Goal: Task Accomplishment & Management: Manage account settings

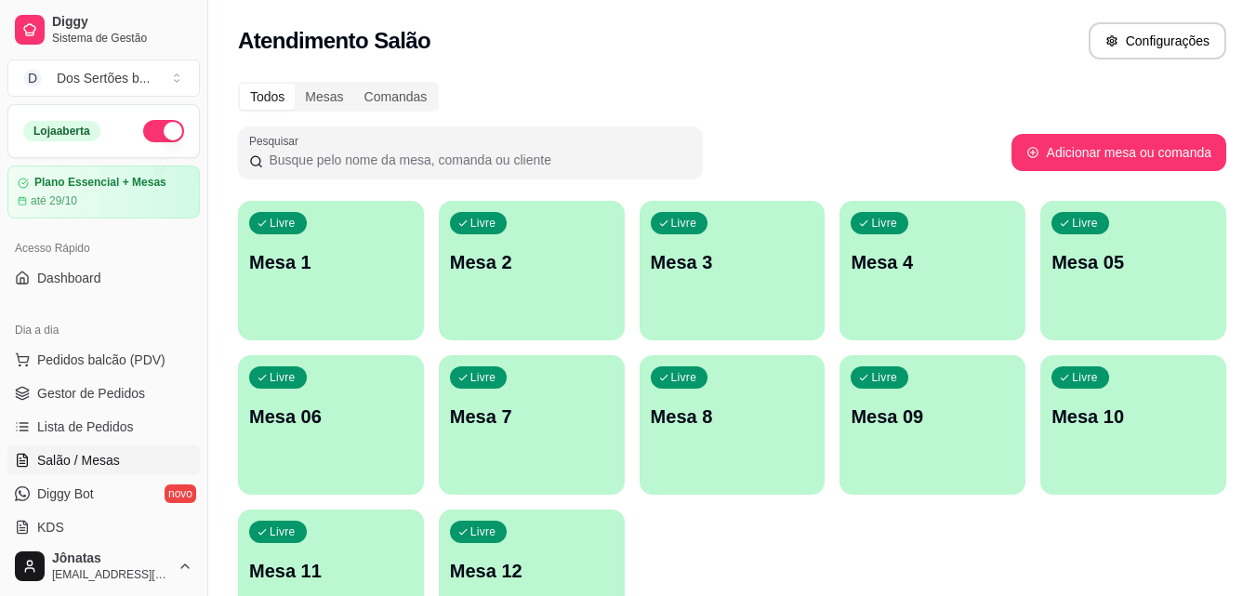
scroll to position [128, 0]
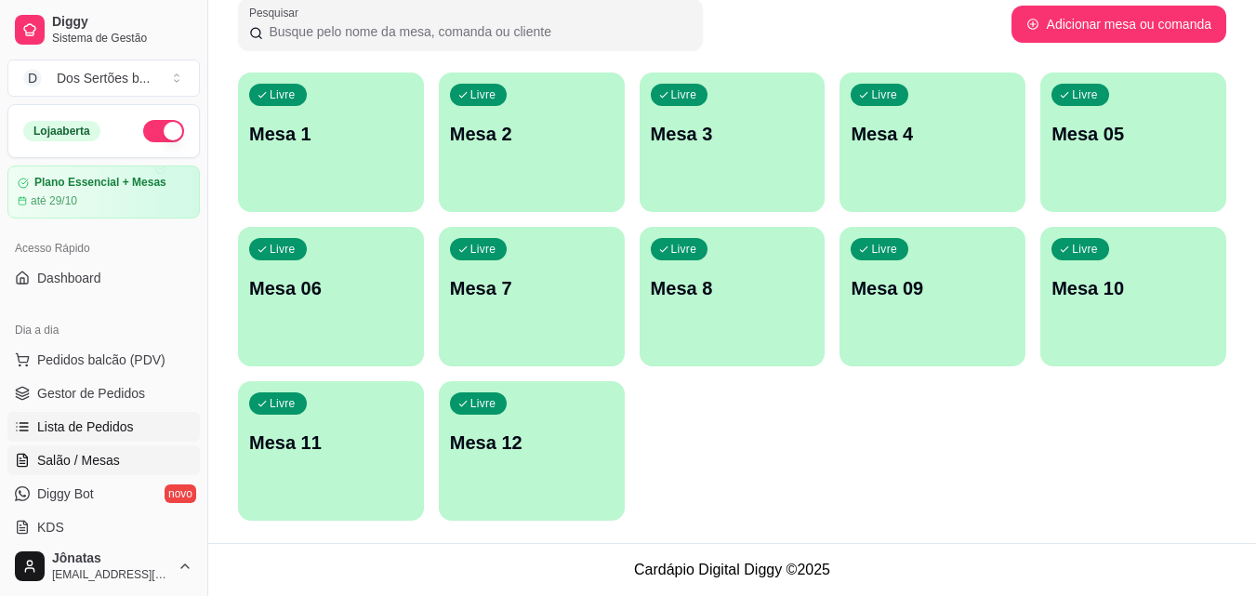
click at [107, 433] on span "Lista de Pedidos" at bounding box center [85, 426] width 97 height 19
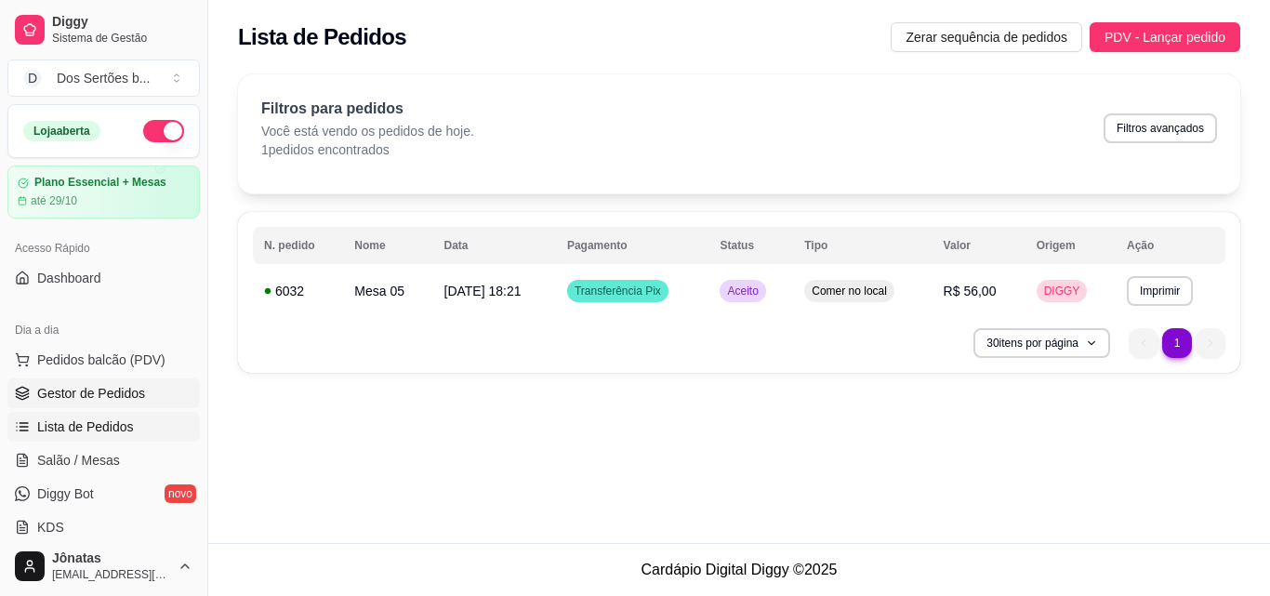
click at [71, 392] on span "Gestor de Pedidos" at bounding box center [91, 393] width 108 height 19
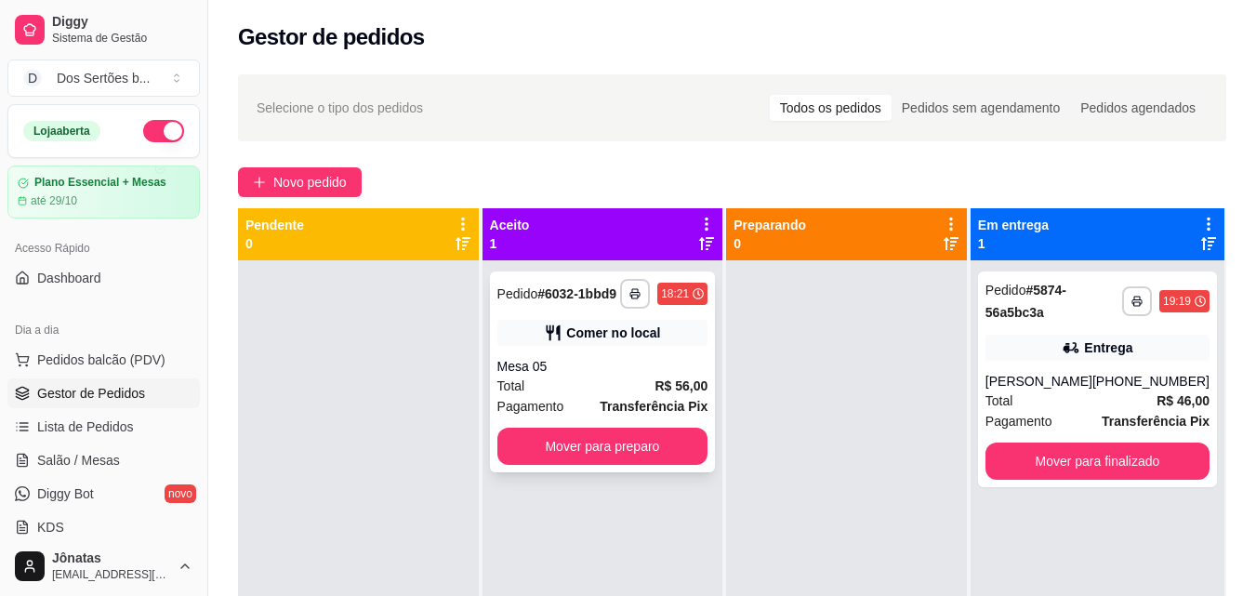
click at [558, 331] on icon at bounding box center [553, 333] width 19 height 19
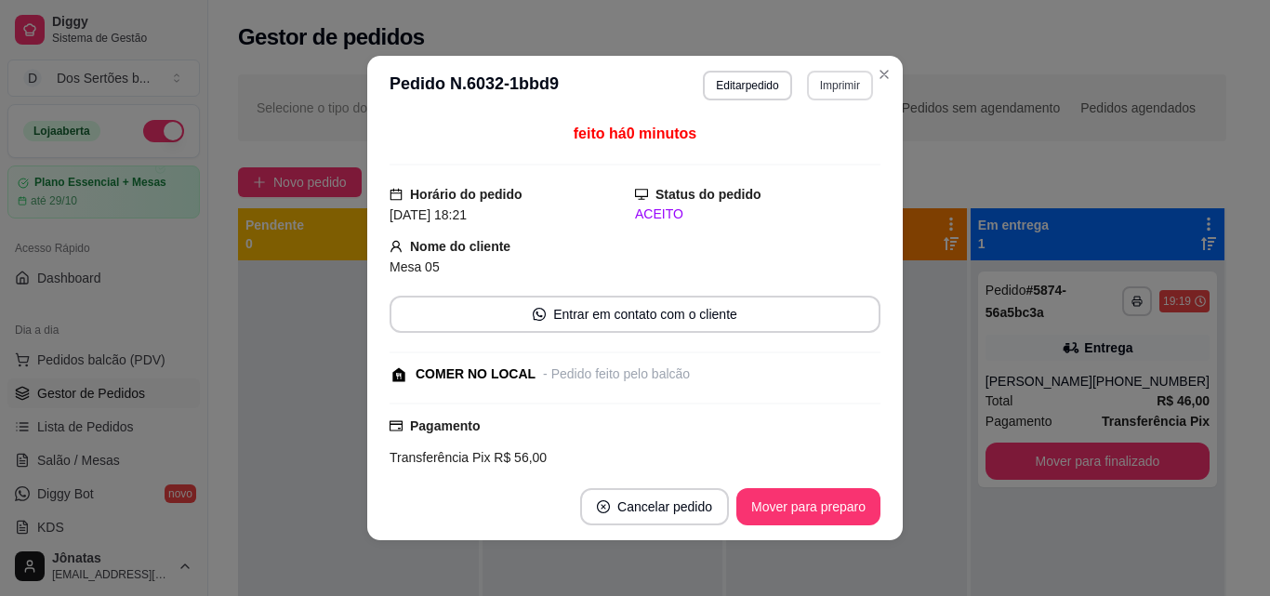
click at [820, 90] on button "Imprimir" at bounding box center [840, 86] width 66 height 30
click at [817, 143] on button "IMPRESSORA" at bounding box center [800, 150] width 130 height 29
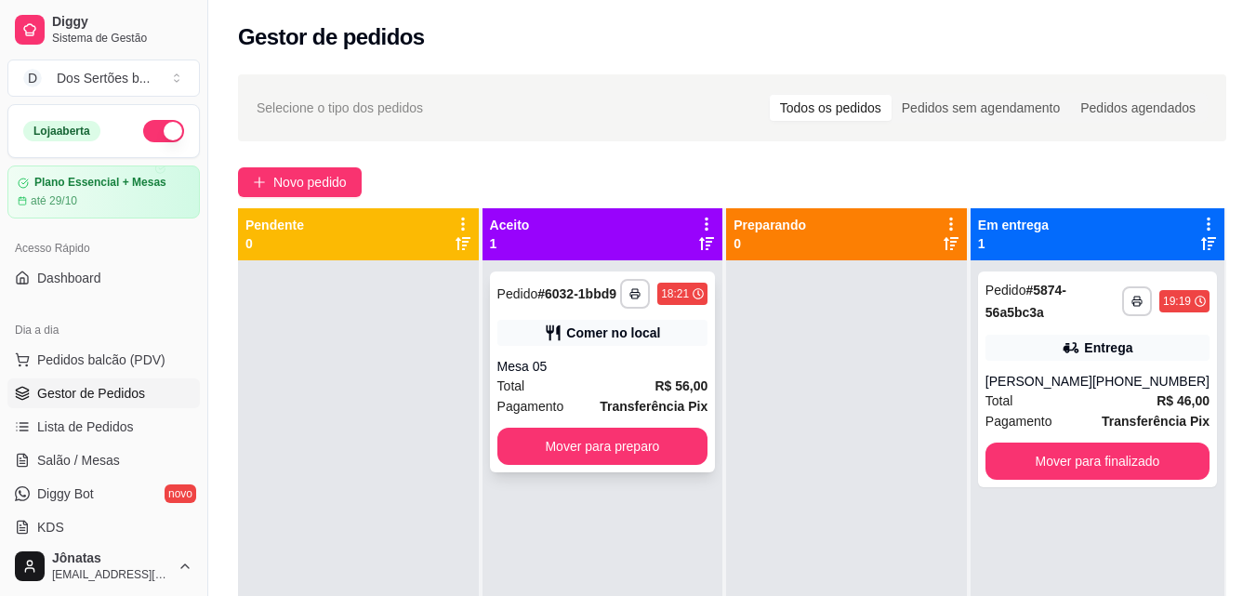
click at [548, 362] on div "Mesa 05" at bounding box center [602, 366] width 211 height 19
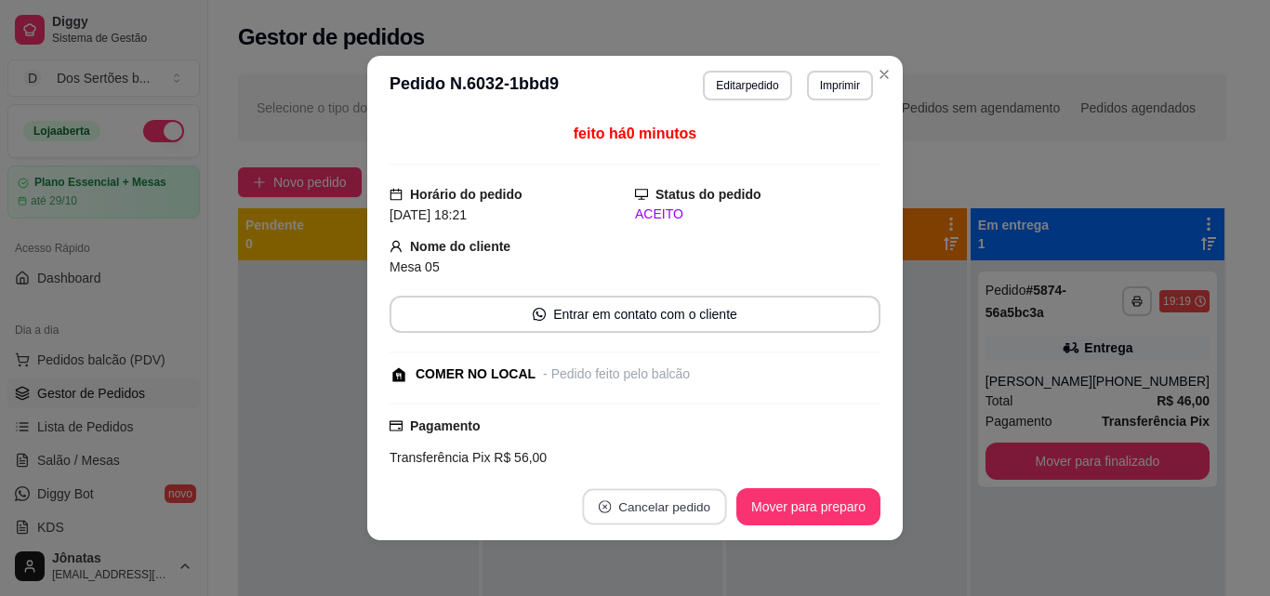
click at [599, 510] on icon "close-circle" at bounding box center [605, 506] width 13 height 13
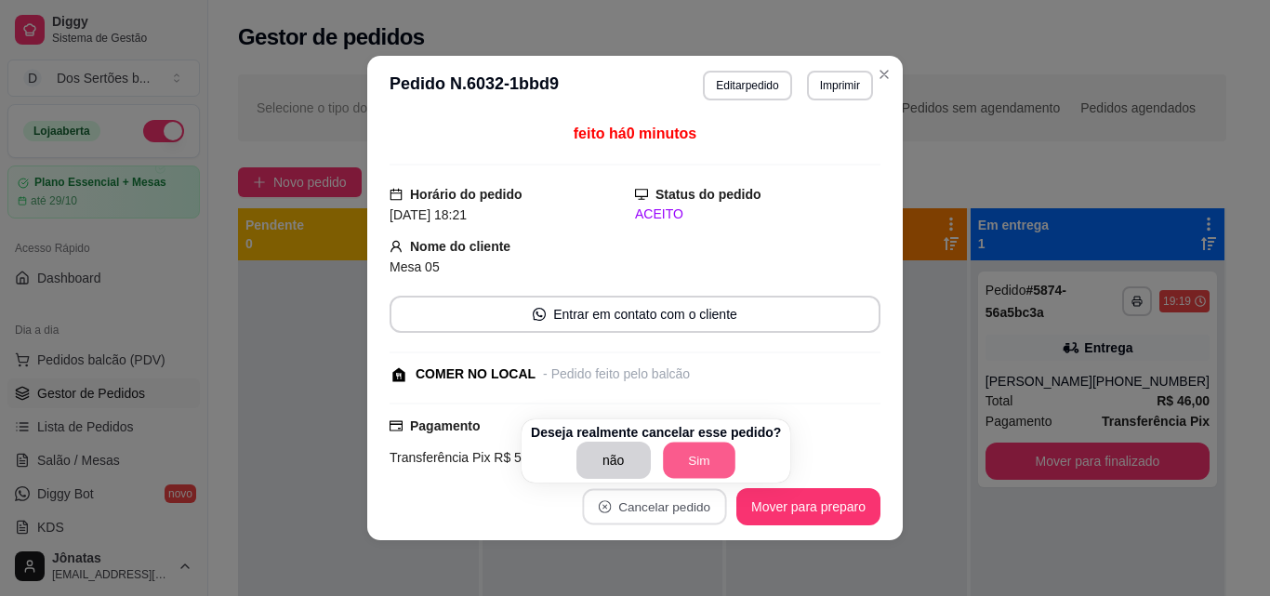
click at [697, 449] on button "Sim" at bounding box center [699, 461] width 73 height 36
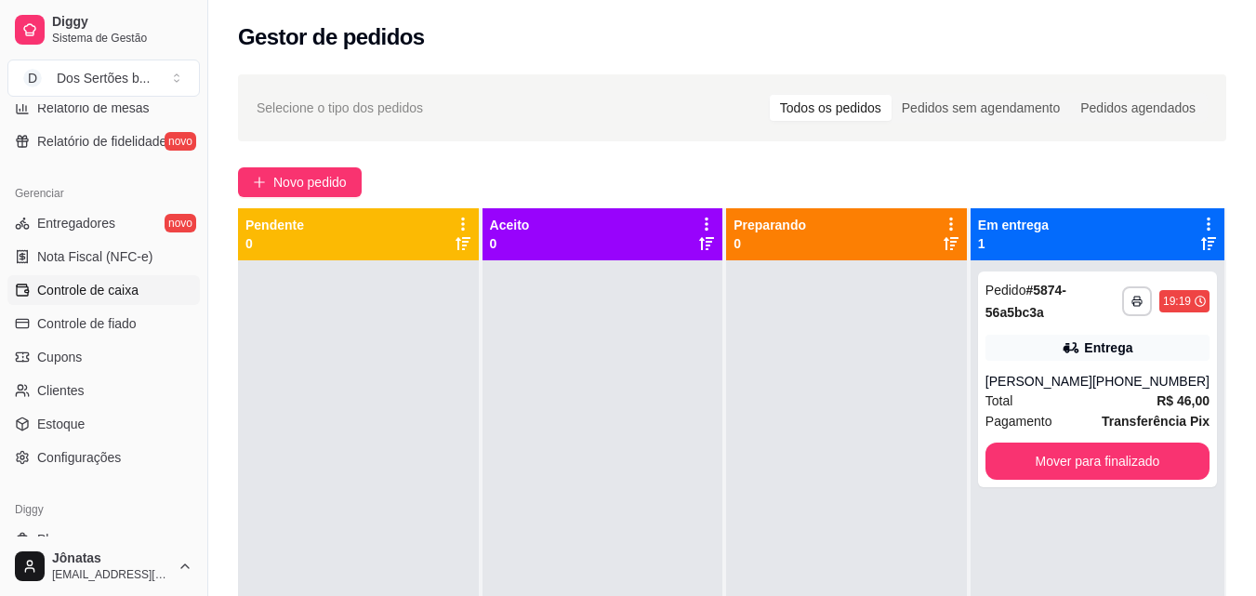
scroll to position [685, 0]
click at [74, 295] on span "Controle de caixa" at bounding box center [87, 288] width 101 height 19
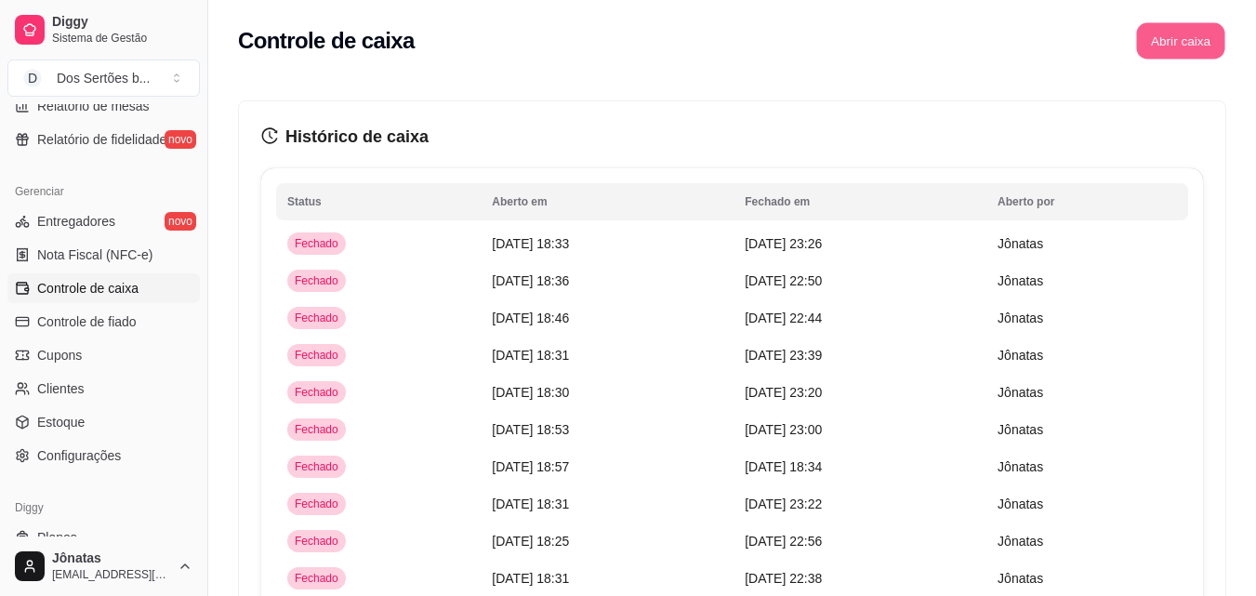
click at [1194, 51] on button "Abrir caixa" at bounding box center [1180, 41] width 88 height 36
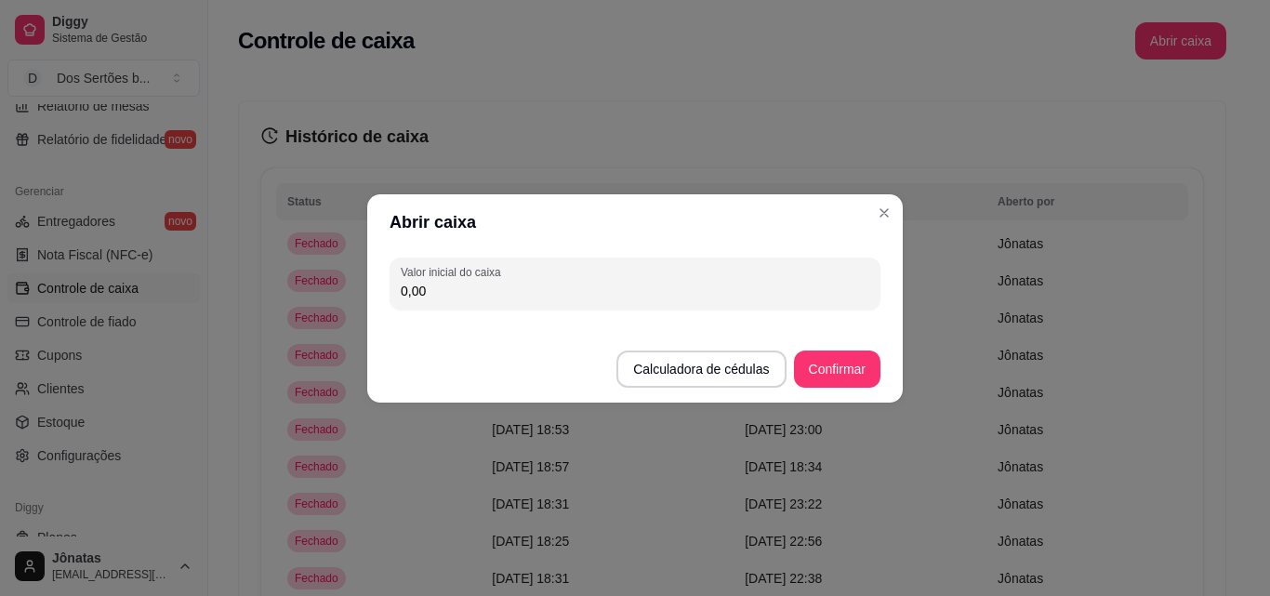
click at [535, 294] on input "0,00" at bounding box center [635, 291] width 469 height 19
type input "909,55"
click at [853, 364] on button "Confirmar" at bounding box center [837, 369] width 85 height 36
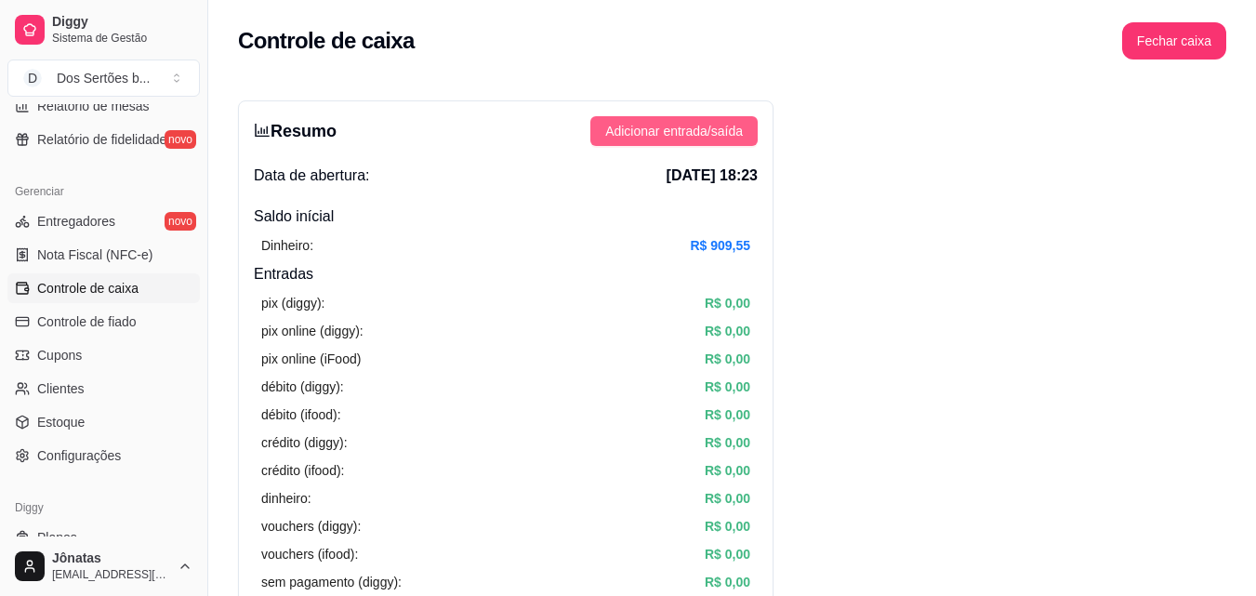
click at [649, 134] on span "Adicionar entrada/saída" at bounding box center [674, 131] width 138 height 20
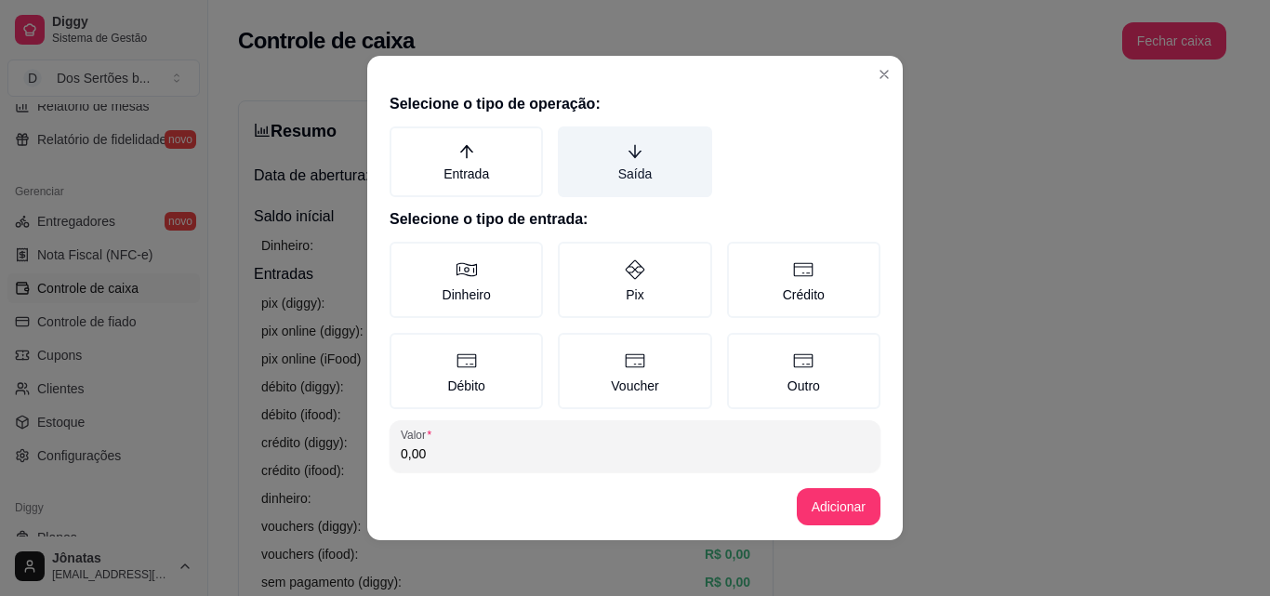
click at [627, 157] on icon "arrow-down" at bounding box center [635, 151] width 17 height 17
click at [572, 140] on button "Saída" at bounding box center [564, 133] width 15 height 15
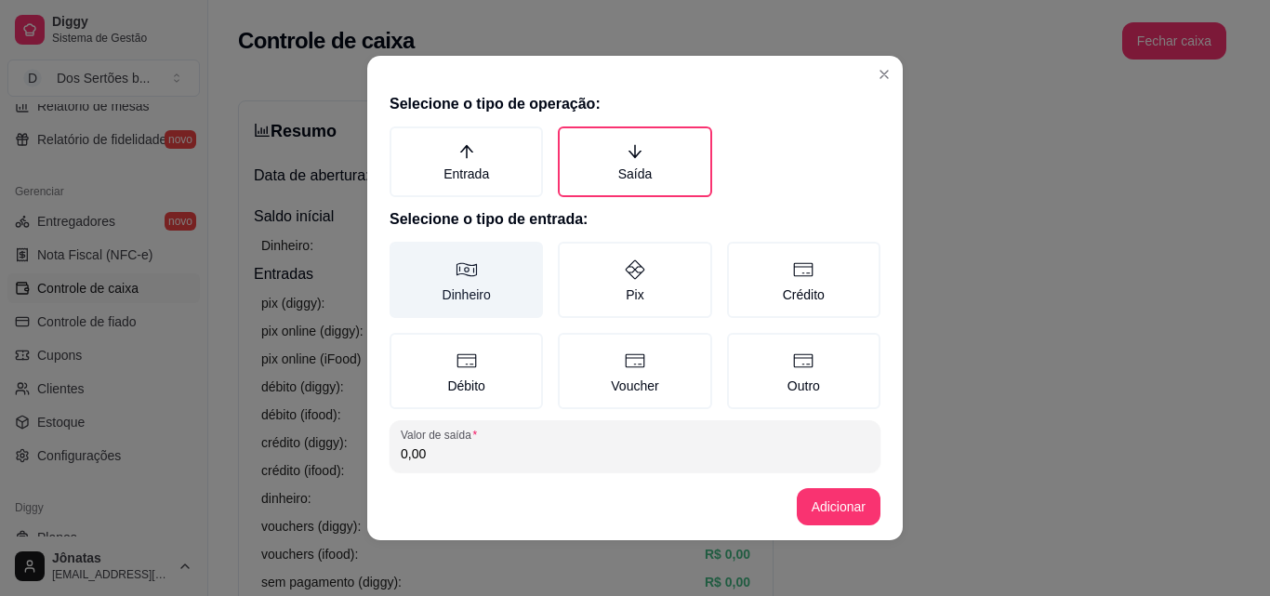
click at [446, 286] on label "Dinheiro" at bounding box center [466, 280] width 153 height 76
click at [404, 256] on button "Dinheiro" at bounding box center [396, 248] width 15 height 15
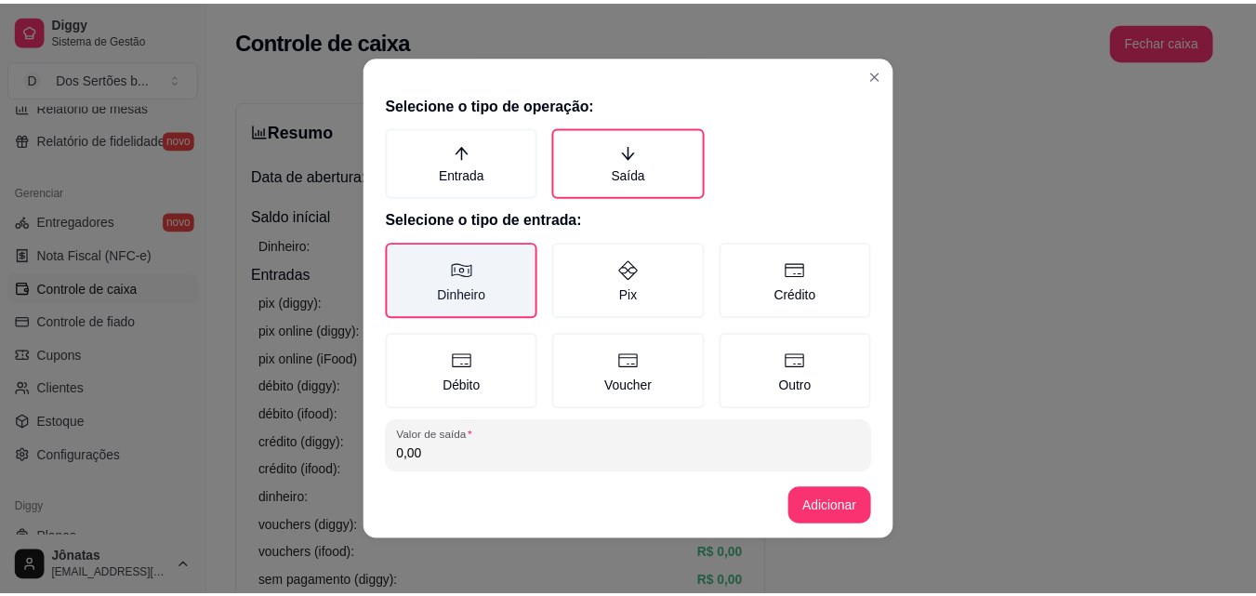
scroll to position [99, 0]
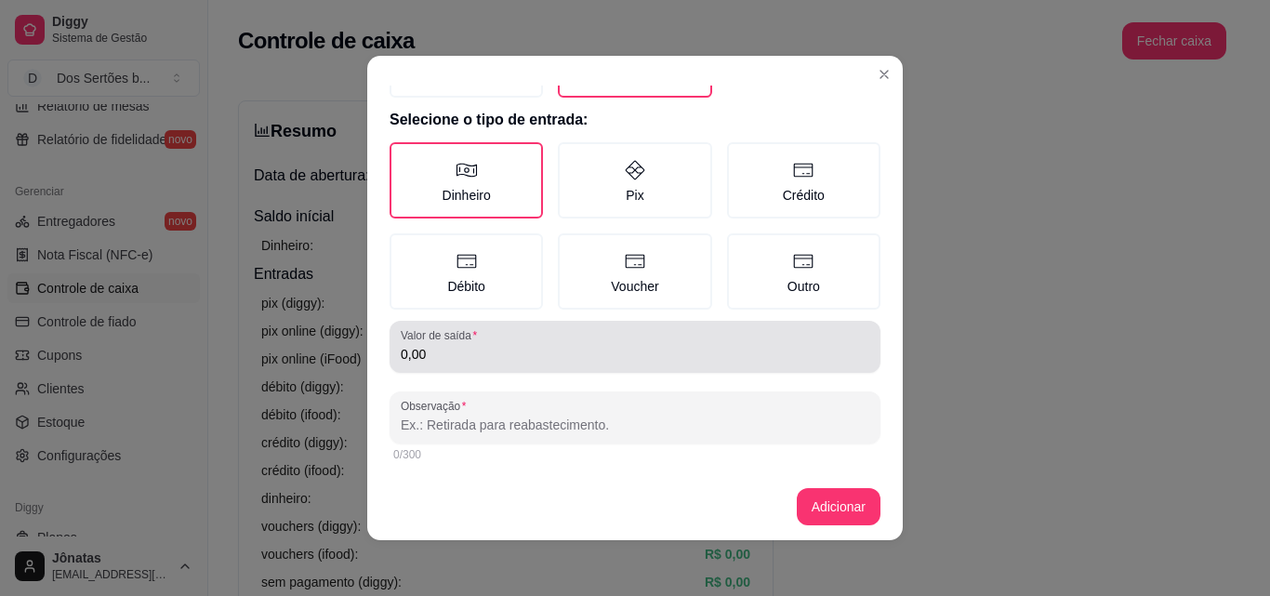
click at [448, 350] on input "0,00" at bounding box center [635, 354] width 469 height 19
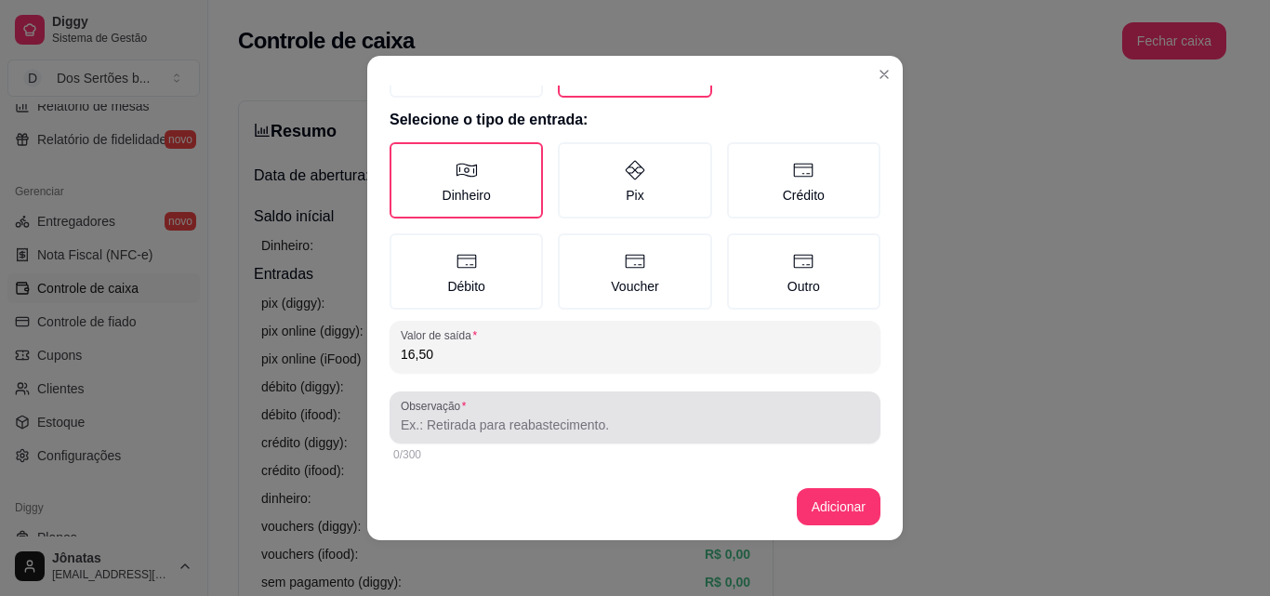
type input "16,50"
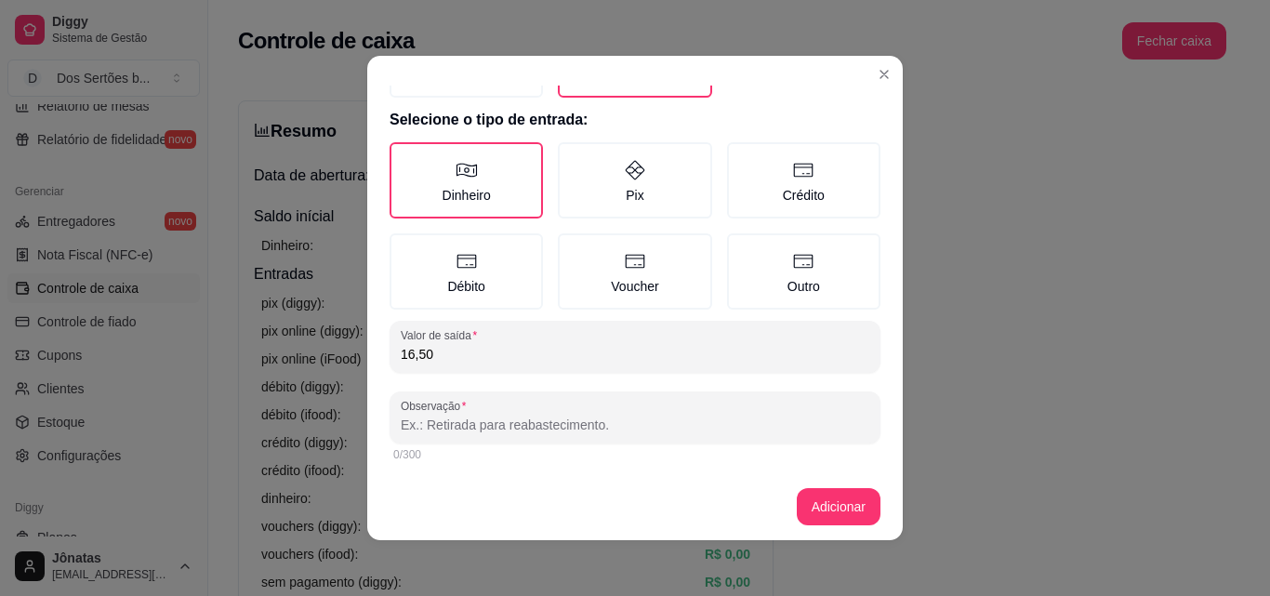
click at [411, 431] on input "Observação" at bounding box center [635, 425] width 469 height 19
type input "mercado"
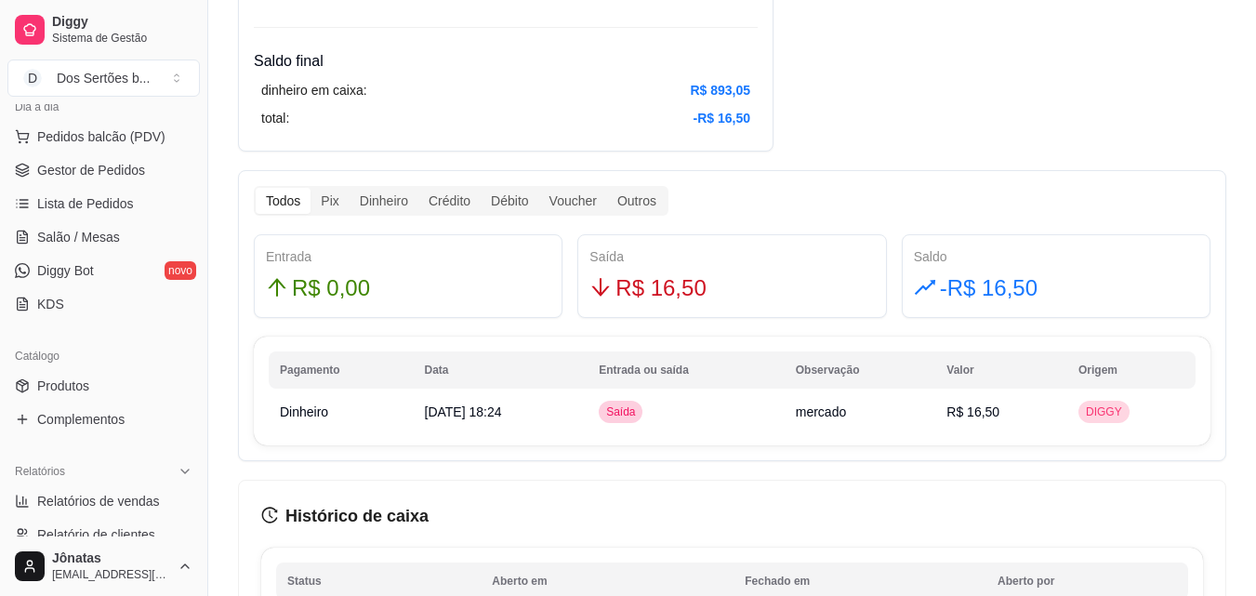
scroll to position [0, 0]
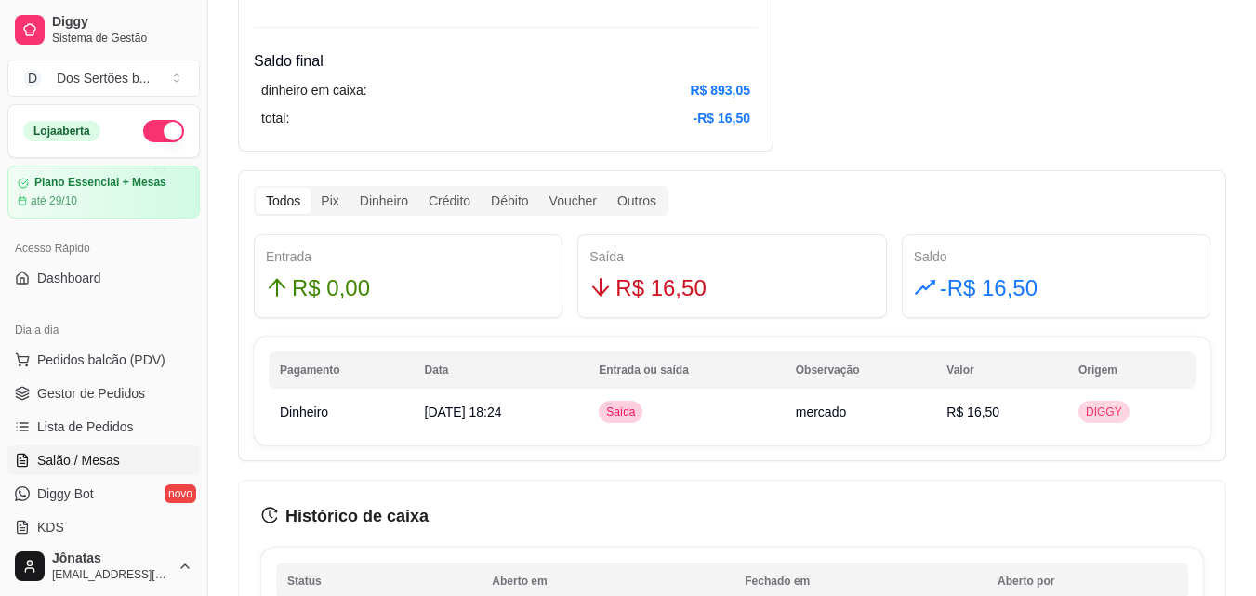
click at [76, 459] on span "Salão / Mesas" at bounding box center [78, 460] width 83 height 19
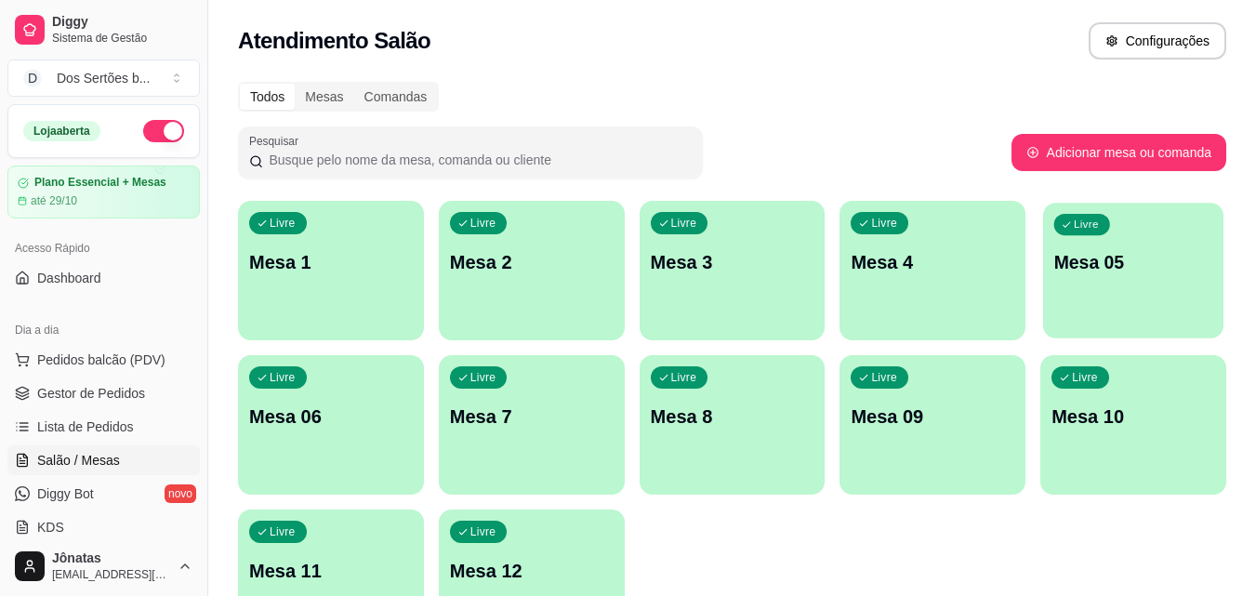
click at [1109, 269] on p "Mesa 05" at bounding box center [1133, 262] width 159 height 25
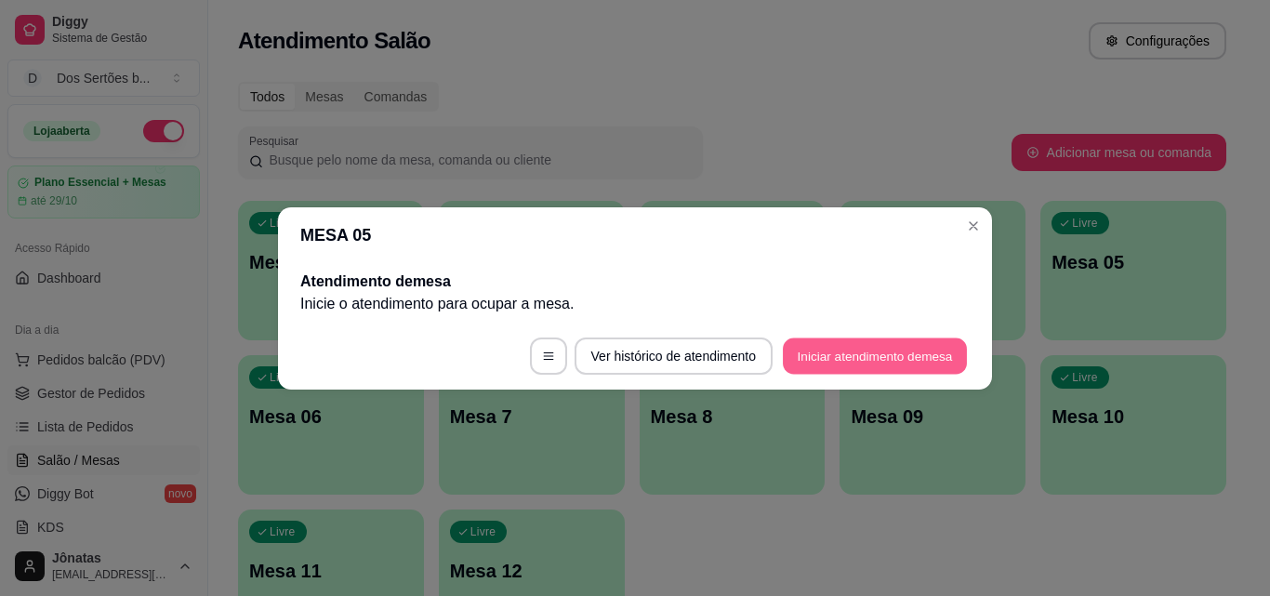
click at [861, 353] on button "Iniciar atendimento de mesa" at bounding box center [875, 356] width 184 height 36
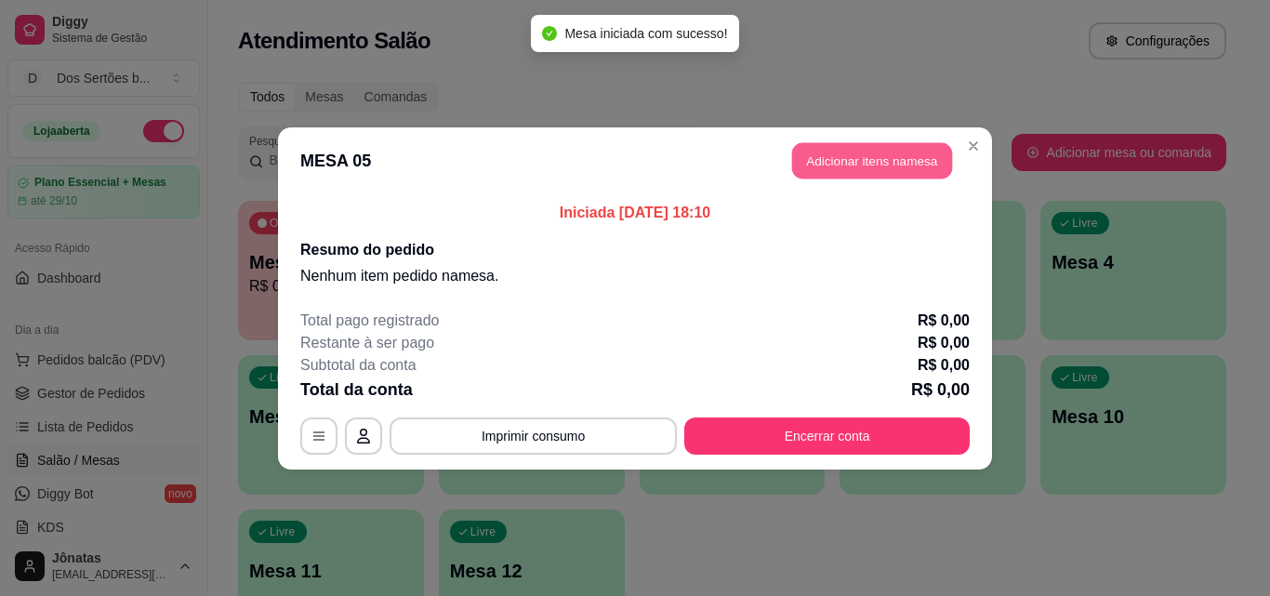
click at [842, 156] on button "Adicionar itens na mesa" at bounding box center [872, 160] width 160 height 36
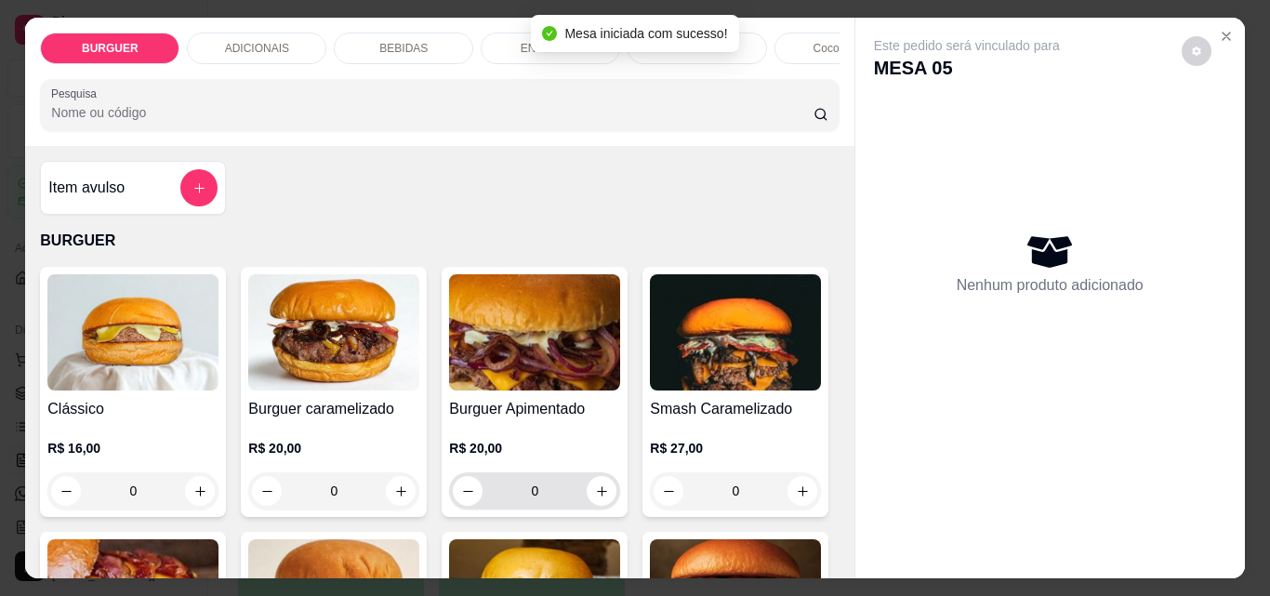
scroll to position [213, 0]
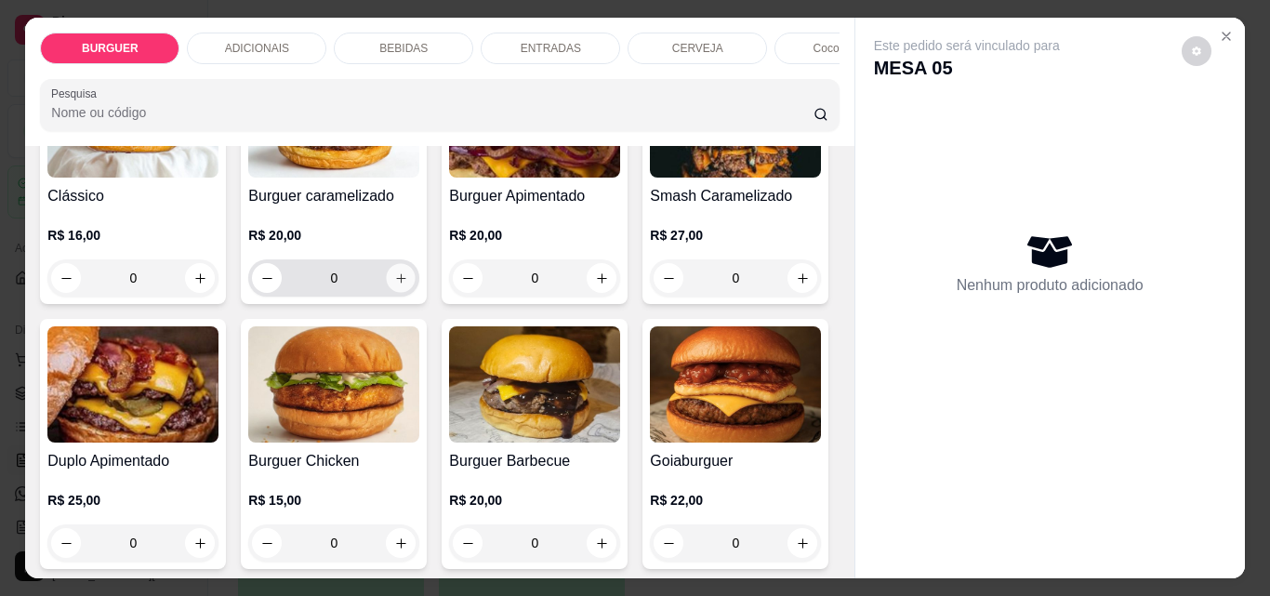
click at [394, 285] on icon "increase-product-quantity" at bounding box center [401, 279] width 14 height 14
type input "1"
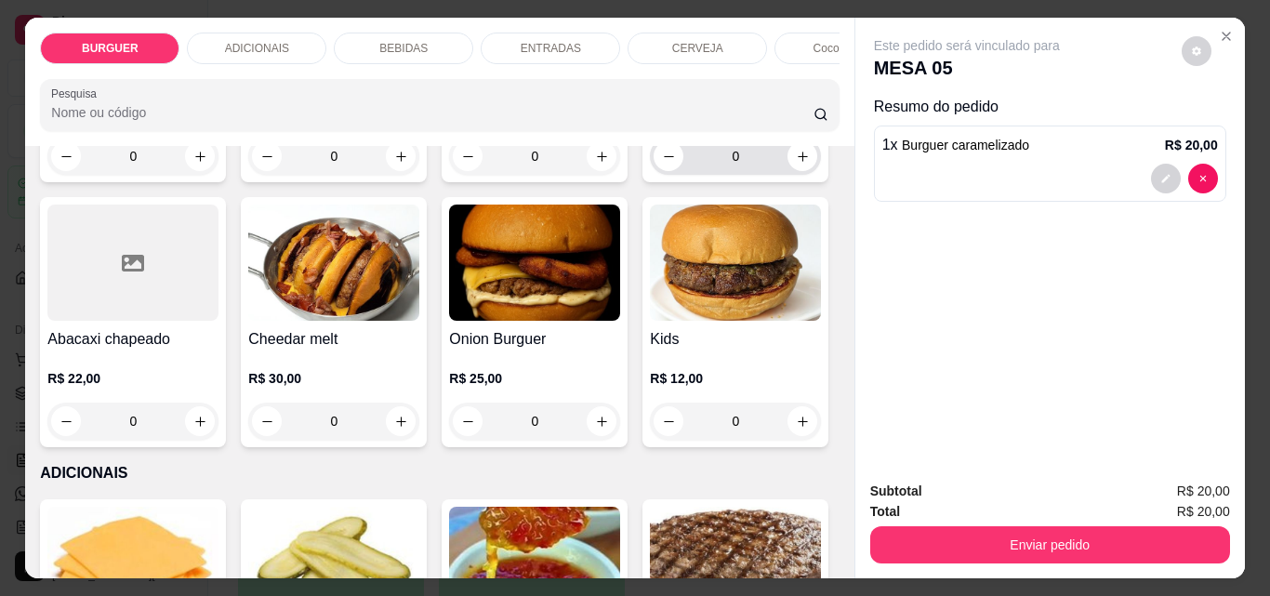
scroll to position [771, 0]
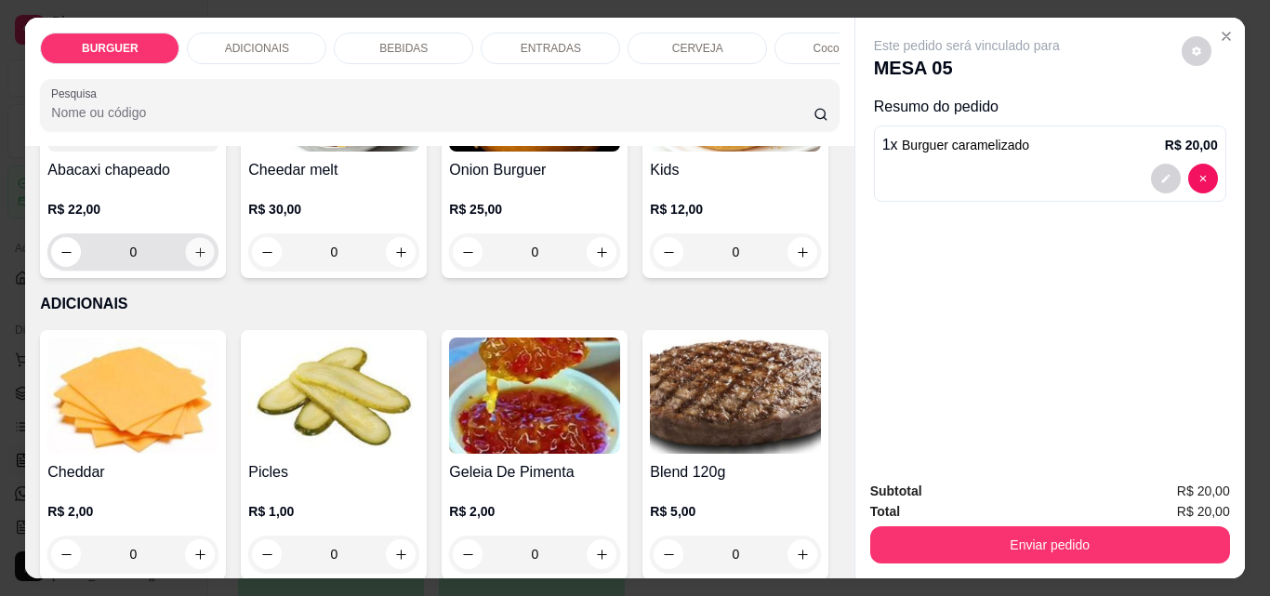
click at [207, 258] on icon "increase-product-quantity" at bounding box center [200, 252] width 14 height 14
type input "1"
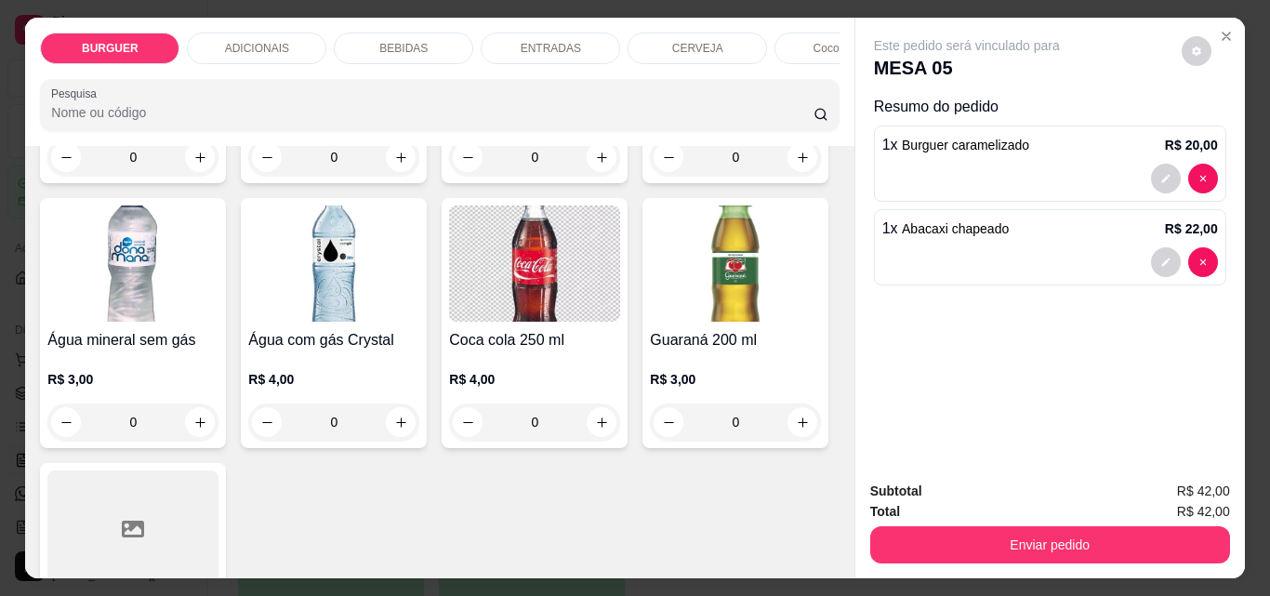
scroll to position [2327, 0]
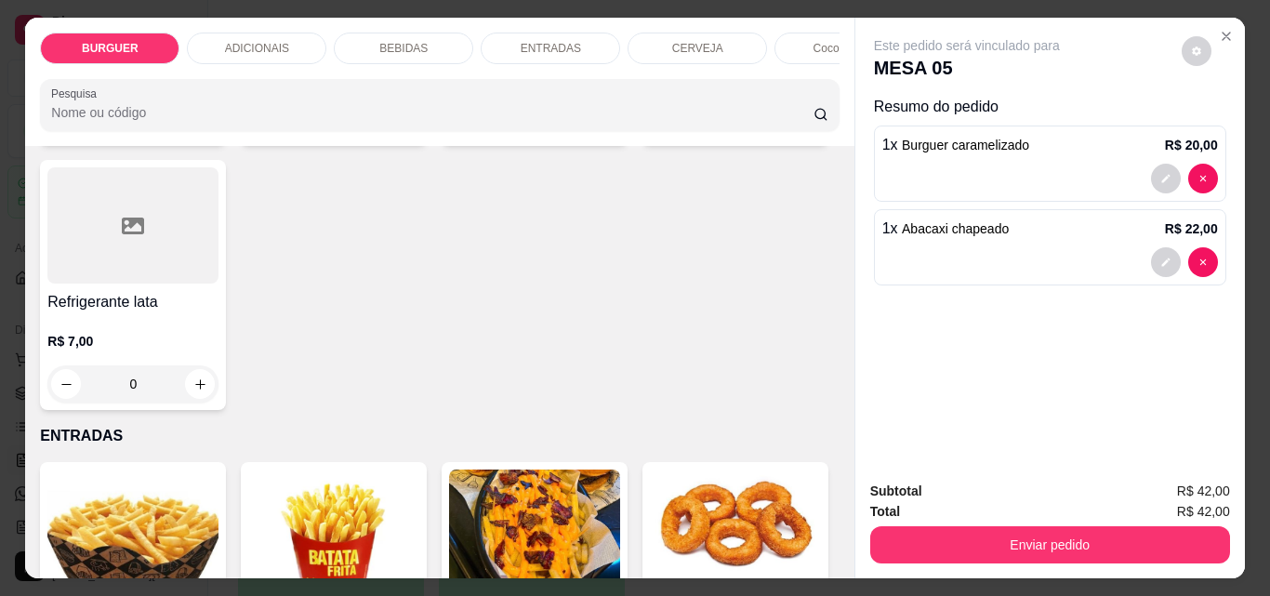
type input "1"
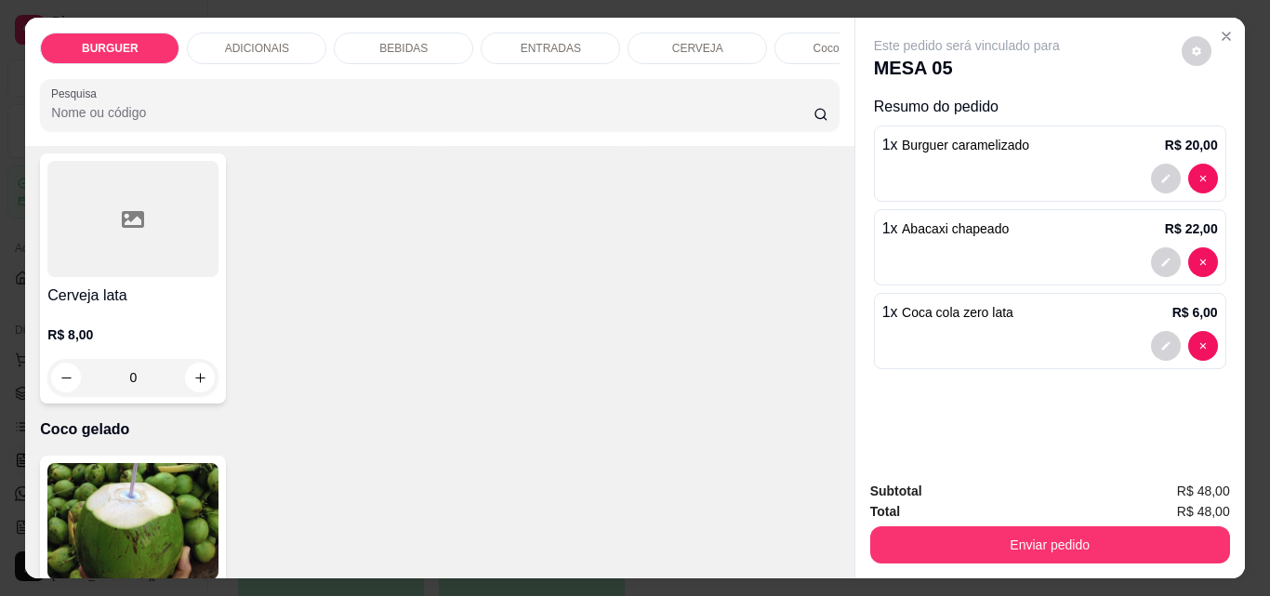
scroll to position [3482, 0]
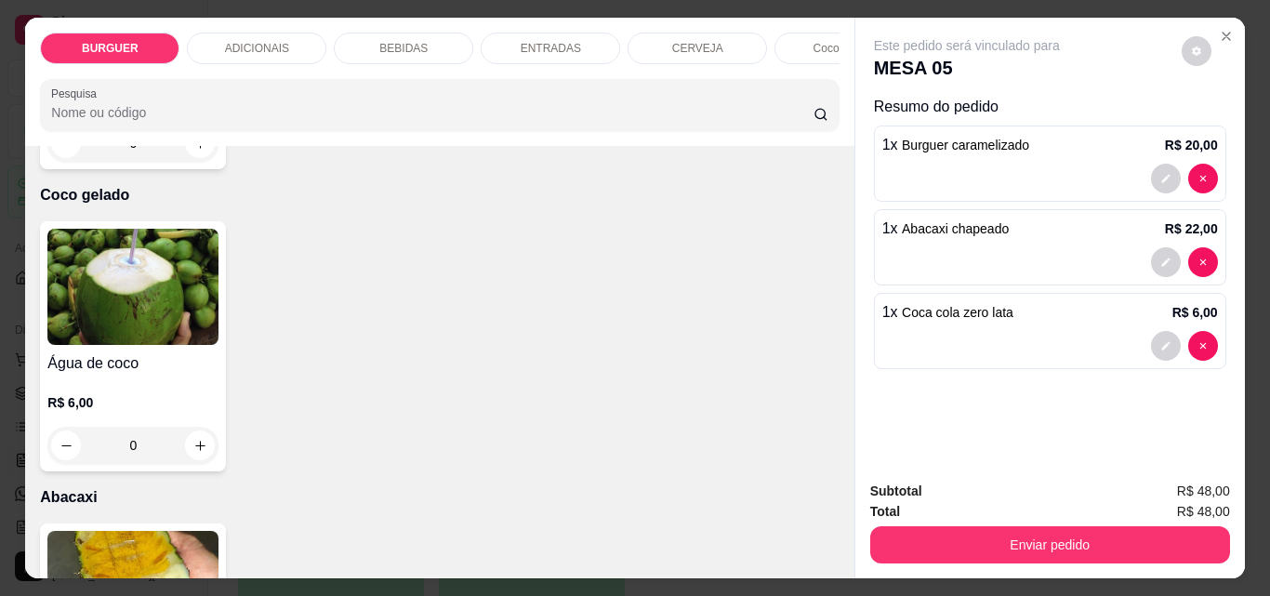
type input "1"
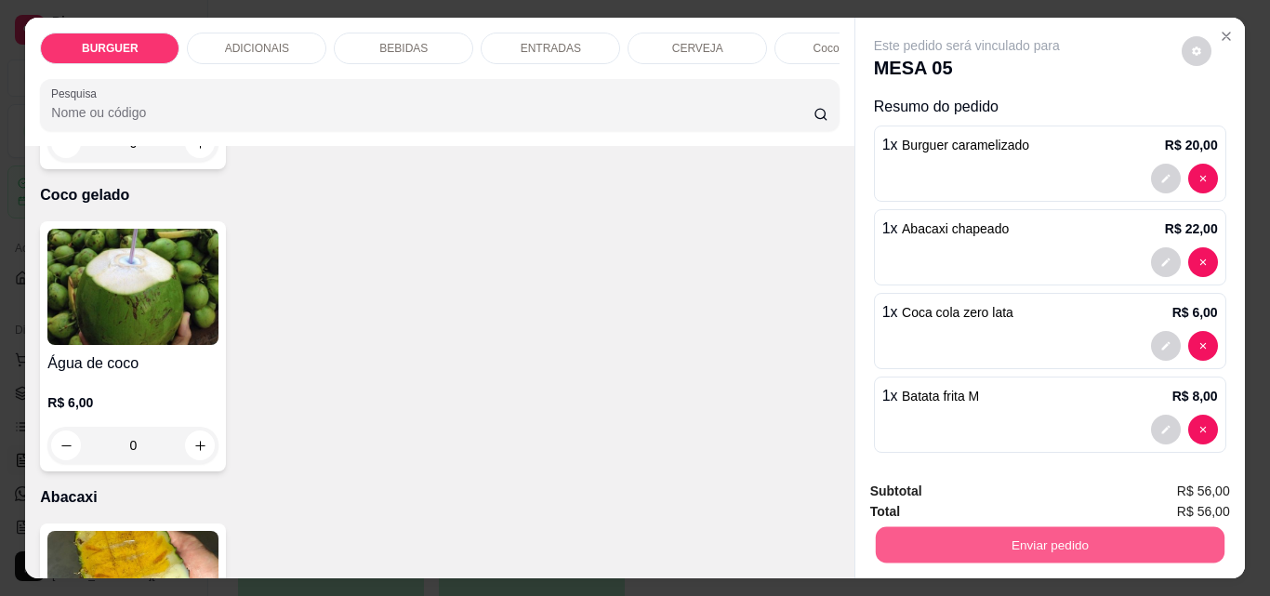
click at [1062, 543] on button "Enviar pedido" at bounding box center [1049, 544] width 349 height 36
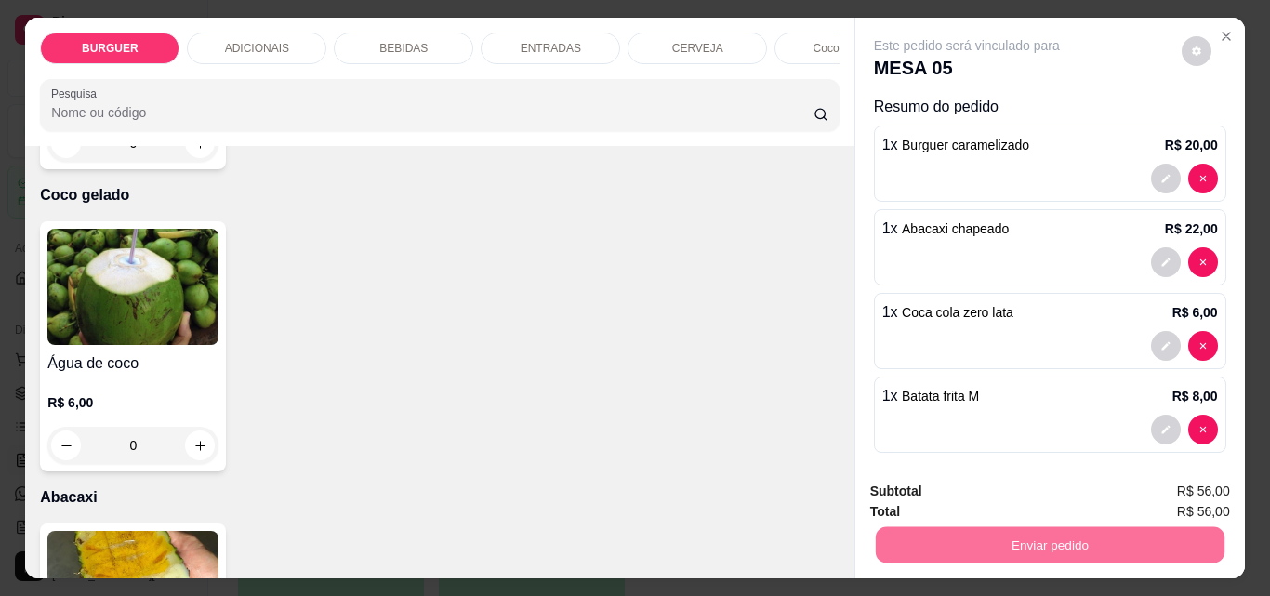
click at [1173, 484] on button "Enviar pedido" at bounding box center [1182, 491] width 102 height 34
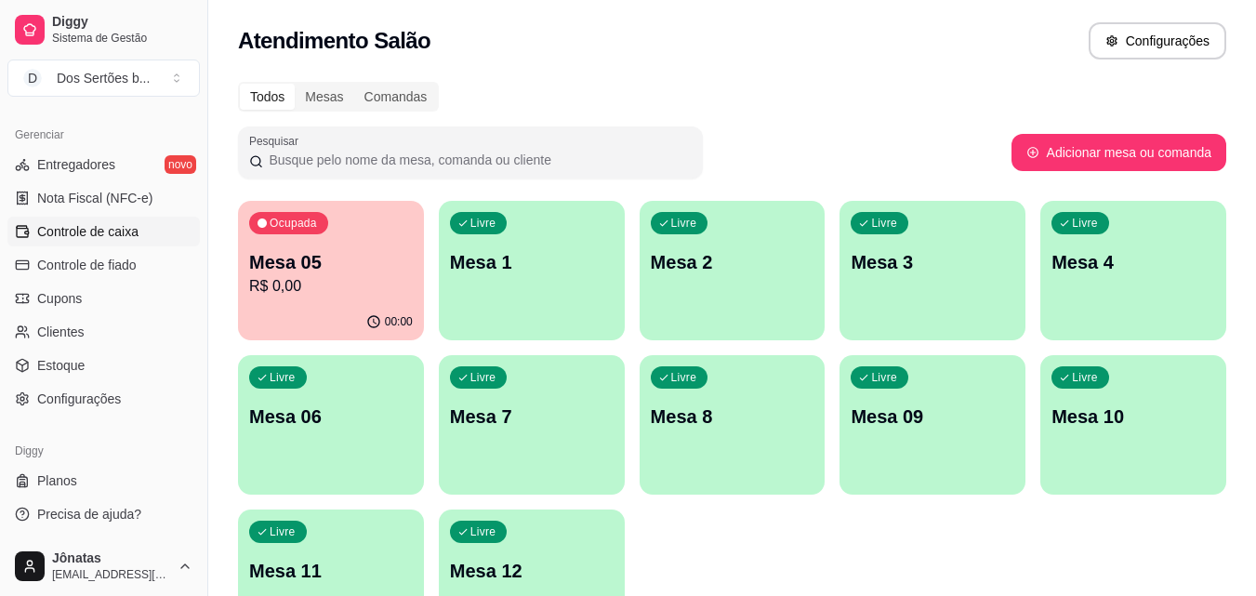
scroll to position [128, 0]
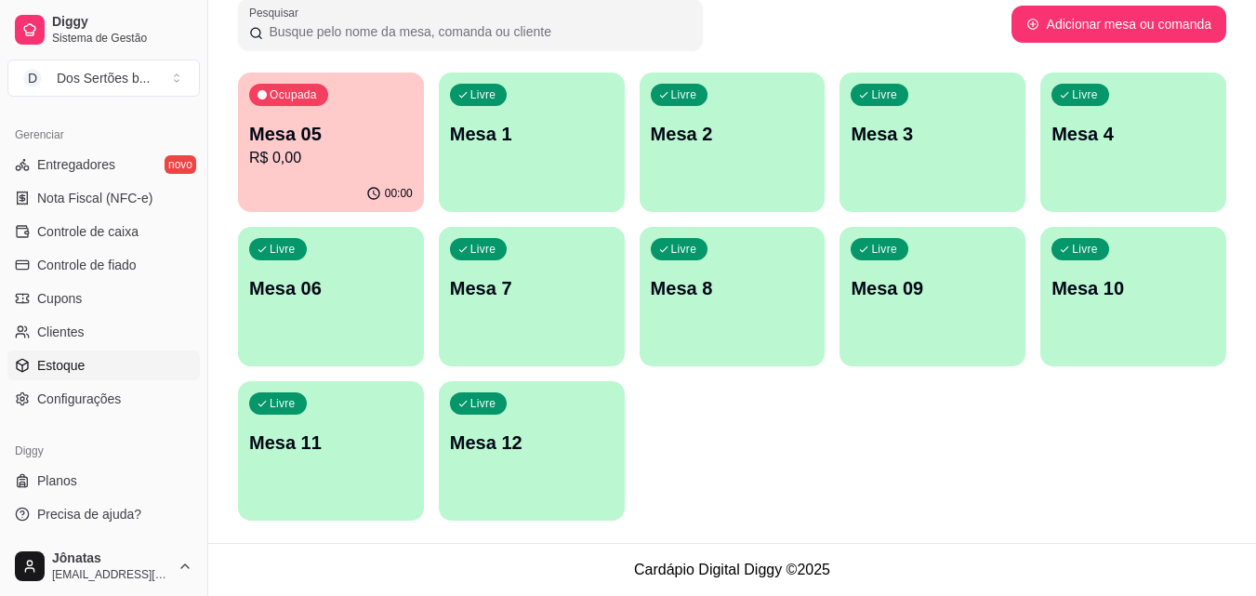
click at [23, 361] on icon at bounding box center [22, 365] width 15 height 15
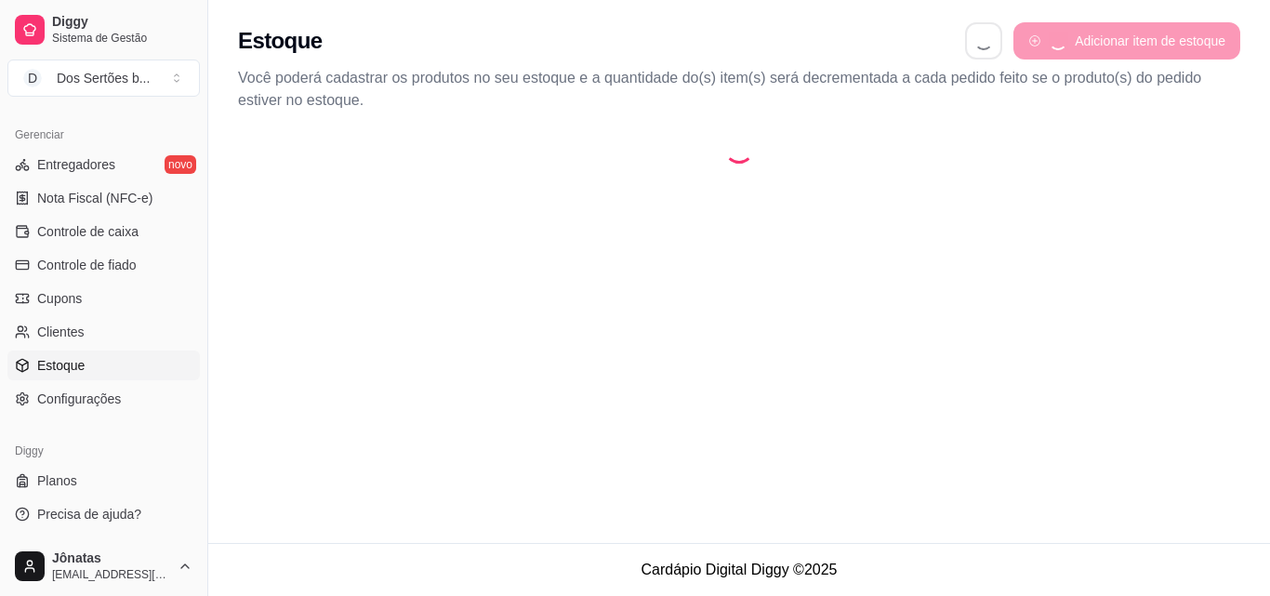
select select "QUANTITY_ORDER"
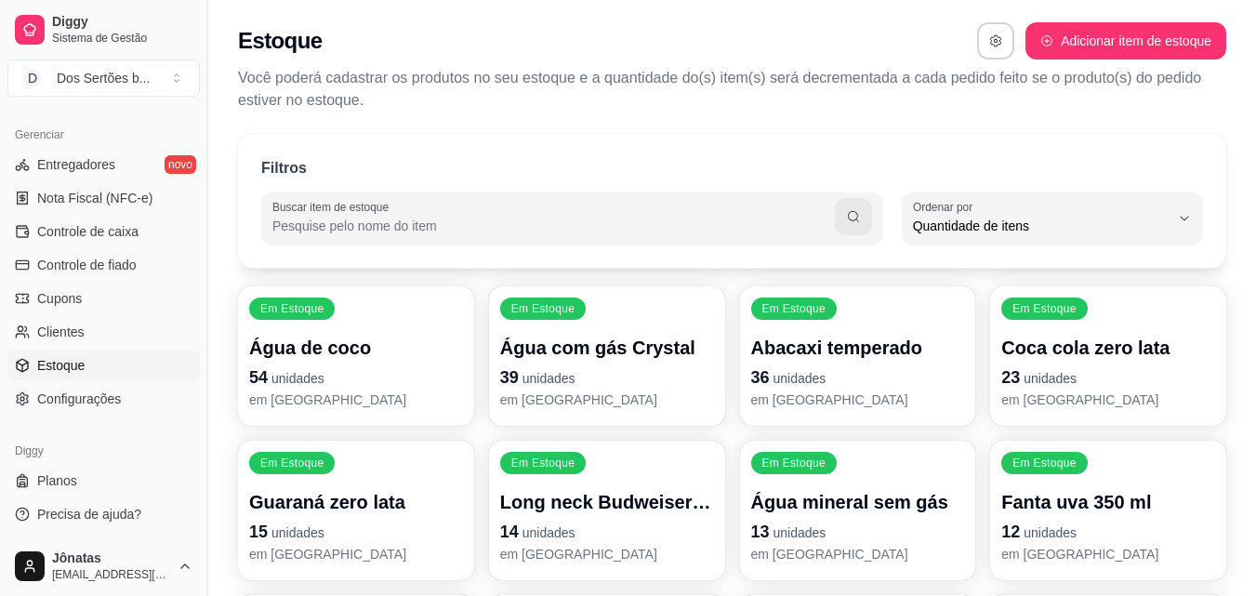
scroll to position [368, 0]
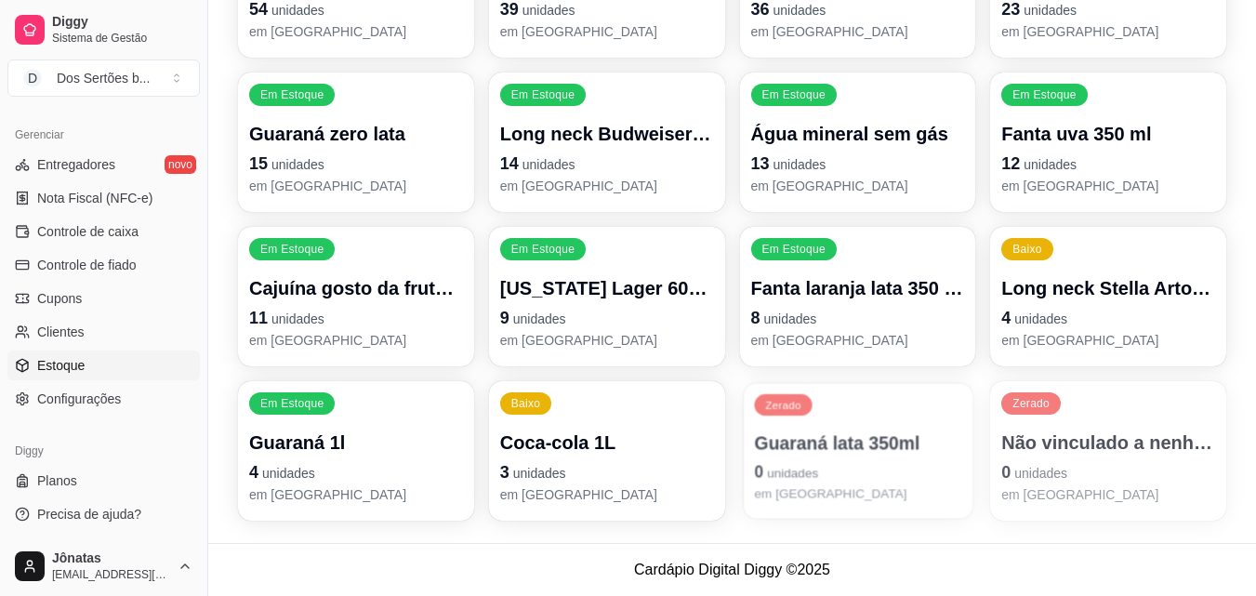
click at [797, 405] on p "Zerado" at bounding box center [783, 405] width 36 height 15
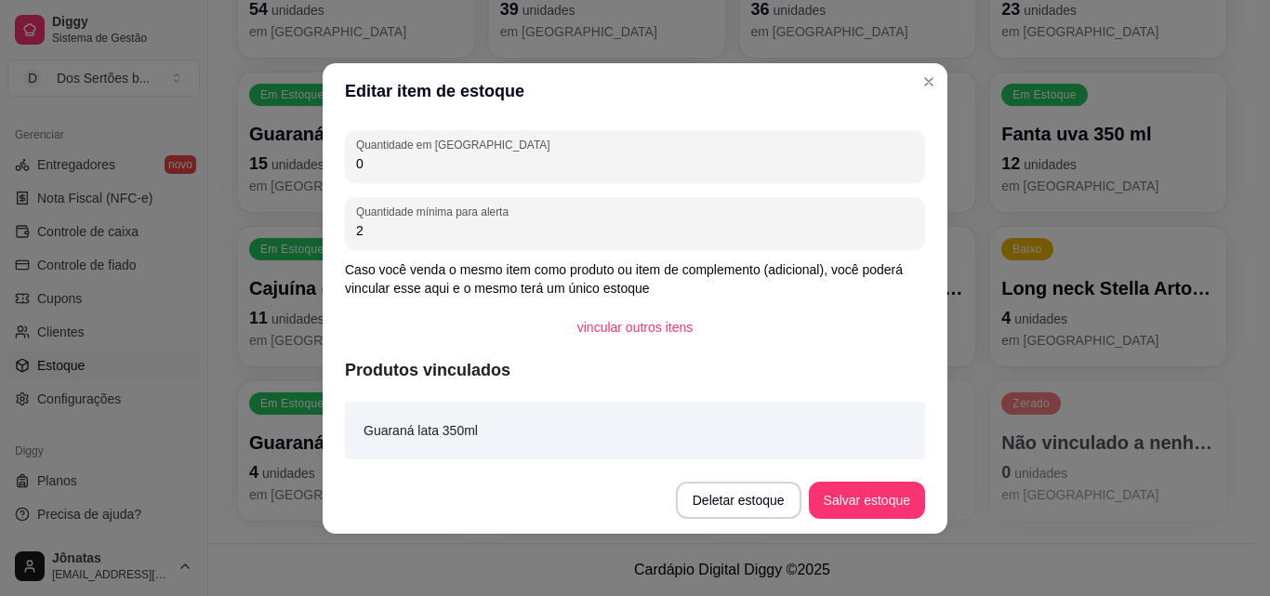
click at [391, 166] on input "0" at bounding box center [635, 163] width 558 height 19
type input "12"
click at [845, 496] on button "Salvar estoque" at bounding box center [866, 500] width 113 height 36
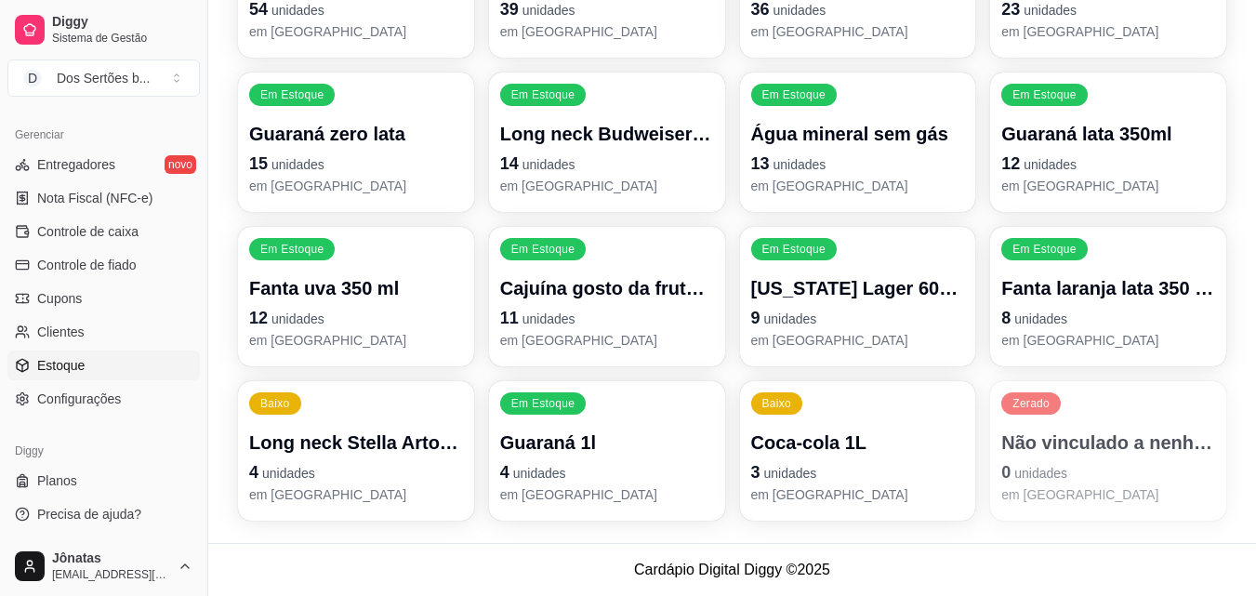
click at [420, 446] on p "Long neck Stella Artois 350 ml" at bounding box center [356, 443] width 214 height 26
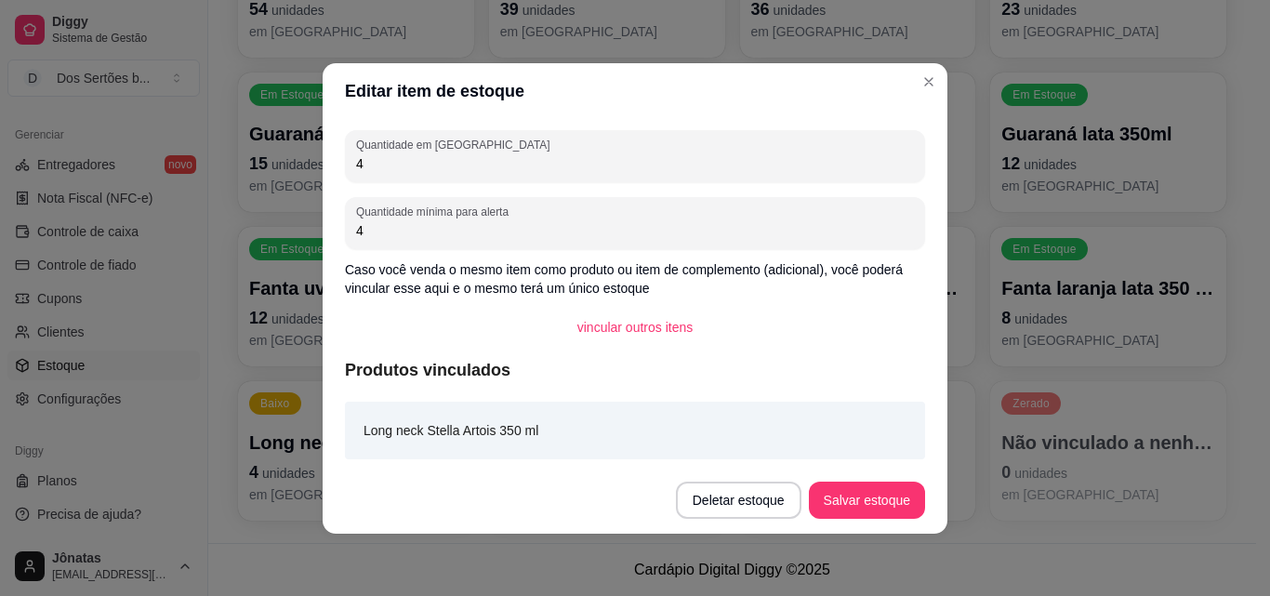
click at [368, 169] on input "4" at bounding box center [635, 163] width 558 height 19
type input "18"
click at [856, 486] on button "Salvar estoque" at bounding box center [866, 500] width 113 height 36
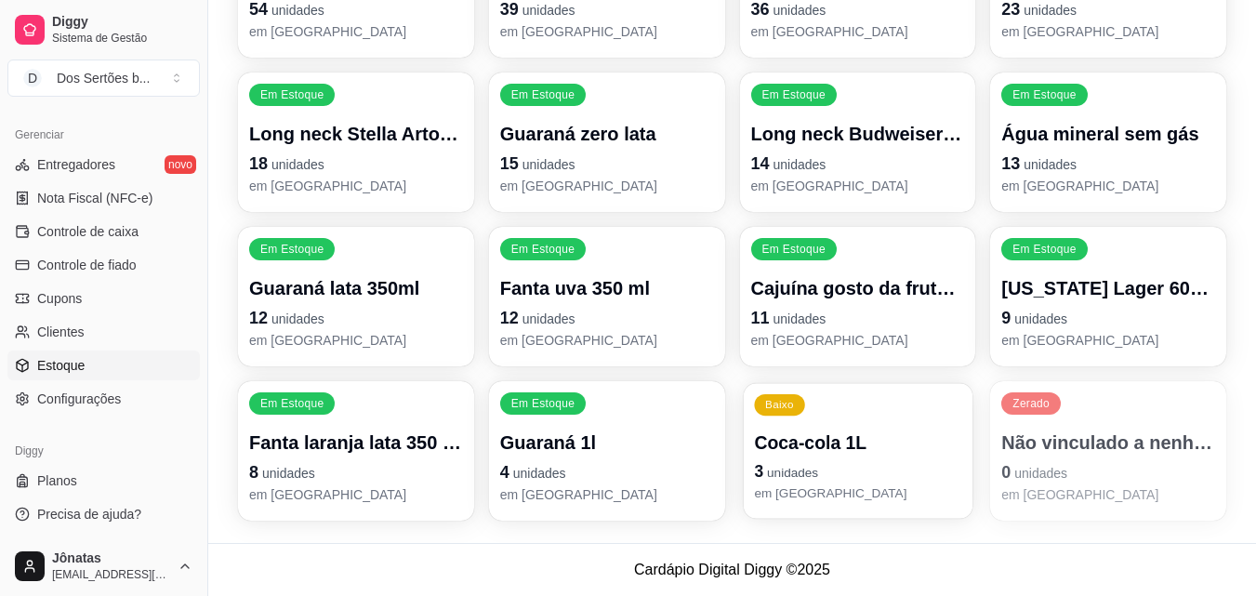
click at [791, 429] on div "Baixo Coca-cola 1L 3 unidades em [GEOGRAPHIC_DATA]" at bounding box center [857, 451] width 229 height 136
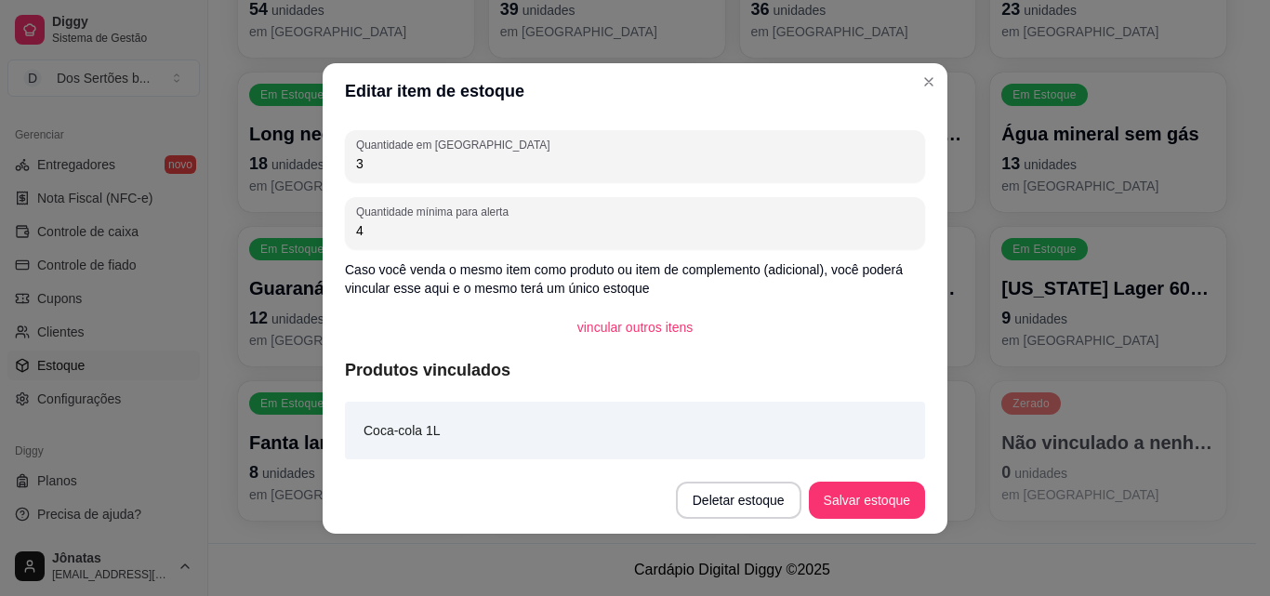
click at [384, 169] on input "3" at bounding box center [635, 163] width 558 height 19
type input "12"
click at [842, 497] on button "Salvar estoque" at bounding box center [866, 500] width 113 height 36
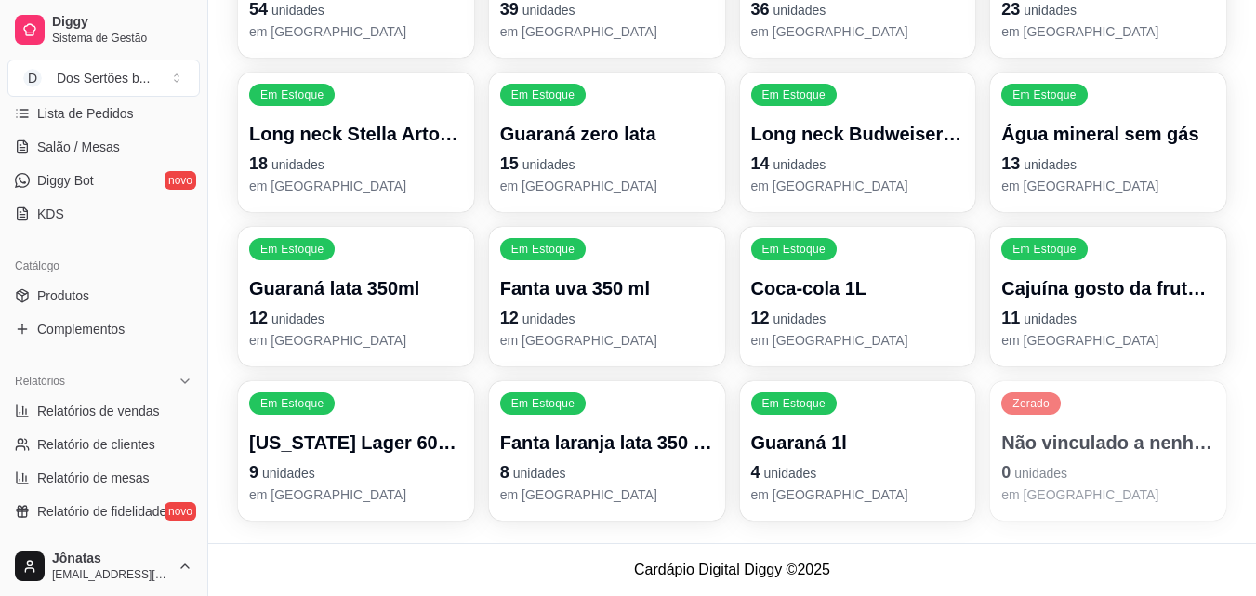
scroll to position [0, 0]
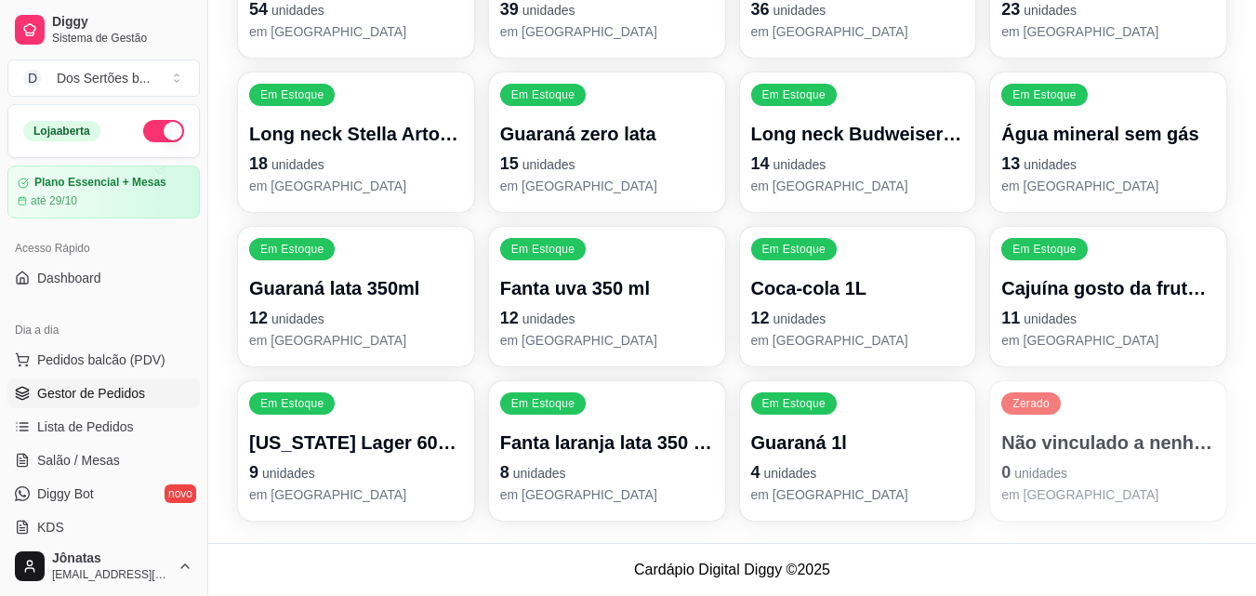
click at [91, 381] on link "Gestor de Pedidos" at bounding box center [103, 393] width 192 height 30
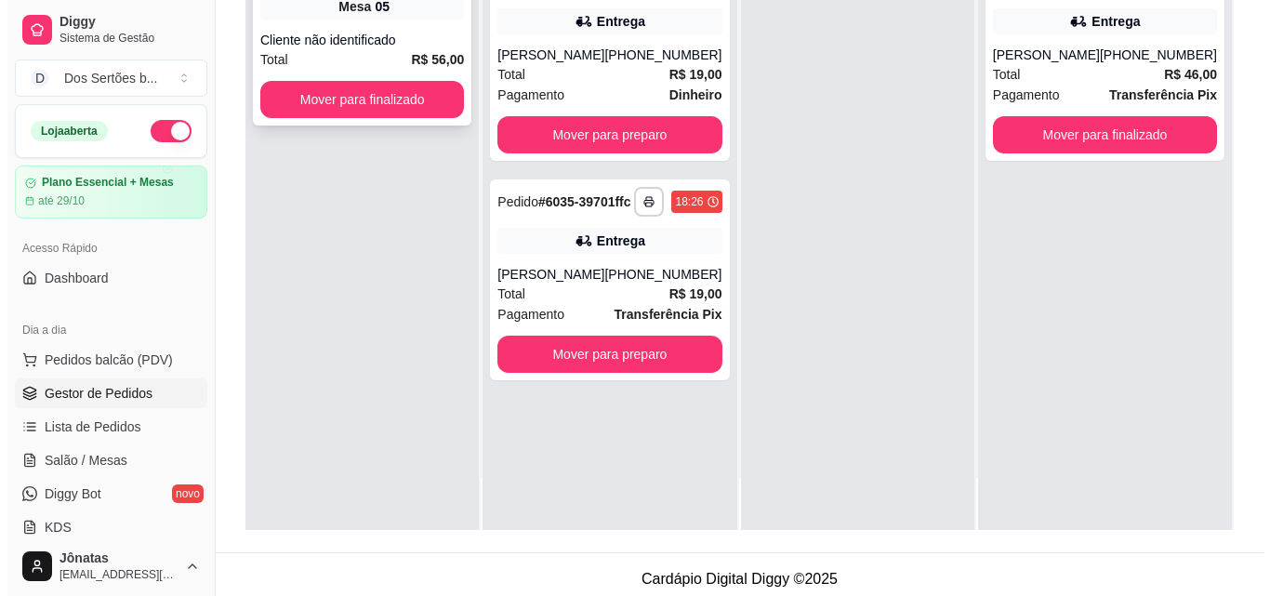
scroll to position [283, 0]
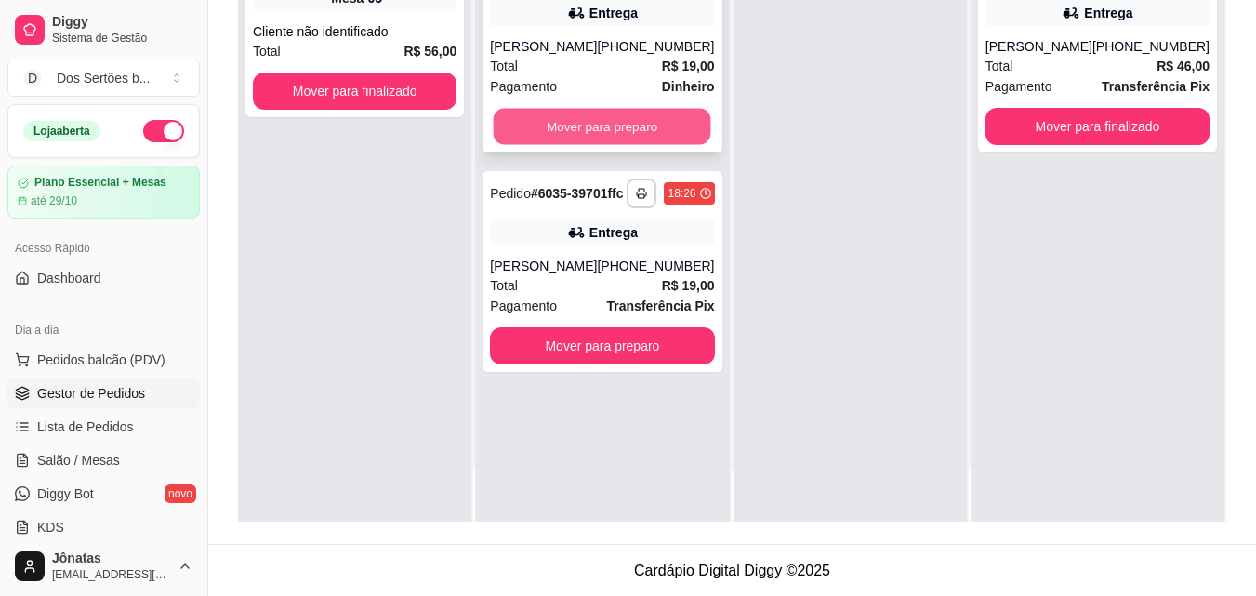
click at [555, 130] on button "Mover para preparo" at bounding box center [603, 127] width 218 height 36
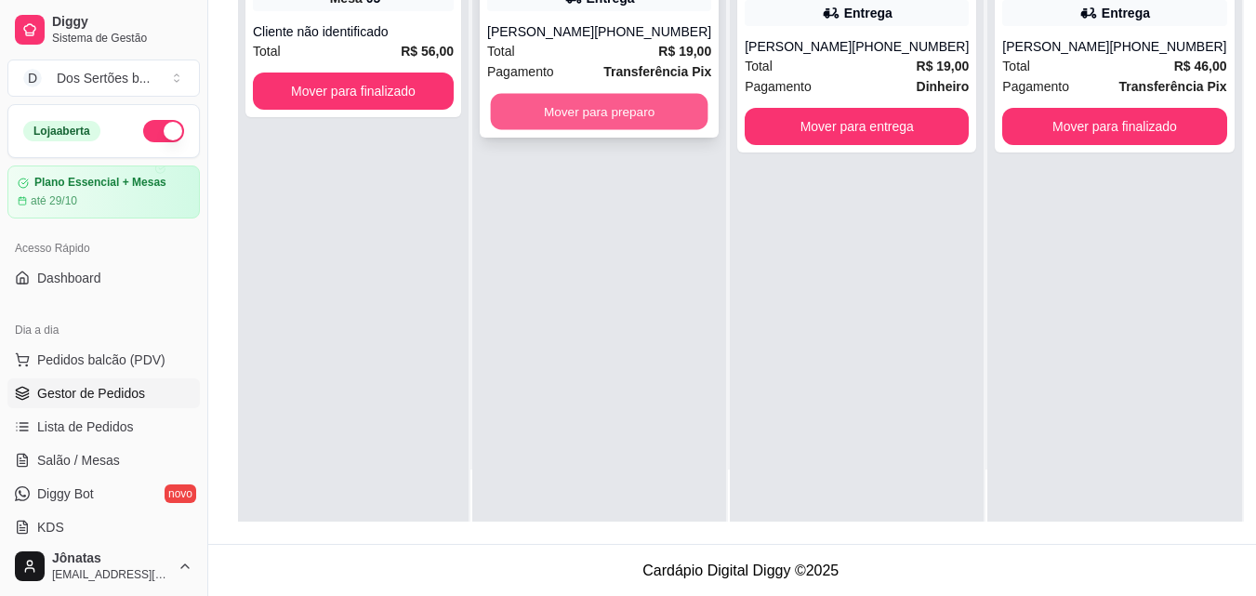
click at [635, 124] on button "Mover para preparo" at bounding box center [600, 112] width 218 height 36
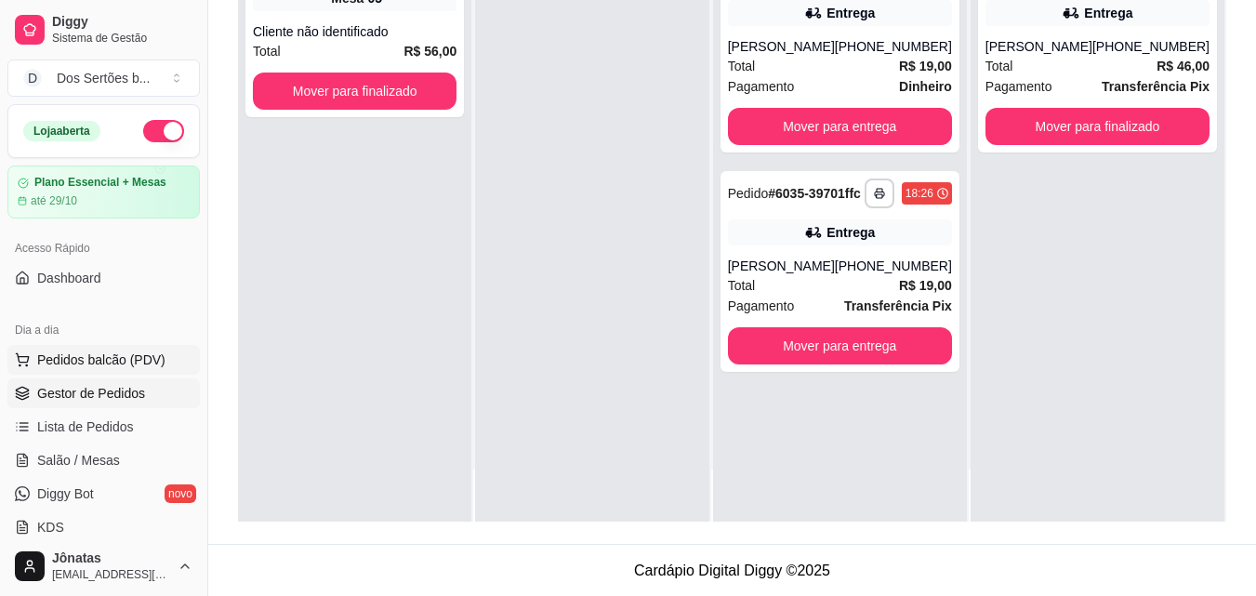
click at [71, 366] on span "Pedidos balcão (PDV)" at bounding box center [101, 360] width 128 height 19
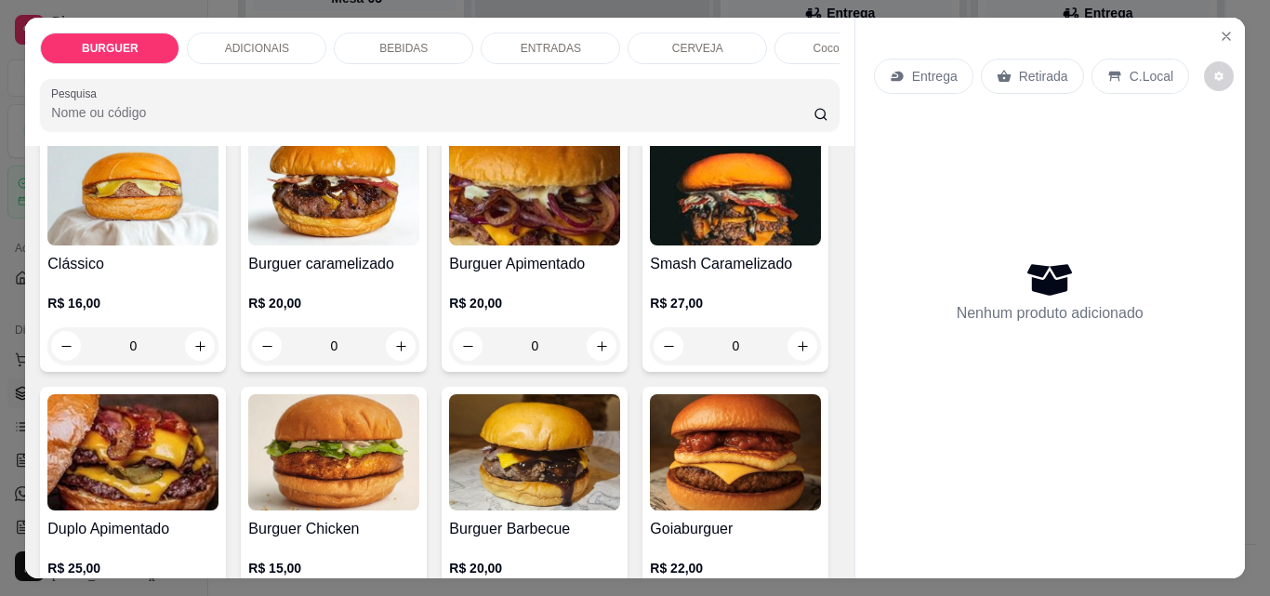
scroll to position [321, 0]
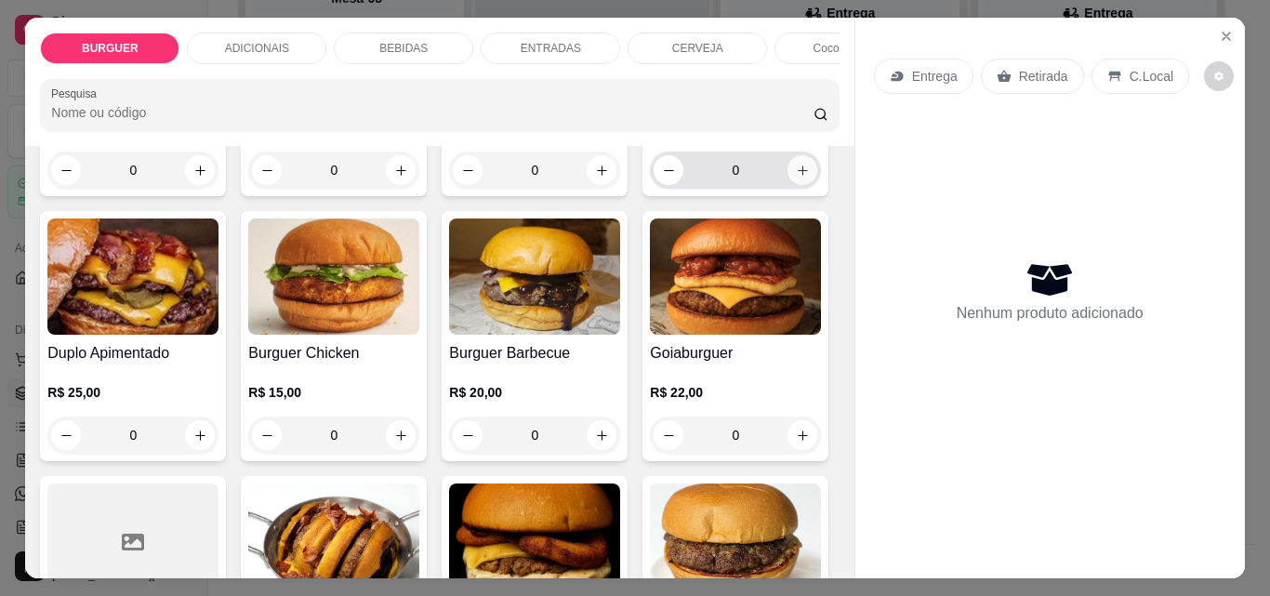
click at [796, 178] on icon "increase-product-quantity" at bounding box center [803, 171] width 14 height 14
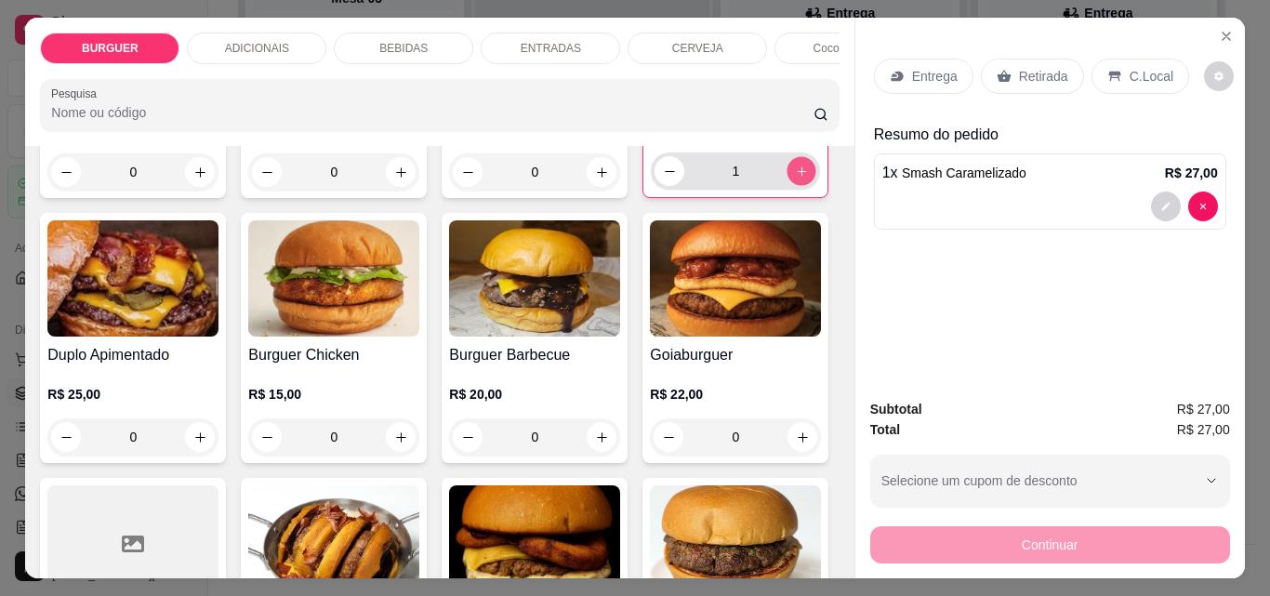
click at [795, 179] on icon "increase-product-quantity" at bounding box center [802, 172] width 14 height 14
type input "3"
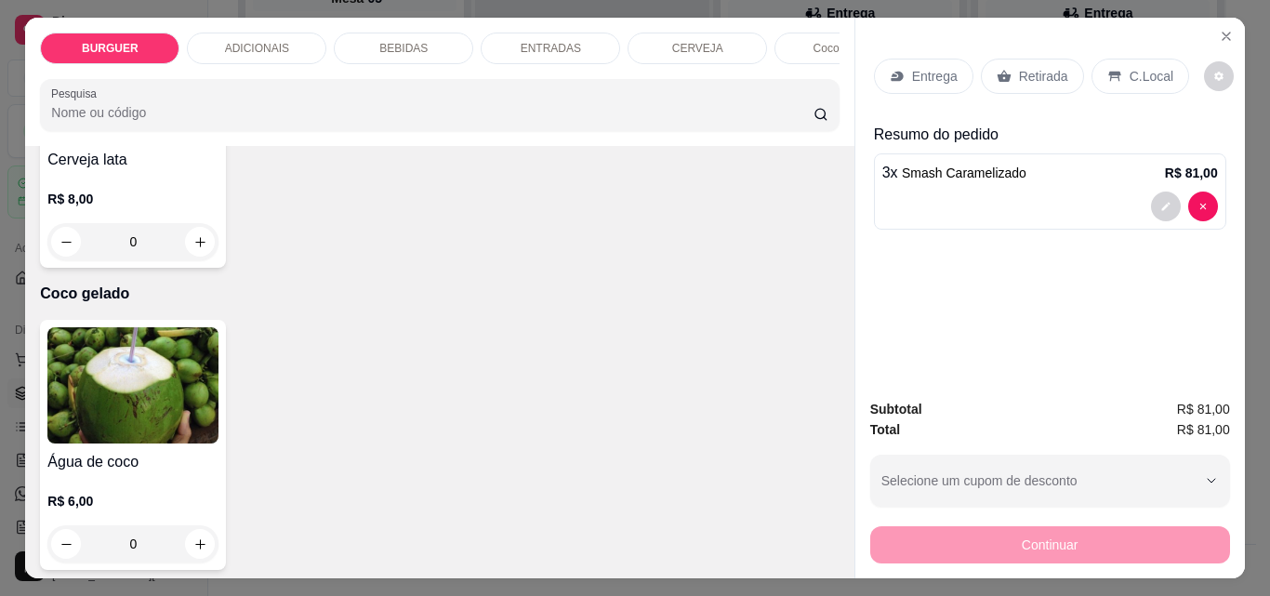
scroll to position [3533, 0]
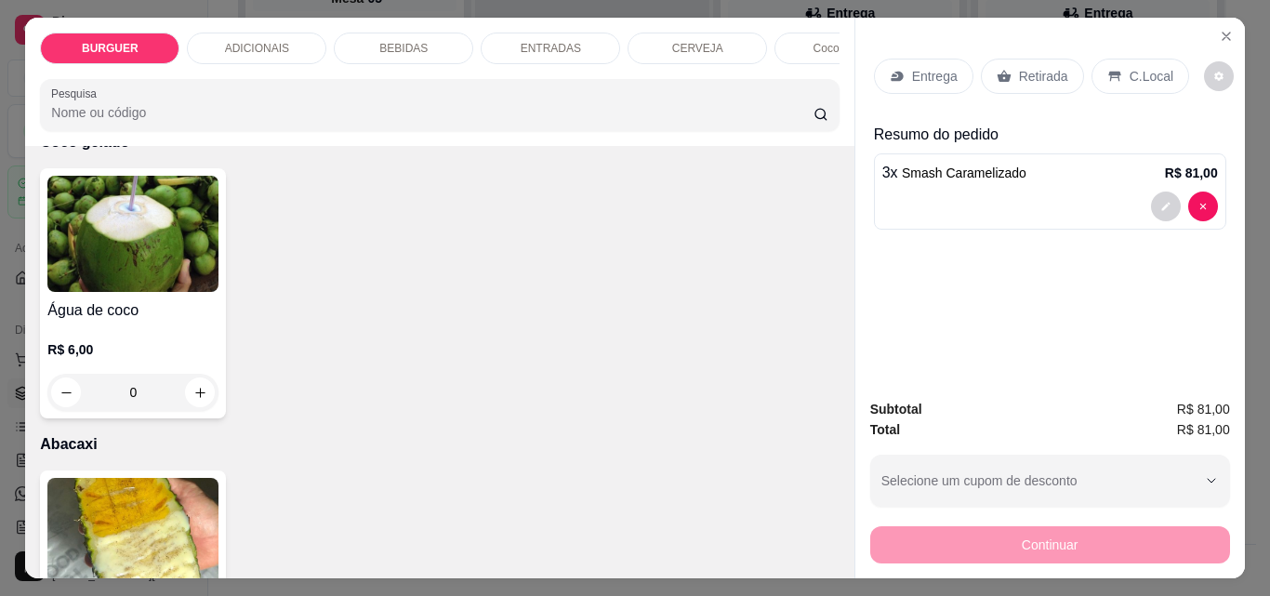
type input "1"
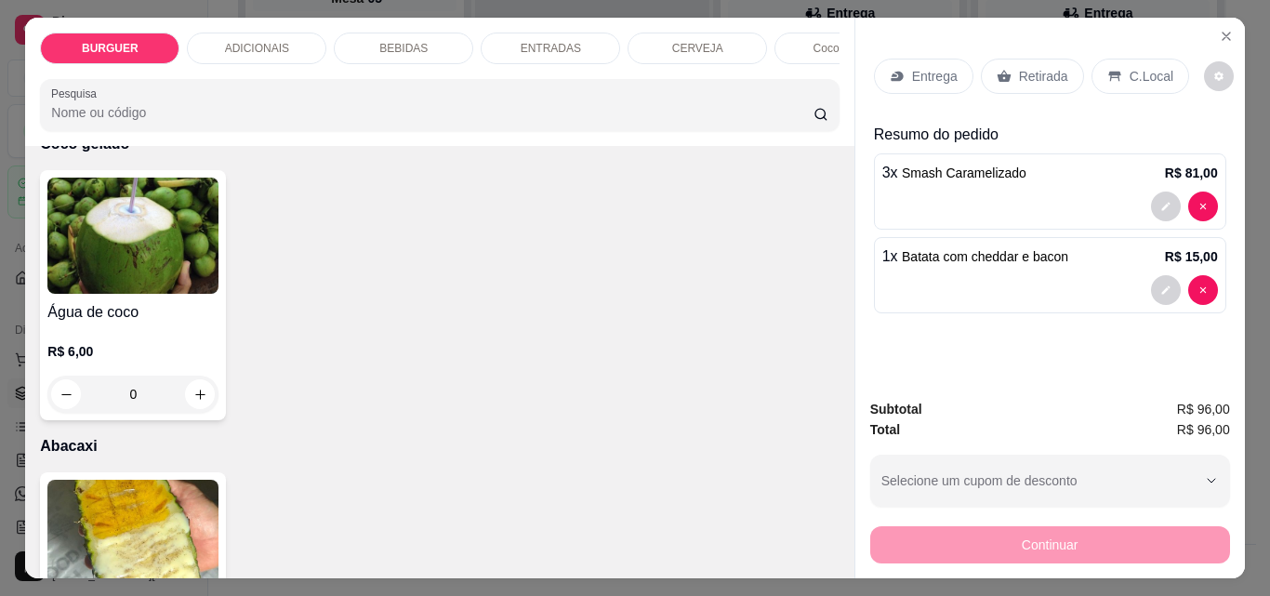
click at [925, 67] on p "Entrega" at bounding box center [935, 76] width 46 height 19
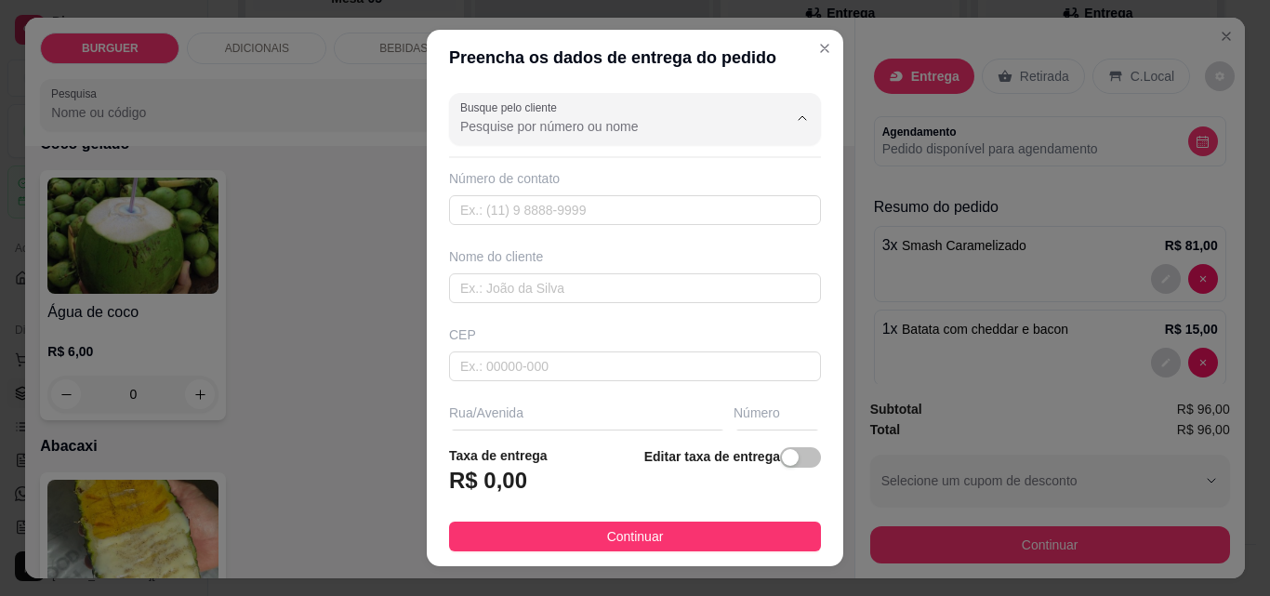
click at [478, 133] on input "Busque pelo cliente" at bounding box center [609, 126] width 298 height 19
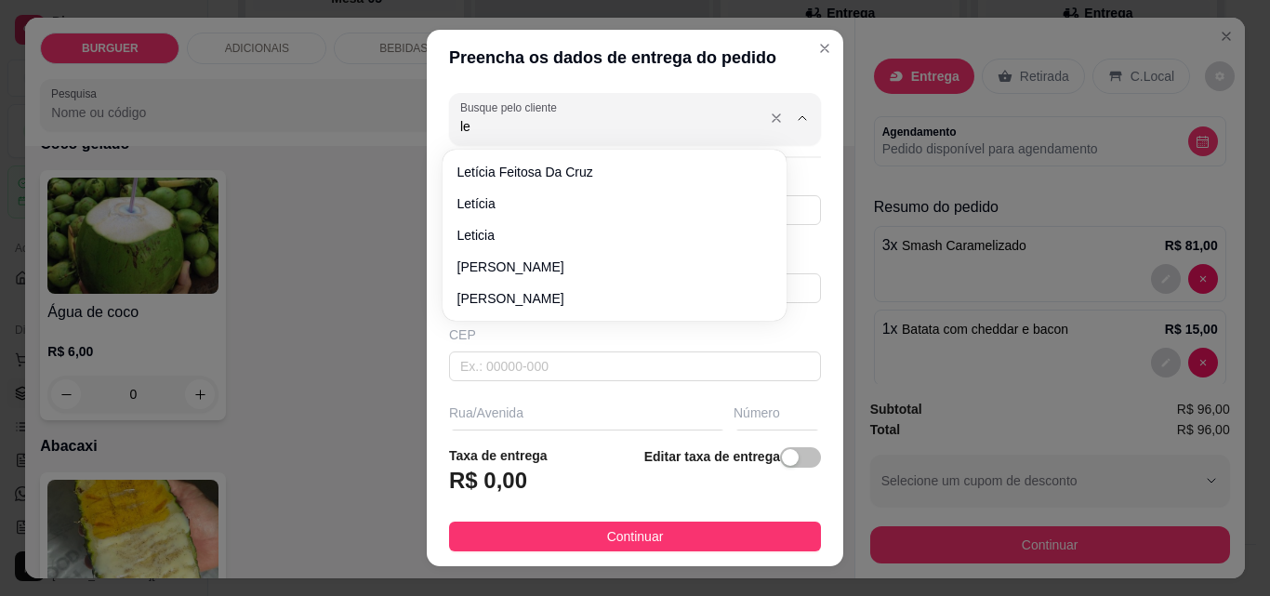
type input "l"
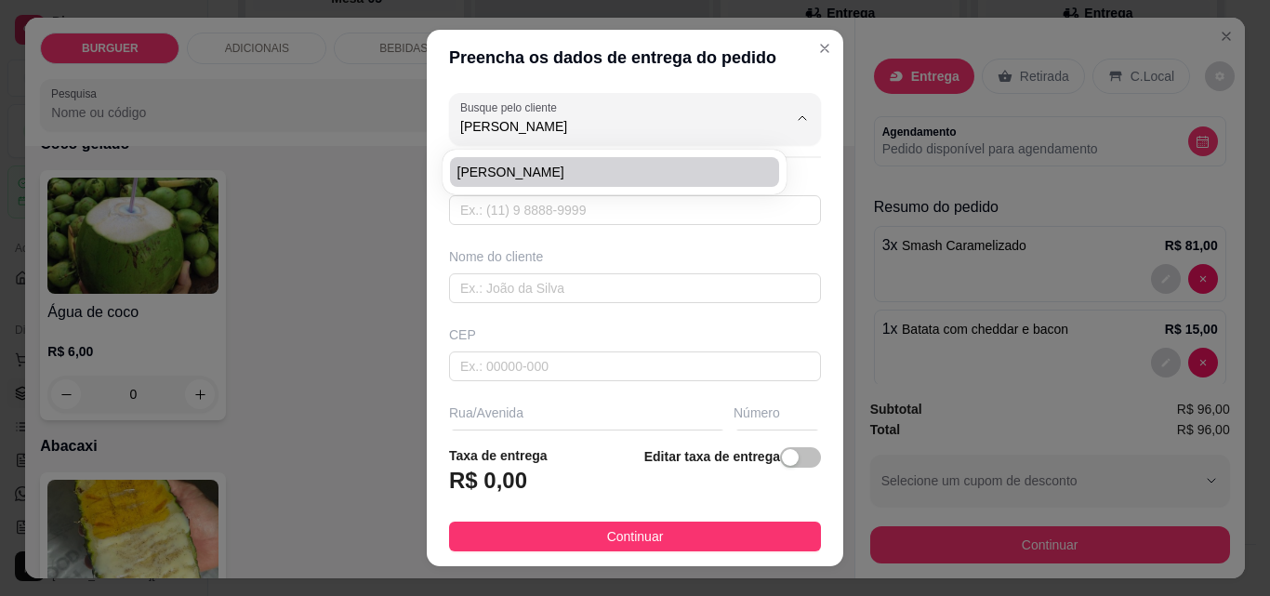
click at [510, 166] on span "[PERSON_NAME]" at bounding box center [605, 172] width 296 height 19
type input "[PERSON_NAME]"
type input "8694819106"
type input "[PERSON_NAME]"
type input "Rua [PERSON_NAME]"
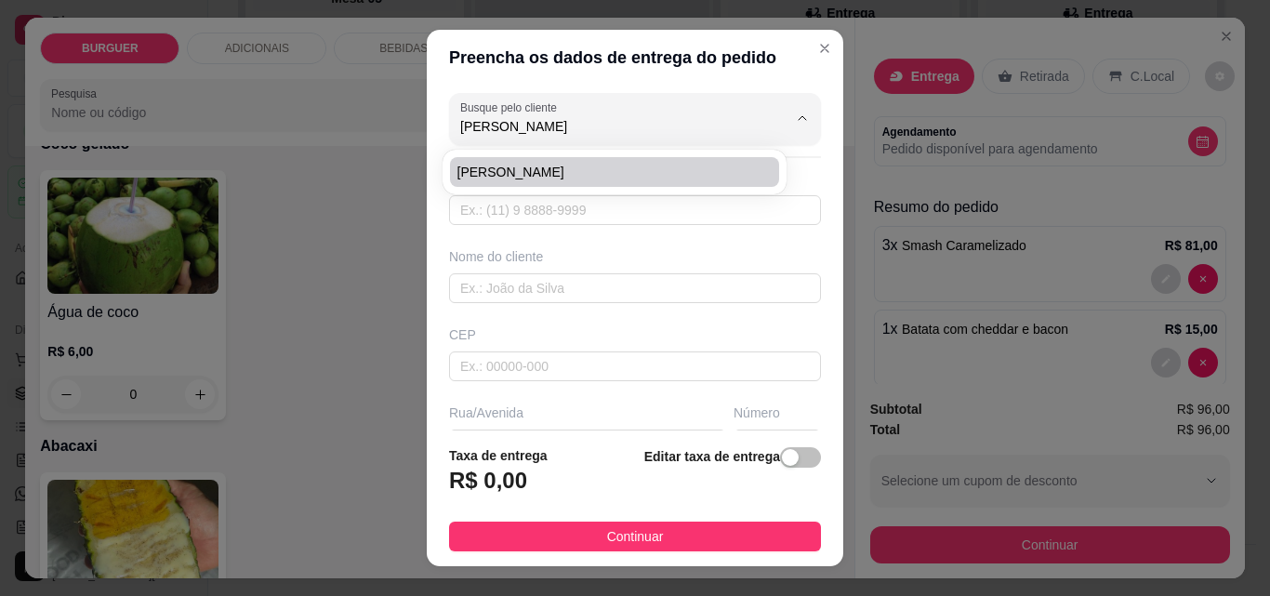
type input "666"
type input "Esperantina"
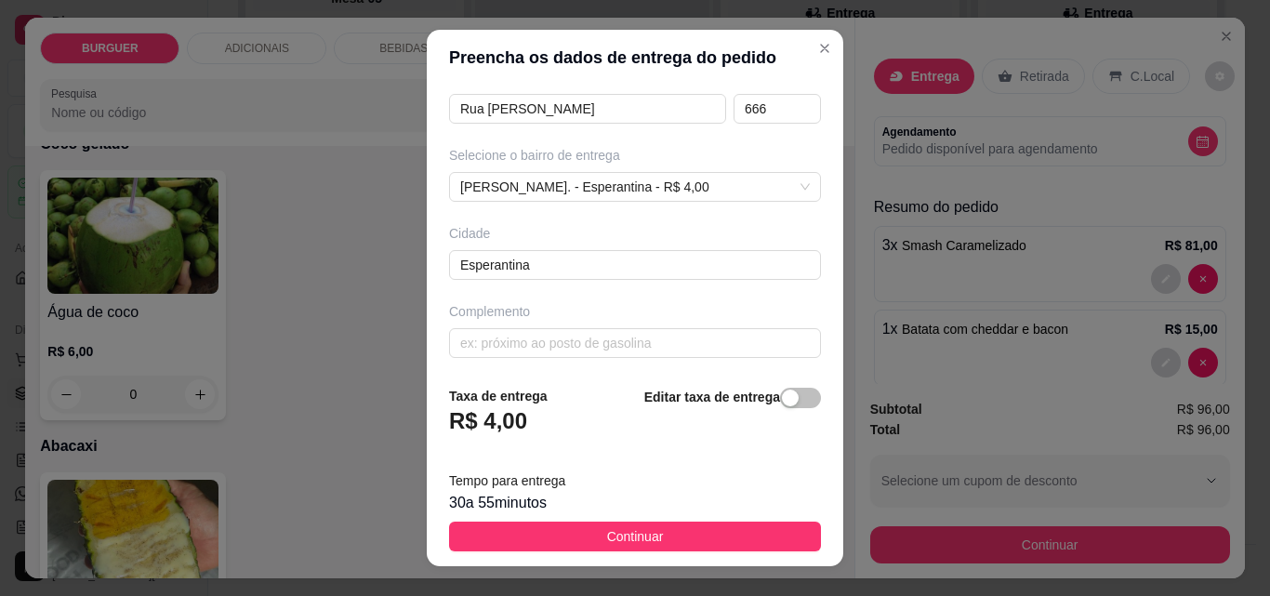
scroll to position [341, 0]
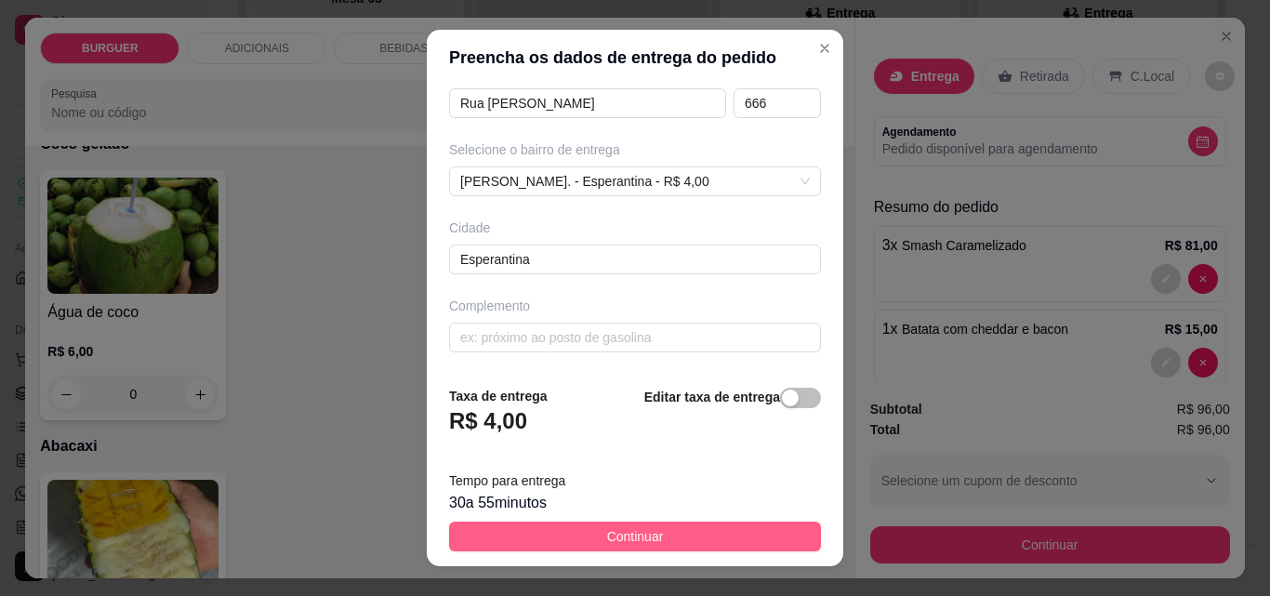
type input "[PERSON_NAME]"
click at [641, 535] on span "Continuar" at bounding box center [635, 536] width 57 height 20
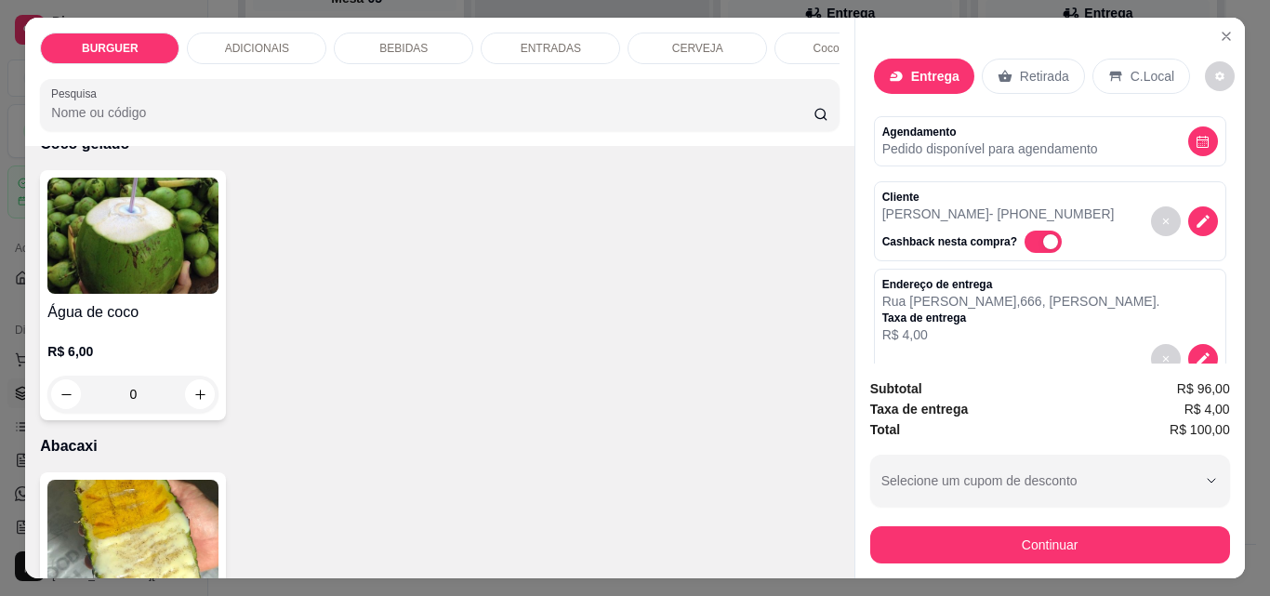
scroll to position [233, 0]
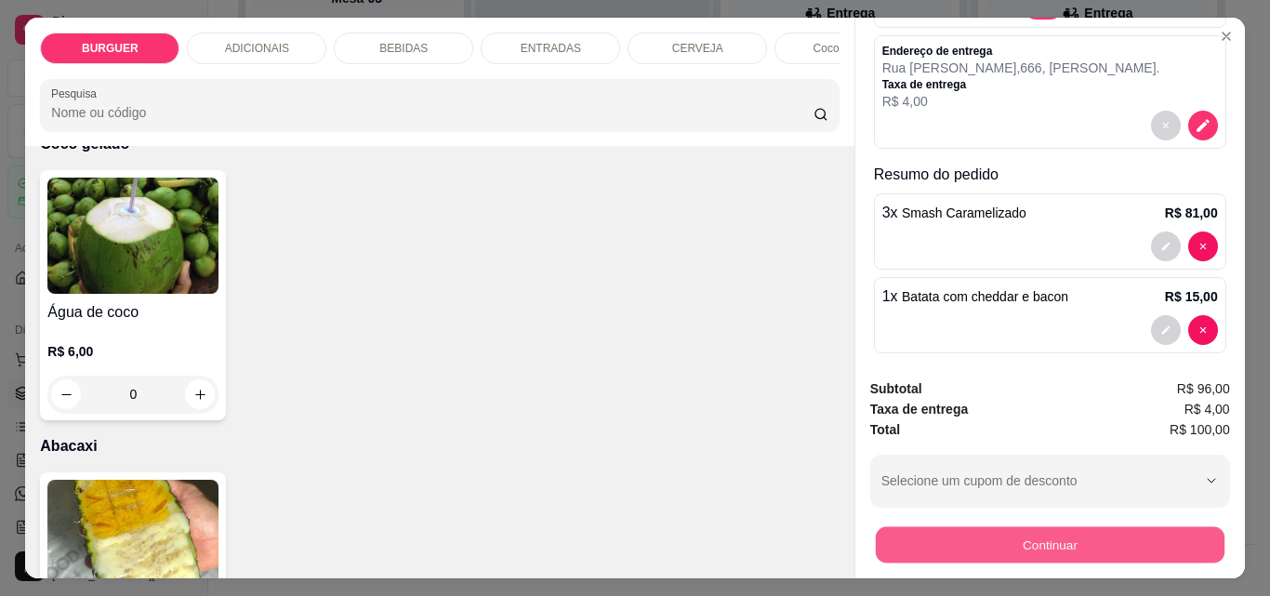
click at [998, 527] on button "Continuar" at bounding box center [1049, 544] width 349 height 36
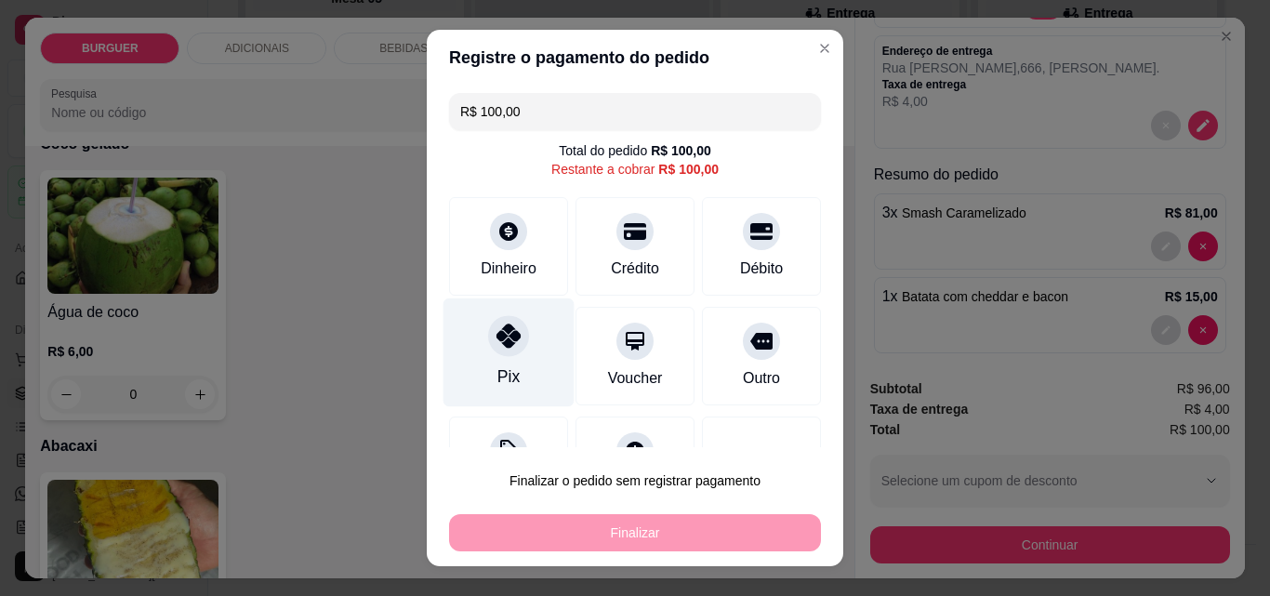
click at [511, 345] on div at bounding box center [508, 335] width 41 height 41
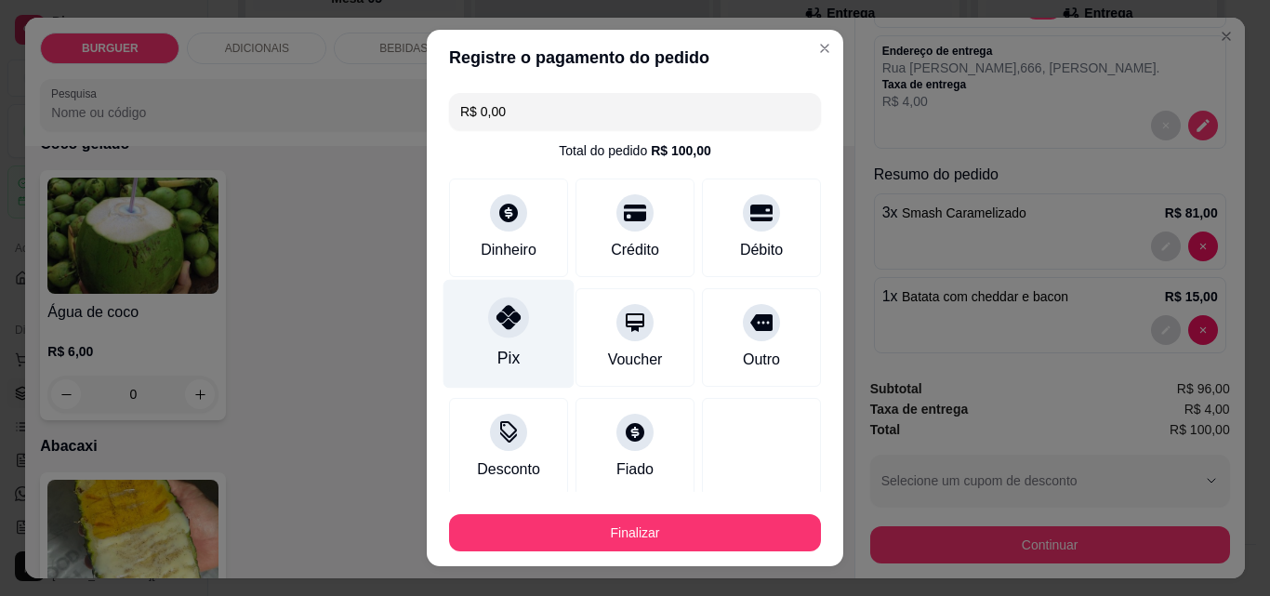
type input "R$ 0,00"
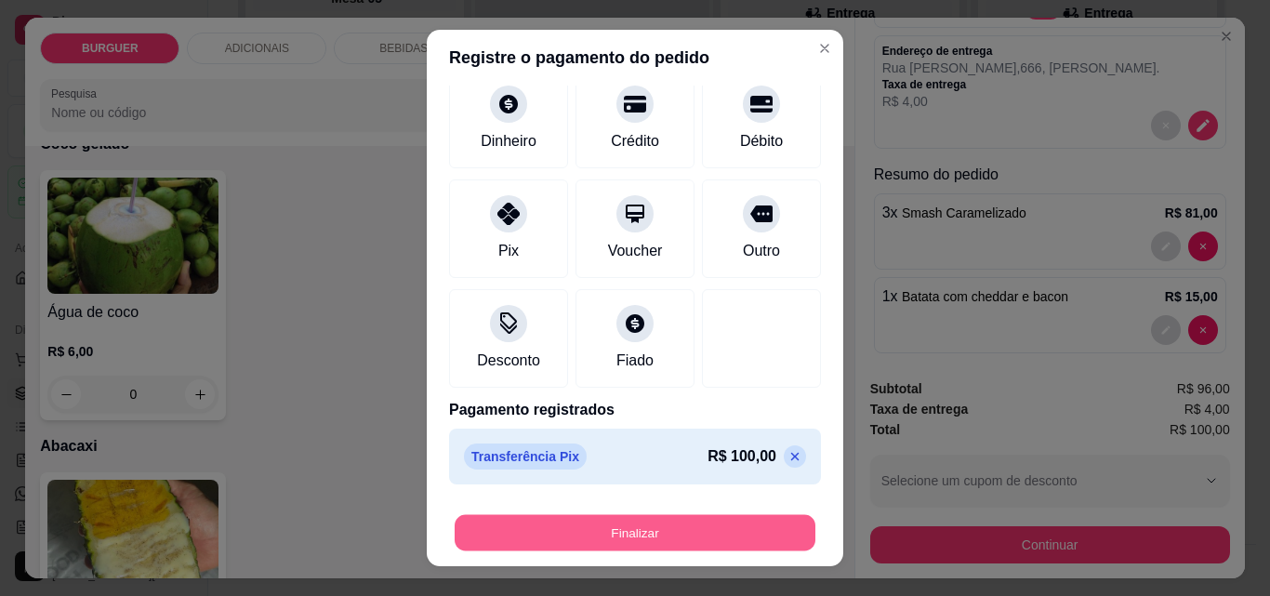
click at [643, 527] on button "Finalizar" at bounding box center [635, 533] width 361 height 36
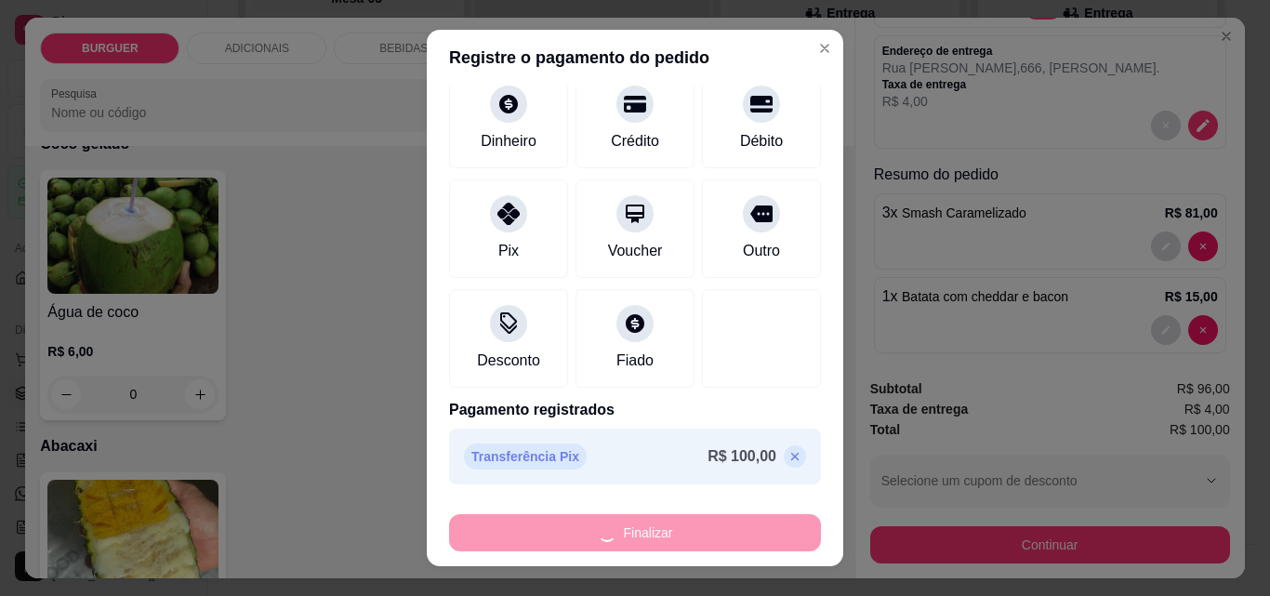
type input "0"
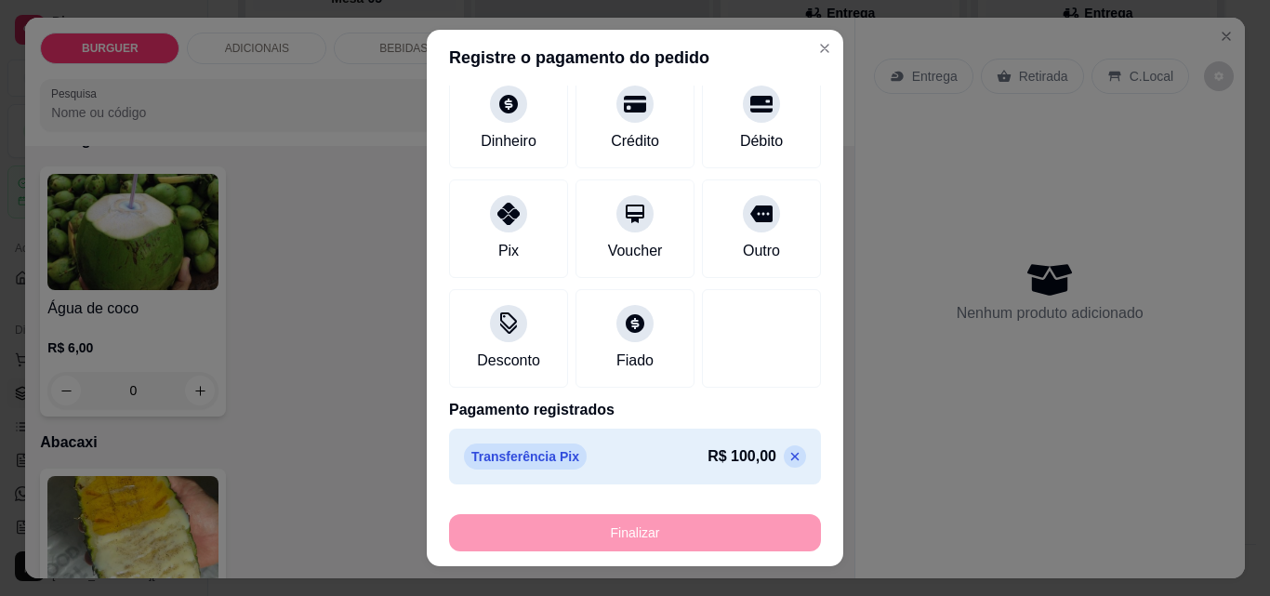
type input "-R$ 100,00"
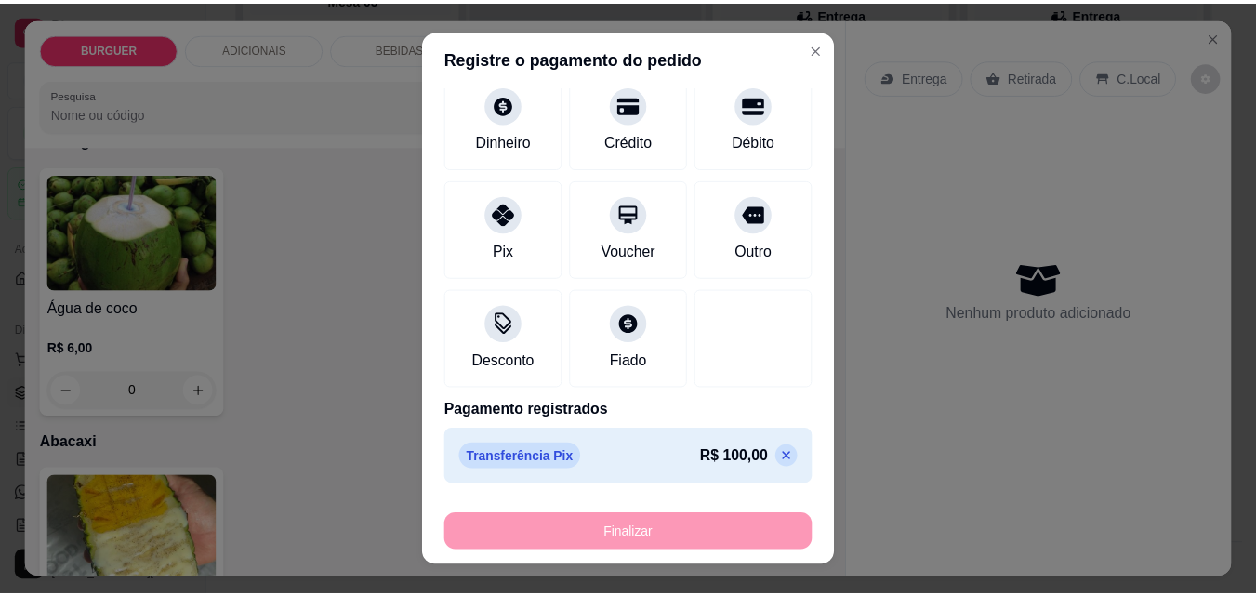
scroll to position [3531, 0]
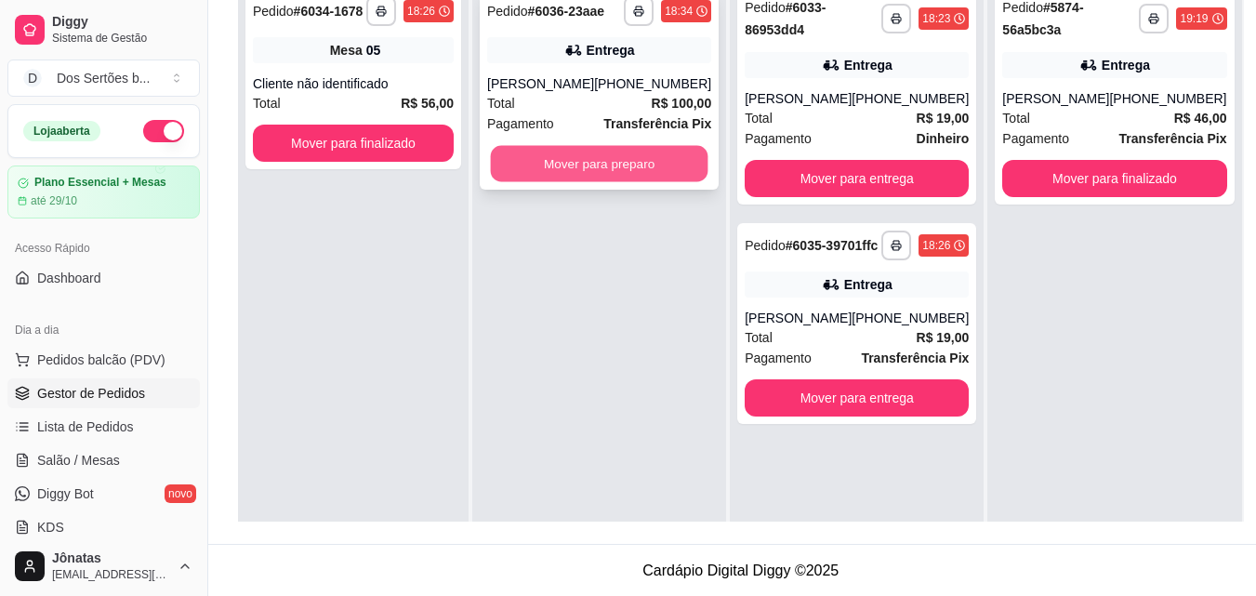
click at [579, 163] on button "Mover para preparo" at bounding box center [600, 164] width 218 height 36
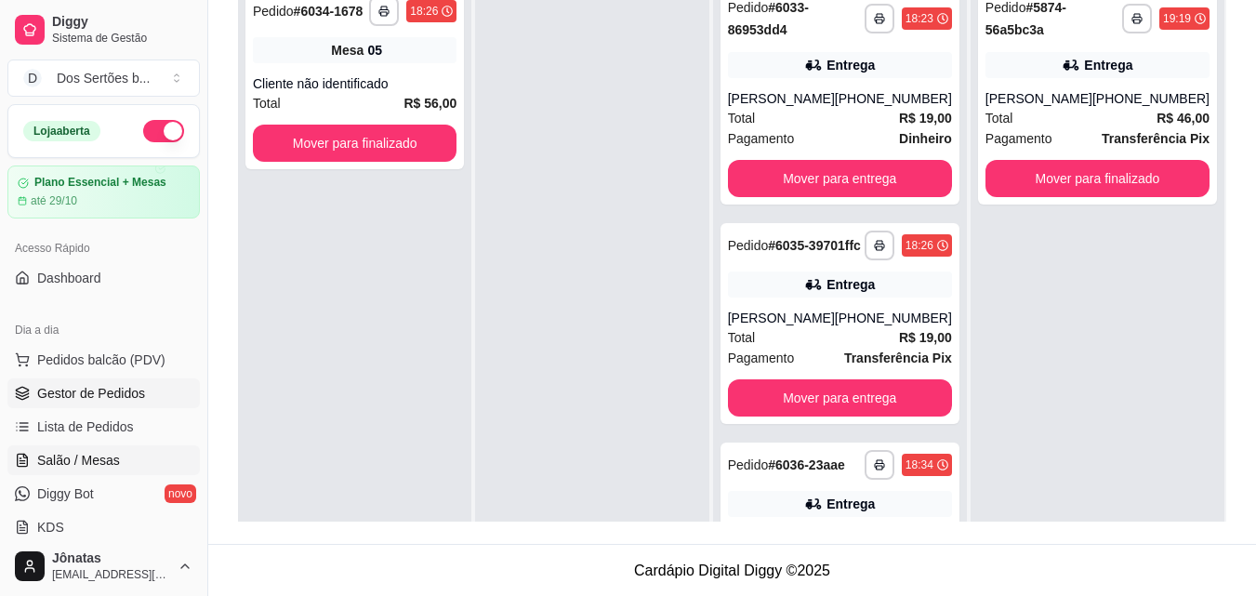
click at [85, 459] on span "Salão / Mesas" at bounding box center [78, 460] width 83 height 19
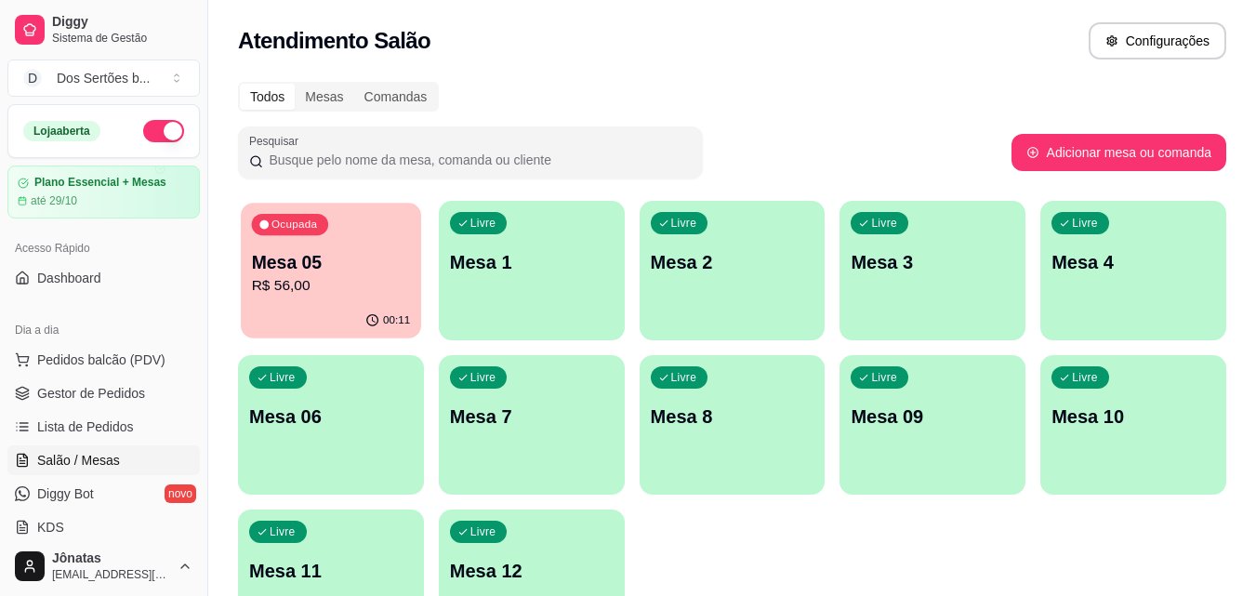
click at [348, 277] on p "R$ 56,00" at bounding box center [331, 285] width 159 height 21
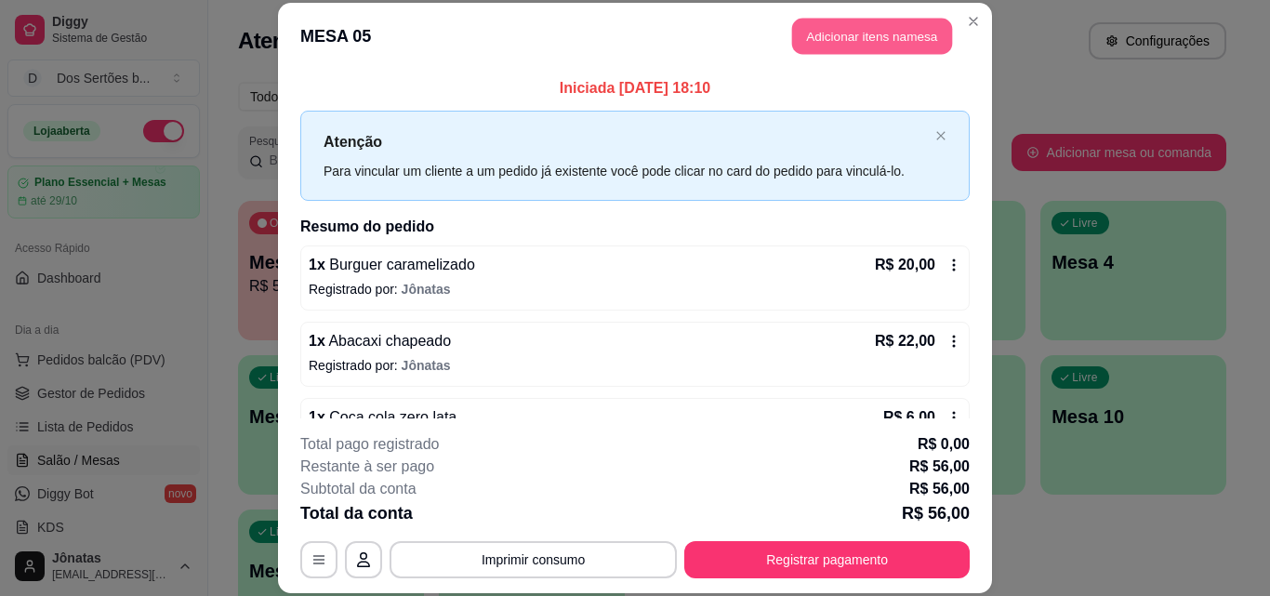
click at [854, 33] on button "Adicionar itens na mesa" at bounding box center [872, 37] width 160 height 36
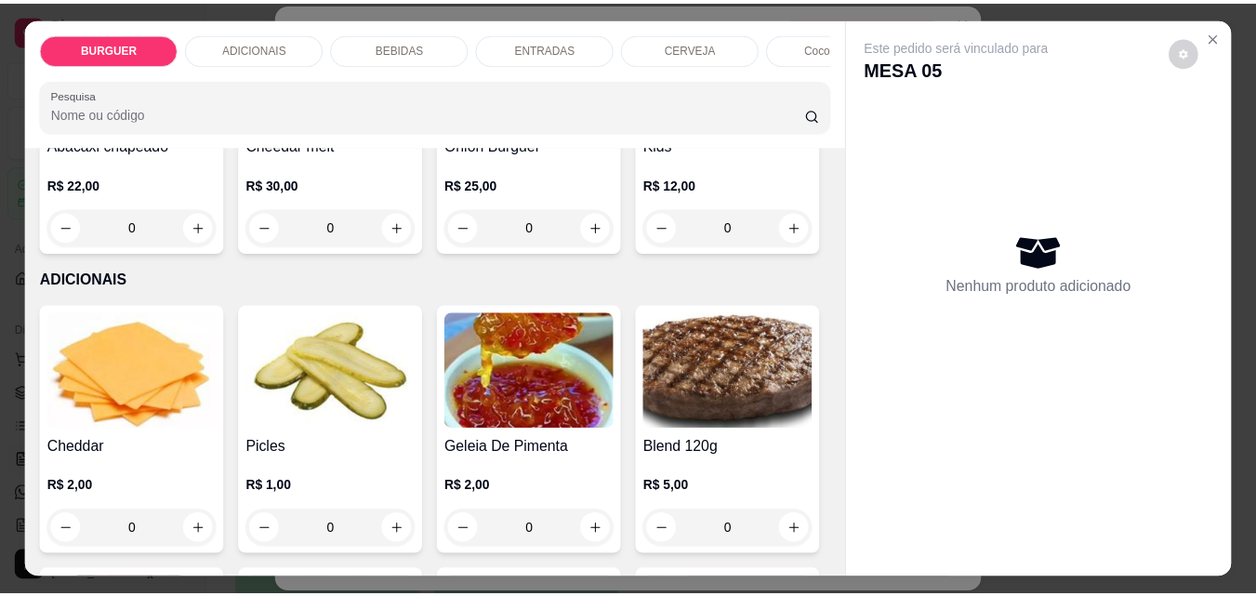
scroll to position [735, 0]
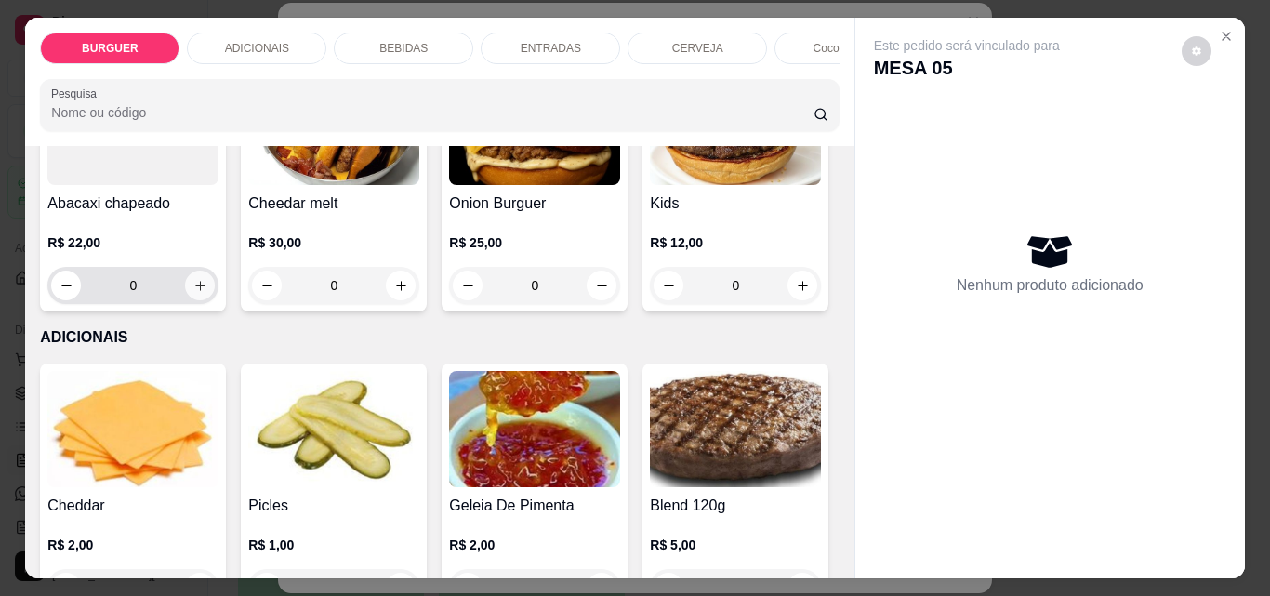
click at [207, 288] on icon "increase-product-quantity" at bounding box center [200, 286] width 14 height 14
type input "1"
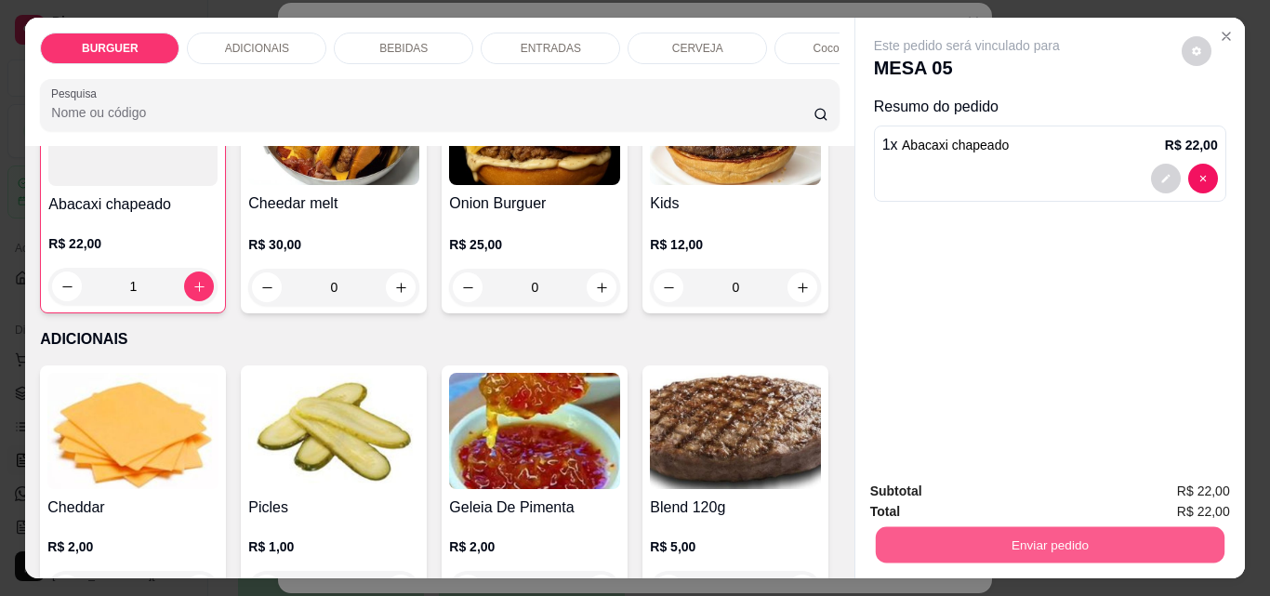
click at [973, 540] on button "Enviar pedido" at bounding box center [1049, 544] width 349 height 36
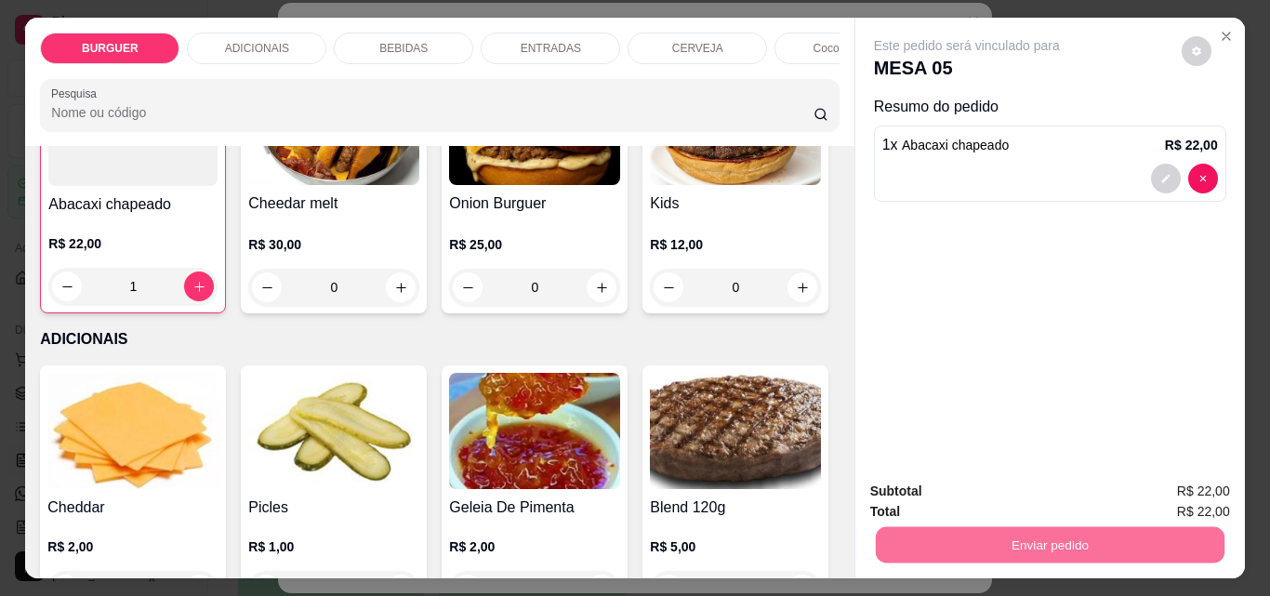
click at [1162, 484] on button "Enviar pedido" at bounding box center [1182, 491] width 102 height 34
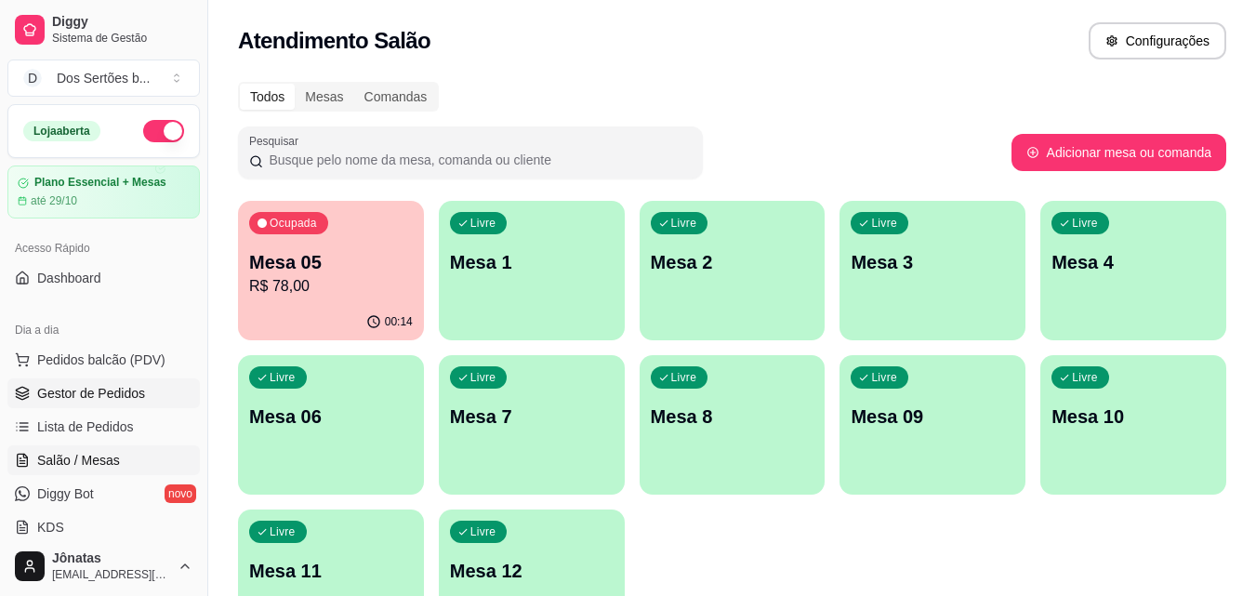
click at [35, 391] on link "Gestor de Pedidos" at bounding box center [103, 393] width 192 height 30
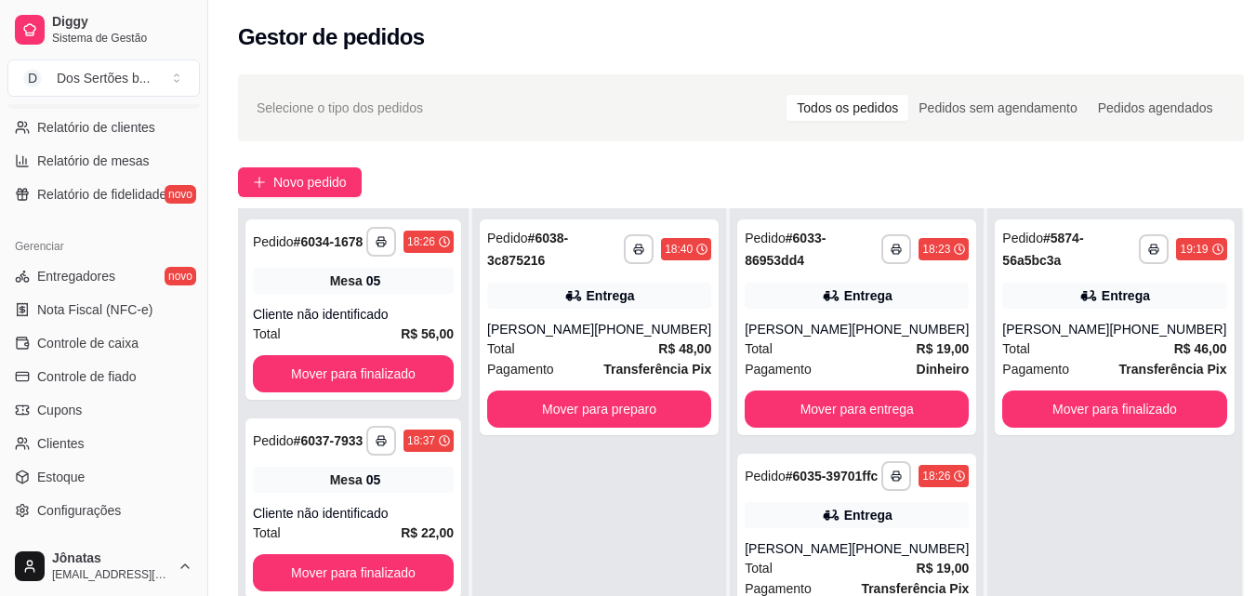
scroll to position [709, 0]
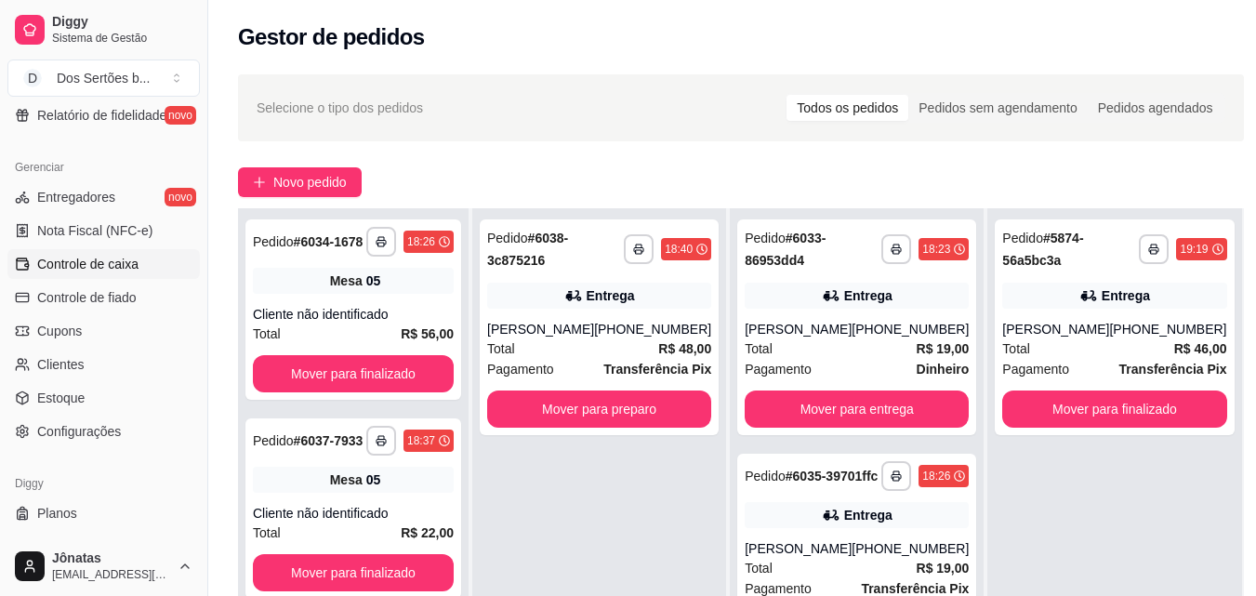
click at [80, 268] on span "Controle de caixa" at bounding box center [87, 264] width 101 height 19
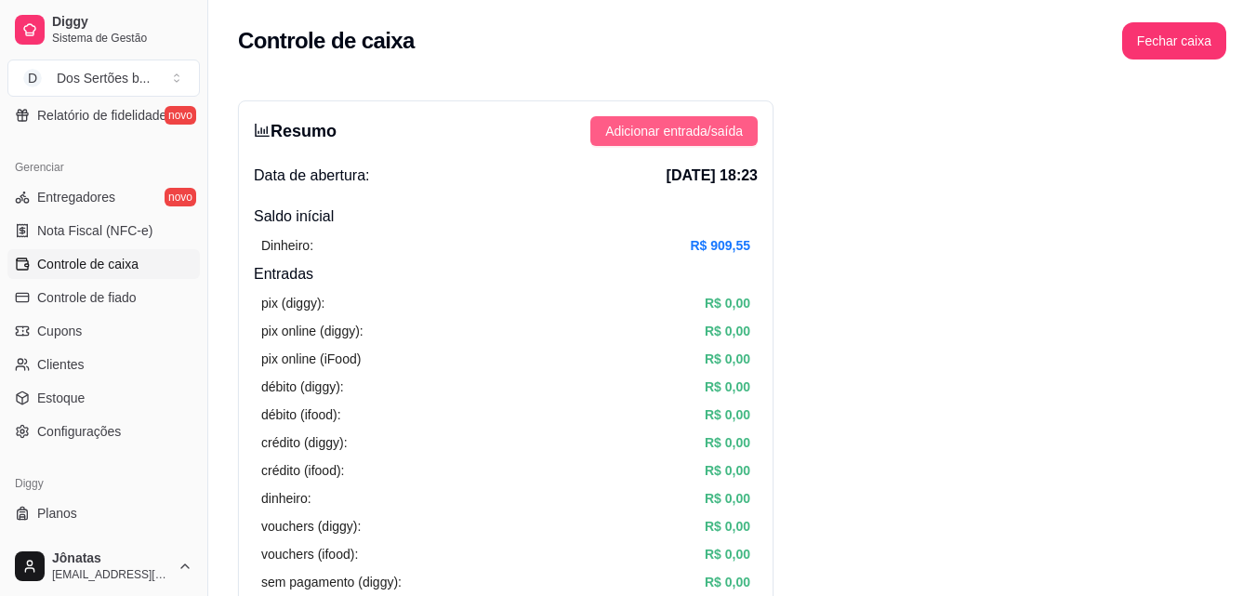
click at [655, 127] on span "Adicionar entrada/saída" at bounding box center [674, 131] width 138 height 20
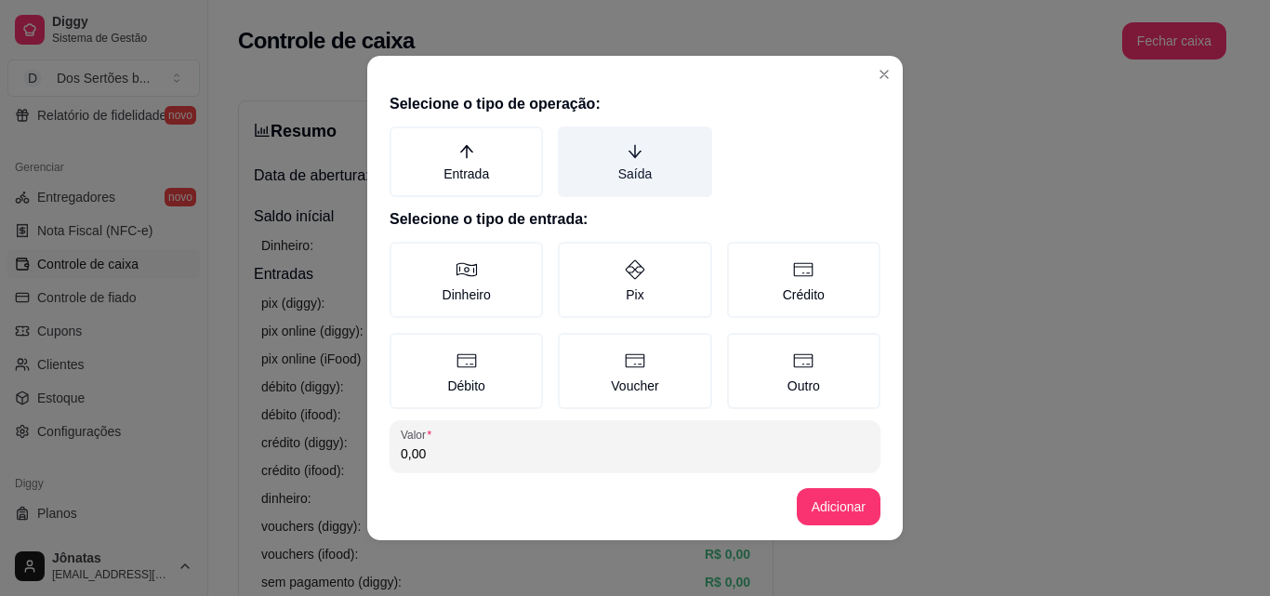
click at [653, 128] on label "Saída" at bounding box center [634, 161] width 153 height 71
click at [572, 128] on button "Saída" at bounding box center [564, 133] width 15 height 15
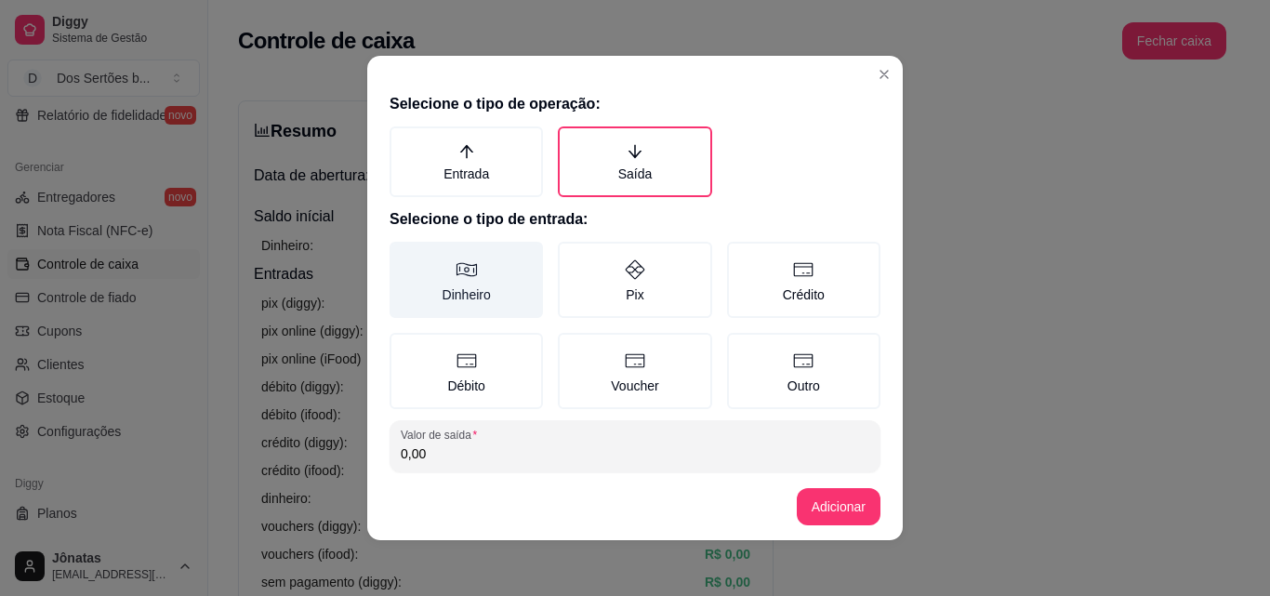
click at [479, 259] on label "Dinheiro" at bounding box center [466, 280] width 153 height 76
click at [404, 256] on button "Dinheiro" at bounding box center [396, 248] width 15 height 15
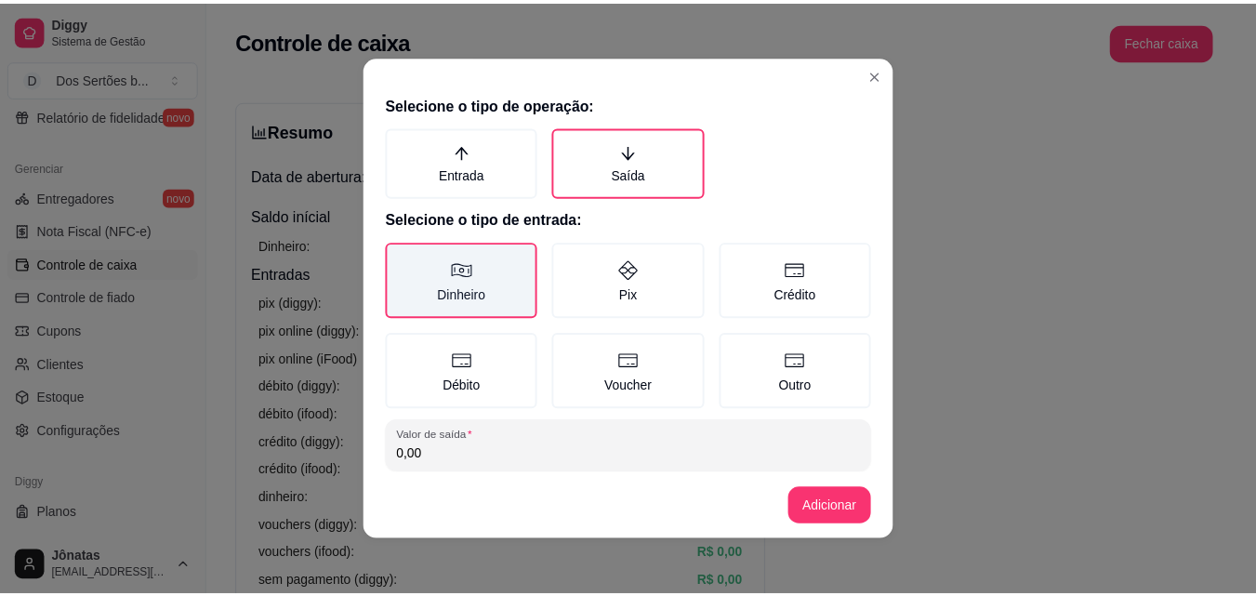
scroll to position [99, 0]
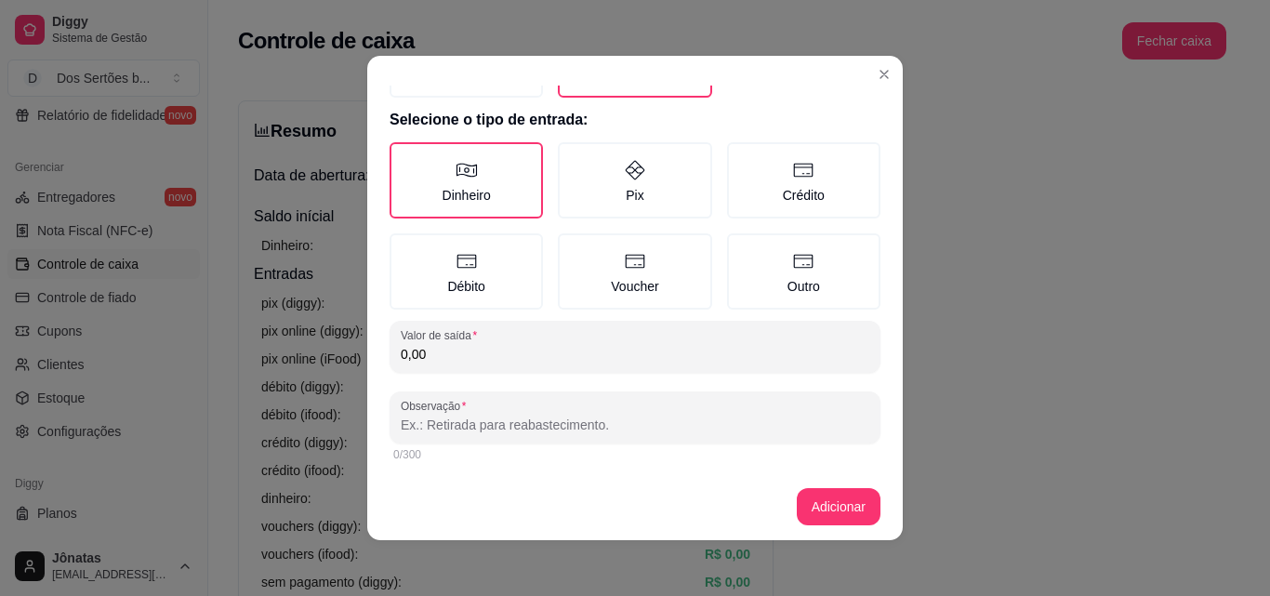
click at [437, 353] on input "0,00" at bounding box center [635, 354] width 469 height 19
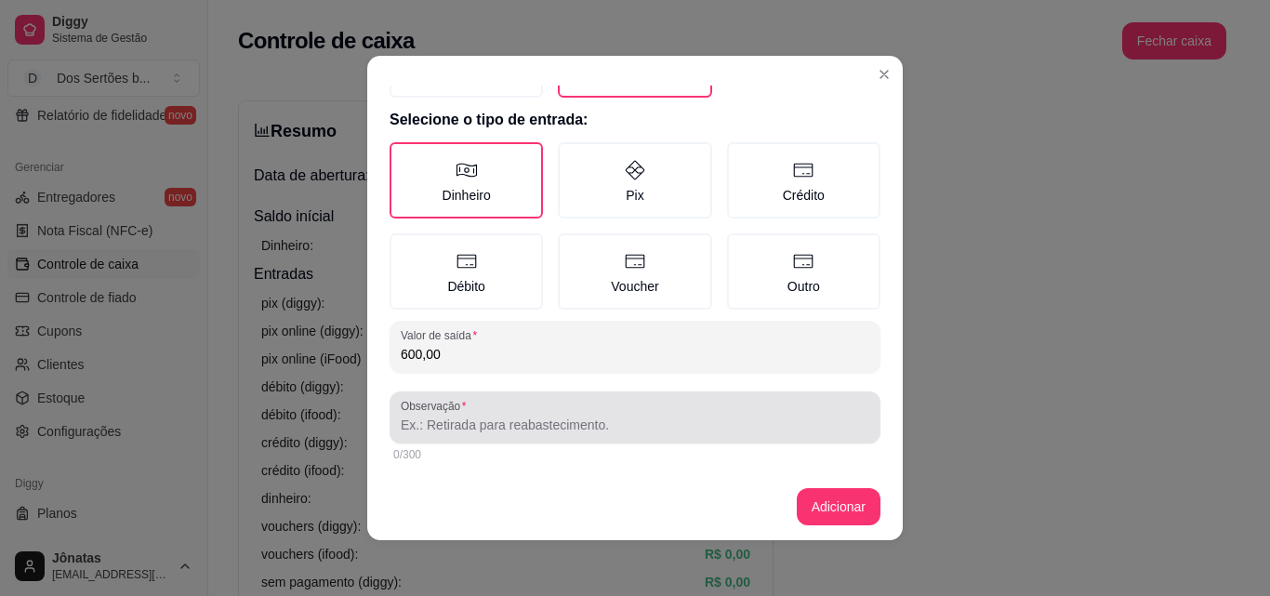
type input "600,00"
click at [411, 423] on input "Observação" at bounding box center [635, 425] width 469 height 19
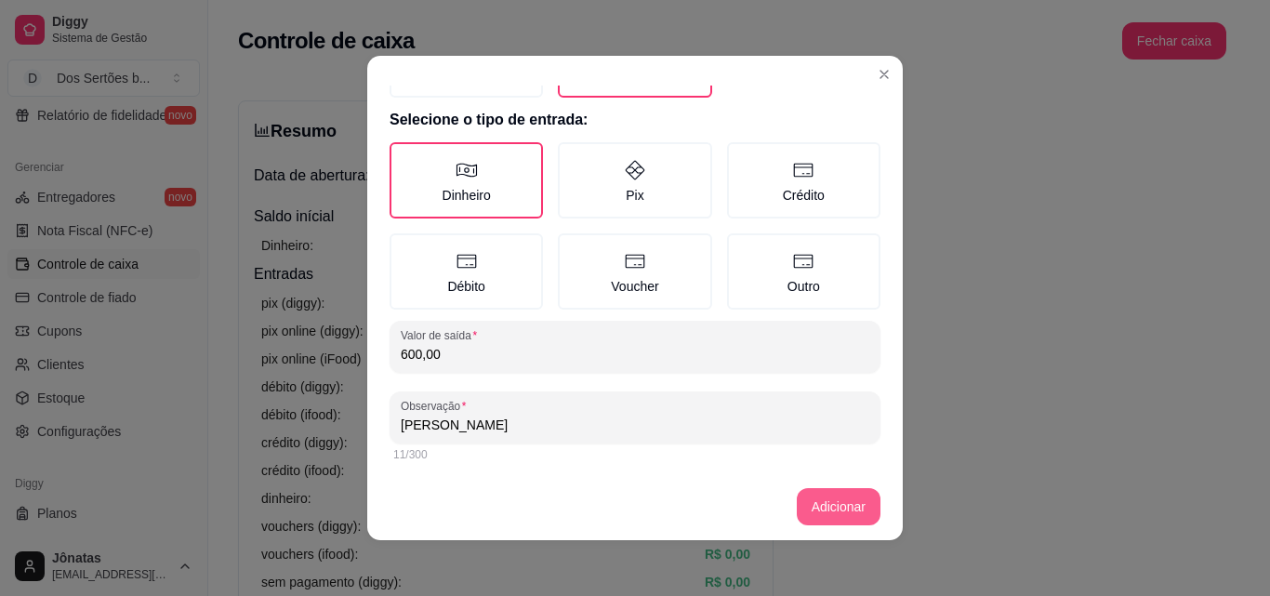
type input "[PERSON_NAME]"
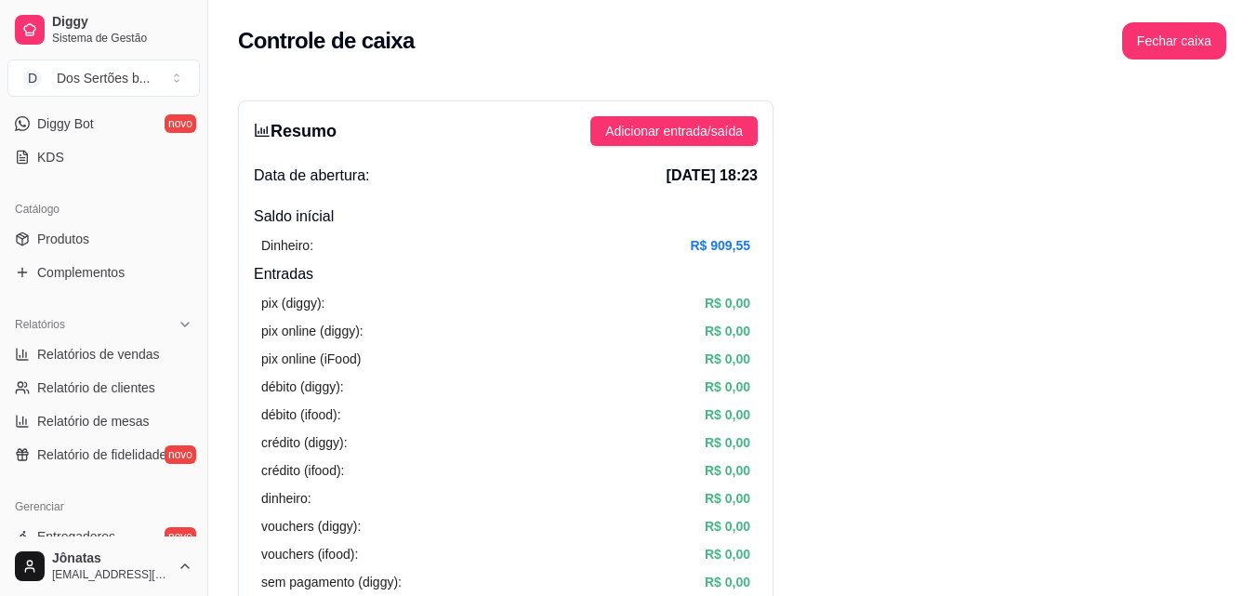
scroll to position [86, 0]
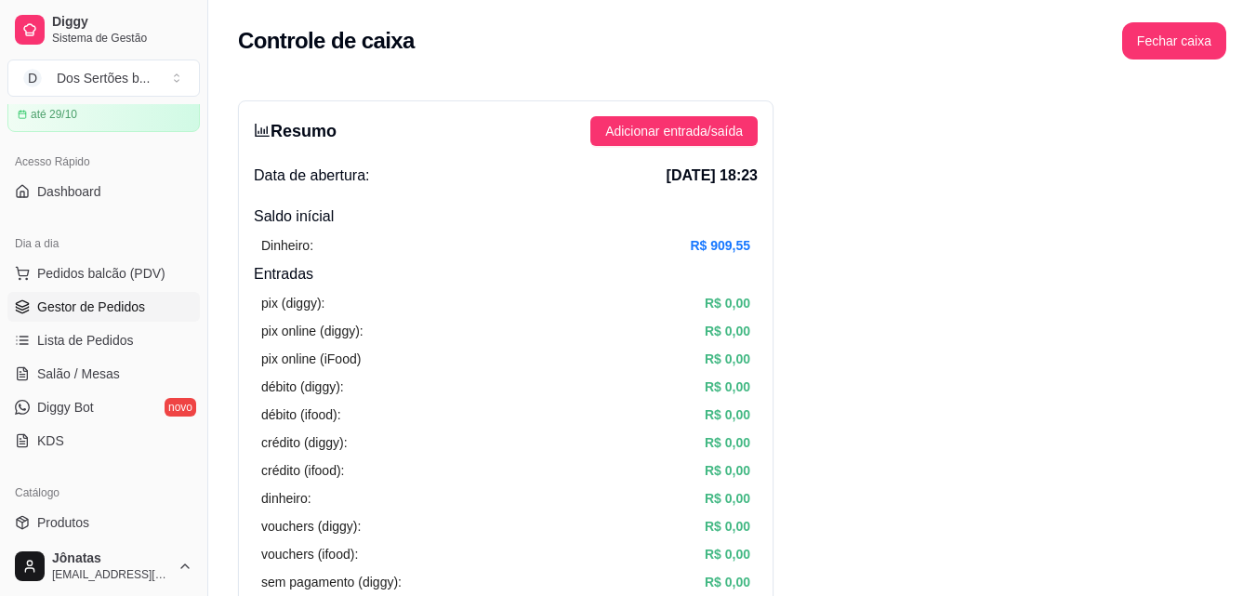
click at [64, 305] on span "Gestor de Pedidos" at bounding box center [91, 307] width 108 height 19
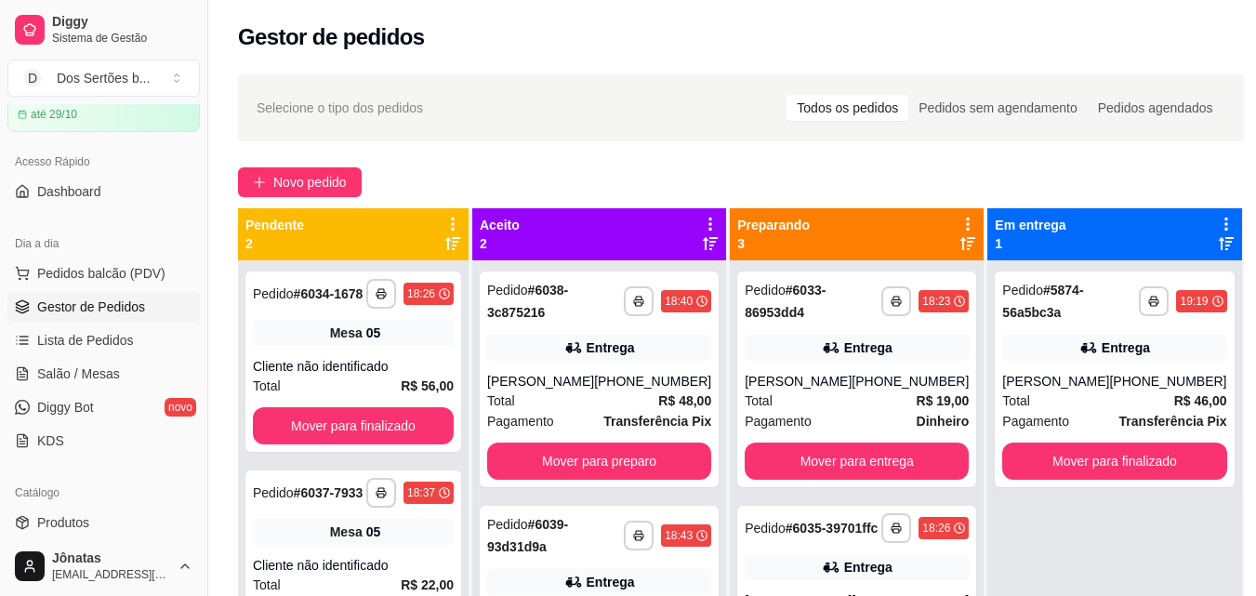
scroll to position [284, 0]
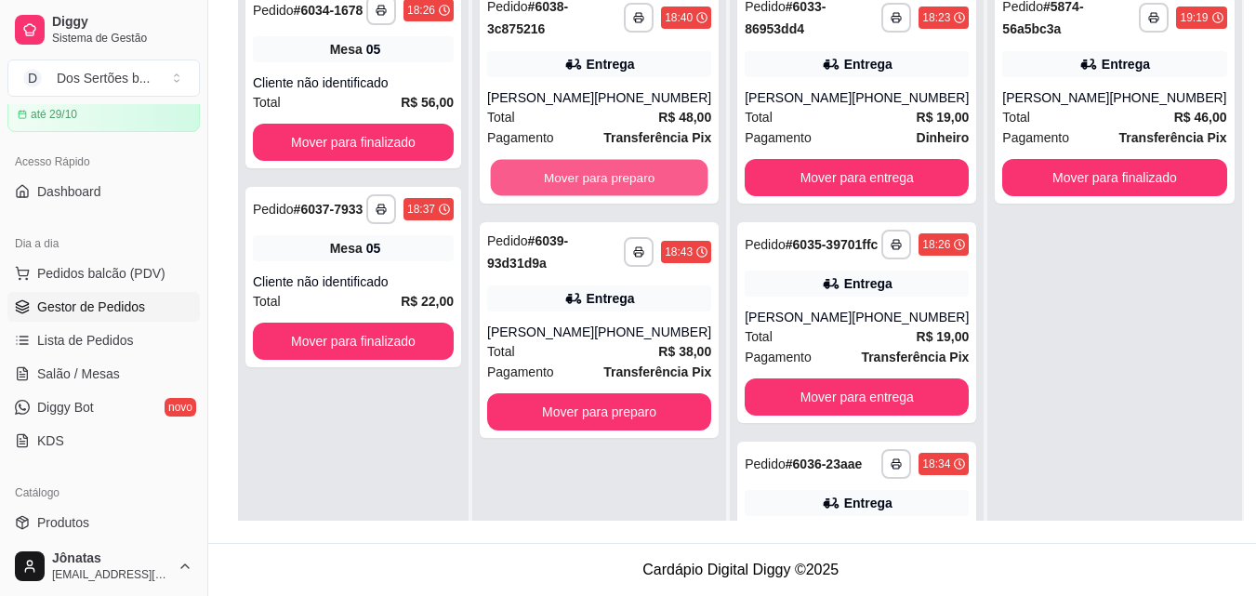
click at [637, 170] on button "Mover para preparo" at bounding box center [600, 178] width 218 height 36
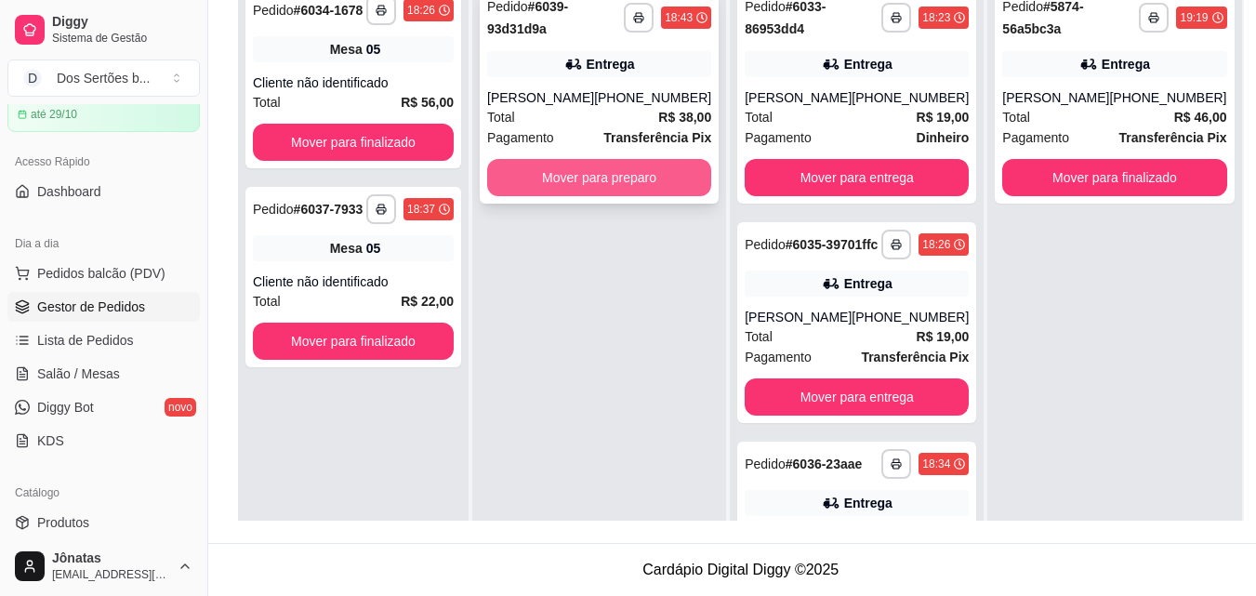
click at [643, 170] on button "Mover para preparo" at bounding box center [599, 177] width 224 height 37
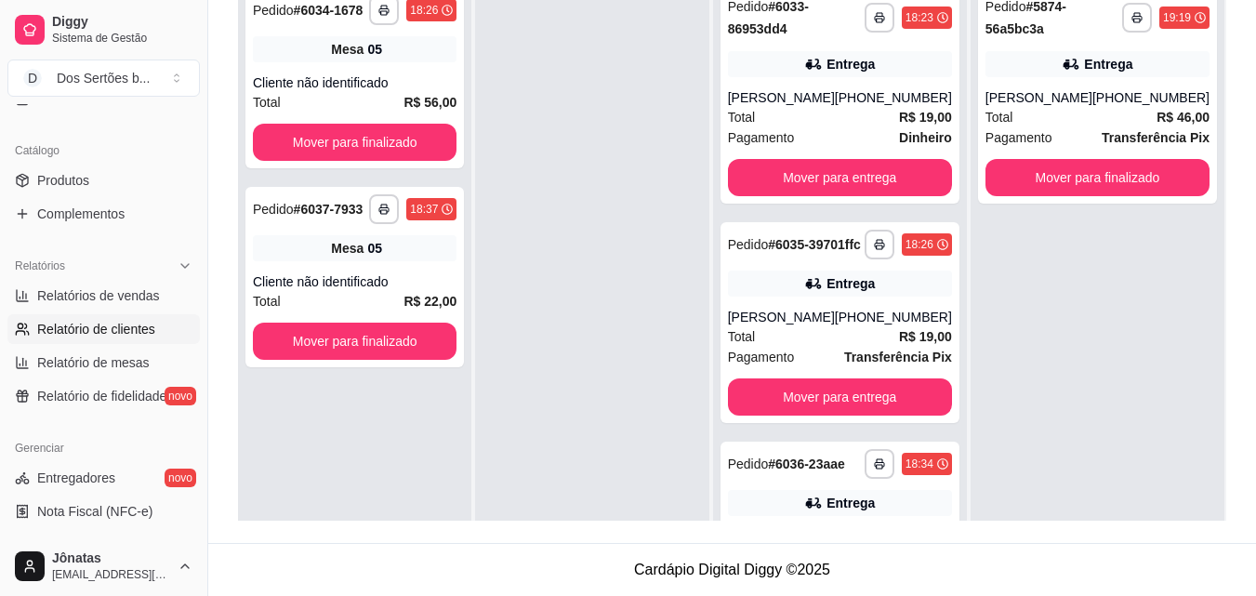
scroll to position [639, 0]
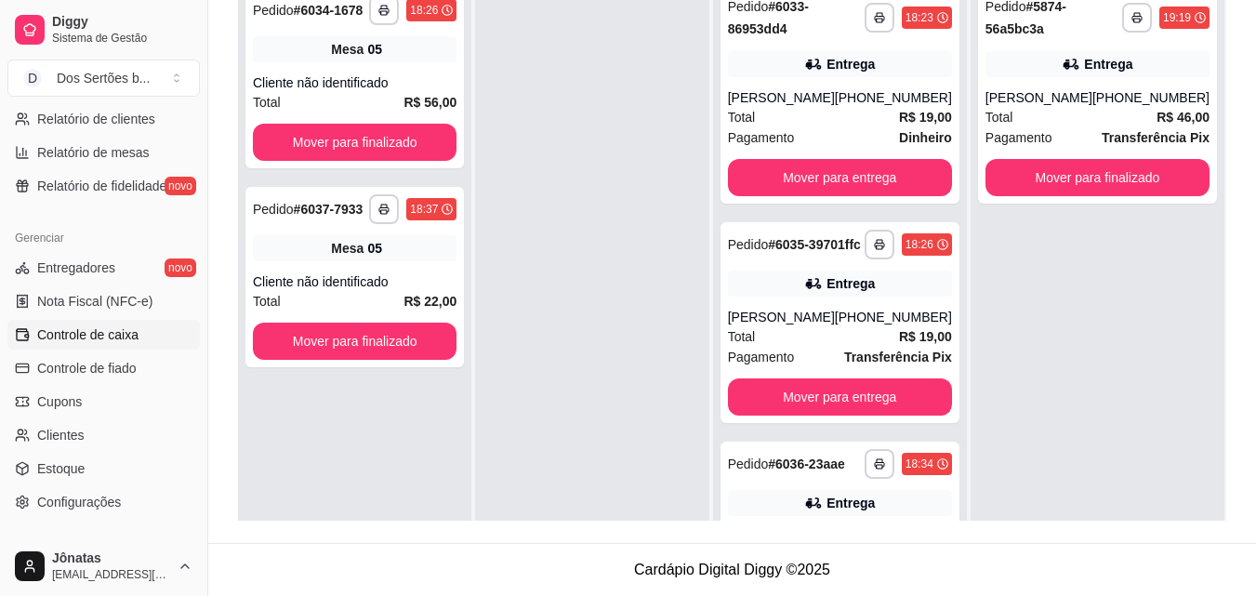
click at [109, 340] on span "Controle de caixa" at bounding box center [87, 334] width 101 height 19
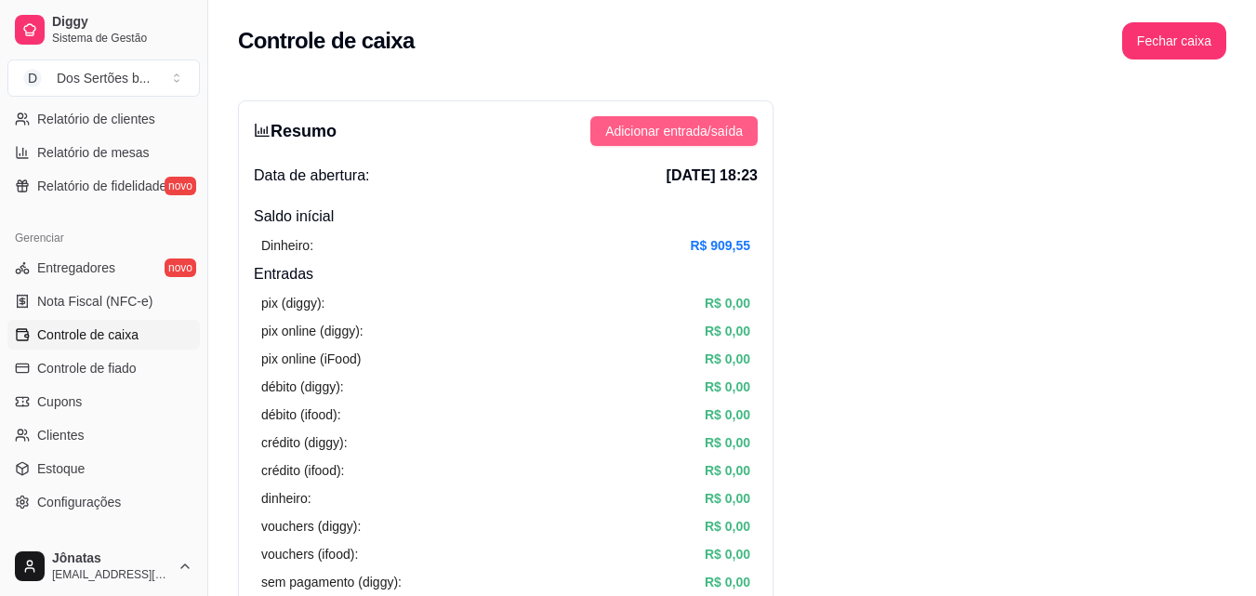
click at [646, 130] on span "Adicionar entrada/saída" at bounding box center [674, 131] width 138 height 20
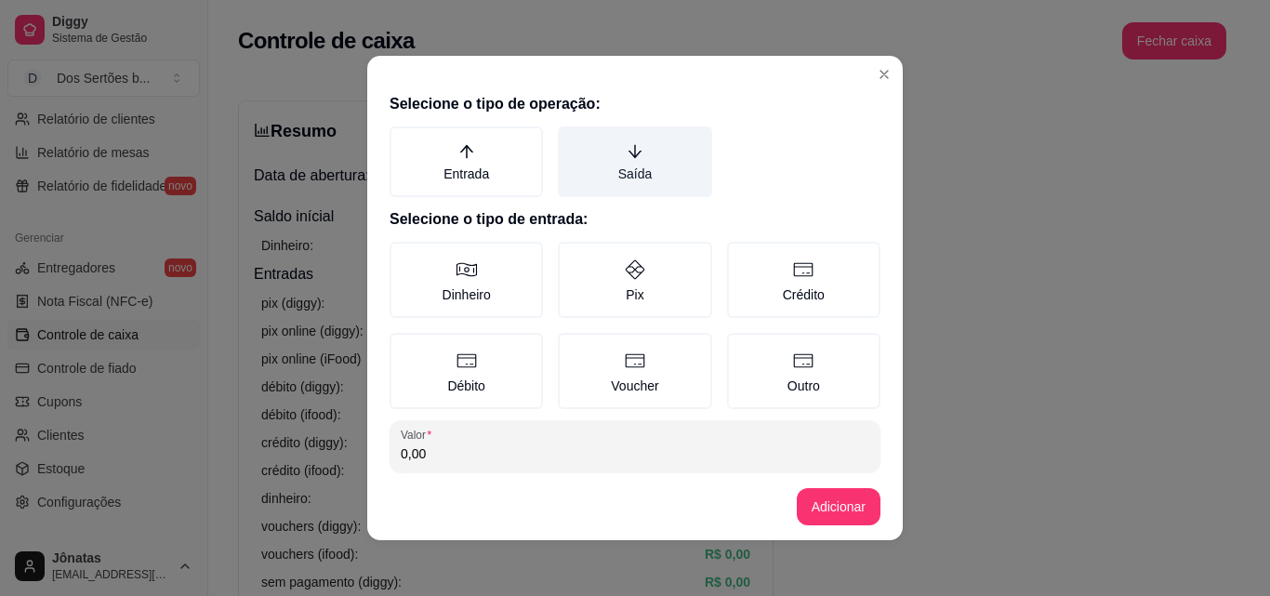
click at [627, 148] on icon "arrow-down" at bounding box center [635, 151] width 17 height 17
click at [572, 140] on button "Saída" at bounding box center [564, 133] width 15 height 15
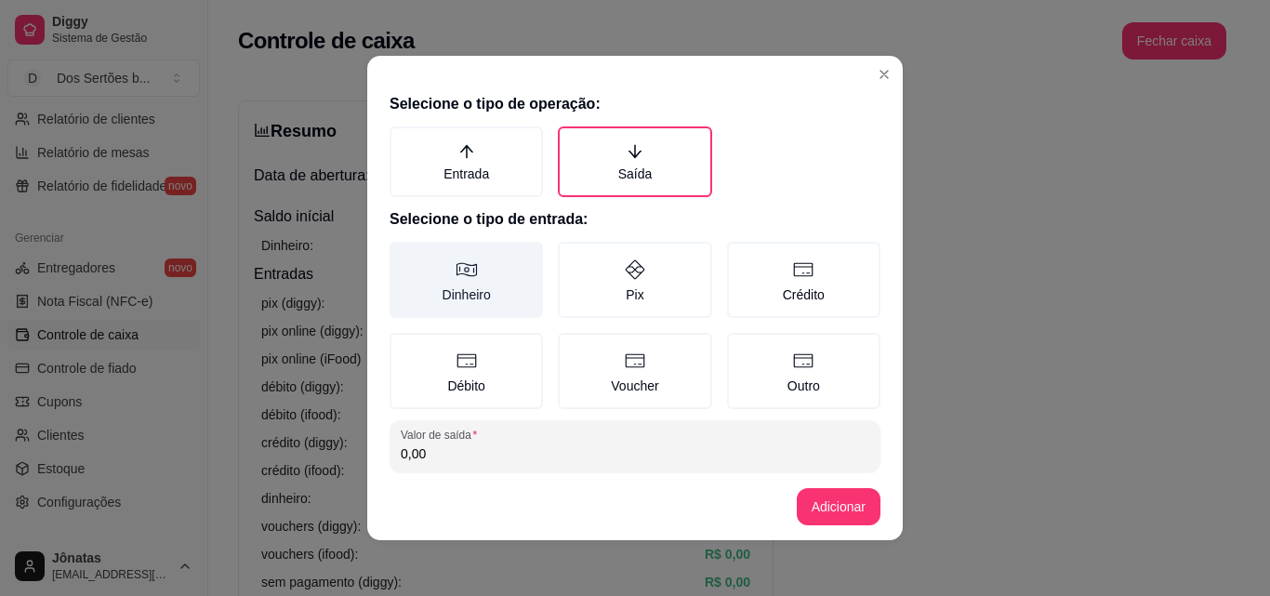
click at [431, 272] on label "Dinheiro" at bounding box center [466, 280] width 153 height 76
click at [404, 256] on button "Dinheiro" at bounding box center [396, 248] width 15 height 15
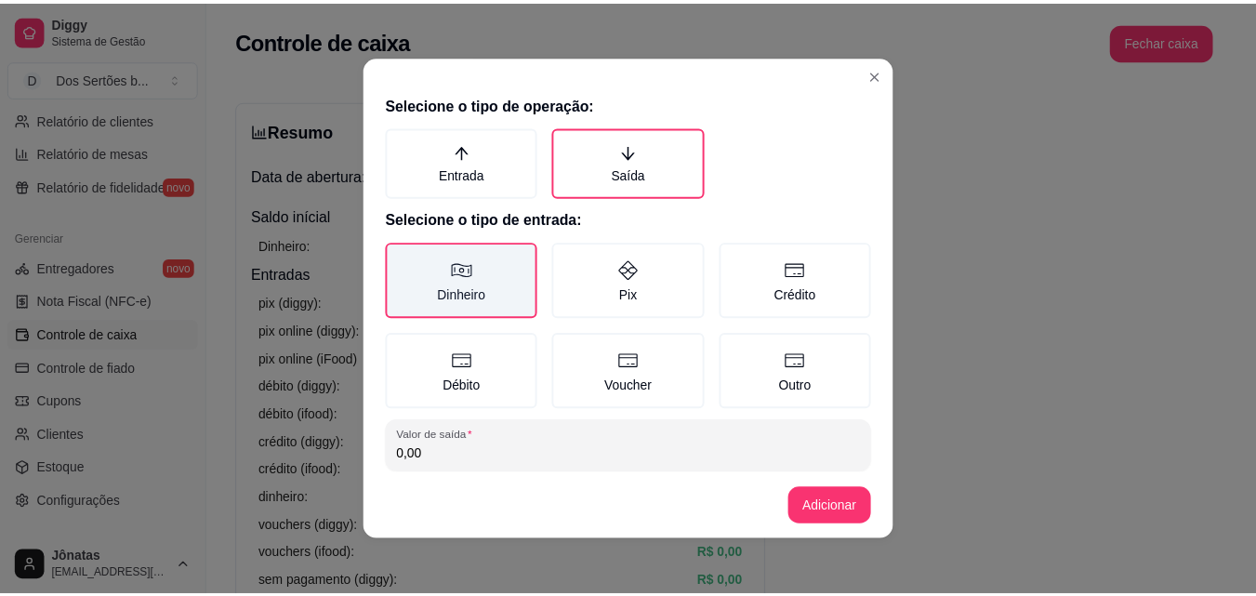
scroll to position [99, 0]
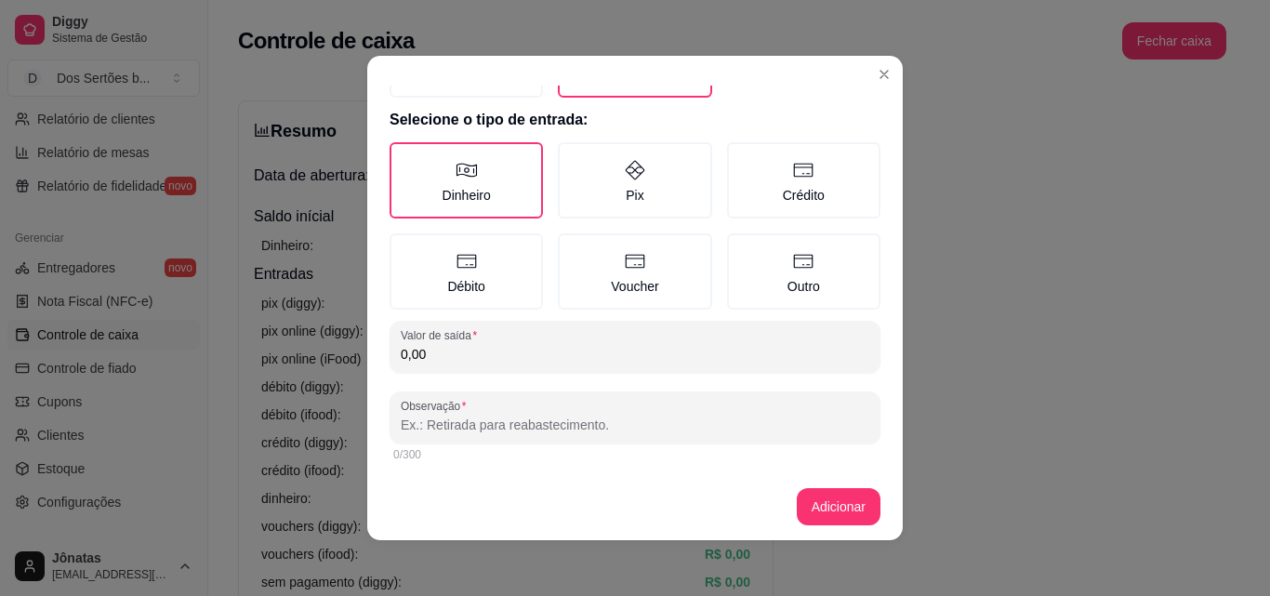
click at [464, 356] on input "0,00" at bounding box center [635, 354] width 469 height 19
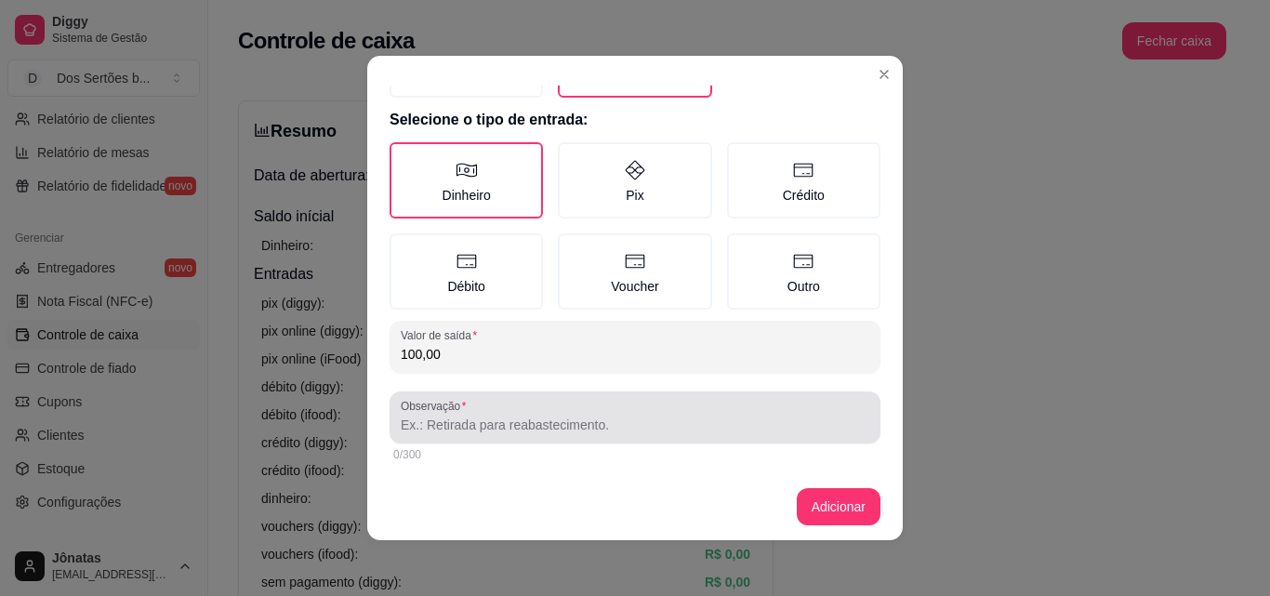
type input "100,00"
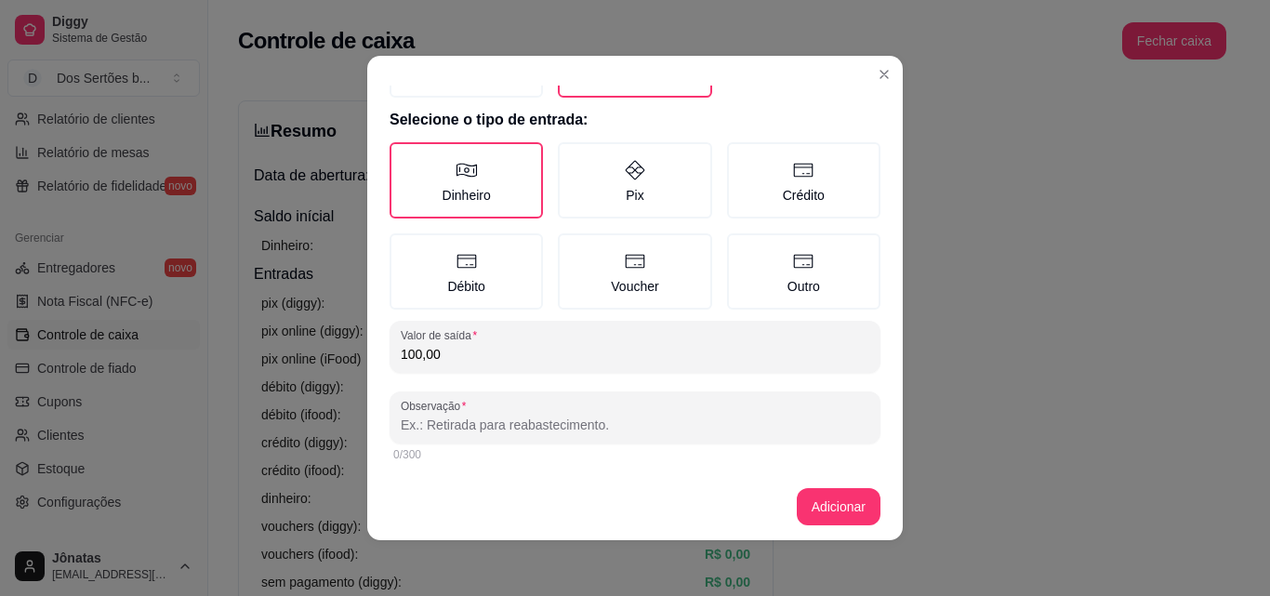
click at [431, 418] on input "Observação" at bounding box center [635, 425] width 469 height 19
type input "L"
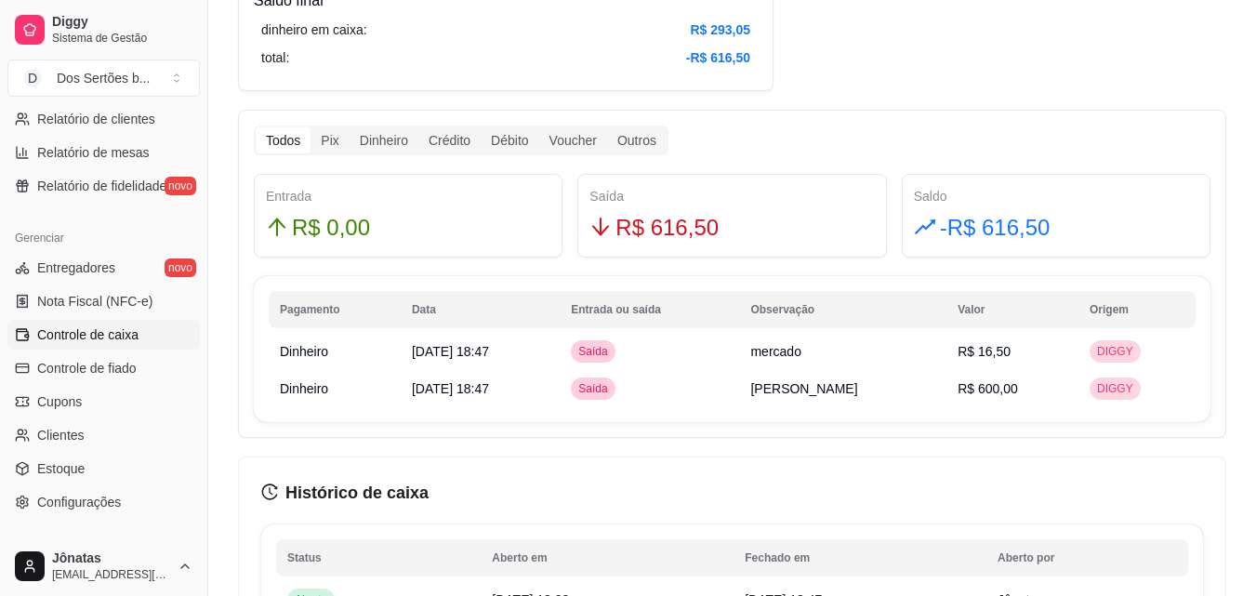
scroll to position [998, 0]
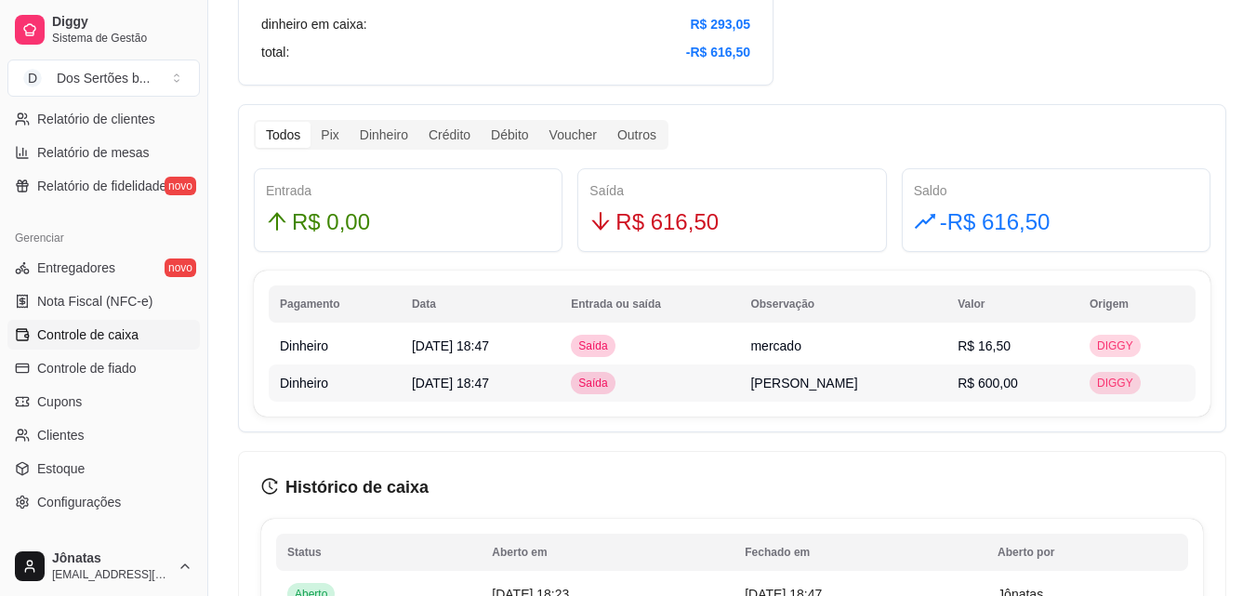
click at [1110, 384] on span "DIGGY" at bounding box center [1115, 383] width 44 height 15
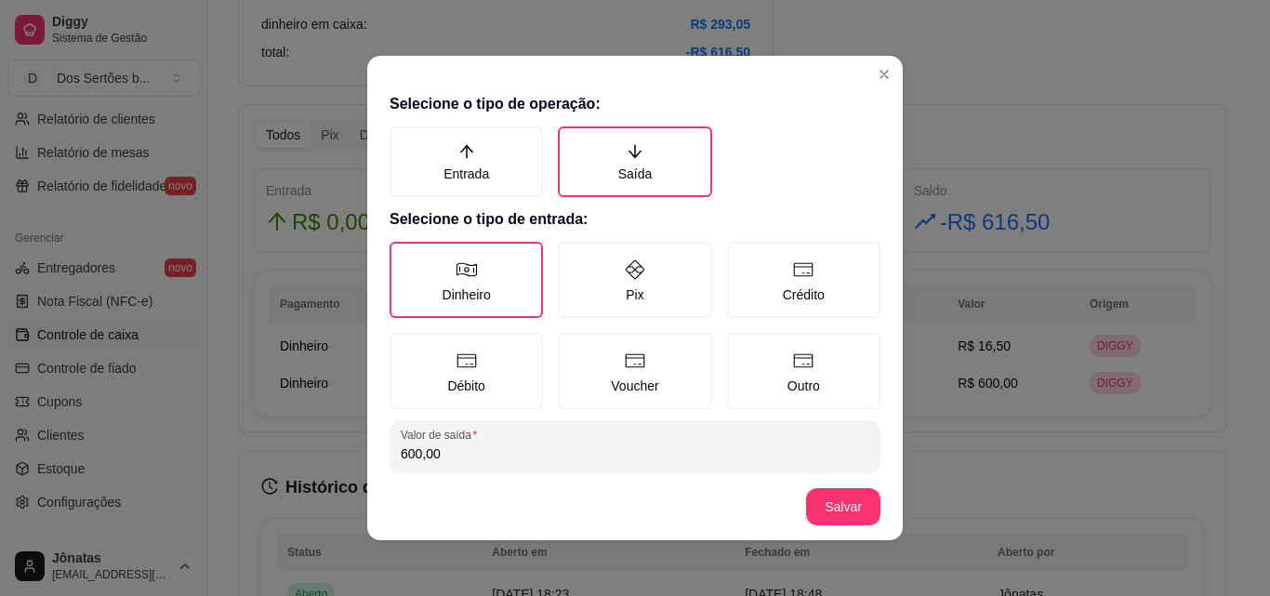
click at [463, 454] on input "600,00" at bounding box center [635, 453] width 469 height 19
type input "700,00"
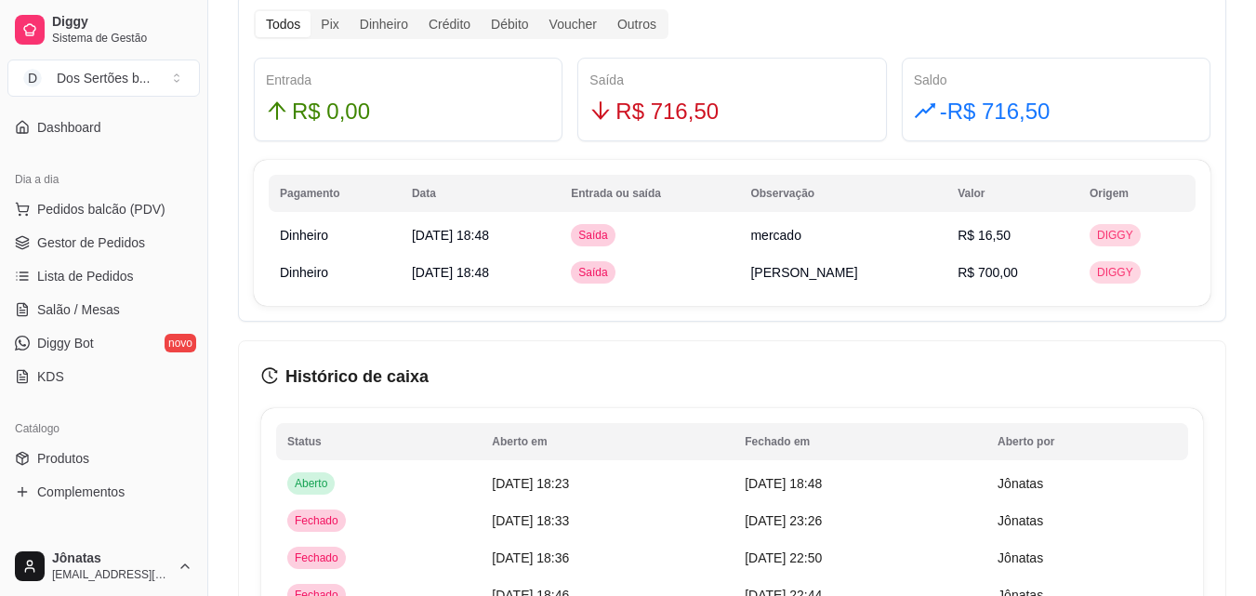
scroll to position [13, 0]
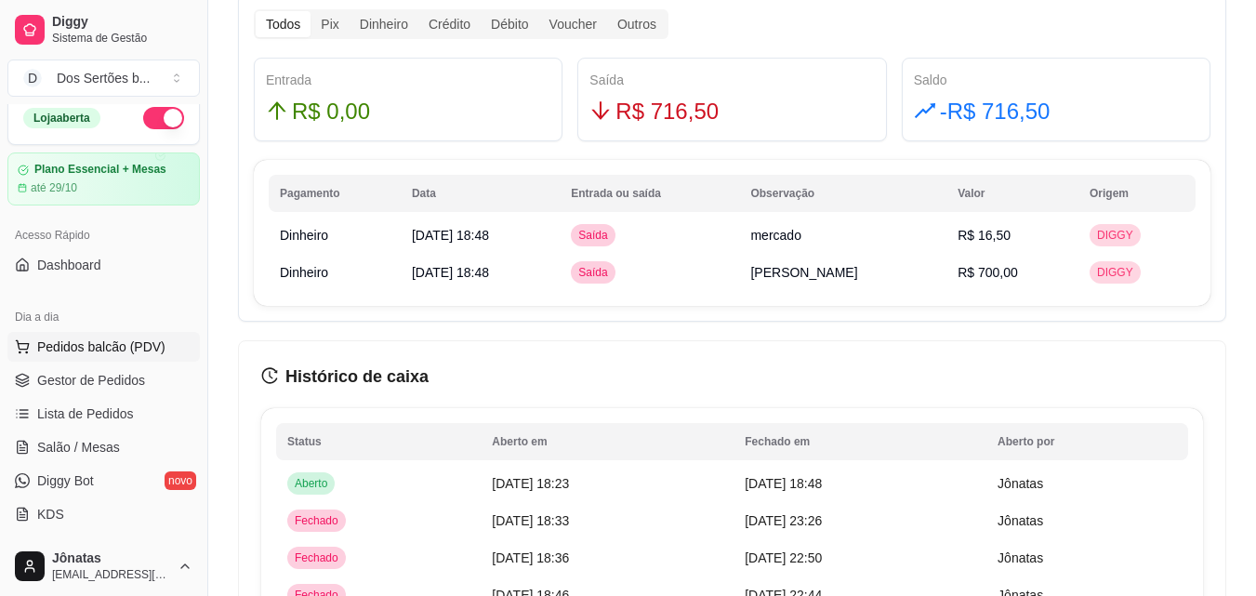
click at [103, 345] on span "Pedidos balcão (PDV)" at bounding box center [101, 347] width 128 height 19
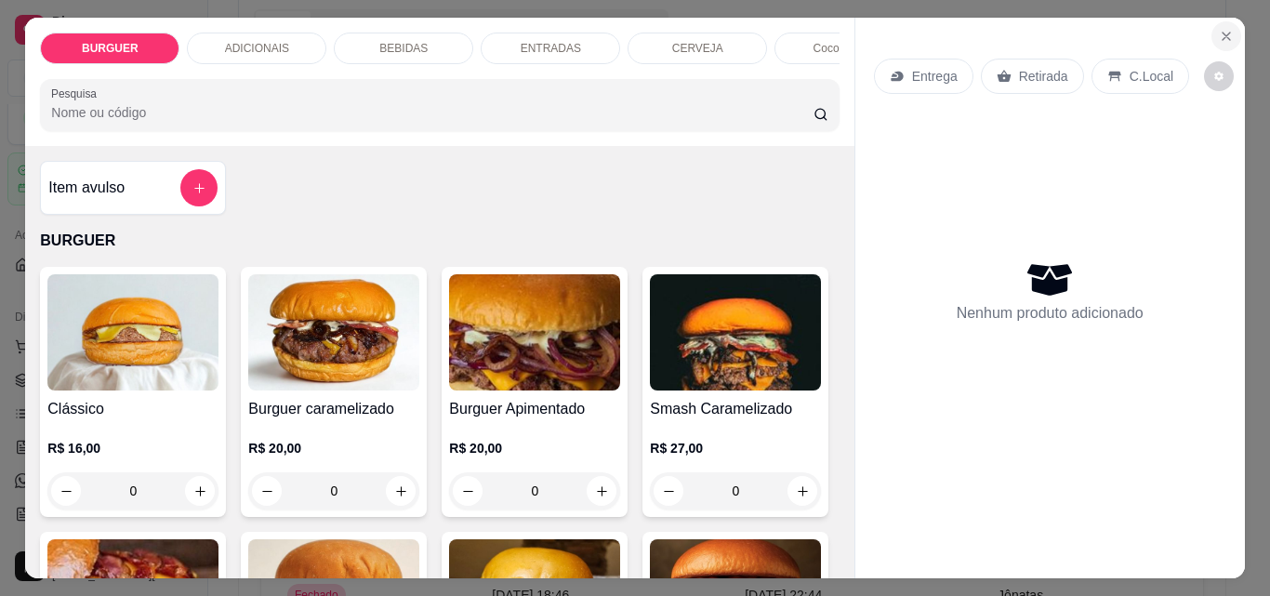
click at [1222, 29] on icon "Close" at bounding box center [1226, 36] width 15 height 15
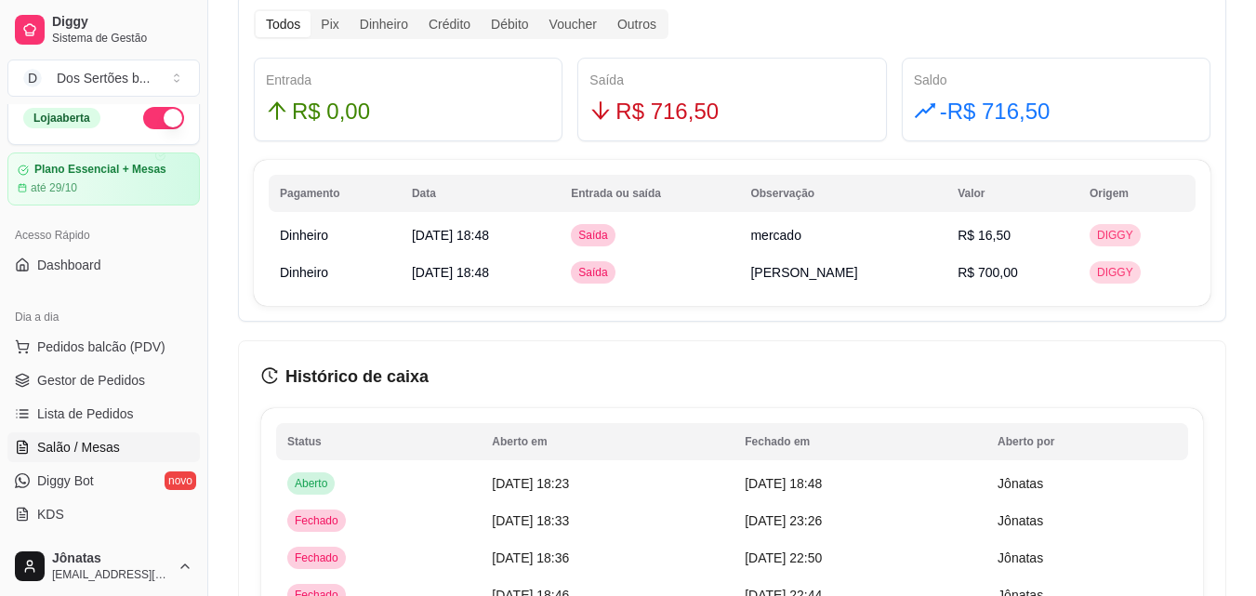
click at [66, 444] on span "Salão / Mesas" at bounding box center [78, 447] width 83 height 19
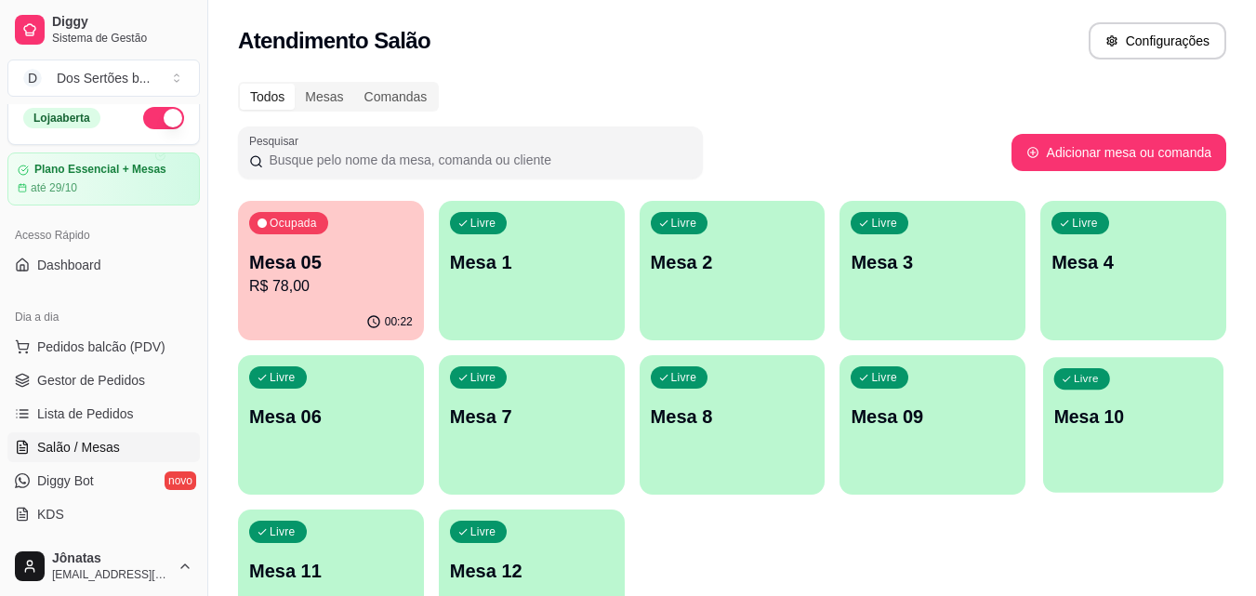
click at [1112, 402] on div "Livre Mesa 10" at bounding box center [1133, 413] width 180 height 113
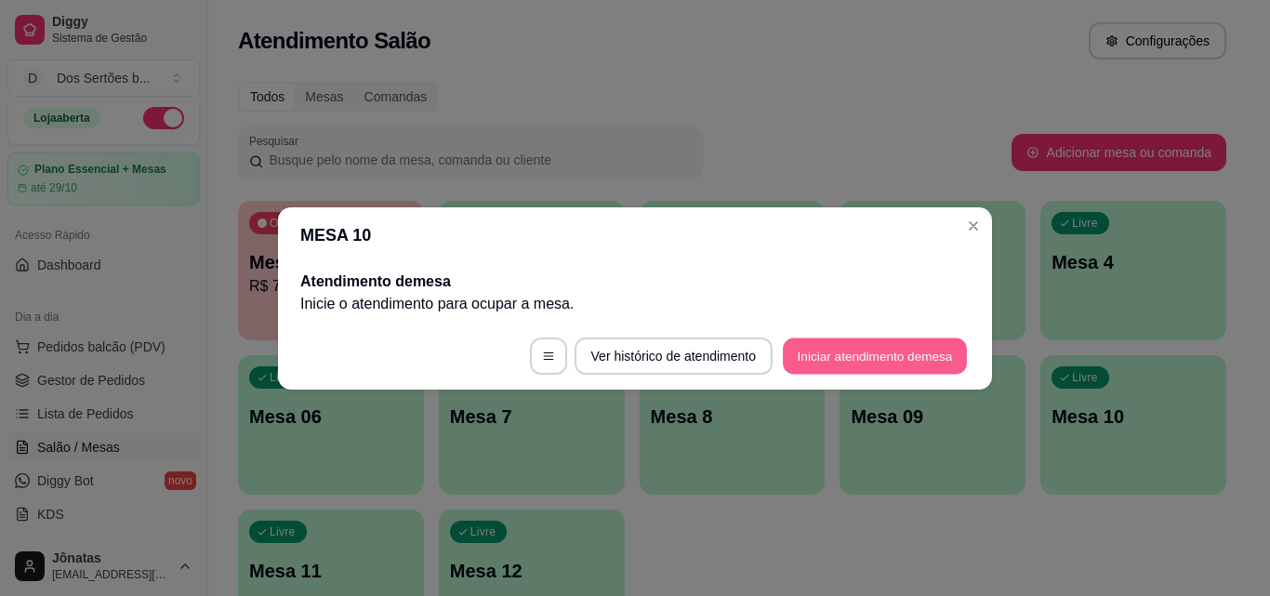
click at [881, 347] on button "Iniciar atendimento de mesa" at bounding box center [875, 356] width 184 height 36
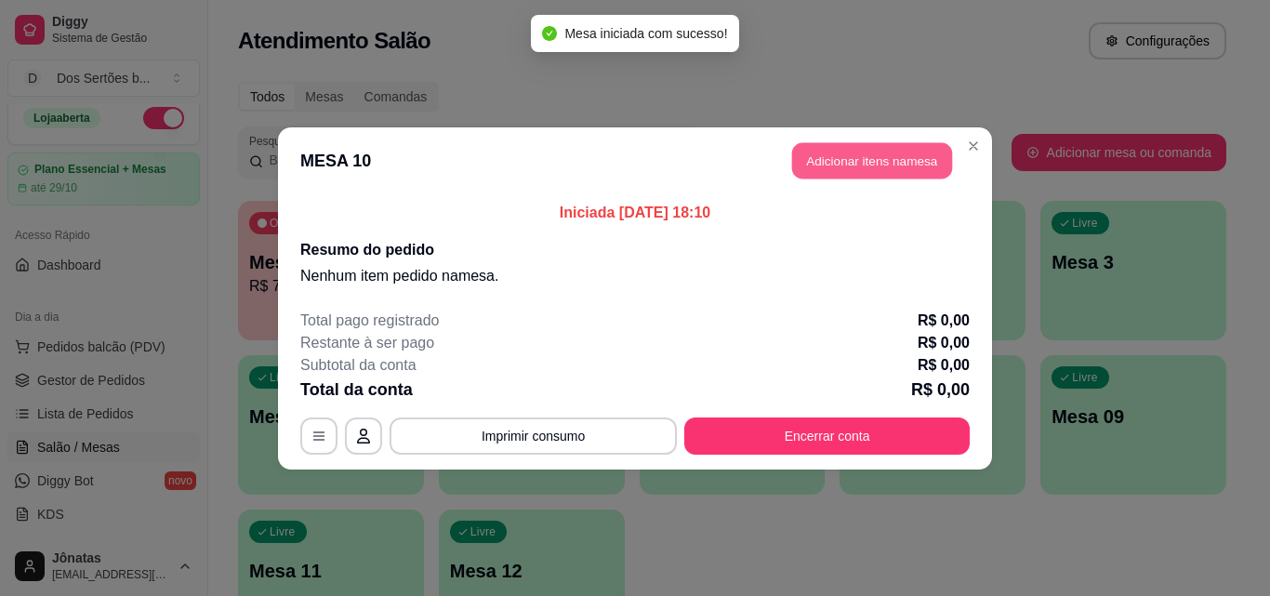
click at [819, 147] on button "Adicionar itens na mesa" at bounding box center [872, 160] width 160 height 36
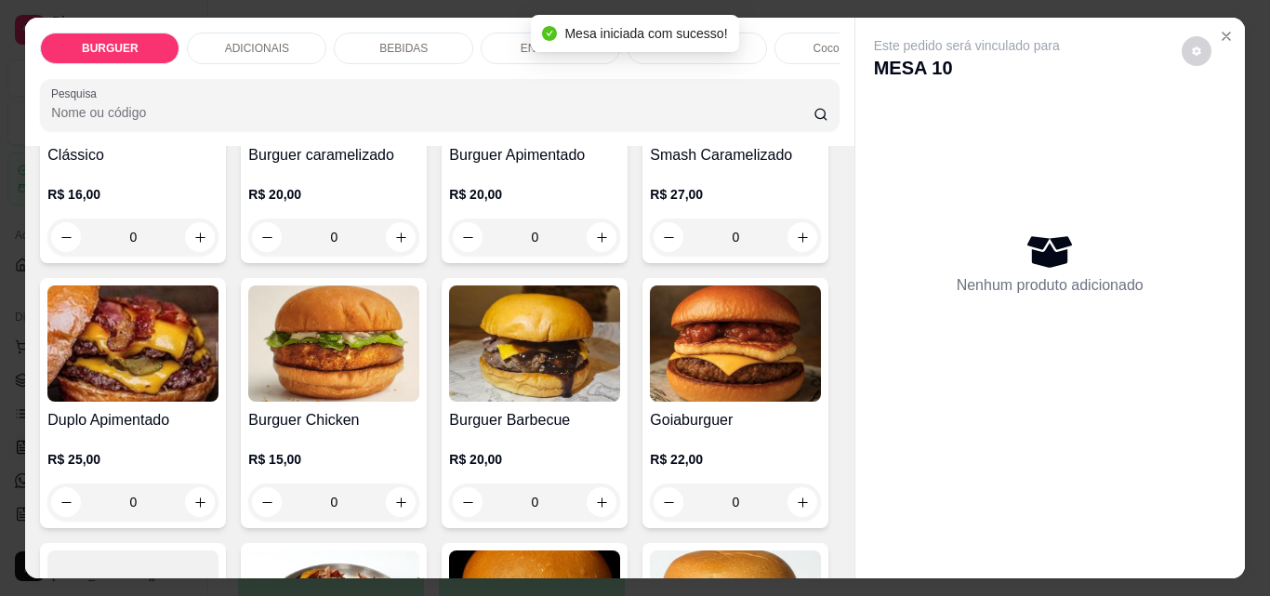
scroll to position [503, 0]
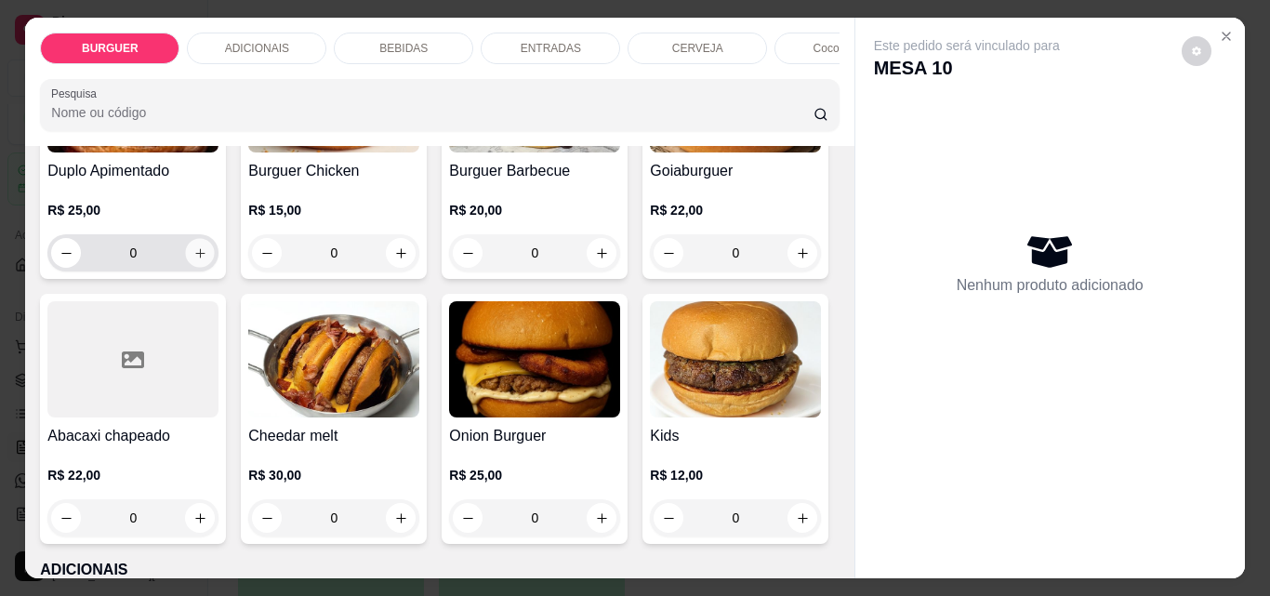
click at [207, 260] on icon "increase-product-quantity" at bounding box center [200, 253] width 14 height 14
type input "1"
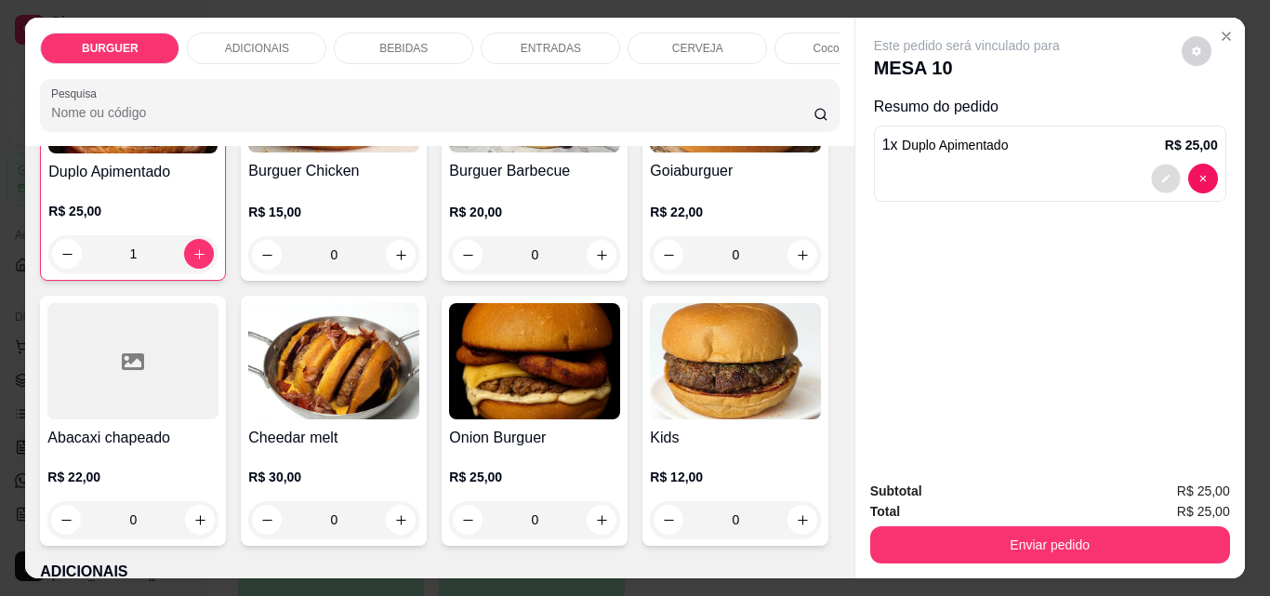
click at [1165, 172] on button "decrease-product-quantity" at bounding box center [1165, 179] width 29 height 29
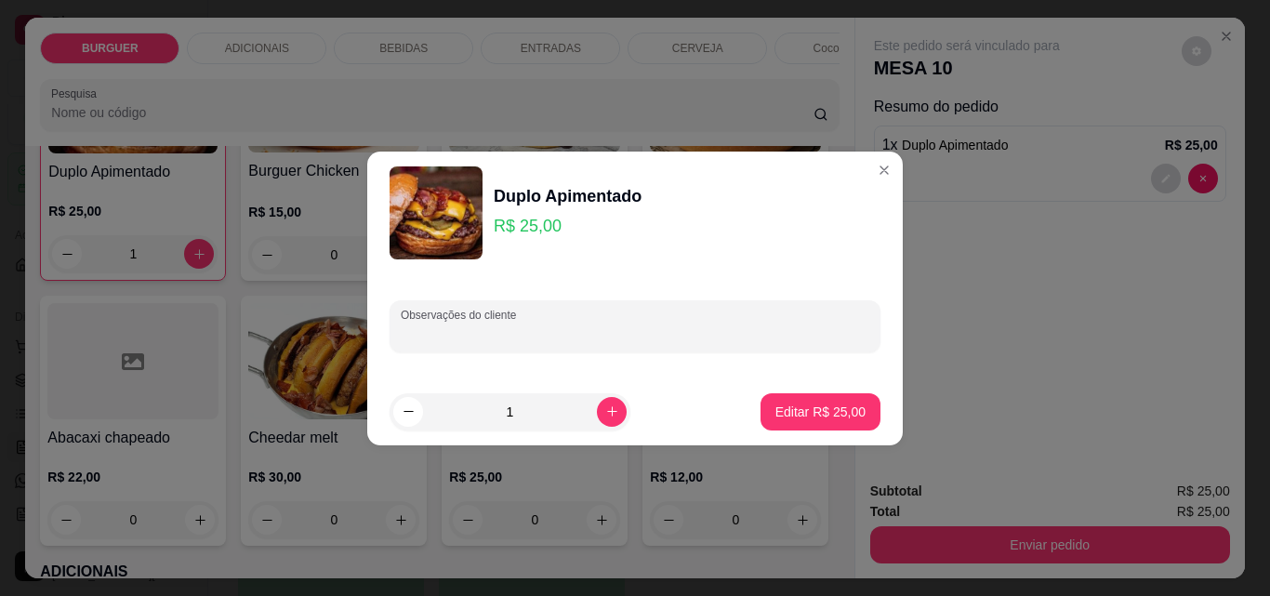
click at [455, 341] on input "Observações do cliente" at bounding box center [635, 334] width 469 height 19
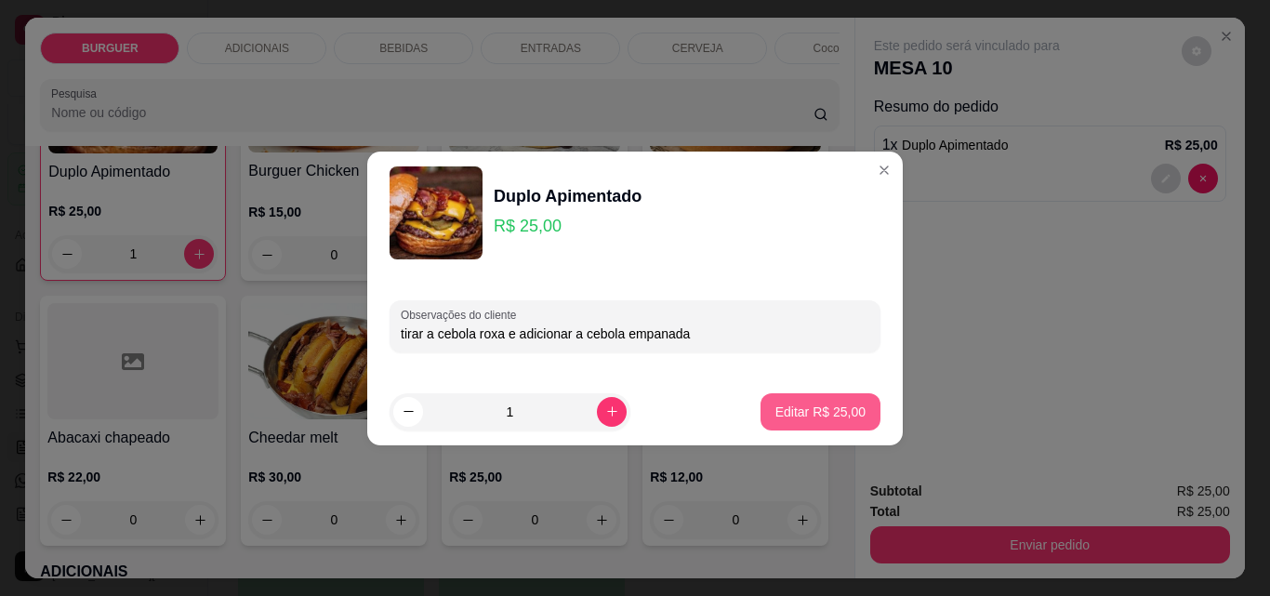
type input "tirar a cebola roxa e adicionar a cebola empanada"
click at [788, 401] on button "Editar R$ 25,00" at bounding box center [820, 411] width 116 height 36
type input "0"
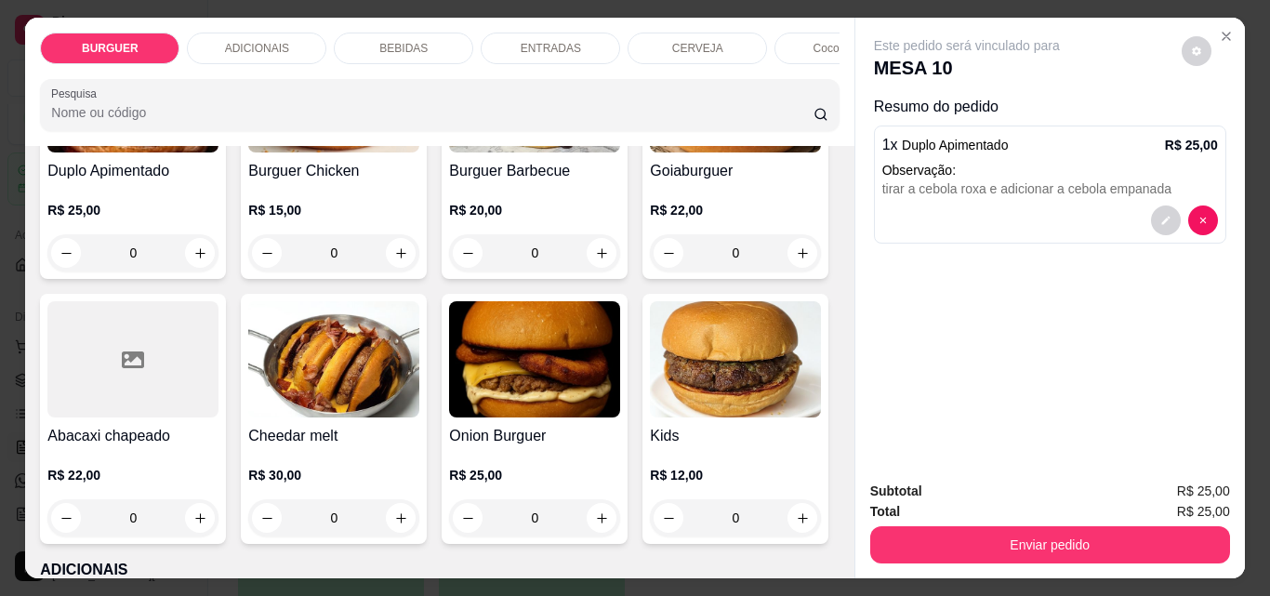
scroll to position [0, 0]
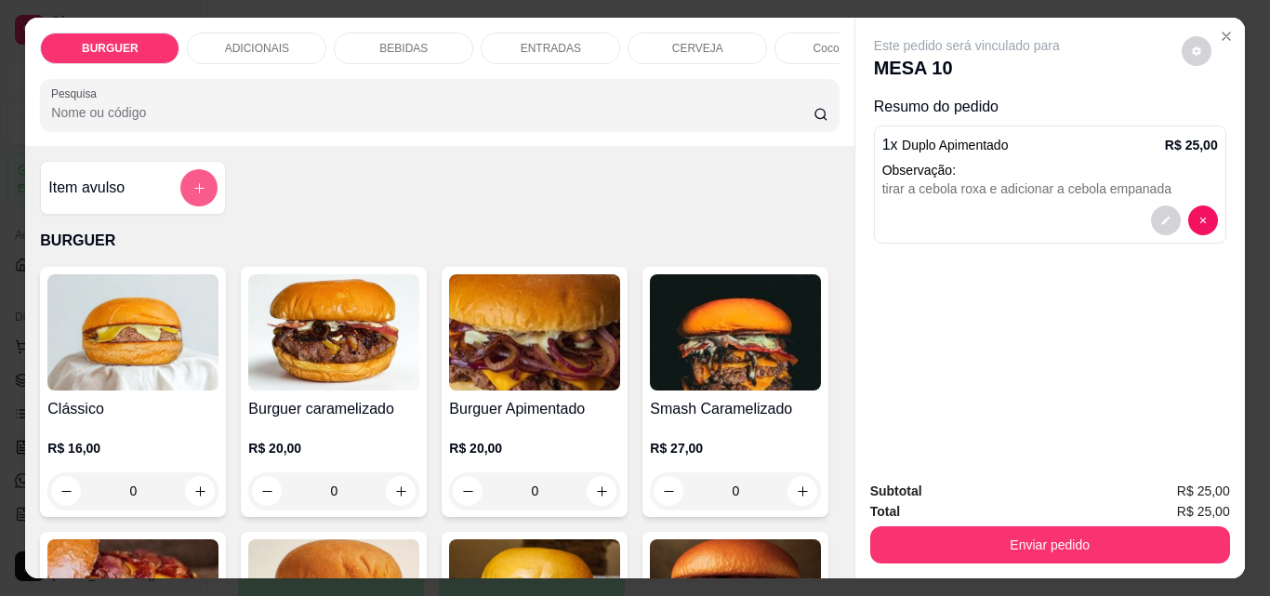
click at [192, 195] on icon "add-separate-item" at bounding box center [199, 188] width 14 height 14
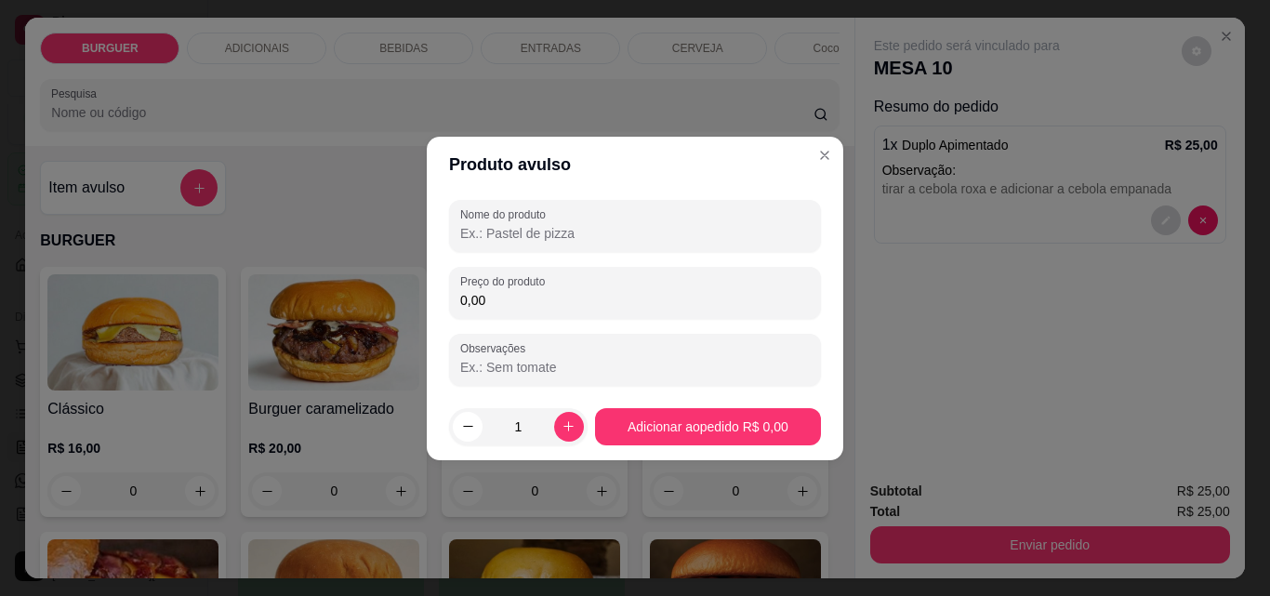
click at [484, 232] on input "Nome do produto" at bounding box center [635, 233] width 350 height 19
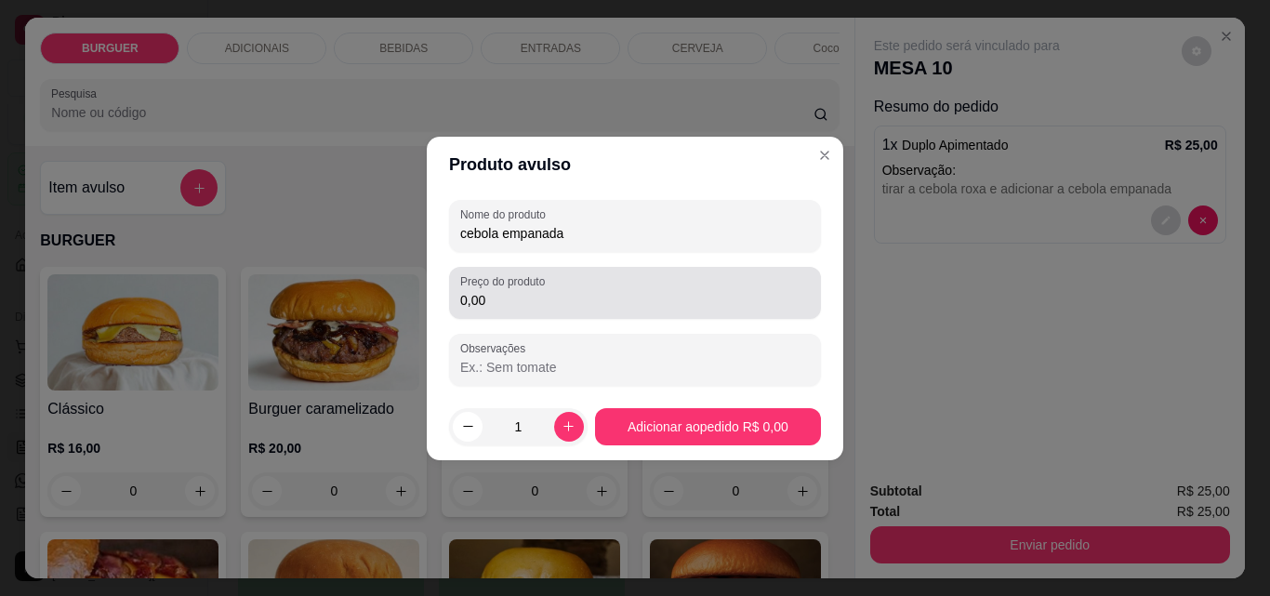
type input "cebola empanada"
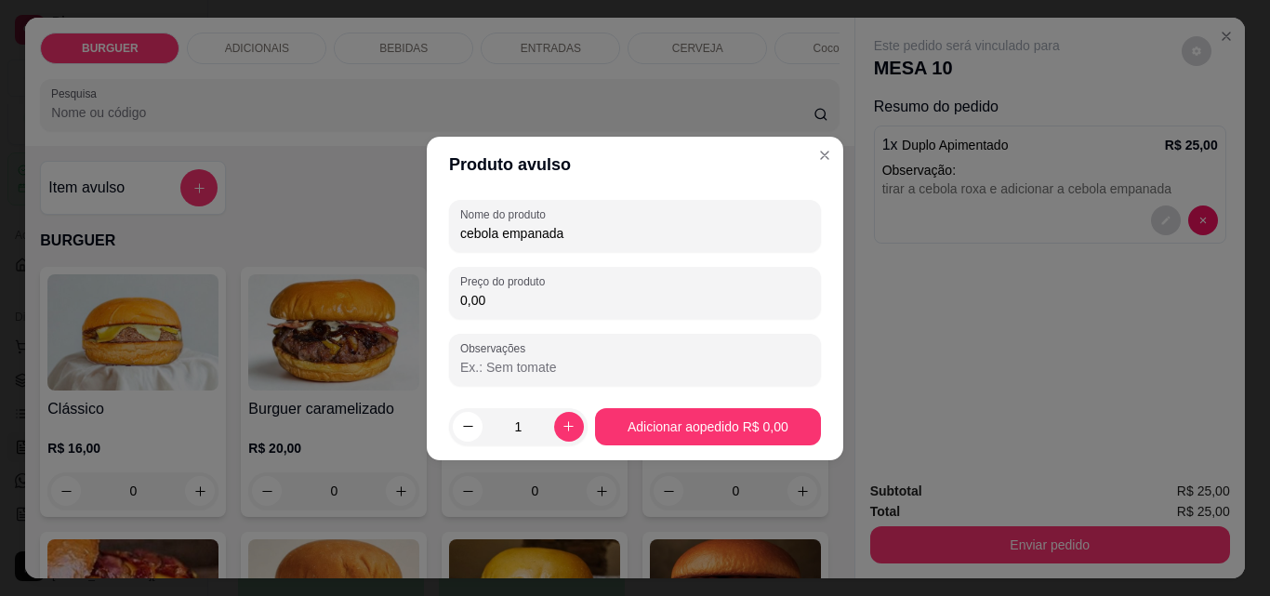
click at [511, 295] on input "0,00" at bounding box center [635, 300] width 350 height 19
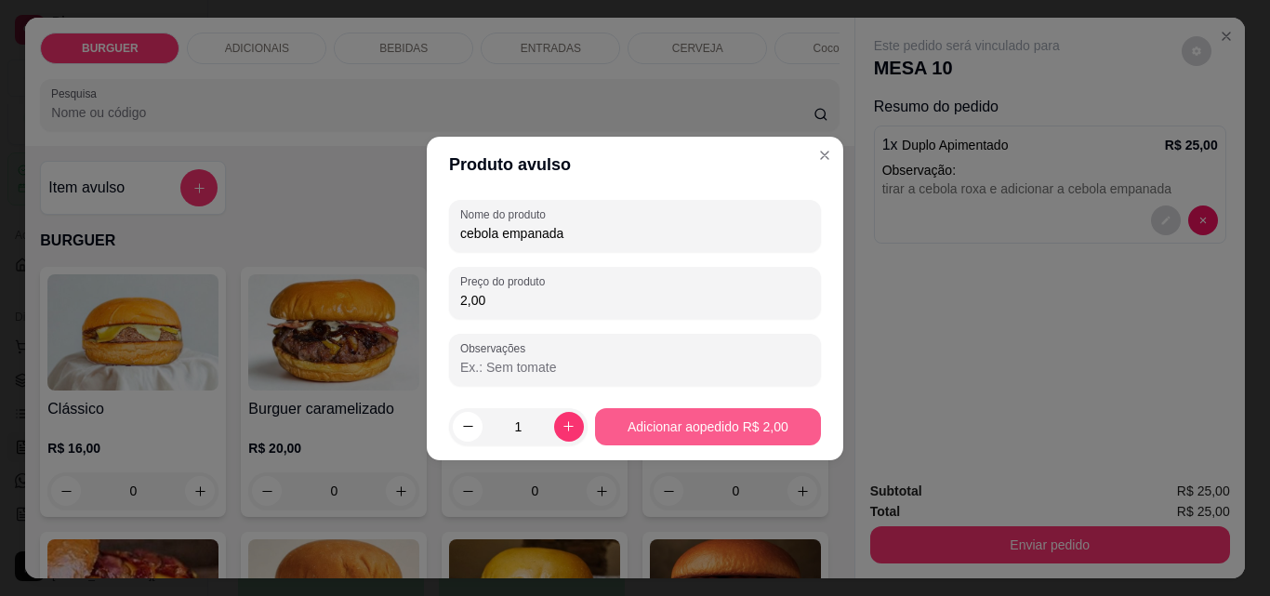
type input "2,00"
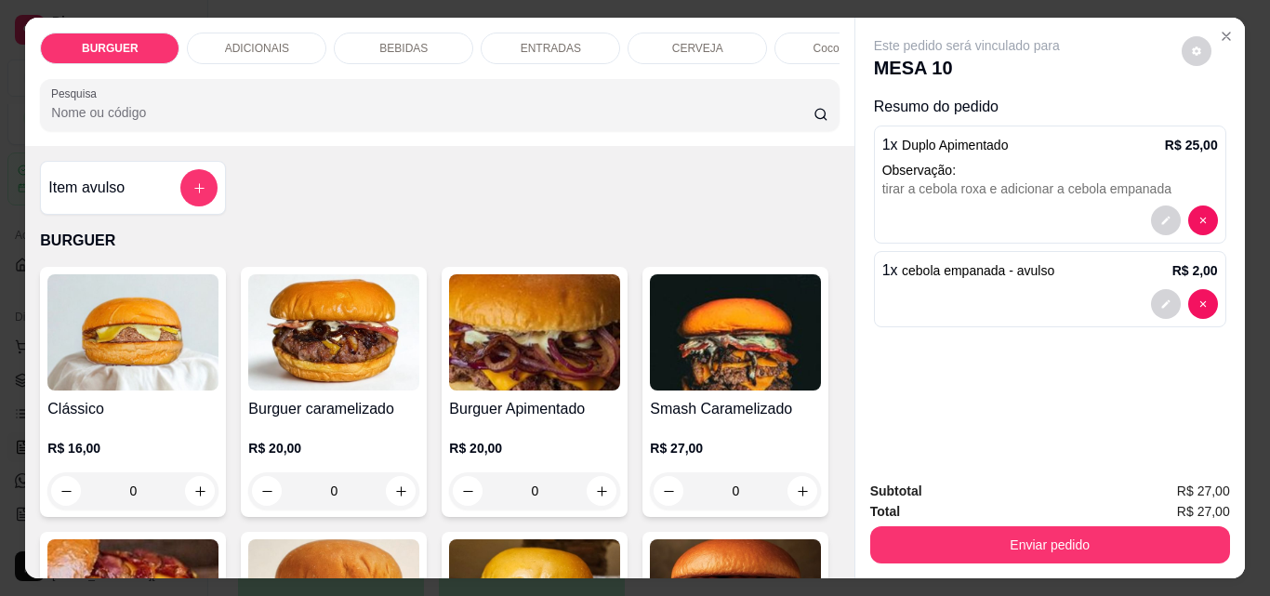
scroll to position [184, 0]
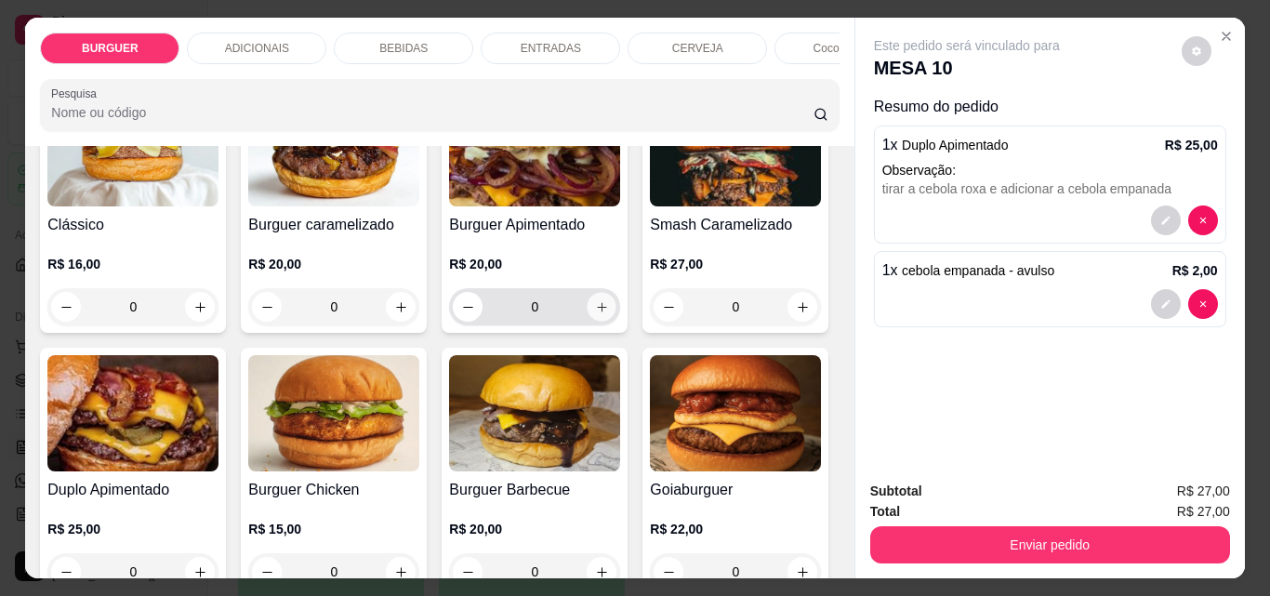
click at [597, 311] on icon "increase-product-quantity" at bounding box center [601, 306] width 9 height 9
type input "1"
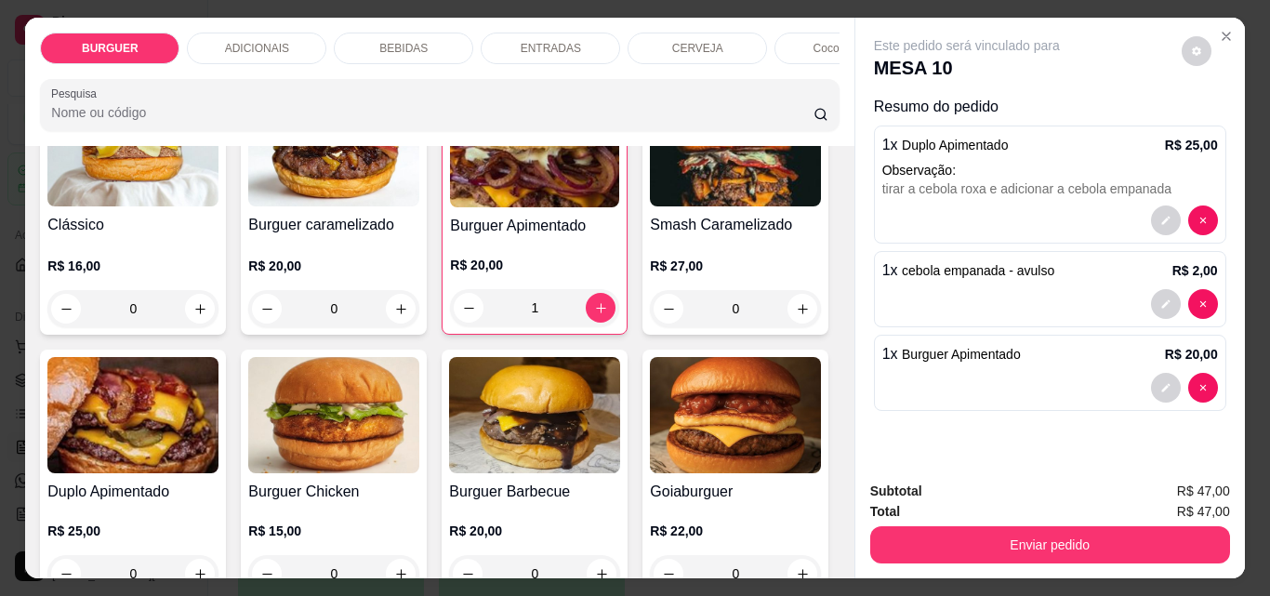
scroll to position [48, 0]
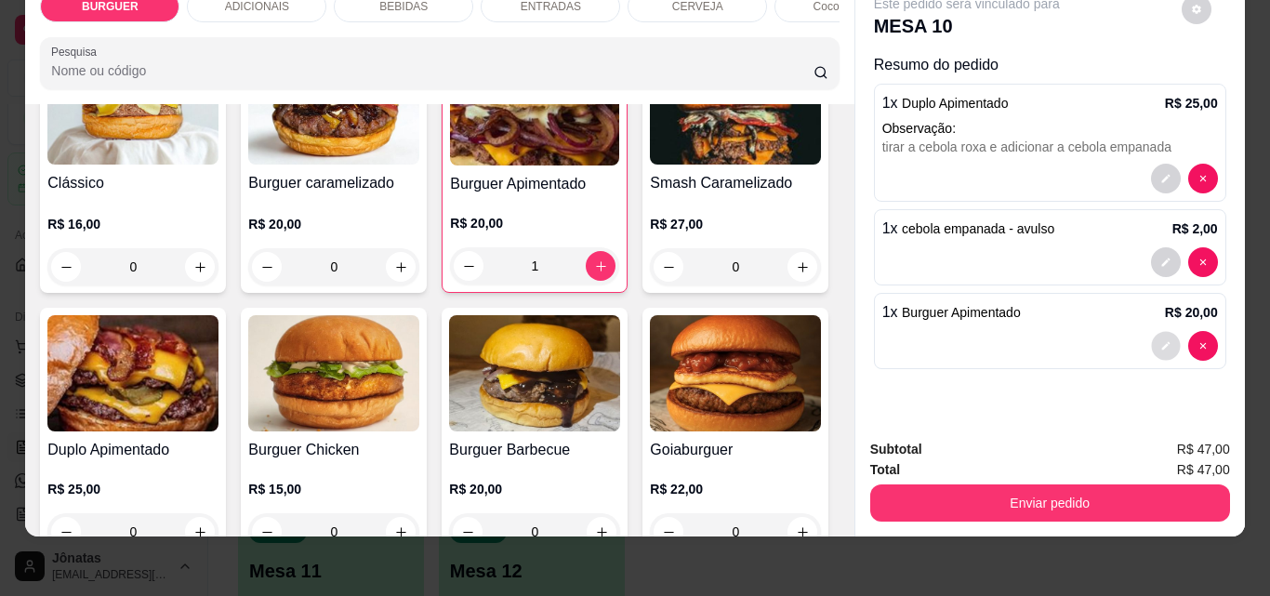
click at [1160, 340] on icon "decrease-product-quantity" at bounding box center [1165, 345] width 11 height 11
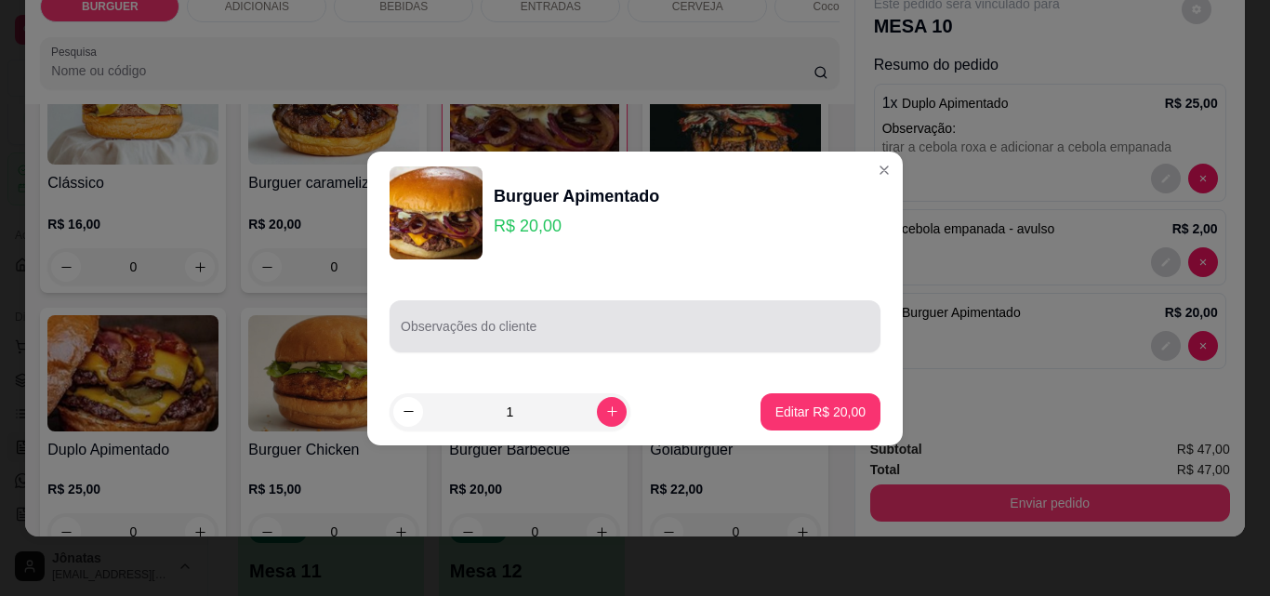
click at [474, 314] on div at bounding box center [635, 326] width 469 height 37
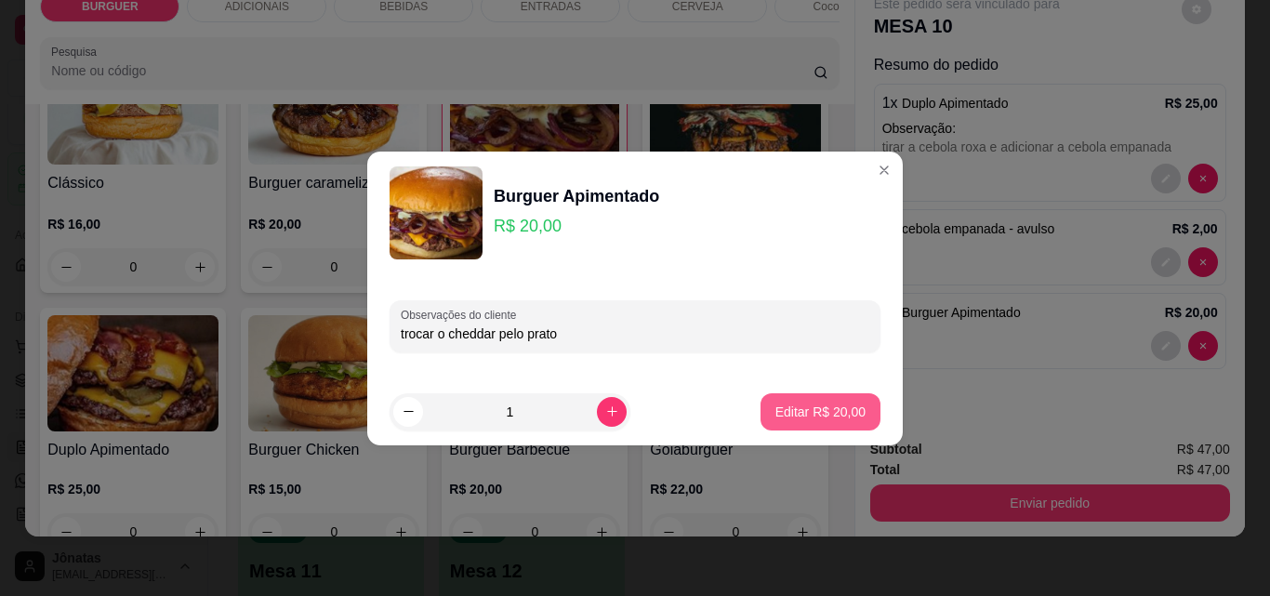
type input "trocar o cheddar pelo prato"
click at [787, 398] on button "Editar R$ 20,00" at bounding box center [820, 411] width 116 height 36
type input "0"
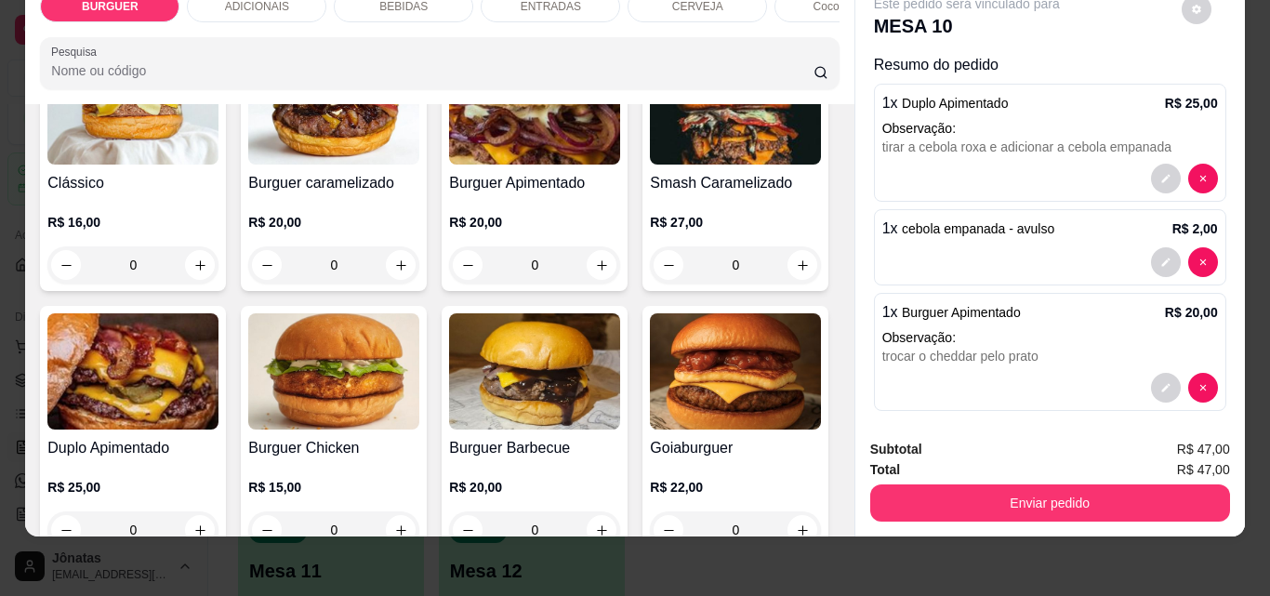
scroll to position [13, 0]
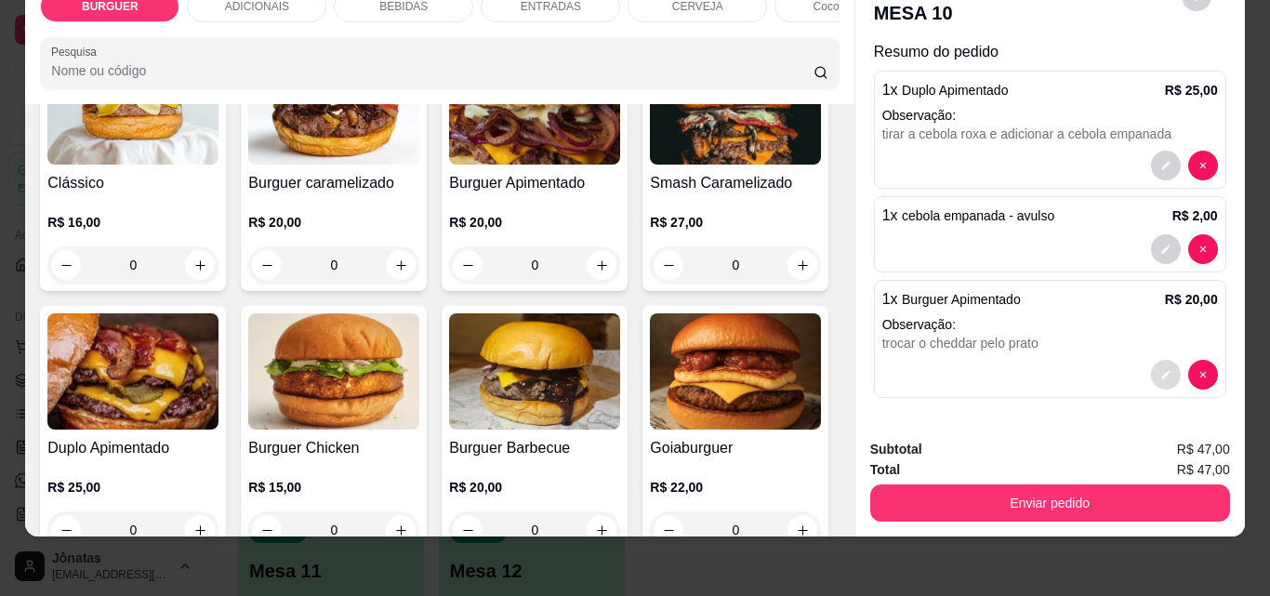
click at [1152, 362] on button "decrease-product-quantity" at bounding box center [1166, 375] width 30 height 30
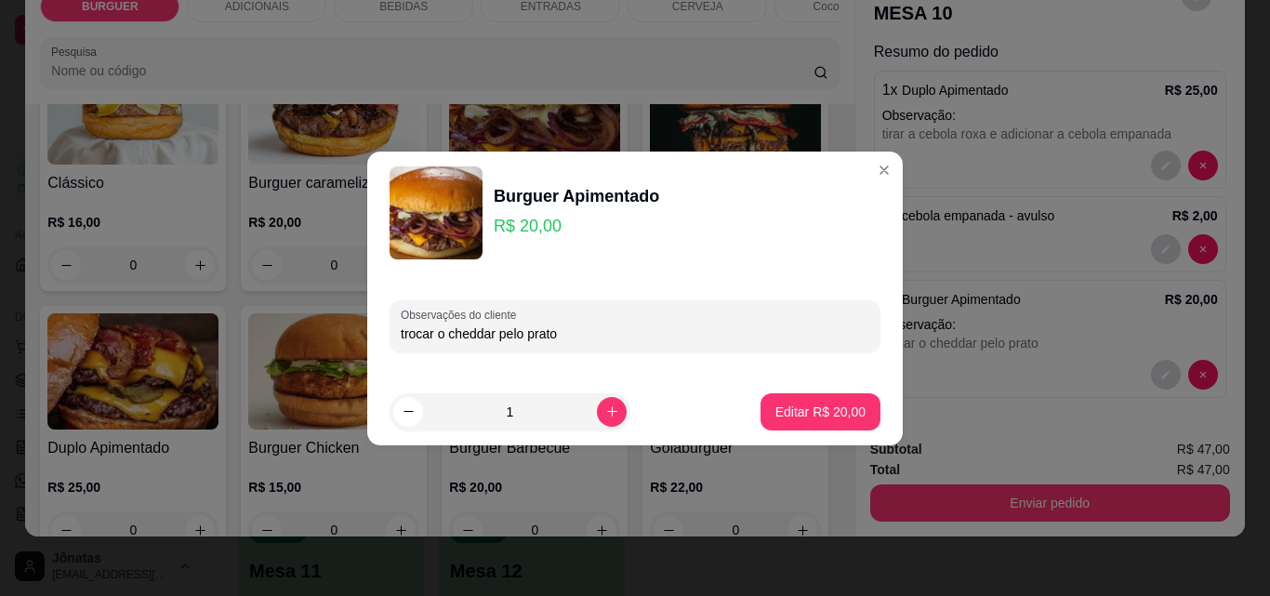
click at [582, 336] on input "trocar o cheddar pelo prato" at bounding box center [635, 334] width 469 height 19
type input "trocar o cheddar pelo prato, muito molho"
click at [796, 409] on p "Editar R$ 20,00" at bounding box center [819, 412] width 87 height 18
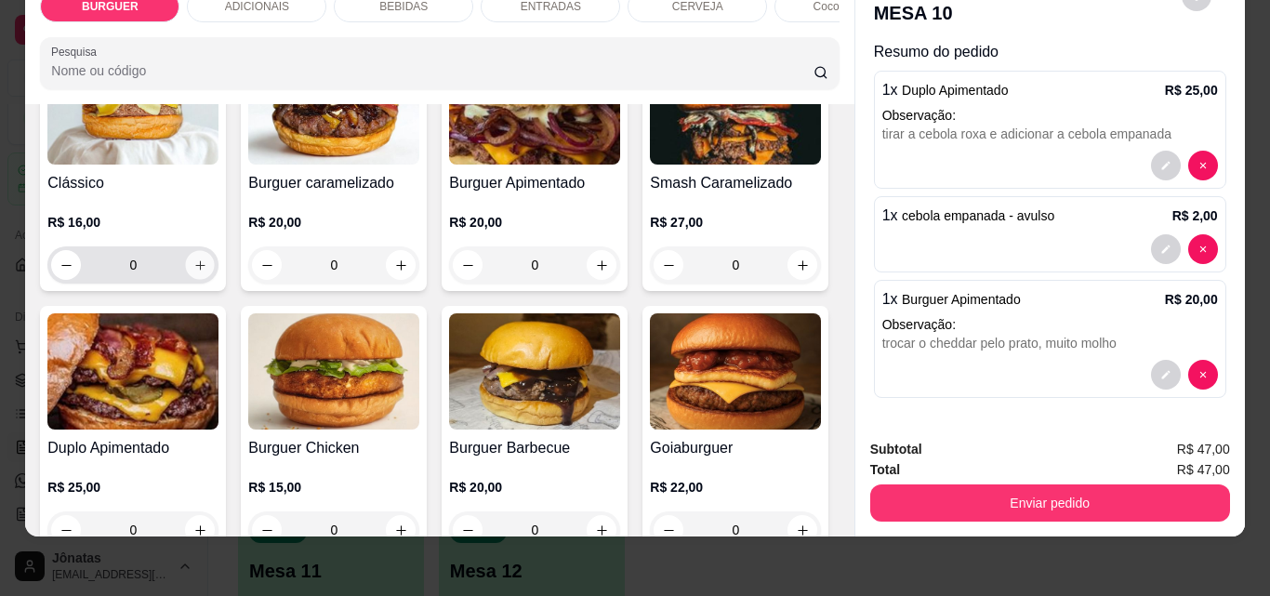
click at [193, 265] on icon "increase-product-quantity" at bounding box center [200, 265] width 14 height 14
type input "1"
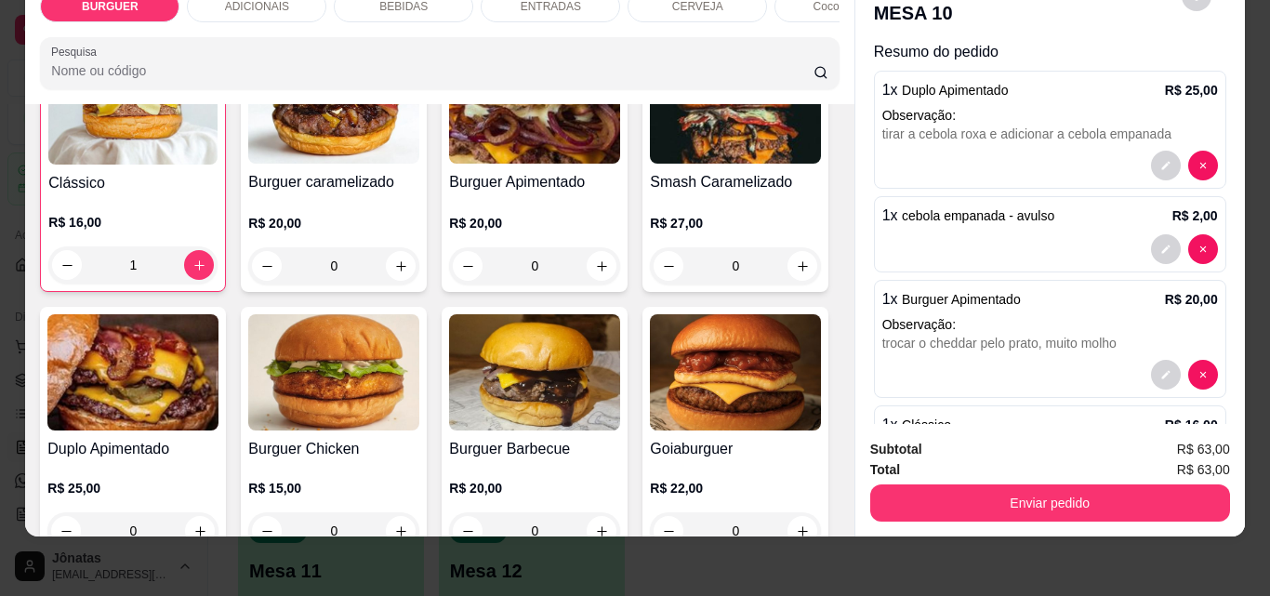
scroll to position [97, 0]
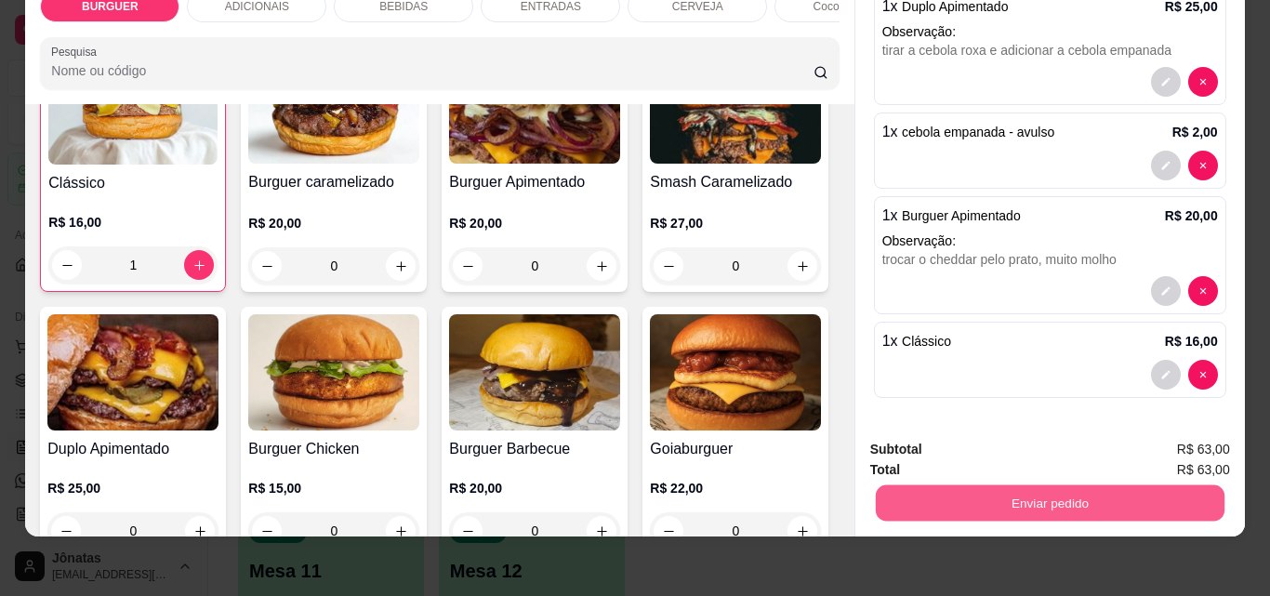
click at [1086, 486] on button "Enviar pedido" at bounding box center [1049, 502] width 349 height 36
click at [1177, 446] on button "Enviar pedido" at bounding box center [1182, 443] width 102 height 34
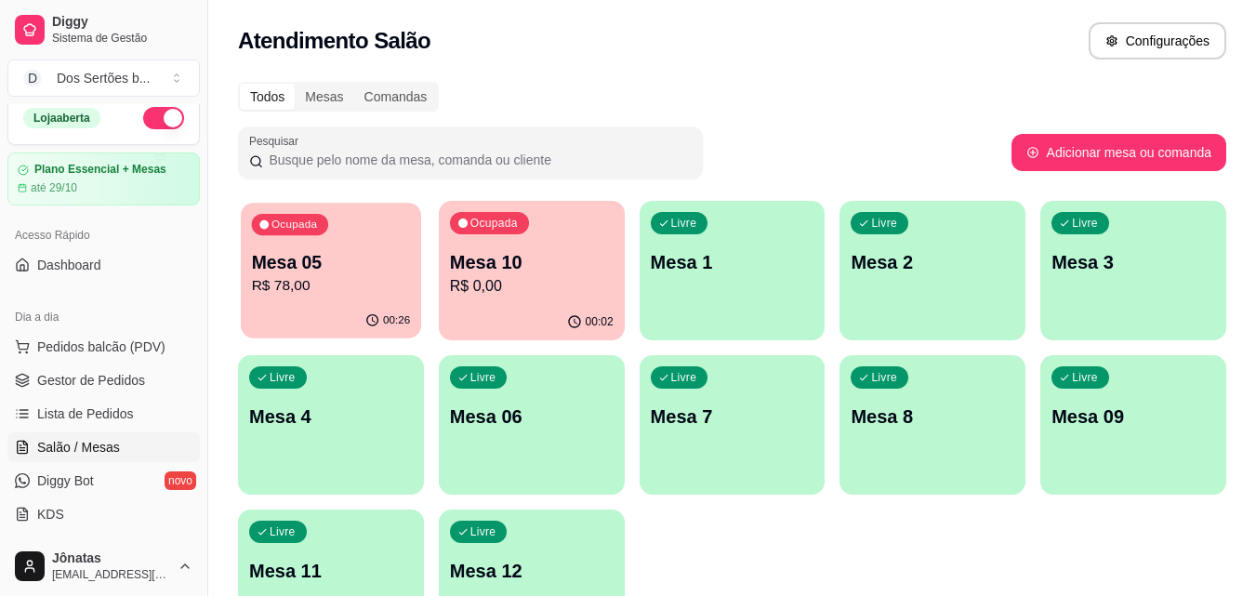
click at [326, 252] on p "Mesa 05" at bounding box center [331, 262] width 159 height 25
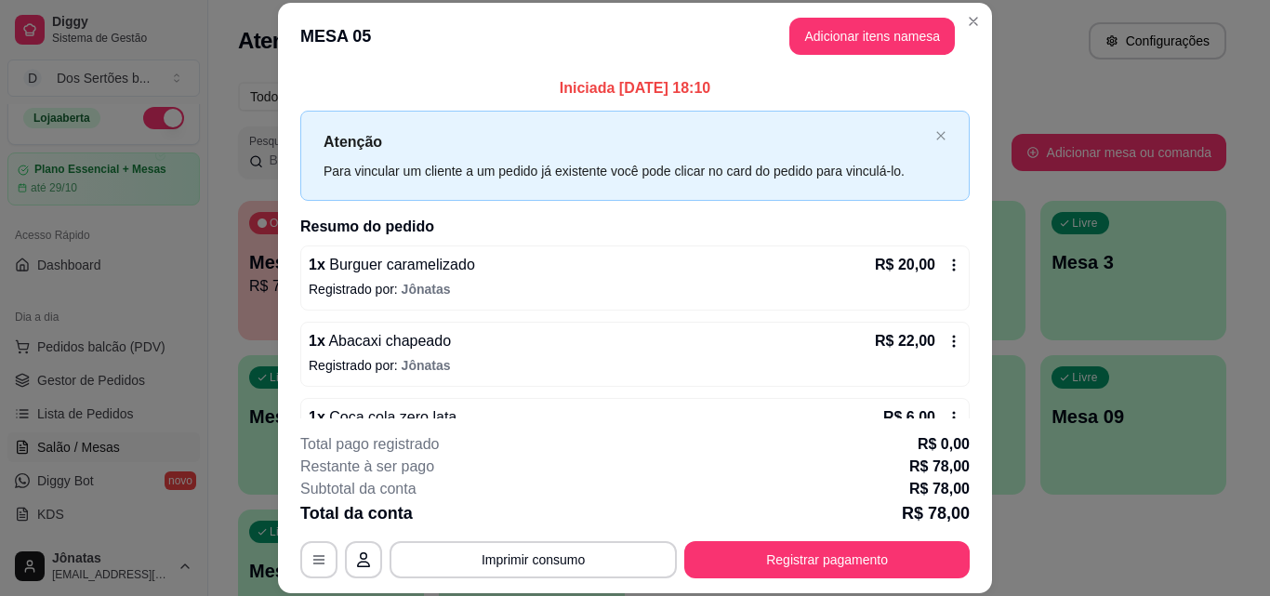
scroll to position [205, 0]
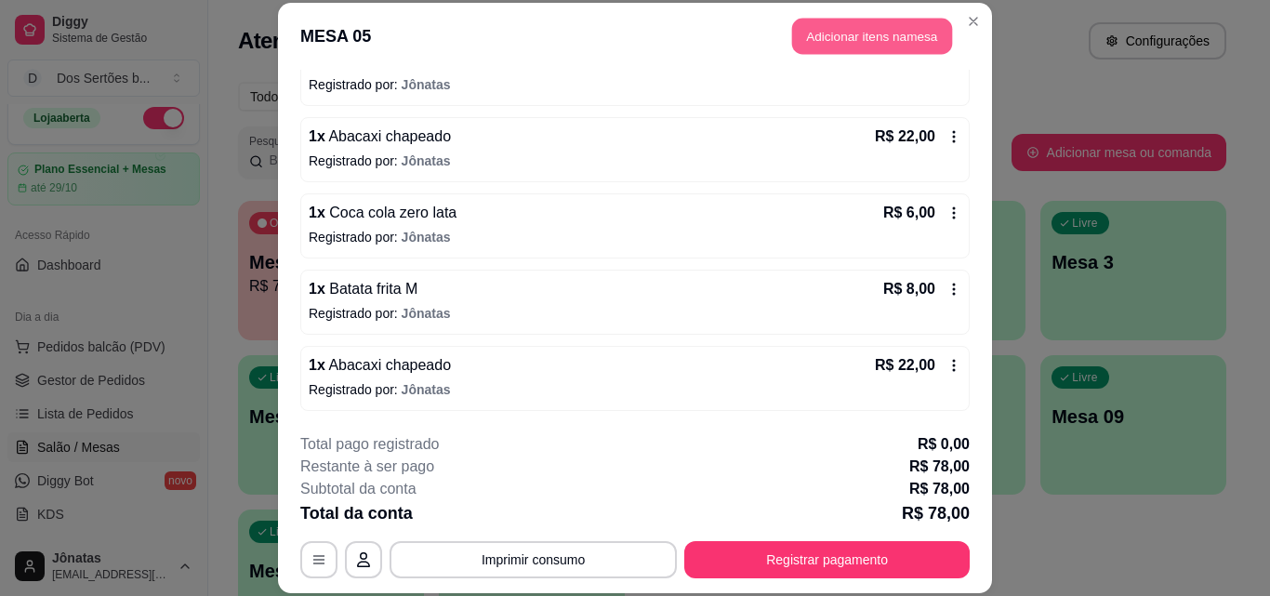
click at [812, 32] on button "Adicionar itens na mesa" at bounding box center [872, 37] width 160 height 36
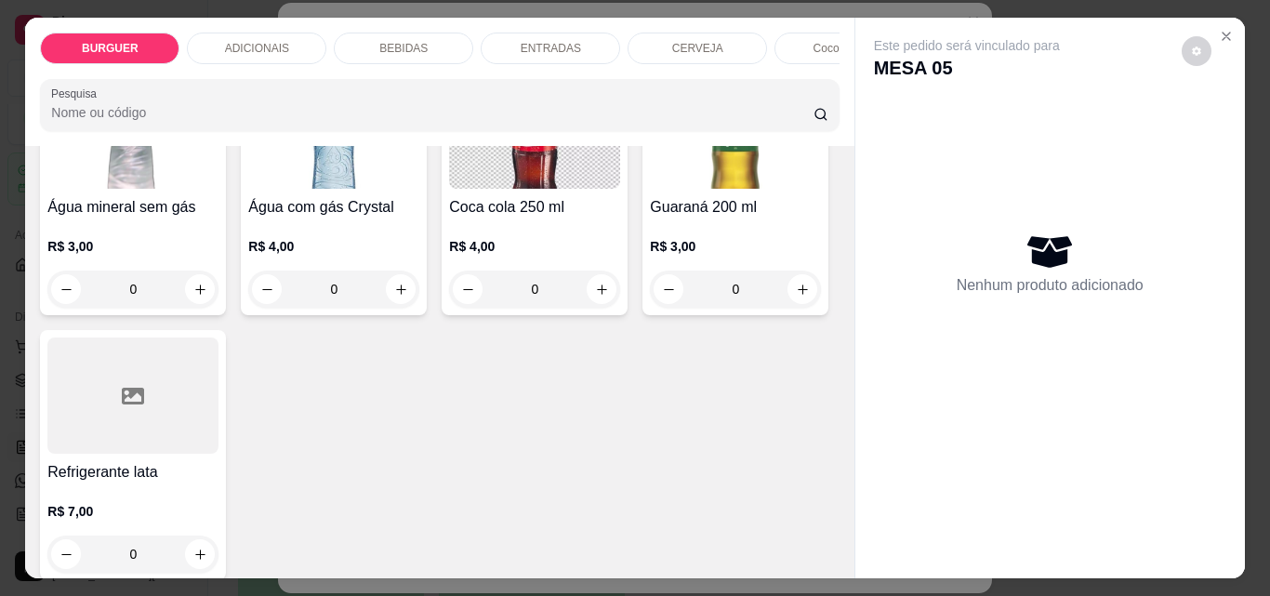
scroll to position [2155, 0]
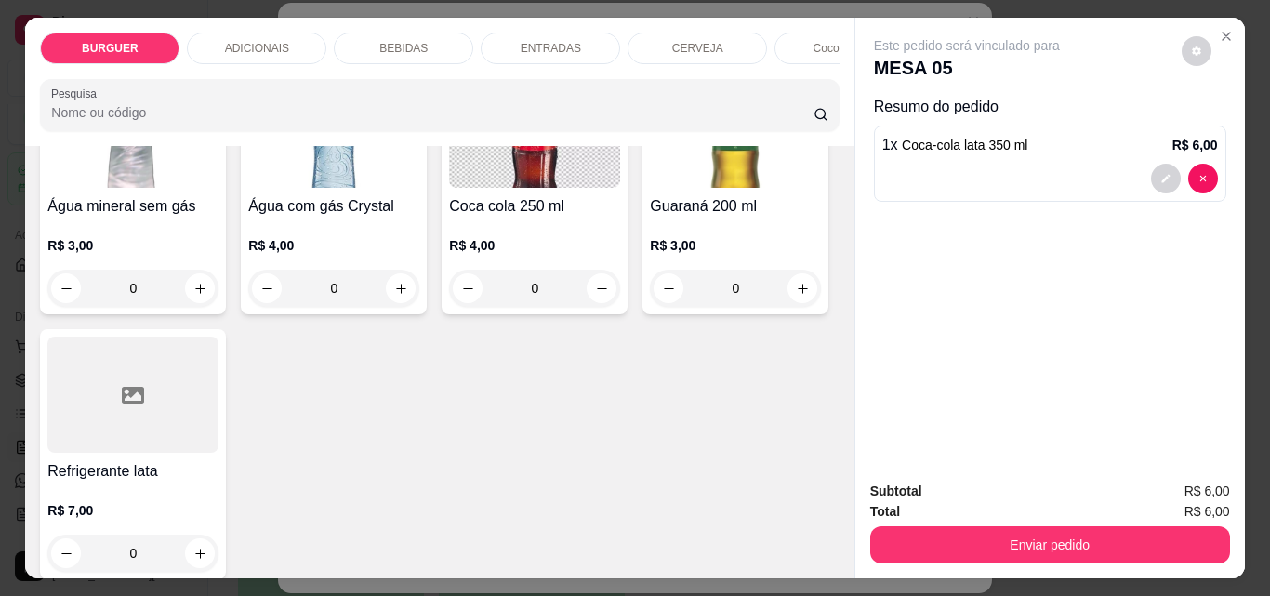
type input "0"
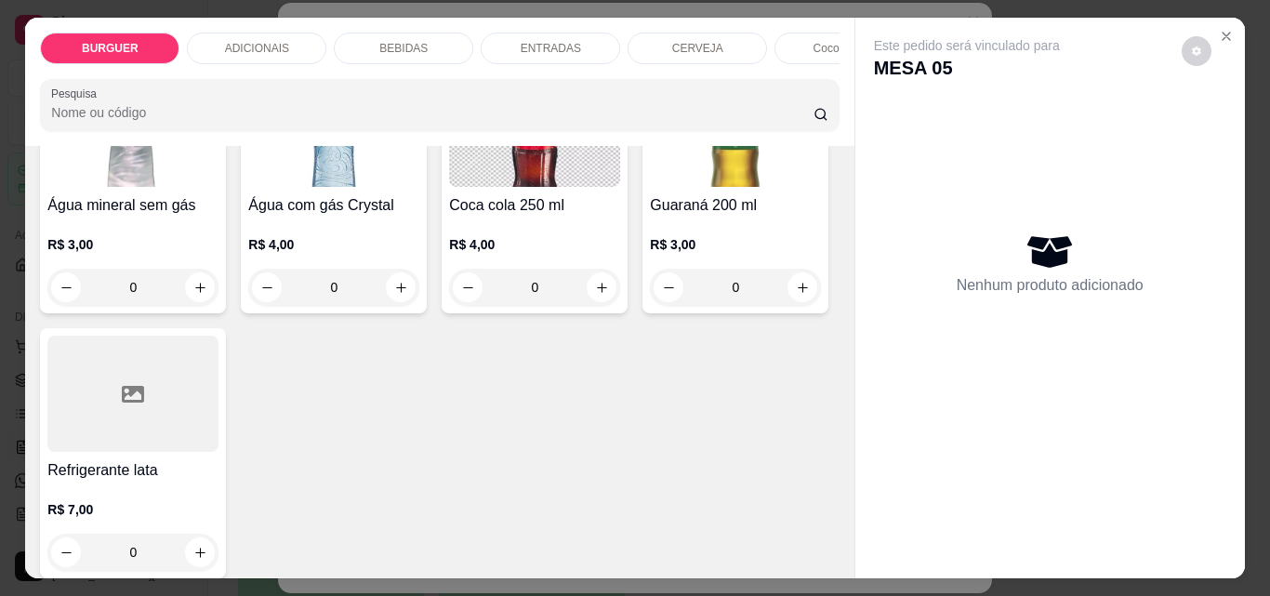
scroll to position [2485, 0]
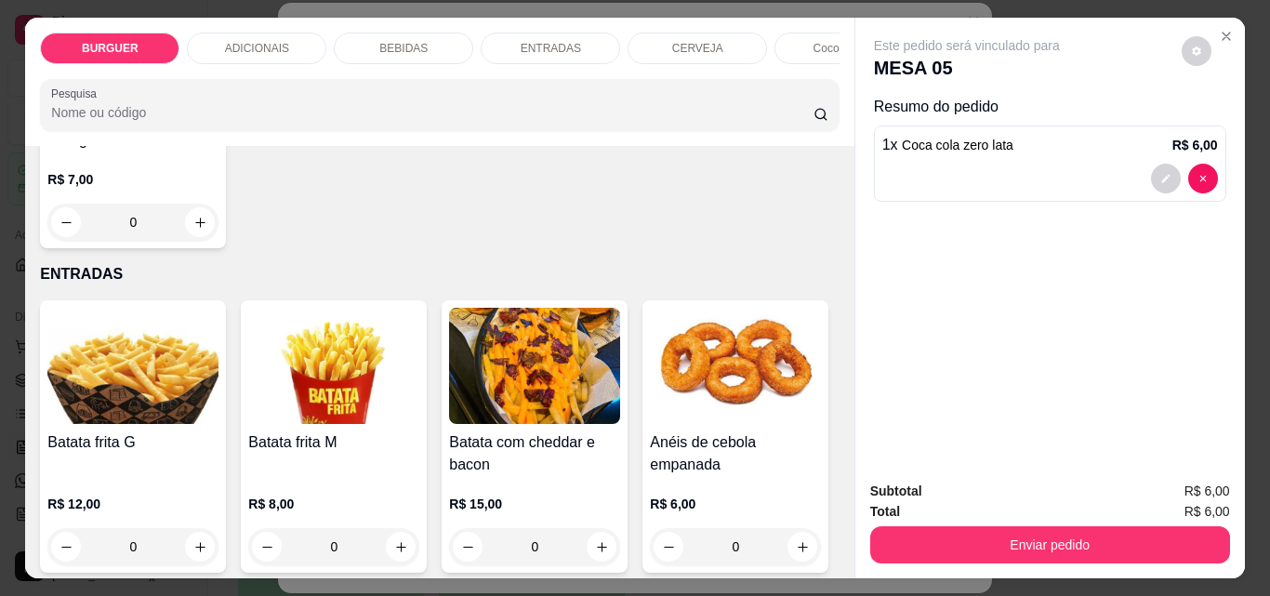
scroll to position [2487, 0]
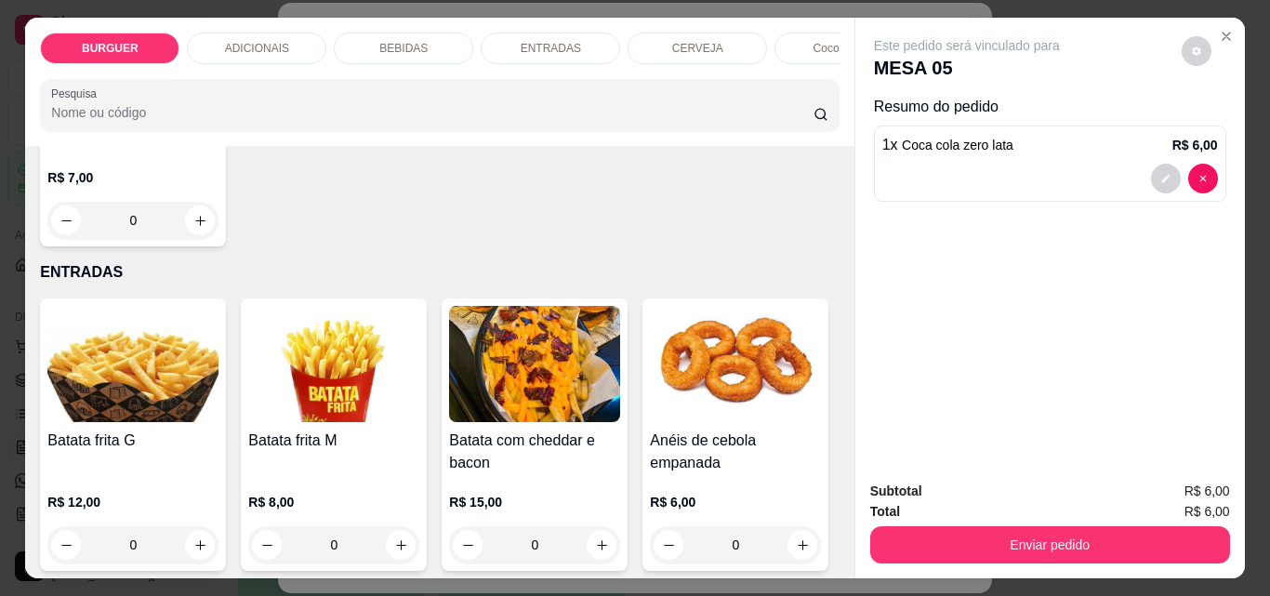
type input "2"
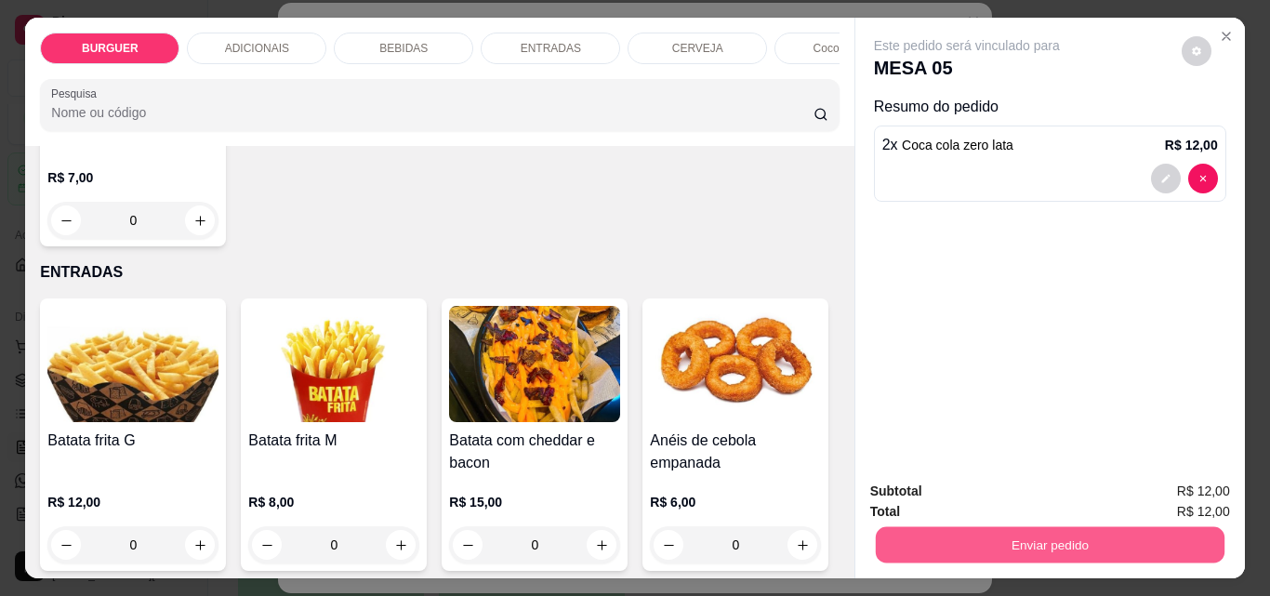
click at [1041, 539] on button "Enviar pedido" at bounding box center [1049, 544] width 349 height 36
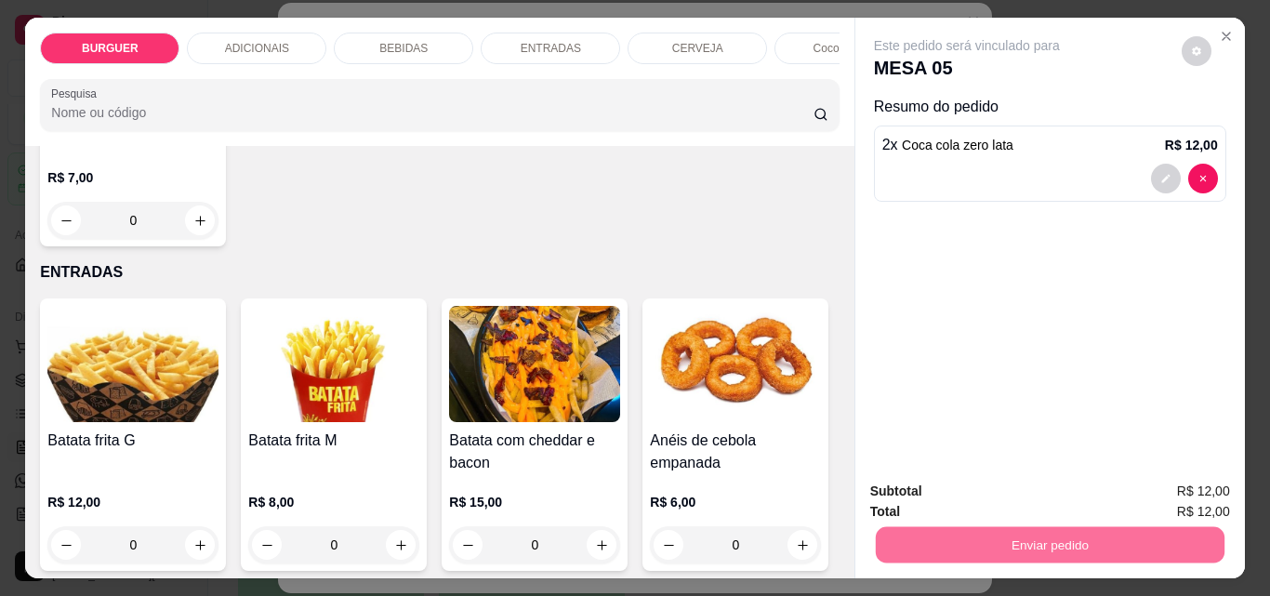
click at [1162, 486] on button "Enviar pedido" at bounding box center [1182, 491] width 102 height 34
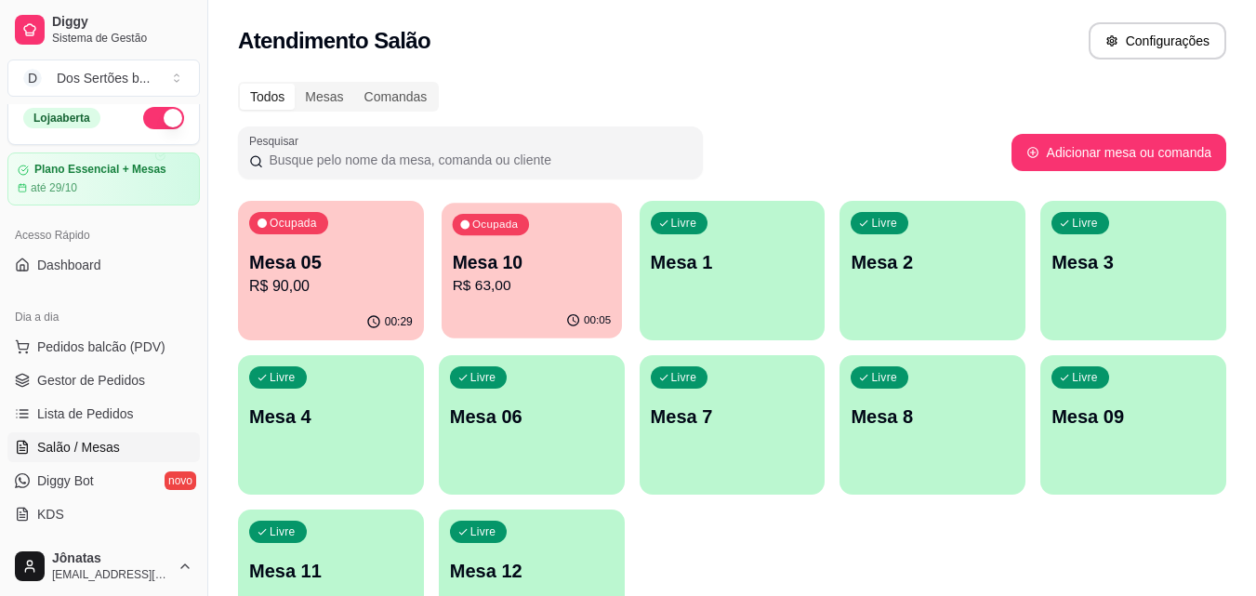
click at [560, 268] on p "Mesa 10" at bounding box center [531, 262] width 159 height 25
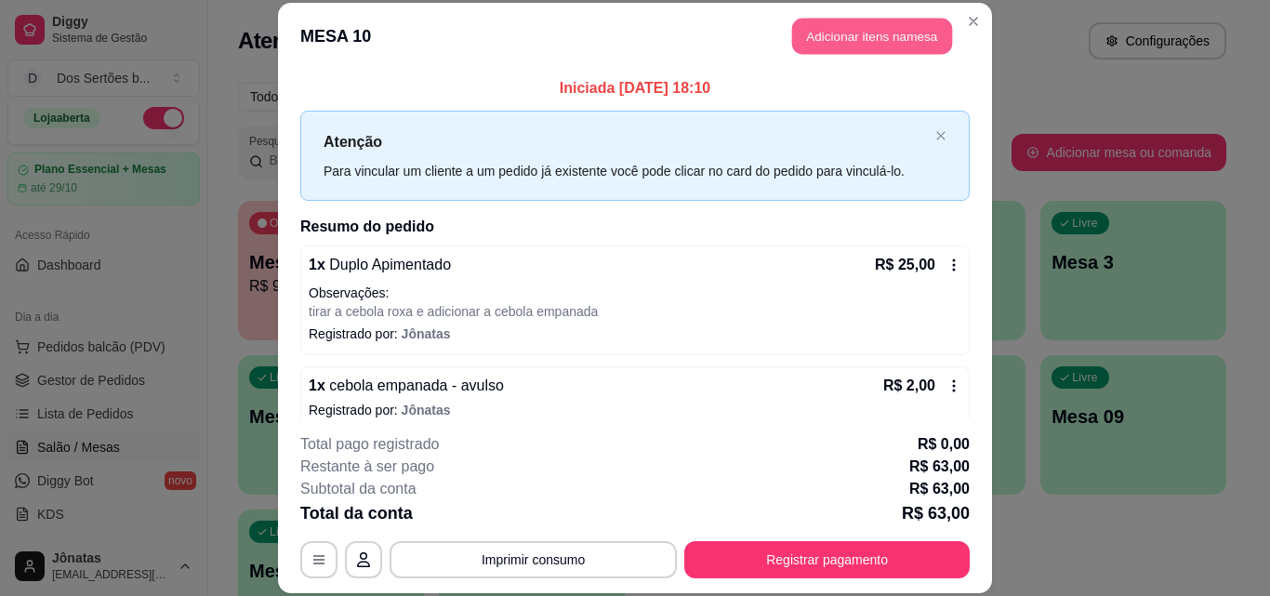
click at [854, 38] on button "Adicionar itens na mesa" at bounding box center [872, 37] width 160 height 36
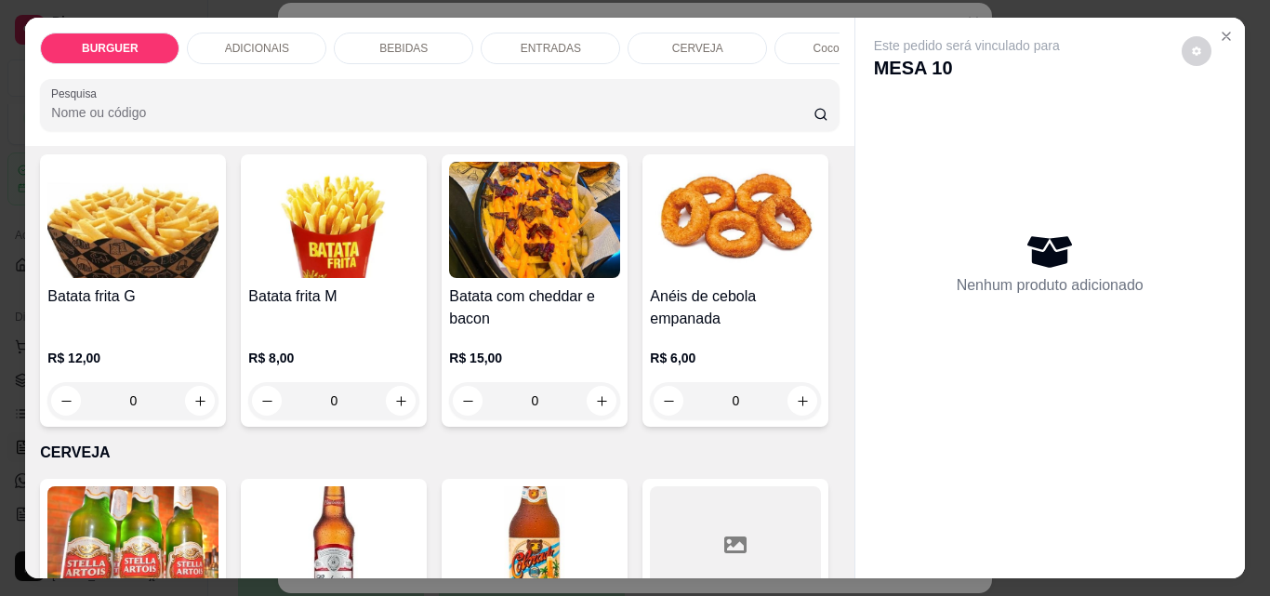
scroll to position [2519, 0]
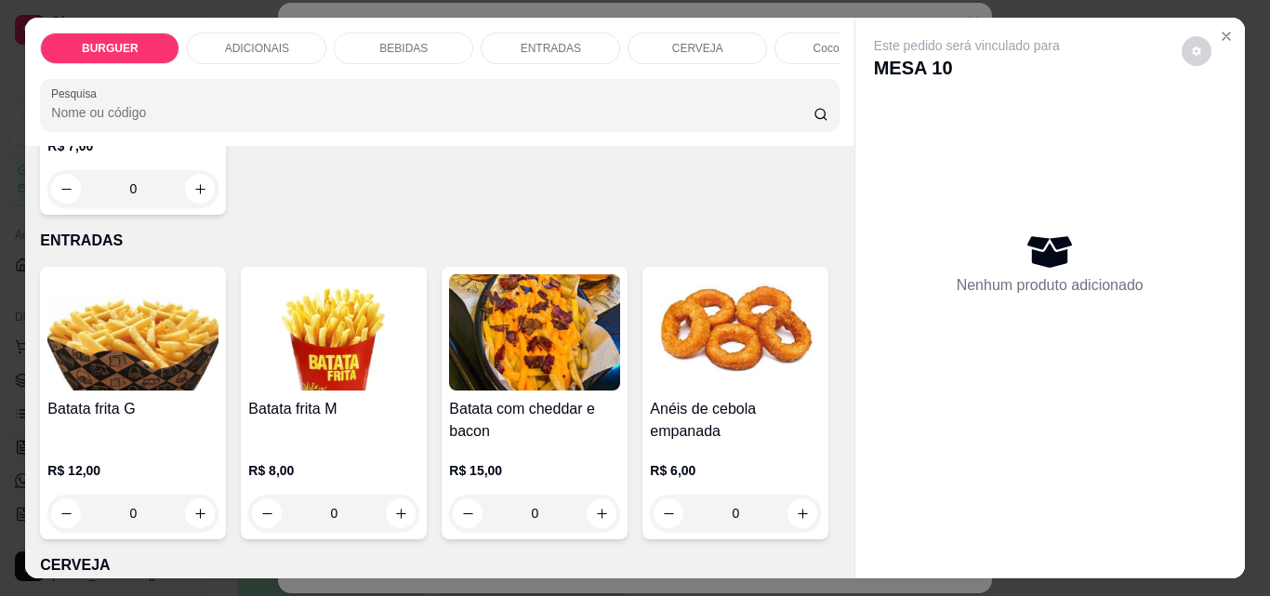
type input "1"
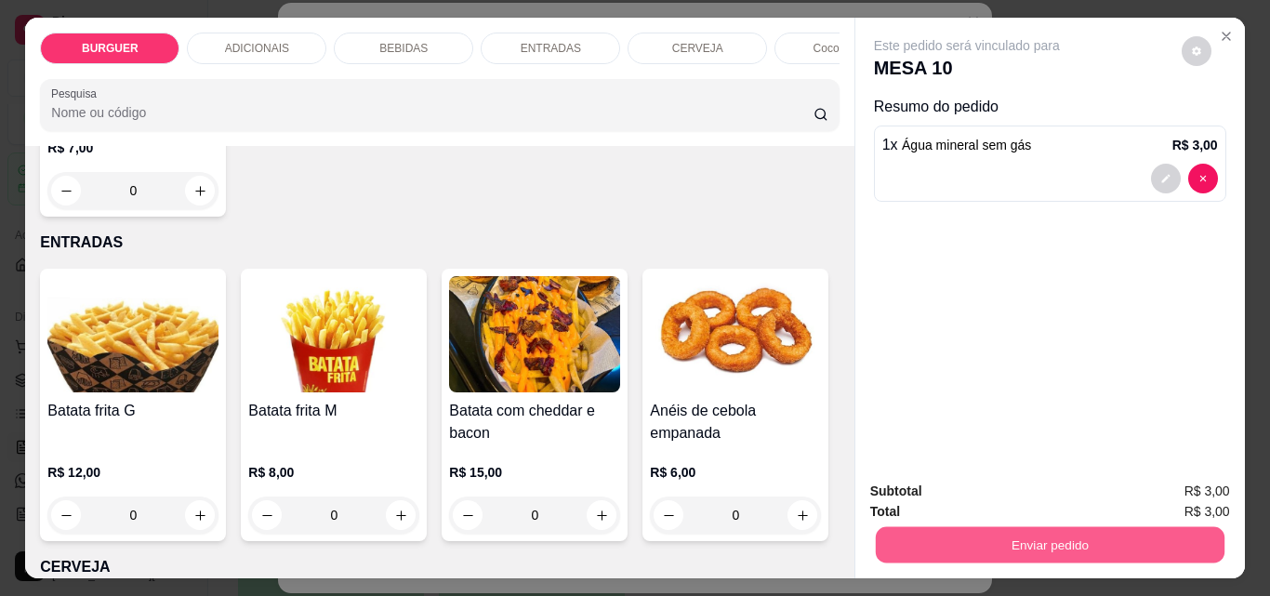
click at [1096, 527] on button "Enviar pedido" at bounding box center [1049, 544] width 349 height 36
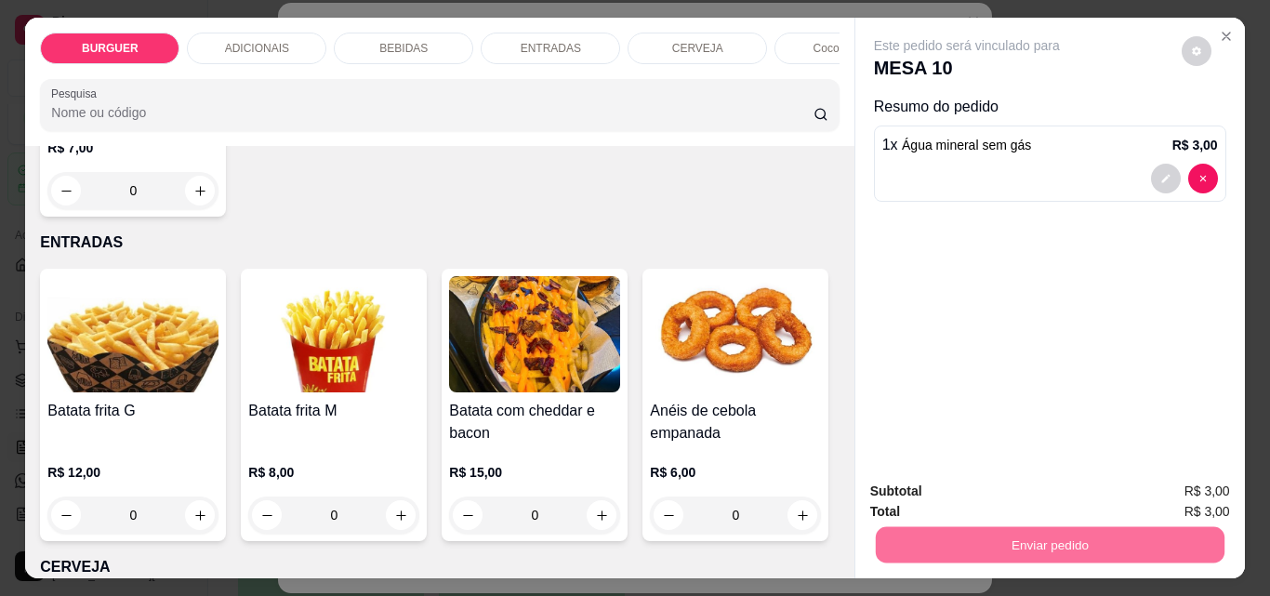
click at [1215, 480] on button "Enviar pedido" at bounding box center [1182, 491] width 102 height 34
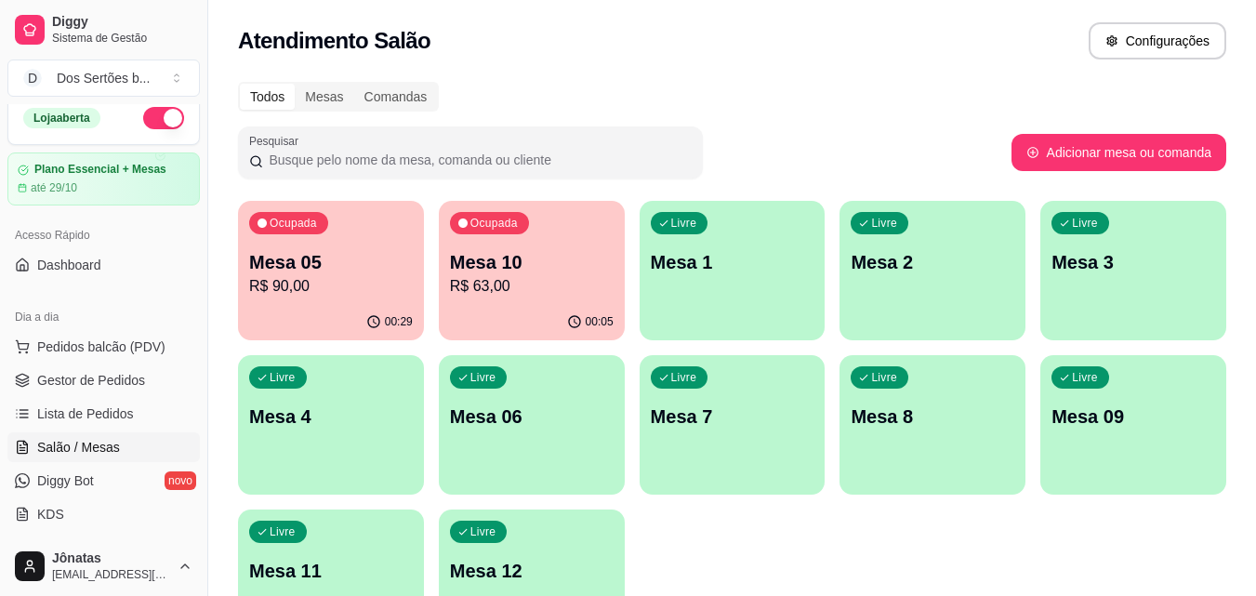
click at [372, 259] on p "Mesa 05" at bounding box center [331, 262] width 164 height 26
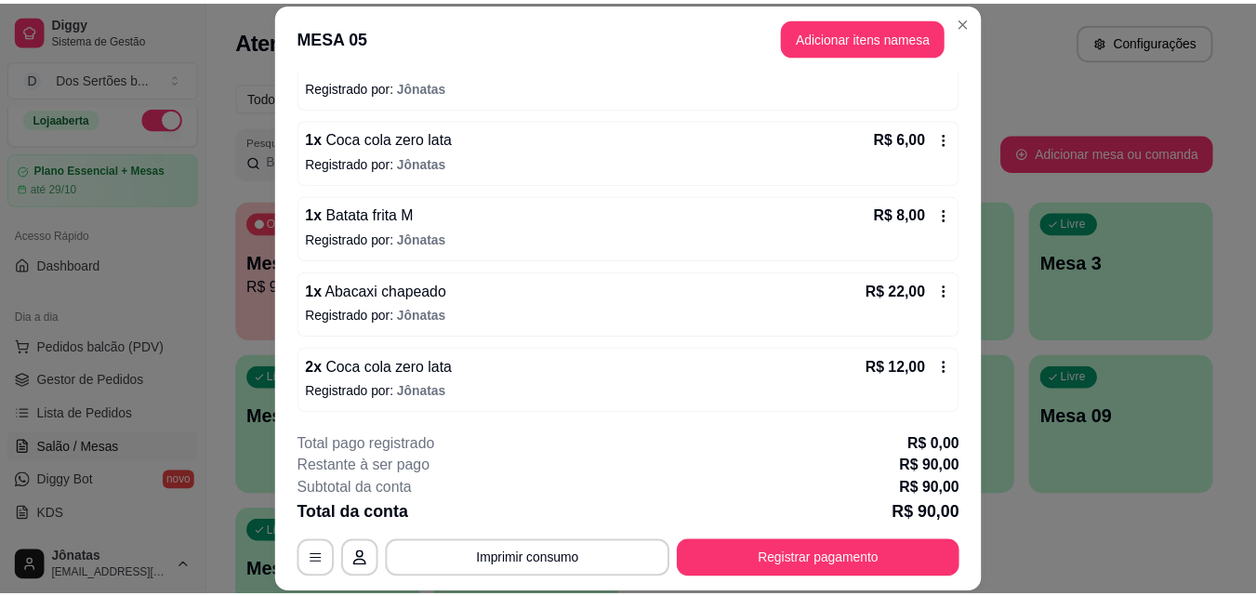
scroll to position [281, 0]
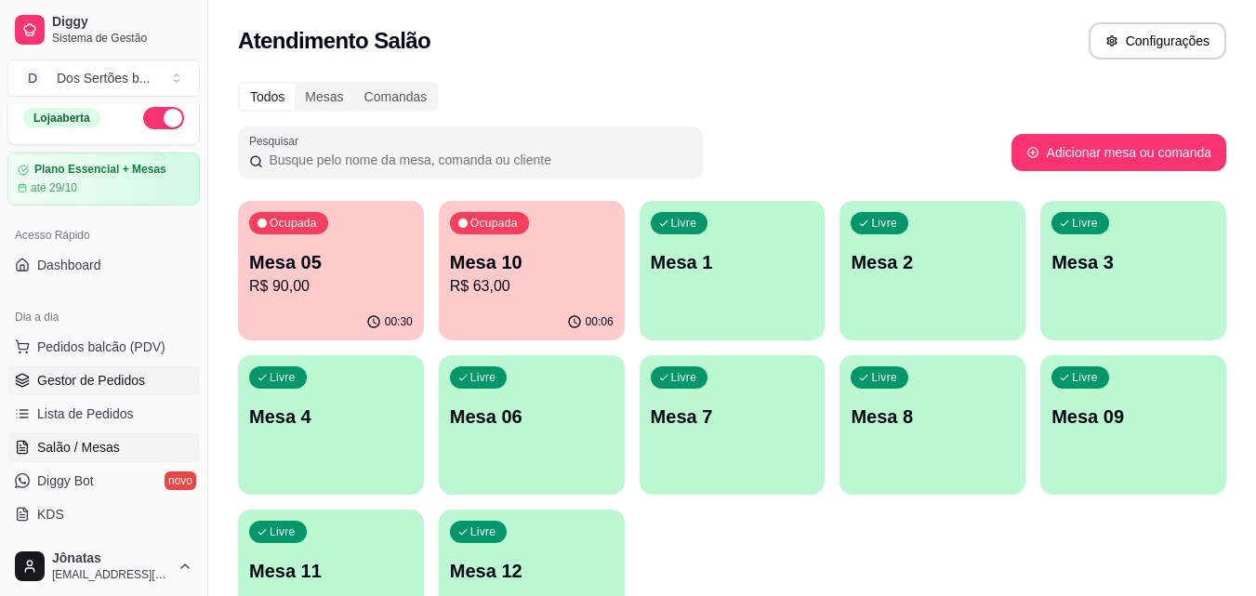
click at [119, 378] on span "Gestor de Pedidos" at bounding box center [91, 380] width 108 height 19
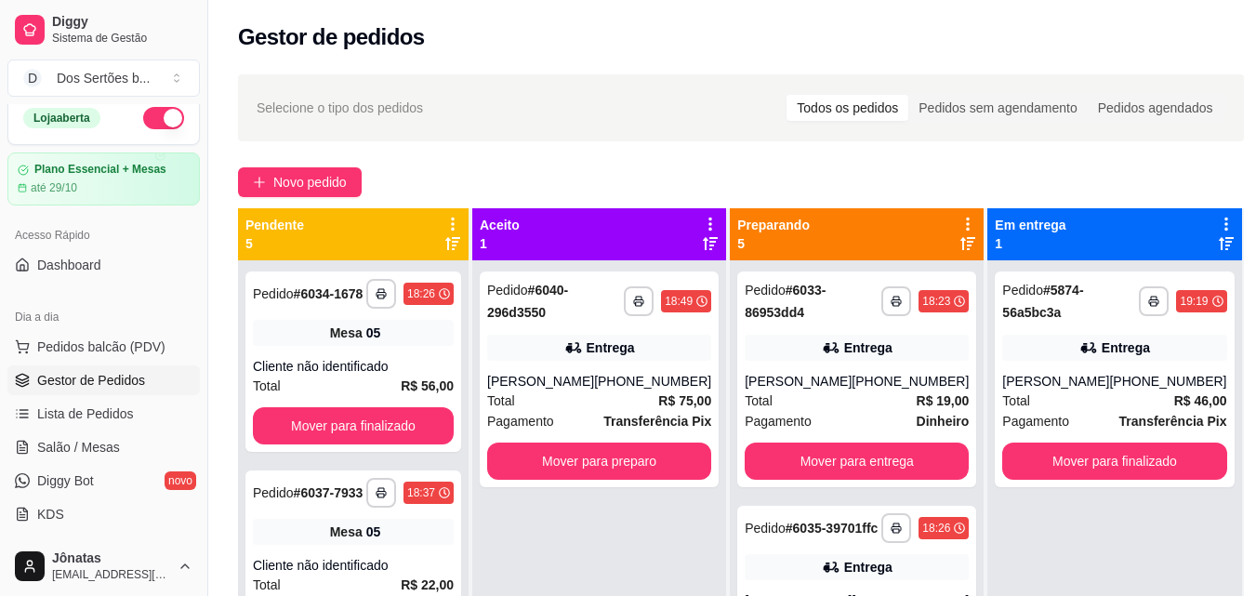
scroll to position [52, 0]
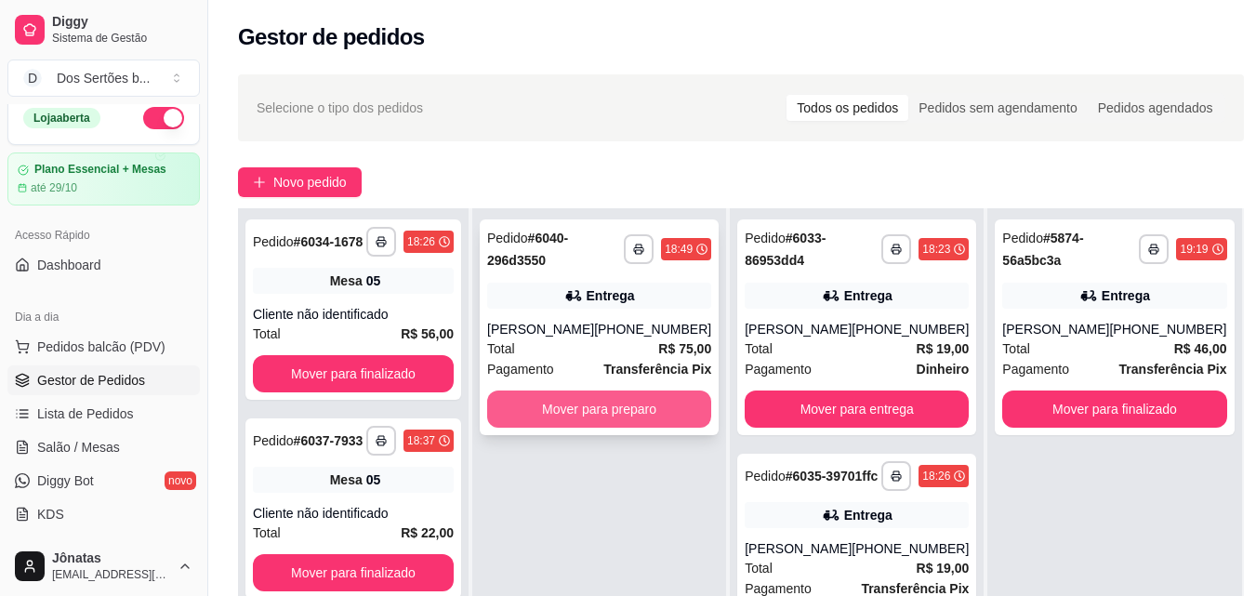
click at [598, 400] on button "Mover para preparo" at bounding box center [599, 409] width 224 height 37
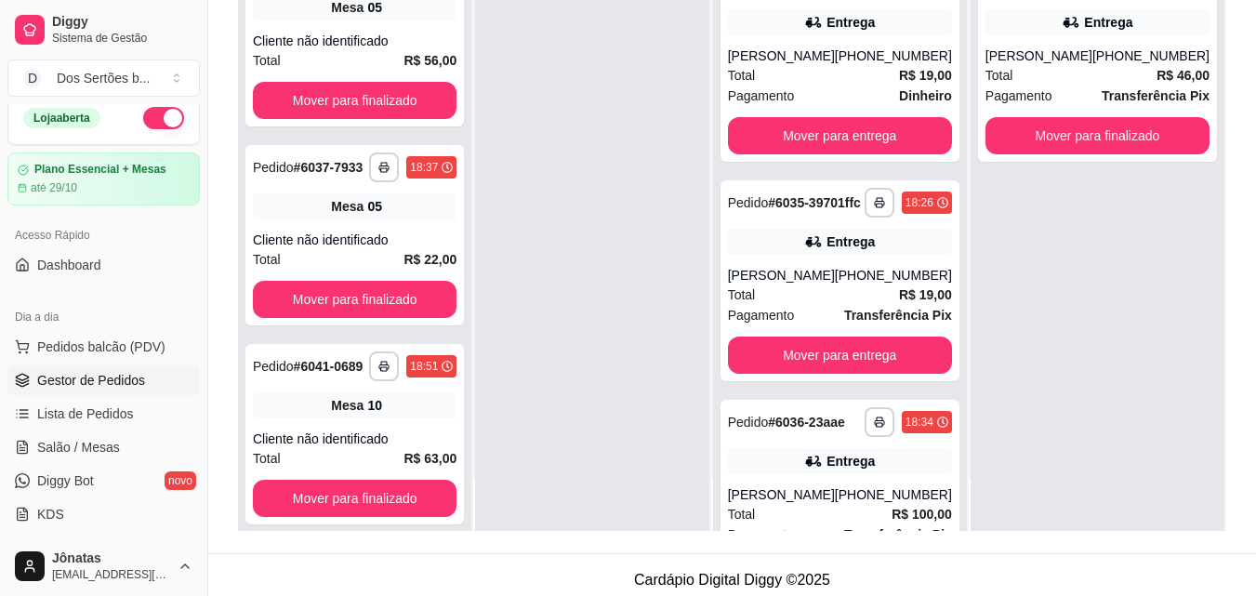
scroll to position [284, 0]
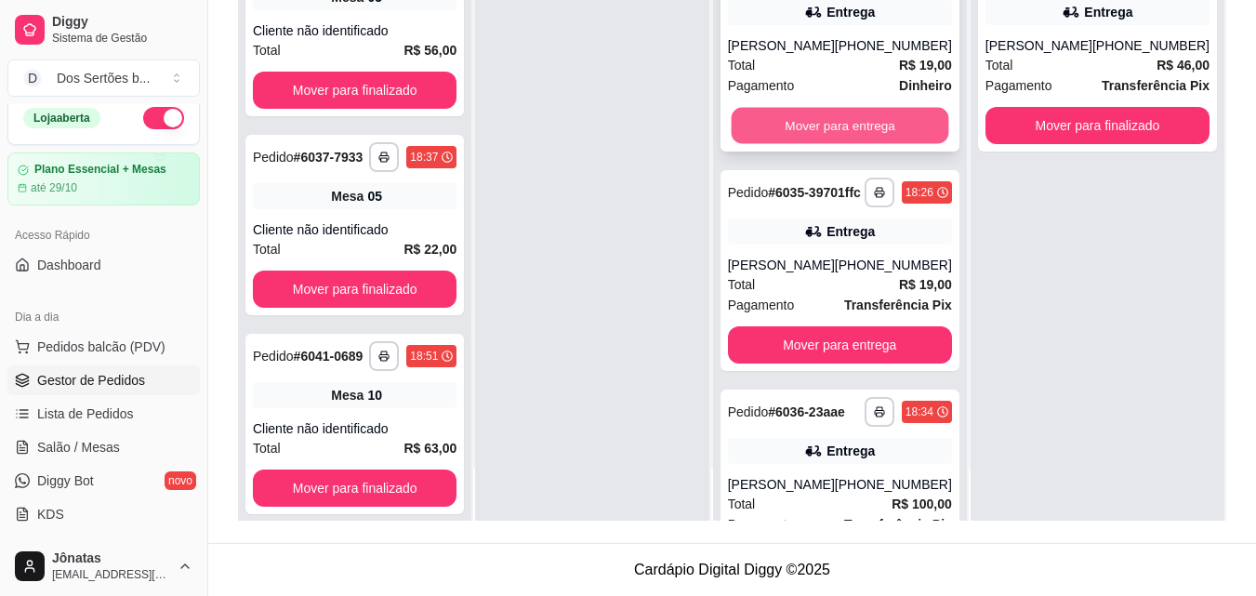
click at [796, 119] on button "Mover para entrega" at bounding box center [840, 126] width 218 height 36
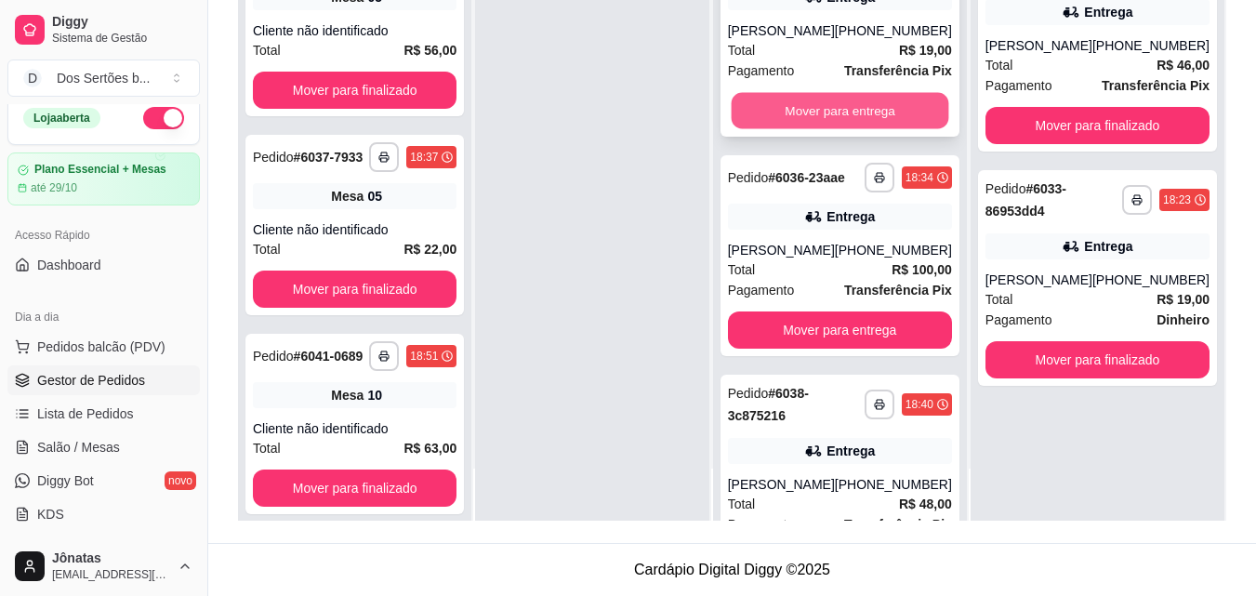
click at [846, 118] on button "Mover para entrega" at bounding box center [840, 111] width 218 height 36
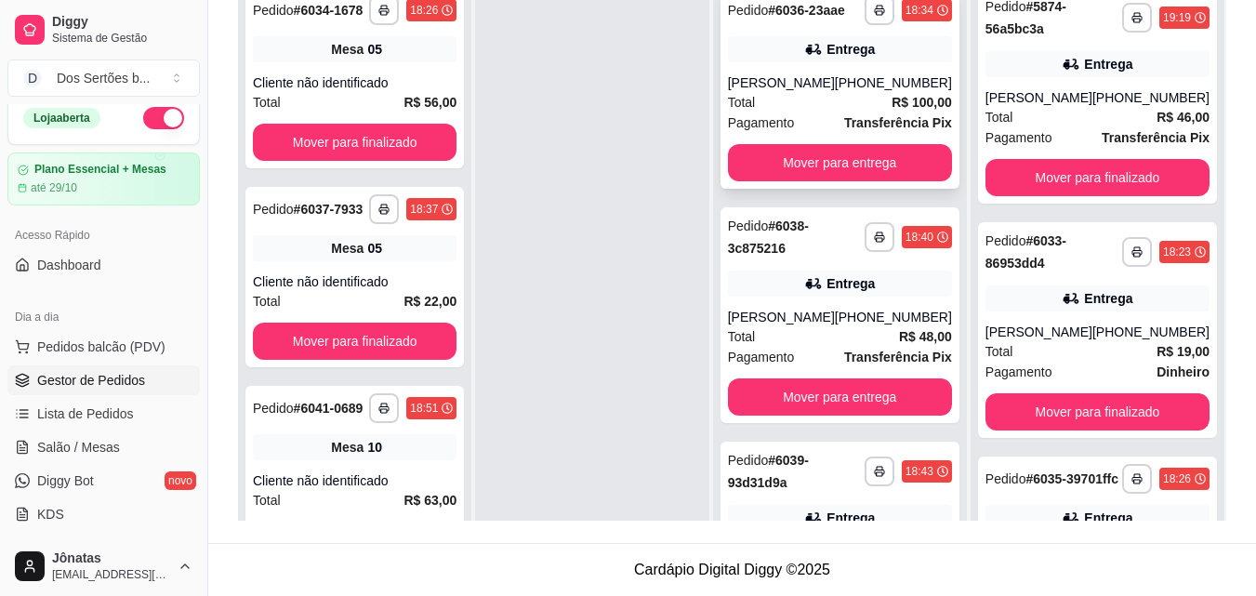
scroll to position [157, 0]
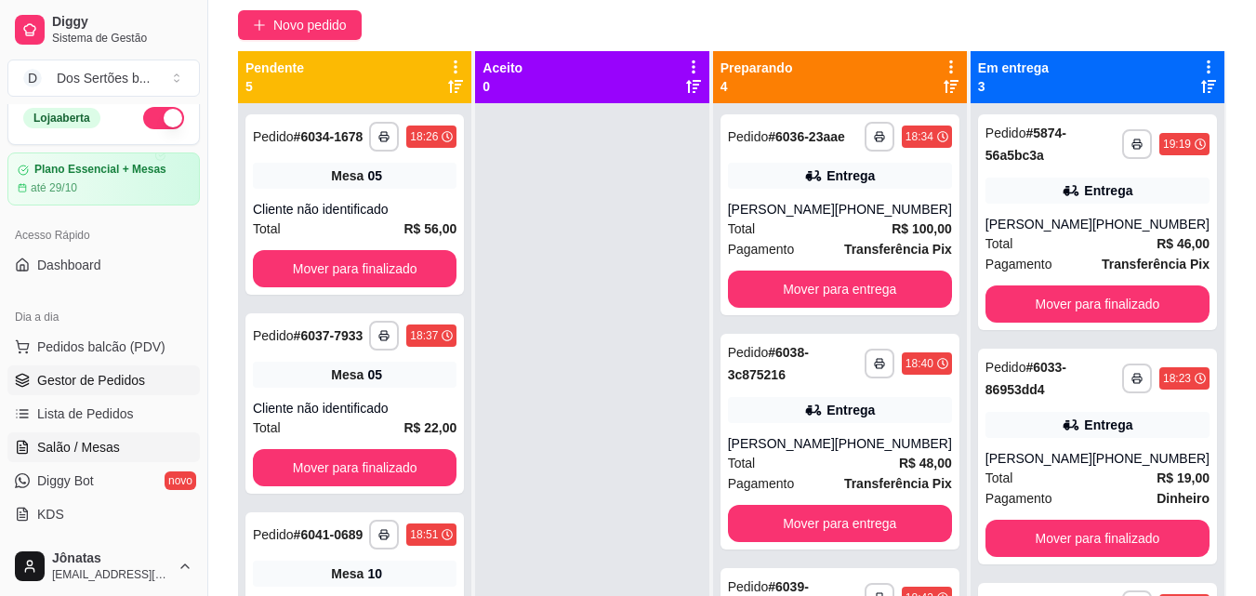
click at [65, 443] on span "Salão / Mesas" at bounding box center [78, 447] width 83 height 19
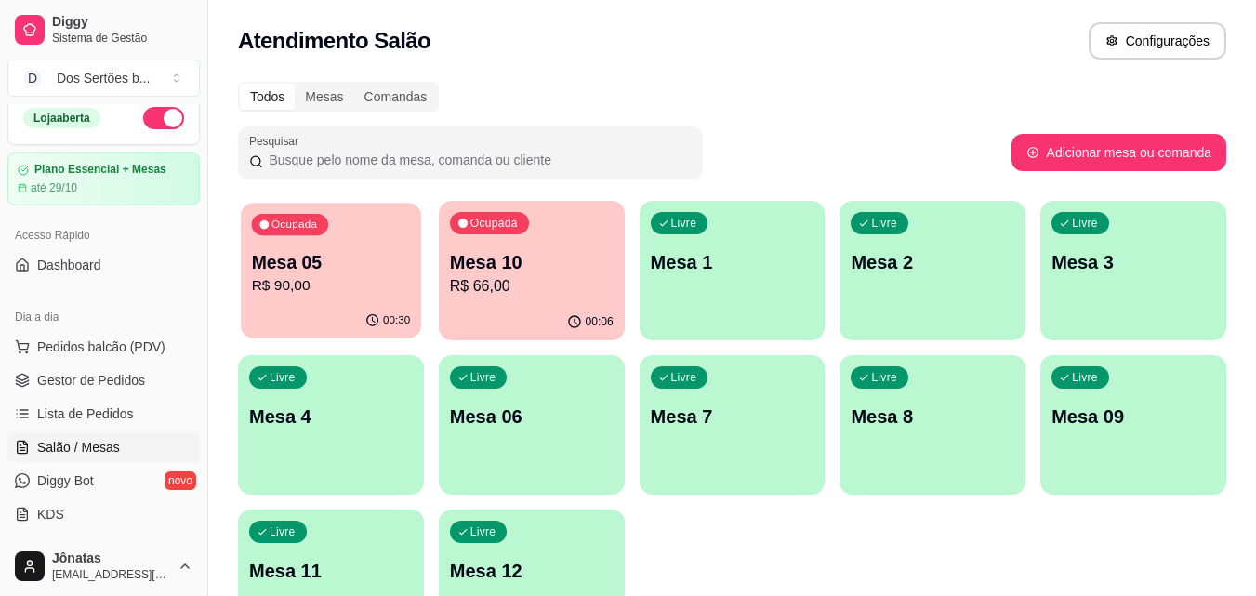
click at [288, 273] on p "Mesa 05" at bounding box center [331, 262] width 159 height 25
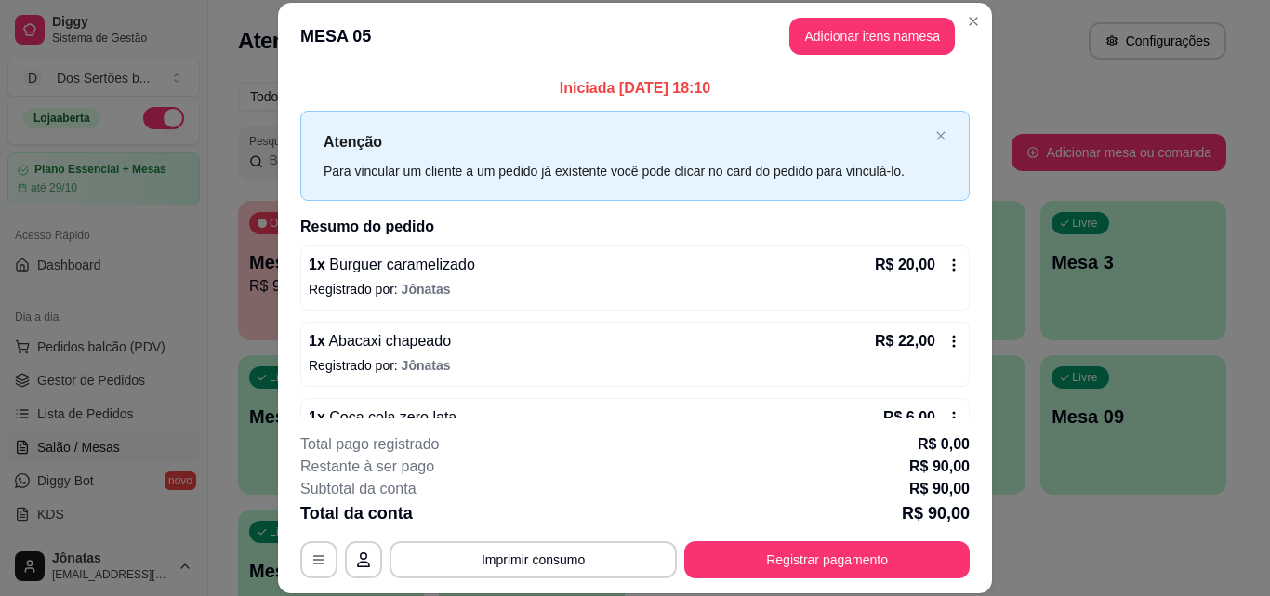
scroll to position [281, 0]
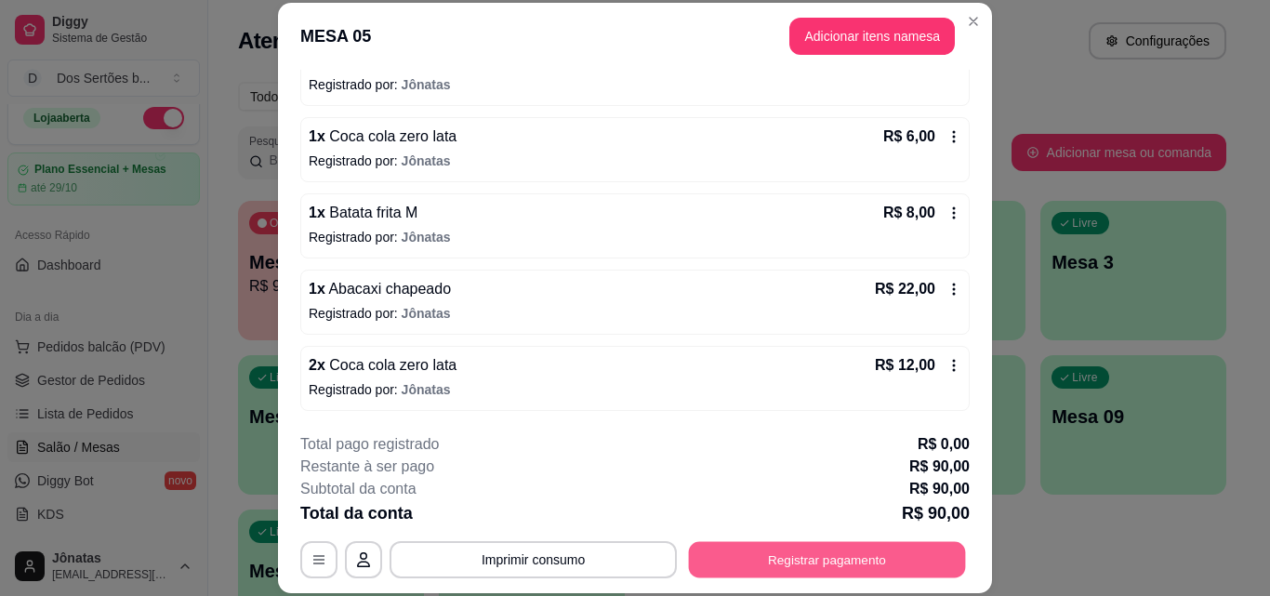
click at [862, 559] on button "Registrar pagamento" at bounding box center [827, 559] width 277 height 36
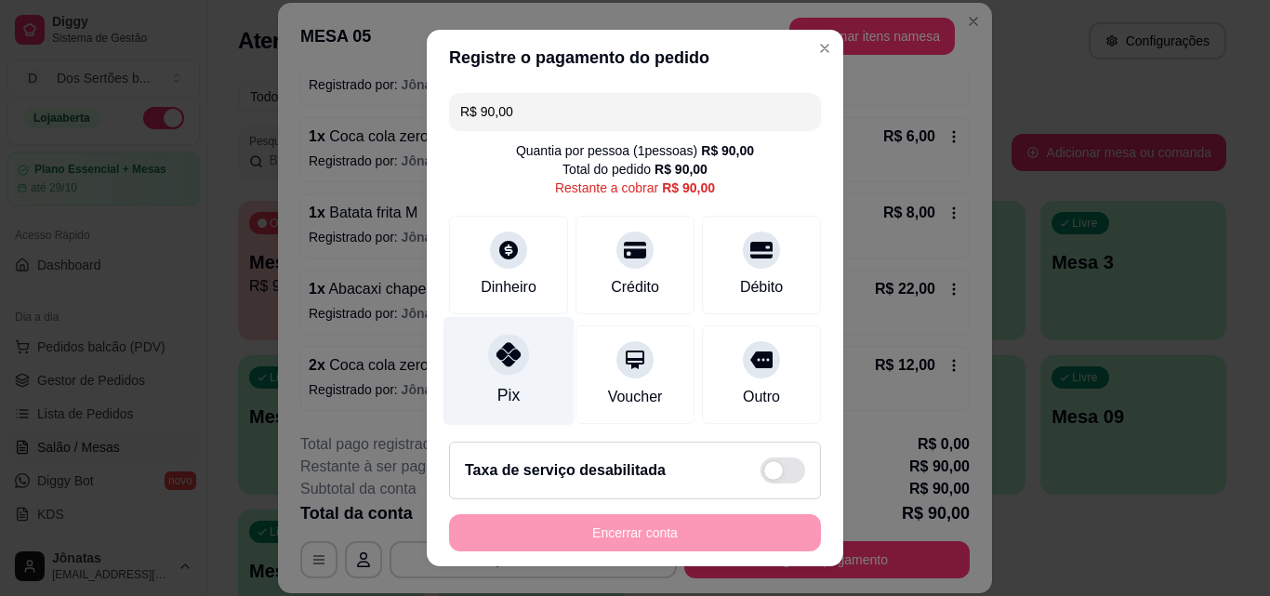
click at [488, 339] on div at bounding box center [508, 354] width 41 height 41
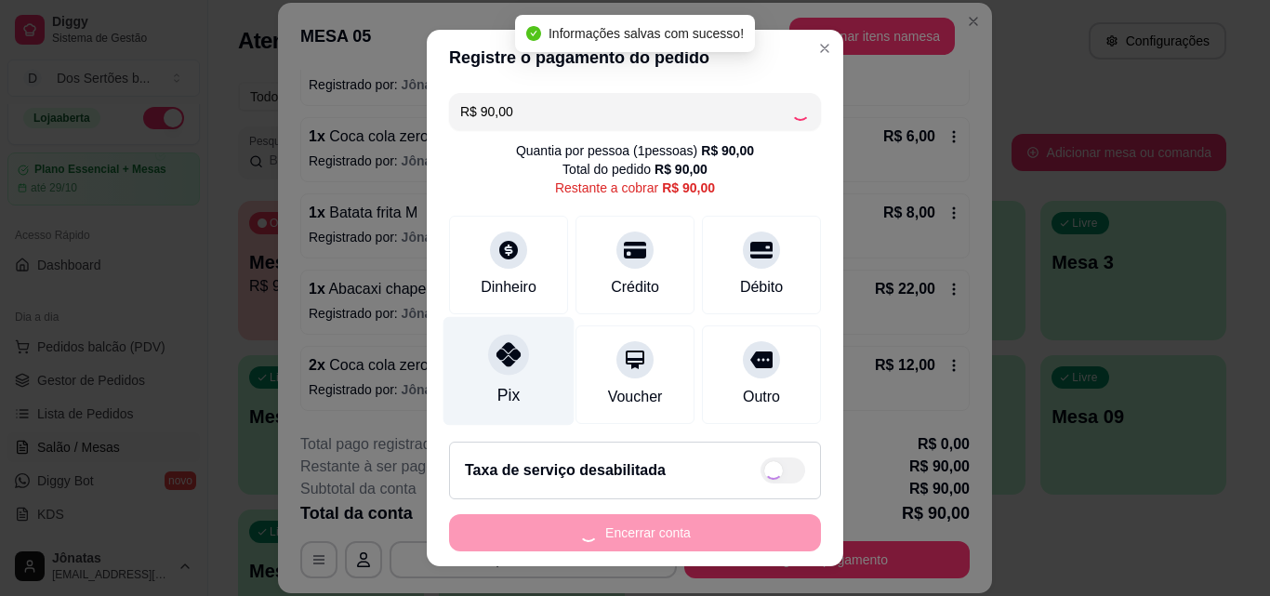
type input "R$ 0,00"
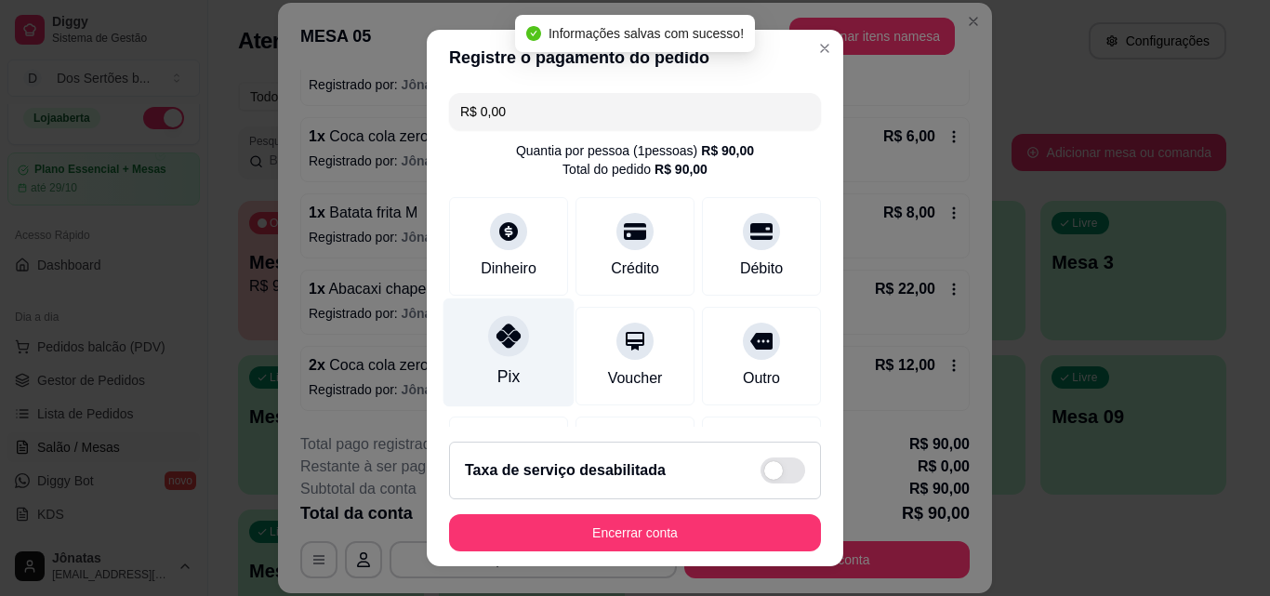
scroll to position [215, 0]
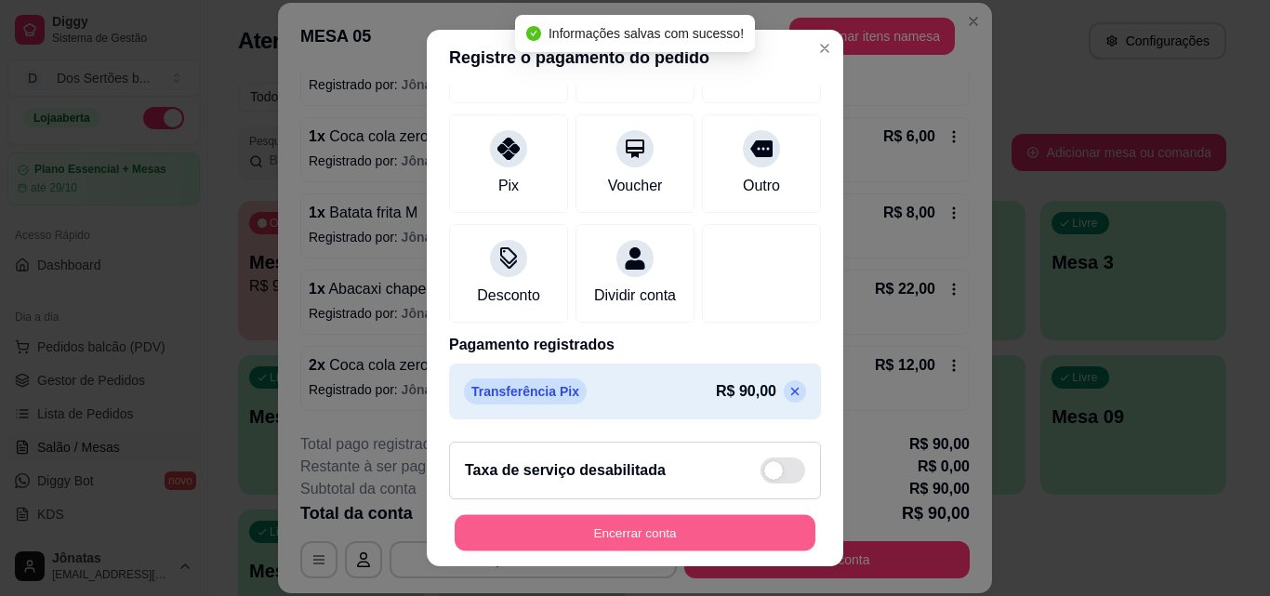
click at [709, 525] on button "Encerrar conta" at bounding box center [635, 533] width 361 height 36
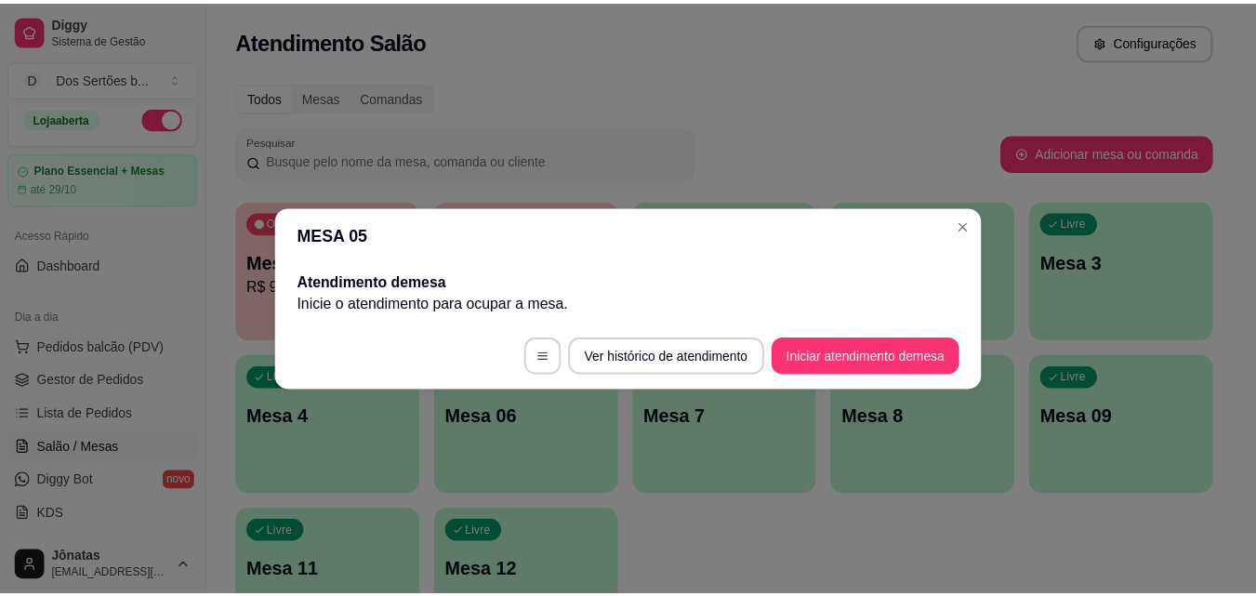
scroll to position [0, 0]
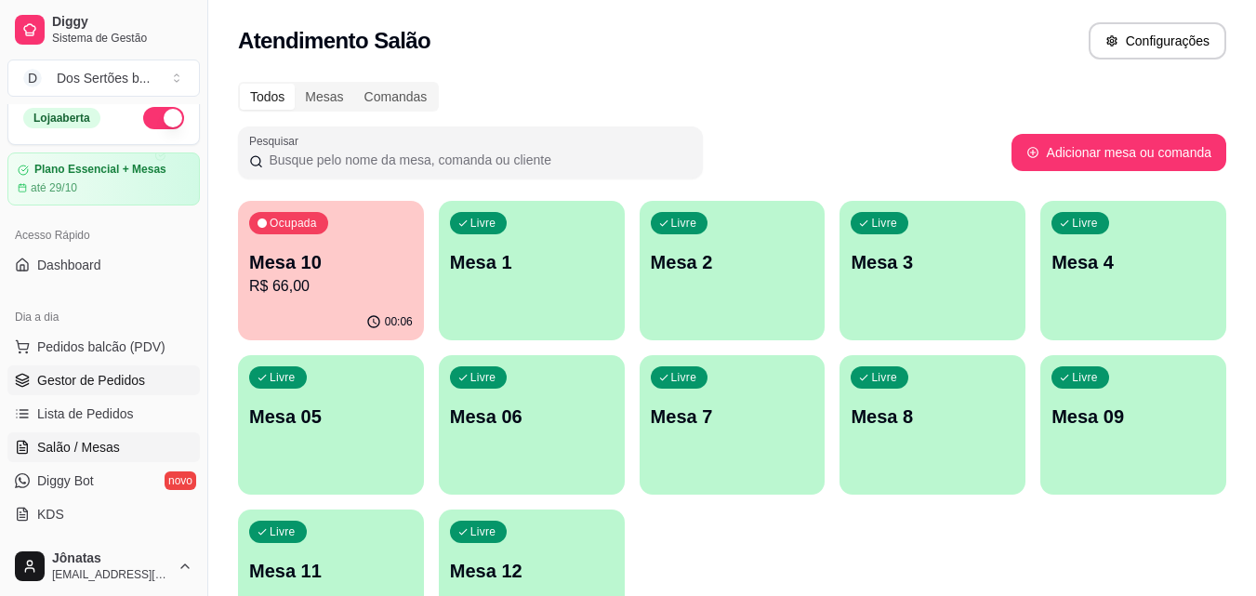
click at [30, 392] on link "Gestor de Pedidos" at bounding box center [103, 380] width 192 height 30
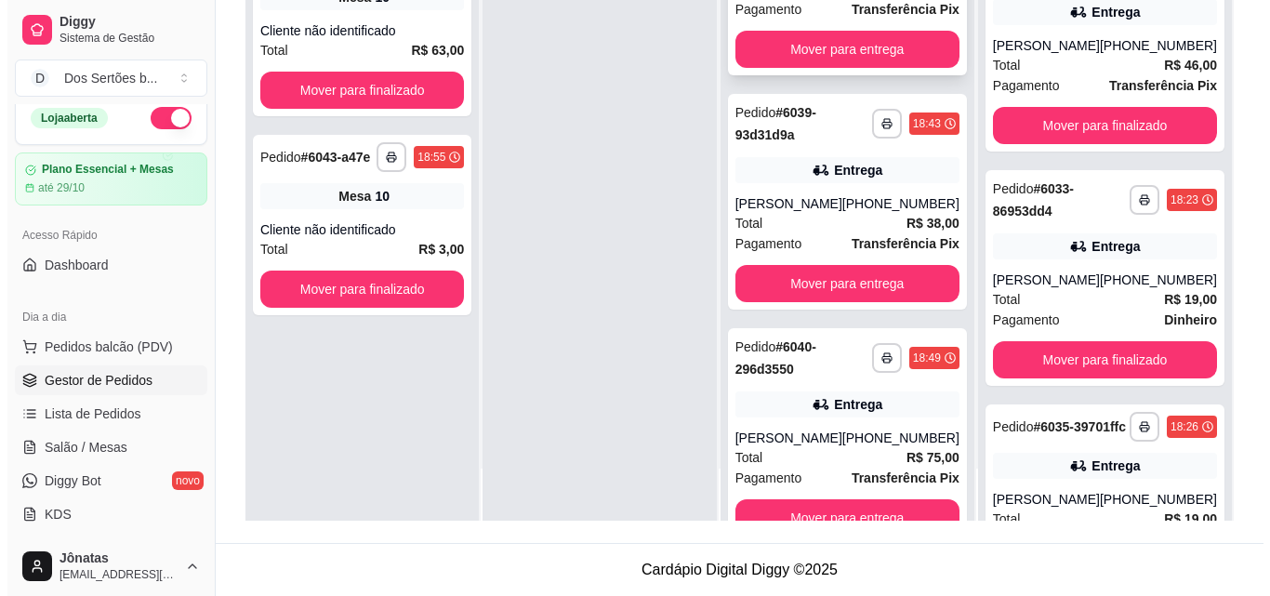
scroll to position [328, 0]
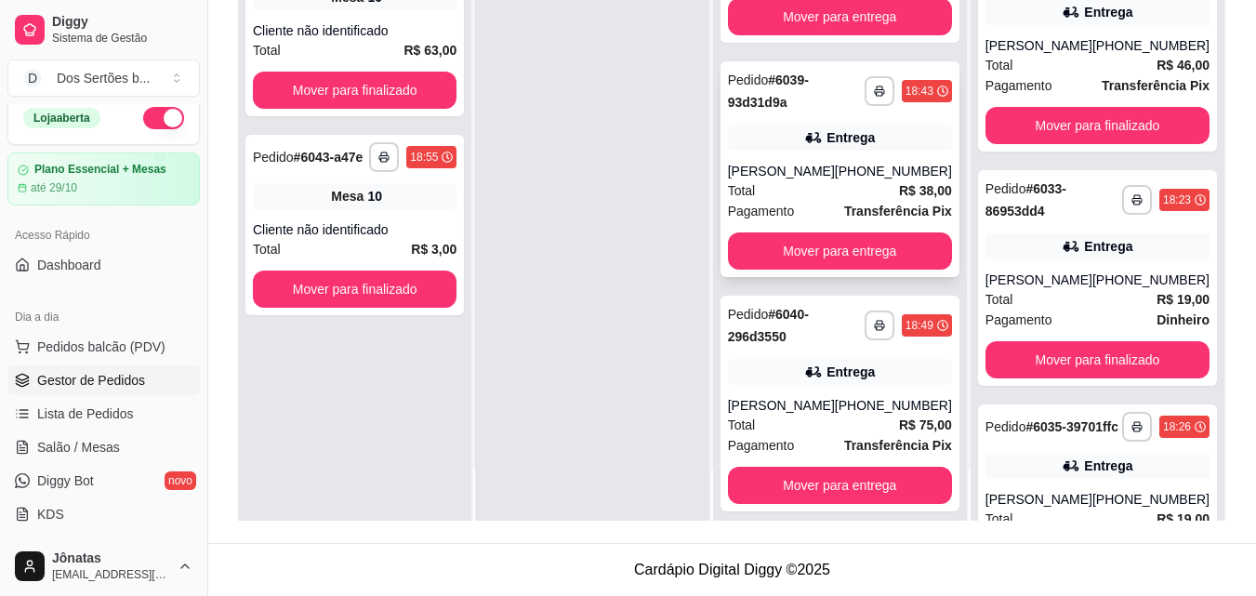
click at [842, 201] on div "Total R$ 38,00" at bounding box center [840, 190] width 224 height 20
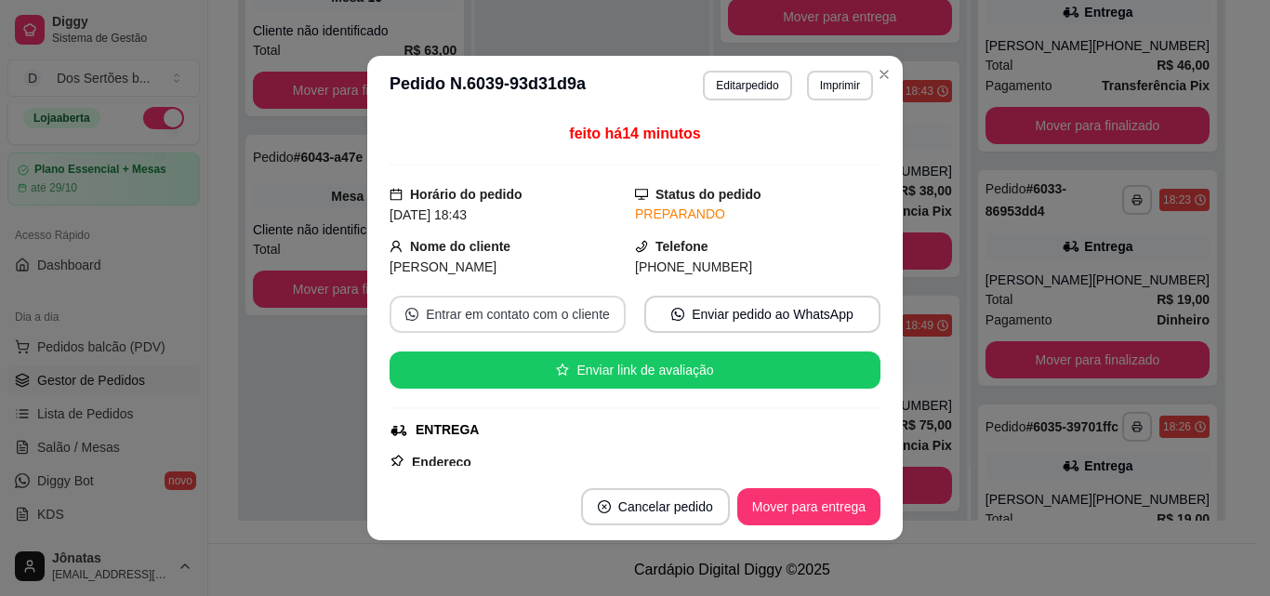
scroll to position [495, 0]
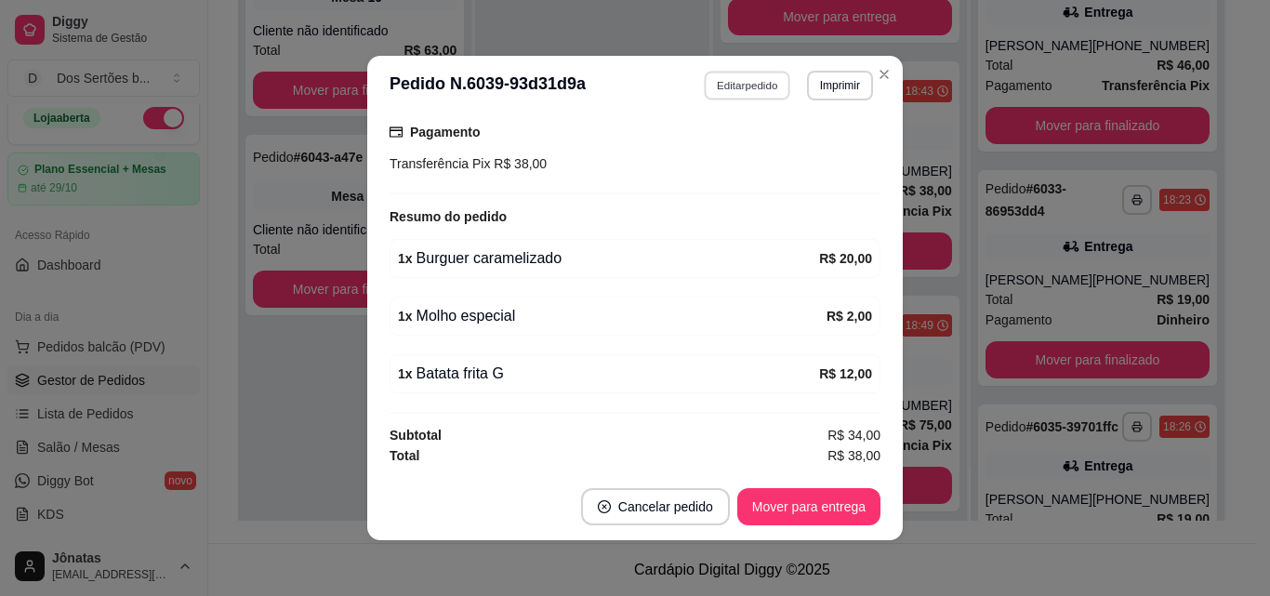
click at [722, 81] on button "Editar pedido" at bounding box center [748, 85] width 86 height 29
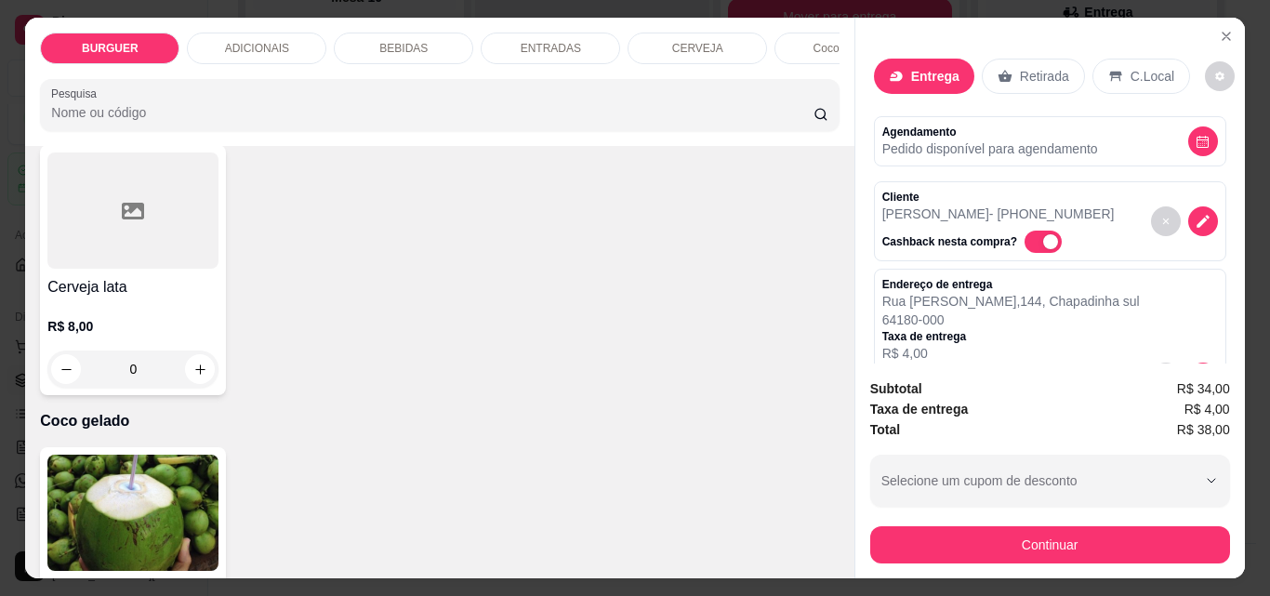
scroll to position [3536, 0]
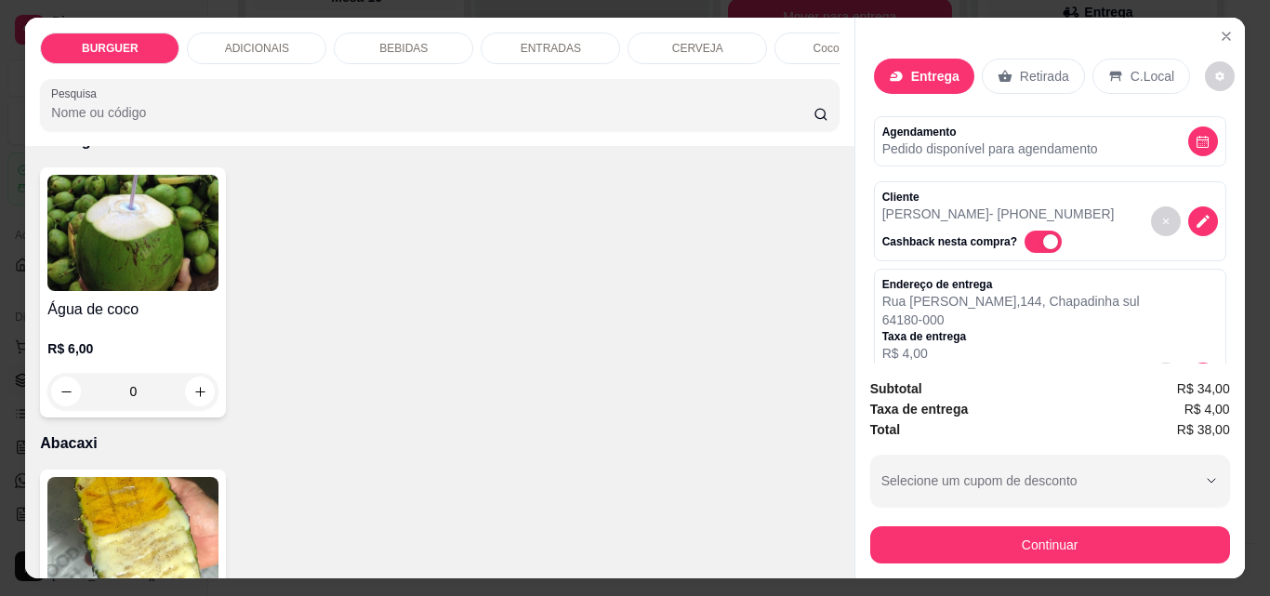
type input "2"
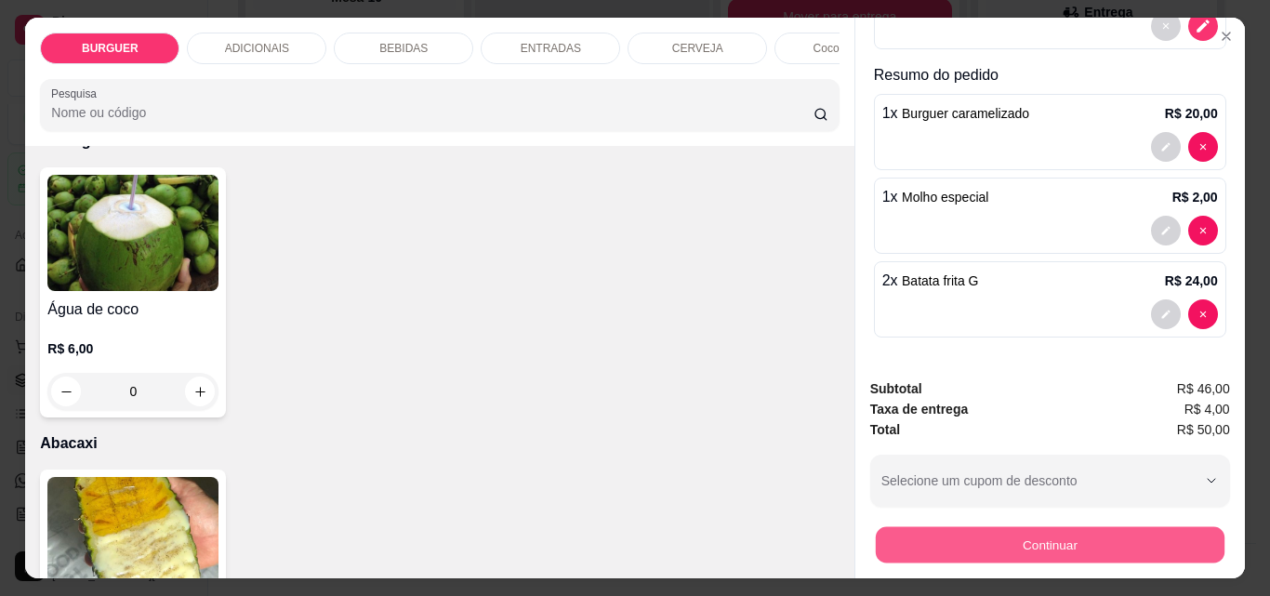
click at [1069, 528] on button "Continuar" at bounding box center [1049, 544] width 349 height 36
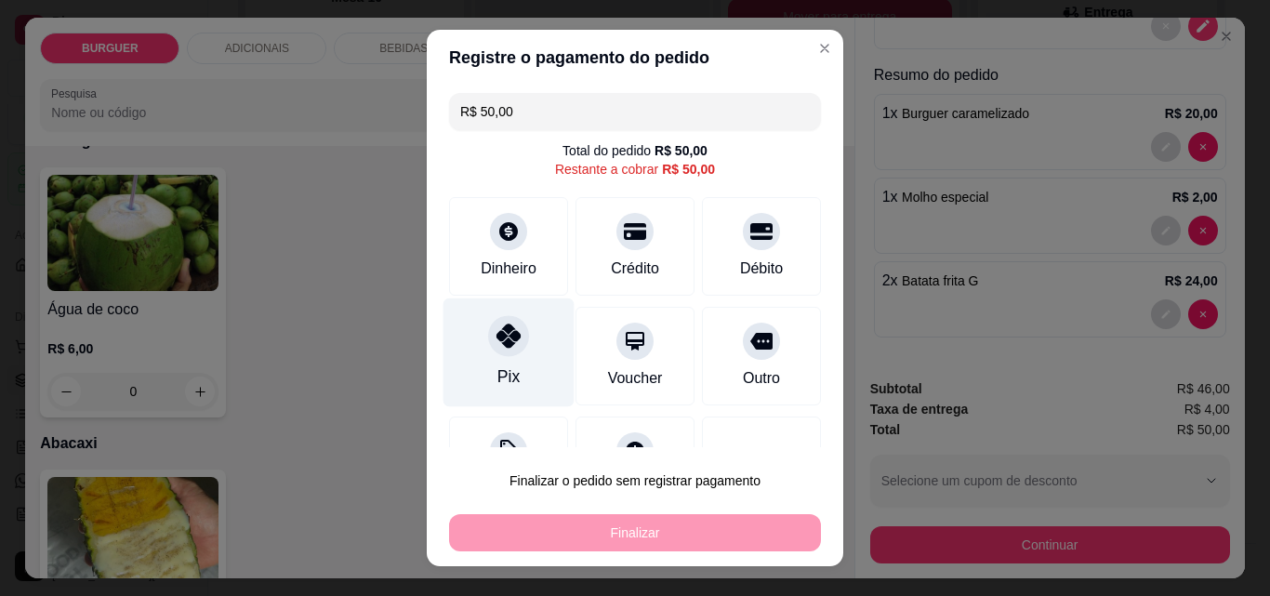
click at [460, 324] on div "Pix" at bounding box center [509, 352] width 131 height 109
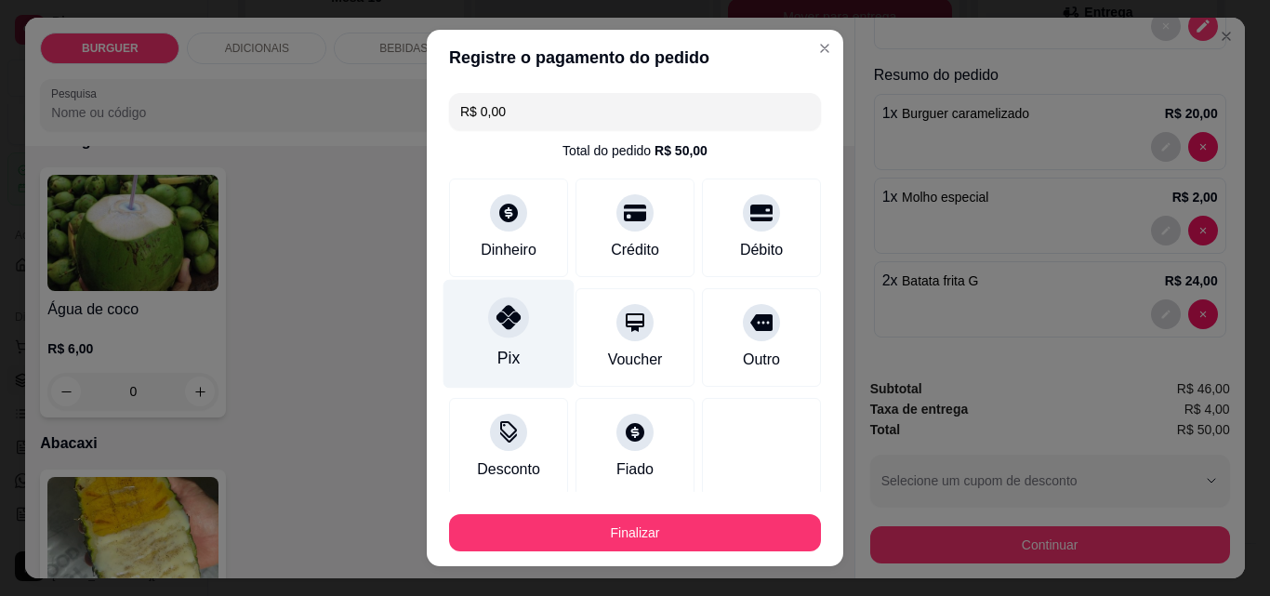
scroll to position [109, 0]
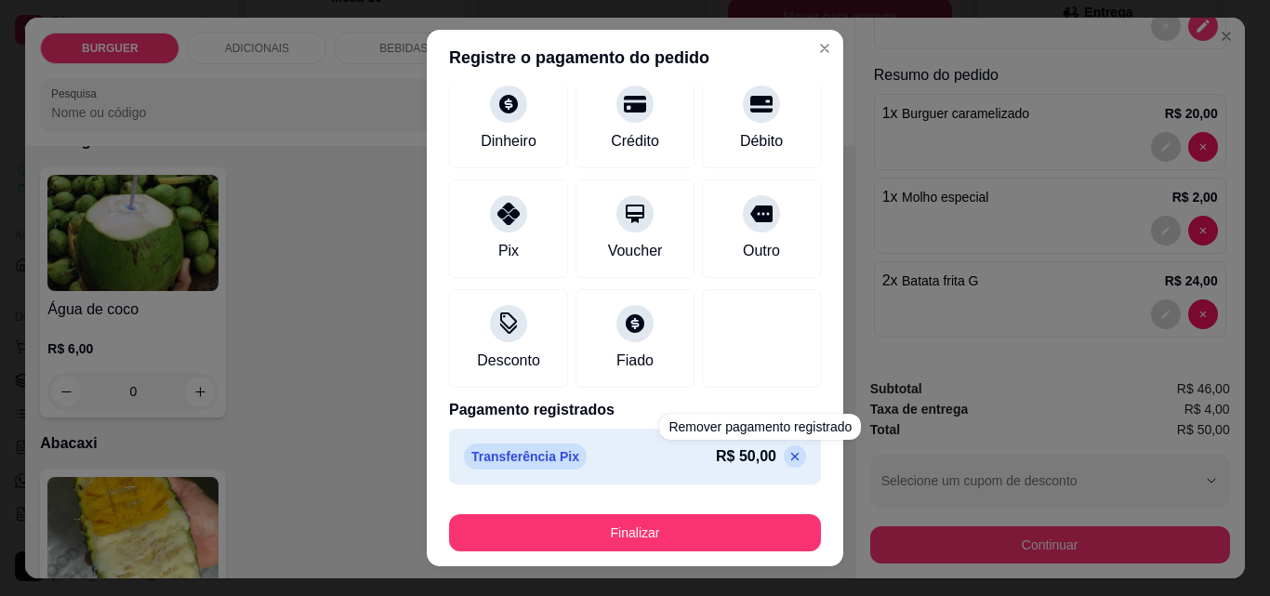
click at [788, 455] on icon at bounding box center [795, 456] width 15 height 15
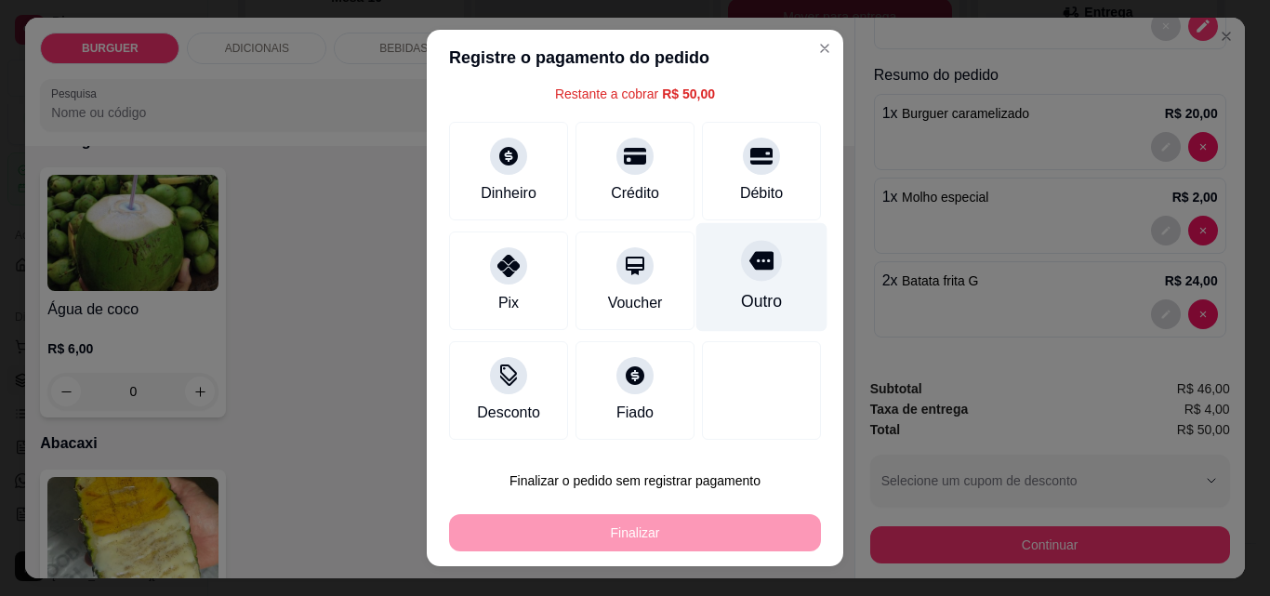
scroll to position [0, 0]
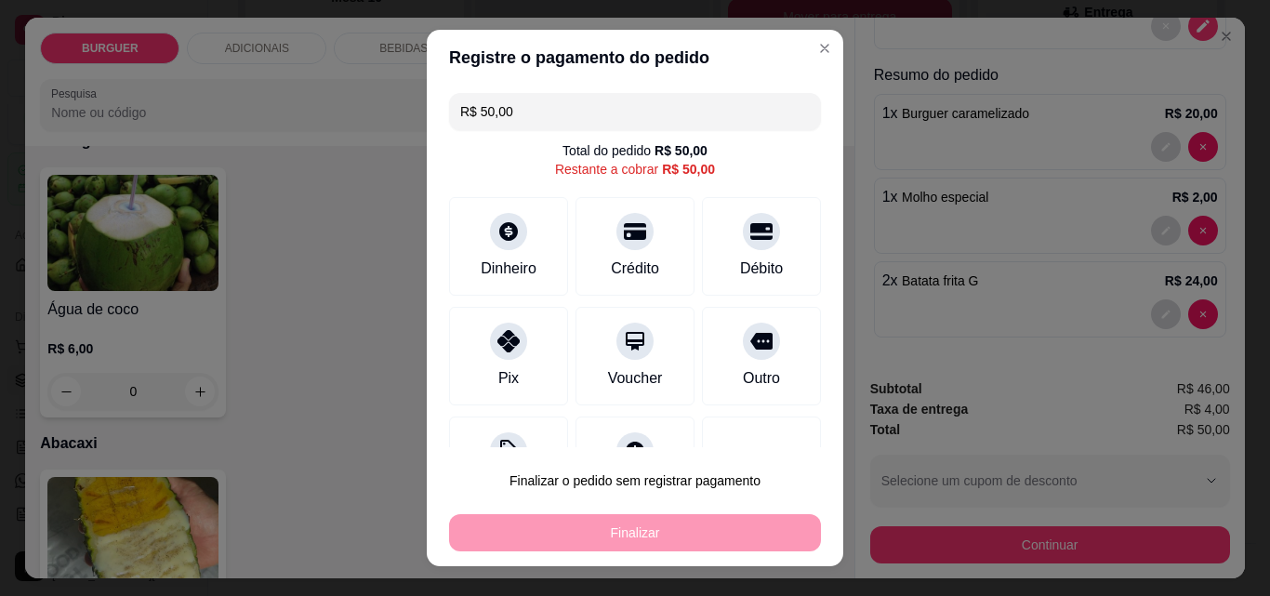
click at [538, 104] on input "R$ 50,00" at bounding box center [635, 111] width 350 height 37
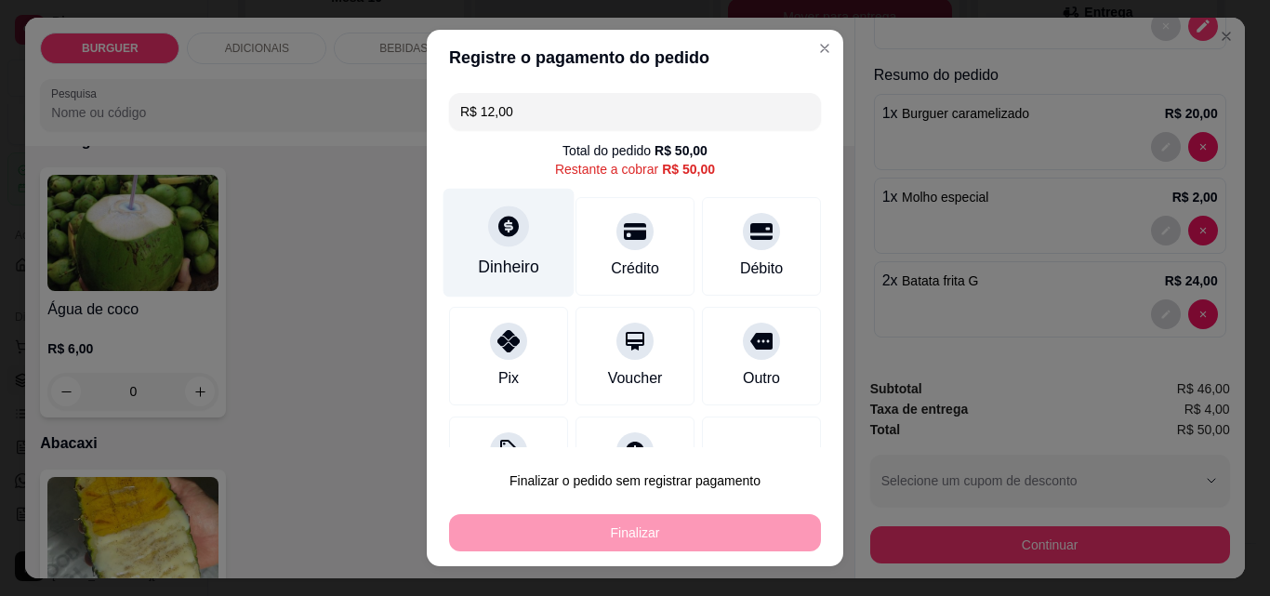
click at [529, 263] on div "Dinheiro" at bounding box center [509, 243] width 131 height 109
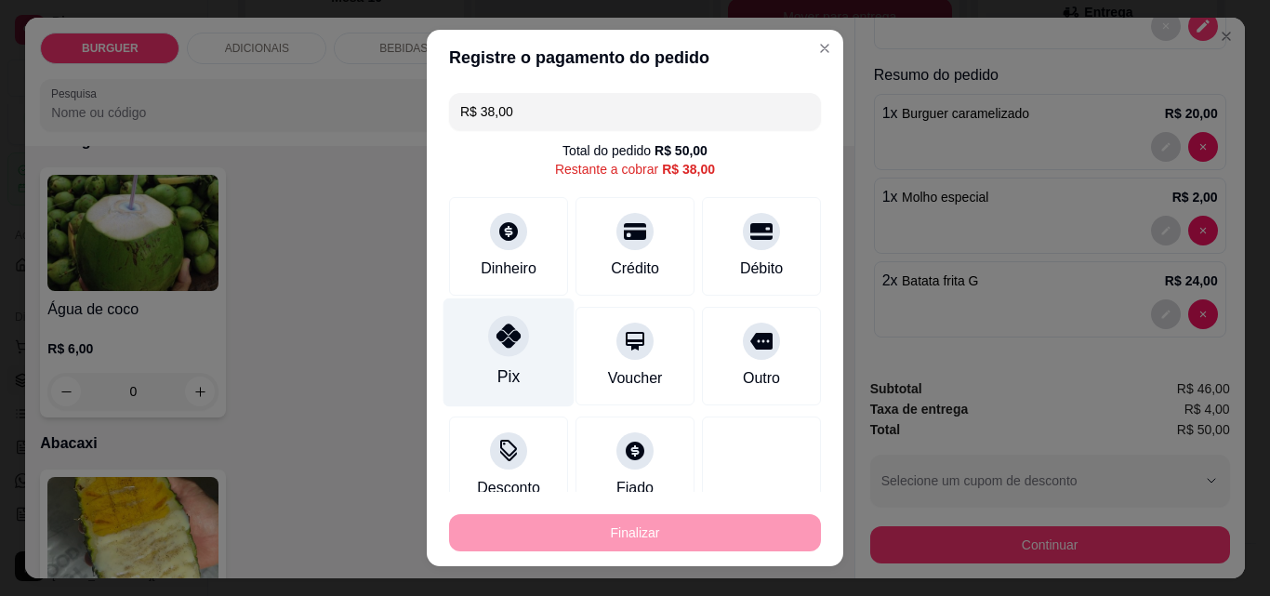
click at [497, 368] on div "Pix" at bounding box center [508, 376] width 22 height 24
type input "R$ 0,00"
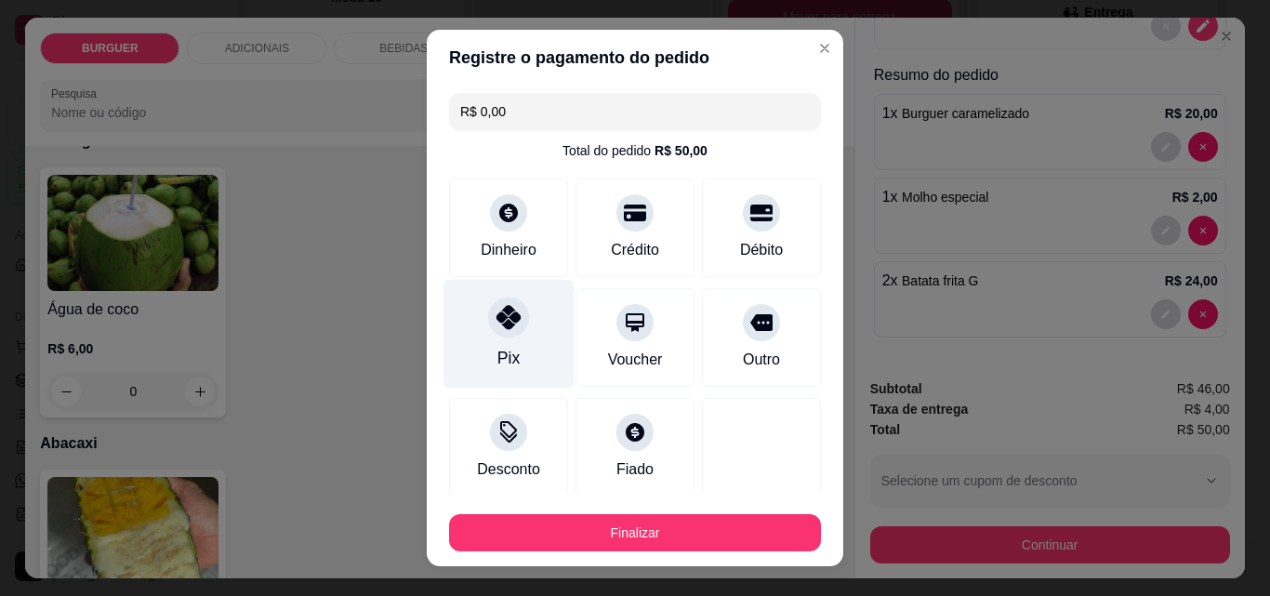
scroll to position [179, 0]
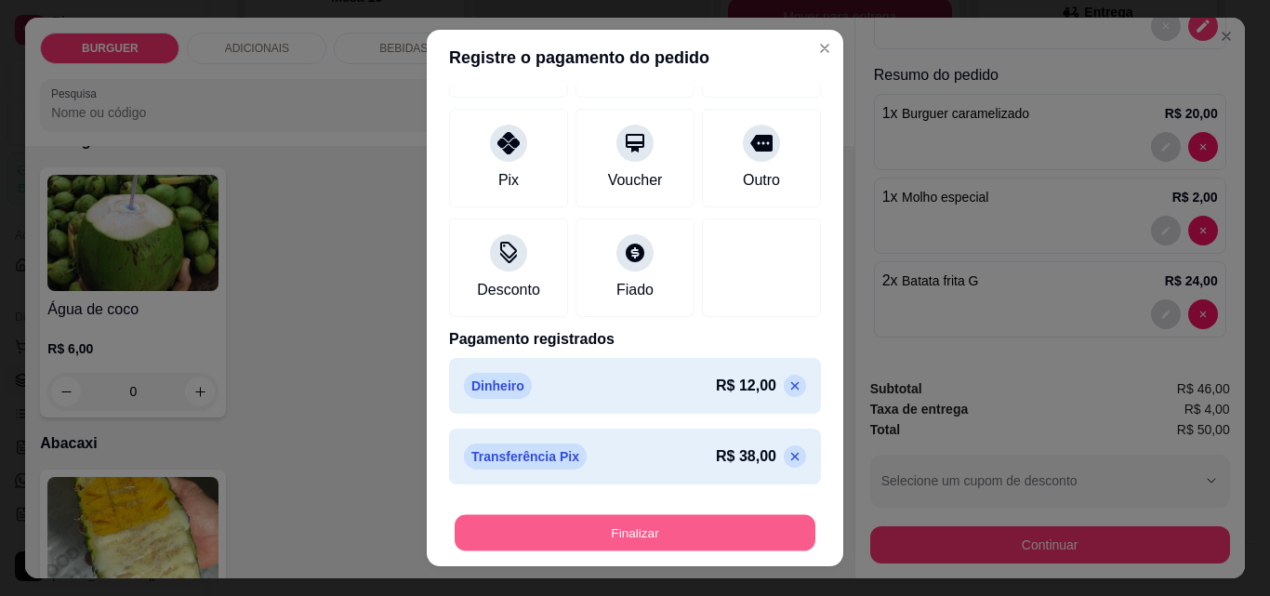
click at [649, 534] on button "Finalizar" at bounding box center [635, 533] width 361 height 36
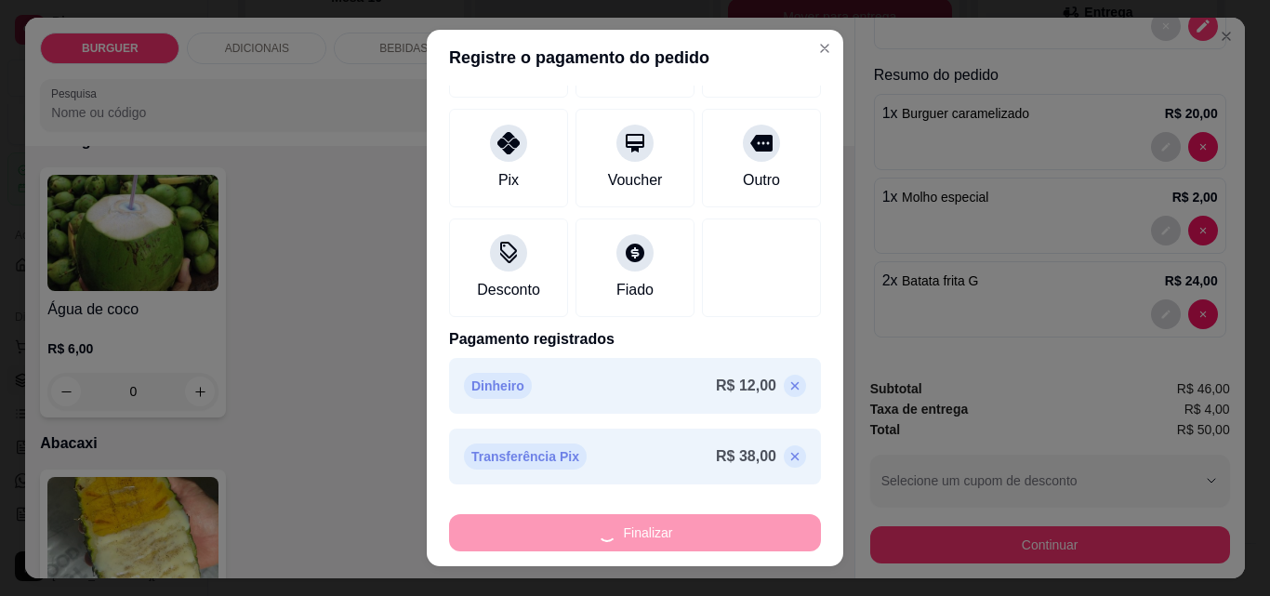
type input "0"
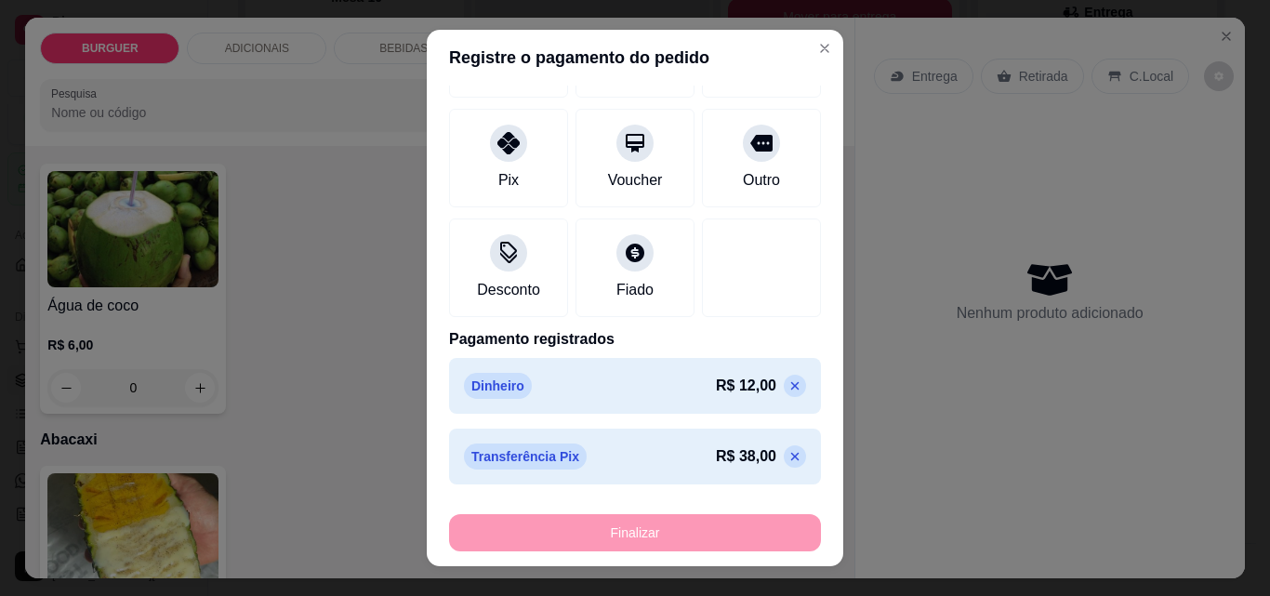
type input "-R$ 50,00"
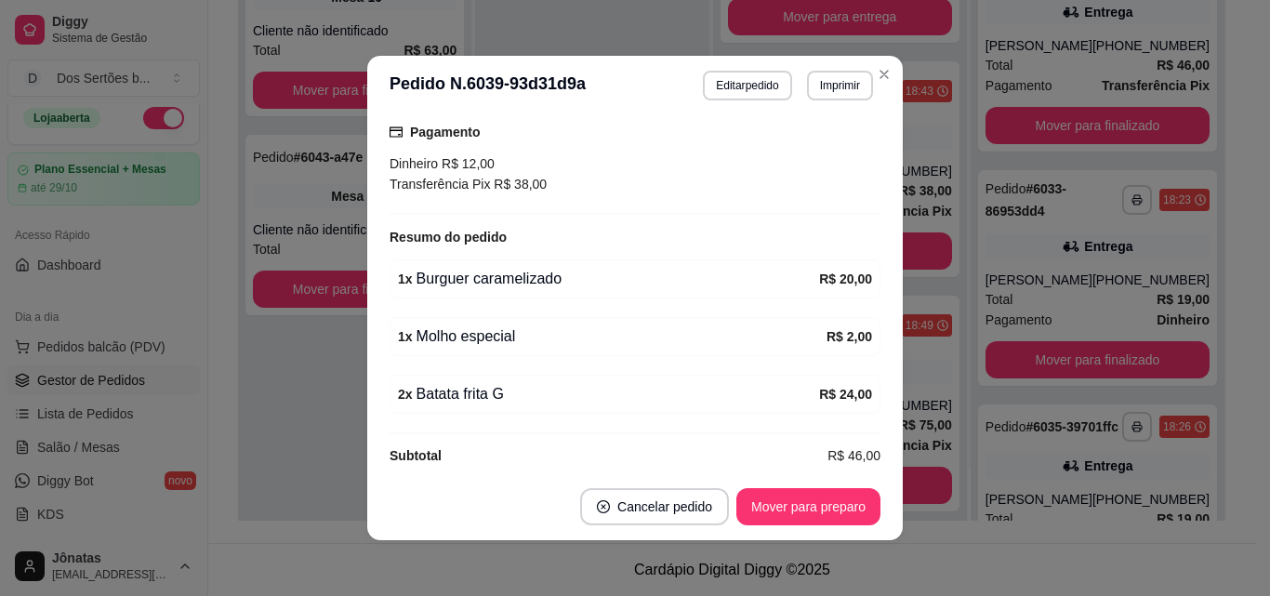
scroll to position [126, 0]
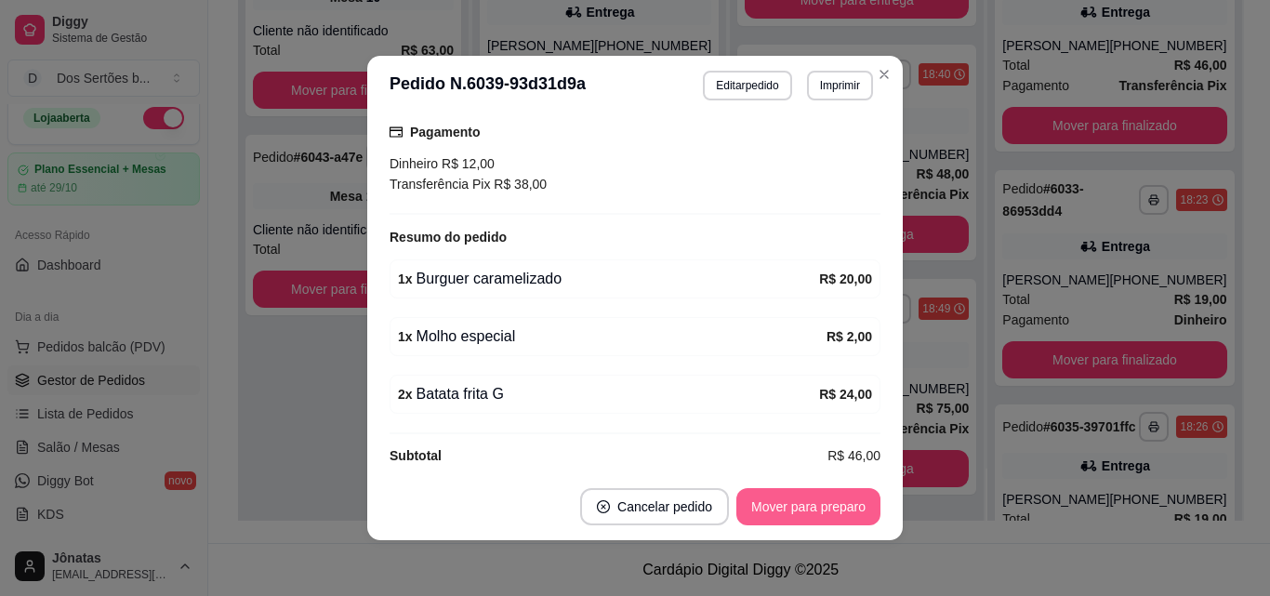
click at [765, 503] on button "Mover para preparo" at bounding box center [808, 506] width 144 height 37
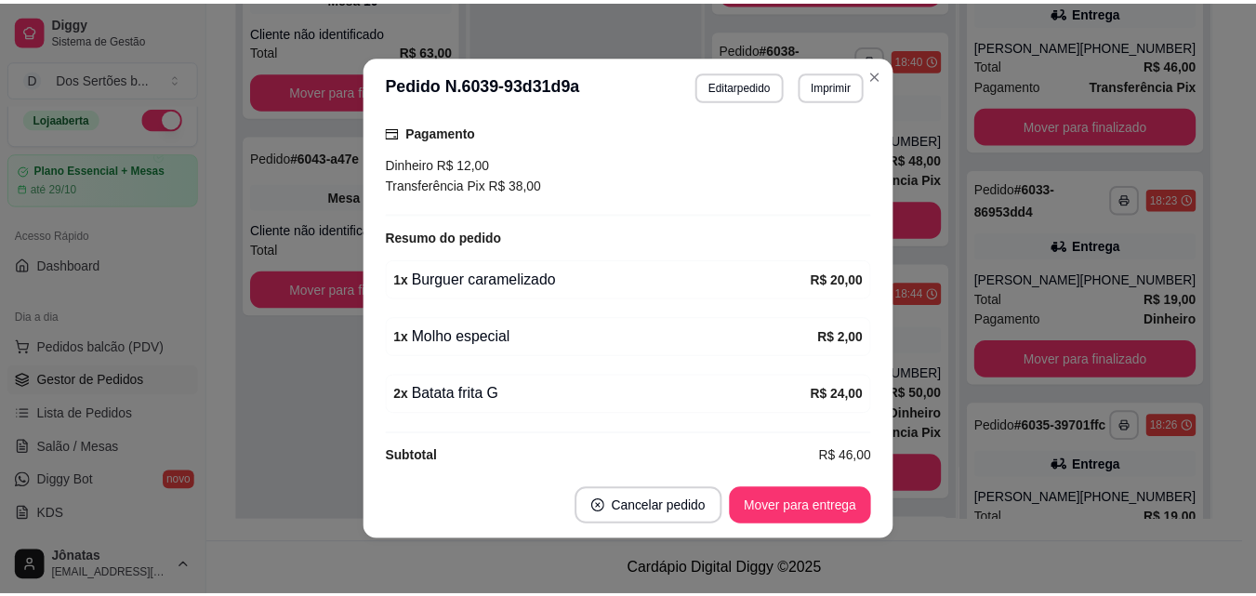
scroll to position [328, 0]
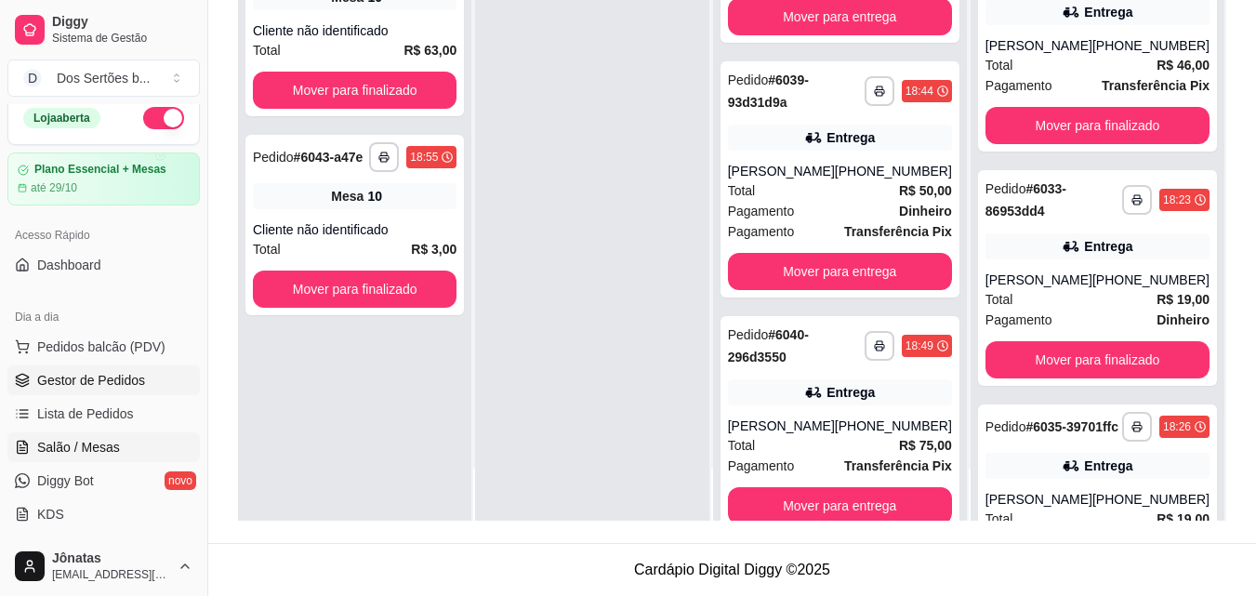
click at [111, 442] on span "Salão / Mesas" at bounding box center [78, 447] width 83 height 19
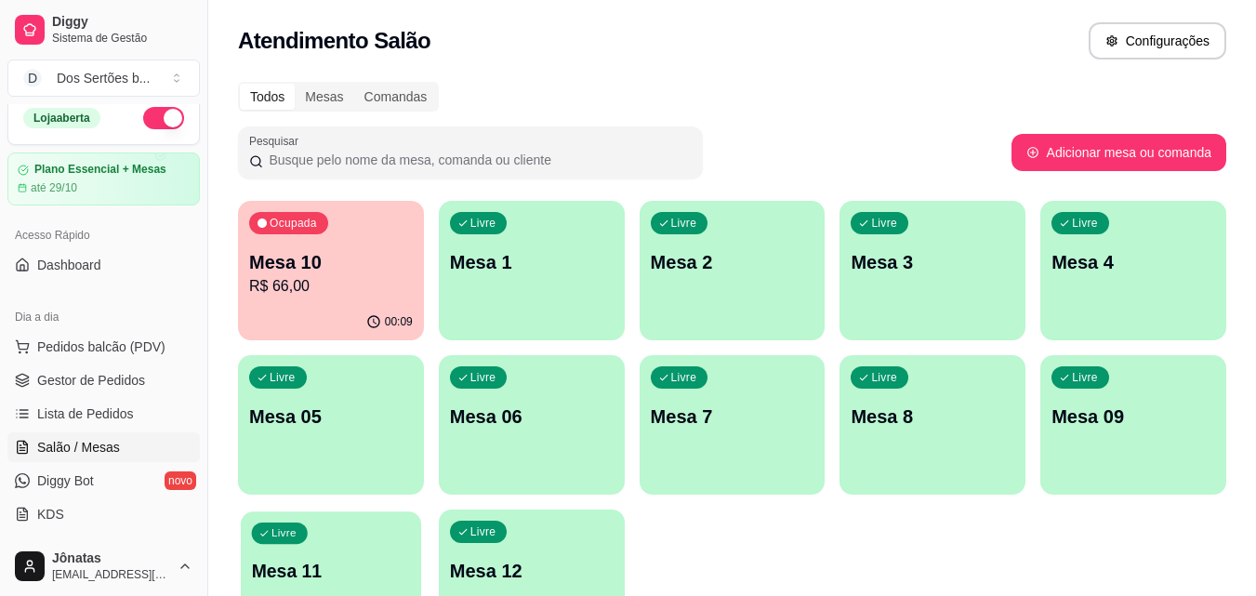
click at [358, 520] on div "Livre Mesa 11" at bounding box center [331, 567] width 180 height 113
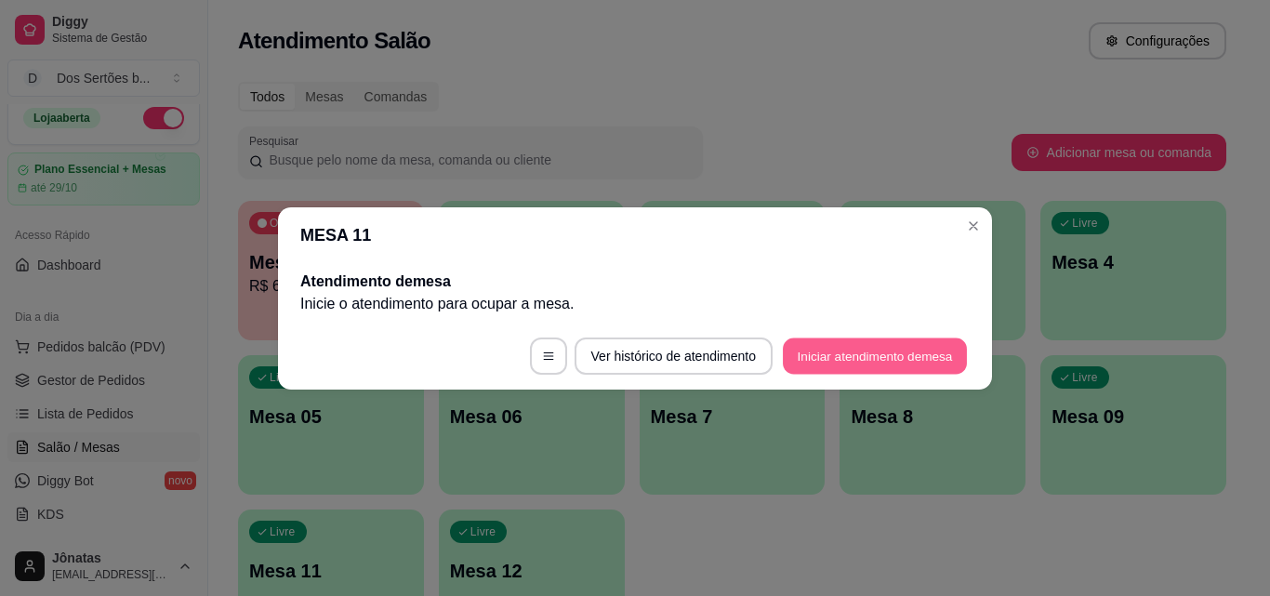
click at [856, 354] on button "Iniciar atendimento de mesa" at bounding box center [875, 356] width 184 height 36
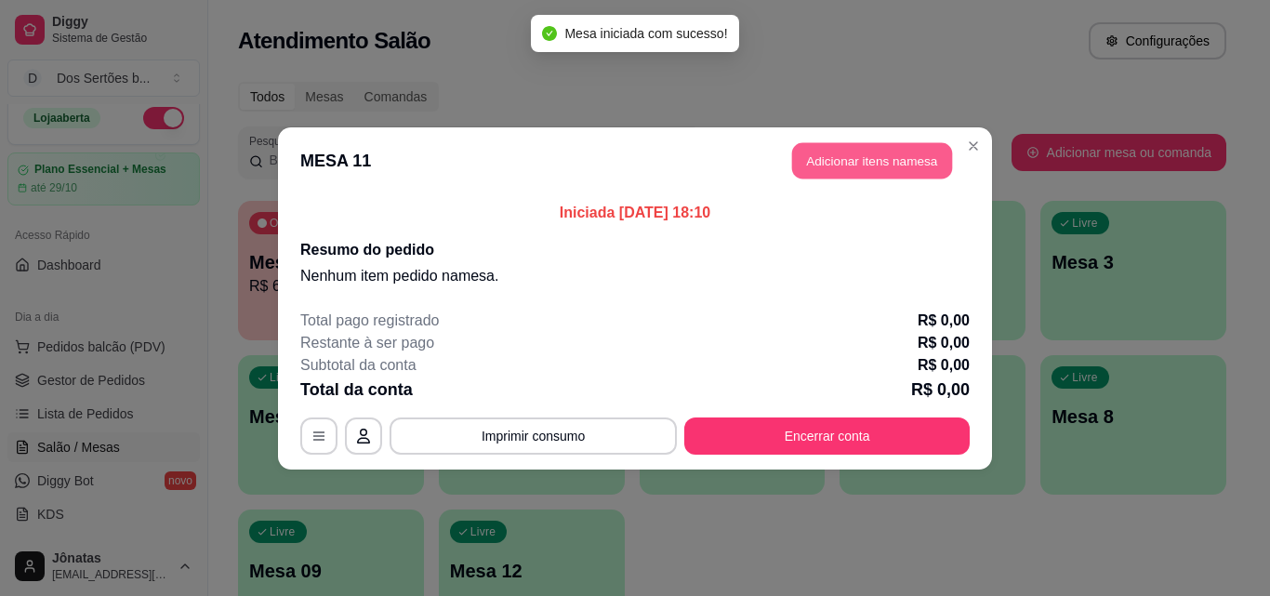
click at [865, 159] on button "Adicionar itens na mesa" at bounding box center [872, 160] width 160 height 36
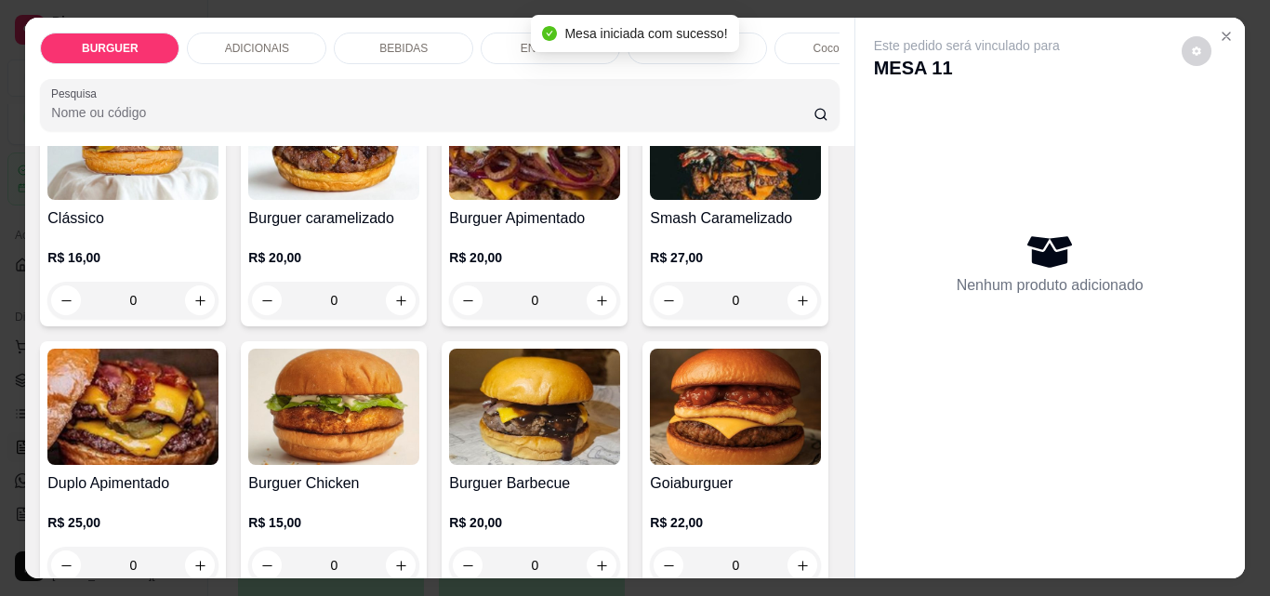
scroll to position [193, 0]
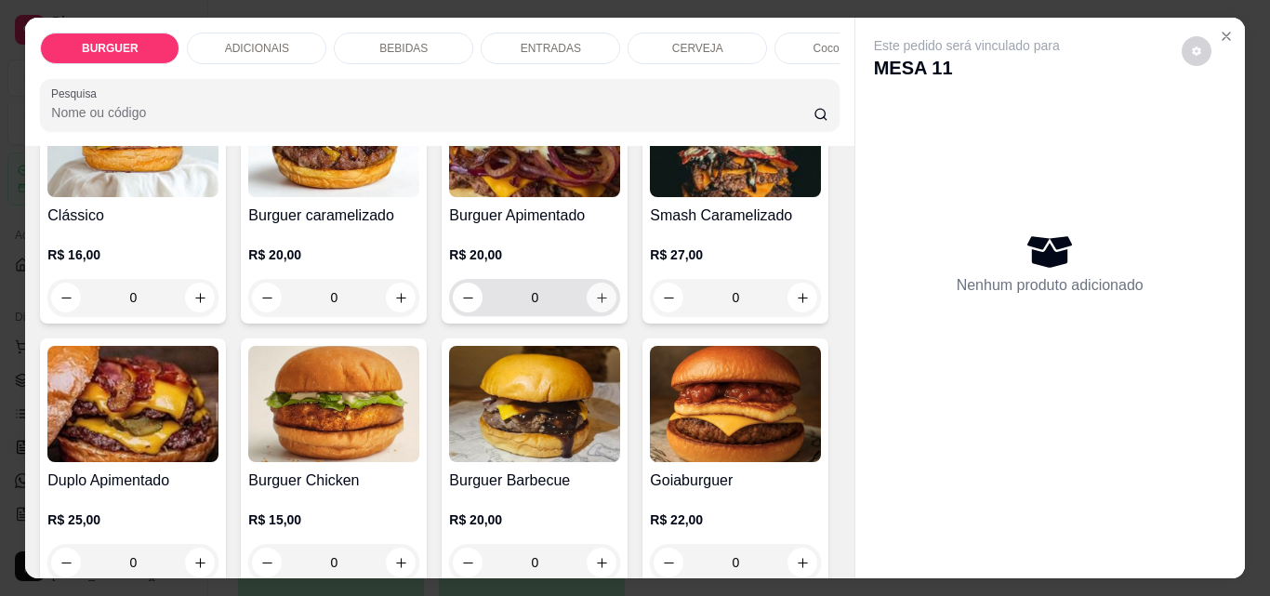
click at [600, 305] on icon "increase-product-quantity" at bounding box center [602, 298] width 14 height 14
type input "1"
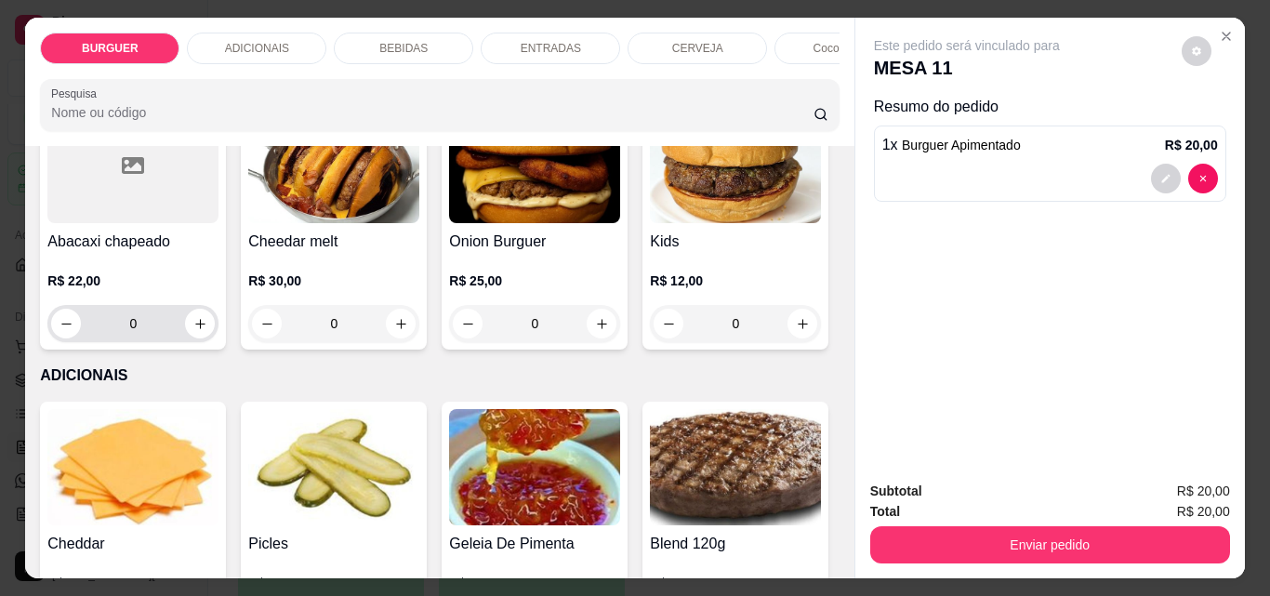
scroll to position [941, 0]
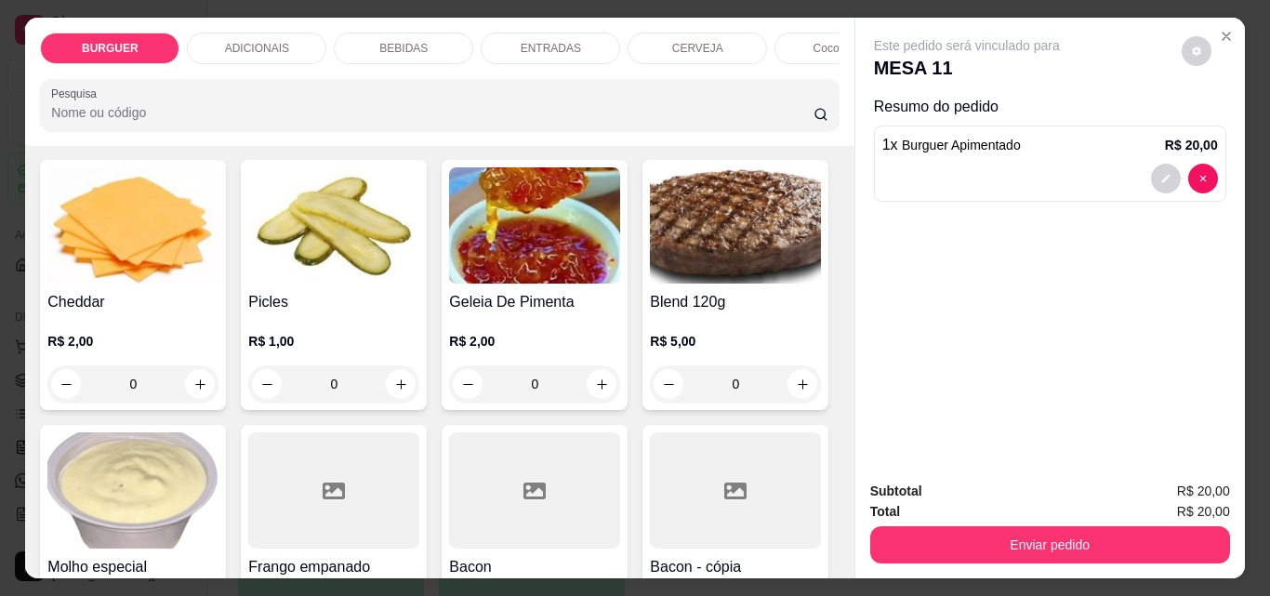
click at [798, 86] on icon "increase-product-quantity" at bounding box center [802, 81] width 9 height 9
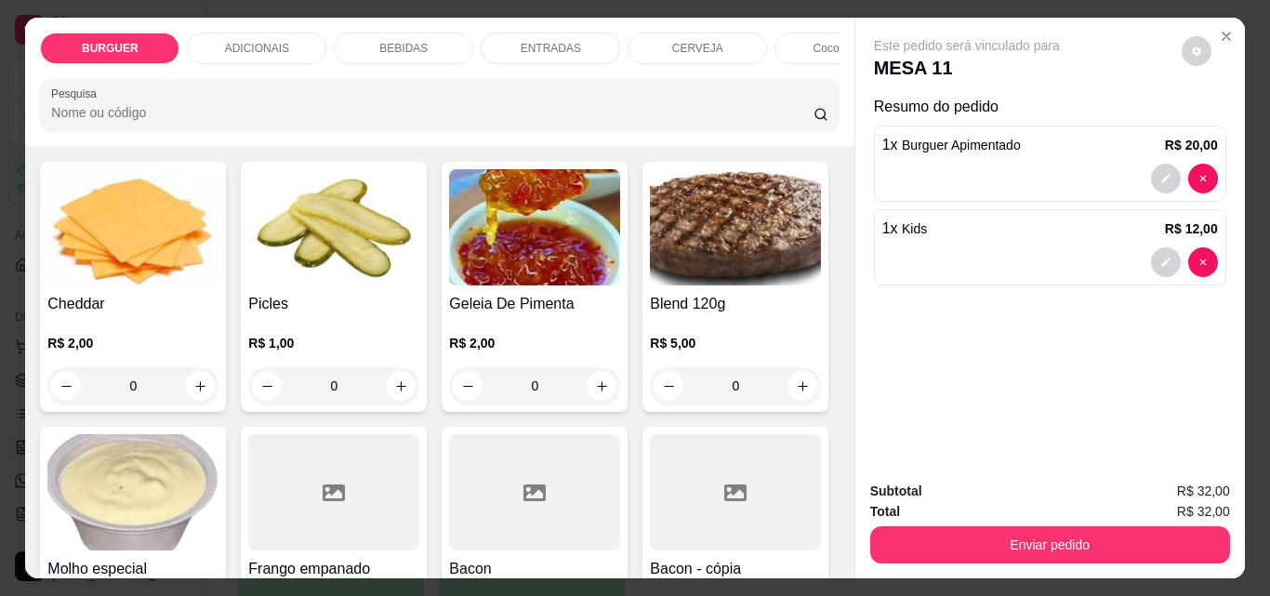
click at [795, 90] on icon "increase-product-quantity" at bounding box center [802, 83] width 14 height 14
type input "2"
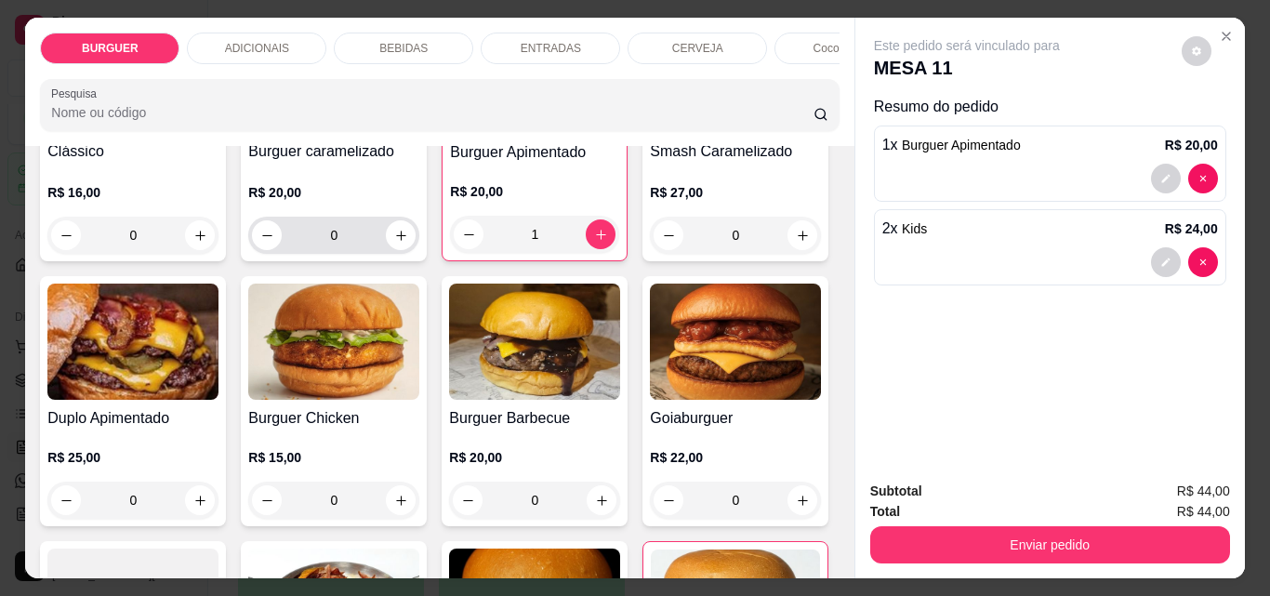
scroll to position [0, 0]
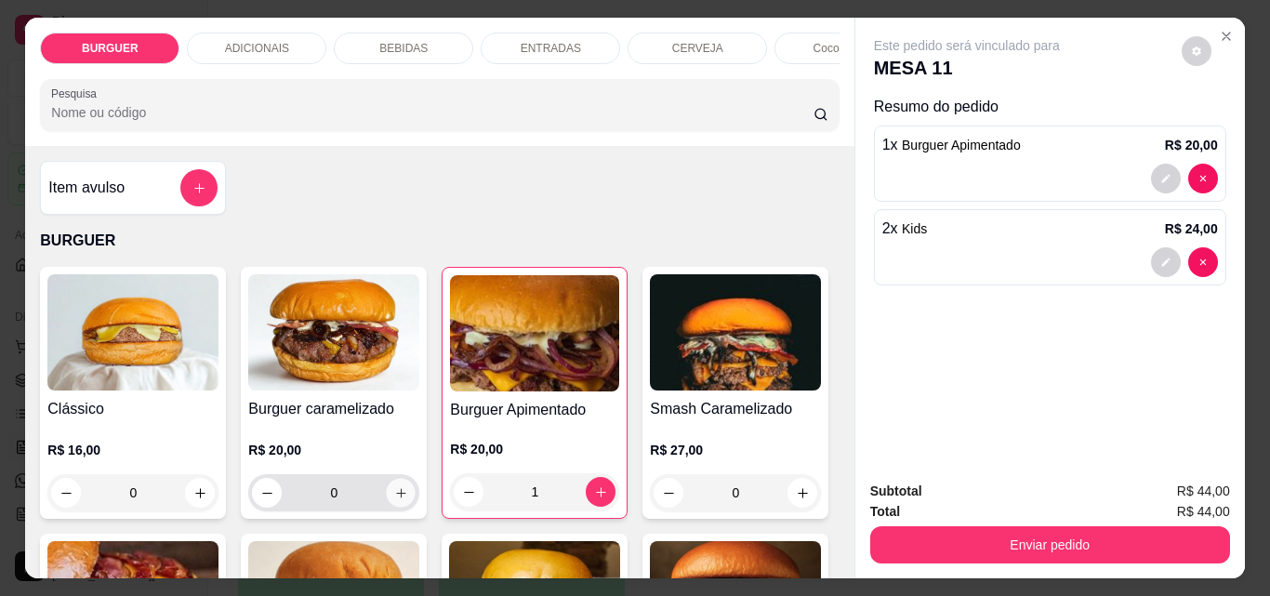
click at [394, 499] on icon "increase-product-quantity" at bounding box center [401, 493] width 14 height 14
type input "1"
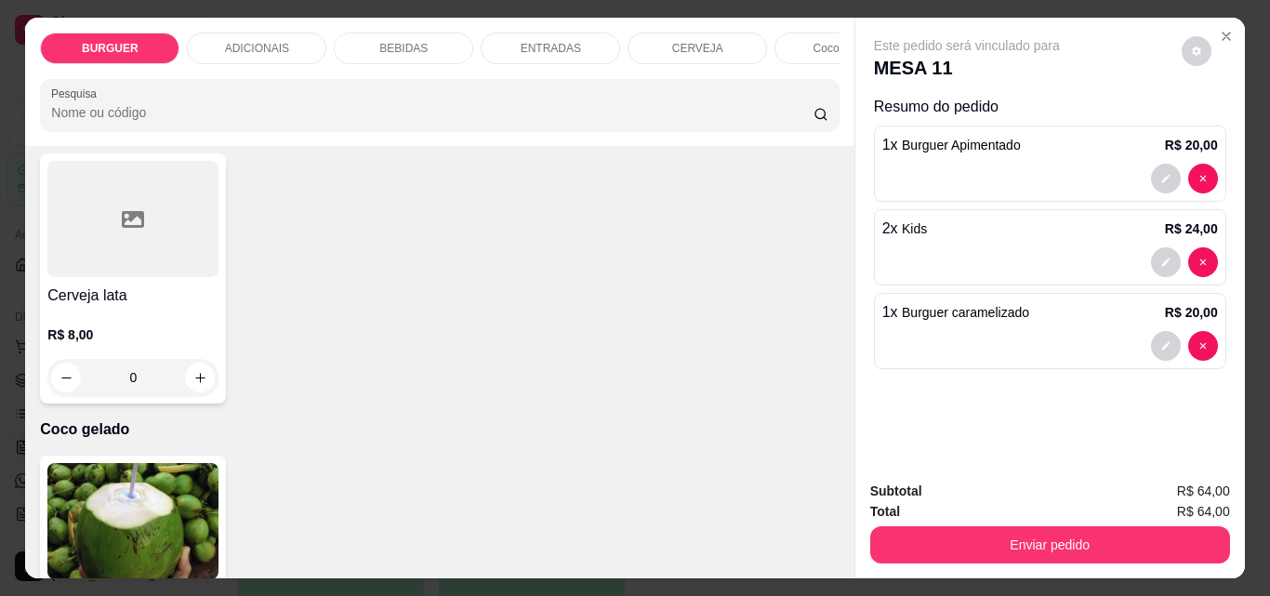
scroll to position [3470, 0]
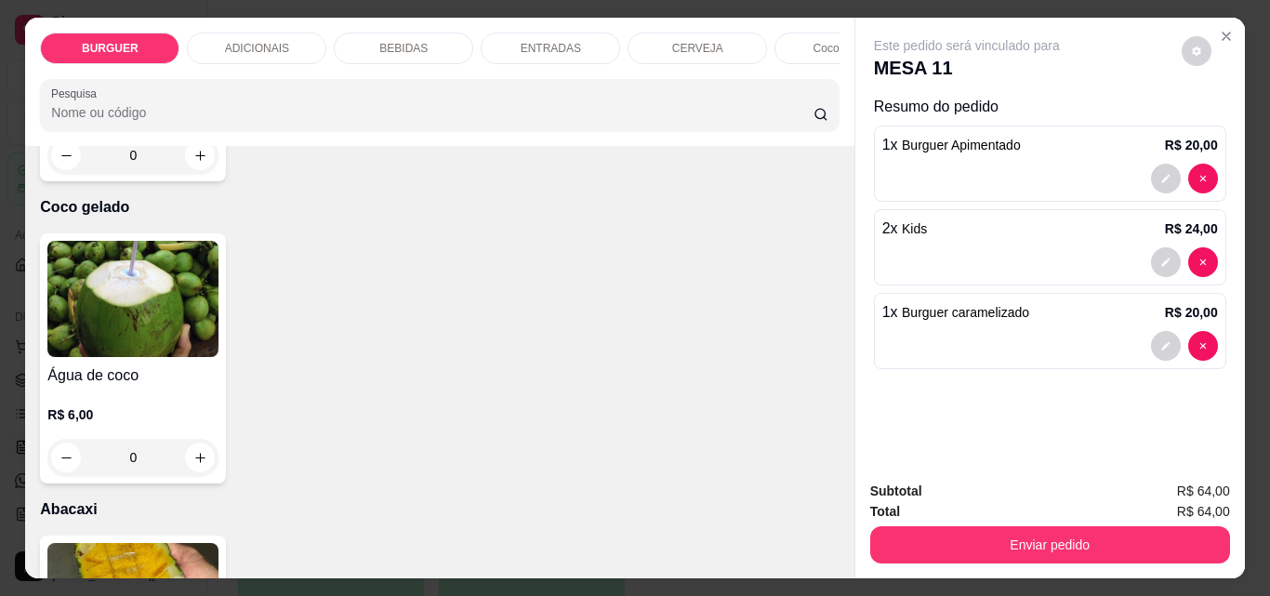
type input "1"
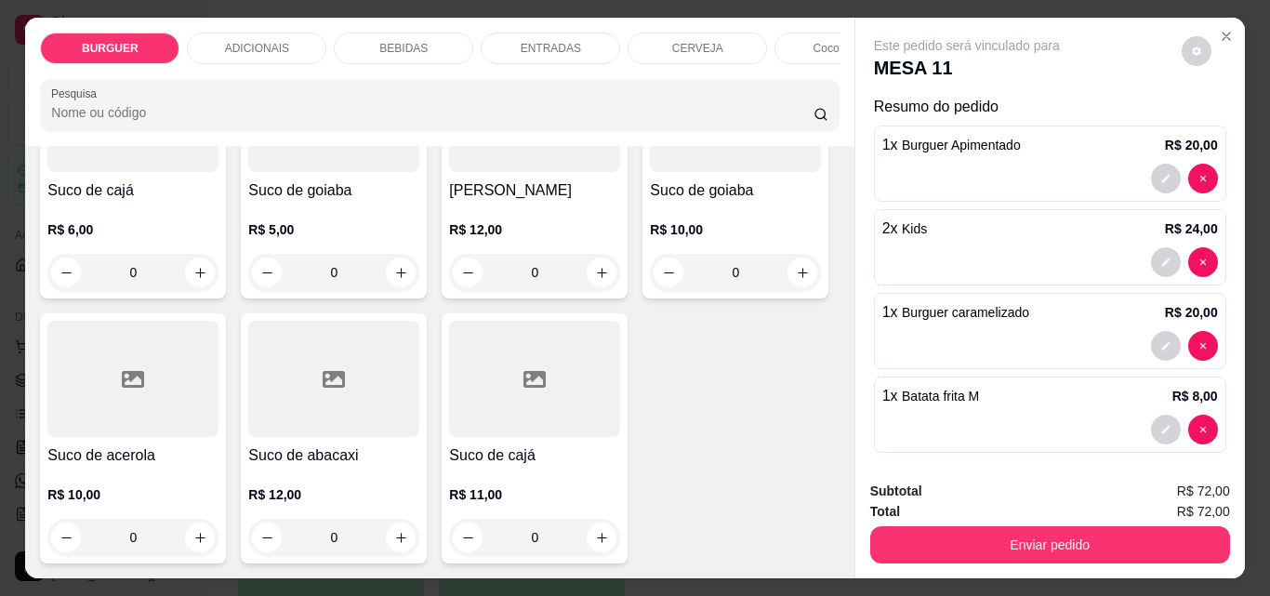
scroll to position [5286, 0]
click at [199, 15] on icon "increase-product-quantity" at bounding box center [200, 8] width 14 height 14
click at [199, 14] on icon "increase-product-quantity" at bounding box center [199, 7] width 14 height 14
type input "2"
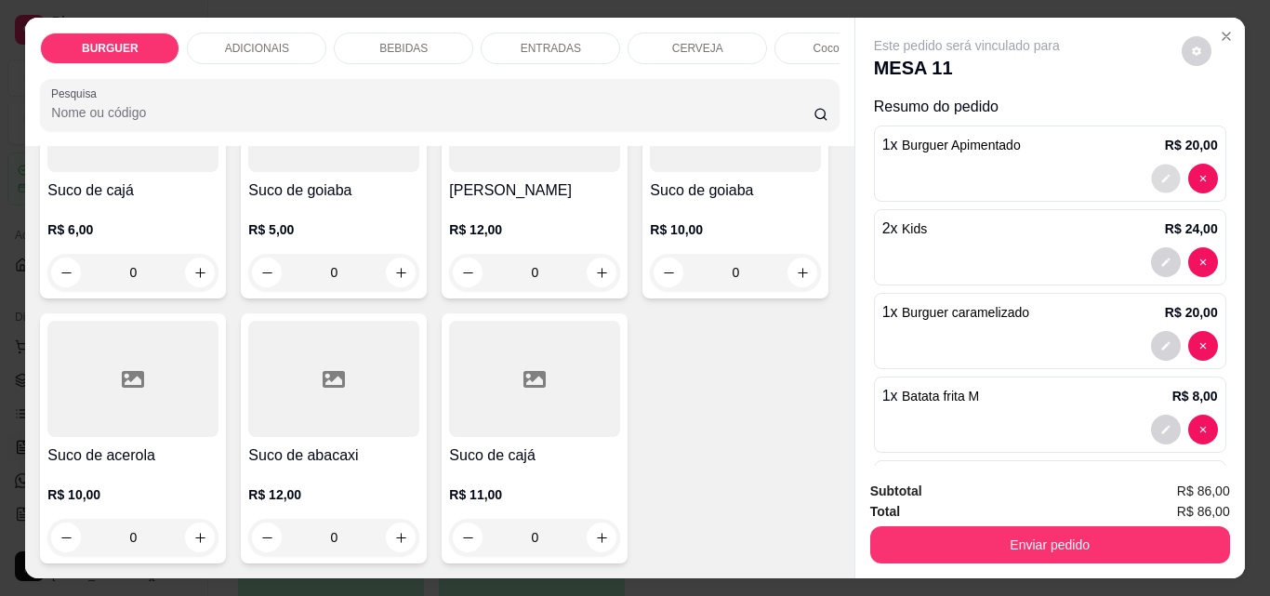
click at [1160, 173] on icon "decrease-product-quantity" at bounding box center [1165, 178] width 11 height 11
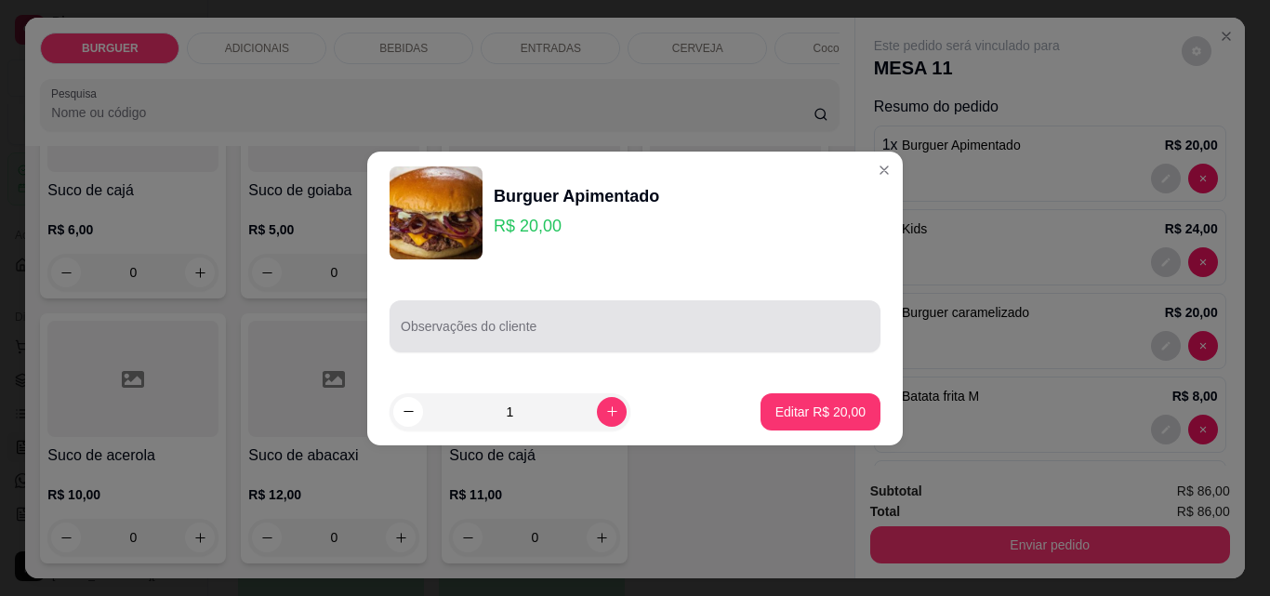
click at [532, 315] on div at bounding box center [635, 326] width 469 height 37
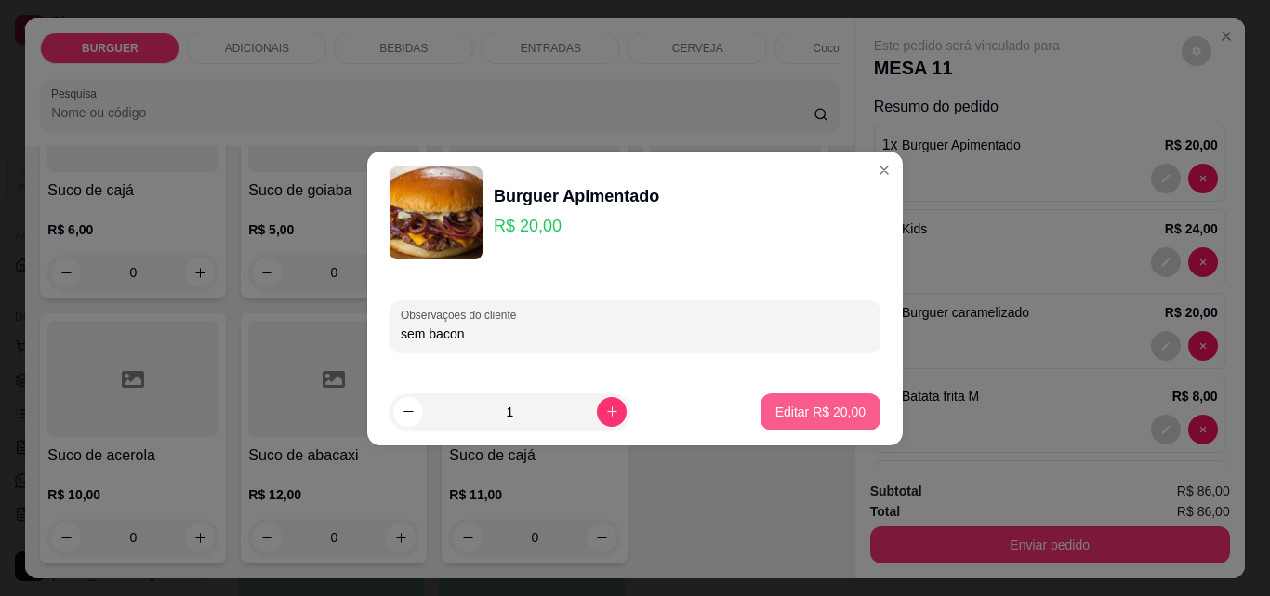
type input "sem bacon"
click at [804, 412] on p "Editar R$ 20,00" at bounding box center [819, 412] width 87 height 18
type input "0"
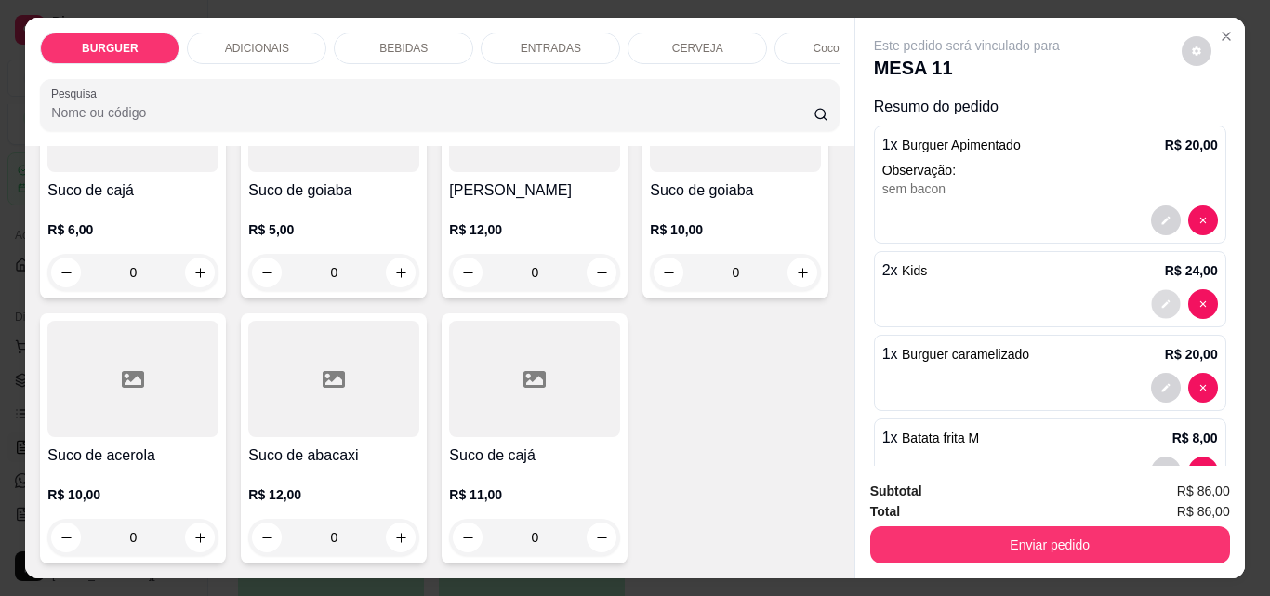
click at [1151, 290] on button "decrease-product-quantity" at bounding box center [1165, 304] width 29 height 29
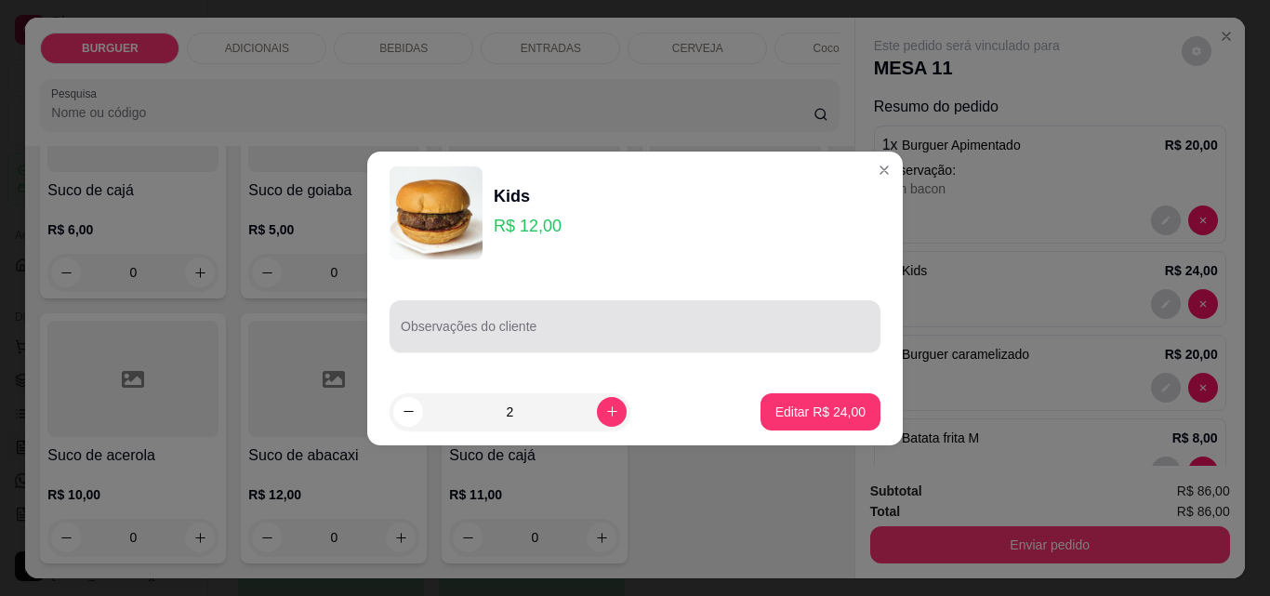
click at [475, 322] on div at bounding box center [635, 326] width 469 height 37
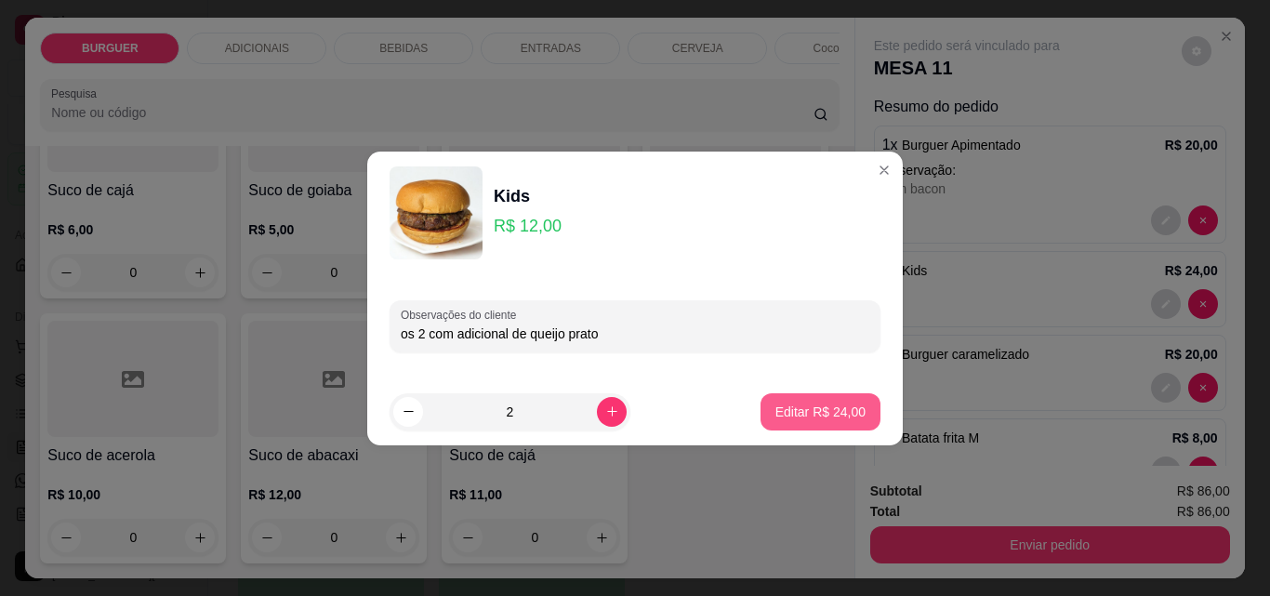
type input "os 2 com adicional de queijo prato"
click at [805, 412] on p "Editar R$ 24,00" at bounding box center [819, 412] width 87 height 18
type input "0"
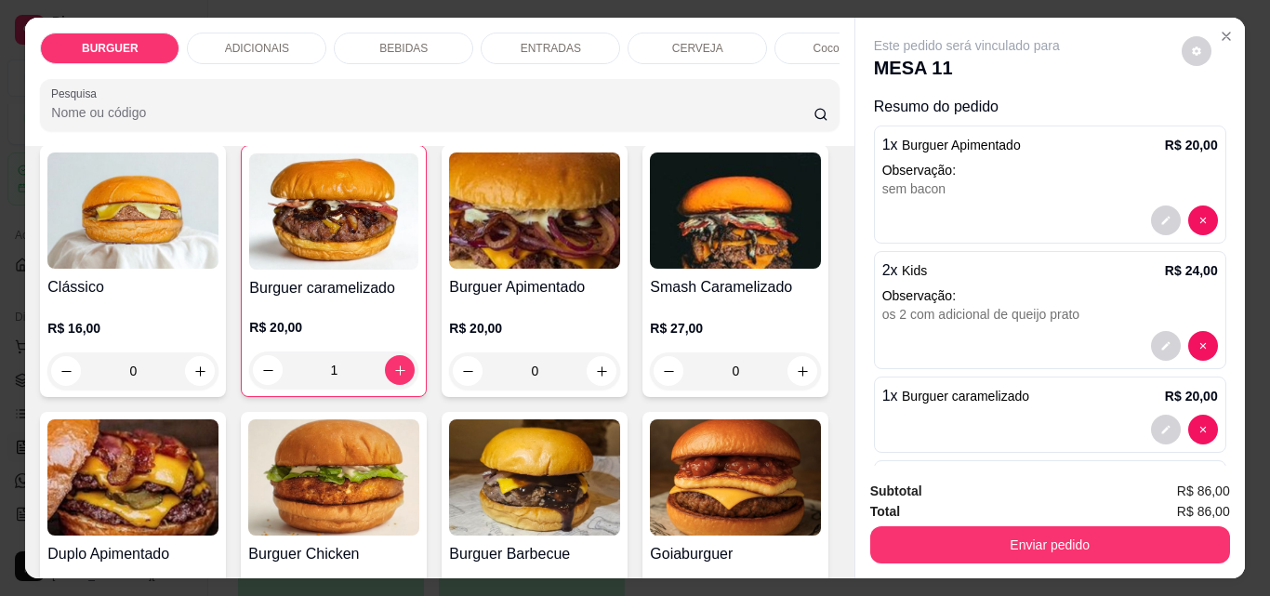
scroll to position [0, 0]
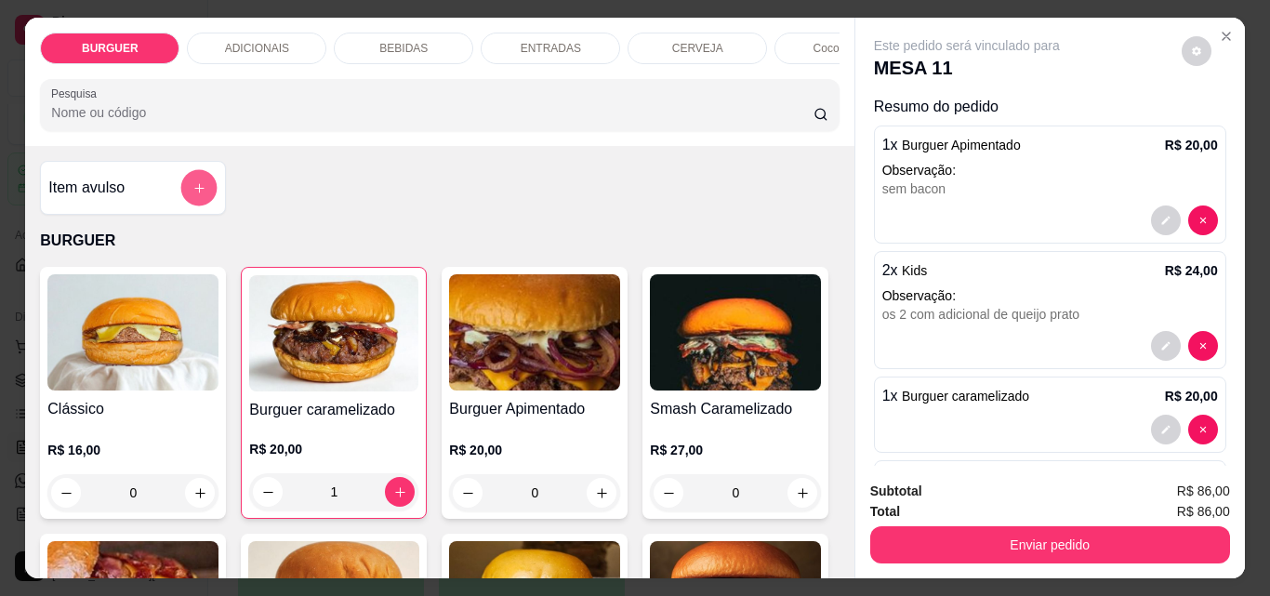
click at [192, 195] on icon "add-separate-item" at bounding box center [199, 188] width 14 height 14
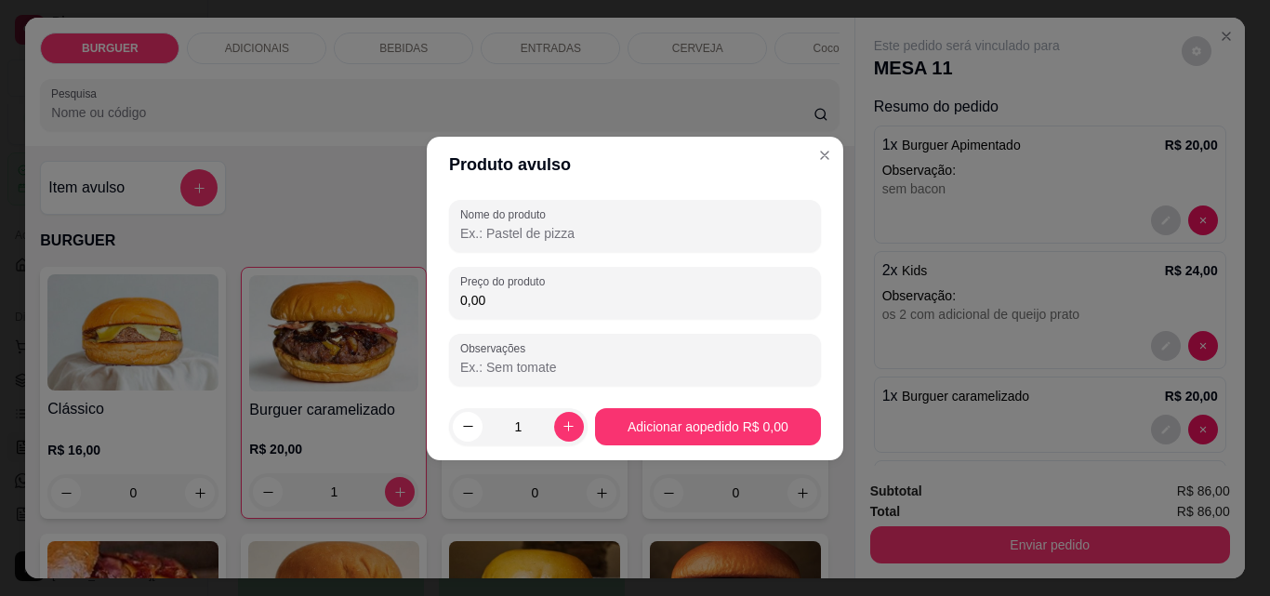
click at [512, 230] on input "Nome do produto" at bounding box center [635, 233] width 350 height 19
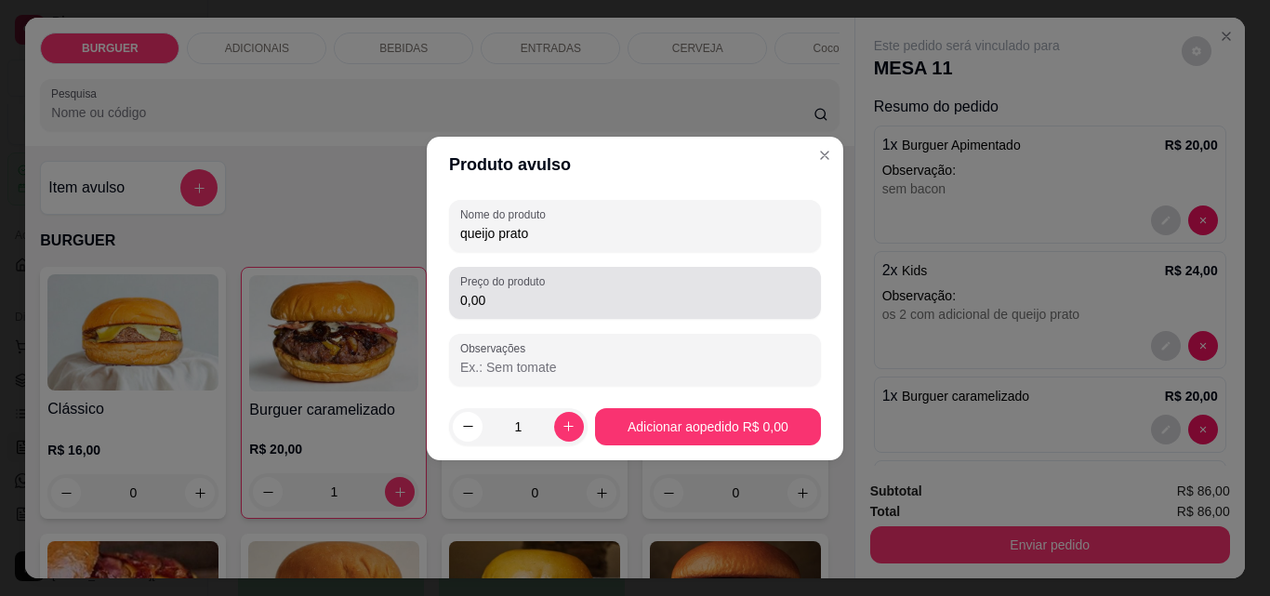
type input "queijo prato"
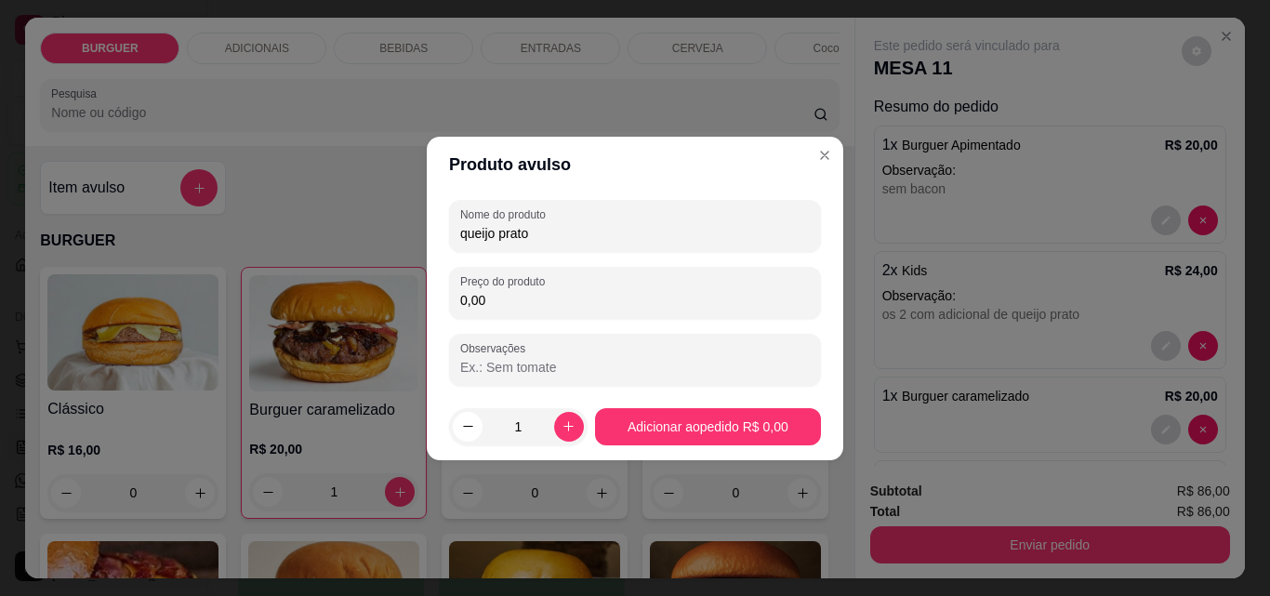
click at [487, 298] on input "0,00" at bounding box center [635, 300] width 350 height 19
type input "2,00"
click at [572, 418] on button "increase-product-quantity" at bounding box center [568, 426] width 29 height 29
type input "2"
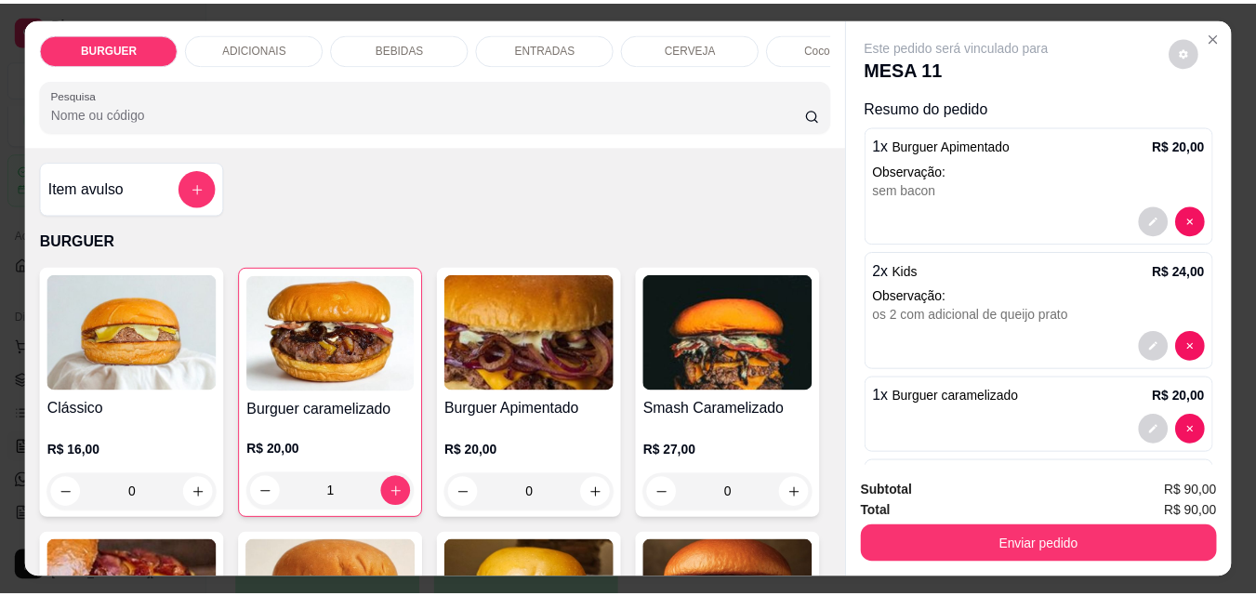
scroll to position [264, 0]
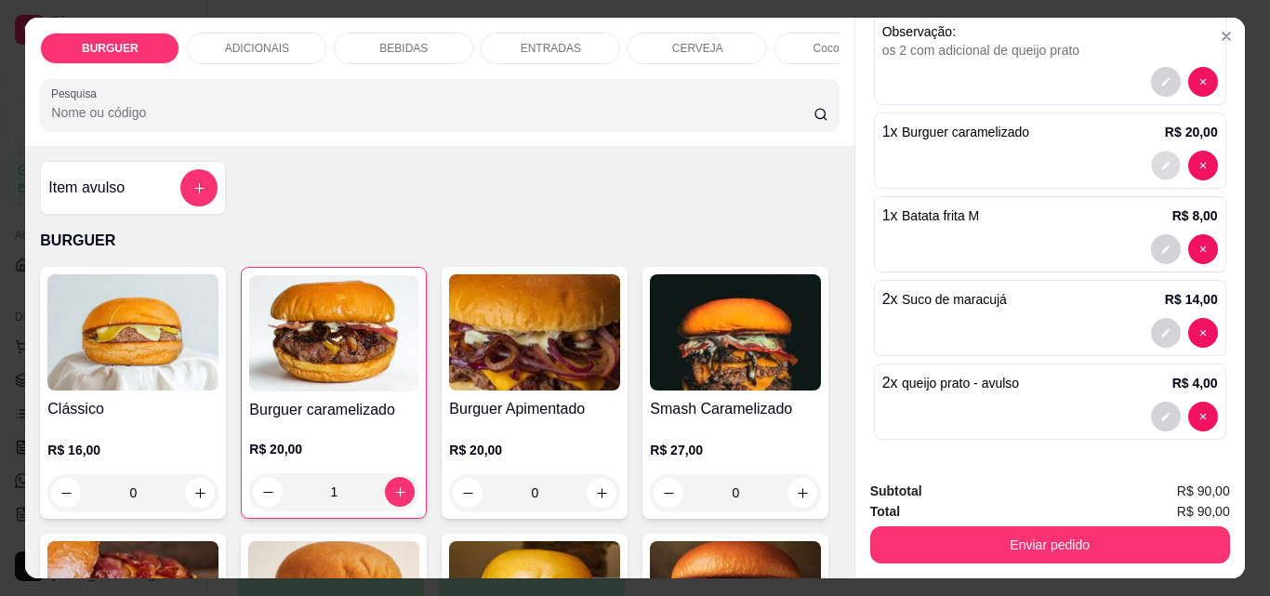
click at [1160, 163] on icon "decrease-product-quantity" at bounding box center [1165, 165] width 11 height 11
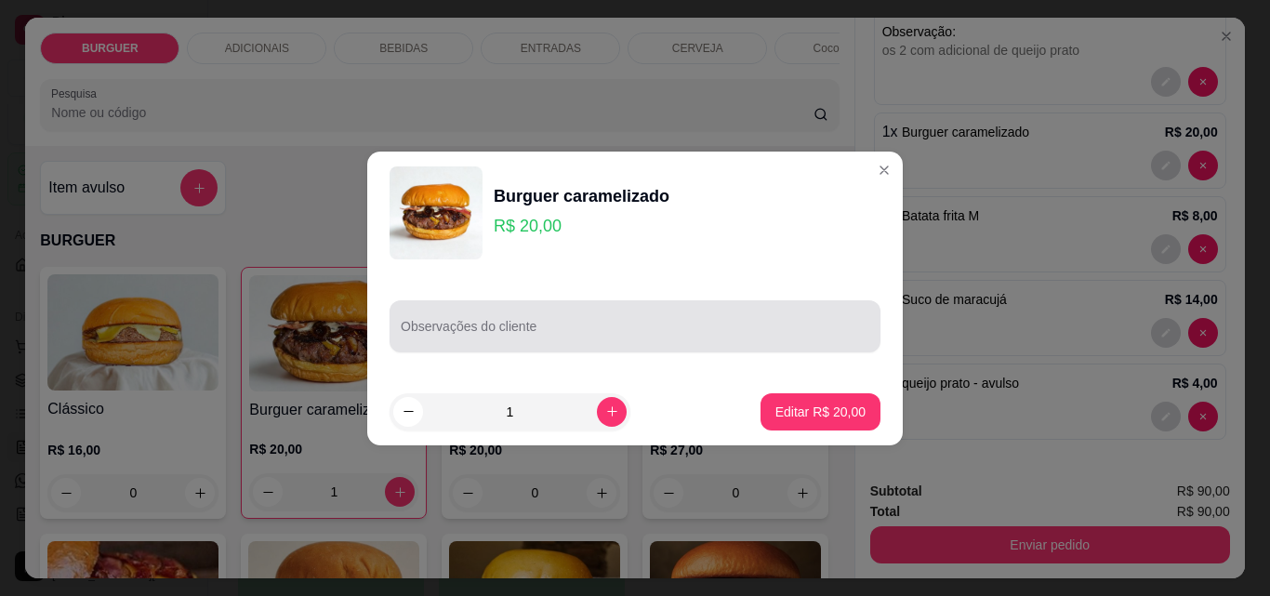
click at [489, 319] on div at bounding box center [635, 326] width 469 height 37
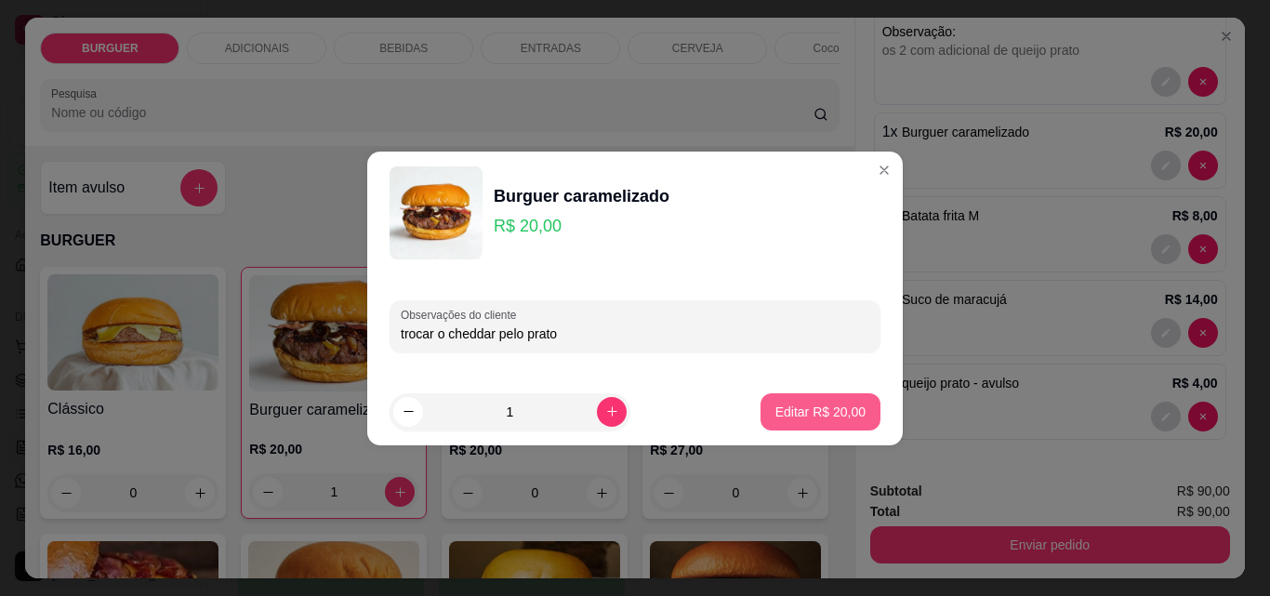
type input "trocar o cheddar pelo prato"
click at [783, 401] on button "Editar R$ 20,00" at bounding box center [821, 411] width 120 height 37
type input "0"
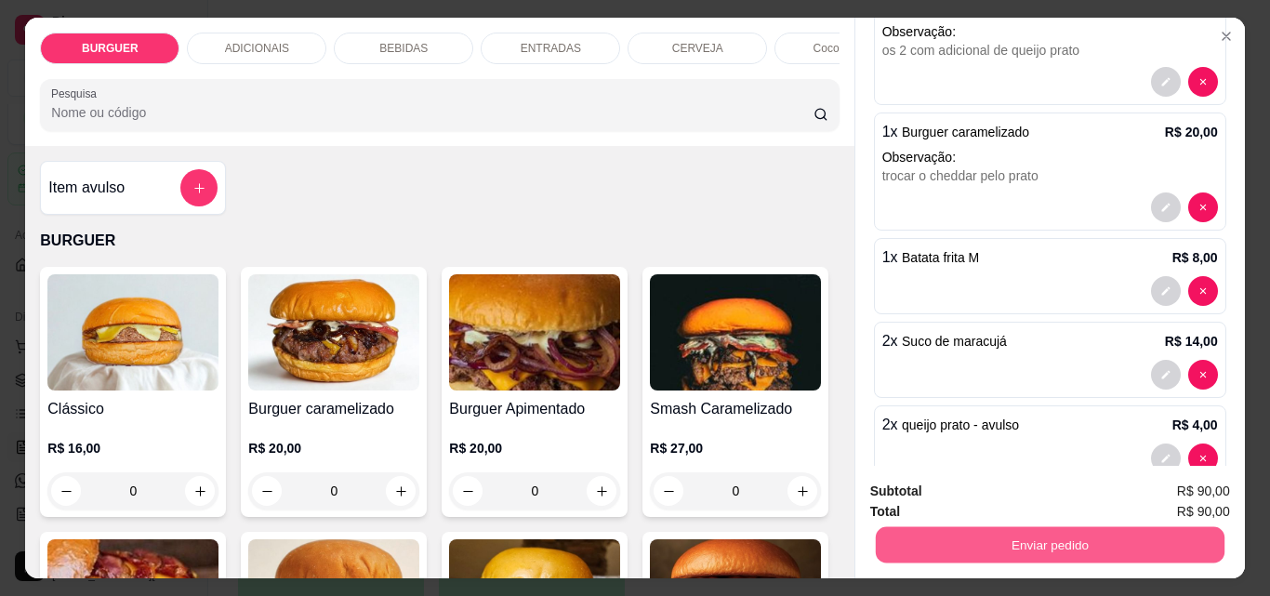
click at [1033, 530] on button "Enviar pedido" at bounding box center [1049, 544] width 349 height 36
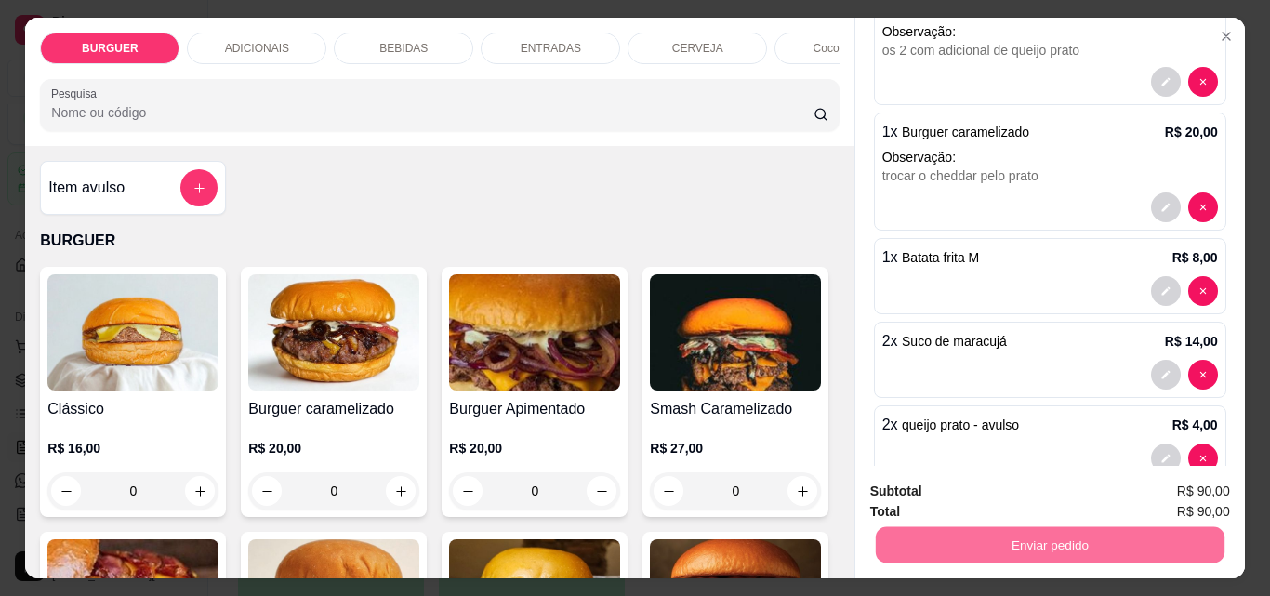
click at [1161, 491] on button "Enviar pedido" at bounding box center [1182, 491] width 102 height 34
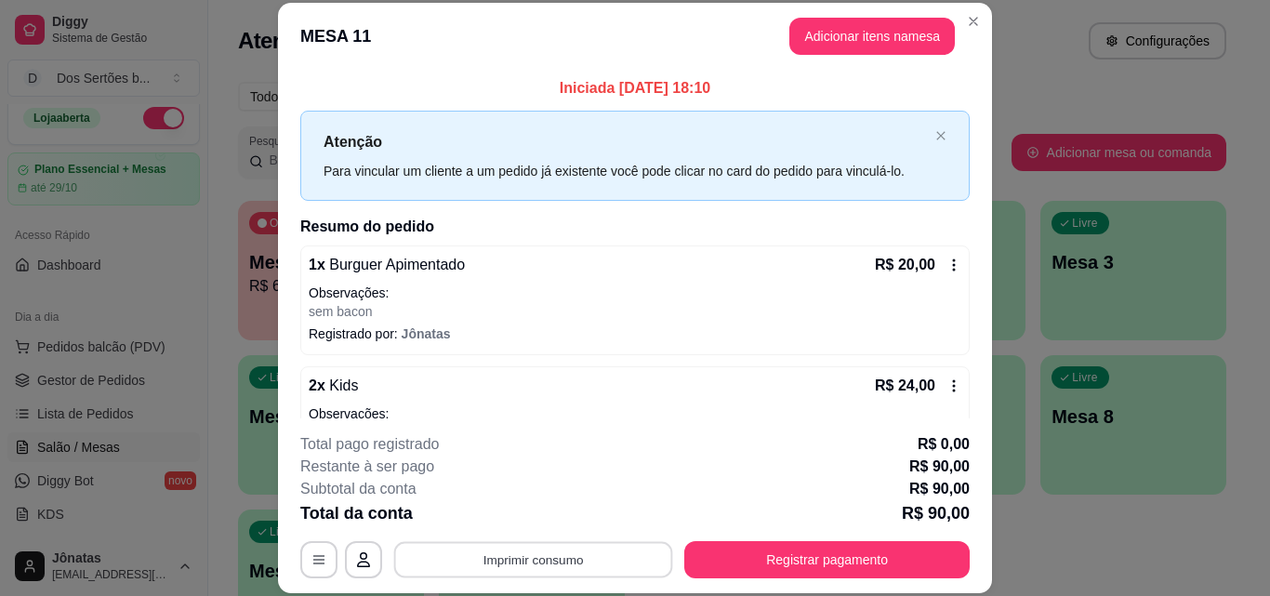
click at [495, 567] on button "Imprimir consumo" at bounding box center [533, 559] width 279 height 36
click at [537, 522] on button "IMPRESSORA" at bounding box center [532, 516] width 130 height 29
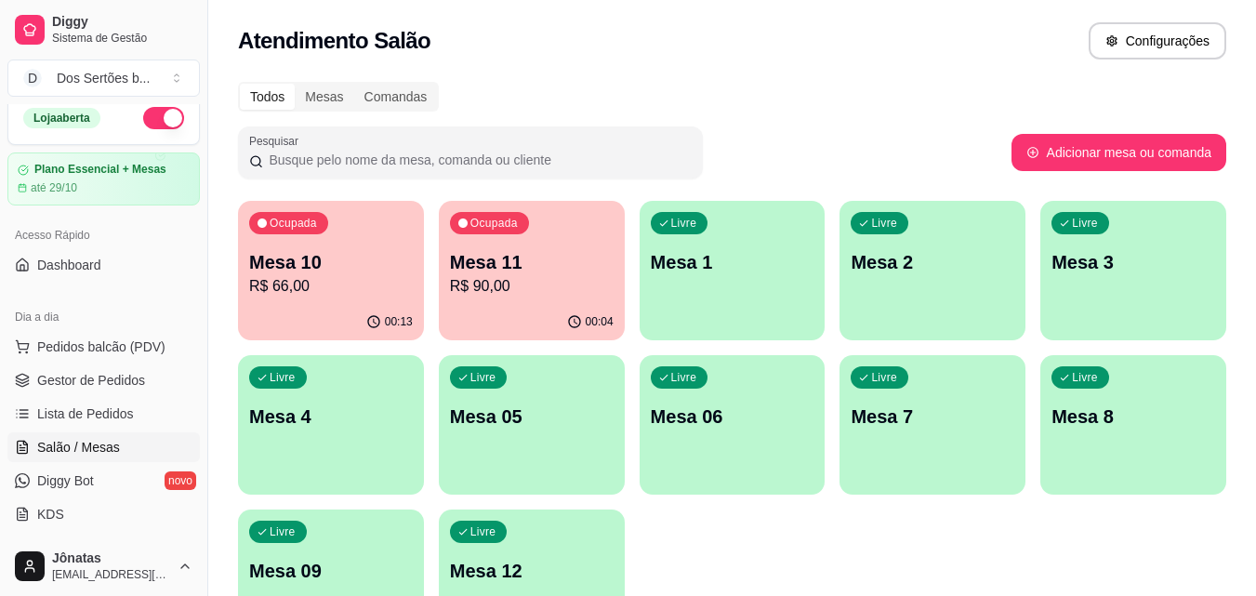
scroll to position [128, 0]
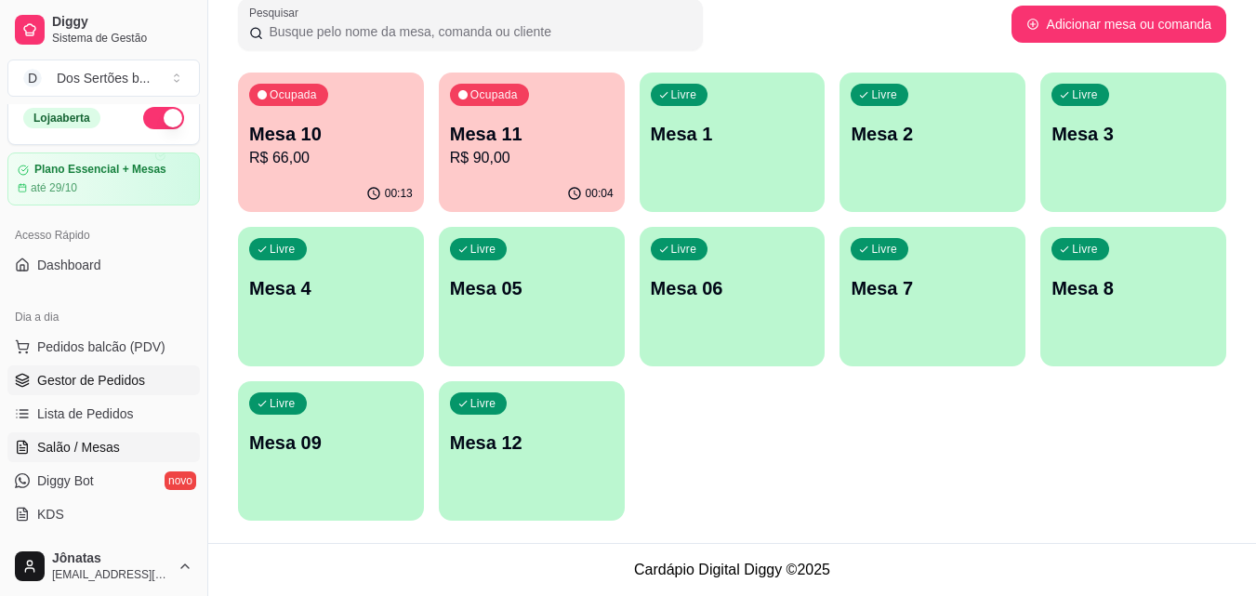
click at [70, 378] on span "Gestor de Pedidos" at bounding box center [91, 380] width 108 height 19
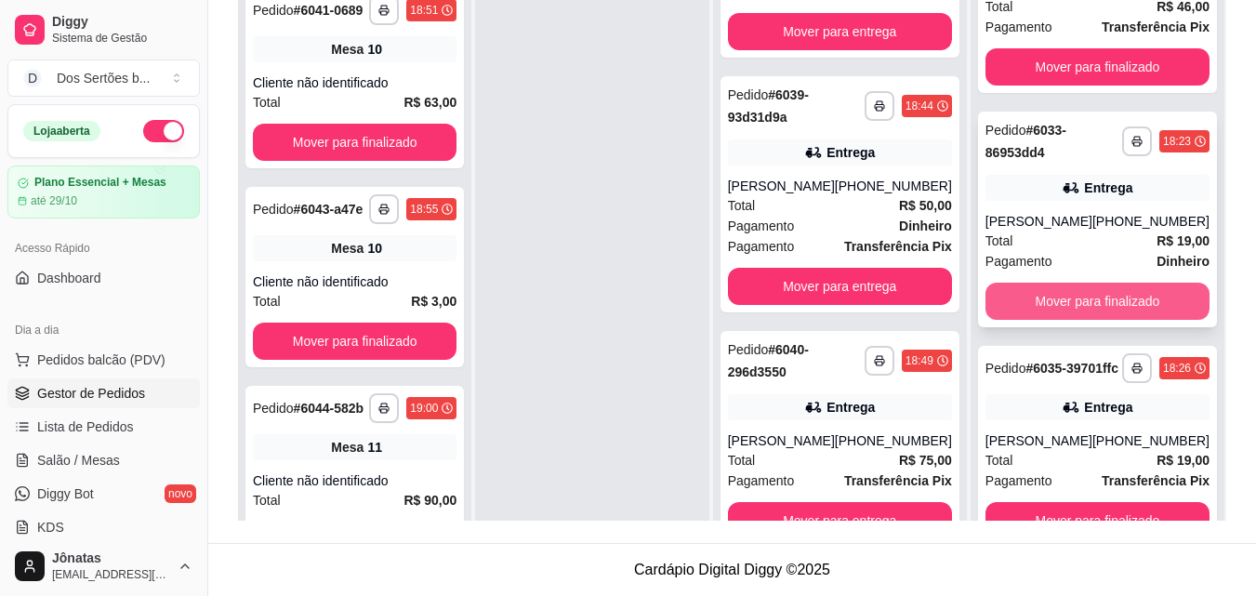
click at [1061, 283] on button "Mover para finalizado" at bounding box center [1098, 301] width 224 height 37
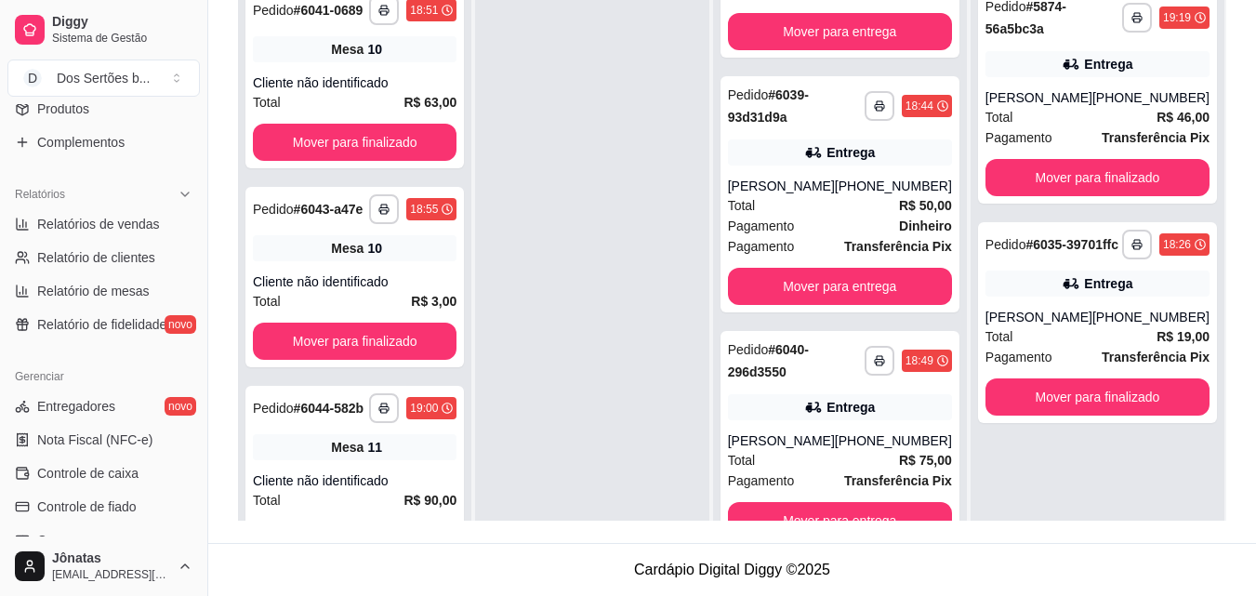
scroll to position [742, 0]
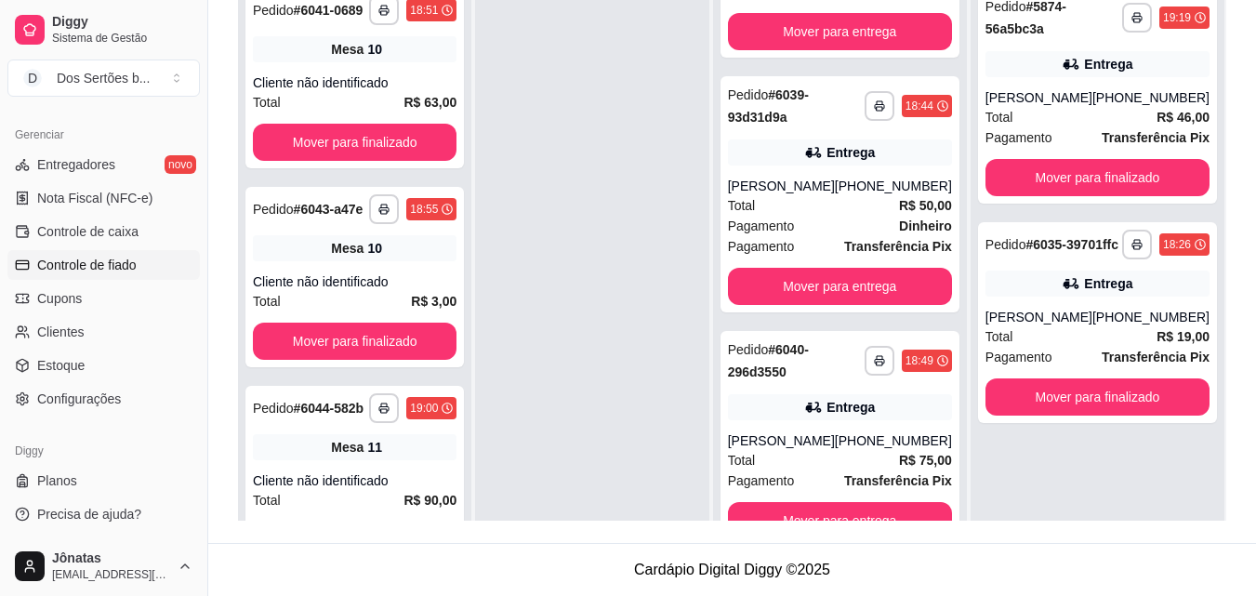
click at [72, 263] on span "Controle de fiado" at bounding box center [86, 265] width 99 height 19
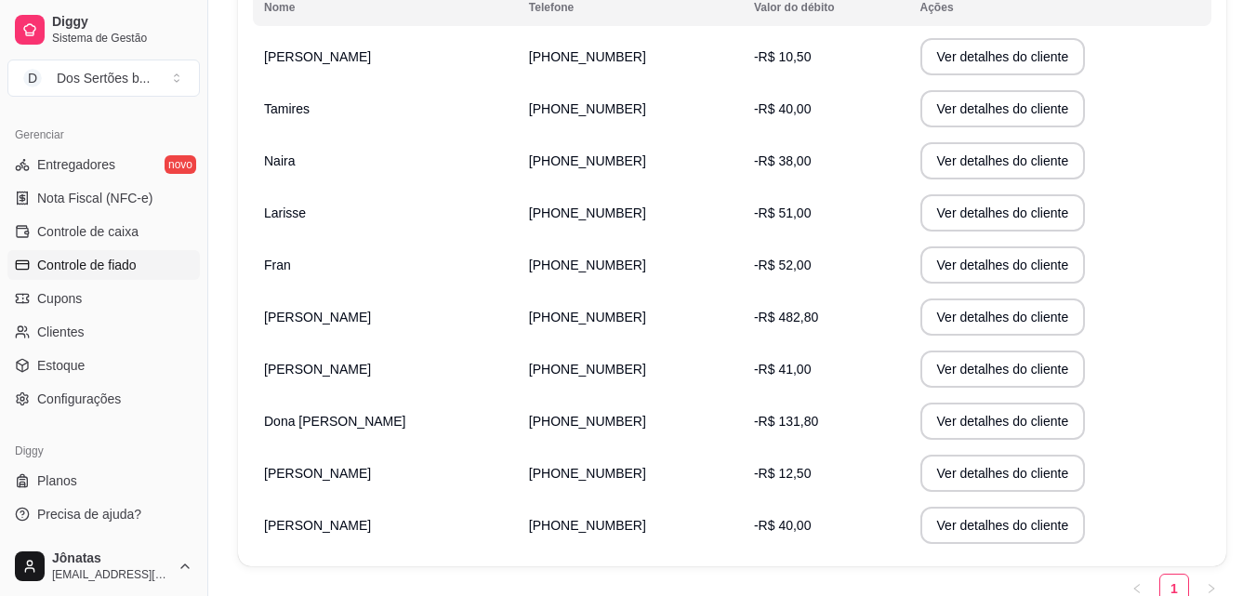
scroll to position [361, 0]
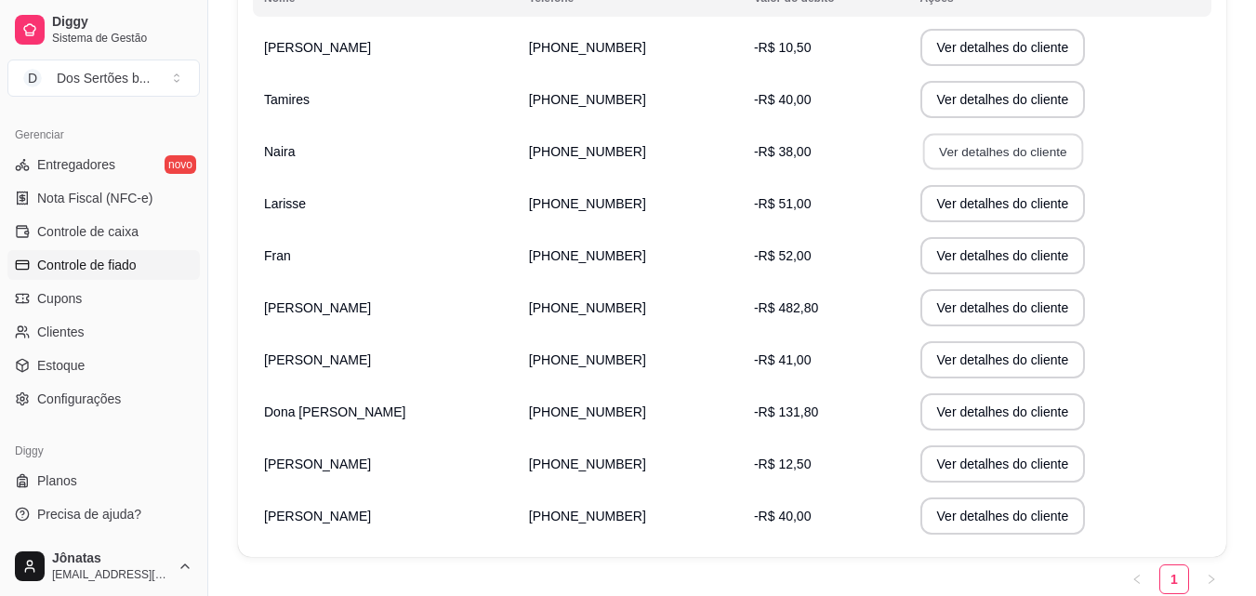
click at [922, 154] on button "Ver detalhes do cliente" at bounding box center [1002, 152] width 160 height 36
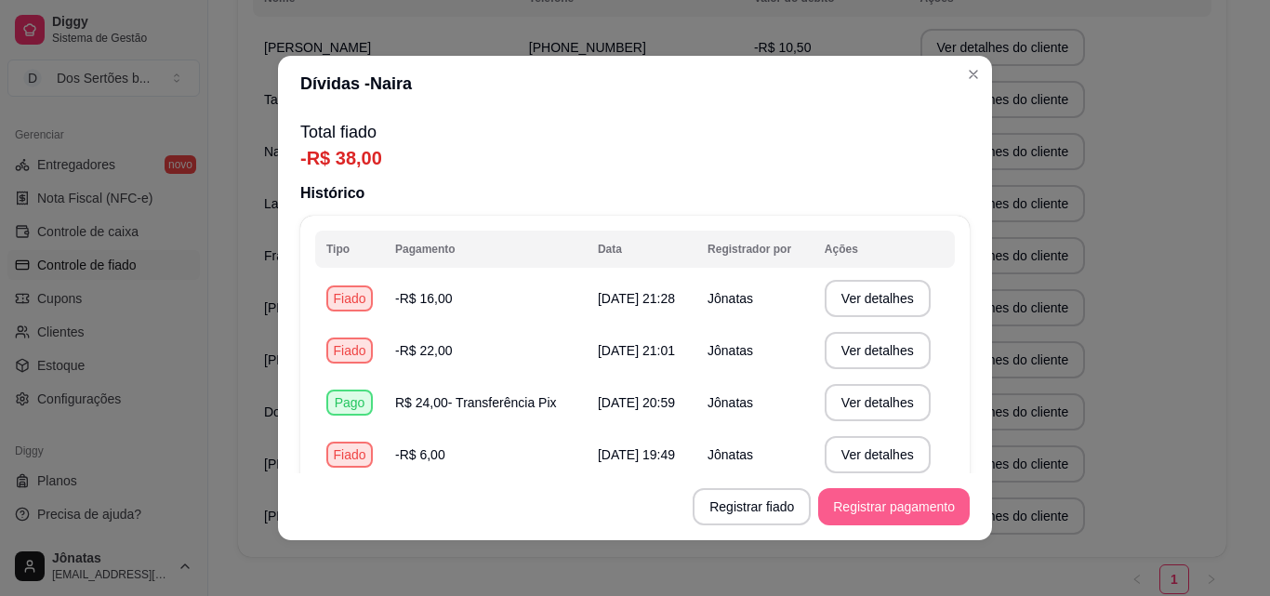
click at [887, 498] on button "Registrar pagamento" at bounding box center [894, 506] width 152 height 37
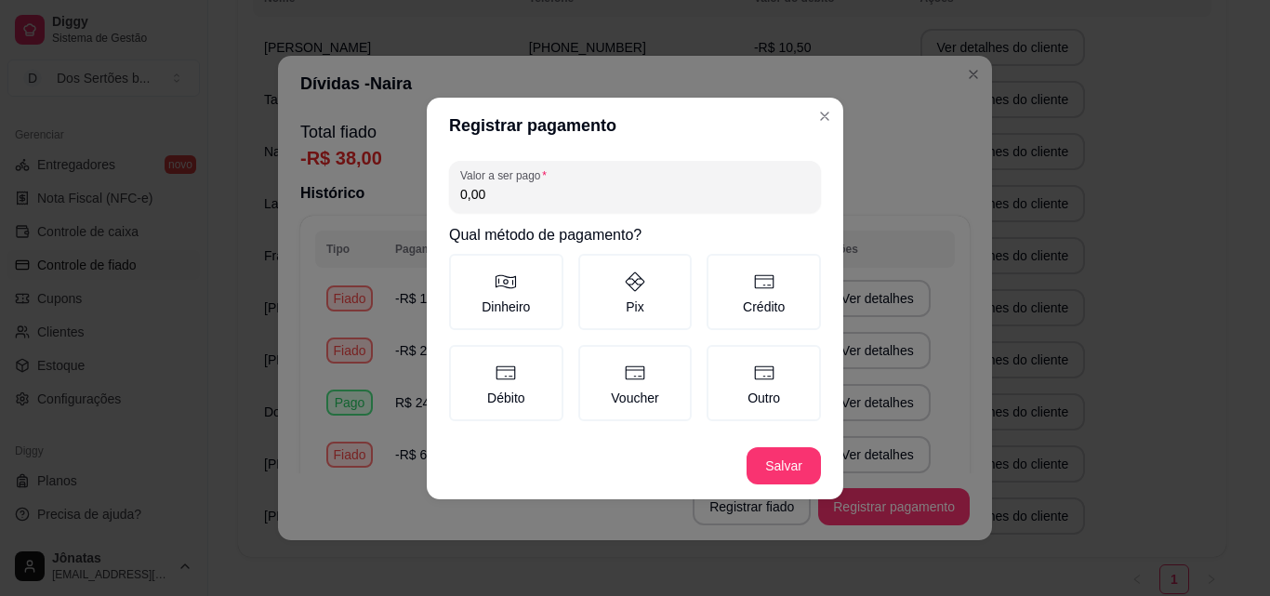
click at [487, 185] on input "0,00" at bounding box center [635, 194] width 350 height 19
type input "38,00"
click at [643, 278] on icon at bounding box center [635, 282] width 22 height 22
click at [592, 268] on button "Pix" at bounding box center [584, 260] width 15 height 15
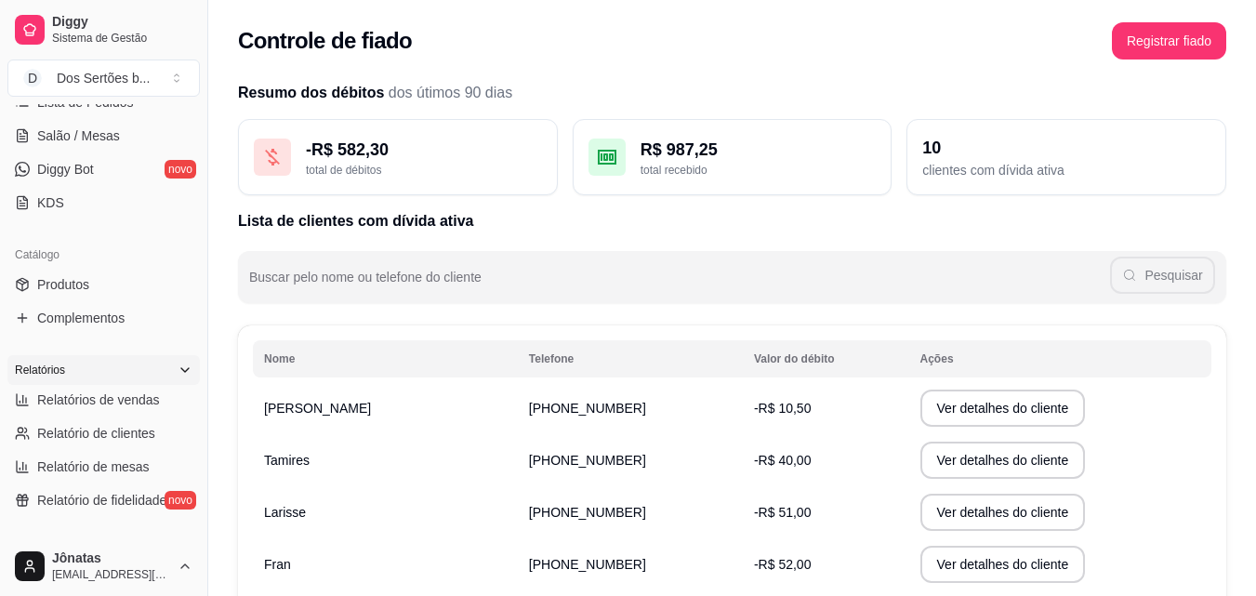
scroll to position [0, 0]
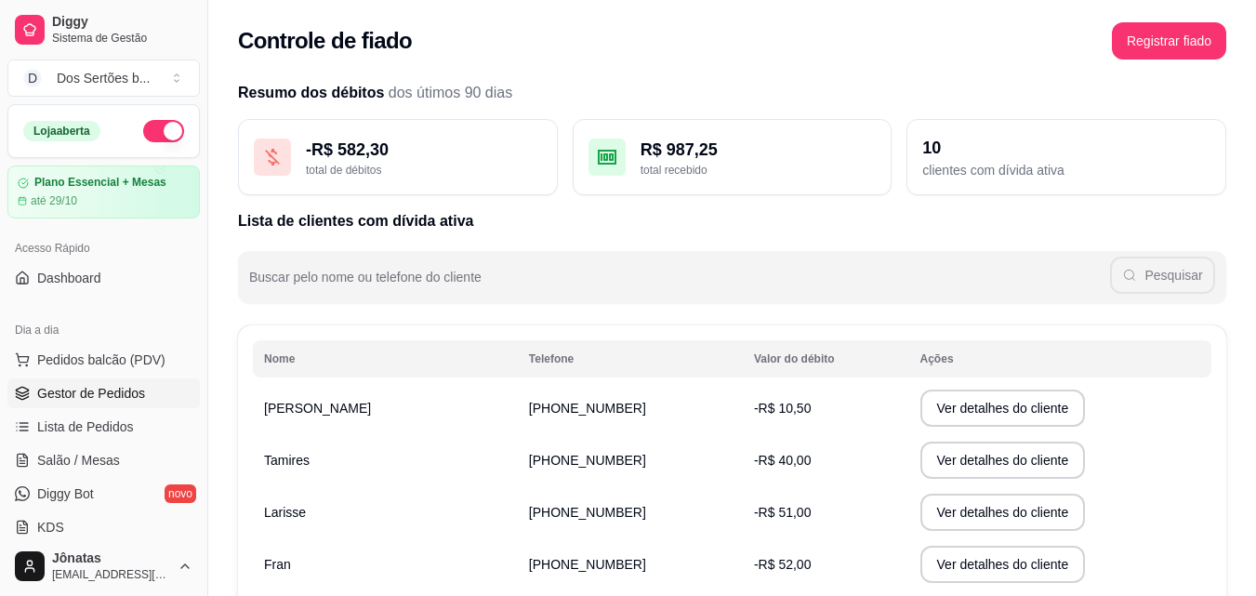
click at [95, 393] on span "Gestor de Pedidos" at bounding box center [91, 393] width 108 height 19
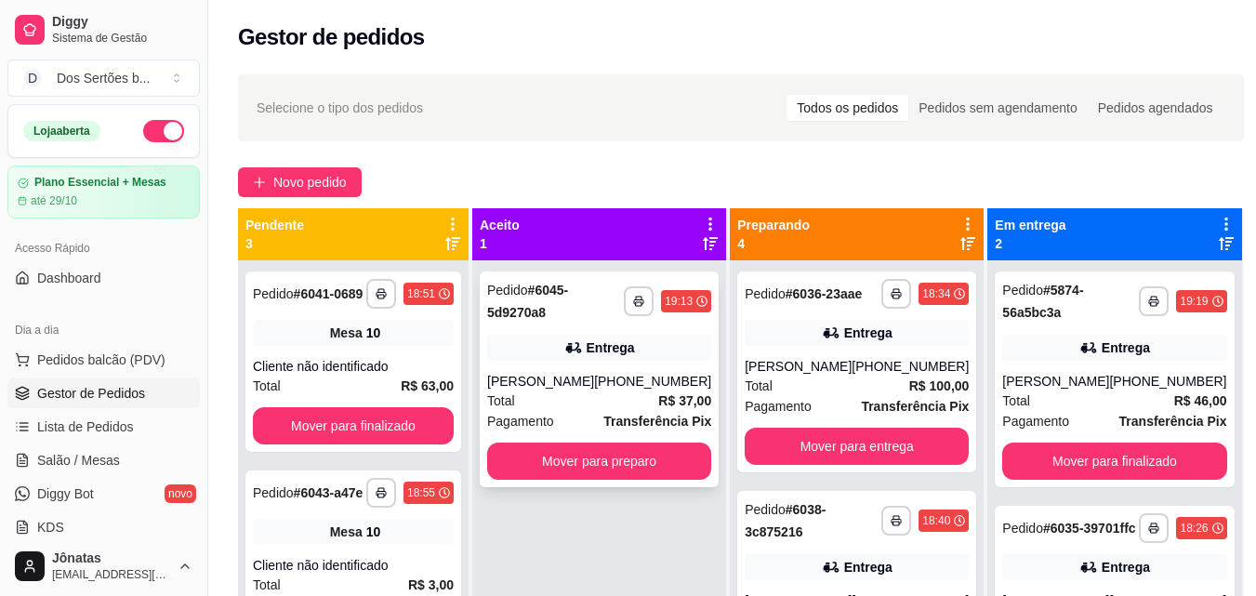
scroll to position [52, 0]
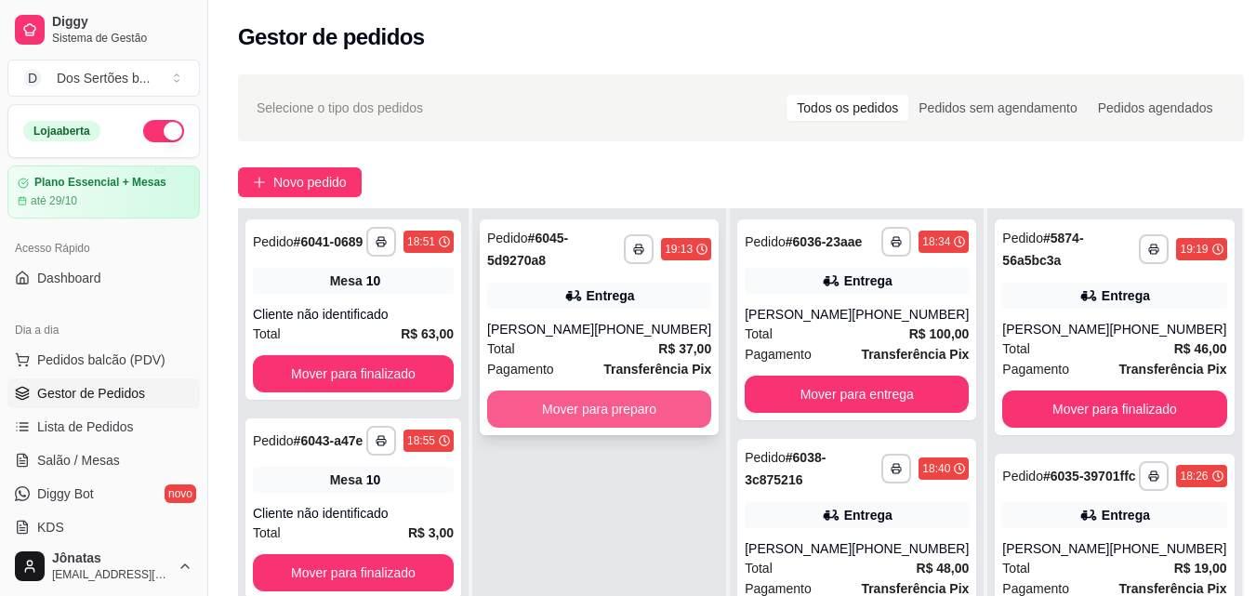
click at [607, 411] on button "Mover para preparo" at bounding box center [599, 409] width 224 height 37
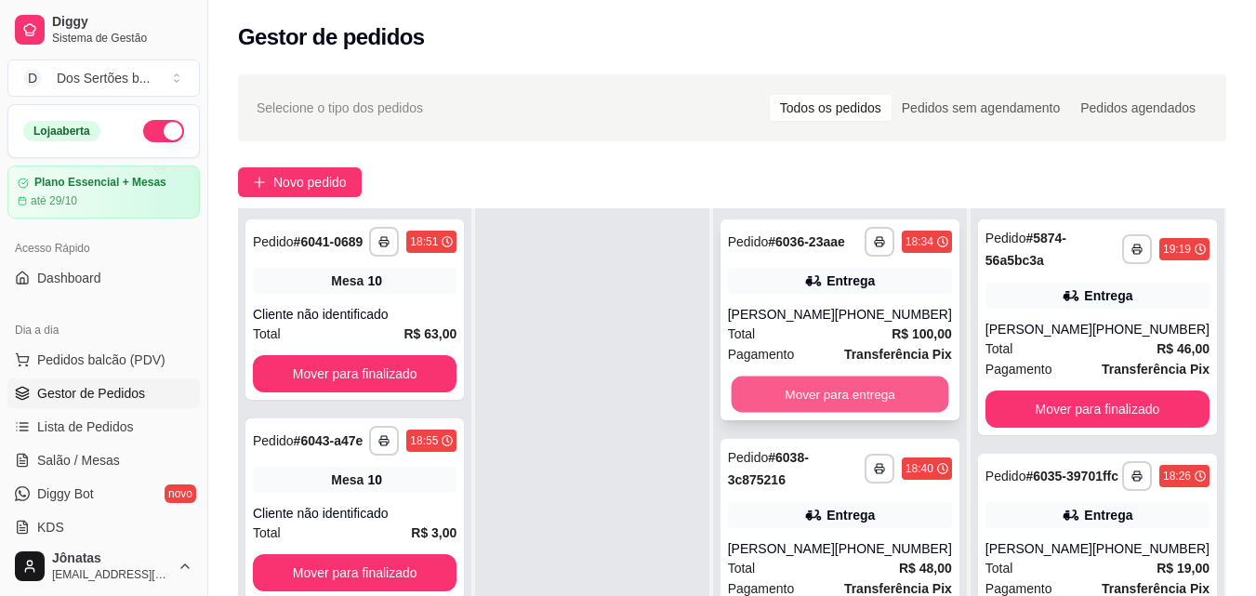
click at [775, 404] on button "Mover para entrega" at bounding box center [840, 395] width 218 height 36
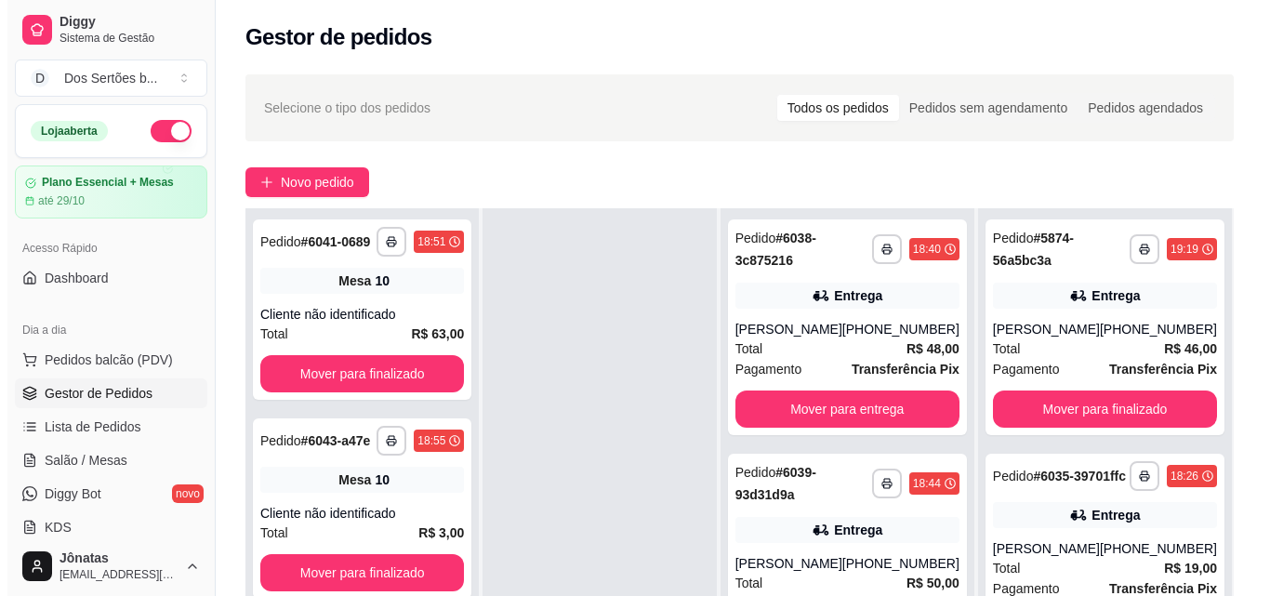
scroll to position [284, 0]
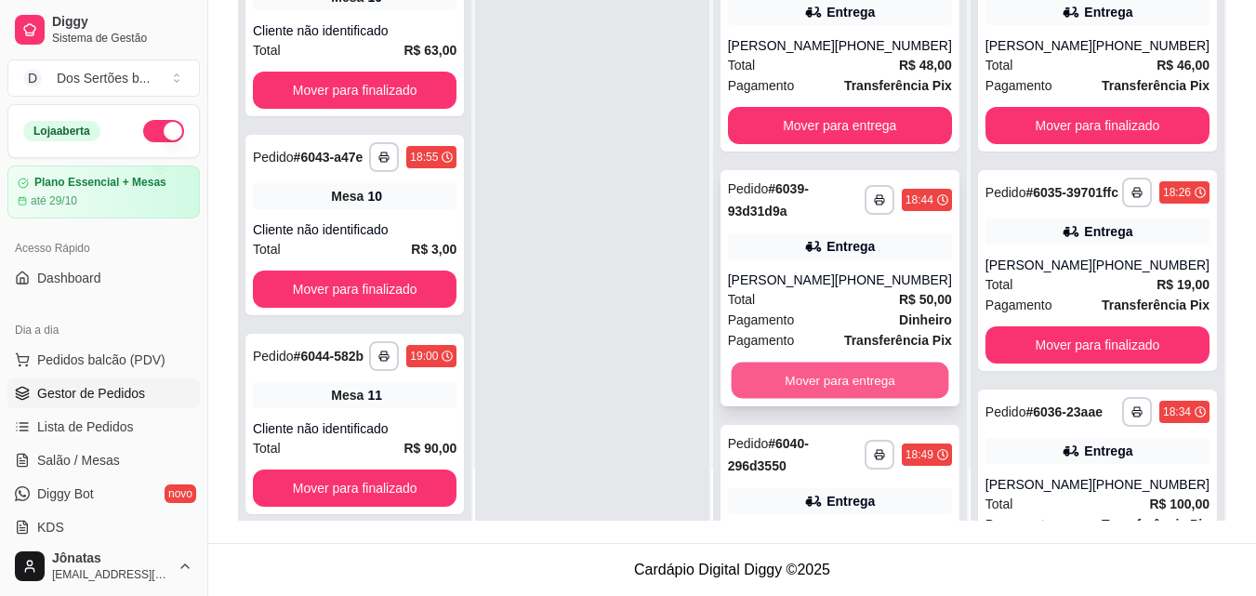
click at [851, 365] on button "Mover para entrega" at bounding box center [840, 381] width 218 height 36
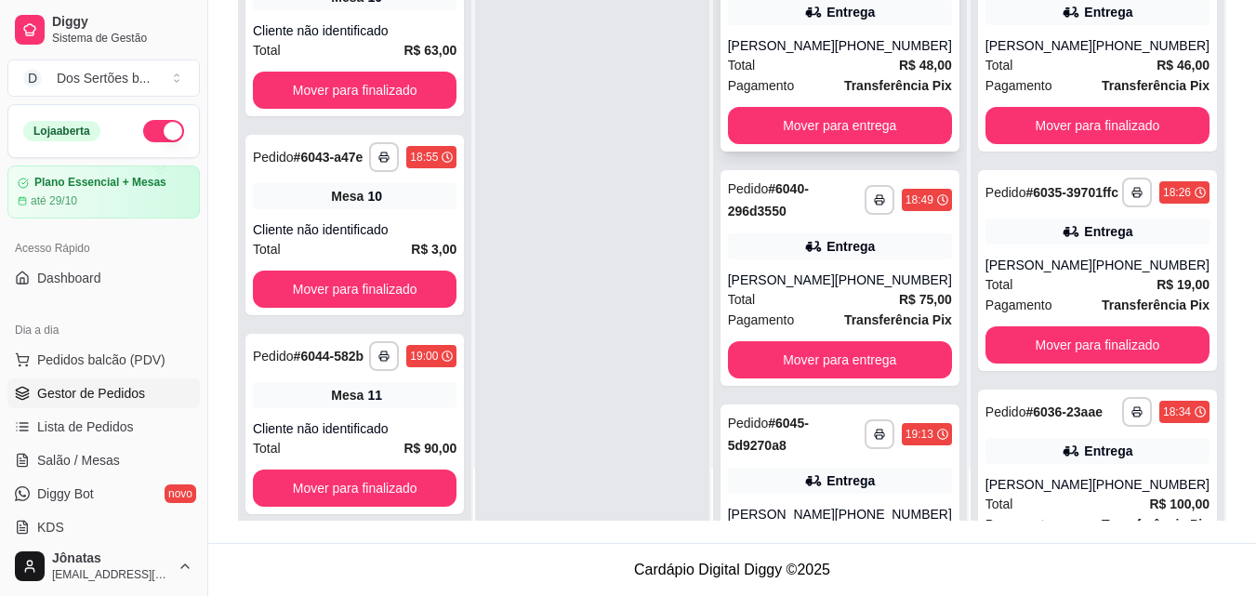
click at [851, 57] on div "Total R$ 48,00" at bounding box center [840, 65] width 224 height 20
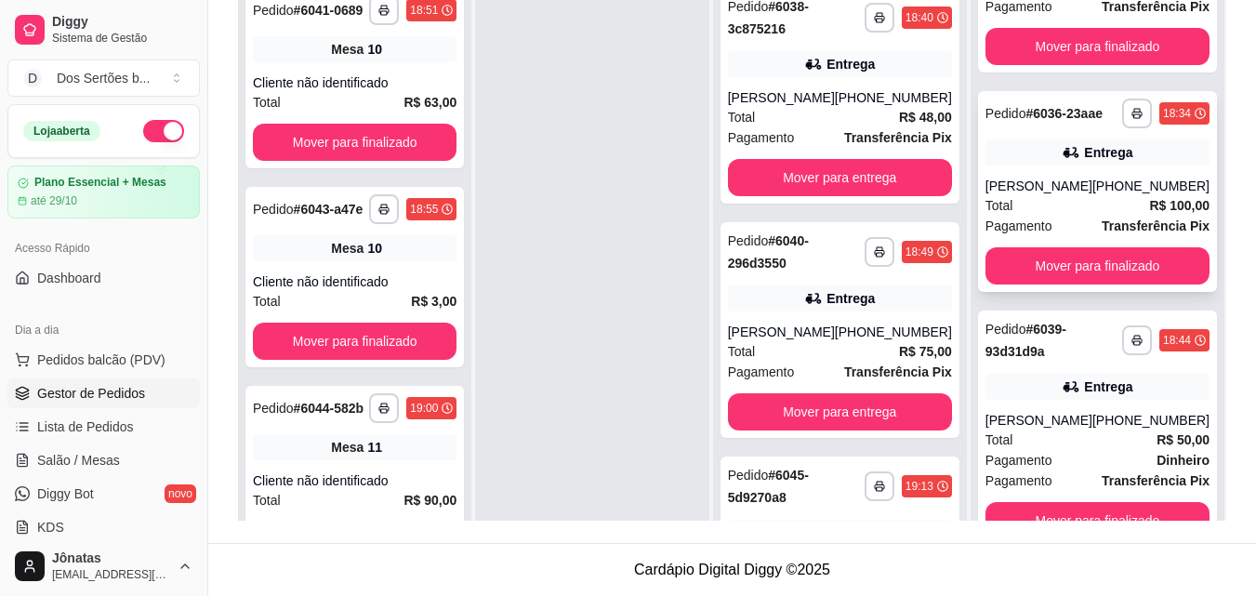
scroll to position [52, 0]
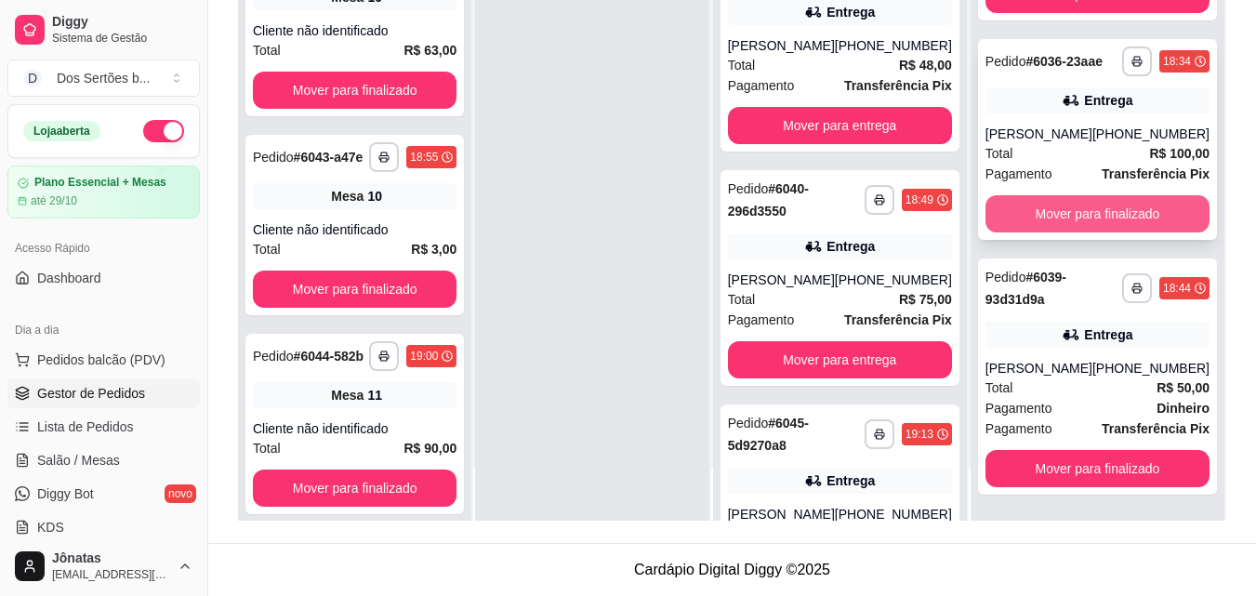
click at [1061, 211] on button "Mover para finalizado" at bounding box center [1098, 213] width 224 height 37
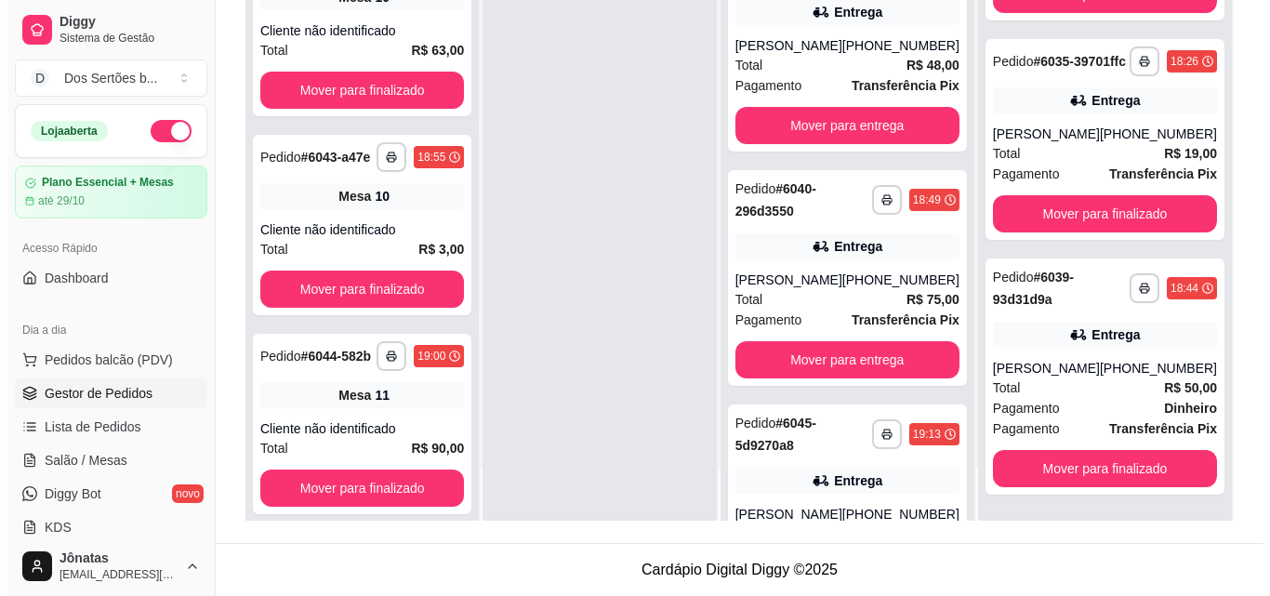
scroll to position [0, 0]
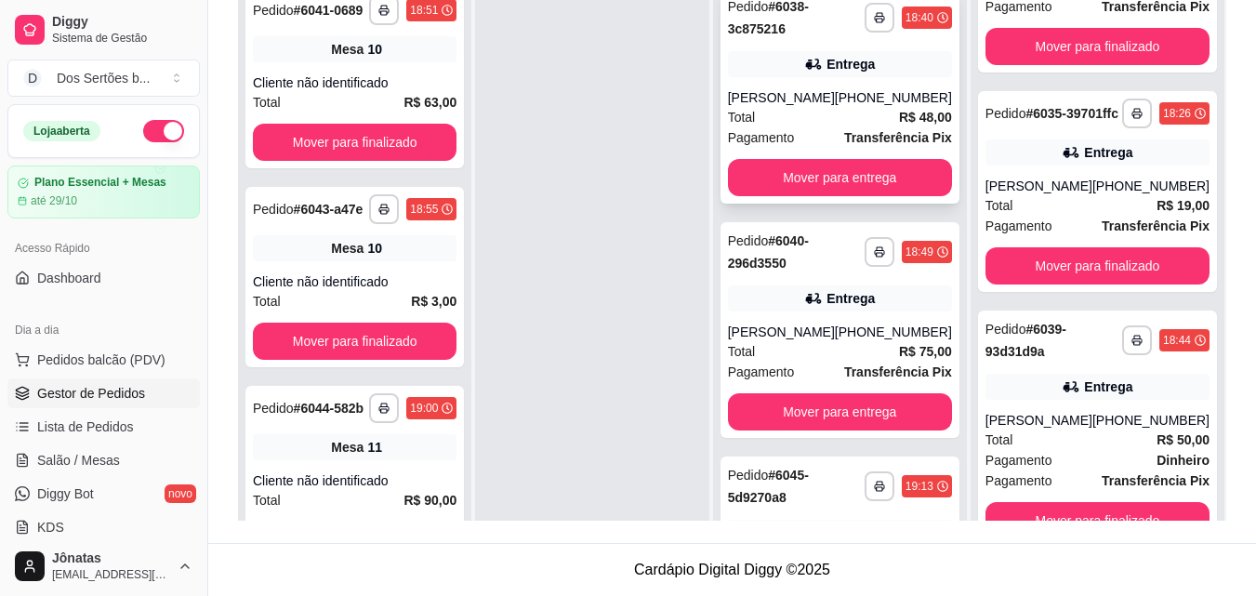
click at [834, 78] on div "**********" at bounding box center [840, 96] width 239 height 216
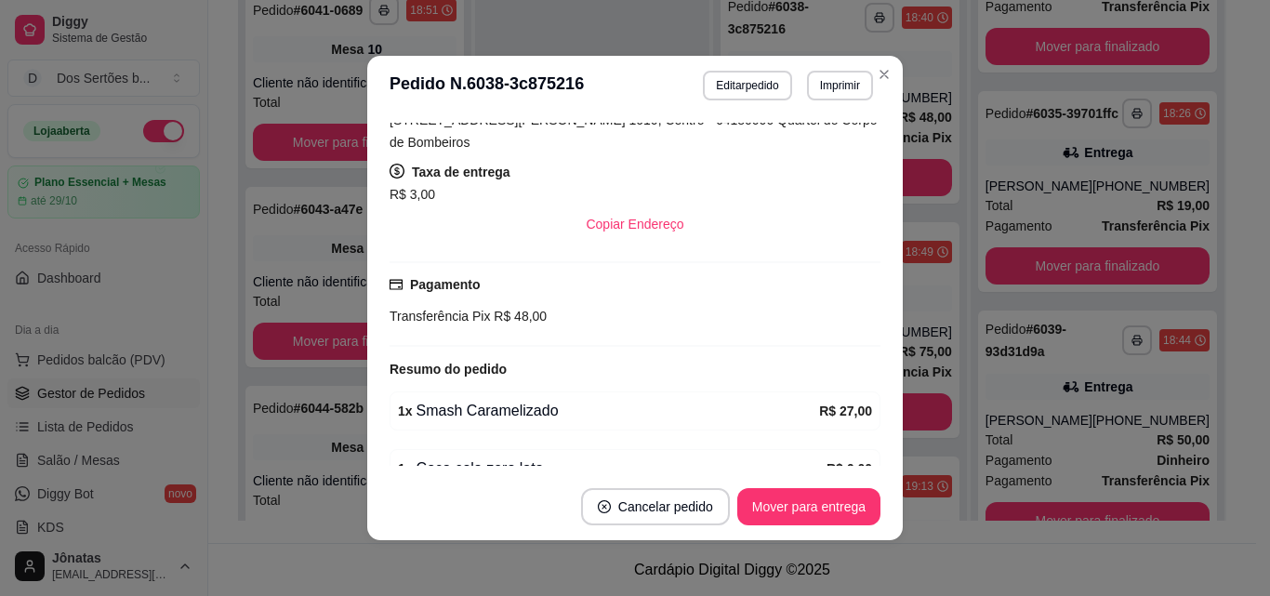
scroll to position [517, 0]
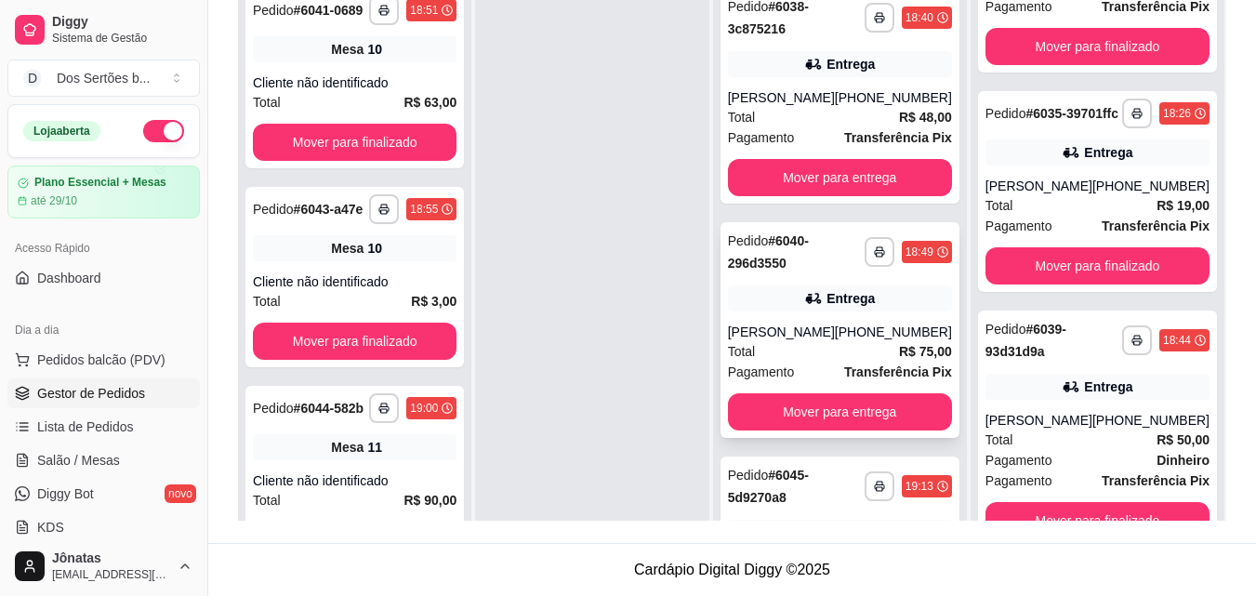
click at [881, 335] on div "[PHONE_NUMBER]" at bounding box center [893, 332] width 117 height 19
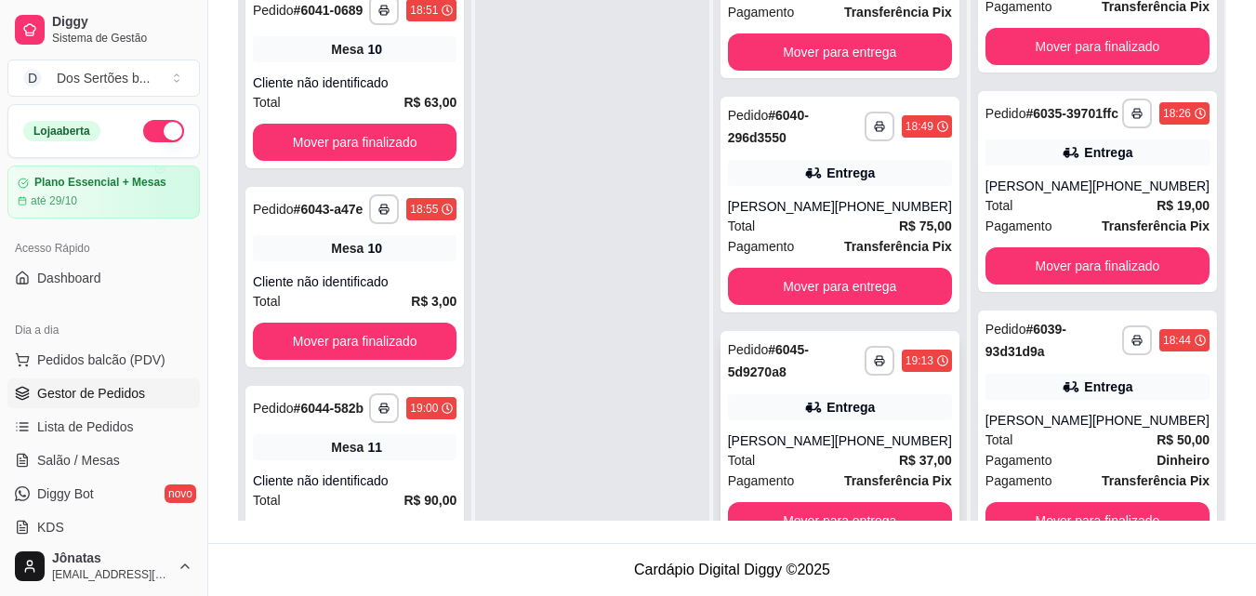
scroll to position [52, 0]
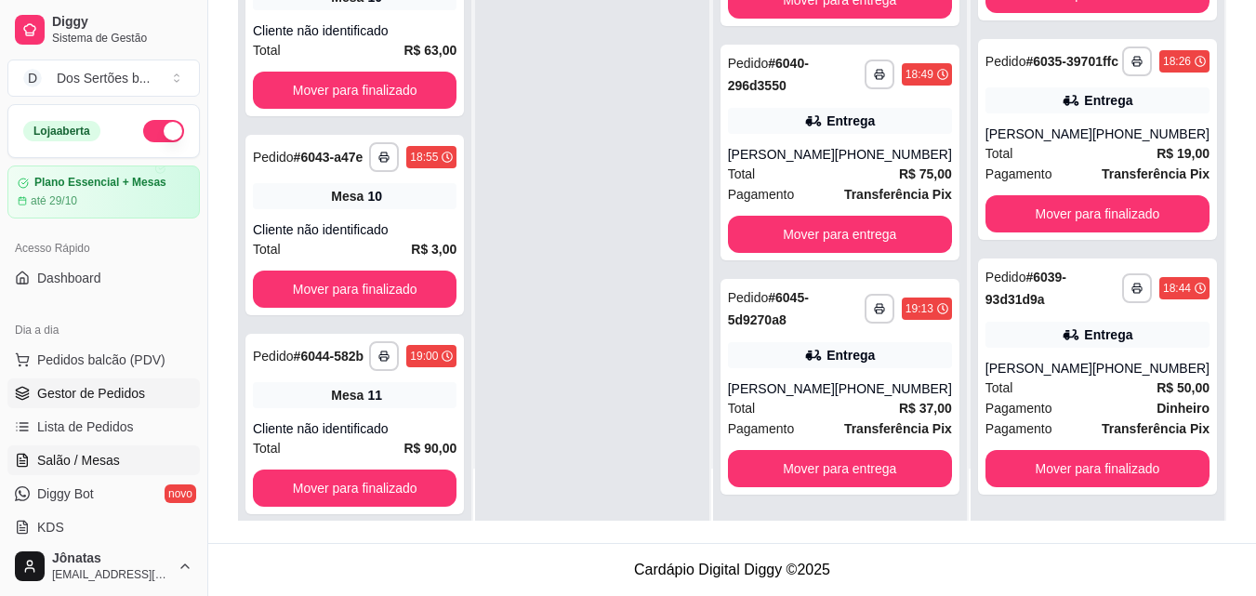
click at [86, 452] on span "Salão / Mesas" at bounding box center [78, 460] width 83 height 19
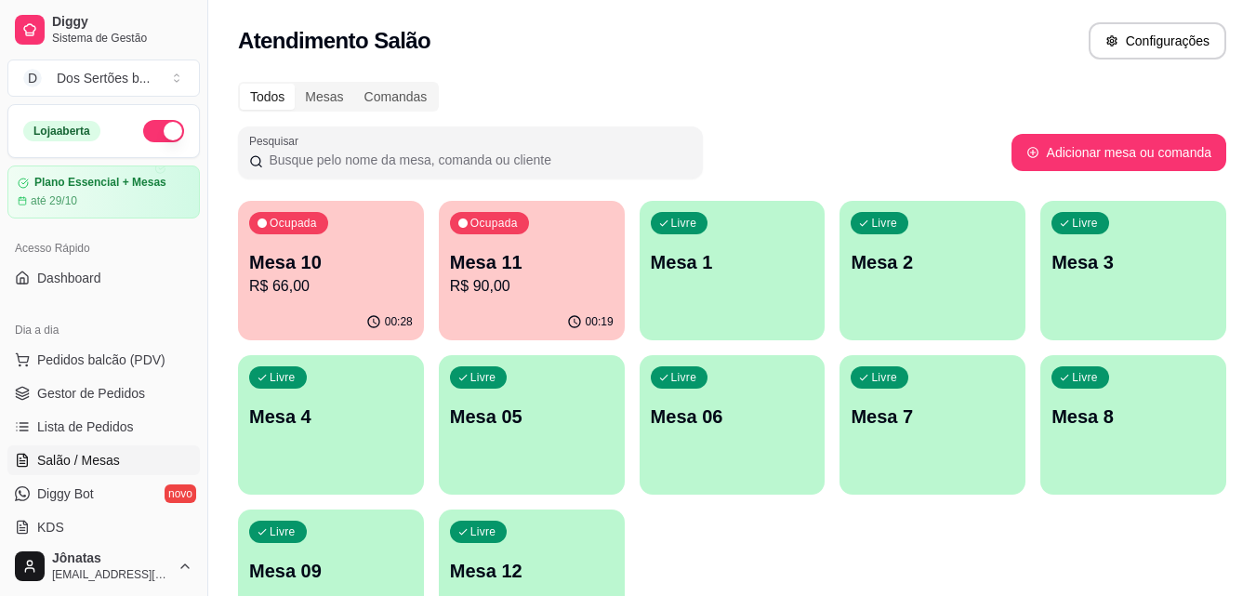
click at [410, 274] on div "Mesa 10 R$ 66,00" at bounding box center [331, 273] width 164 height 48
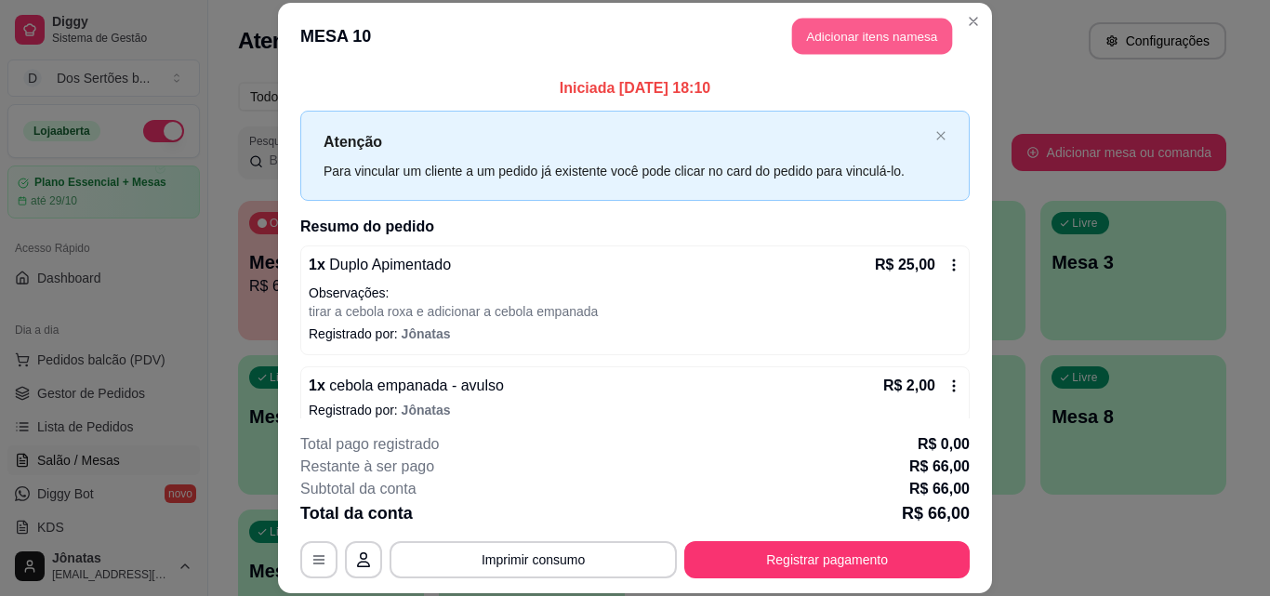
click at [828, 26] on button "Adicionar itens na mesa" at bounding box center [872, 37] width 160 height 36
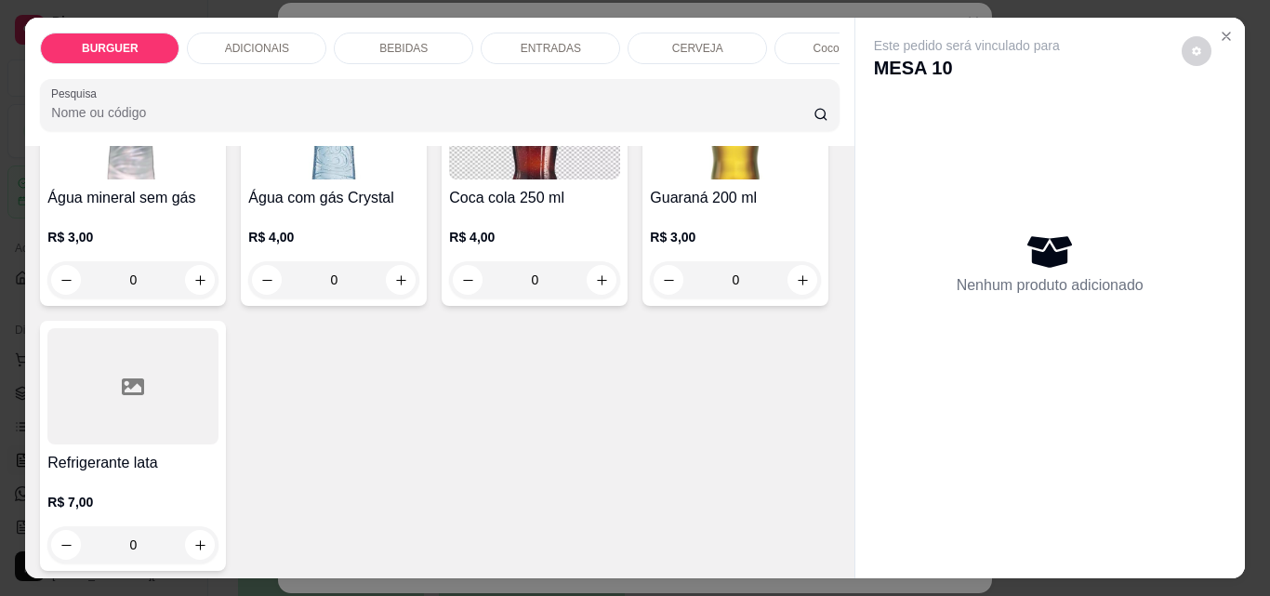
scroll to position [2377, 0]
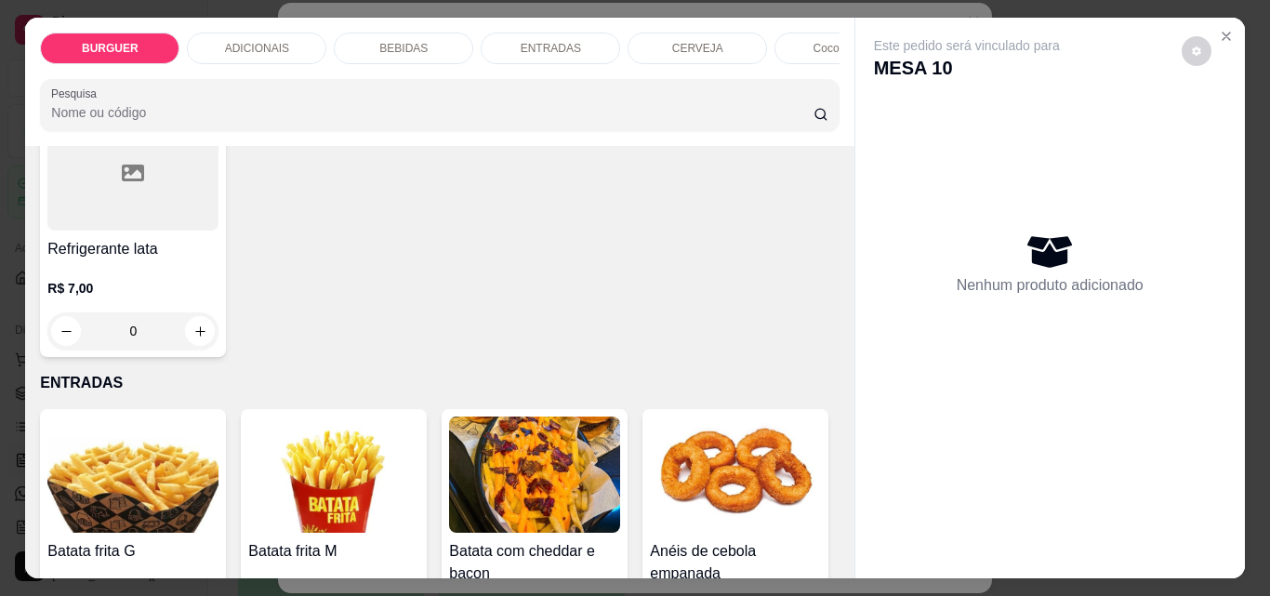
type input "1"
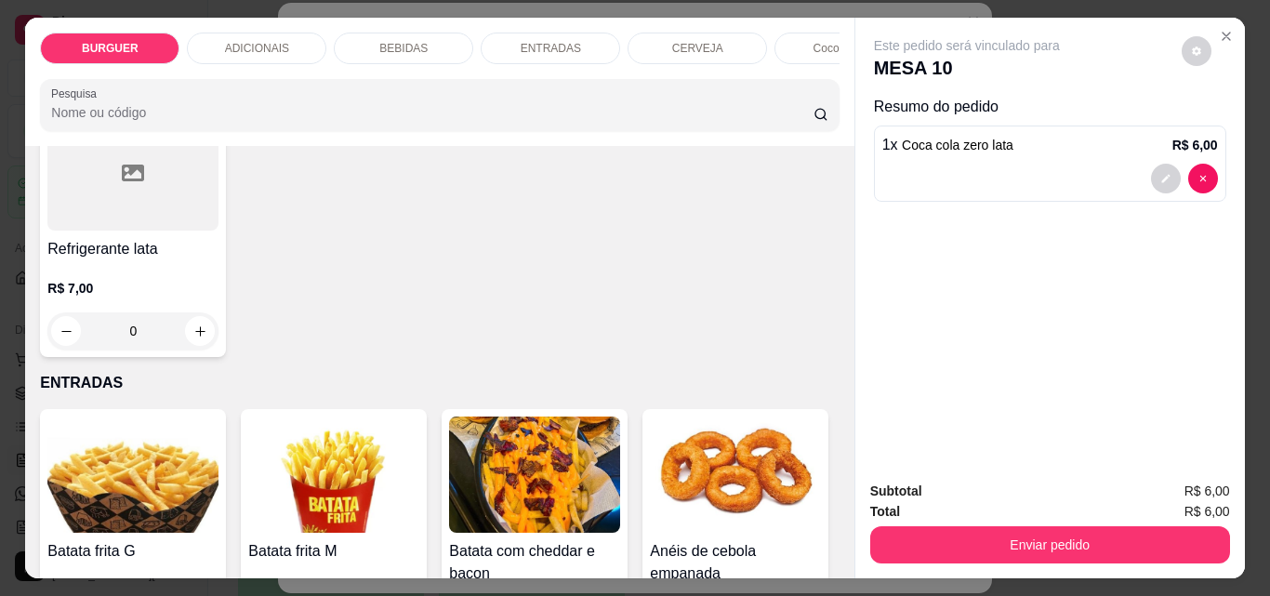
scroll to position [2614, 0]
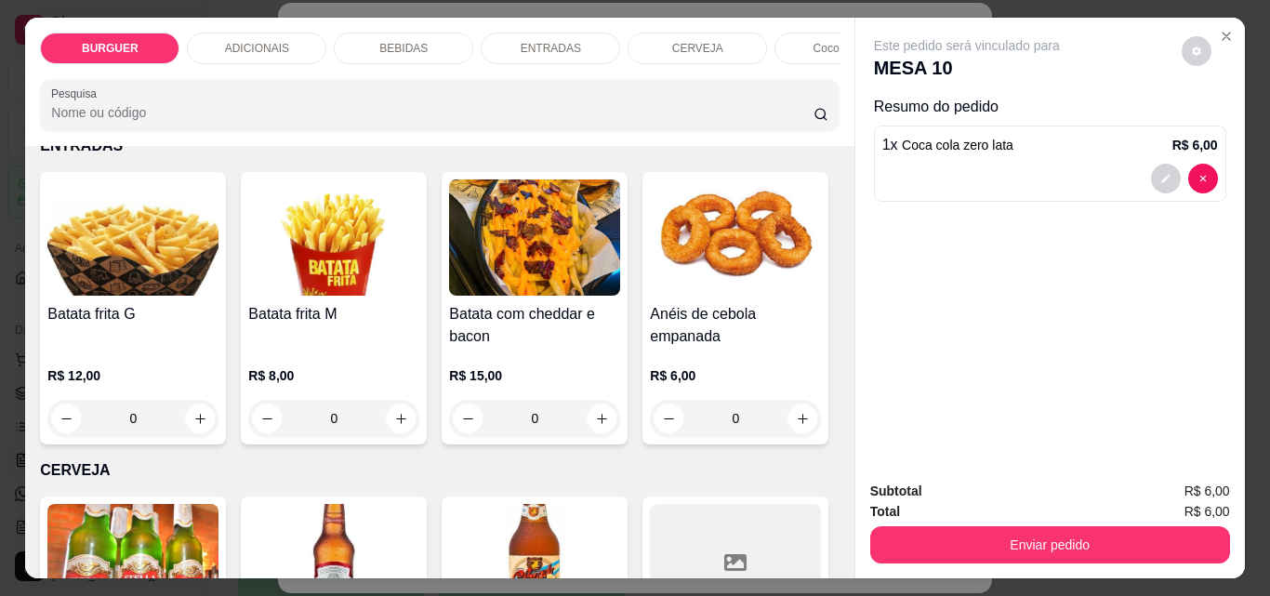
type input "1"
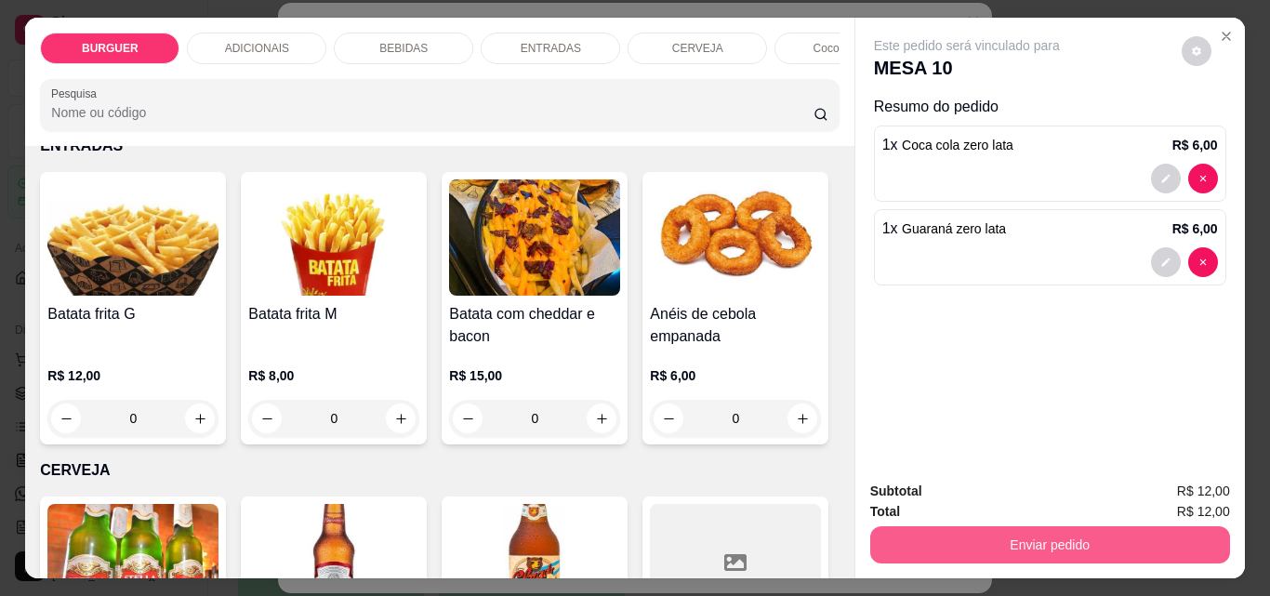
click at [1014, 539] on button "Enviar pedido" at bounding box center [1050, 544] width 360 height 37
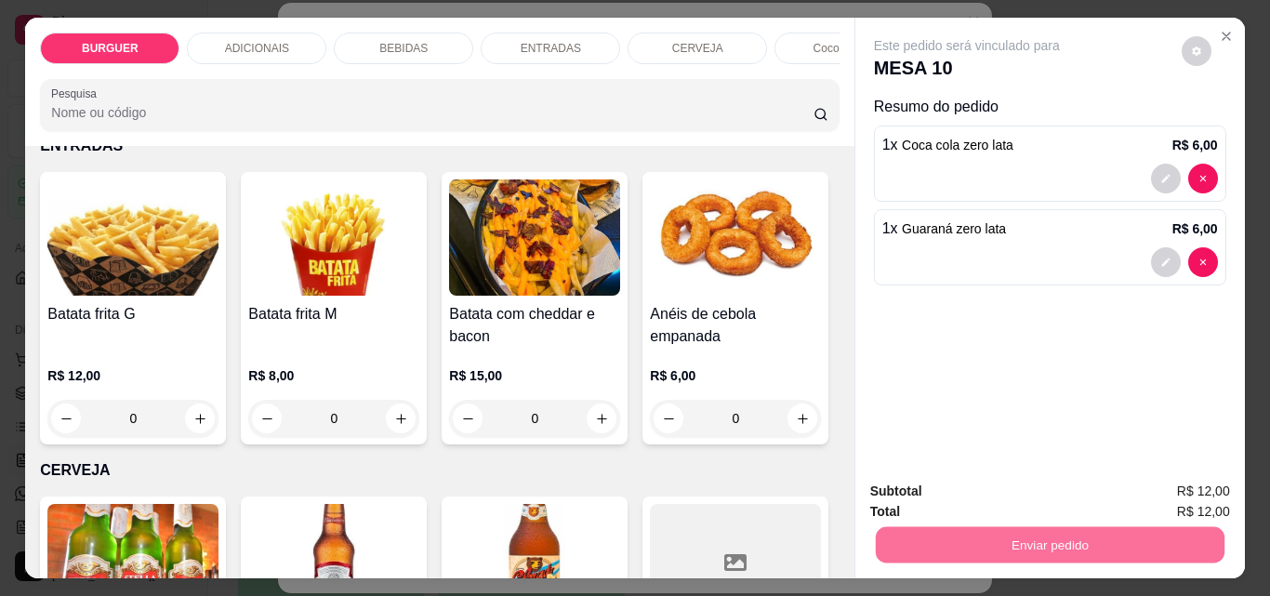
click at [1183, 488] on button "Enviar pedido" at bounding box center [1182, 491] width 102 height 34
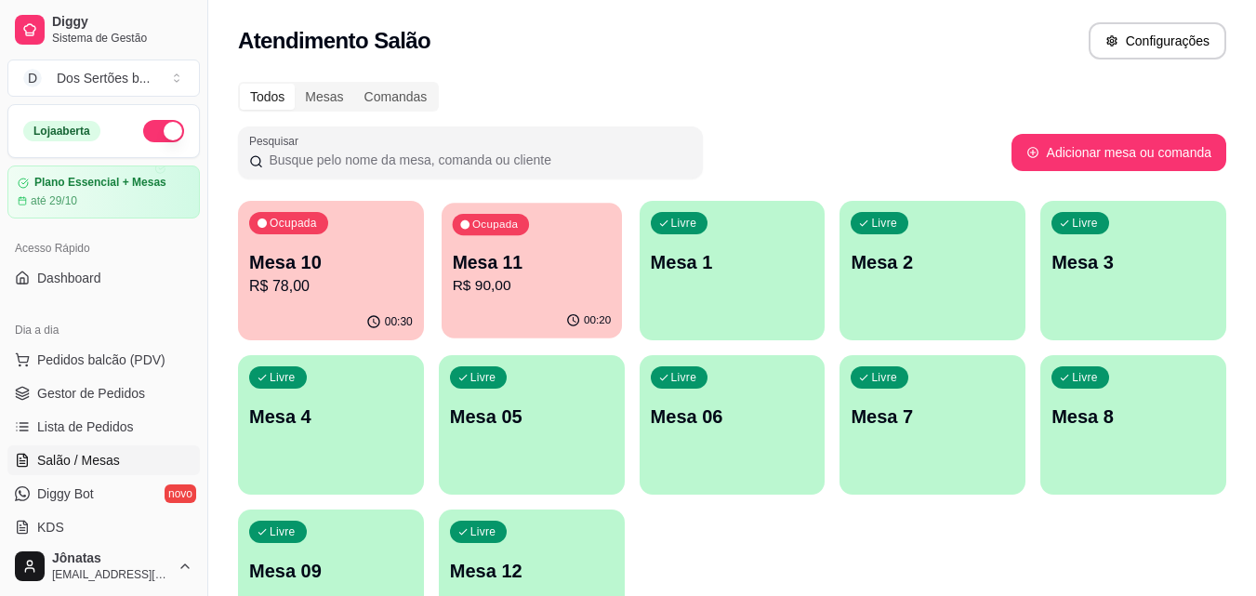
click at [513, 256] on p "Mesa 11" at bounding box center [531, 262] width 159 height 25
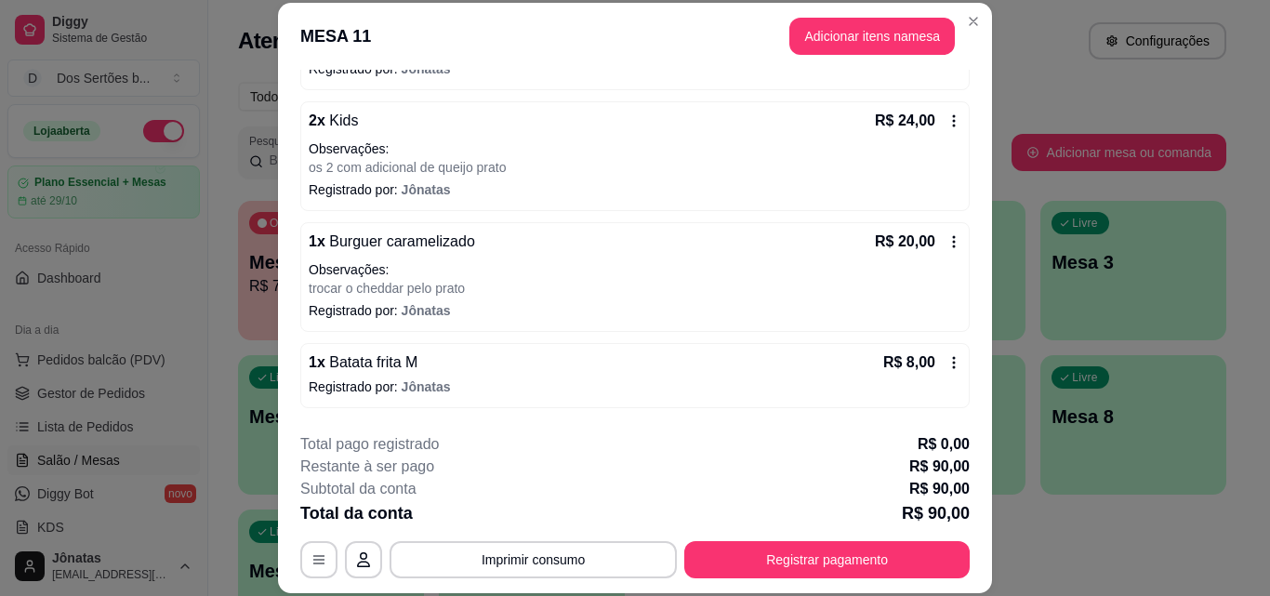
scroll to position [267, 0]
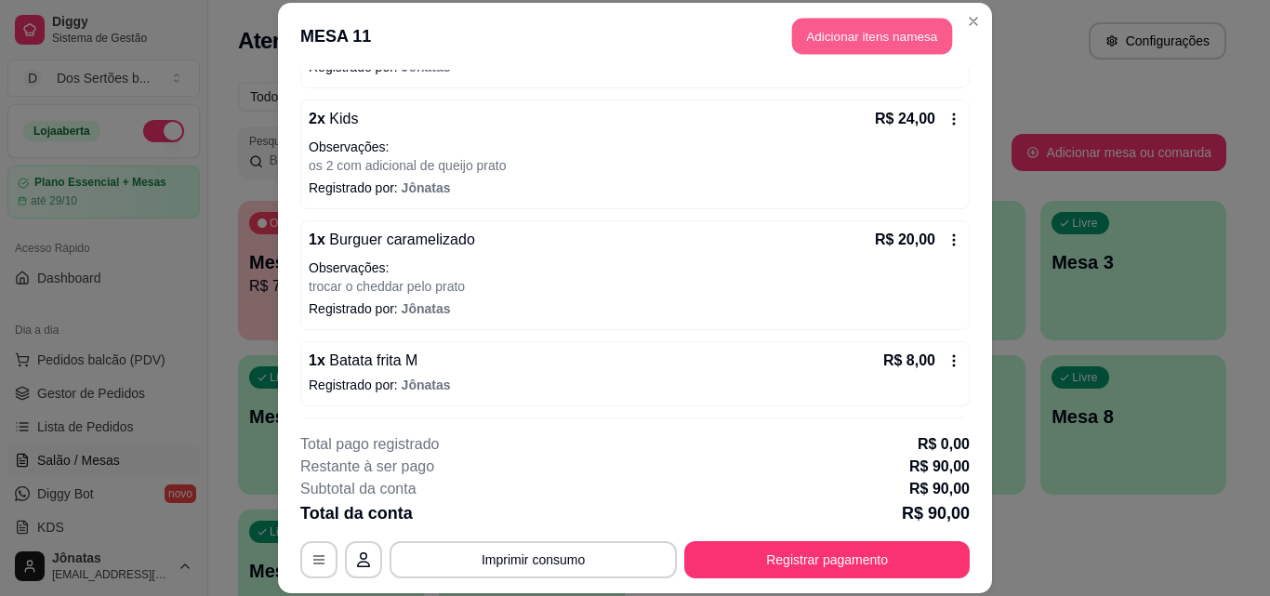
click at [830, 28] on button "Adicionar itens na mesa" at bounding box center [872, 37] width 160 height 36
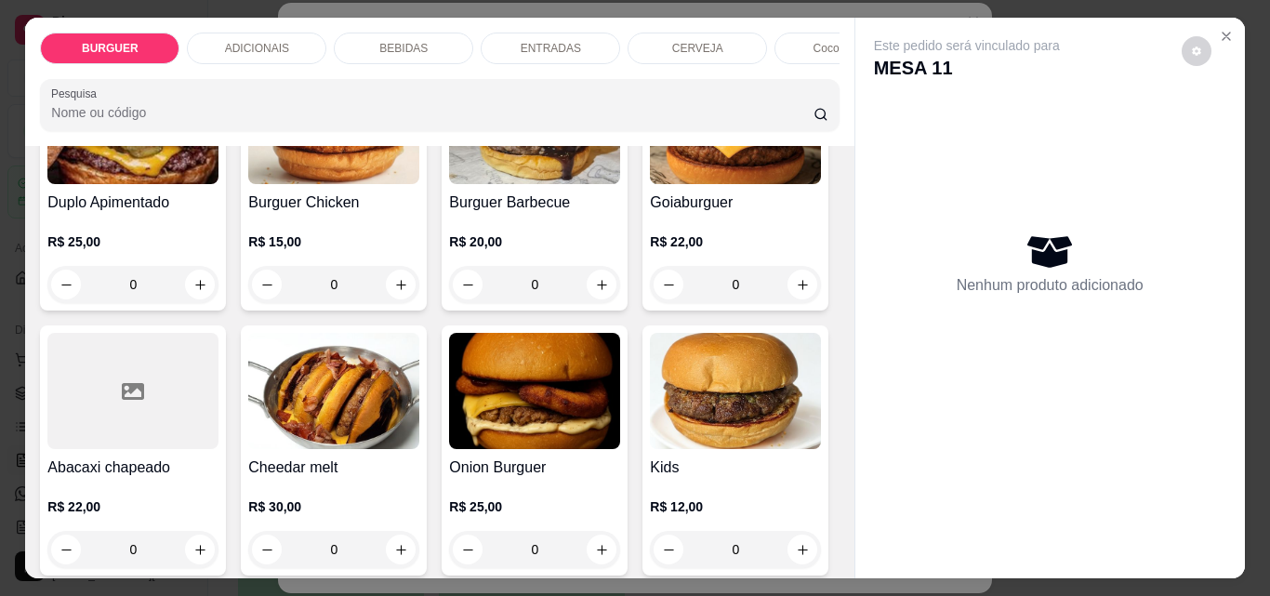
scroll to position [729, 0]
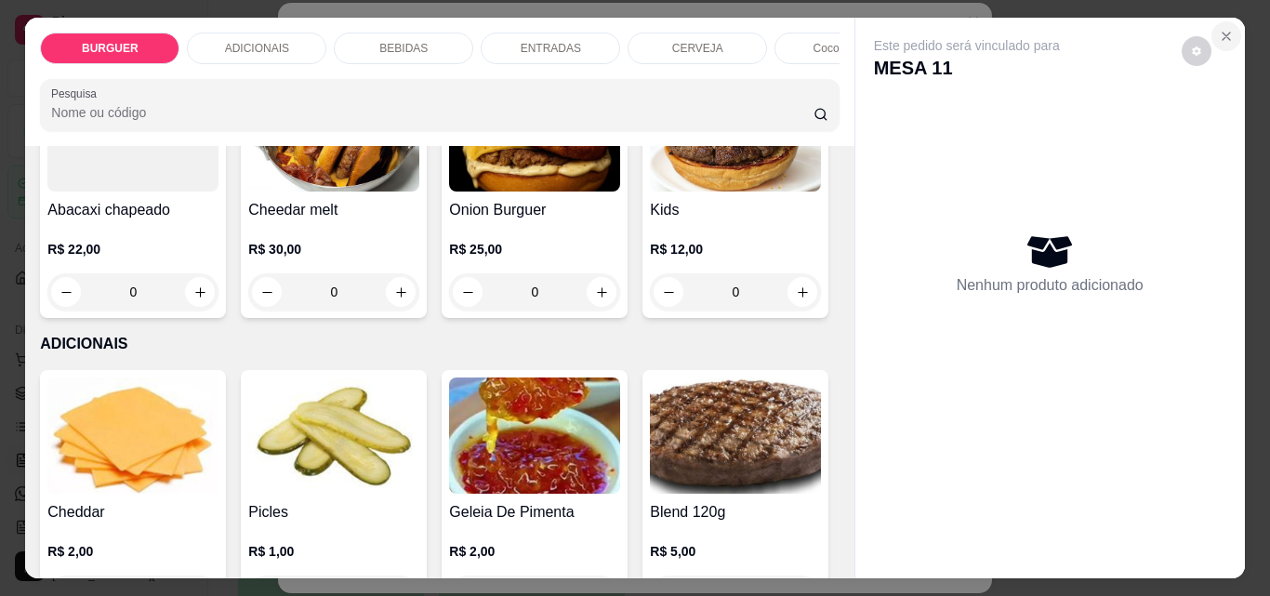
click at [1219, 29] on icon "Close" at bounding box center [1226, 36] width 15 height 15
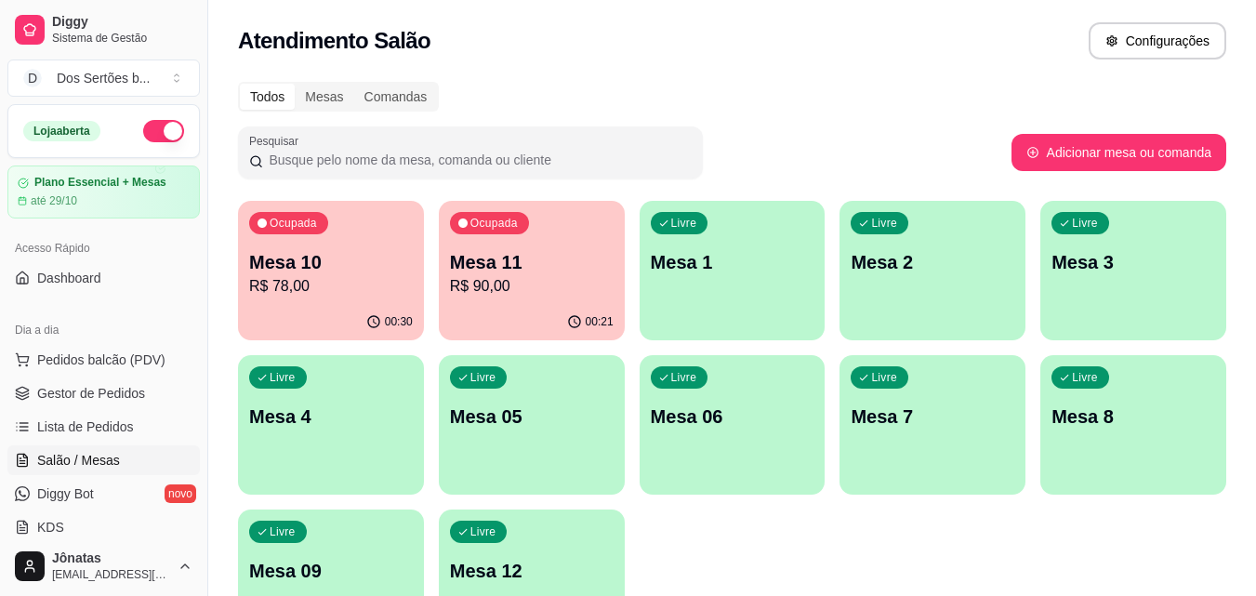
click at [332, 282] on p "R$ 78,00" at bounding box center [331, 286] width 164 height 22
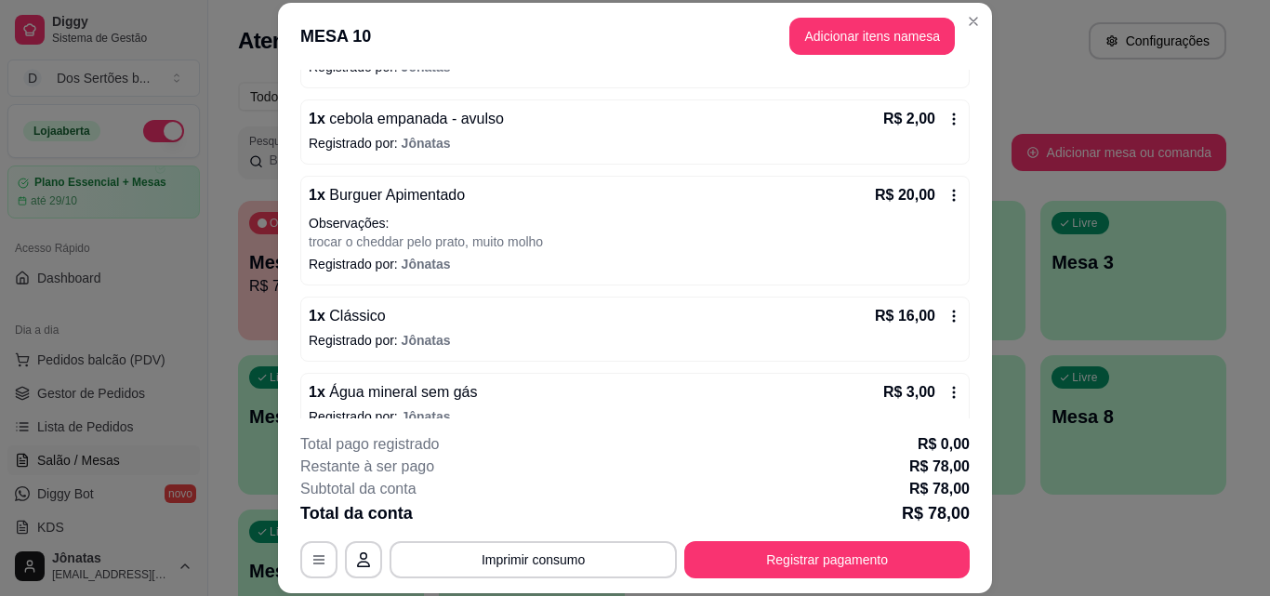
scroll to position [446, 0]
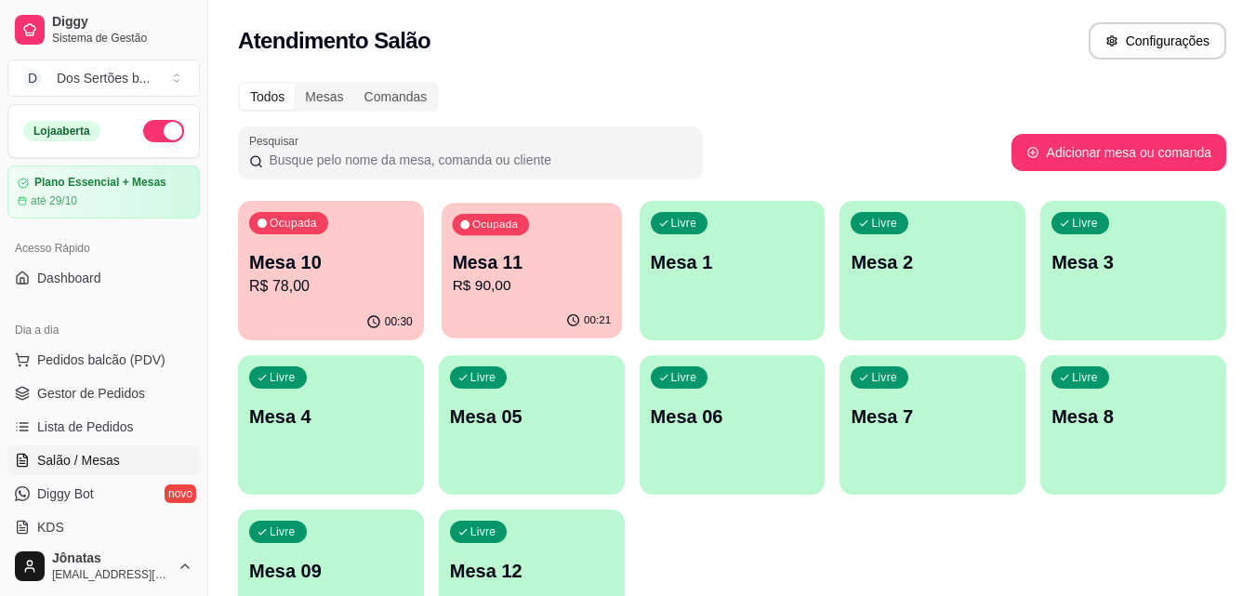
click at [472, 270] on p "Mesa 11" at bounding box center [531, 262] width 159 height 25
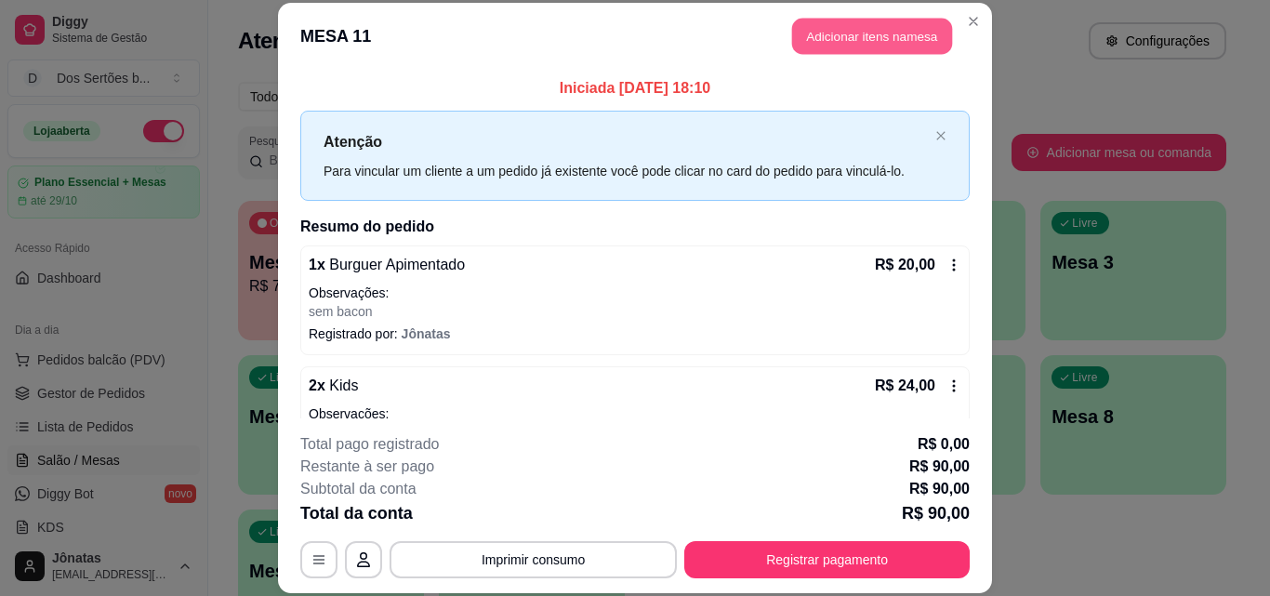
click at [876, 34] on button "Adicionar itens na mesa" at bounding box center [872, 37] width 160 height 36
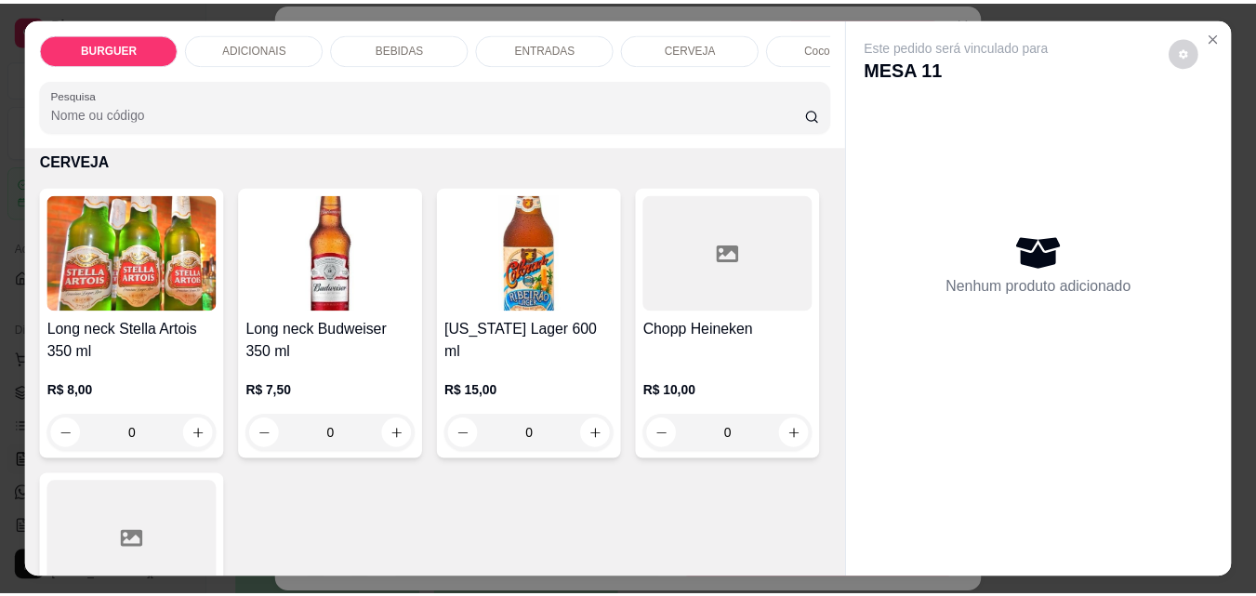
scroll to position [2722, 0]
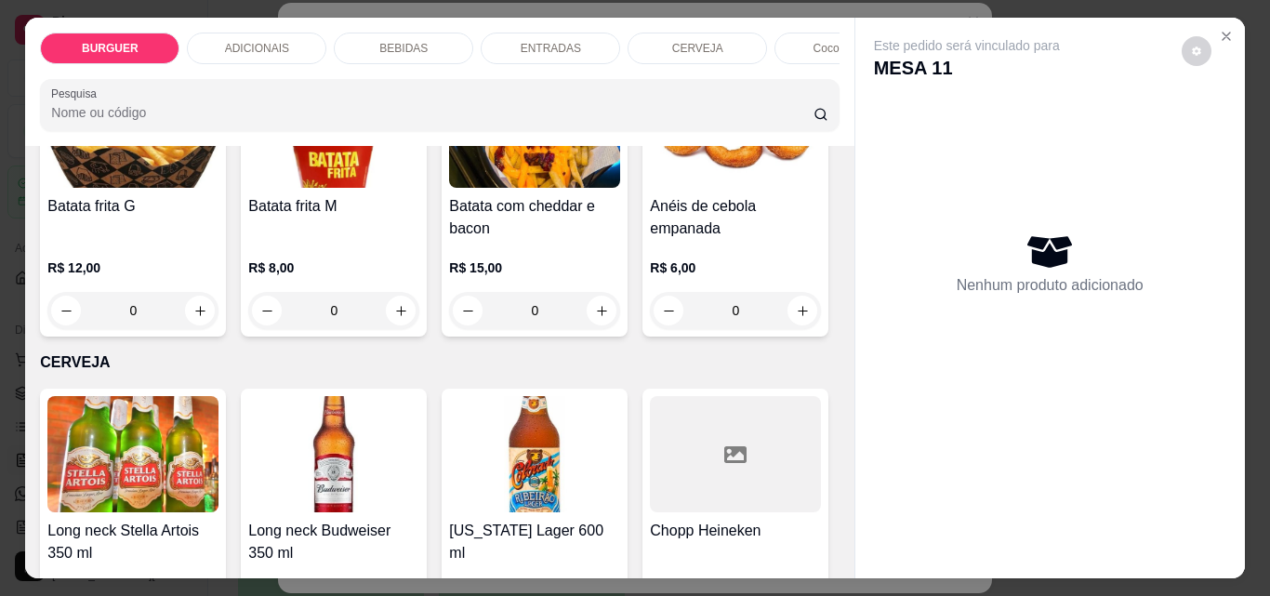
type input "1"
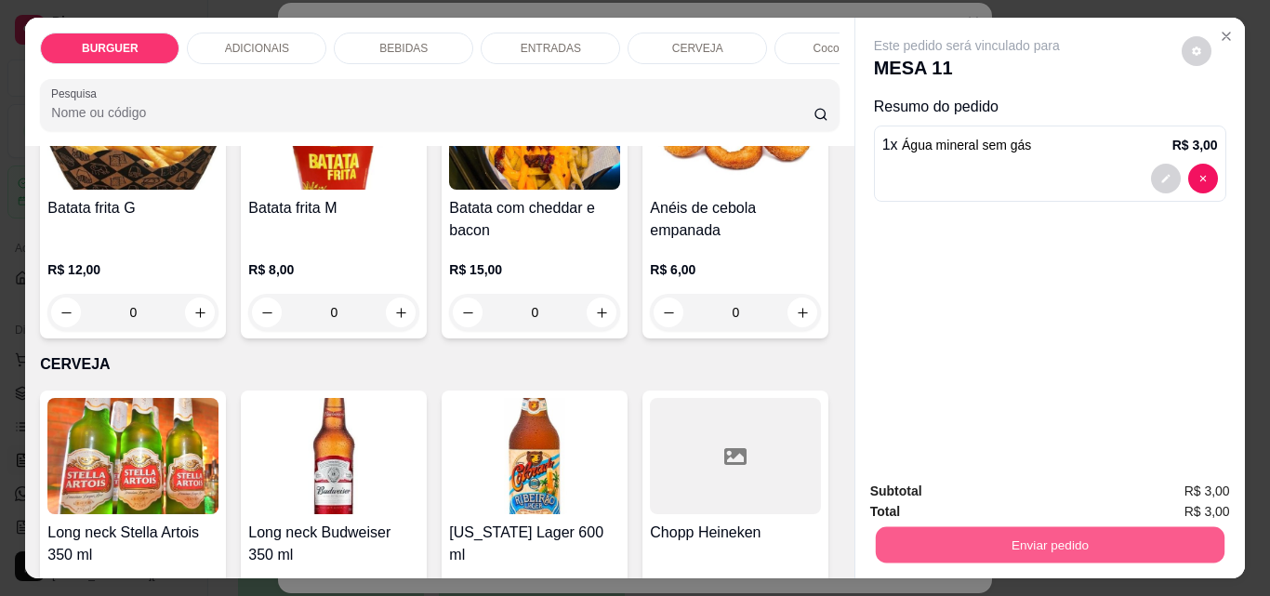
click at [1036, 533] on button "Enviar pedido" at bounding box center [1049, 544] width 349 height 36
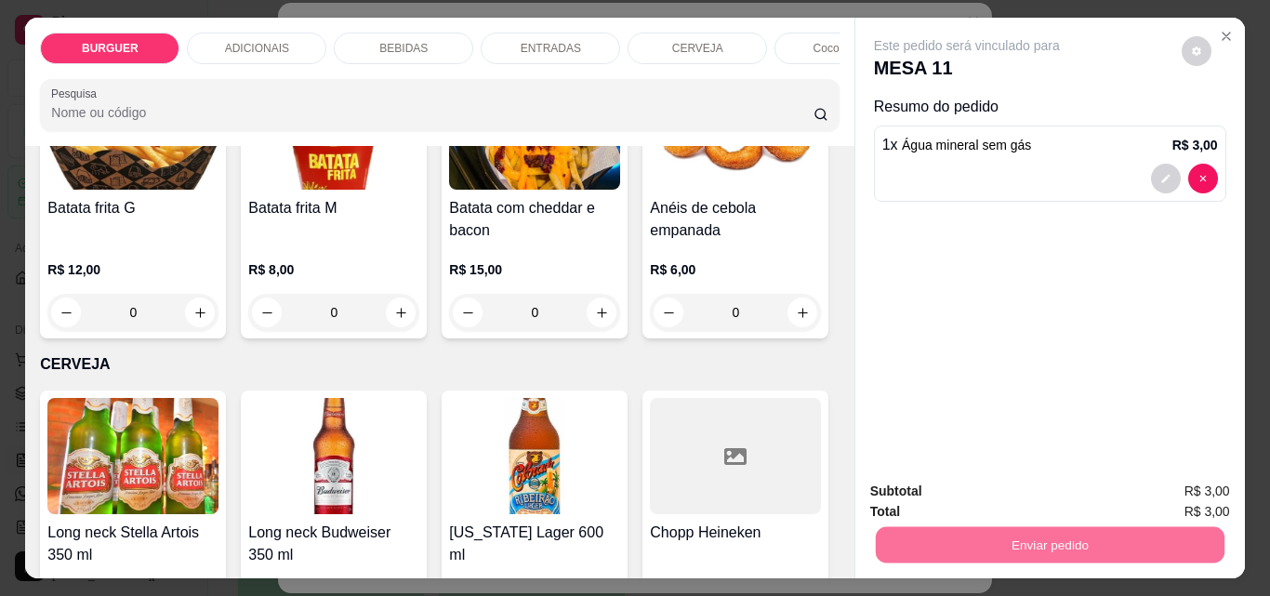
click at [1167, 482] on button "Enviar pedido" at bounding box center [1182, 491] width 102 height 34
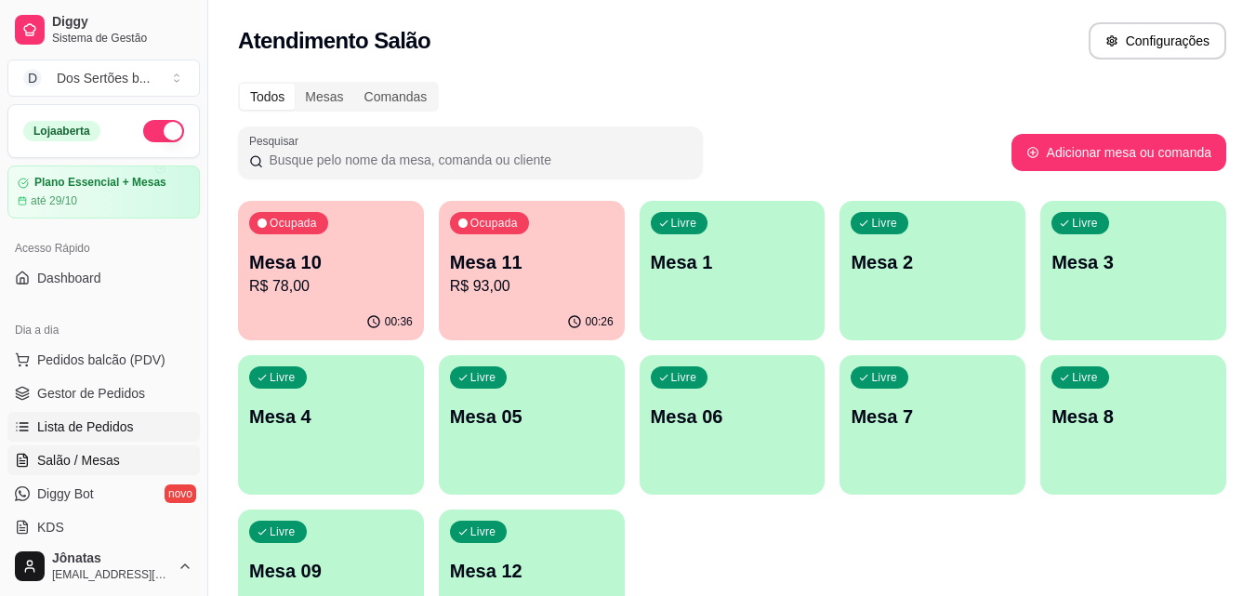
click at [36, 422] on link "Lista de Pedidos" at bounding box center [103, 427] width 192 height 30
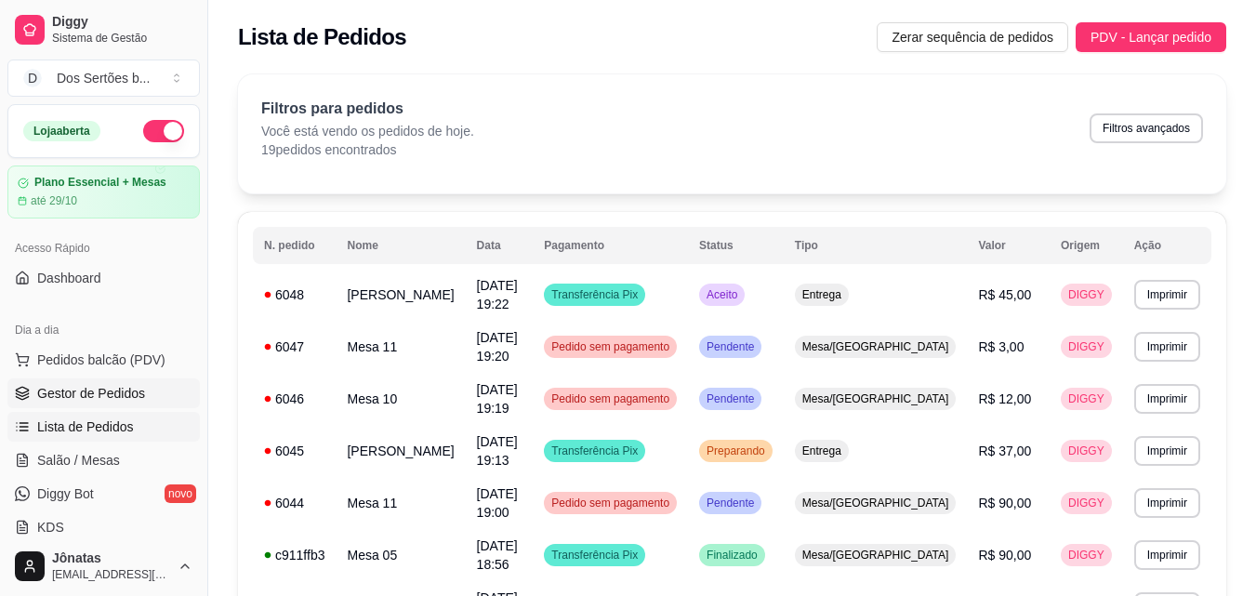
click at [77, 381] on link "Gestor de Pedidos" at bounding box center [103, 393] width 192 height 30
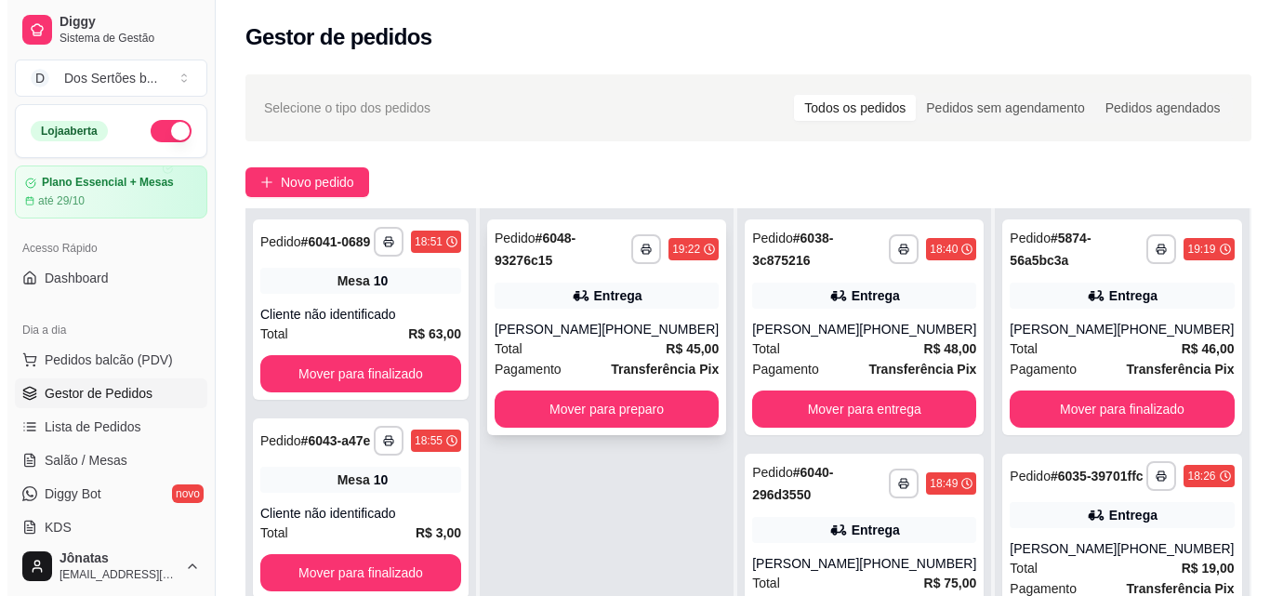
scroll to position [278, 0]
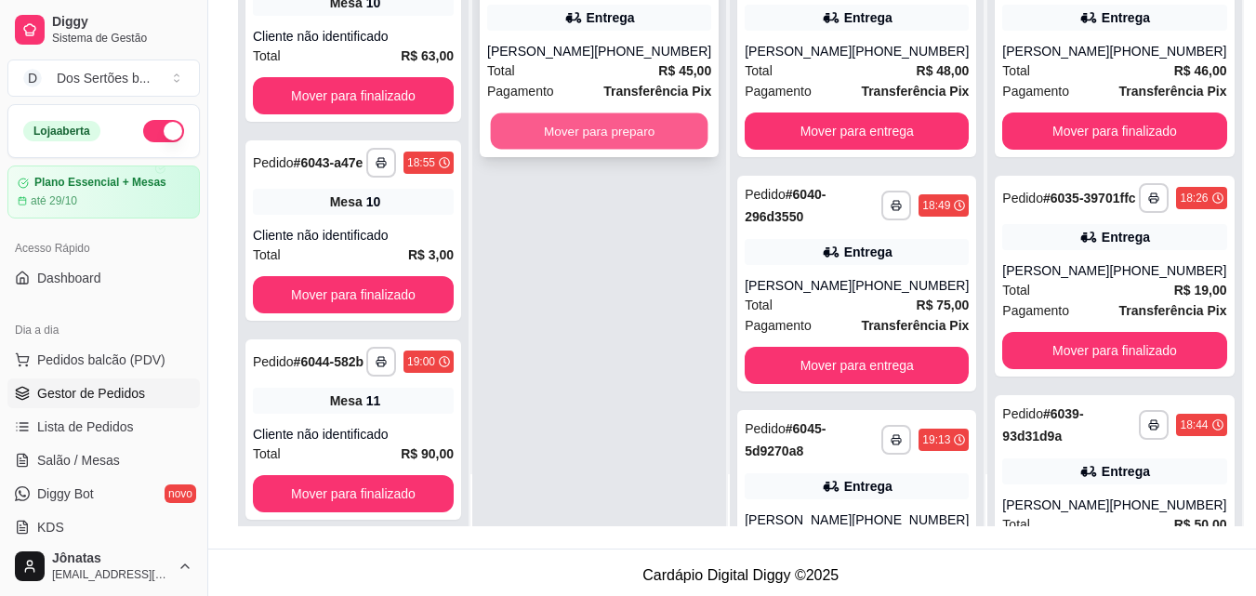
click at [545, 133] on button "Mover para preparo" at bounding box center [600, 131] width 218 height 36
click at [544, 133] on button "Mover para preparo" at bounding box center [599, 131] width 224 height 37
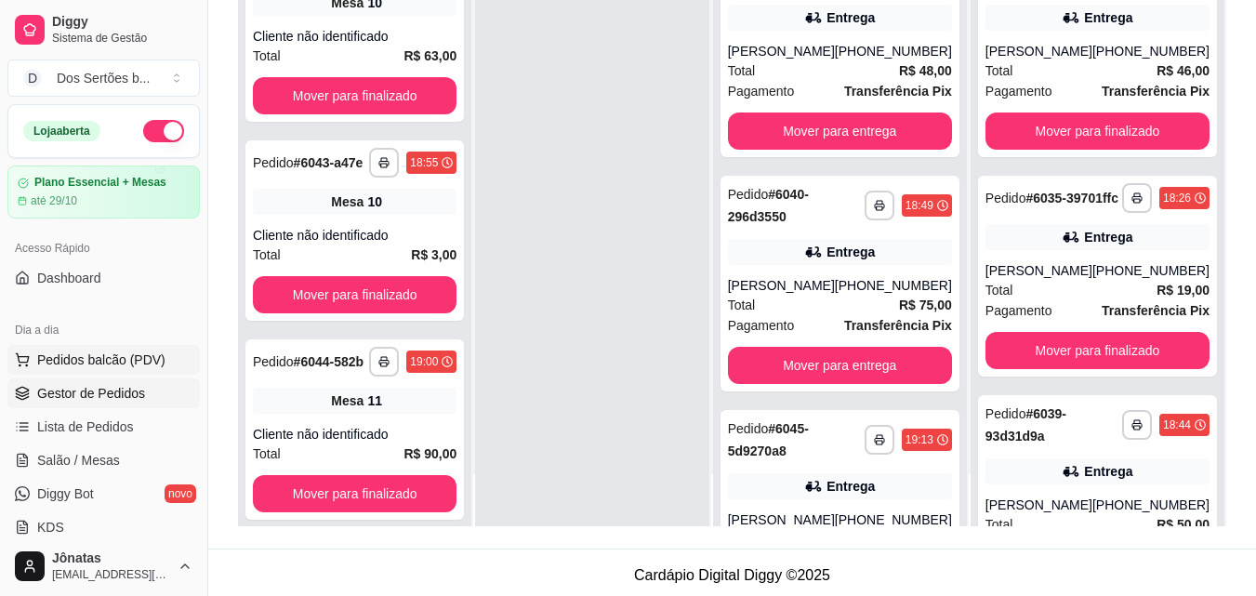
click at [91, 359] on span "Pedidos balcão (PDV)" at bounding box center [101, 360] width 128 height 19
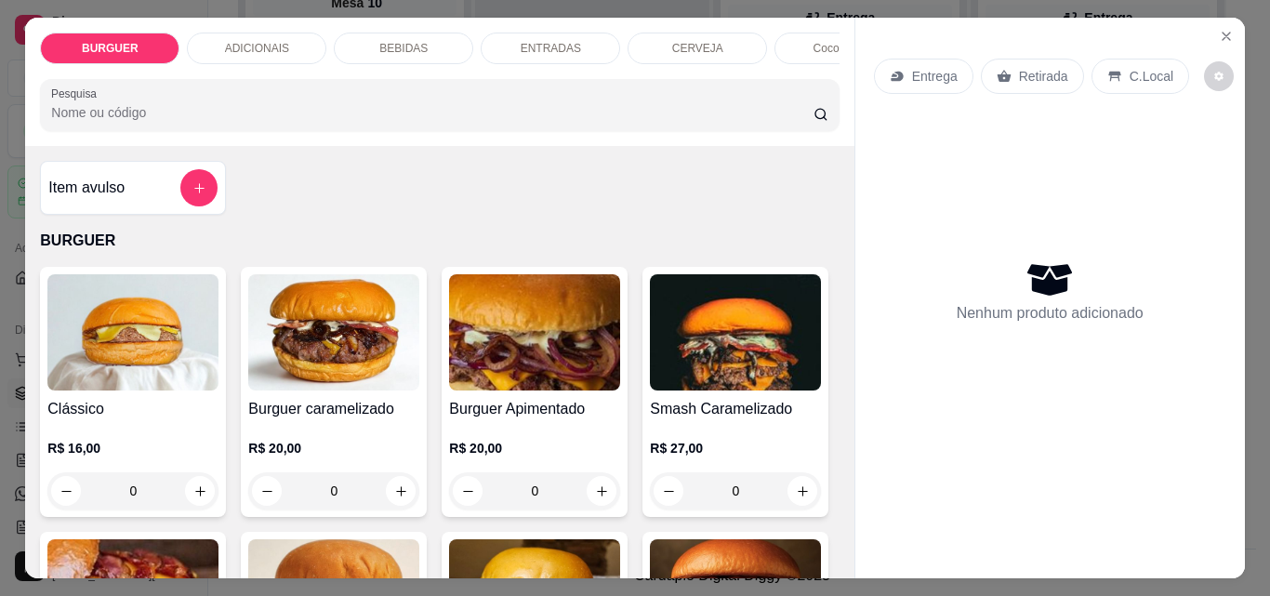
scroll to position [284, 0]
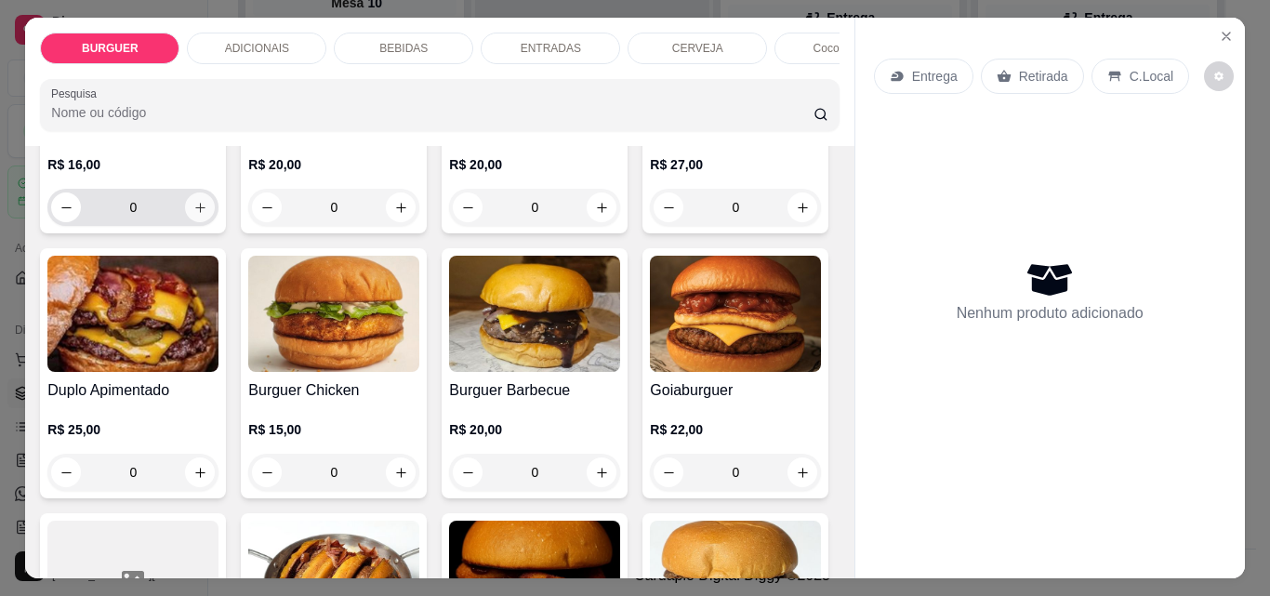
click at [196, 213] on icon "increase-product-quantity" at bounding box center [200, 208] width 14 height 14
type input "1"
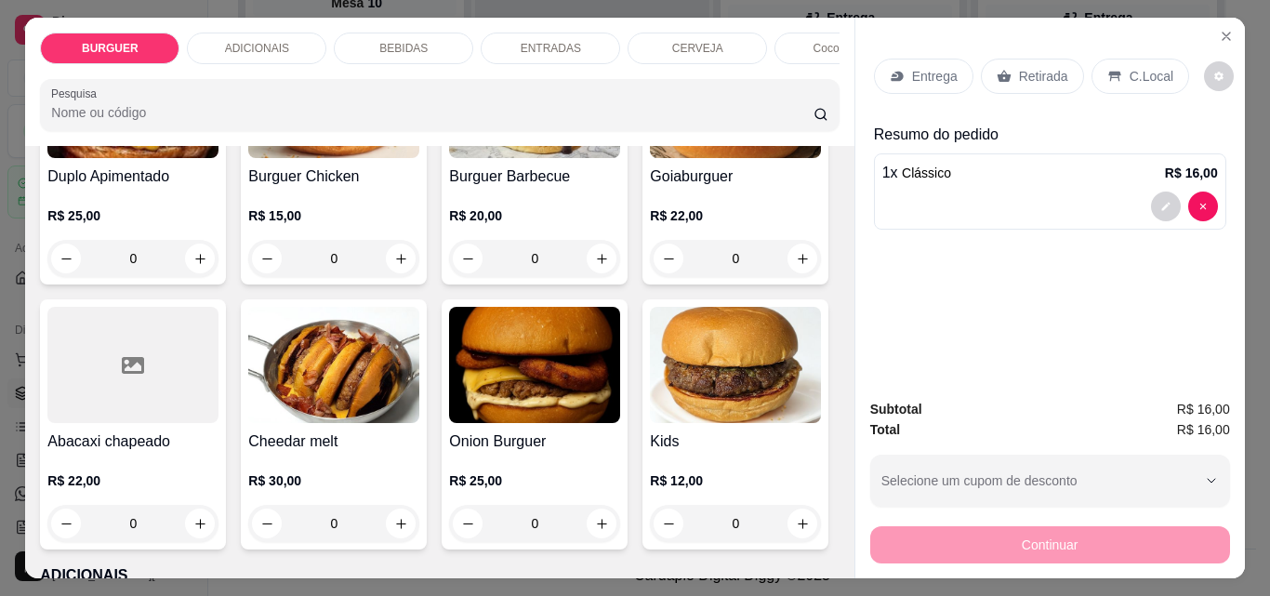
scroll to position [674, 0]
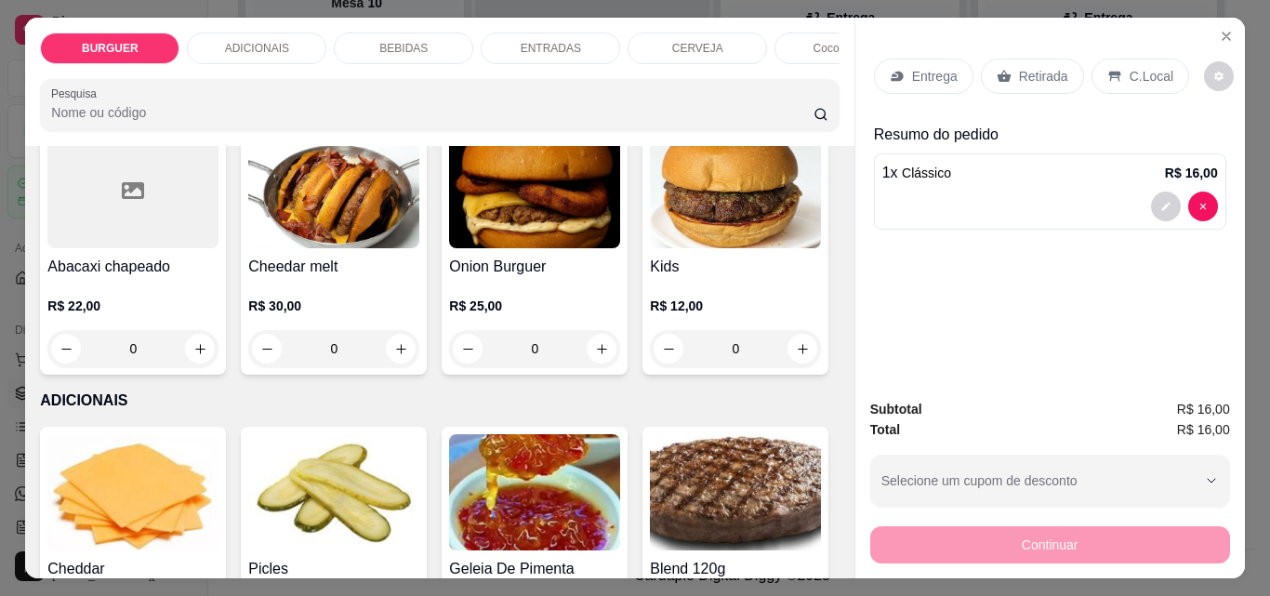
click at [597, 88] on icon "increase-product-quantity" at bounding box center [601, 83] width 9 height 9
type input "1"
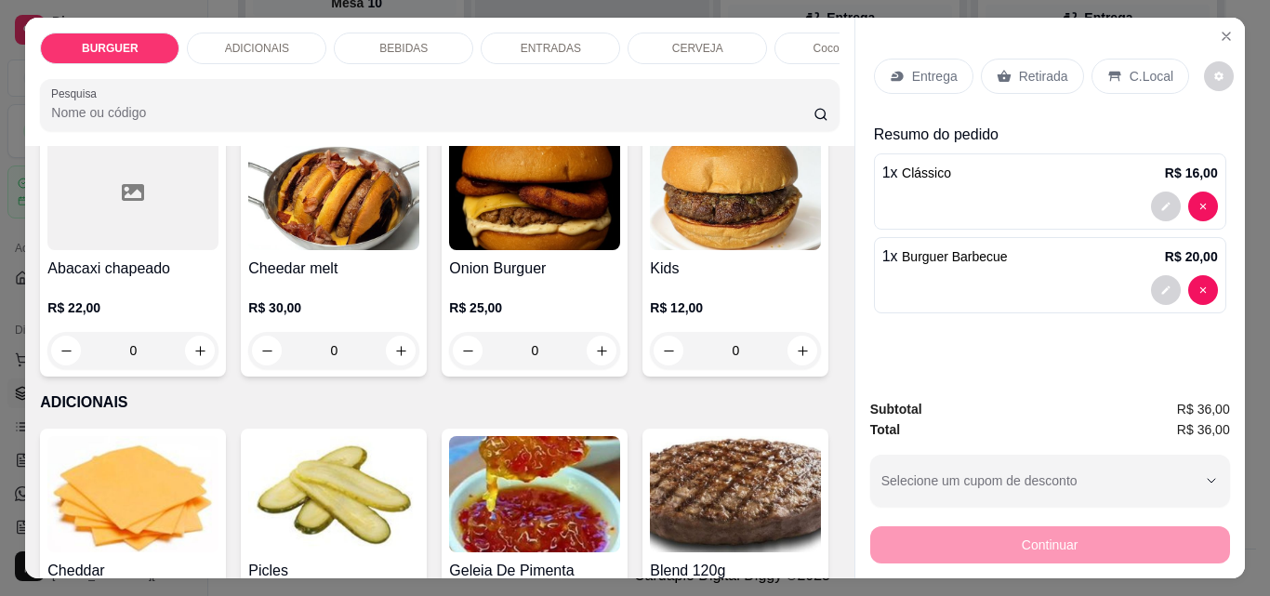
scroll to position [675, 0]
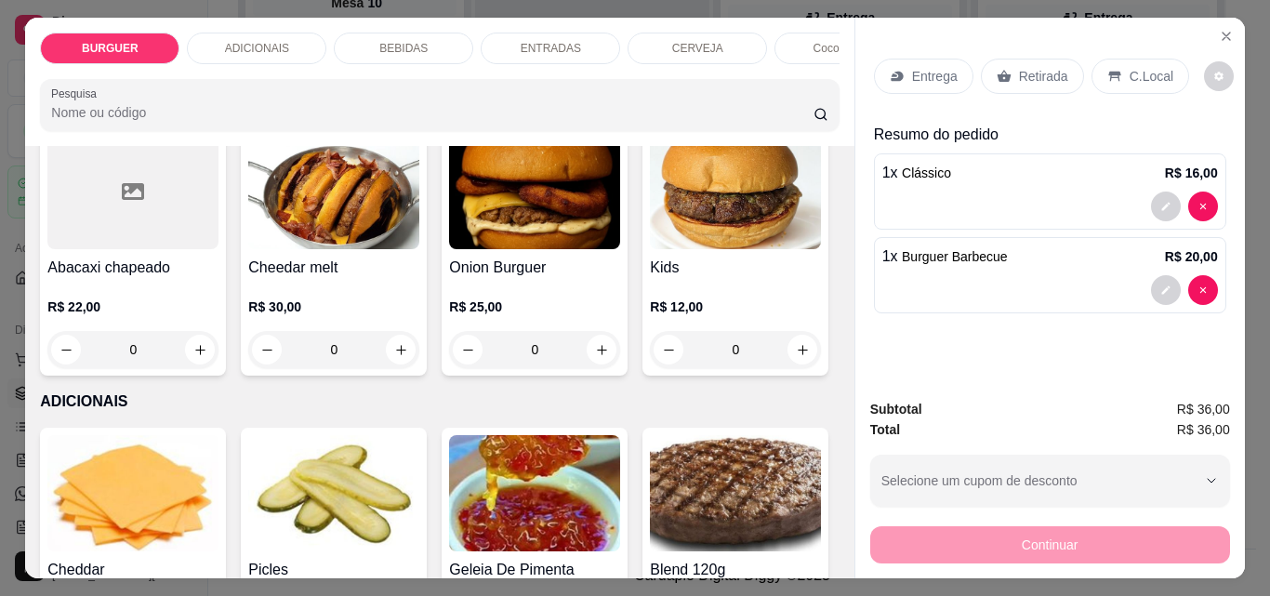
click at [1037, 59] on div "Retirada" at bounding box center [1032, 76] width 103 height 35
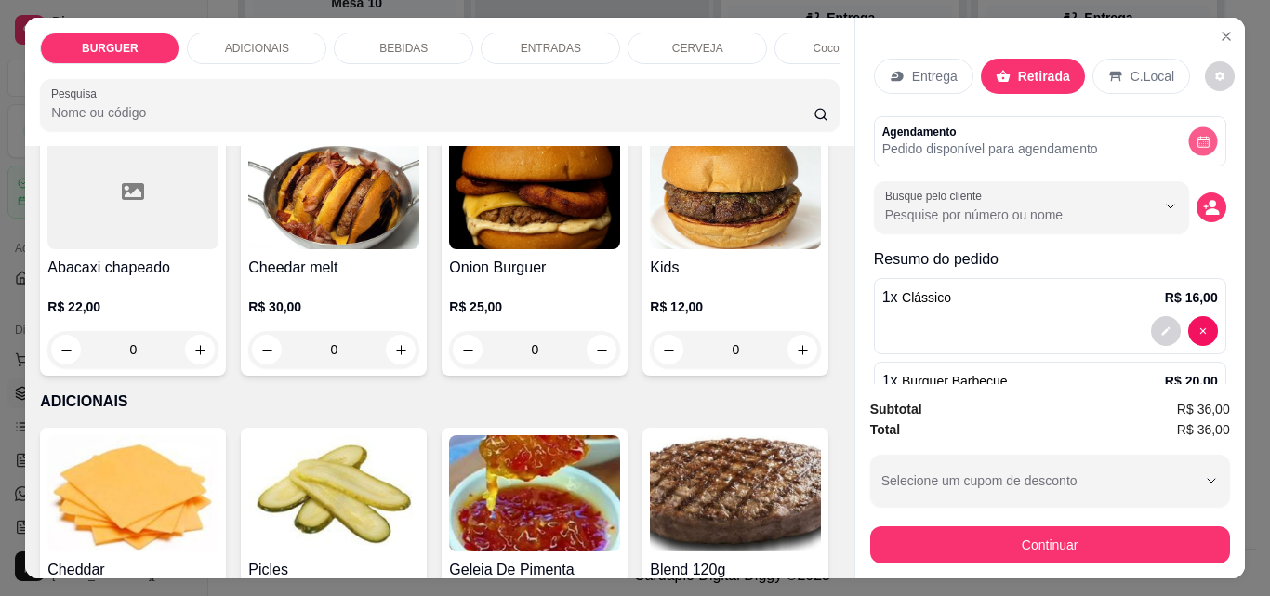
click at [1196, 135] on icon "decrease-product-quantity" at bounding box center [1203, 142] width 14 height 14
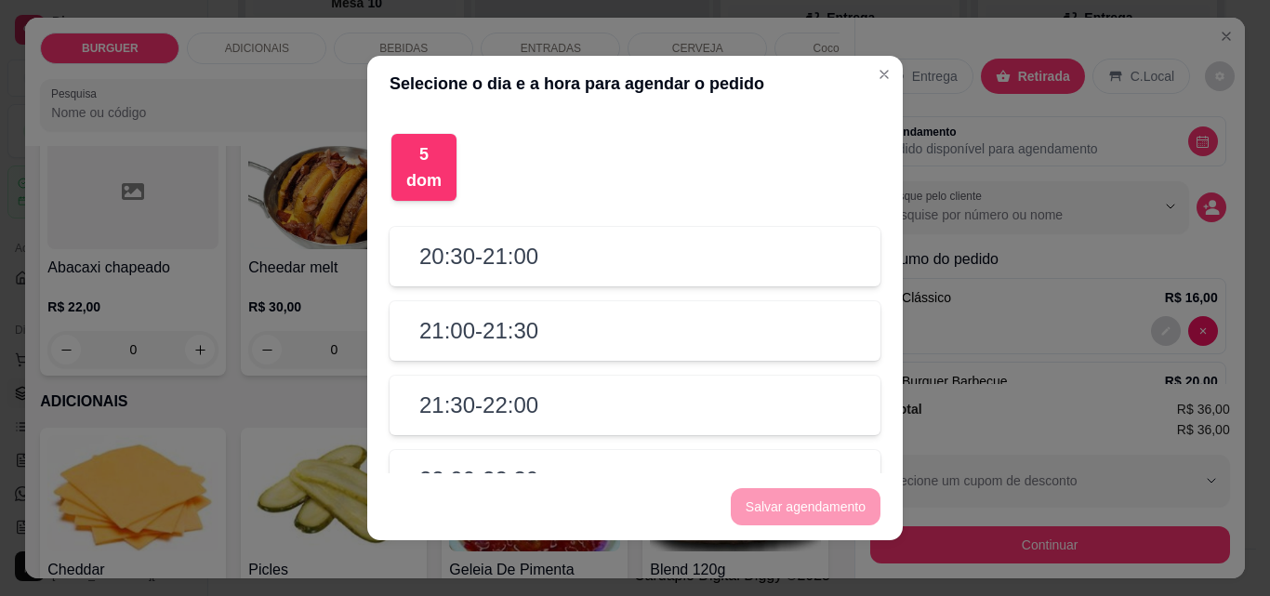
click at [471, 399] on h2 "21:30 - 22:00" at bounding box center [478, 406] width 119 height 30
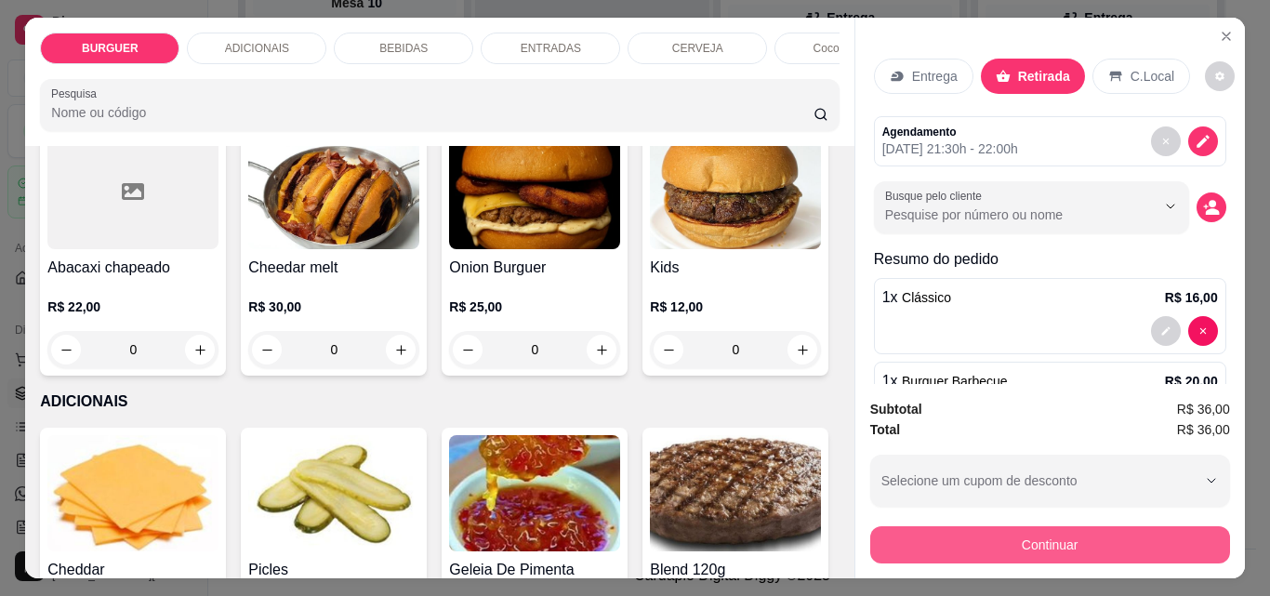
click at [961, 541] on button "Continuar" at bounding box center [1050, 544] width 360 height 37
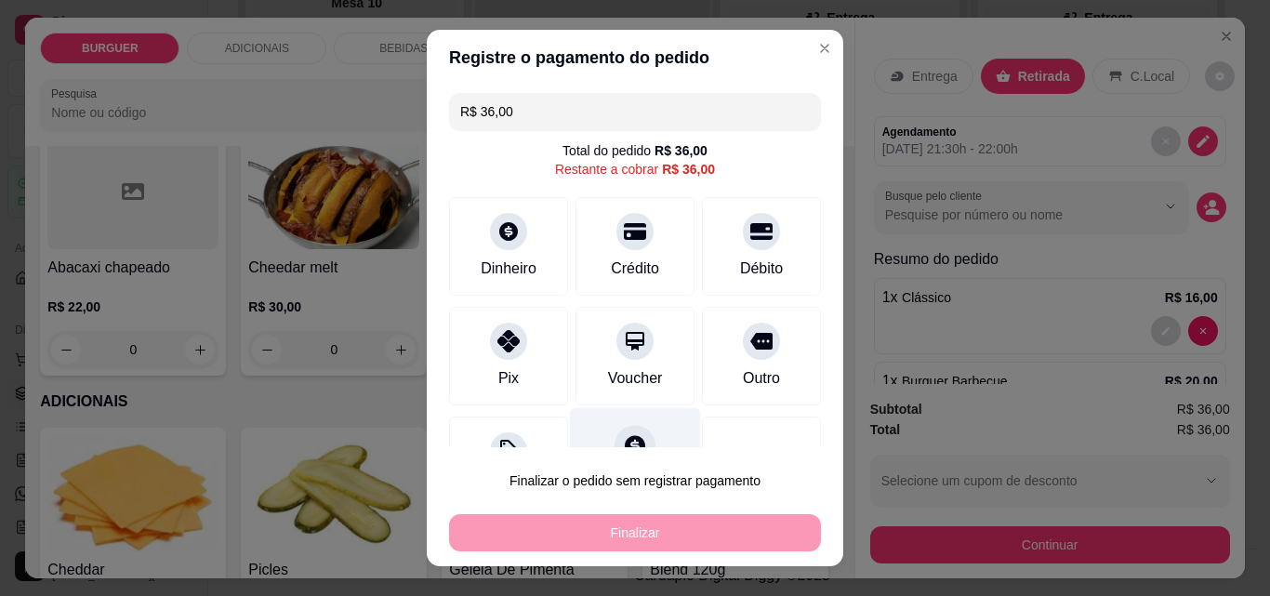
click at [613, 421] on div "Fiado" at bounding box center [635, 462] width 131 height 109
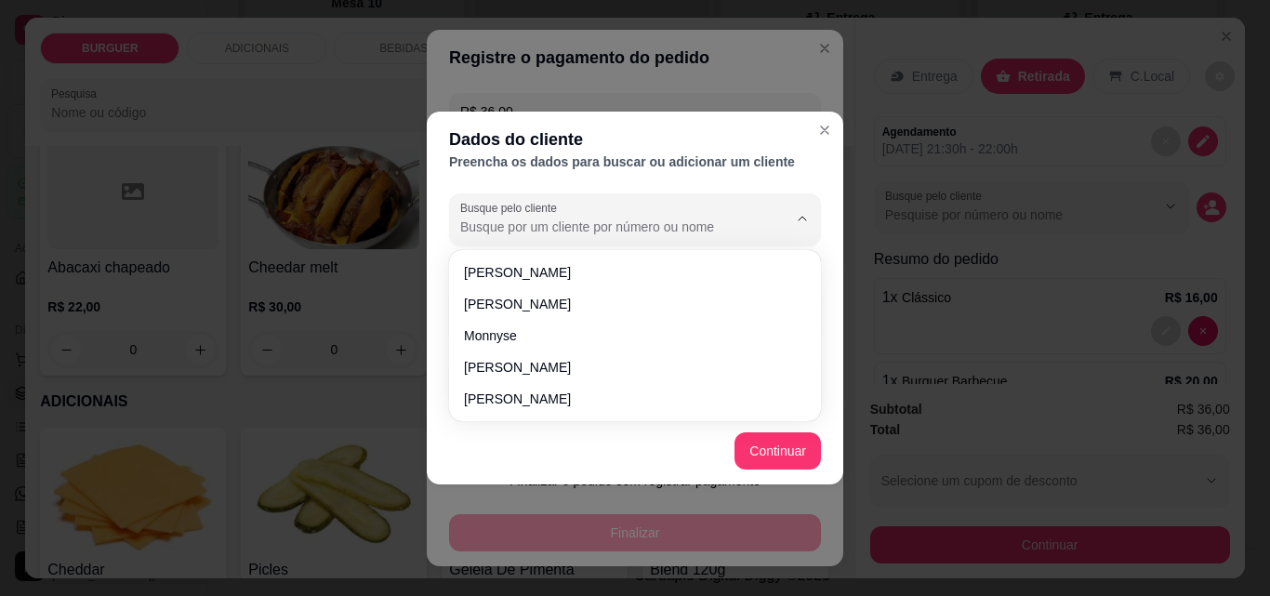
click at [545, 226] on input "Busque pelo cliente" at bounding box center [609, 227] width 298 height 19
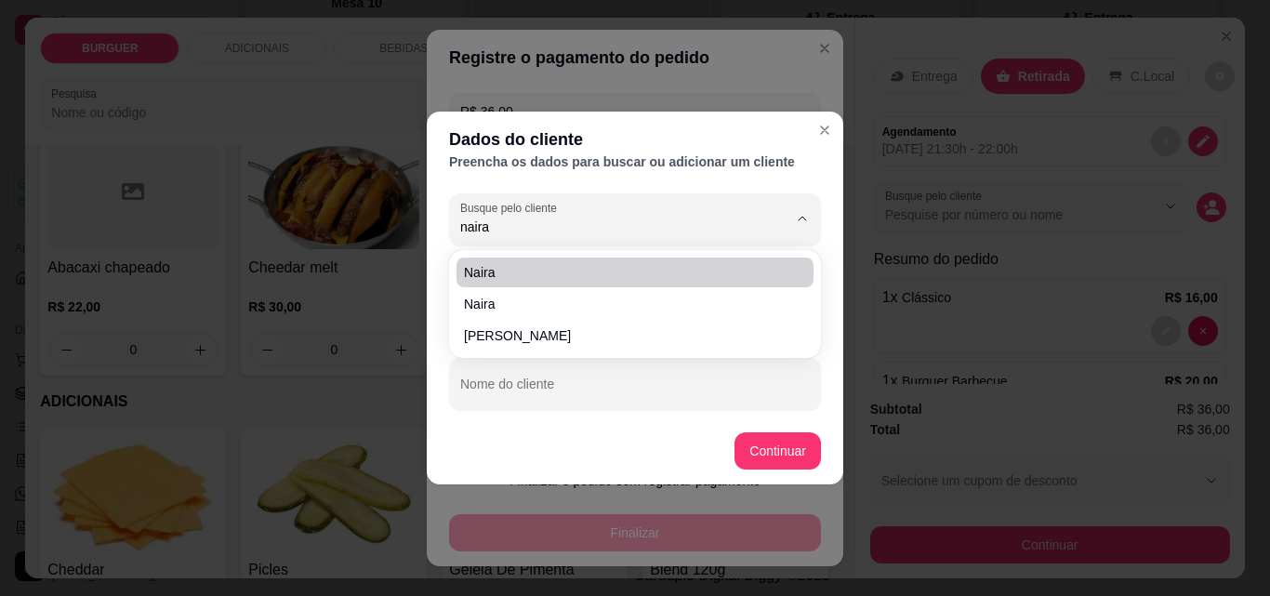
click at [489, 258] on li "Naira" at bounding box center [635, 273] width 357 height 30
type input "Naira"
type input "[PHONE_NUMBER]"
type input "Naira"
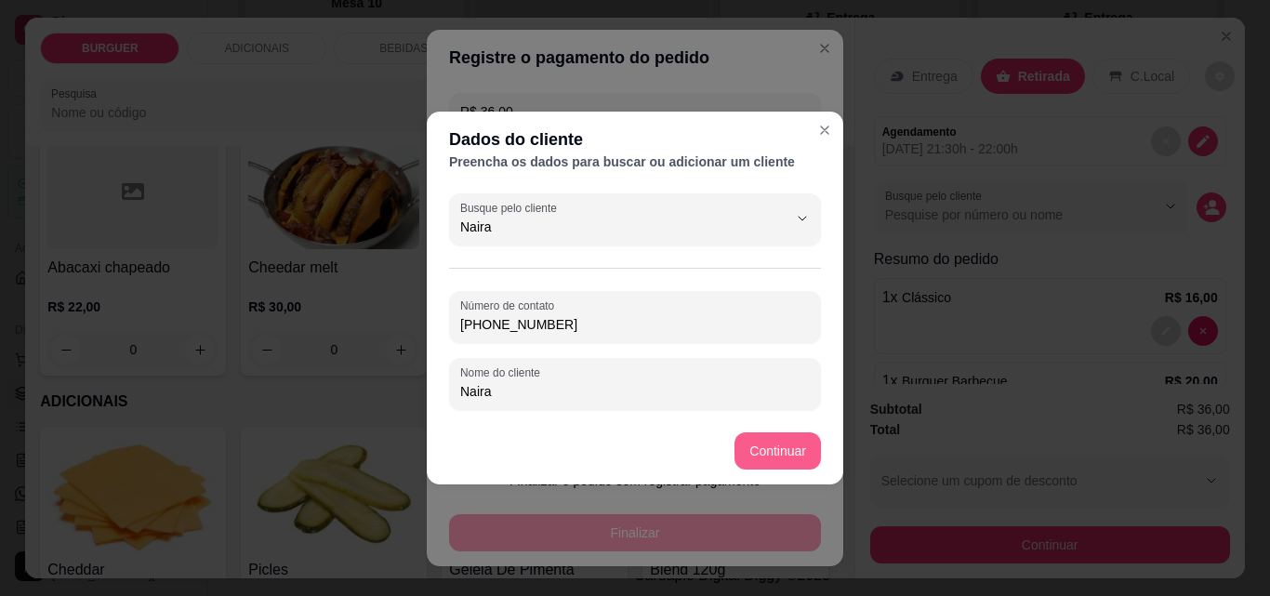
type input "Naira"
type input "R$ 0,00"
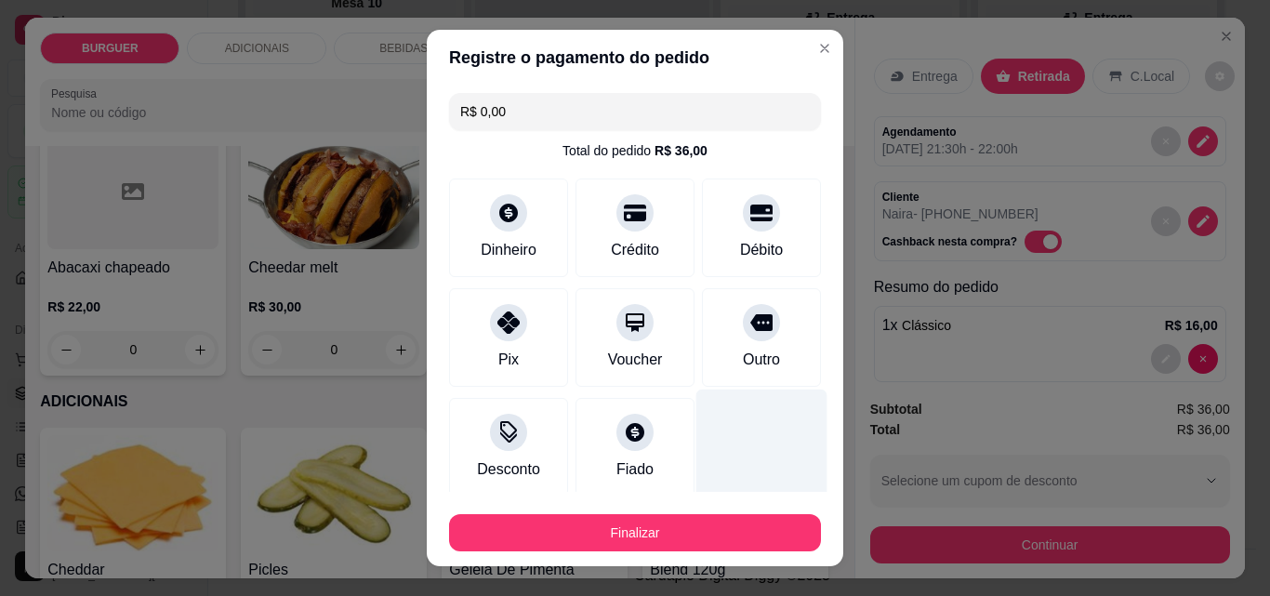
scroll to position [29, 0]
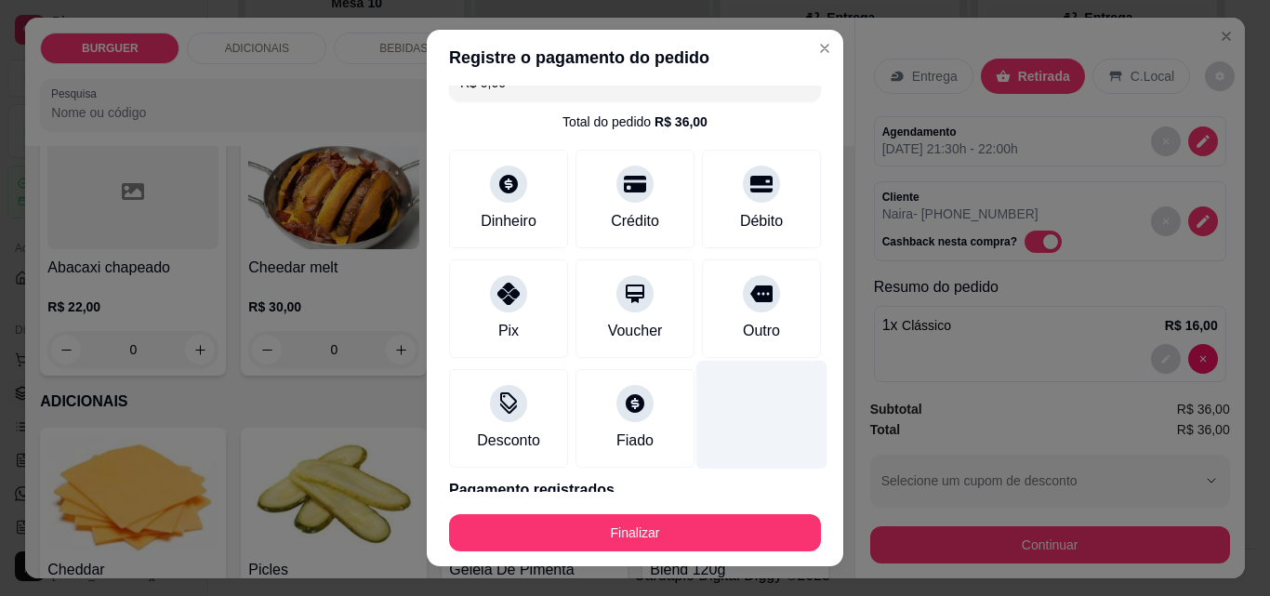
drag, startPoint x: 718, startPoint y: 559, endPoint x: 709, endPoint y: 392, distance: 166.6
click at [709, 392] on div at bounding box center [761, 415] width 131 height 109
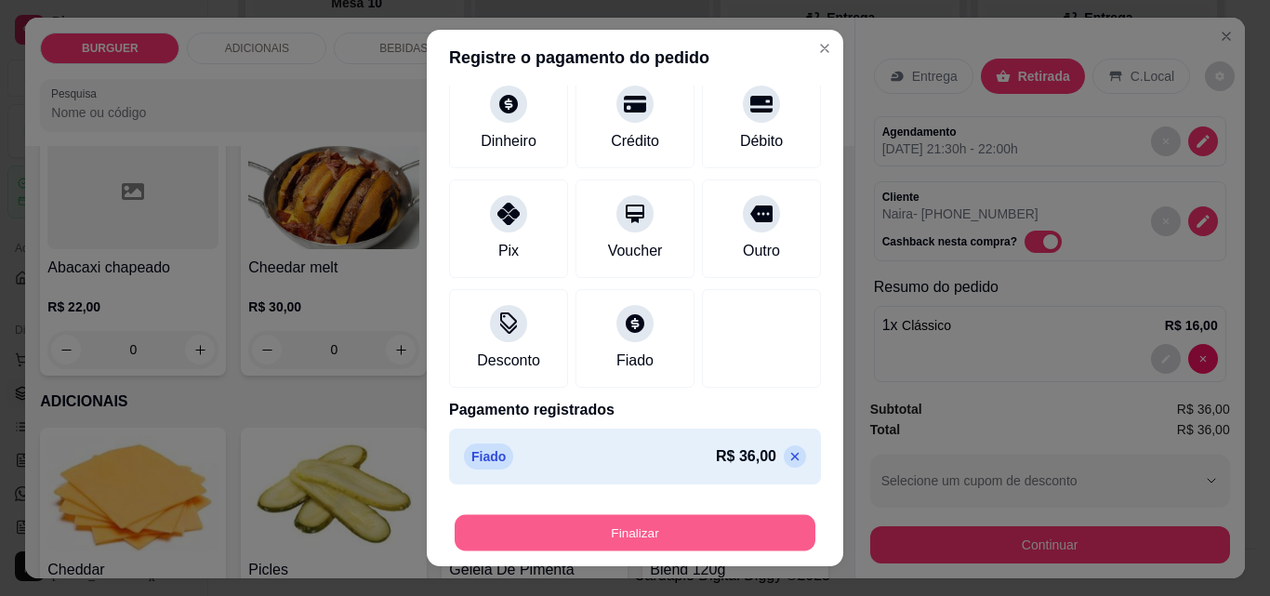
click at [597, 532] on button "Finalizar" at bounding box center [635, 533] width 361 height 36
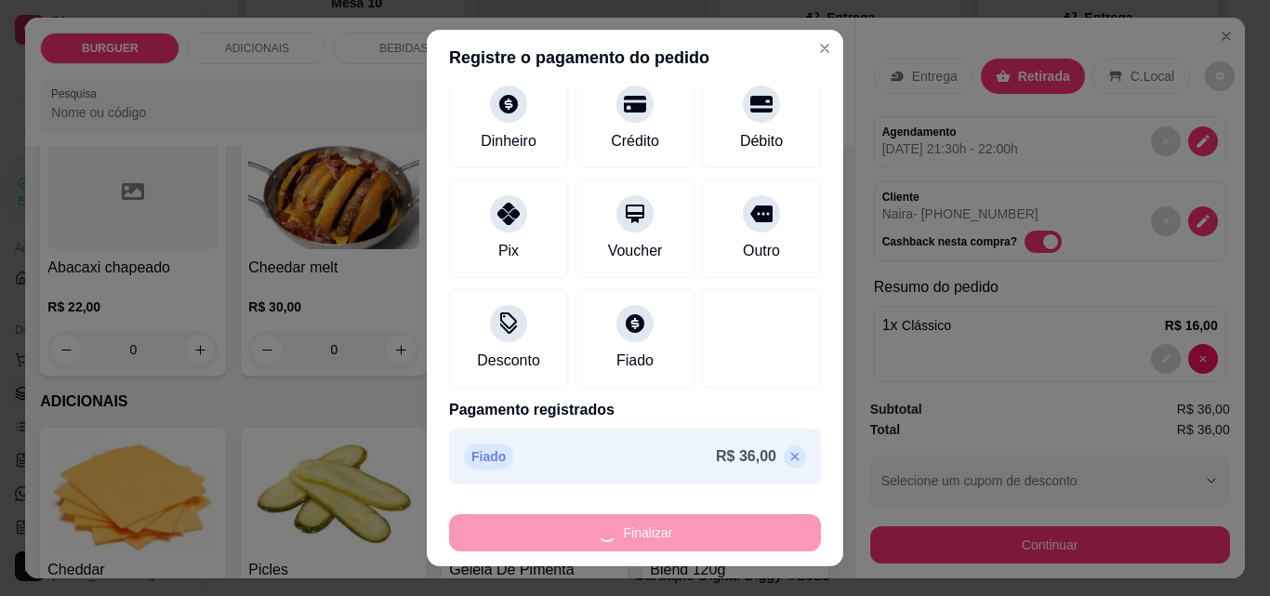
type input "0"
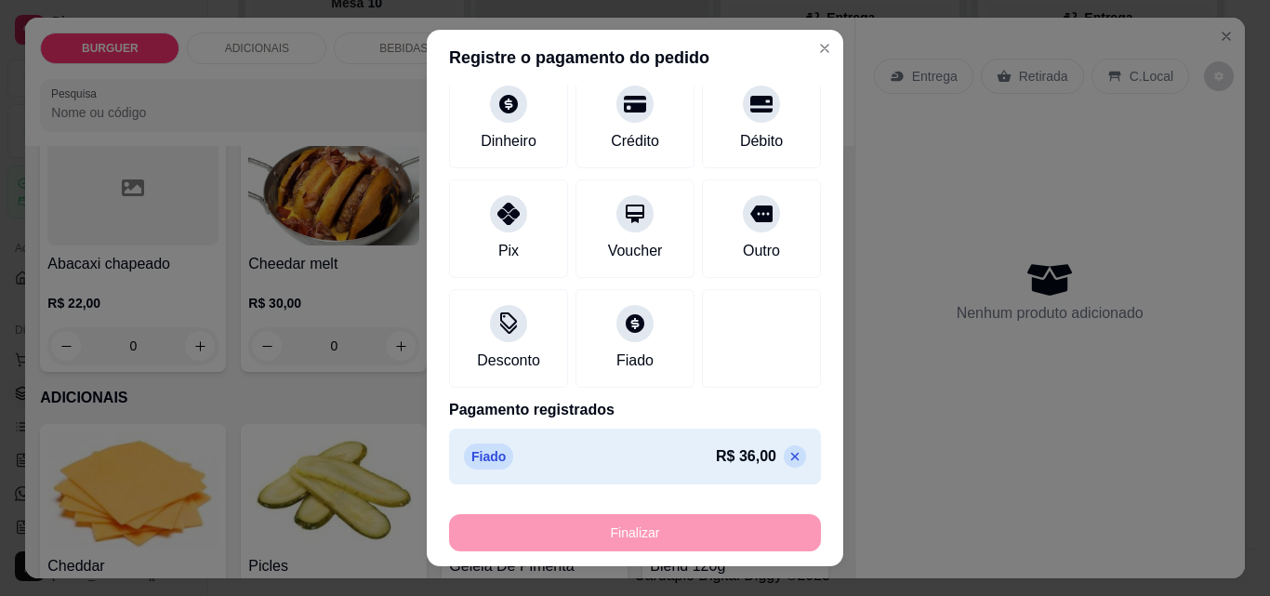
type input "-R$ 36,00"
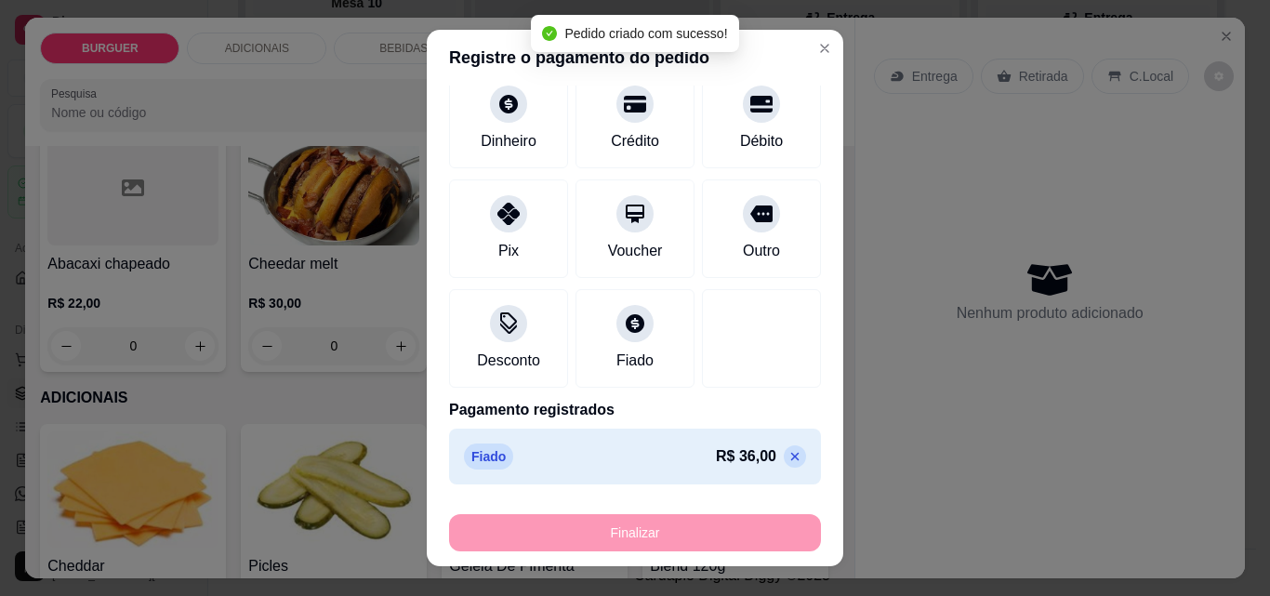
scroll to position [672, 0]
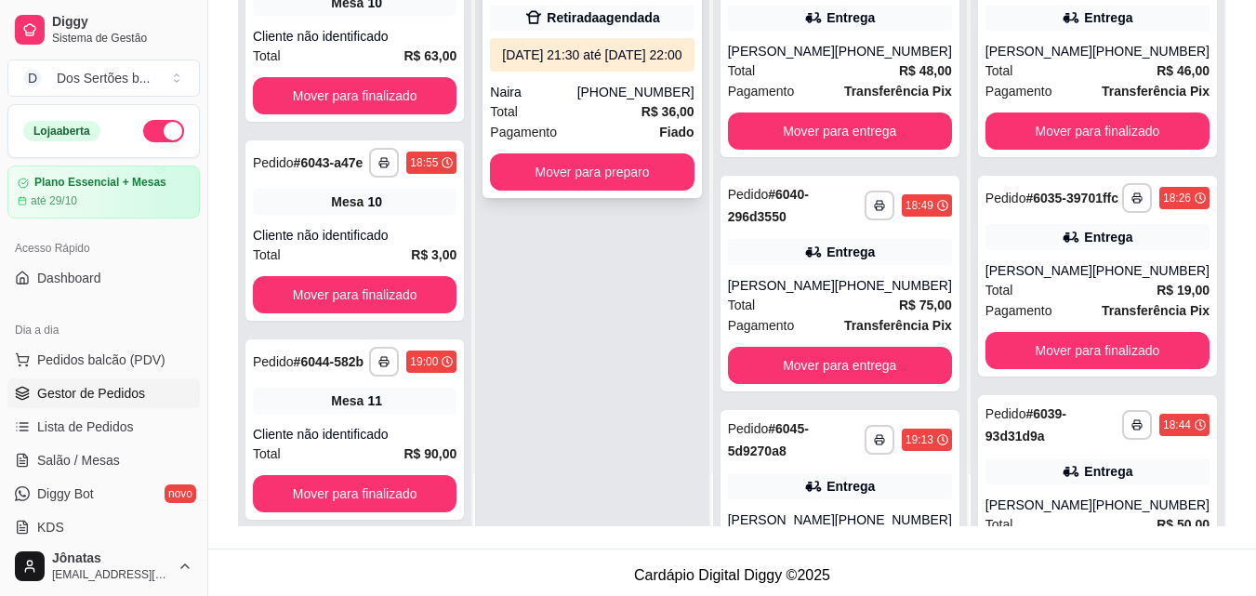
click at [561, 101] on div "Naira" at bounding box center [533, 92] width 86 height 19
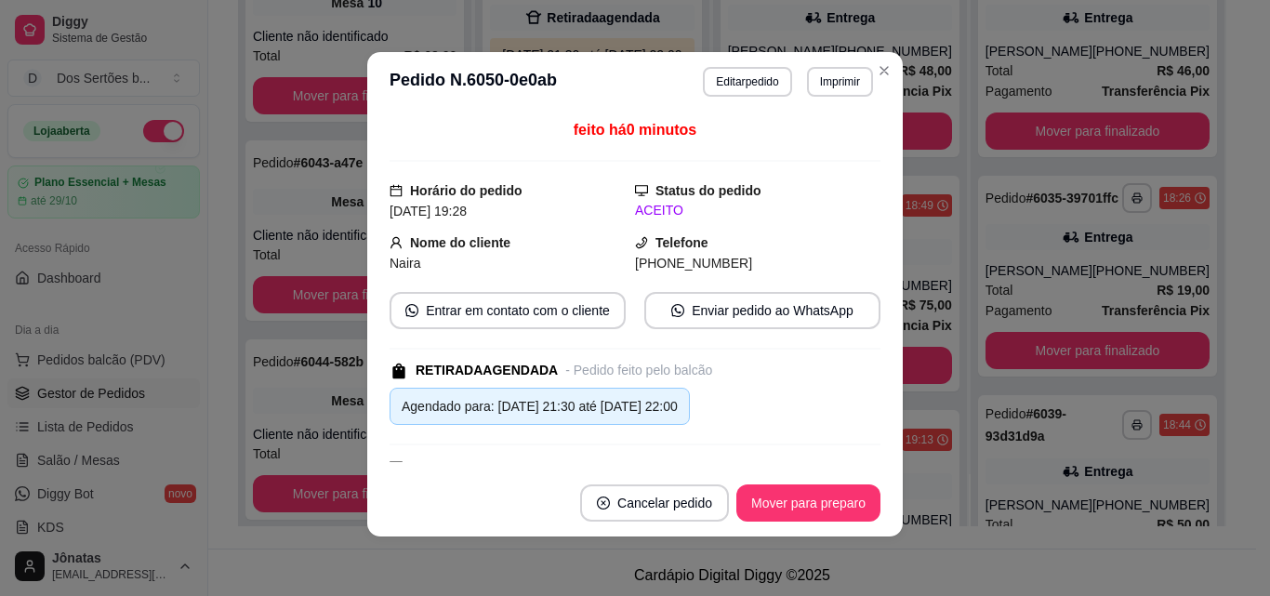
scroll to position [281, 0]
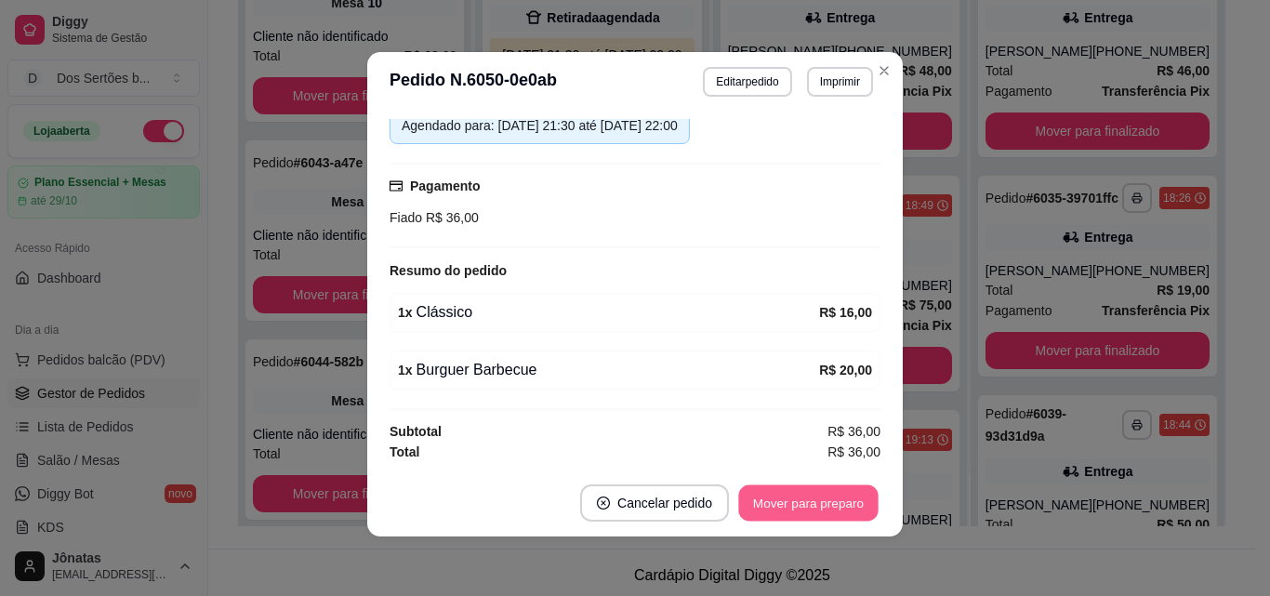
click at [784, 494] on button "Mover para preparo" at bounding box center [807, 503] width 139 height 36
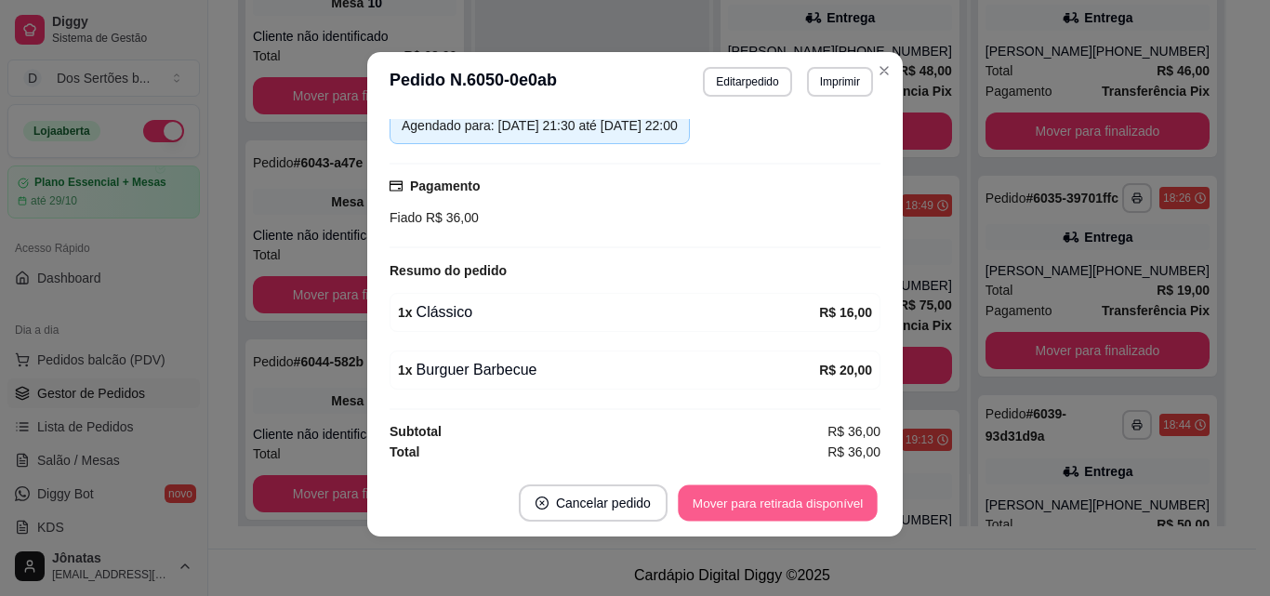
click at [824, 496] on button "Mover para retirada disponível" at bounding box center [777, 503] width 199 height 36
click at [821, 497] on button "Mover para finalizado" at bounding box center [804, 503] width 150 height 36
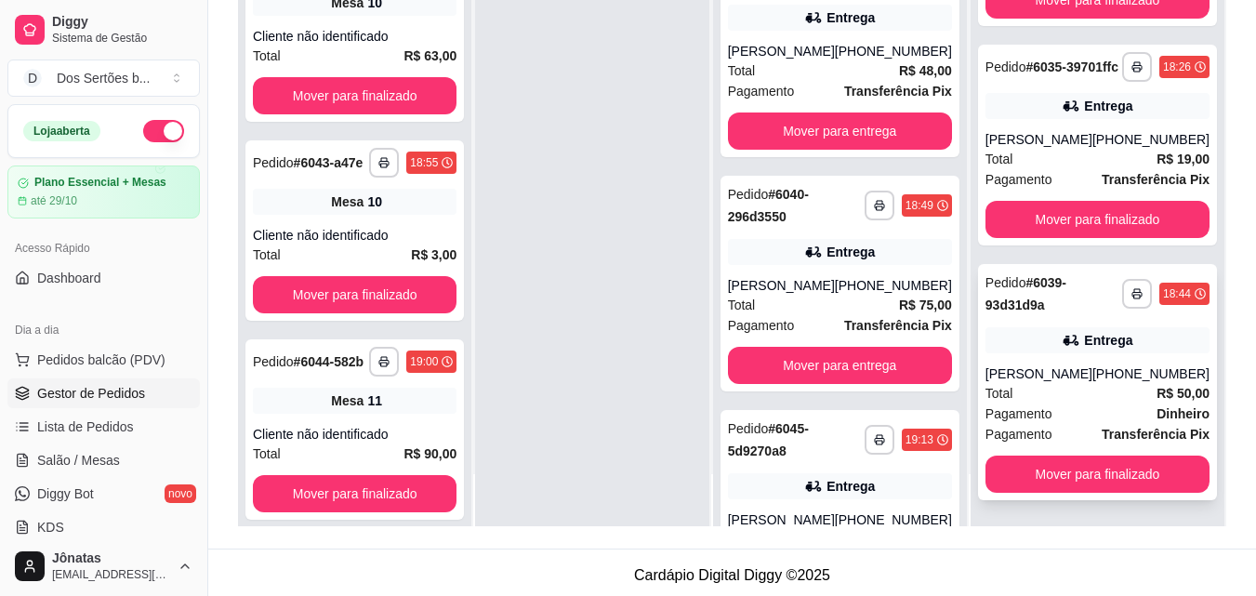
scroll to position [284, 0]
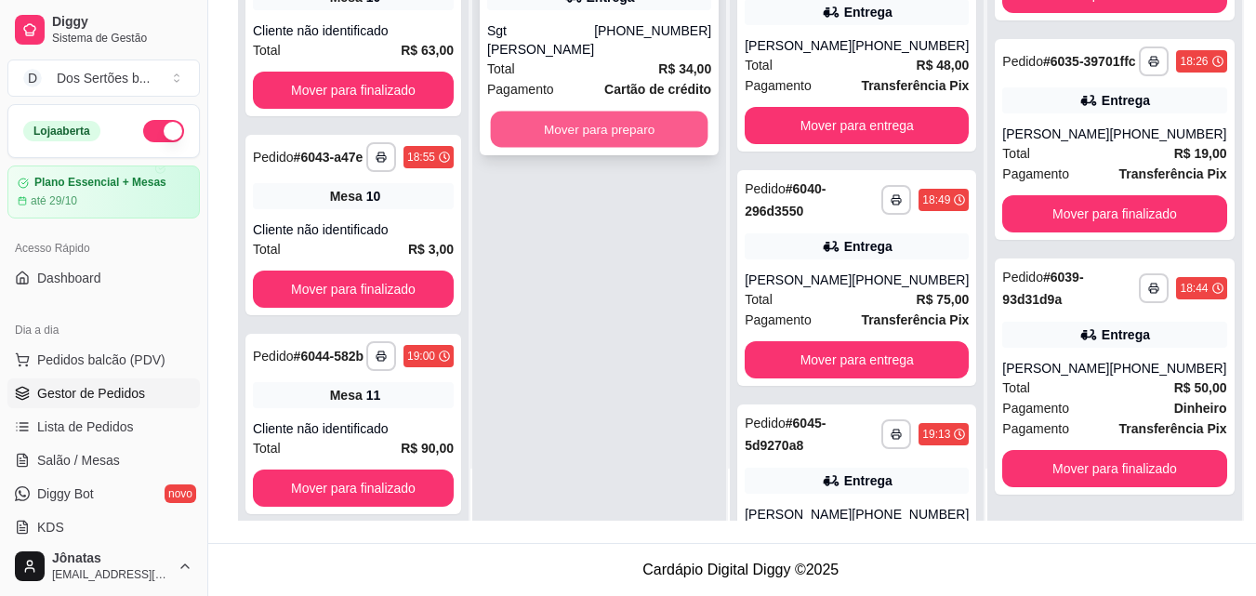
click at [524, 112] on button "Mover para preparo" at bounding box center [600, 130] width 218 height 36
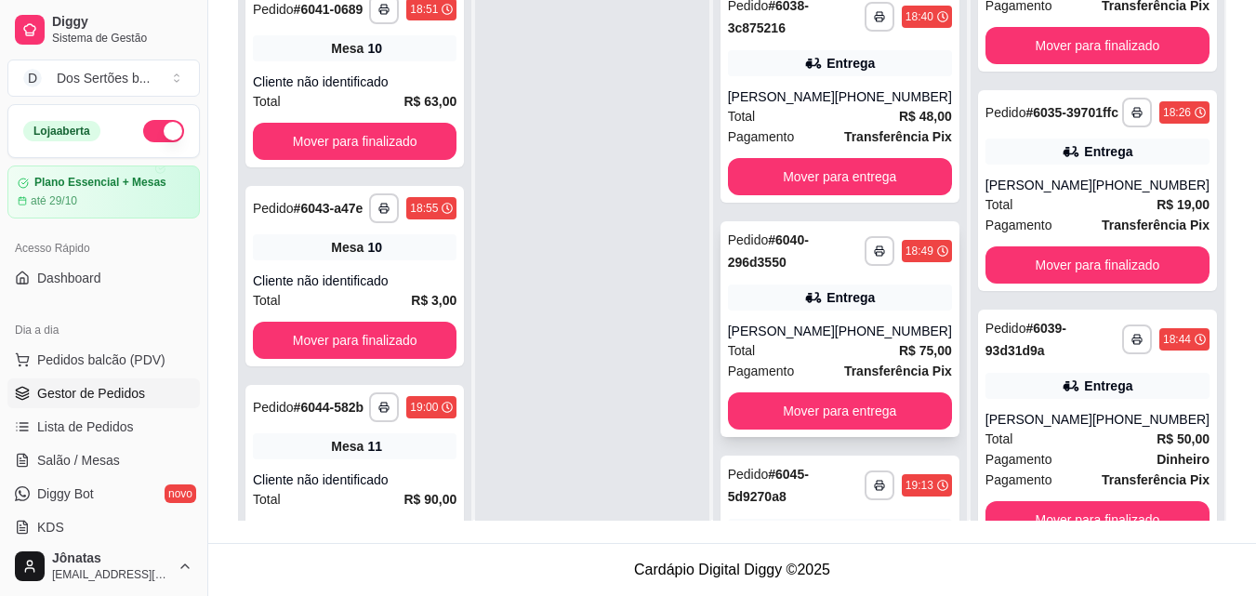
scroll to position [52, 0]
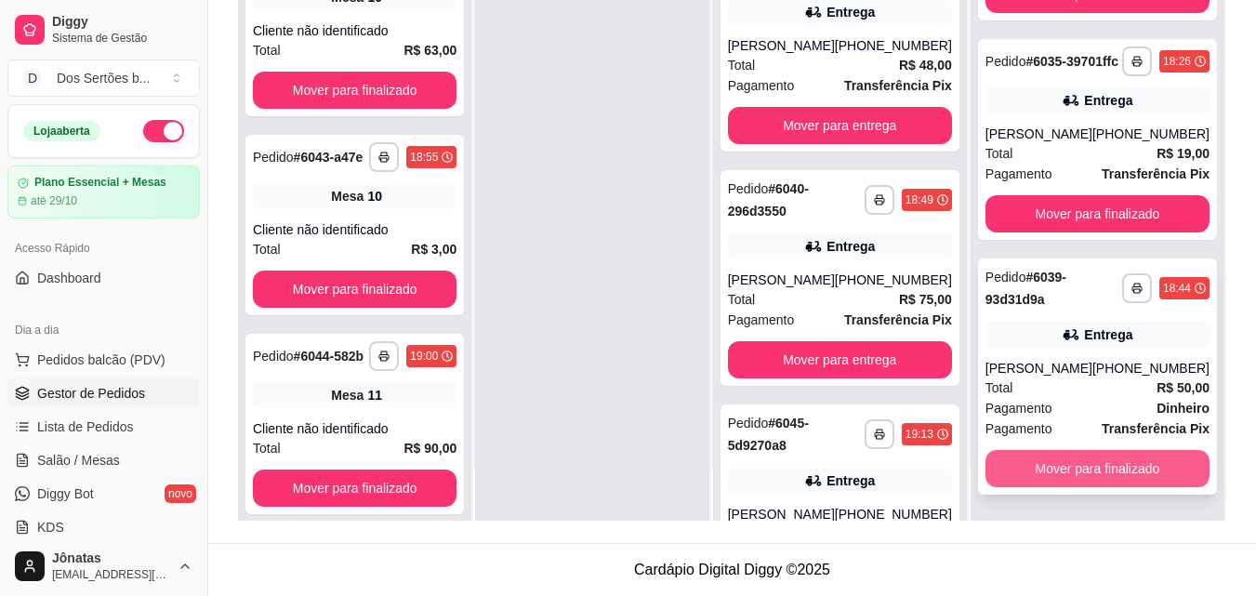
click at [1066, 467] on button "Mover para finalizado" at bounding box center [1098, 468] width 224 height 37
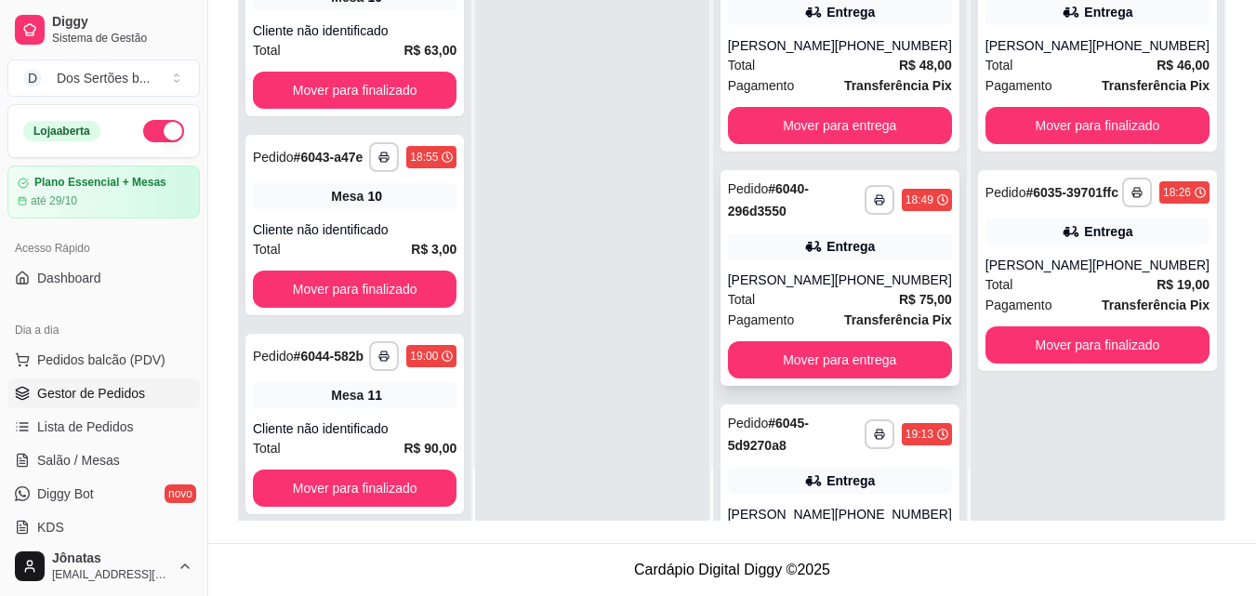
scroll to position [0, 0]
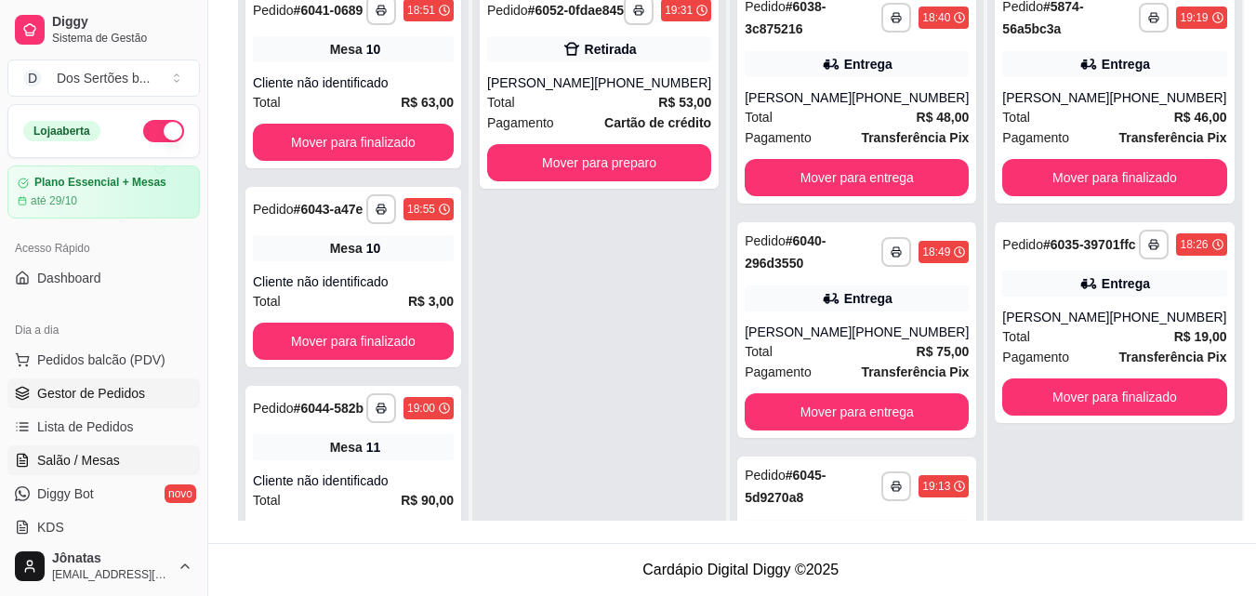
click at [43, 463] on span "Salão / Mesas" at bounding box center [78, 460] width 83 height 19
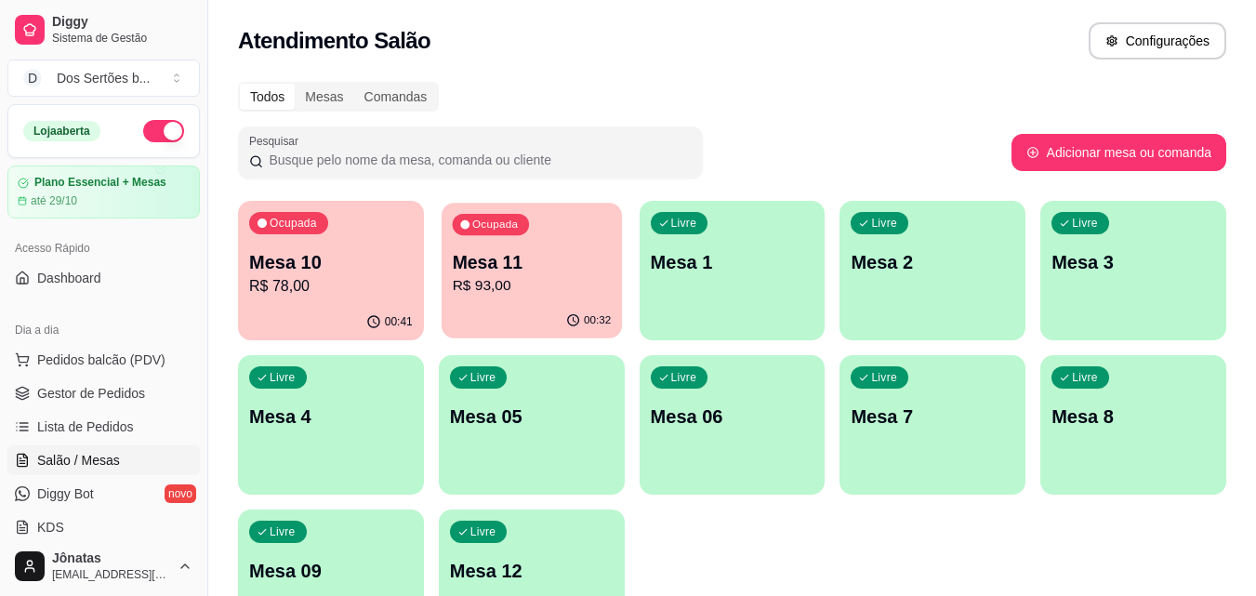
click at [492, 270] on p "Mesa 11" at bounding box center [531, 262] width 159 height 25
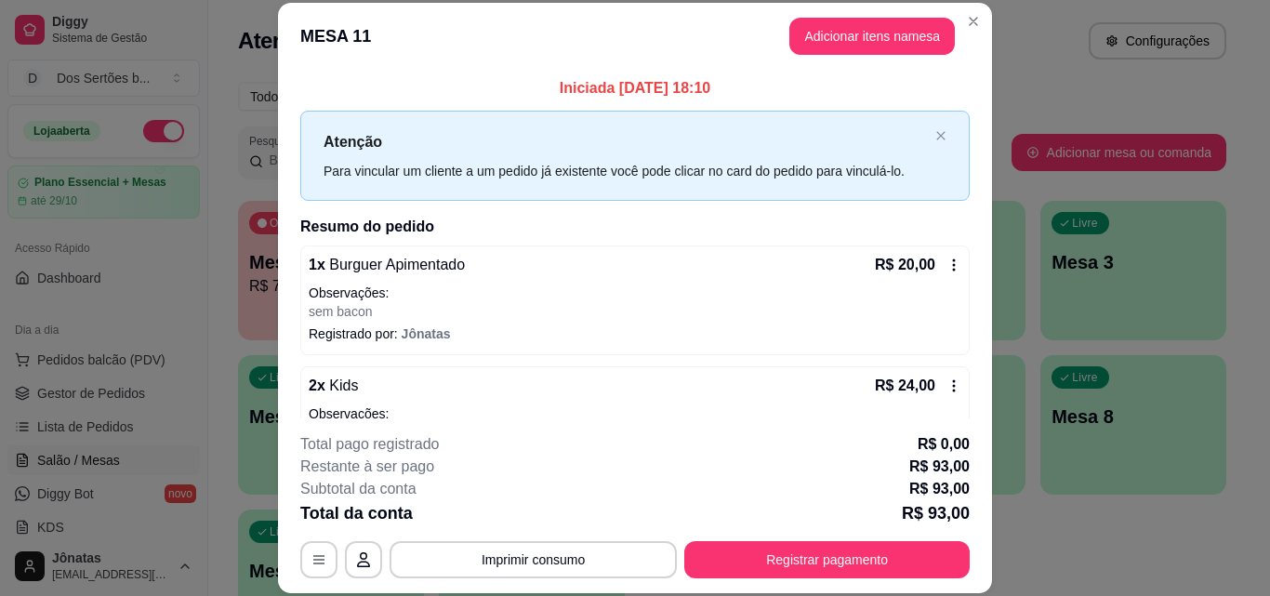
scroll to position [491, 0]
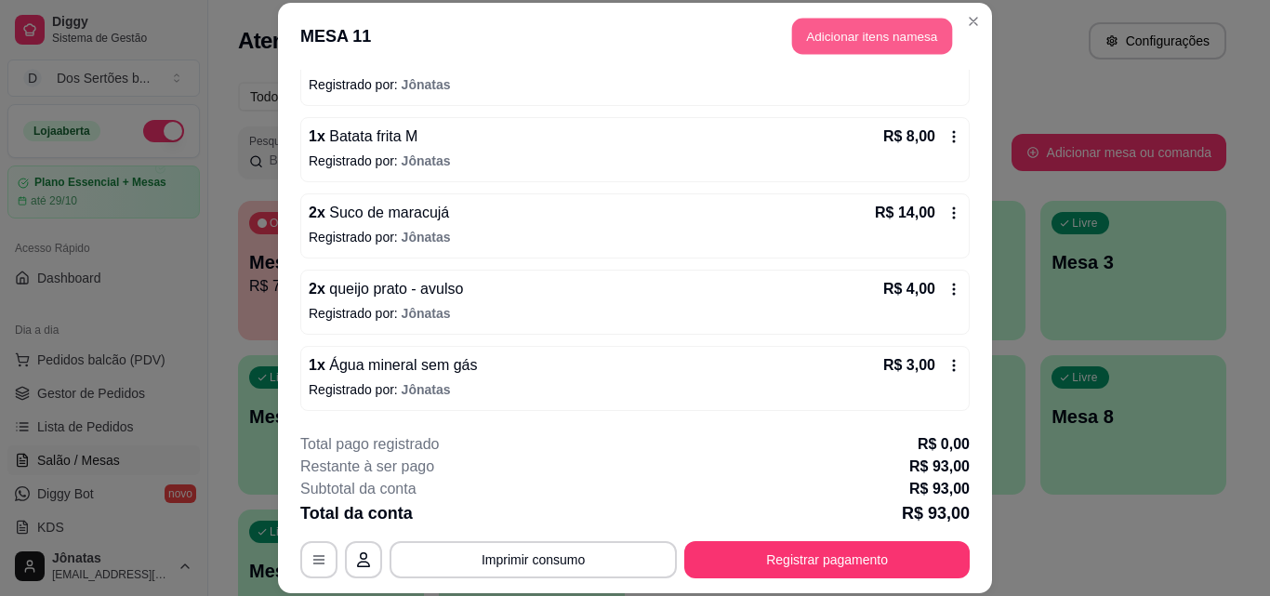
click at [833, 34] on button "Adicionar itens na mesa" at bounding box center [872, 37] width 160 height 36
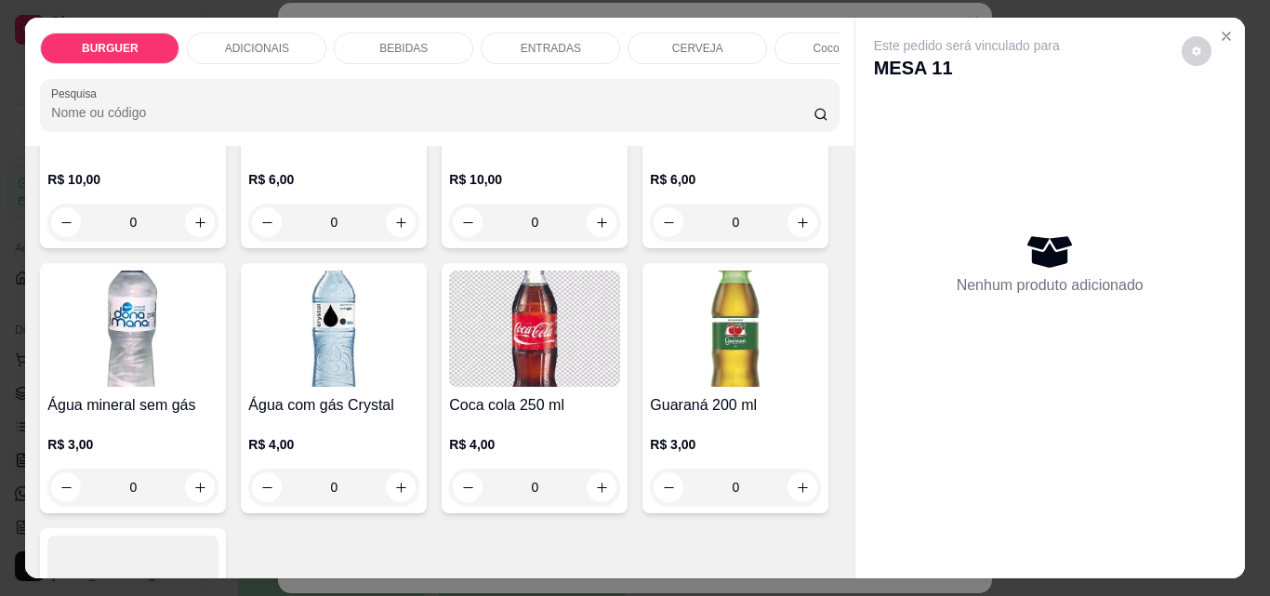
scroll to position [2303, 0]
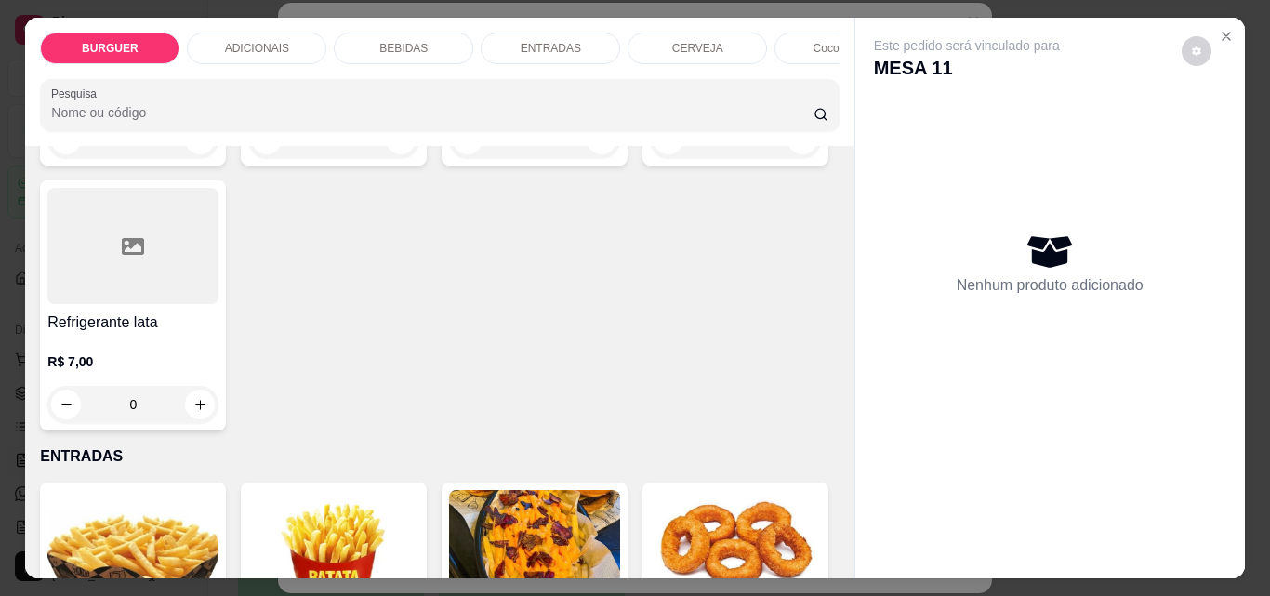
type input "1"
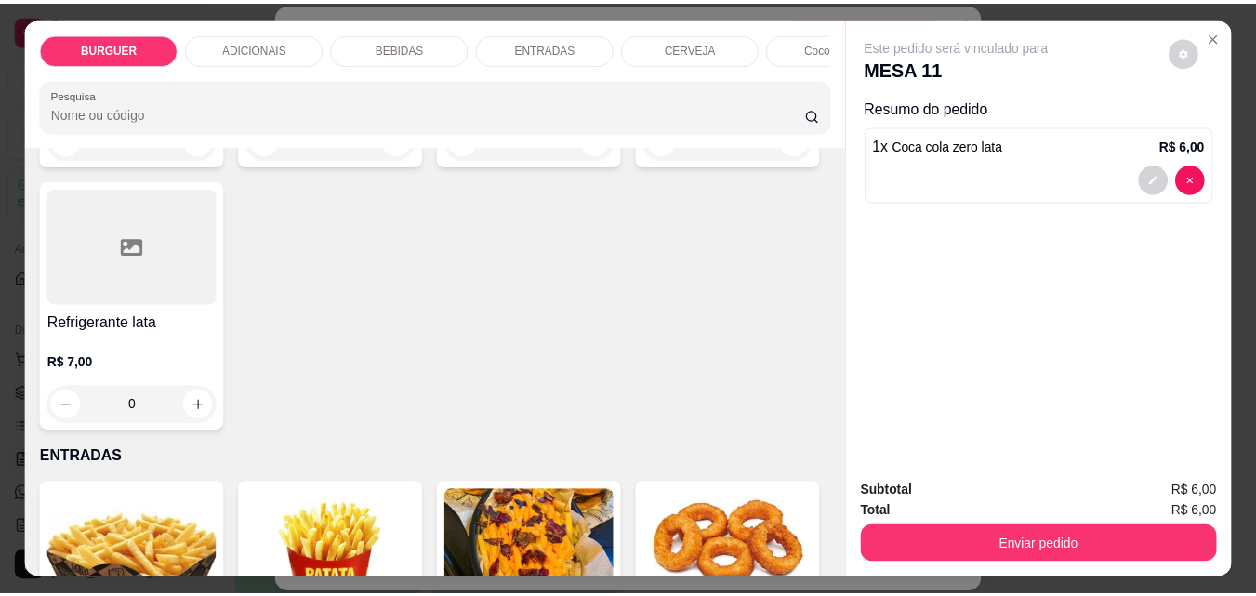
scroll to position [1948, 0]
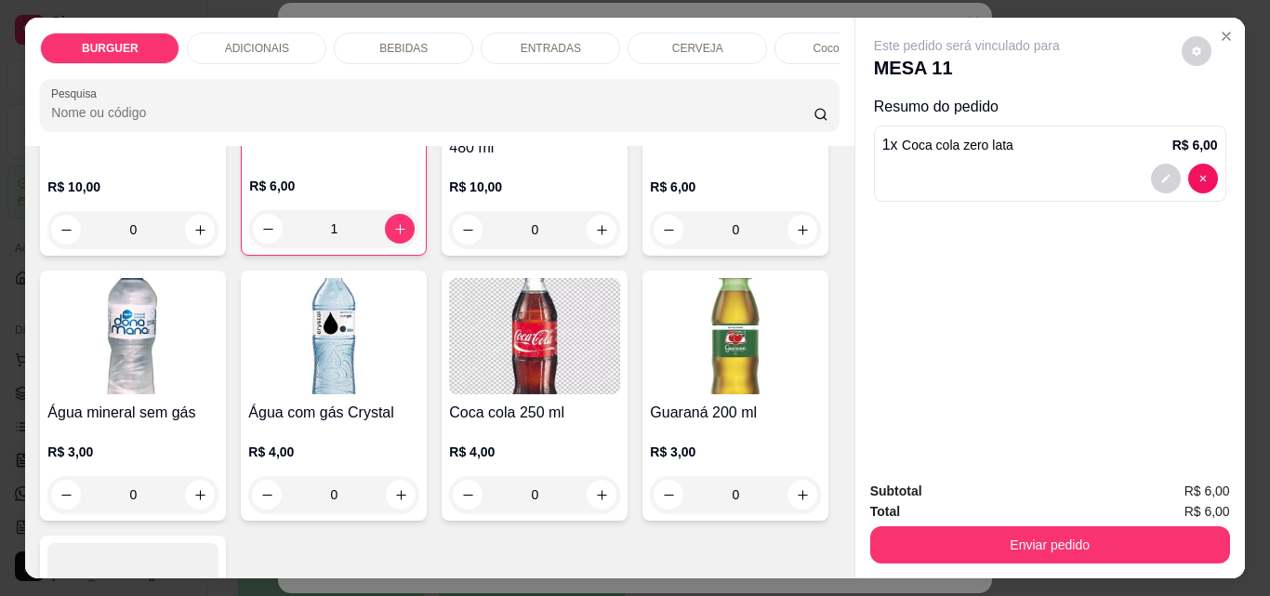
type input "1"
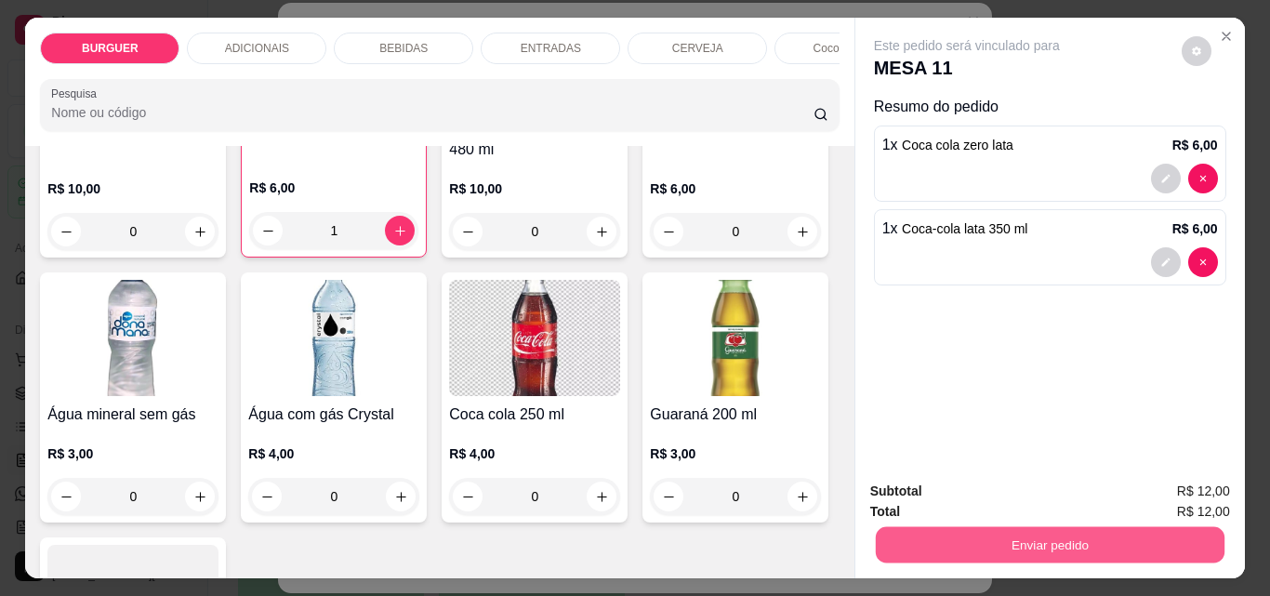
click at [936, 542] on button "Enviar pedido" at bounding box center [1049, 544] width 349 height 36
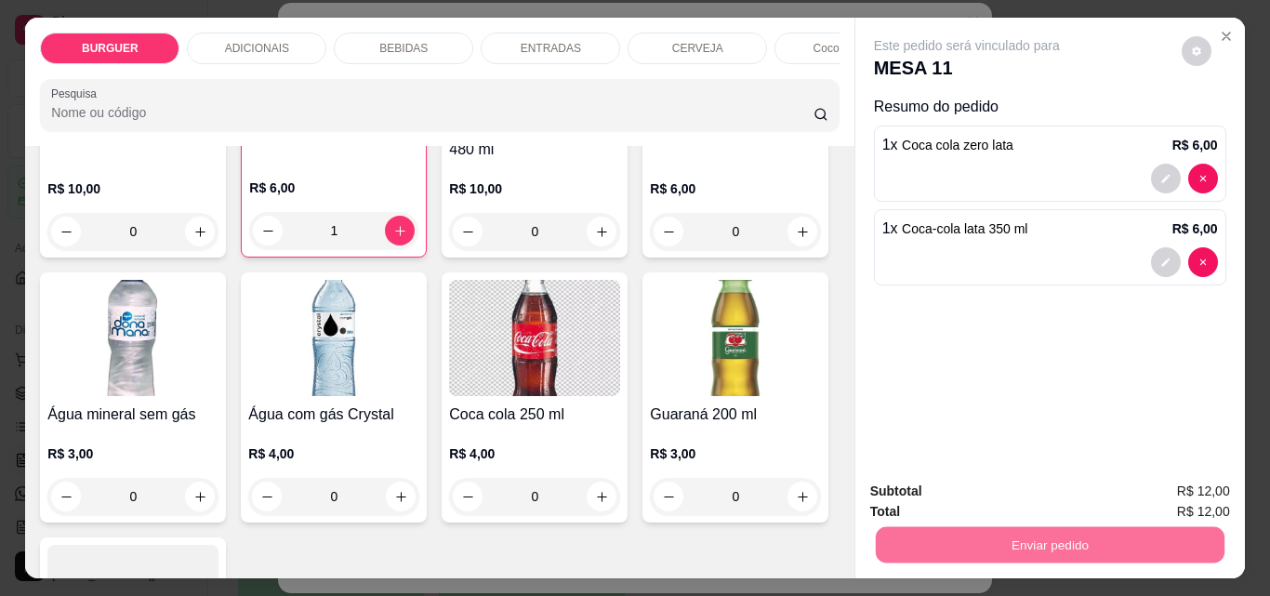
click at [1176, 493] on button "Enviar pedido" at bounding box center [1182, 491] width 102 height 34
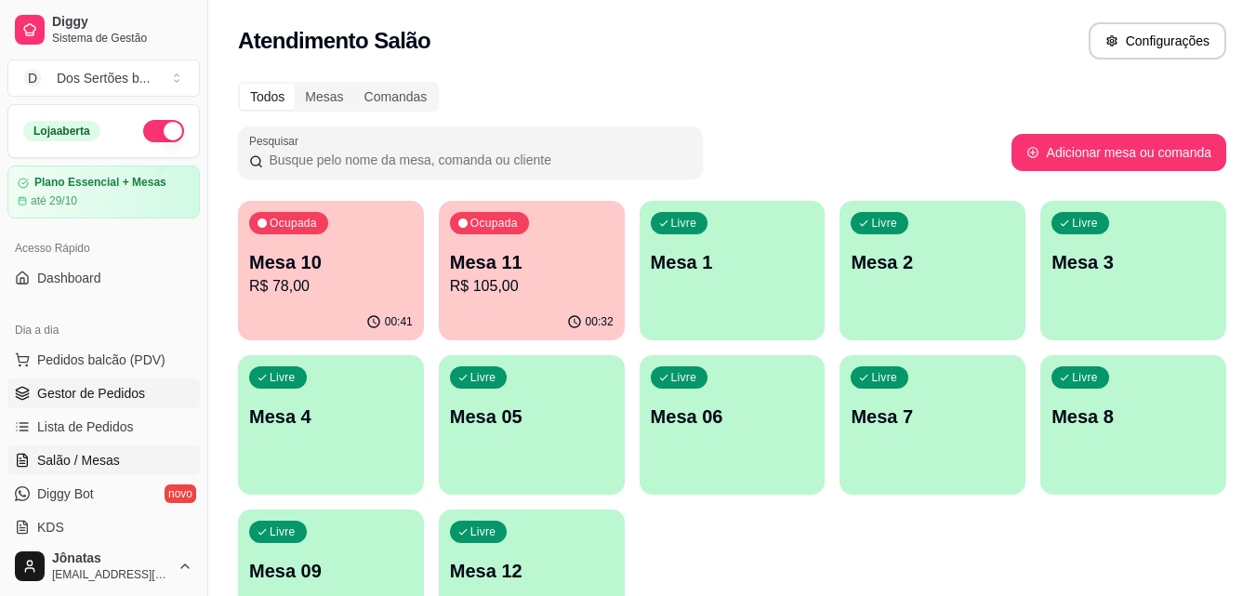
click at [54, 391] on span "Gestor de Pedidos" at bounding box center [91, 393] width 108 height 19
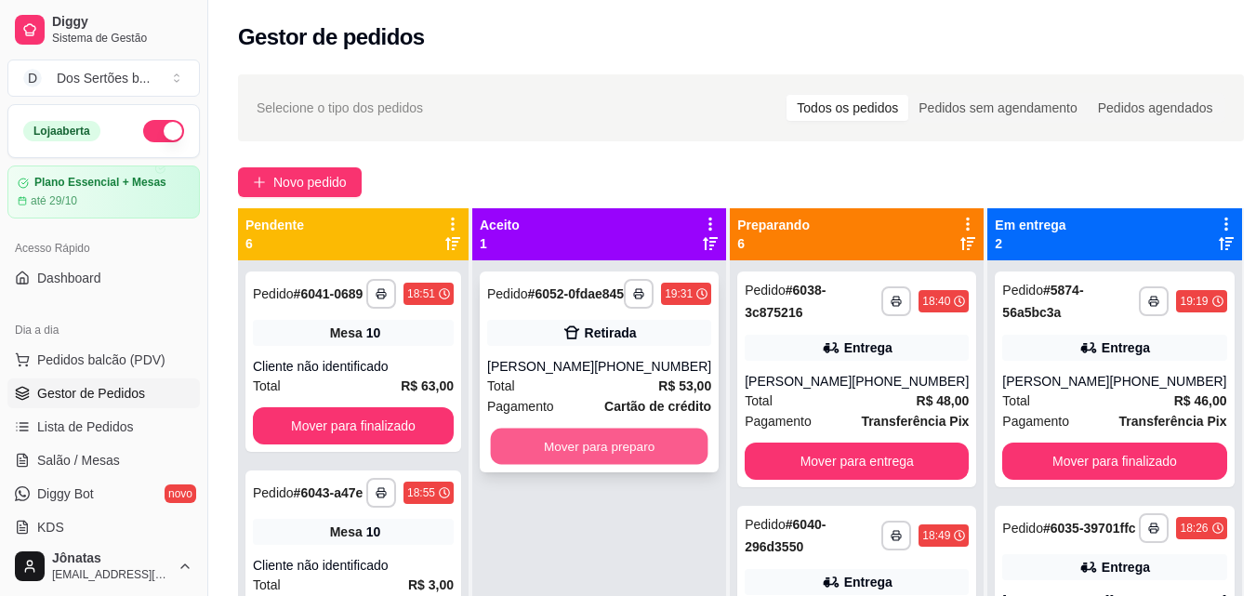
click at [572, 457] on button "Mover para preparo" at bounding box center [600, 447] width 218 height 36
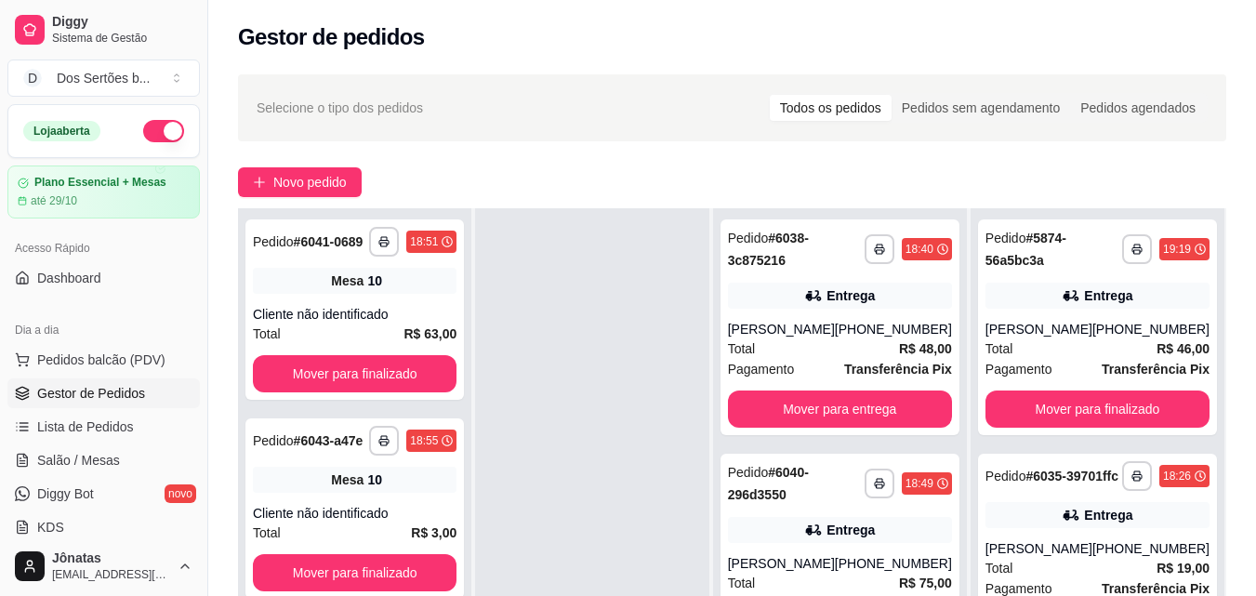
scroll to position [284, 0]
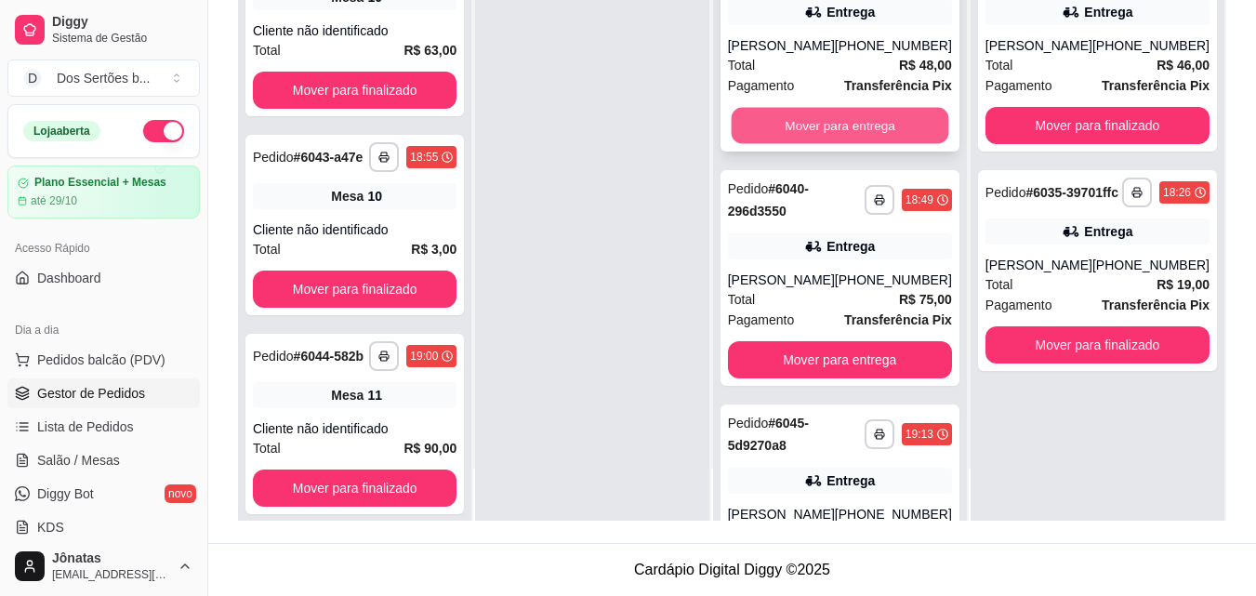
click at [862, 125] on button "Mover para entrega" at bounding box center [840, 126] width 218 height 36
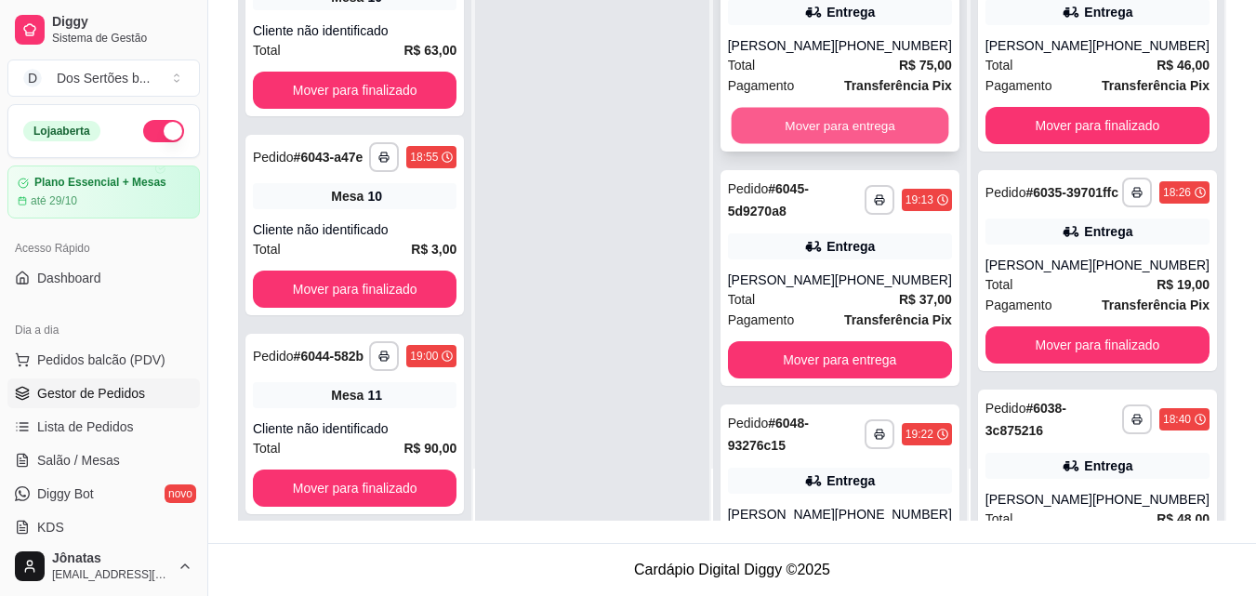
click at [815, 125] on button "Mover para entrega" at bounding box center [840, 126] width 218 height 36
click at [67, 466] on span "Salão / Mesas" at bounding box center [78, 460] width 83 height 19
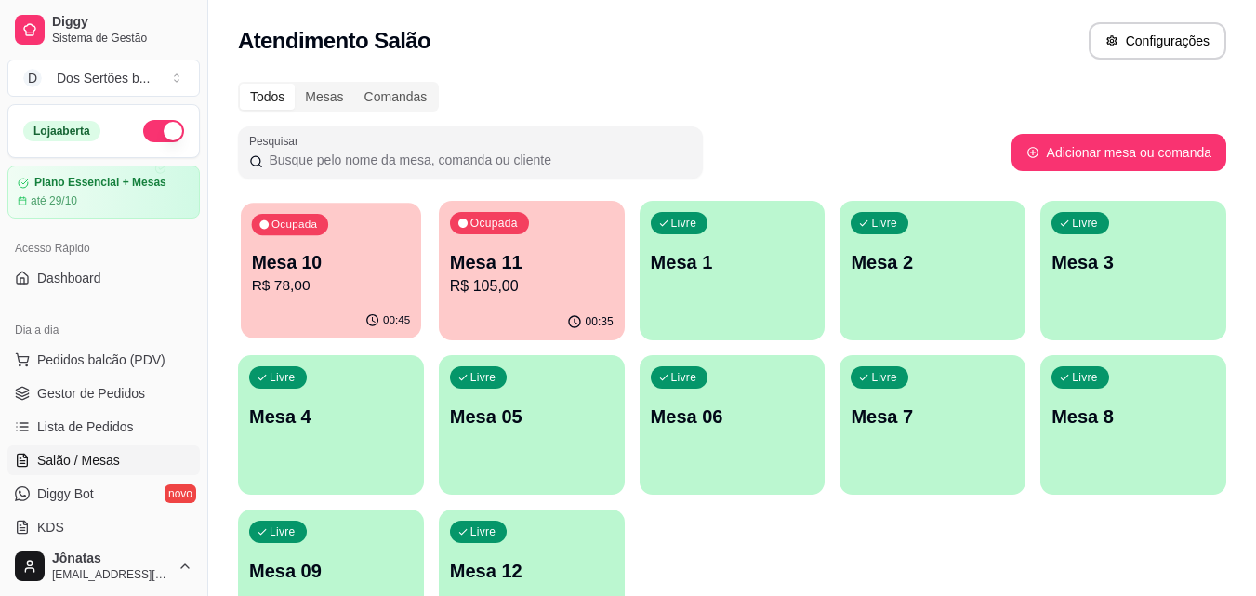
click at [325, 274] on div "Mesa 10 R$ 78,00" at bounding box center [331, 273] width 159 height 46
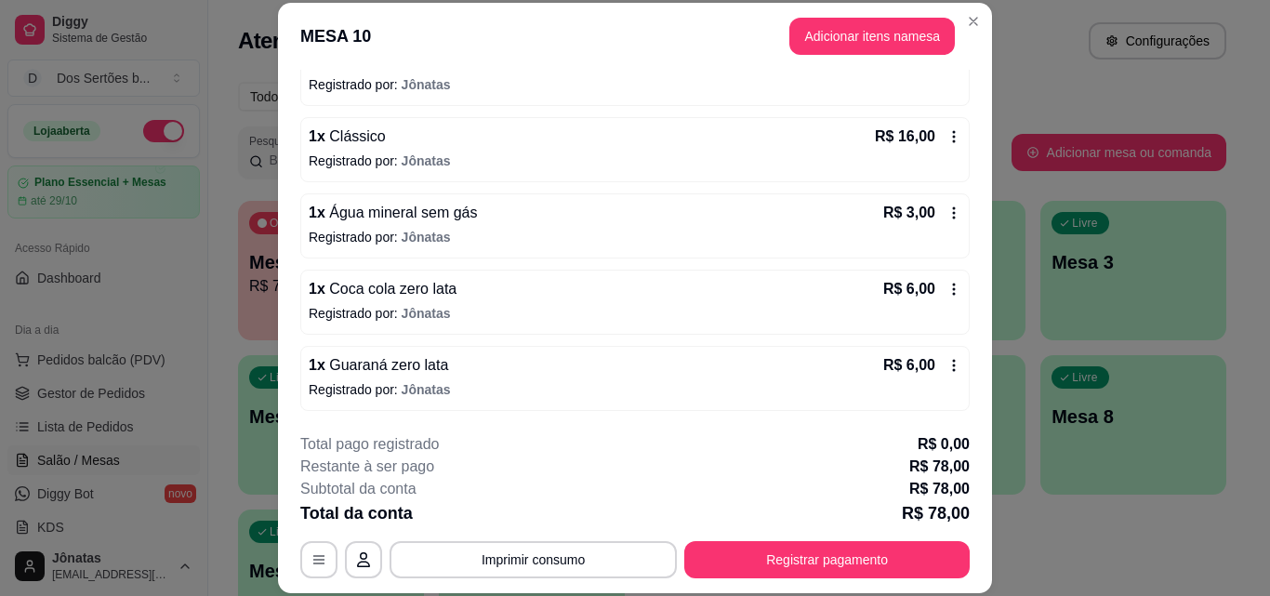
scroll to position [445, 0]
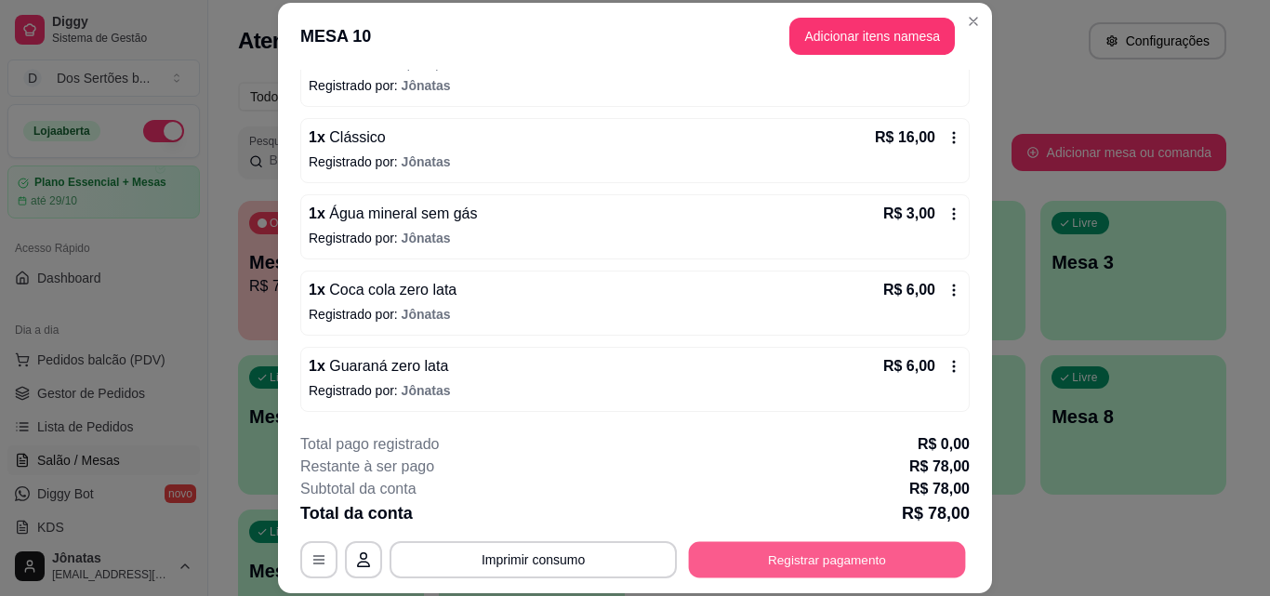
click at [847, 556] on button "Registrar pagamento" at bounding box center [827, 559] width 277 height 36
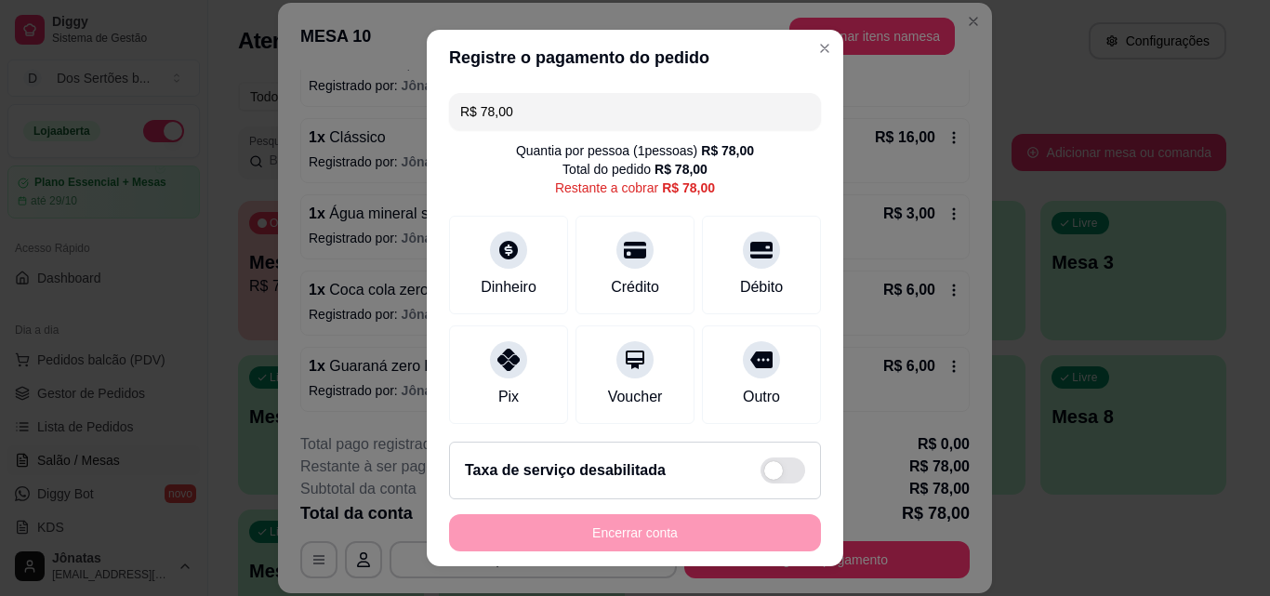
click at [535, 121] on input "R$ 78,00" at bounding box center [635, 111] width 350 height 37
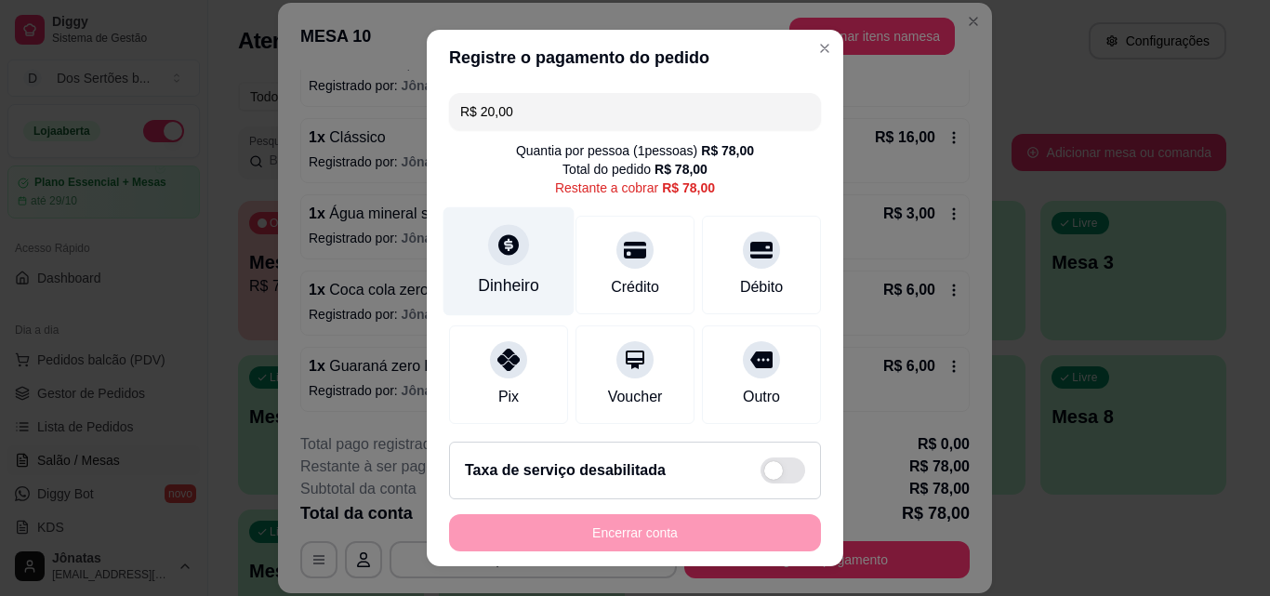
click at [500, 222] on div "Dinheiro" at bounding box center [509, 261] width 131 height 109
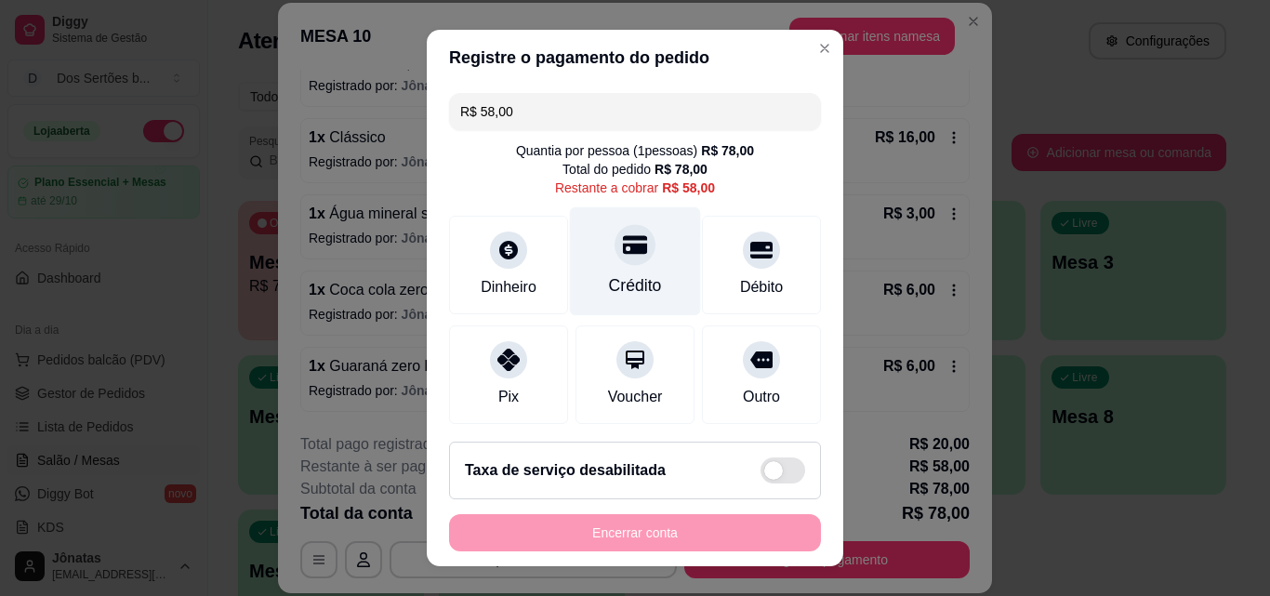
click at [632, 253] on div at bounding box center [635, 244] width 41 height 41
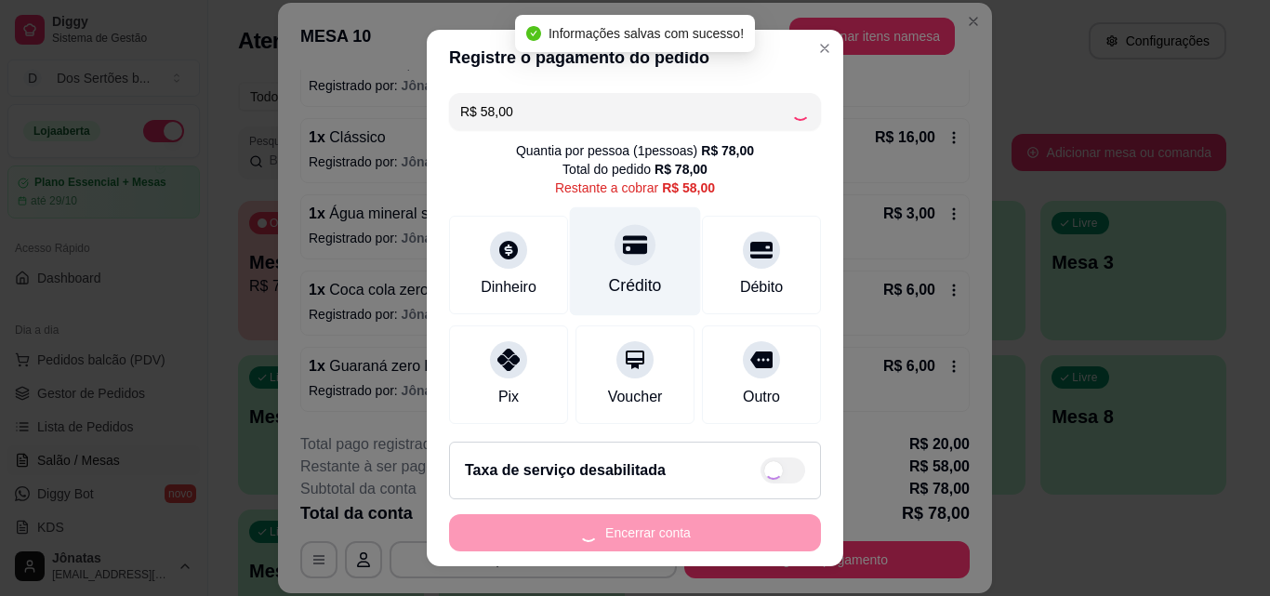
type input "R$ 0,00"
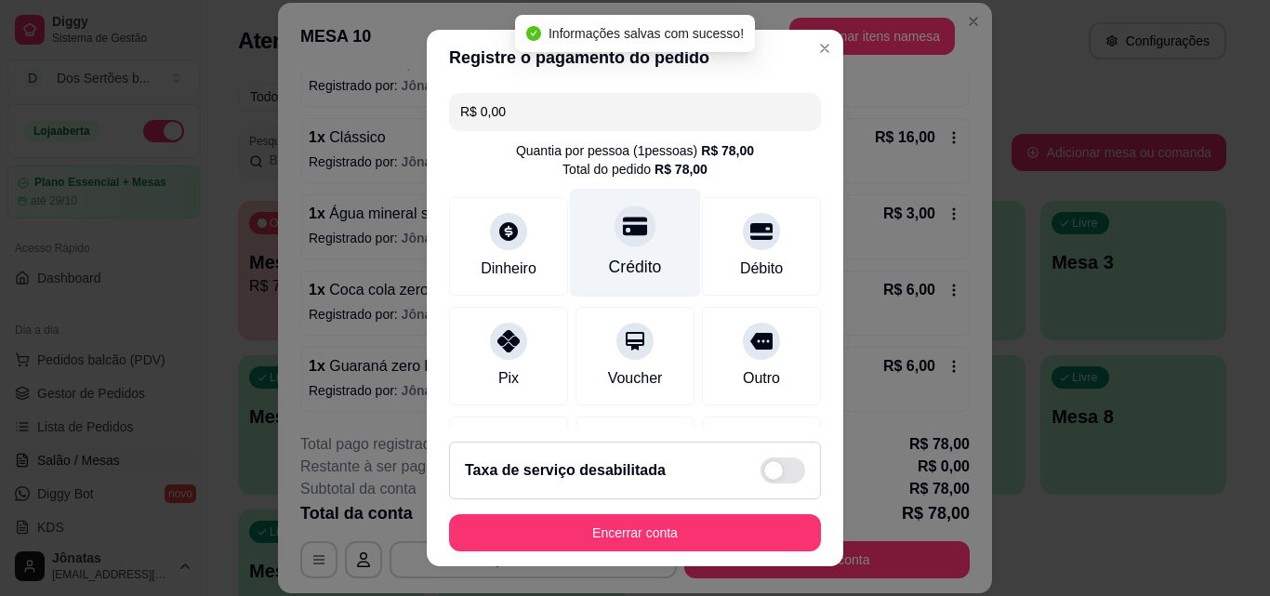
scroll to position [285, 0]
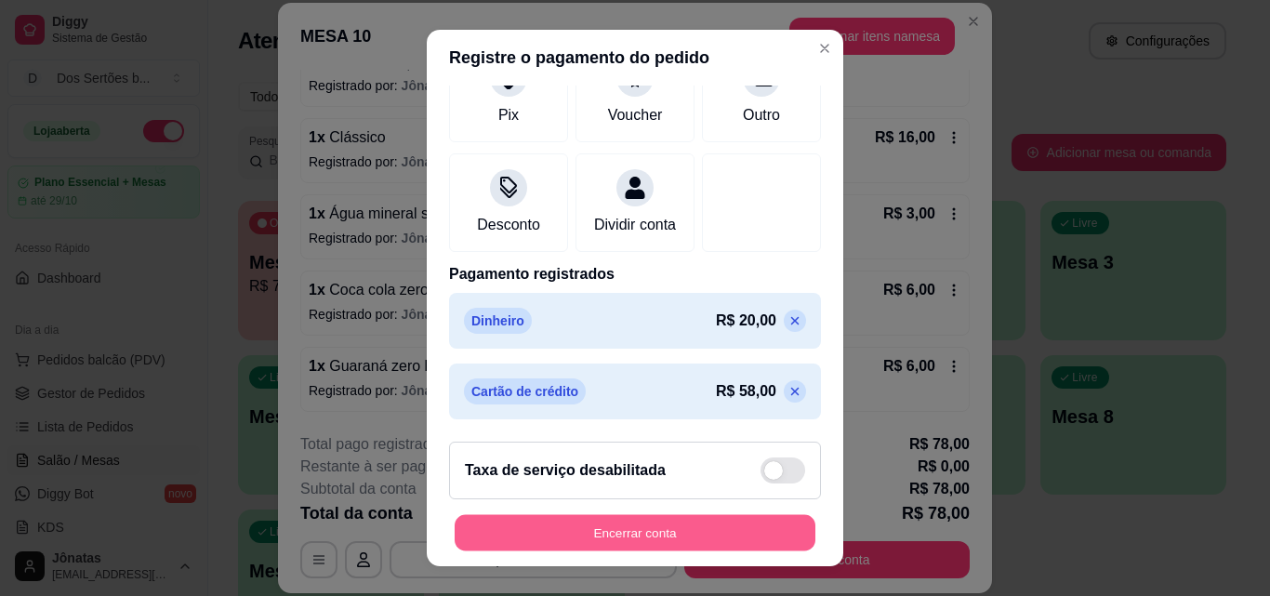
click at [693, 537] on button "Encerrar conta" at bounding box center [635, 533] width 361 height 36
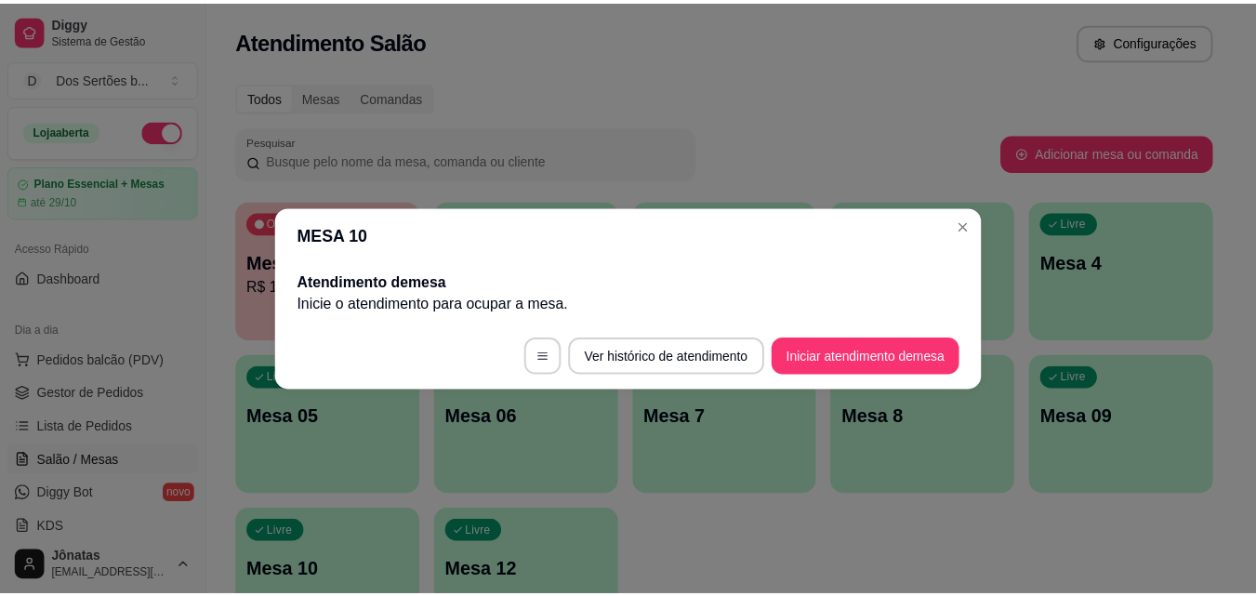
scroll to position [0, 0]
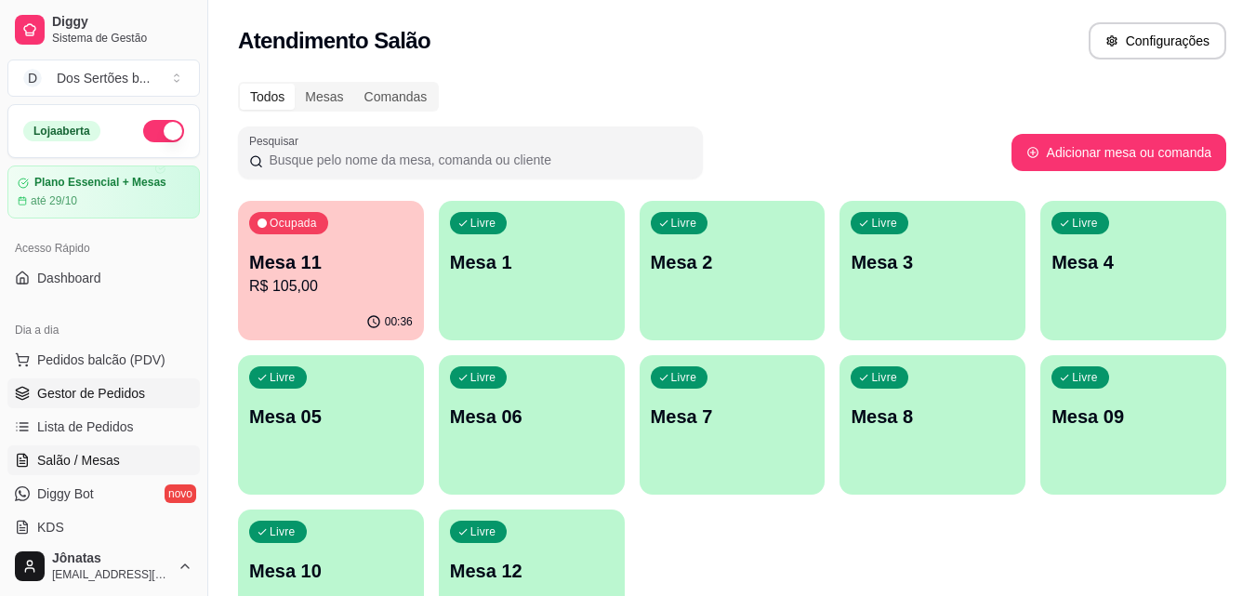
click at [55, 385] on span "Gestor de Pedidos" at bounding box center [91, 393] width 108 height 19
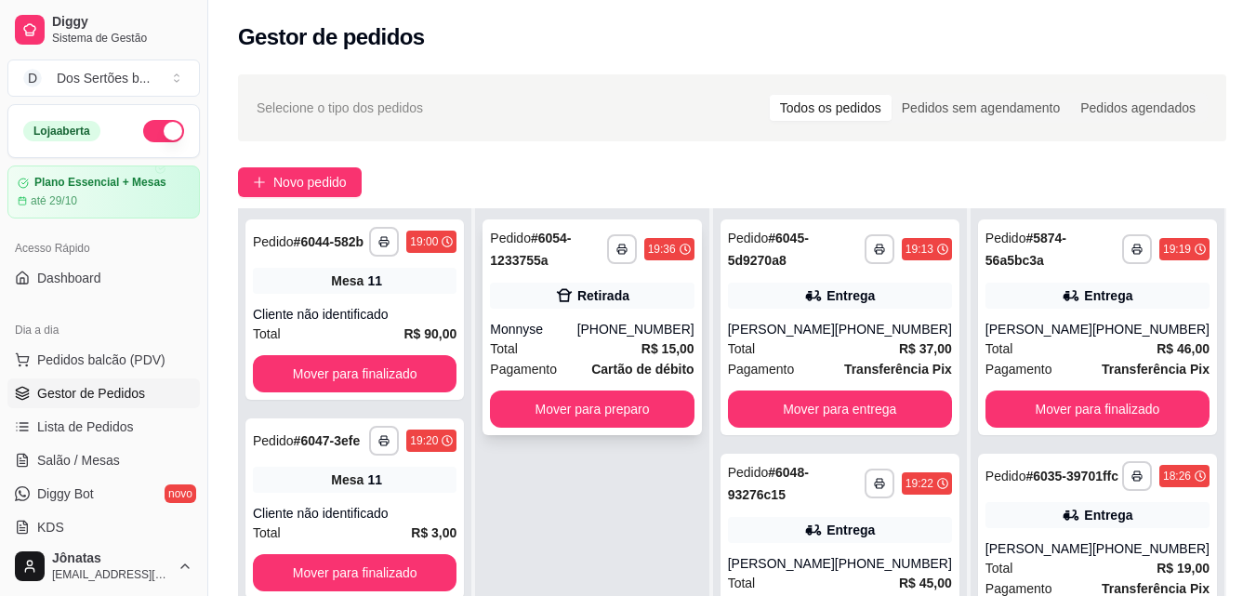
scroll to position [284, 0]
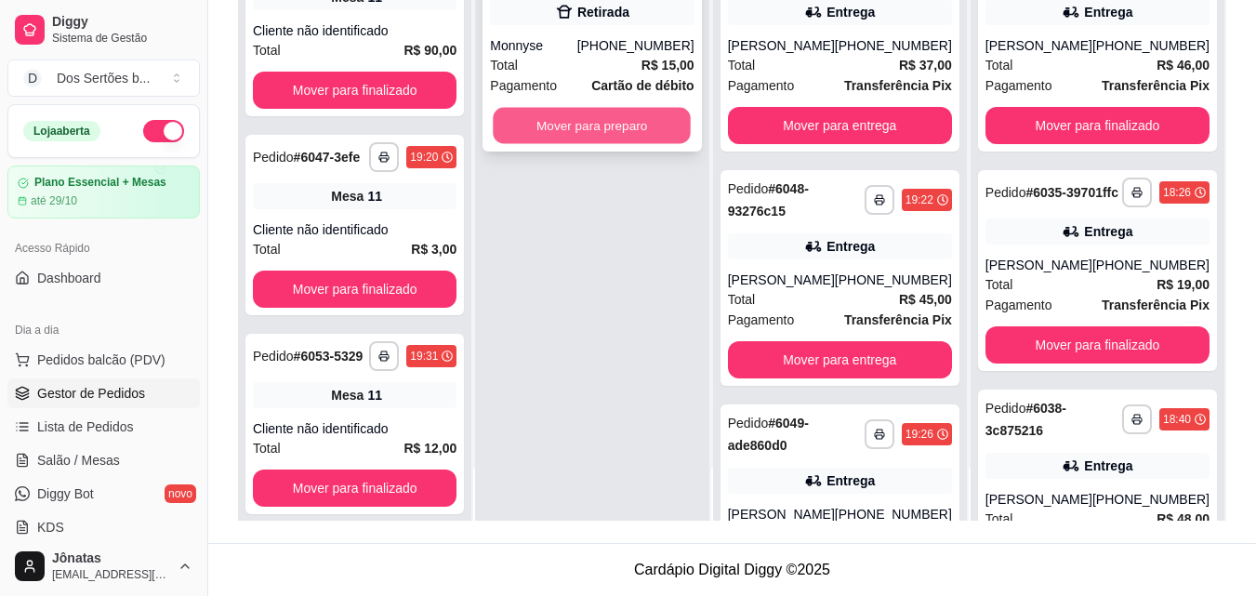
click at [576, 133] on button "Mover para preparo" at bounding box center [593, 126] width 198 height 36
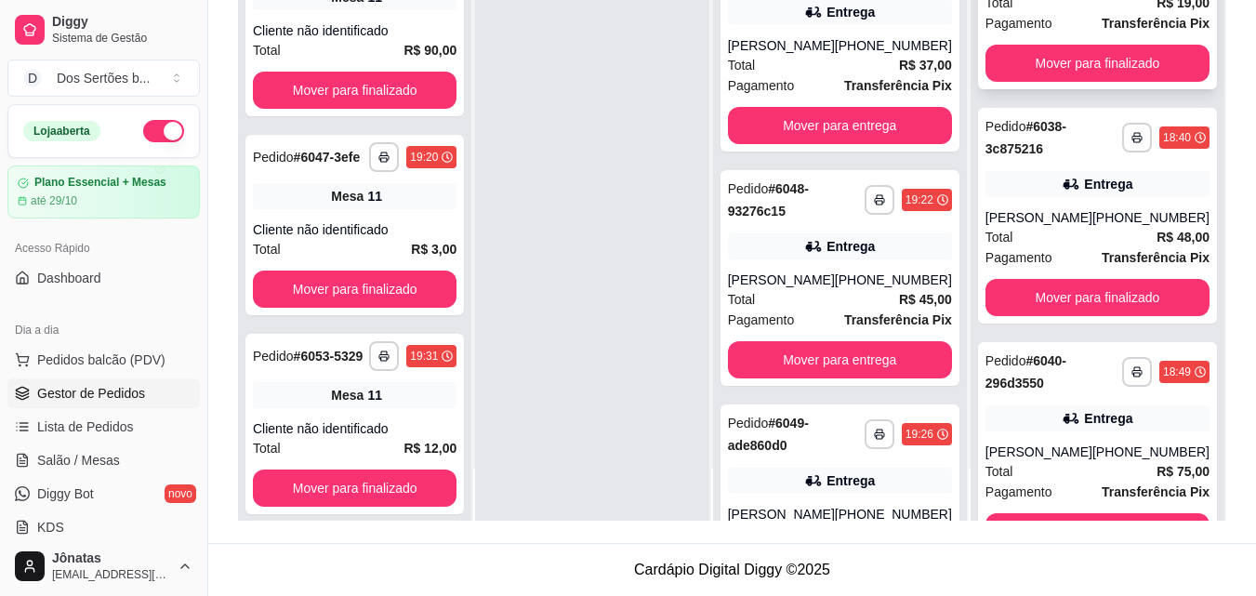
scroll to position [378, 0]
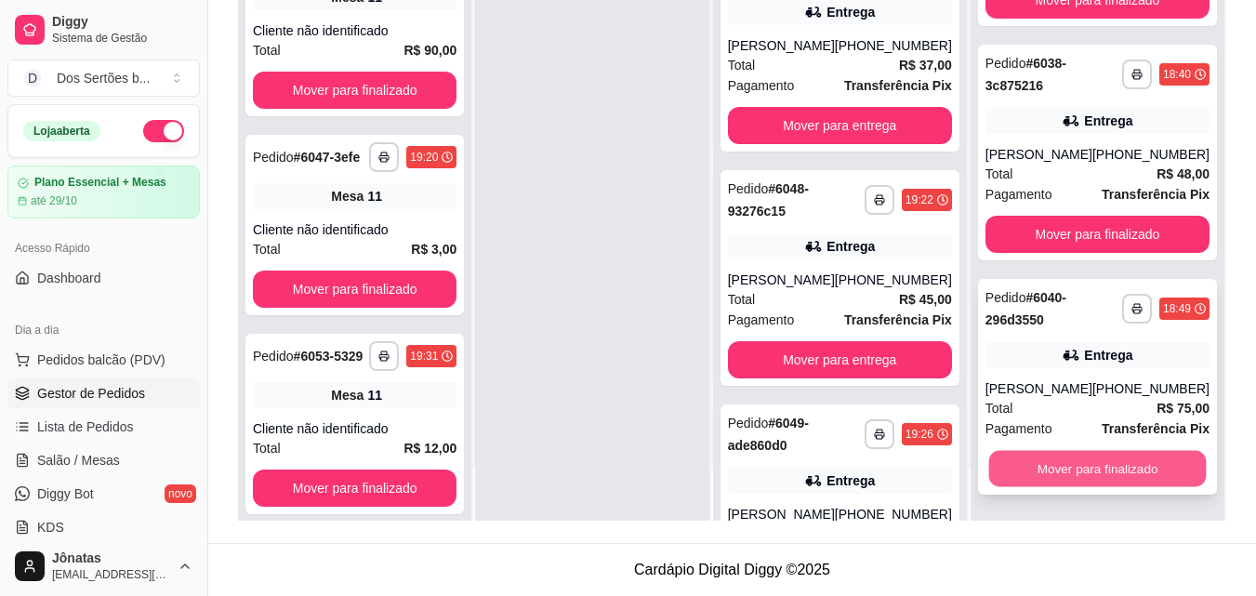
click at [1083, 470] on button "Mover para finalizado" at bounding box center [1097, 469] width 218 height 36
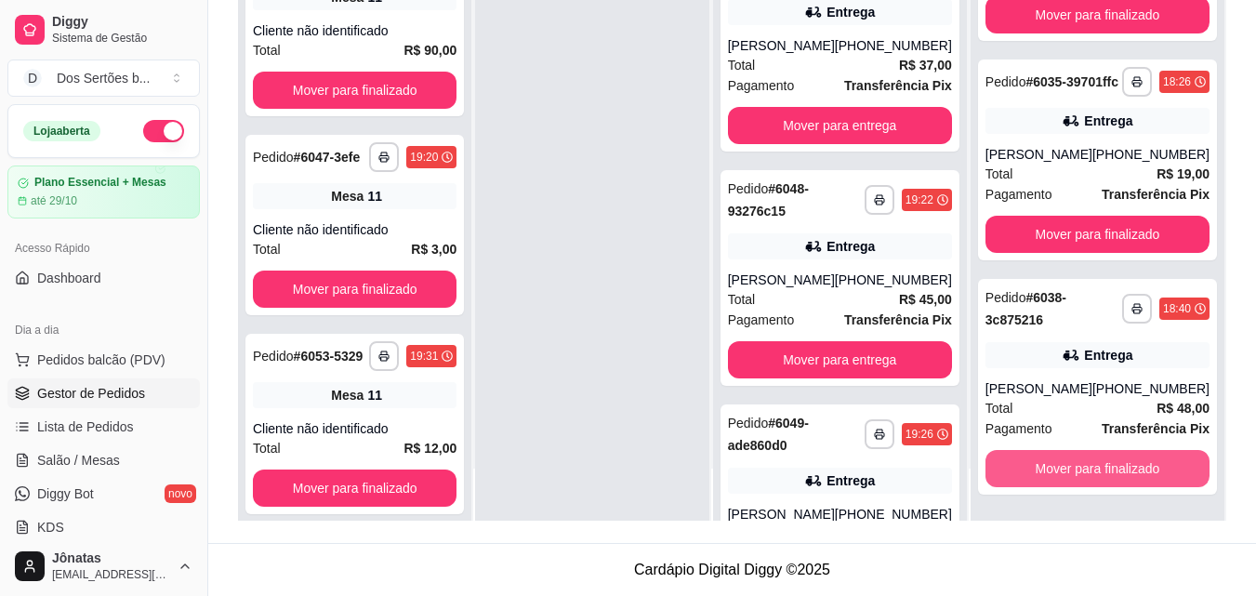
scroll to position [144, 0]
click at [1050, 465] on button "Mover para finalizado" at bounding box center [1097, 469] width 218 height 36
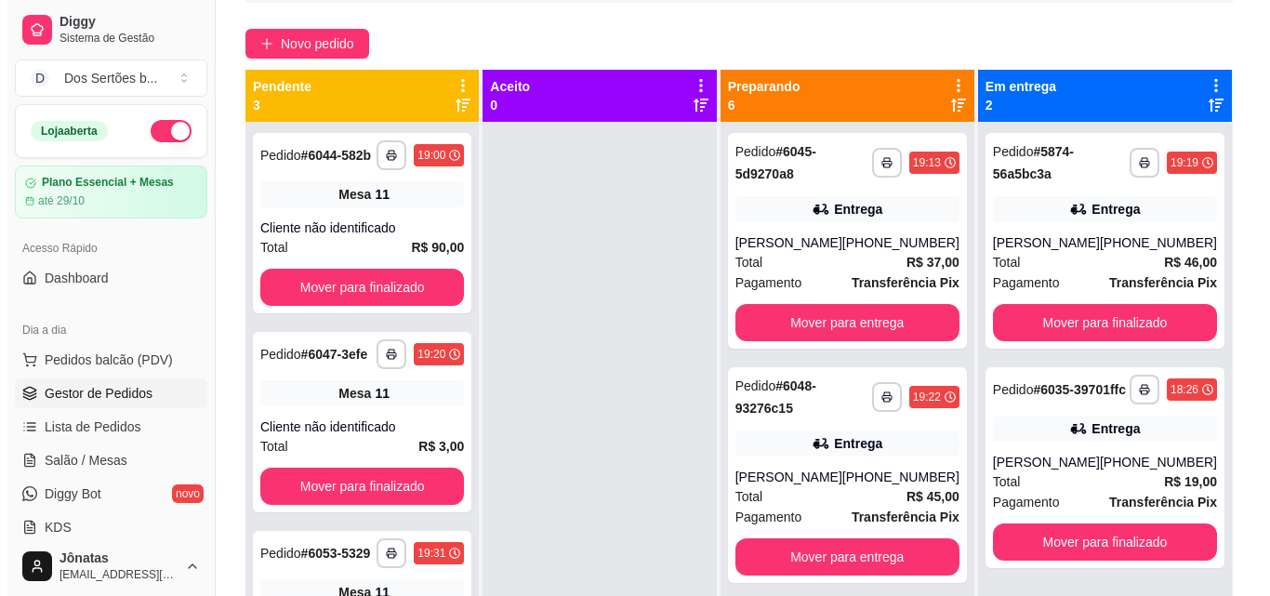
scroll to position [138, 0]
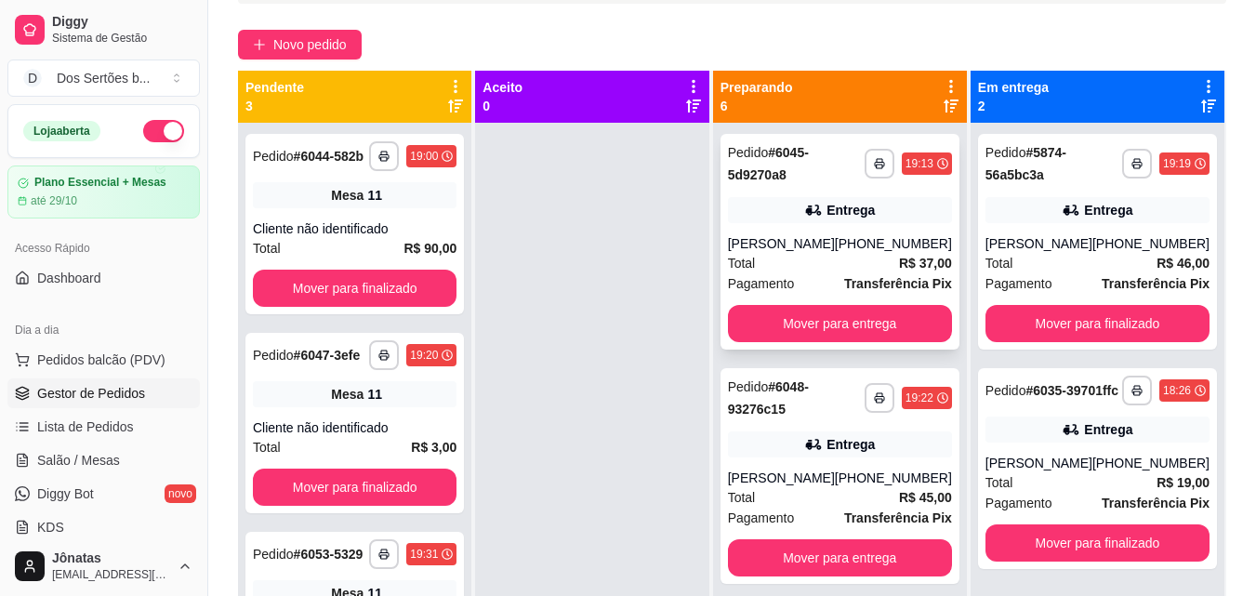
click at [755, 240] on div "[PERSON_NAME]" at bounding box center [781, 243] width 107 height 19
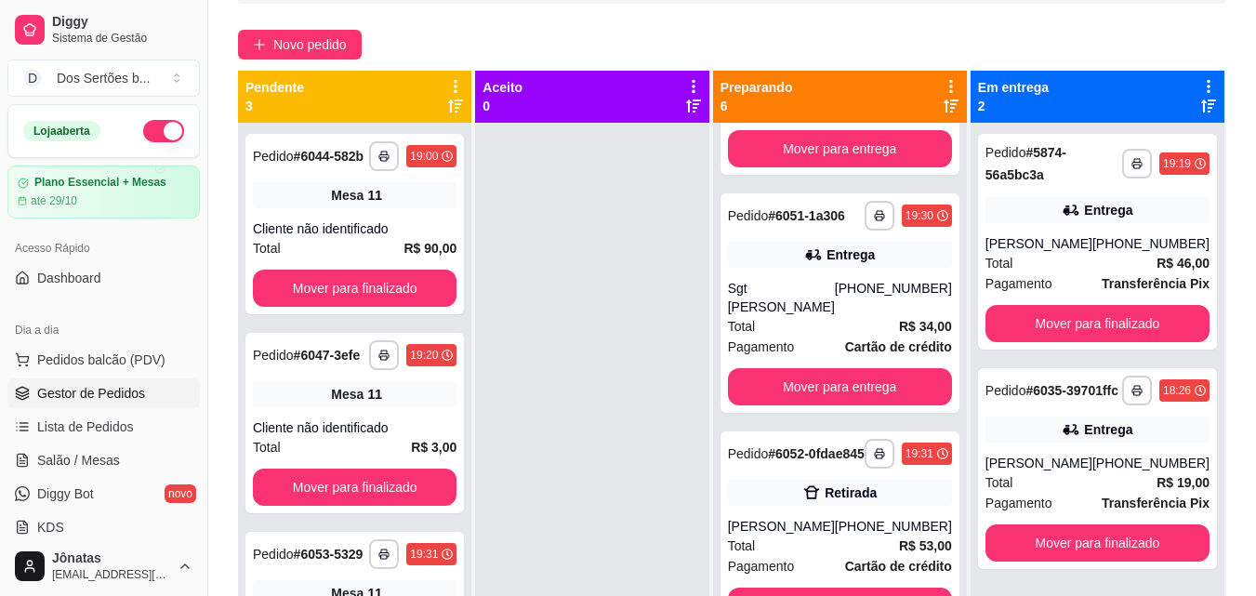
scroll to position [814, 0]
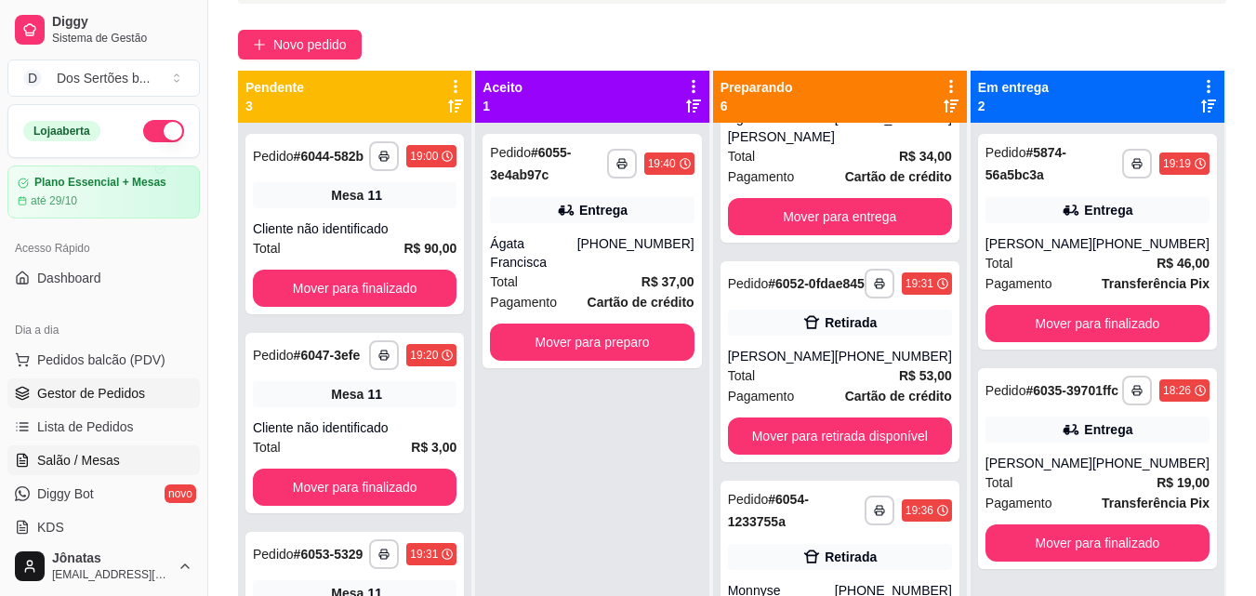
click at [103, 454] on span "Salão / Mesas" at bounding box center [78, 460] width 83 height 19
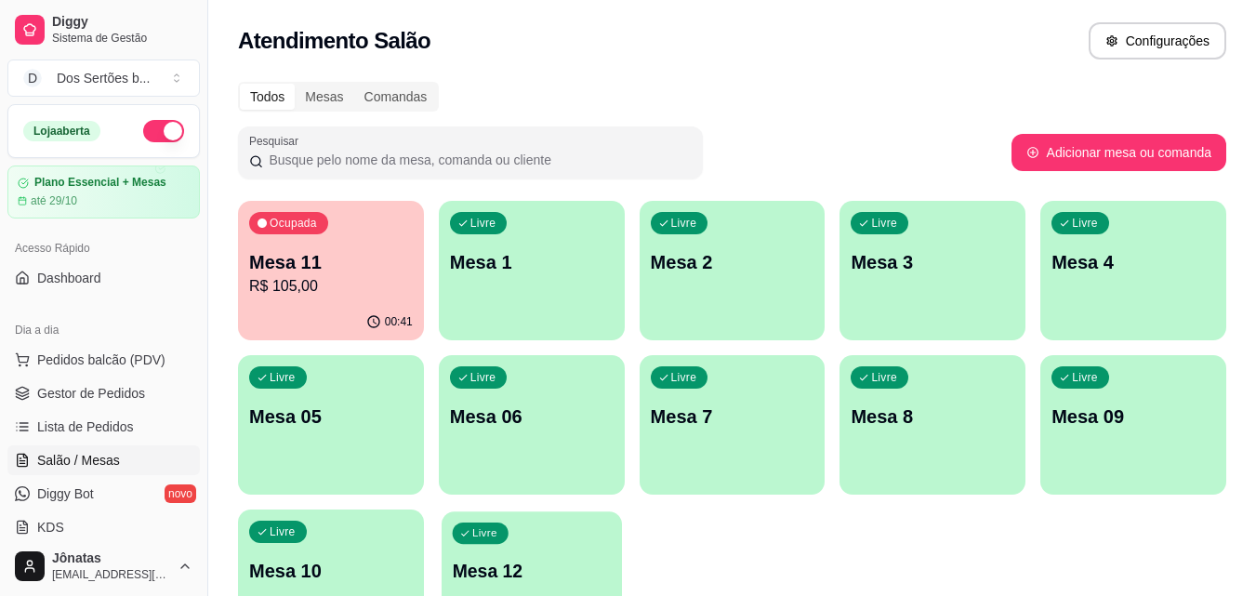
click at [504, 554] on div "Livre Mesa 12" at bounding box center [532, 567] width 180 height 113
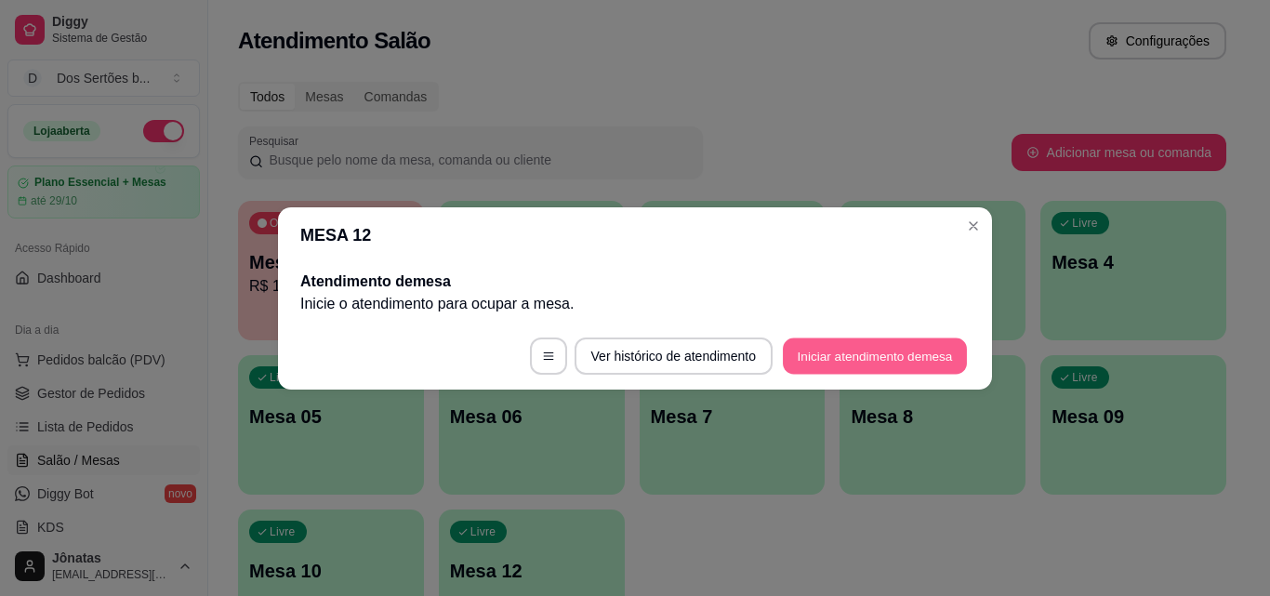
click at [816, 343] on button "Iniciar atendimento de mesa" at bounding box center [875, 356] width 184 height 36
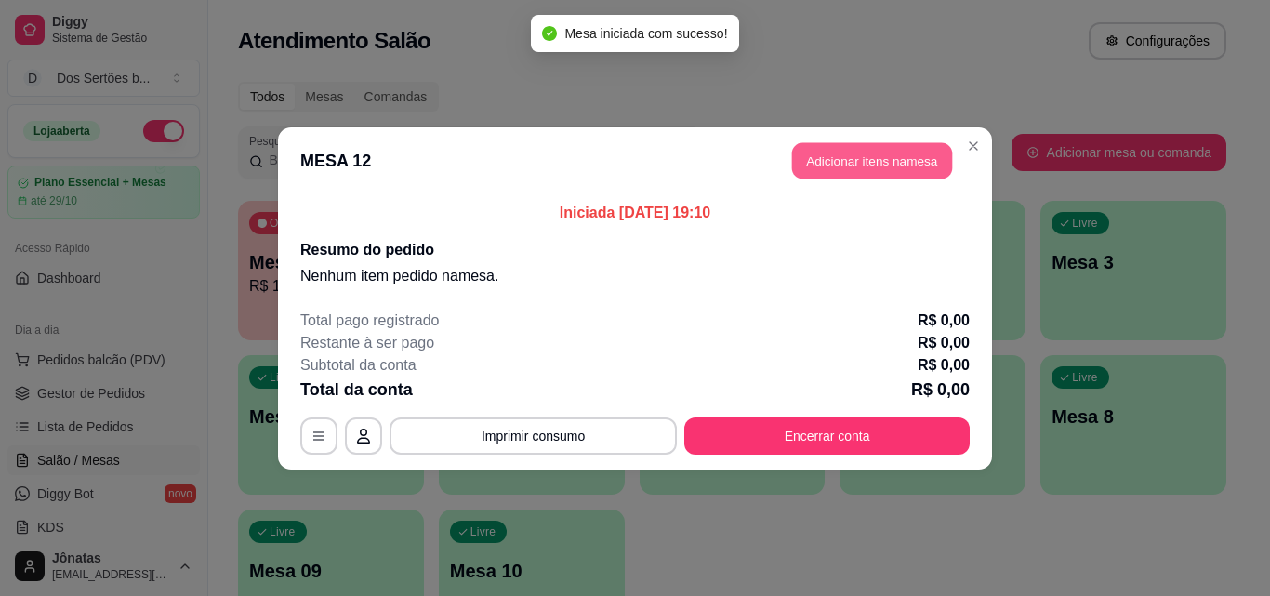
click at [841, 171] on button "Adicionar itens na mesa" at bounding box center [872, 160] width 160 height 36
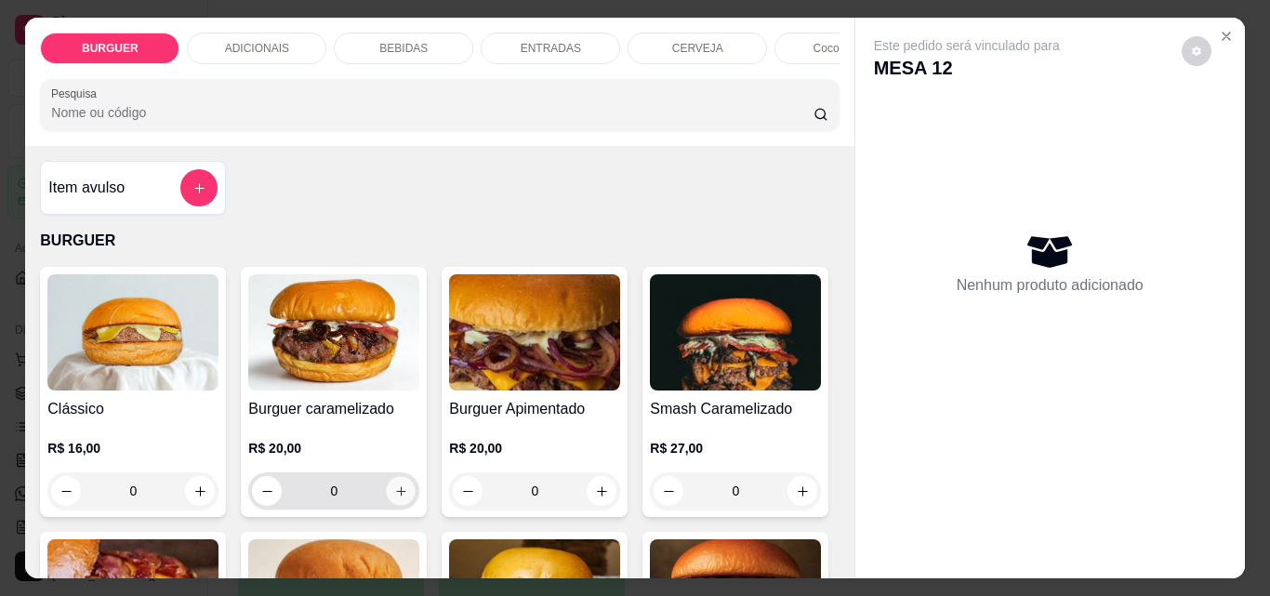
click at [394, 498] on icon "increase-product-quantity" at bounding box center [401, 491] width 14 height 14
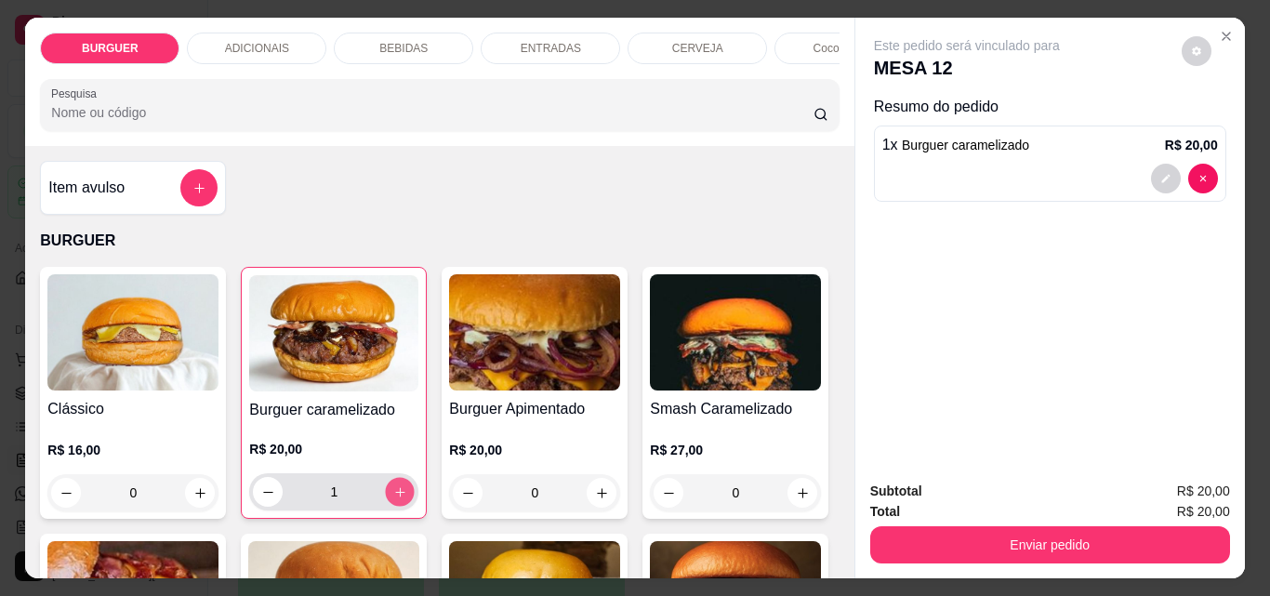
click at [393, 496] on icon "increase-product-quantity" at bounding box center [400, 492] width 14 height 14
click at [393, 497] on icon "increase-product-quantity" at bounding box center [400, 492] width 14 height 14
type input "3"
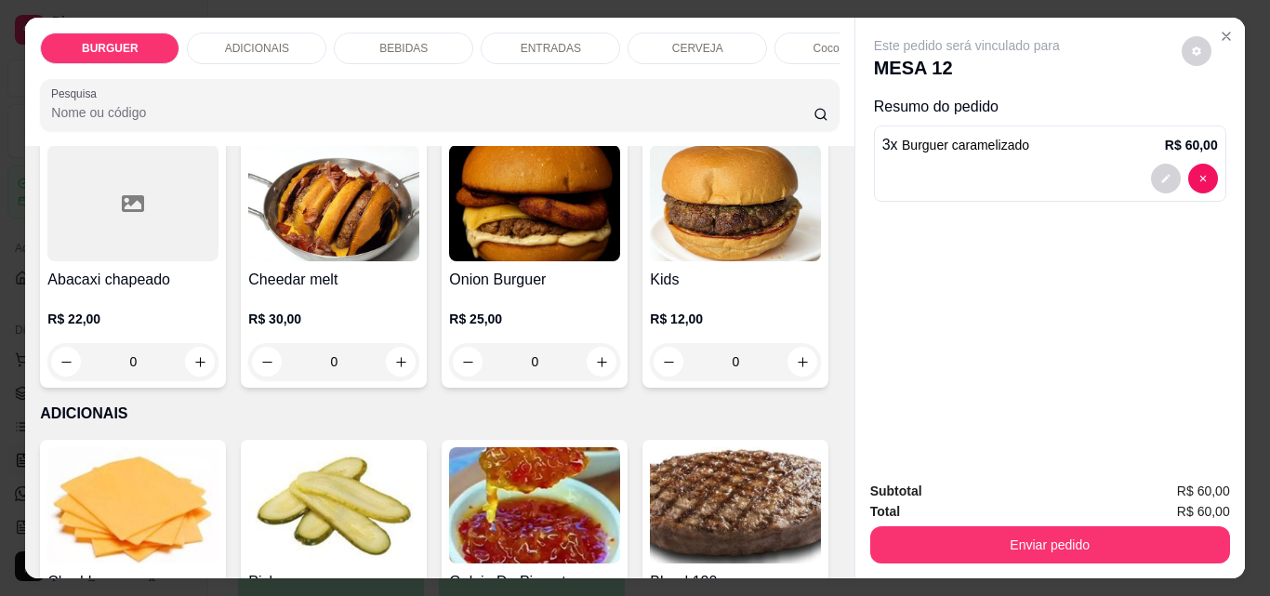
scroll to position [679, 0]
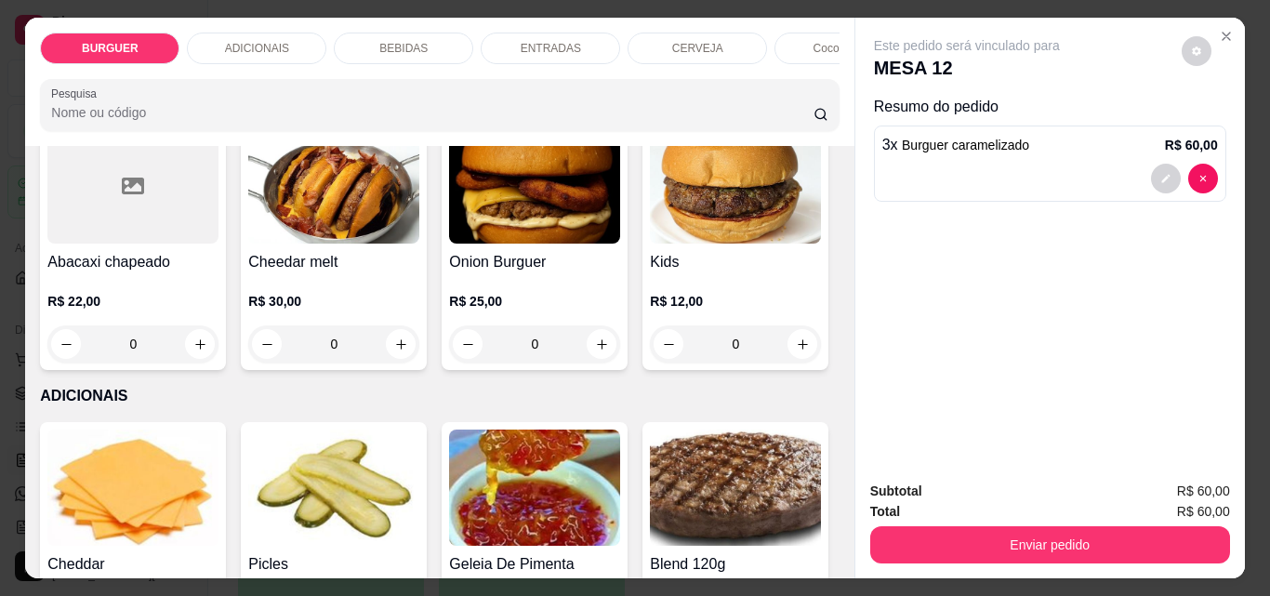
click at [597, 84] on icon "increase-product-quantity" at bounding box center [601, 78] width 9 height 9
type input "1"
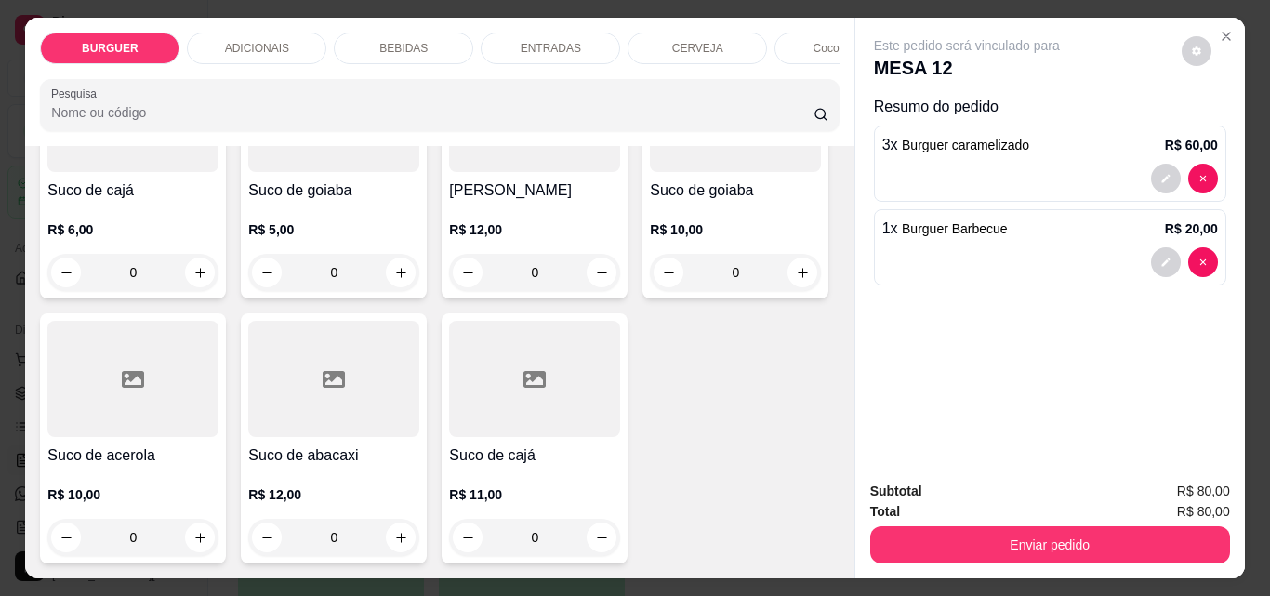
scroll to position [5513, 0]
click at [796, 15] on icon "increase-product-quantity" at bounding box center [803, 8] width 14 height 14
type input "1"
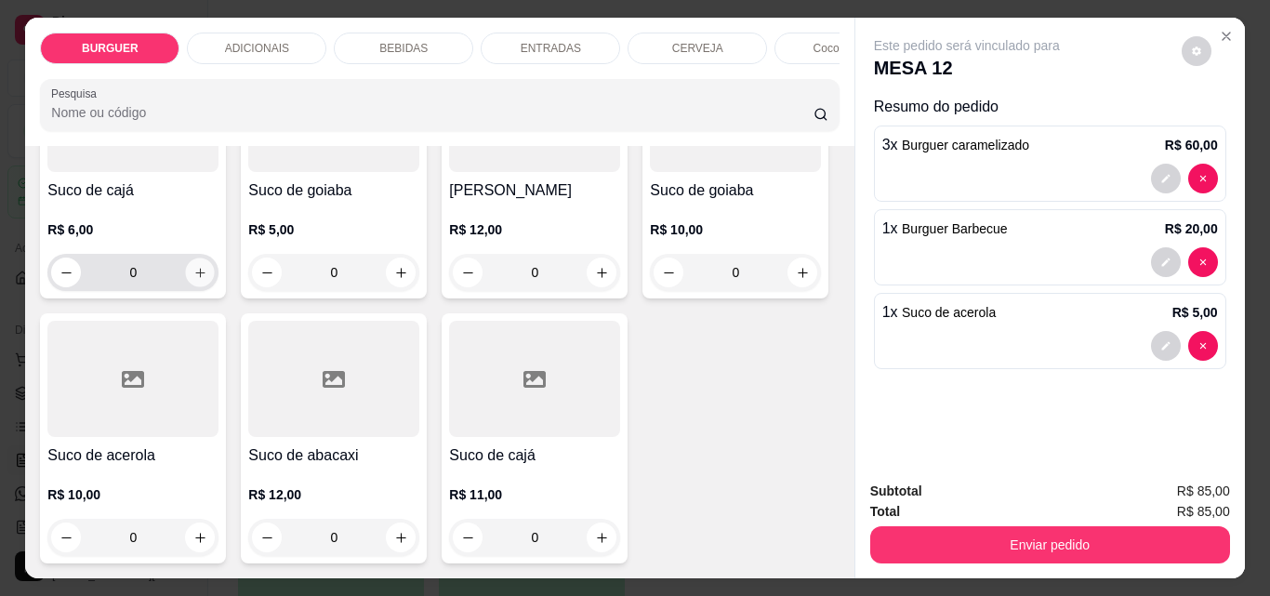
click at [205, 277] on icon "increase-product-quantity" at bounding box center [199, 272] width 9 height 9
type input "1"
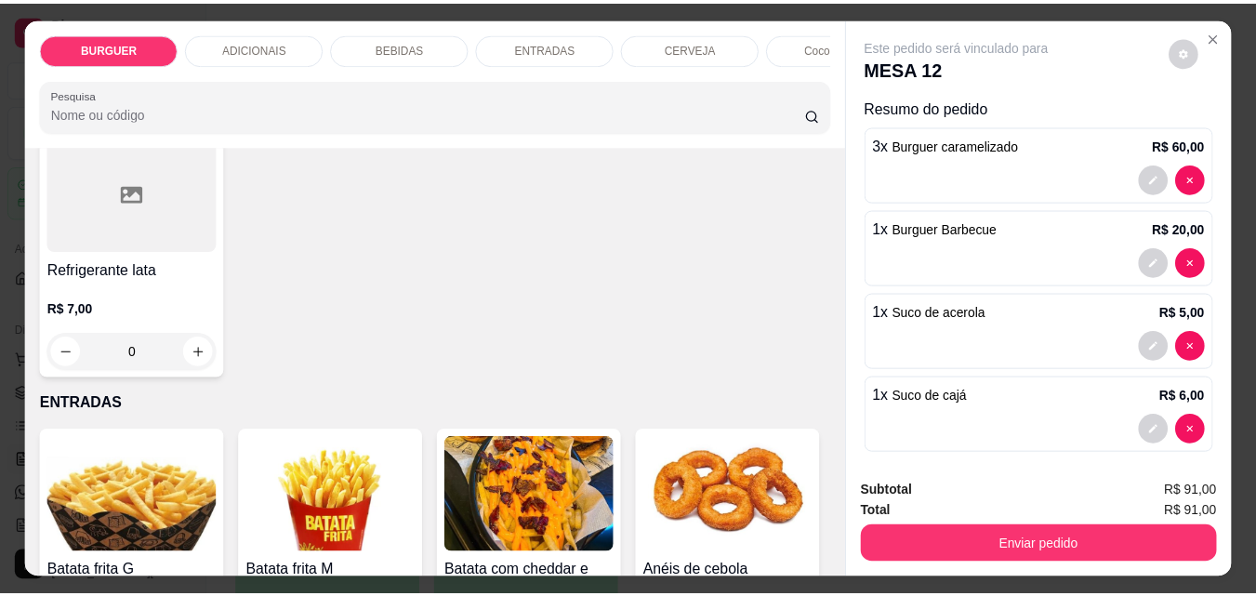
scroll to position [2255, 0]
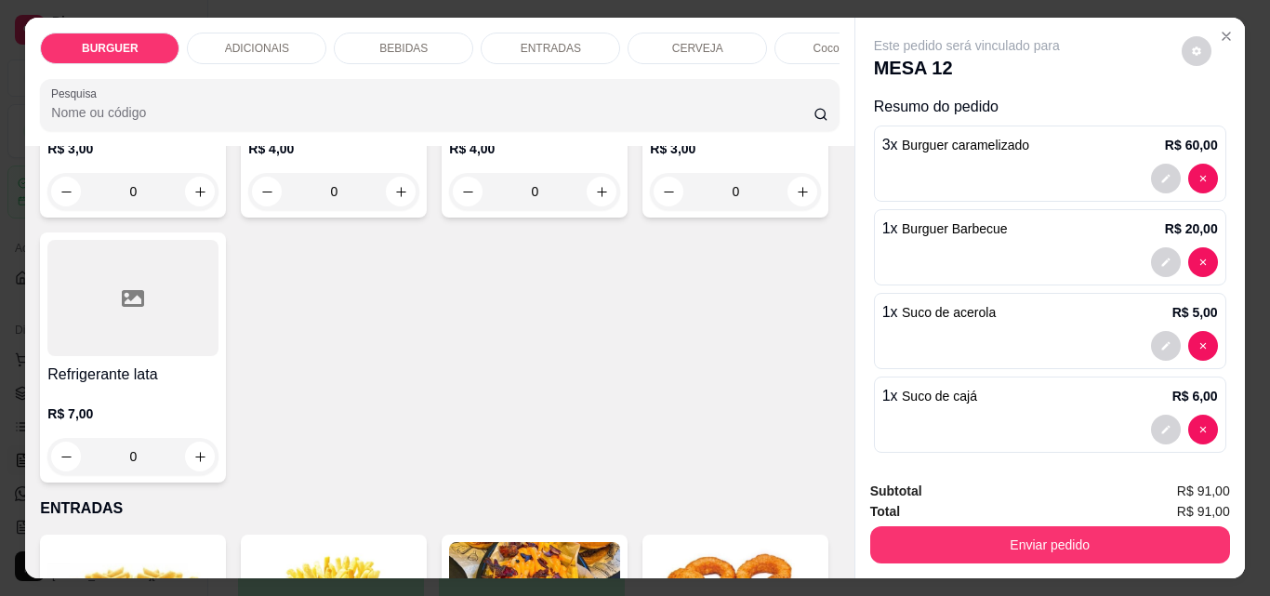
type input "1"
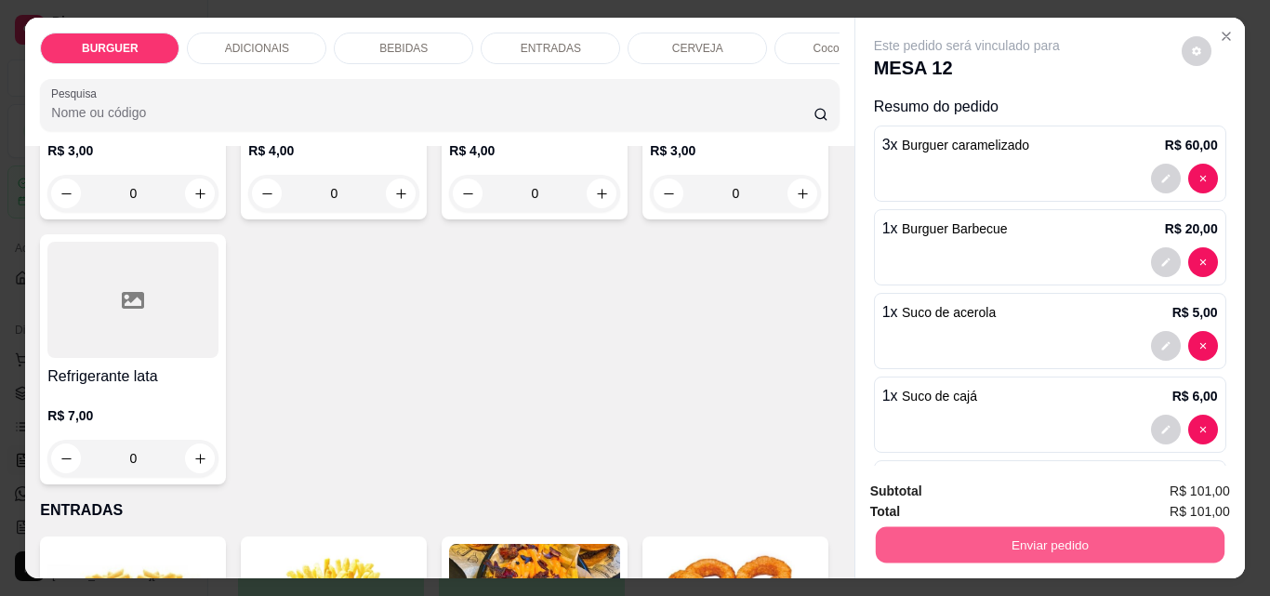
click at [905, 538] on button "Enviar pedido" at bounding box center [1049, 544] width 349 height 36
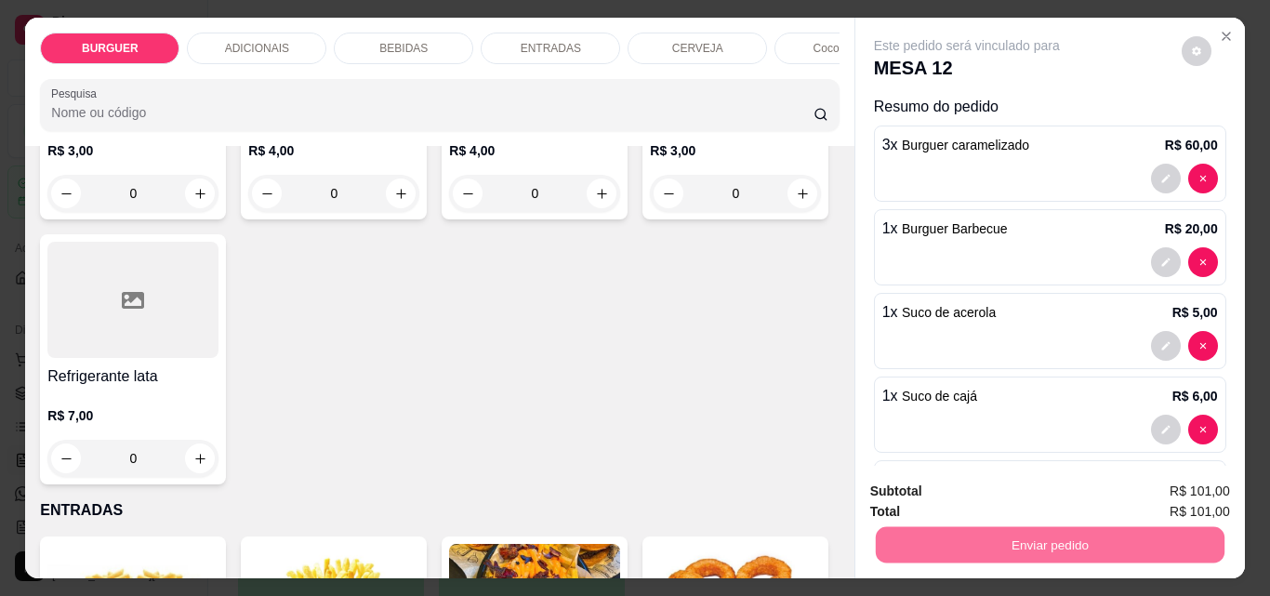
click at [1161, 487] on button "Enviar pedido" at bounding box center [1182, 491] width 102 height 34
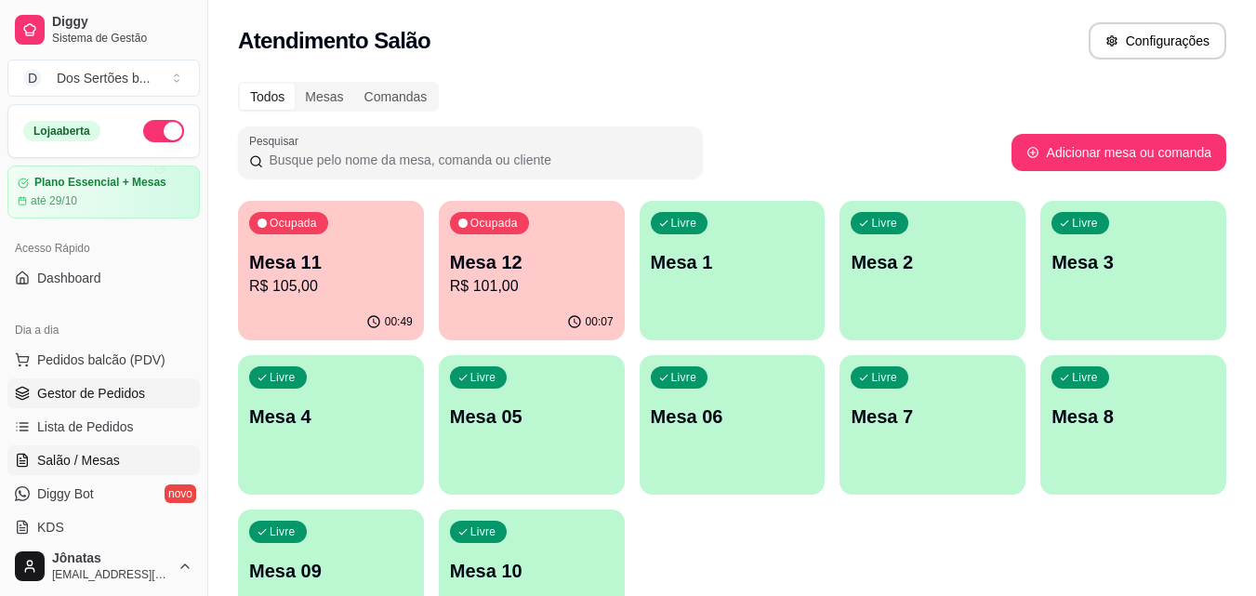
click at [103, 397] on span "Gestor de Pedidos" at bounding box center [91, 393] width 108 height 19
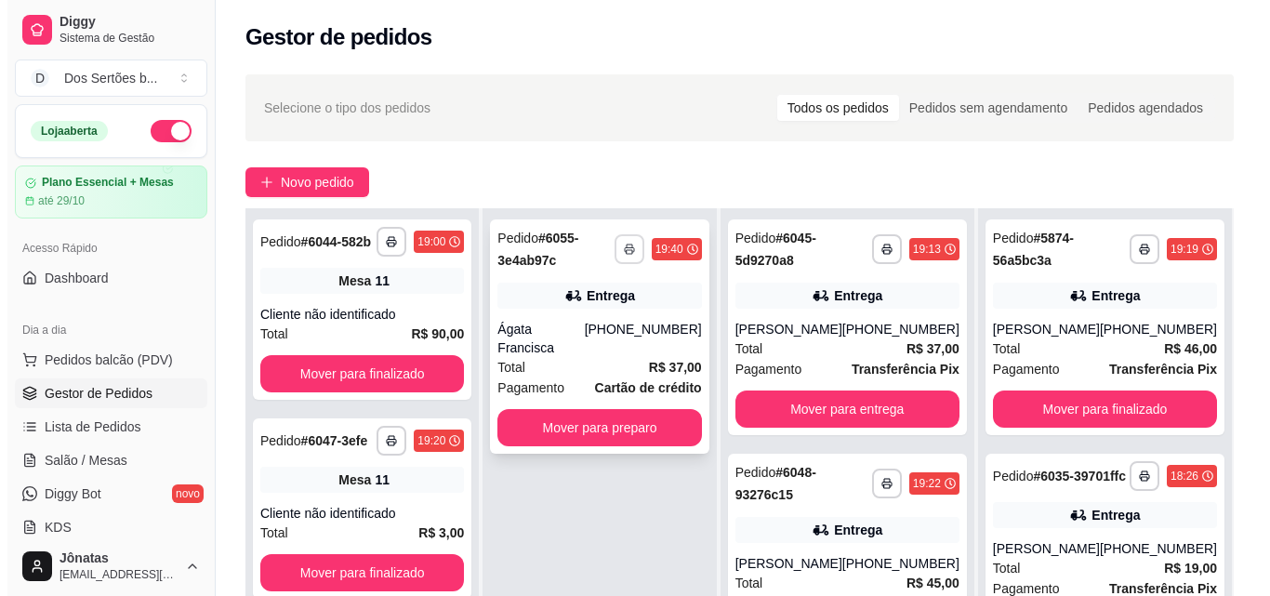
scroll to position [250, 0]
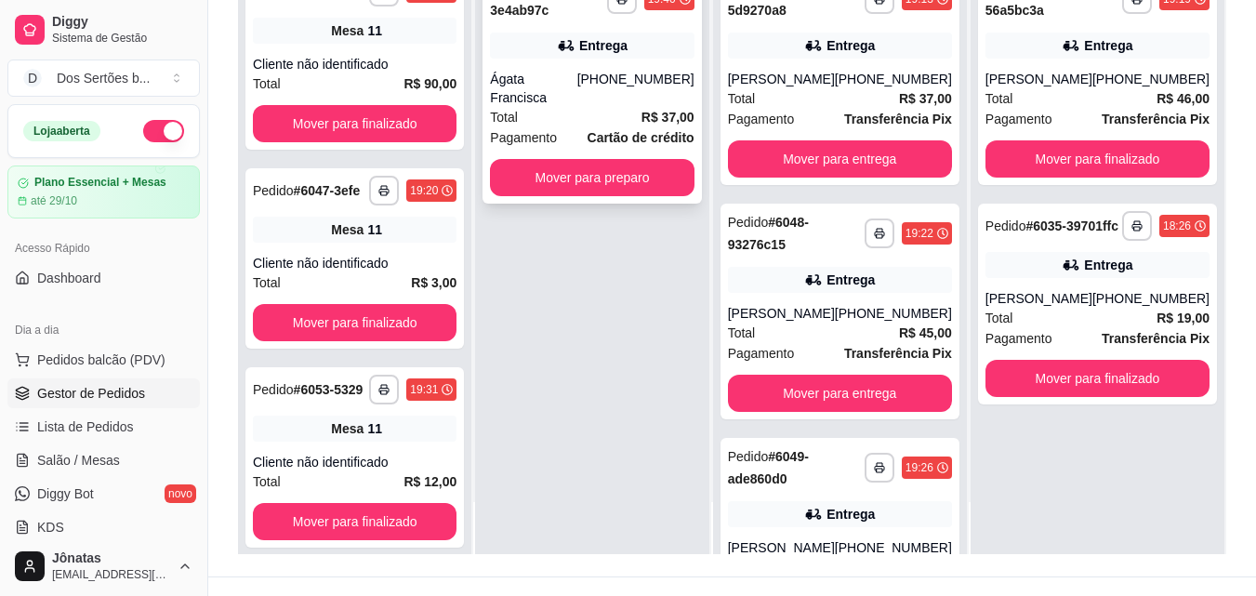
click at [588, 127] on div "Pagamento Cartão de crédito" at bounding box center [592, 137] width 204 height 20
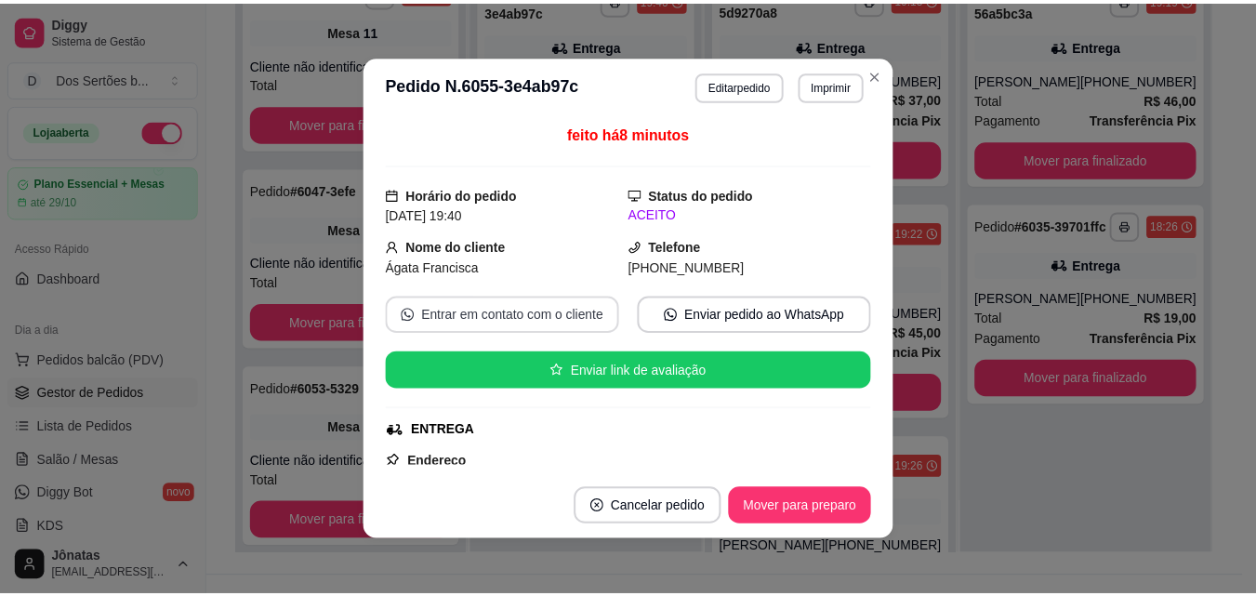
scroll to position [424, 0]
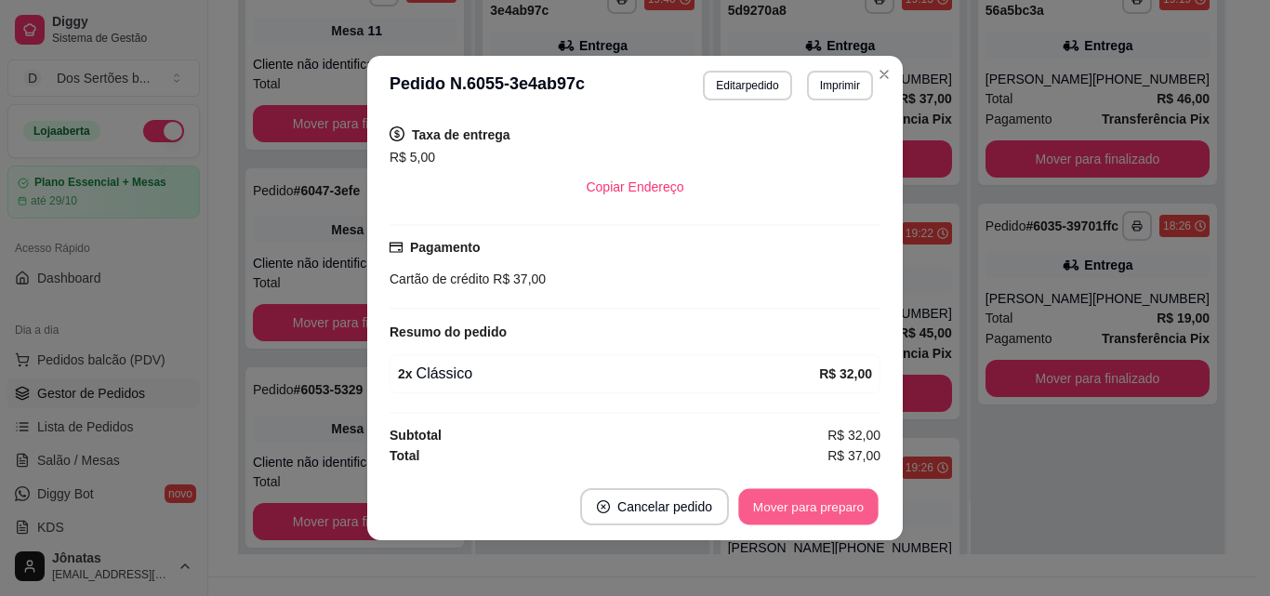
click at [767, 510] on button "Mover para preparo" at bounding box center [807, 507] width 139 height 36
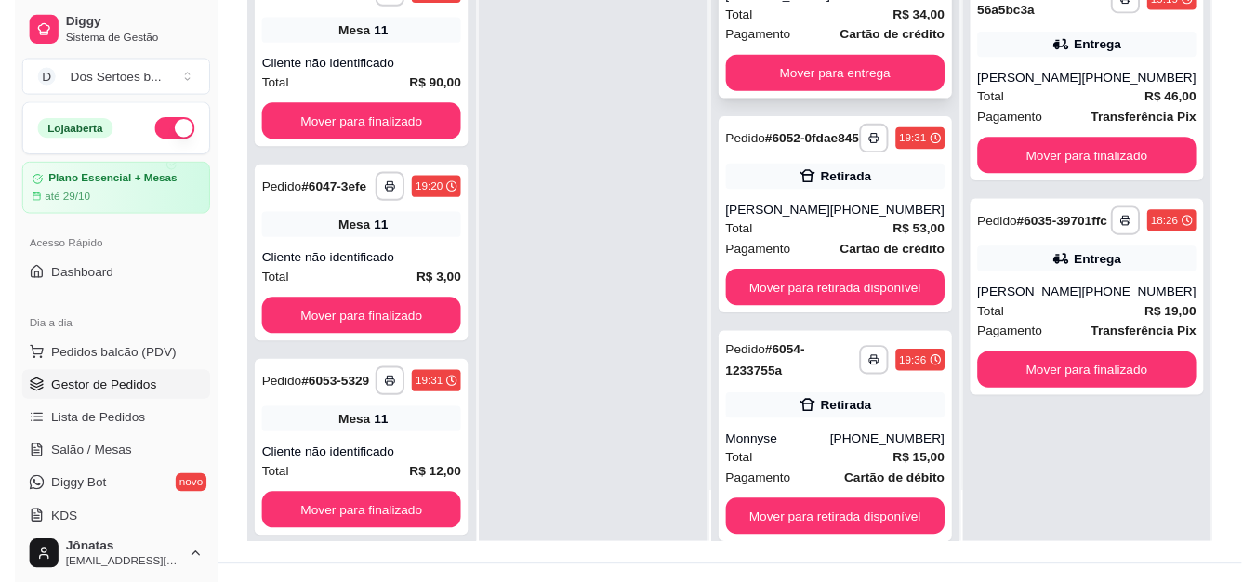
scroll to position [817, 0]
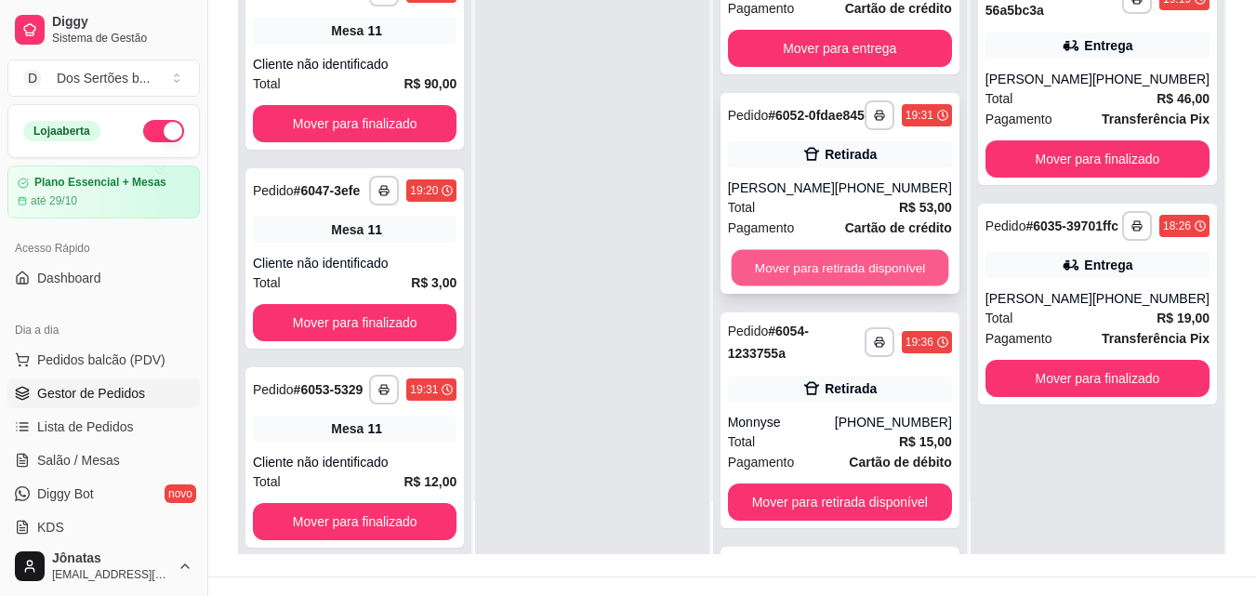
click at [788, 257] on button "Mover para retirada disponível" at bounding box center [840, 268] width 218 height 36
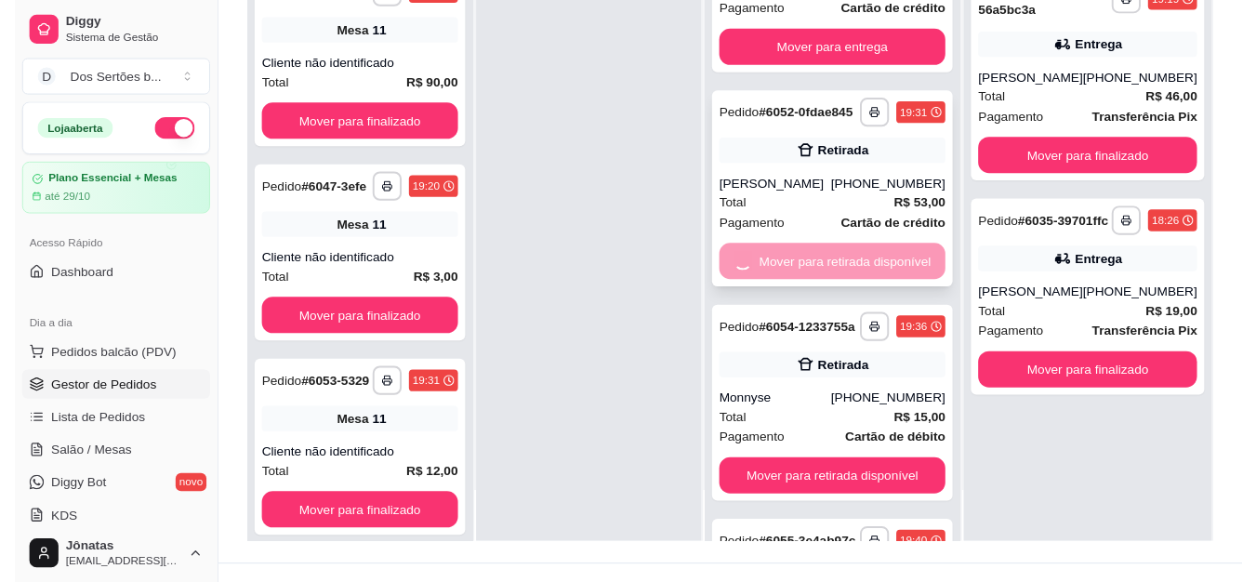
scroll to position [814, 0]
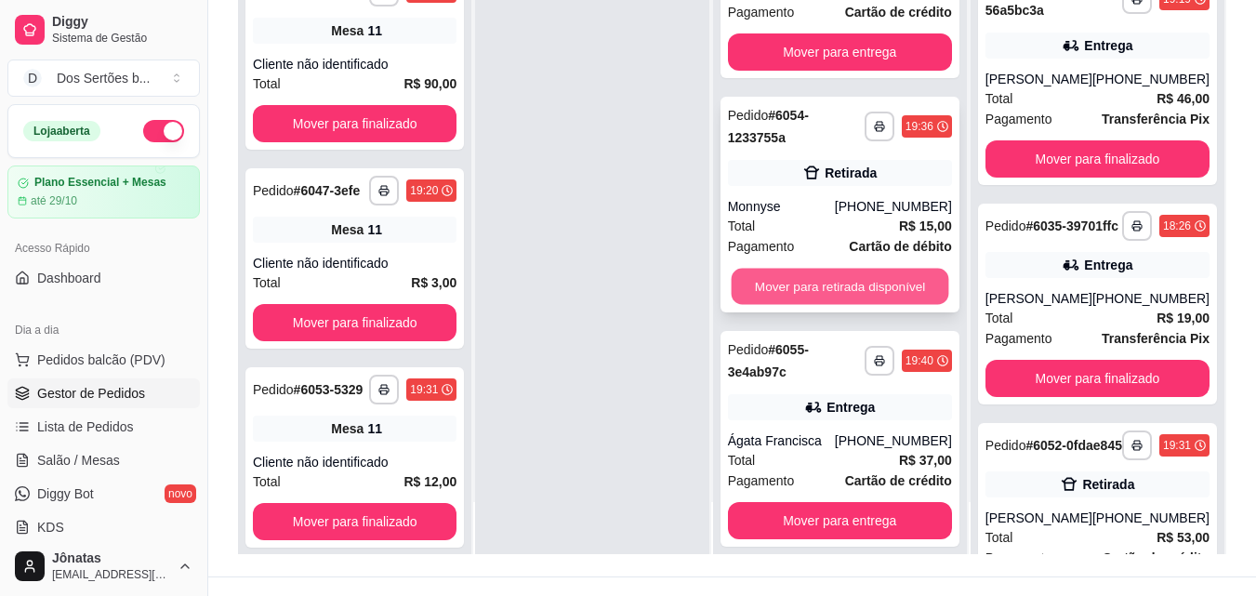
click at [789, 269] on button "Mover para retirada disponível" at bounding box center [840, 287] width 218 height 36
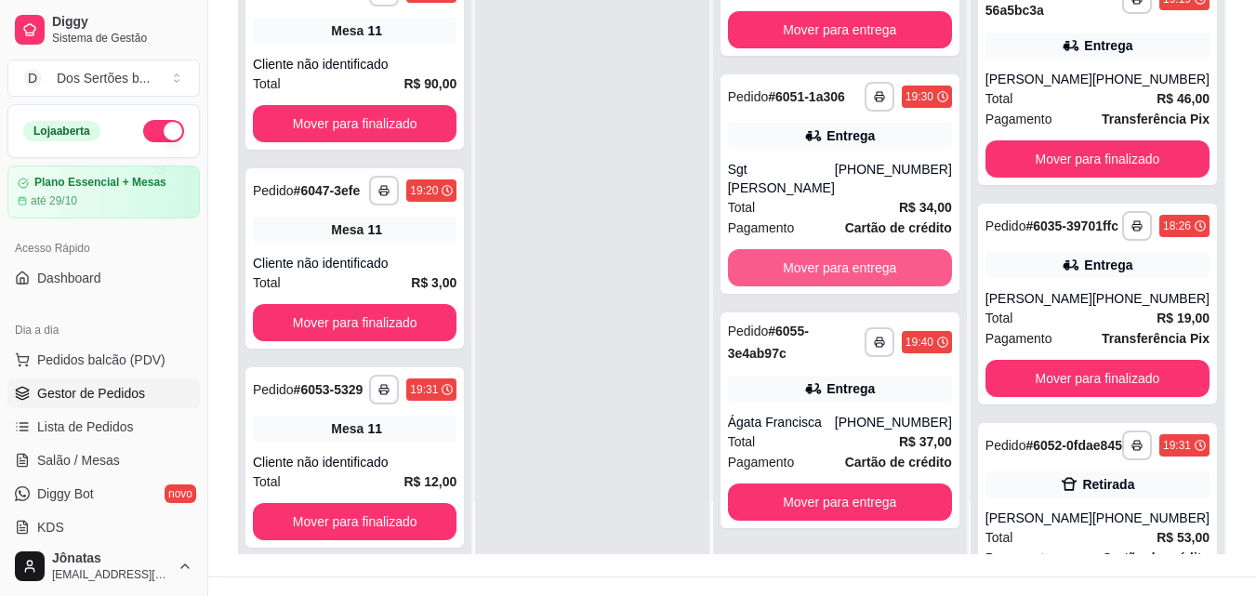
scroll to position [594, 0]
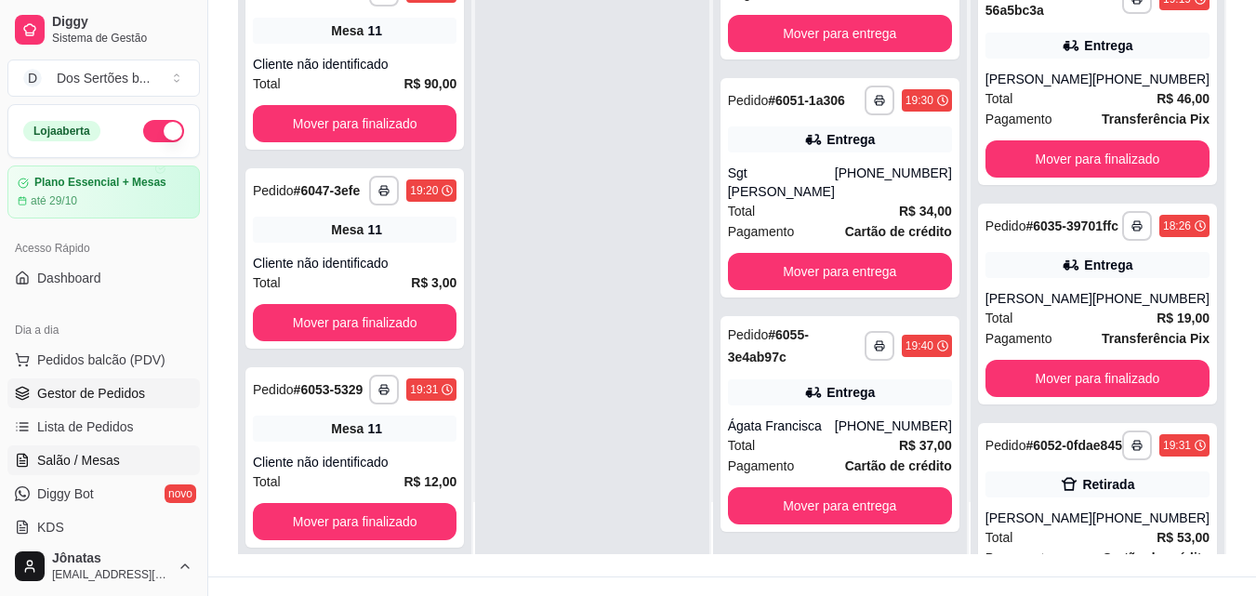
click at [94, 455] on span "Salão / Mesas" at bounding box center [78, 460] width 83 height 19
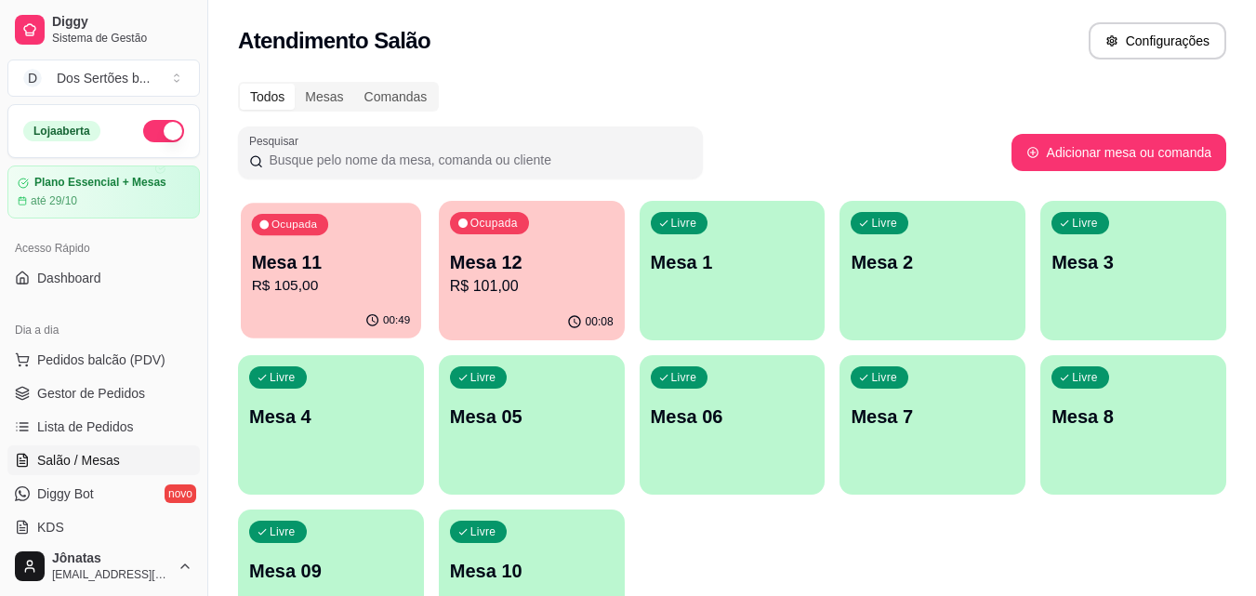
click at [328, 272] on p "Mesa 11" at bounding box center [331, 262] width 159 height 25
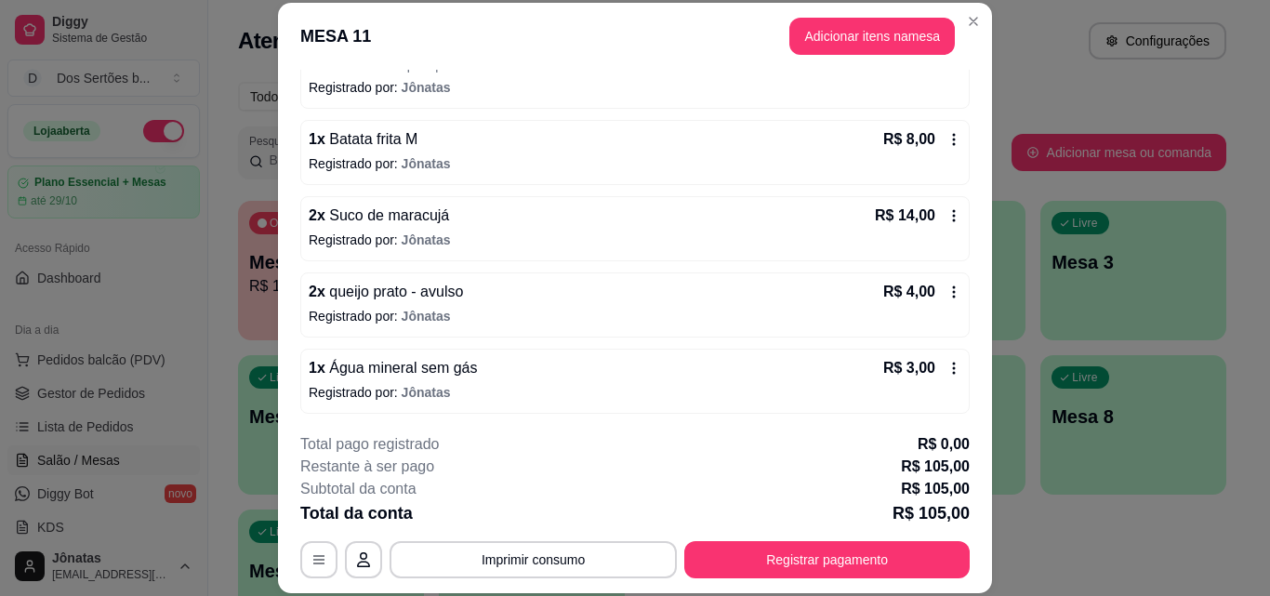
scroll to position [643, 0]
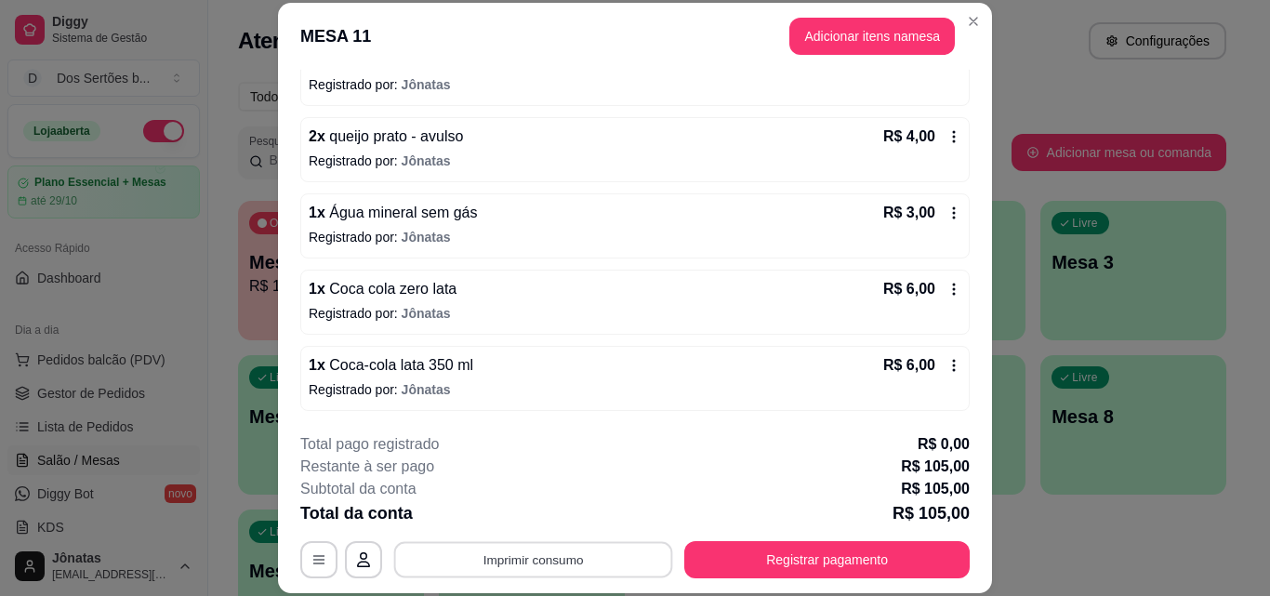
click at [493, 549] on button "Imprimir consumo" at bounding box center [533, 559] width 279 height 36
click at [539, 511] on button "IMPRESSORA" at bounding box center [532, 516] width 130 height 29
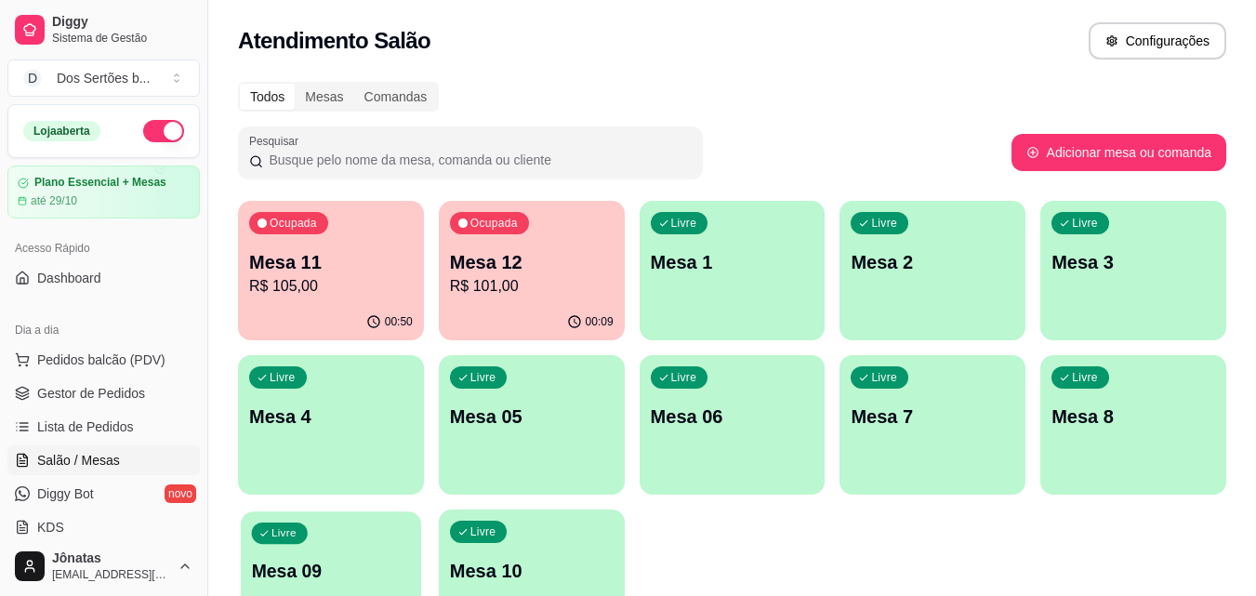
click at [363, 540] on div "Livre Mesa 09" at bounding box center [331, 567] width 180 height 113
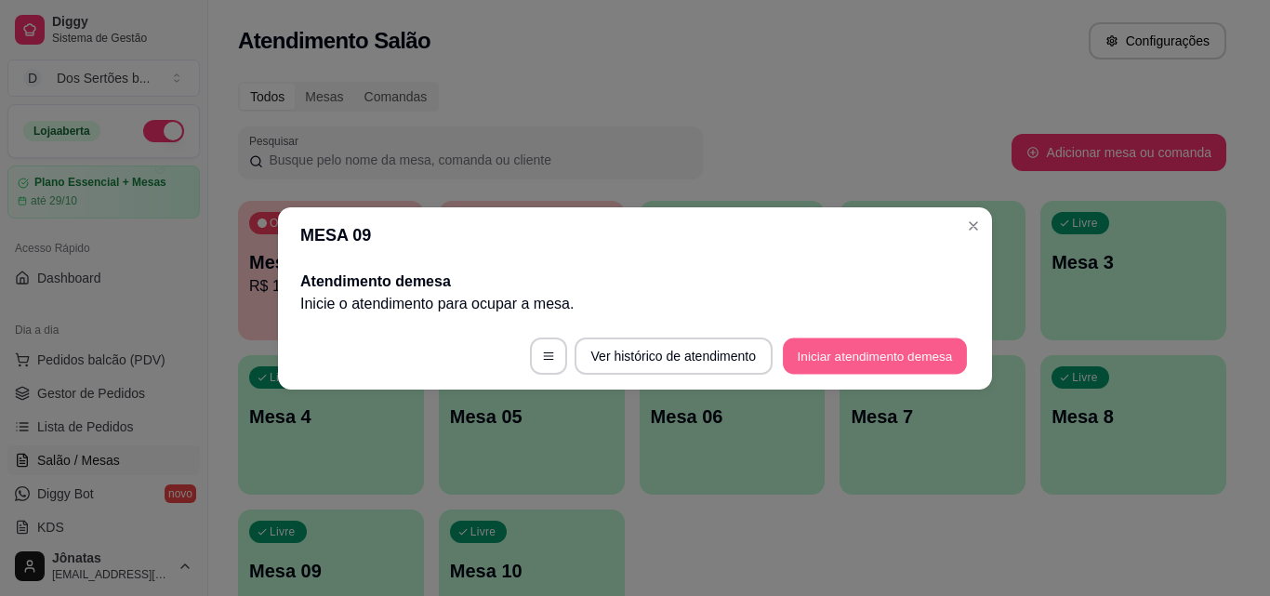
click at [788, 359] on button "Iniciar atendimento de mesa" at bounding box center [875, 356] width 184 height 36
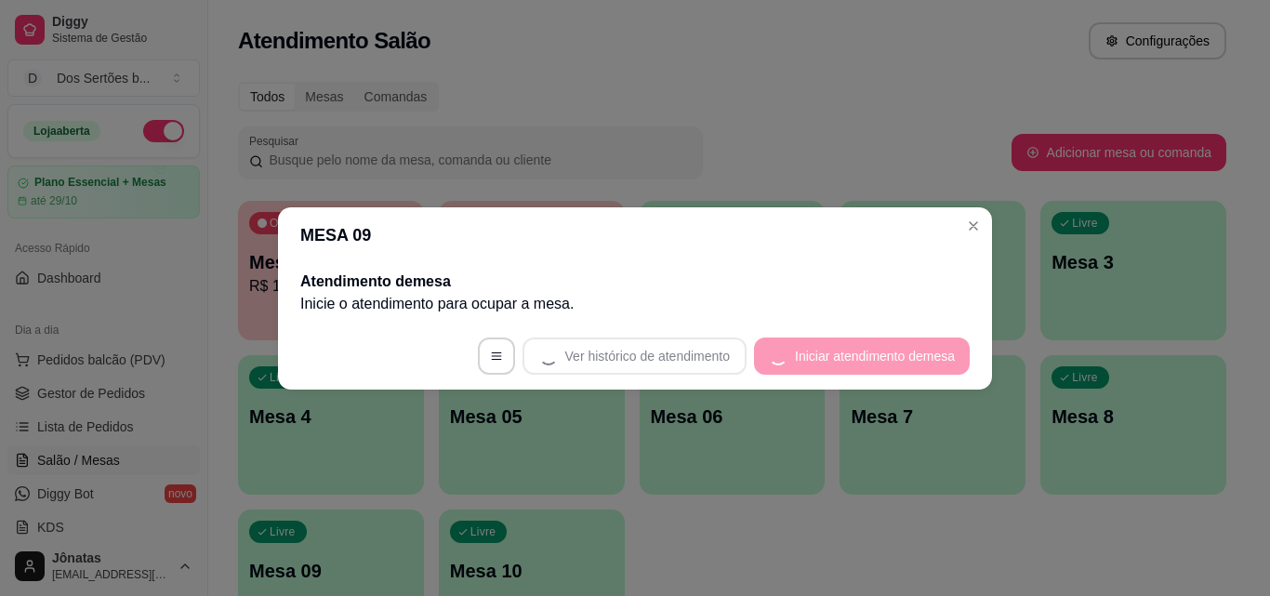
click at [788, 360] on footer "Ver histórico de atendimento Iniciar atendimento de mesa" at bounding box center [635, 356] width 714 height 67
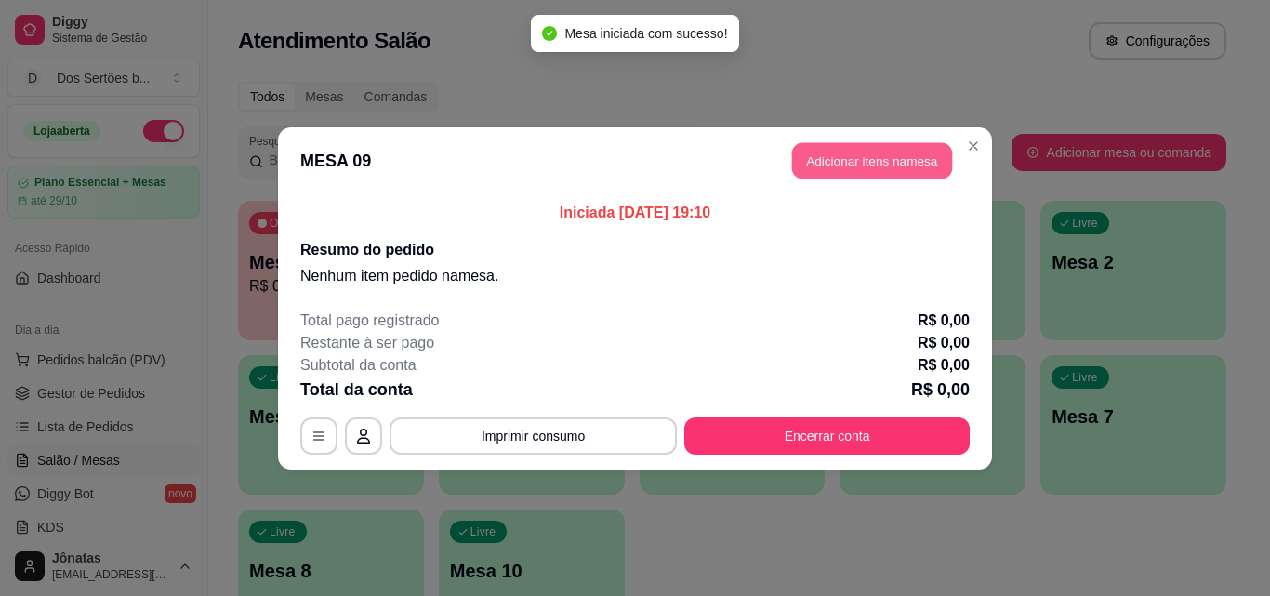
click at [877, 168] on button "Adicionar itens na mesa" at bounding box center [872, 160] width 160 height 36
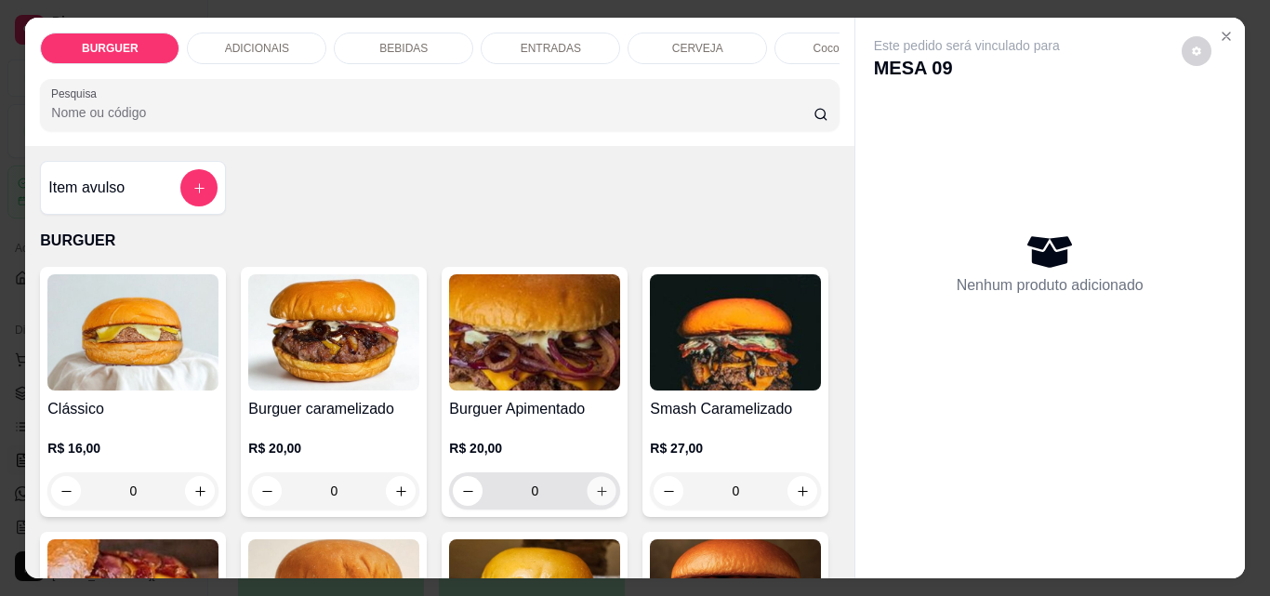
click at [590, 488] on button "increase-product-quantity" at bounding box center [602, 491] width 29 height 29
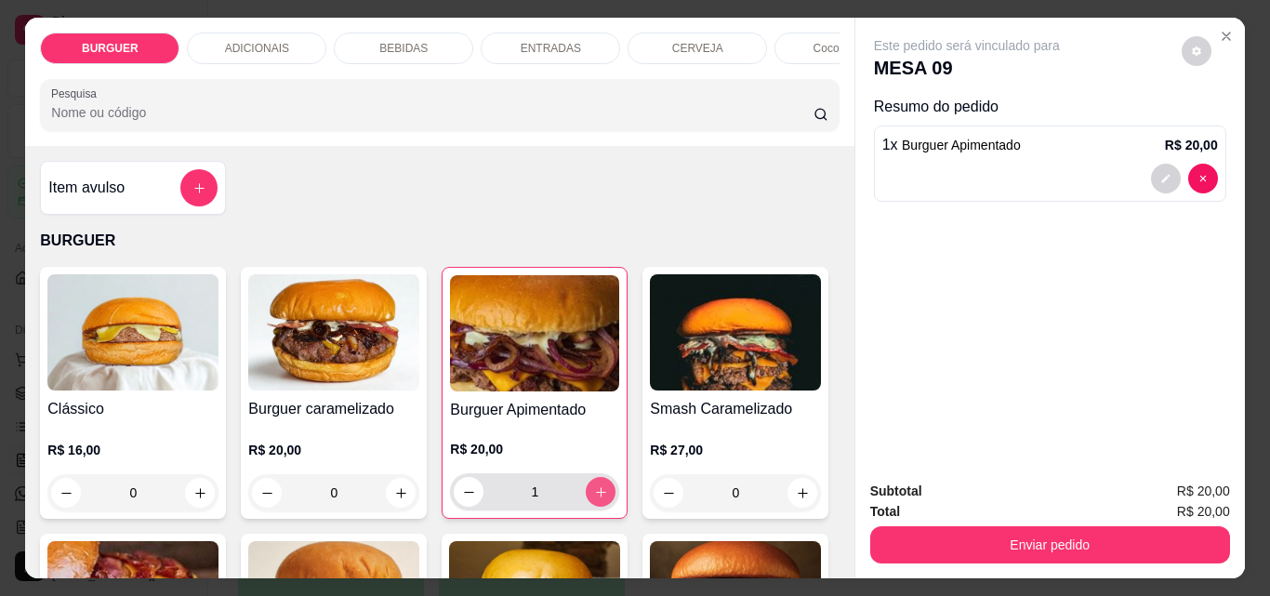
click at [587, 488] on button "increase-product-quantity" at bounding box center [601, 492] width 30 height 30
type input "2"
click at [1151, 169] on button "decrease-product-quantity" at bounding box center [1165, 179] width 29 height 29
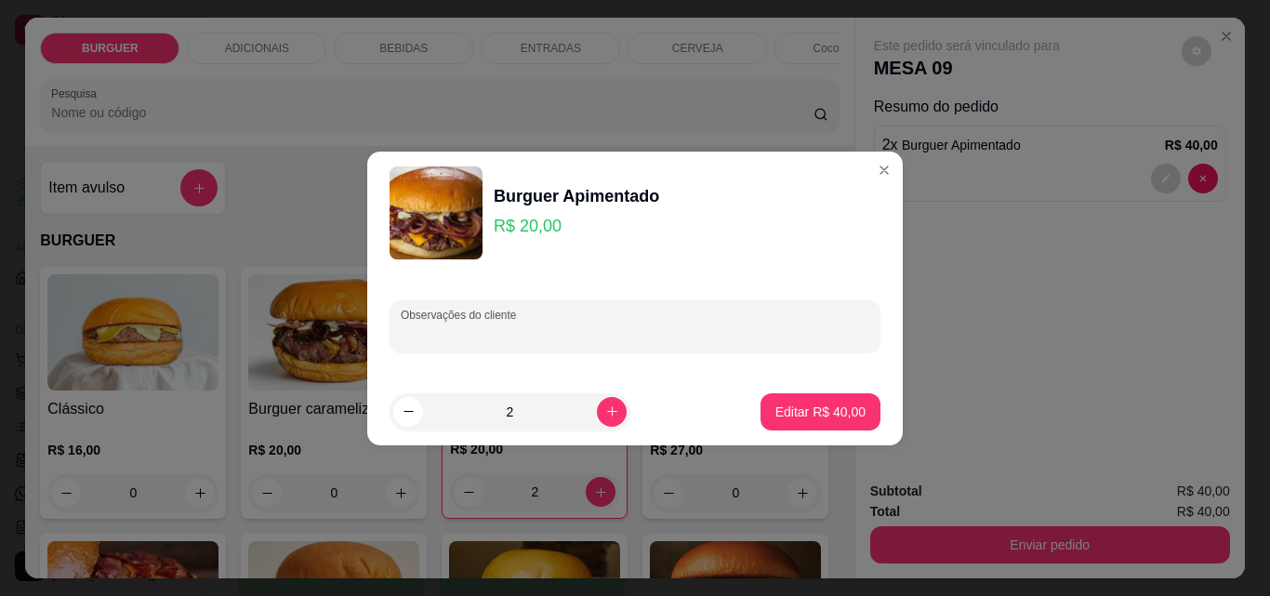
click at [427, 328] on input "Observações do cliente" at bounding box center [635, 334] width 469 height 19
type input "c"
click at [402, 336] on input "Observações do cliente" at bounding box center [635, 334] width 469 height 19
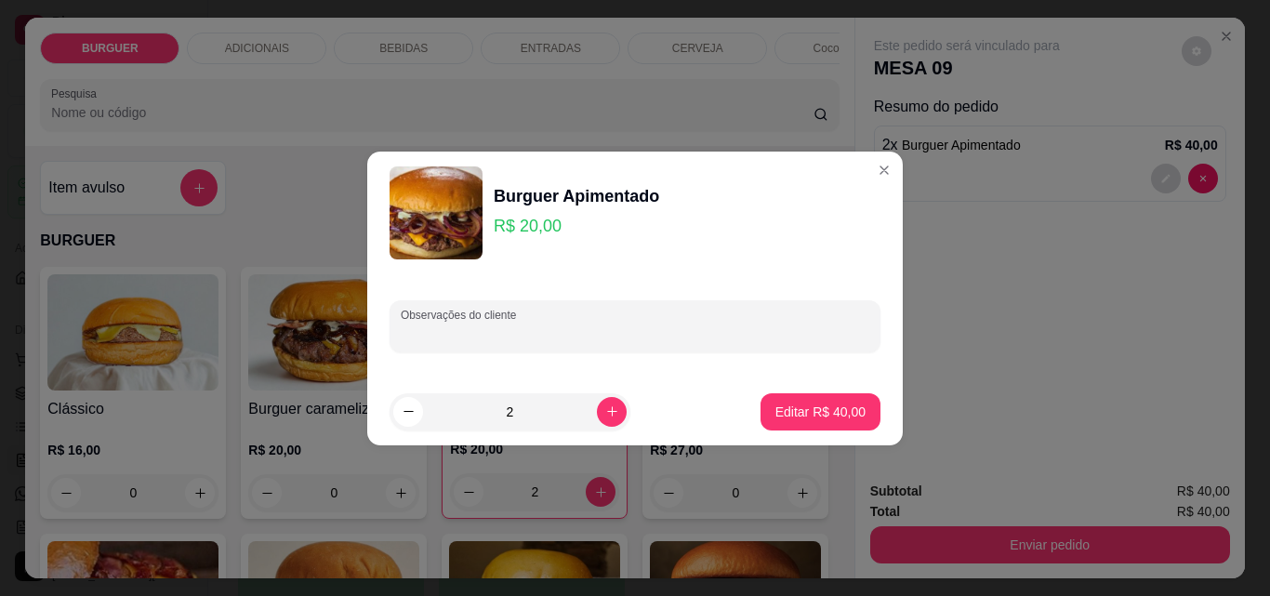
click at [402, 330] on input "Observações do cliente" at bounding box center [635, 334] width 469 height 19
type input "carne ao ponto"
click at [800, 402] on button "Editar R$ 40,00" at bounding box center [820, 411] width 116 height 36
type input "0"
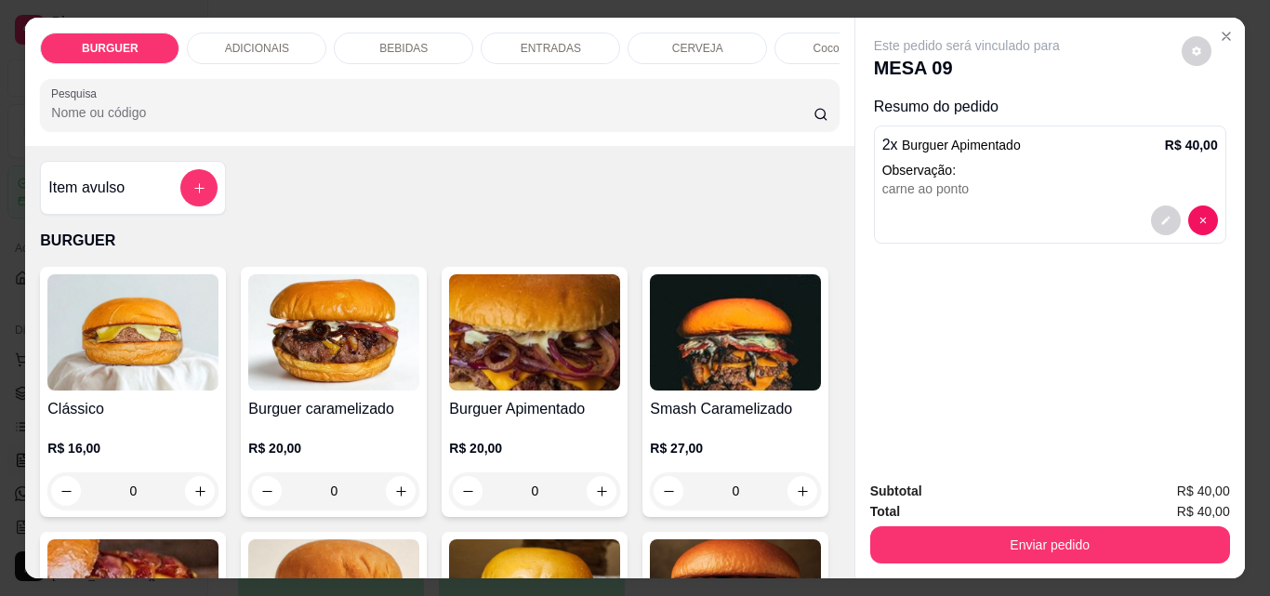
scroll to position [132, 0]
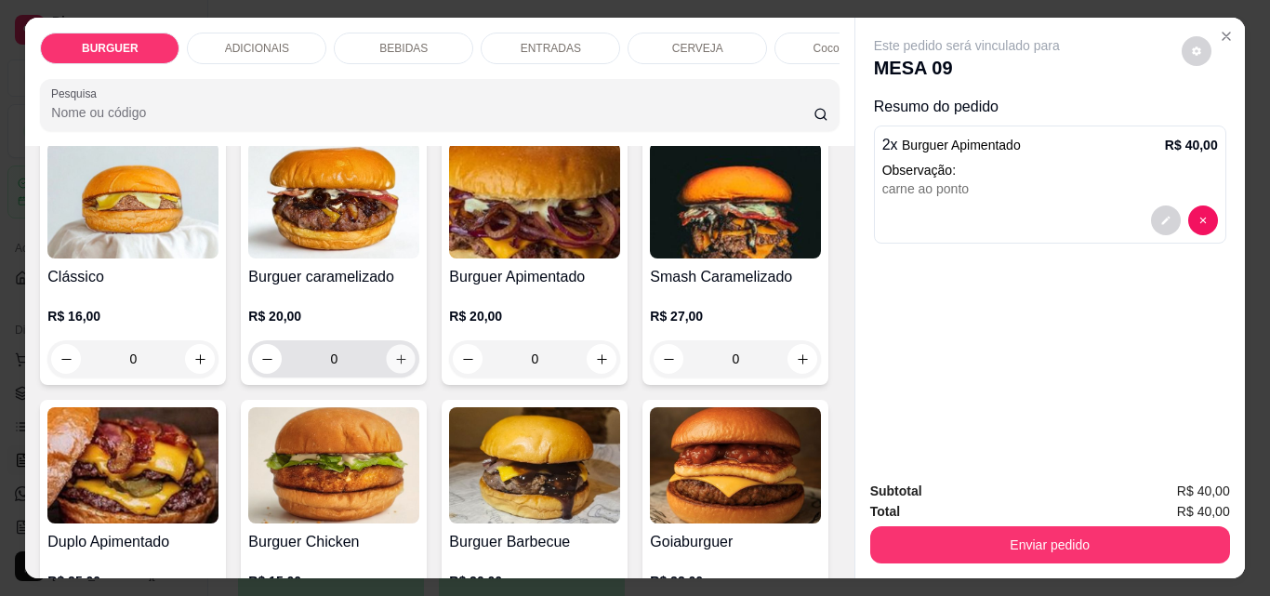
click at [396, 364] on icon "increase-product-quantity" at bounding box center [400, 358] width 9 height 9
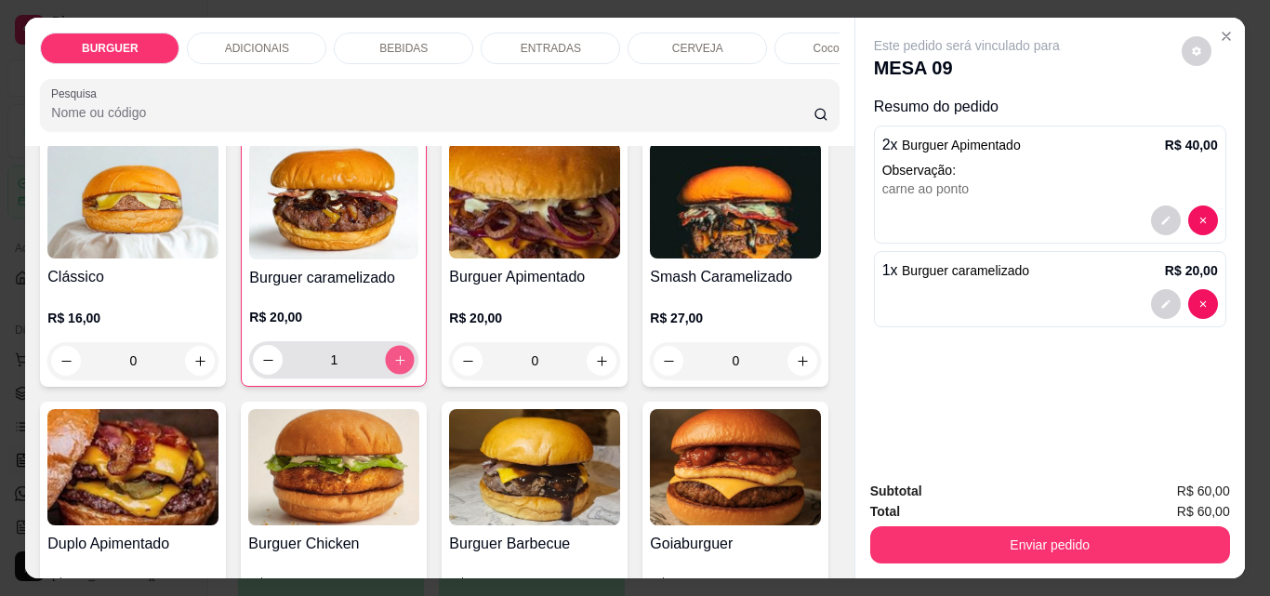
click at [393, 361] on icon "increase-product-quantity" at bounding box center [400, 360] width 14 height 14
type input "2"
click at [1160, 298] on icon "decrease-product-quantity" at bounding box center [1165, 303] width 11 height 11
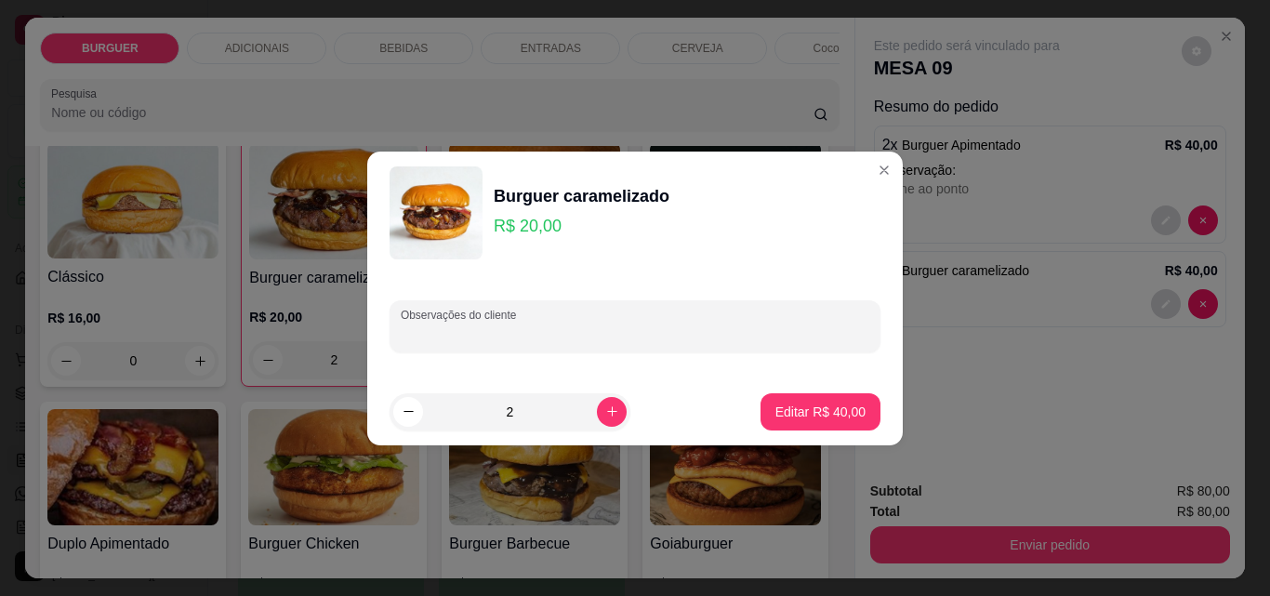
click at [464, 338] on input "Observações do cliente" at bounding box center [635, 334] width 469 height 19
type input "1 sem cebola"
click at [797, 405] on p "Editar R$ 40,00" at bounding box center [819, 412] width 87 height 18
type input "0"
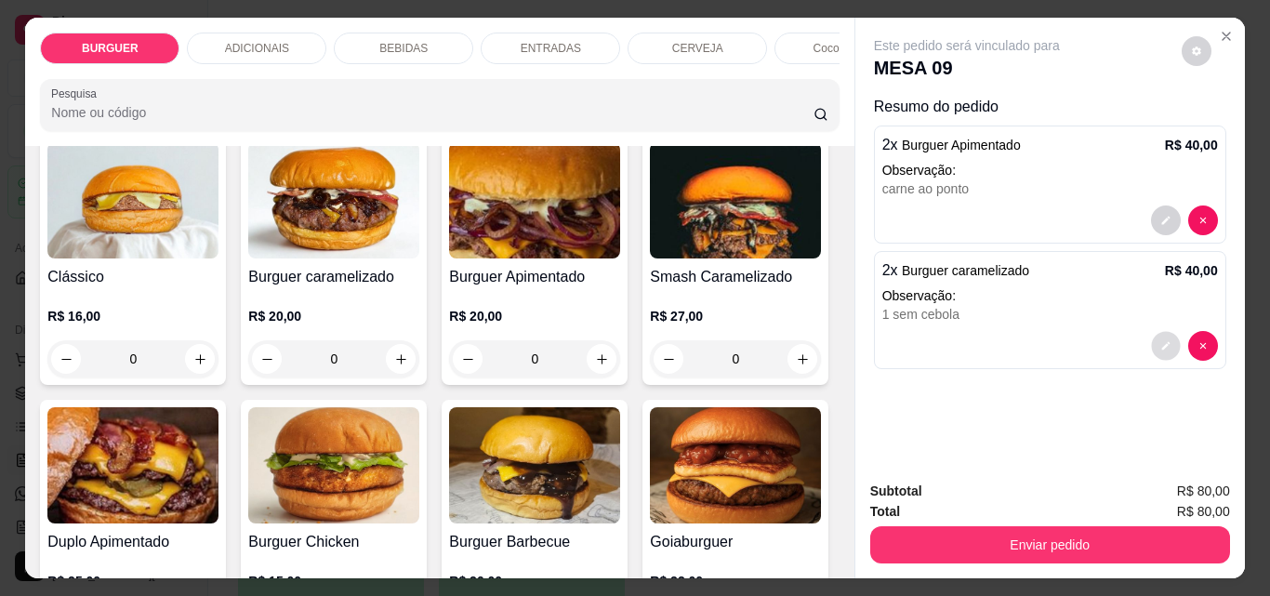
click at [1155, 332] on button "decrease-product-quantity" at bounding box center [1165, 346] width 29 height 29
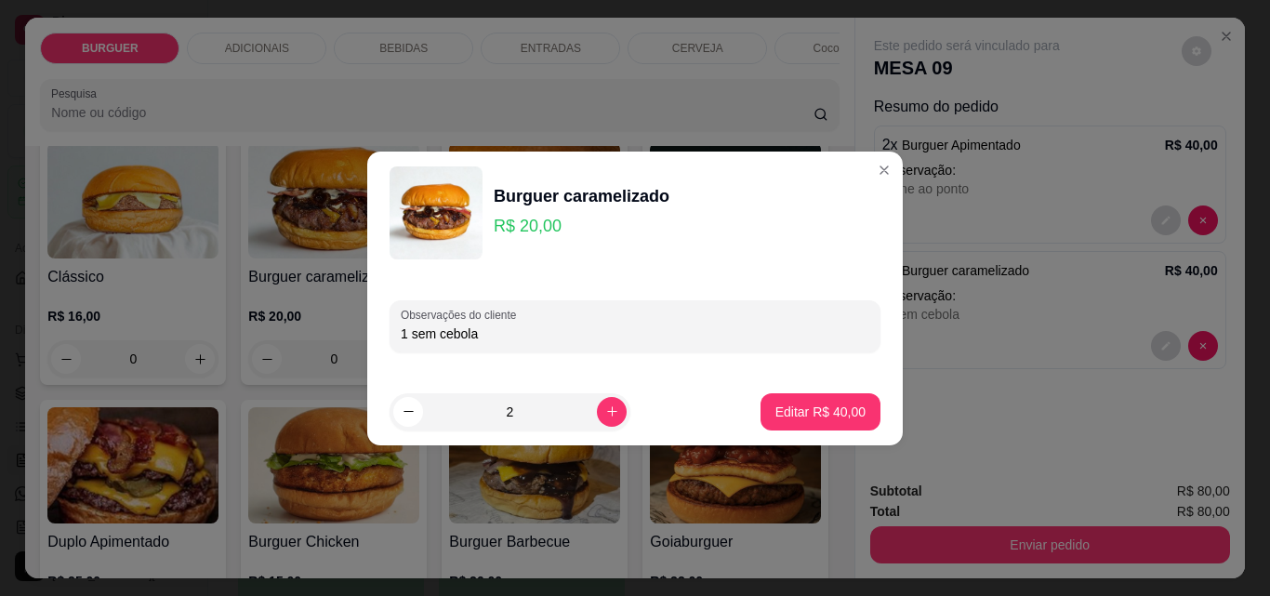
click at [495, 341] on input "1 sem cebola" at bounding box center [635, 334] width 469 height 19
type input "1 sem cebola, os dois ao ponto"
click at [816, 410] on p "Editar R$ 40,00" at bounding box center [819, 412] width 87 height 18
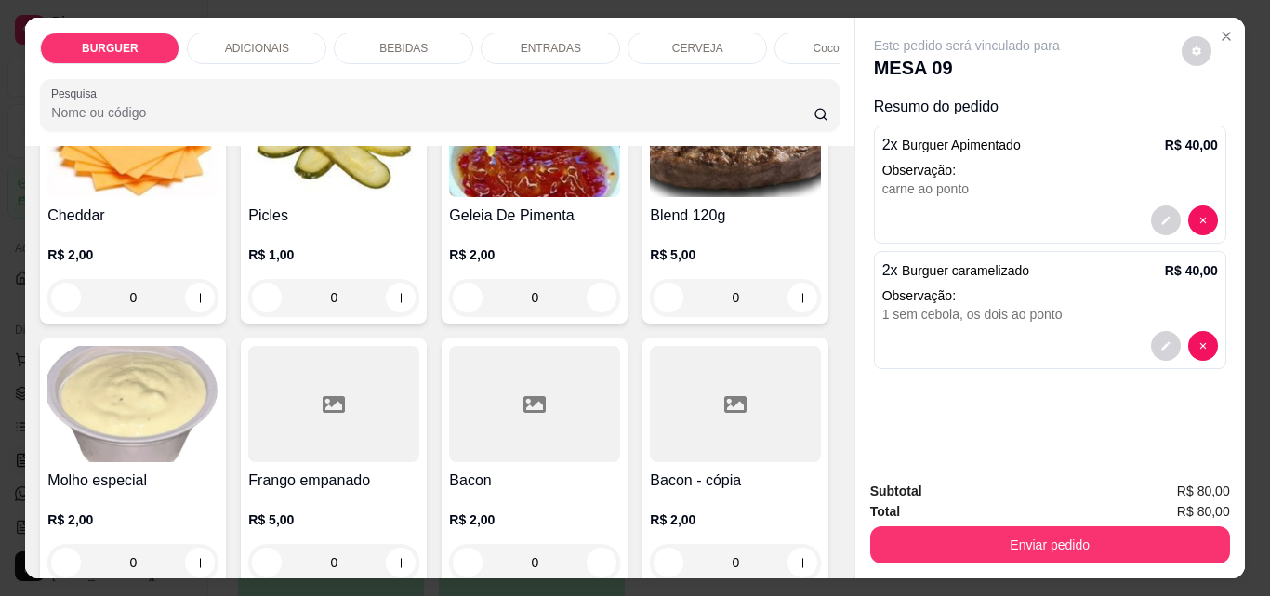
scroll to position [1345, 0]
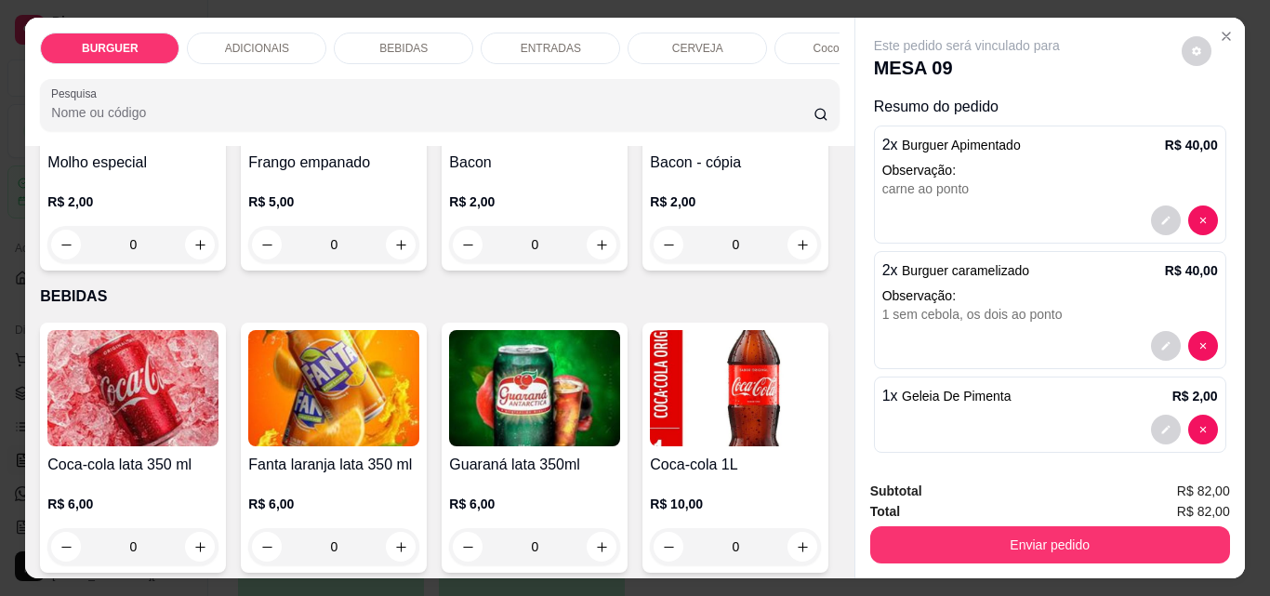
type input "2"
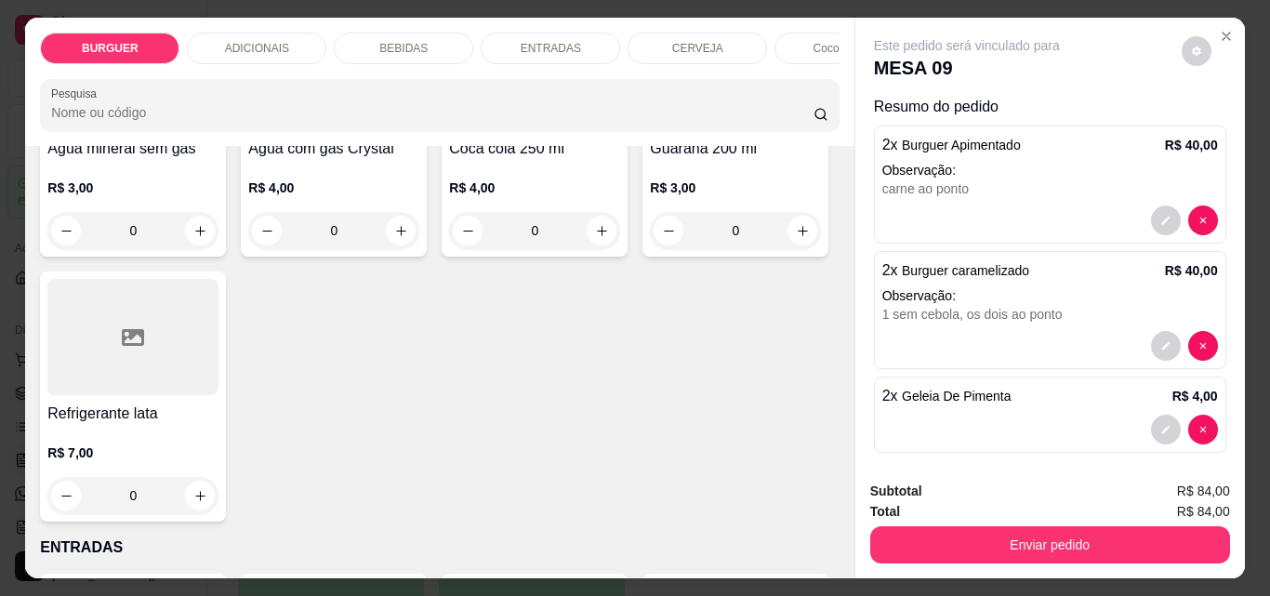
scroll to position [2404, 0]
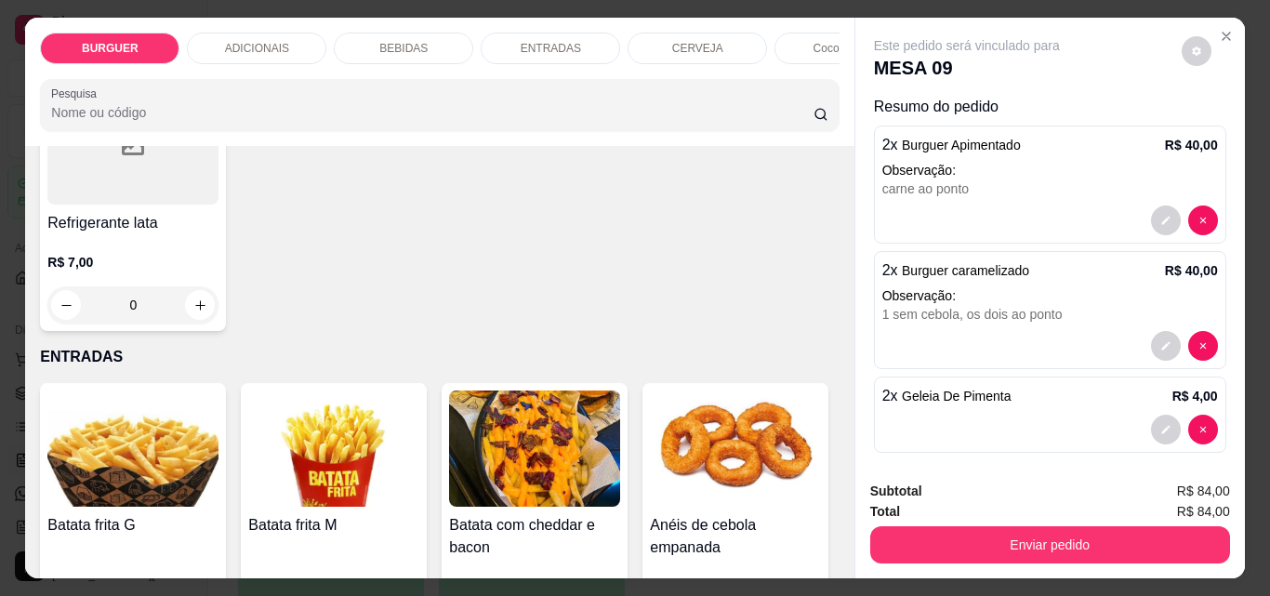
type input "1"
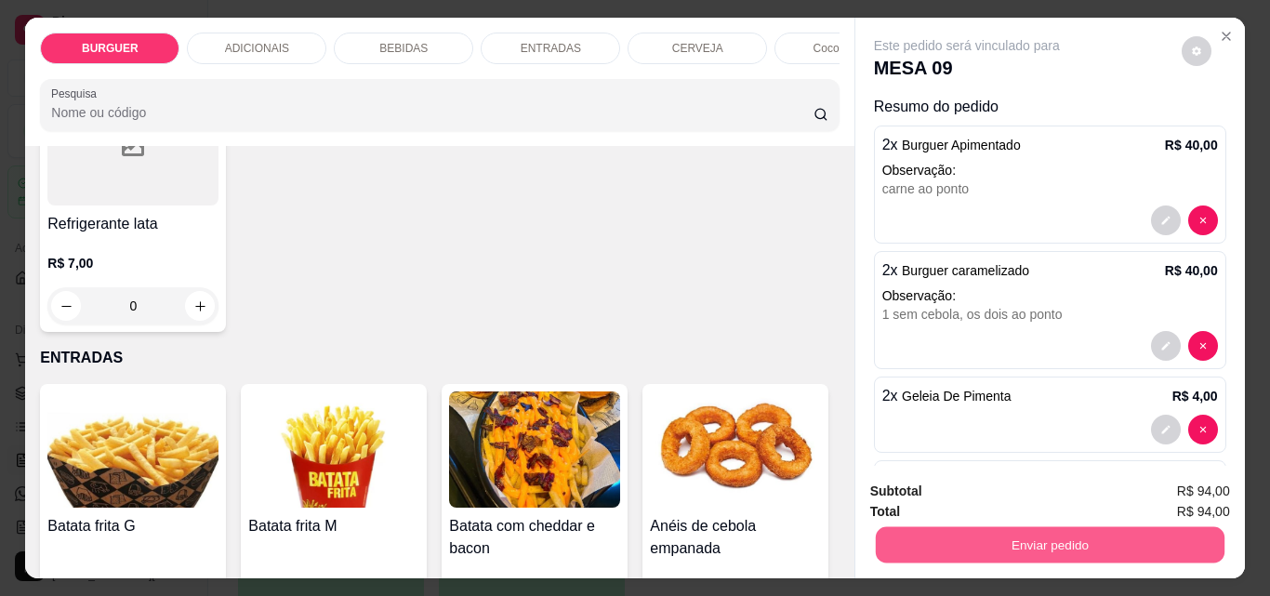
click at [990, 530] on button "Enviar pedido" at bounding box center [1049, 544] width 349 height 36
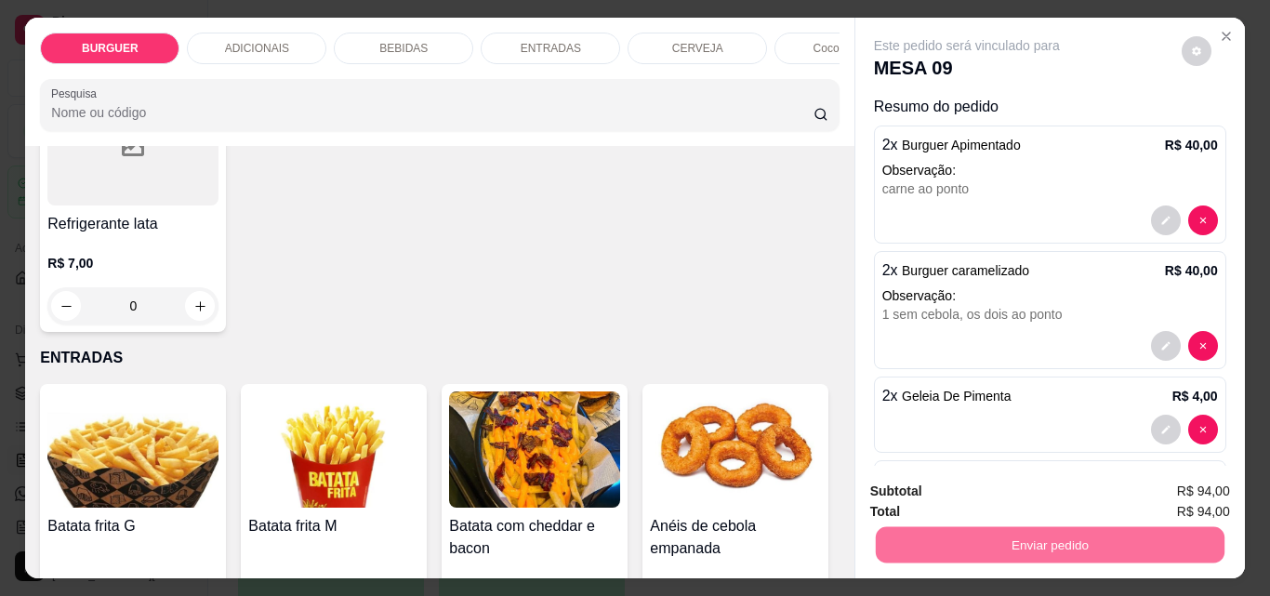
click at [1189, 490] on button "Enviar pedido" at bounding box center [1182, 491] width 102 height 34
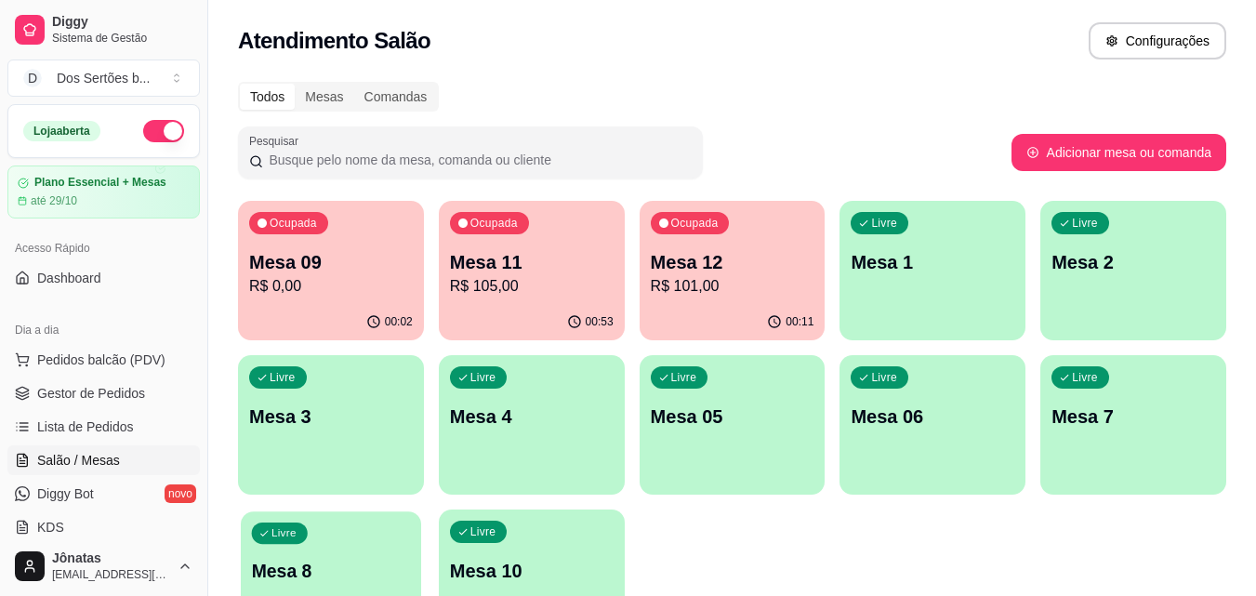
click at [372, 548] on div "Livre Mesa 8" at bounding box center [331, 567] width 180 height 113
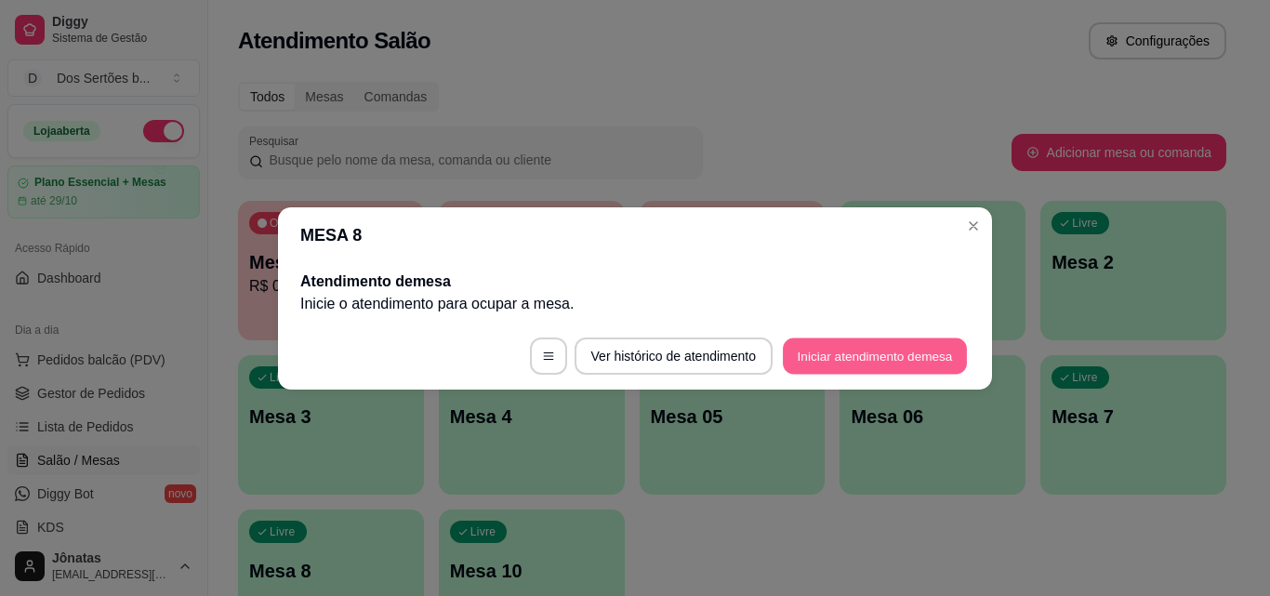
click at [806, 365] on button "Iniciar atendimento de mesa" at bounding box center [875, 356] width 184 height 36
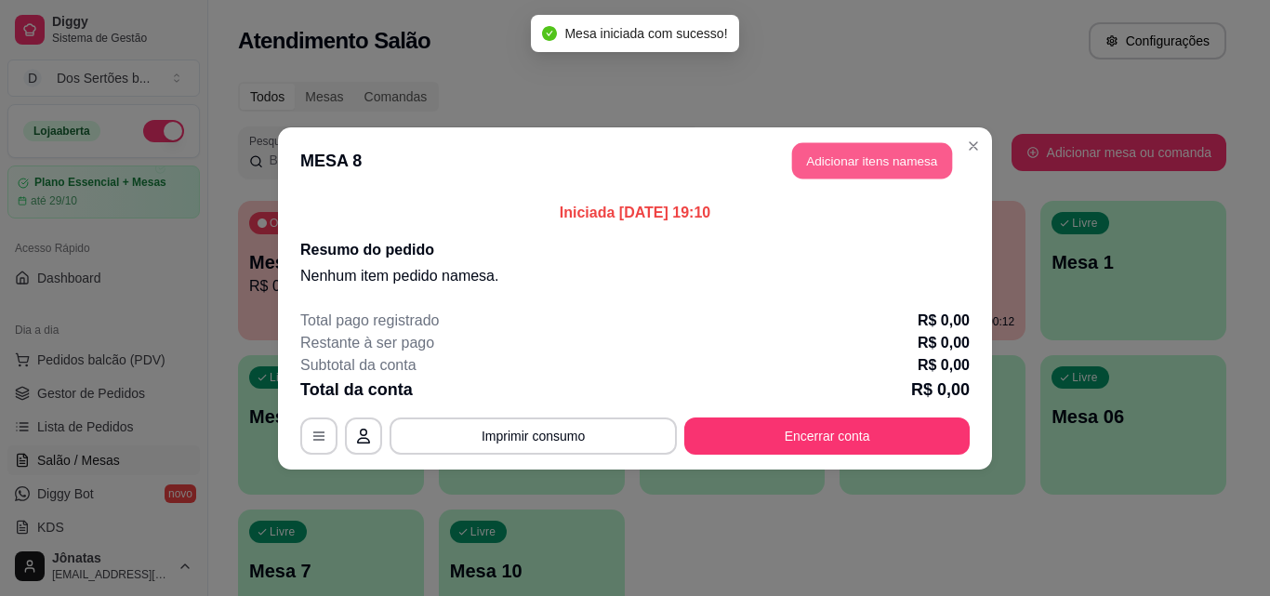
click at [827, 152] on button "Adicionar itens na mesa" at bounding box center [872, 160] width 160 height 36
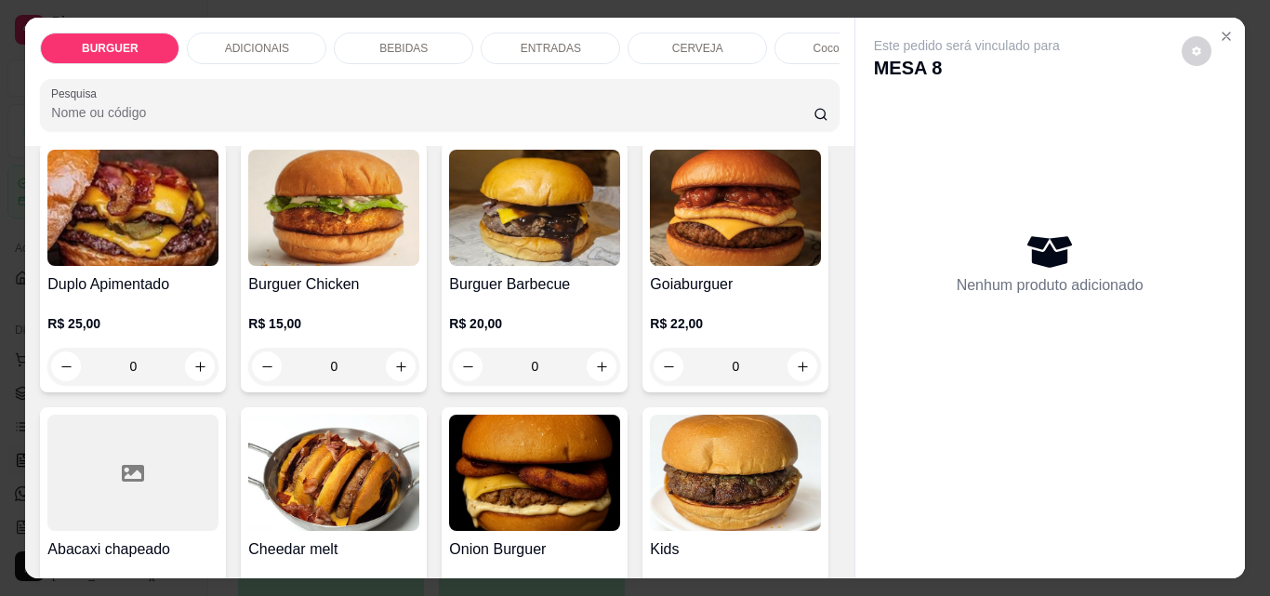
scroll to position [518, 0]
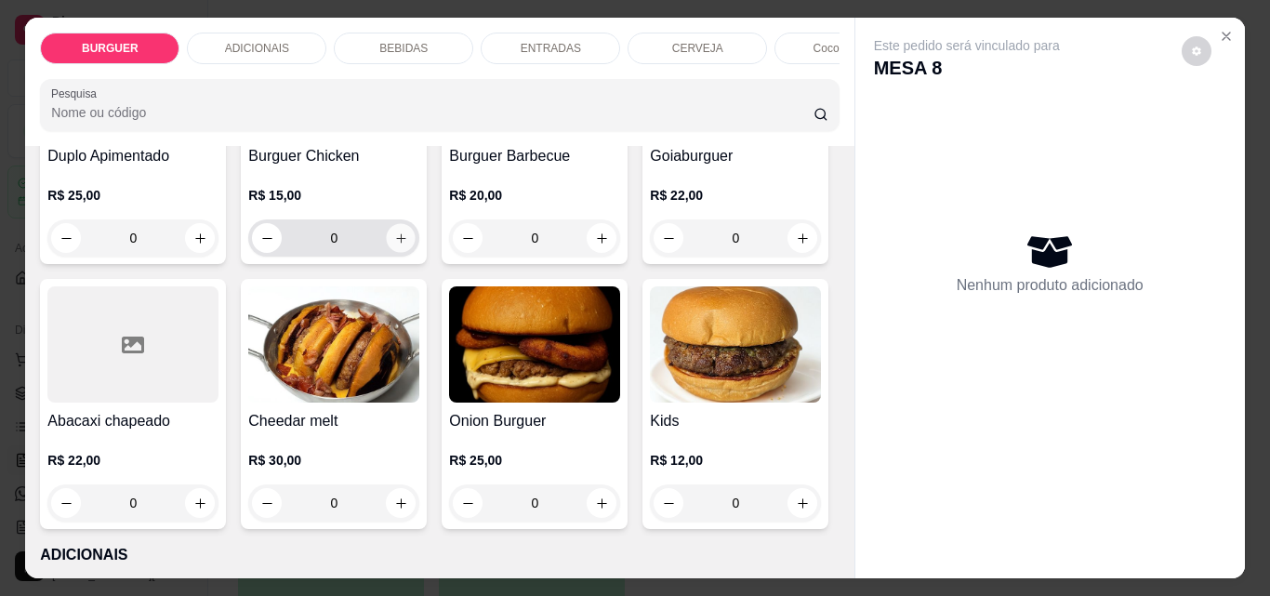
click at [408, 245] on icon "increase-product-quantity" at bounding box center [401, 239] width 14 height 14
type input "1"
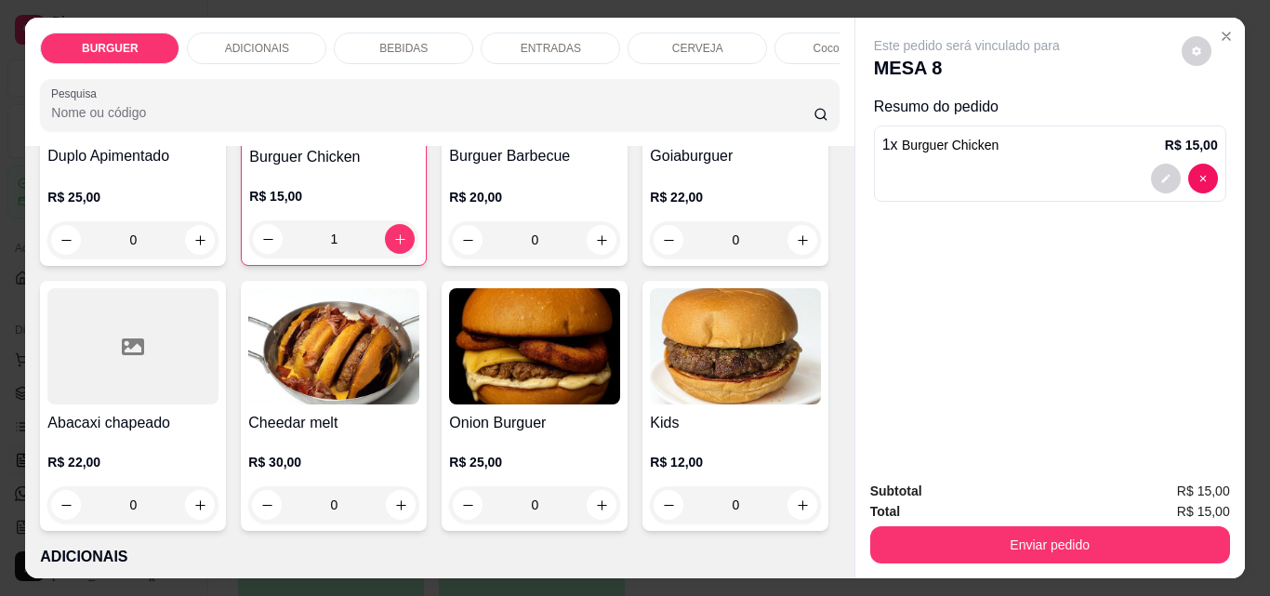
scroll to position [244, 0]
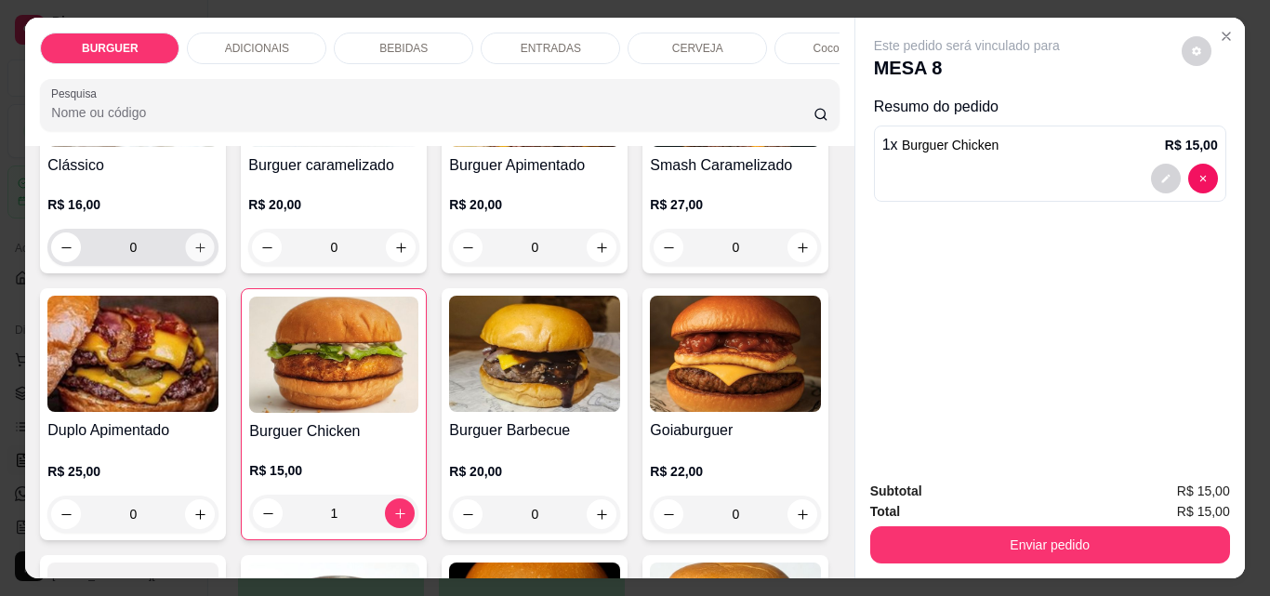
click at [198, 252] on icon "increase-product-quantity" at bounding box center [200, 248] width 14 height 14
type input "1"
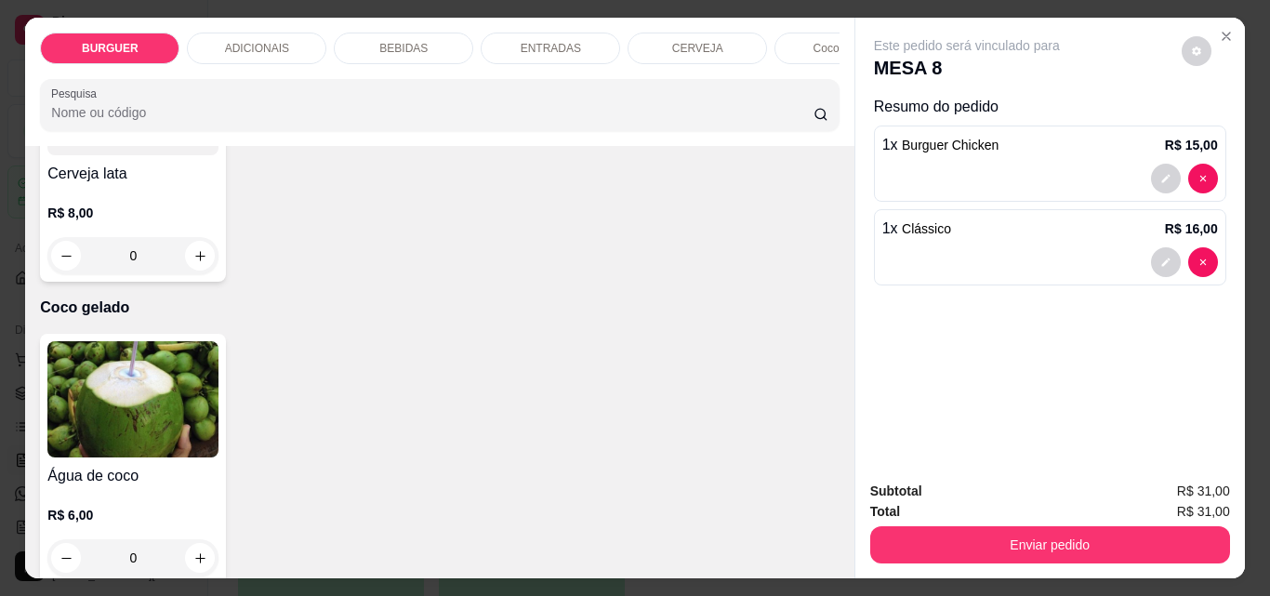
scroll to position [3402, 0]
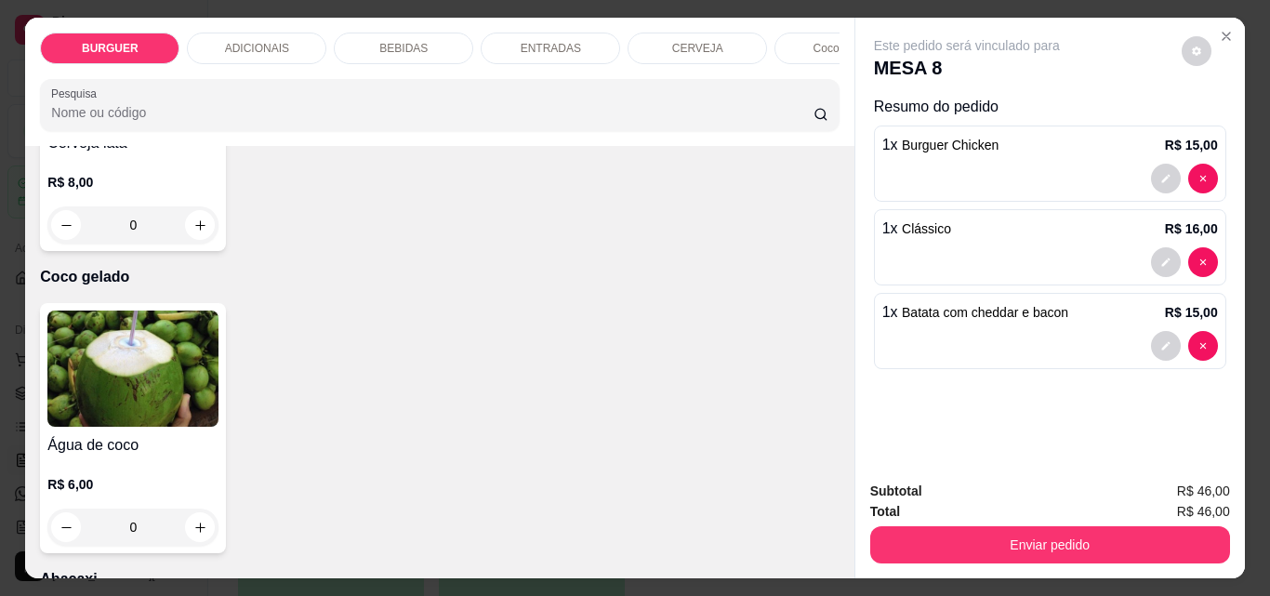
type input "1"
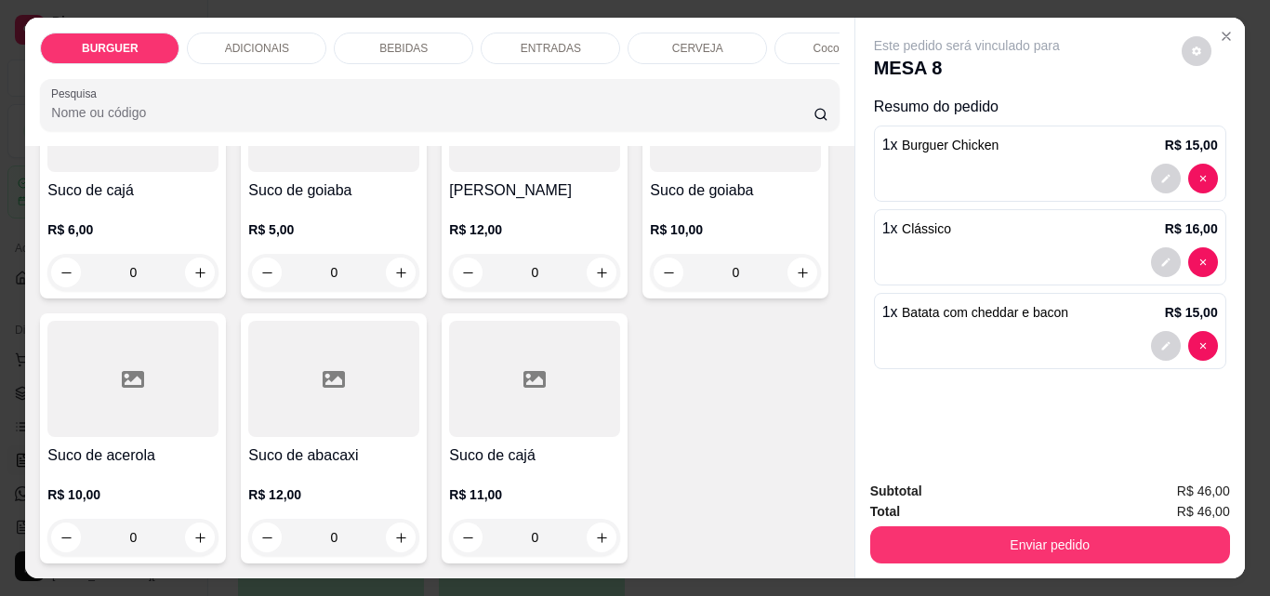
scroll to position [5368, 0]
click at [205, 277] on icon "increase-product-quantity" at bounding box center [199, 272] width 9 height 9
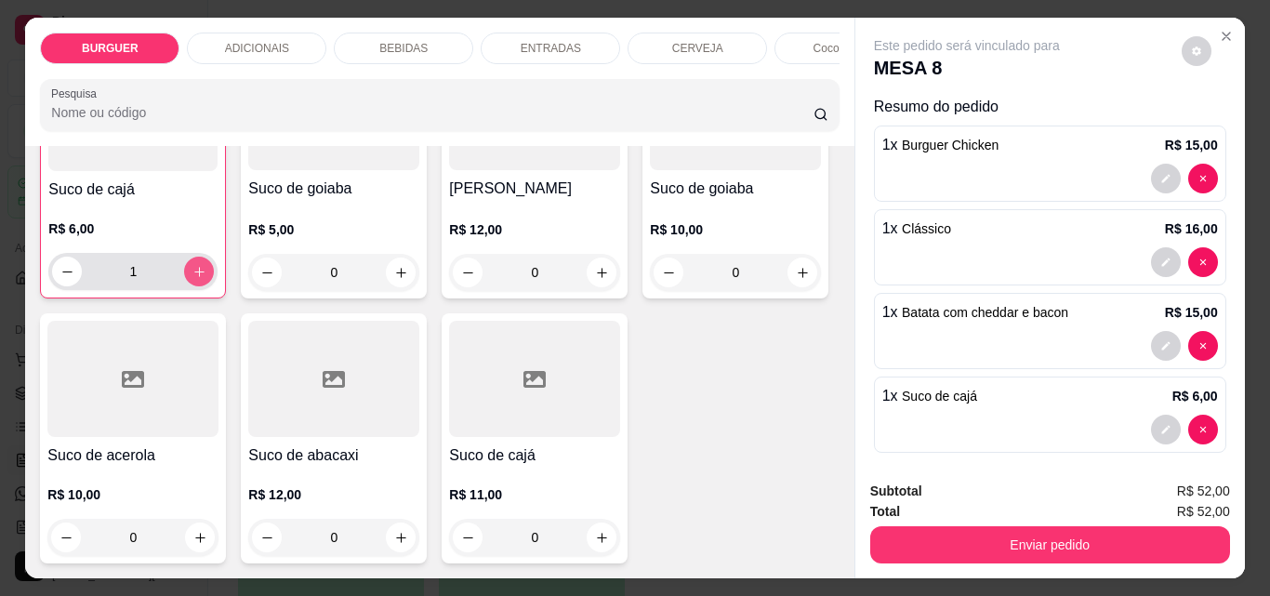
click at [206, 279] on icon "increase-product-quantity" at bounding box center [199, 272] width 14 height 14
type input "2"
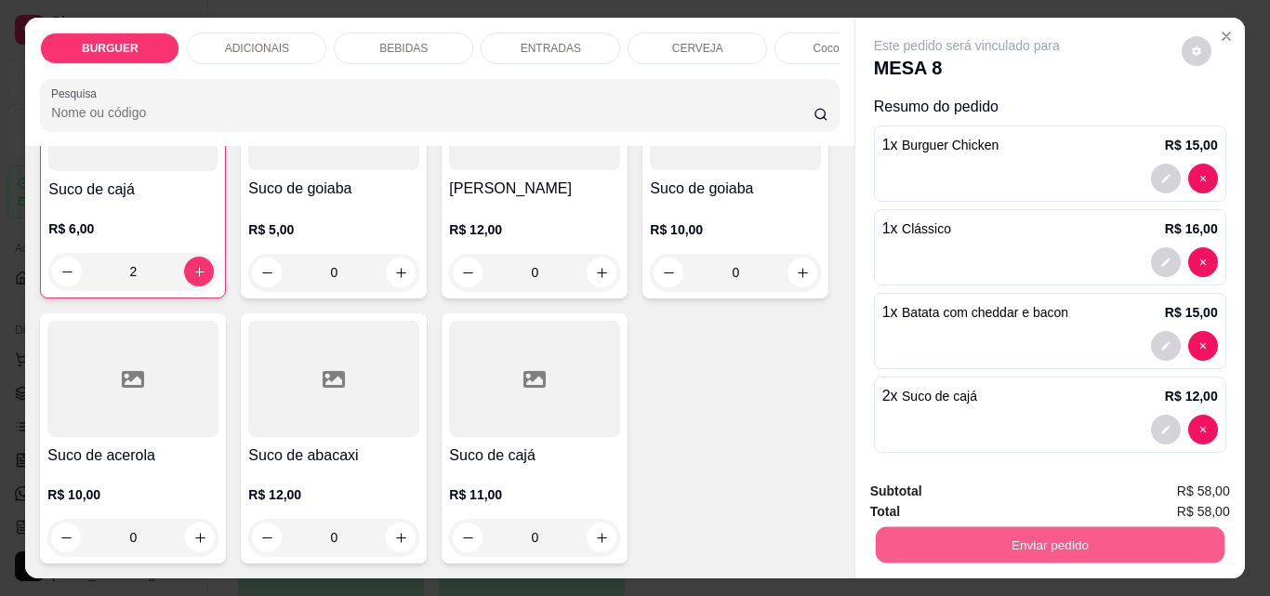
click at [946, 534] on button "Enviar pedido" at bounding box center [1049, 544] width 349 height 36
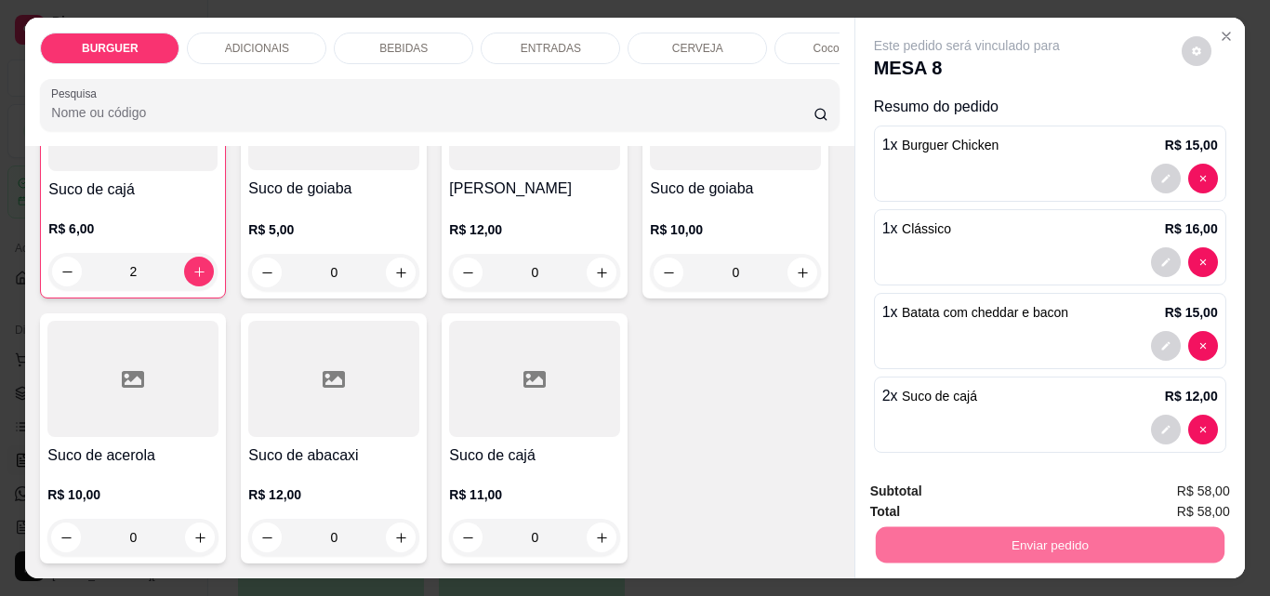
click at [1173, 485] on button "Enviar pedido" at bounding box center [1181, 491] width 105 height 35
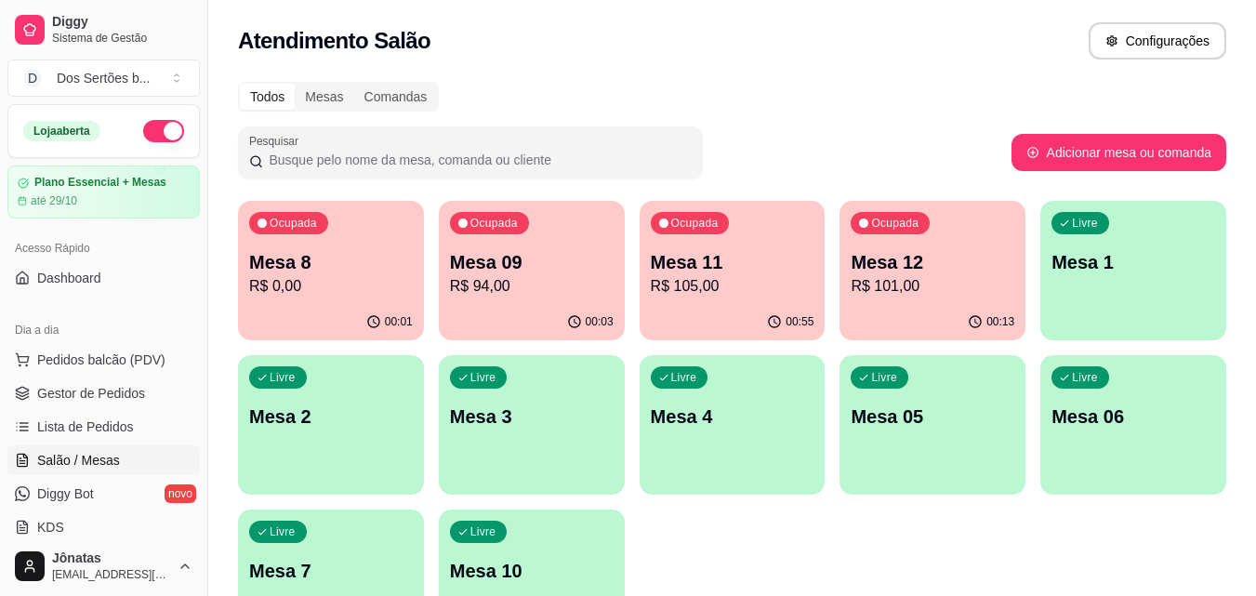
click at [715, 260] on p "Mesa 11" at bounding box center [733, 262] width 164 height 26
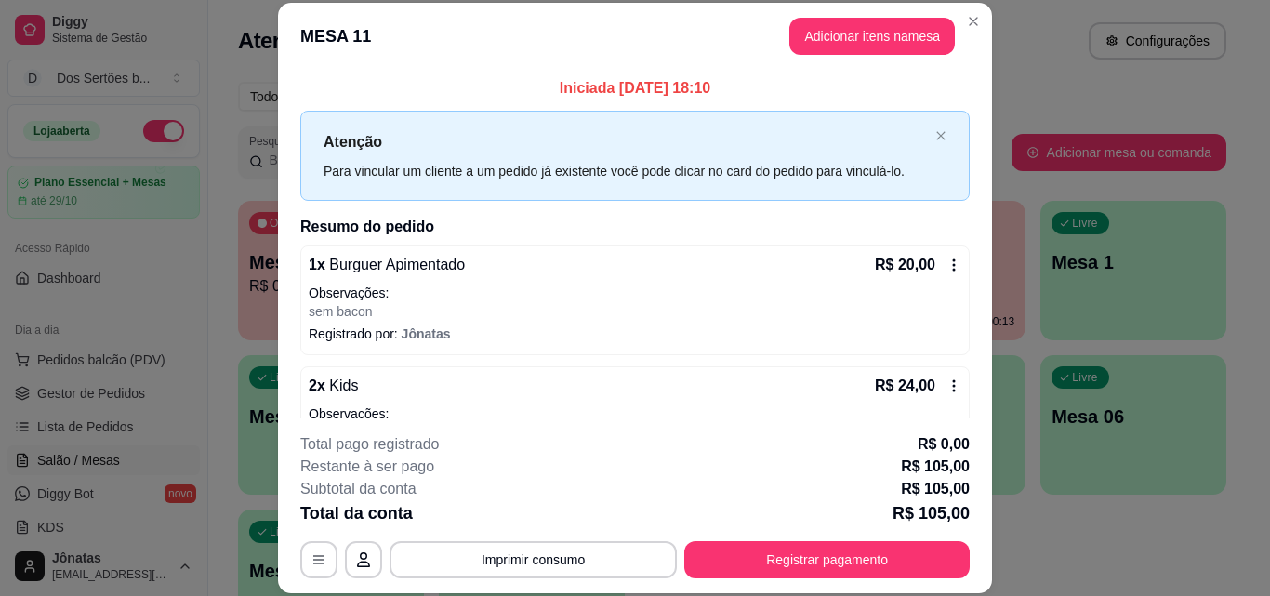
scroll to position [472, 0]
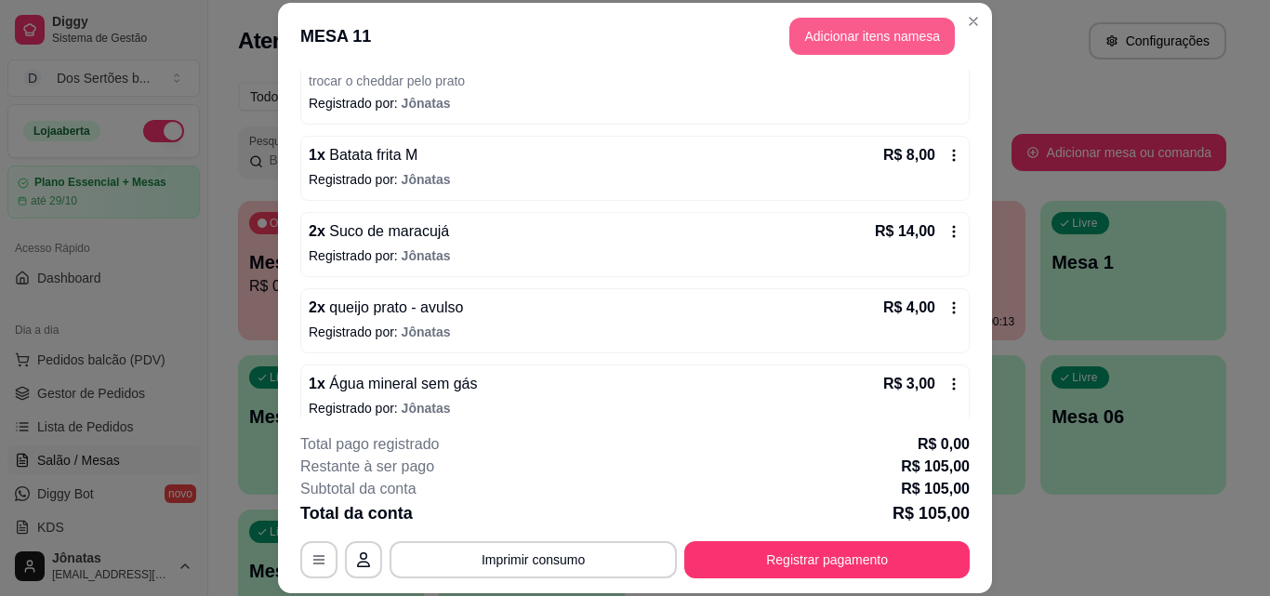
click at [800, 40] on button "Adicionar itens na mesa" at bounding box center [872, 36] width 166 height 37
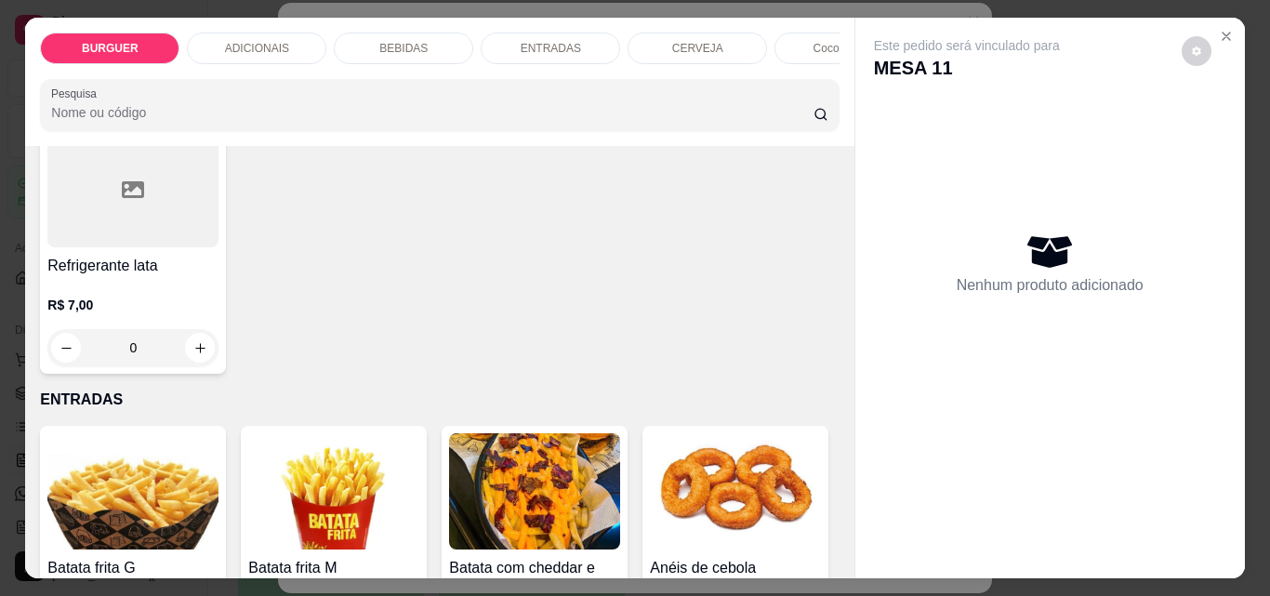
scroll to position [2708, 0]
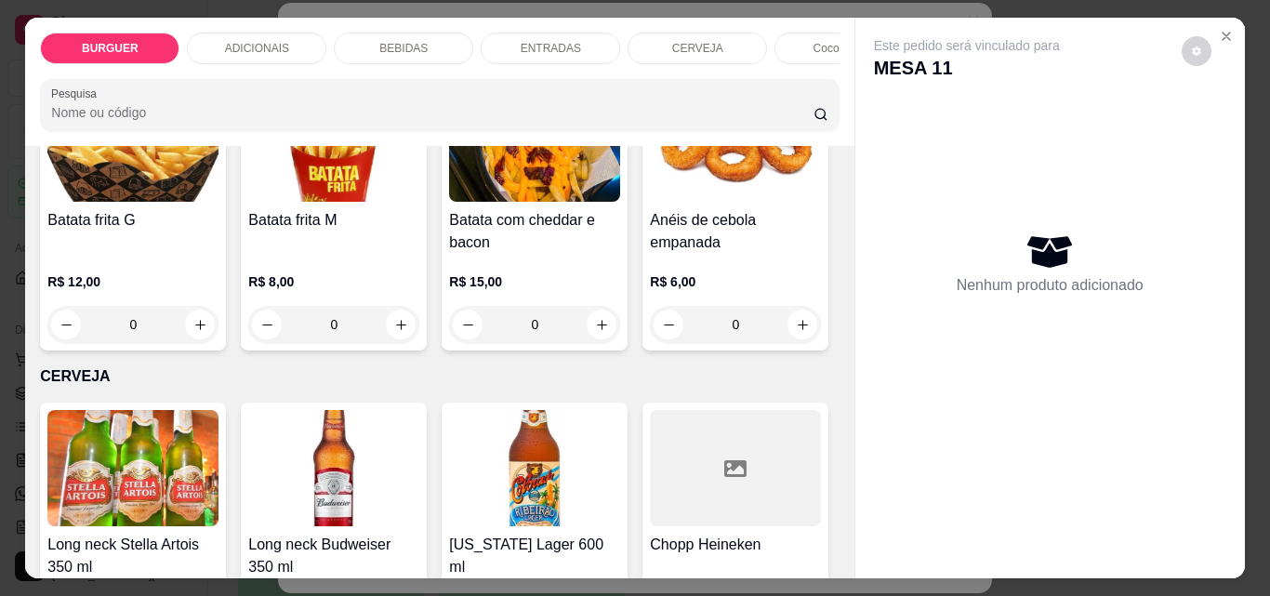
type input "1"
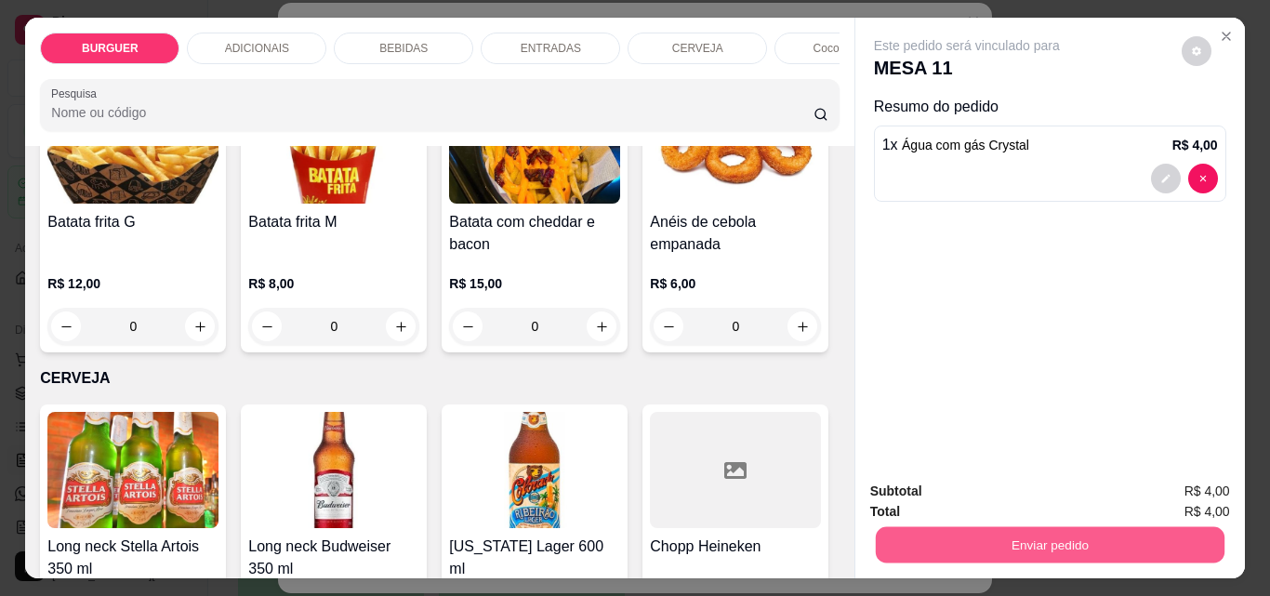
click at [995, 538] on button "Enviar pedido" at bounding box center [1049, 544] width 349 height 36
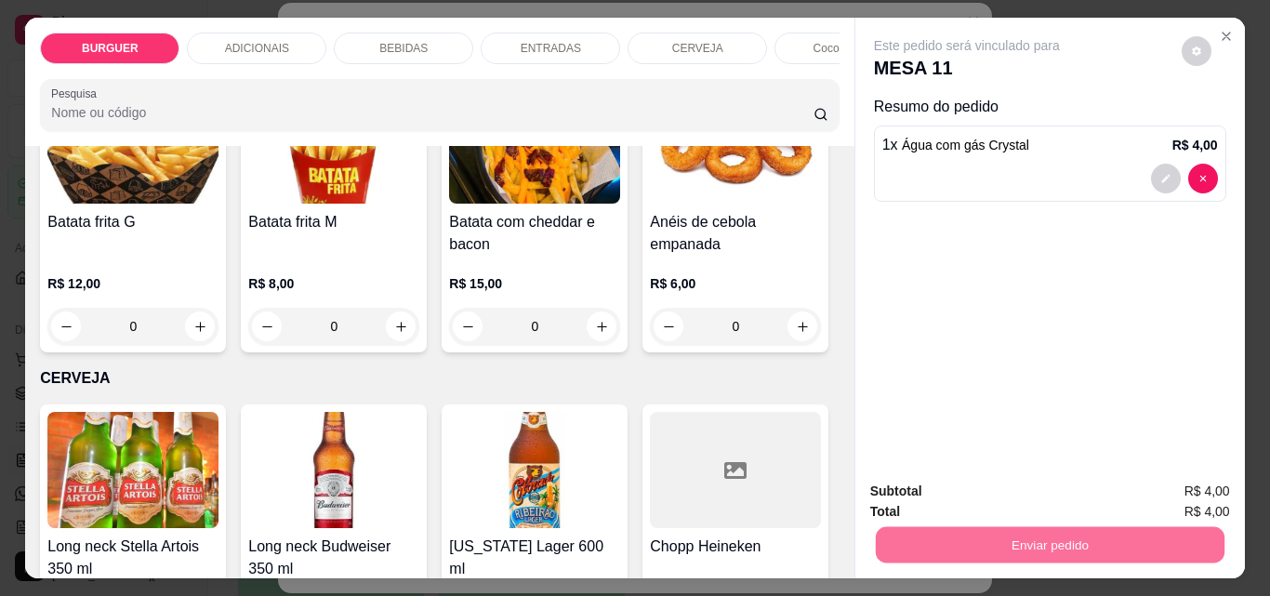
click at [1175, 480] on button "Enviar pedido" at bounding box center [1182, 491] width 102 height 34
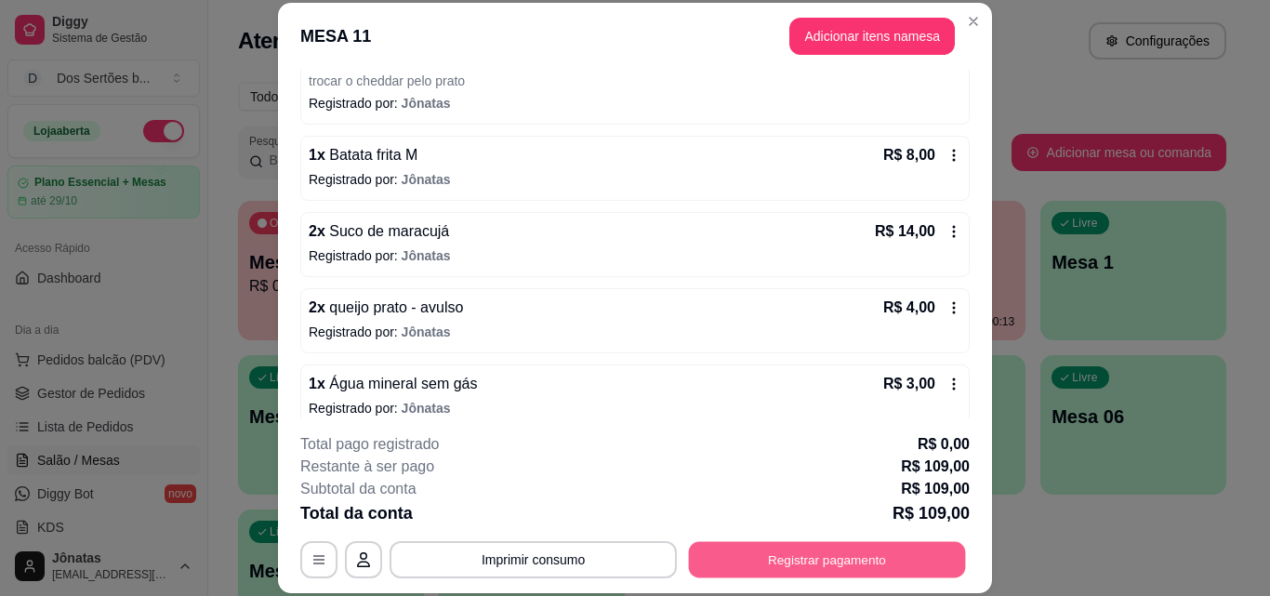
click at [751, 559] on button "Registrar pagamento" at bounding box center [827, 559] width 277 height 36
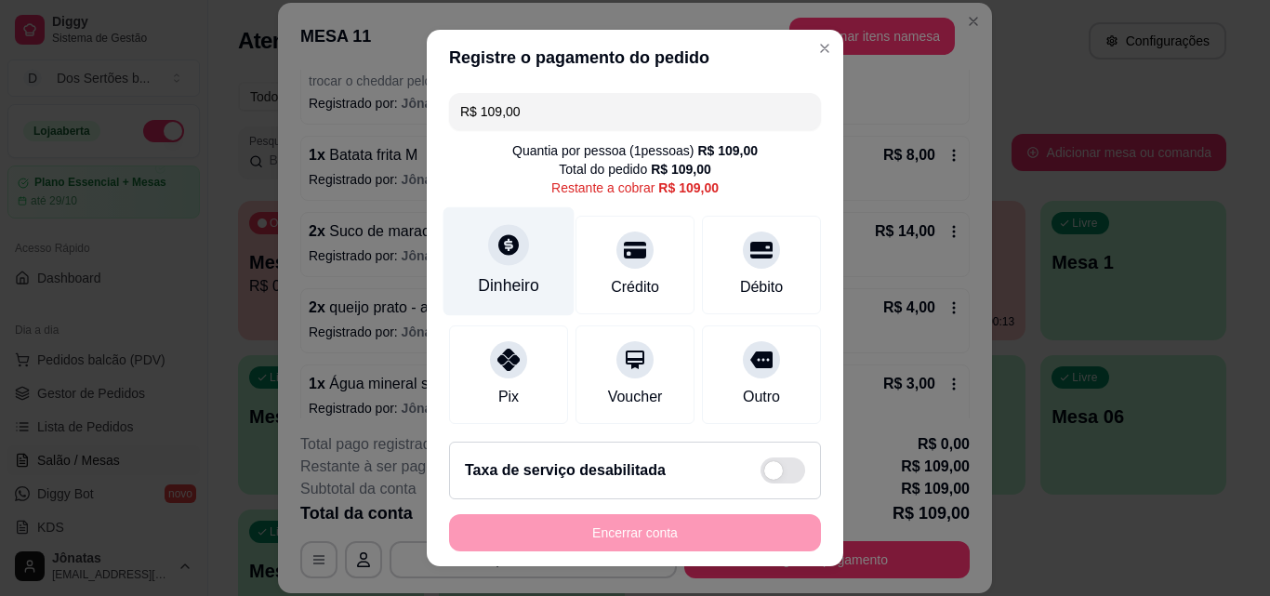
click at [459, 258] on div "Dinheiro" at bounding box center [509, 261] width 131 height 109
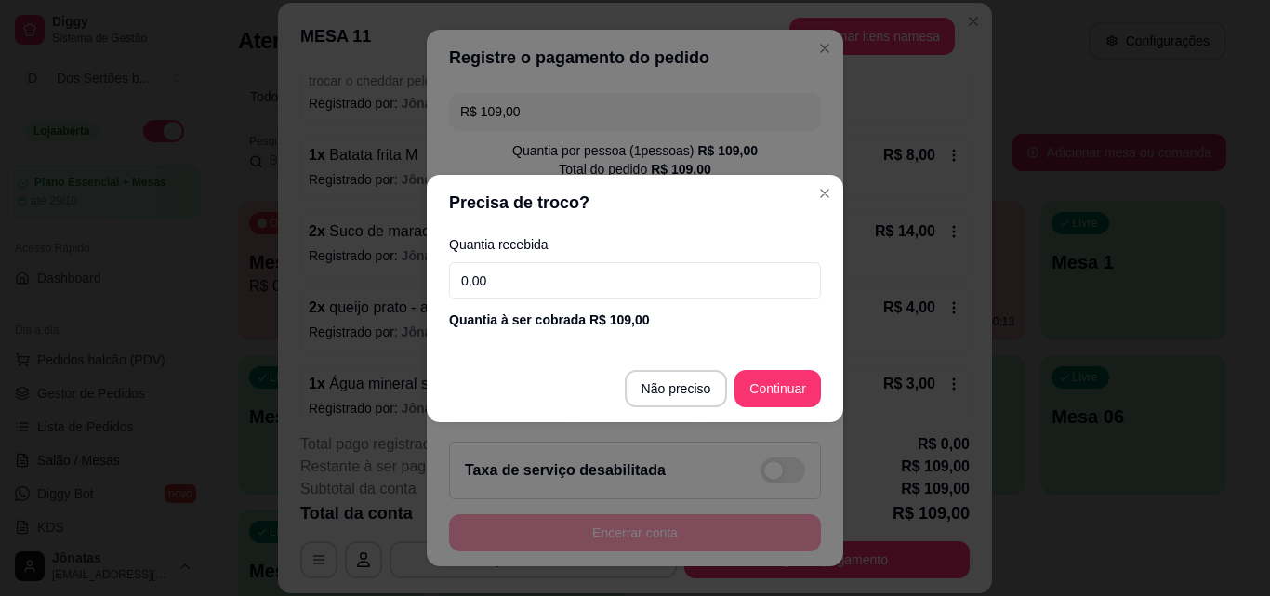
click at [498, 289] on input "0,00" at bounding box center [635, 280] width 372 height 37
type input "0,00"
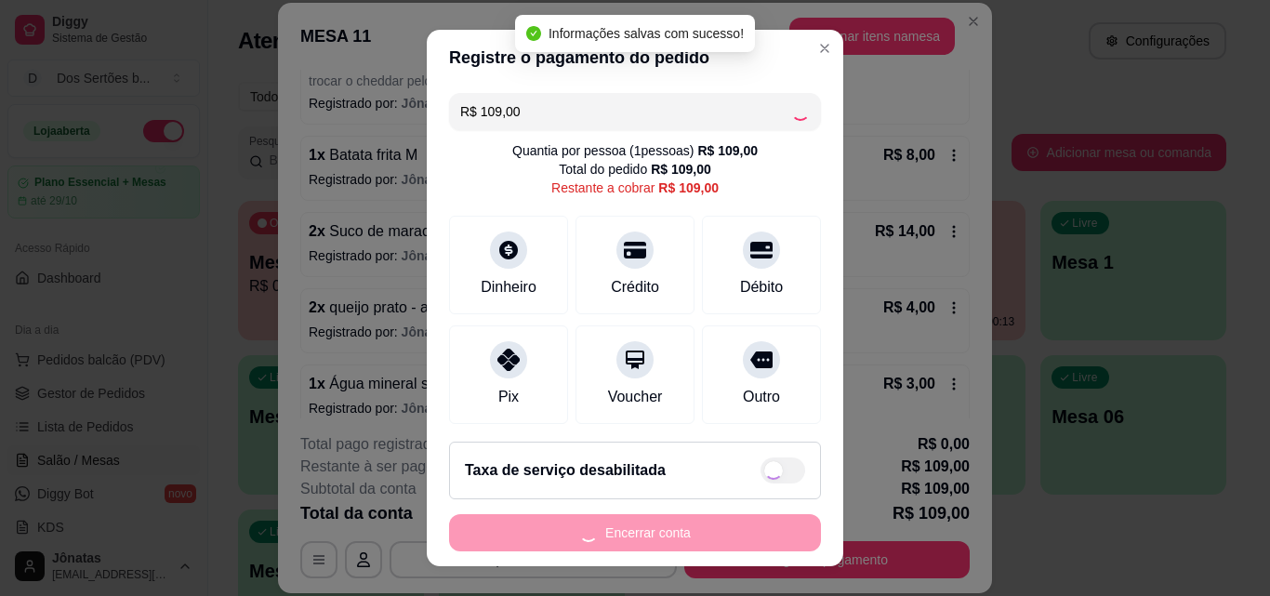
type input "R$ 0,00"
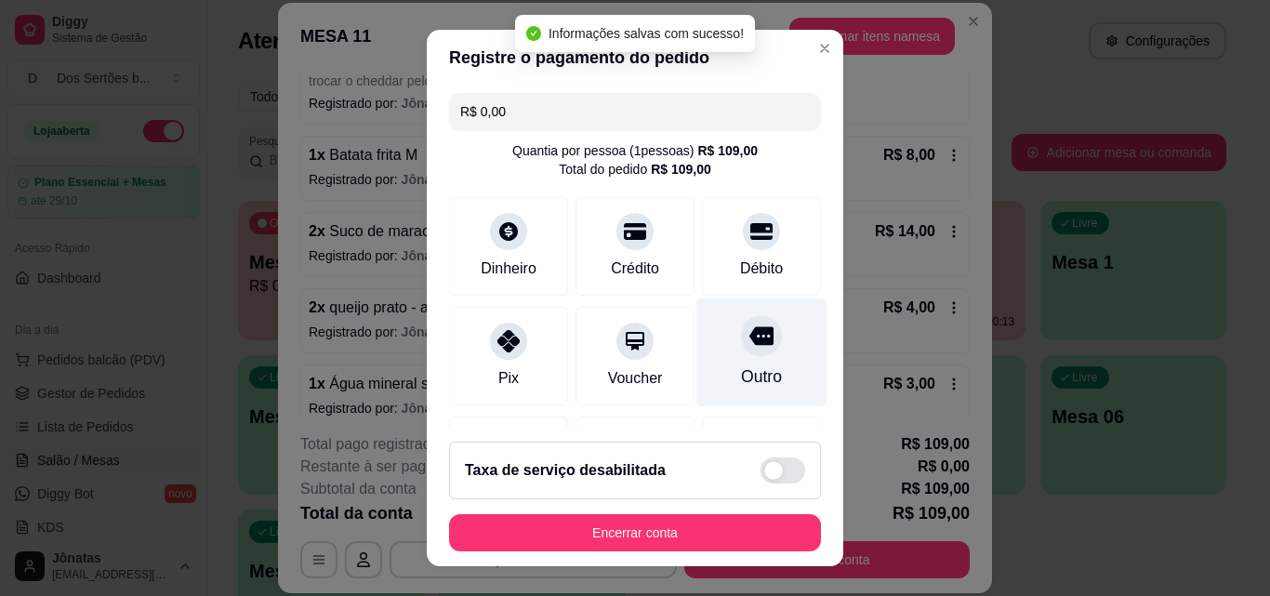
scroll to position [215, 0]
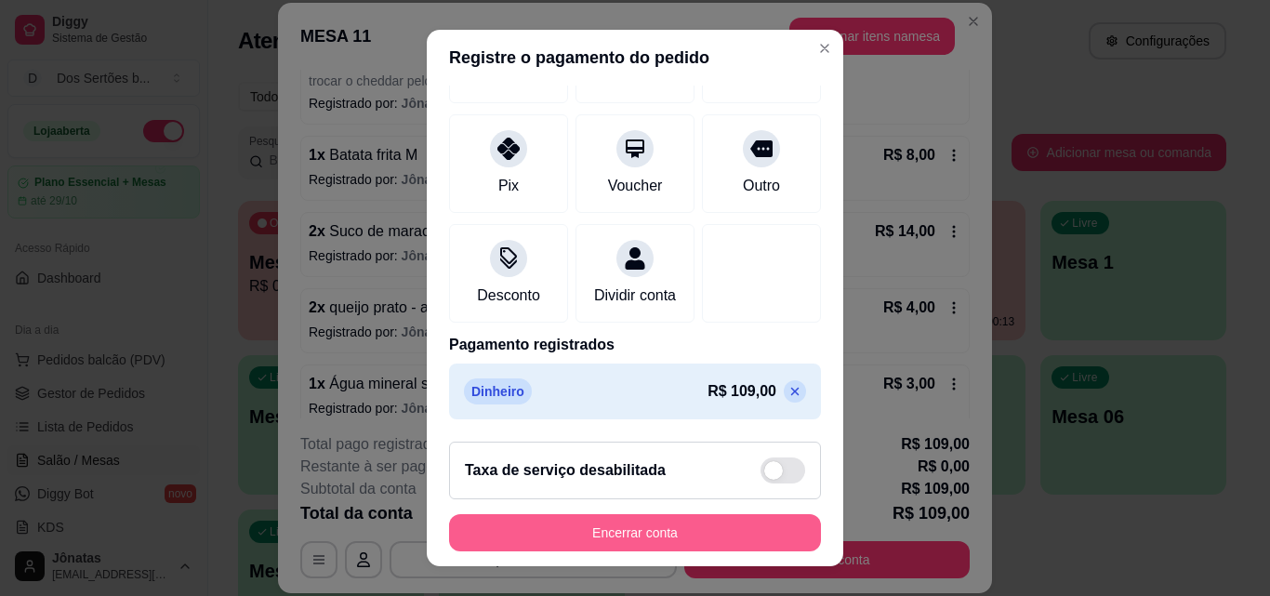
click at [662, 525] on button "Encerrar conta" at bounding box center [635, 532] width 372 height 37
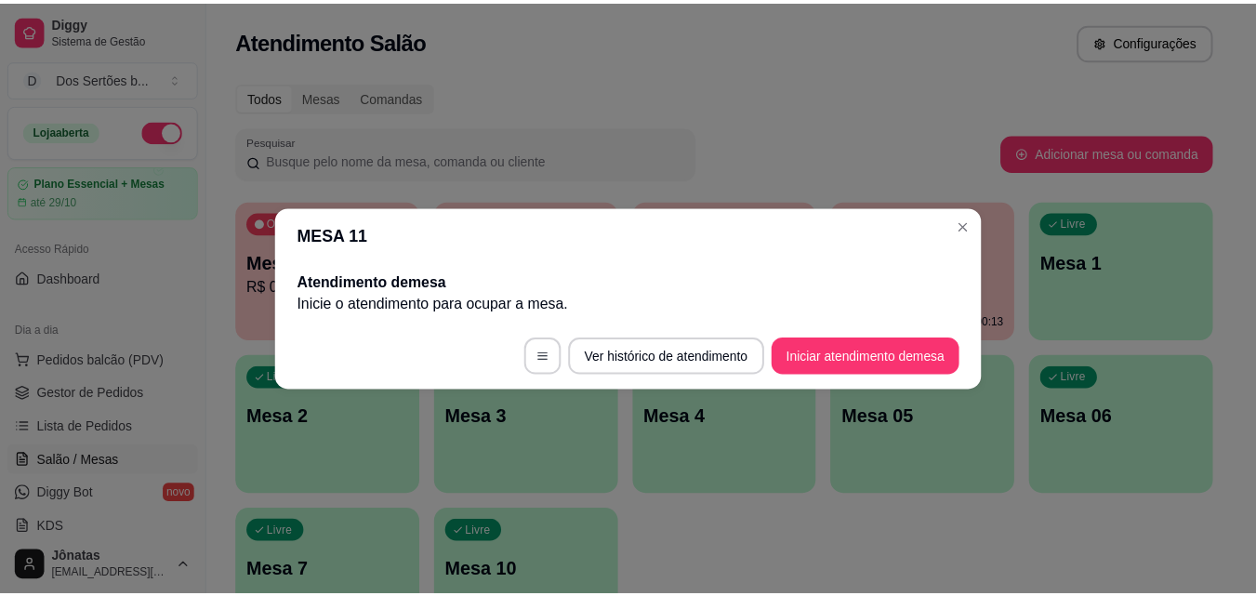
scroll to position [0, 0]
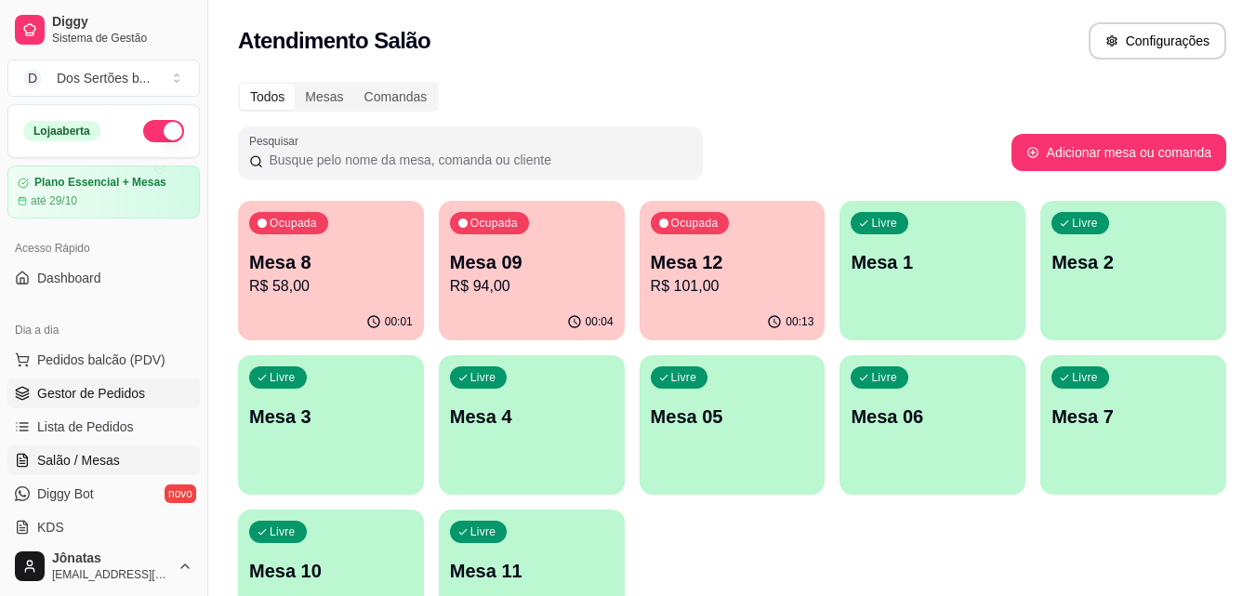
click at [117, 396] on span "Gestor de Pedidos" at bounding box center [91, 393] width 108 height 19
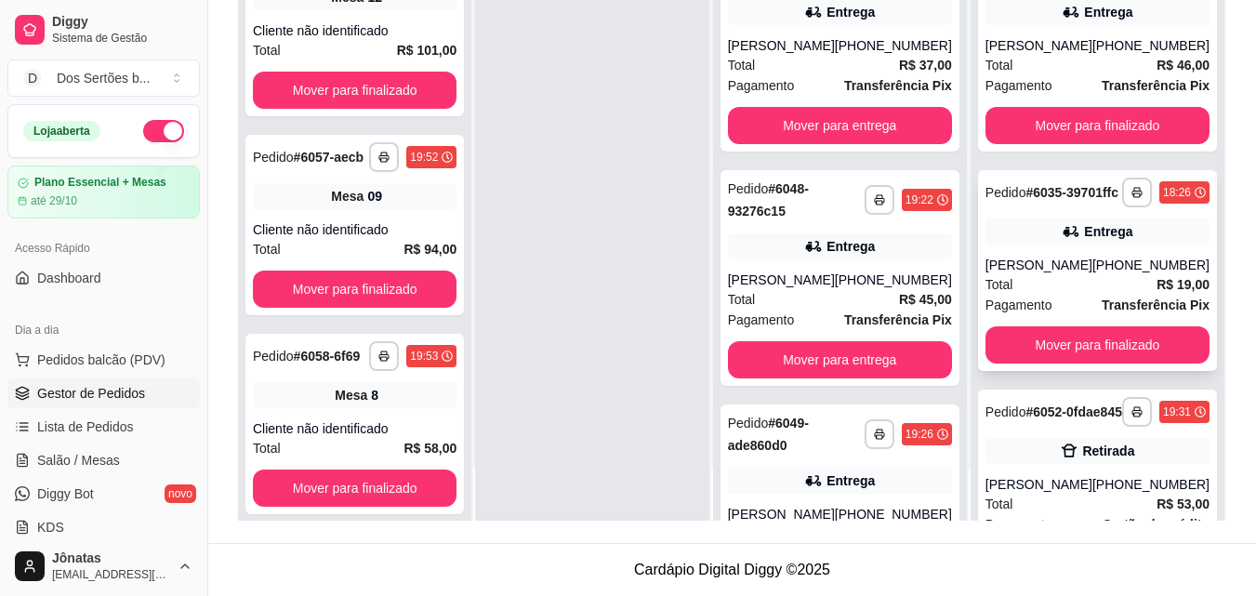
scroll to position [360, 0]
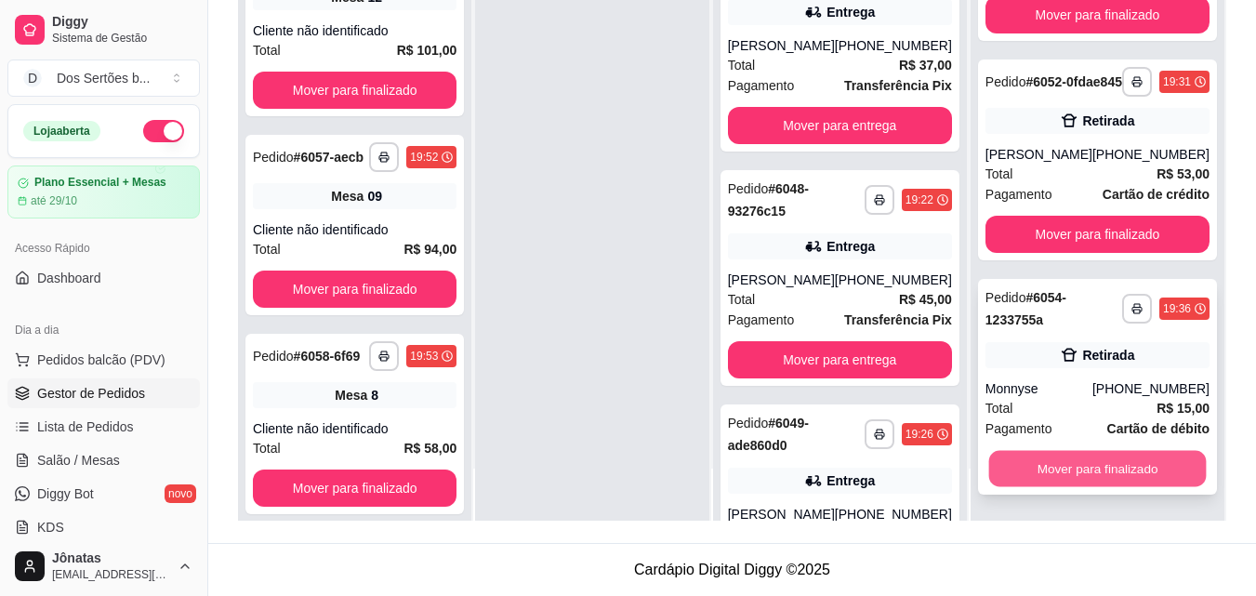
click at [1103, 471] on button "Mover para finalizado" at bounding box center [1097, 469] width 218 height 36
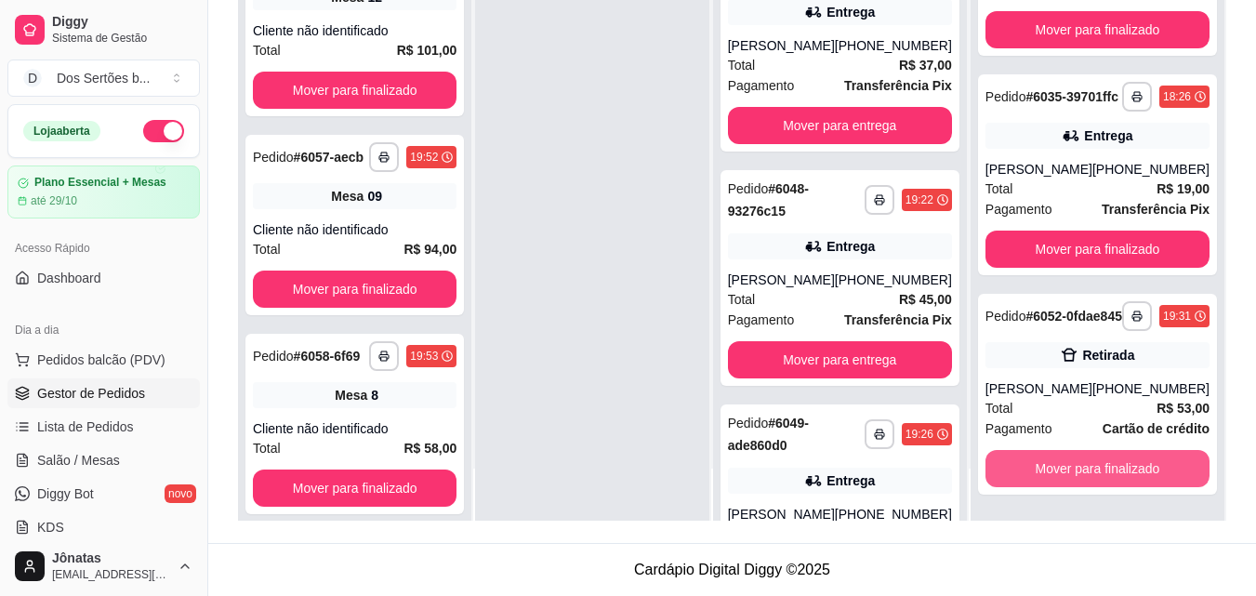
scroll to position [126, 0]
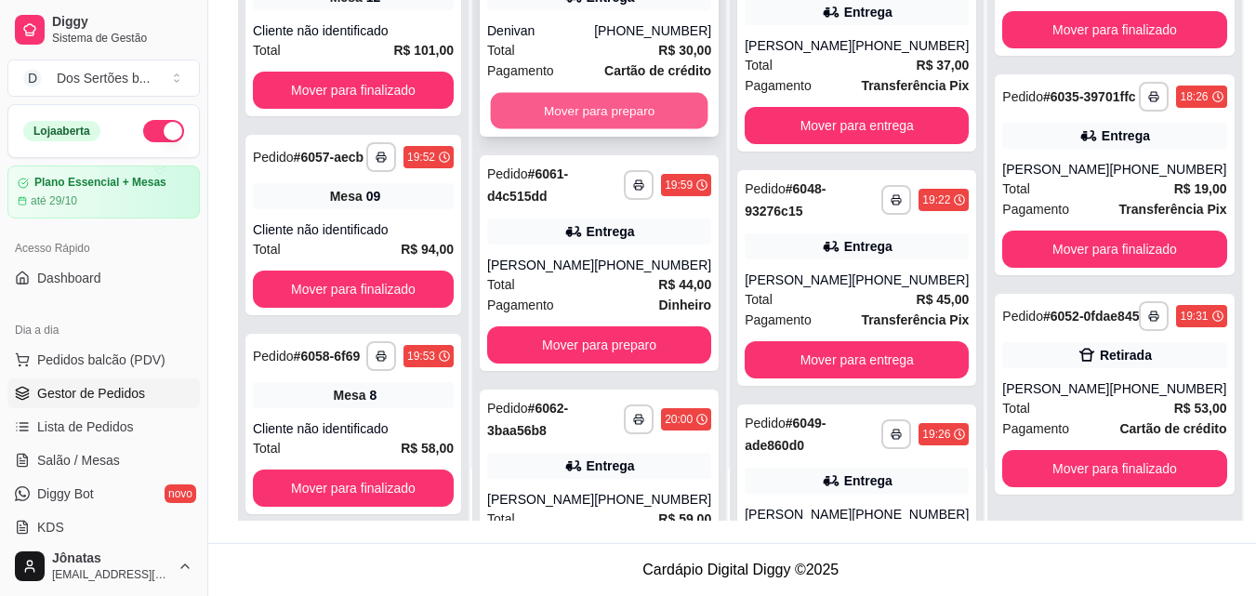
click at [541, 118] on button "Mover para preparo" at bounding box center [600, 111] width 218 height 36
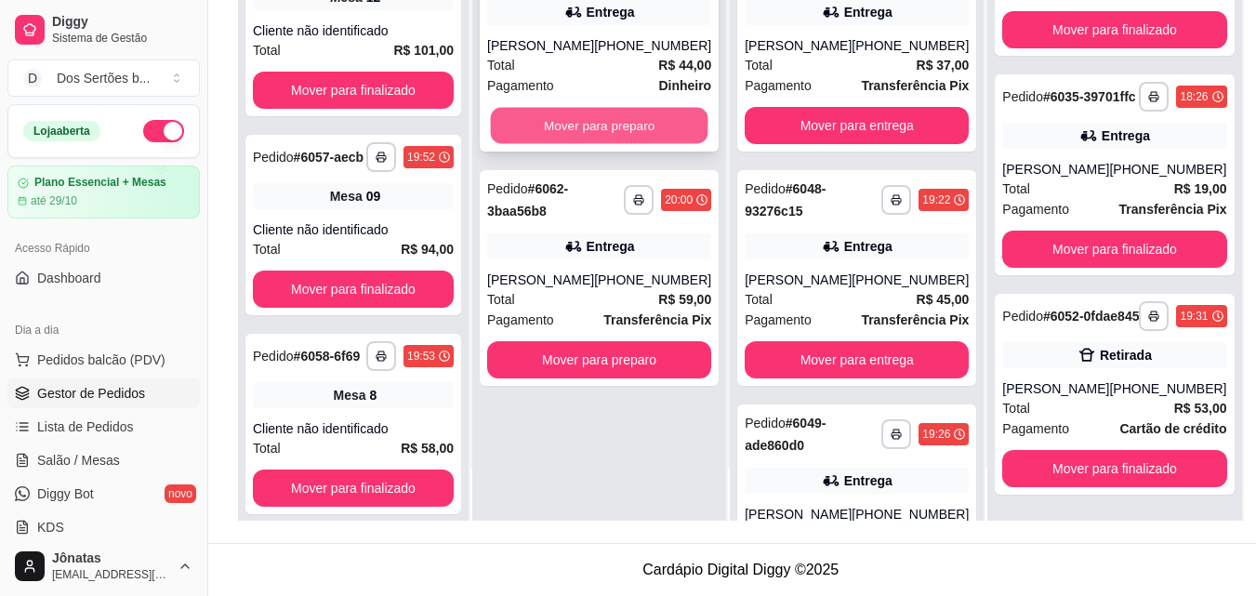
click at [605, 135] on button "Mover para preparo" at bounding box center [600, 126] width 218 height 36
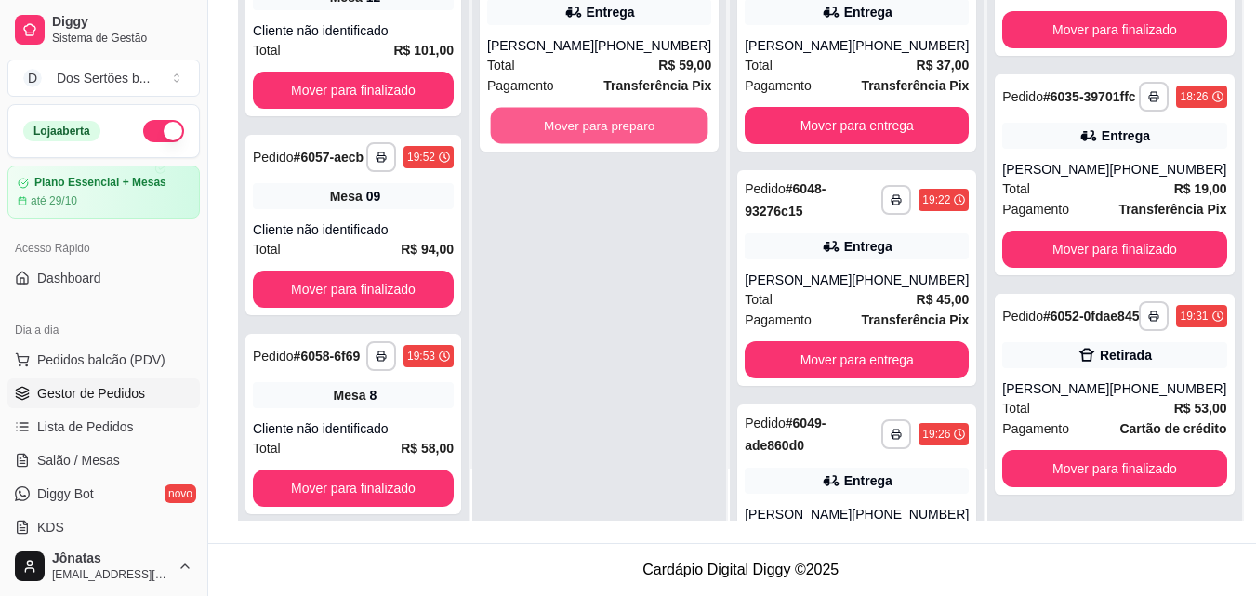
click at [605, 135] on button "Mover para preparo" at bounding box center [600, 126] width 218 height 36
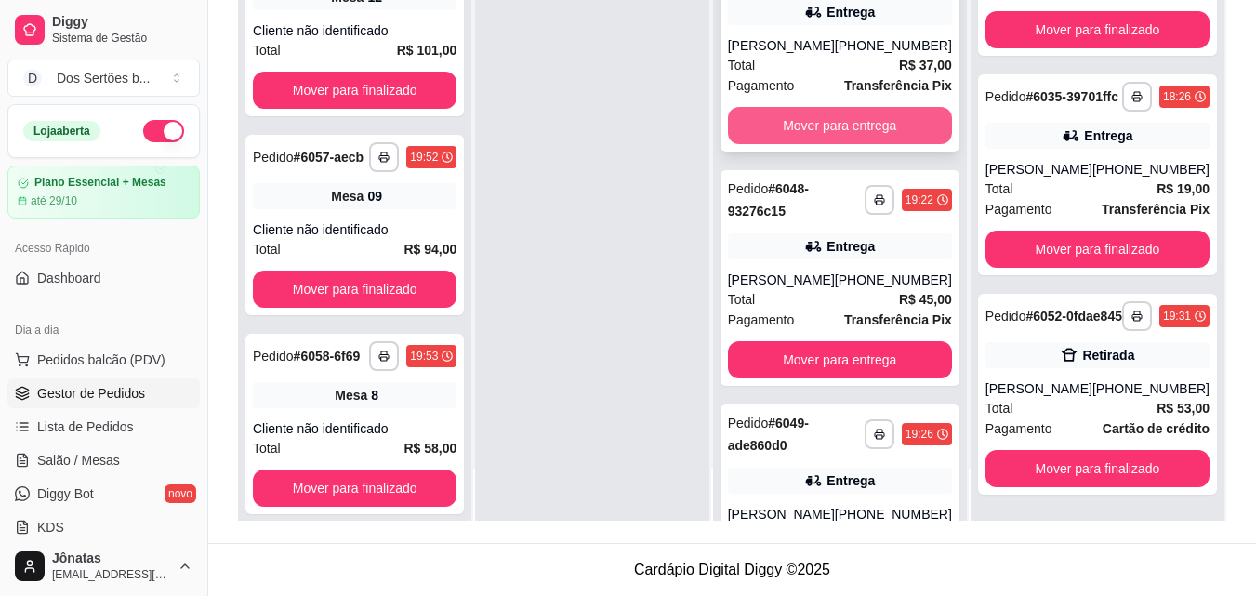
scroll to position [0, 0]
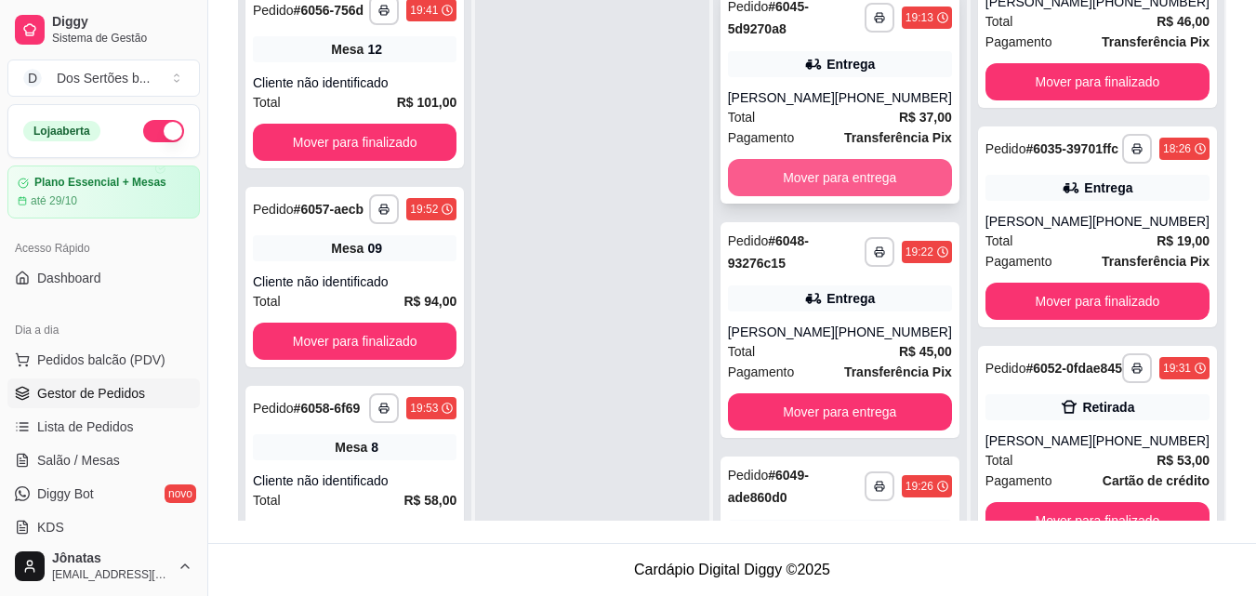
click at [825, 164] on button "Mover para entrega" at bounding box center [840, 177] width 224 height 37
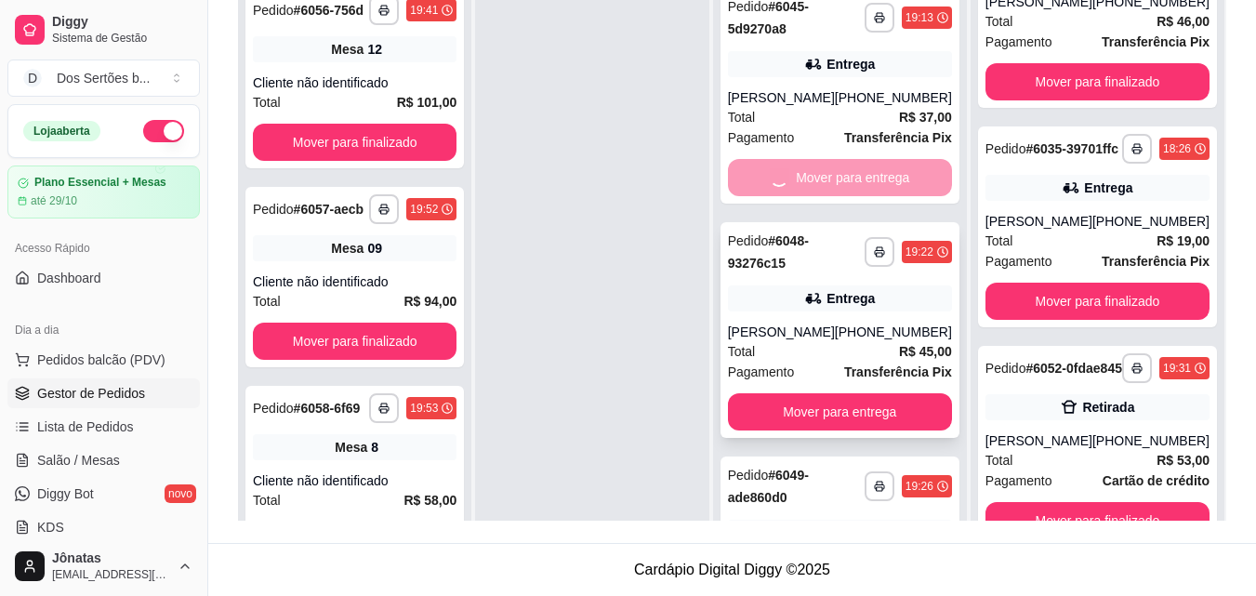
scroll to position [360, 0]
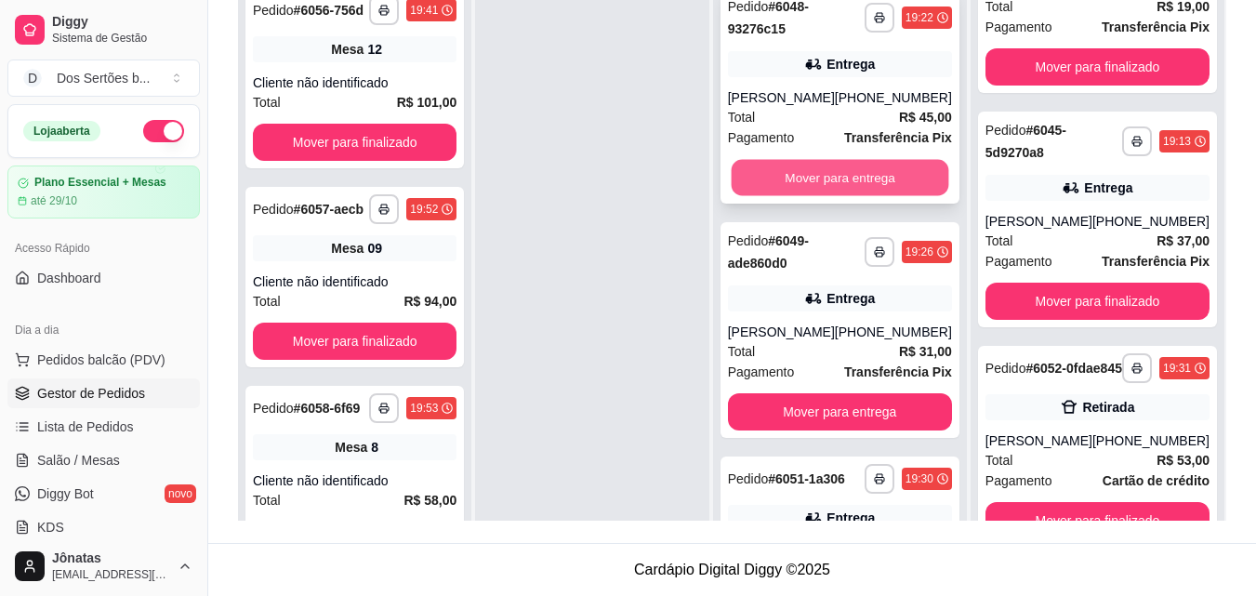
click at [782, 174] on button "Mover para entrega" at bounding box center [840, 178] width 218 height 36
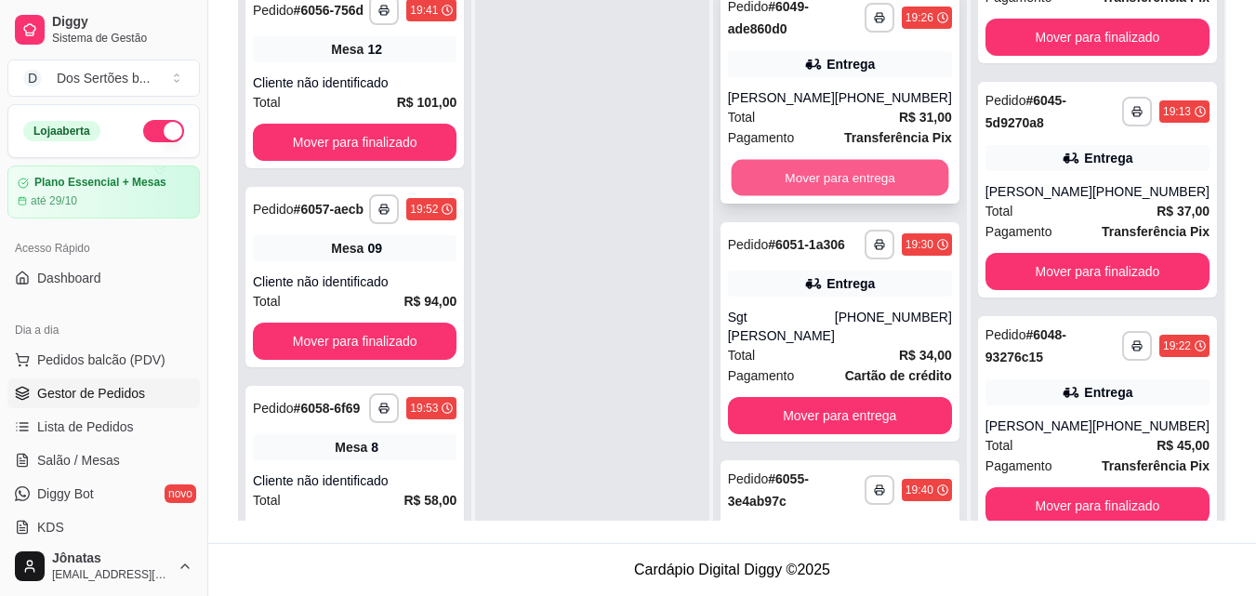
click at [835, 173] on button "Mover para entrega" at bounding box center [840, 178] width 218 height 36
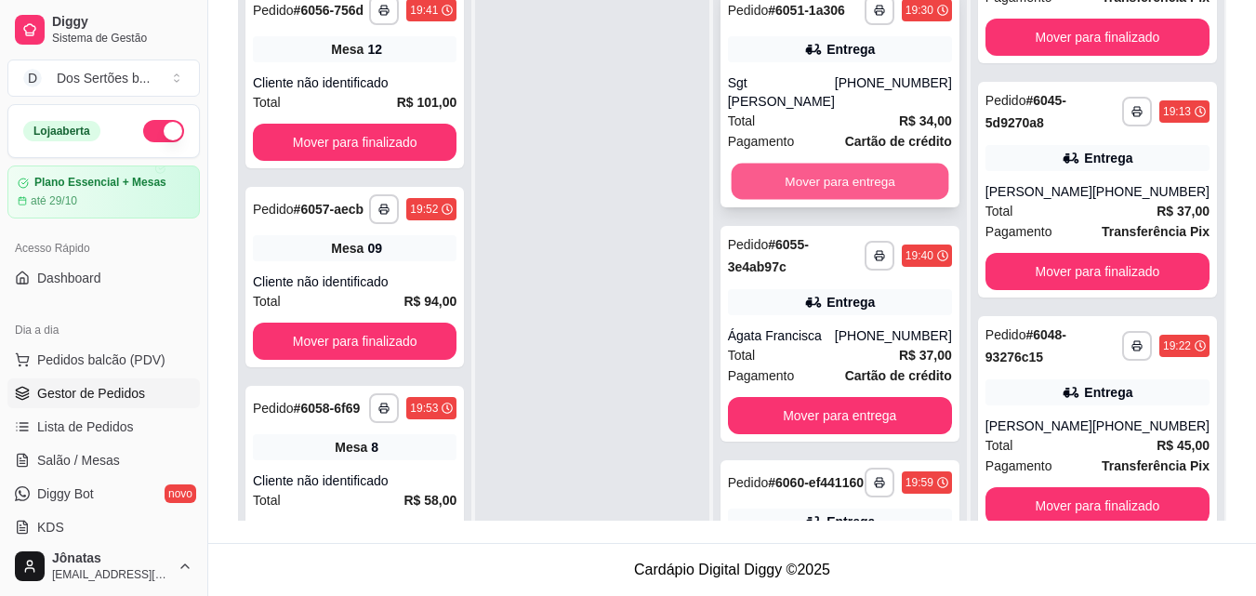
click at [803, 171] on button "Mover para entrega" at bounding box center [840, 182] width 218 height 36
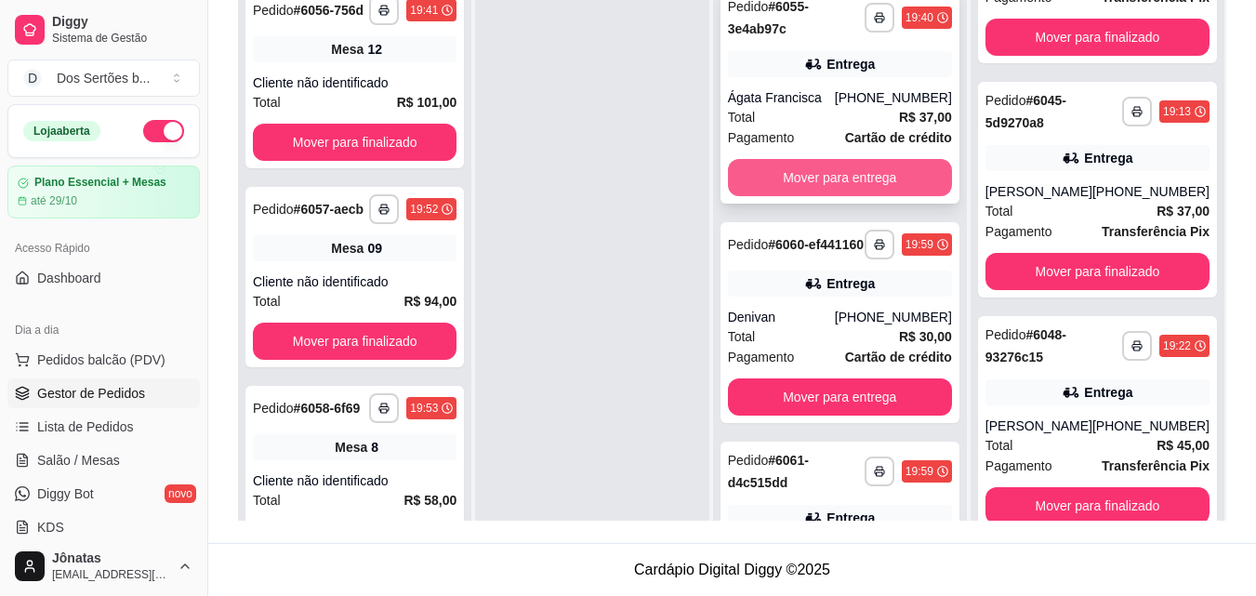
click at [835, 179] on button "Mover para entrega" at bounding box center [840, 177] width 224 height 37
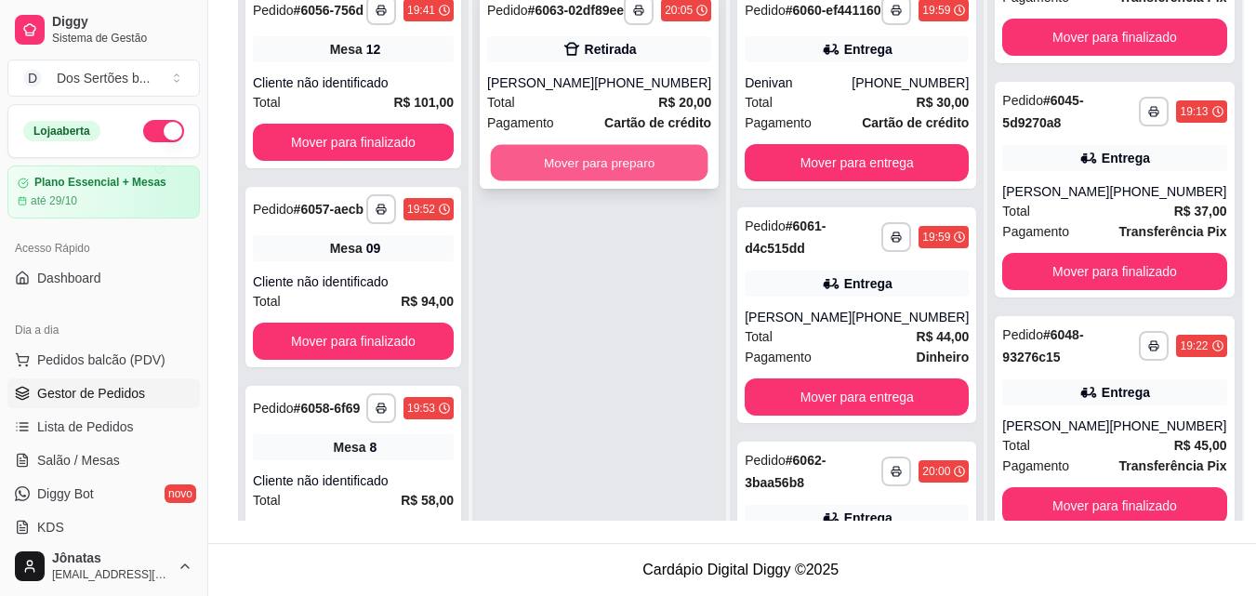
click at [534, 166] on button "Mover para preparo" at bounding box center [600, 163] width 218 height 36
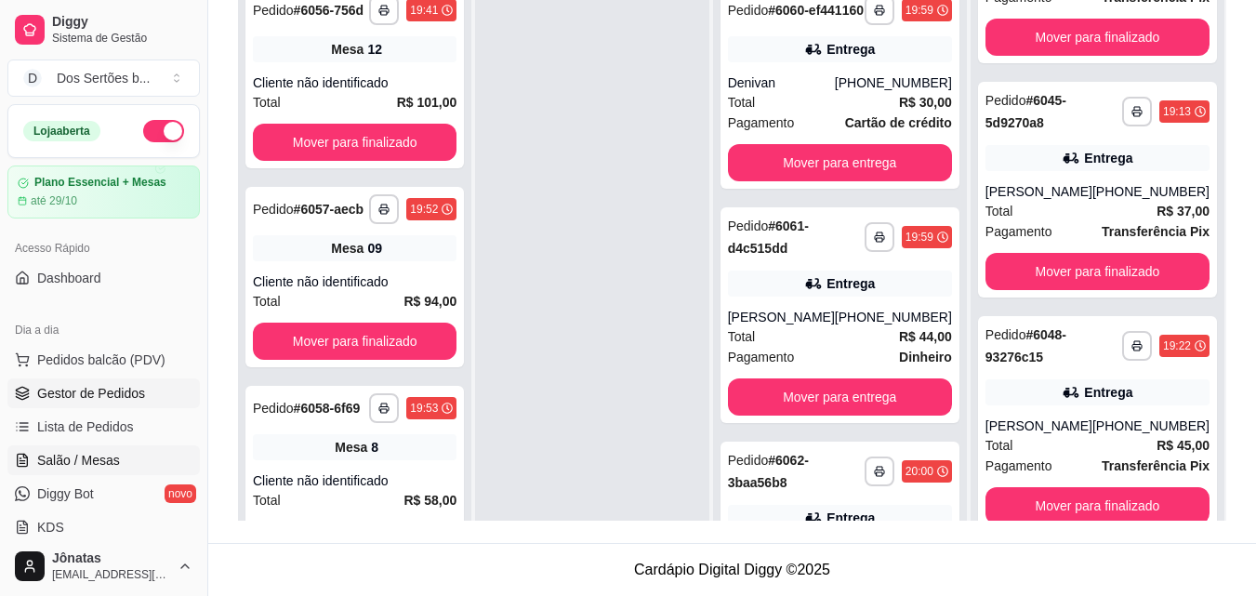
click at [51, 451] on span "Salão / Mesas" at bounding box center [78, 460] width 83 height 19
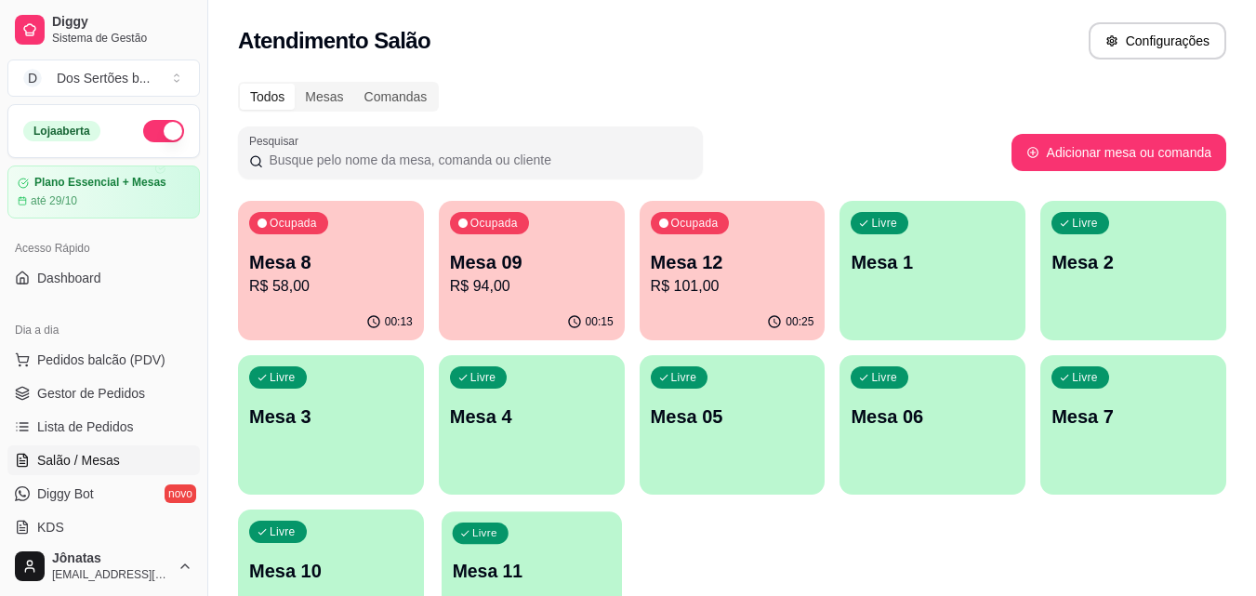
click at [511, 535] on div "Livre Mesa 11" at bounding box center [532, 567] width 180 height 113
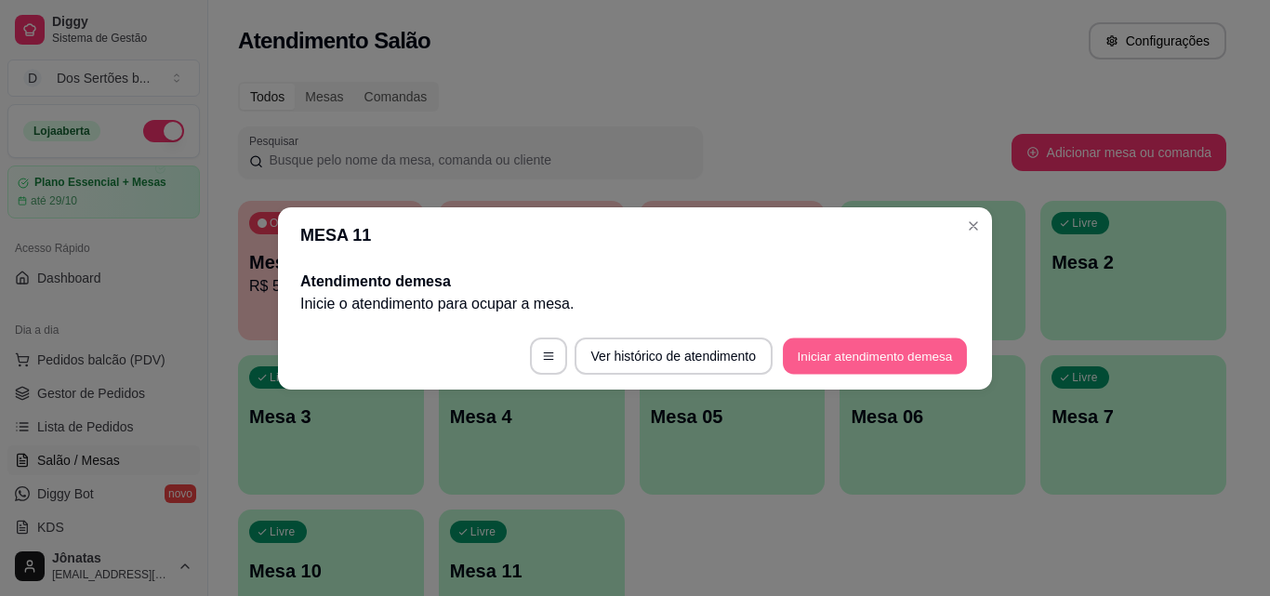
click at [857, 349] on button "Iniciar atendimento de mesa" at bounding box center [875, 356] width 184 height 36
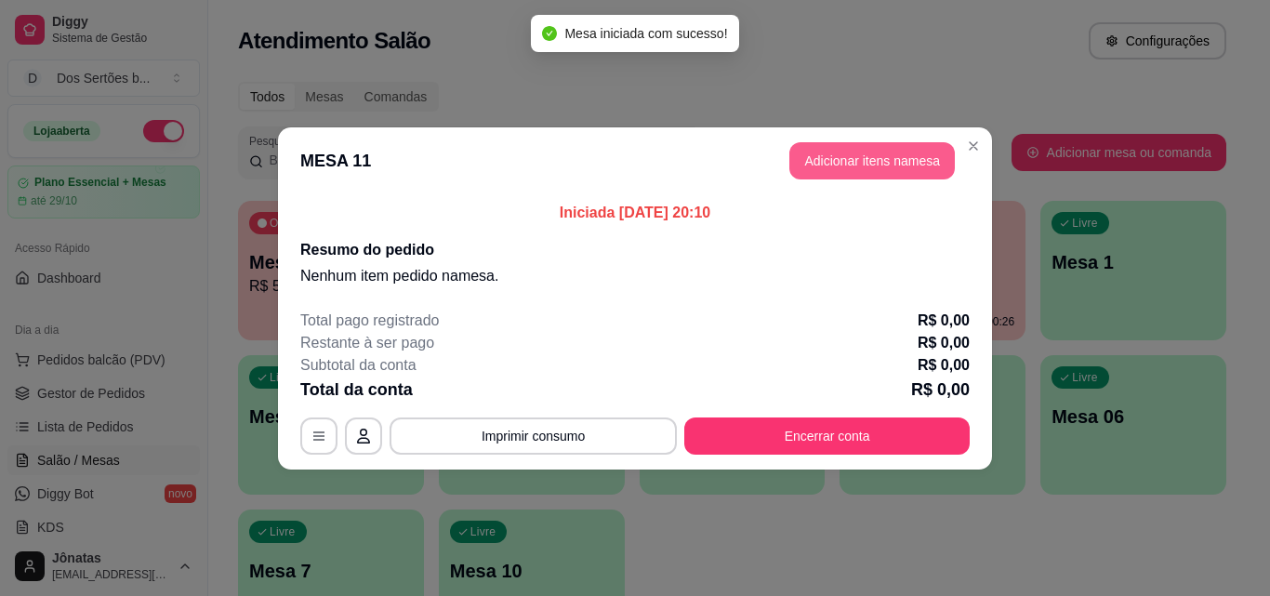
click at [844, 157] on button "Adicionar itens na mesa" at bounding box center [872, 160] width 166 height 37
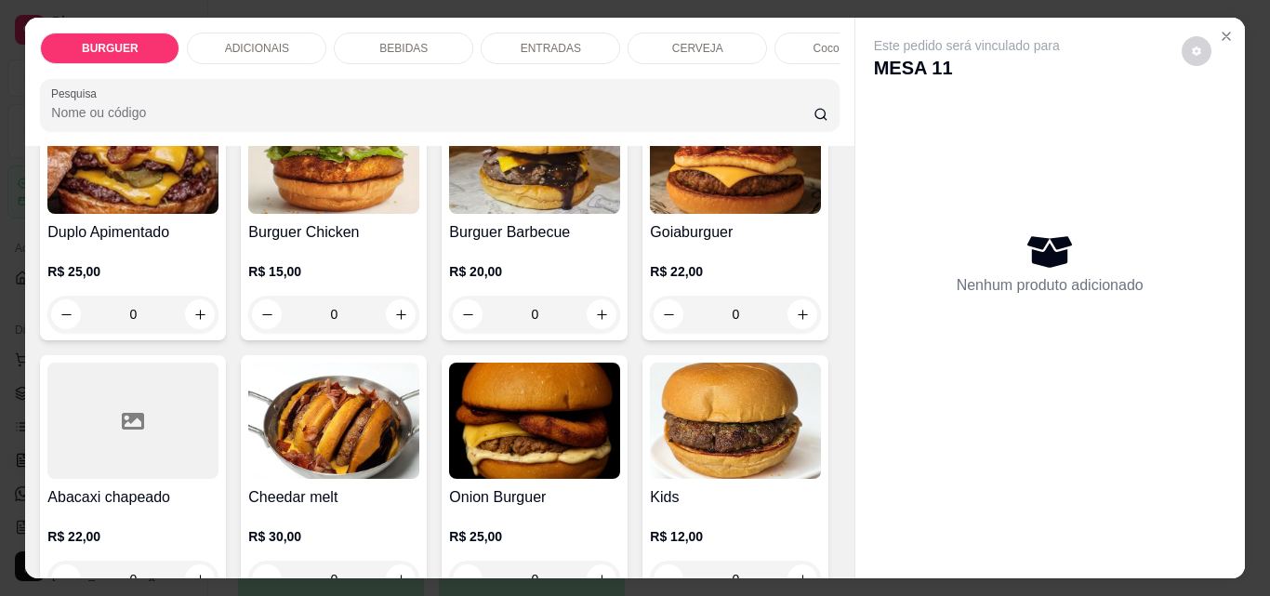
scroll to position [591, 0]
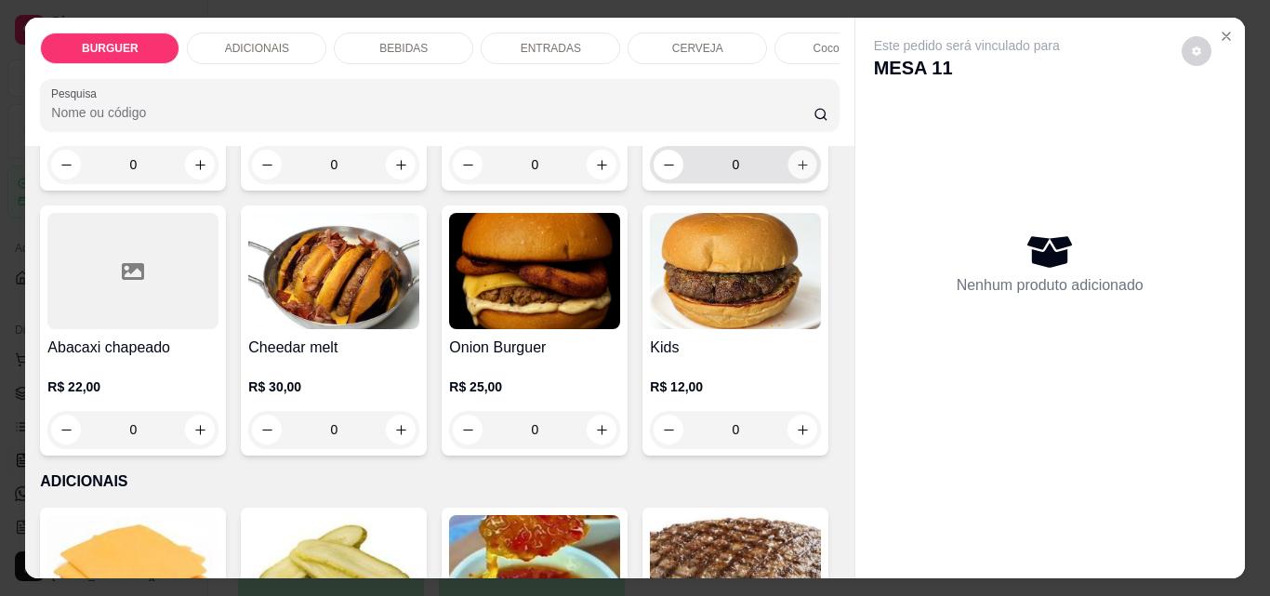
click at [796, 172] on icon "increase-product-quantity" at bounding box center [803, 165] width 14 height 14
type input "1"
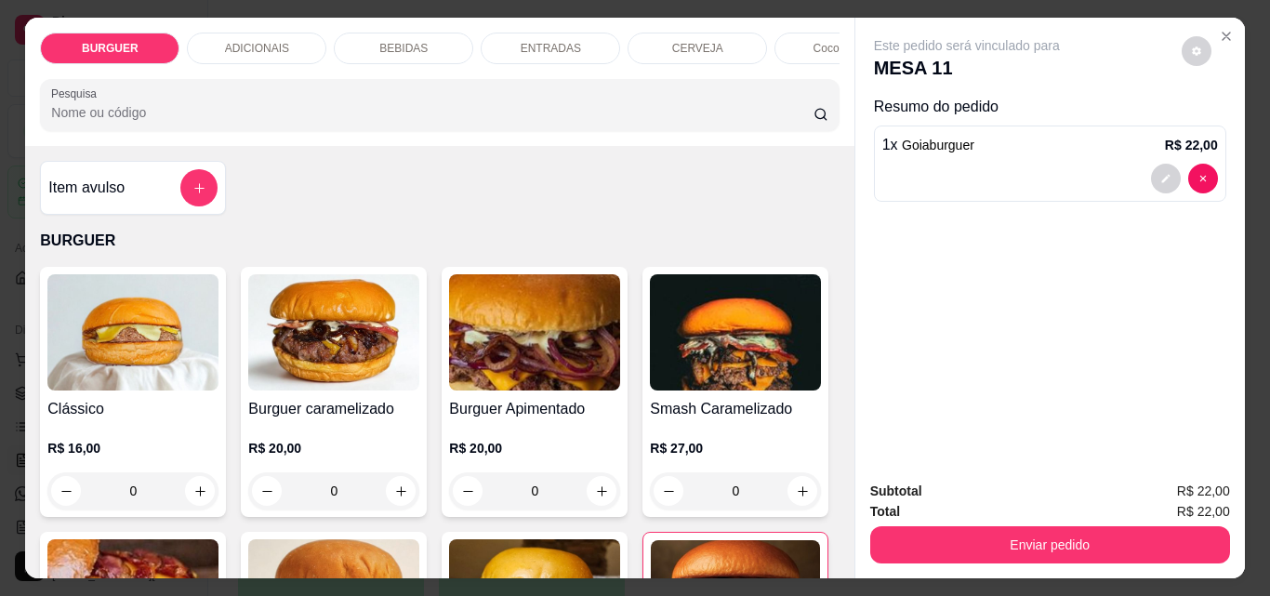
scroll to position [3, 0]
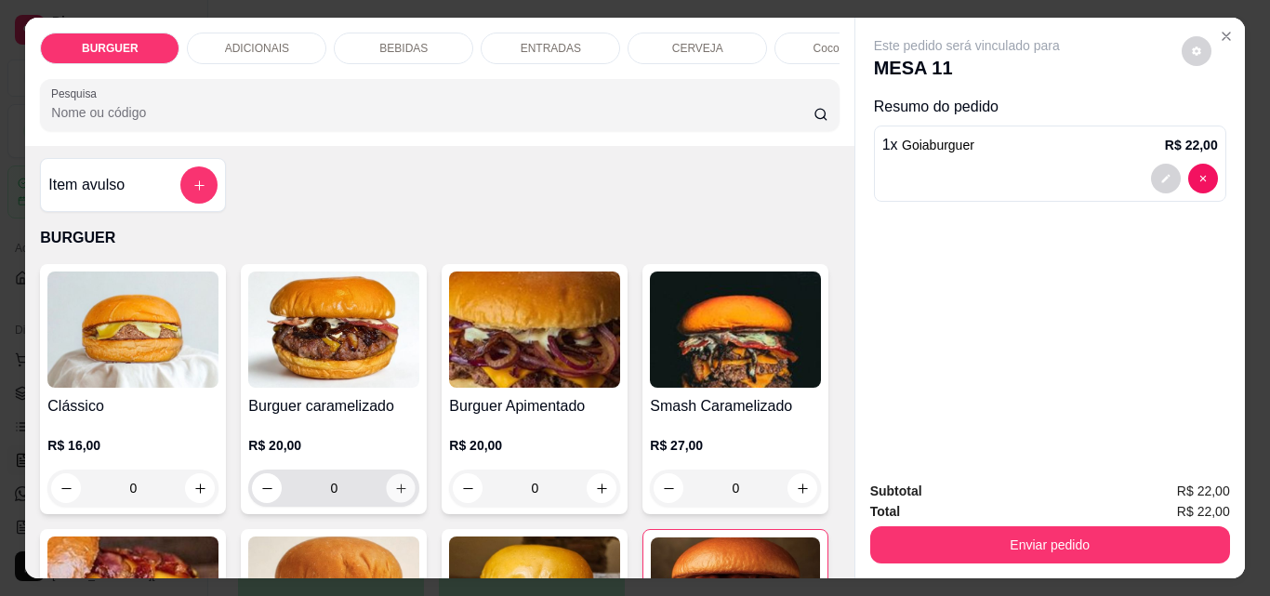
click at [394, 496] on icon "increase-product-quantity" at bounding box center [401, 489] width 14 height 14
type input "1"
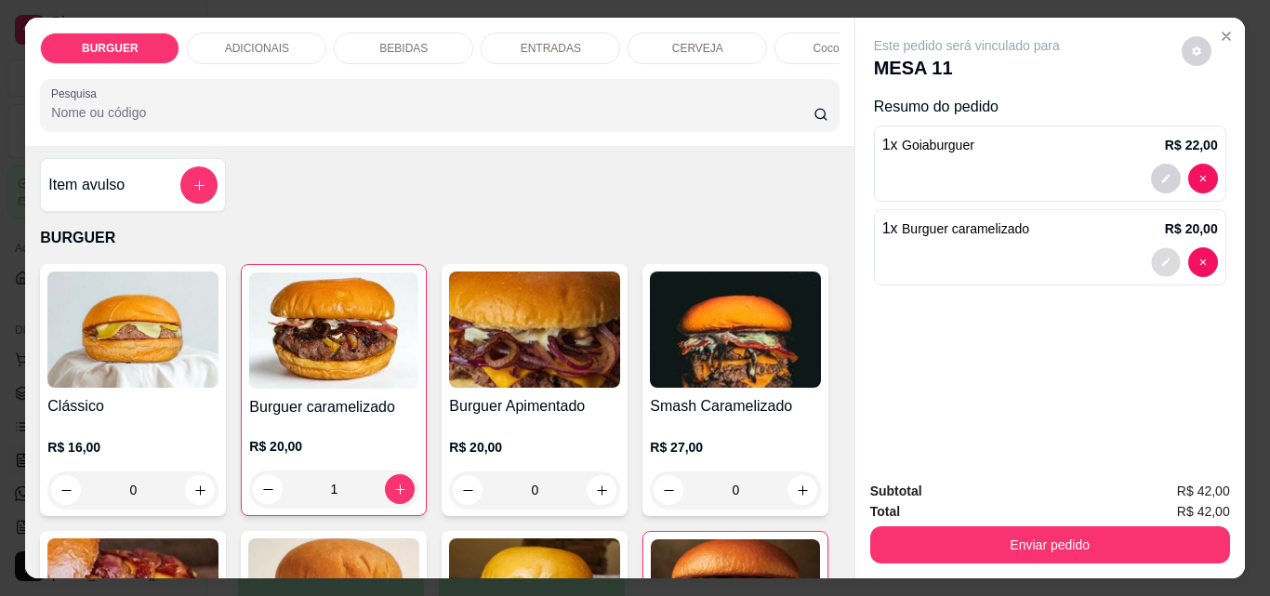
click at [1151, 262] on button "decrease-product-quantity" at bounding box center [1165, 262] width 29 height 29
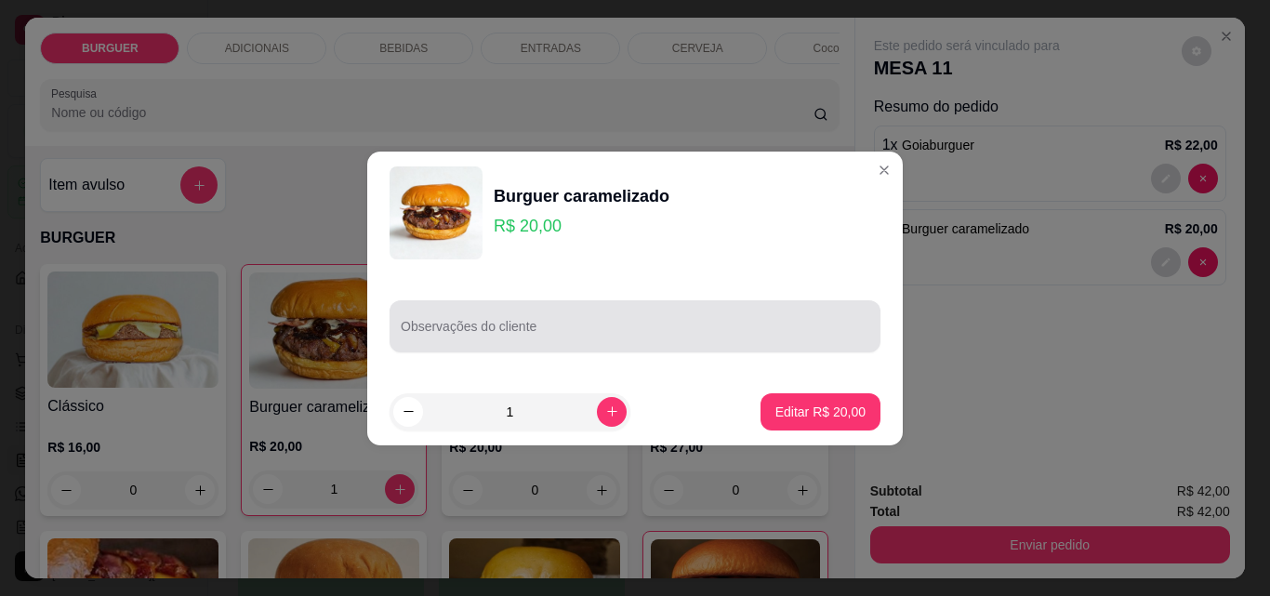
click at [591, 321] on div at bounding box center [635, 326] width 469 height 37
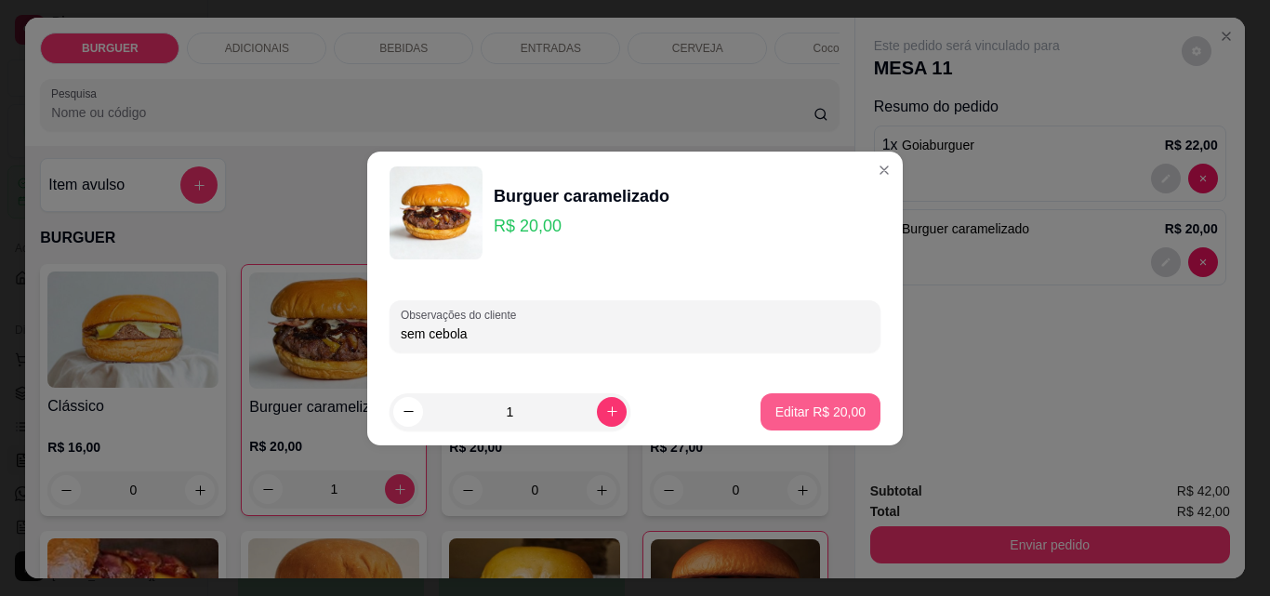
type input "sem cebola"
click at [795, 418] on p "Editar R$ 20,00" at bounding box center [819, 412] width 87 height 18
type input "0"
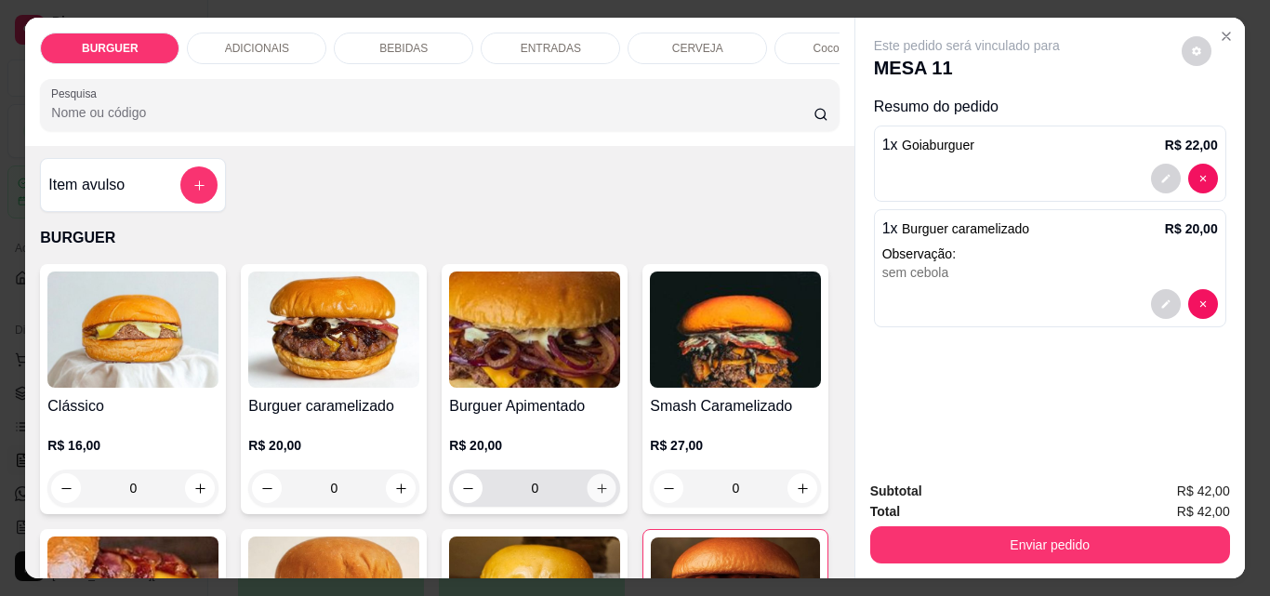
click at [590, 487] on button "increase-product-quantity" at bounding box center [602, 488] width 29 height 29
type input "1"
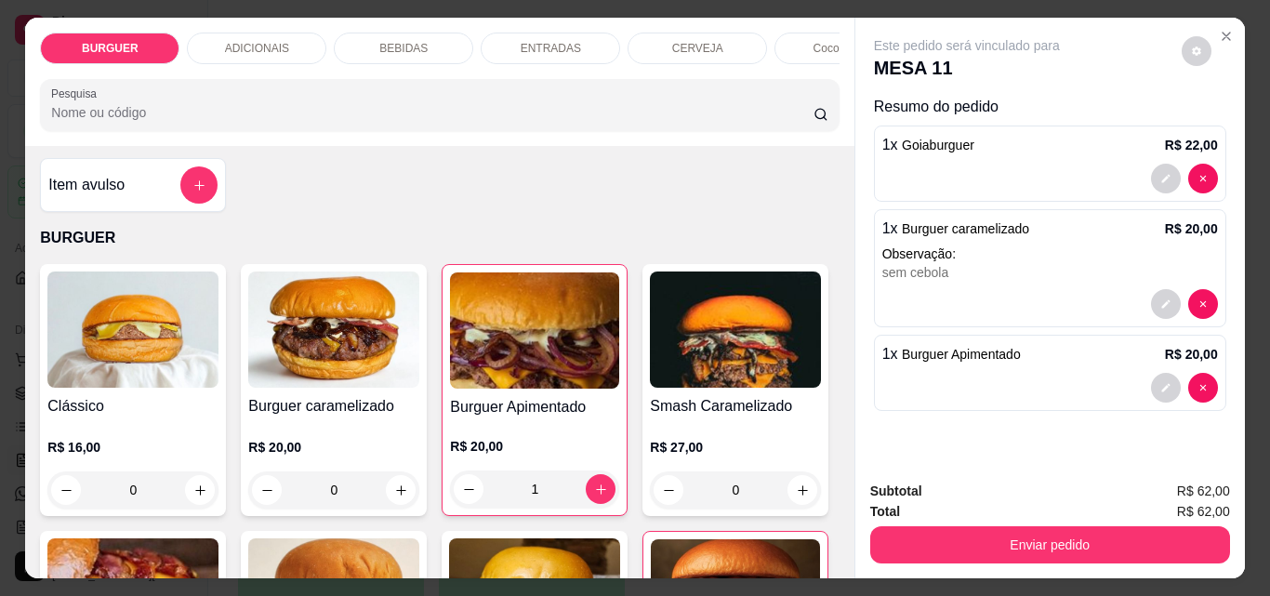
scroll to position [48, 0]
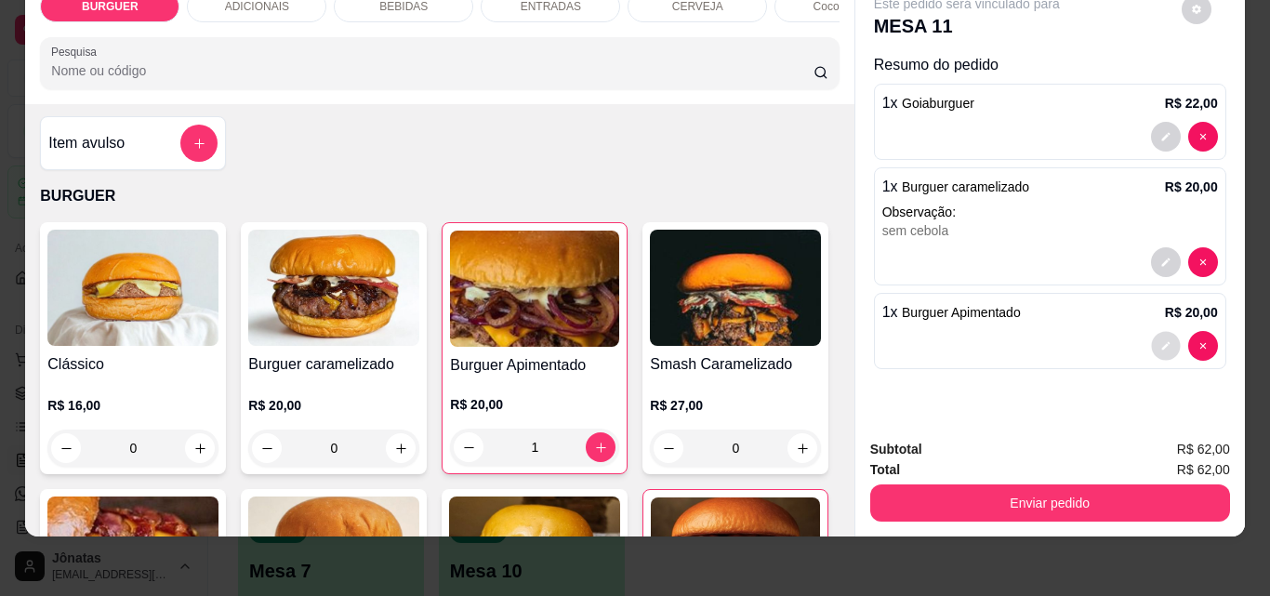
click at [1160, 340] on icon "decrease-product-quantity" at bounding box center [1165, 345] width 11 height 11
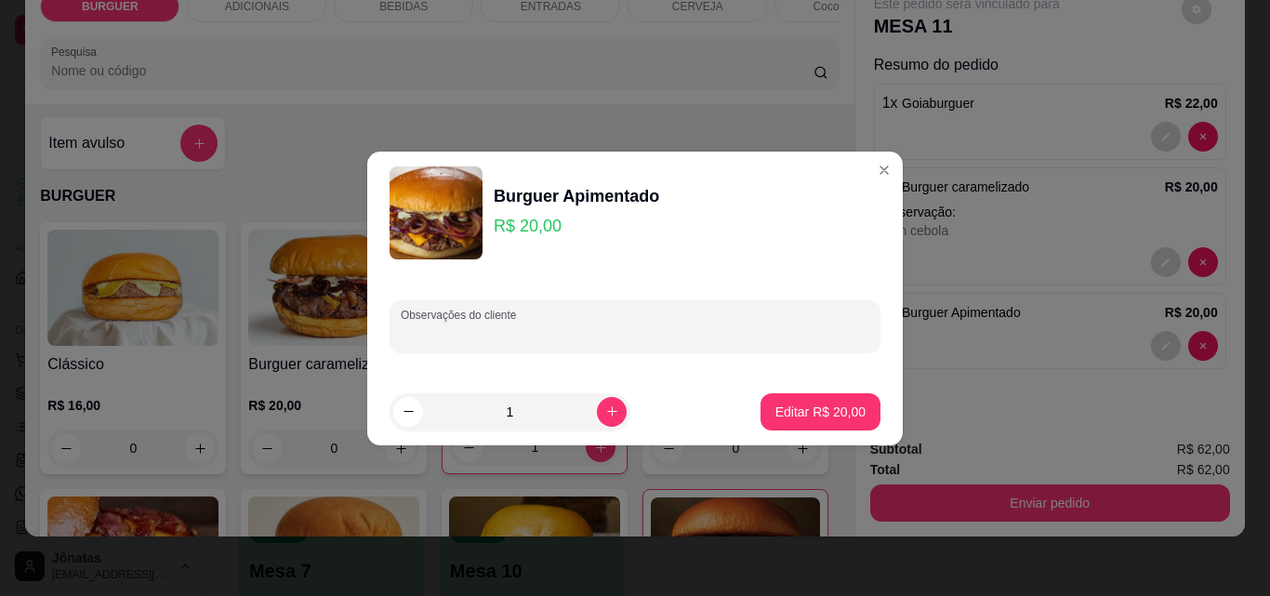
click at [452, 331] on input "Observações do cliente" at bounding box center [635, 334] width 469 height 19
type input "sem cebola"
click at [778, 407] on p "Editar R$ 20,00" at bounding box center [819, 412] width 87 height 18
type input "0"
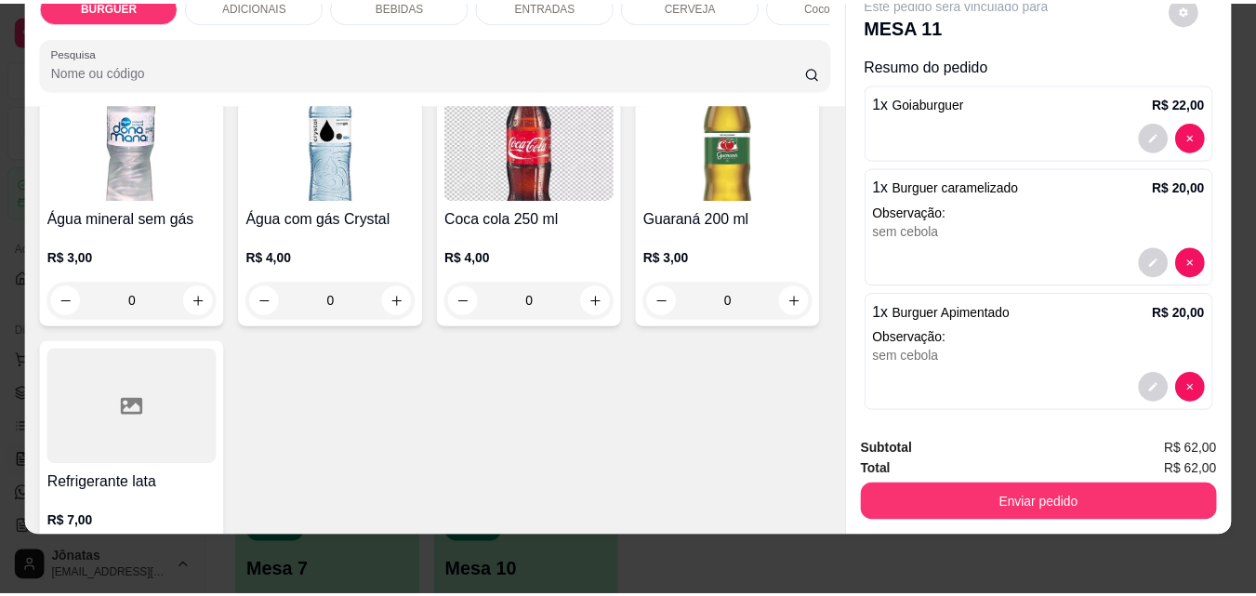
scroll to position [2308, 0]
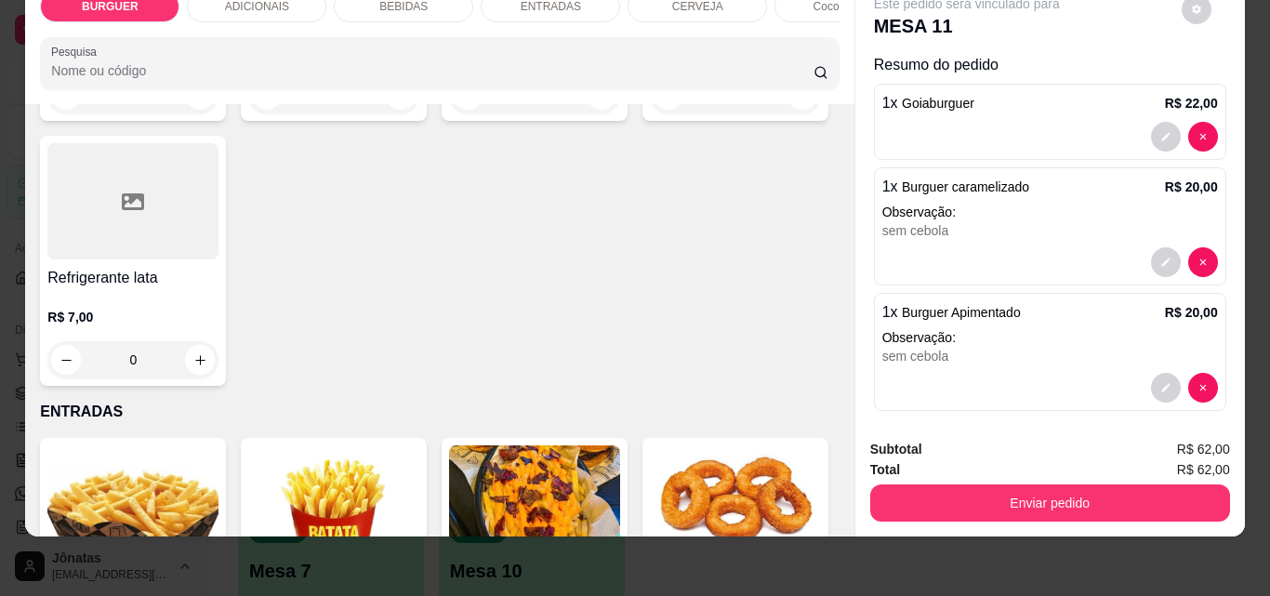
type input "1"
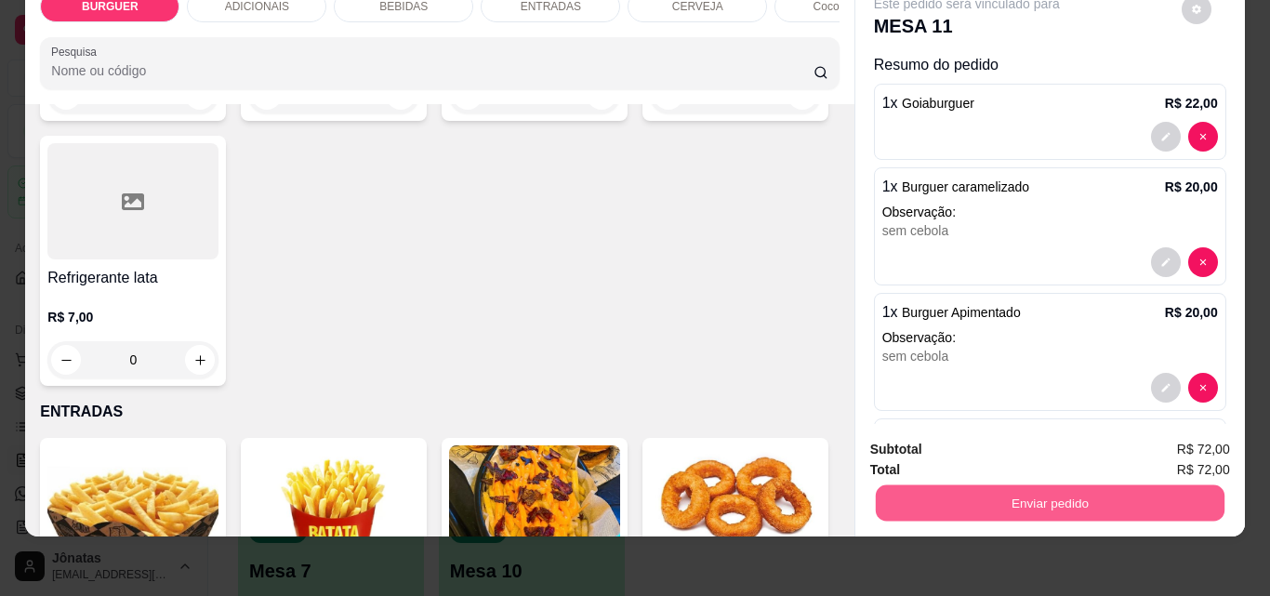
click at [987, 484] on button "Enviar pedido" at bounding box center [1049, 502] width 349 height 36
click at [1169, 447] on button "Enviar pedido" at bounding box center [1182, 443] width 102 height 34
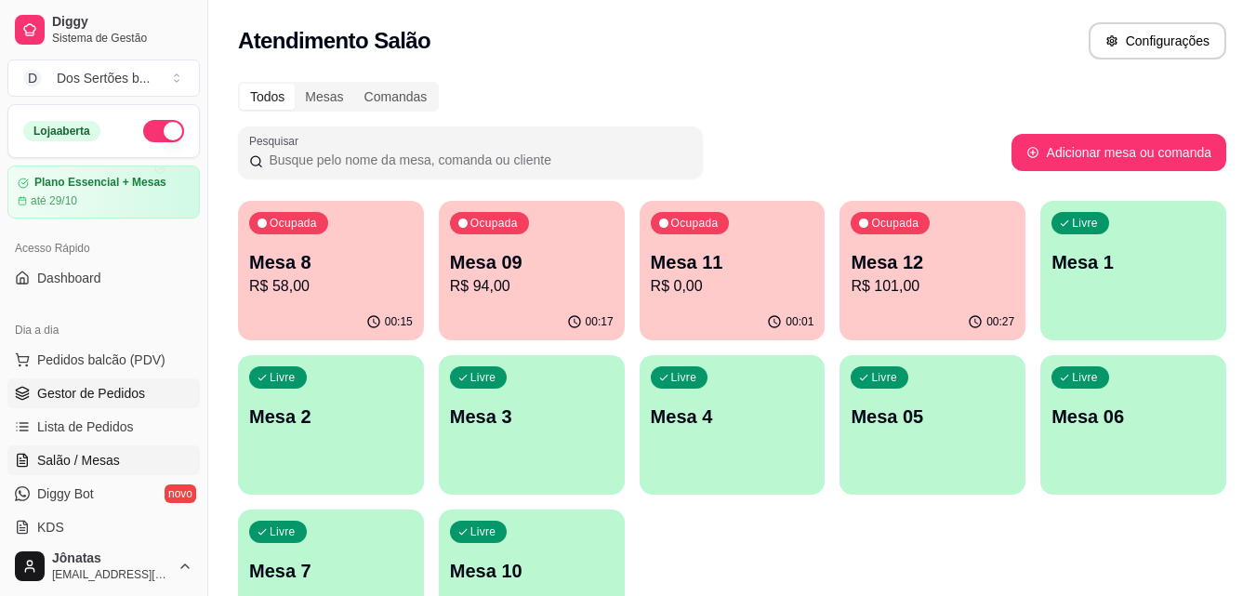
click at [55, 392] on span "Gestor de Pedidos" at bounding box center [91, 393] width 108 height 19
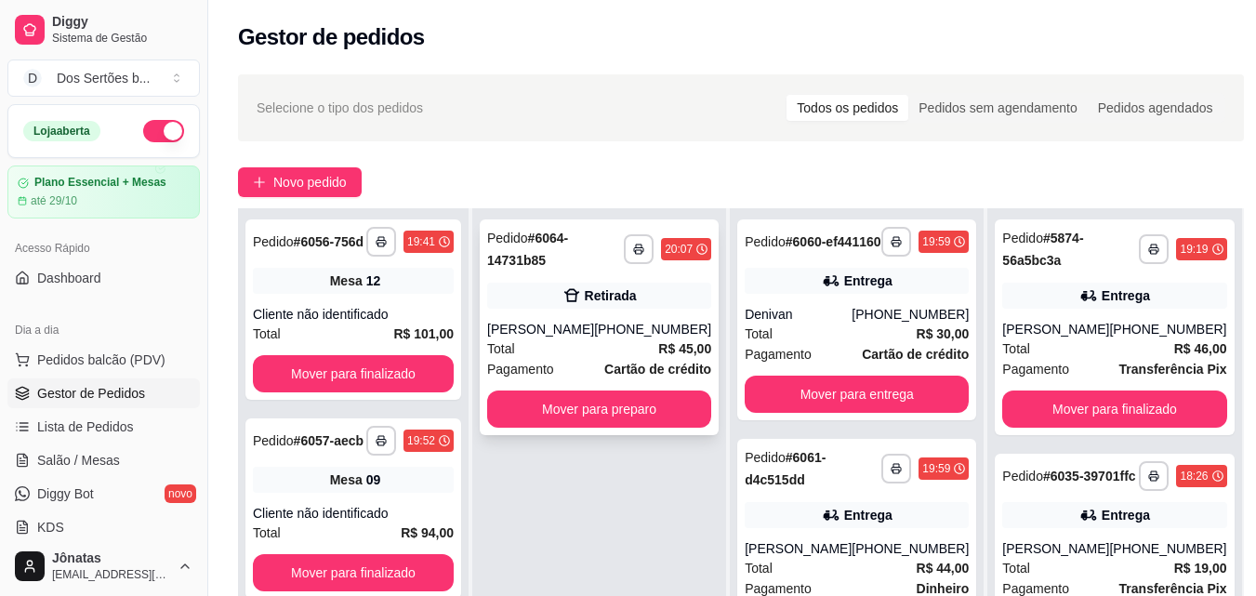
scroll to position [284, 0]
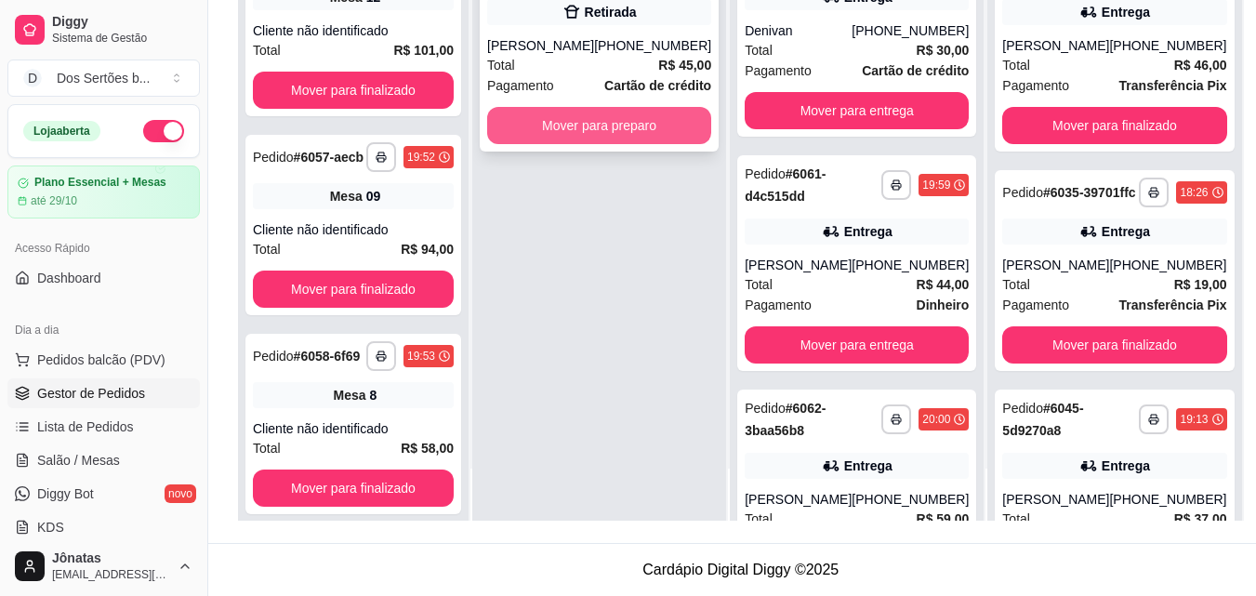
click at [610, 127] on button "Mover para preparo" at bounding box center [599, 125] width 224 height 37
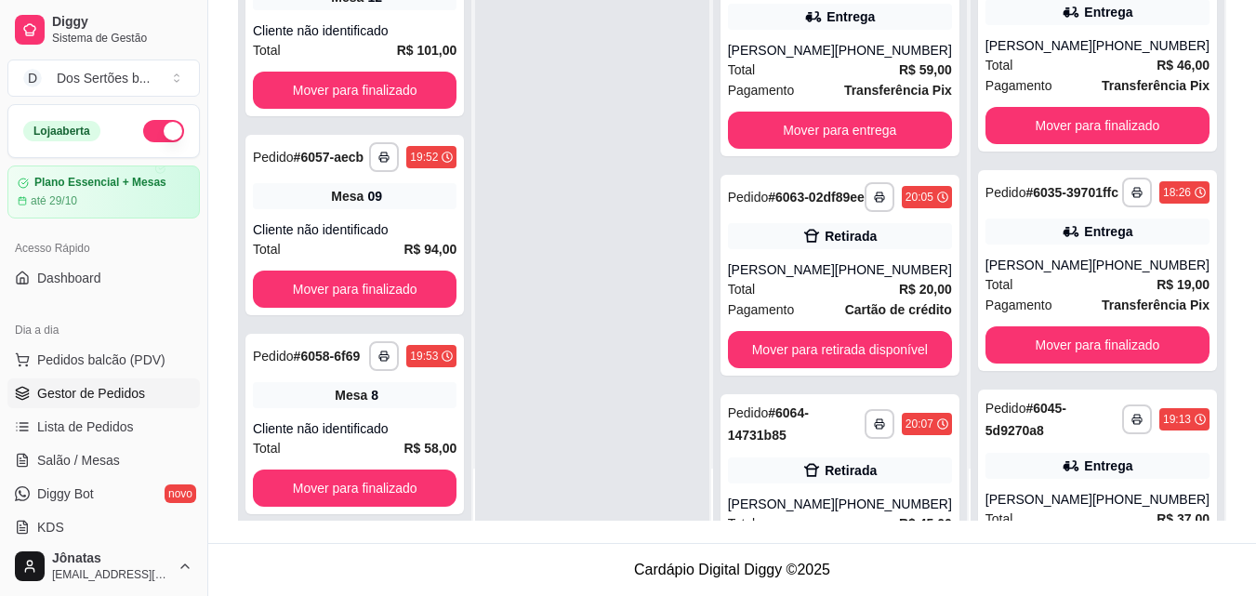
scroll to position [631, 0]
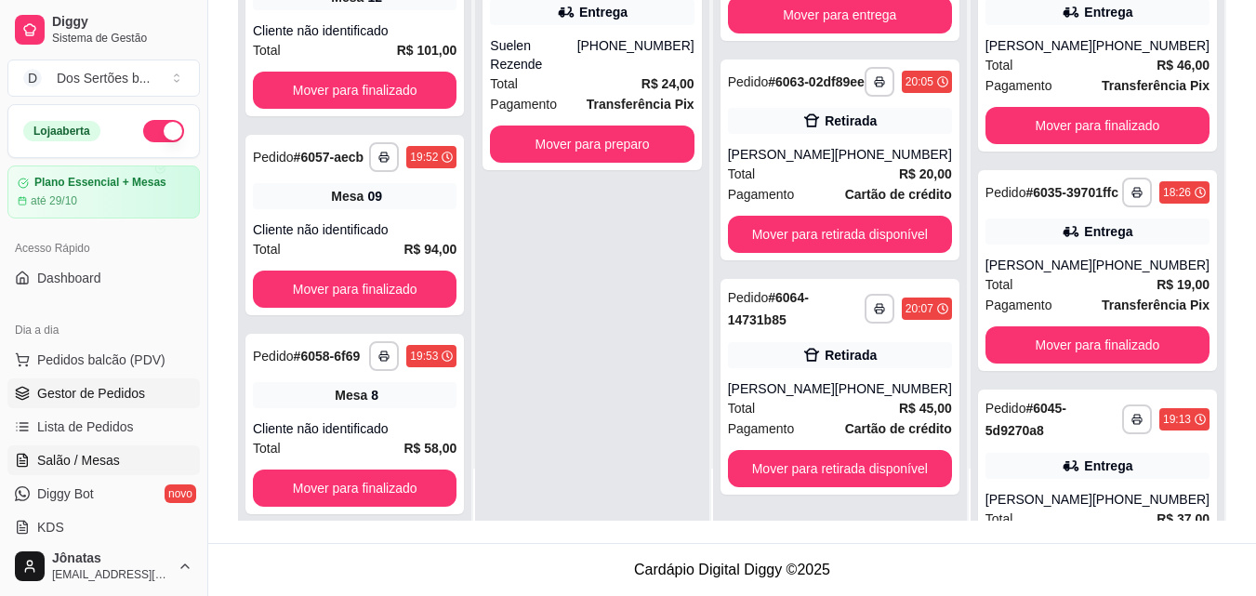
click at [54, 454] on span "Salão / Mesas" at bounding box center [78, 460] width 83 height 19
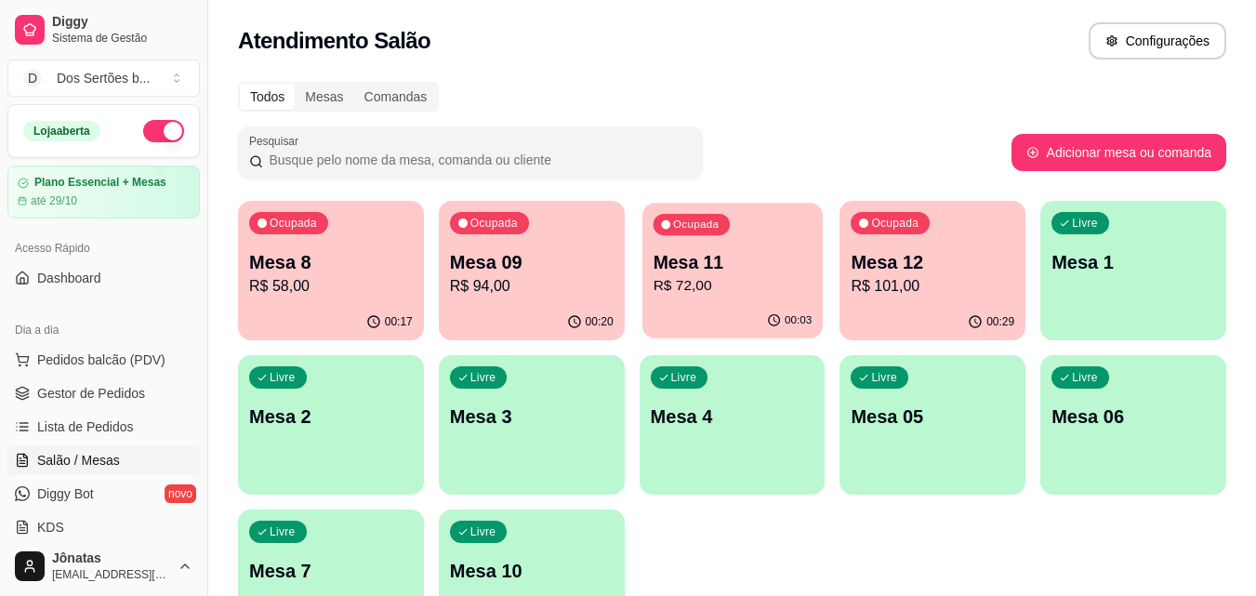
click at [771, 267] on p "Mesa 11" at bounding box center [732, 262] width 159 height 25
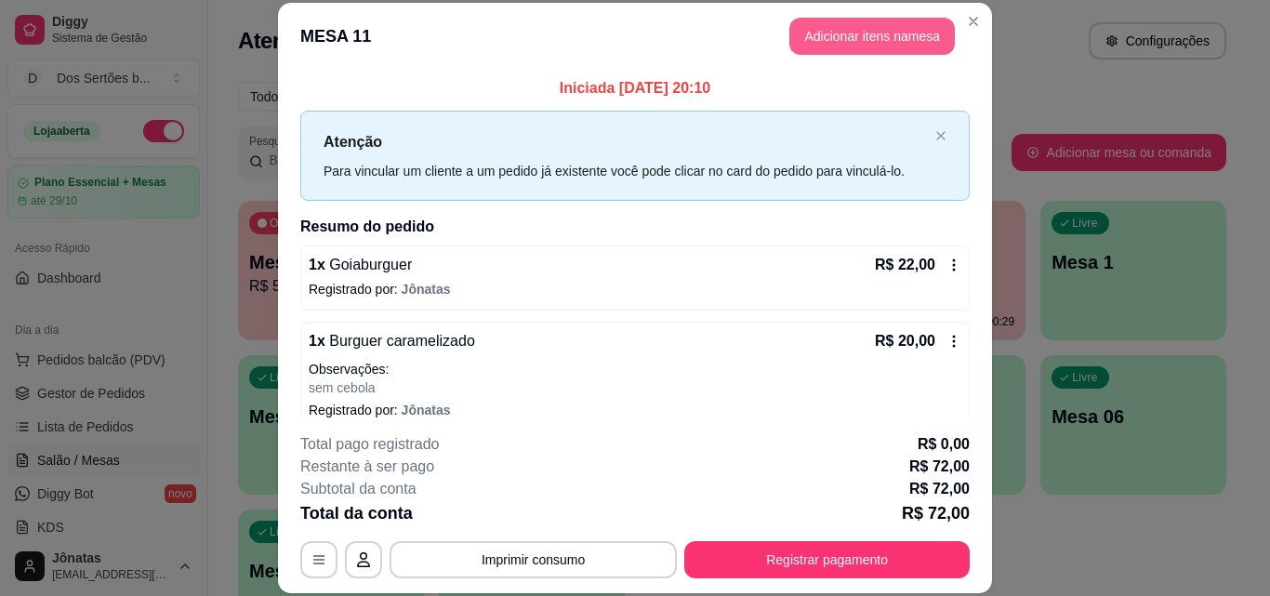
click at [847, 43] on button "Adicionar itens na mesa" at bounding box center [872, 36] width 166 height 37
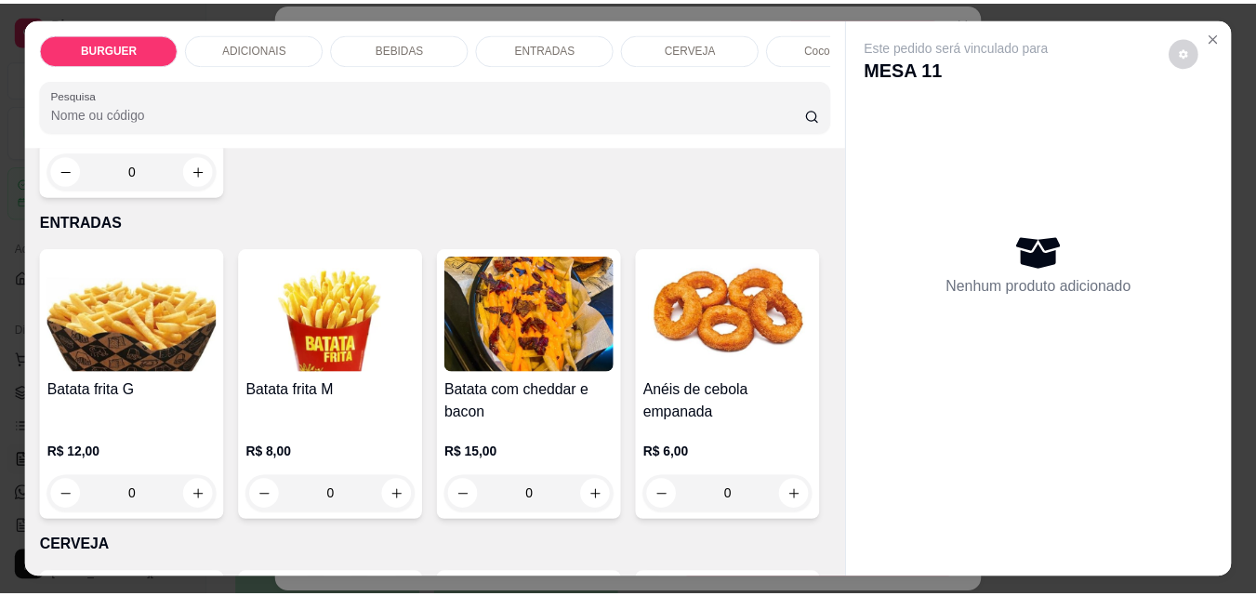
scroll to position [2726, 0]
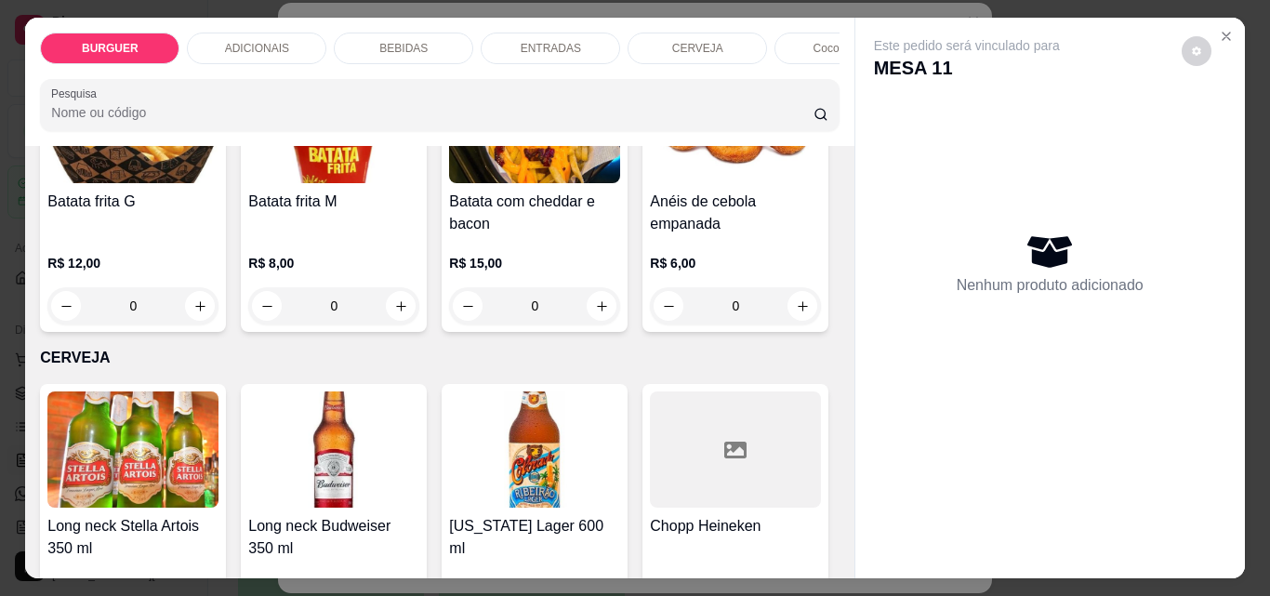
type input "1"
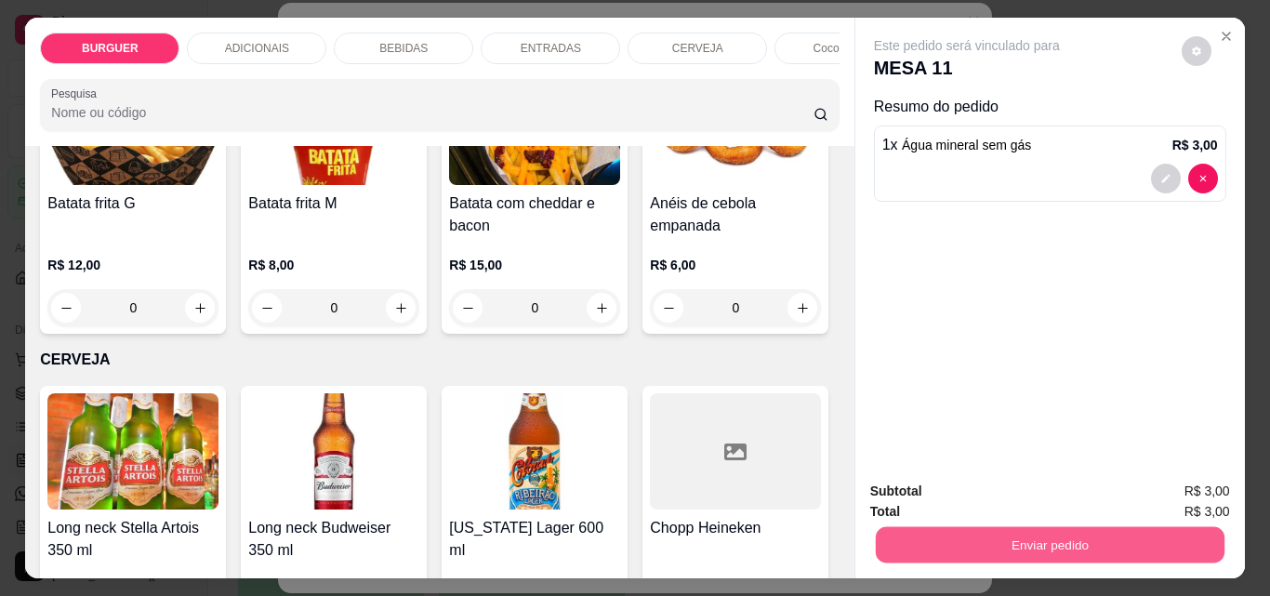
click at [1114, 533] on button "Enviar pedido" at bounding box center [1049, 544] width 349 height 36
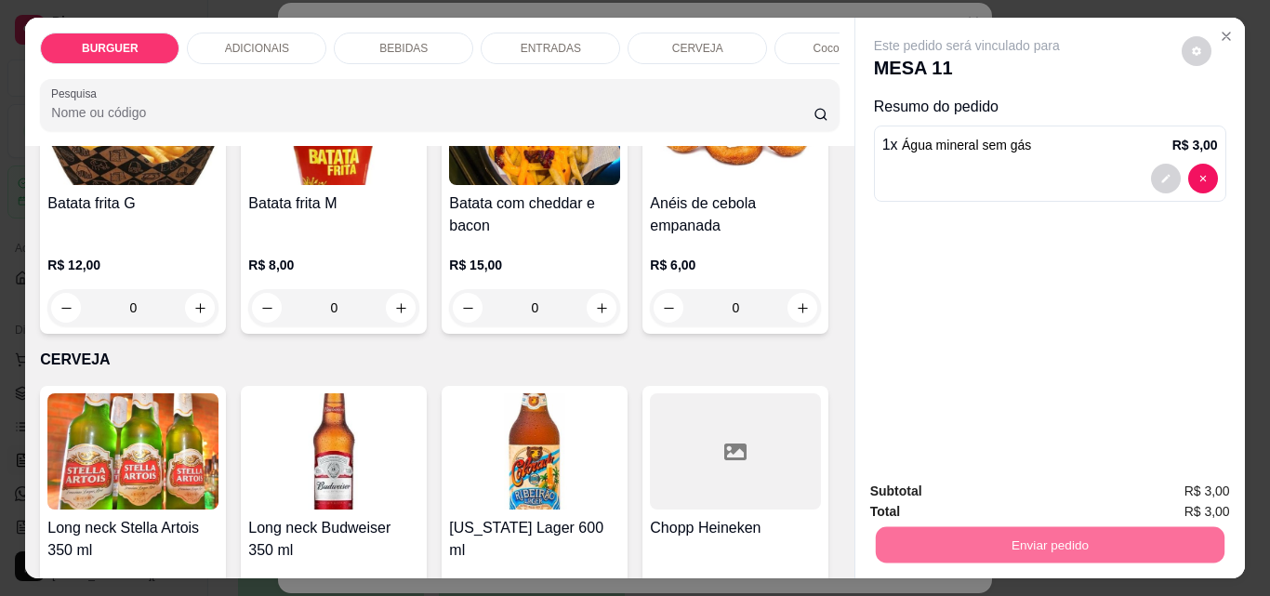
click at [1173, 481] on button "Enviar pedido" at bounding box center [1182, 491] width 102 height 34
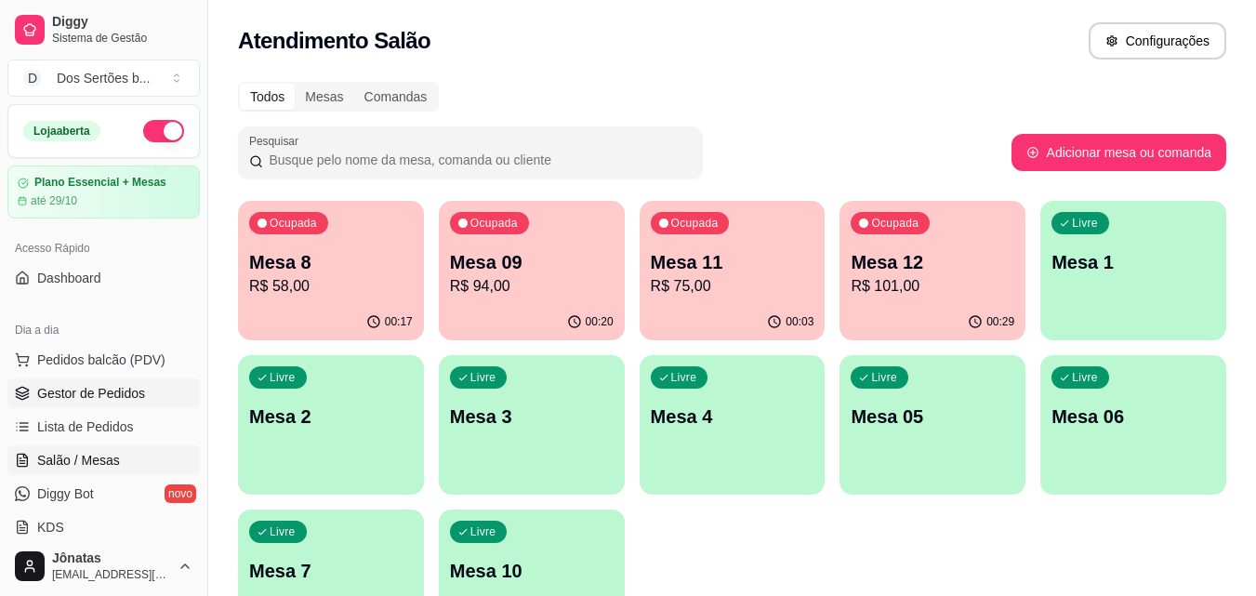
click at [91, 383] on link "Gestor de Pedidos" at bounding box center [103, 393] width 192 height 30
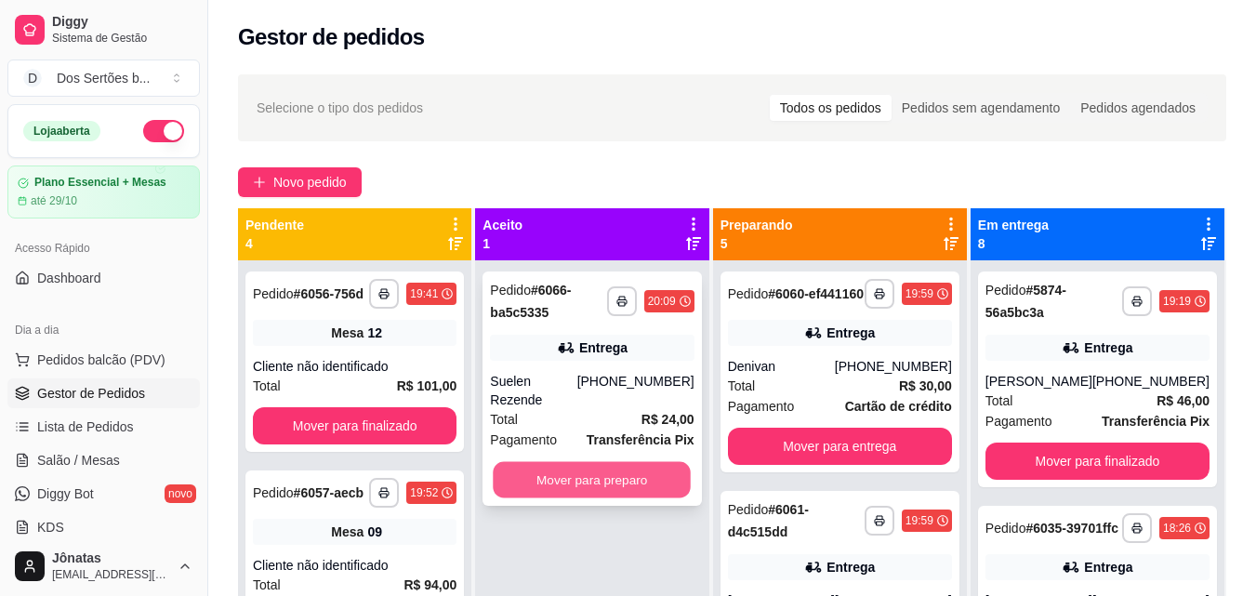
click at [553, 462] on button "Mover para preparo" at bounding box center [593, 480] width 198 height 36
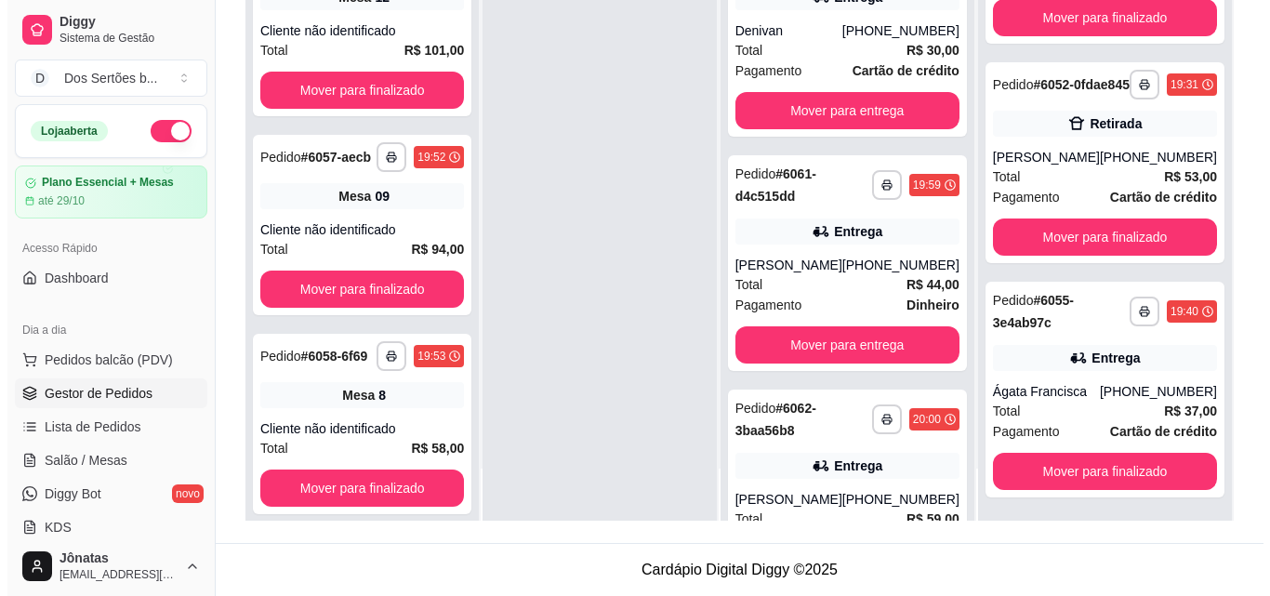
scroll to position [1281, 0]
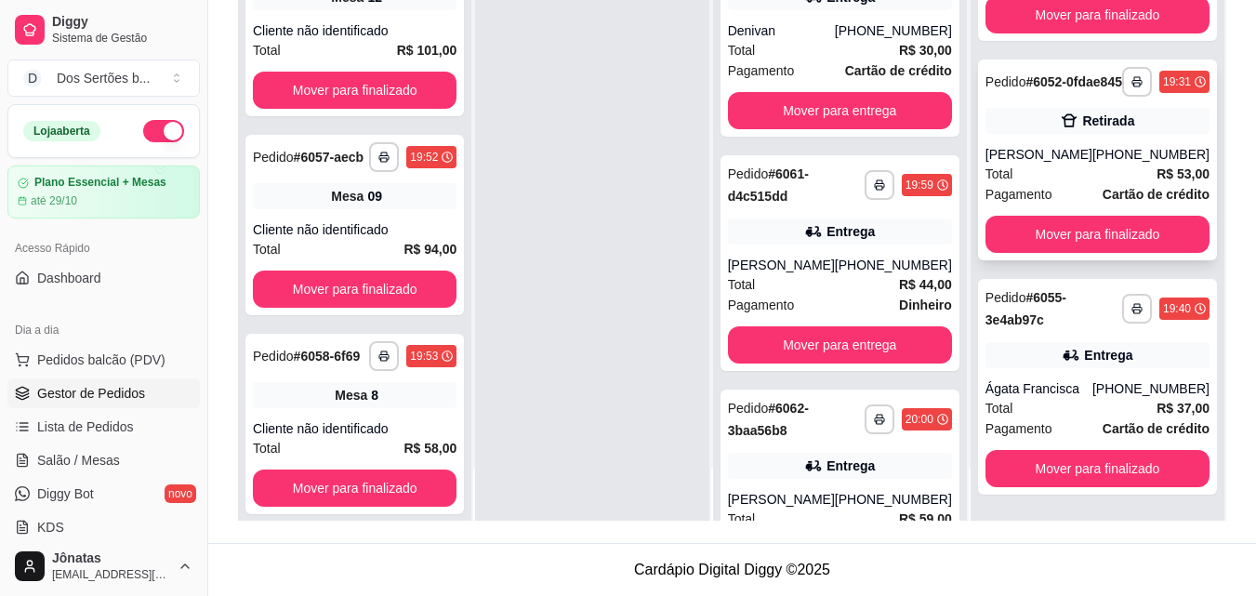
click at [1092, 184] on div "Total R$ 53,00" at bounding box center [1098, 174] width 224 height 20
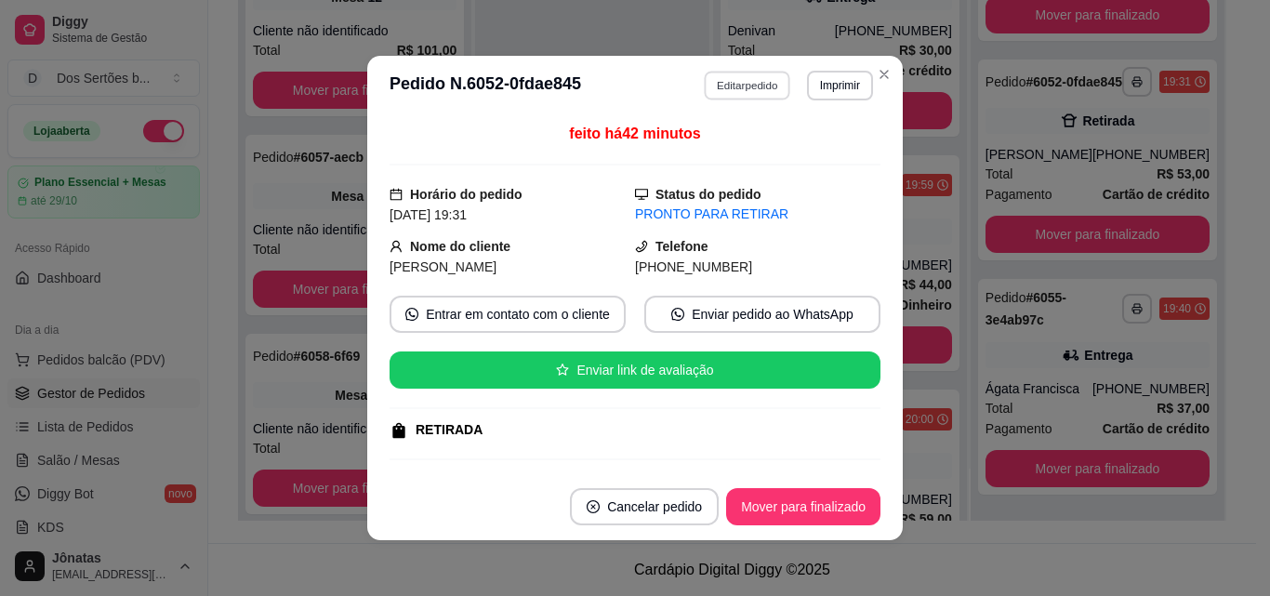
click at [723, 81] on button "Editar pedido" at bounding box center [748, 85] width 86 height 29
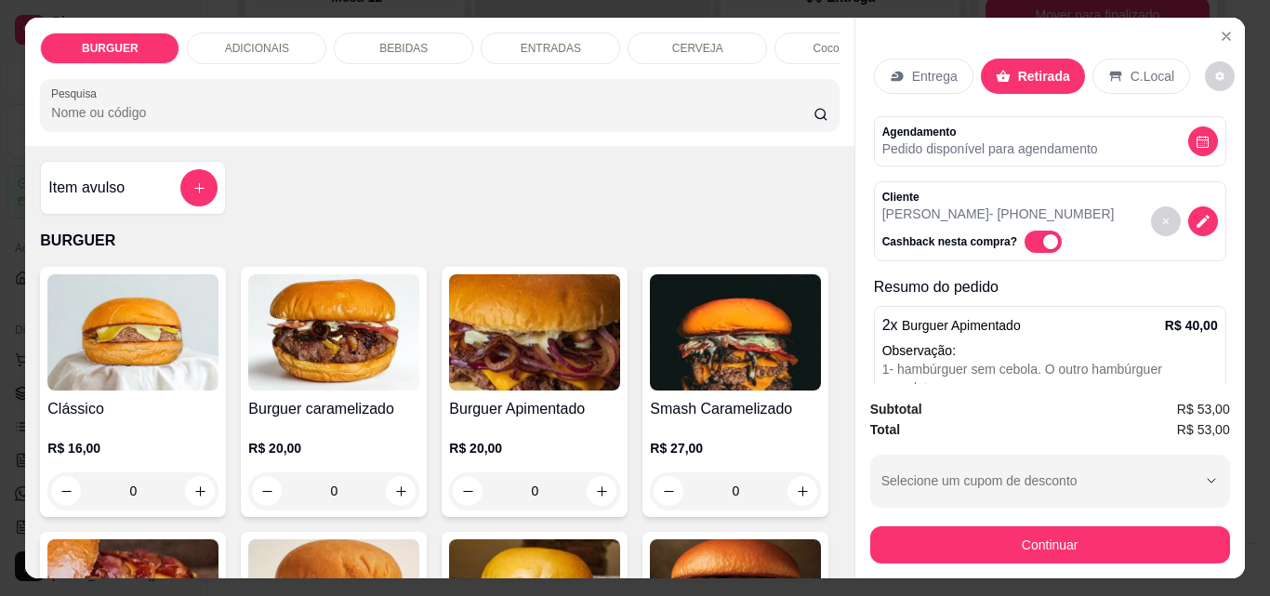
scroll to position [252, 0]
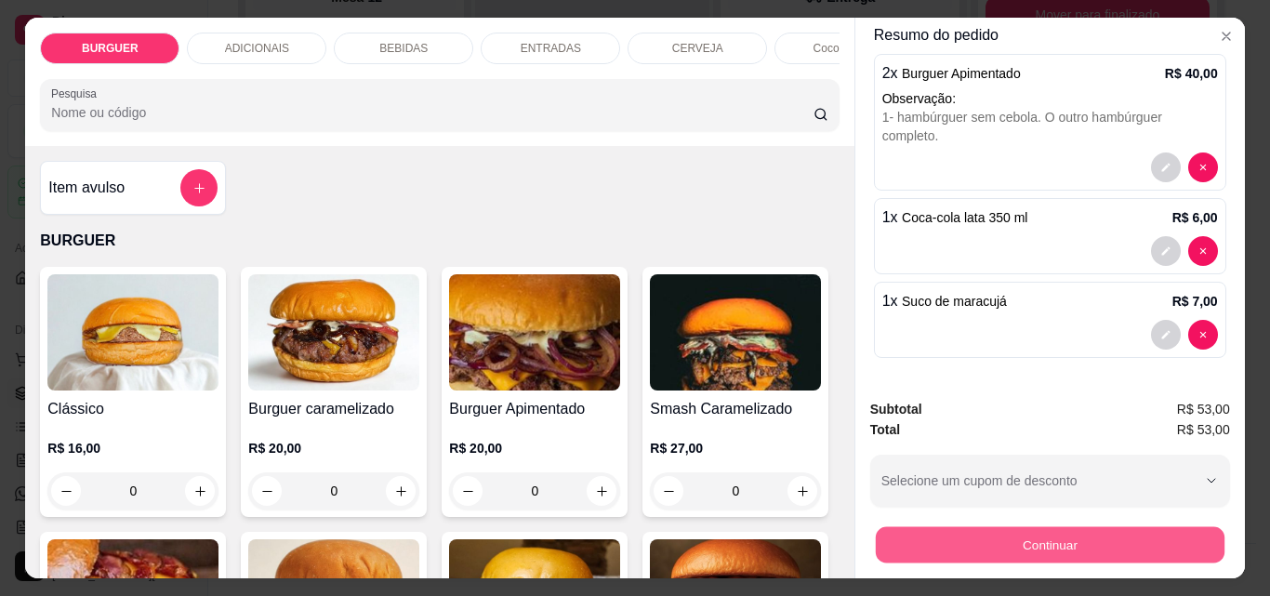
click at [996, 538] on button "Continuar" at bounding box center [1049, 544] width 349 height 36
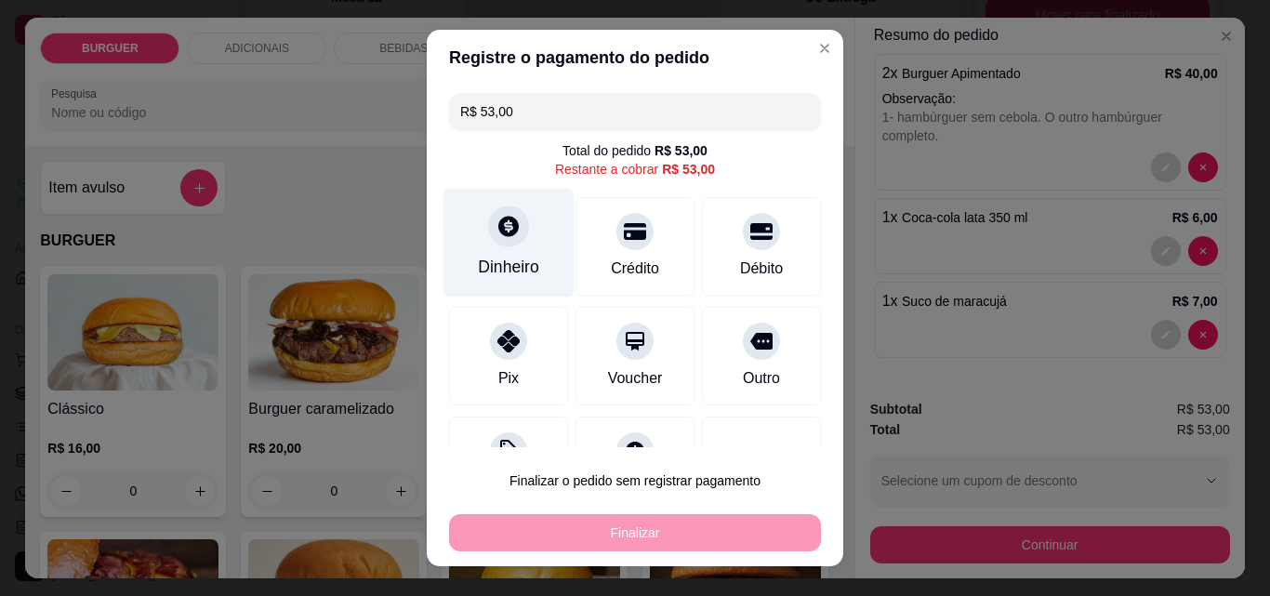
click at [501, 263] on div "Dinheiro" at bounding box center [508, 267] width 61 height 24
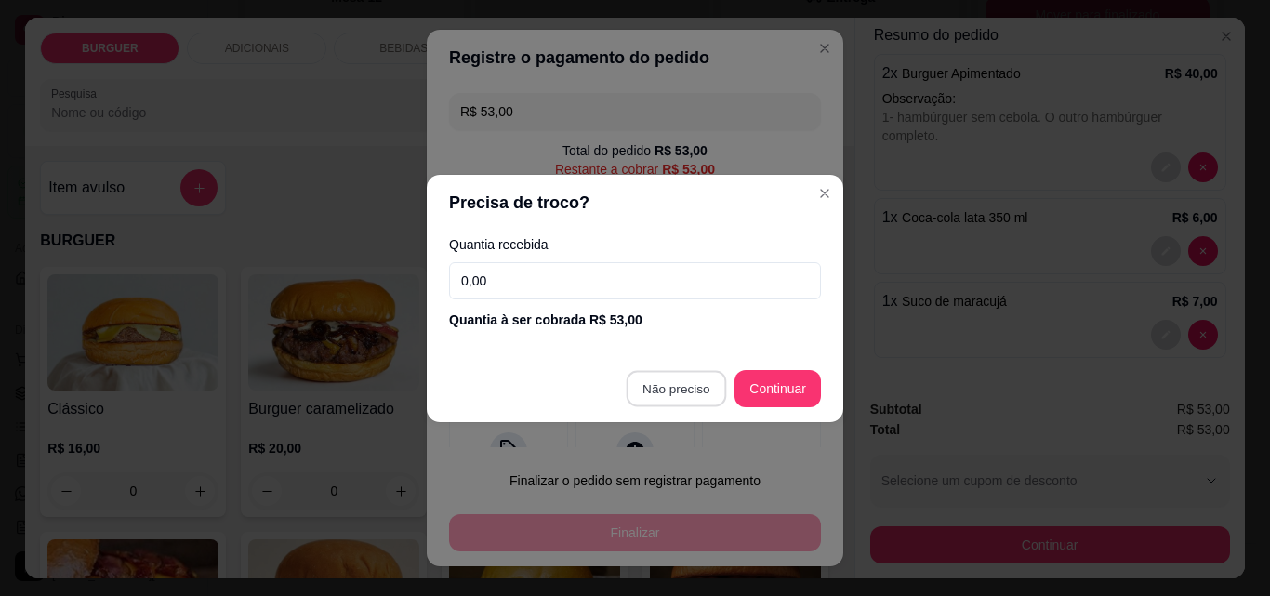
type input "R$ 0,00"
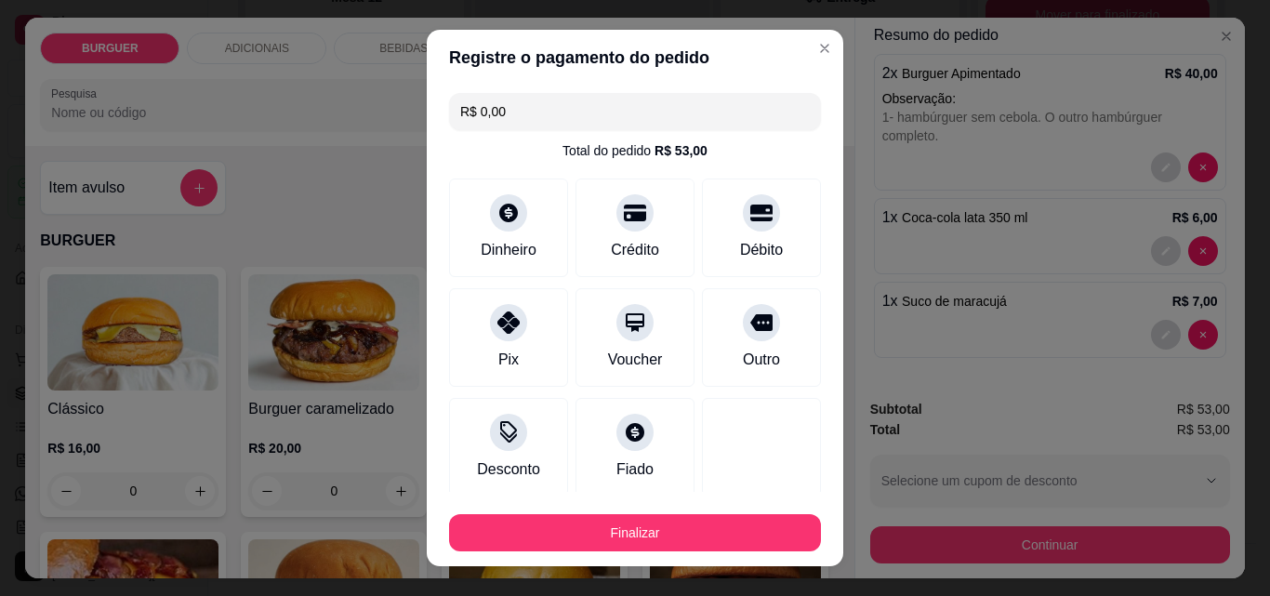
scroll to position [109, 0]
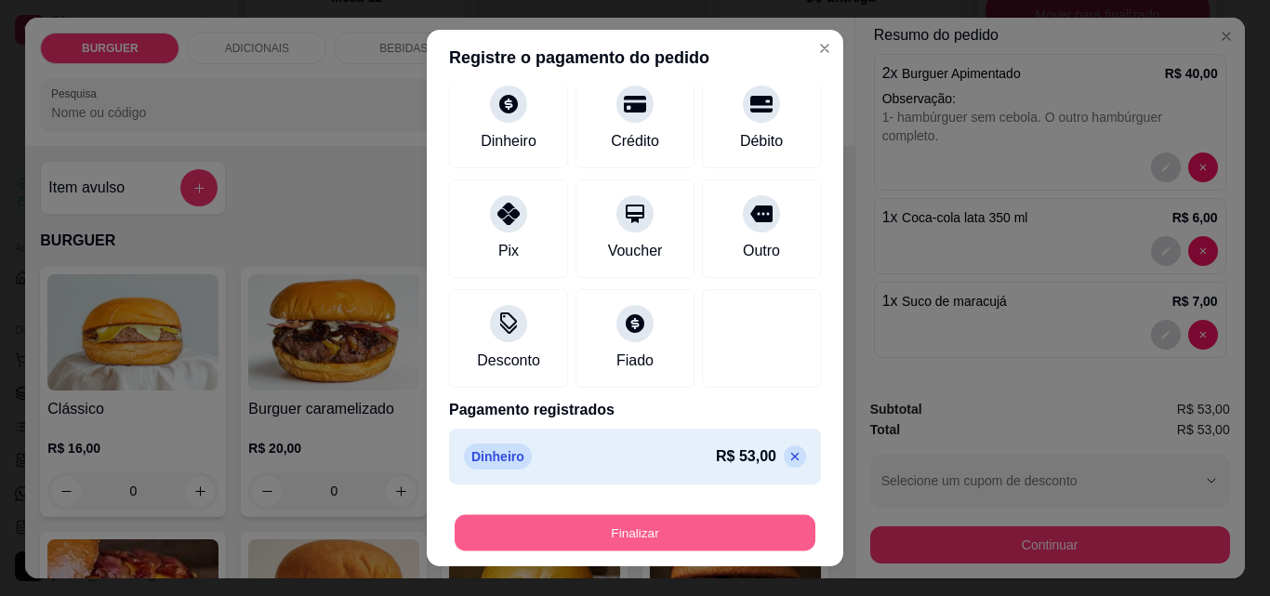
click at [719, 521] on button "Finalizar" at bounding box center [635, 533] width 361 height 36
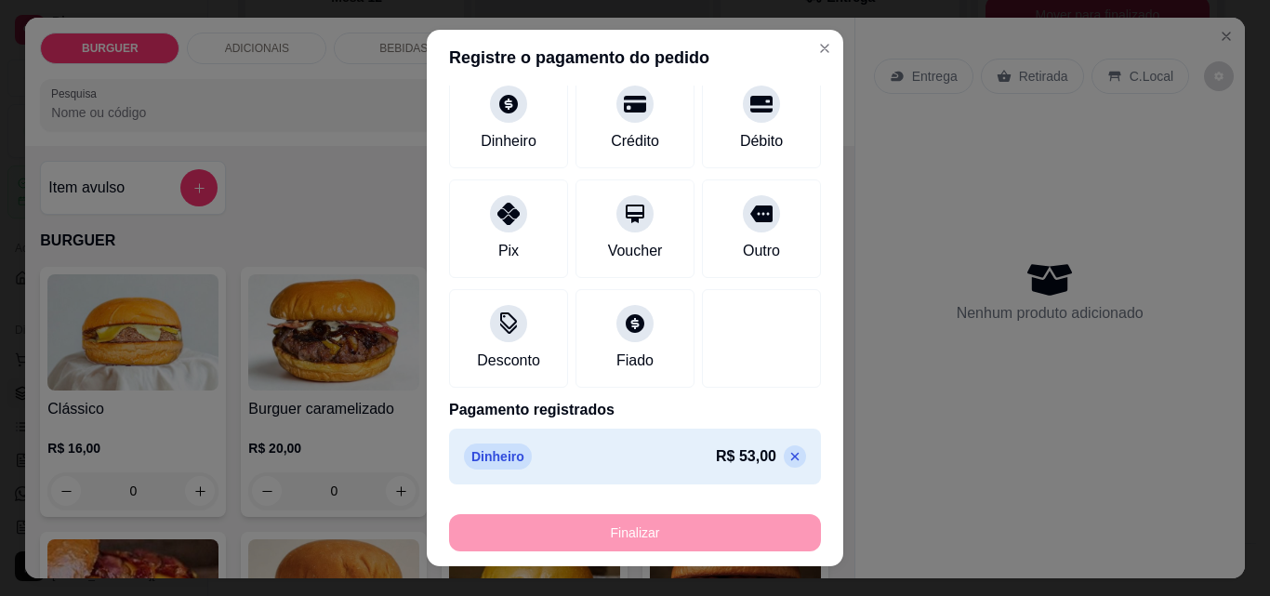
type input "0"
type input "-R$ 53,00"
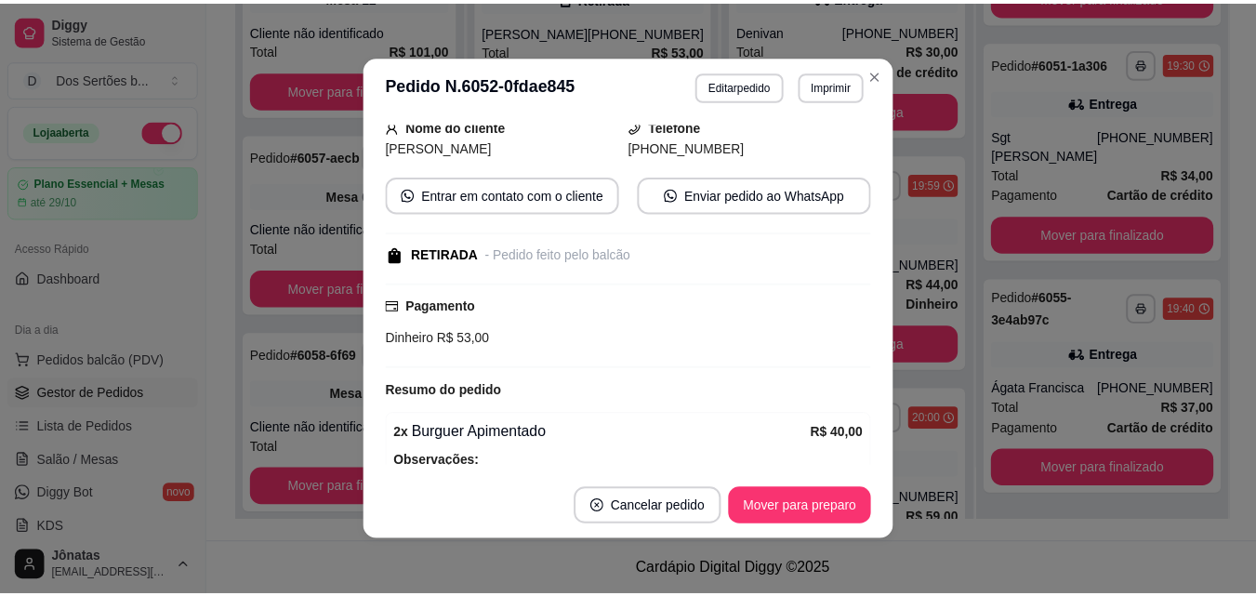
scroll to position [159, 0]
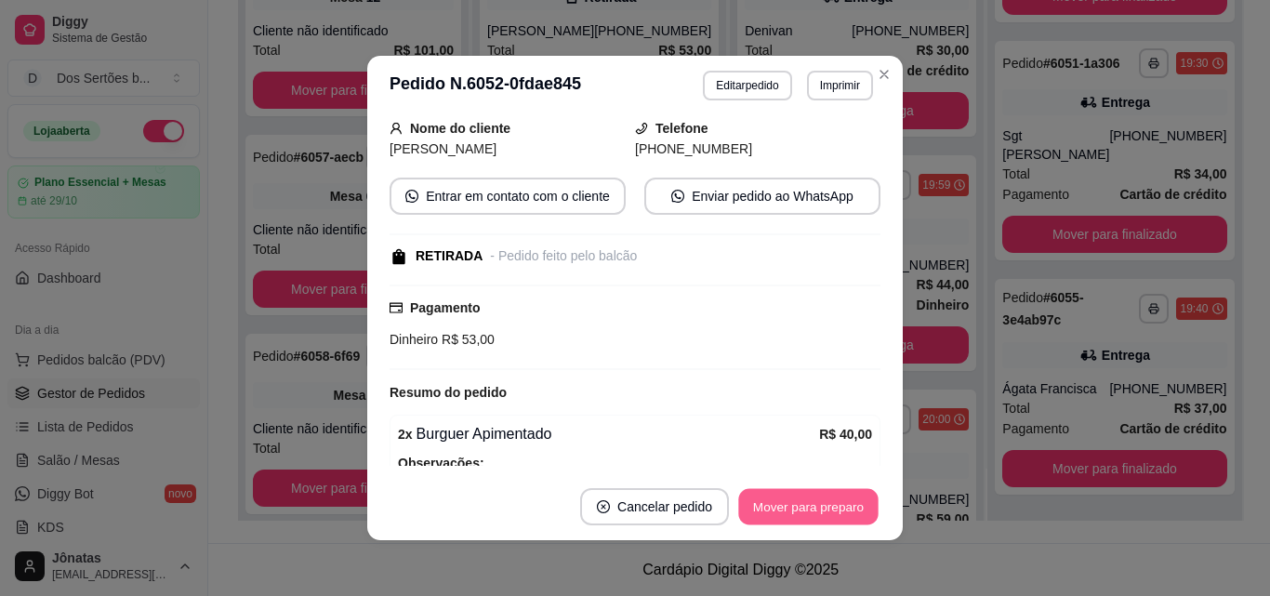
click at [778, 502] on button "Mover para preparo" at bounding box center [807, 507] width 139 height 36
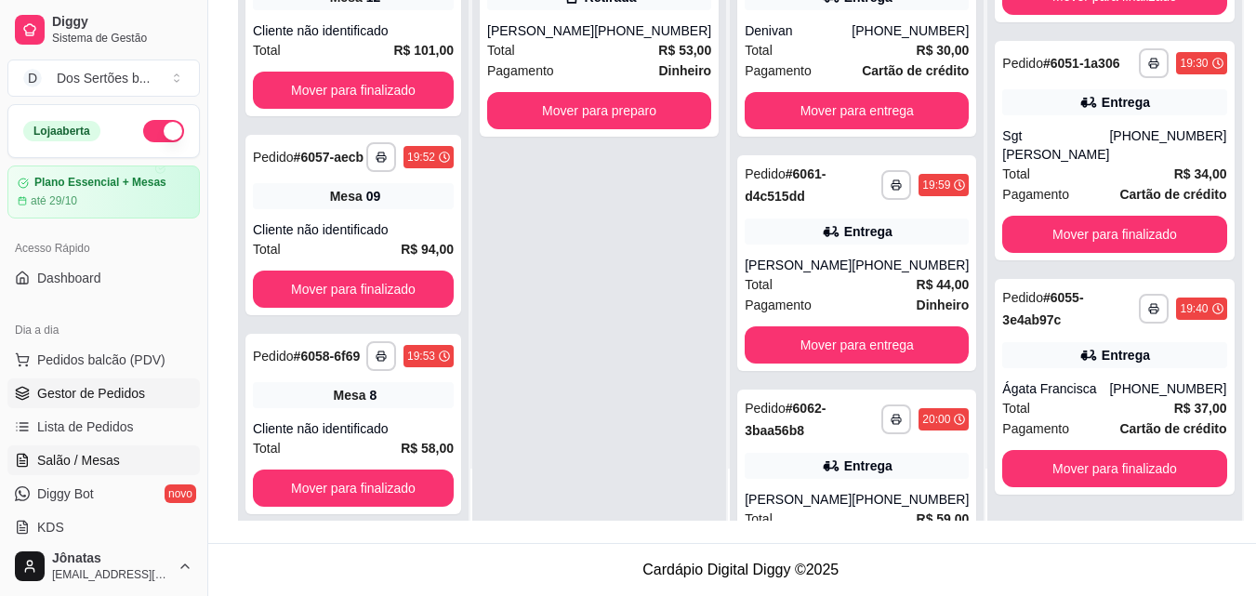
click at [69, 457] on span "Salão / Mesas" at bounding box center [78, 460] width 83 height 19
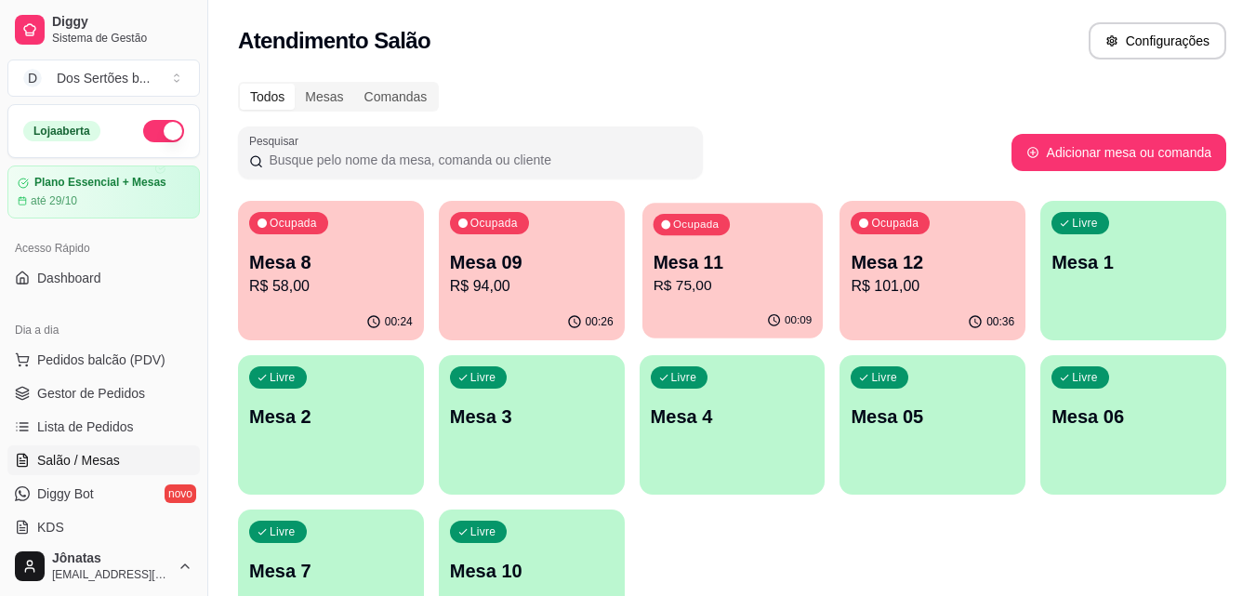
click at [682, 277] on p "R$ 75,00" at bounding box center [732, 285] width 159 height 21
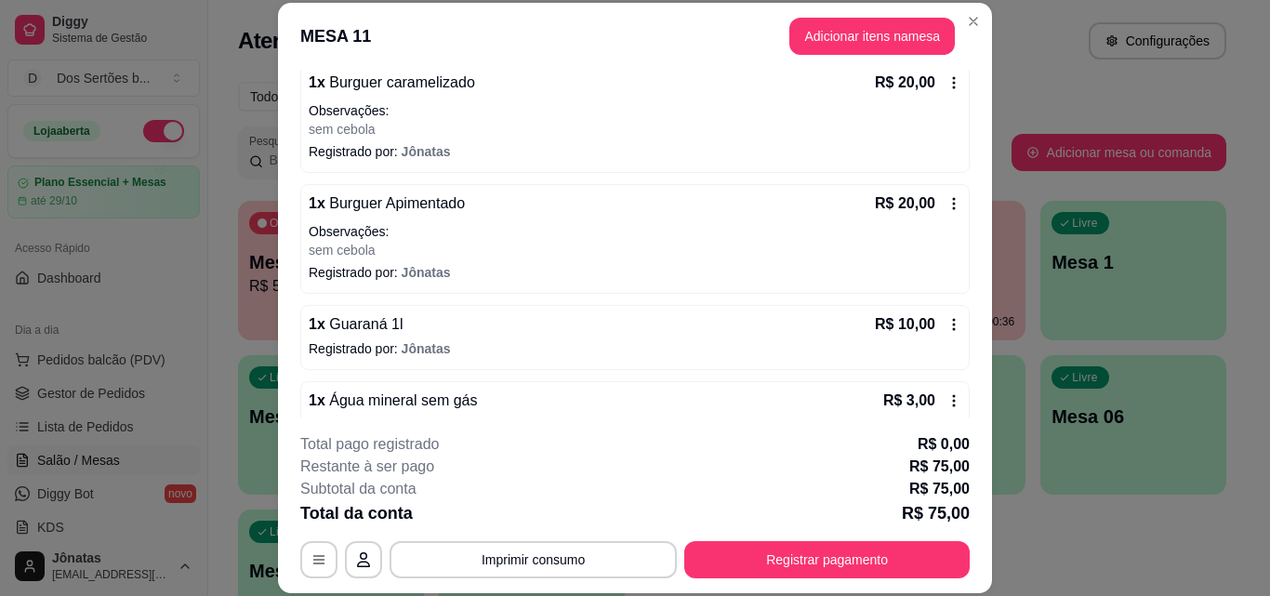
scroll to position [294, 0]
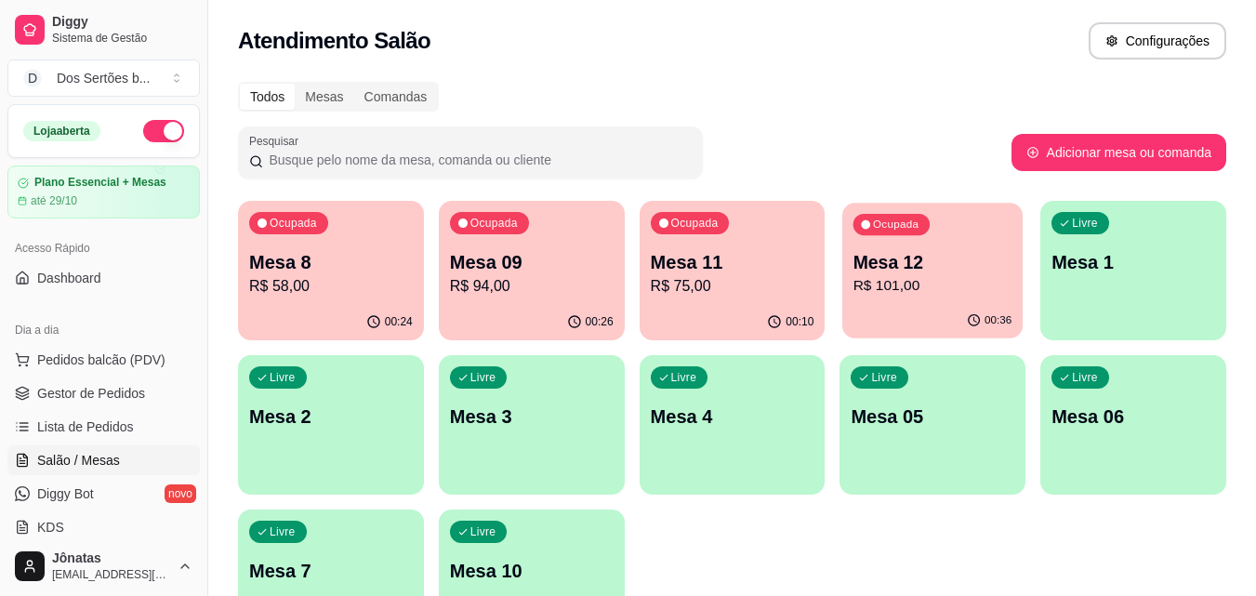
click at [932, 284] on p "R$ 101,00" at bounding box center [933, 285] width 159 height 21
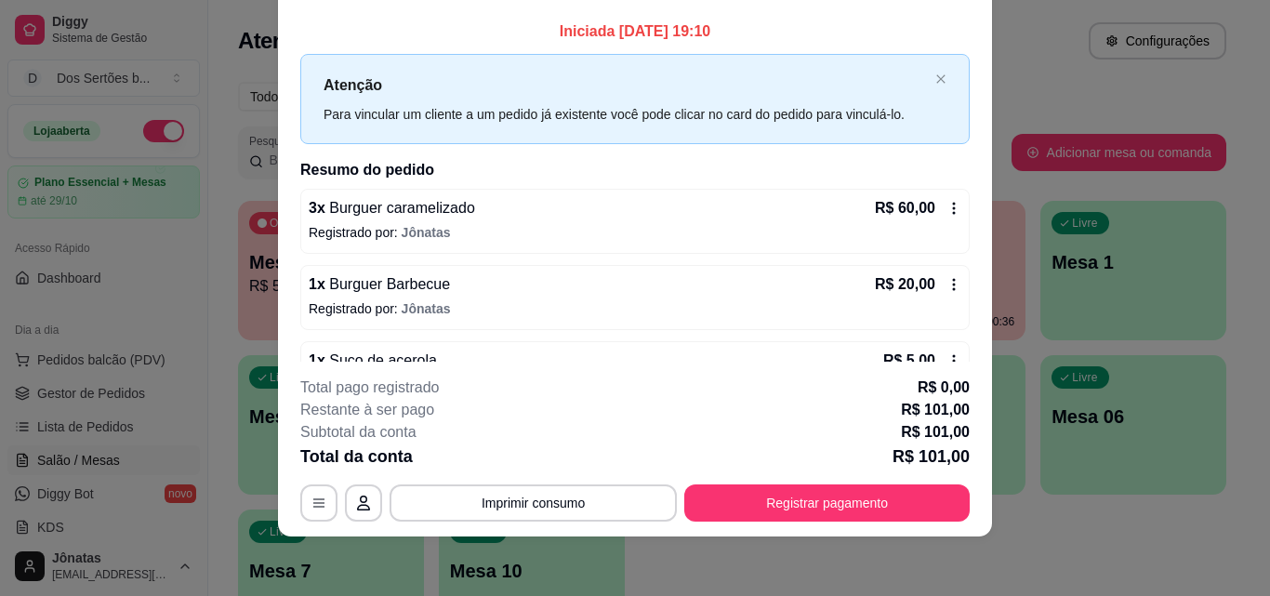
scroll to position [0, 0]
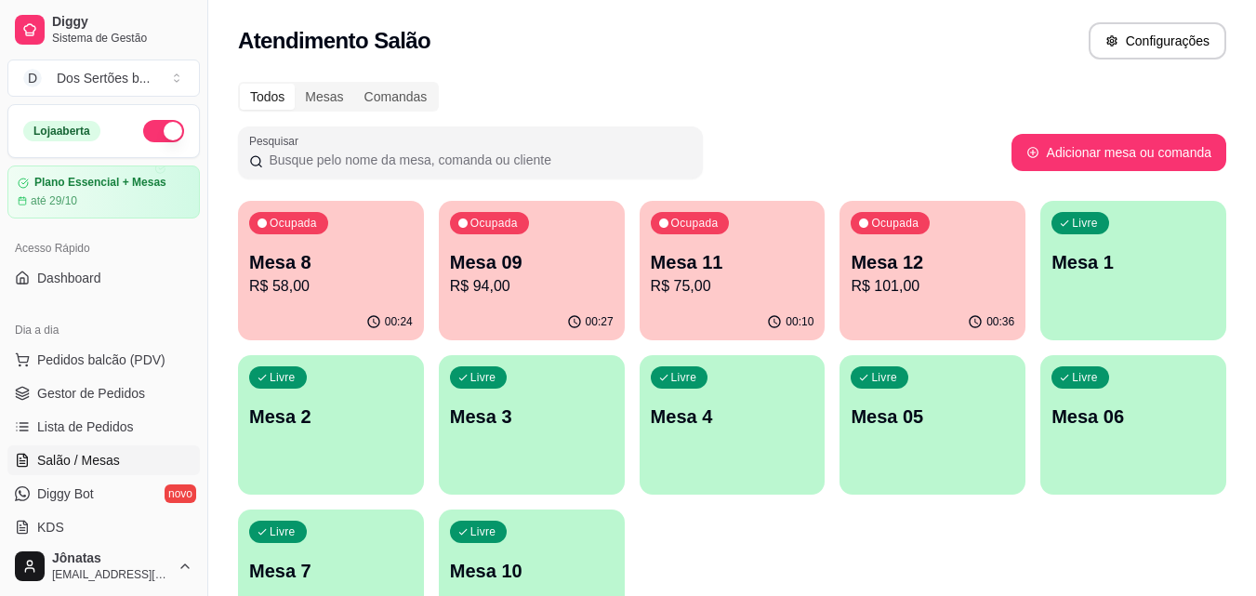
click at [497, 276] on p "R$ 94,00" at bounding box center [532, 286] width 164 height 22
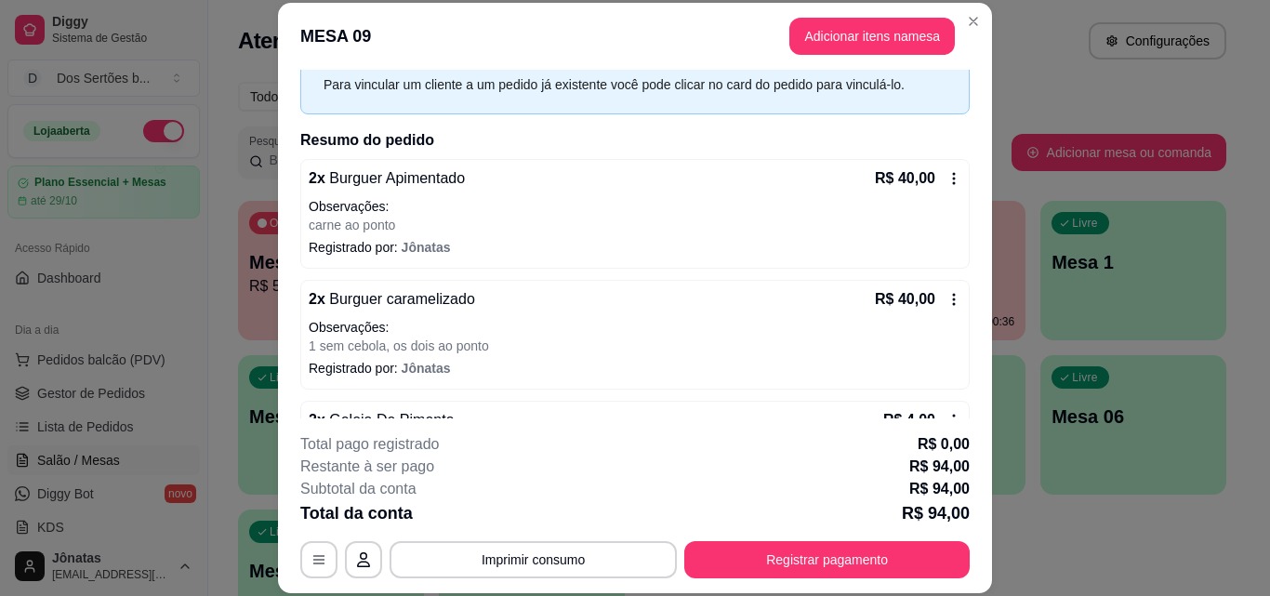
scroll to position [116, 0]
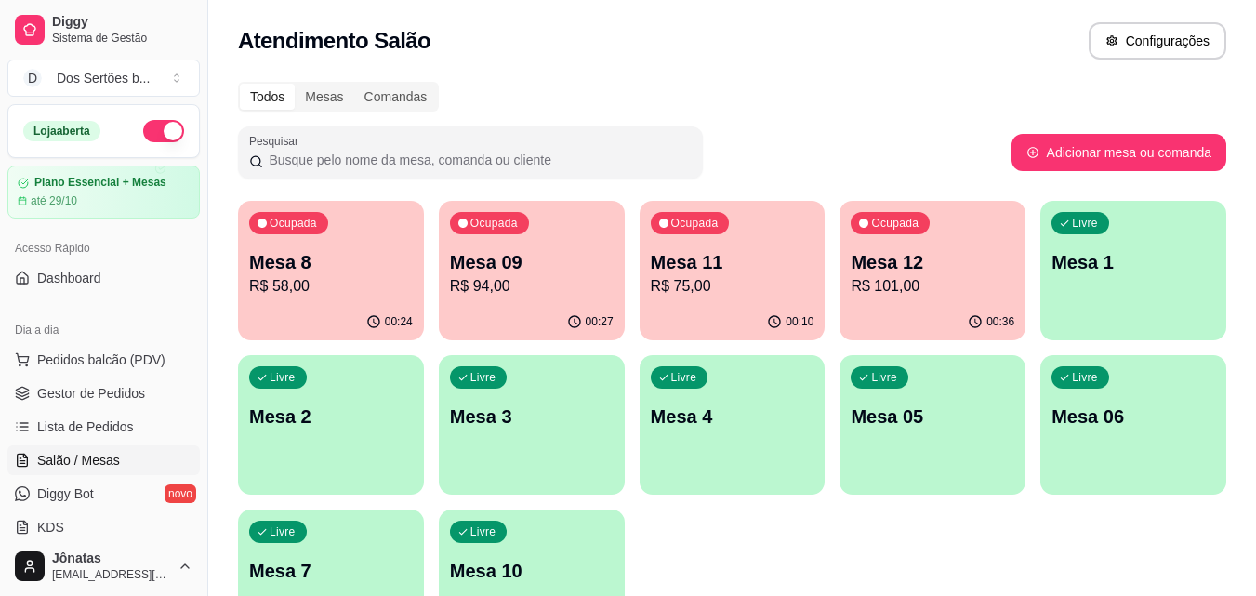
click at [848, 273] on div "Ocupada Mesa 12 R$ 101,00" at bounding box center [933, 252] width 186 height 103
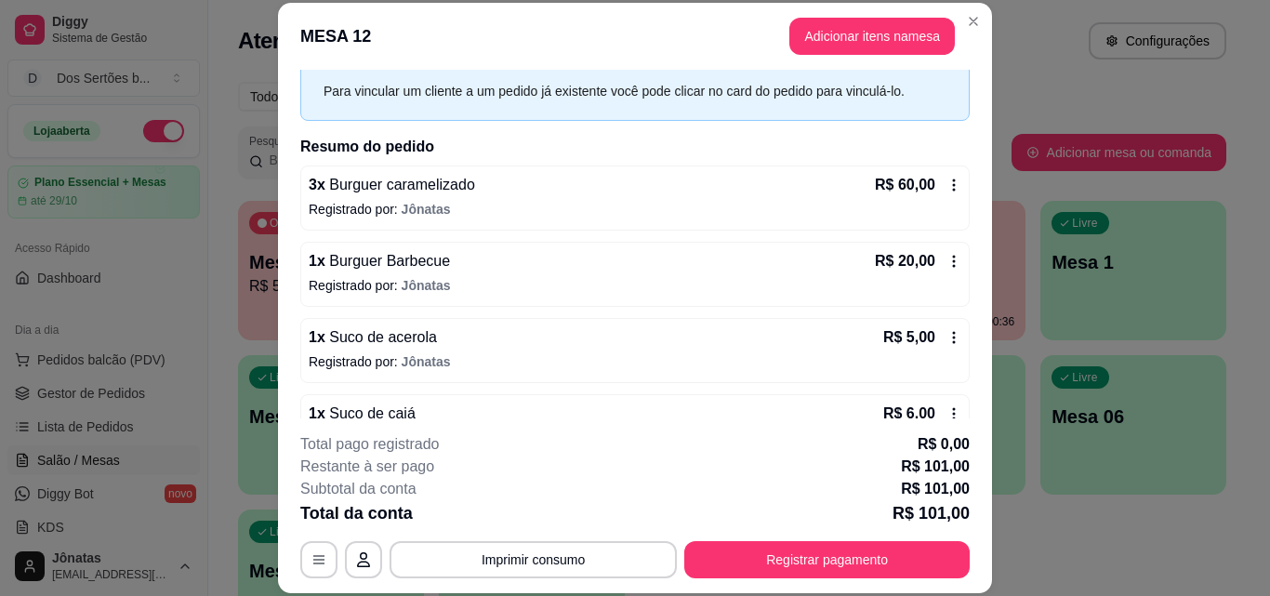
scroll to position [205, 0]
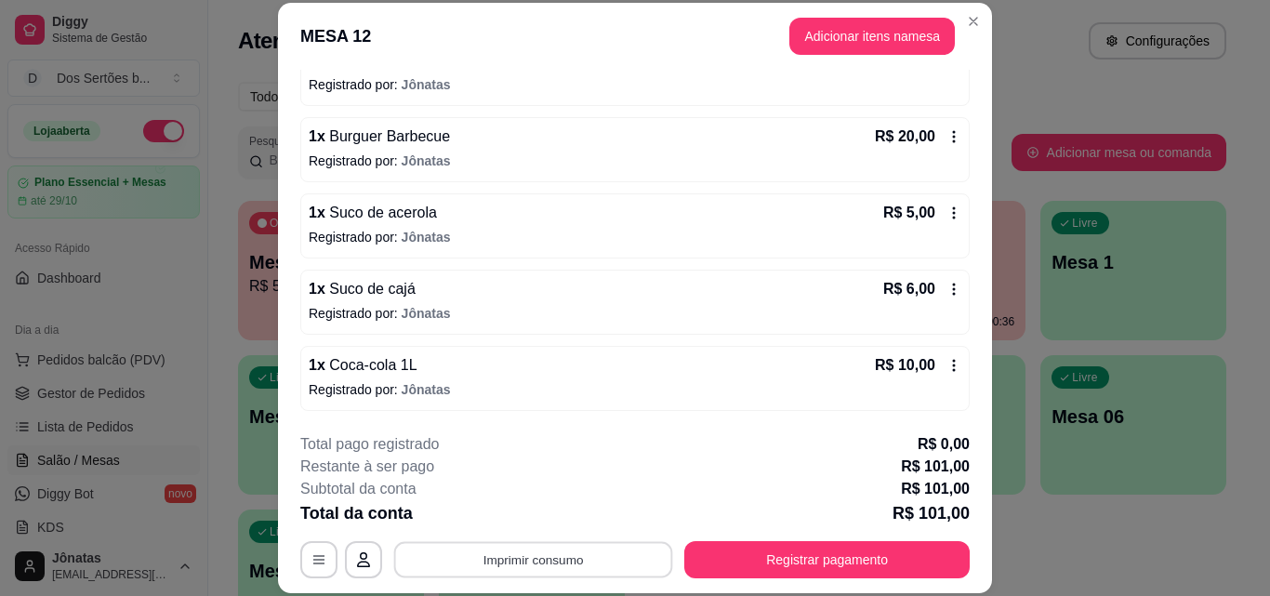
click at [545, 565] on button "Imprimir consumo" at bounding box center [533, 559] width 279 height 36
click at [541, 513] on button "IMPRESSORA" at bounding box center [532, 516] width 130 height 29
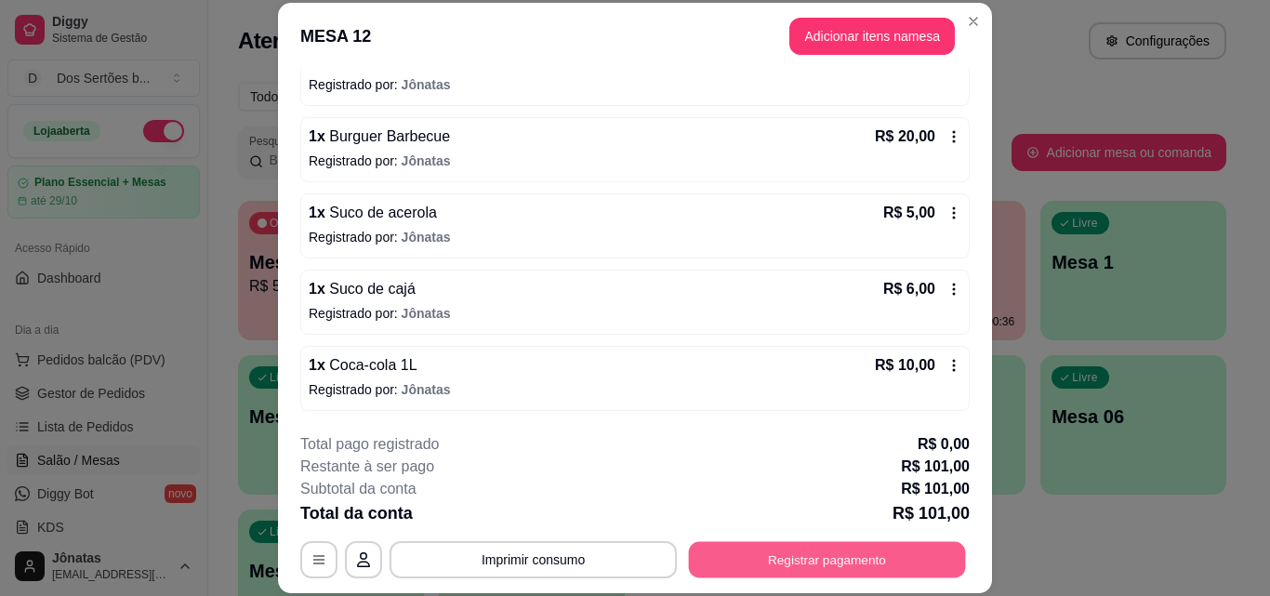
click at [785, 554] on button "Registrar pagamento" at bounding box center [827, 559] width 277 height 36
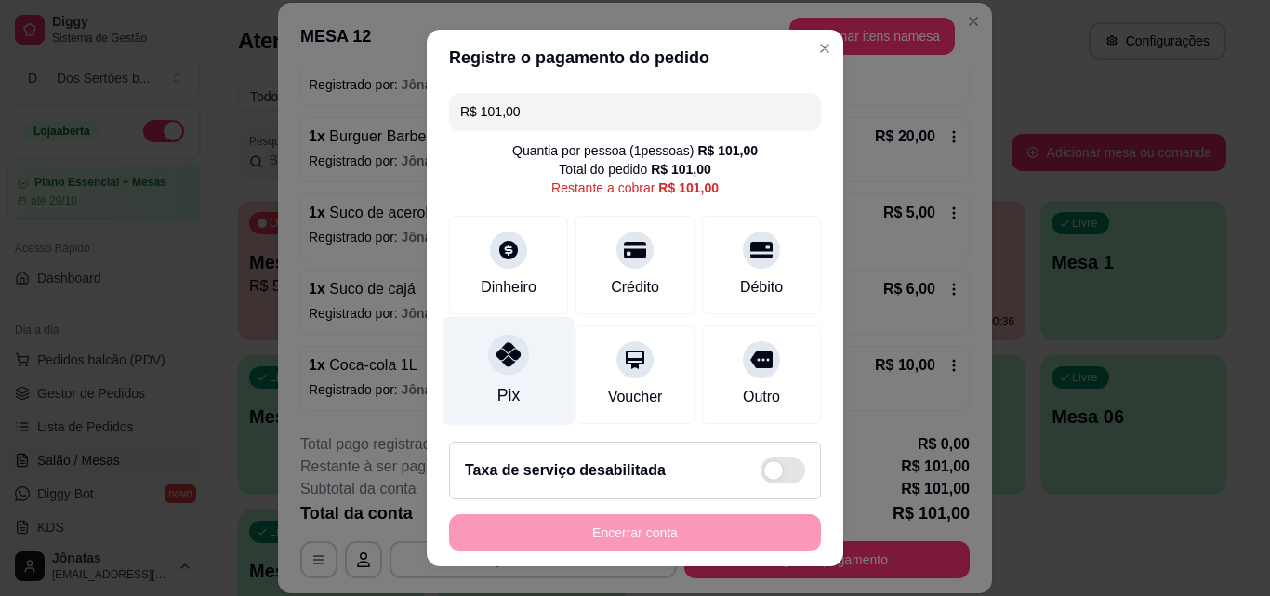
click at [497, 353] on icon at bounding box center [509, 354] width 24 height 24
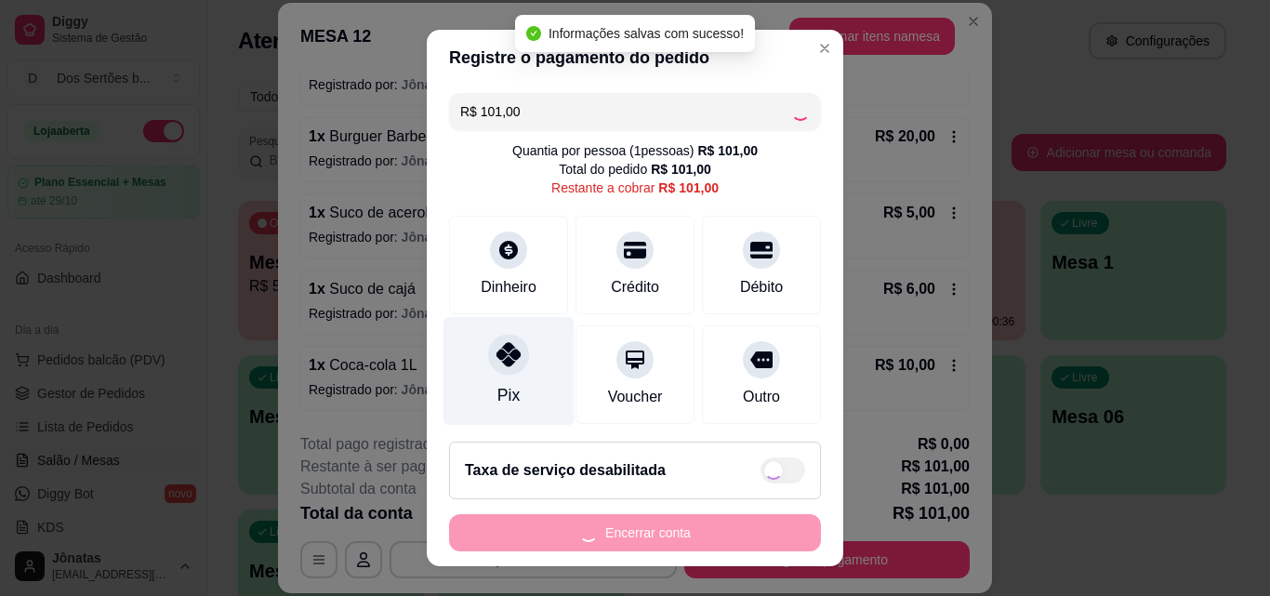
type input "R$ 0,00"
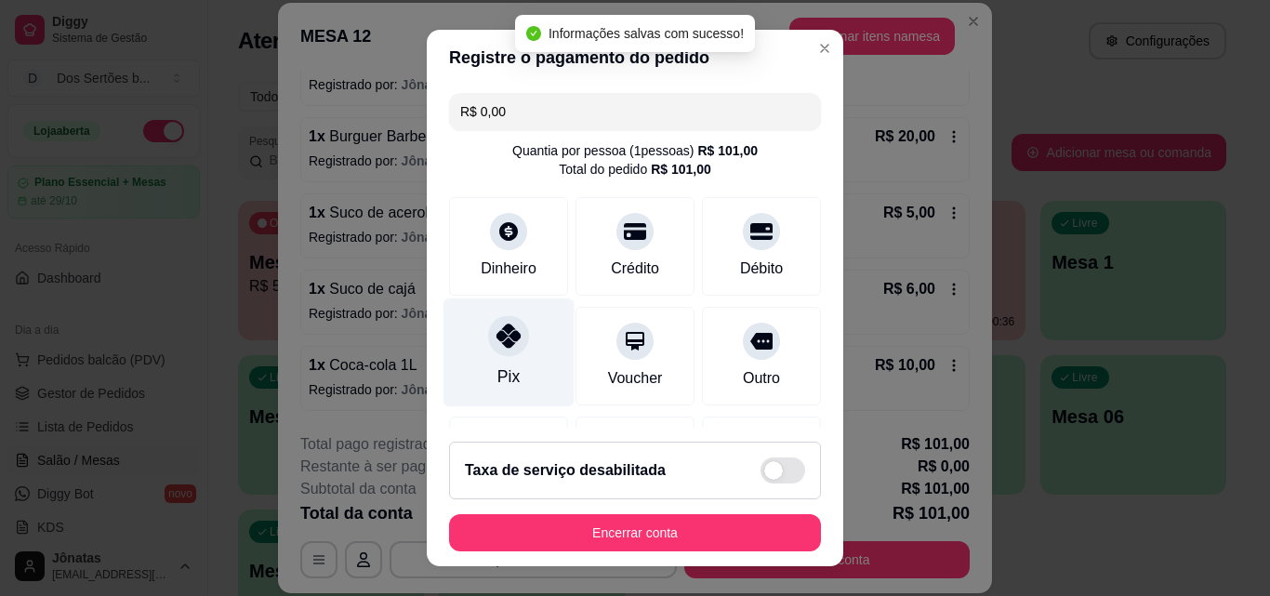
scroll to position [215, 0]
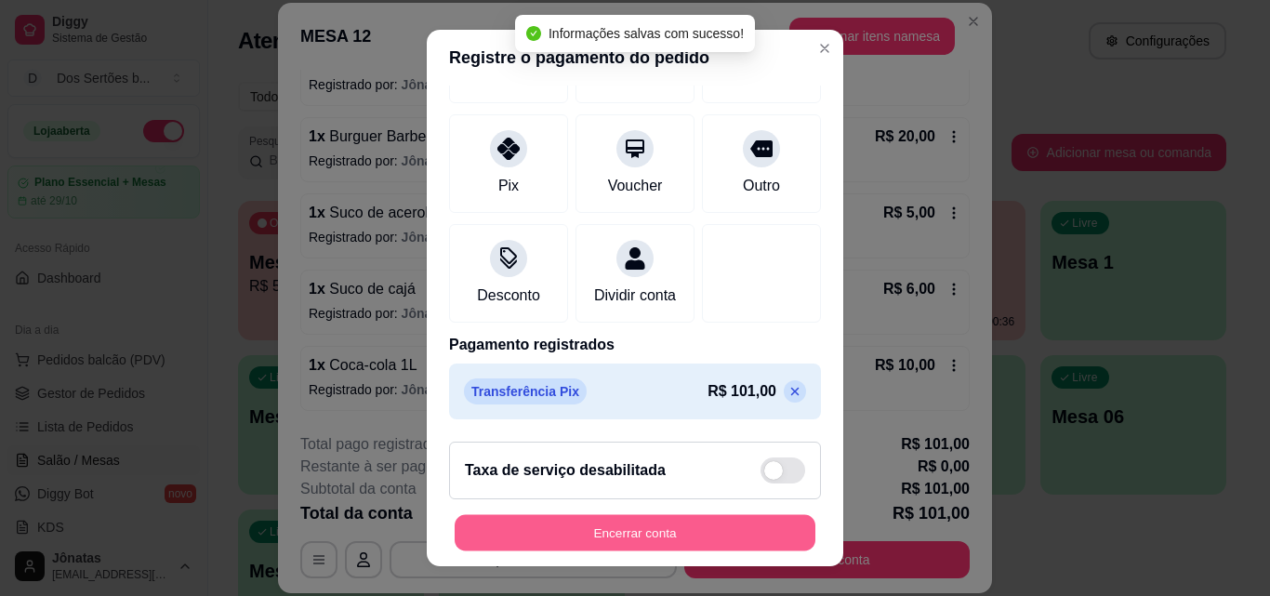
click at [653, 523] on button "Encerrar conta" at bounding box center [635, 533] width 361 height 36
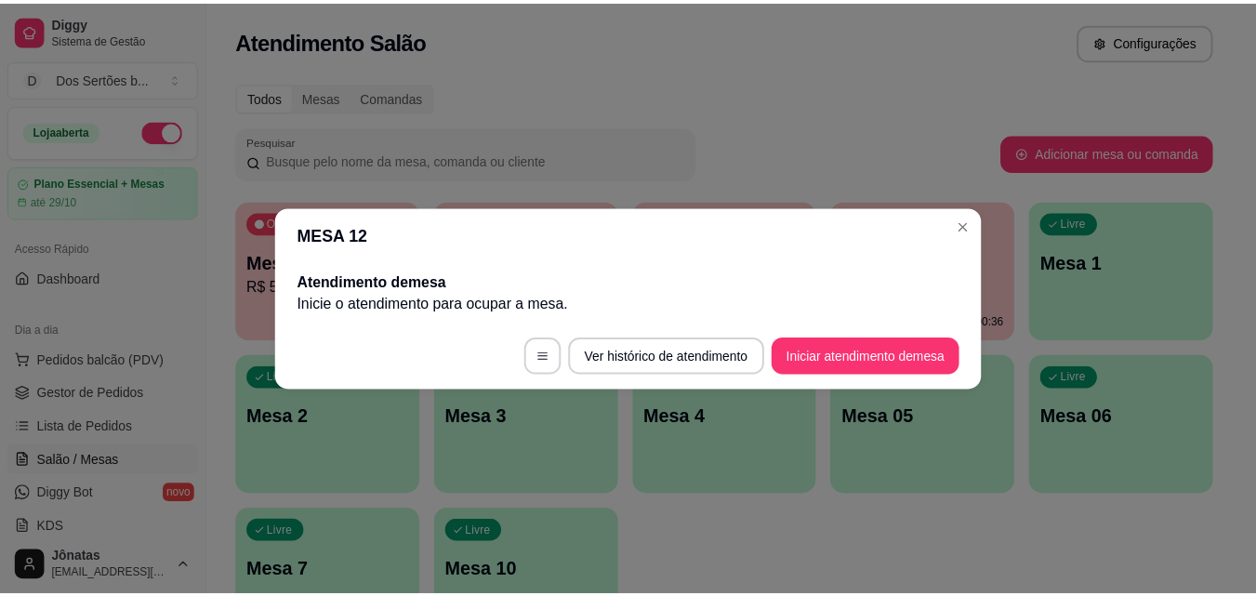
scroll to position [0, 0]
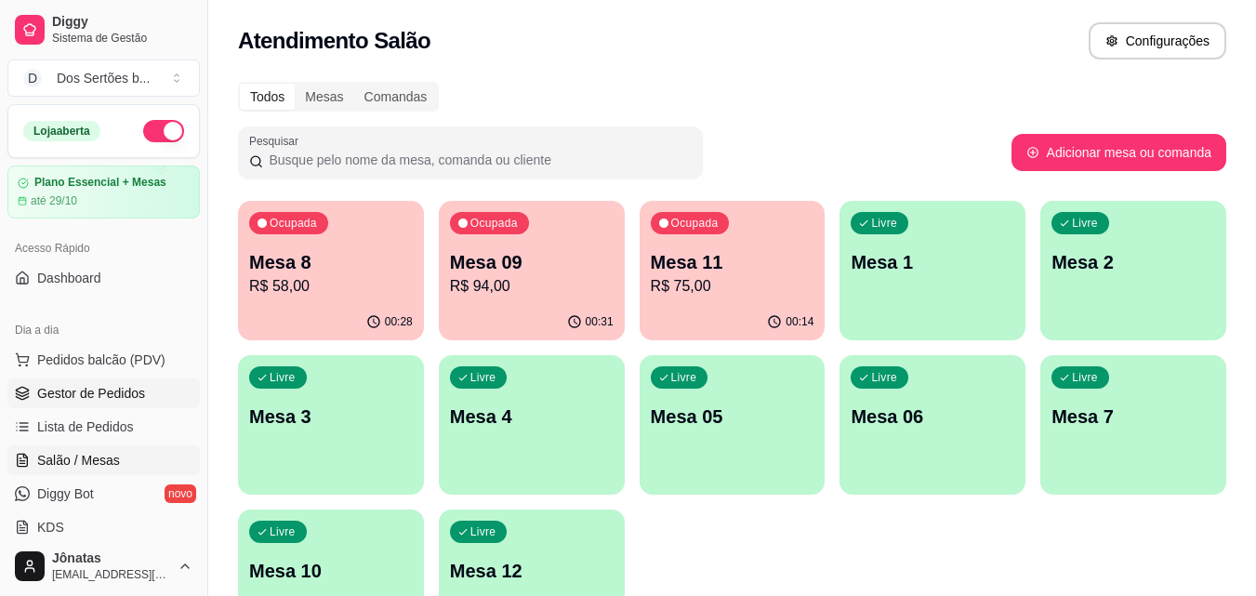
click at [51, 387] on span "Gestor de Pedidos" at bounding box center [91, 393] width 108 height 19
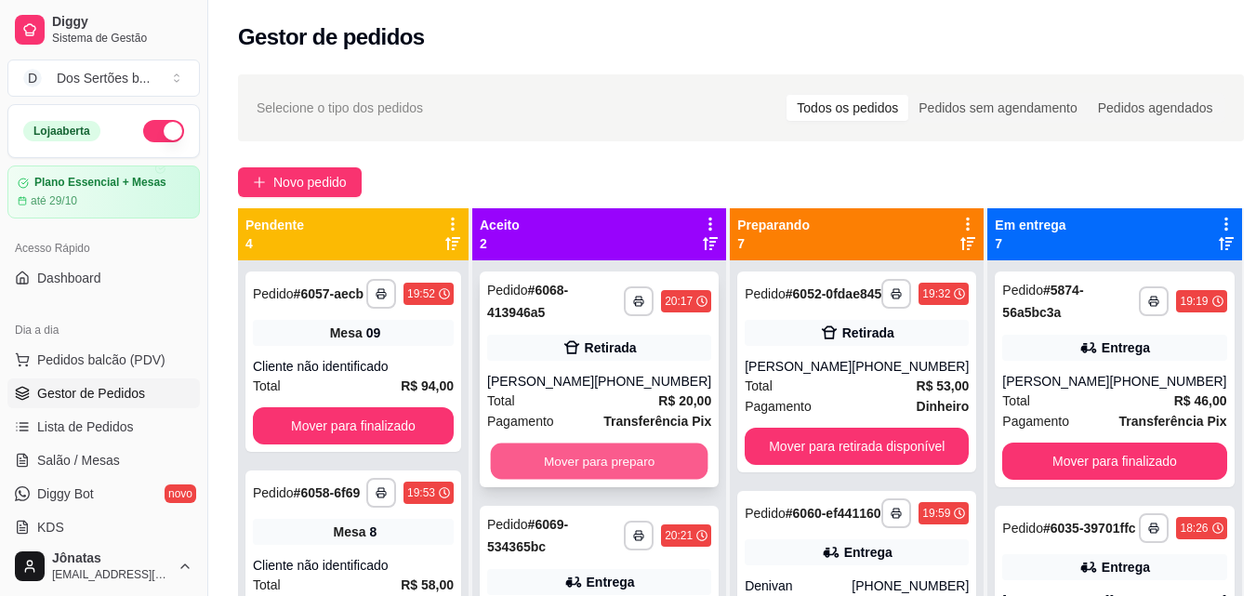
click at [623, 454] on button "Mover para preparo" at bounding box center [600, 462] width 218 height 36
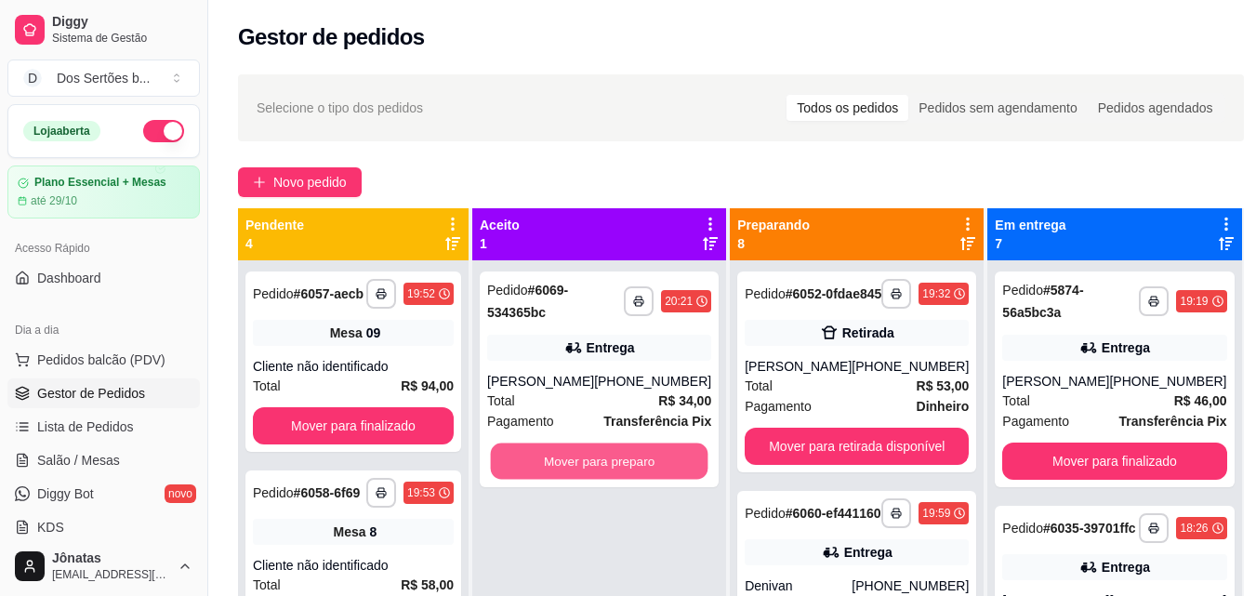
click at [623, 454] on button "Mover para preparo" at bounding box center [600, 462] width 218 height 36
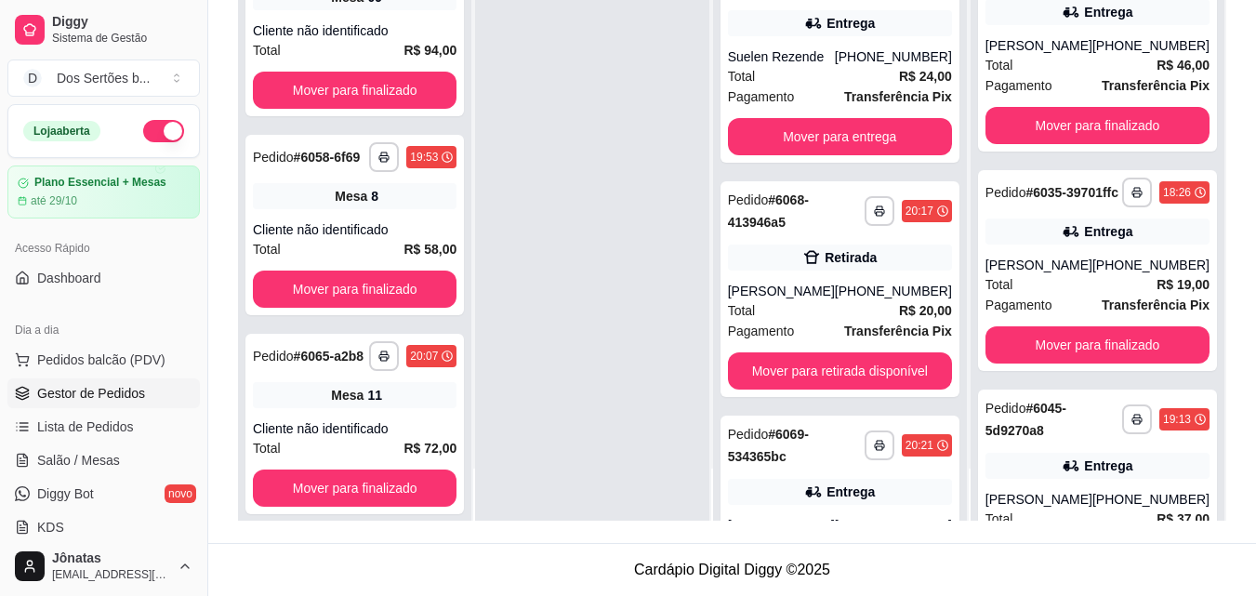
scroll to position [1569, 0]
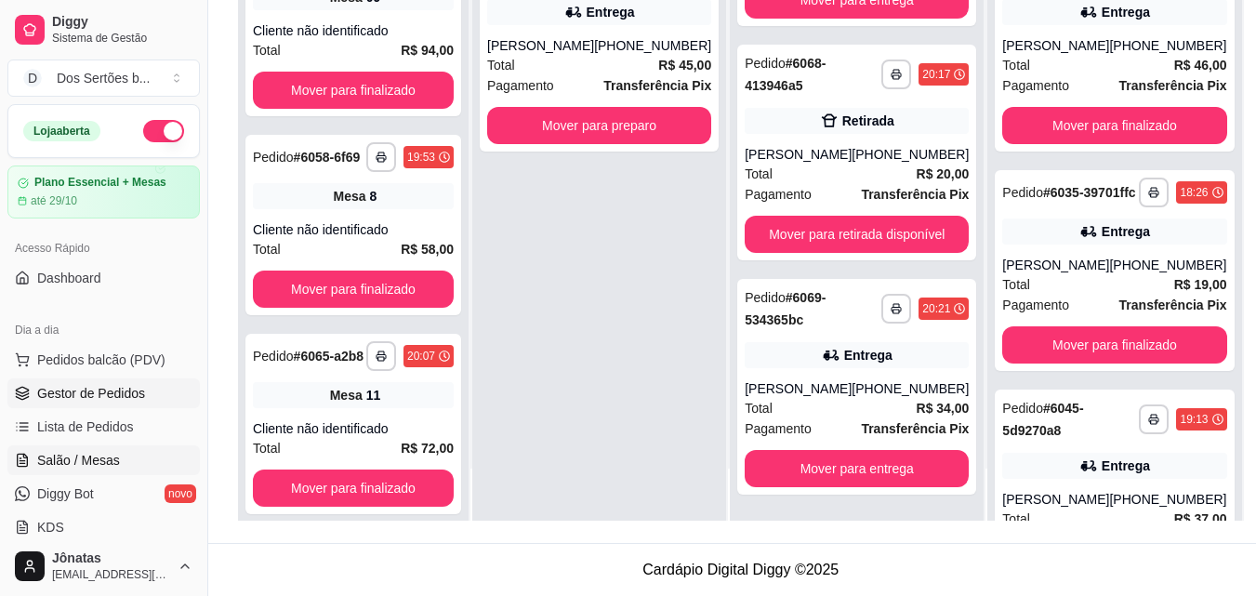
click at [118, 462] on link "Salão / Mesas" at bounding box center [103, 460] width 192 height 30
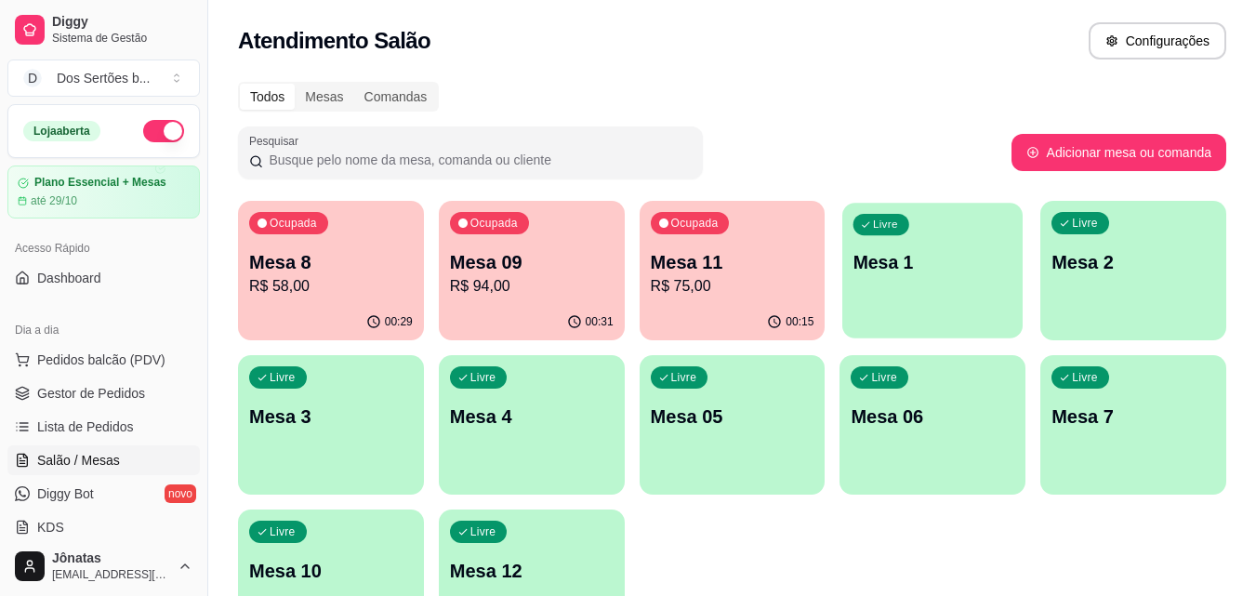
click at [920, 287] on div "Livre Mesa 1" at bounding box center [932, 259] width 180 height 113
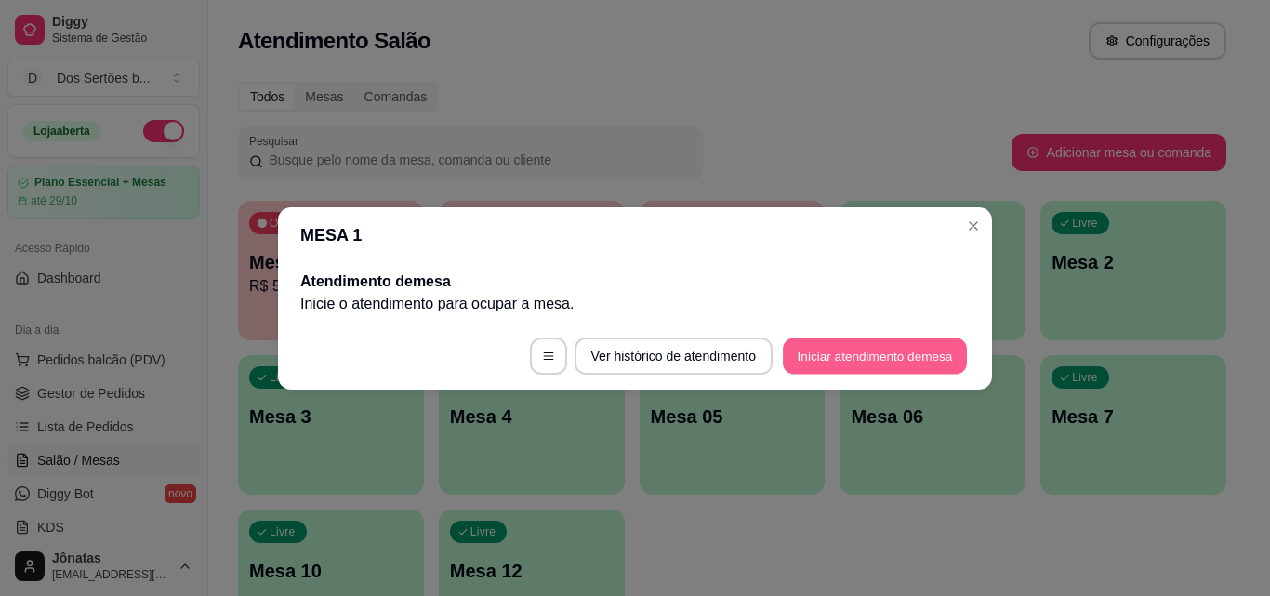
click at [854, 363] on button "Iniciar atendimento de mesa" at bounding box center [875, 356] width 184 height 36
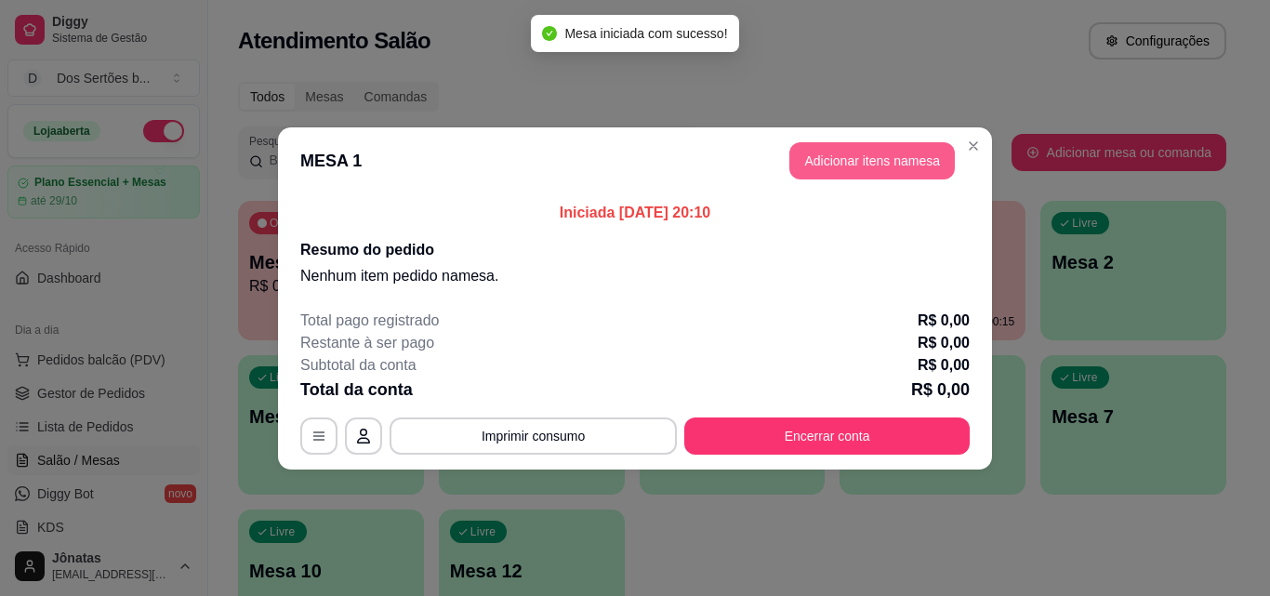
click at [834, 157] on button "Adicionar itens na mesa" at bounding box center [872, 160] width 166 height 37
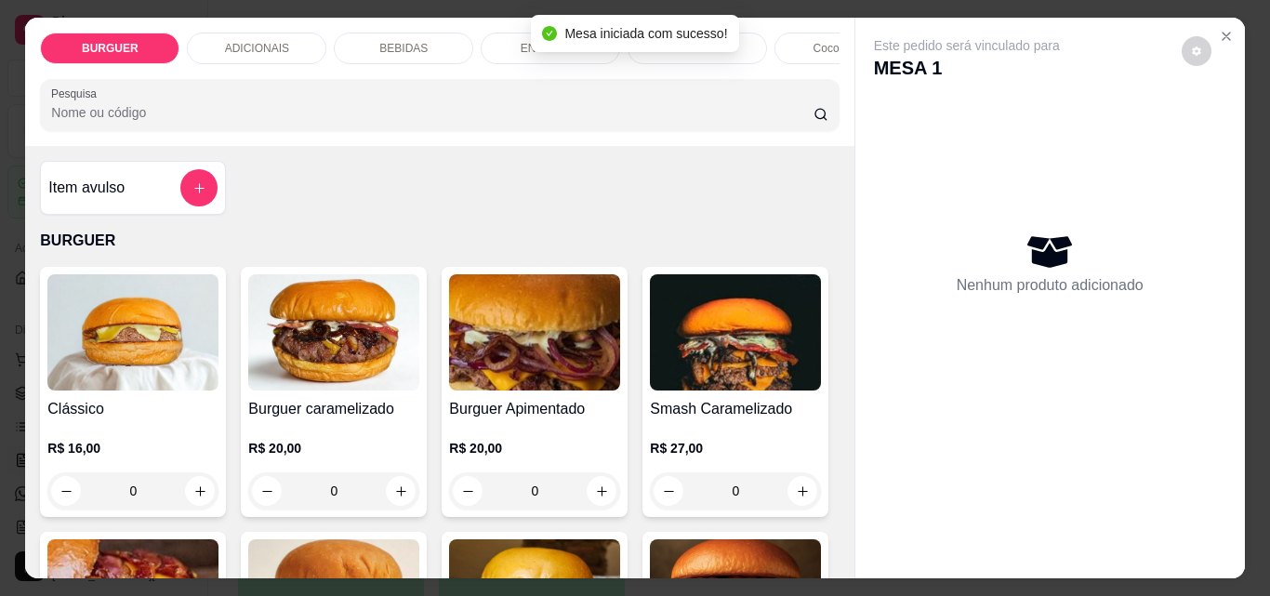
scroll to position [141, 0]
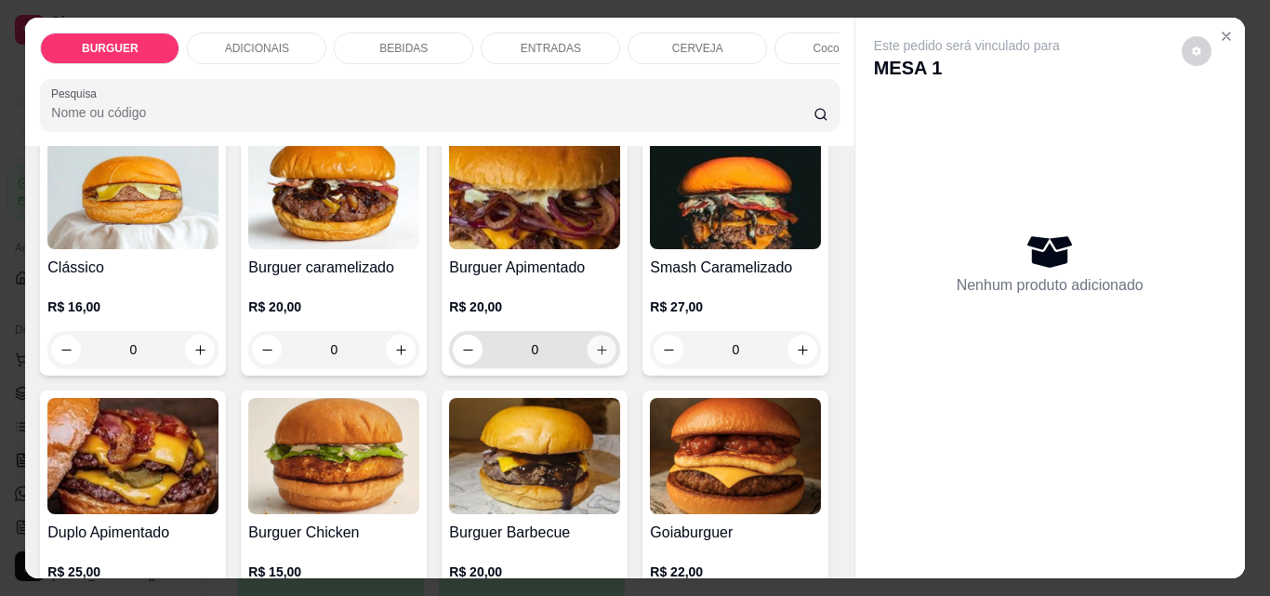
click at [597, 348] on button "increase-product-quantity" at bounding box center [602, 350] width 29 height 29
type input "1"
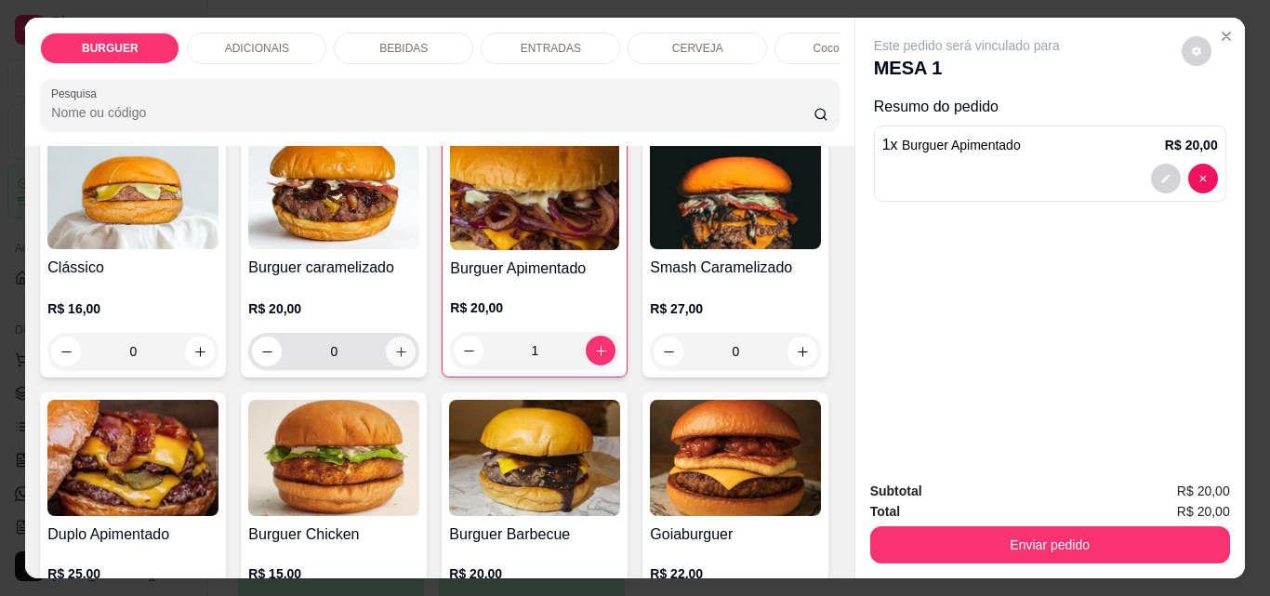
click at [396, 357] on icon "increase-product-quantity" at bounding box center [401, 352] width 14 height 14
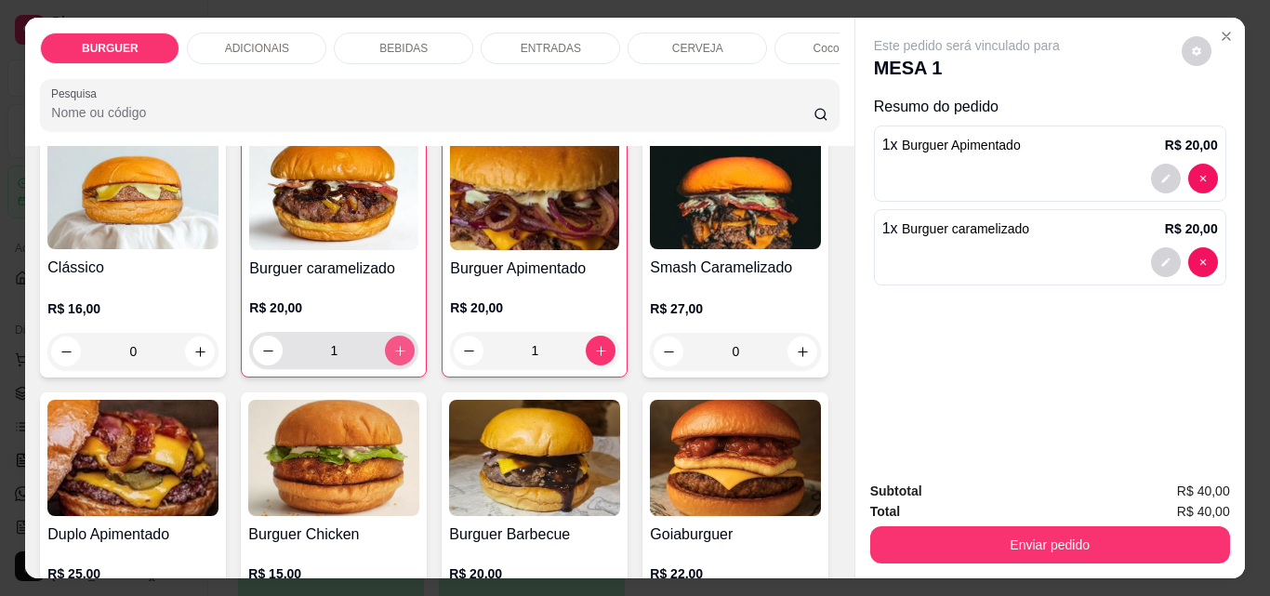
click at [396, 357] on icon "increase-product-quantity" at bounding box center [400, 351] width 14 height 14
type input "2"
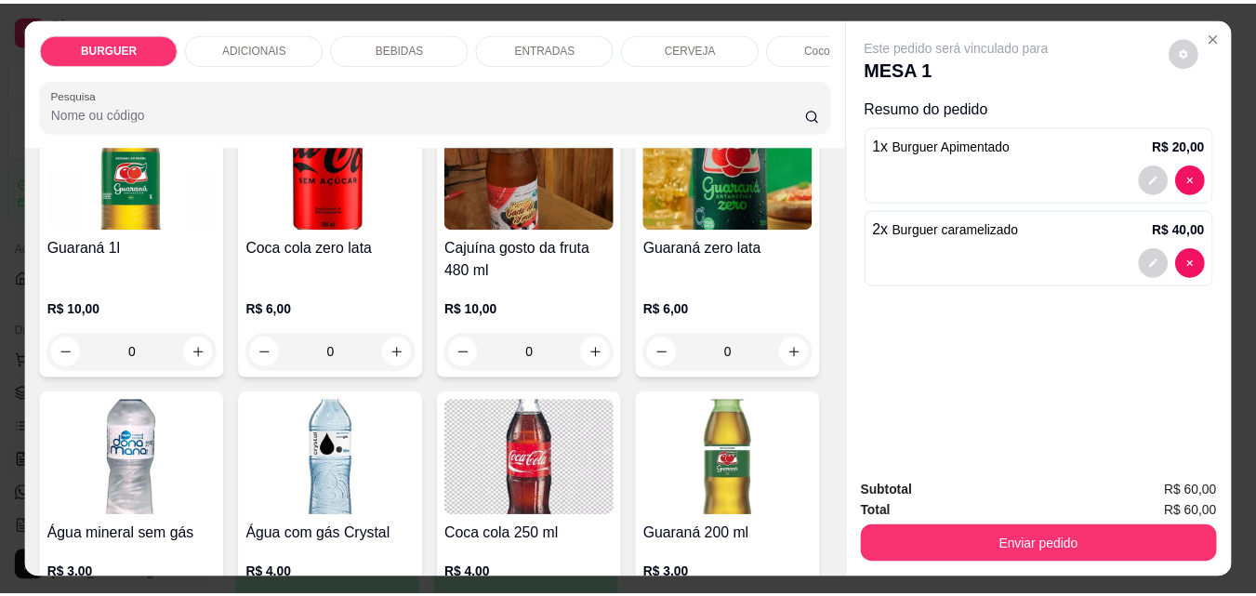
scroll to position [1976, 0]
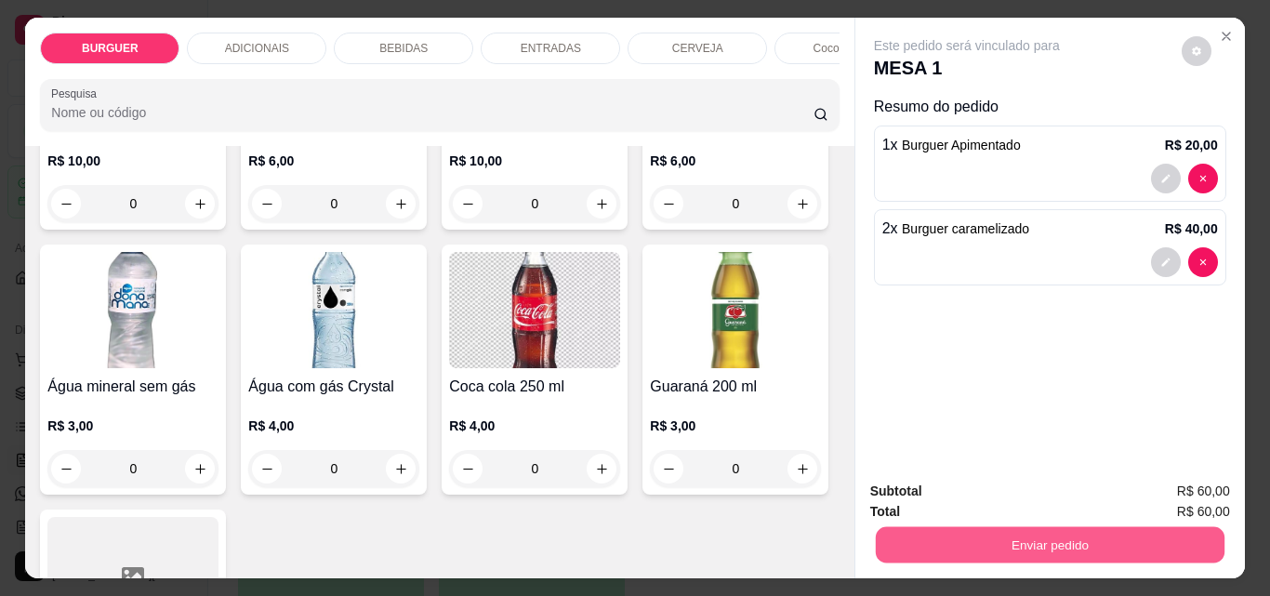
click at [933, 533] on button "Enviar pedido" at bounding box center [1049, 544] width 349 height 36
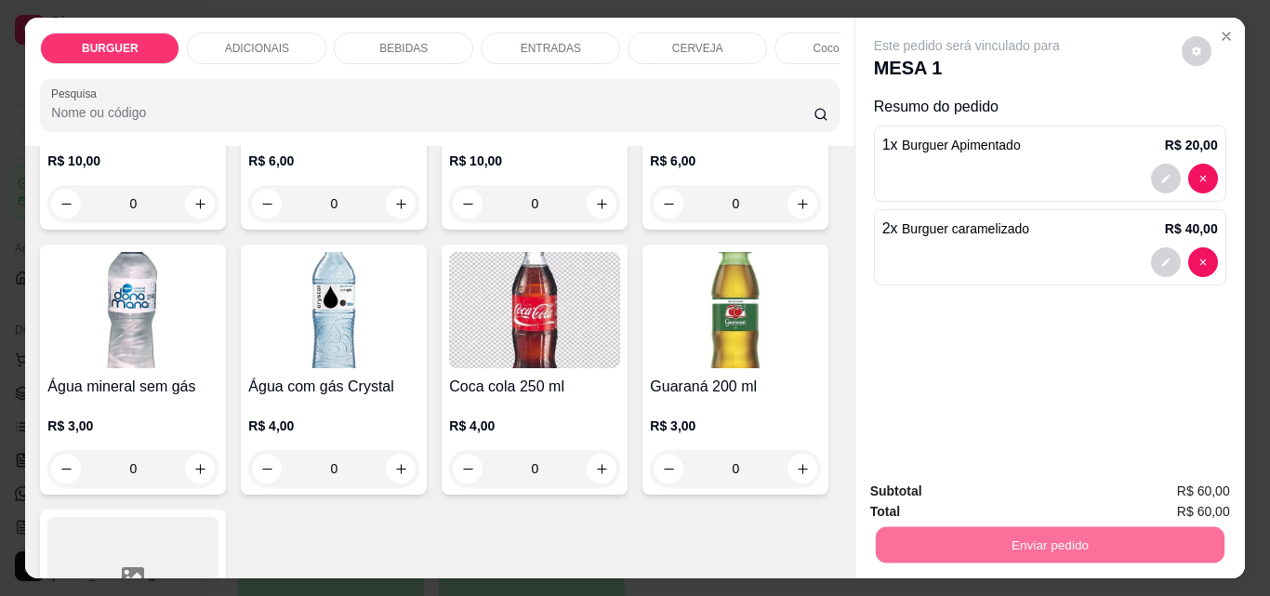
click at [1186, 484] on button "Enviar pedido" at bounding box center [1182, 491] width 102 height 34
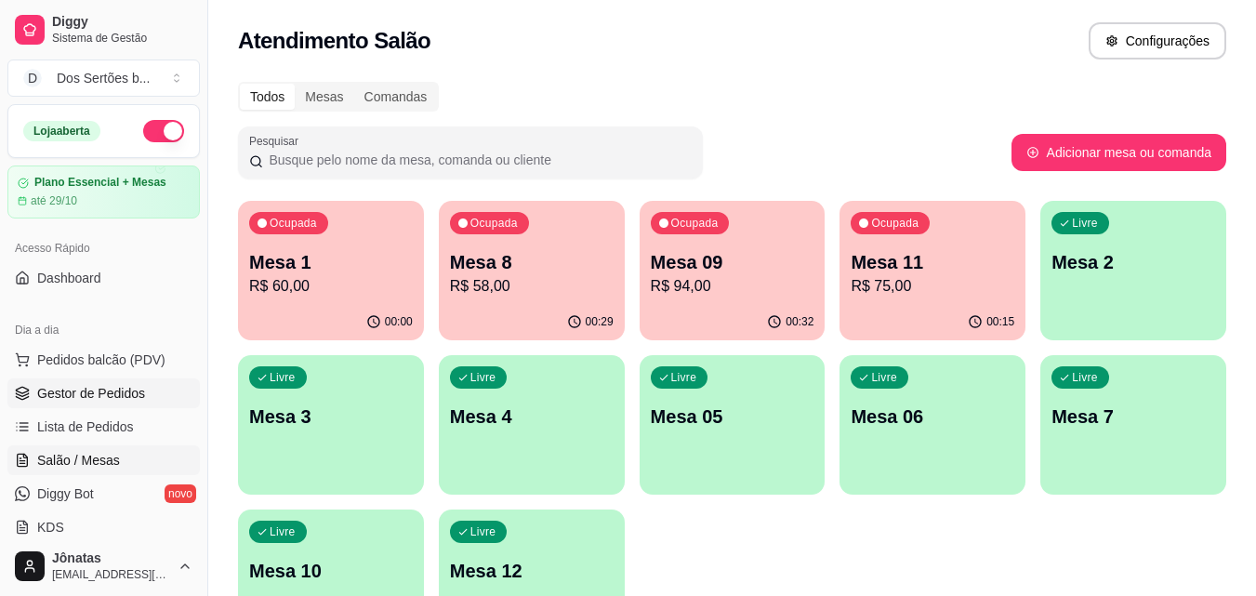
click at [81, 394] on span "Gestor de Pedidos" at bounding box center [91, 393] width 108 height 19
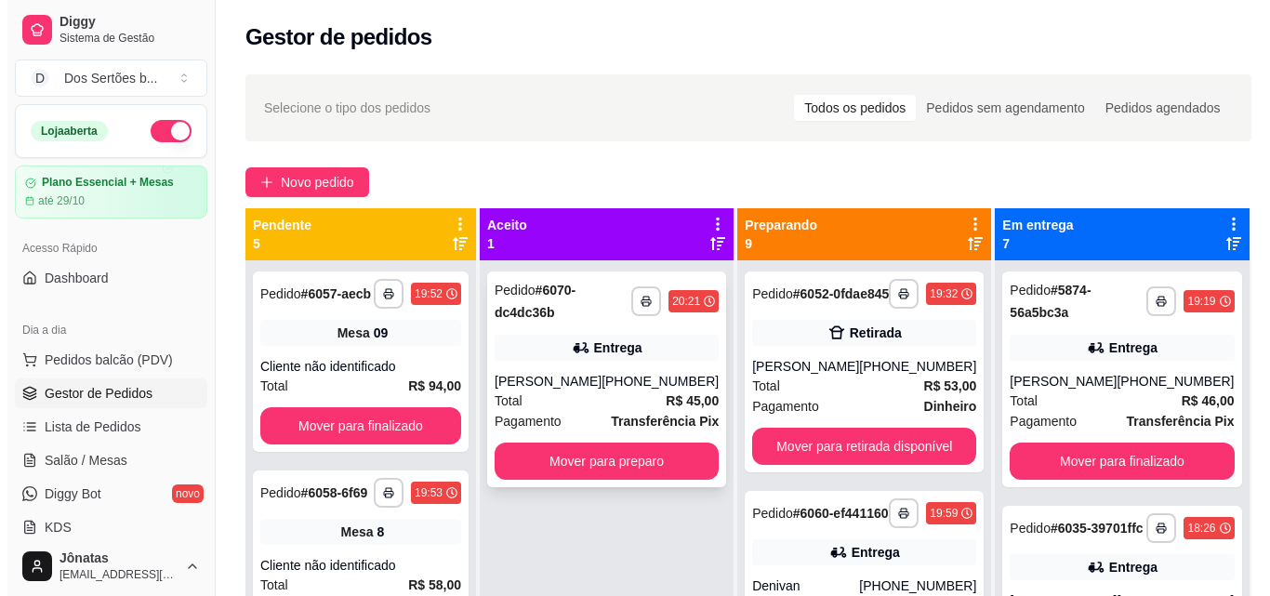
scroll to position [52, 0]
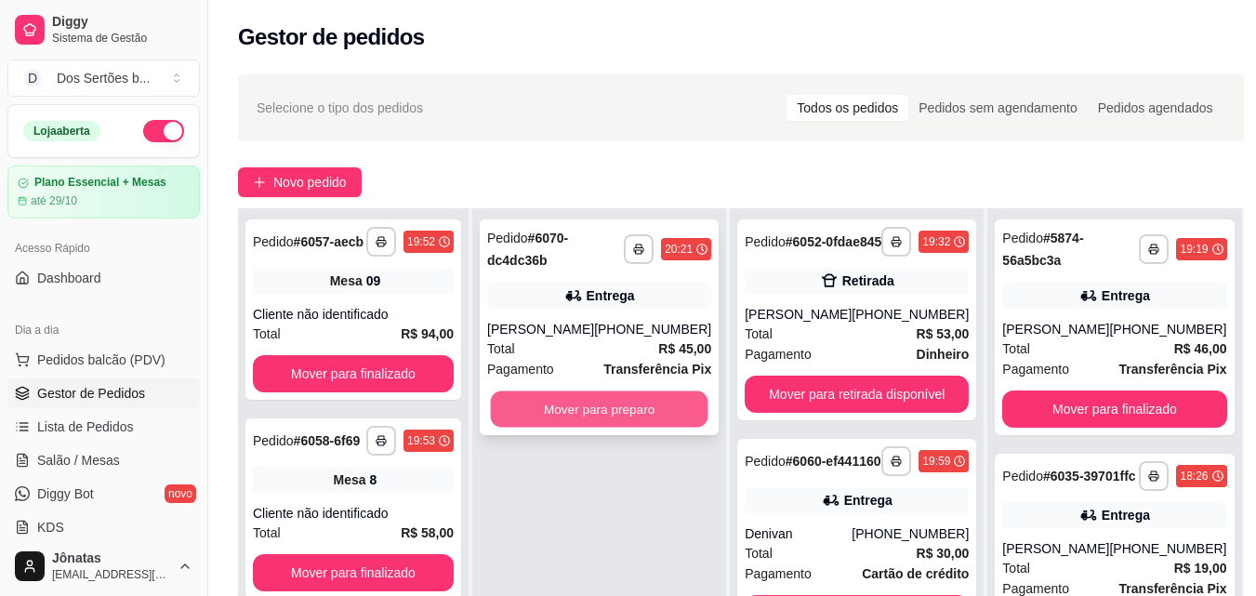
click at [562, 414] on button "Mover para preparo" at bounding box center [600, 409] width 218 height 36
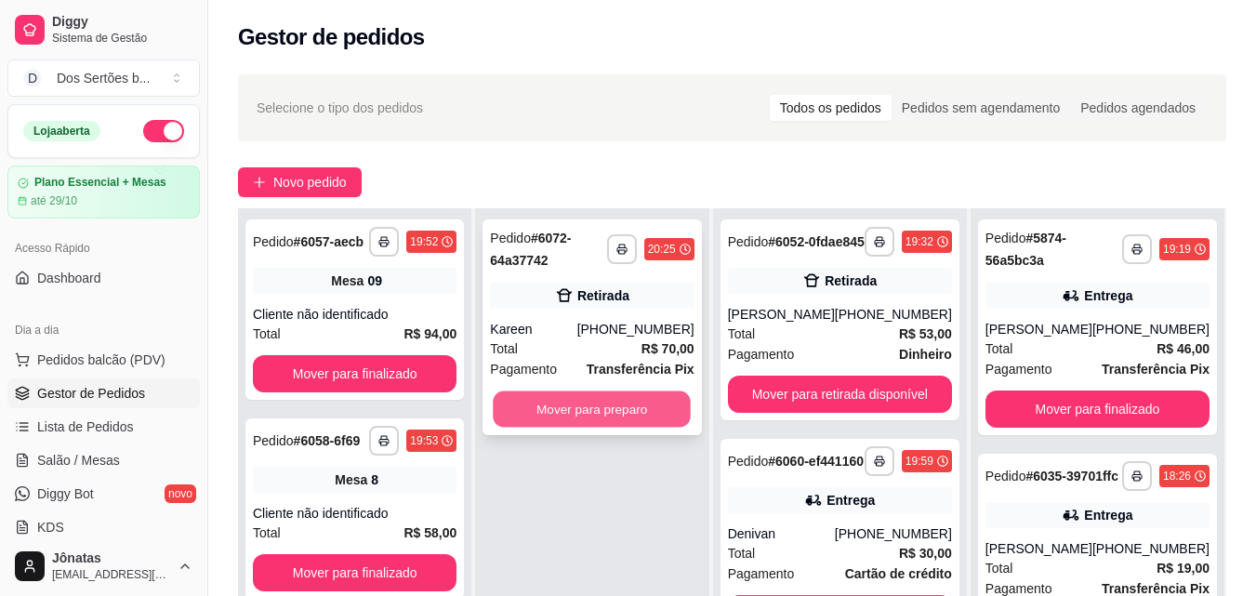
click at [563, 406] on button "Mover para preparo" at bounding box center [593, 409] width 198 height 36
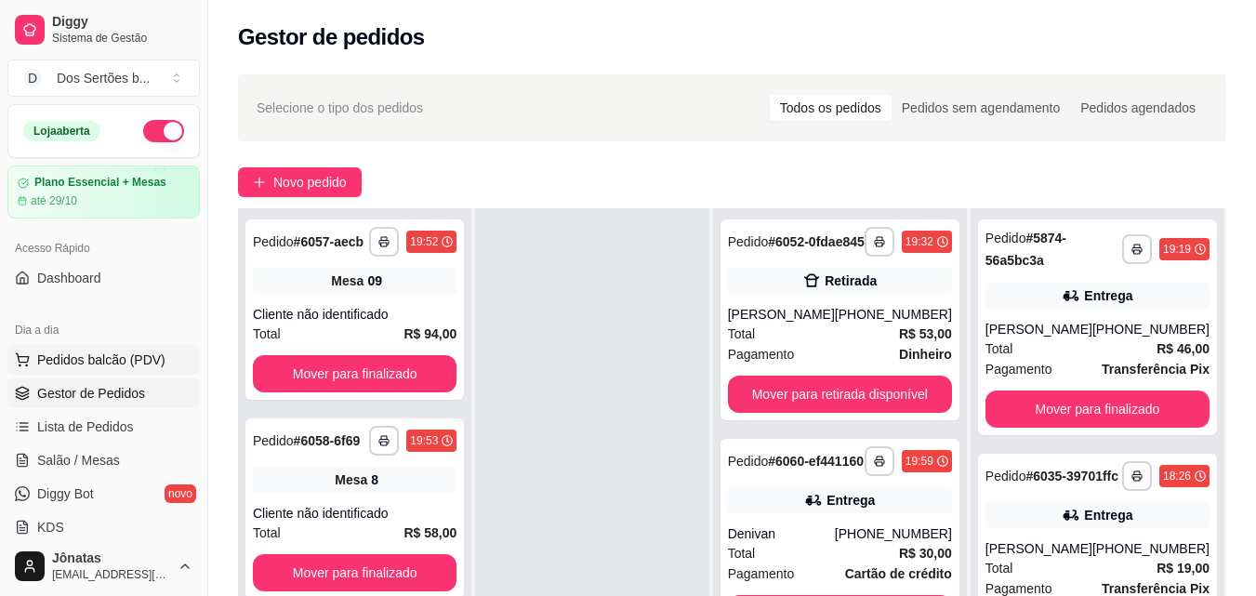
click at [52, 354] on span "Pedidos balcão (PDV)" at bounding box center [101, 360] width 128 height 19
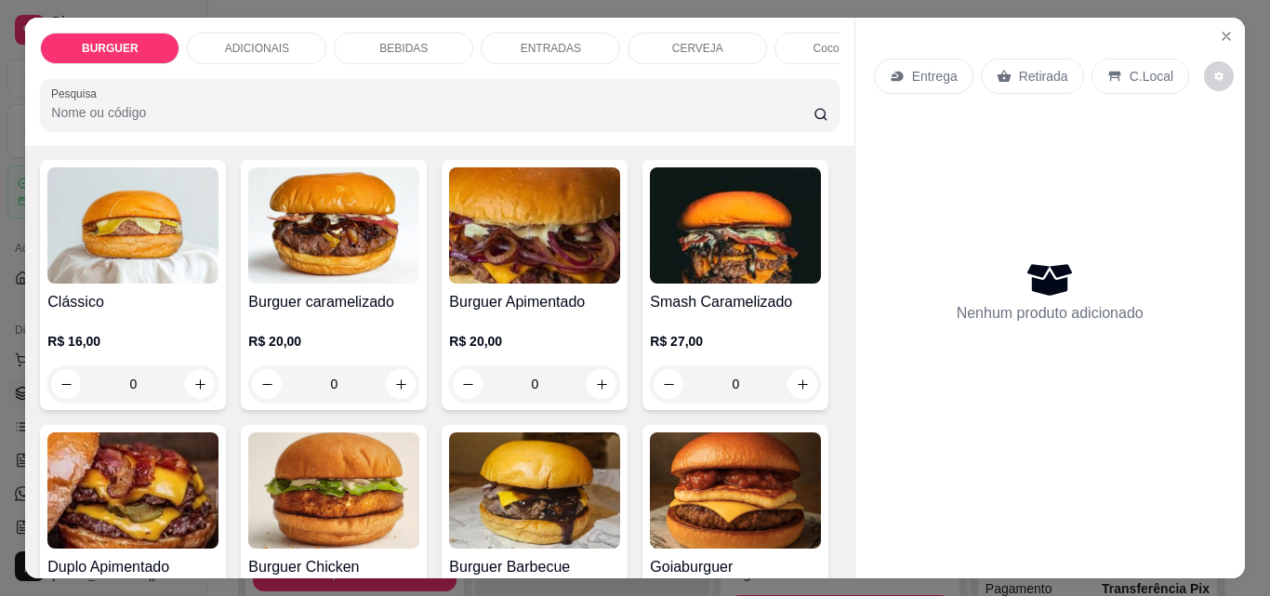
scroll to position [110, 0]
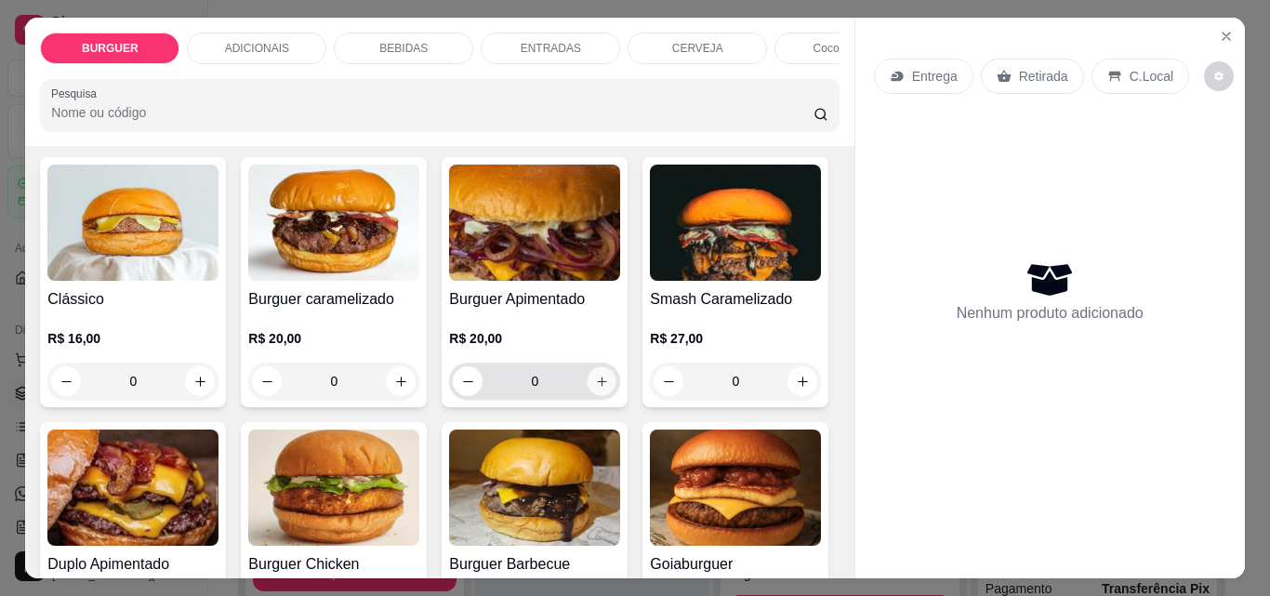
click at [595, 382] on icon "increase-product-quantity" at bounding box center [602, 382] width 14 height 14
type input "1"
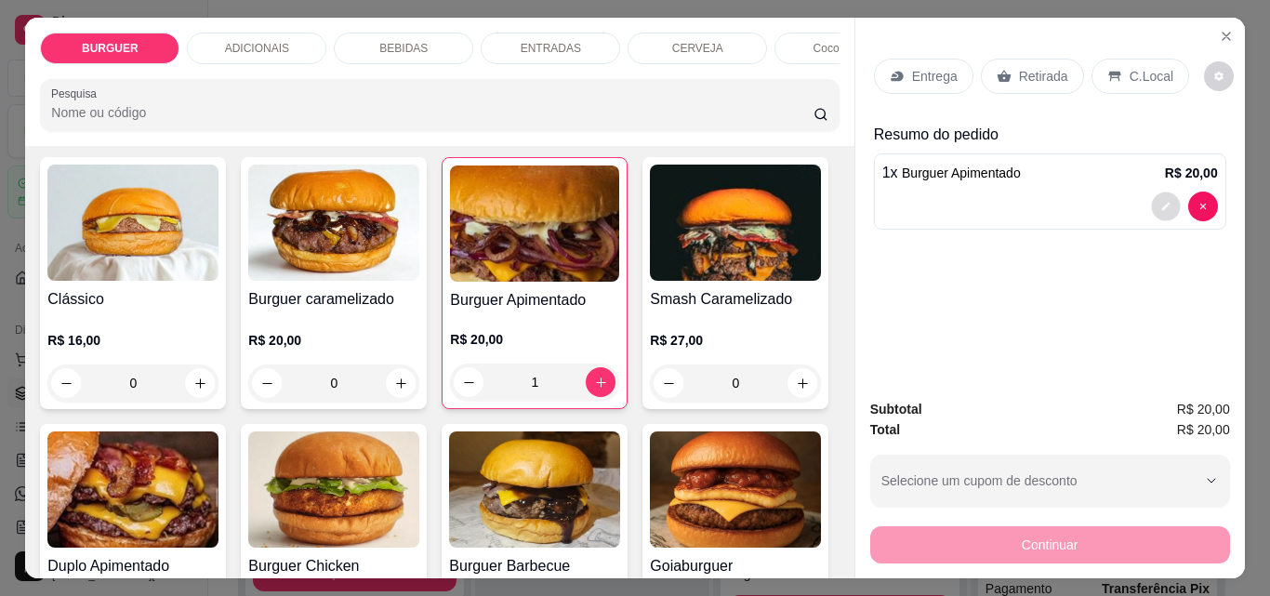
click at [1160, 201] on icon "decrease-product-quantity" at bounding box center [1165, 206] width 11 height 11
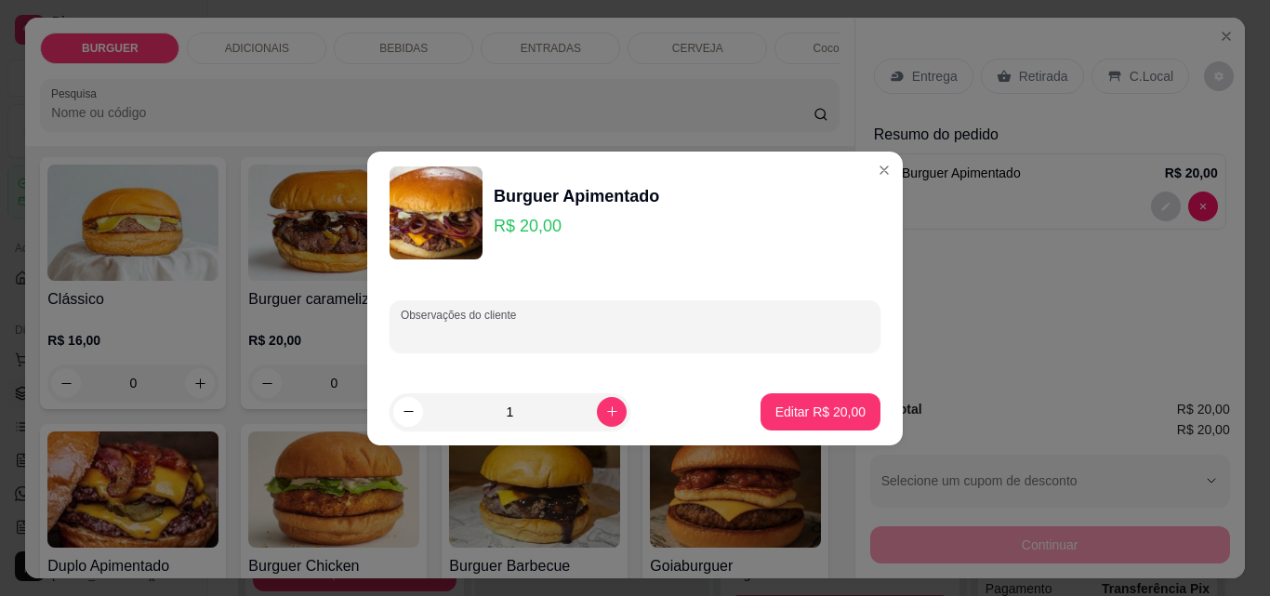
click at [575, 325] on input "Observações do cliente" at bounding box center [635, 334] width 469 height 19
type input "tocar o pao, pelo cajuína"
click at [798, 409] on p "Editar R$ 20,00" at bounding box center [819, 412] width 87 height 18
type input "0"
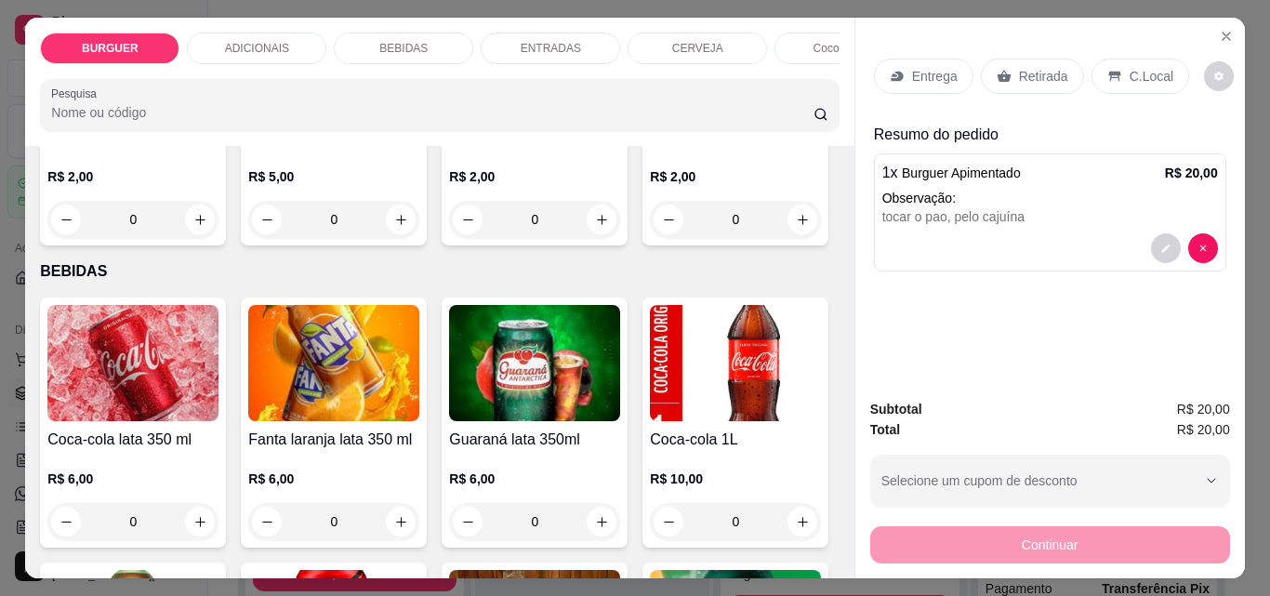
scroll to position [1373, 0]
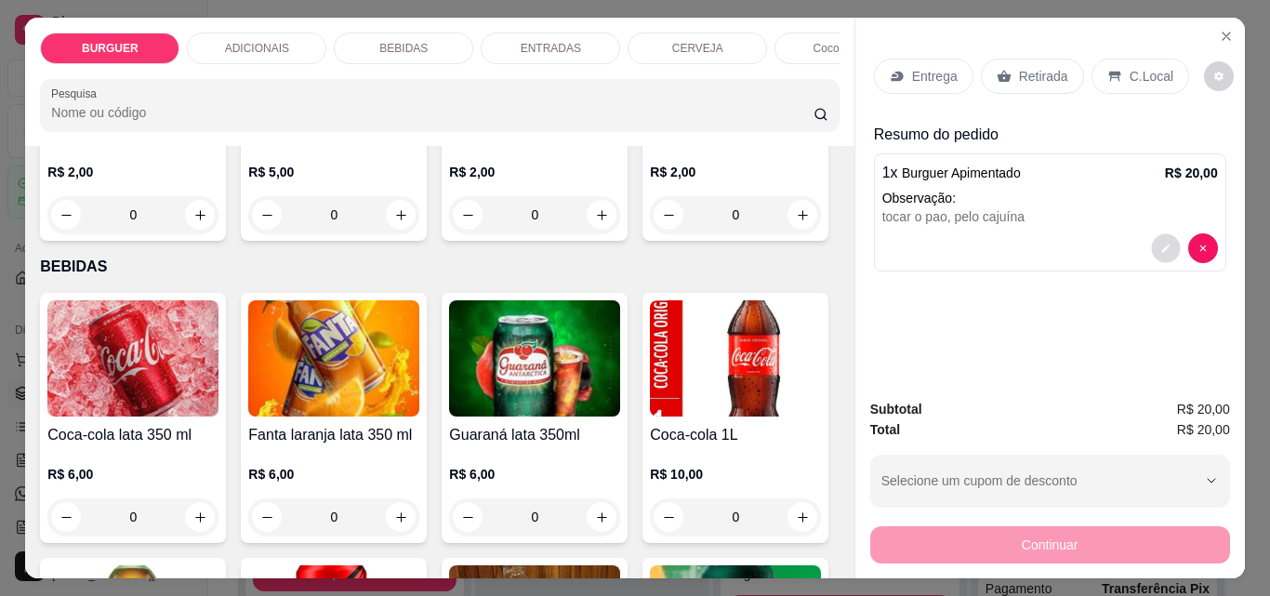
click at [1160, 243] on icon "decrease-product-quantity" at bounding box center [1165, 248] width 11 height 11
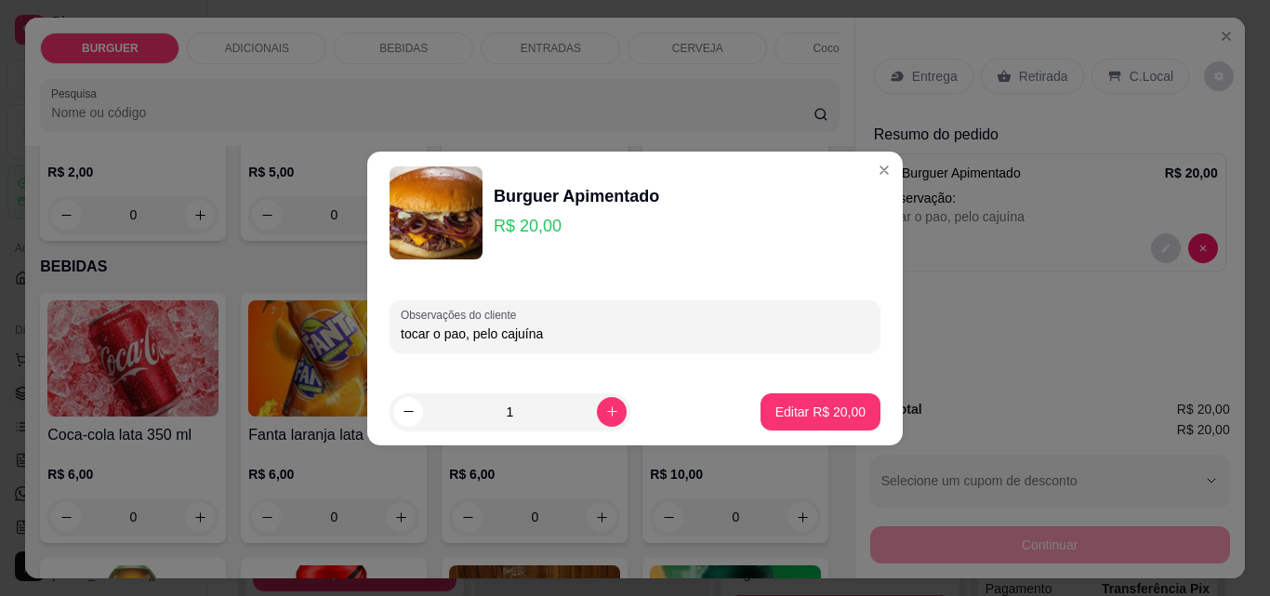
click at [546, 336] on input "tocar o pao, pelo cajuína" at bounding box center [635, 334] width 469 height 19
type input "tocar o pao, pelo cajuína, geleia separada"
click at [785, 404] on p "Editar R$ 20,00" at bounding box center [819, 412] width 87 height 18
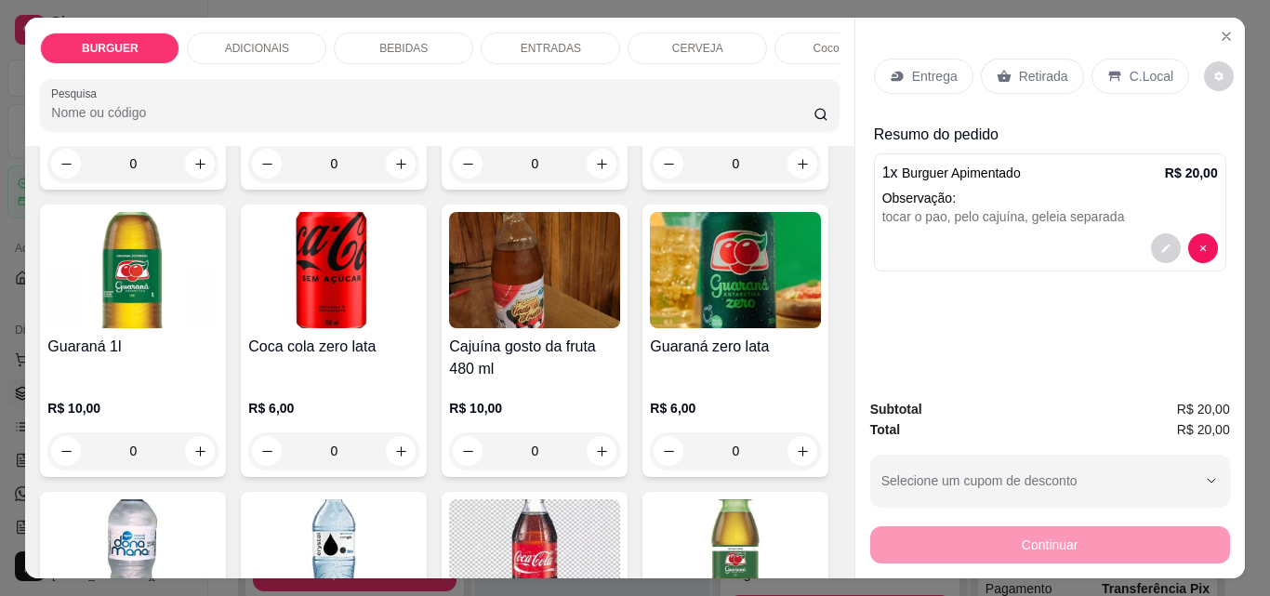
scroll to position [1944, 0]
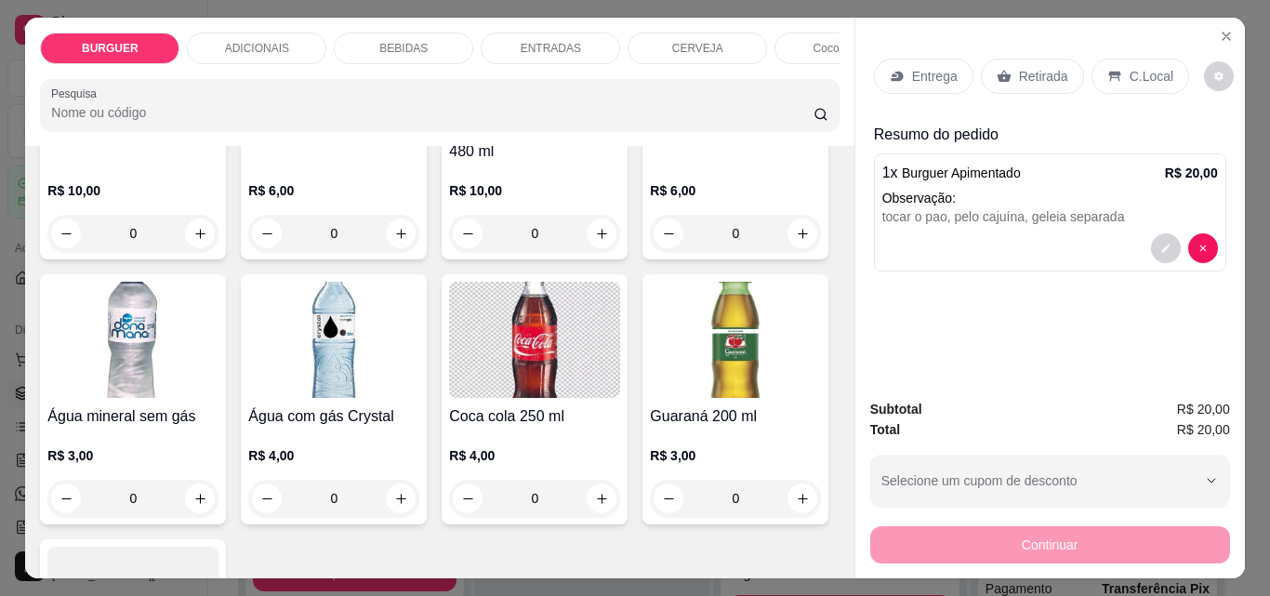
type input "1"
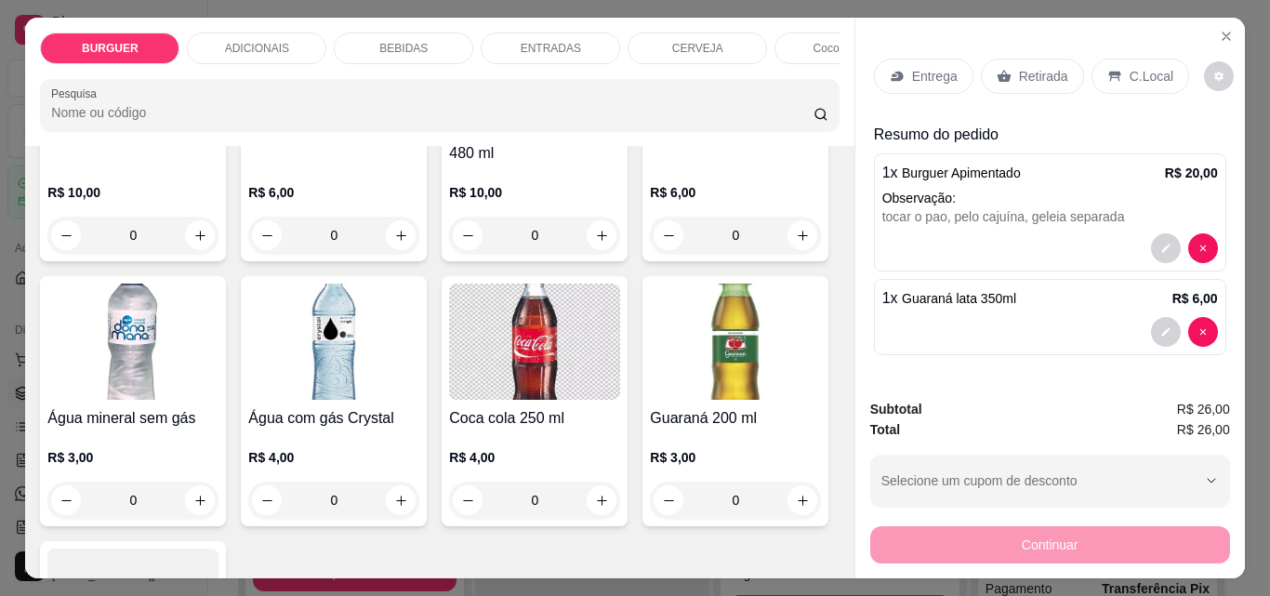
click at [920, 68] on p "Entrega" at bounding box center [935, 76] width 46 height 19
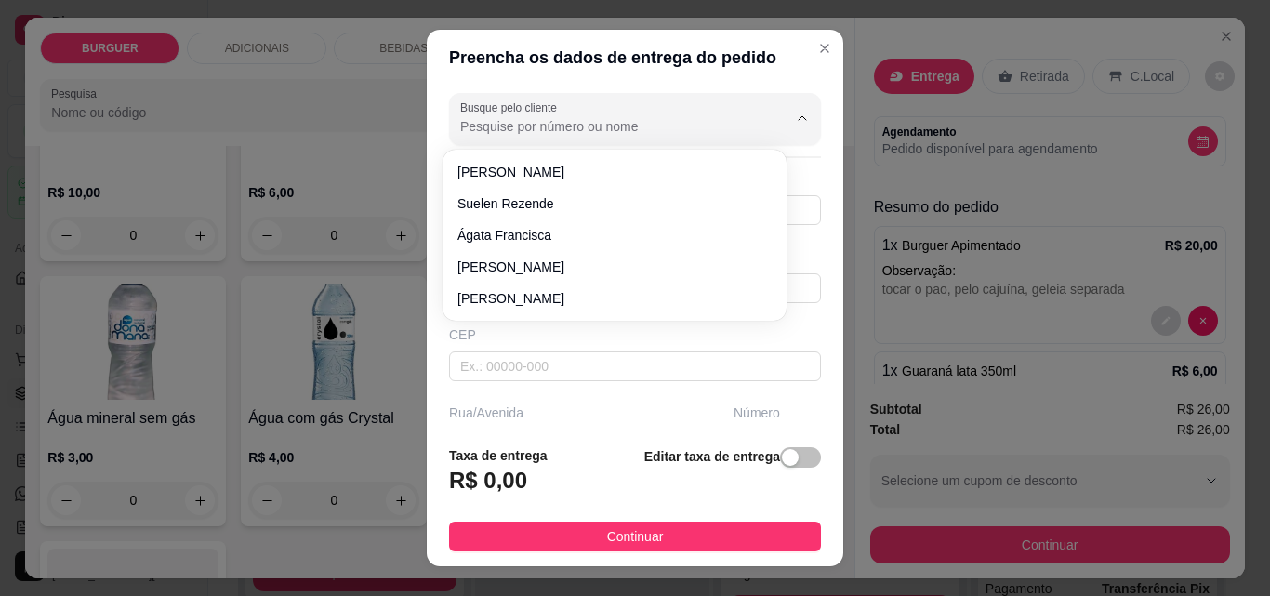
click at [473, 124] on input "Busque pelo cliente" at bounding box center [609, 126] width 298 height 19
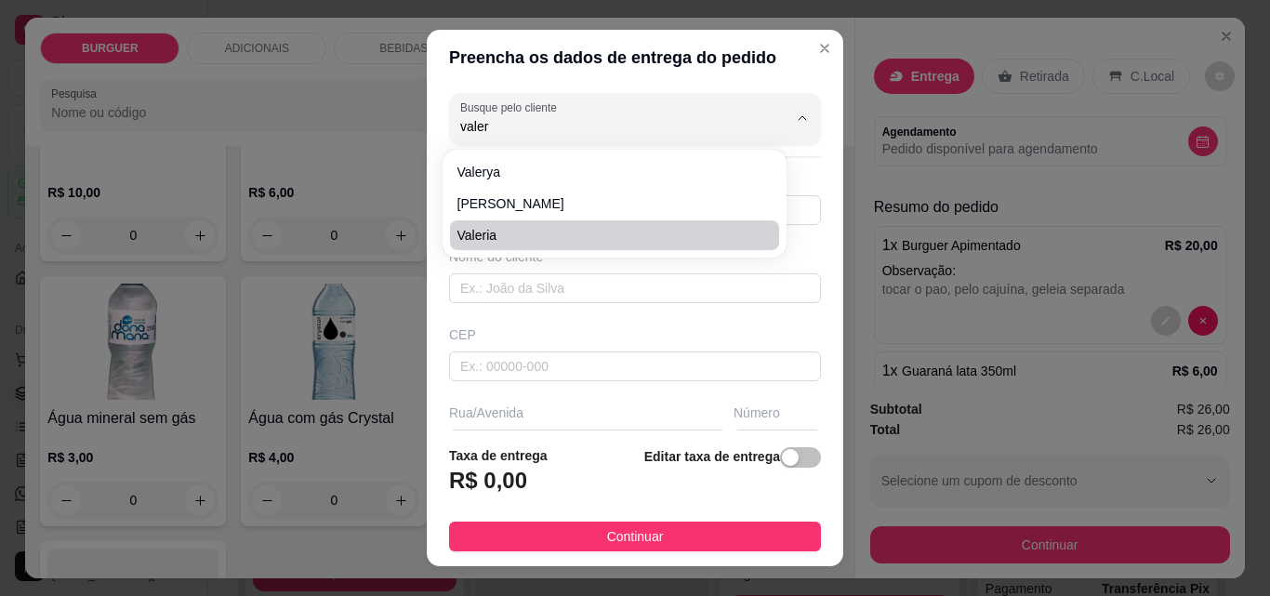
click at [476, 241] on span "Valeria" at bounding box center [605, 235] width 296 height 19
type input "Valeria"
type input "8695714502"
type input "Valeria"
type input "Curva\ Bar da Deuza"
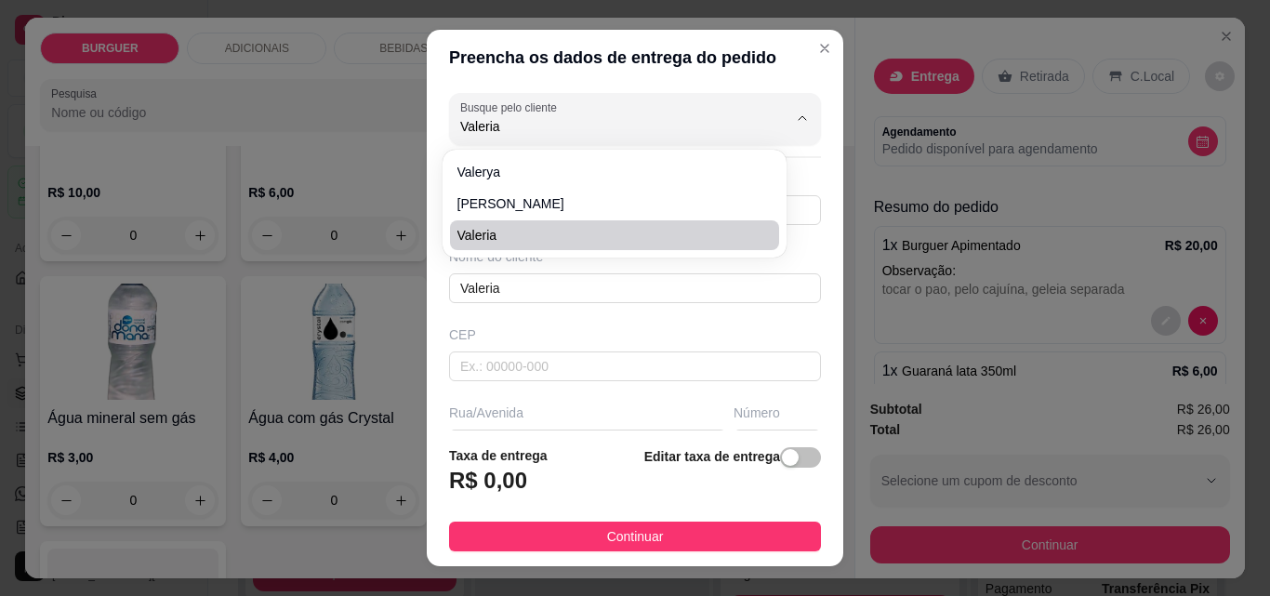
type input "Batalha"
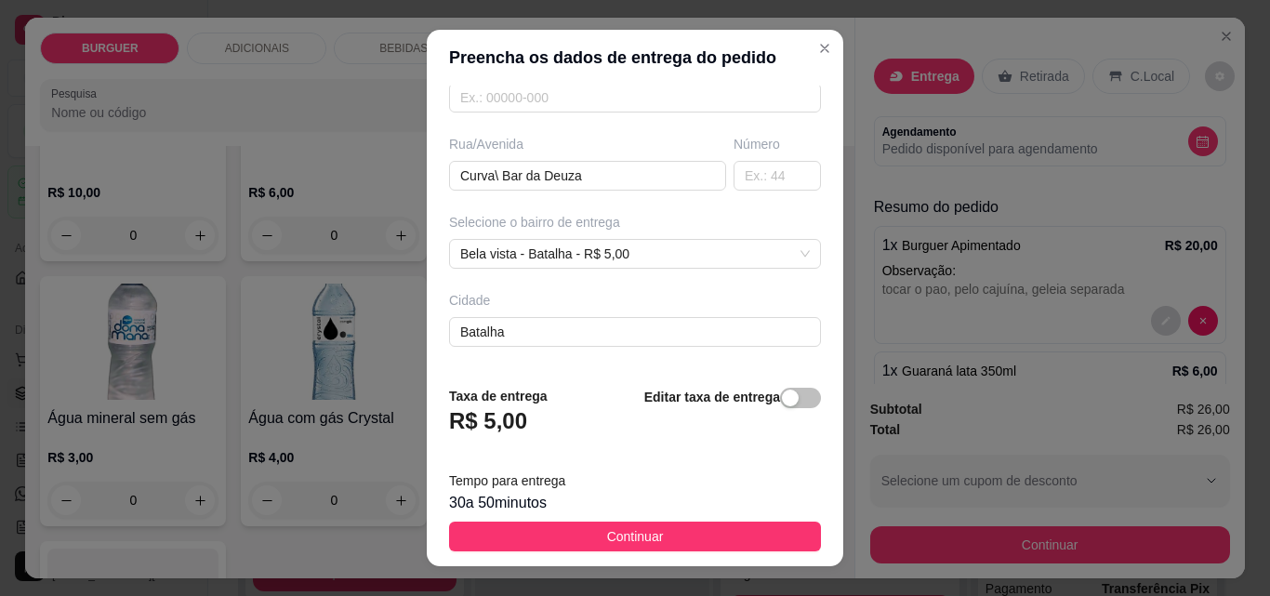
scroll to position [341, 0]
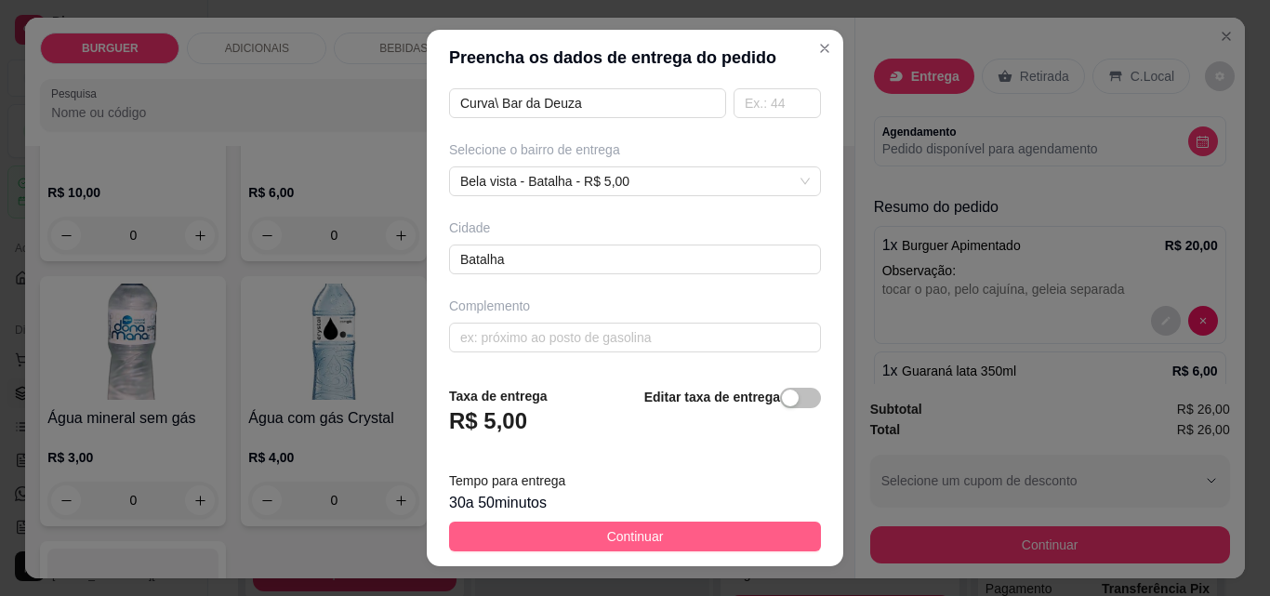
type input "Valeria"
click at [709, 523] on button "Continuar" at bounding box center [635, 537] width 372 height 30
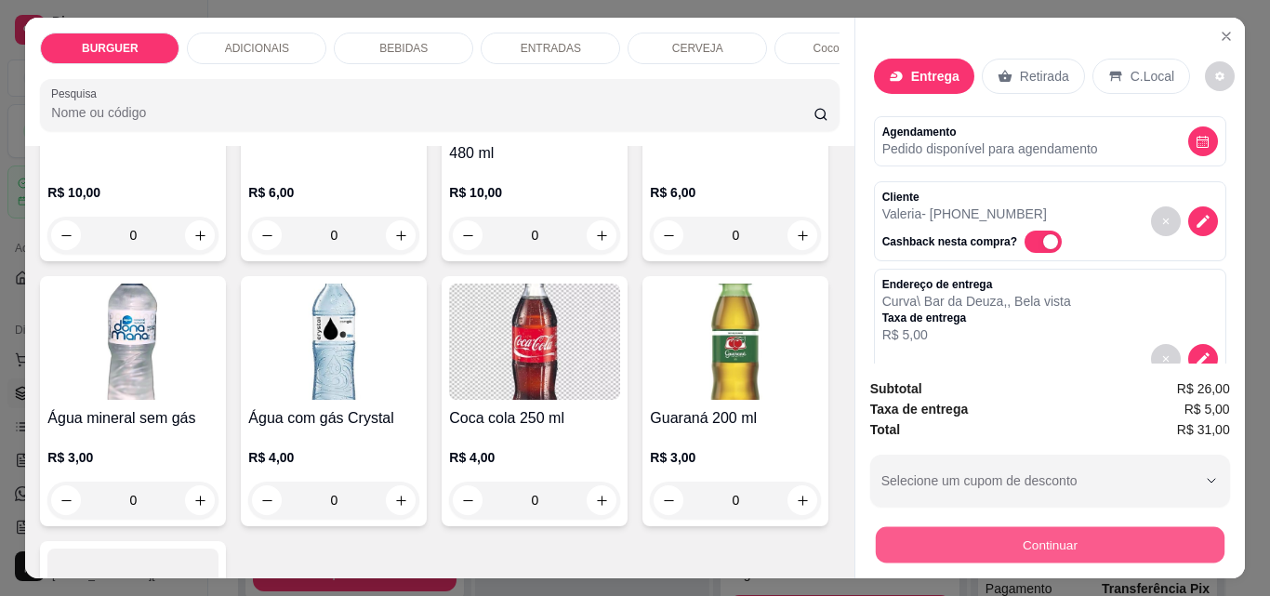
click at [936, 528] on button "Continuar" at bounding box center [1049, 544] width 349 height 36
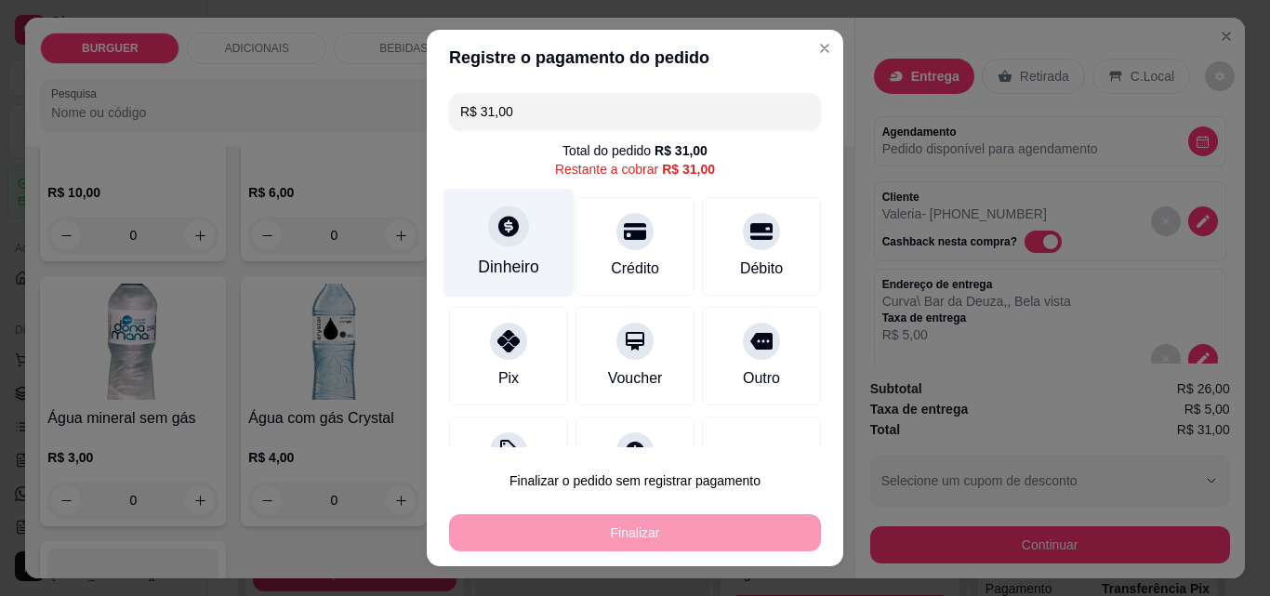
click at [498, 229] on icon at bounding box center [508, 226] width 20 height 20
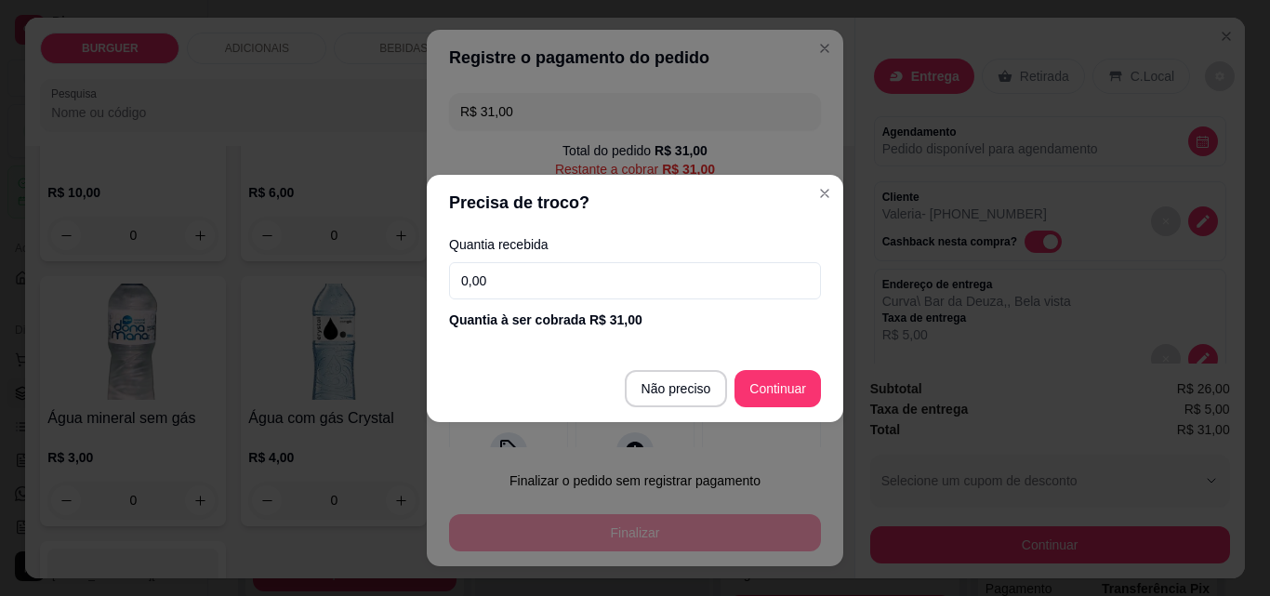
click at [498, 272] on input "0,00" at bounding box center [635, 280] width 372 height 37
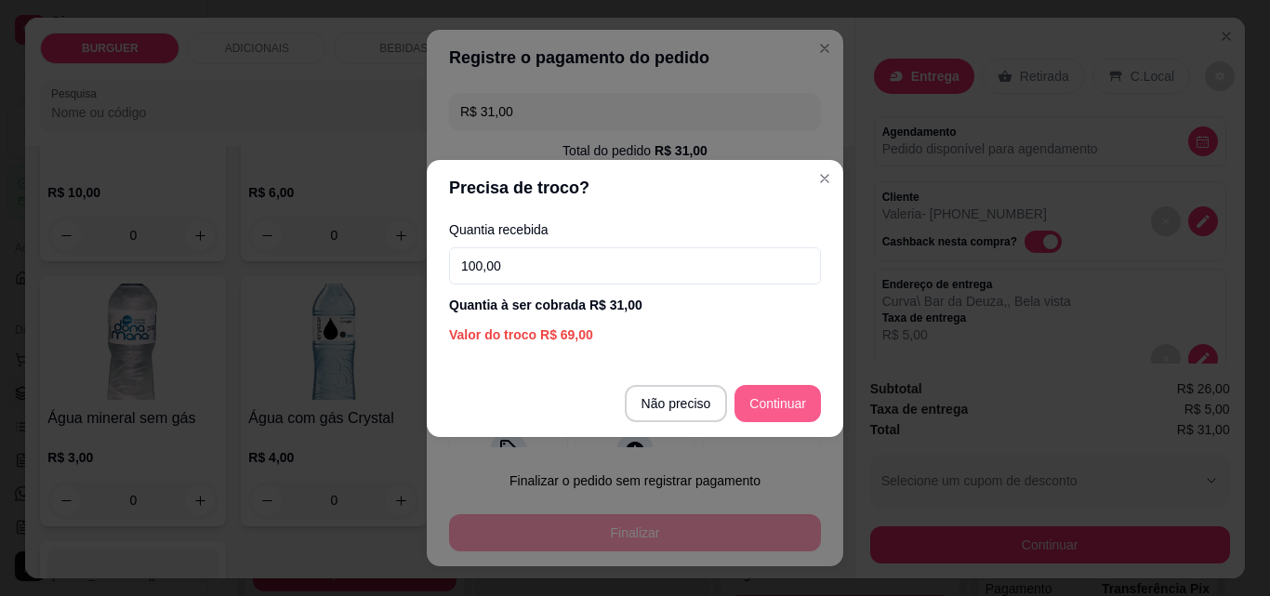
type input "100,00"
type input "R$ 0,00"
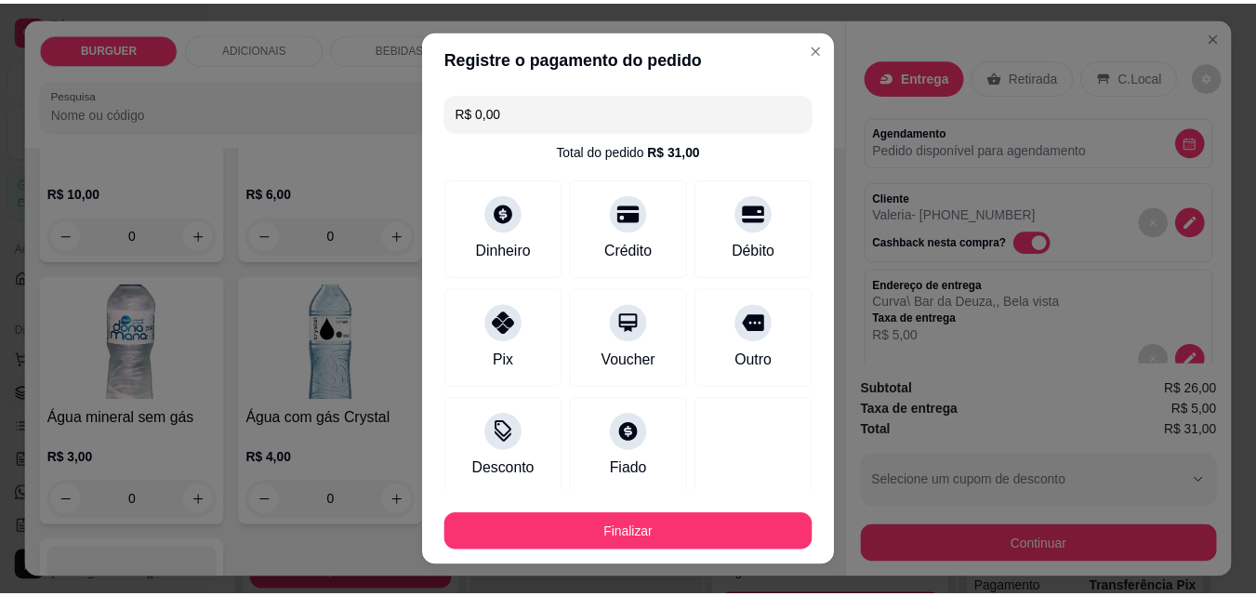
scroll to position [109, 0]
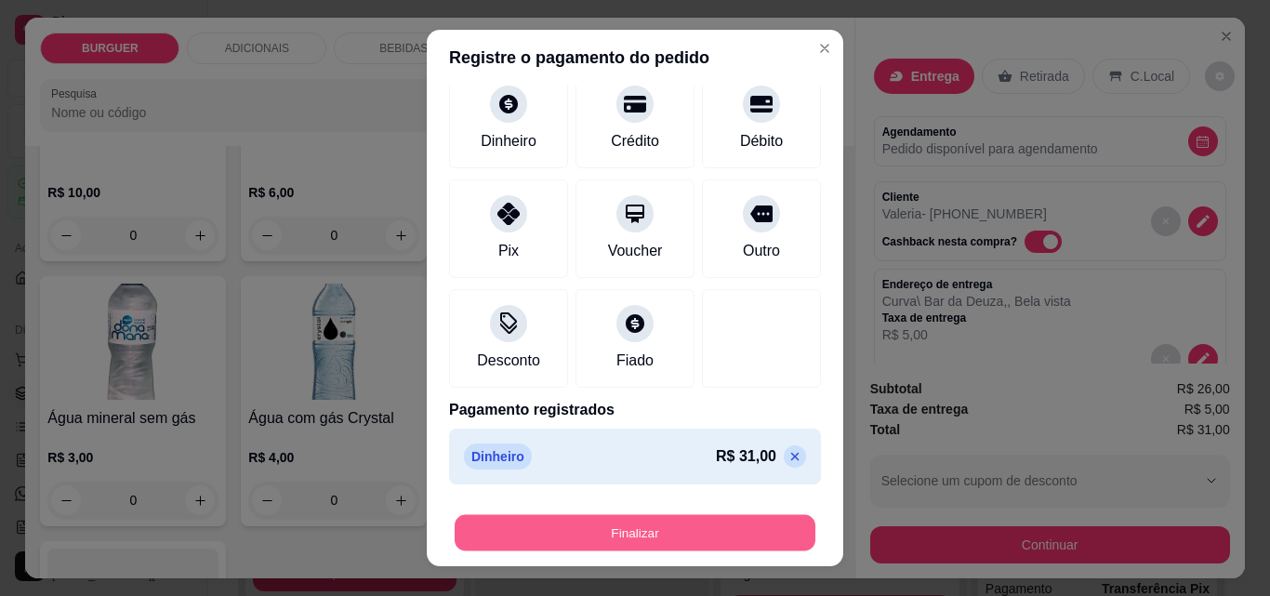
click at [722, 524] on button "Finalizar" at bounding box center [635, 533] width 361 height 36
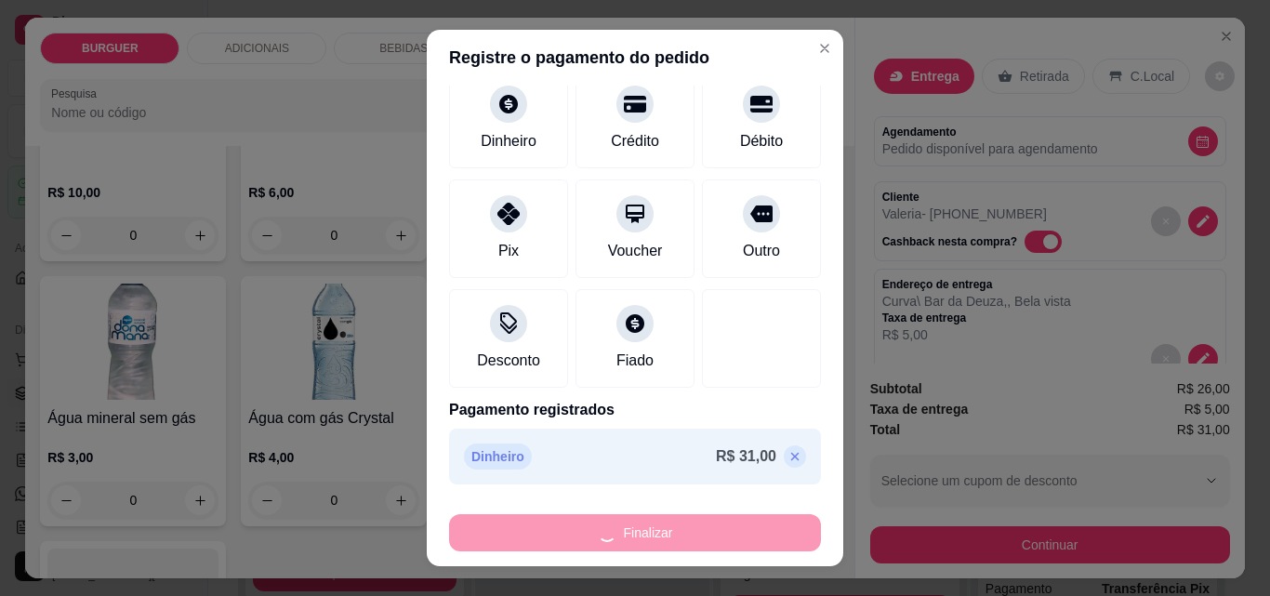
type input "0"
type input "-R$ 31,00"
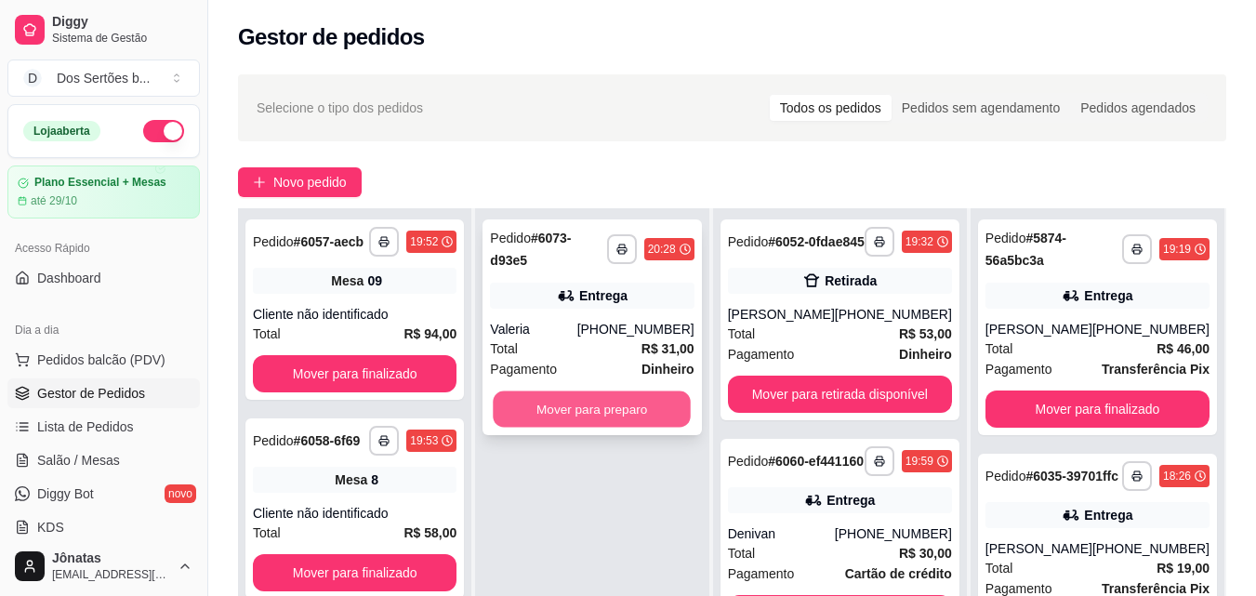
click at [578, 396] on button "Mover para preparo" at bounding box center [593, 409] width 198 height 36
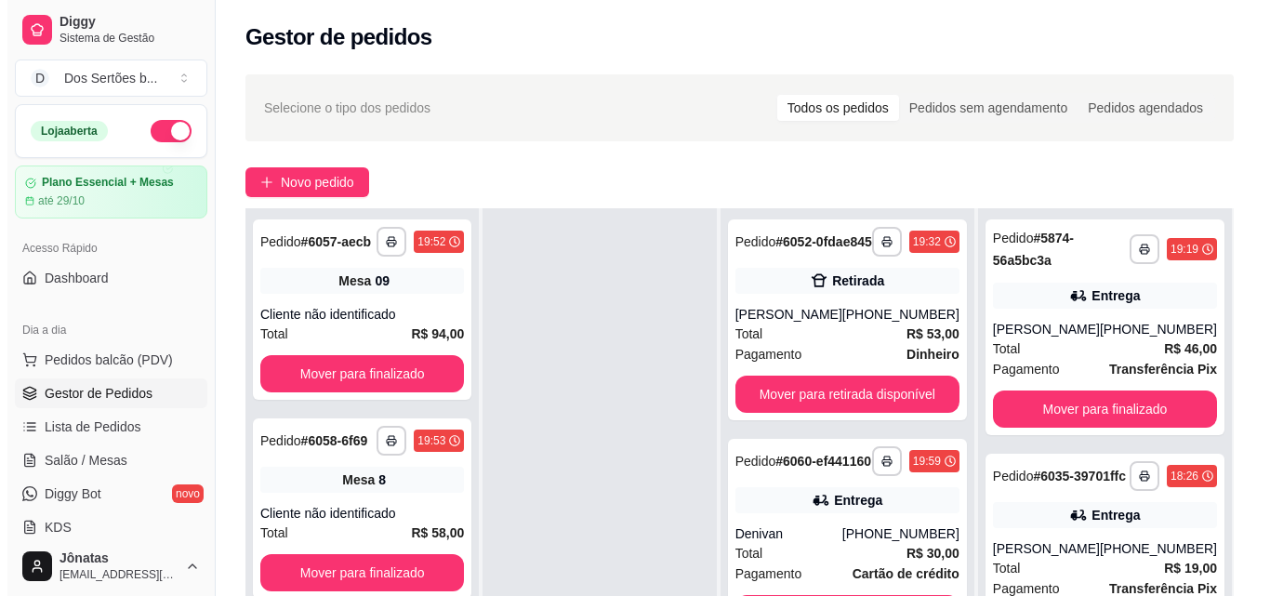
scroll to position [284, 0]
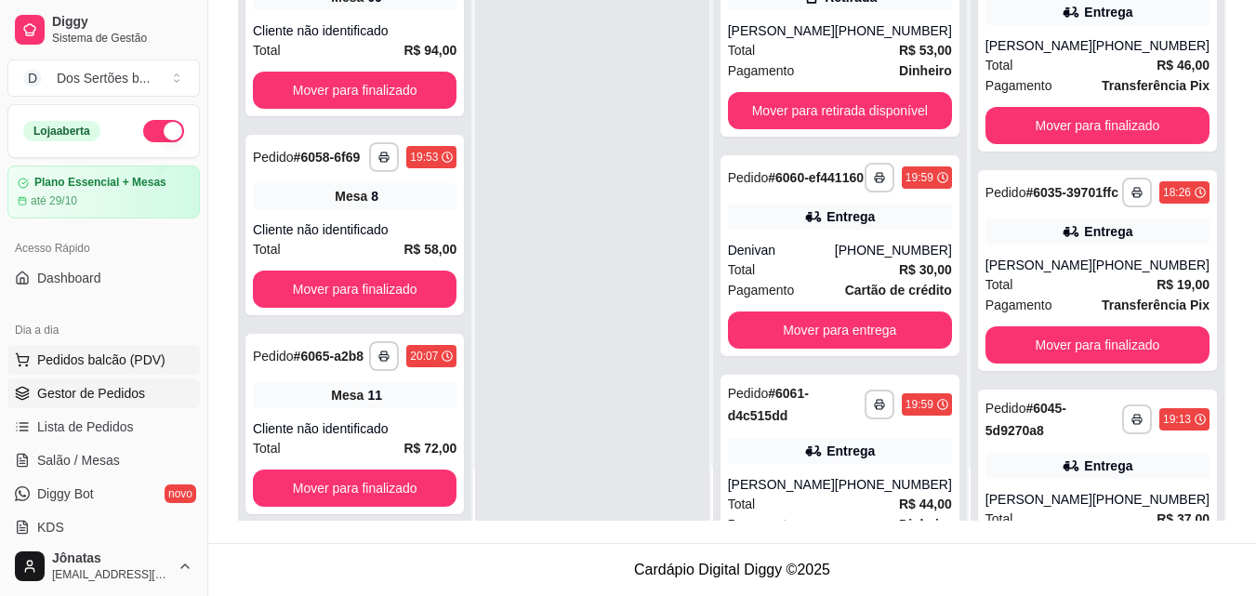
click at [105, 360] on span "Pedidos balcão (PDV)" at bounding box center [101, 360] width 128 height 19
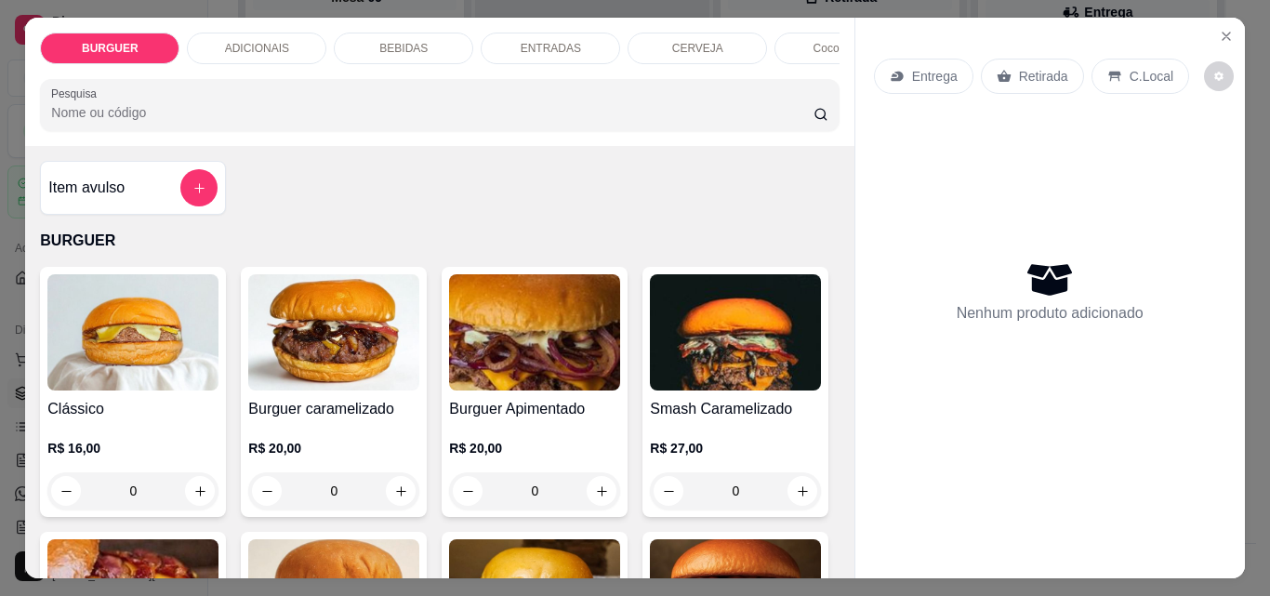
scroll to position [184, 0]
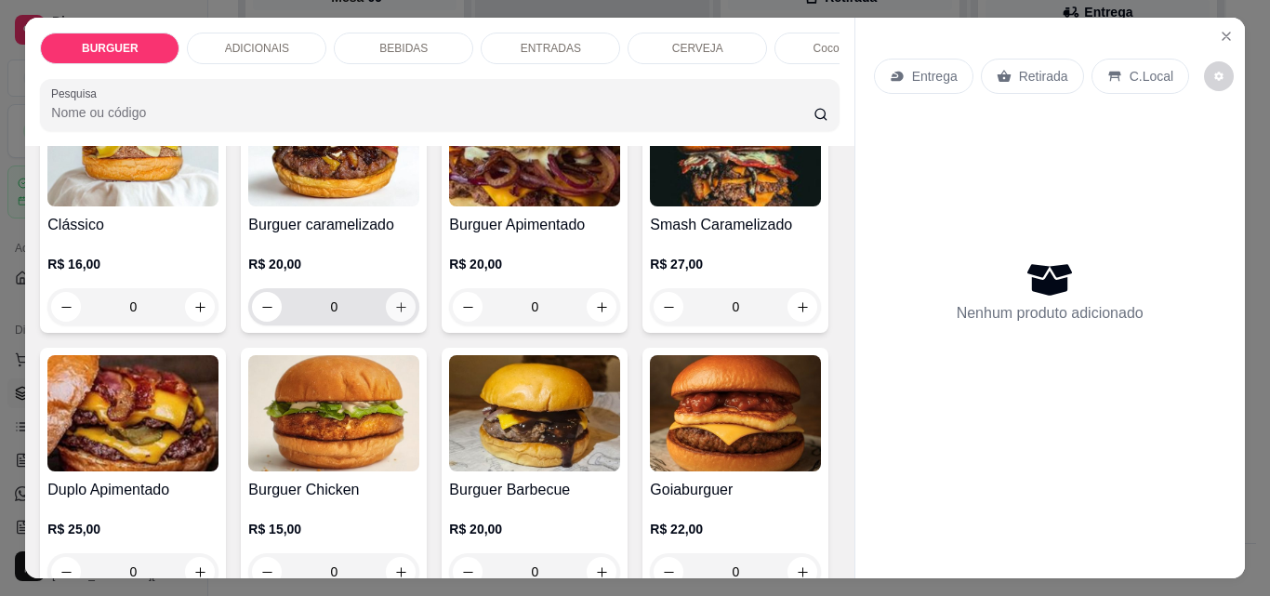
click at [394, 314] on icon "increase-product-quantity" at bounding box center [401, 307] width 14 height 14
type input "1"
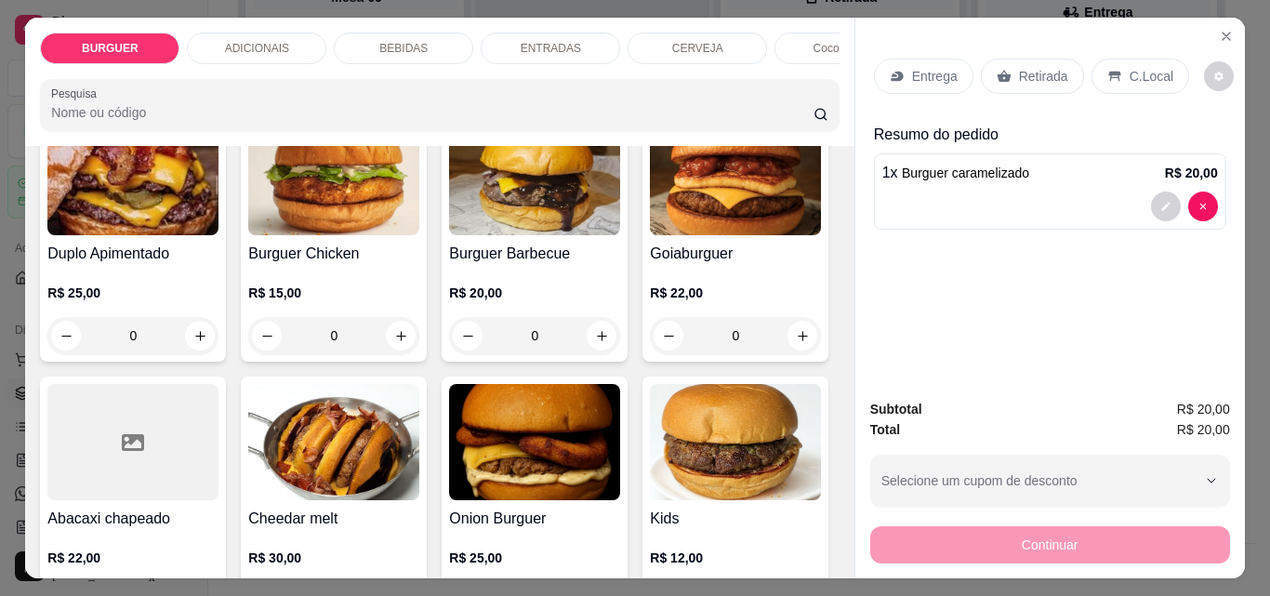
scroll to position [747, 0]
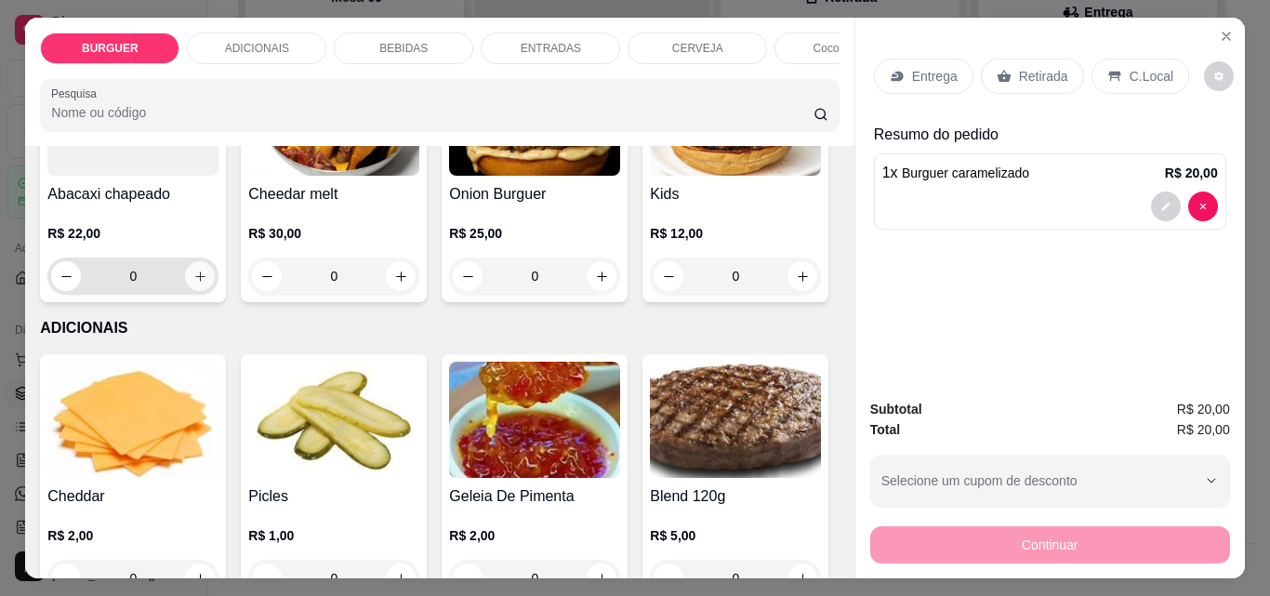
click at [207, 277] on icon "increase-product-quantity" at bounding box center [200, 277] width 14 height 14
type input "1"
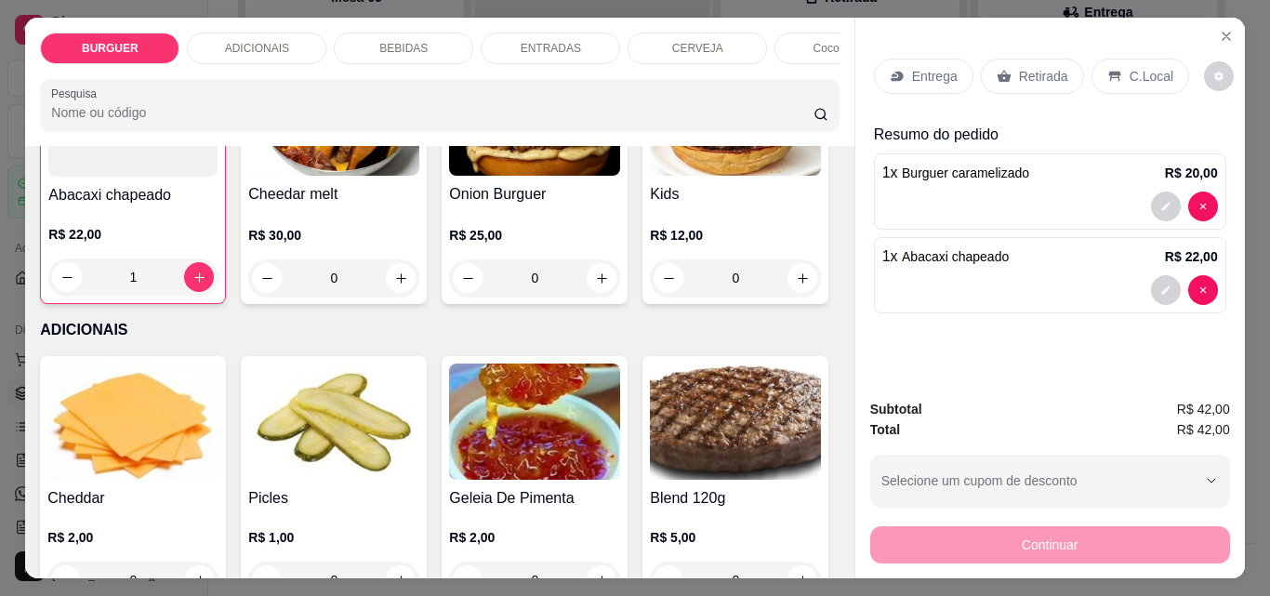
click at [922, 67] on p "Entrega" at bounding box center [935, 76] width 46 height 19
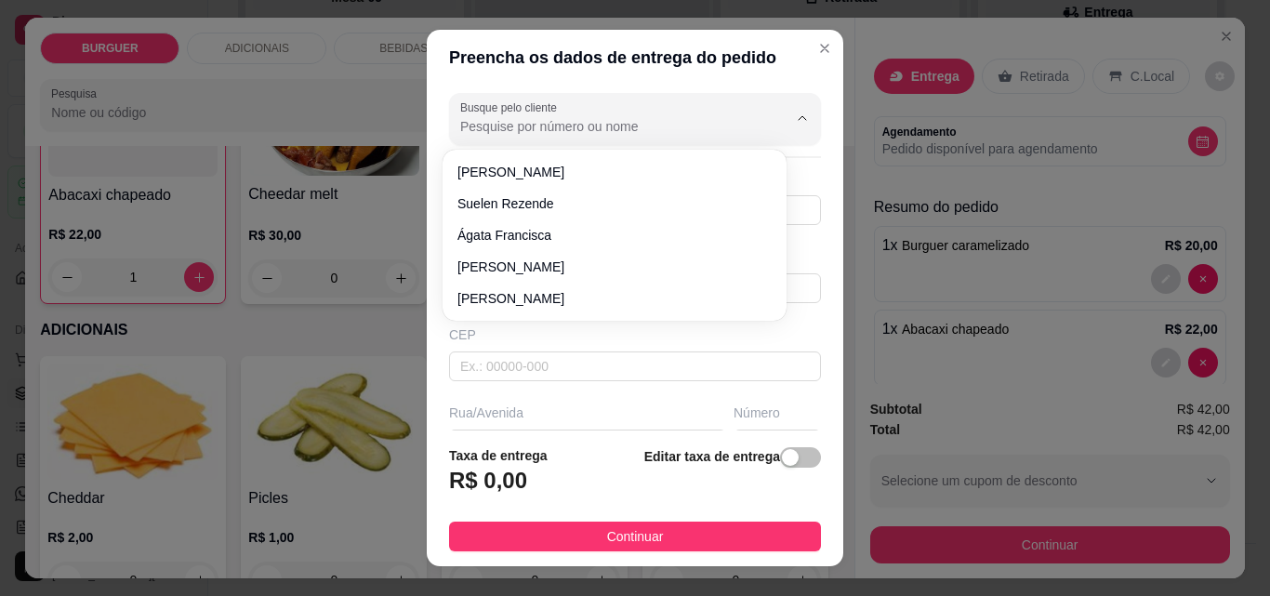
click at [484, 121] on input "Busque pelo cliente" at bounding box center [609, 126] width 298 height 19
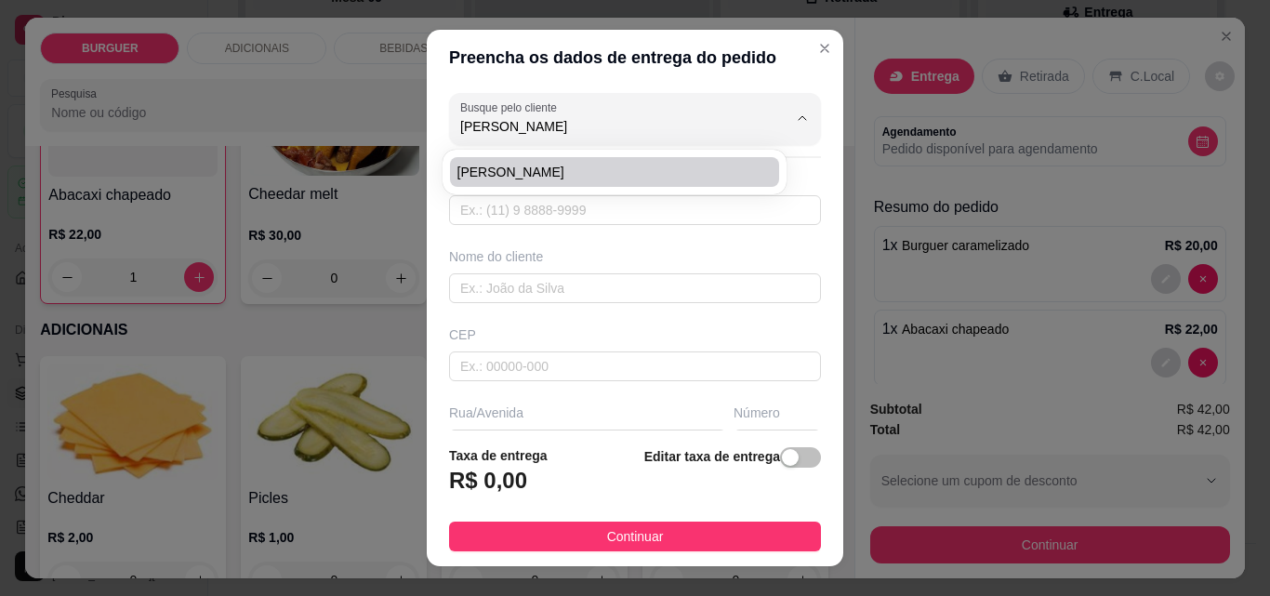
click at [490, 176] on span "[PERSON_NAME]" at bounding box center [605, 172] width 296 height 19
type input "[PERSON_NAME]"
type input "8695497155"
type input "[PERSON_NAME]"
type input "Q05 CASA 11\ casa [PERSON_NAME]"
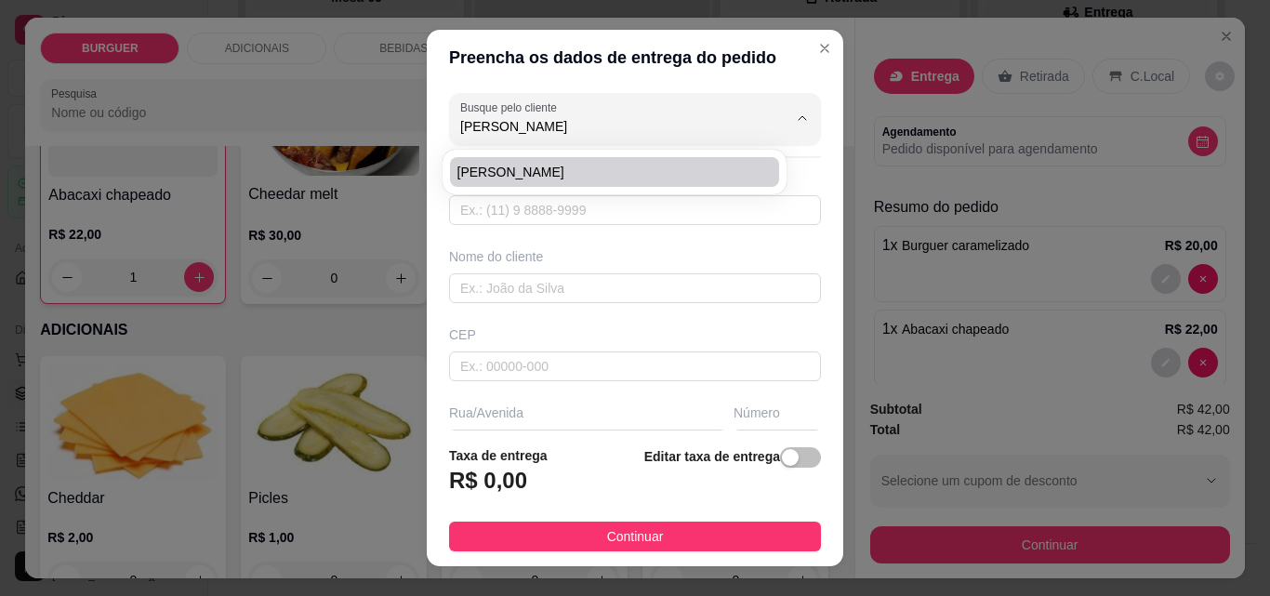
type input "Esperantina"
type input "Casa do [PERSON_NAME] Enfermeiro"
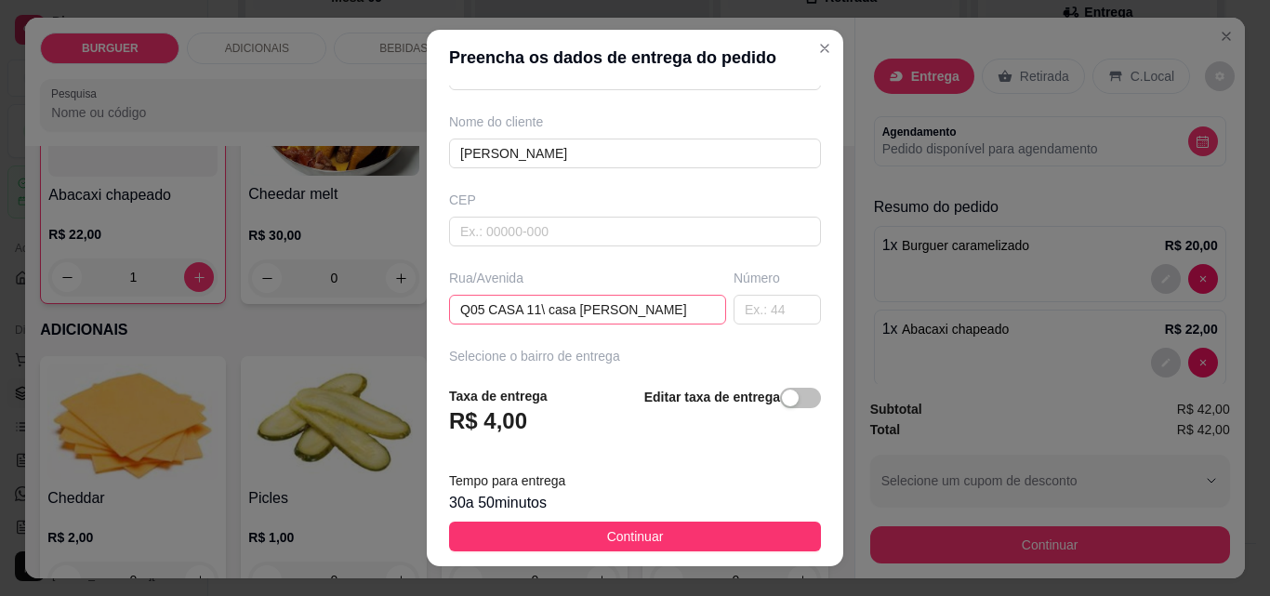
scroll to position [341, 0]
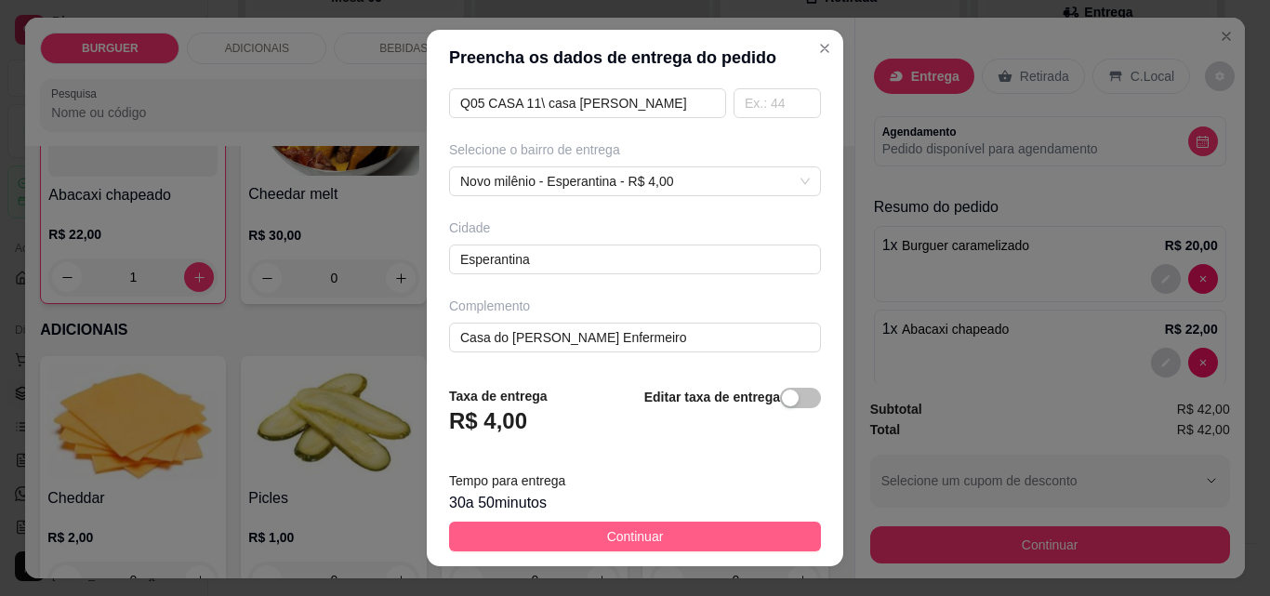
type input "[PERSON_NAME]"
click at [705, 537] on button "Continuar" at bounding box center [635, 537] width 372 height 30
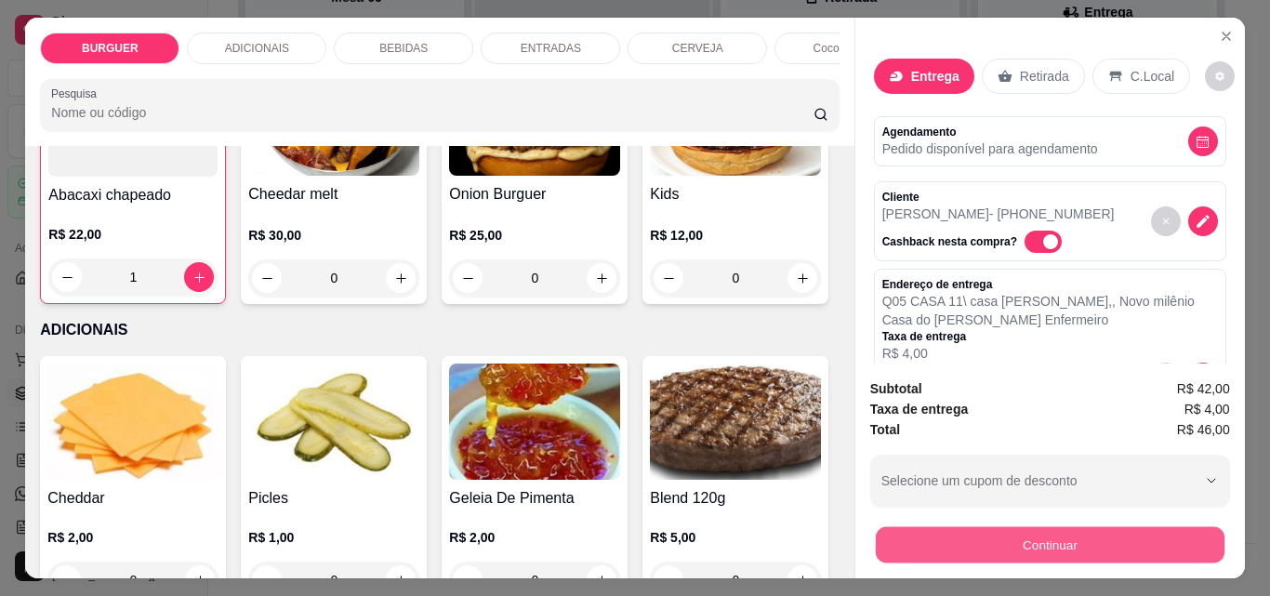
click at [920, 550] on button "Continuar" at bounding box center [1049, 544] width 349 height 36
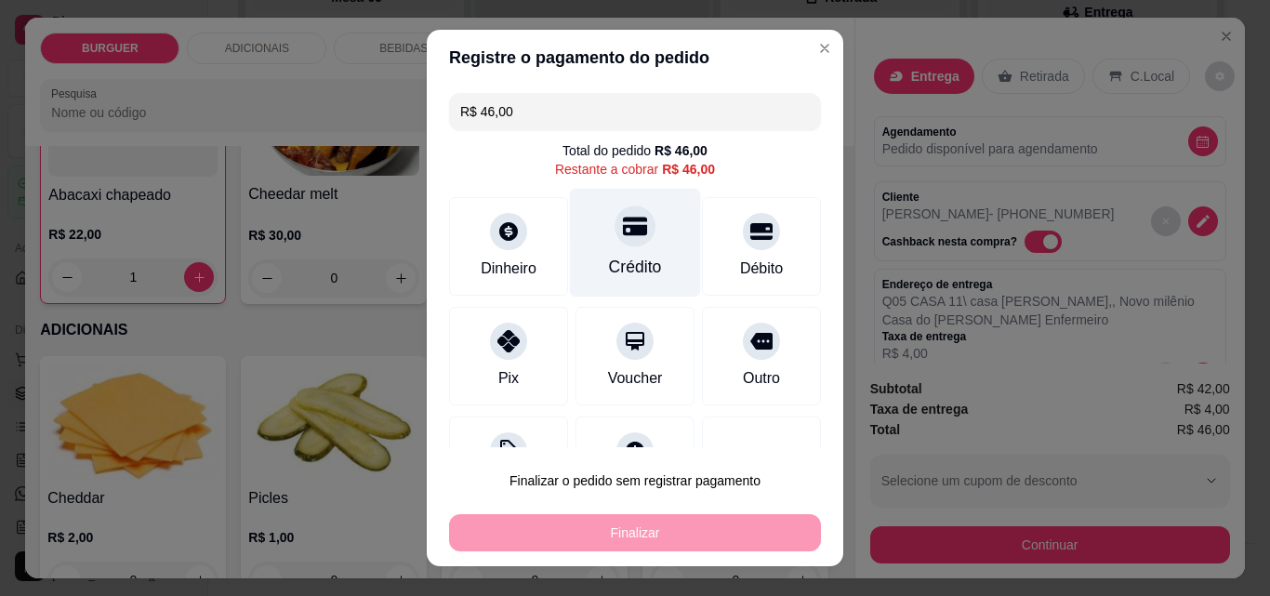
click at [623, 223] on icon at bounding box center [635, 226] width 24 height 24
type input "R$ 0,00"
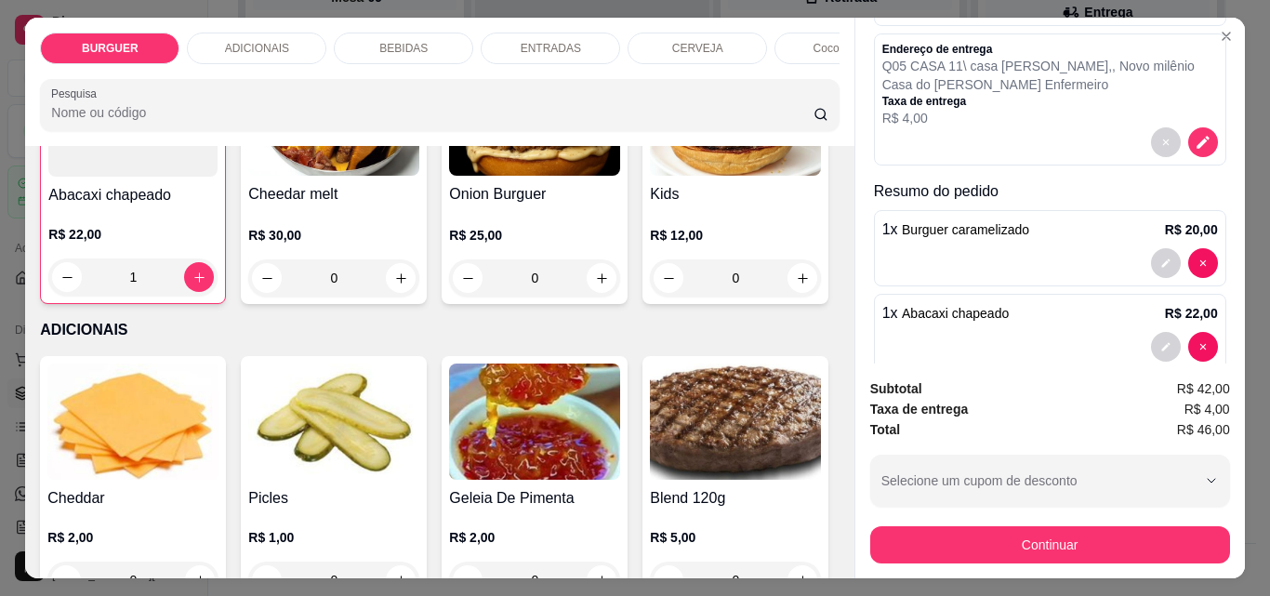
scroll to position [268, 0]
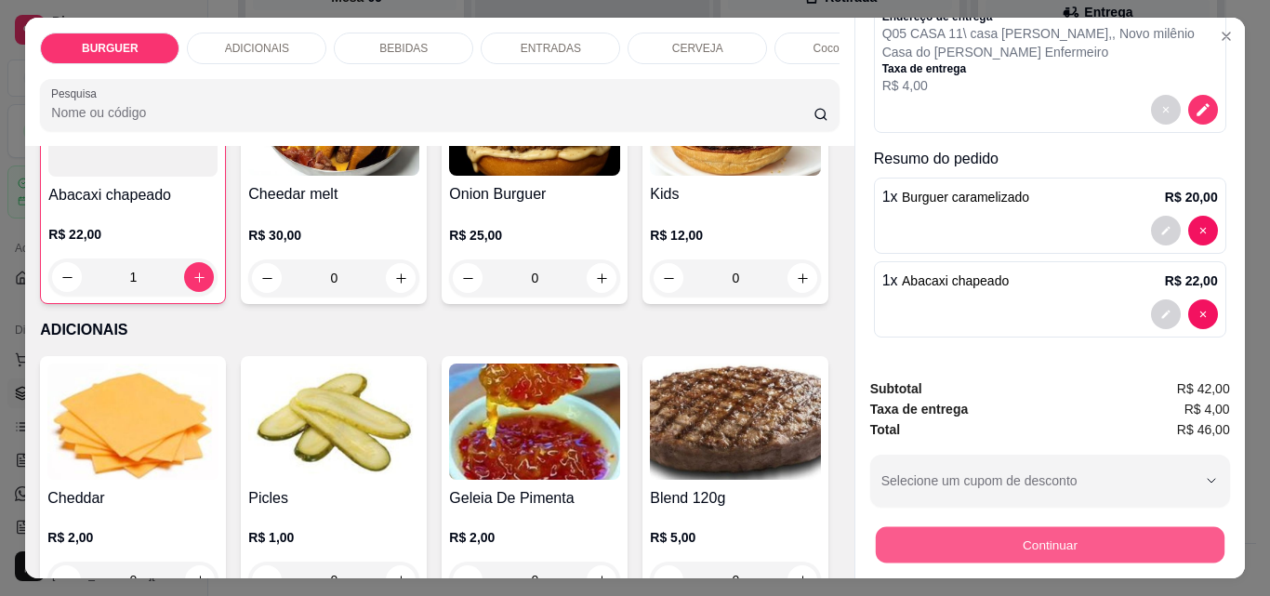
click at [1003, 537] on button "Continuar" at bounding box center [1049, 544] width 349 height 36
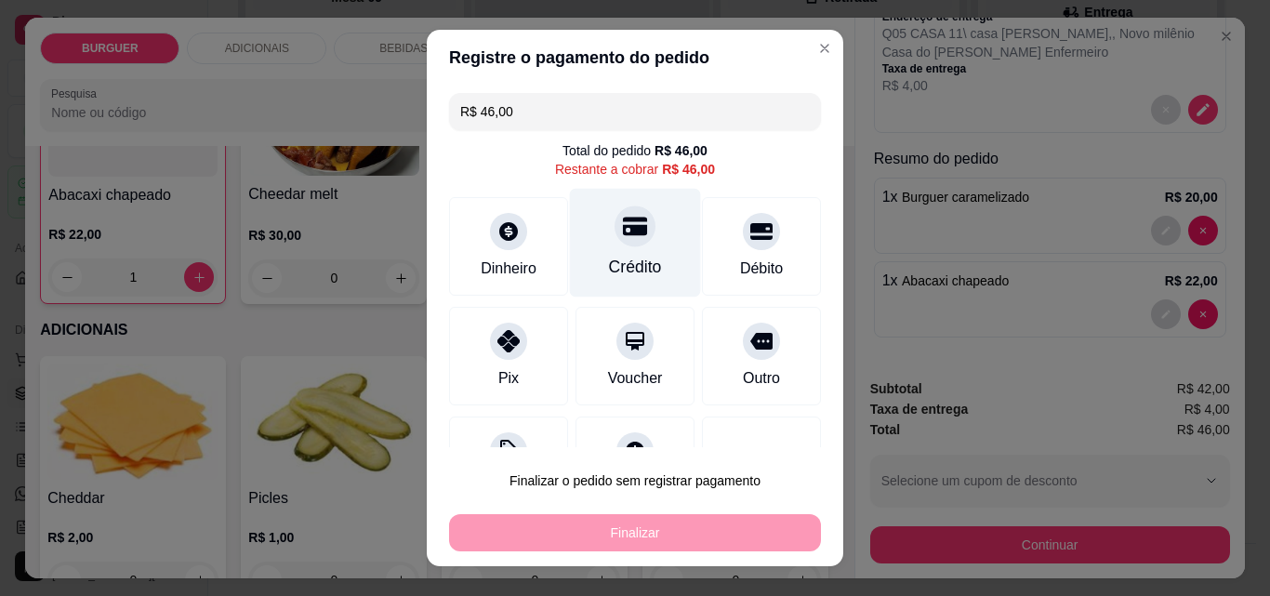
click at [623, 231] on icon at bounding box center [635, 227] width 24 height 19
type input "R$ 0,00"
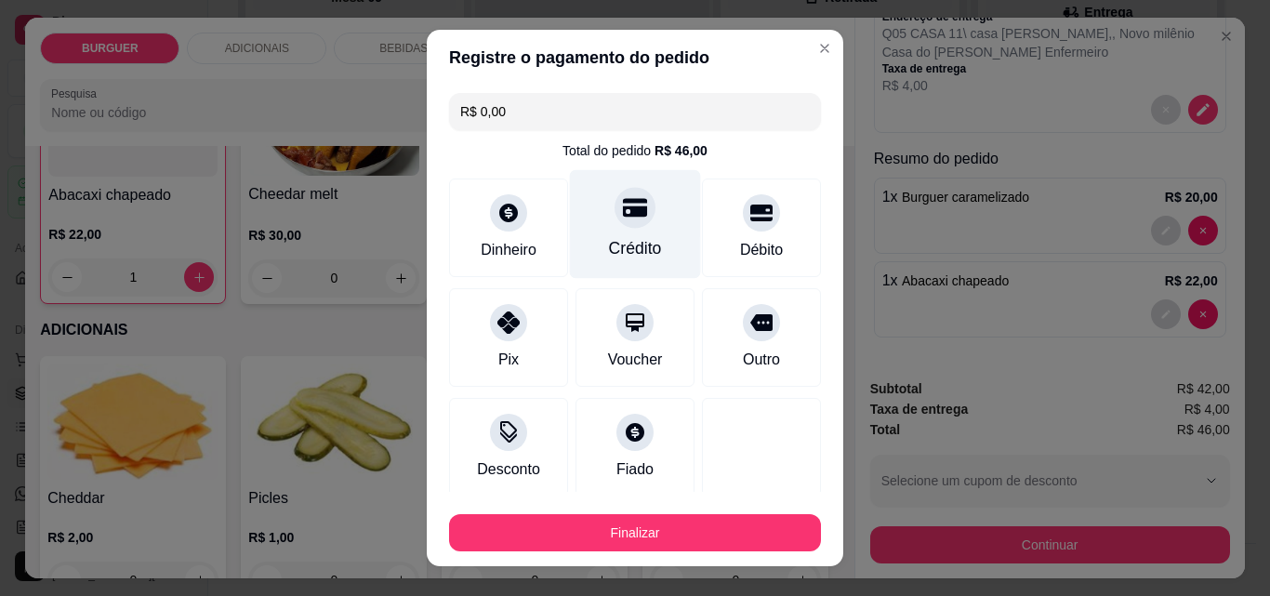
scroll to position [109, 0]
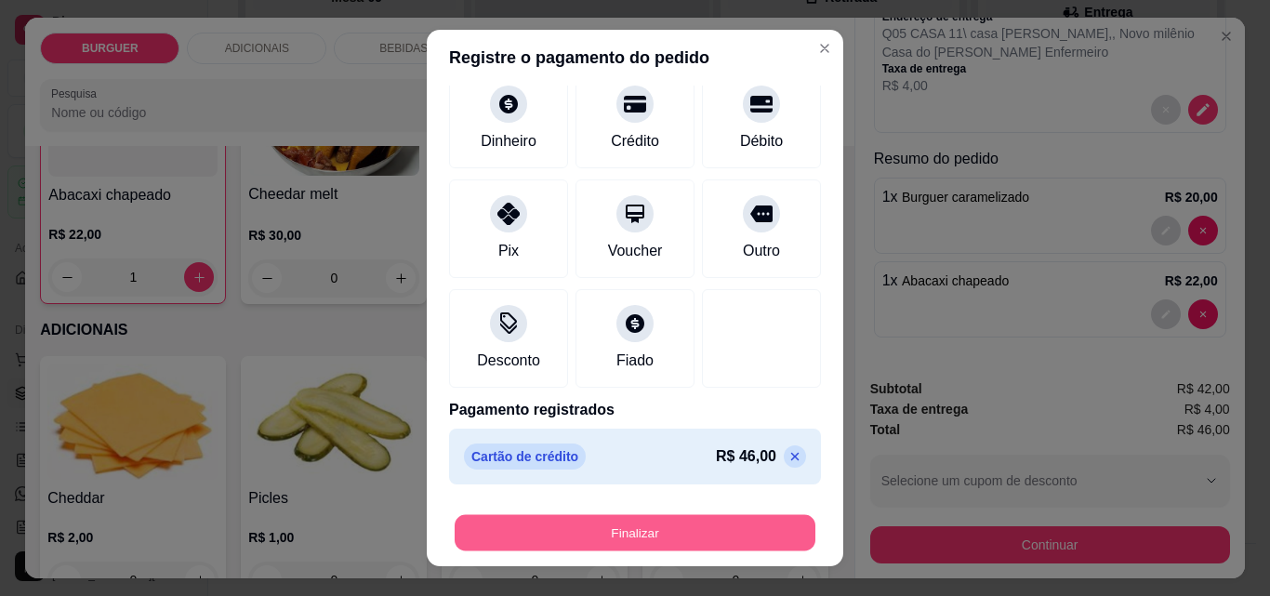
click at [656, 532] on button "Finalizar" at bounding box center [635, 533] width 361 height 36
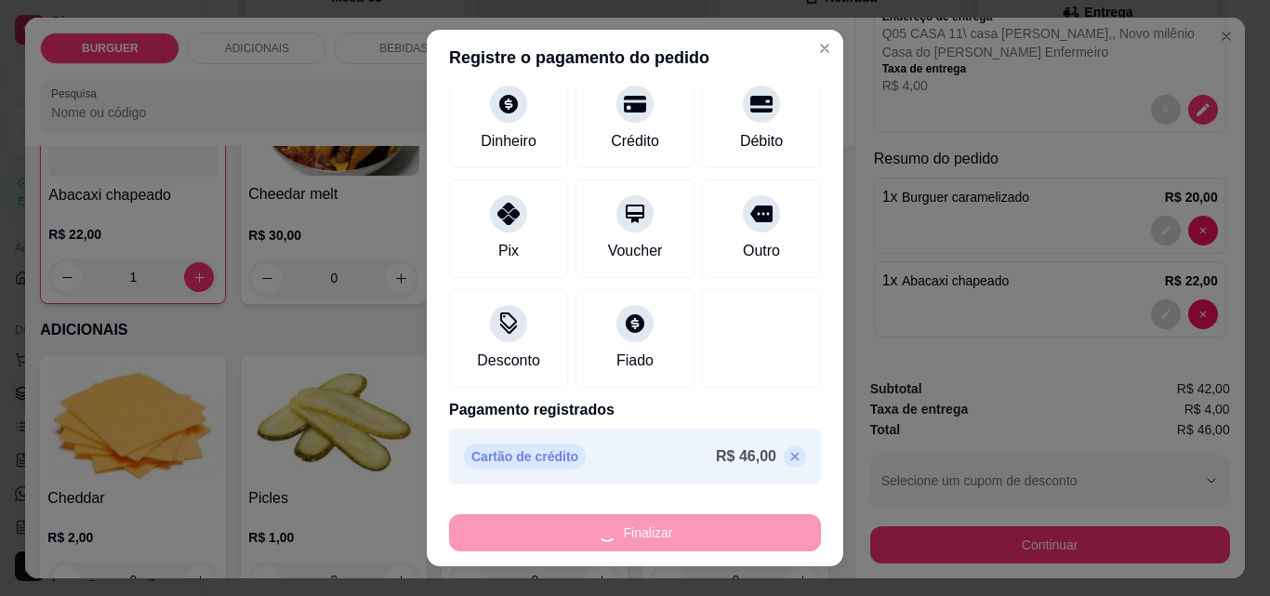
type input "0"
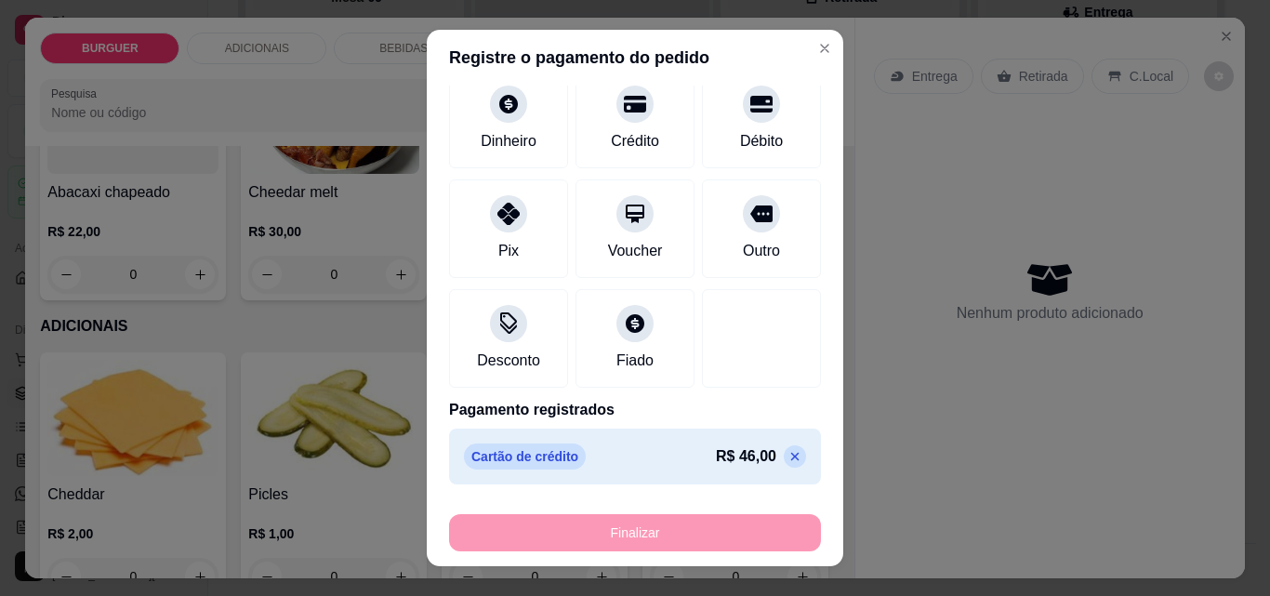
type input "-R$ 46,00"
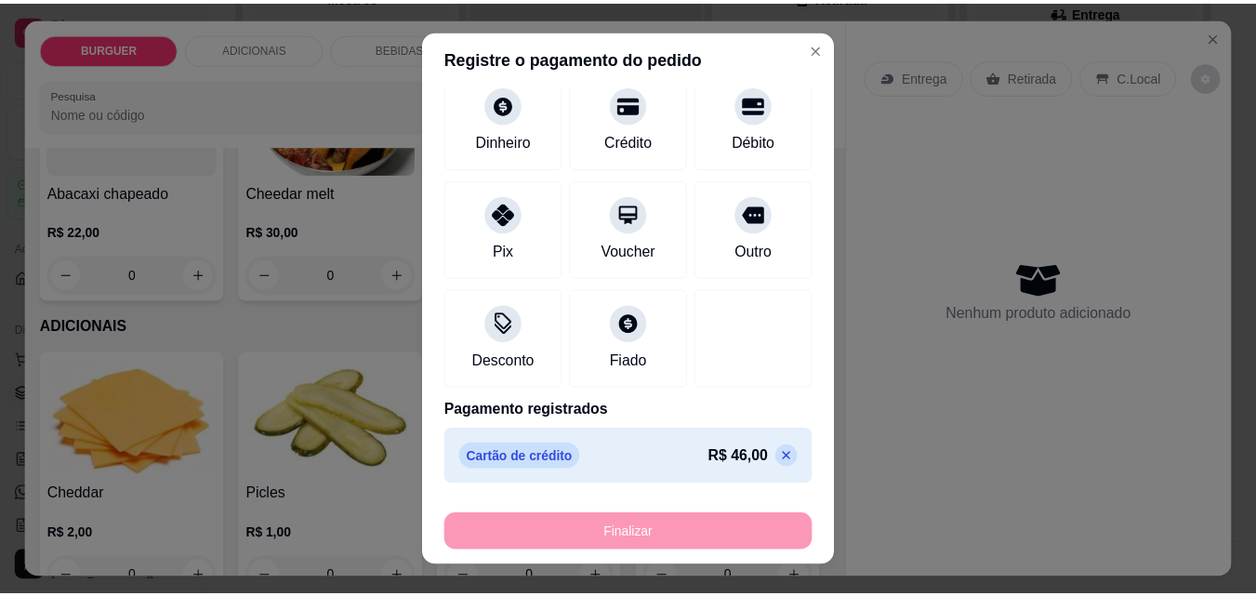
scroll to position [745, 0]
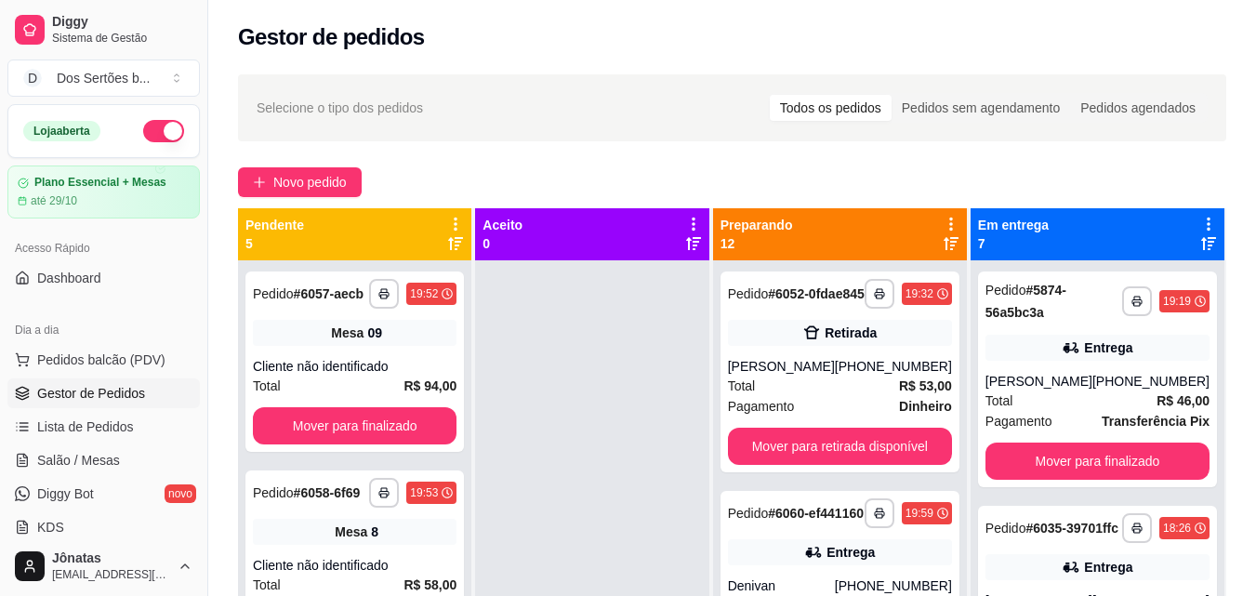
scroll to position [52, 0]
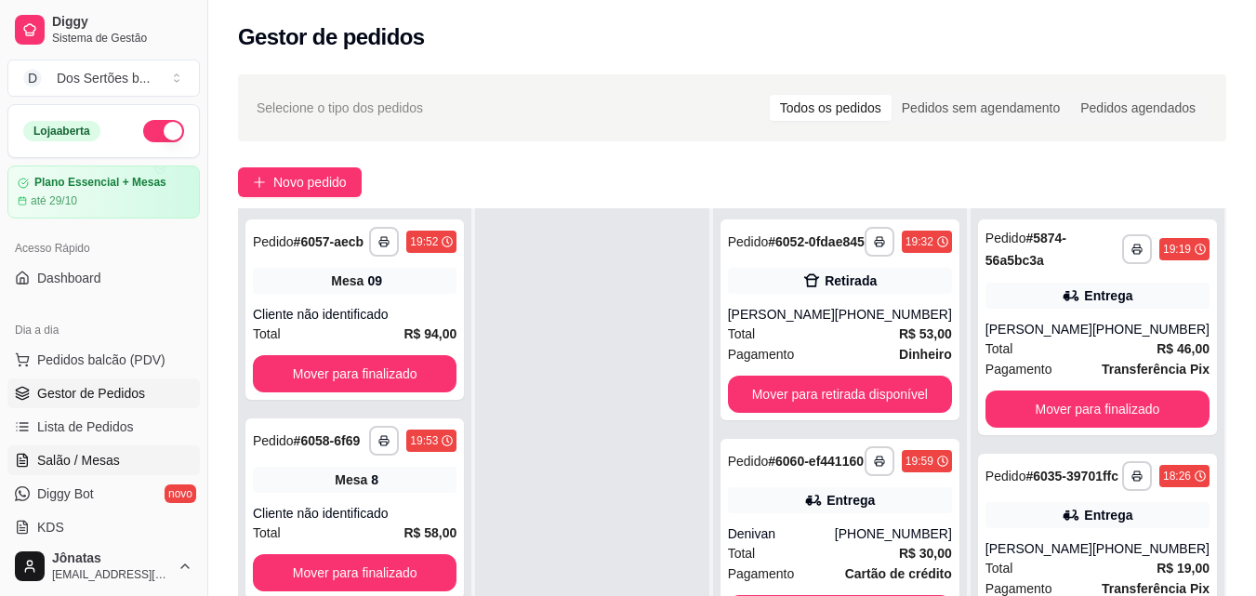
click at [99, 460] on span "Salão / Mesas" at bounding box center [78, 460] width 83 height 19
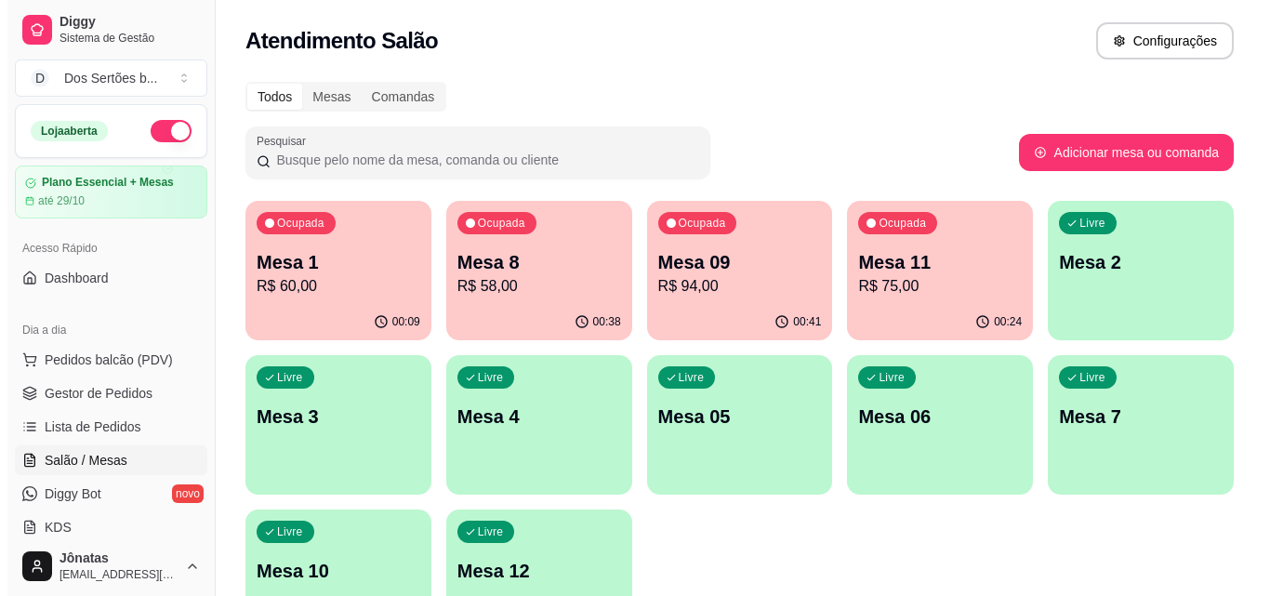
scroll to position [128, 0]
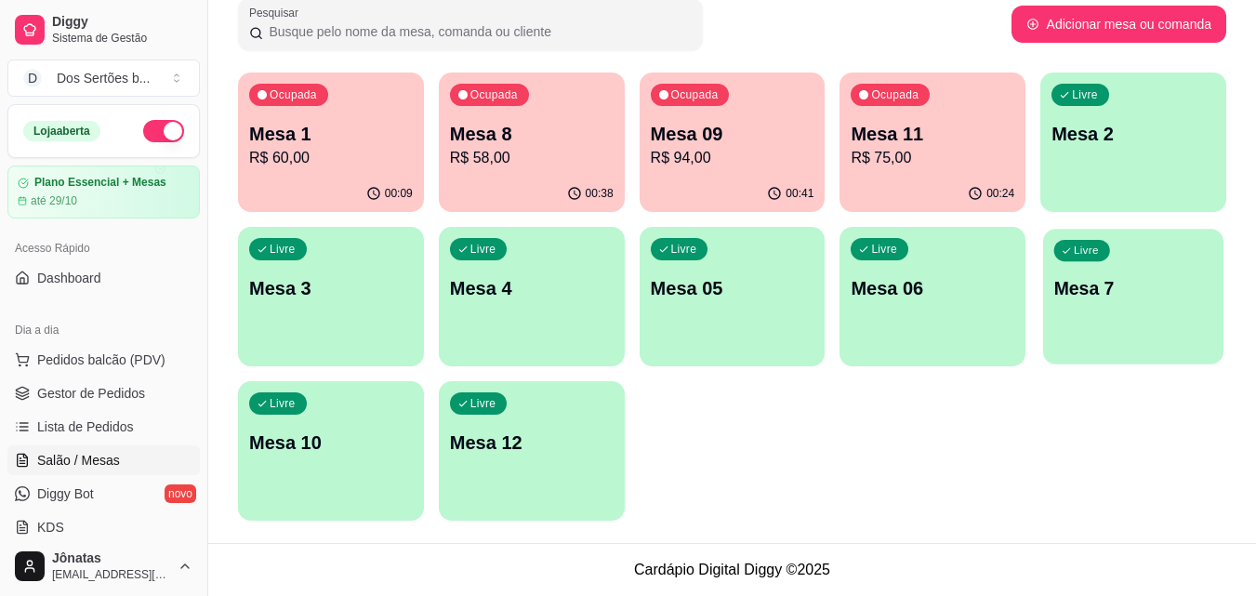
click at [1064, 283] on p "Mesa 7" at bounding box center [1133, 288] width 159 height 25
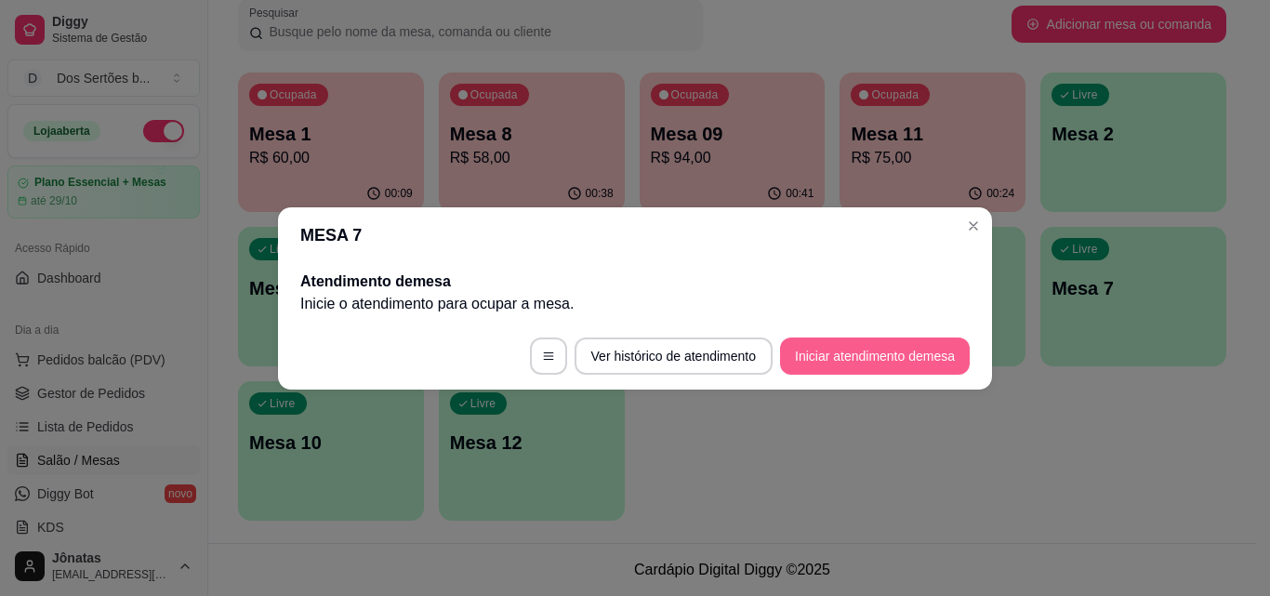
click at [865, 352] on button "Iniciar atendimento de mesa" at bounding box center [875, 356] width 190 height 37
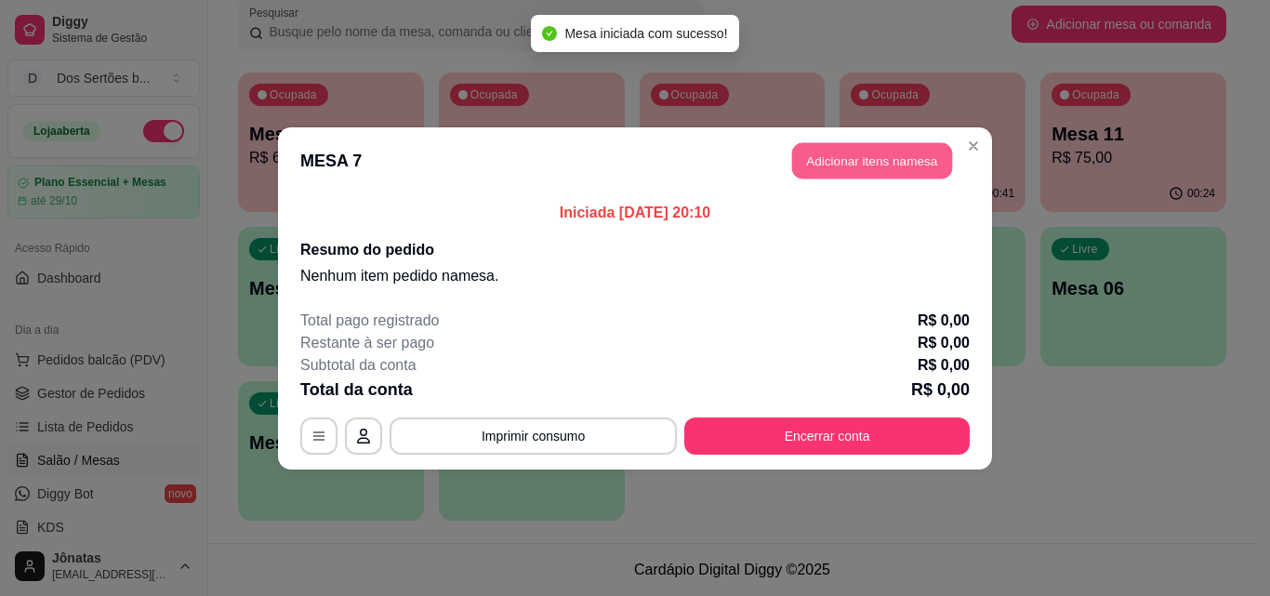
click at [834, 169] on button "Adicionar itens na mesa" at bounding box center [872, 160] width 160 height 36
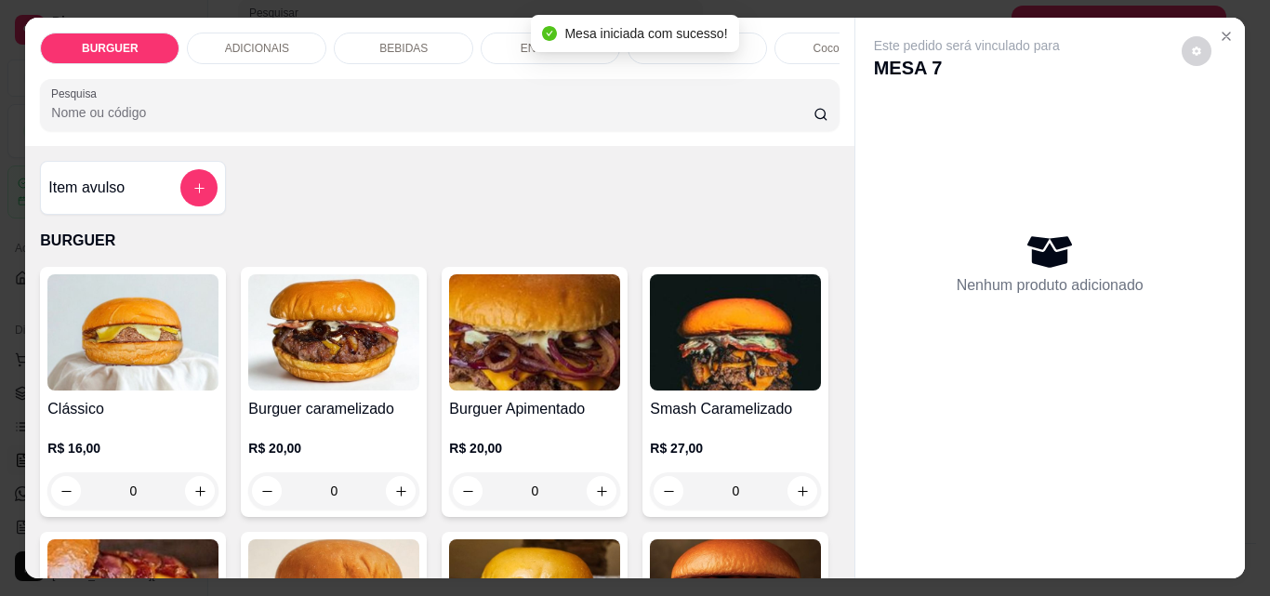
scroll to position [135, 0]
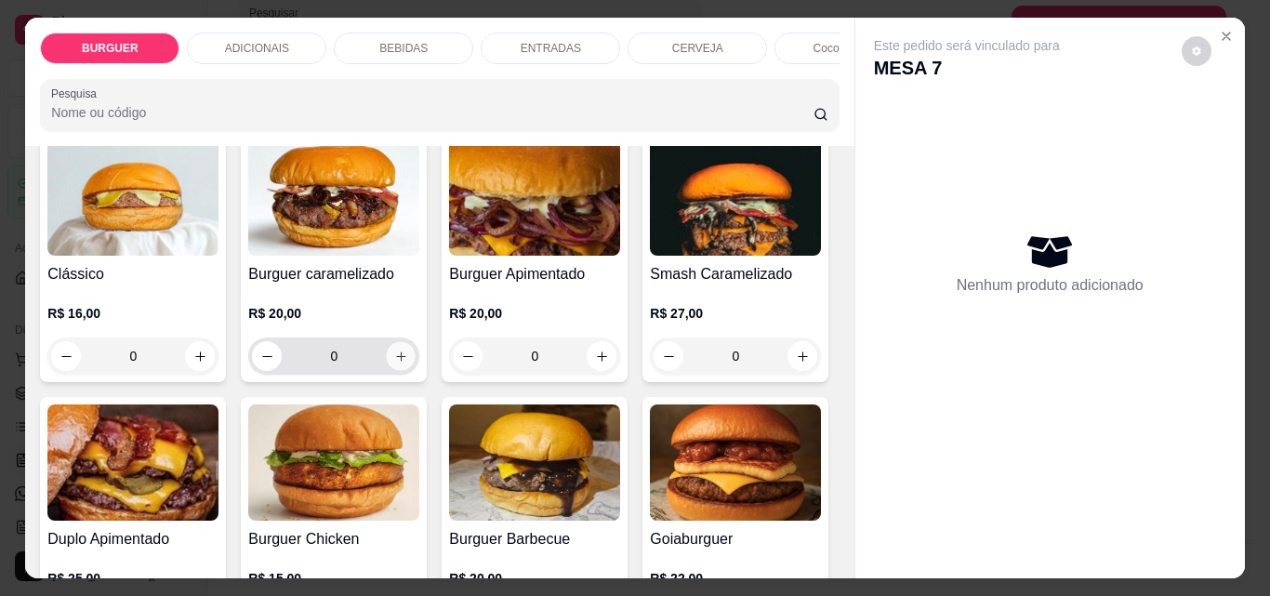
click at [394, 361] on icon "increase-product-quantity" at bounding box center [401, 357] width 14 height 14
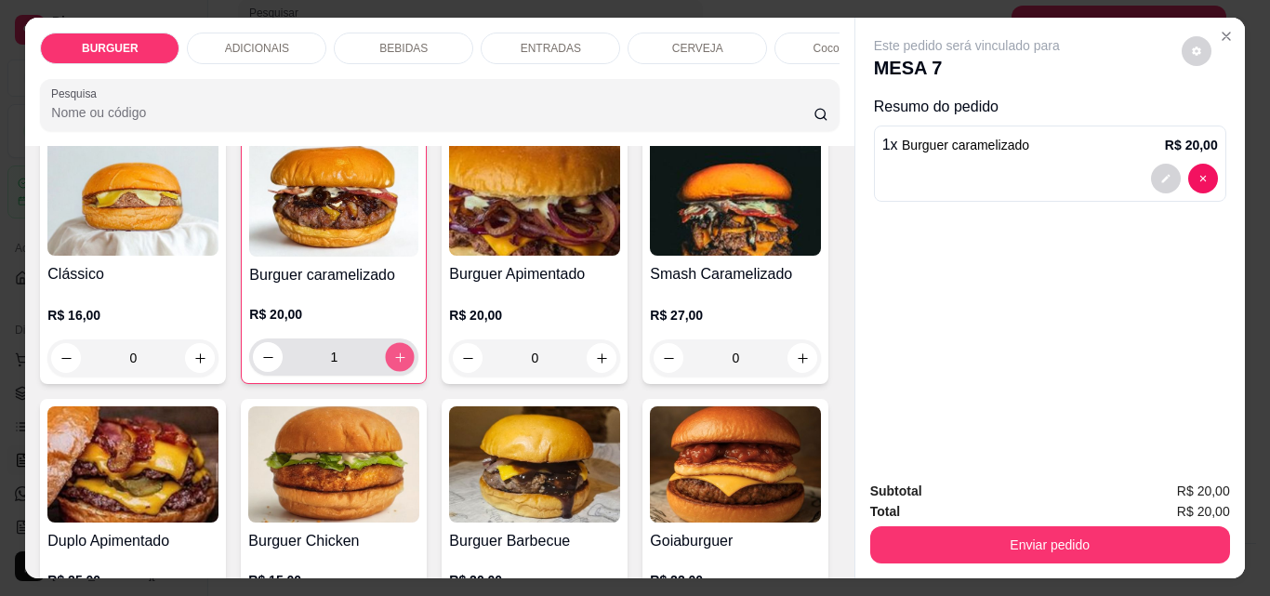
click at [393, 361] on icon "increase-product-quantity" at bounding box center [400, 358] width 14 height 14
type input "2"
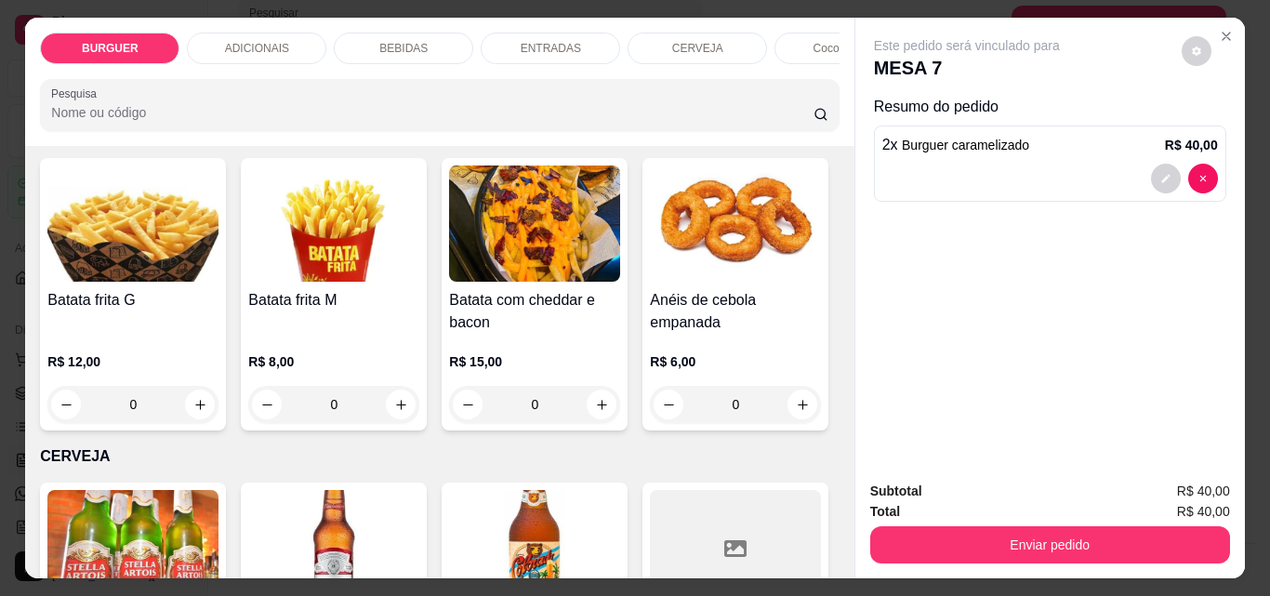
scroll to position [2635, 0]
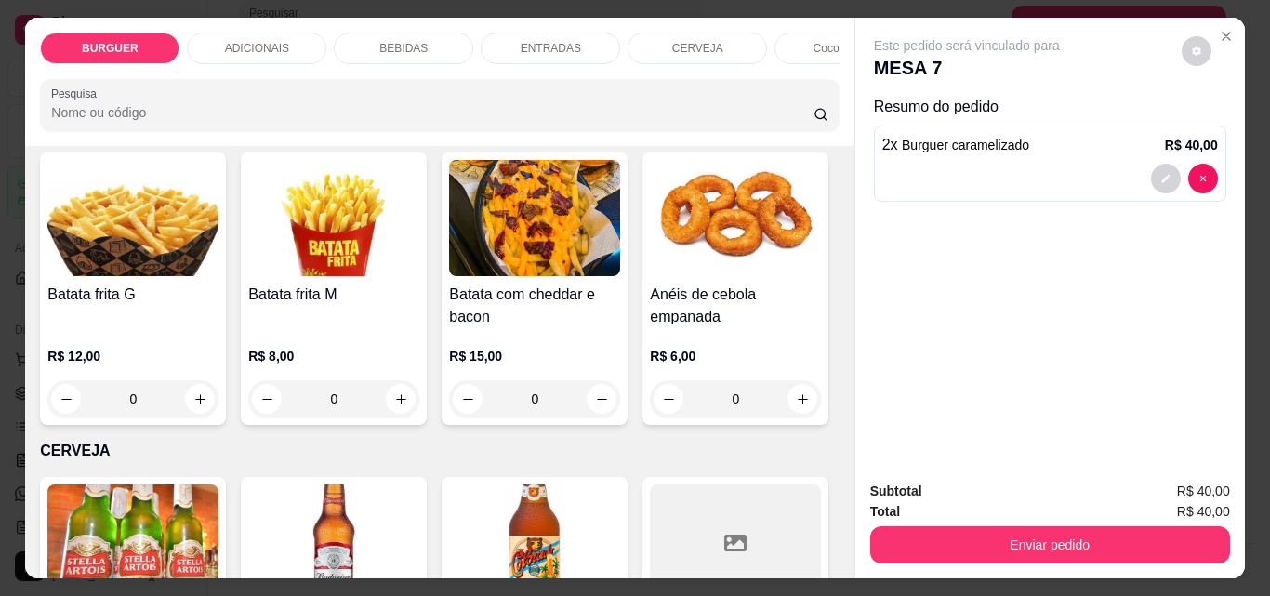
type input "1"
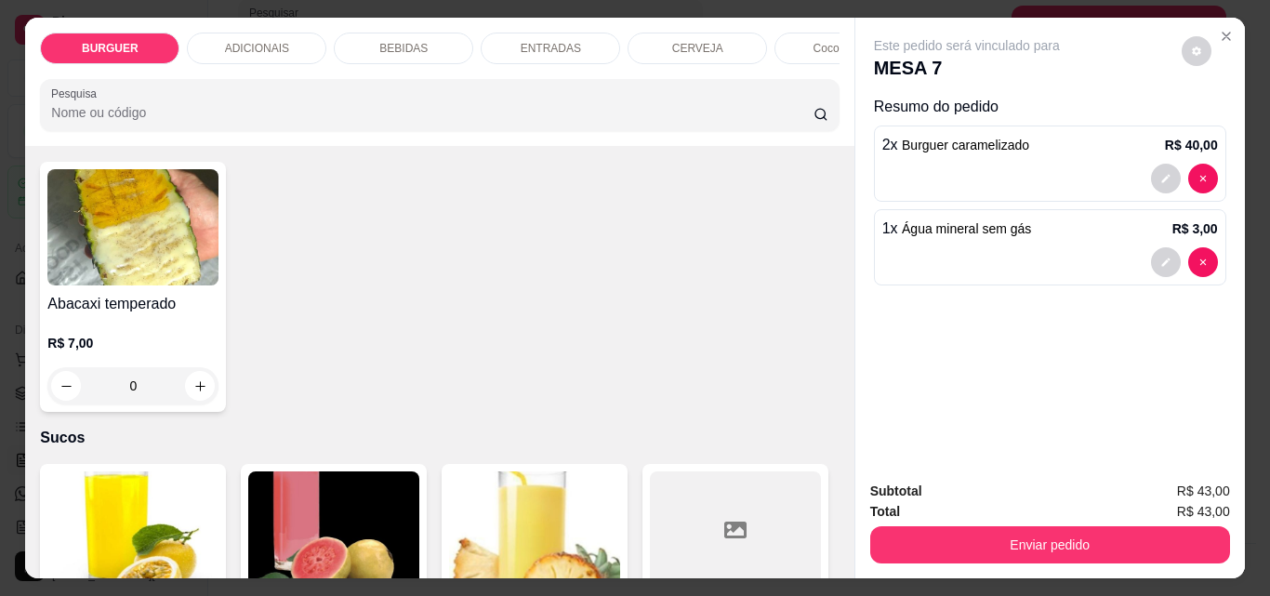
scroll to position [4195, 0]
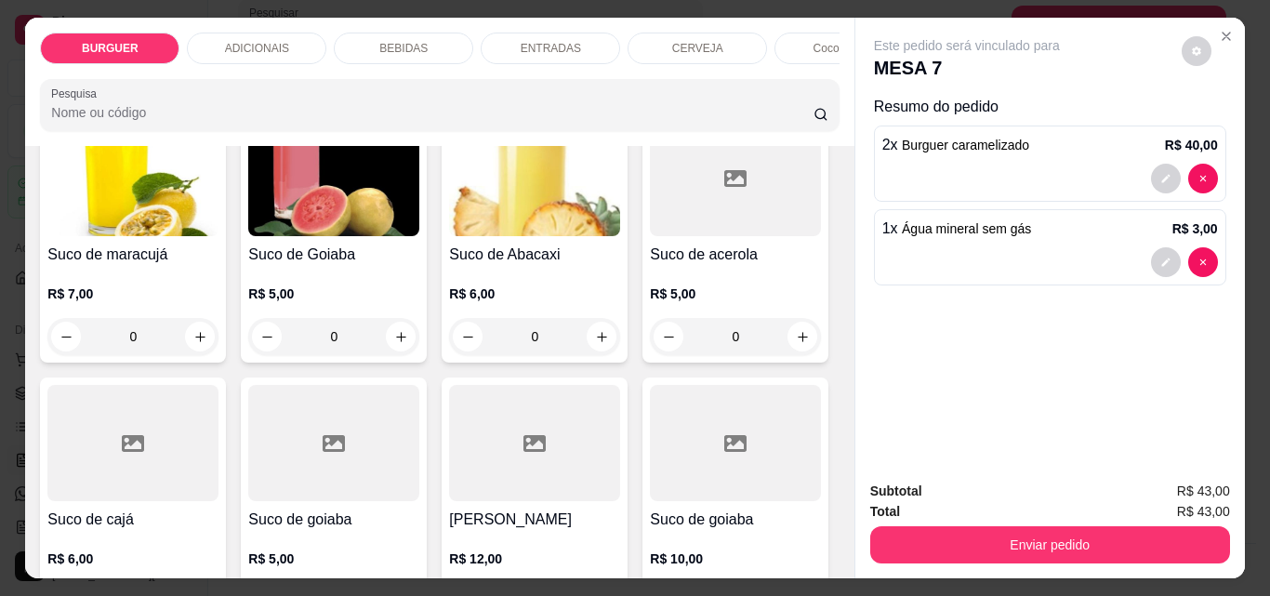
type input "1"
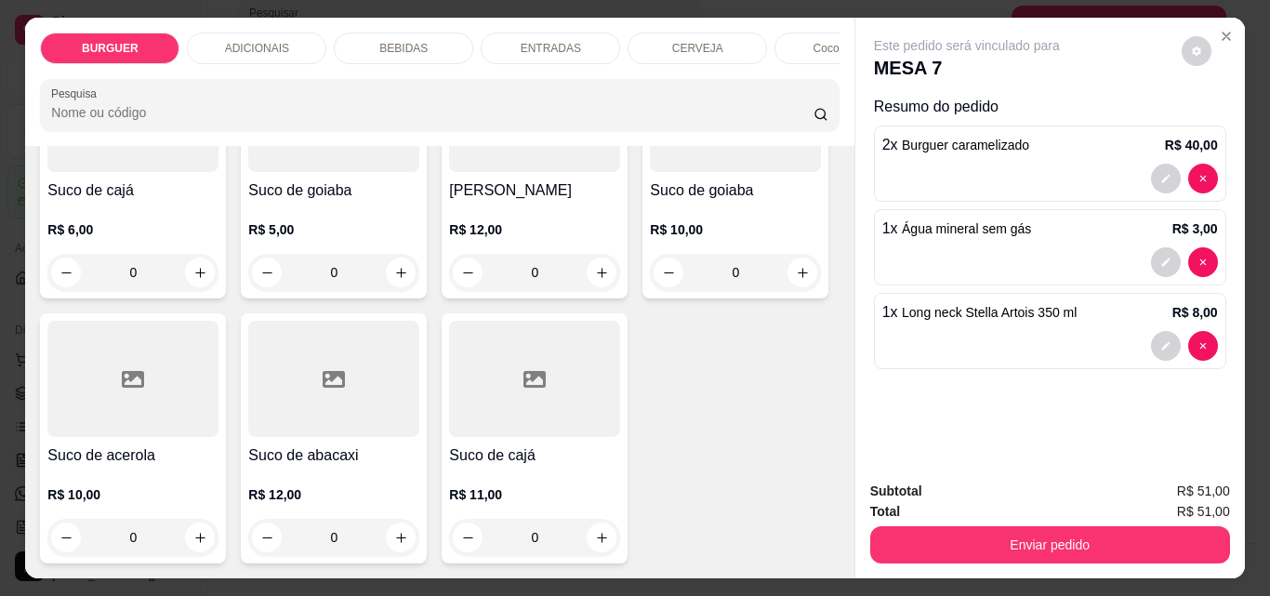
scroll to position [5277, 0]
click at [193, 15] on icon "increase-product-quantity" at bounding box center [200, 8] width 14 height 14
type input "1"
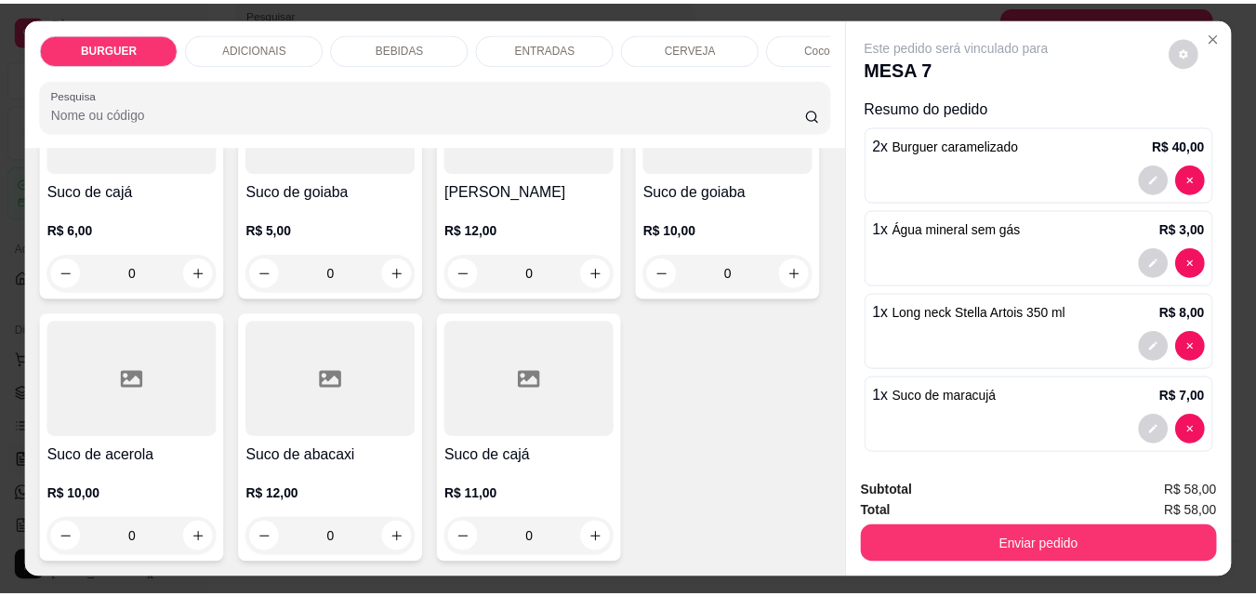
scroll to position [5278, 0]
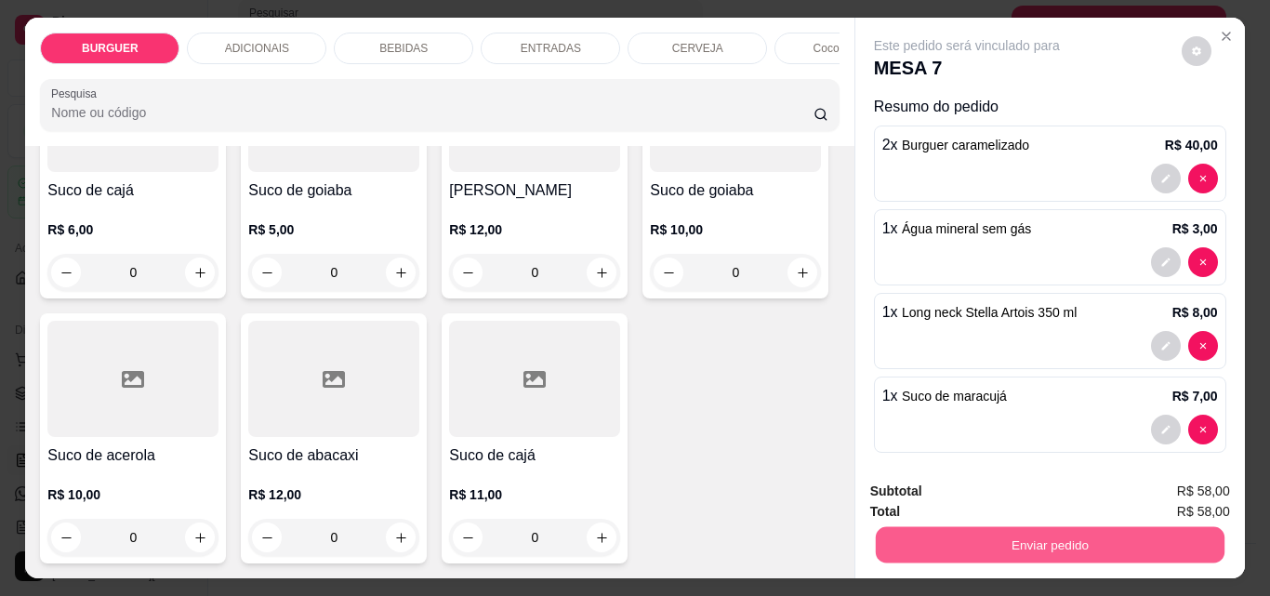
click at [944, 545] on button "Enviar pedido" at bounding box center [1049, 544] width 349 height 36
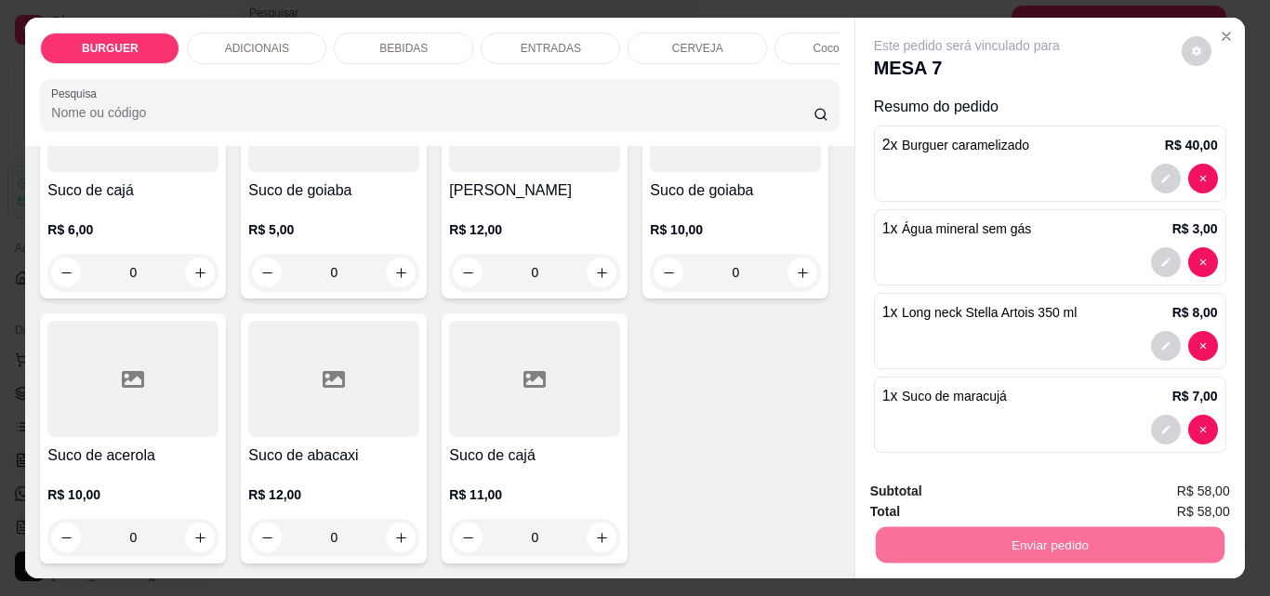
click at [1208, 475] on button "Enviar pedido" at bounding box center [1182, 491] width 102 height 34
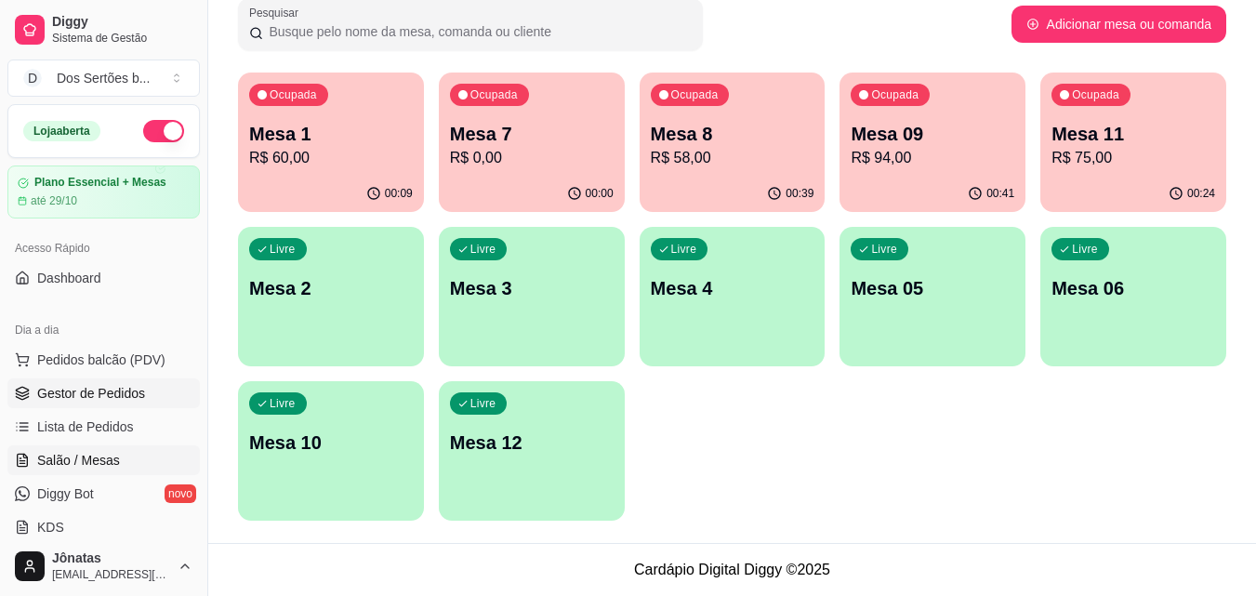
click at [109, 385] on span "Gestor de Pedidos" at bounding box center [91, 393] width 108 height 19
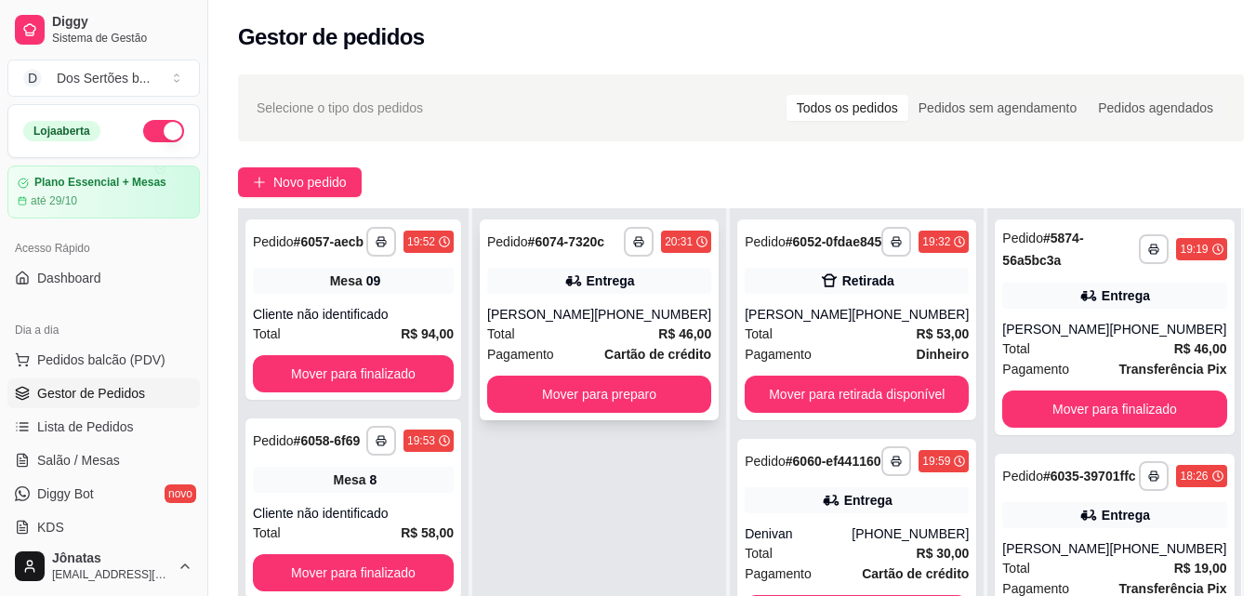
scroll to position [189, 0]
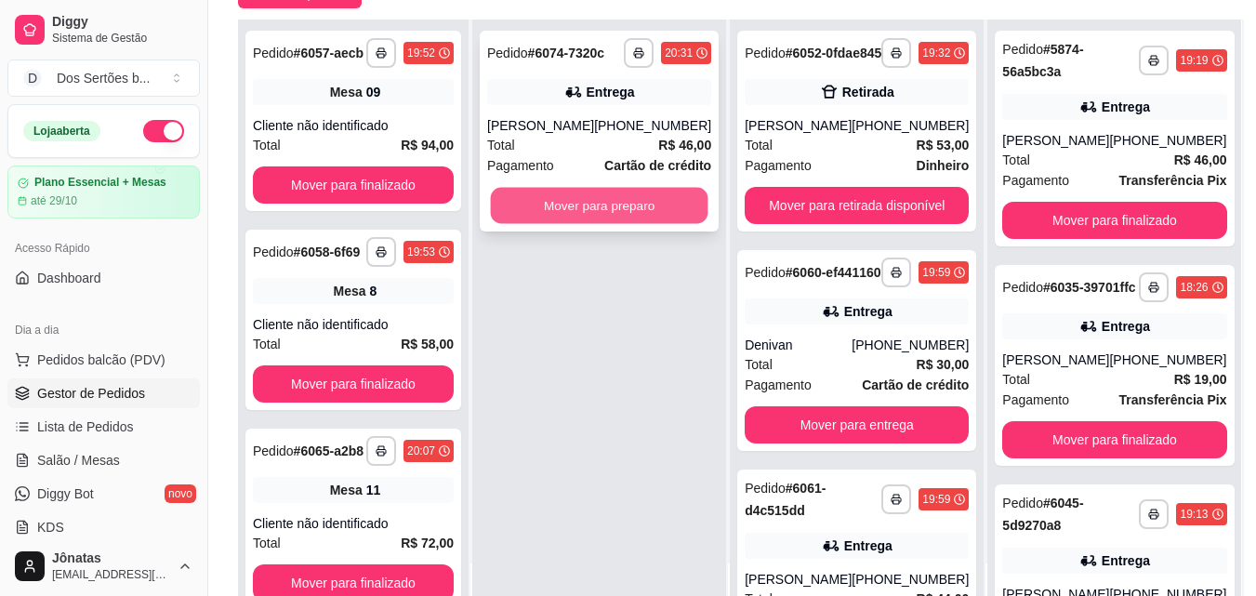
click at [556, 204] on button "Mover para preparo" at bounding box center [600, 206] width 218 height 36
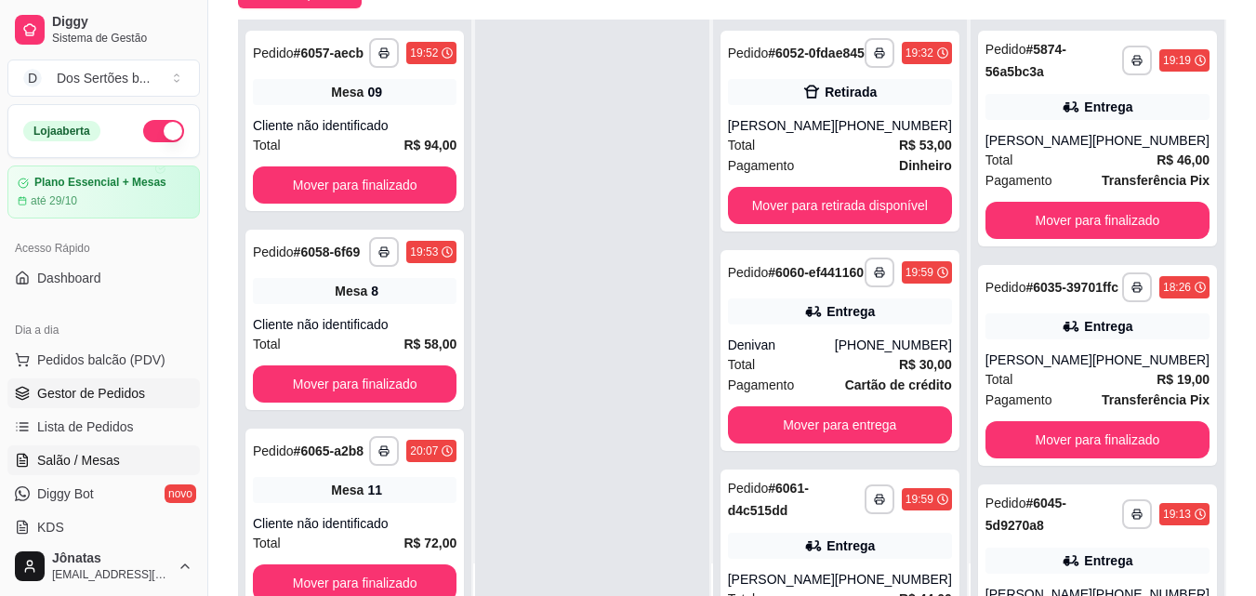
click at [85, 456] on span "Salão / Mesas" at bounding box center [78, 460] width 83 height 19
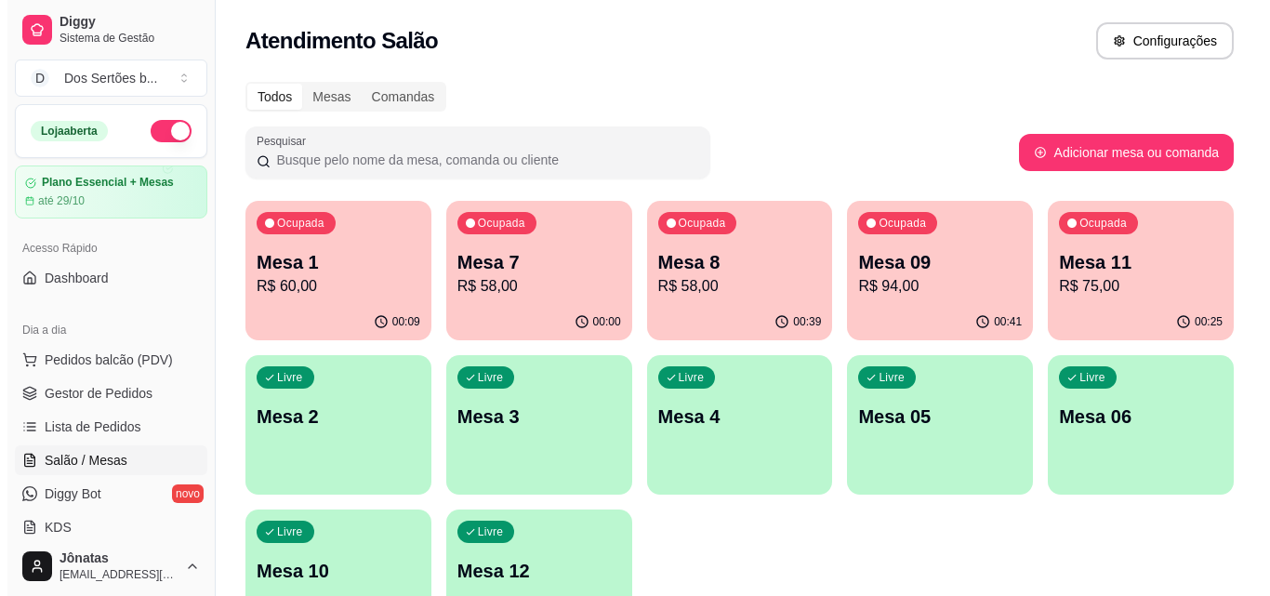
scroll to position [128, 0]
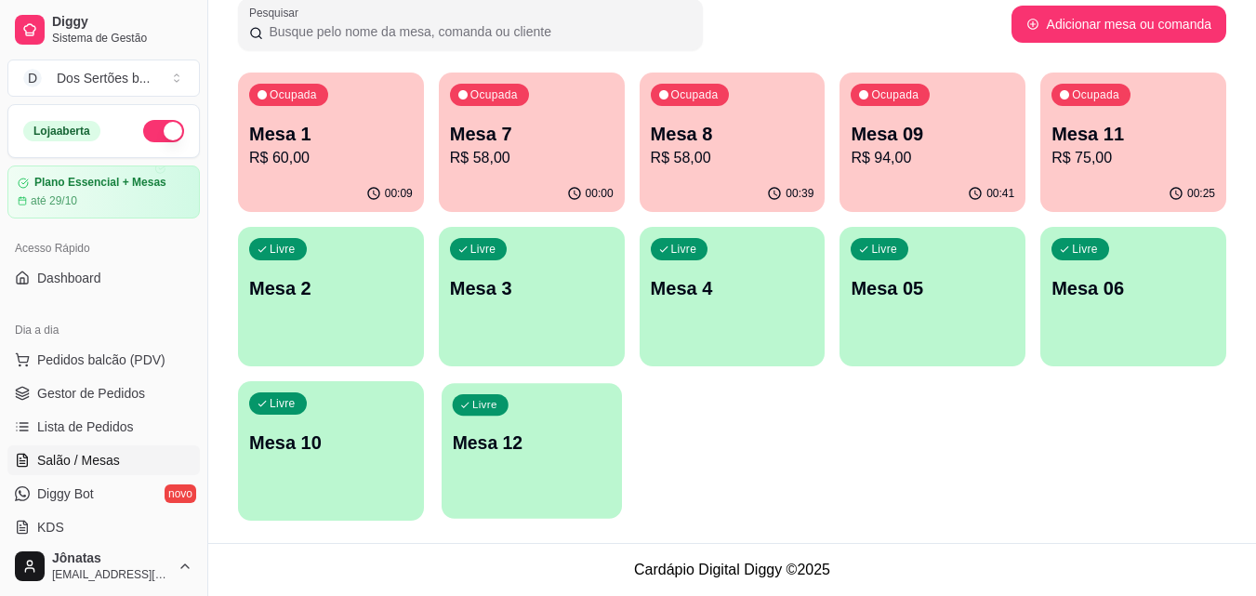
click at [523, 450] on p "Mesa 12" at bounding box center [531, 443] width 159 height 25
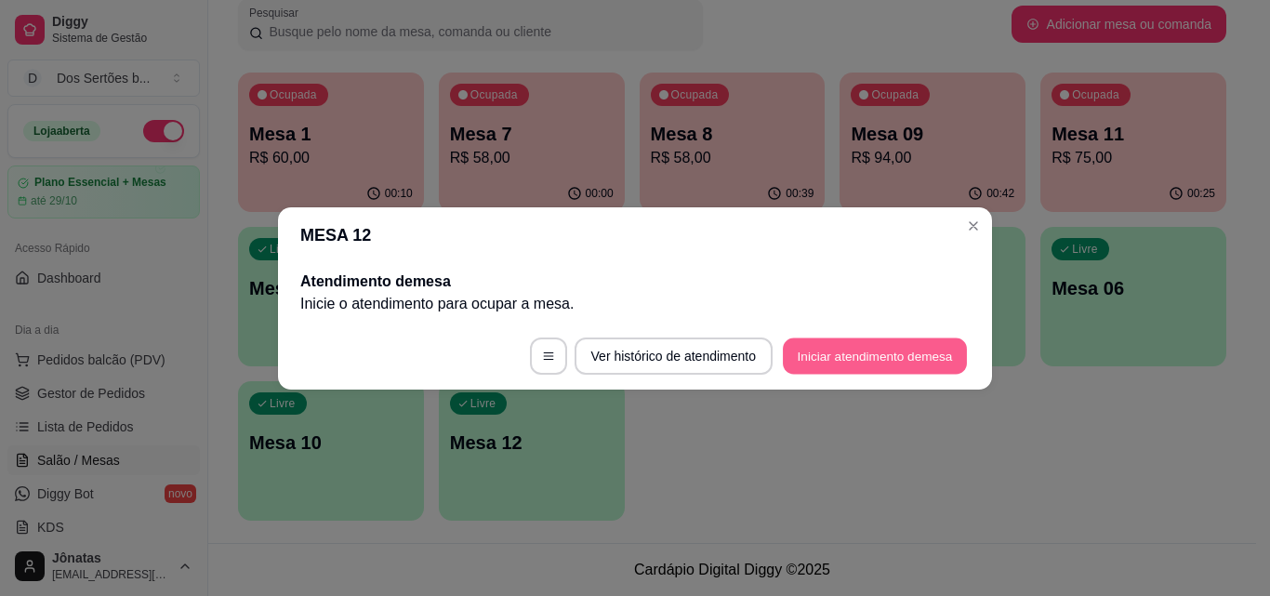
click at [824, 351] on button "Iniciar atendimento de mesa" at bounding box center [875, 356] width 184 height 36
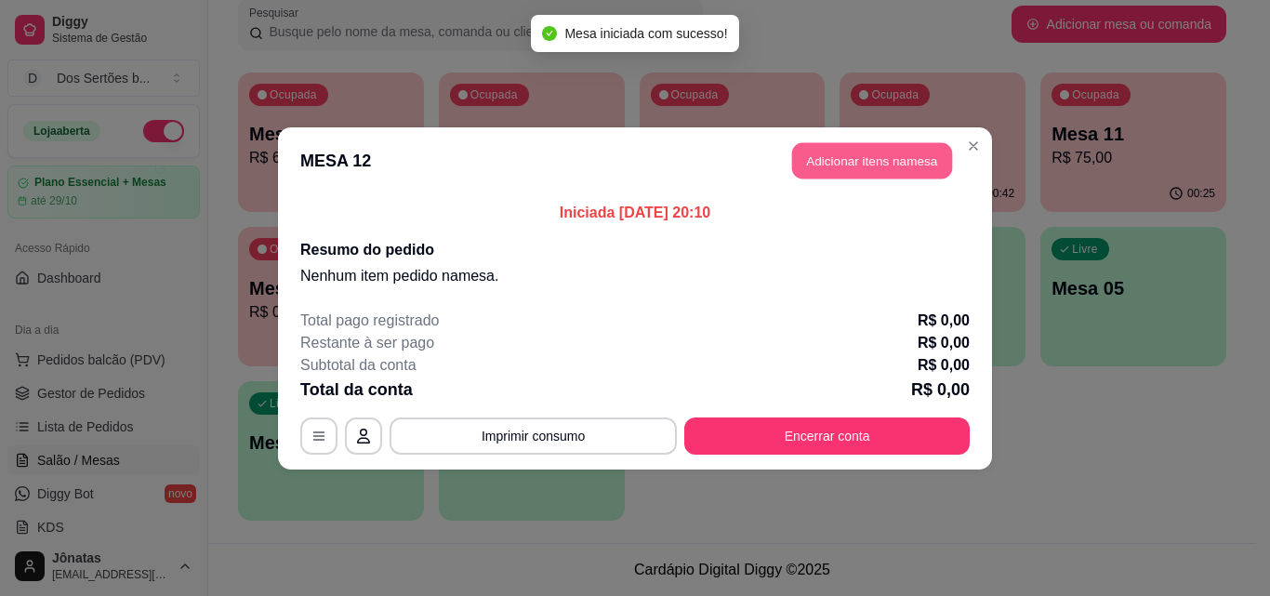
click at [831, 158] on button "Adicionar itens na mesa" at bounding box center [872, 160] width 160 height 36
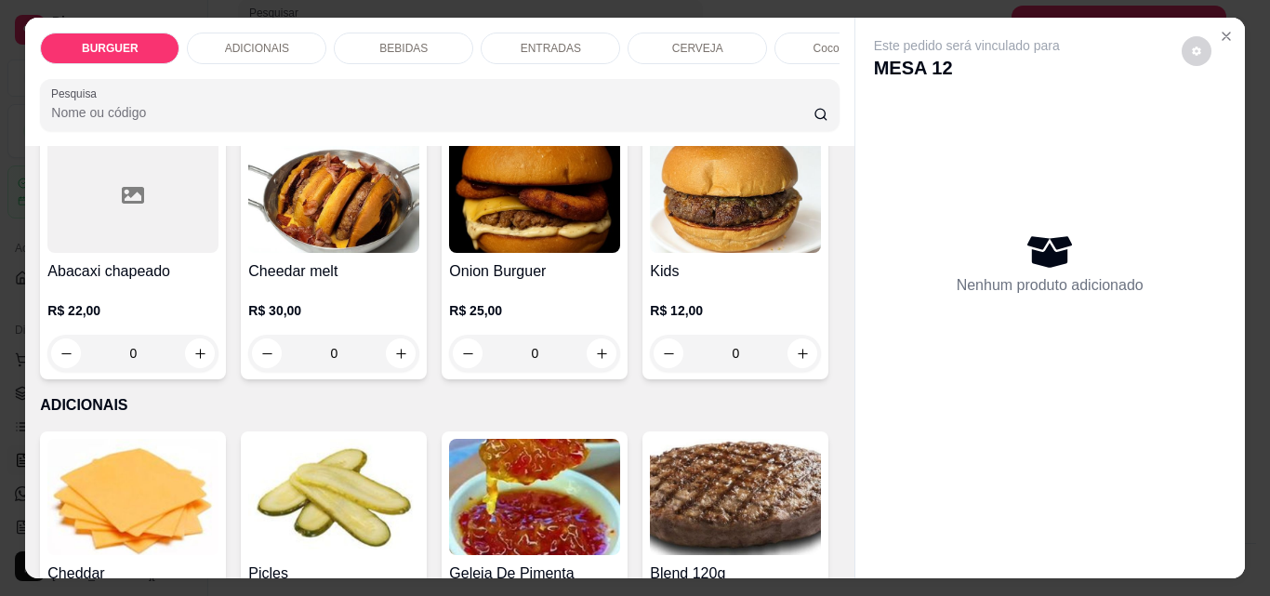
scroll to position [894, 0]
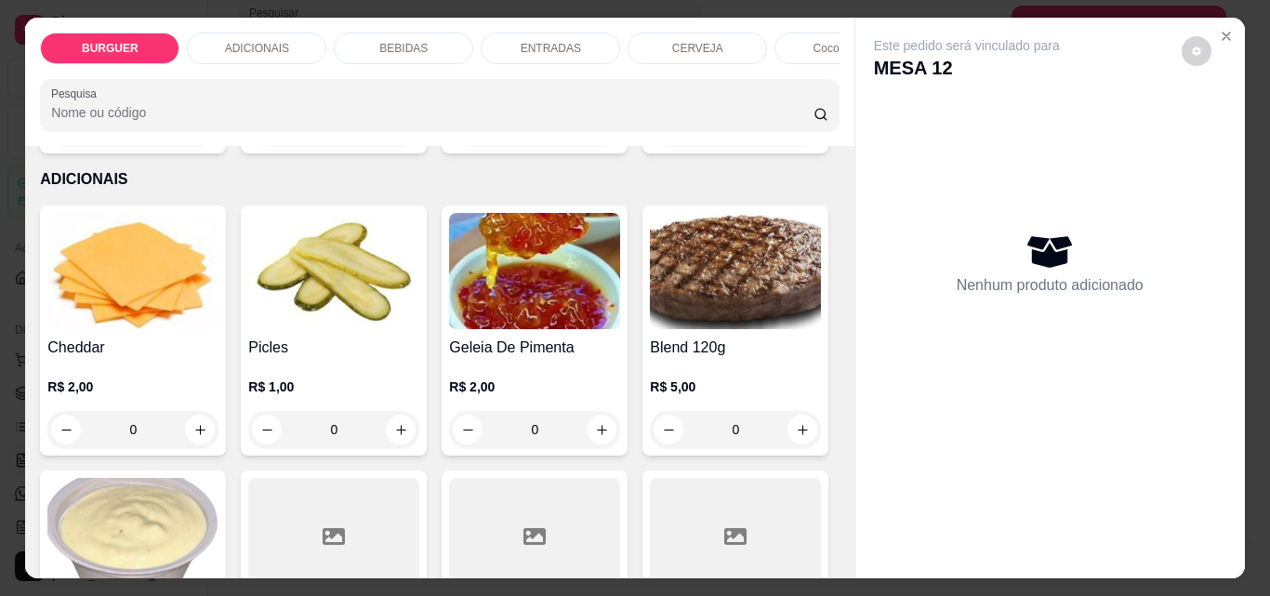
click at [796, 135] on icon "increase-product-quantity" at bounding box center [803, 128] width 14 height 14
type input "1"
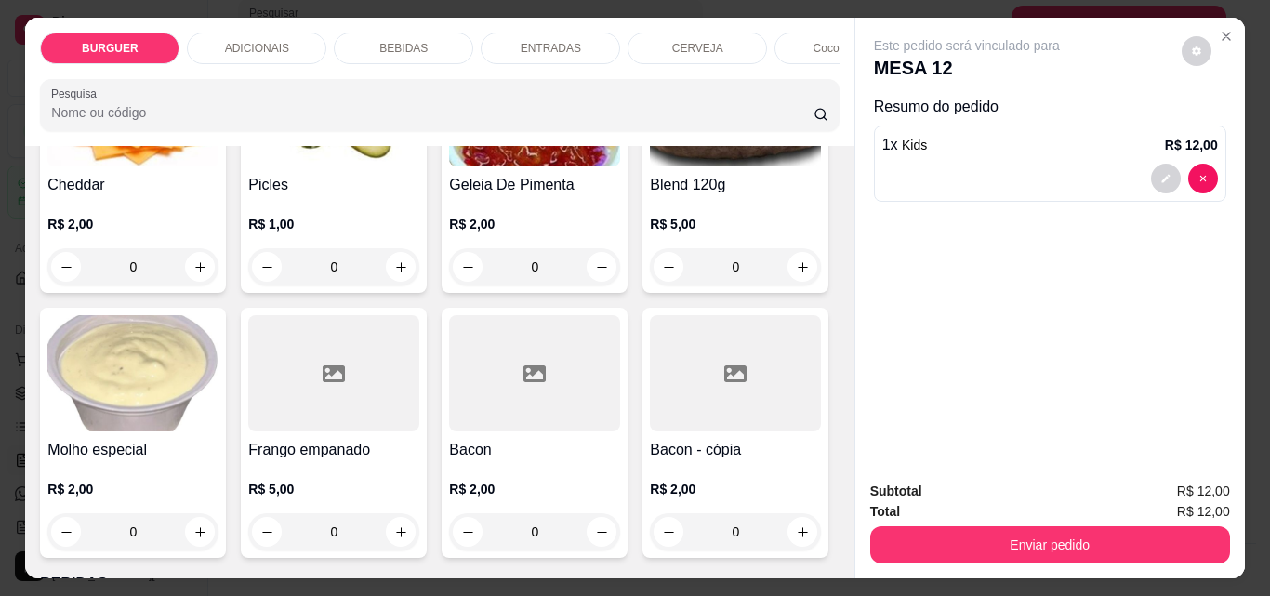
scroll to position [1258, 0]
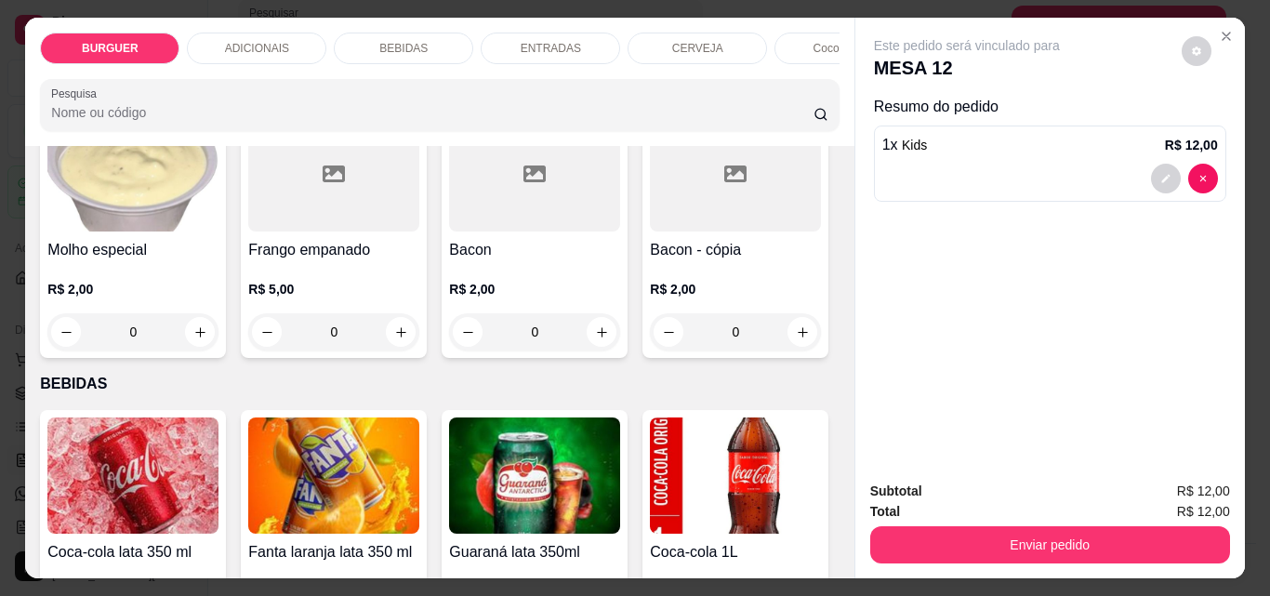
click at [198, 74] on icon "increase-product-quantity" at bounding box center [200, 67] width 14 height 14
type input "1"
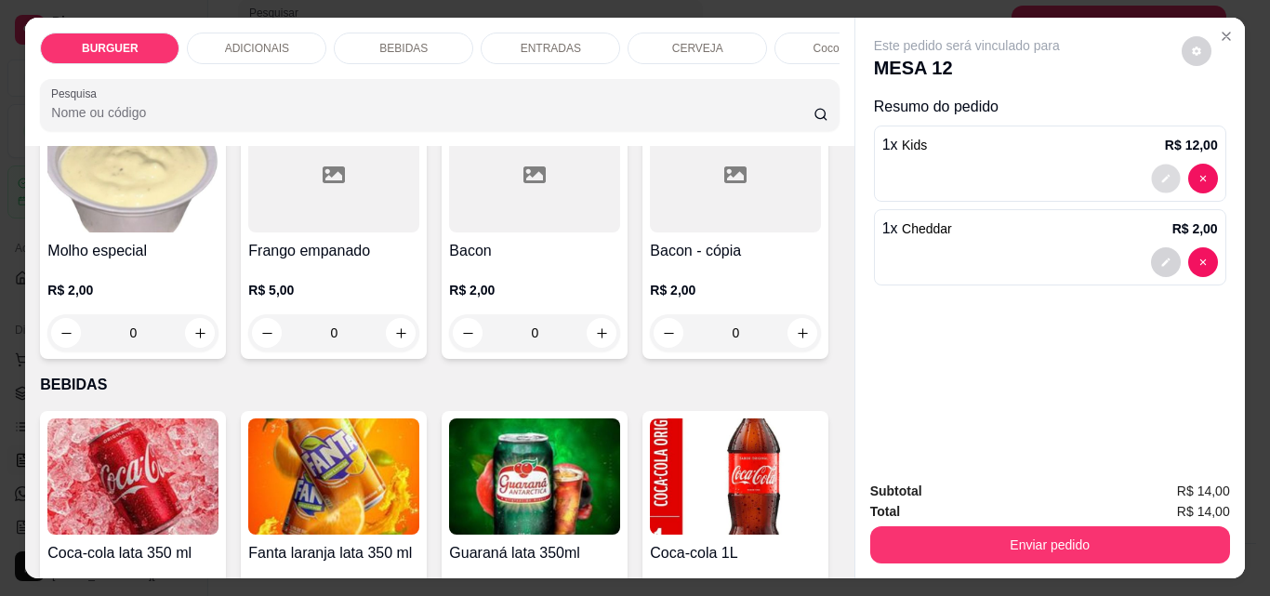
click at [1161, 176] on icon "decrease-product-quantity" at bounding box center [1165, 179] width 8 height 8
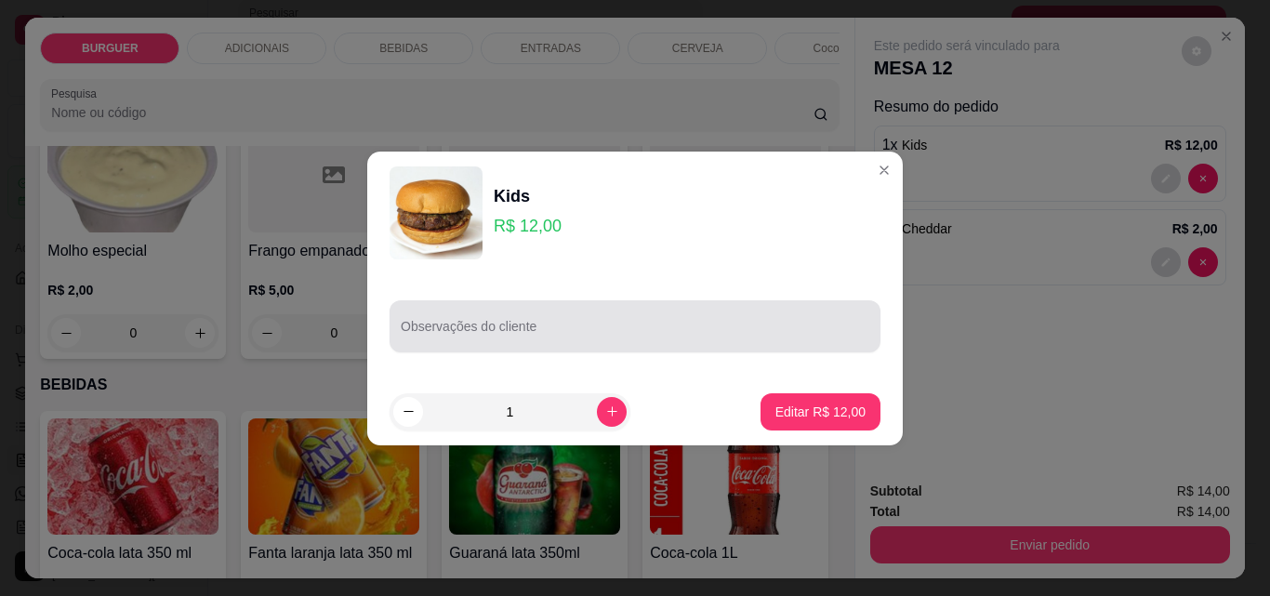
click at [495, 348] on div "Observações do cliente" at bounding box center [635, 326] width 491 height 52
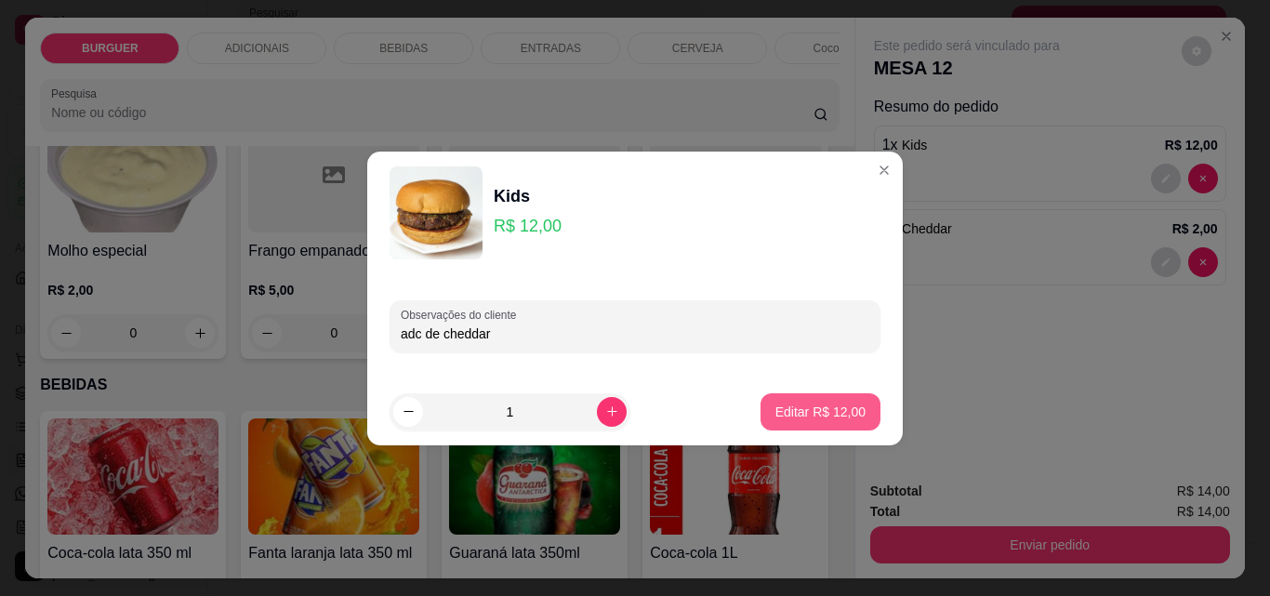
type input "adc de cheddar"
click at [813, 414] on p "Editar R$ 12,00" at bounding box center [819, 412] width 87 height 18
type input "0"
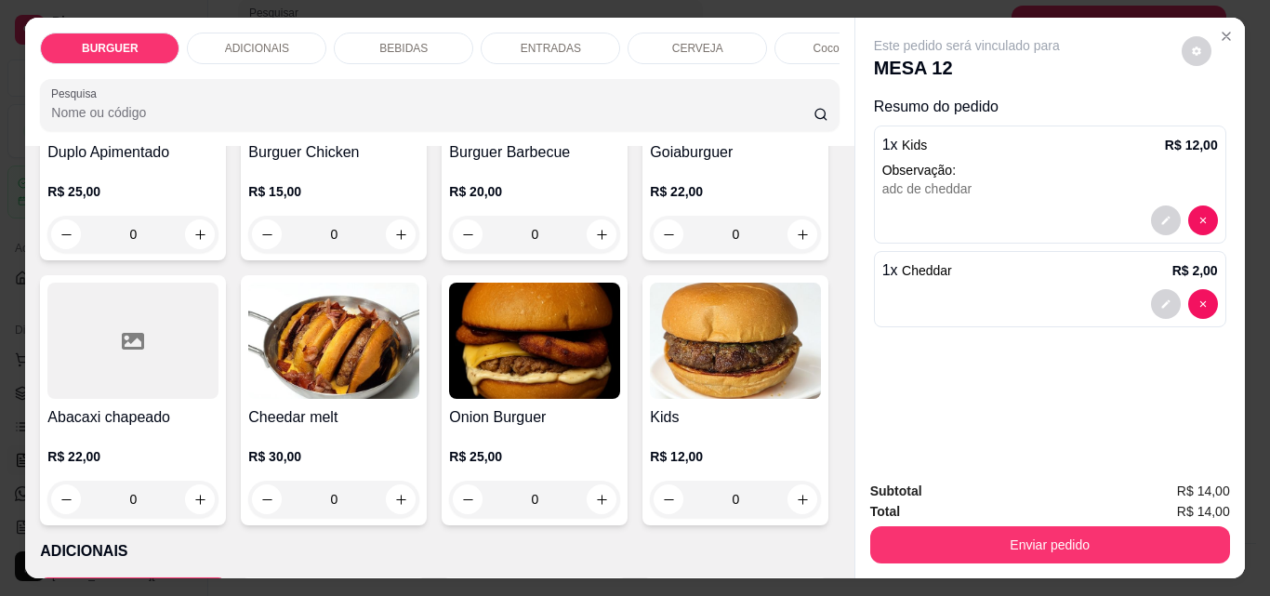
scroll to position [771, 0]
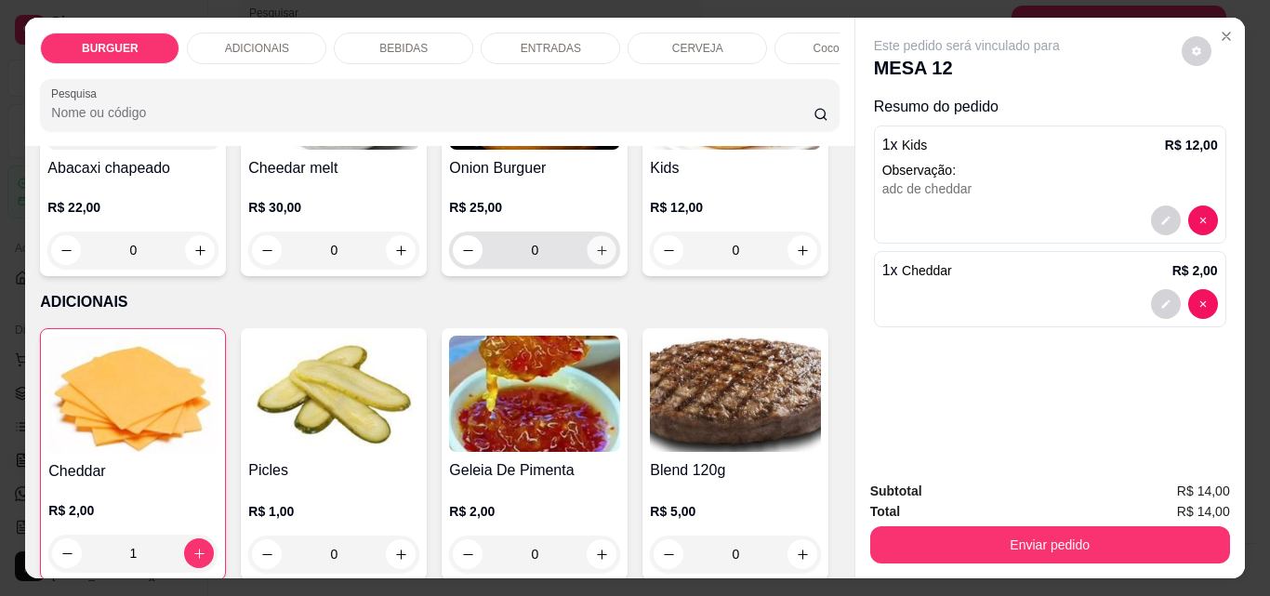
click at [588, 265] on button "increase-product-quantity" at bounding box center [602, 250] width 29 height 29
type input "1"
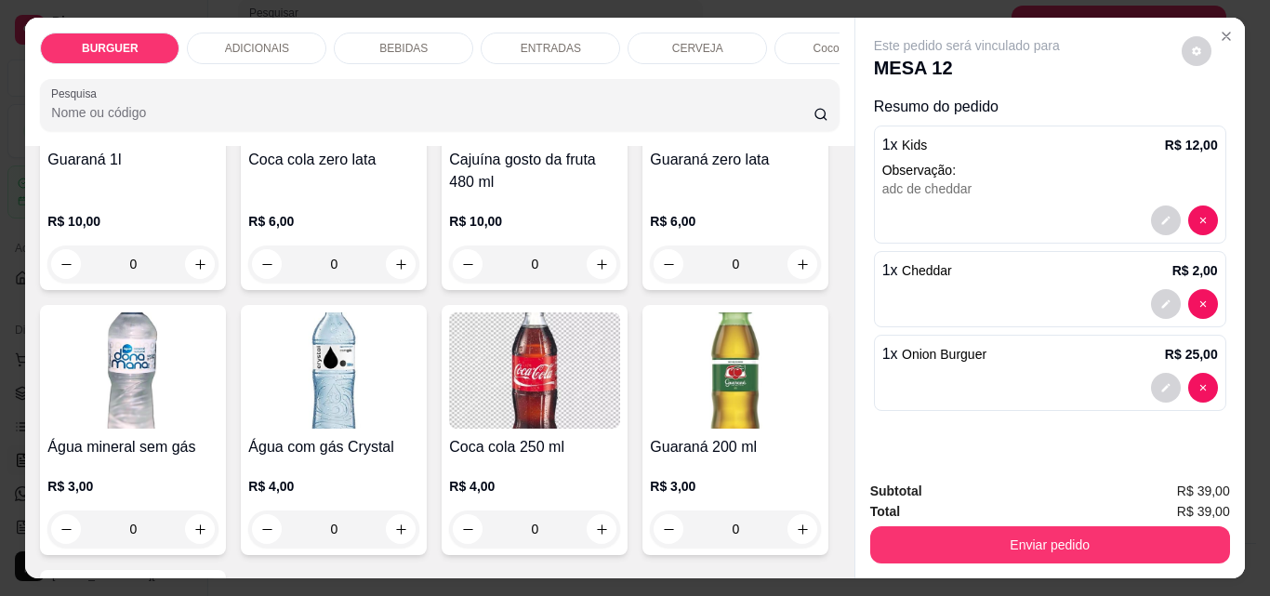
scroll to position [2326, 0]
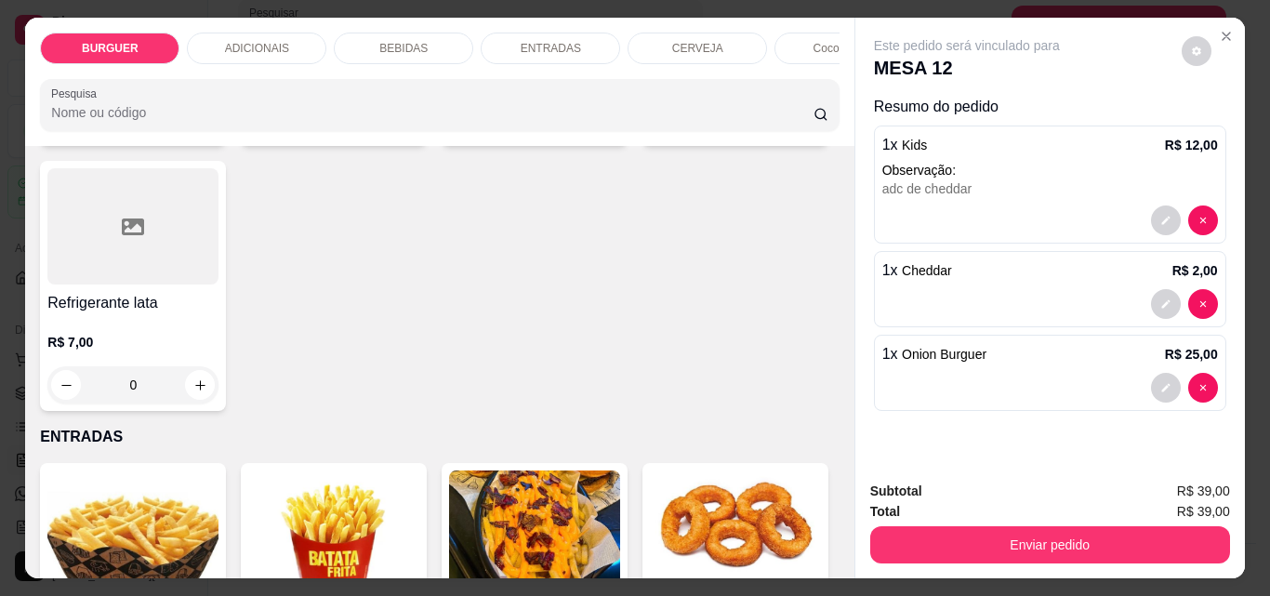
type input "1"
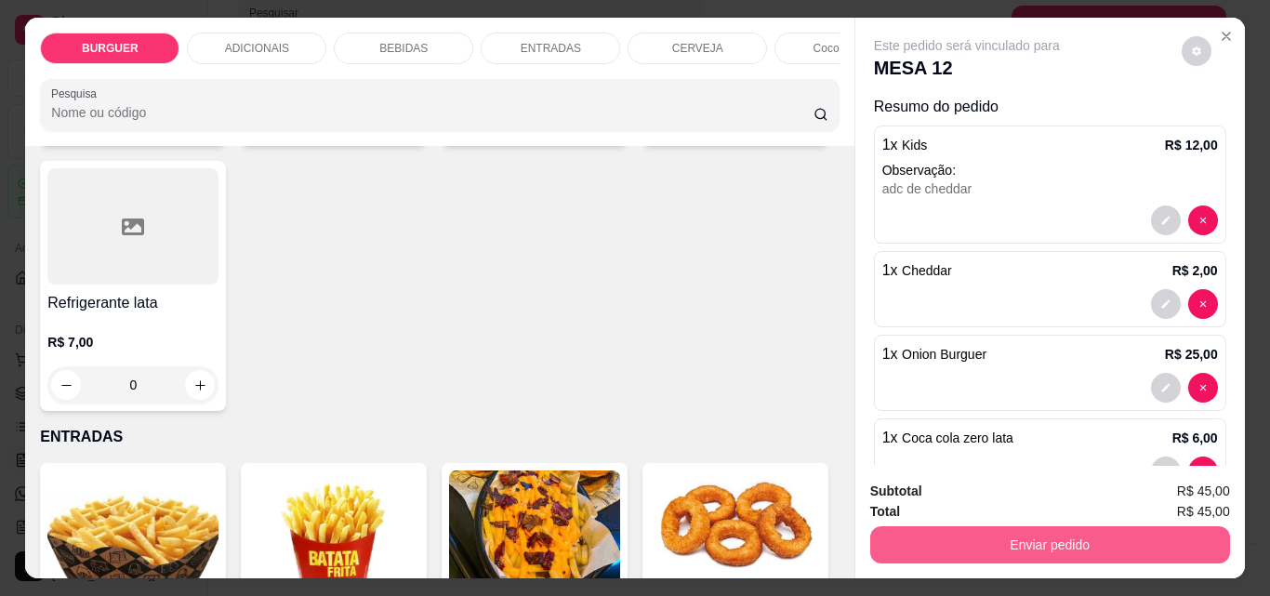
click at [1038, 539] on button "Enviar pedido" at bounding box center [1050, 544] width 360 height 37
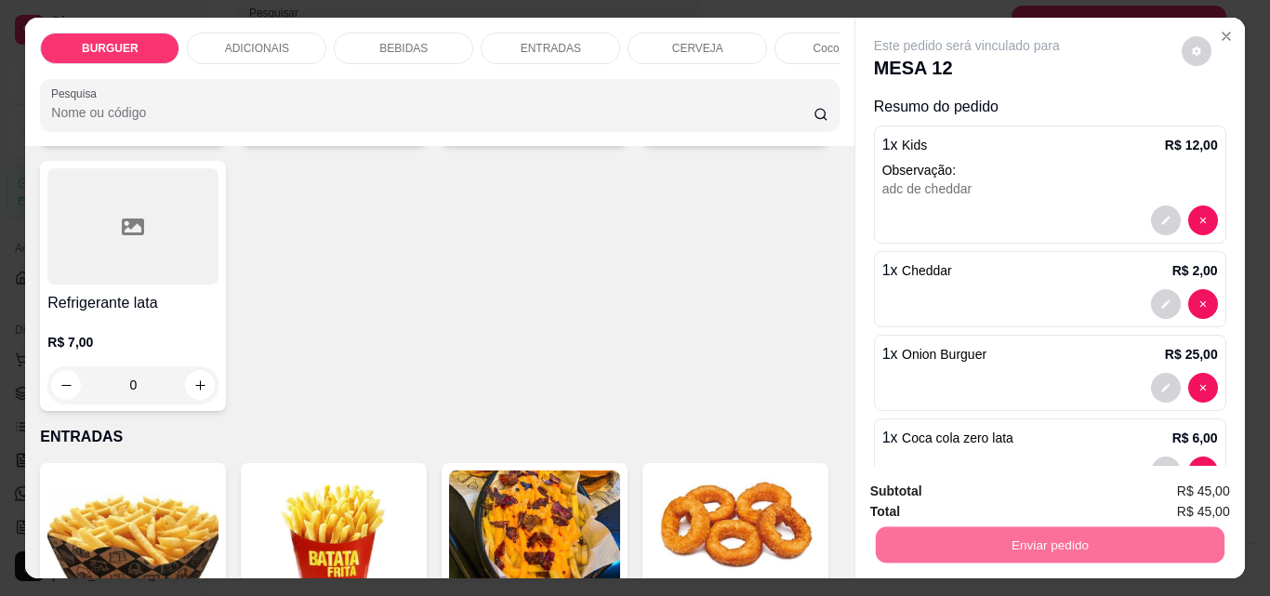
click at [1167, 481] on button "Enviar pedido" at bounding box center [1182, 491] width 102 height 34
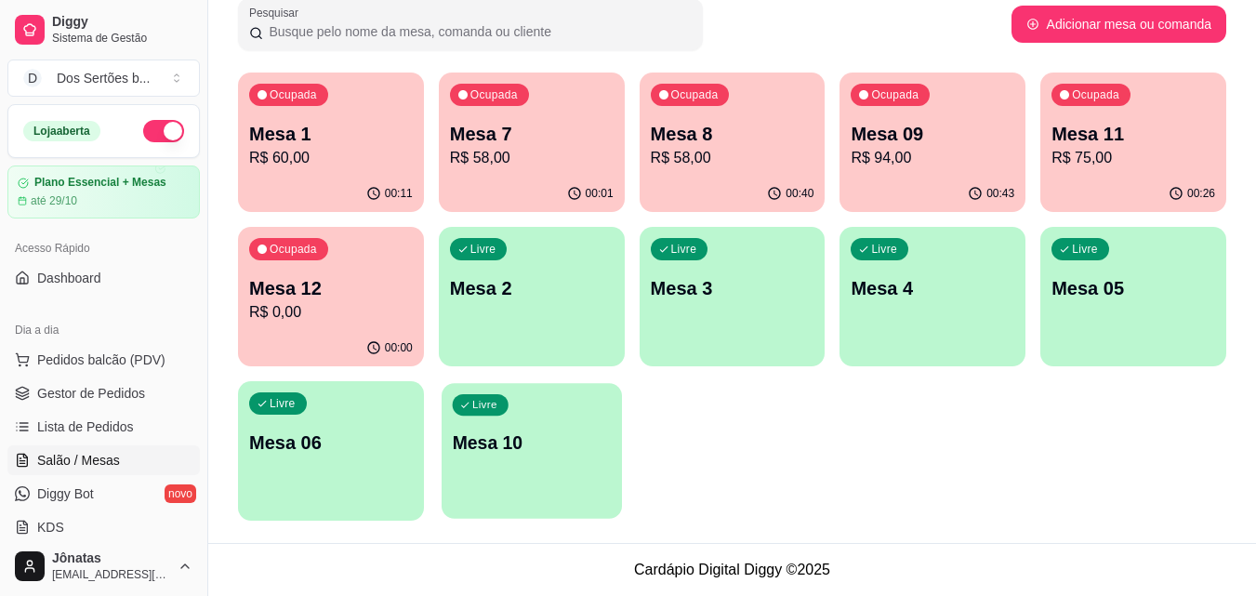
click at [549, 432] on p "Mesa 10" at bounding box center [531, 443] width 159 height 25
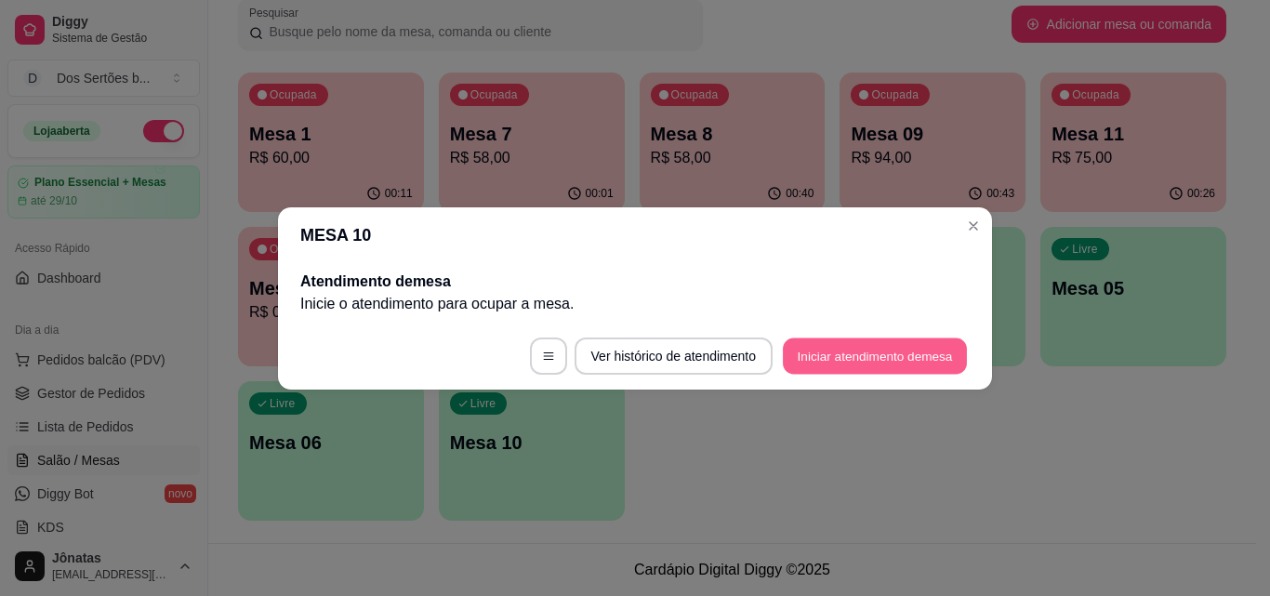
click at [849, 356] on button "Iniciar atendimento de mesa" at bounding box center [875, 356] width 184 height 36
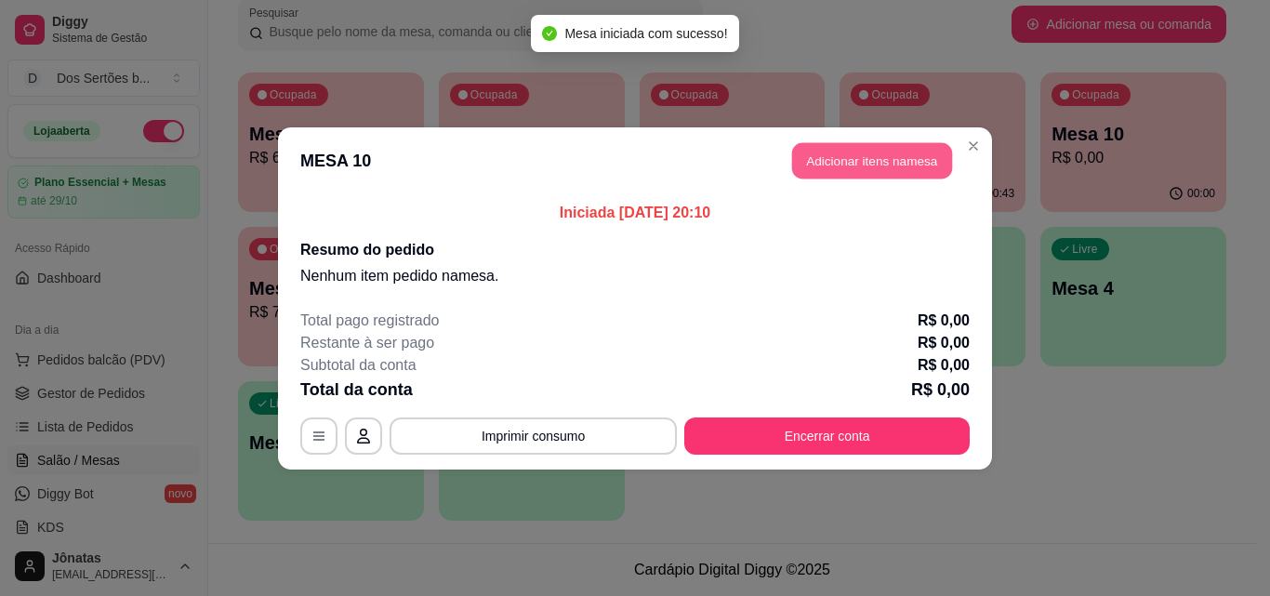
click at [818, 147] on button "Adicionar itens na mesa" at bounding box center [872, 160] width 160 height 36
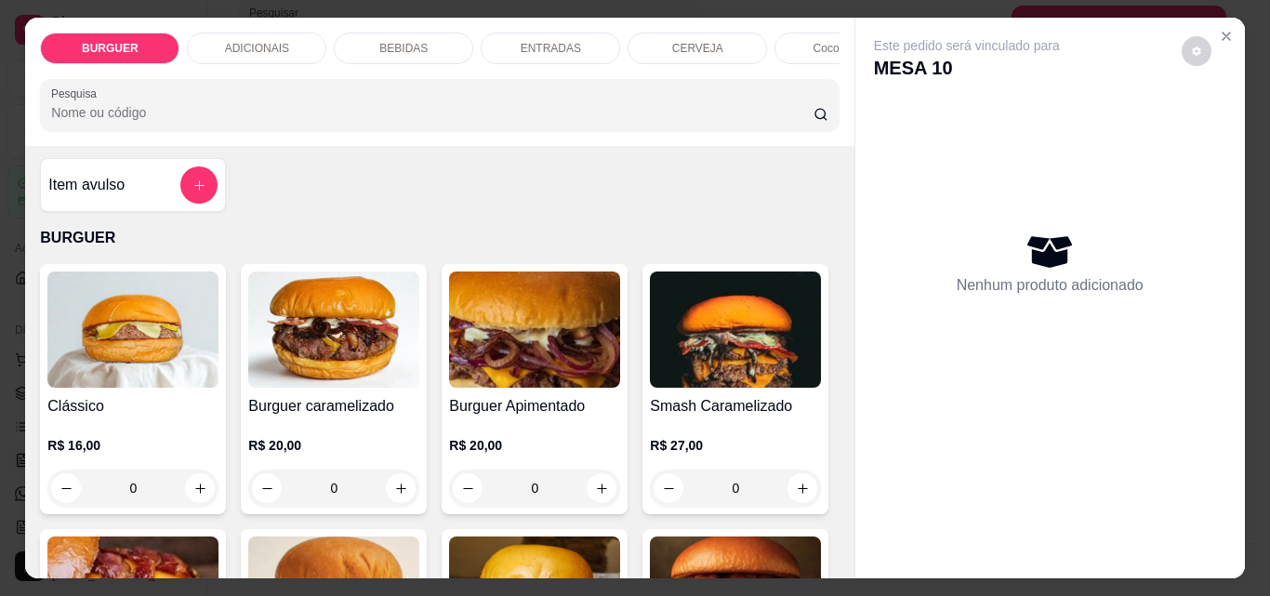
scroll to position [0, 0]
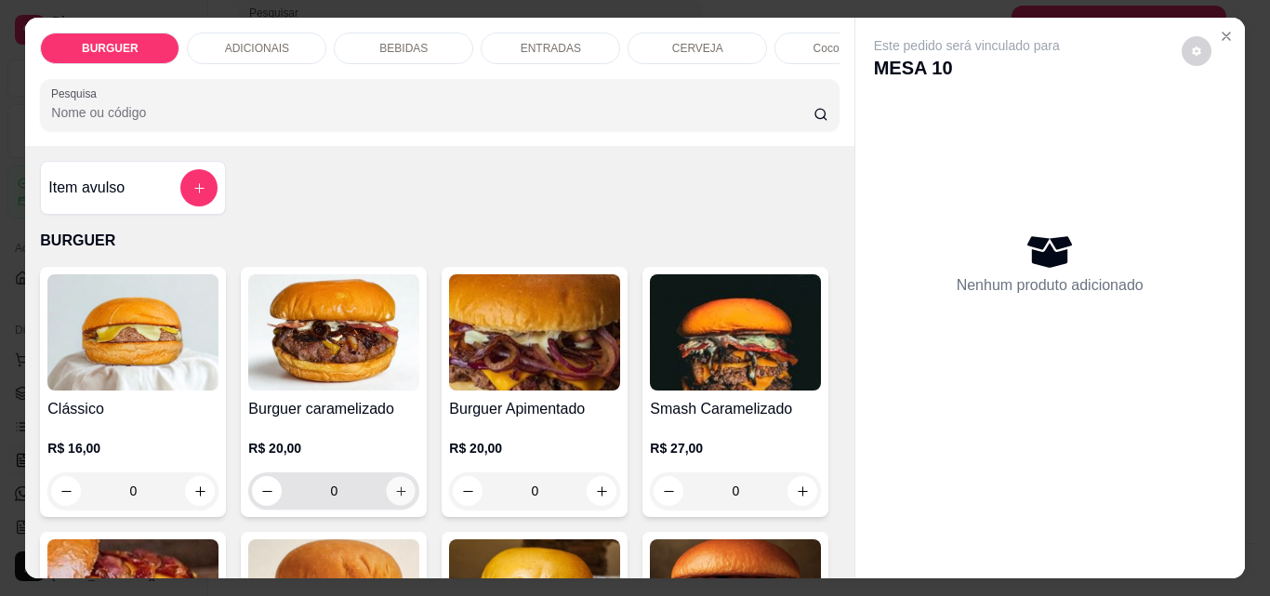
click at [397, 496] on icon "increase-product-quantity" at bounding box center [401, 491] width 14 height 14
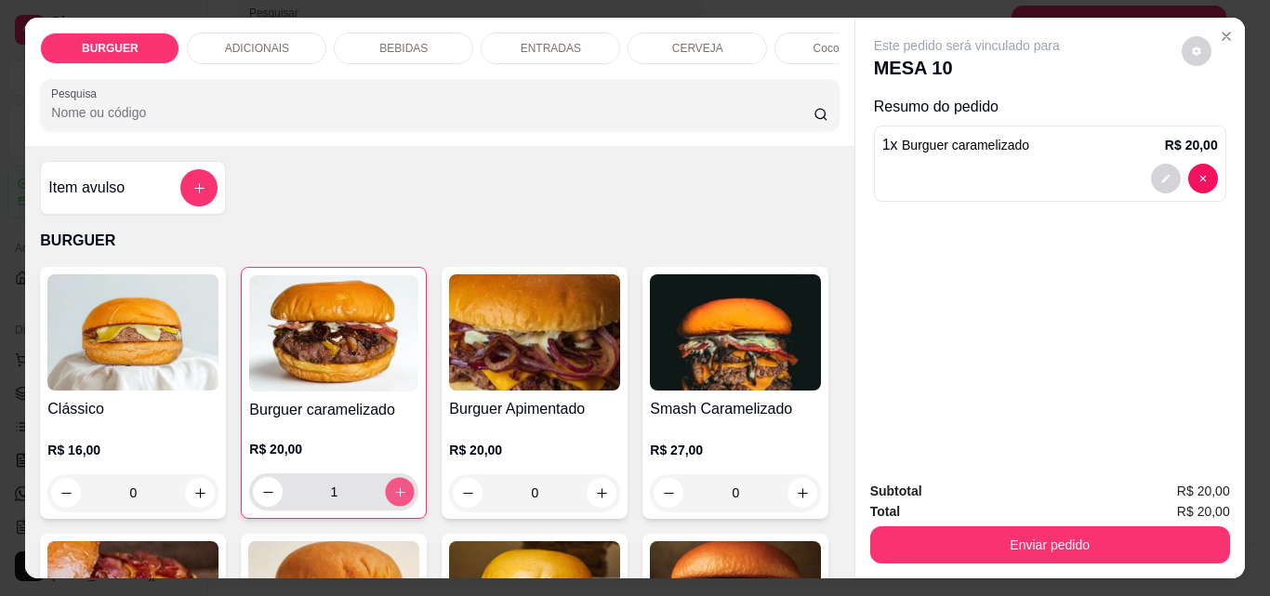
click at [397, 496] on icon "increase-product-quantity" at bounding box center [400, 492] width 14 height 14
type input "2"
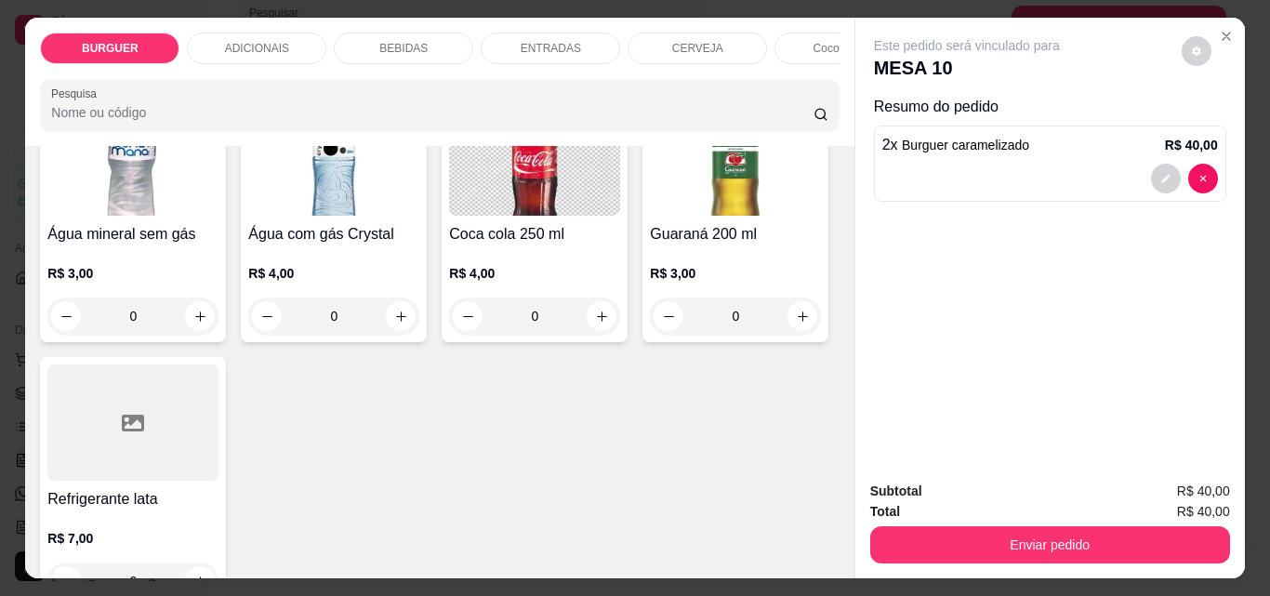
scroll to position [2335, 0]
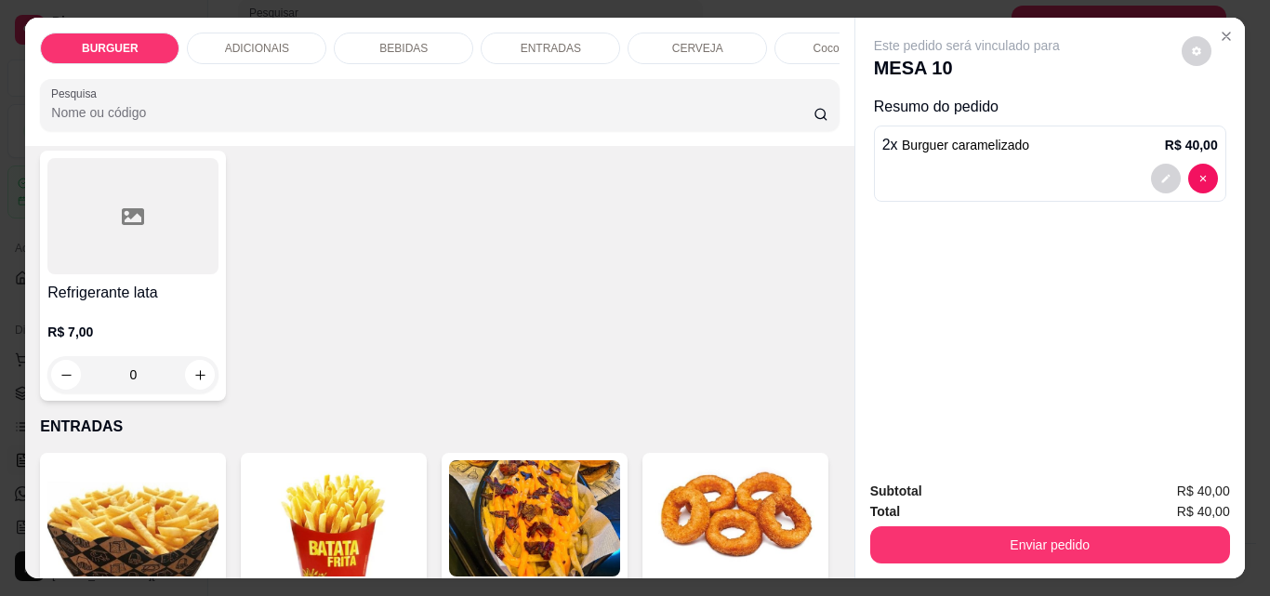
type input "1"
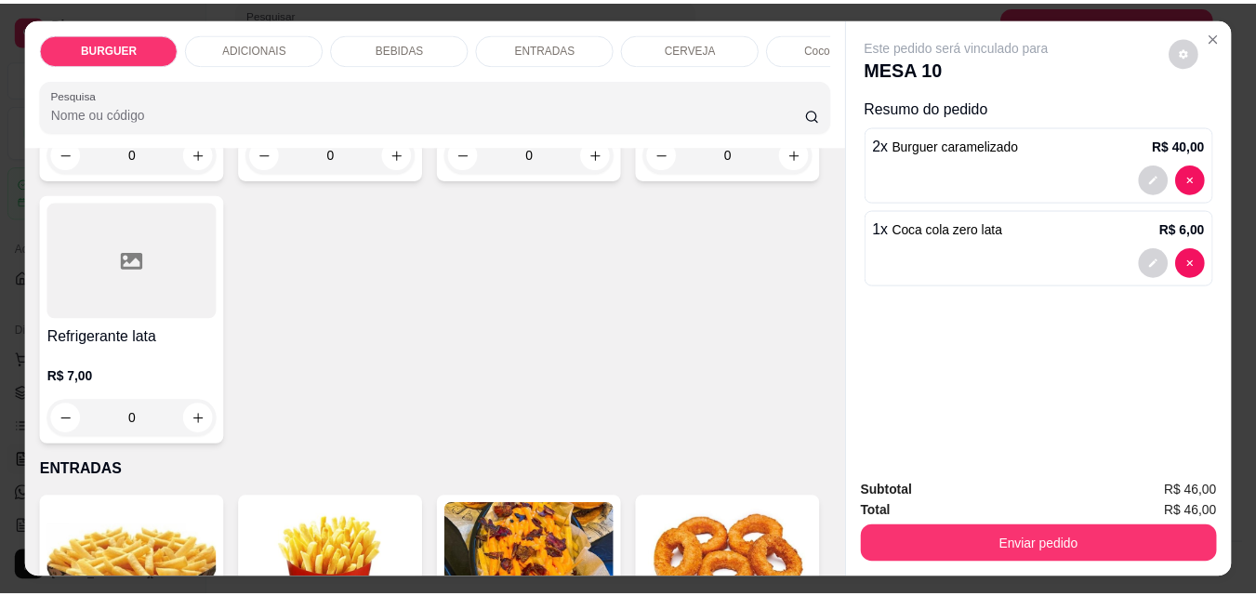
scroll to position [2134, 0]
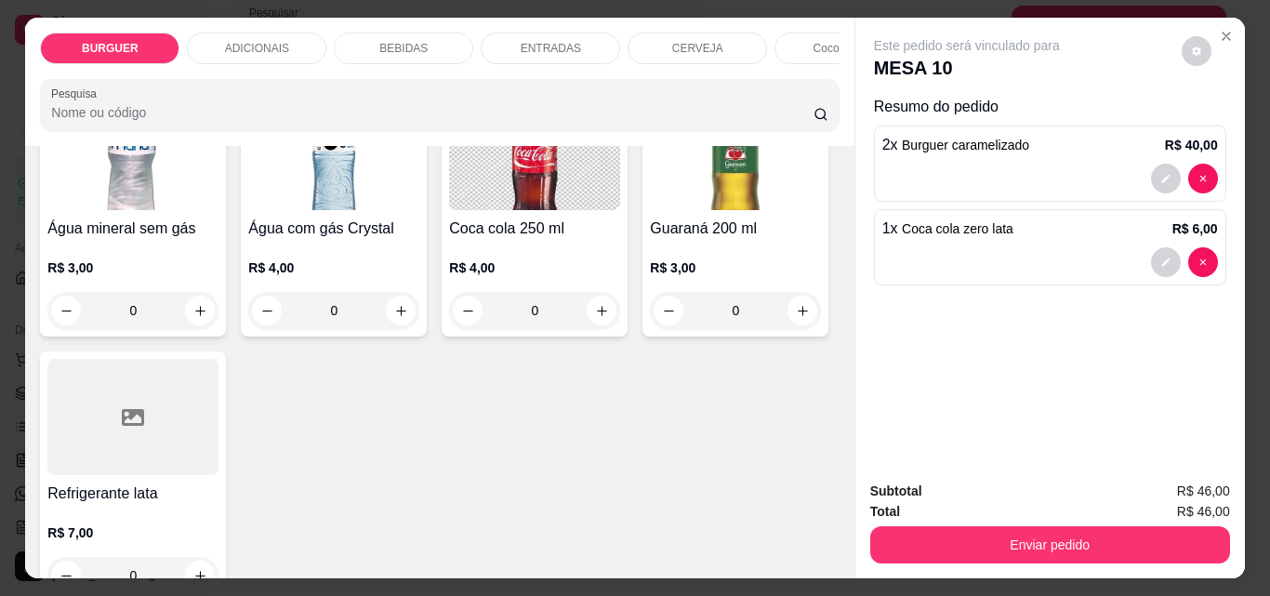
type input "1"
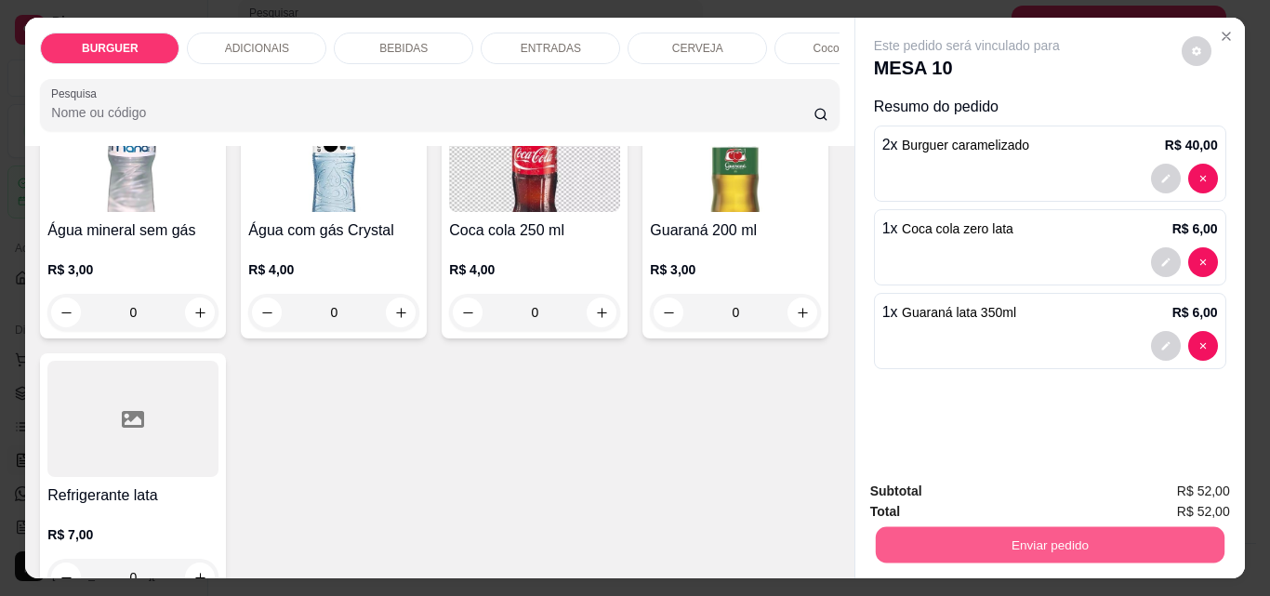
click at [985, 533] on button "Enviar pedido" at bounding box center [1049, 544] width 349 height 36
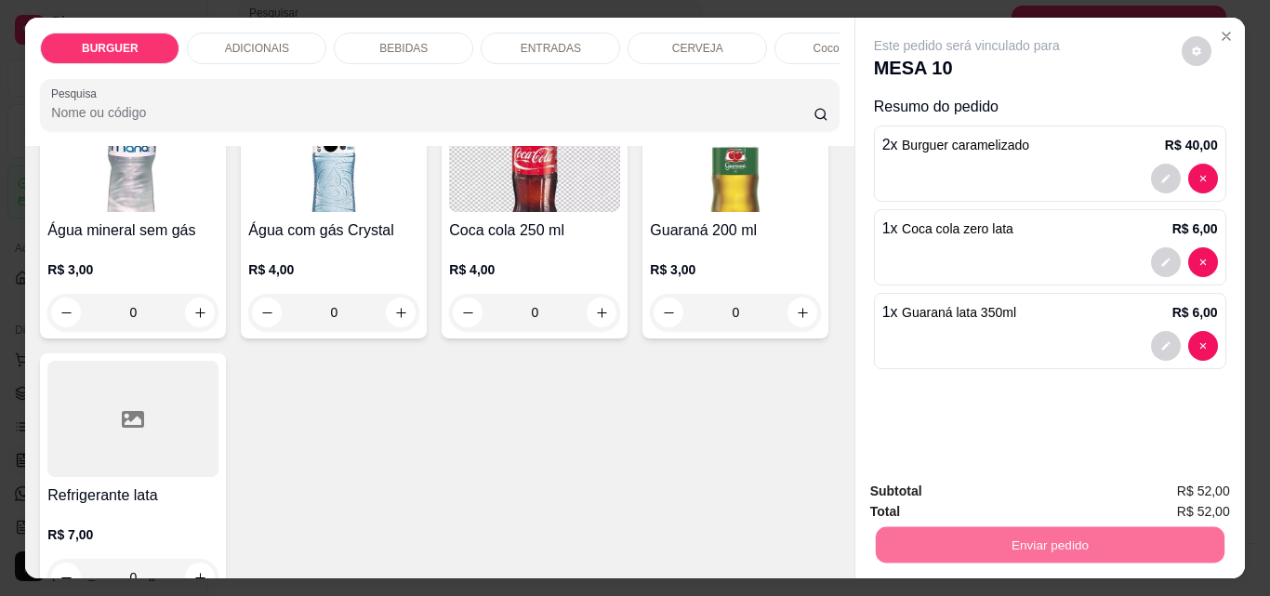
click at [1171, 485] on button "Enviar pedido" at bounding box center [1182, 491] width 102 height 34
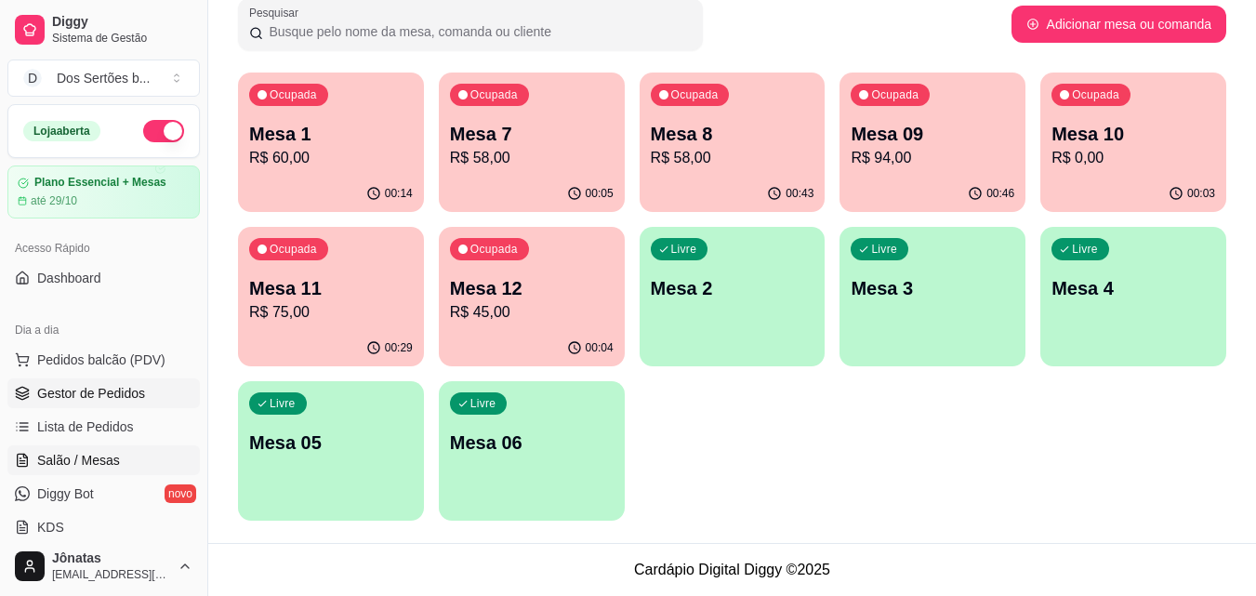
click at [43, 391] on span "Gestor de Pedidos" at bounding box center [91, 393] width 108 height 19
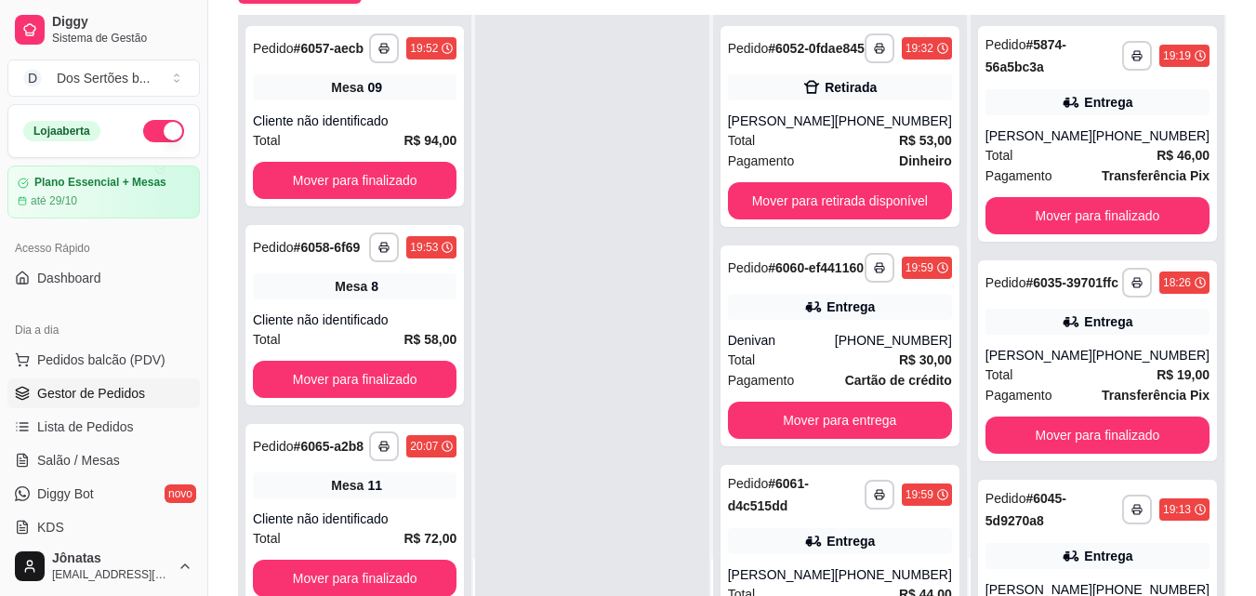
scroll to position [196, 0]
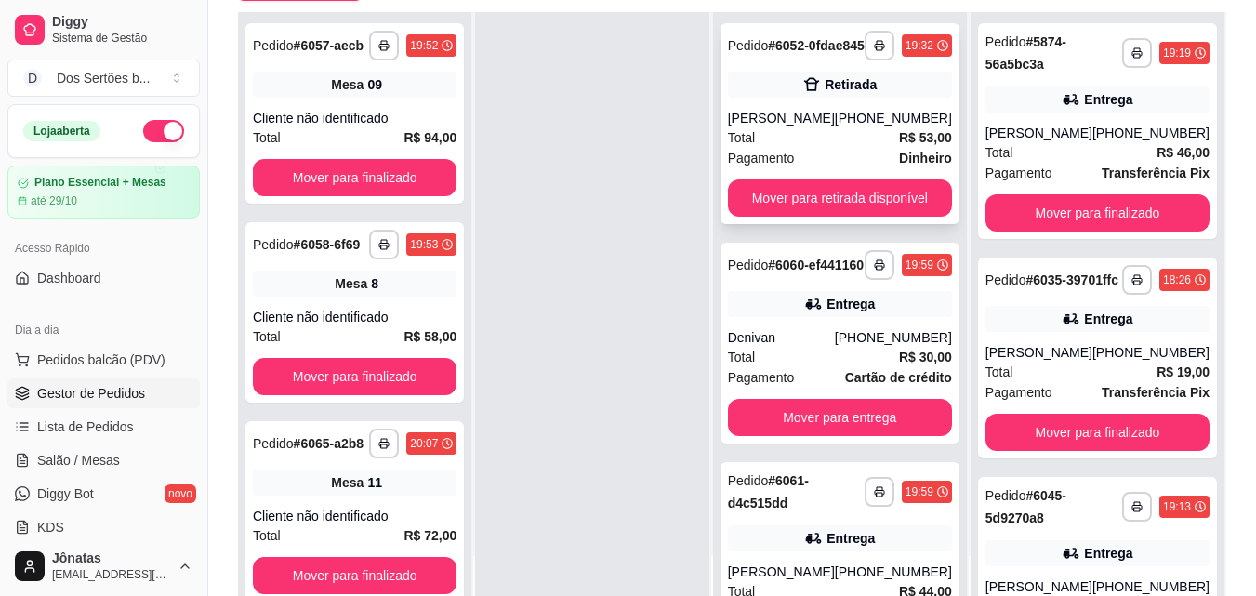
click at [823, 119] on div "**********" at bounding box center [840, 123] width 239 height 201
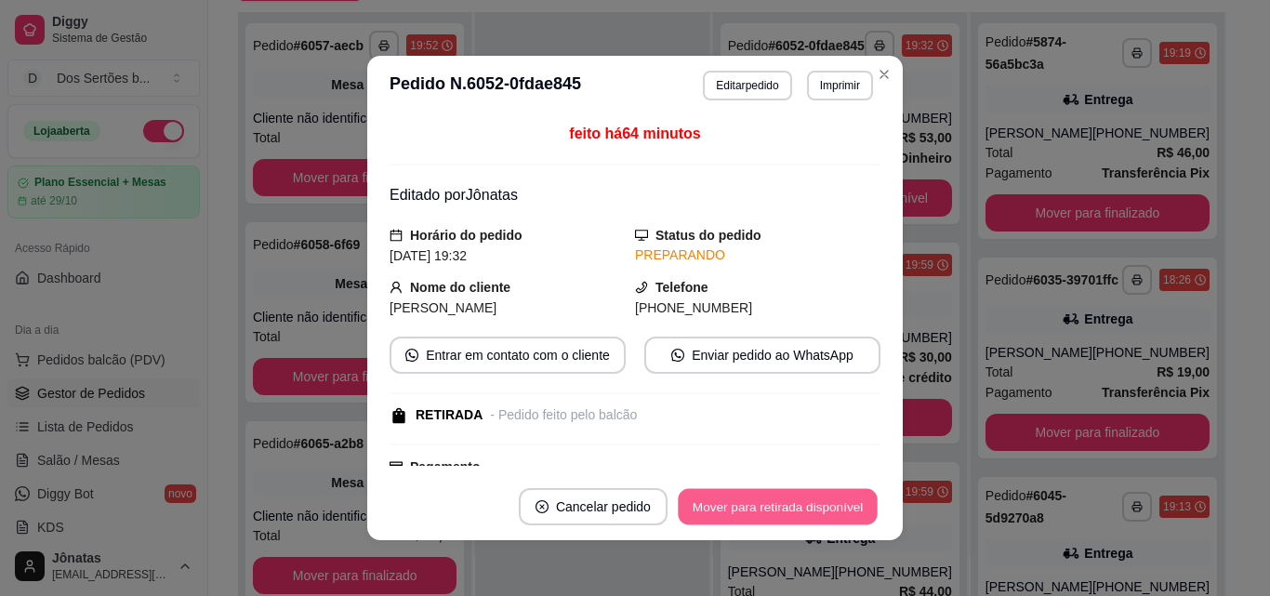
click at [775, 492] on button "Mover para retirada disponível" at bounding box center [777, 507] width 199 height 36
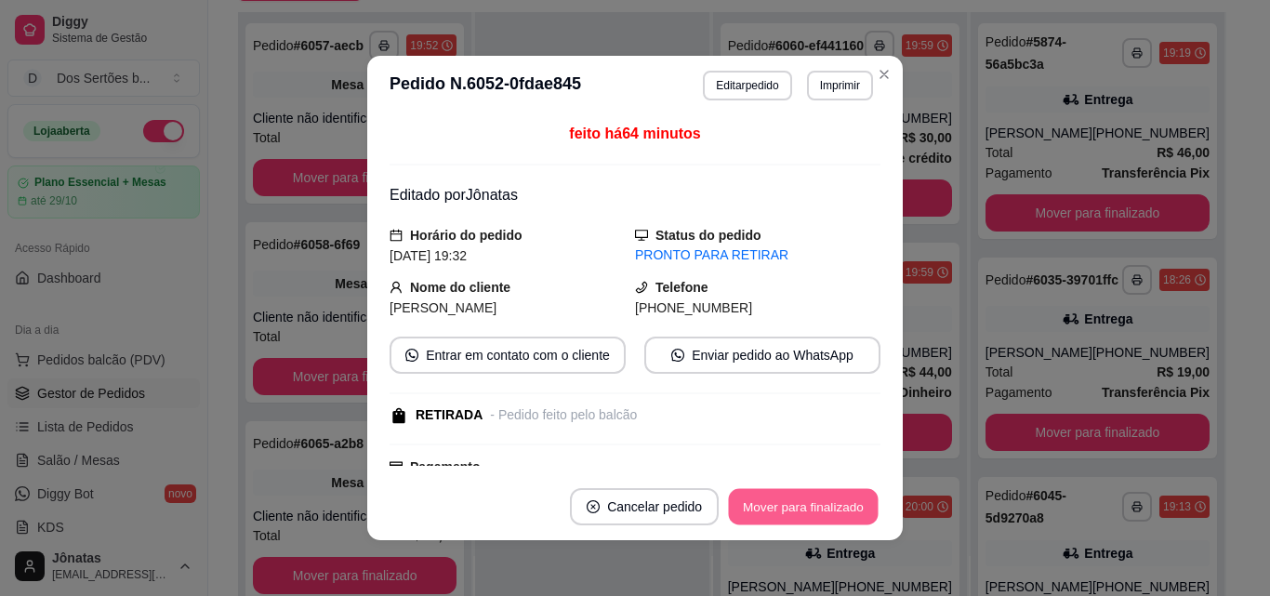
click at [828, 498] on button "Mover para finalizado" at bounding box center [804, 507] width 150 height 36
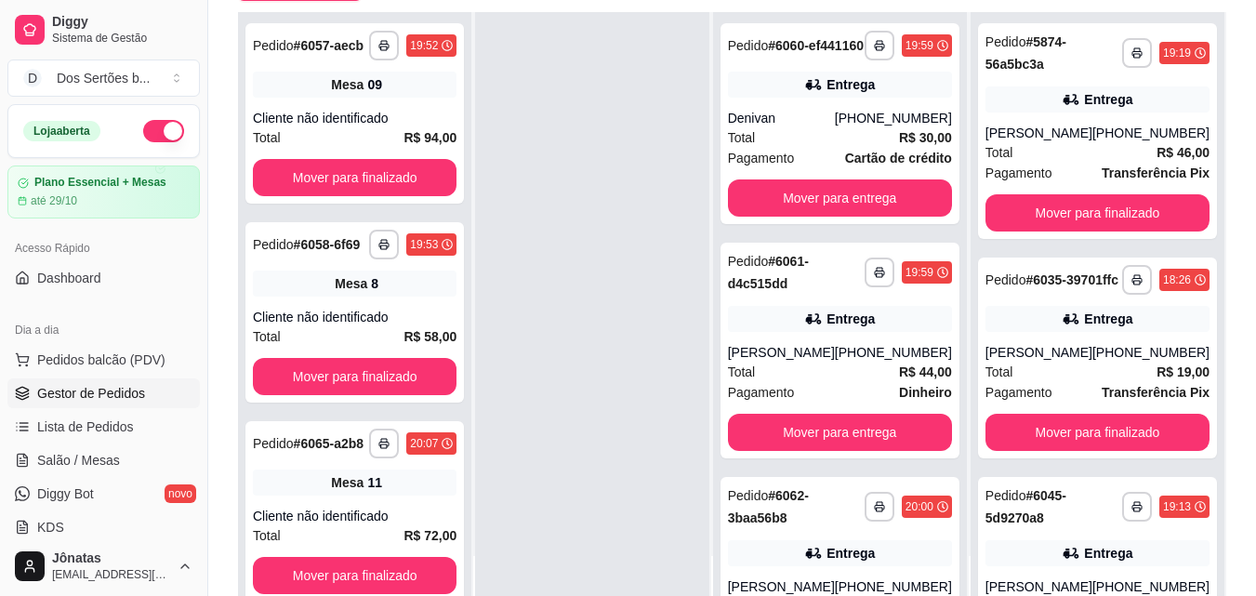
scroll to position [278, 0]
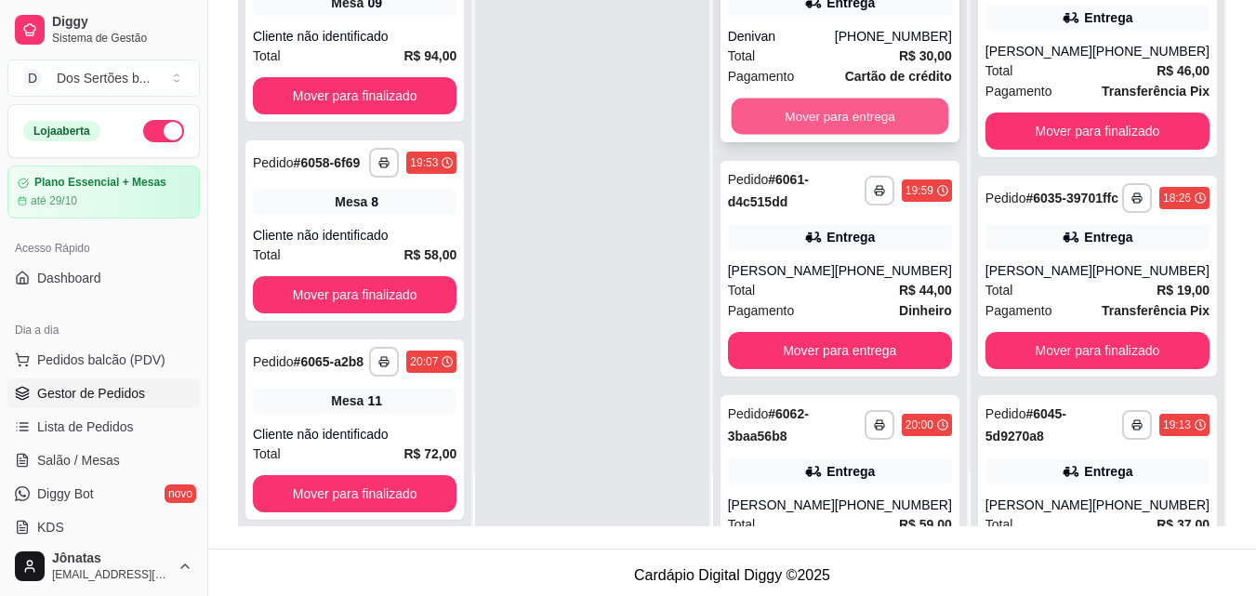
click at [775, 135] on button "Mover para entrega" at bounding box center [840, 117] width 218 height 36
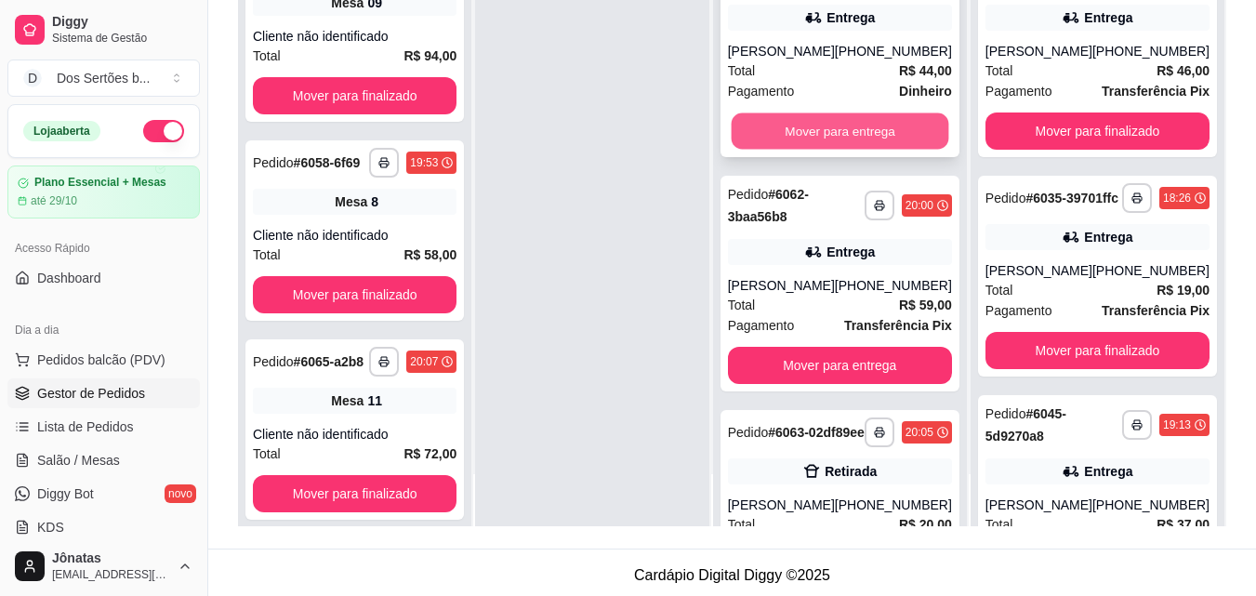
click at [799, 142] on button "Mover para entrega" at bounding box center [840, 131] width 218 height 36
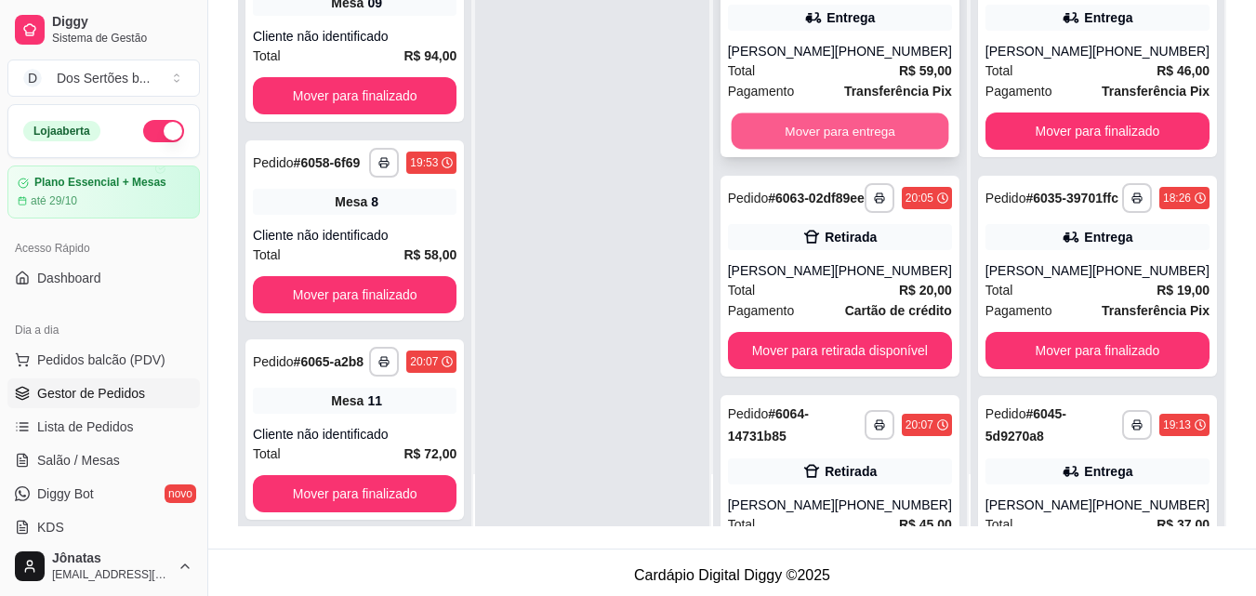
click at [825, 144] on button "Mover para entrega" at bounding box center [840, 131] width 218 height 36
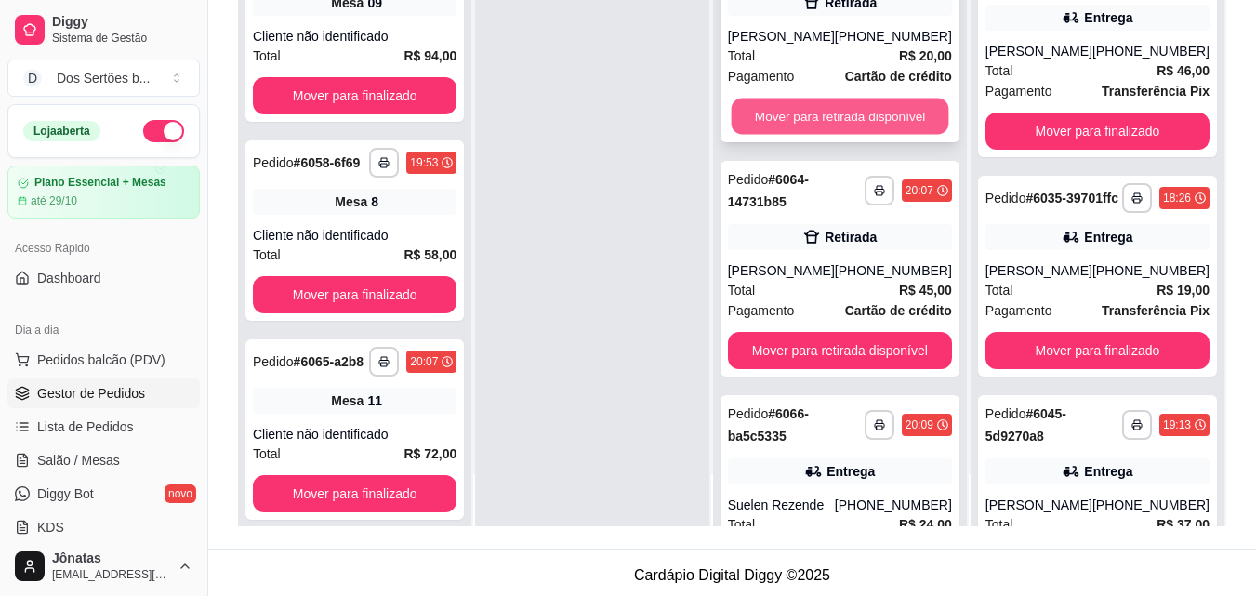
click at [779, 135] on button "Mover para retirada disponível" at bounding box center [840, 117] width 218 height 36
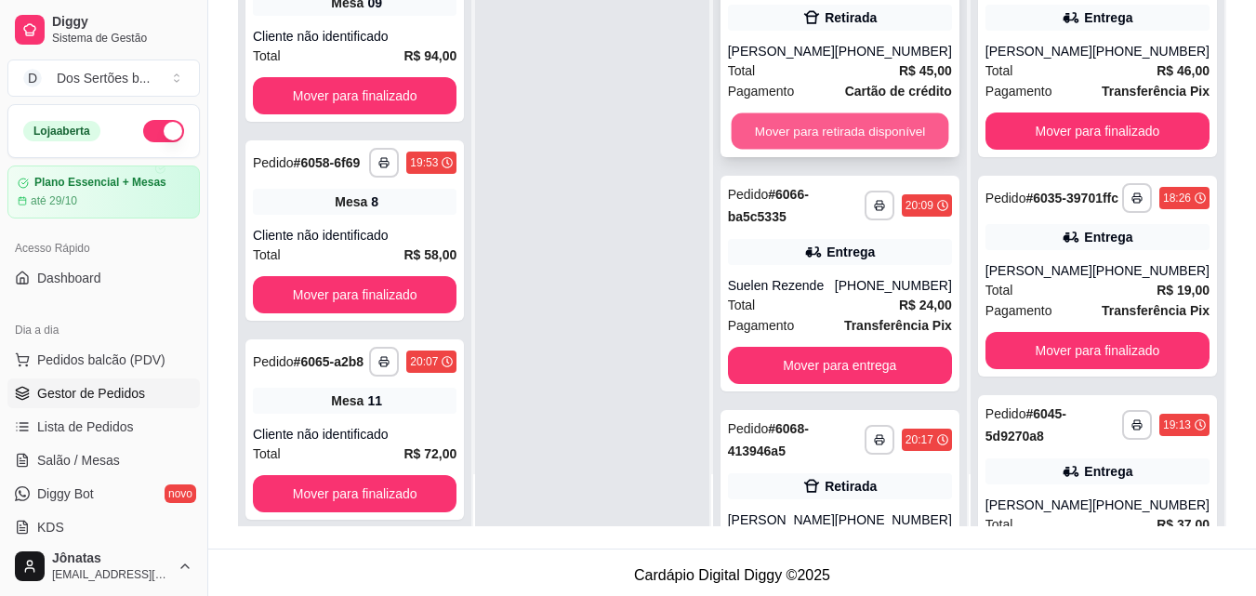
click at [817, 120] on button "Mover para retirada disponível" at bounding box center [840, 131] width 218 height 36
click at [832, 135] on button "Mover para entrega" at bounding box center [840, 131] width 218 height 36
click at [793, 126] on button "Mover para retirada disponível" at bounding box center [840, 131] width 218 height 36
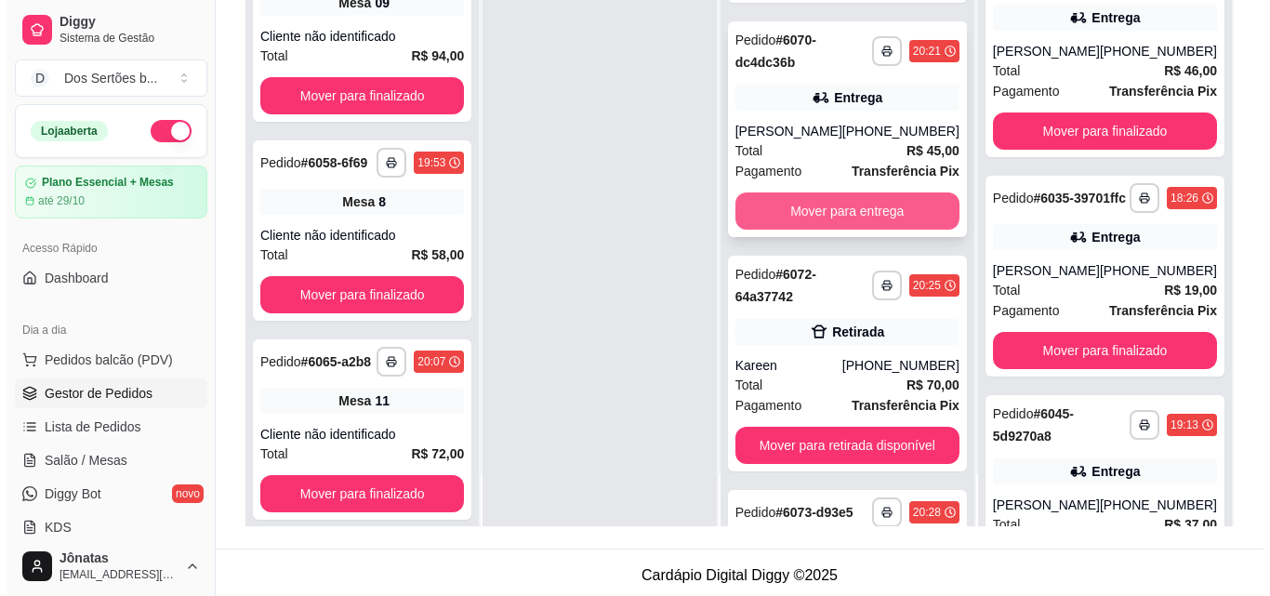
scroll to position [0, 0]
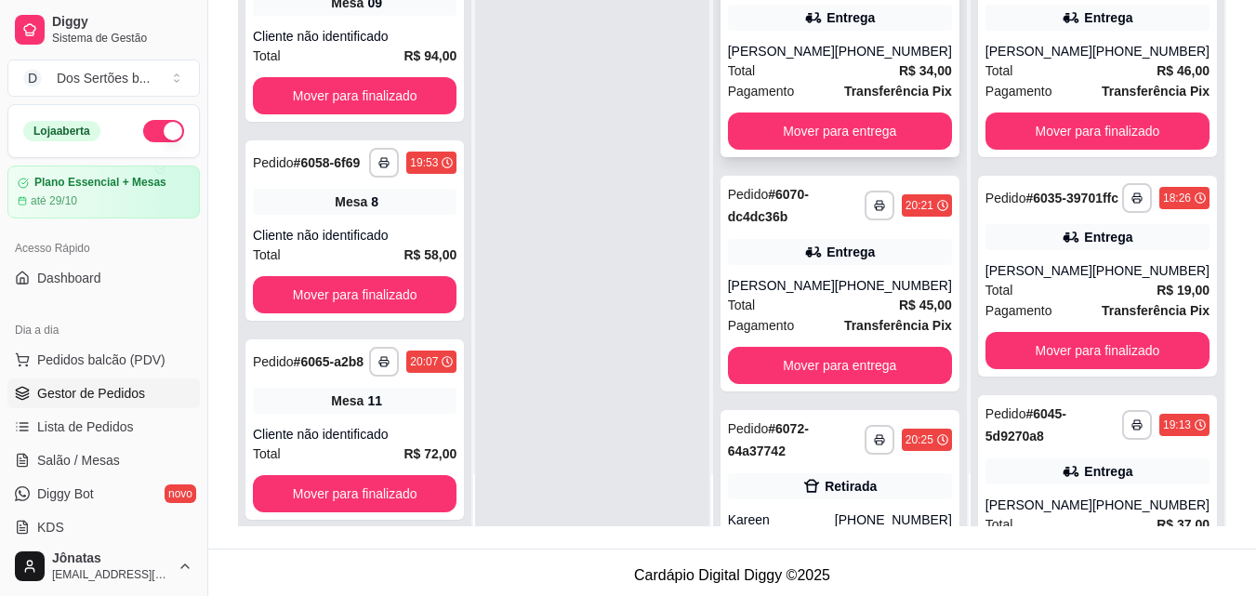
click at [779, 74] on div "Total R$ 34,00" at bounding box center [840, 70] width 224 height 20
click at [832, 261] on div "Entrega" at bounding box center [840, 252] width 224 height 26
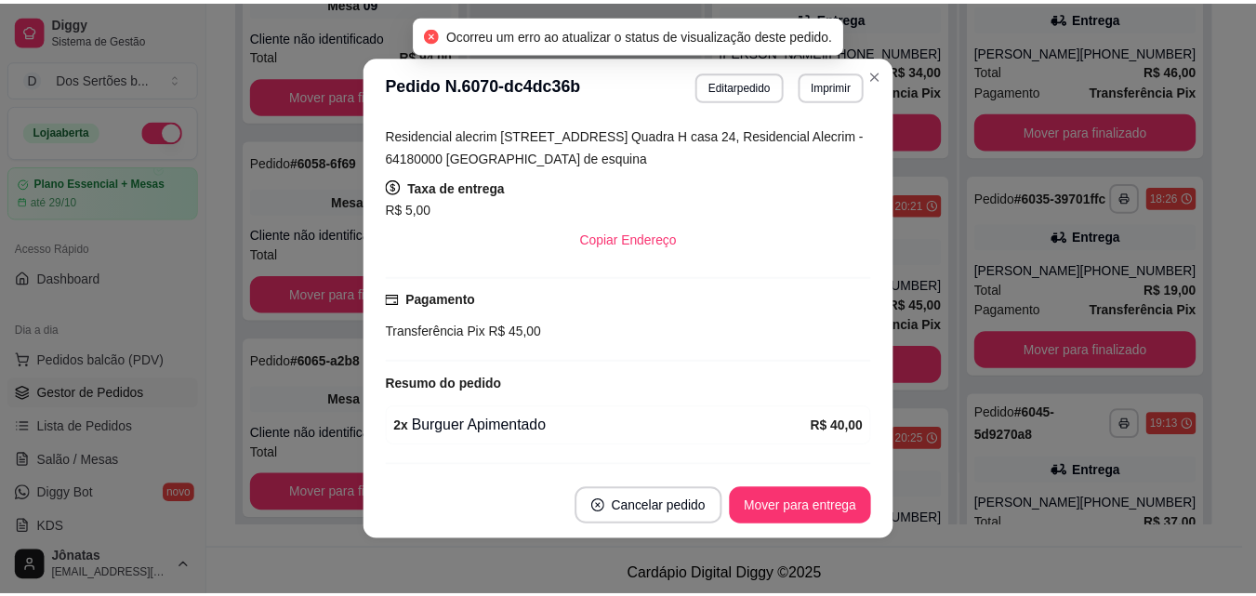
scroll to position [402, 0]
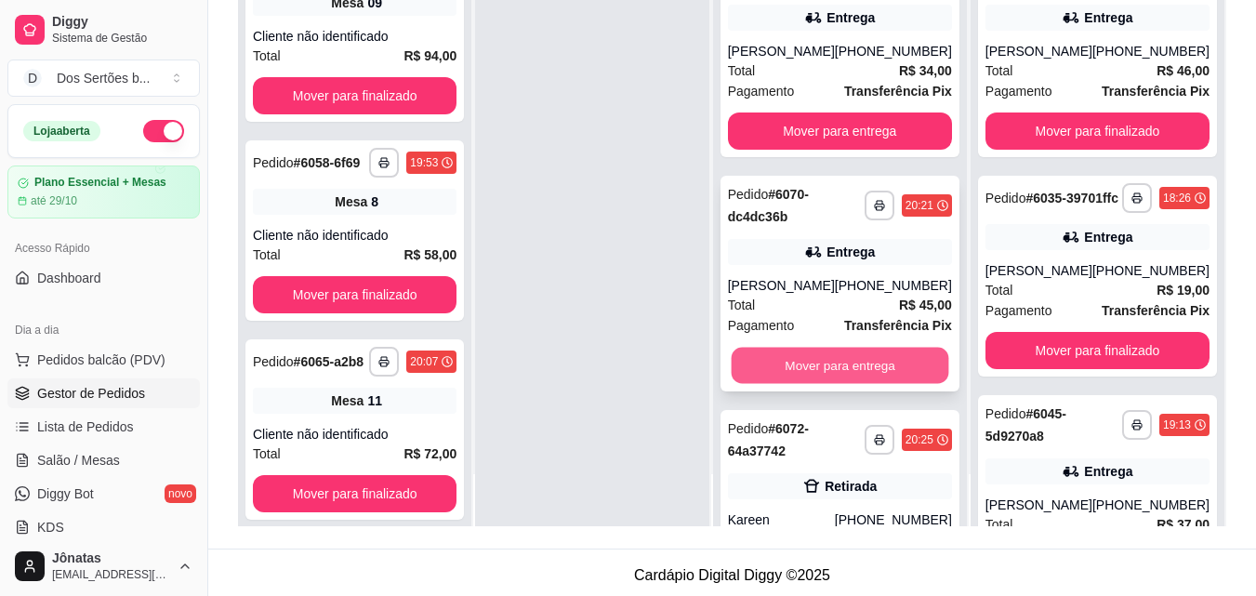
click at [843, 360] on button "Mover para entrega" at bounding box center [840, 366] width 218 height 36
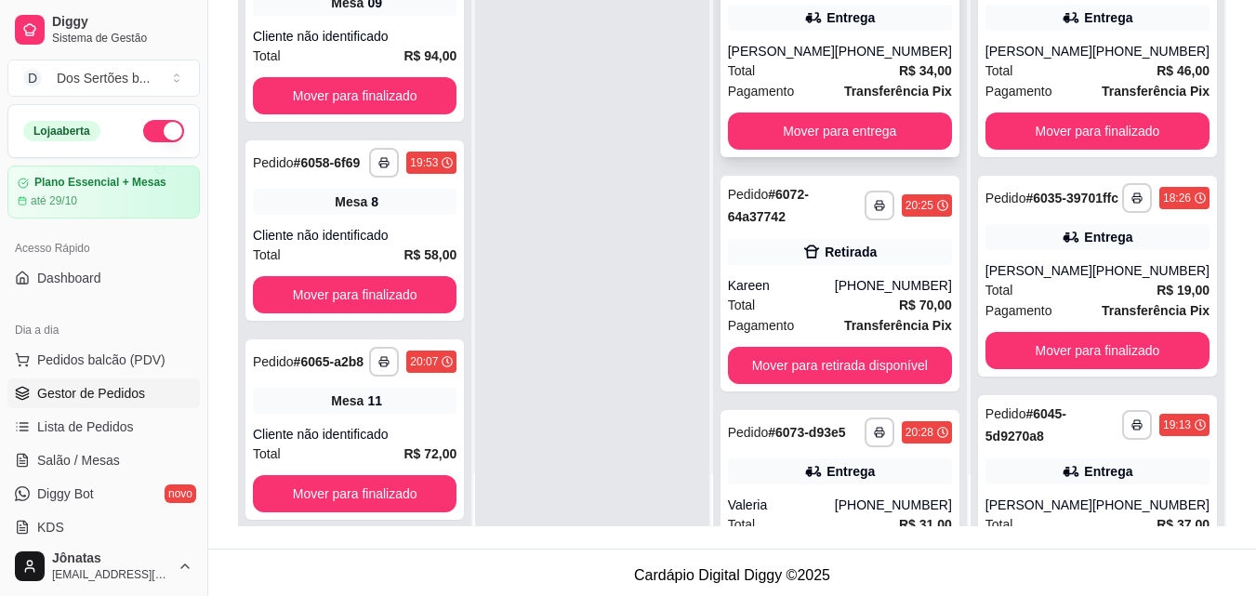
click at [813, 46] on div "[PERSON_NAME]" at bounding box center [781, 51] width 107 height 19
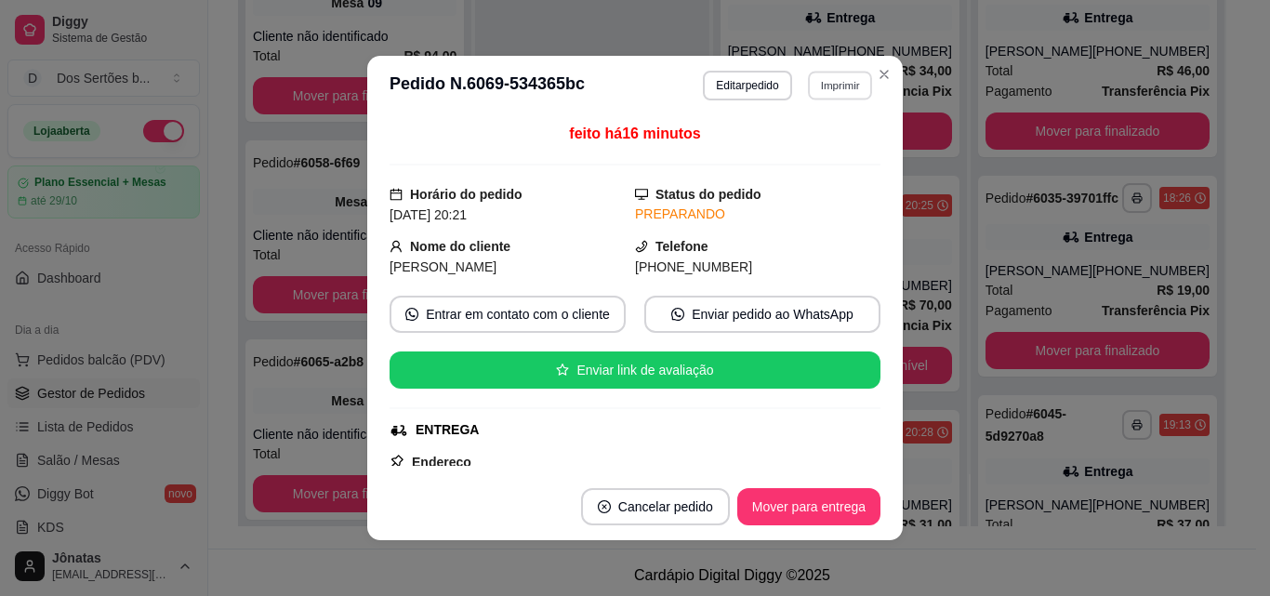
click at [817, 78] on button "Imprimir" at bounding box center [840, 85] width 64 height 29
click at [779, 147] on button "IMPRESSORA" at bounding box center [800, 150] width 130 height 29
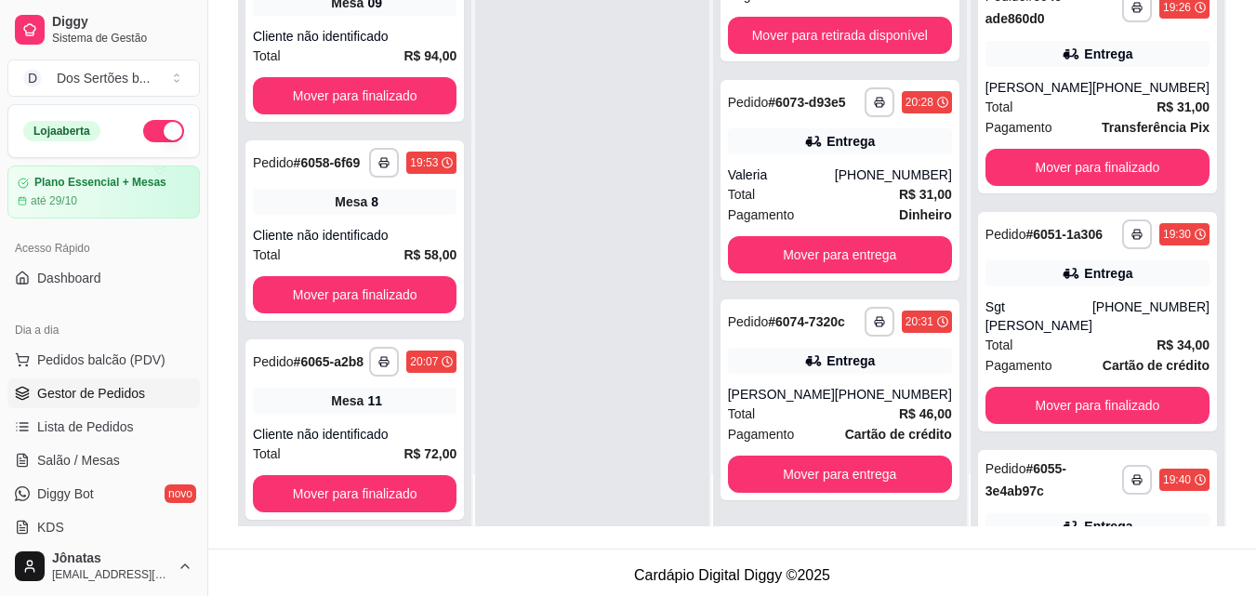
scroll to position [1012, 0]
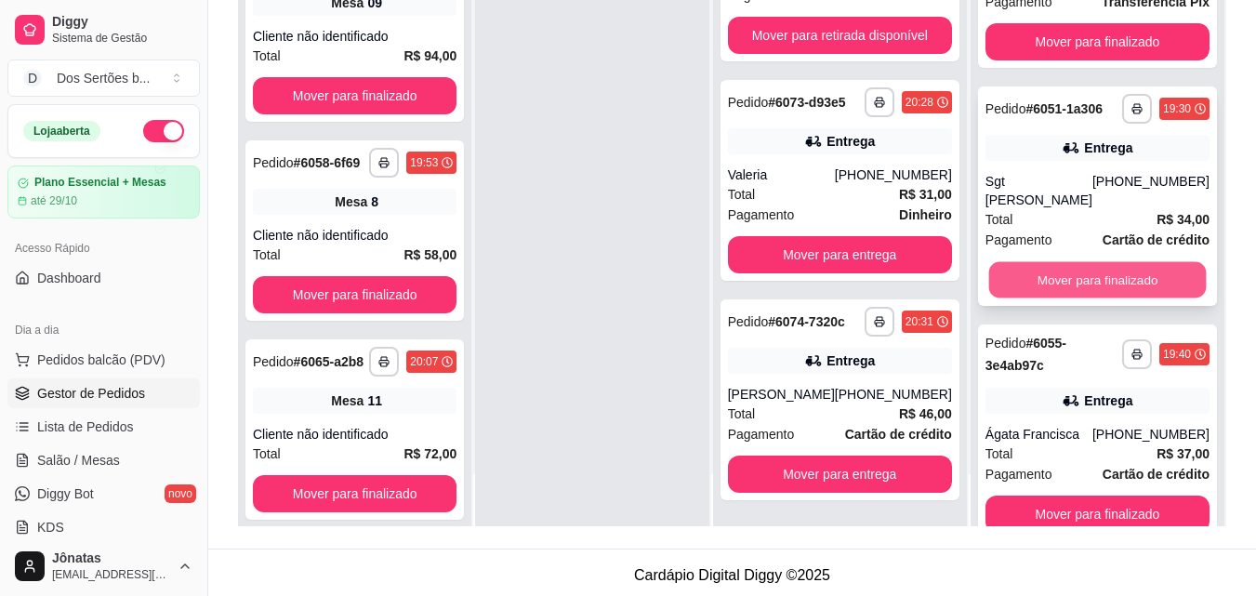
click at [1081, 284] on button "Mover para finalizado" at bounding box center [1097, 280] width 218 height 36
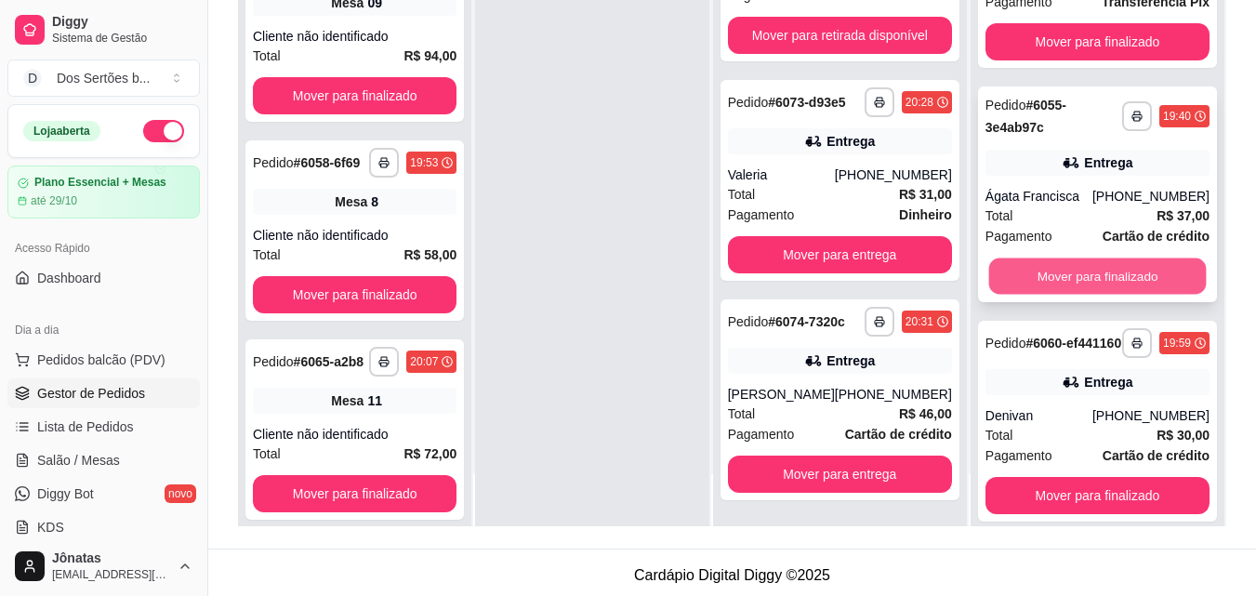
click at [1072, 281] on button "Mover para finalizado" at bounding box center [1097, 276] width 218 height 36
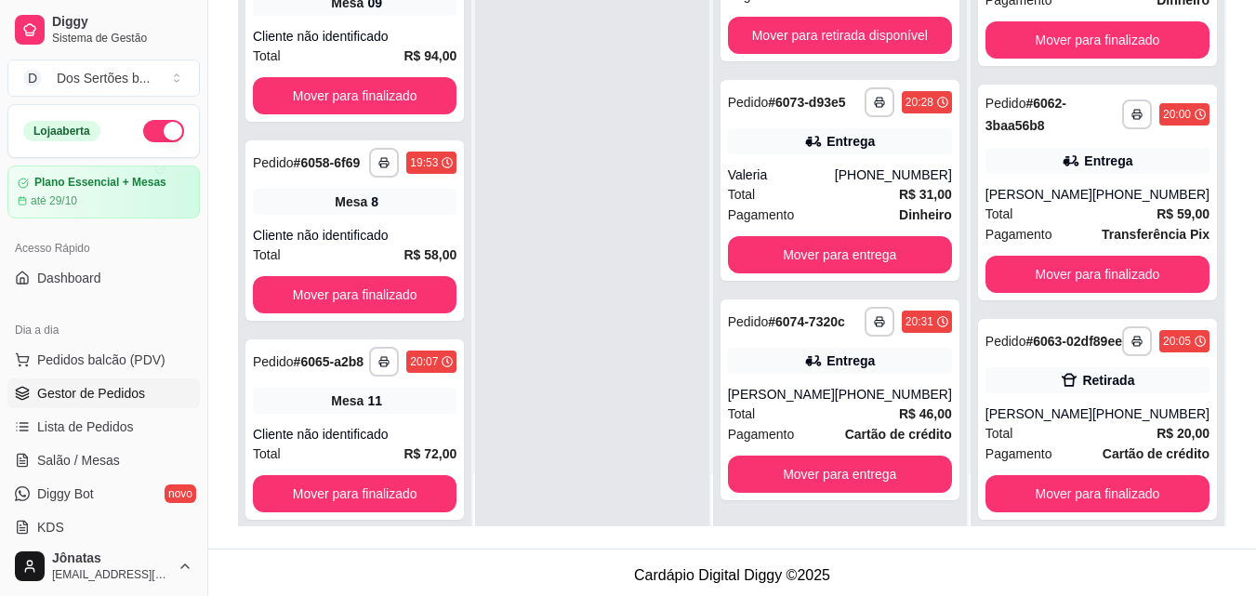
click at [1072, 224] on div "Total R$ 59,00" at bounding box center [1098, 214] width 224 height 20
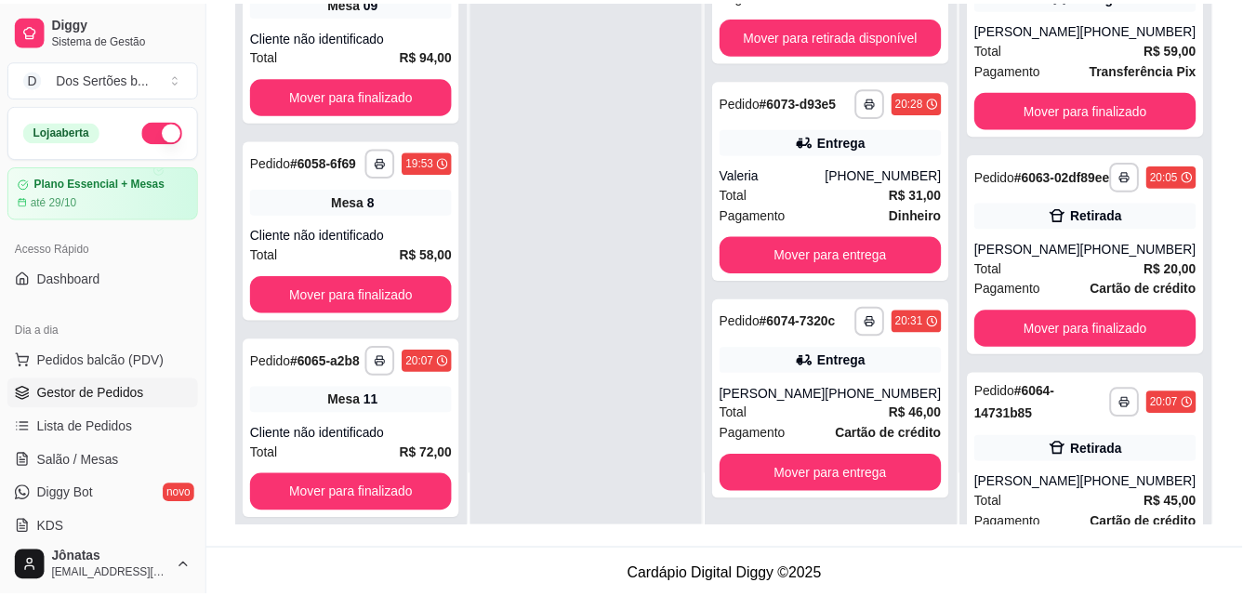
scroll to position [1504, 0]
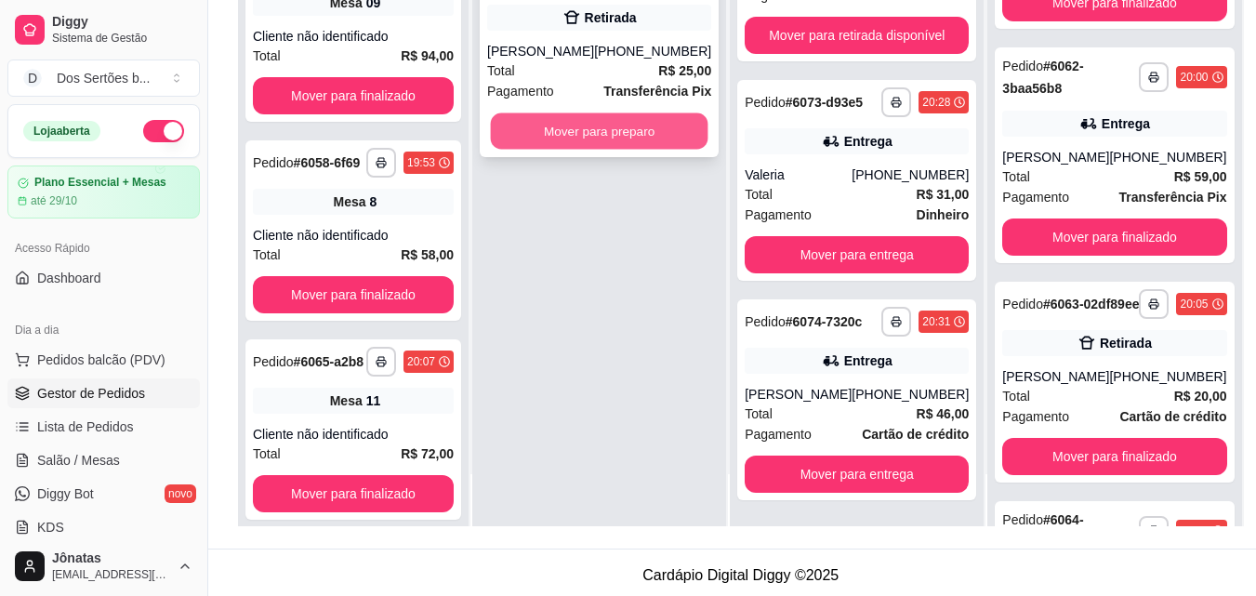
click at [517, 126] on button "Mover para preparo" at bounding box center [600, 131] width 218 height 36
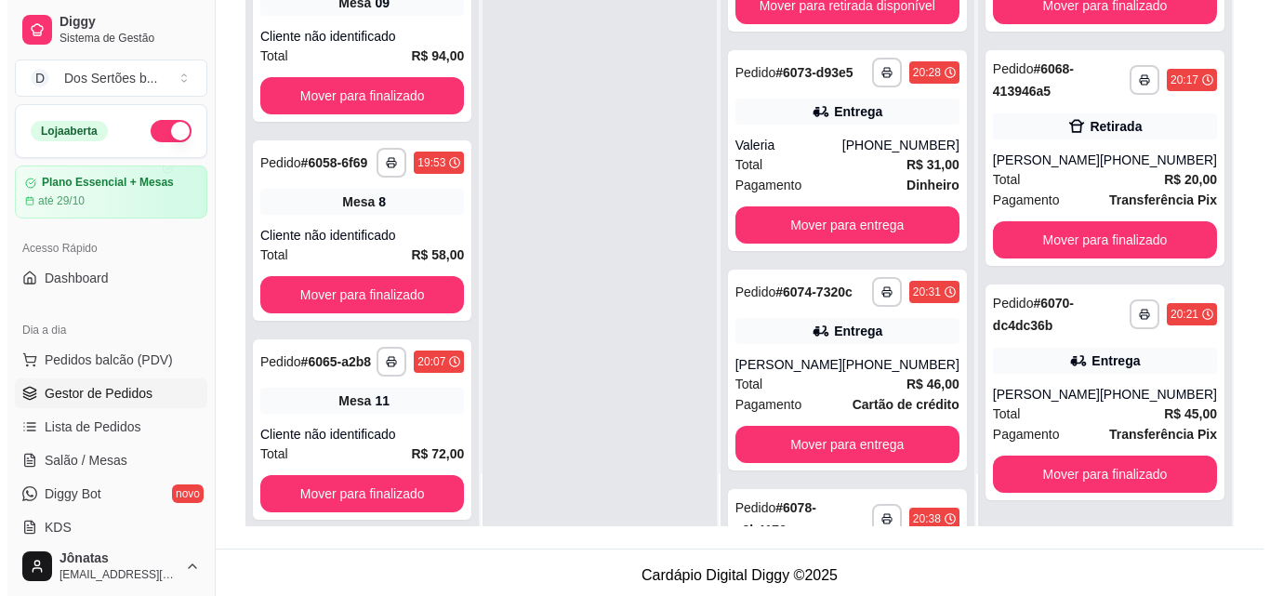
scroll to position [2506, 0]
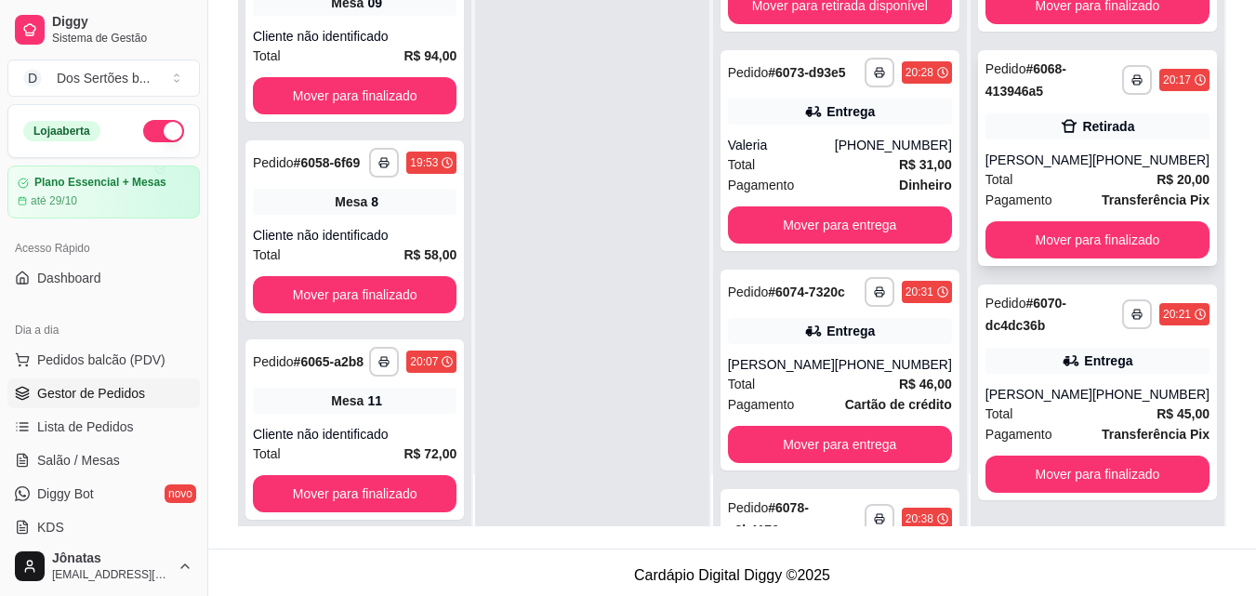
click at [1080, 186] on div "Total R$ 20,00" at bounding box center [1098, 179] width 224 height 20
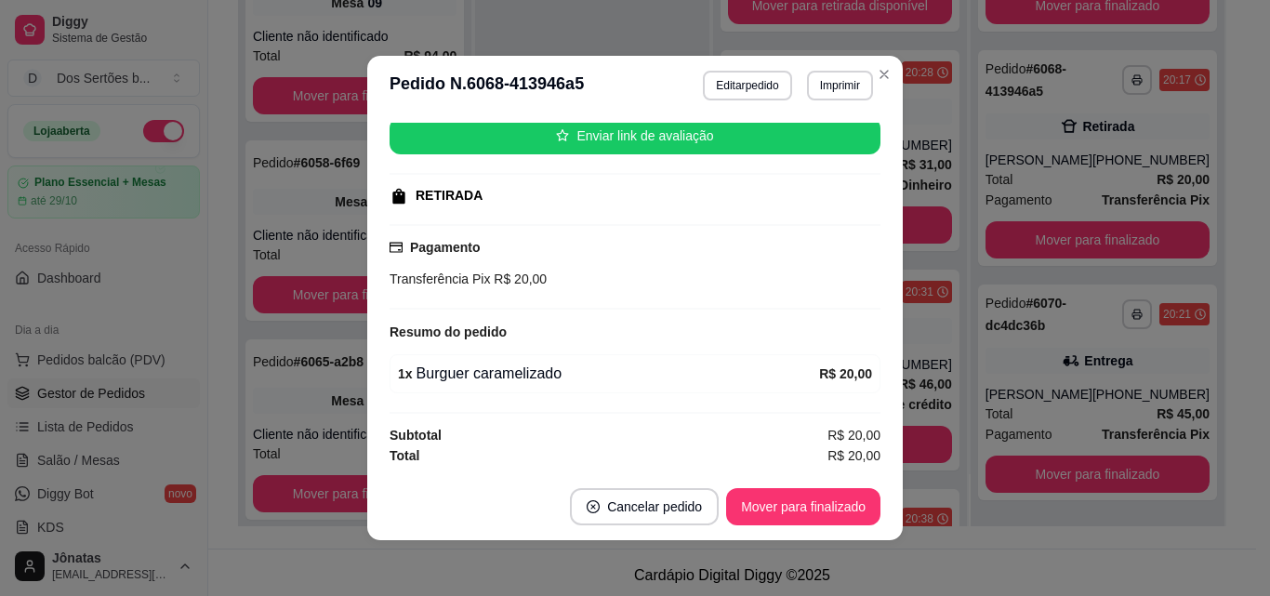
scroll to position [4, 0]
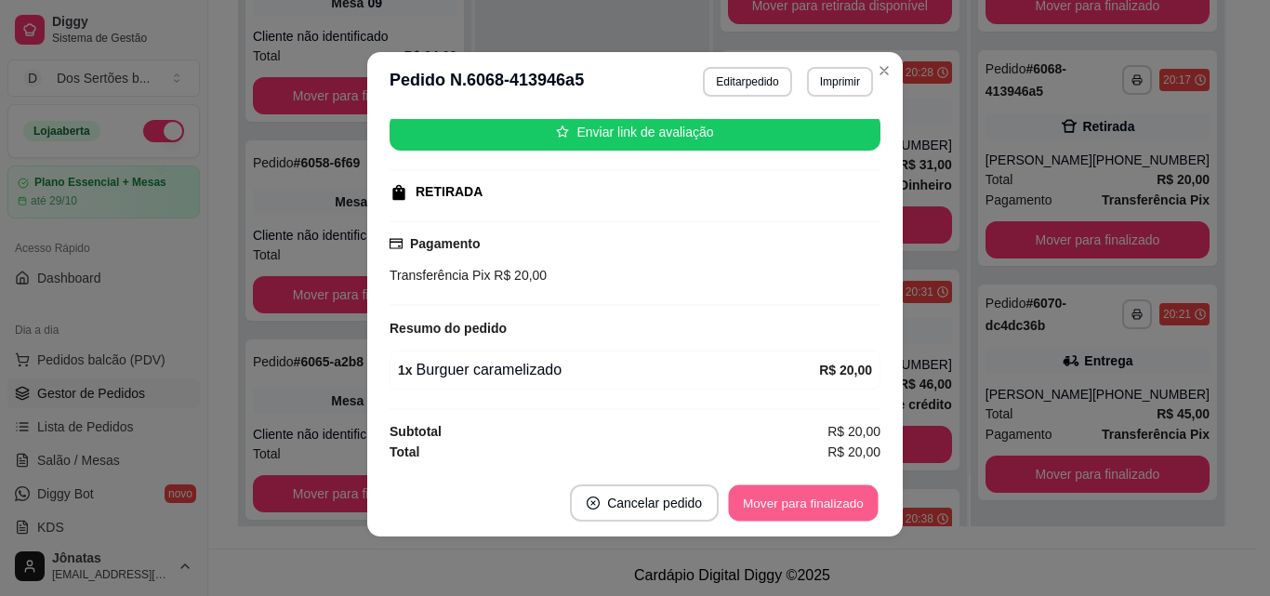
click at [781, 497] on button "Mover para finalizado" at bounding box center [804, 503] width 150 height 36
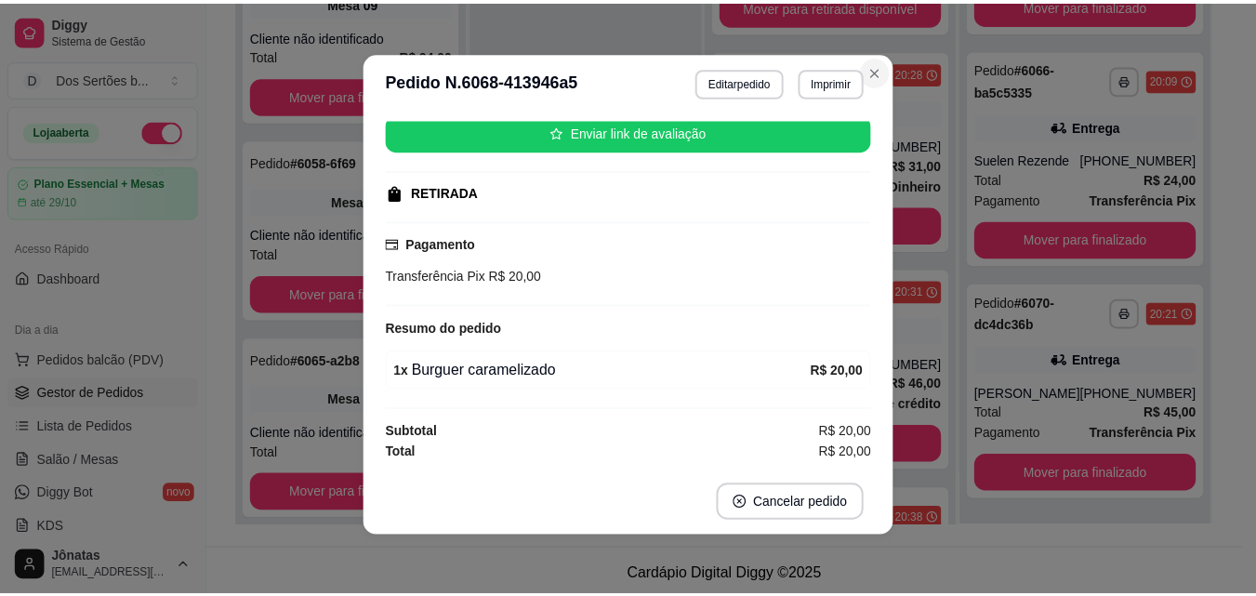
scroll to position [192, 0]
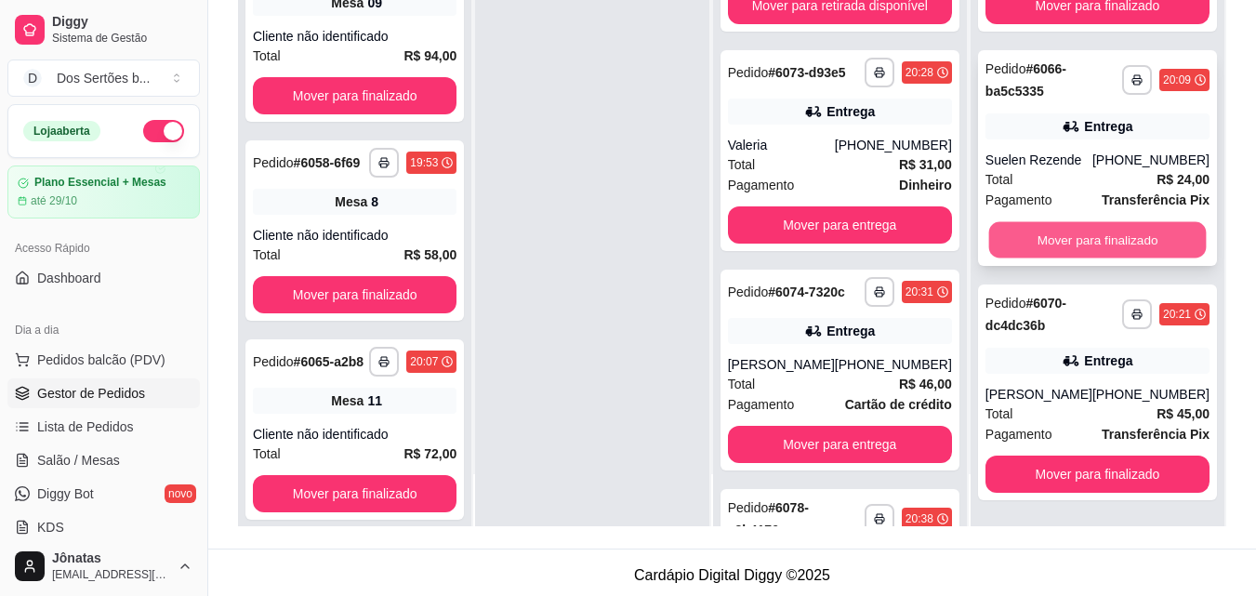
click at [1031, 237] on button "Mover para finalizado" at bounding box center [1097, 240] width 218 height 36
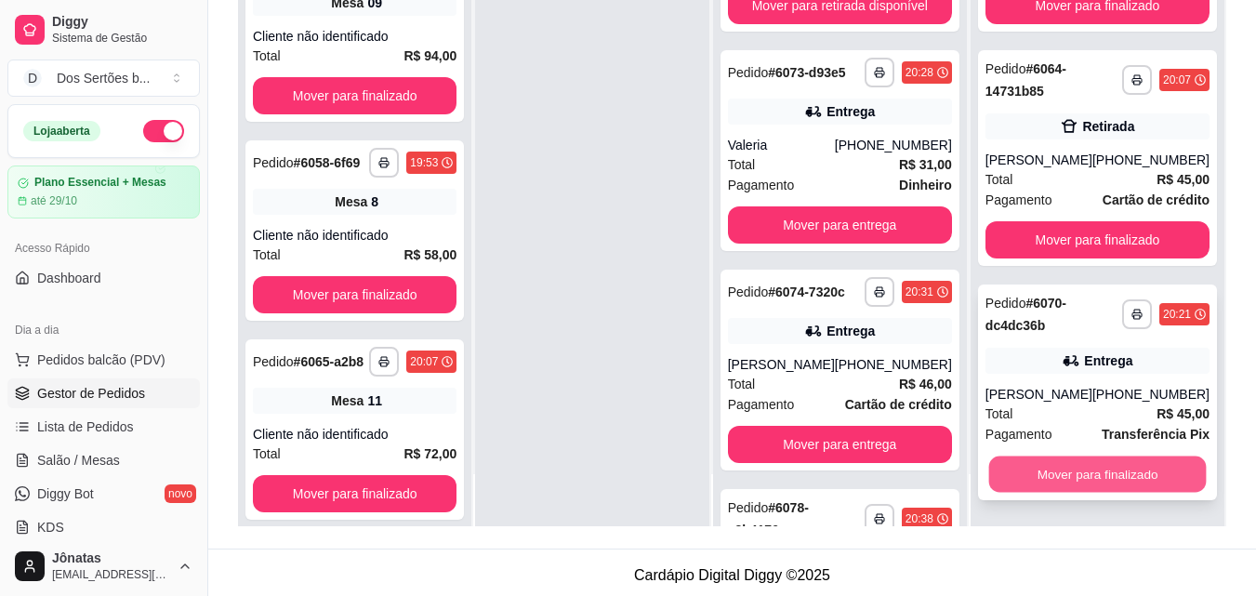
click at [1059, 470] on button "Mover para finalizado" at bounding box center [1097, 475] width 218 height 36
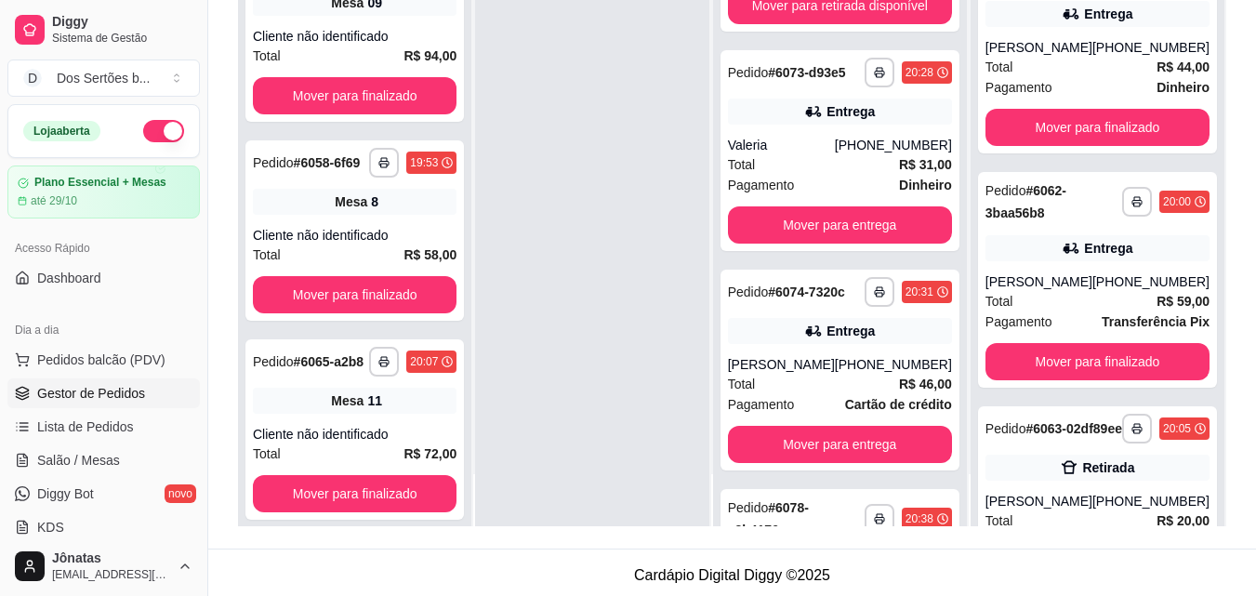
scroll to position [1321, 0]
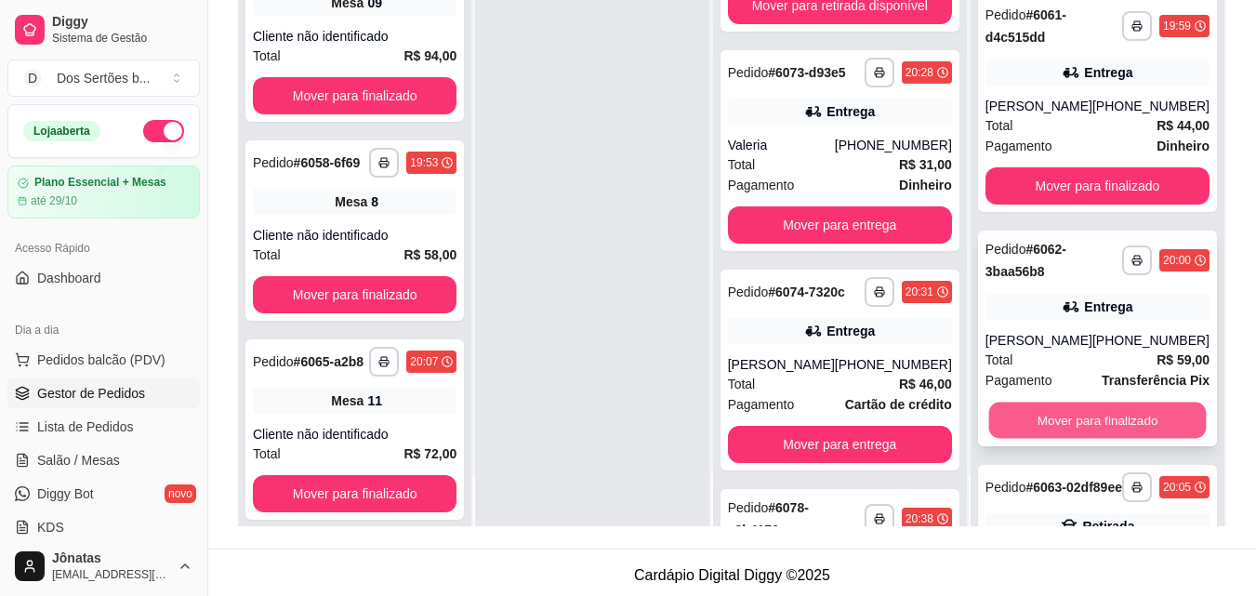
click at [1057, 439] on button "Mover para finalizado" at bounding box center [1097, 421] width 218 height 36
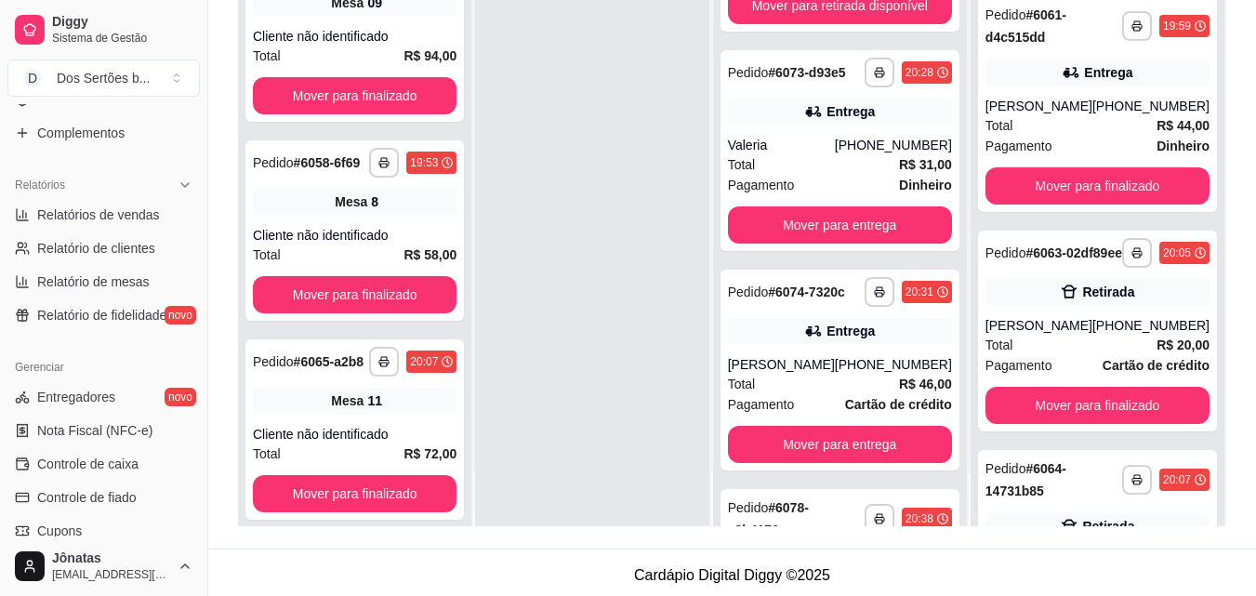
scroll to position [519, 0]
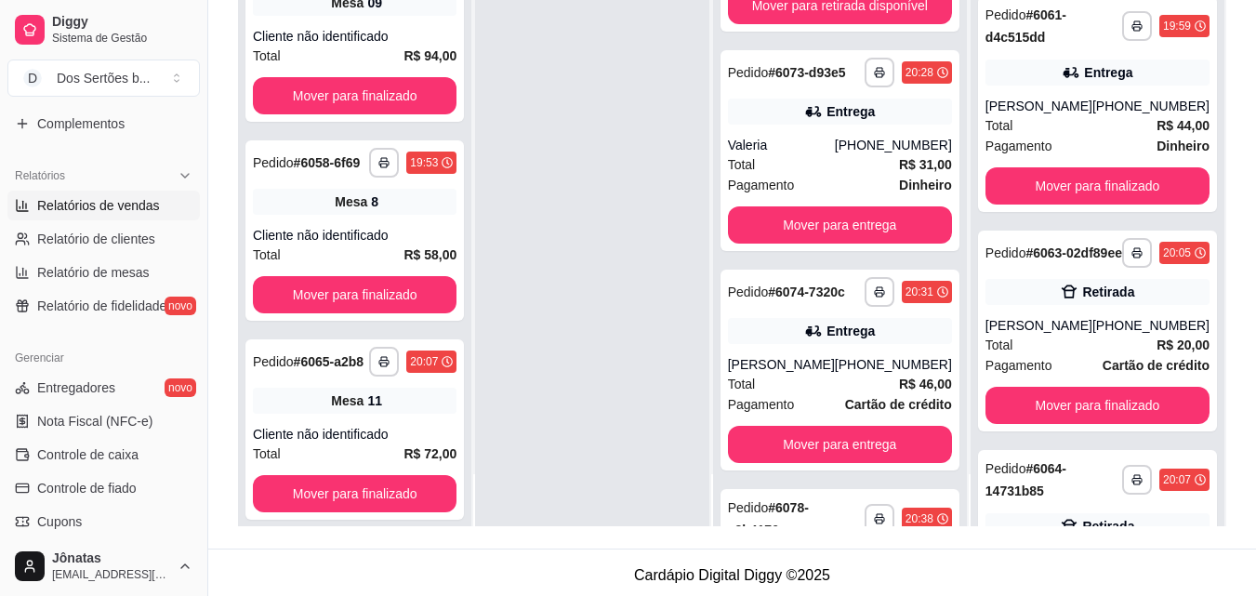
click at [55, 200] on span "Relatórios de vendas" at bounding box center [98, 205] width 123 height 19
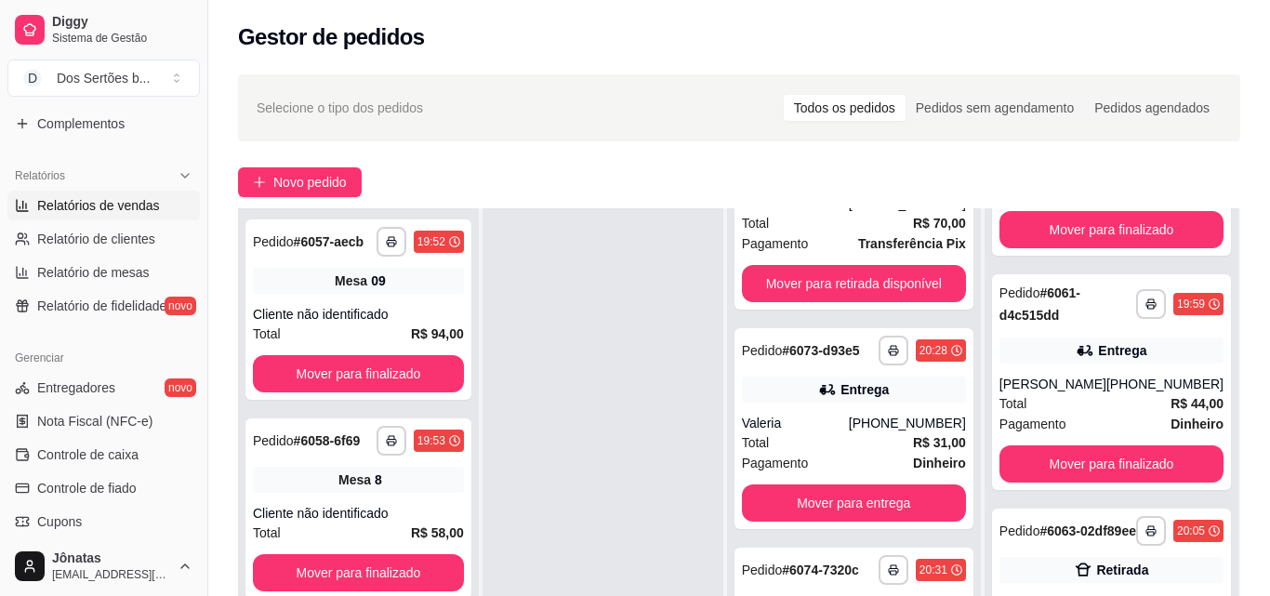
select select "ALL"
select select "0"
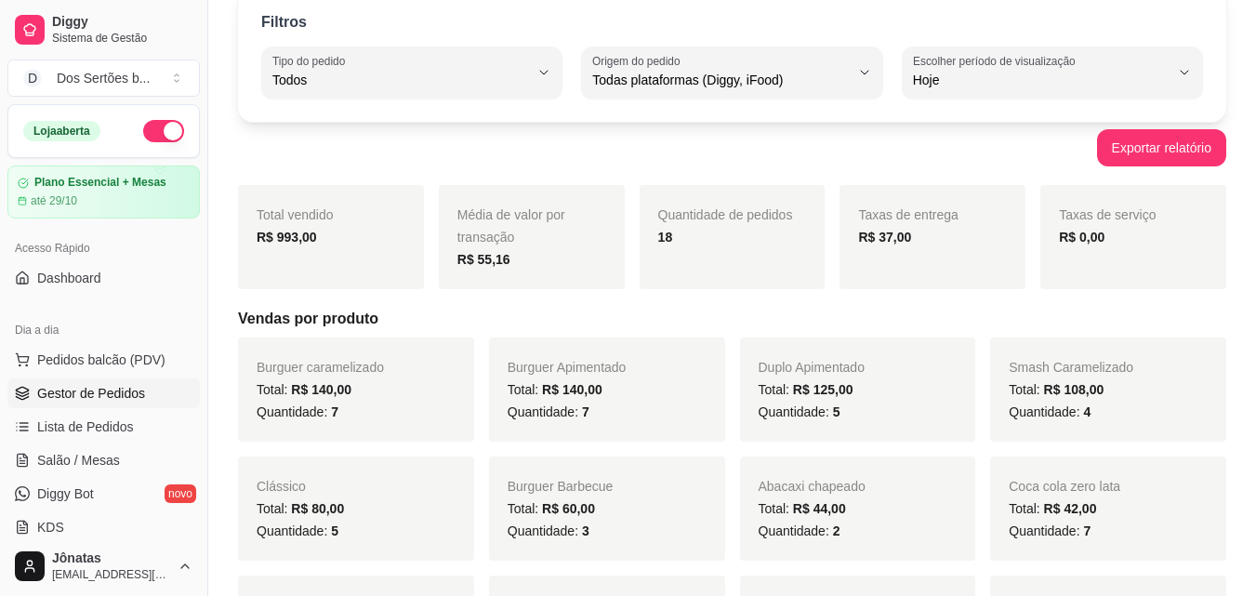
click at [96, 402] on span "Gestor de Pedidos" at bounding box center [91, 393] width 108 height 19
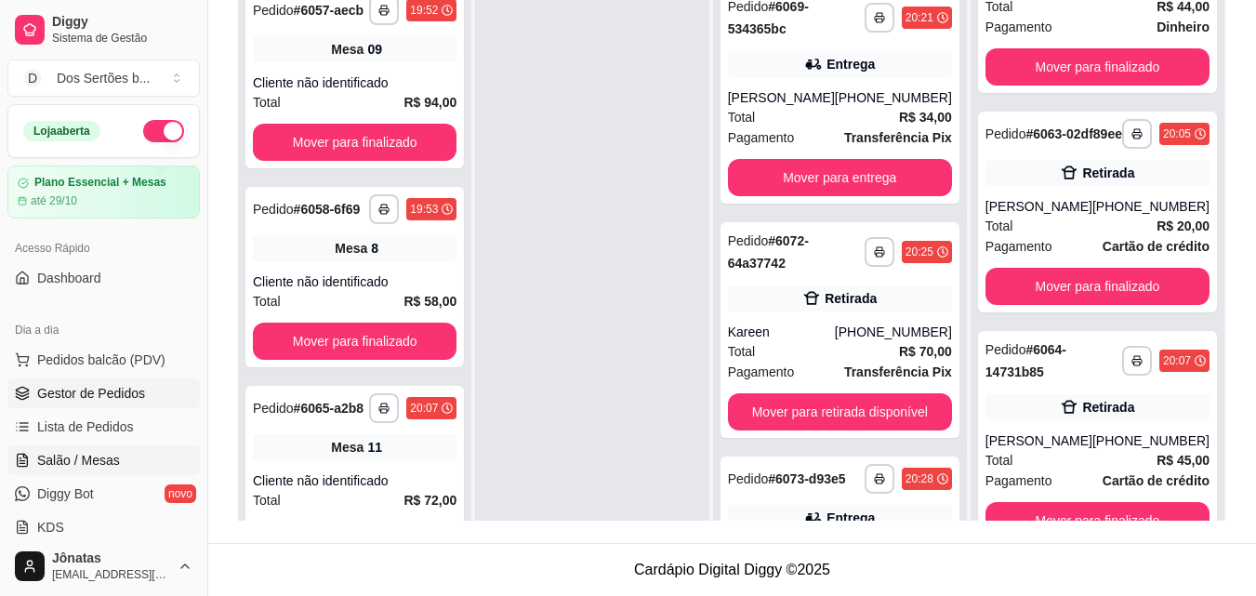
click at [67, 457] on span "Salão / Mesas" at bounding box center [78, 460] width 83 height 19
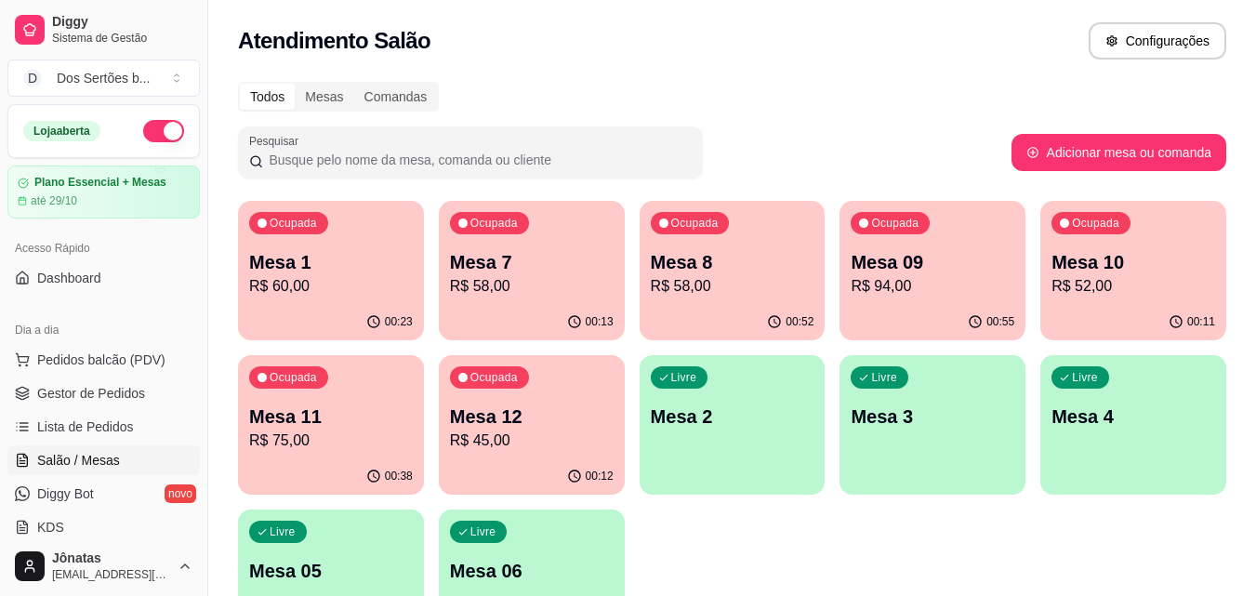
scroll to position [128, 0]
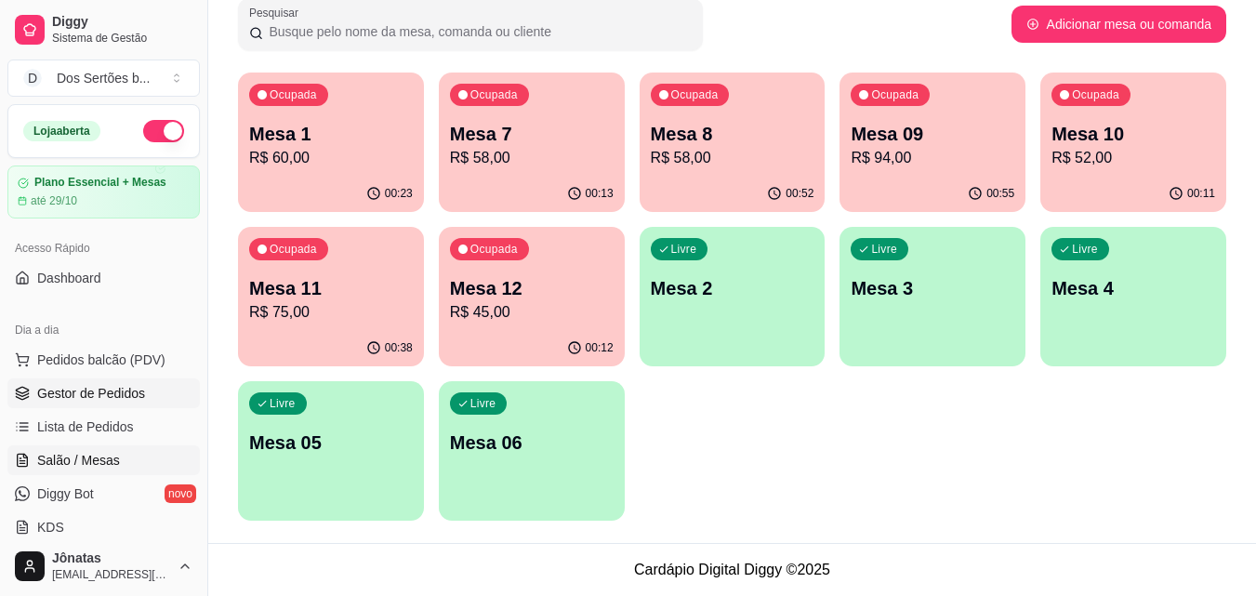
click at [66, 397] on span "Gestor de Pedidos" at bounding box center [91, 393] width 108 height 19
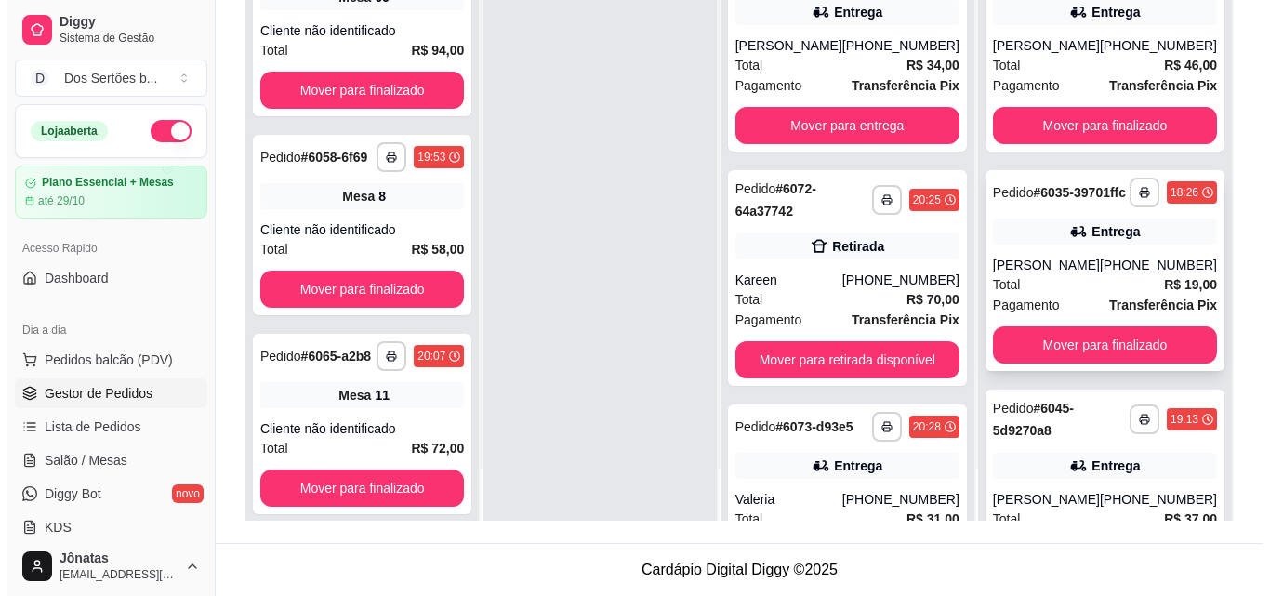
scroll to position [202, 0]
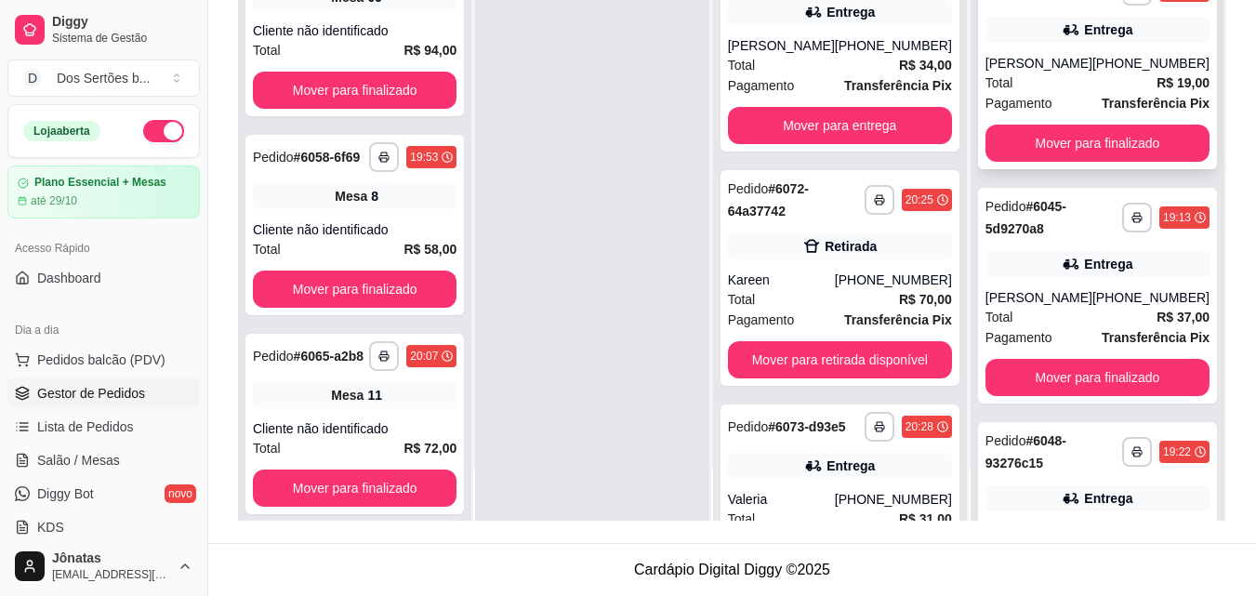
click at [1013, 93] on span "Total" at bounding box center [1000, 83] width 28 height 20
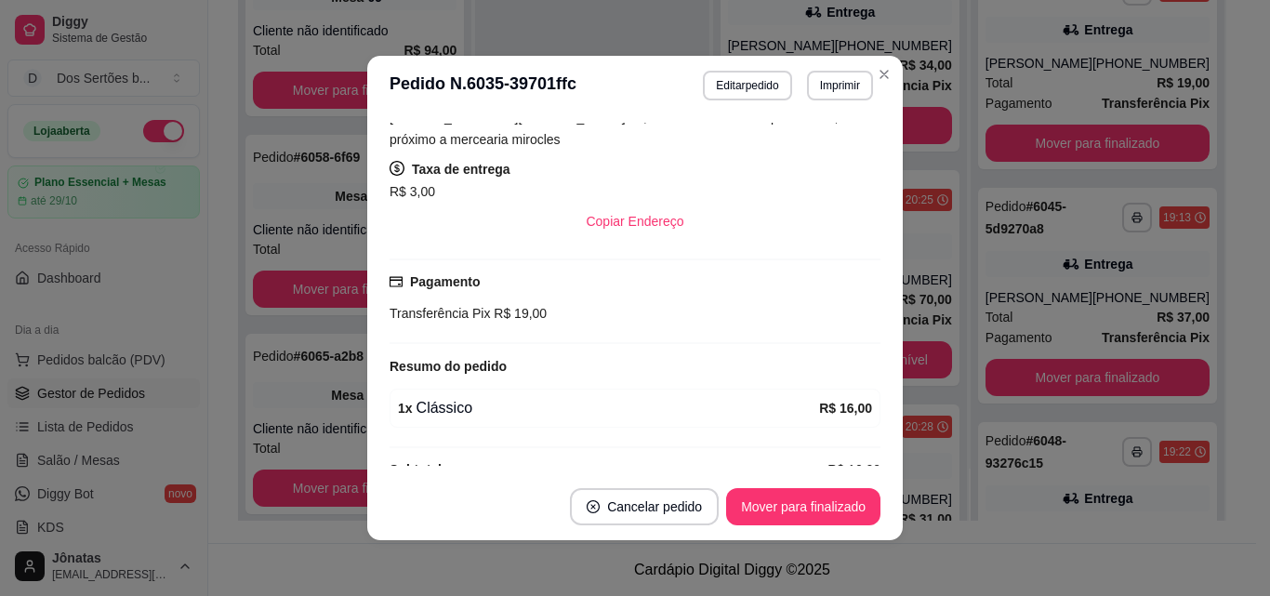
scroll to position [370, 0]
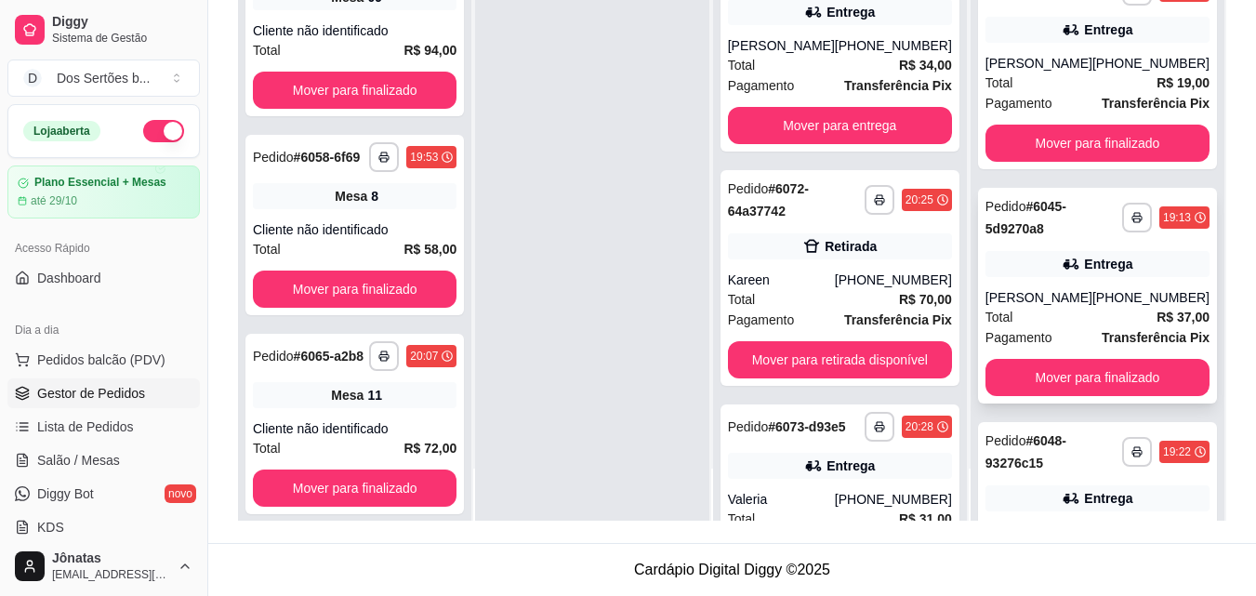
click at [1084, 273] on div "Entrega" at bounding box center [1108, 264] width 48 height 19
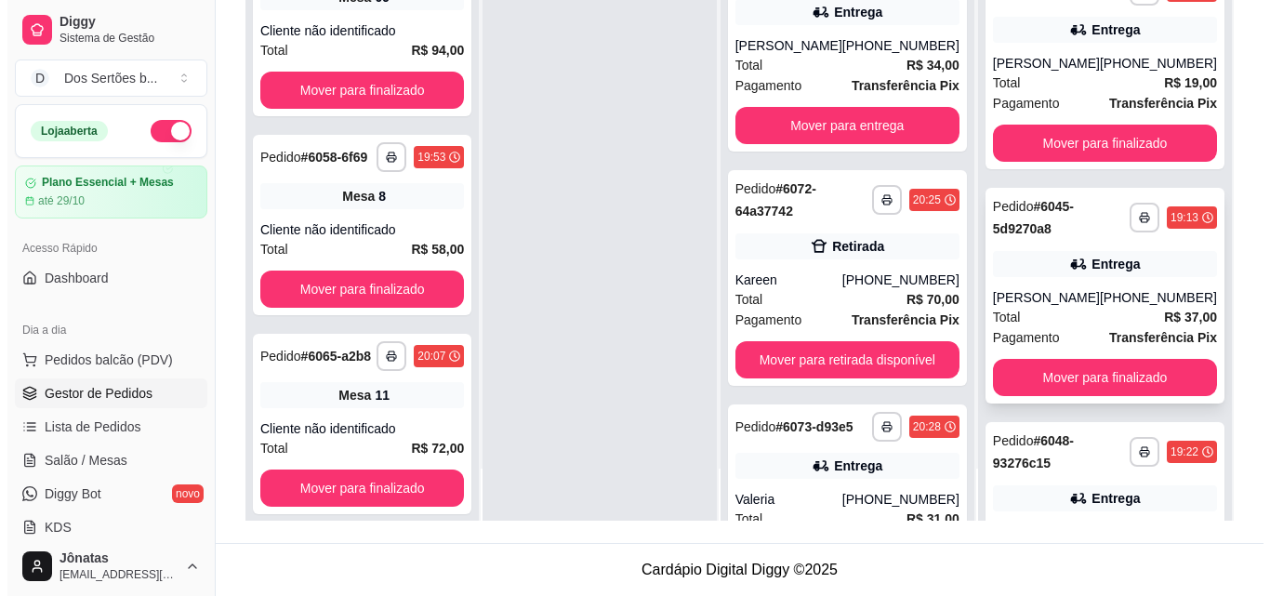
scroll to position [430, 0]
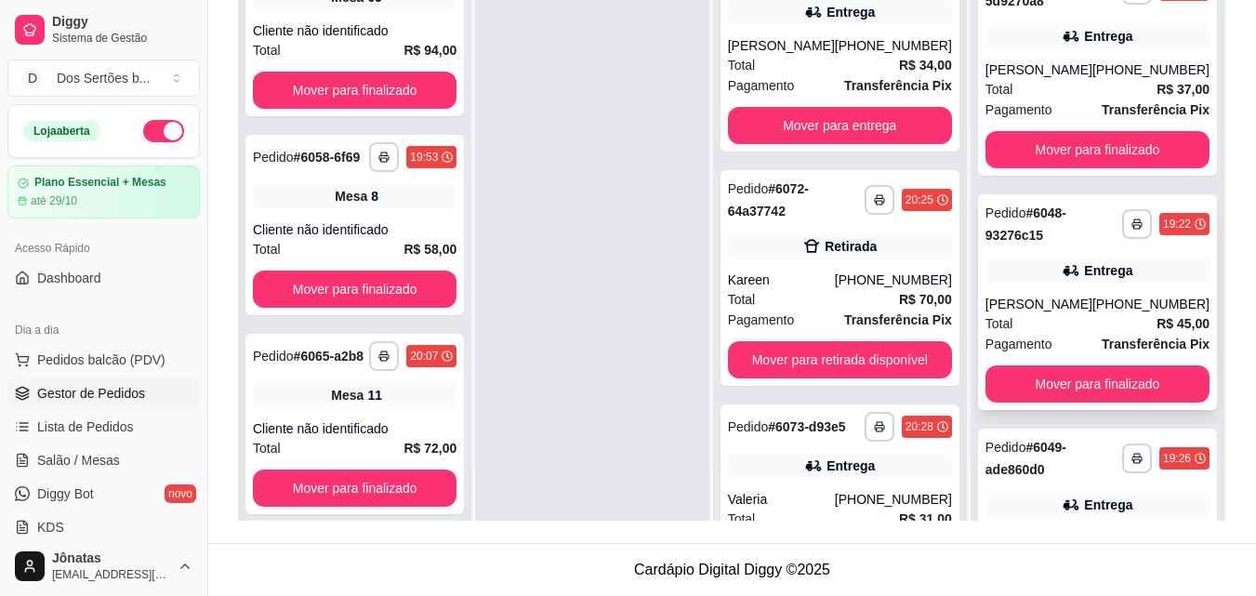
click at [1084, 280] on div "Entrega" at bounding box center [1108, 270] width 48 height 19
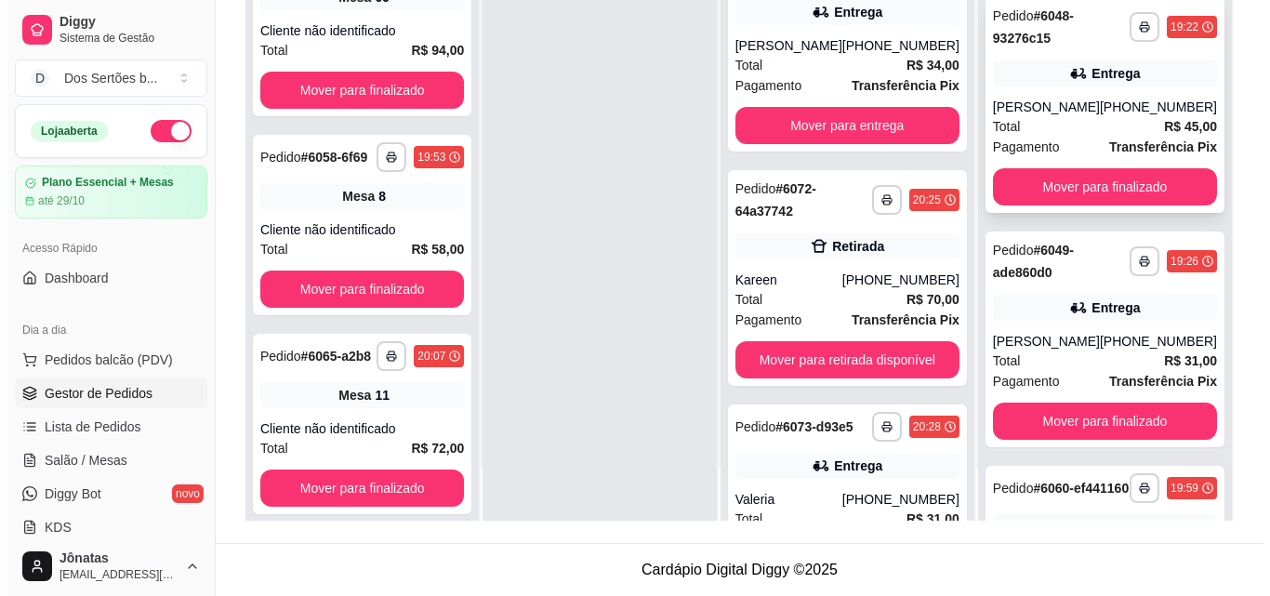
scroll to position [638, 0]
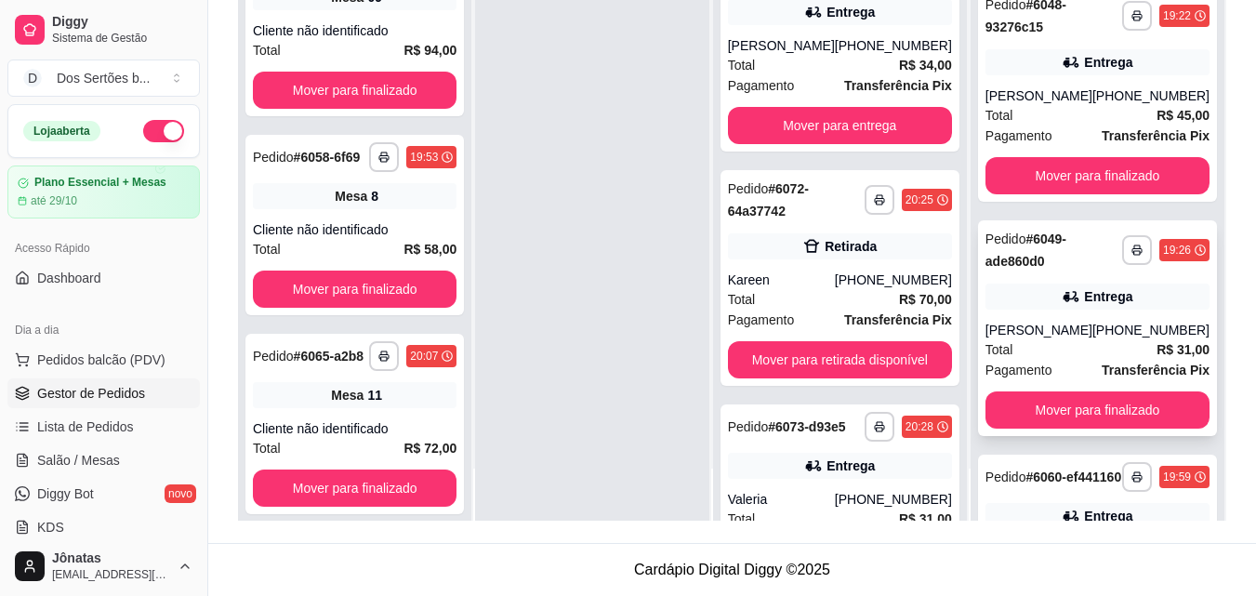
click at [1104, 326] on div "**********" at bounding box center [1097, 328] width 239 height 216
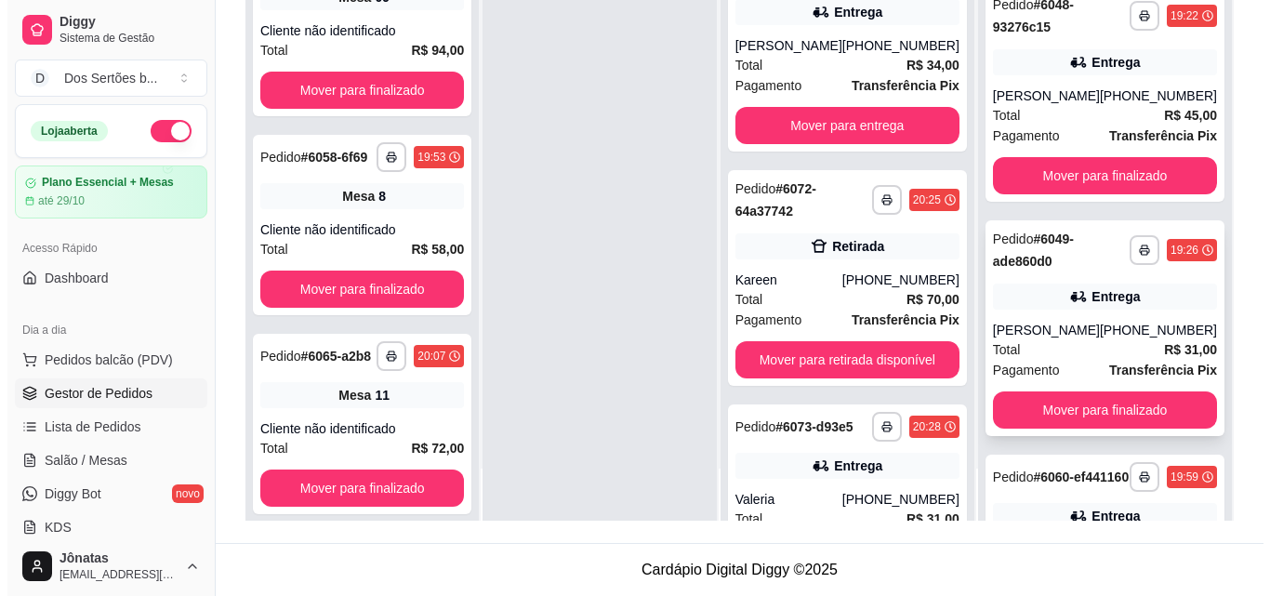
scroll to position [829, 0]
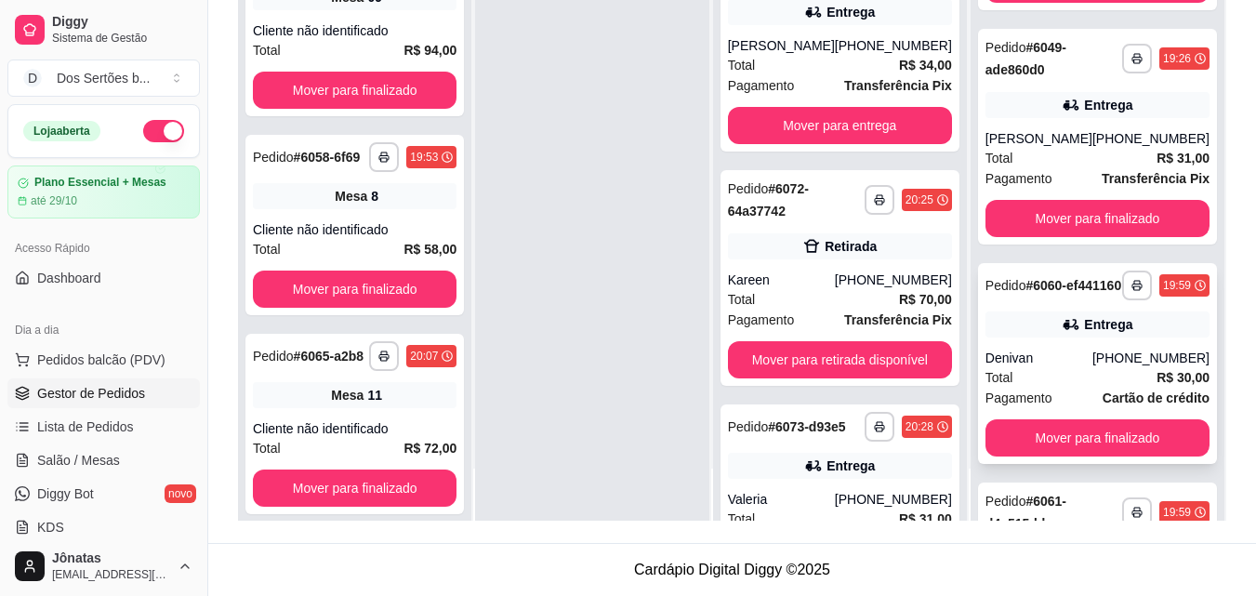
click at [1041, 338] on div "Entrega" at bounding box center [1098, 324] width 224 height 26
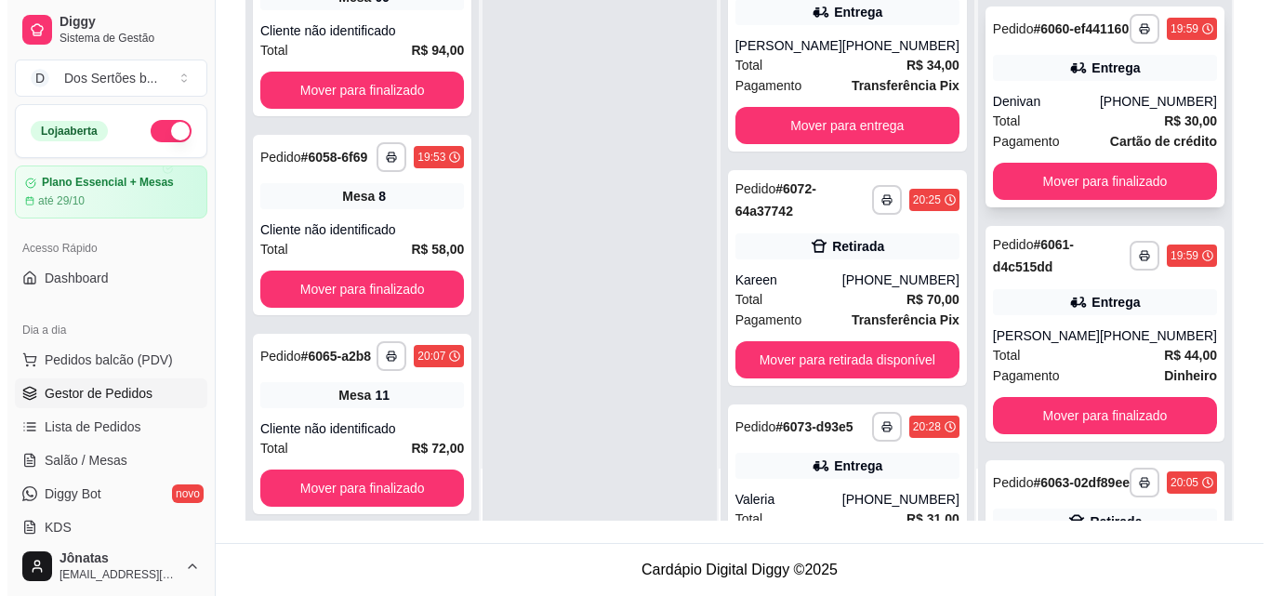
scroll to position [1123, 0]
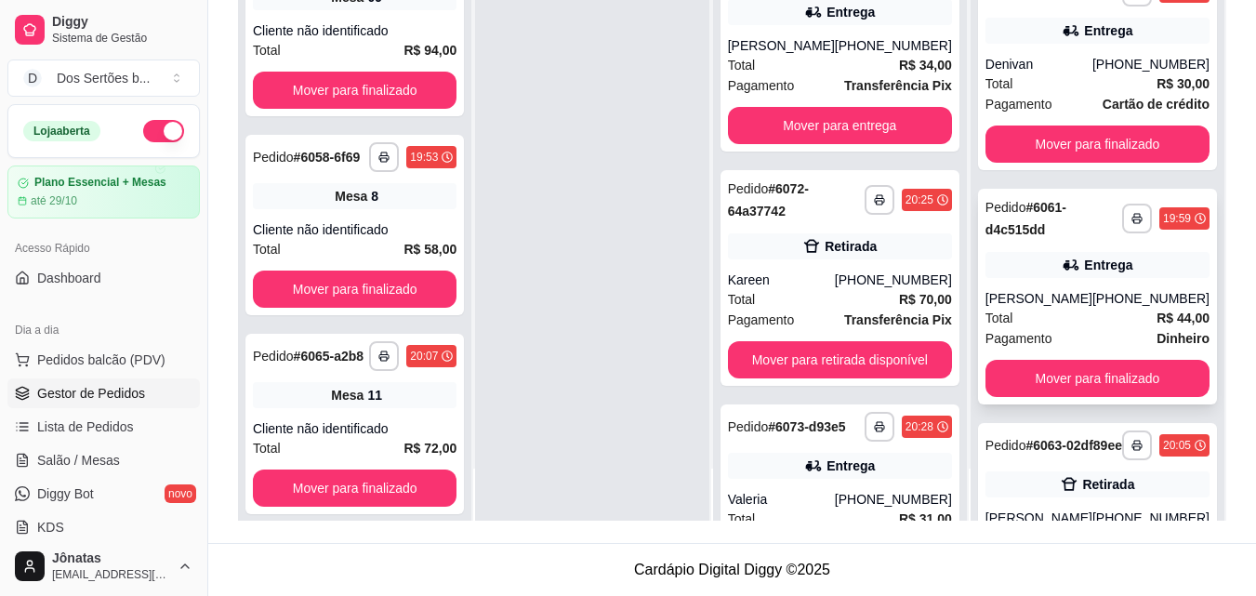
click at [1044, 308] on div "[PERSON_NAME]" at bounding box center [1039, 298] width 107 height 19
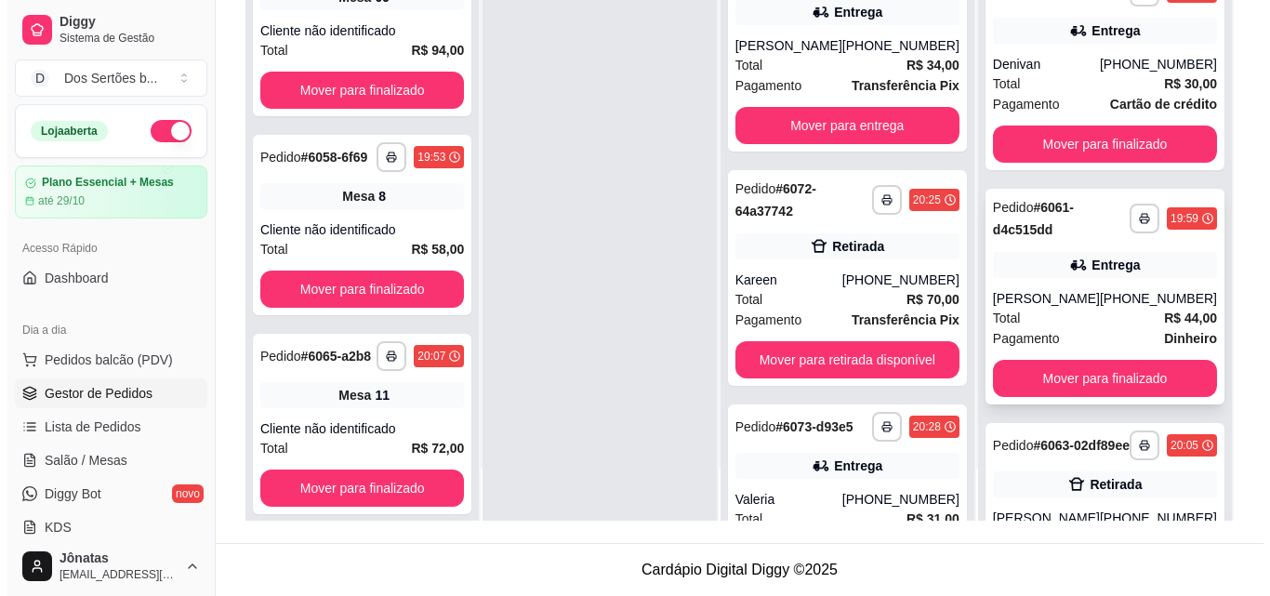
scroll to position [1298, 0]
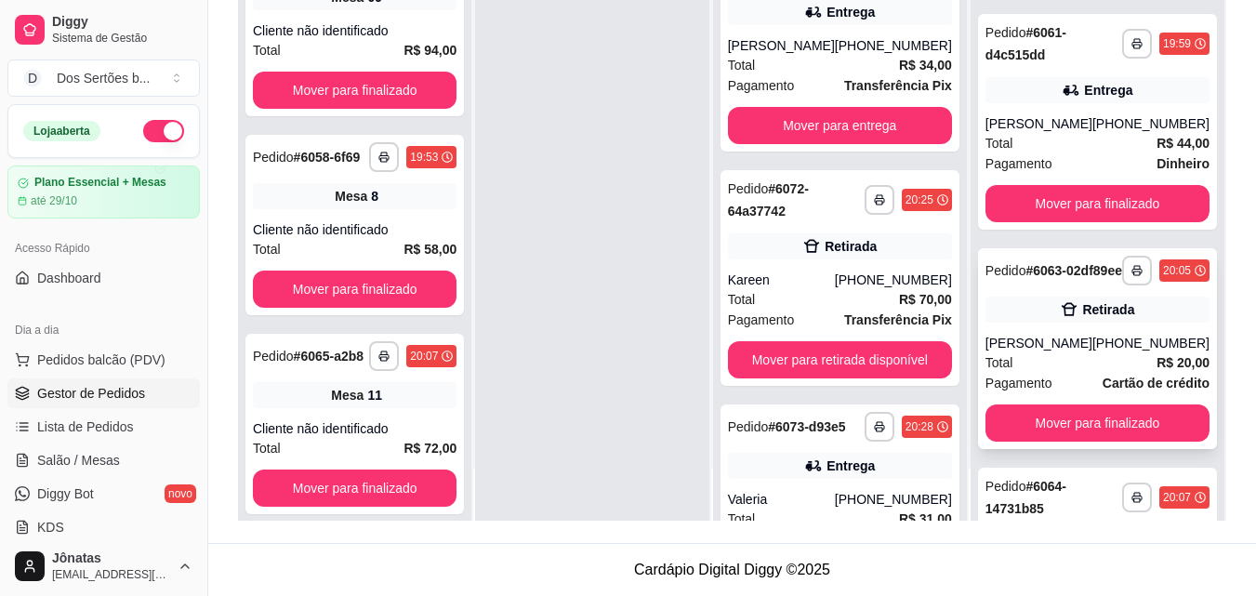
click at [1012, 352] on div "[PERSON_NAME]" at bounding box center [1039, 343] width 107 height 19
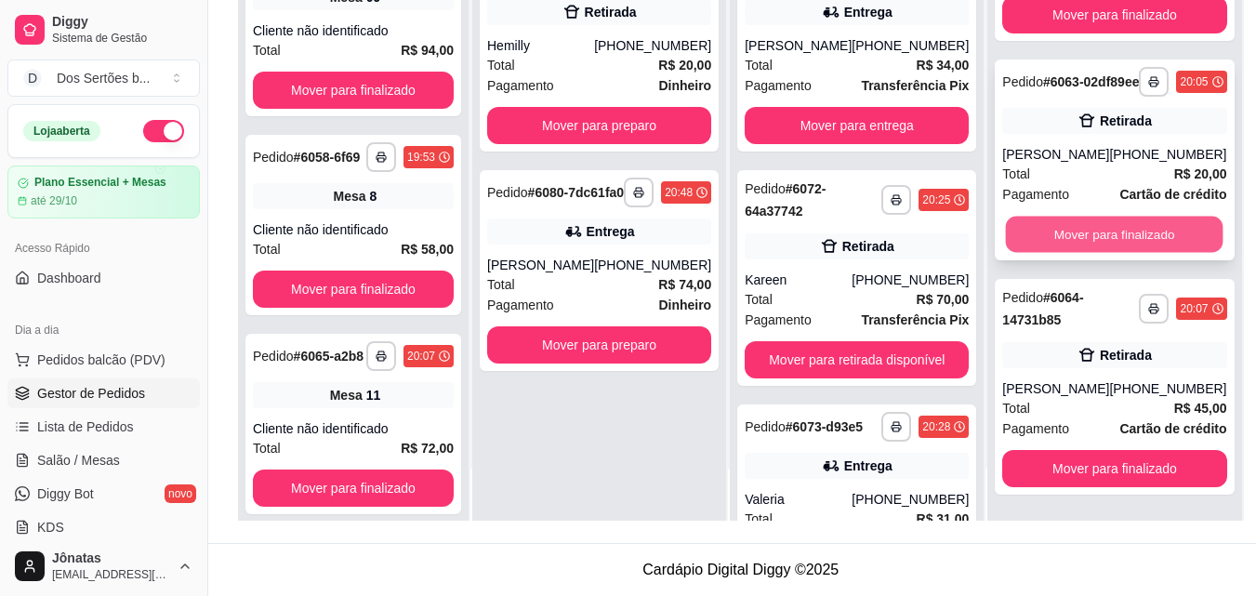
click at [1063, 231] on button "Mover para finalizado" at bounding box center [1115, 235] width 218 height 36
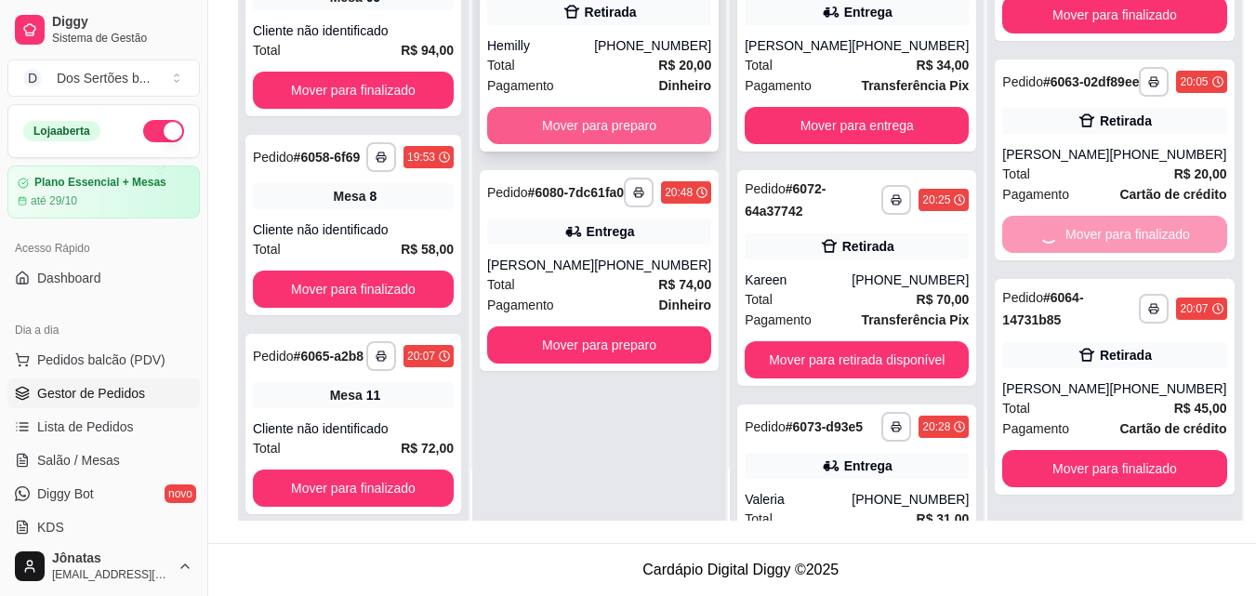
scroll to position [1316, 0]
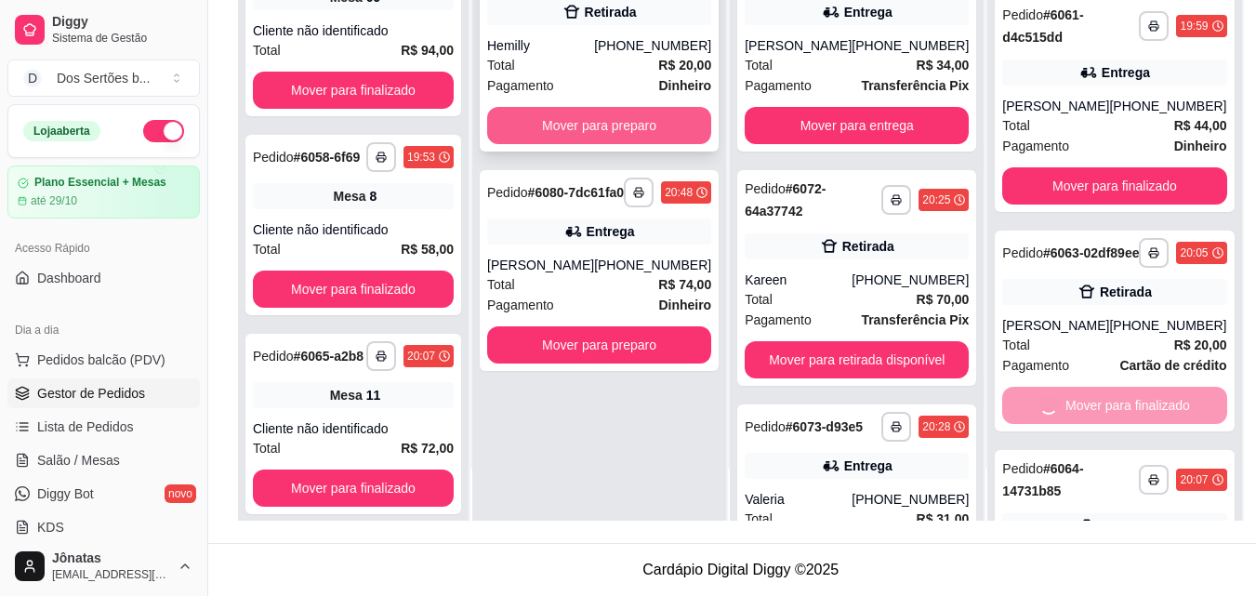
click at [647, 122] on button "Mover para preparo" at bounding box center [599, 125] width 224 height 37
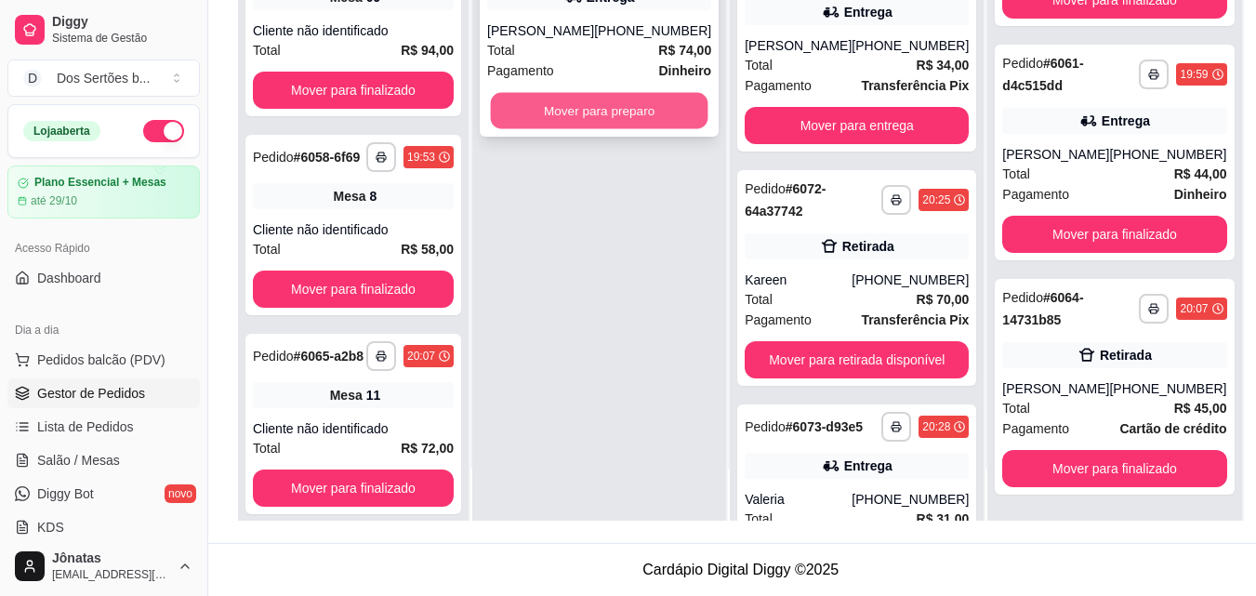
click at [645, 129] on button "Mover para preparo" at bounding box center [600, 111] width 218 height 36
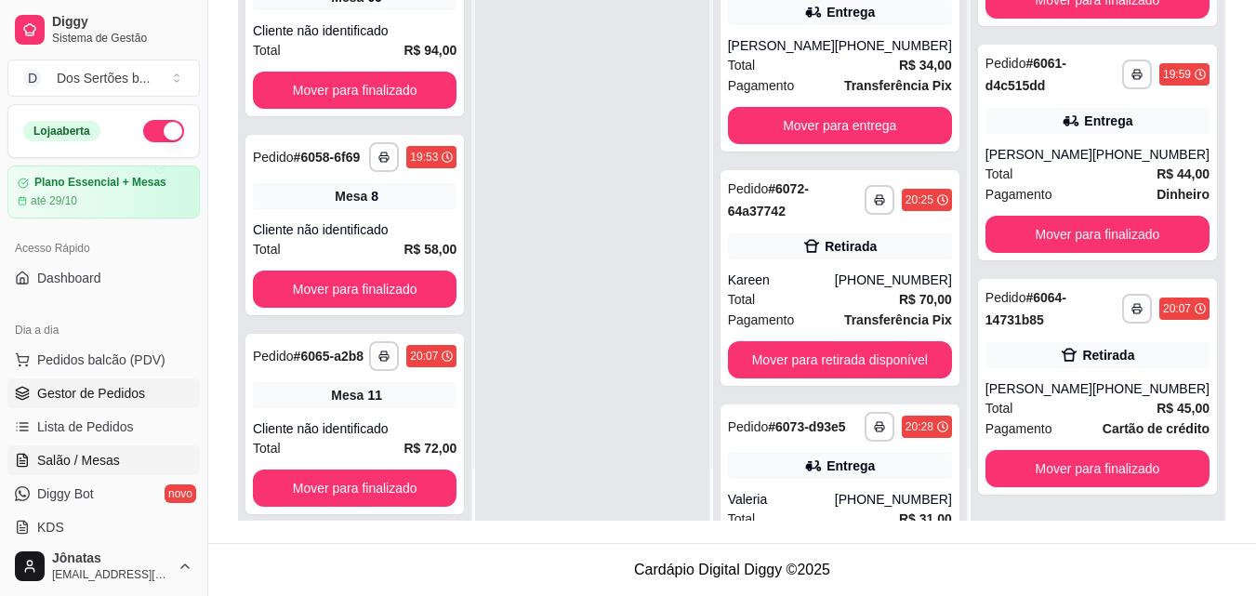
click at [110, 449] on link "Salão / Mesas" at bounding box center [103, 460] width 192 height 30
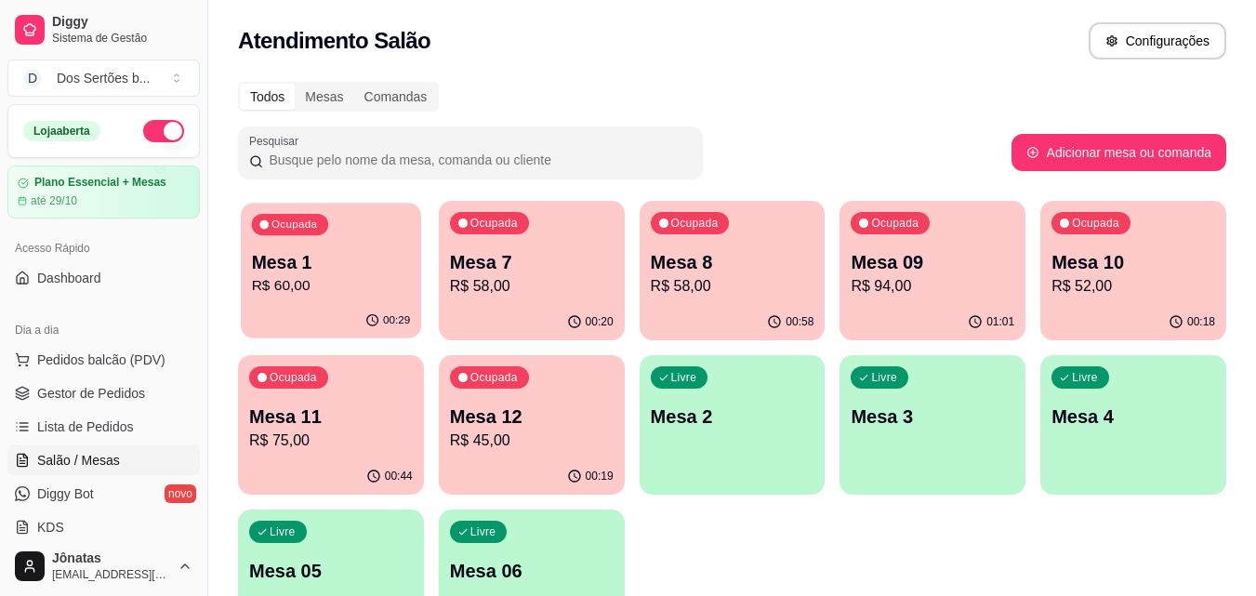
click at [378, 305] on div "00:29" at bounding box center [331, 320] width 180 height 35
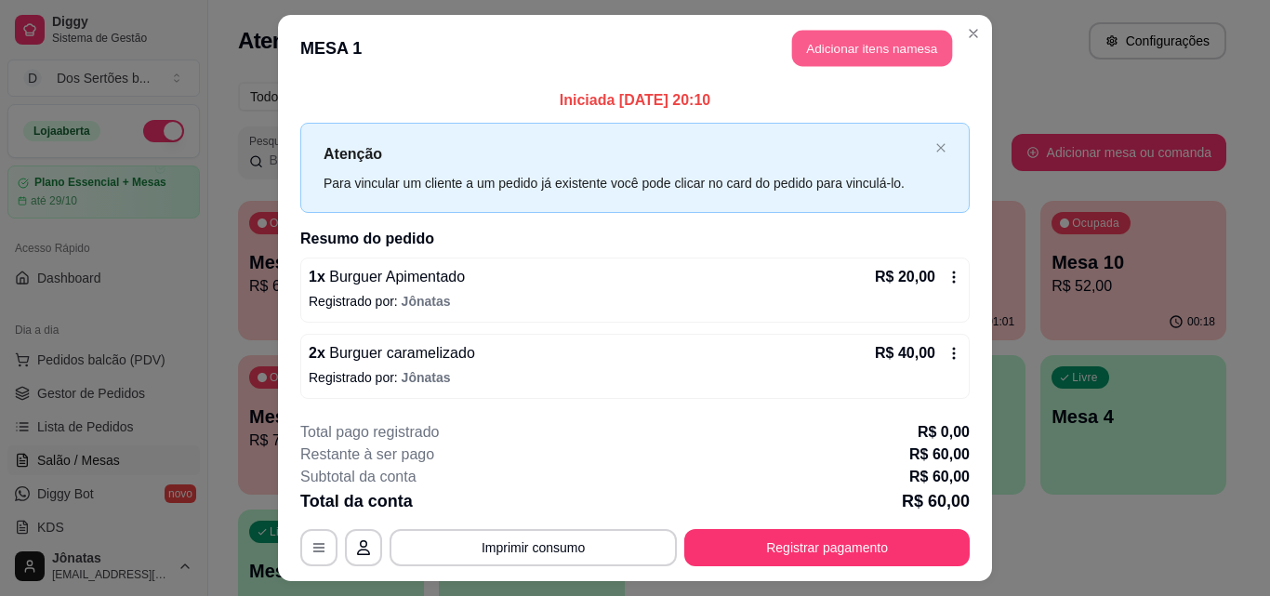
click at [890, 49] on button "Adicionar itens na mesa" at bounding box center [872, 49] width 160 height 36
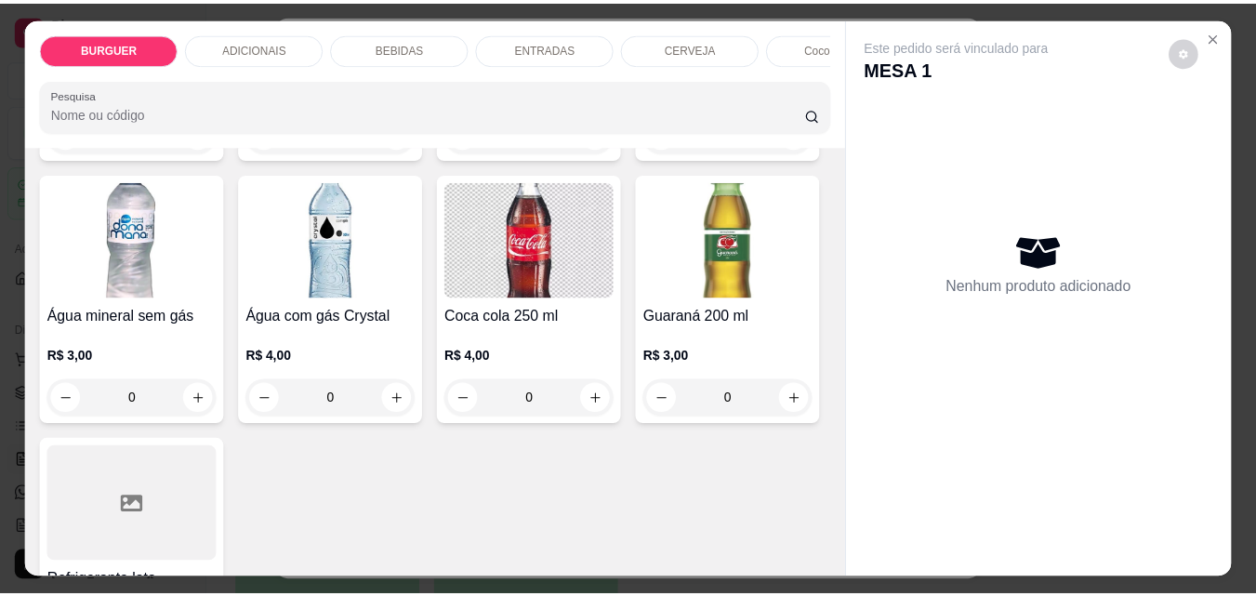
scroll to position [2398, 0]
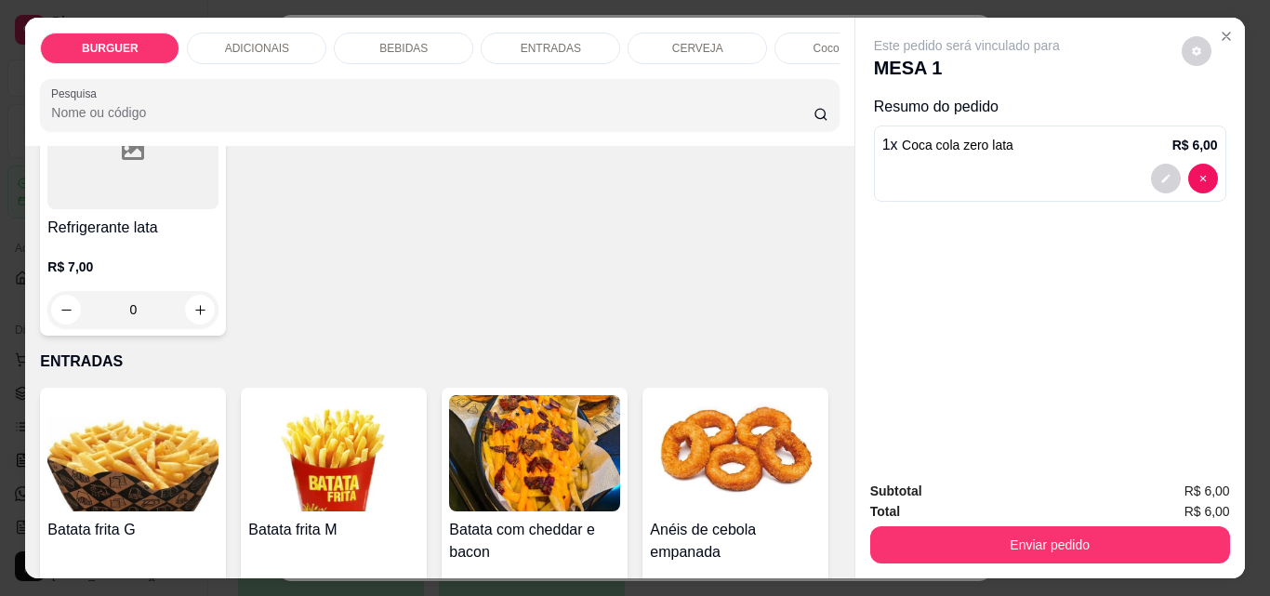
type input "2"
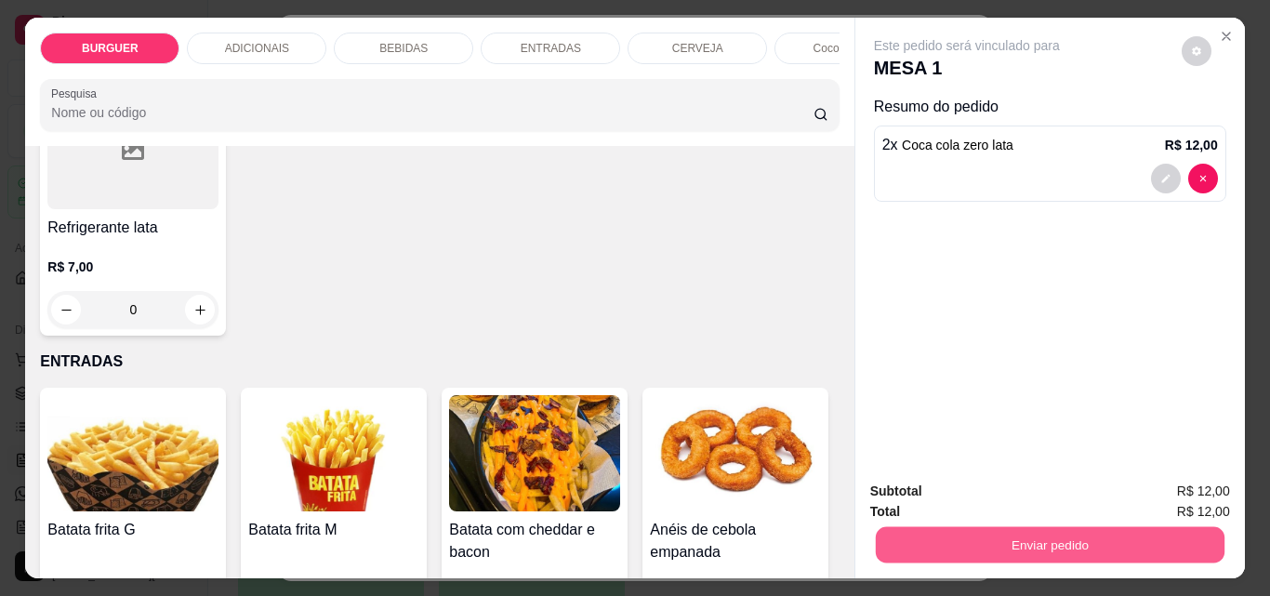
click at [981, 542] on button "Enviar pedido" at bounding box center [1049, 544] width 349 height 36
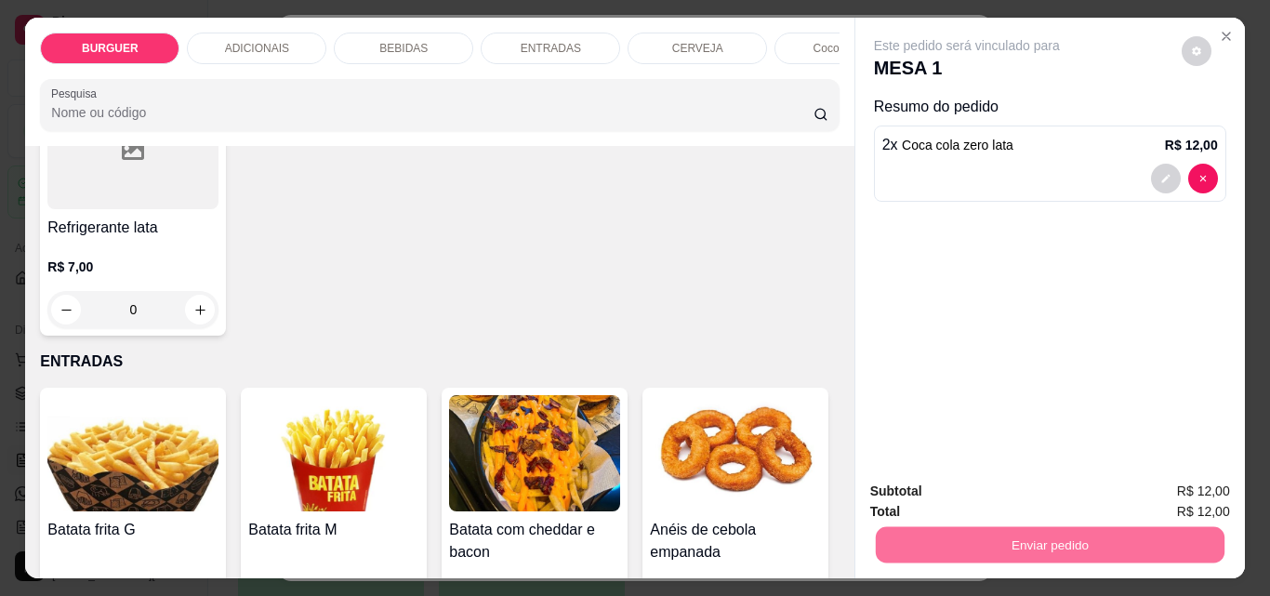
click at [1183, 486] on button "Enviar pedido" at bounding box center [1182, 491] width 102 height 34
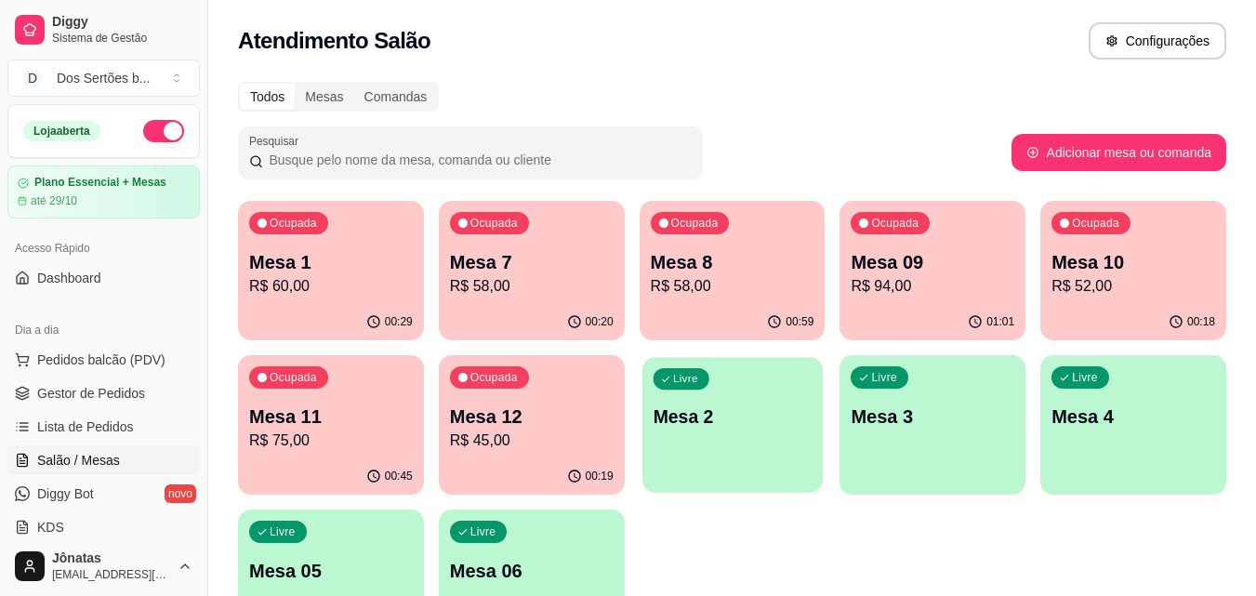
click at [713, 411] on p "Mesa 2" at bounding box center [732, 416] width 159 height 25
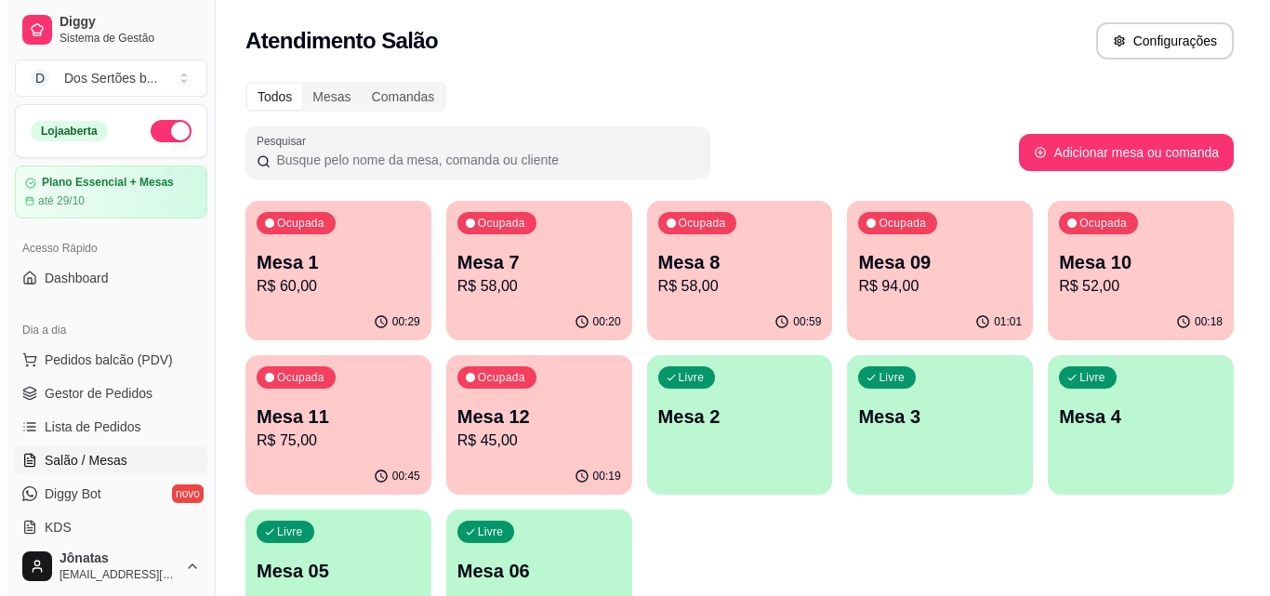
scroll to position [128, 0]
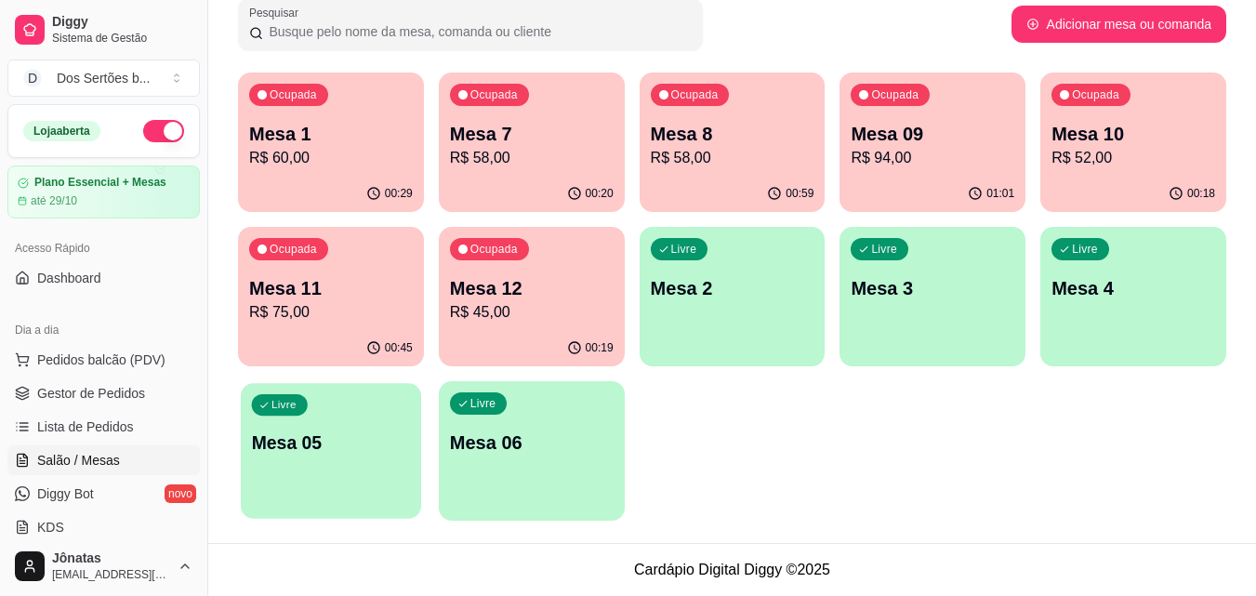
click at [265, 444] on p "Mesa 05" at bounding box center [331, 443] width 159 height 25
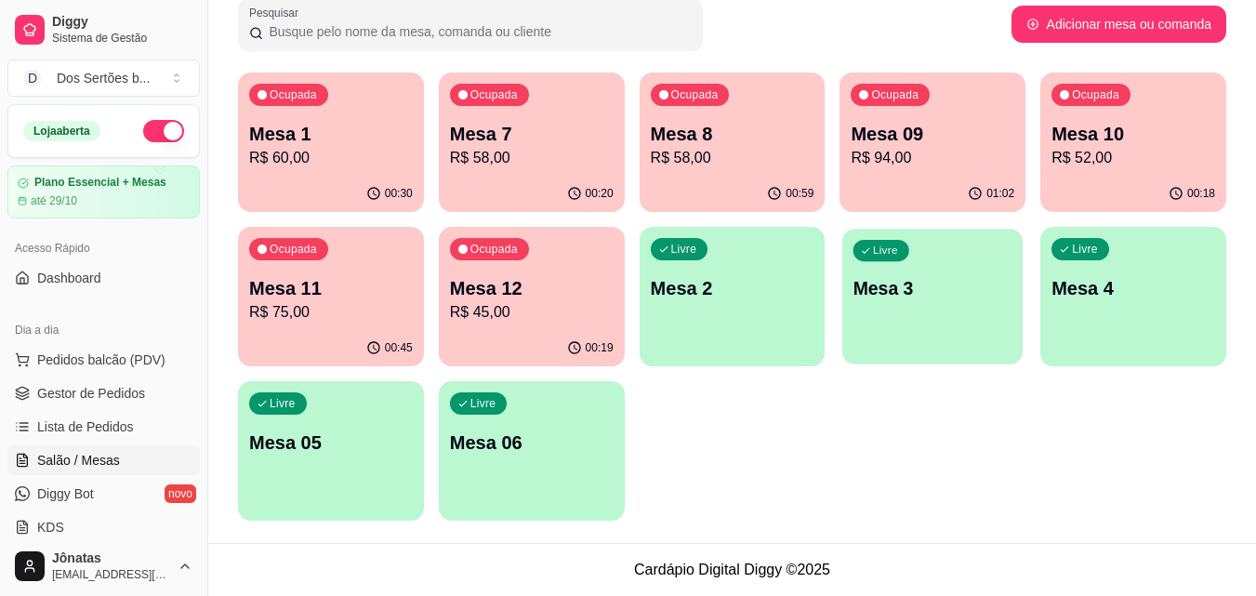
click at [920, 305] on div "Livre Mesa 3" at bounding box center [932, 285] width 180 height 113
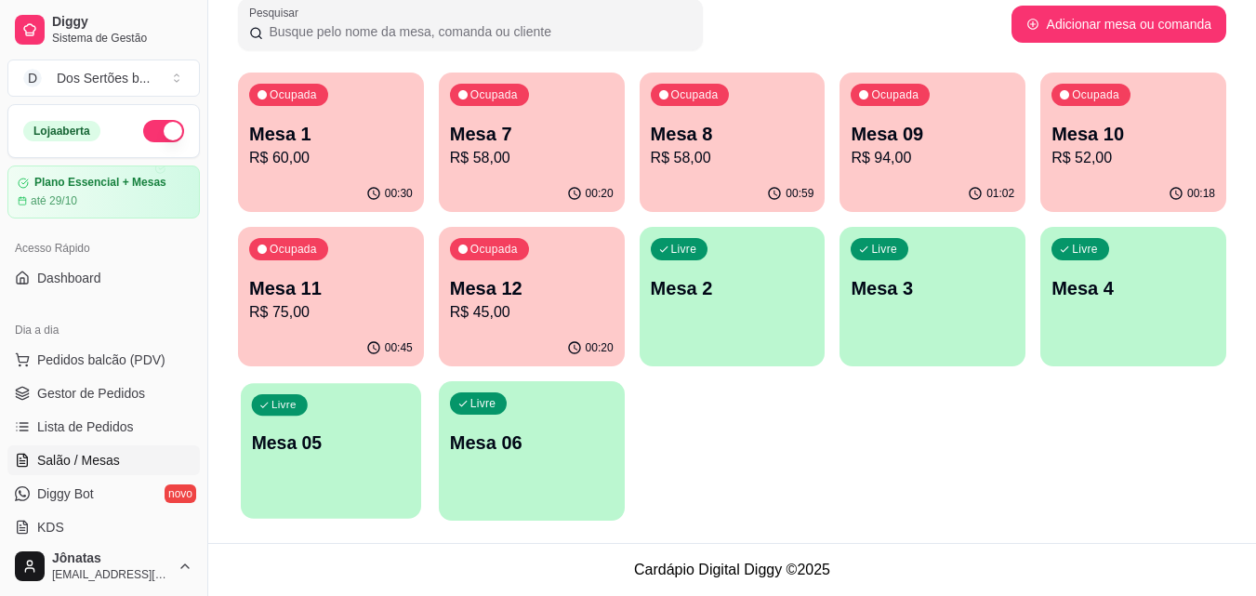
click at [342, 455] on p "Mesa 05" at bounding box center [331, 443] width 159 height 25
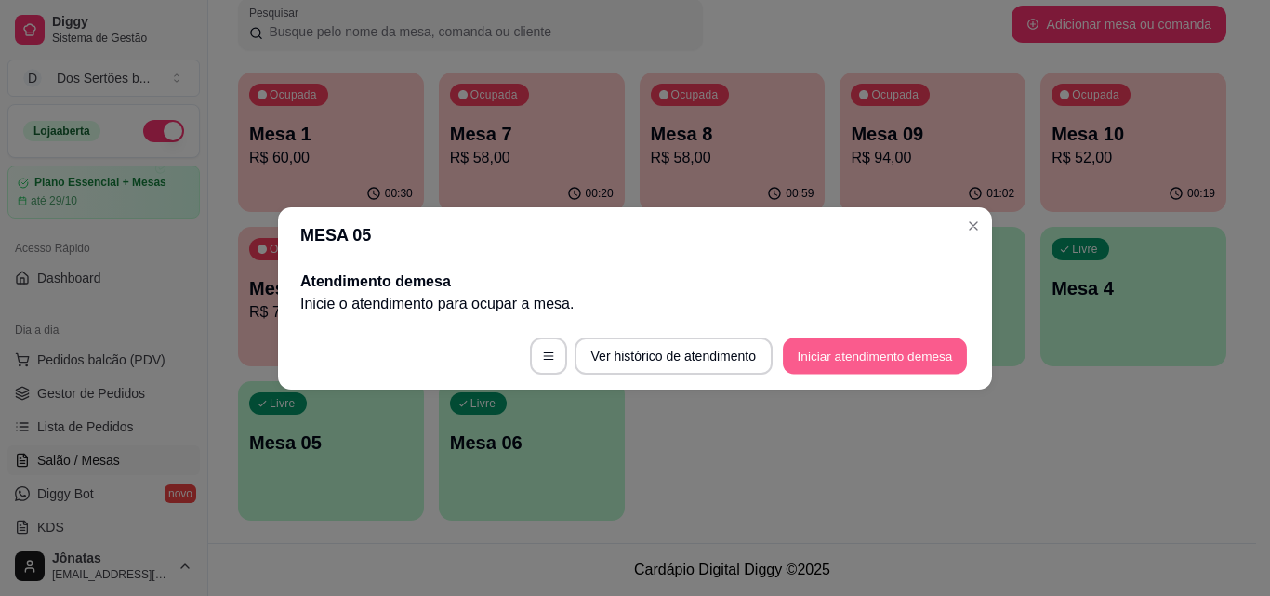
click at [845, 359] on button "Iniciar atendimento de mesa" at bounding box center [875, 356] width 184 height 36
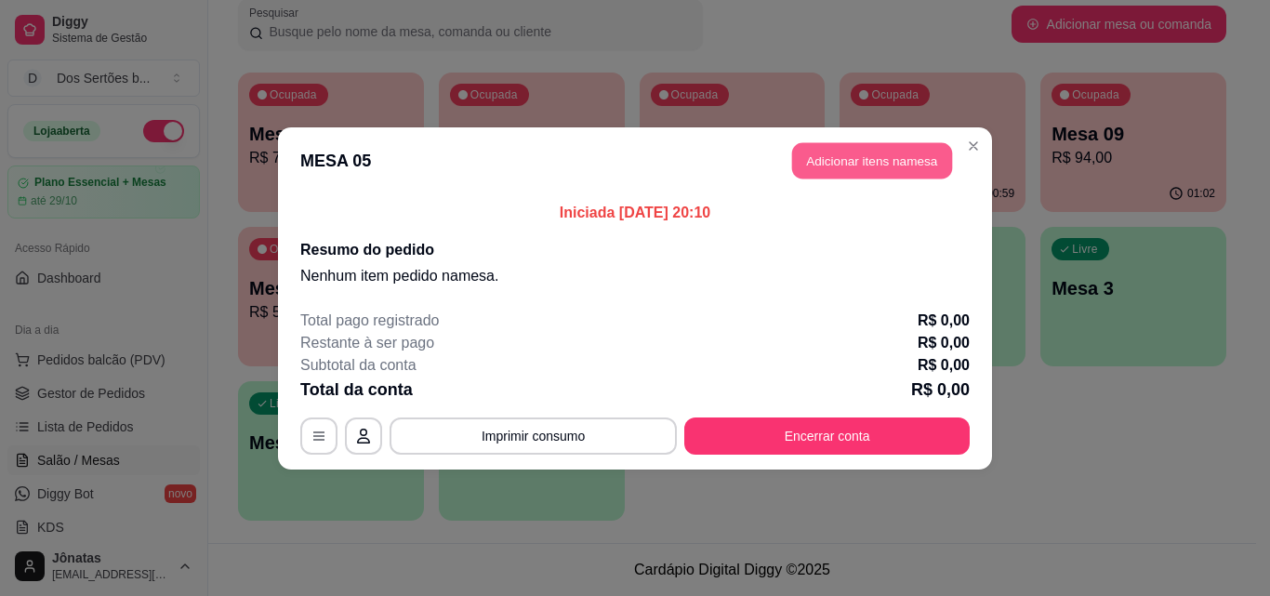
click at [841, 168] on button "Adicionar itens na mesa" at bounding box center [872, 160] width 160 height 36
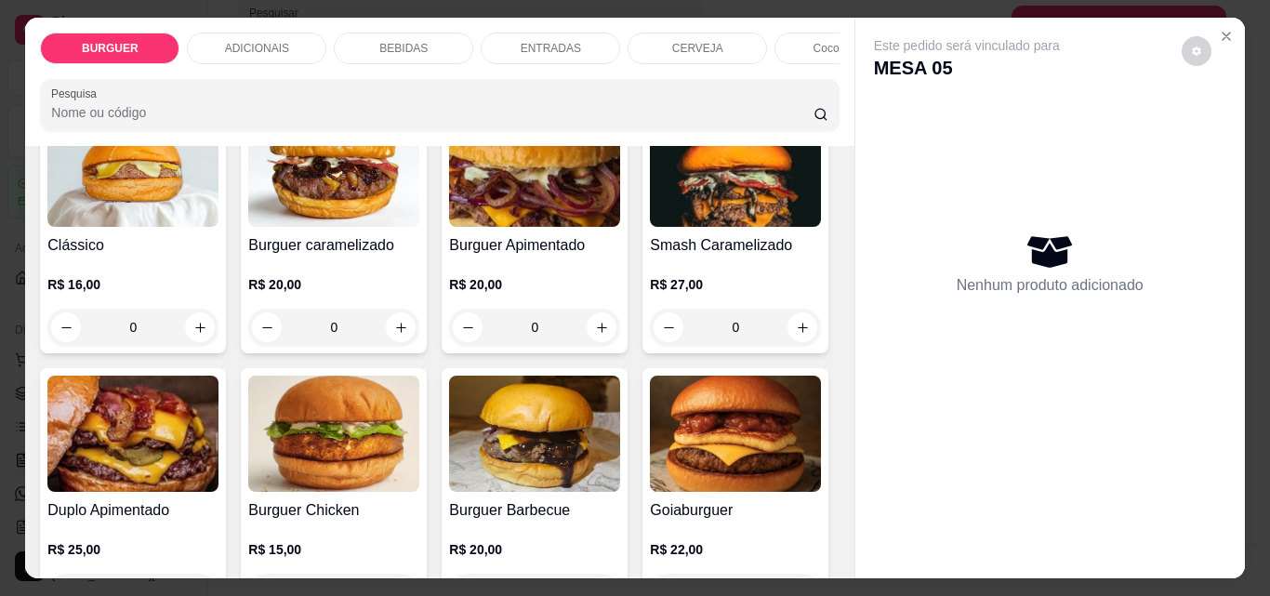
scroll to position [365, 0]
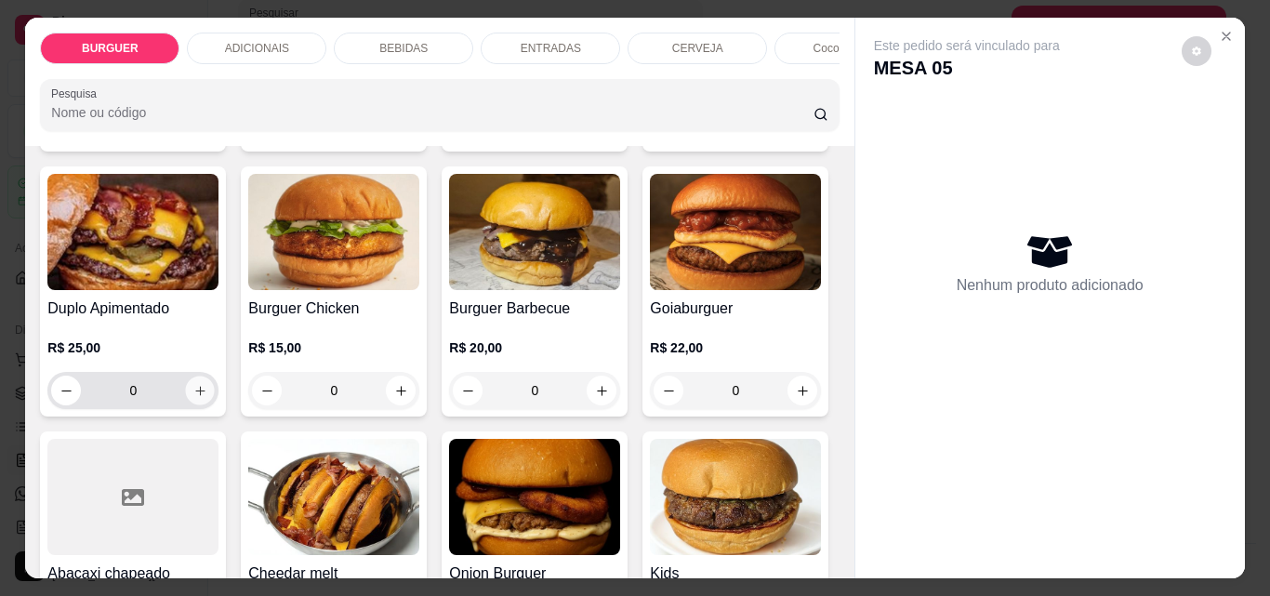
click at [207, 395] on icon "increase-product-quantity" at bounding box center [200, 391] width 14 height 14
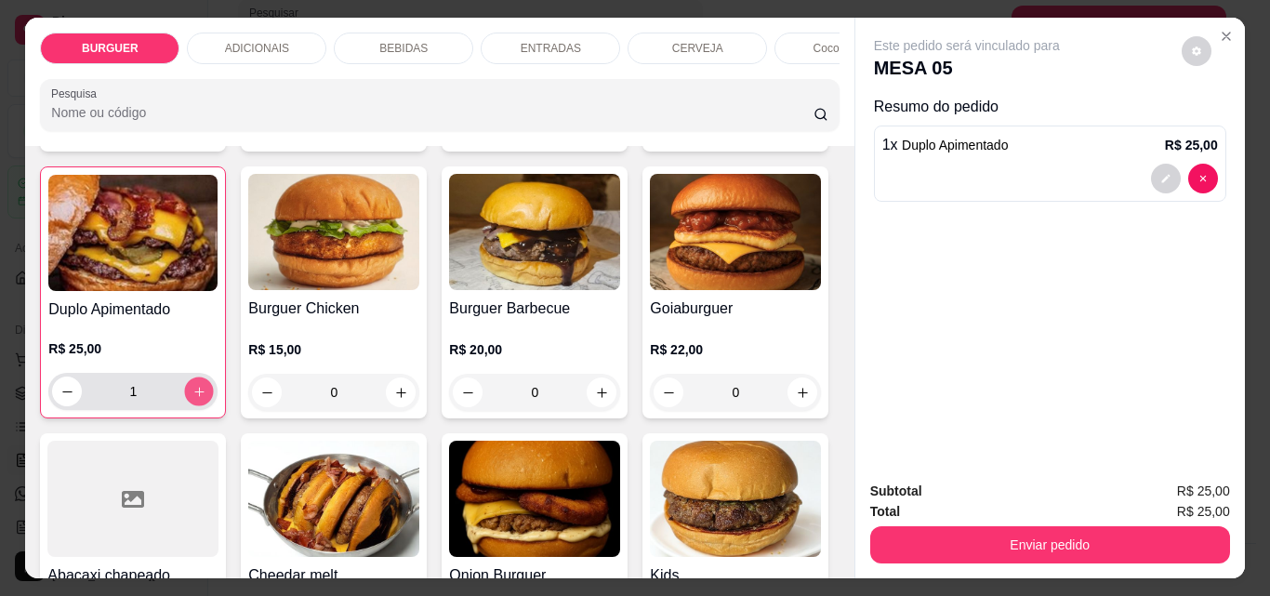
click at [206, 396] on icon "increase-product-quantity" at bounding box center [199, 392] width 14 height 14
type input "2"
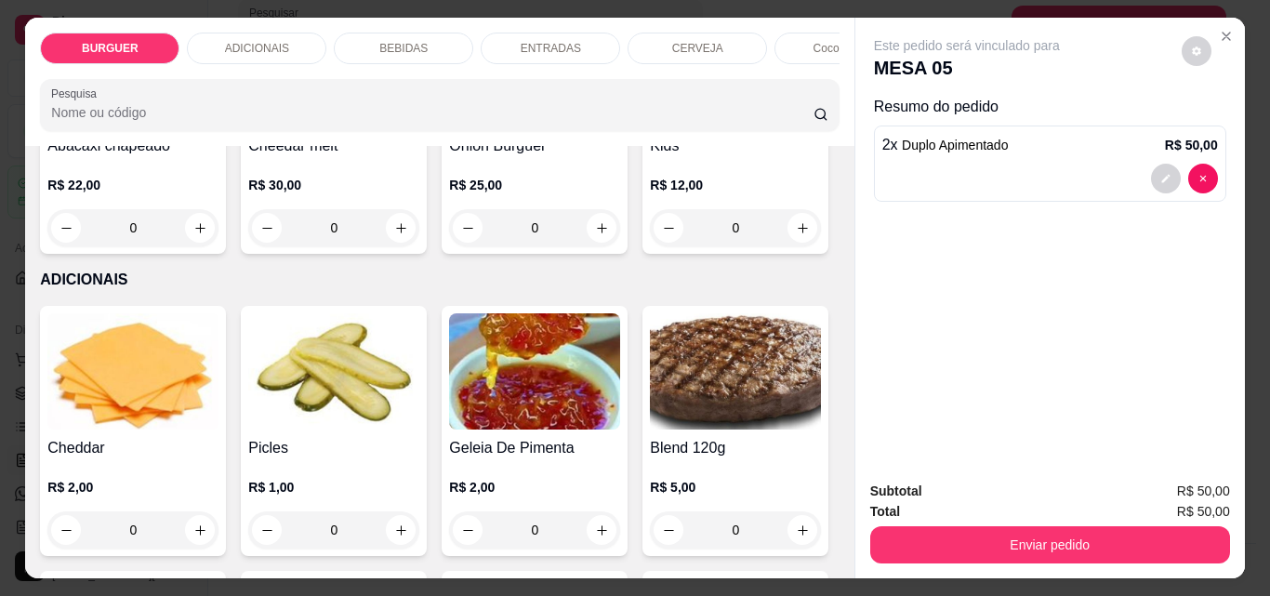
scroll to position [994, 0]
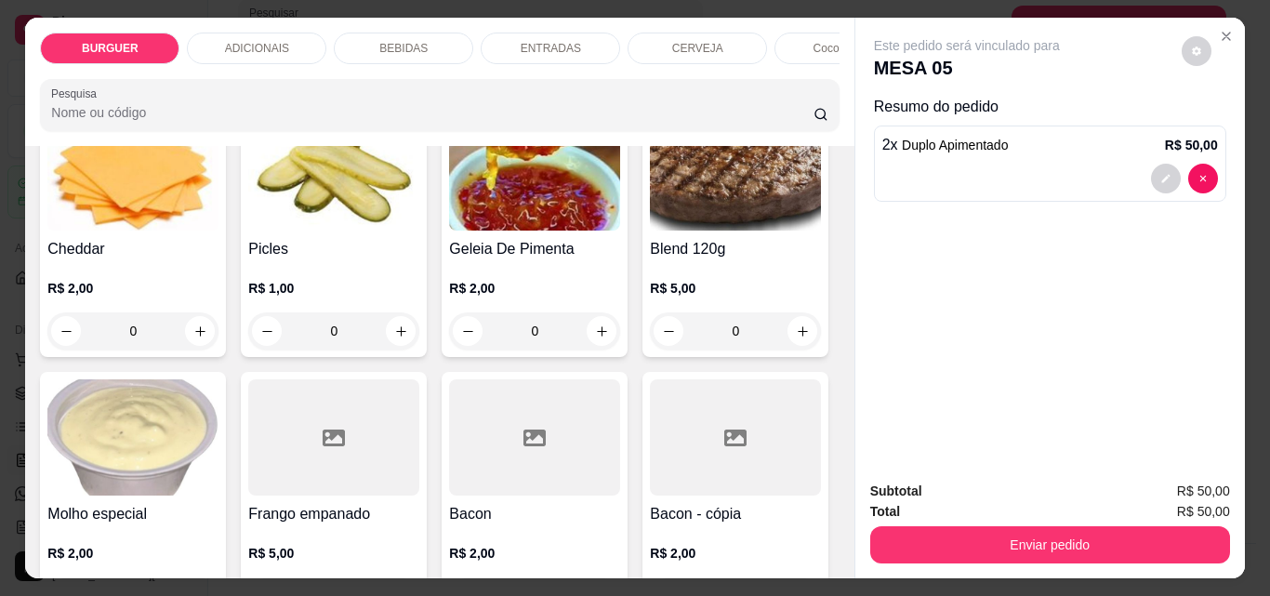
click at [796, 36] on icon "increase-product-quantity" at bounding box center [803, 29] width 14 height 14
type input "1"
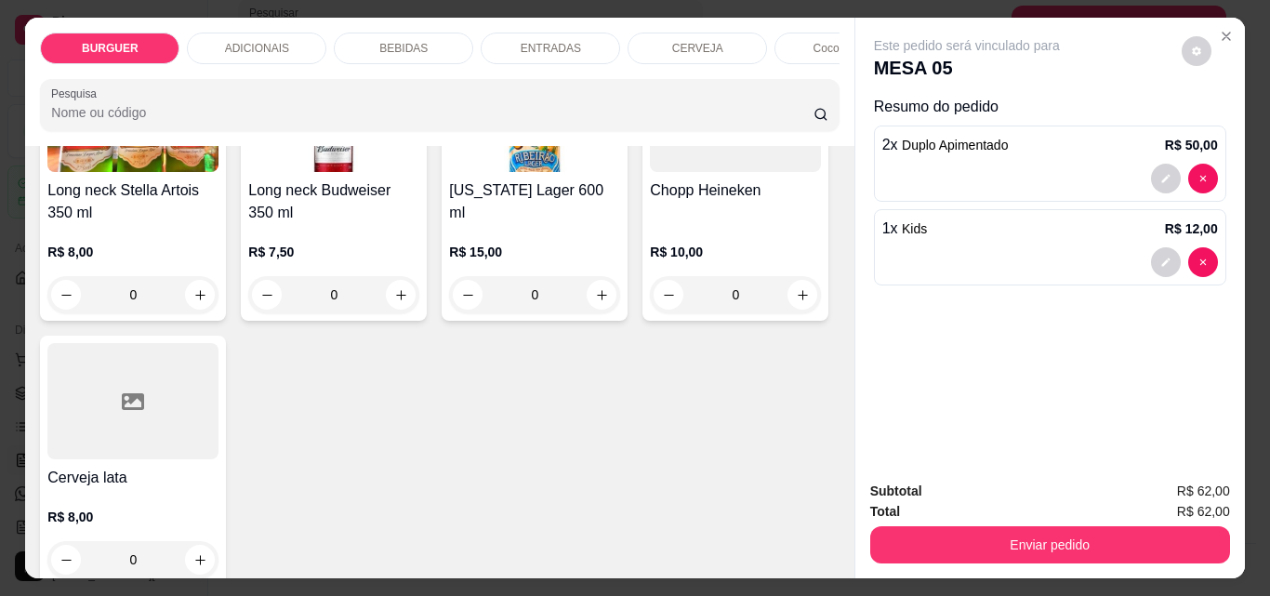
scroll to position [3384, 0]
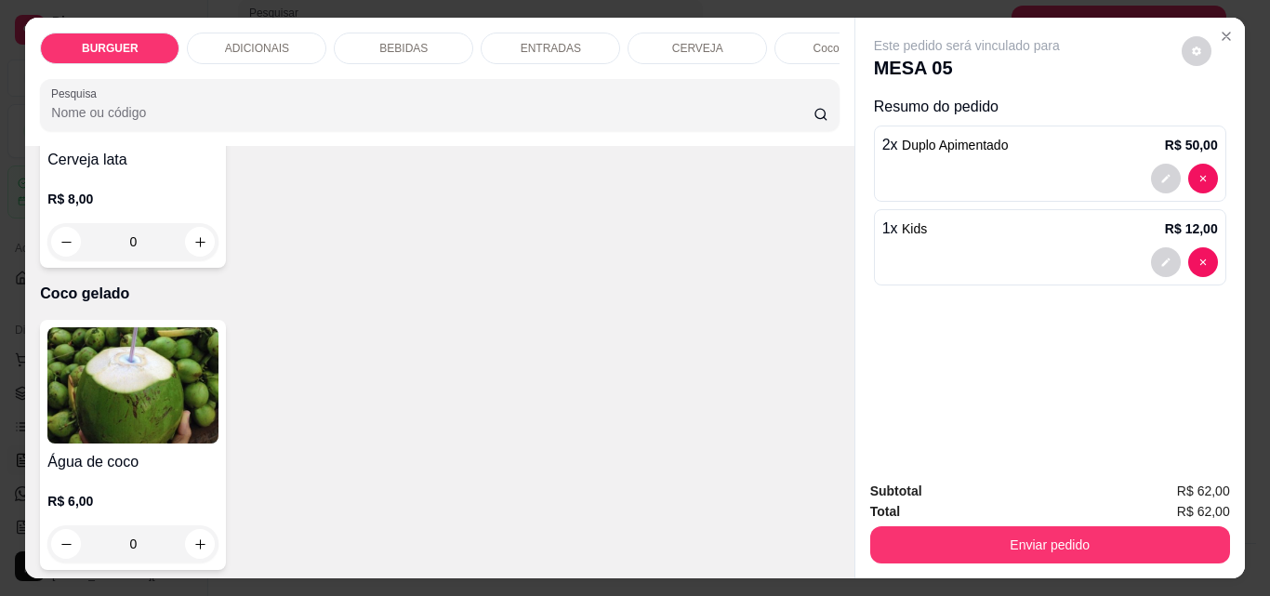
type input "1"
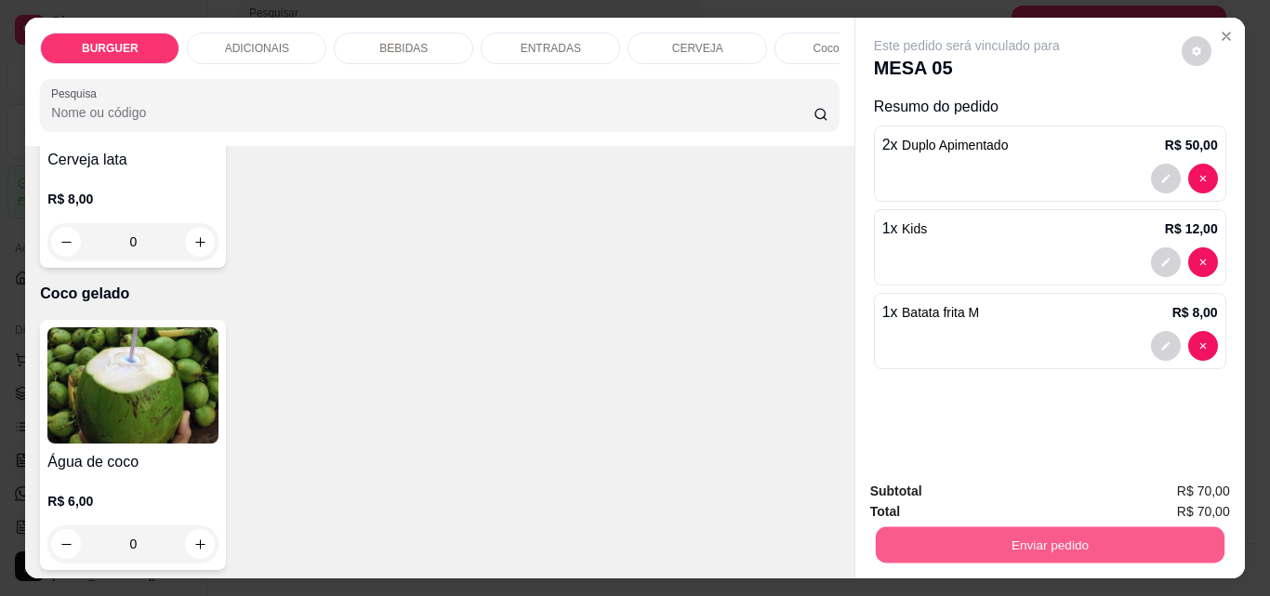
click at [1035, 531] on button "Enviar pedido" at bounding box center [1049, 544] width 349 height 36
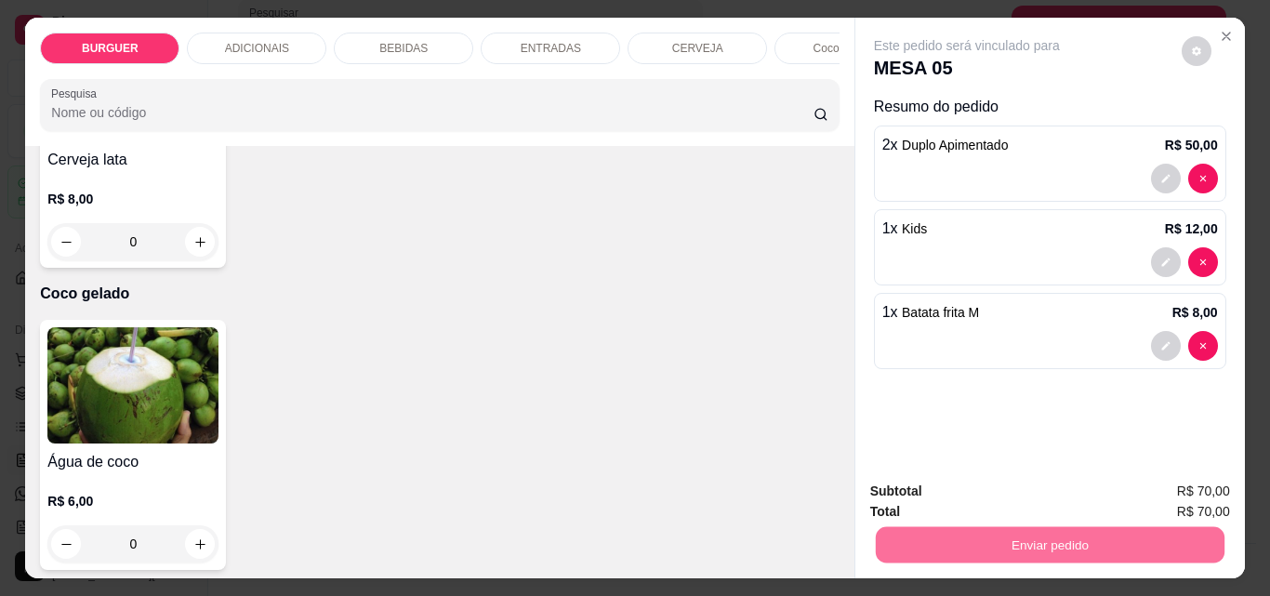
click at [1163, 486] on button "Enviar pedido" at bounding box center [1181, 491] width 105 height 35
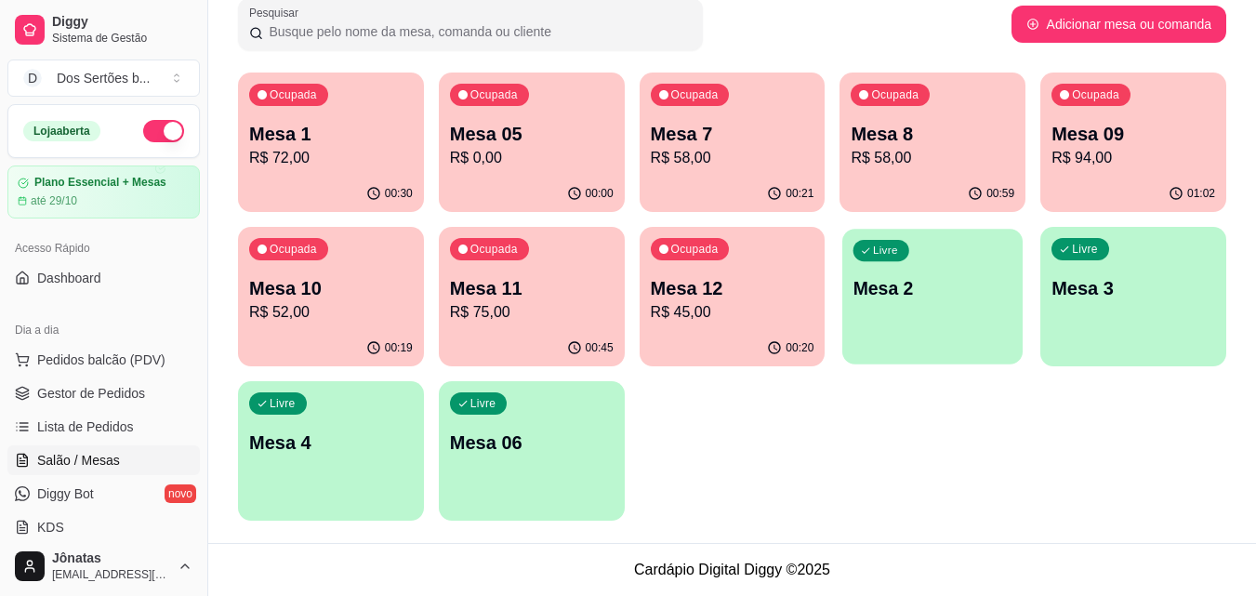
click at [856, 298] on p "Mesa 2" at bounding box center [933, 288] width 159 height 25
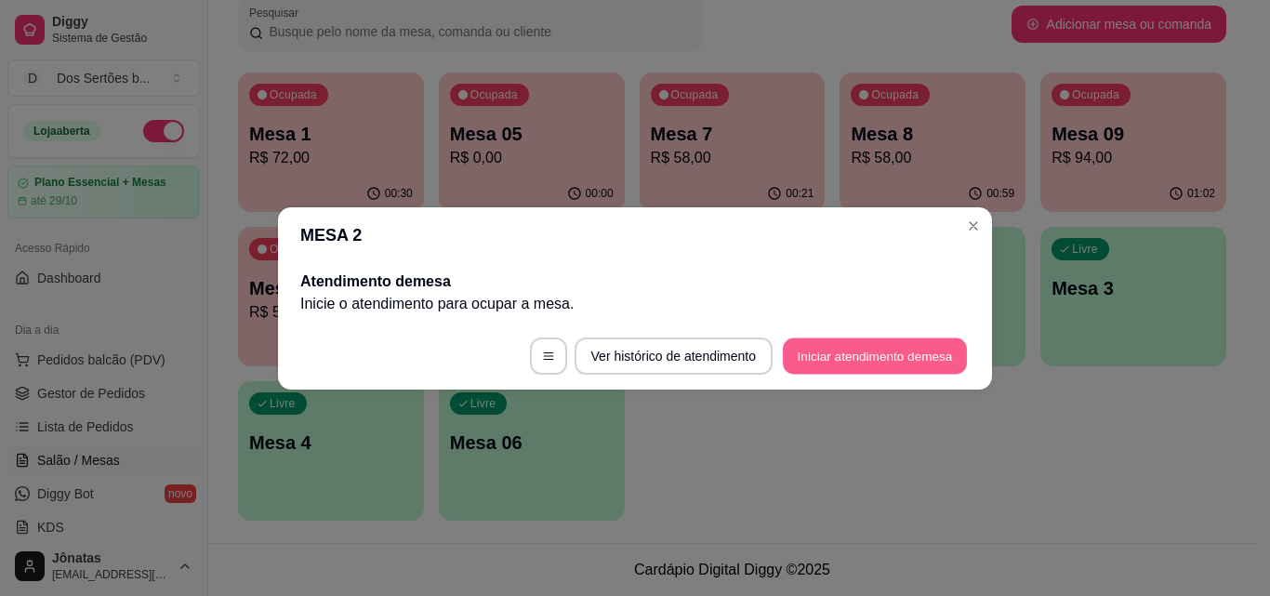
click at [887, 351] on button "Iniciar atendimento de mesa" at bounding box center [875, 356] width 184 height 36
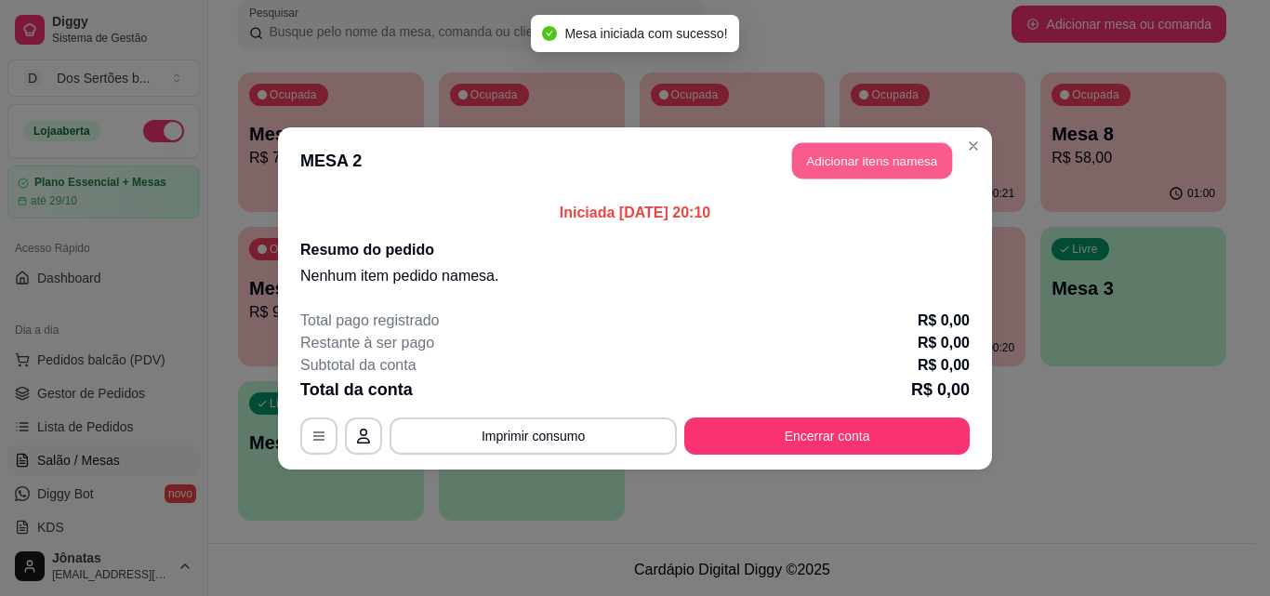
click at [858, 164] on button "Adicionar itens na mesa" at bounding box center [872, 160] width 160 height 36
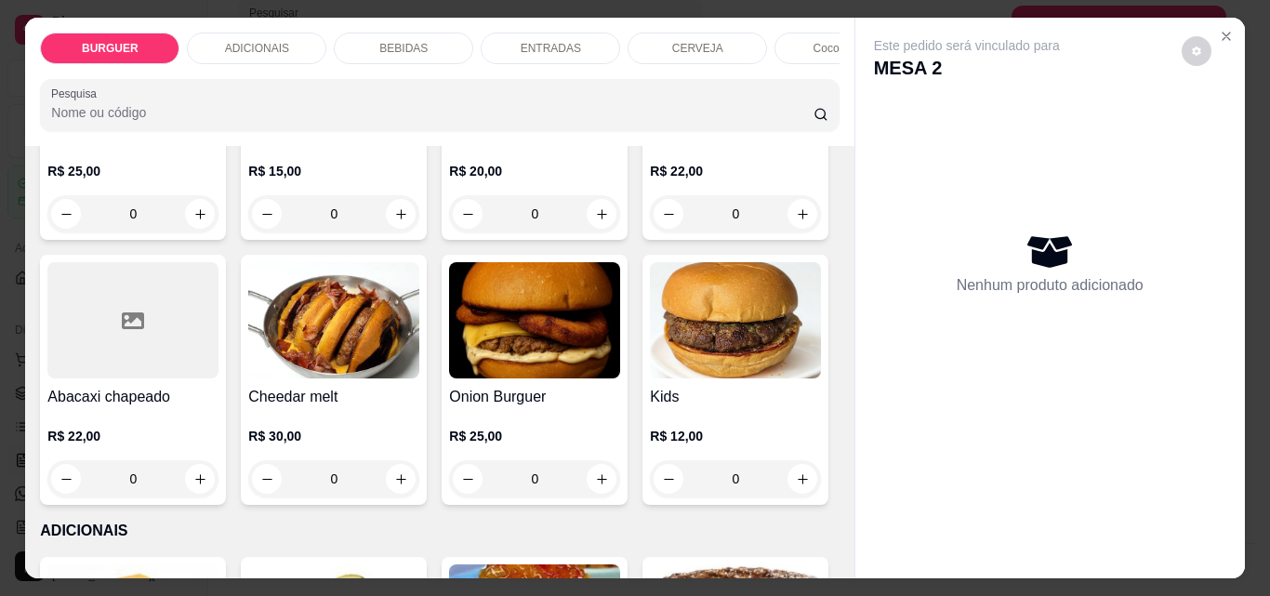
scroll to position [390, 0]
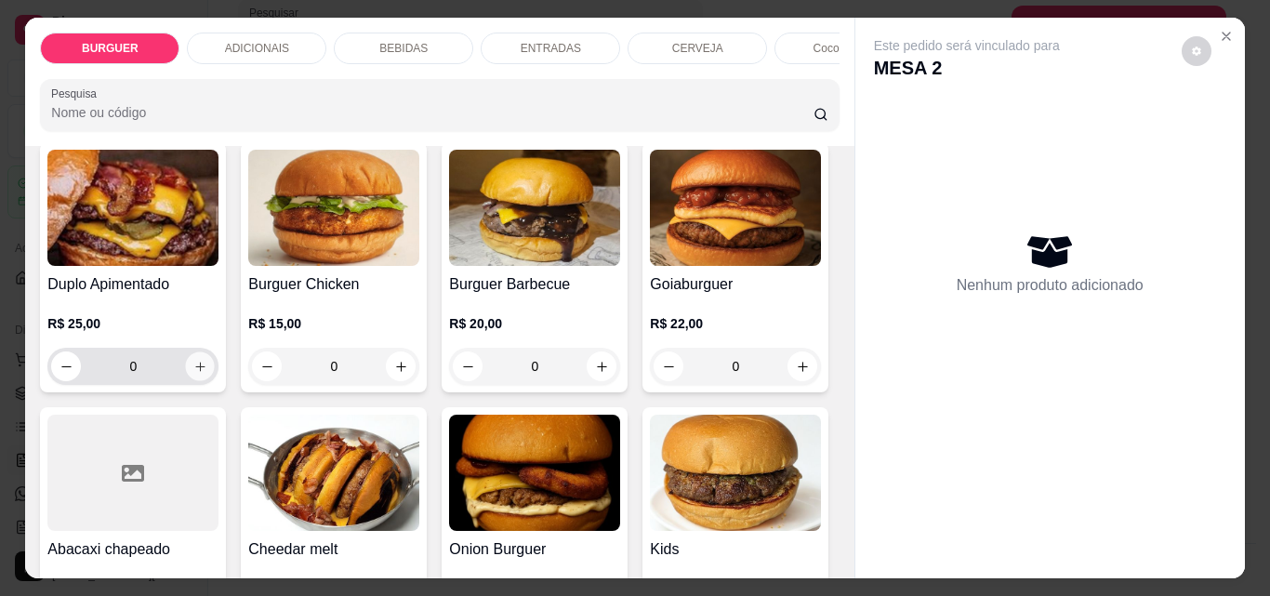
click at [207, 374] on icon "increase-product-quantity" at bounding box center [200, 367] width 14 height 14
type input "1"
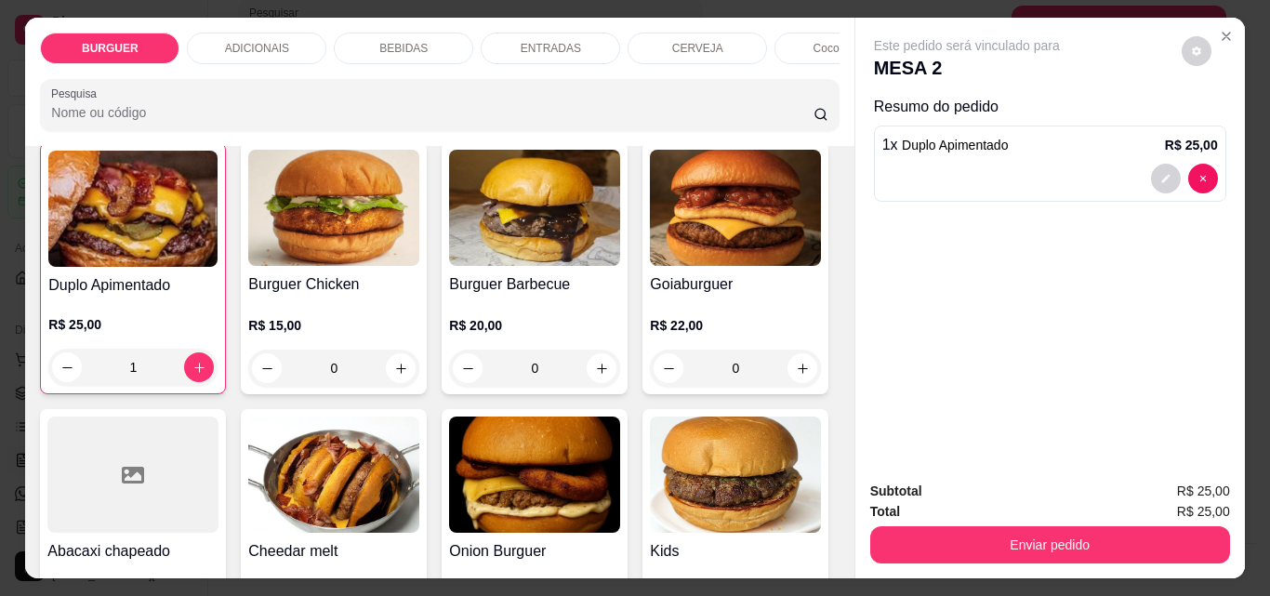
scroll to position [554, 0]
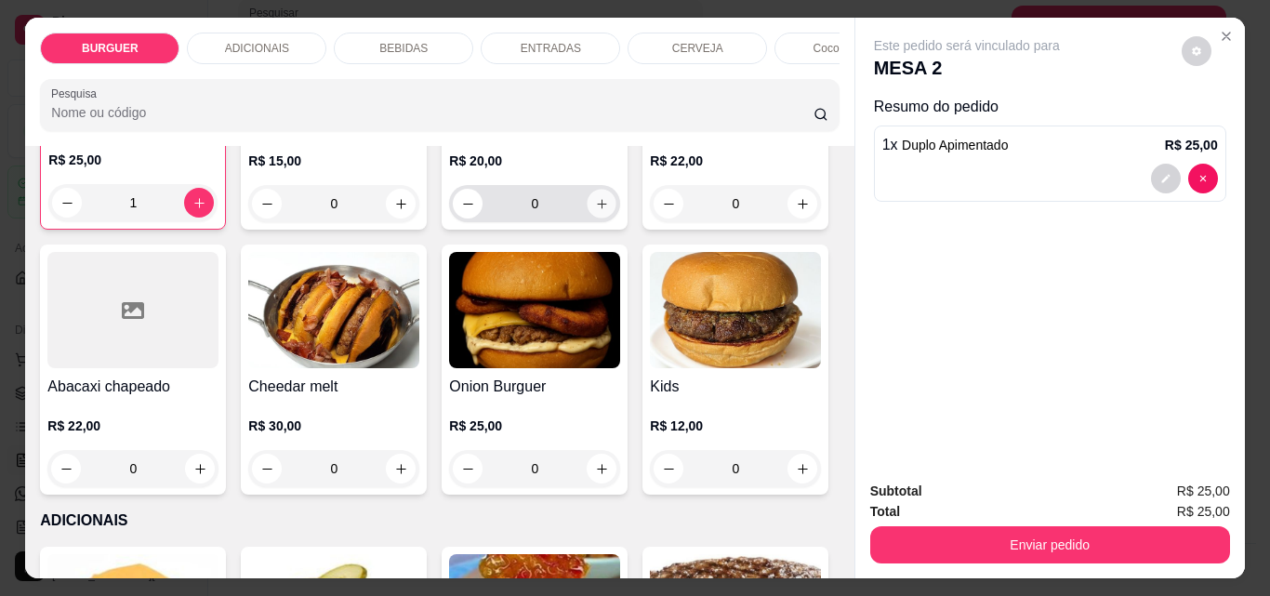
click at [588, 219] on button "increase-product-quantity" at bounding box center [602, 204] width 29 height 29
type input "1"
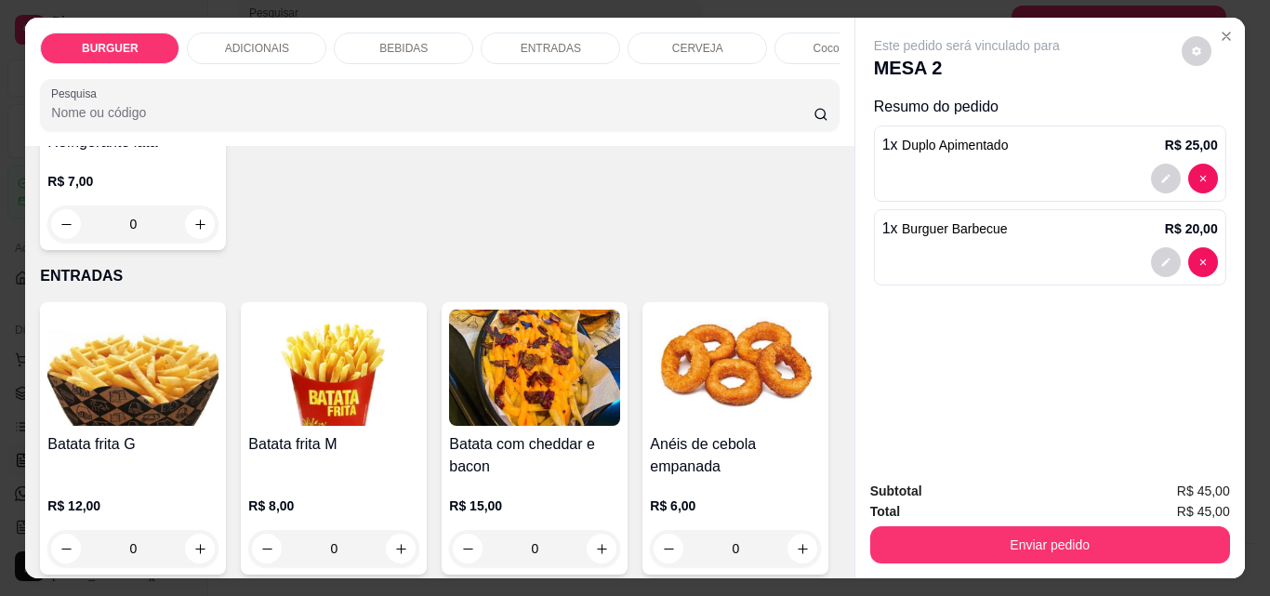
scroll to position [2245, 0]
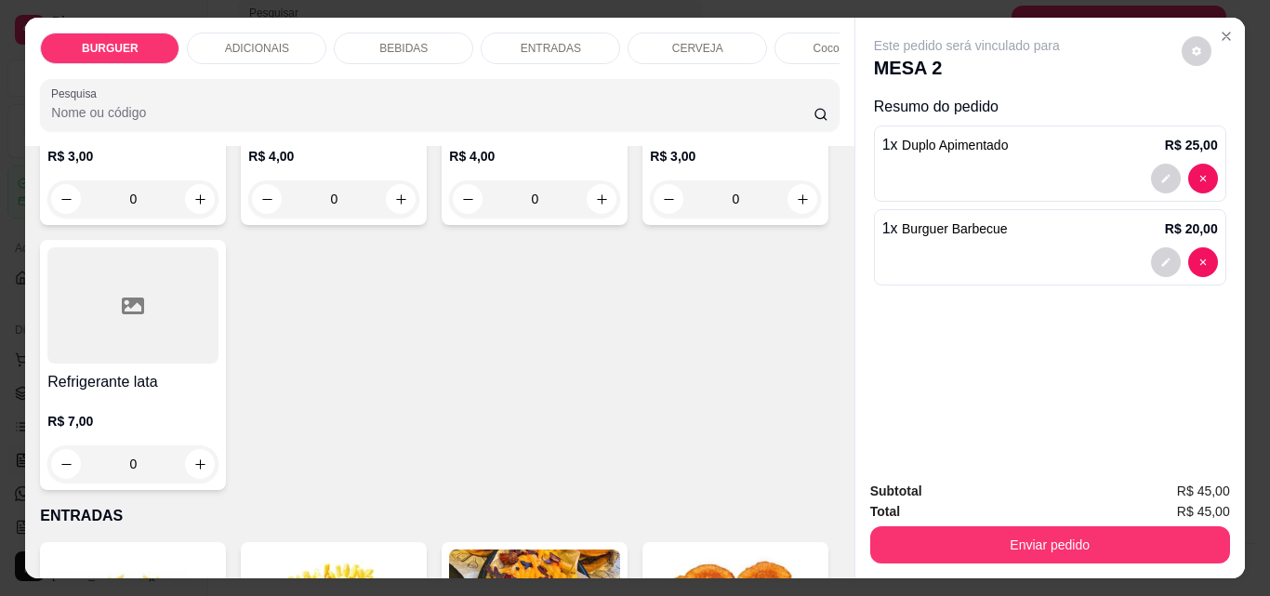
type input "1"
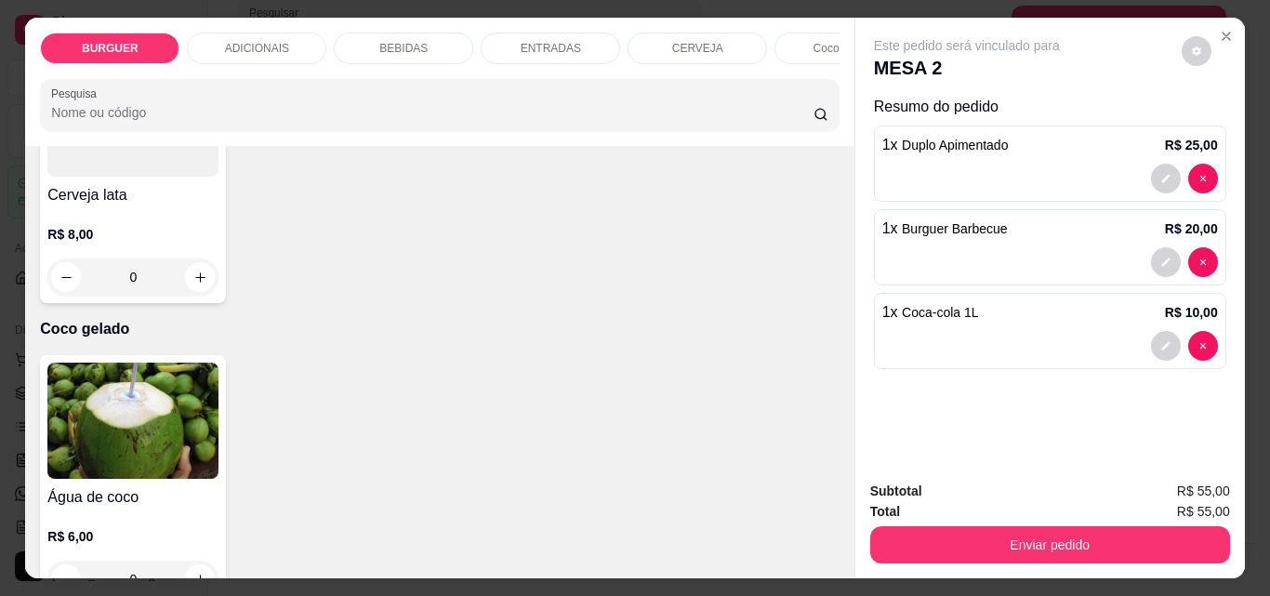
scroll to position [3619, 0]
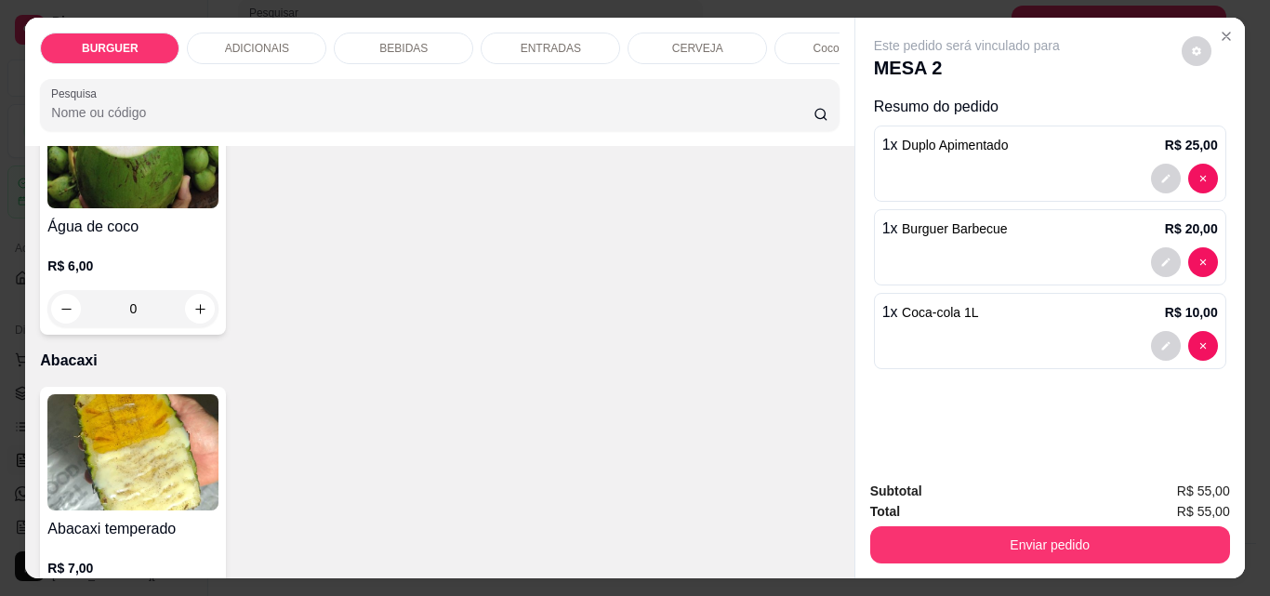
type input "1"
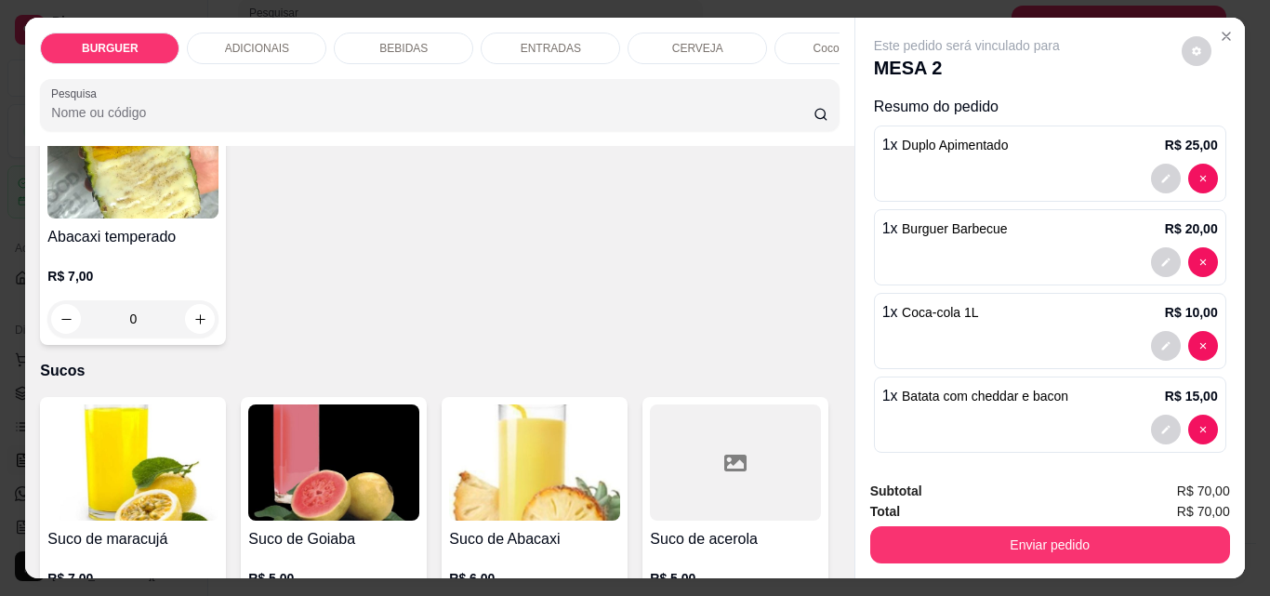
scroll to position [4035, 0]
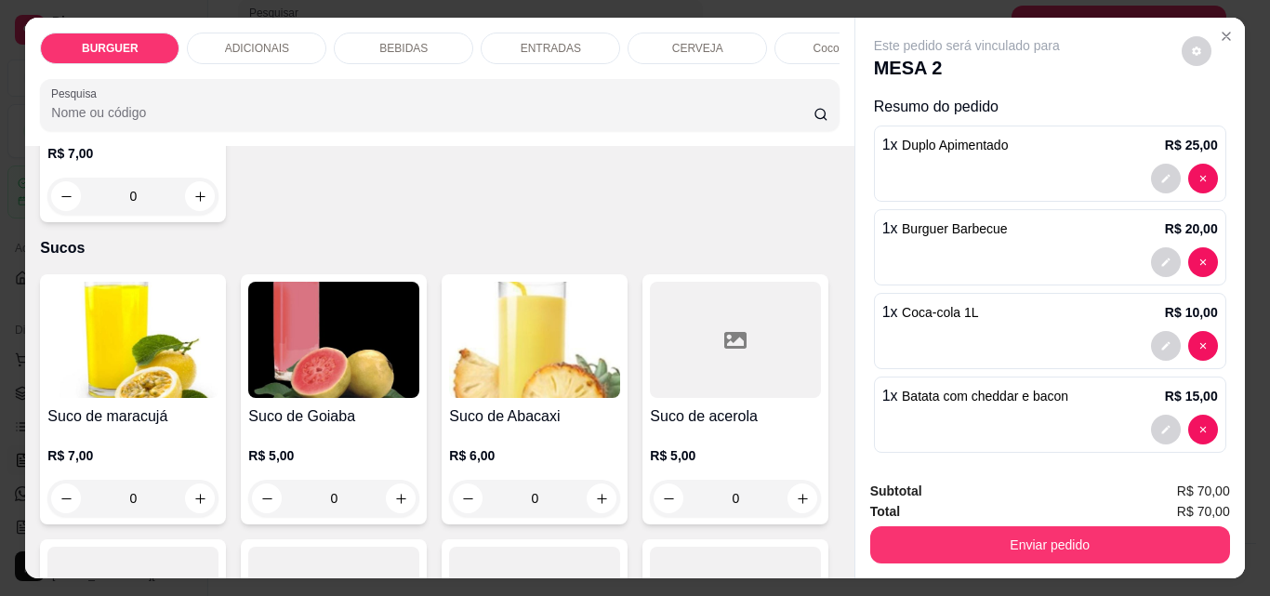
type input "1"
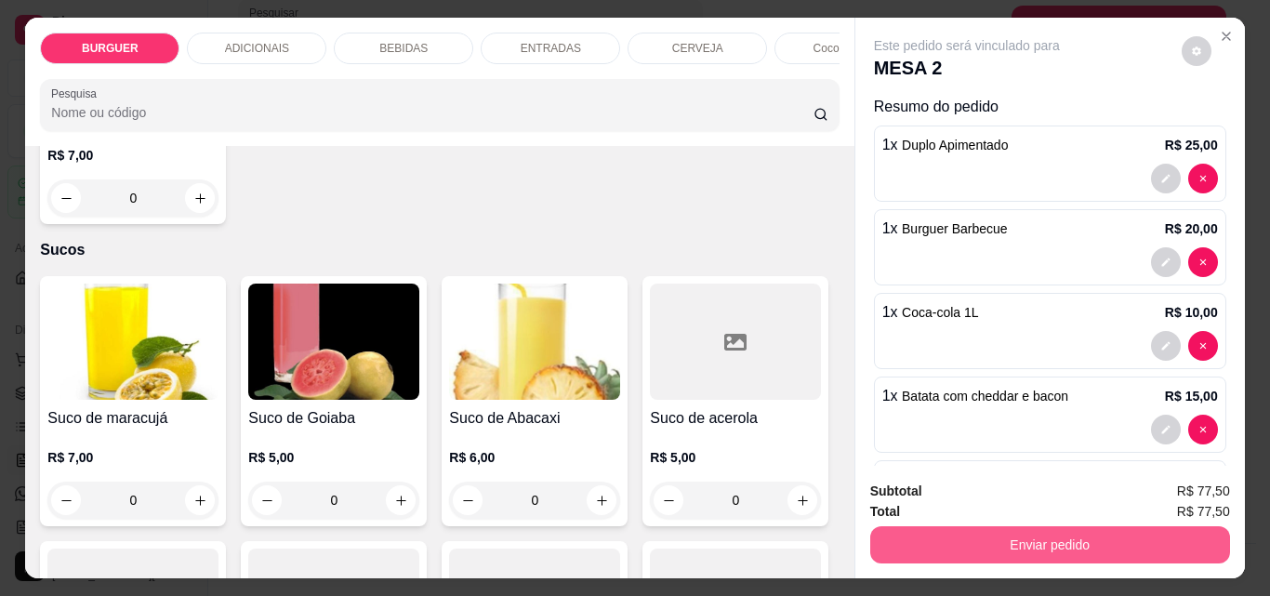
click at [974, 536] on button "Enviar pedido" at bounding box center [1050, 544] width 360 height 37
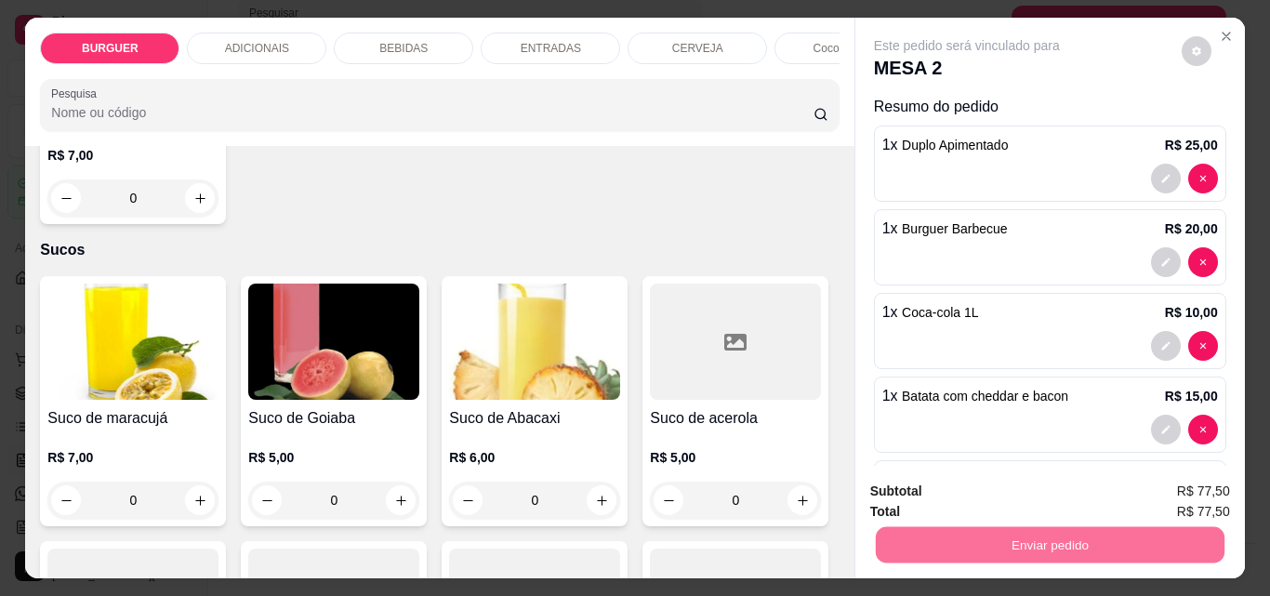
click at [1190, 484] on button "Enviar pedido" at bounding box center [1182, 491] width 102 height 34
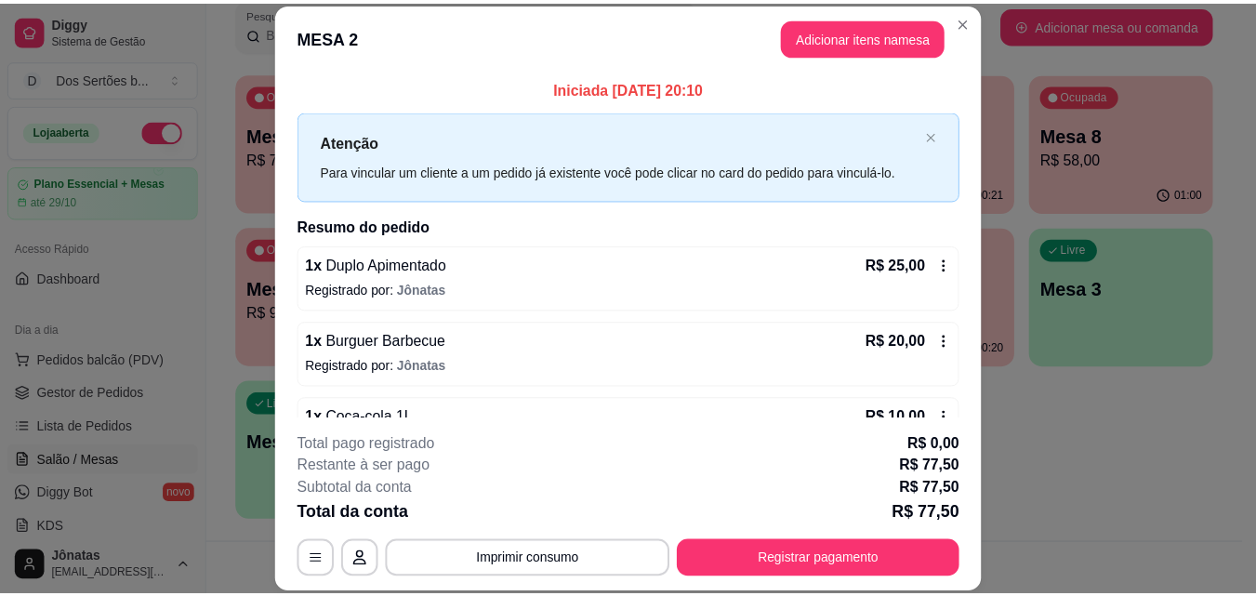
scroll to position [205, 0]
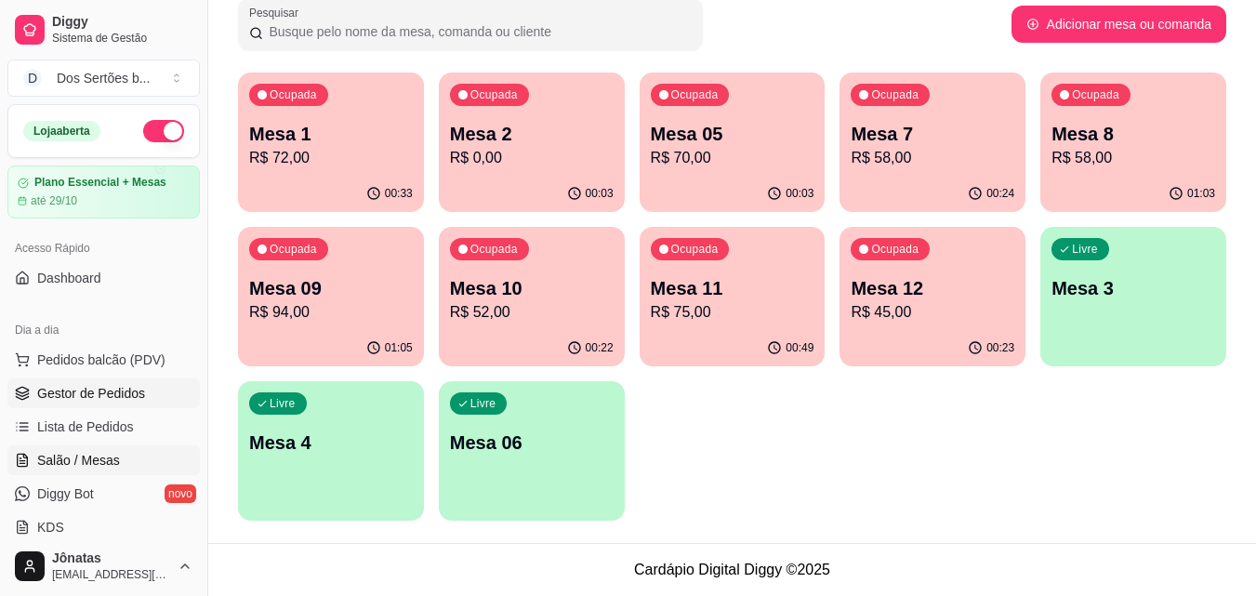
click at [86, 391] on span "Gestor de Pedidos" at bounding box center [91, 393] width 108 height 19
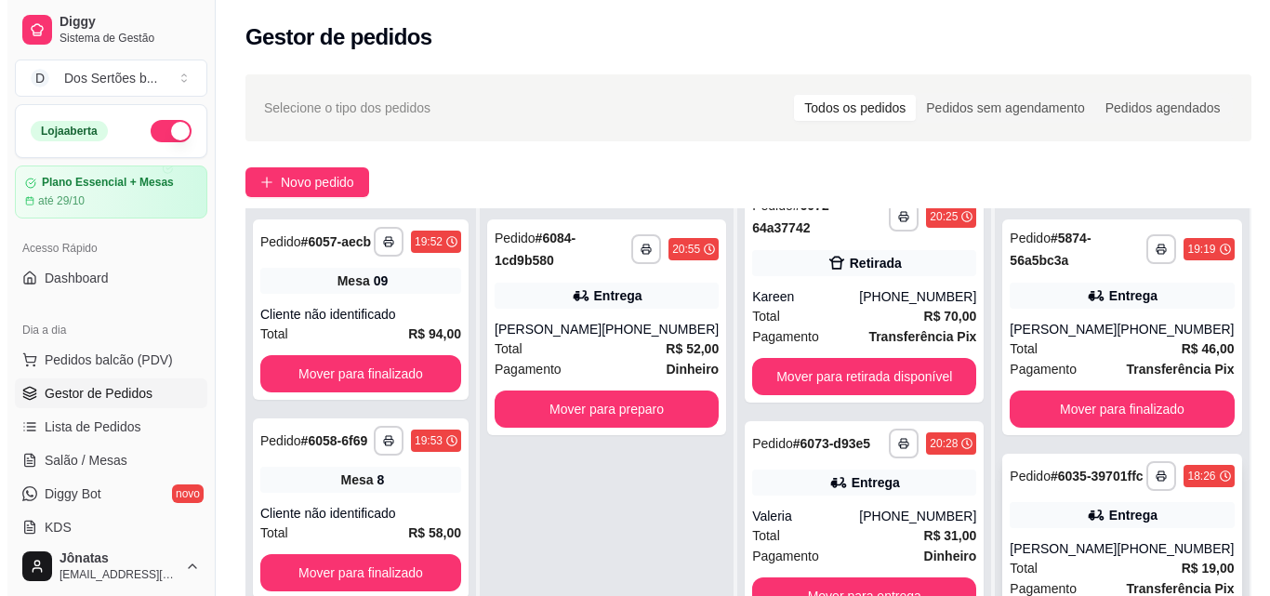
scroll to position [257, 0]
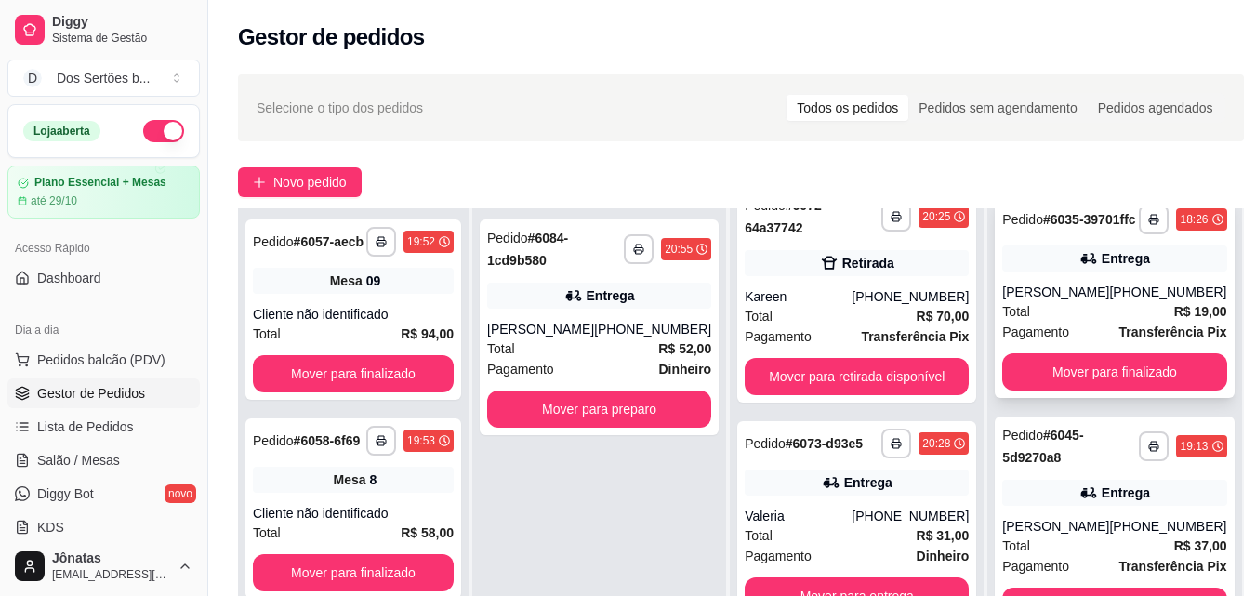
click at [1036, 340] on span "Pagamento" at bounding box center [1035, 332] width 67 height 20
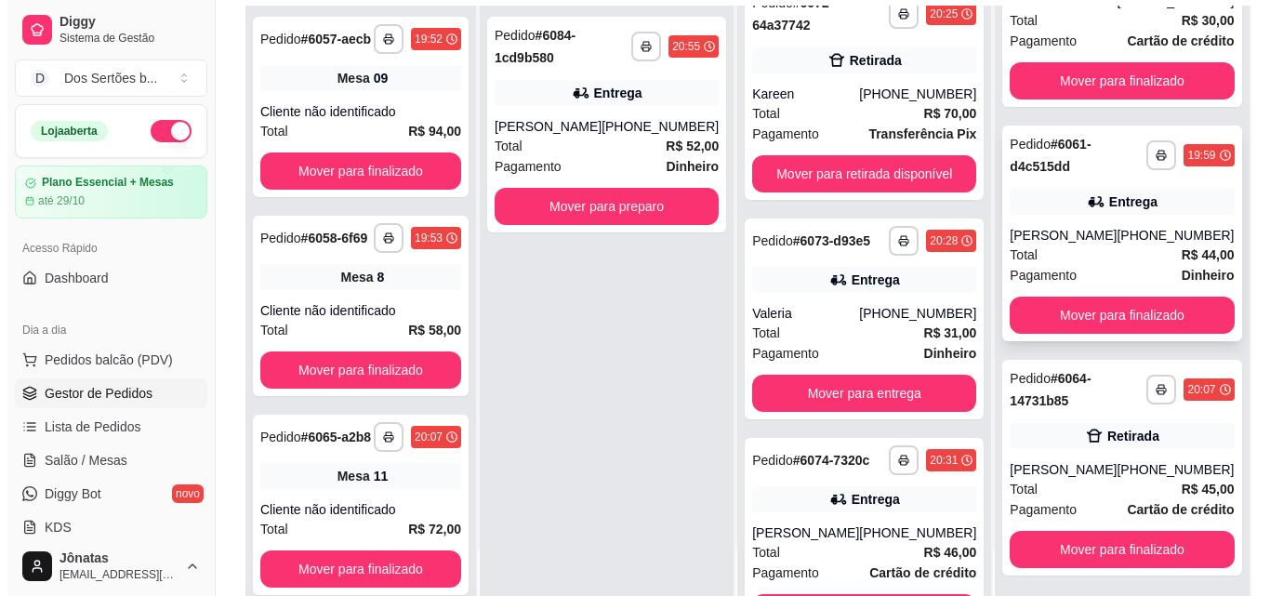
scroll to position [284, 0]
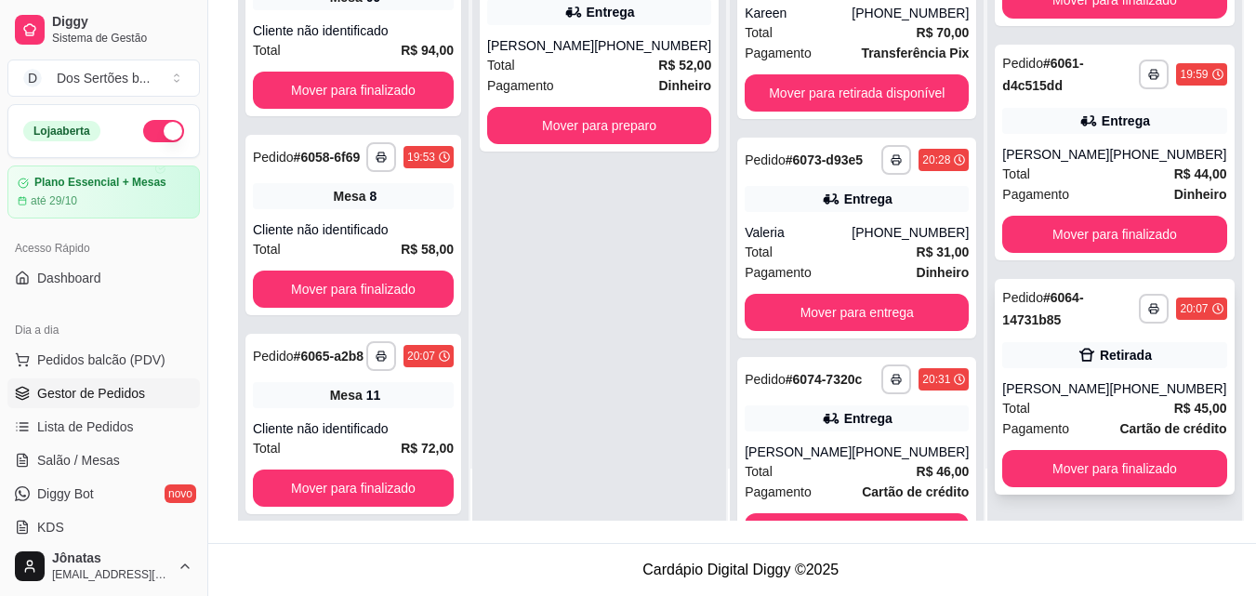
click at [1053, 391] on div "[PERSON_NAME]" at bounding box center [1055, 388] width 107 height 19
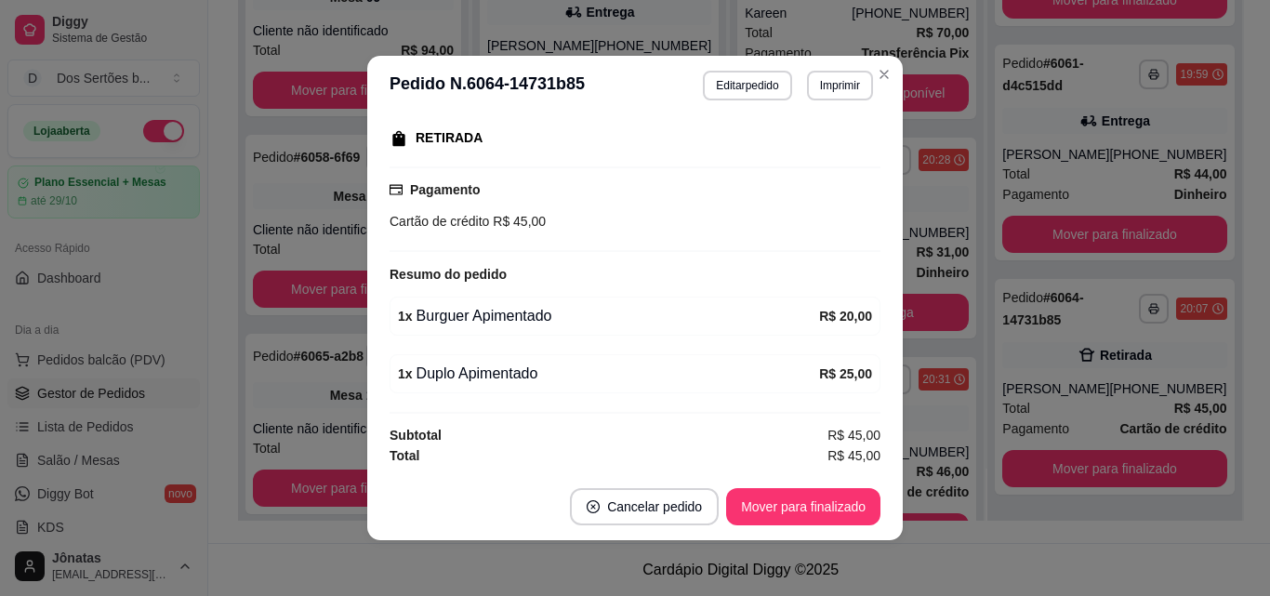
scroll to position [4, 0]
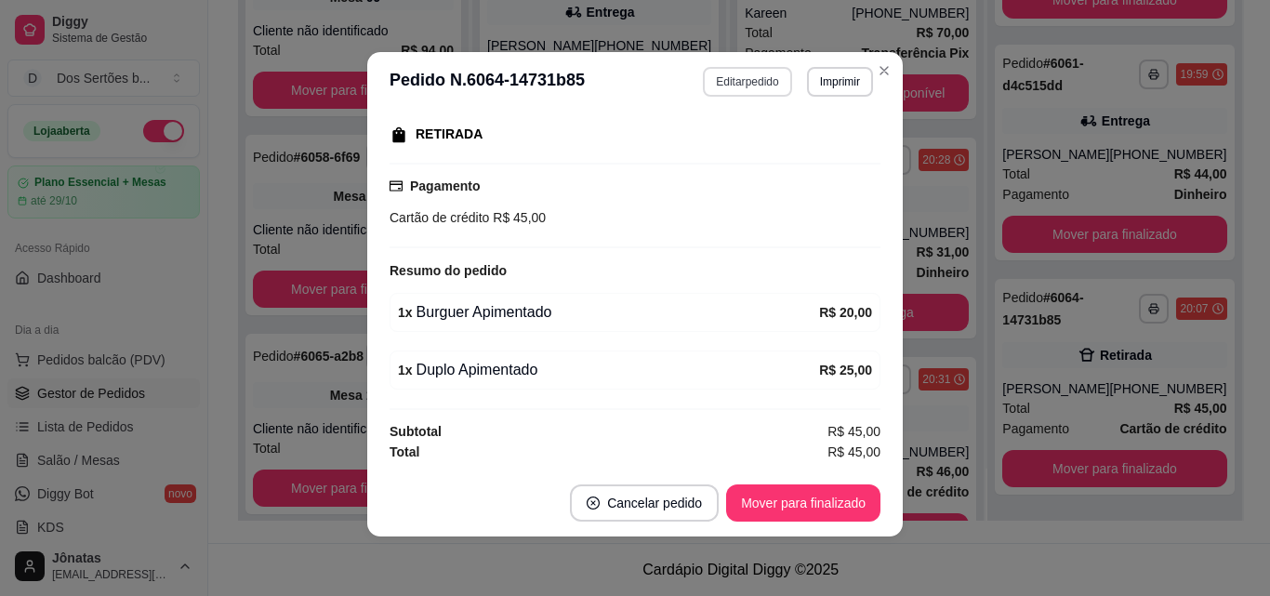
click at [703, 78] on button "Editar pedido" at bounding box center [747, 82] width 88 height 30
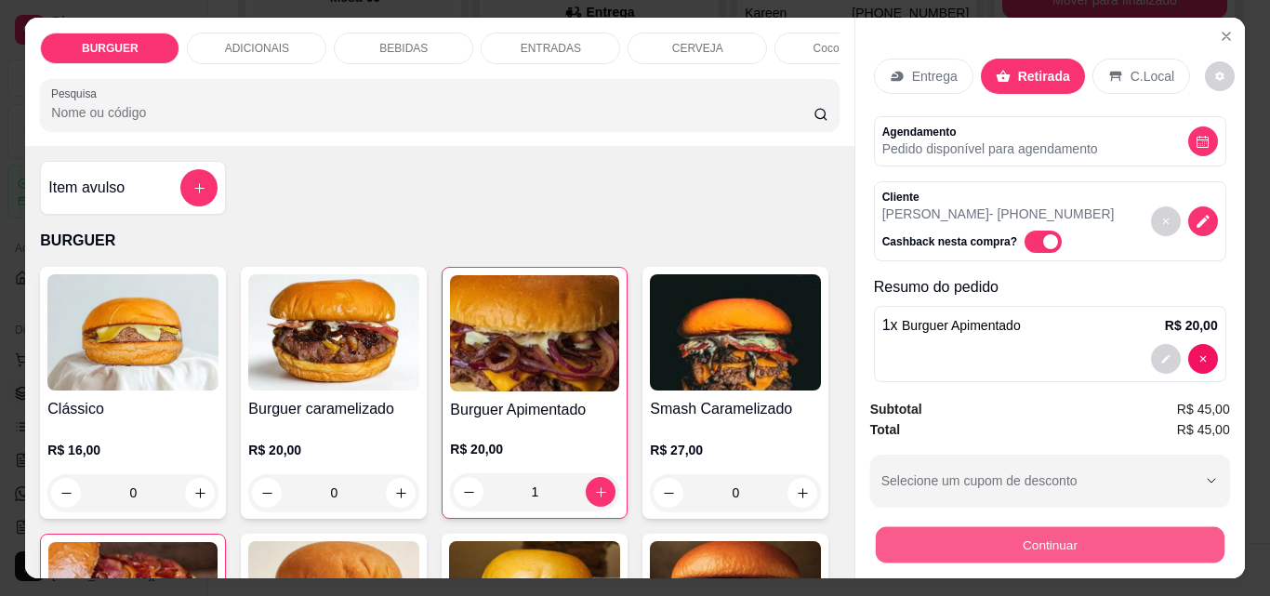
click at [937, 544] on button "Continuar" at bounding box center [1049, 544] width 349 height 36
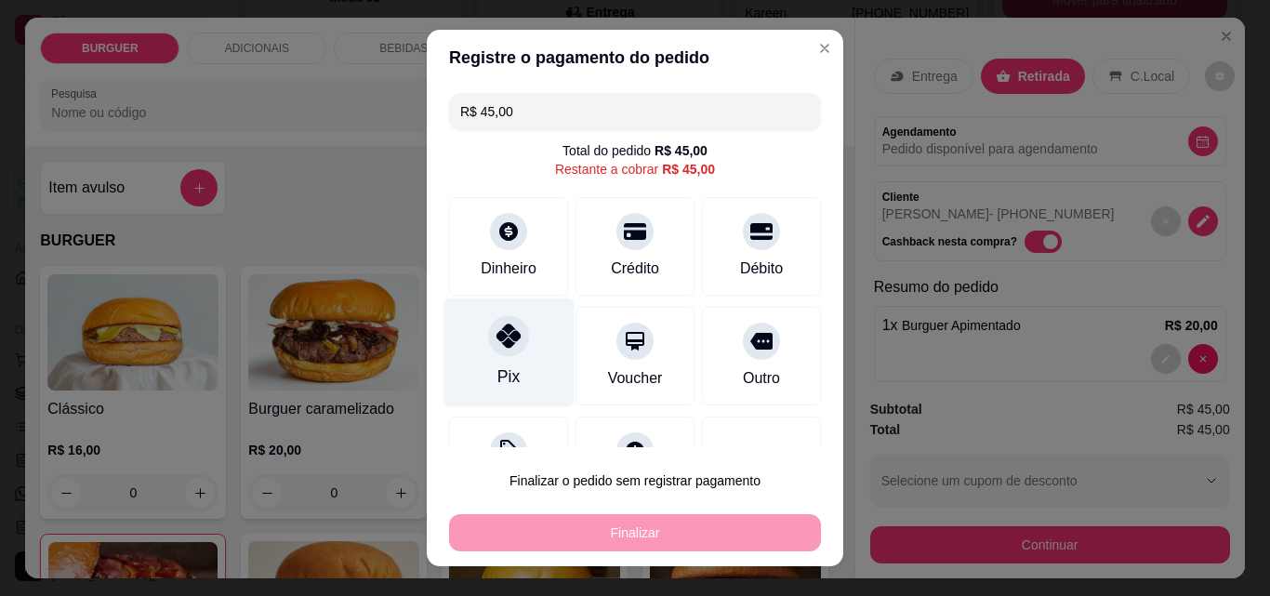
click at [497, 332] on icon at bounding box center [509, 336] width 24 height 24
type input "R$ 0,00"
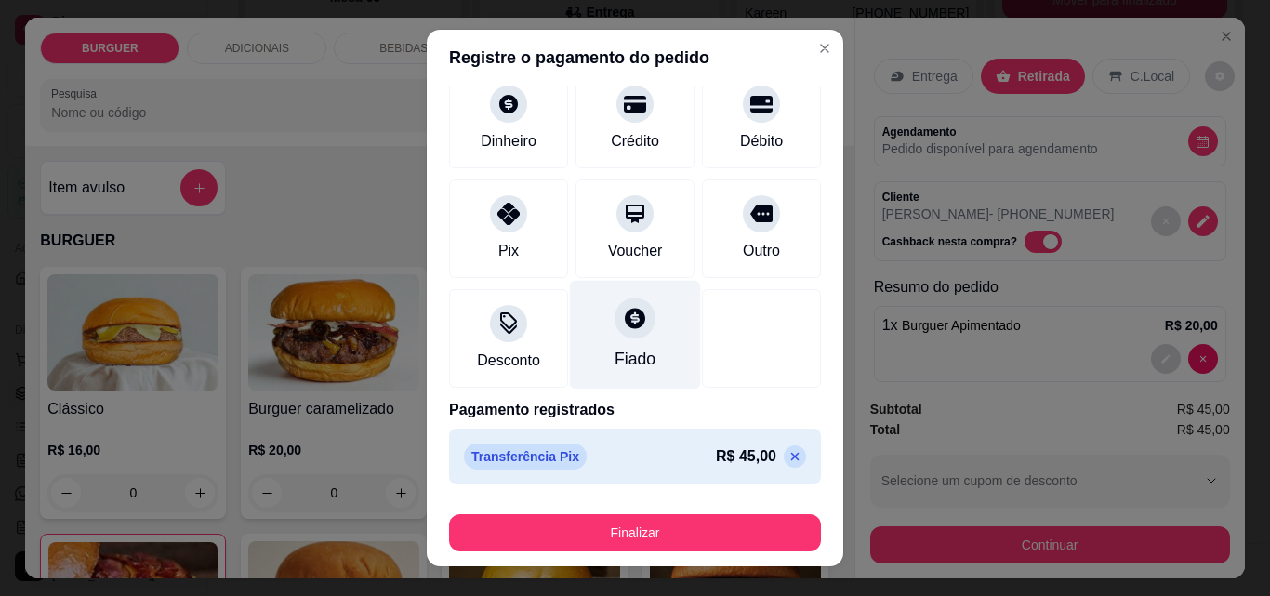
scroll to position [30, 0]
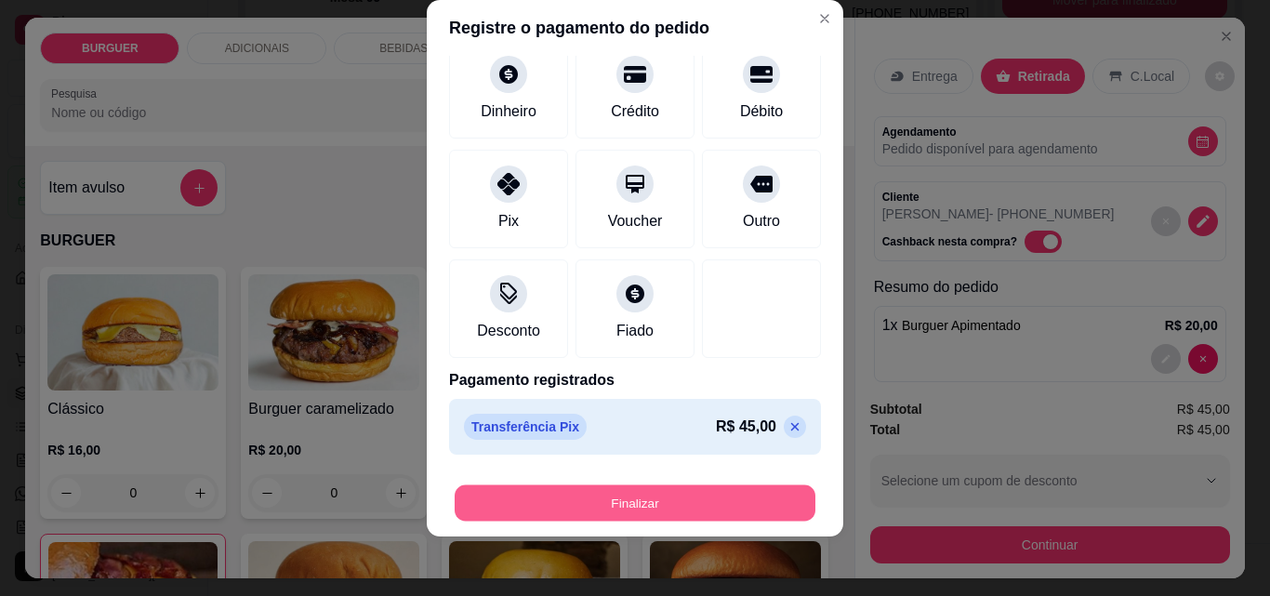
click at [626, 494] on button "Finalizar" at bounding box center [635, 503] width 361 height 36
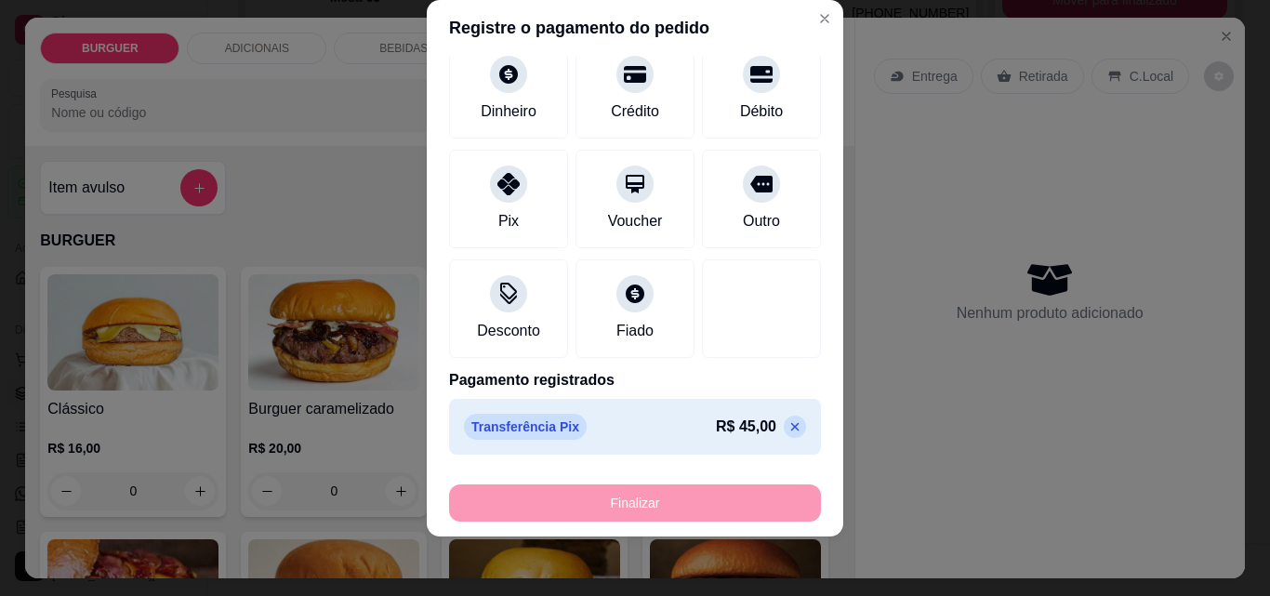
type input "0"
type input "-R$ 45,00"
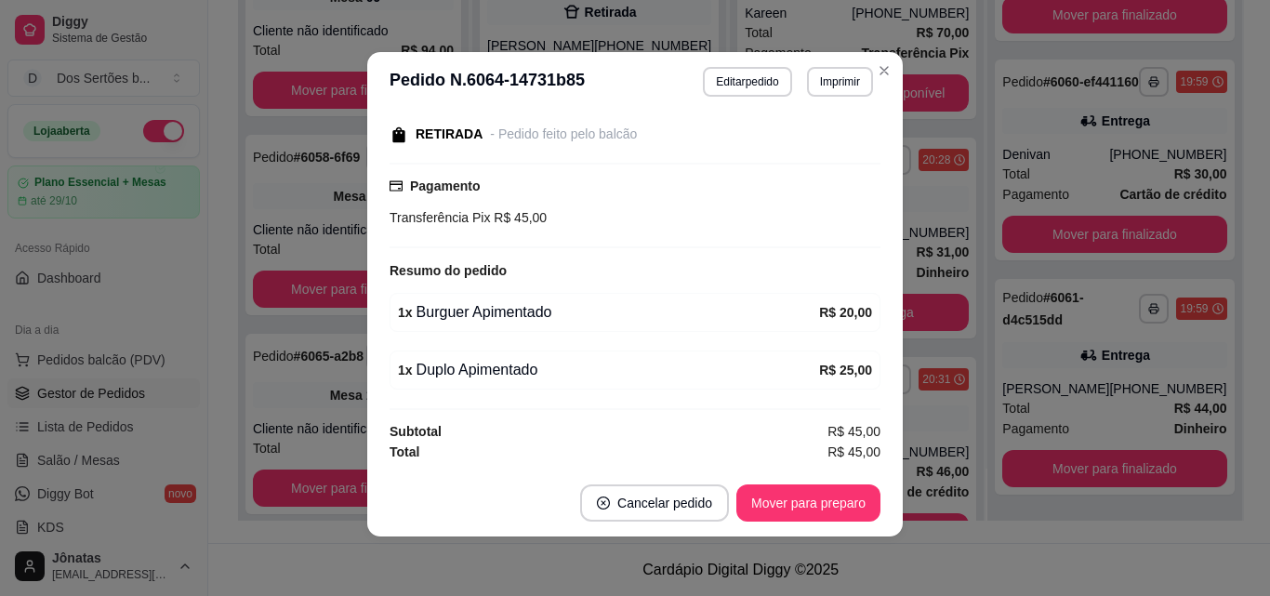
scroll to position [1081, 0]
click at [780, 491] on button "Mover para preparo" at bounding box center [807, 503] width 139 height 36
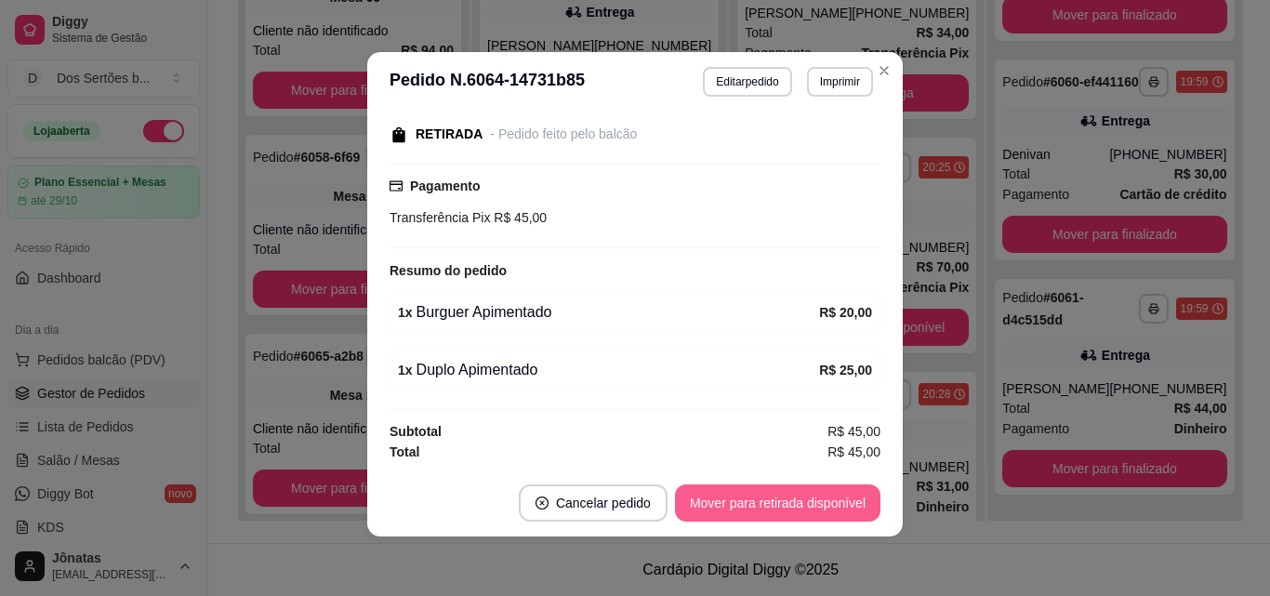
scroll to position [501, 0]
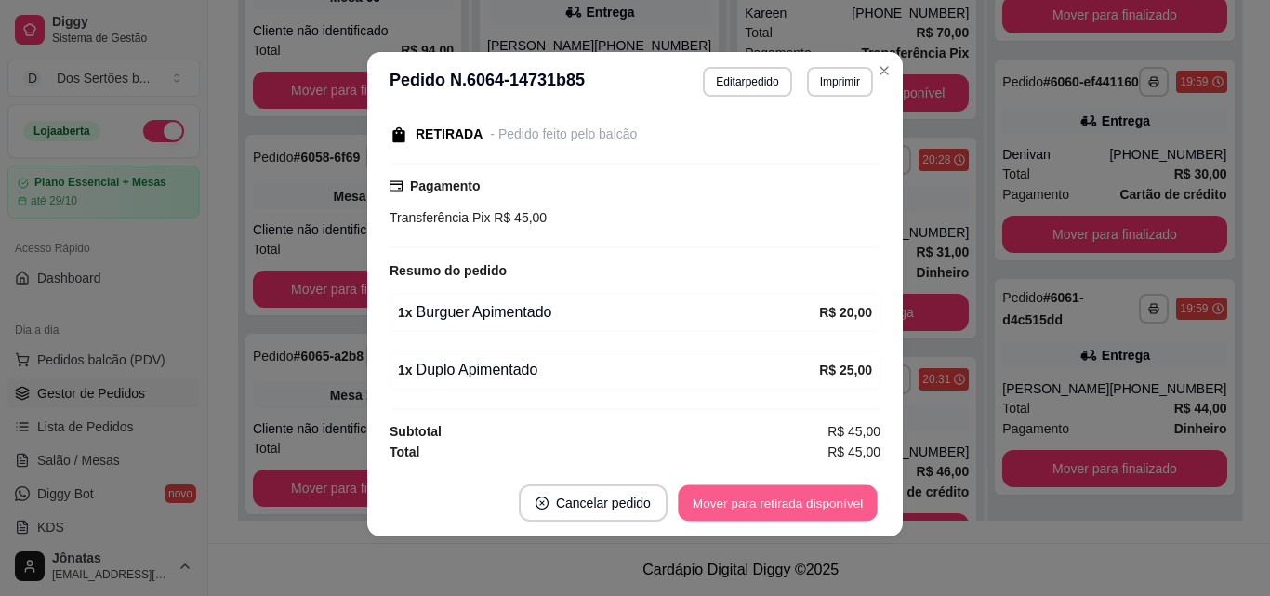
click at [780, 491] on button "Mover para retirada disponível" at bounding box center [777, 503] width 199 height 36
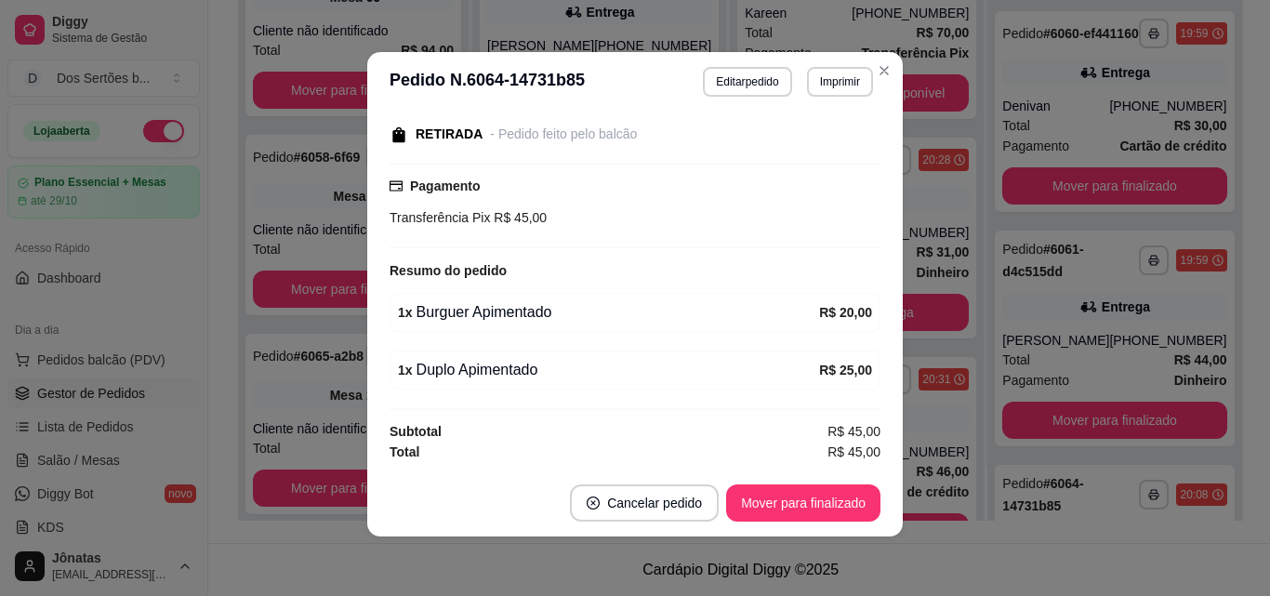
scroll to position [1316, 0]
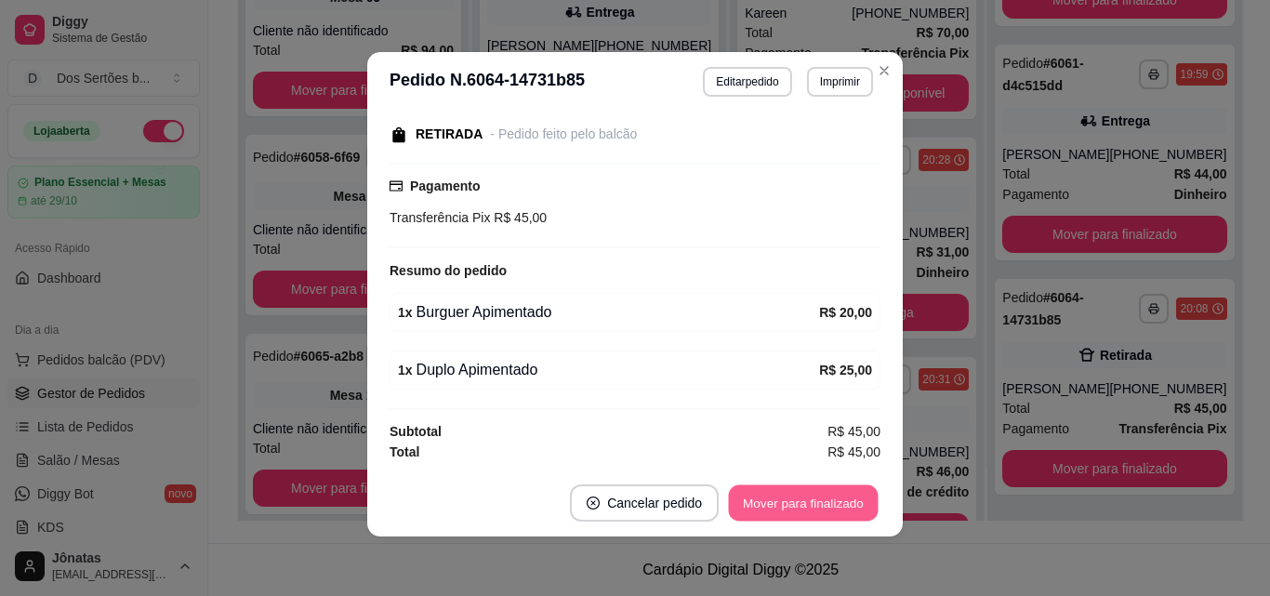
click at [780, 492] on button "Mover para finalizado" at bounding box center [804, 503] width 150 height 36
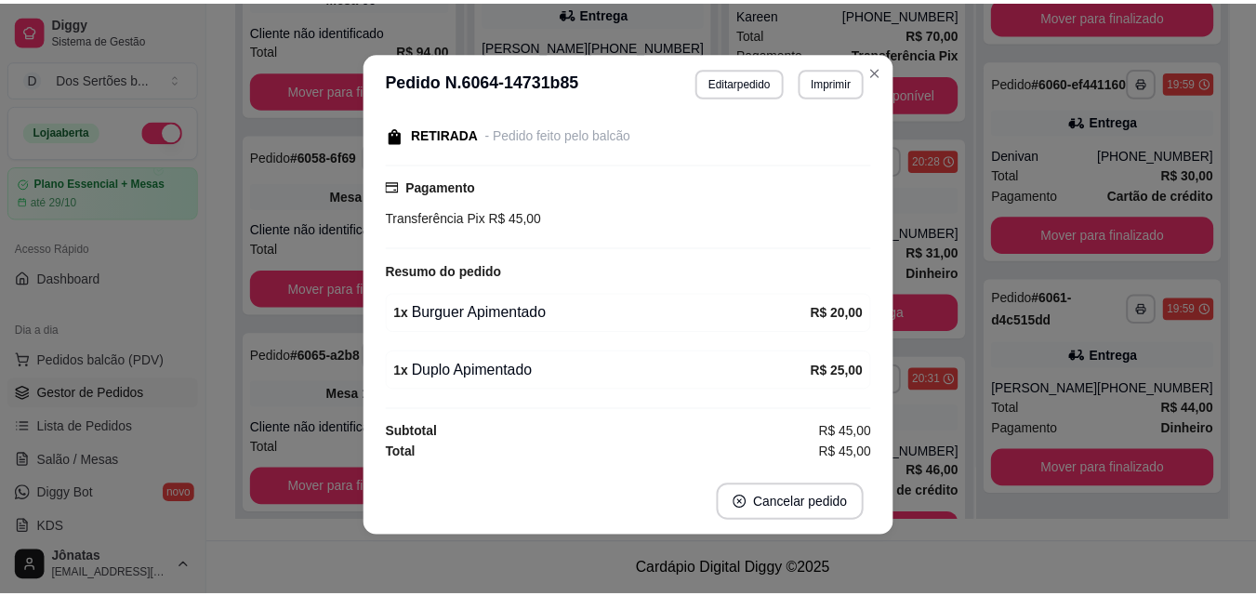
scroll to position [216, 0]
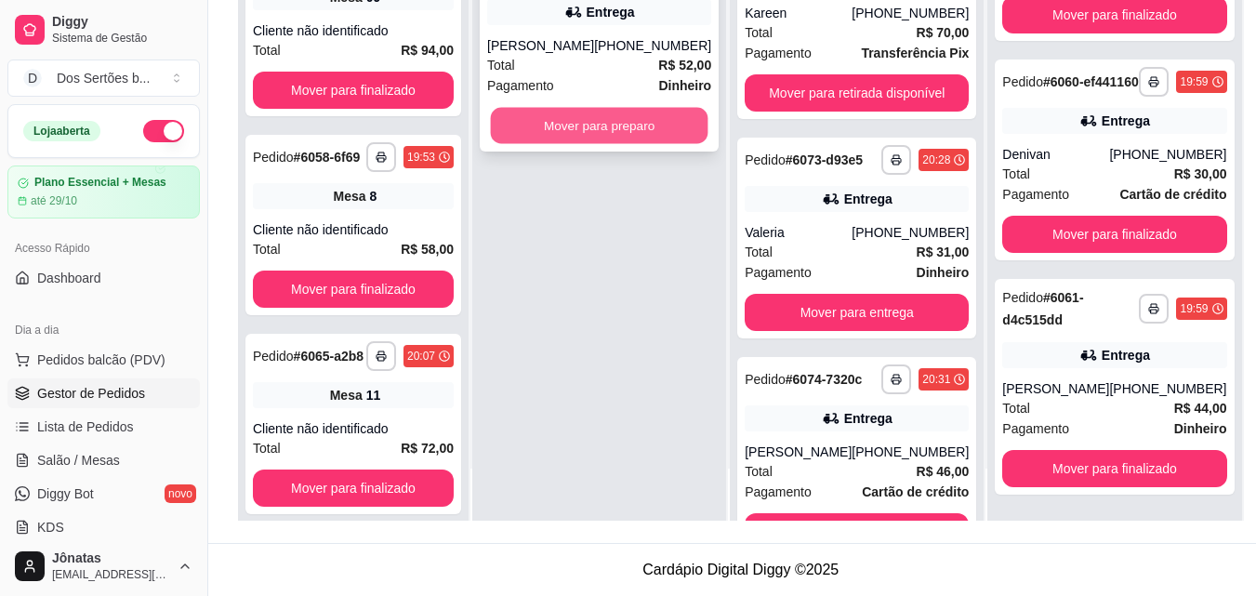
click at [554, 124] on button "Mover para preparo" at bounding box center [600, 126] width 218 height 36
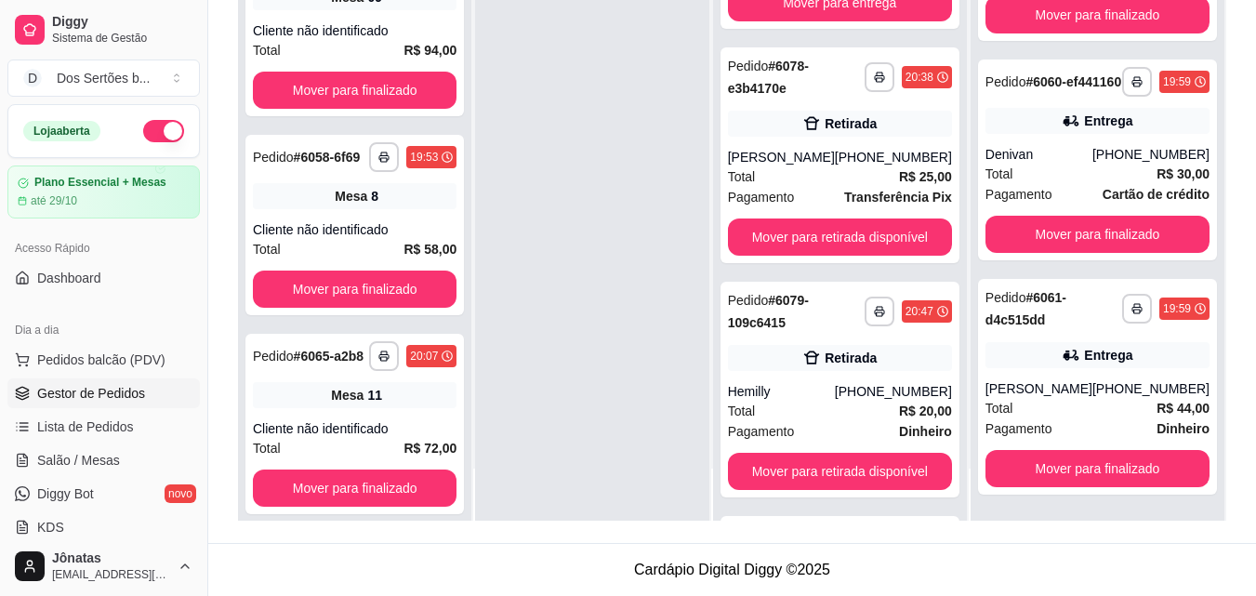
scroll to position [1297, 0]
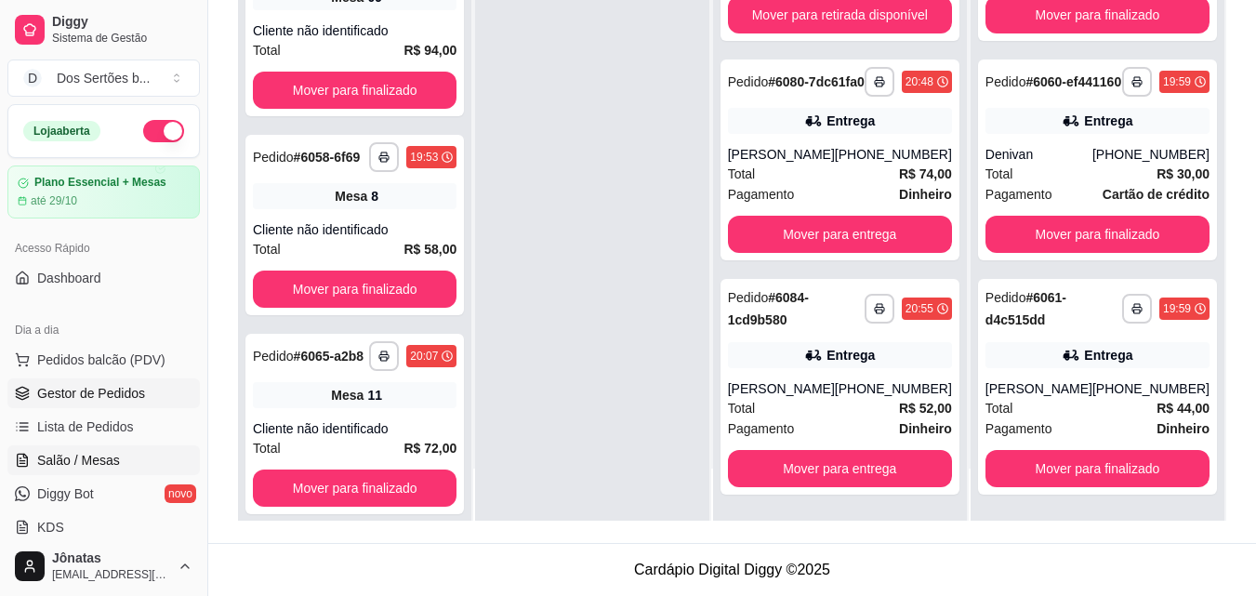
click at [71, 456] on span "Salão / Mesas" at bounding box center [78, 460] width 83 height 19
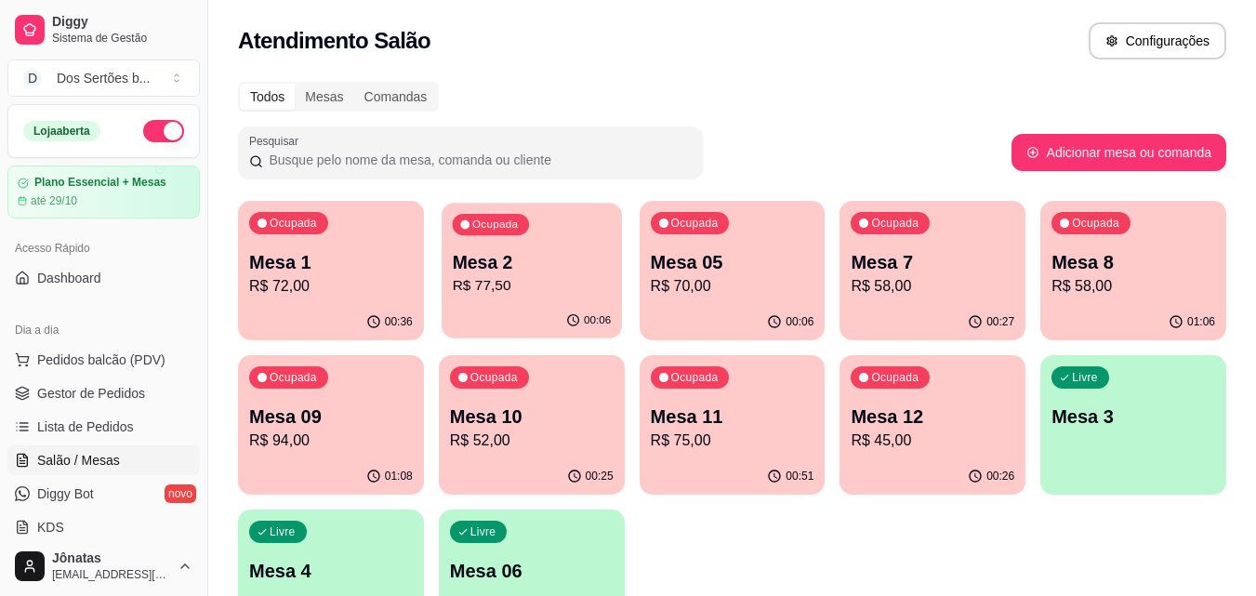
click at [548, 292] on p "R$ 77,50" at bounding box center [531, 285] width 159 height 21
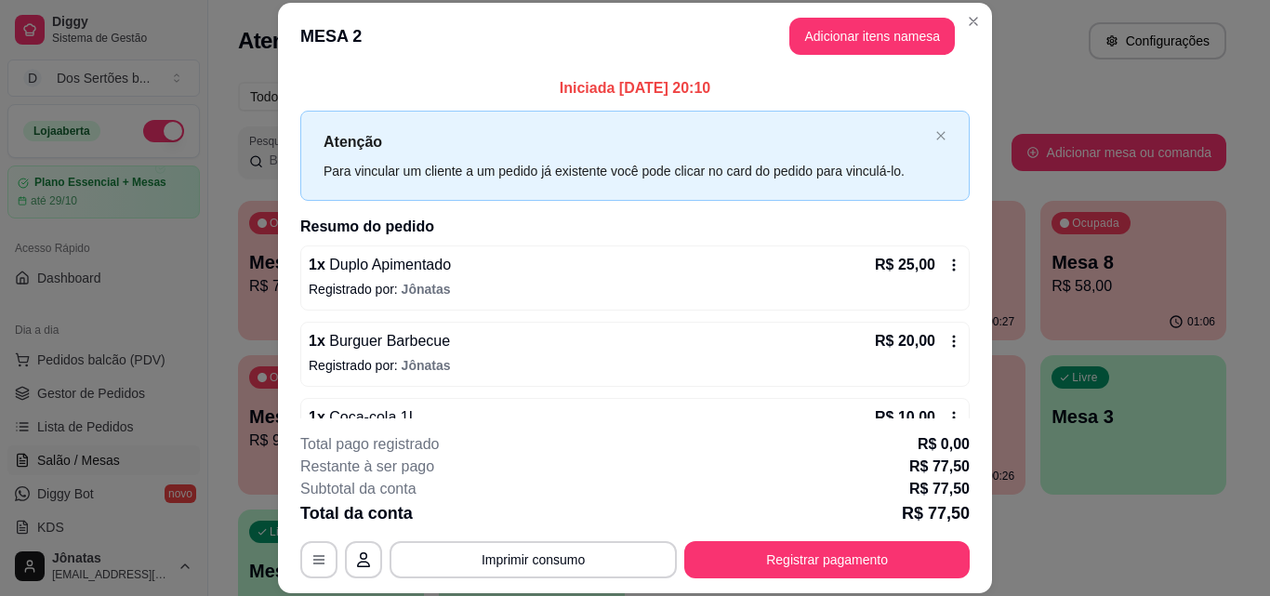
scroll to position [205, 0]
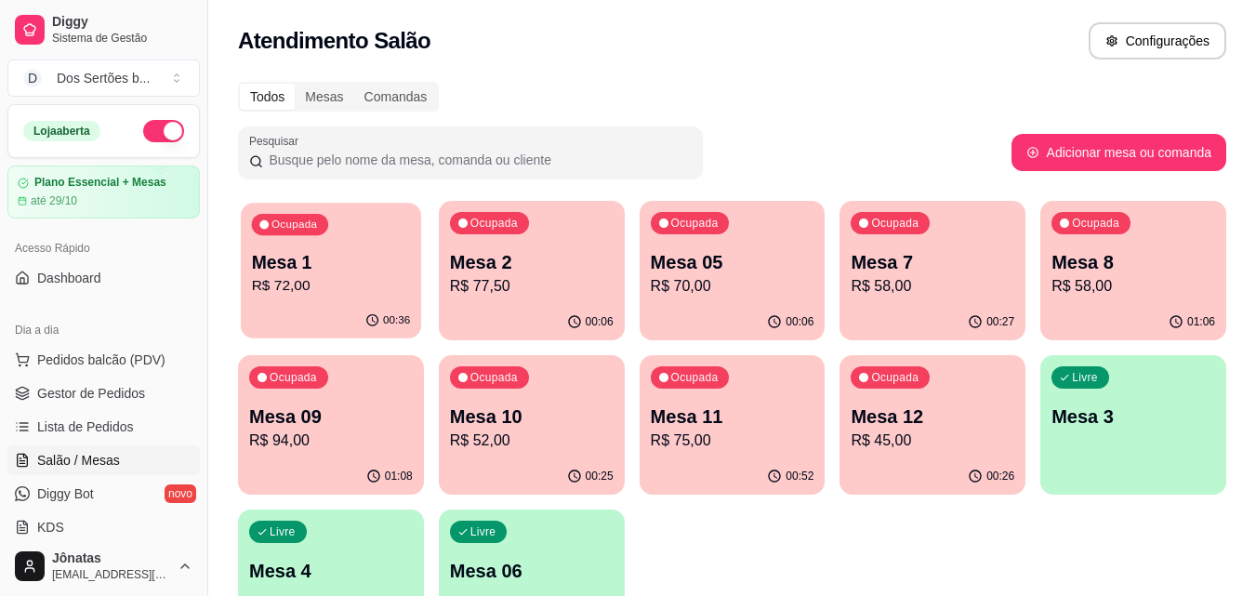
click at [338, 303] on button "Ocupada Mesa 1 R$ 72,00 00:36" at bounding box center [331, 271] width 180 height 136
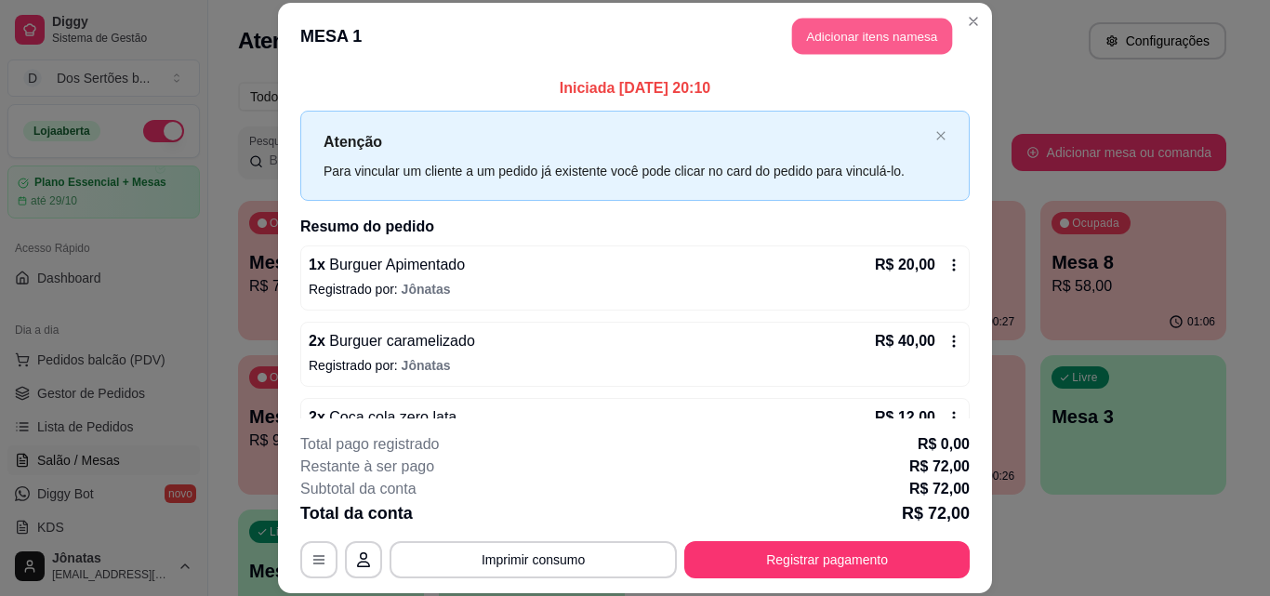
click at [833, 38] on button "Adicionar itens na mesa" at bounding box center [872, 37] width 160 height 36
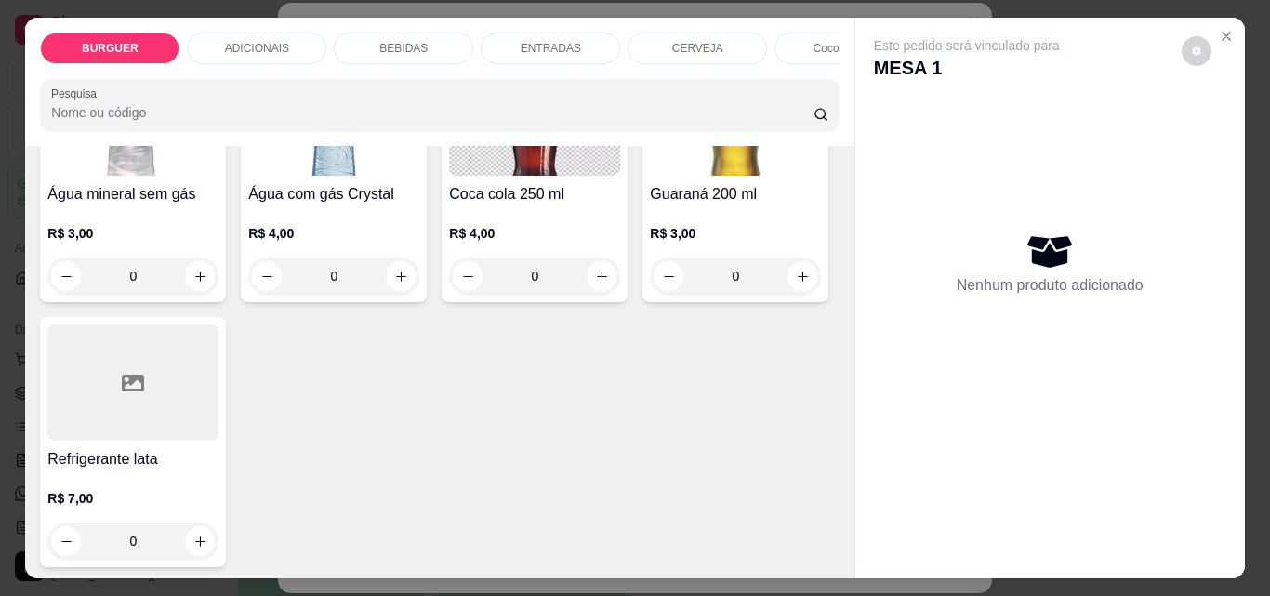
scroll to position [2503, 0]
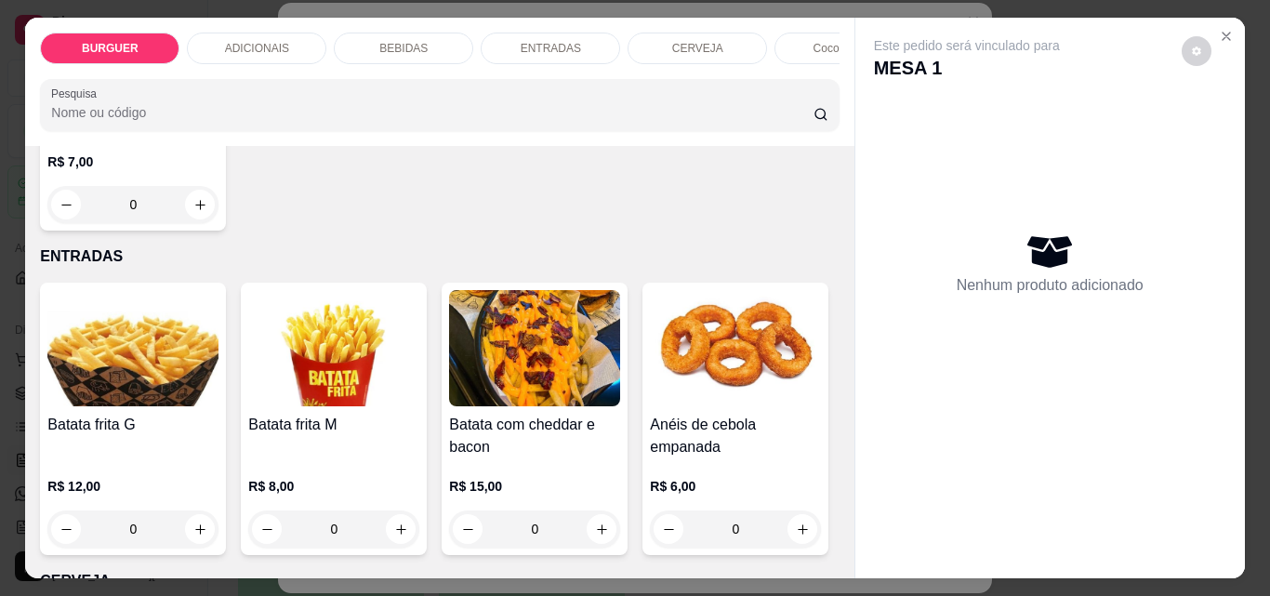
type input "1"
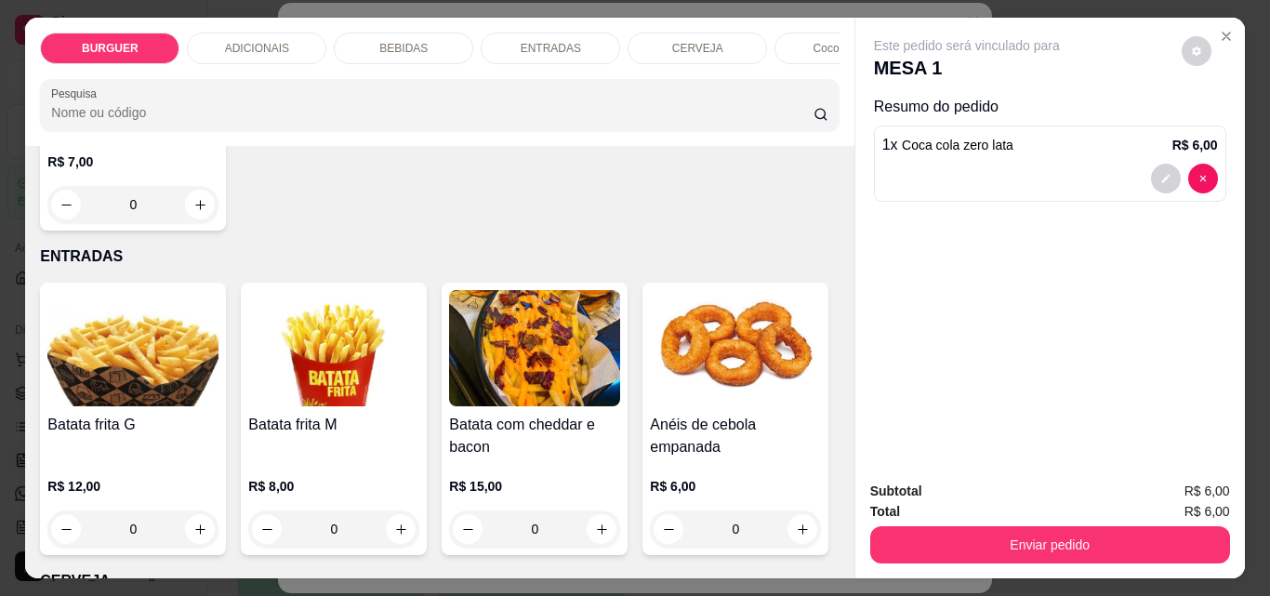
scroll to position [2505, 0]
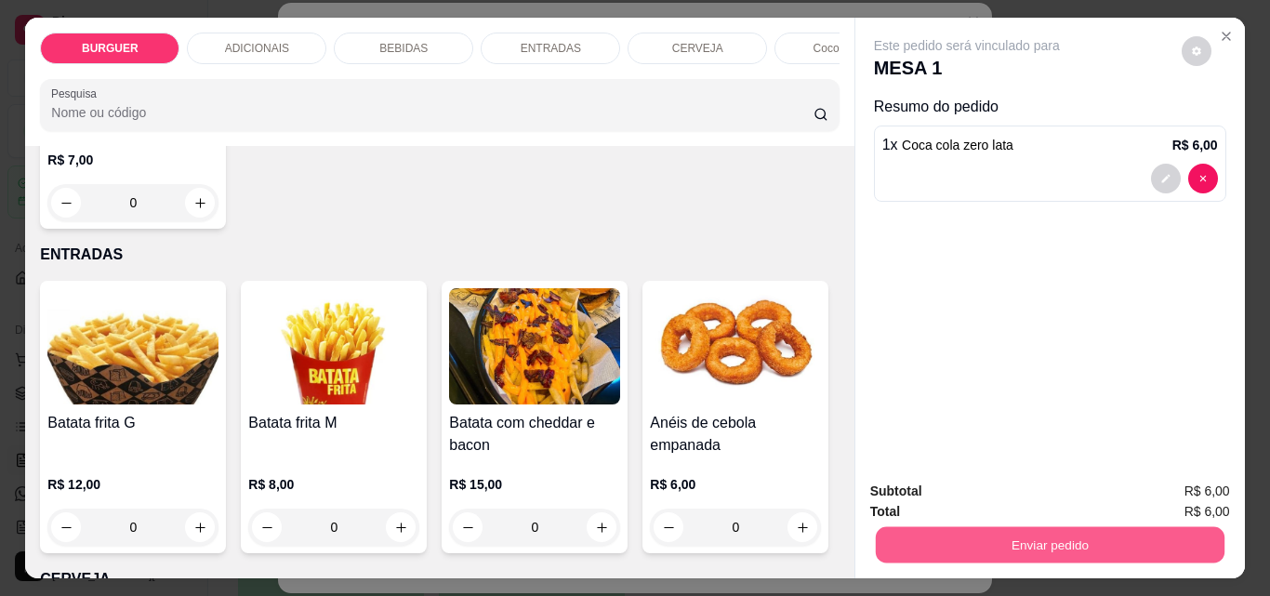
click at [976, 539] on button "Enviar pedido" at bounding box center [1049, 544] width 349 height 36
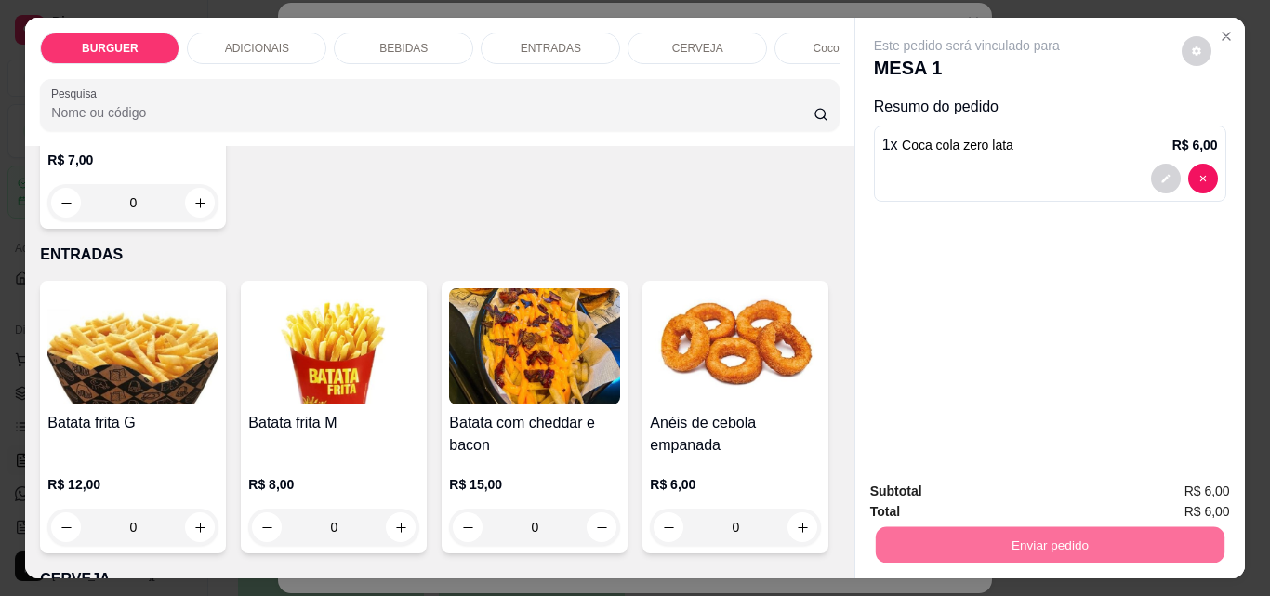
click at [1162, 482] on button "Enviar pedido" at bounding box center [1182, 491] width 102 height 34
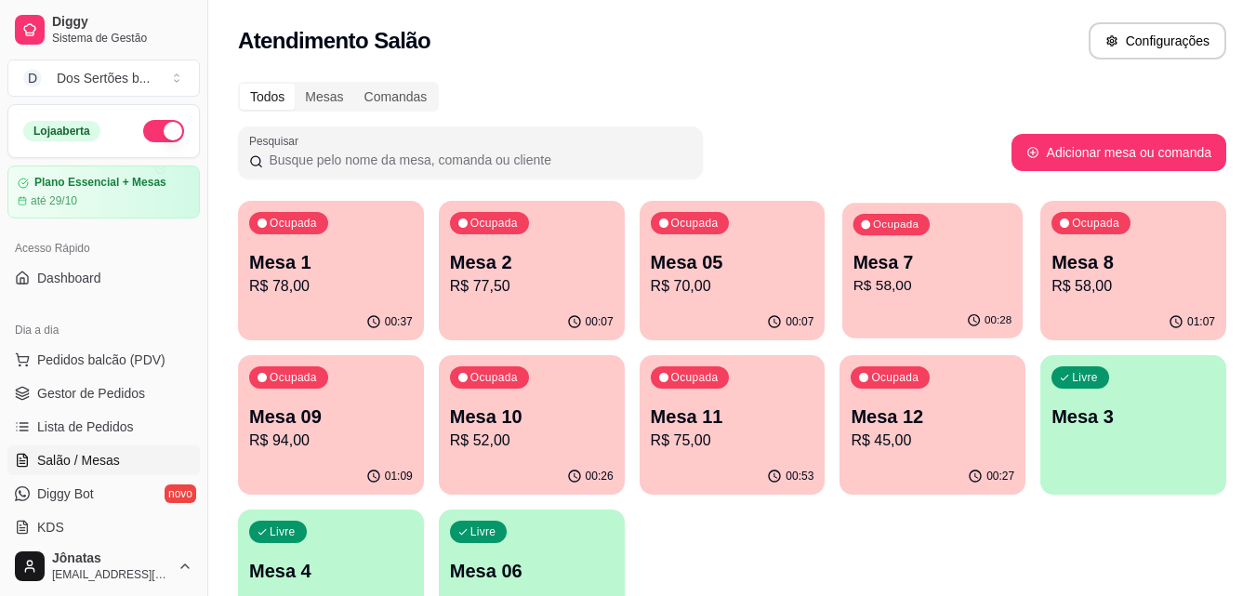
click at [944, 313] on div "00:28" at bounding box center [932, 320] width 180 height 35
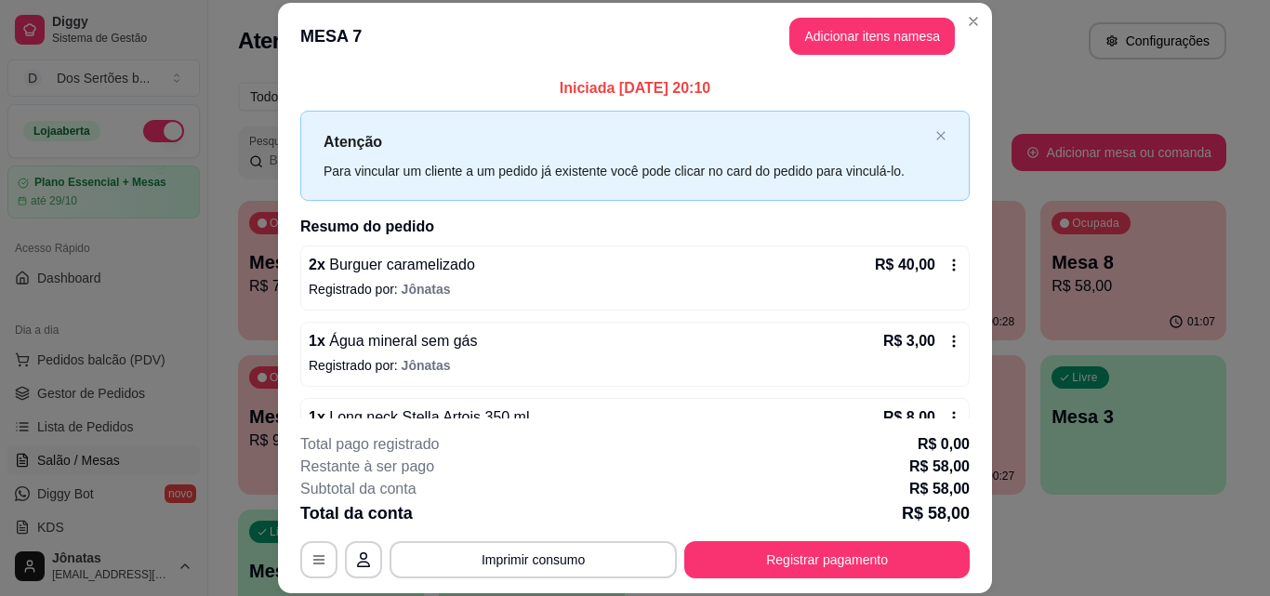
scroll to position [128, 0]
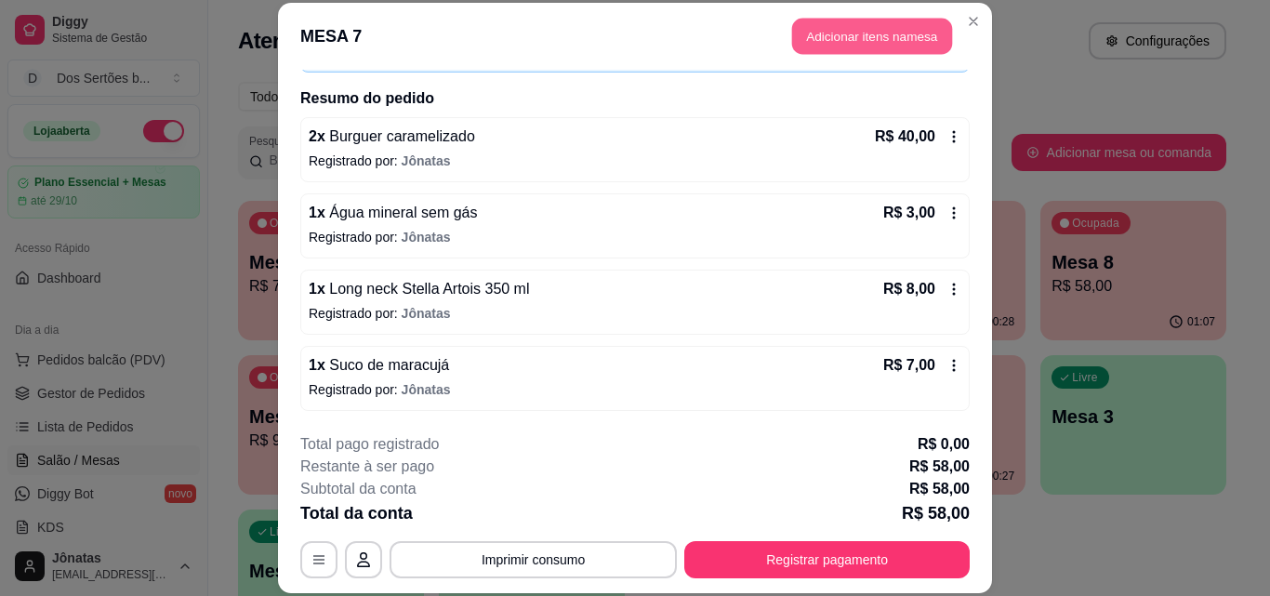
click at [813, 30] on button "Adicionar itens na mesa" at bounding box center [872, 37] width 160 height 36
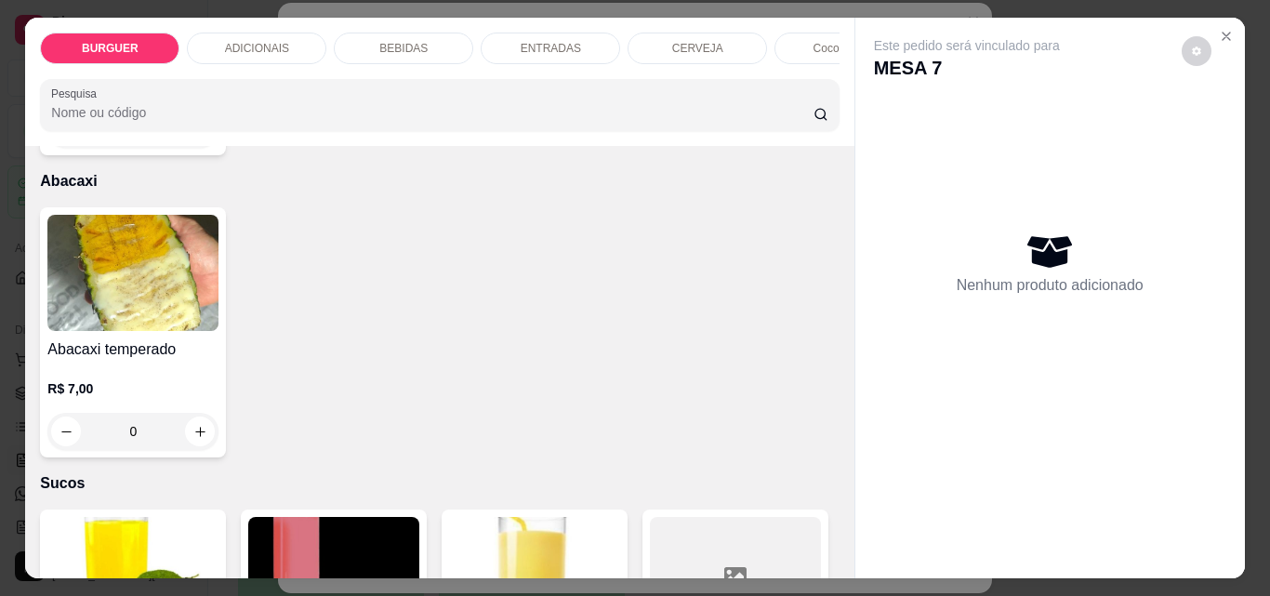
scroll to position [4028, 0]
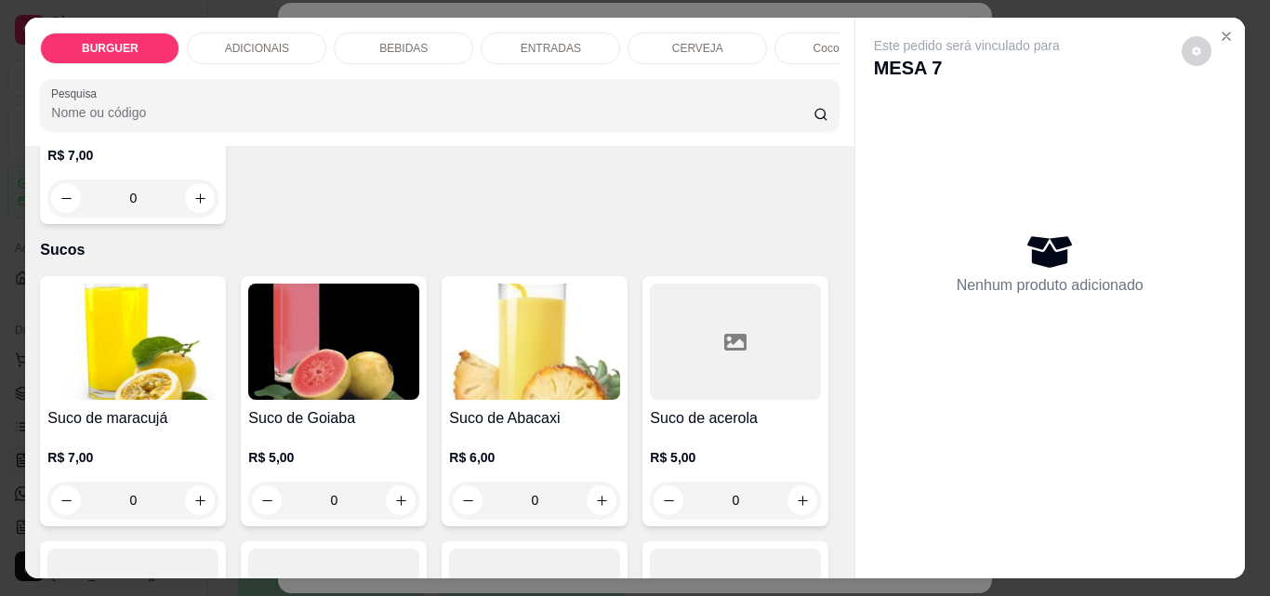
type input "1"
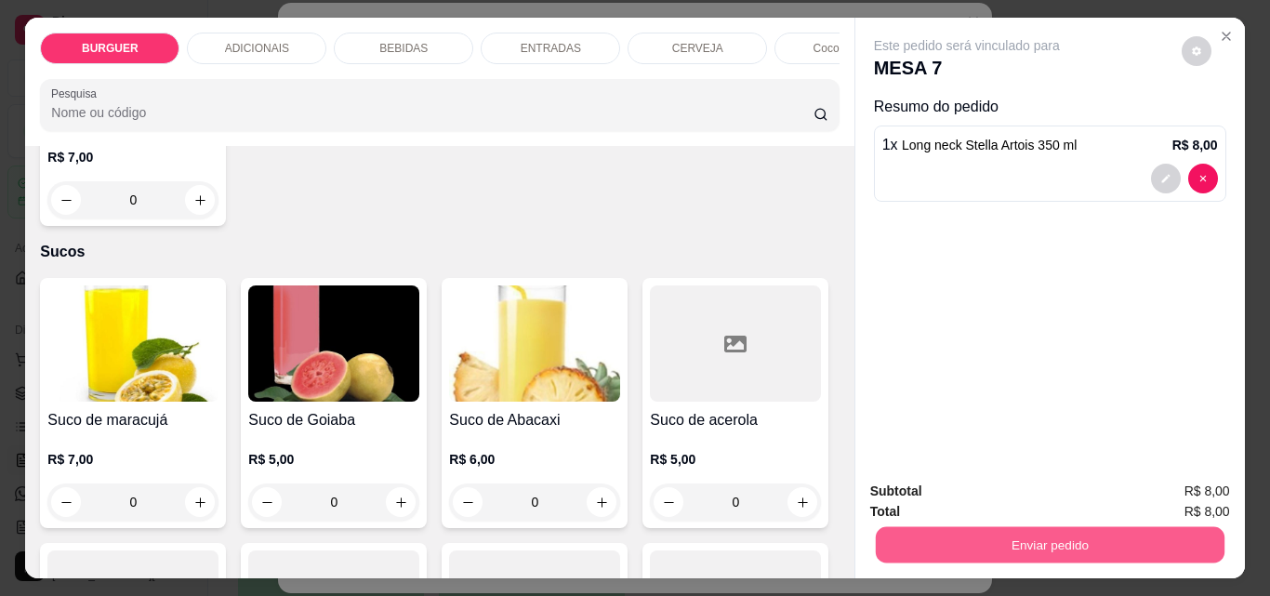
click at [913, 527] on button "Enviar pedido" at bounding box center [1049, 544] width 349 height 36
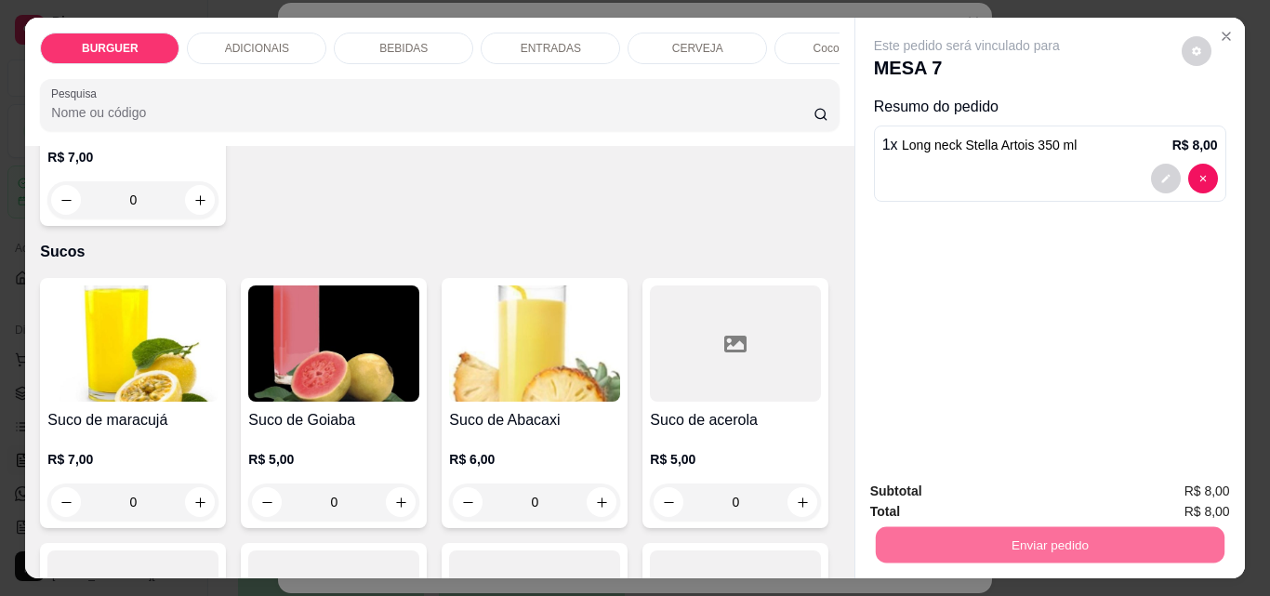
click at [1156, 480] on button "Enviar pedido" at bounding box center [1182, 491] width 102 height 34
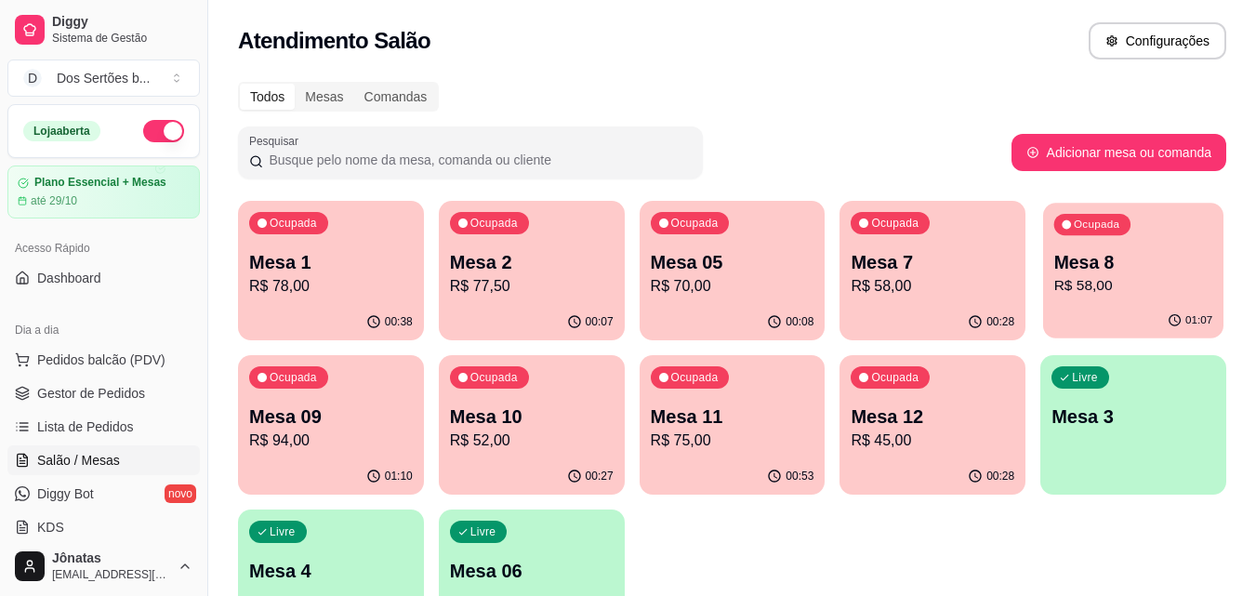
click at [1047, 250] on div "Ocupada Mesa 8 R$ 58,00" at bounding box center [1133, 253] width 180 height 100
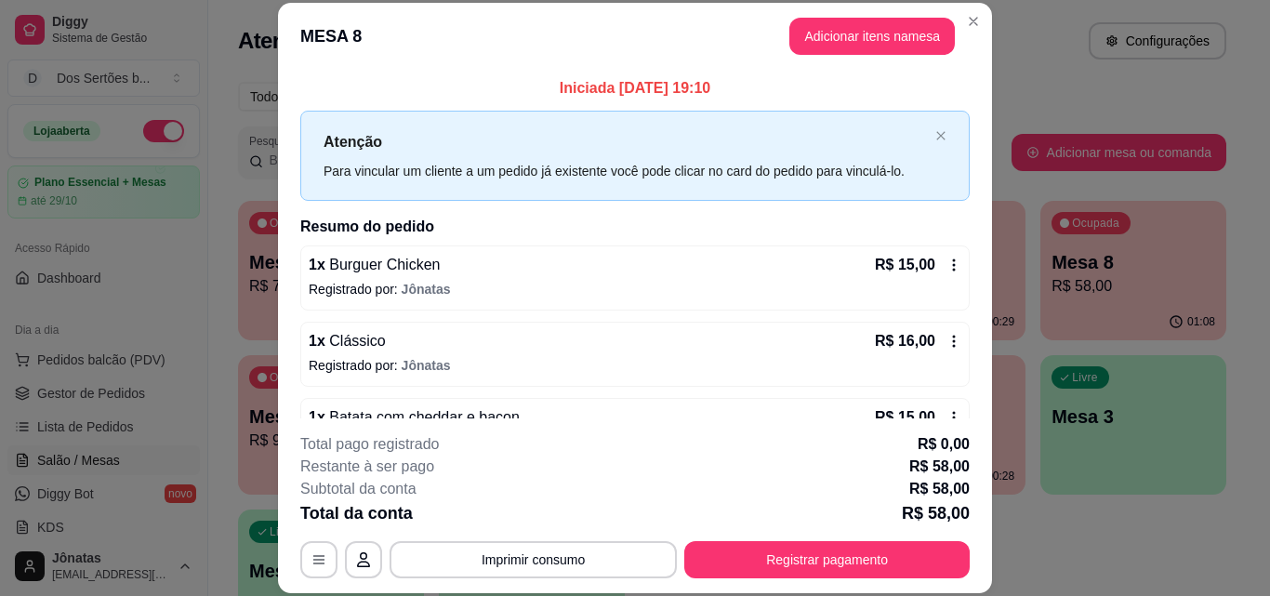
scroll to position [128, 0]
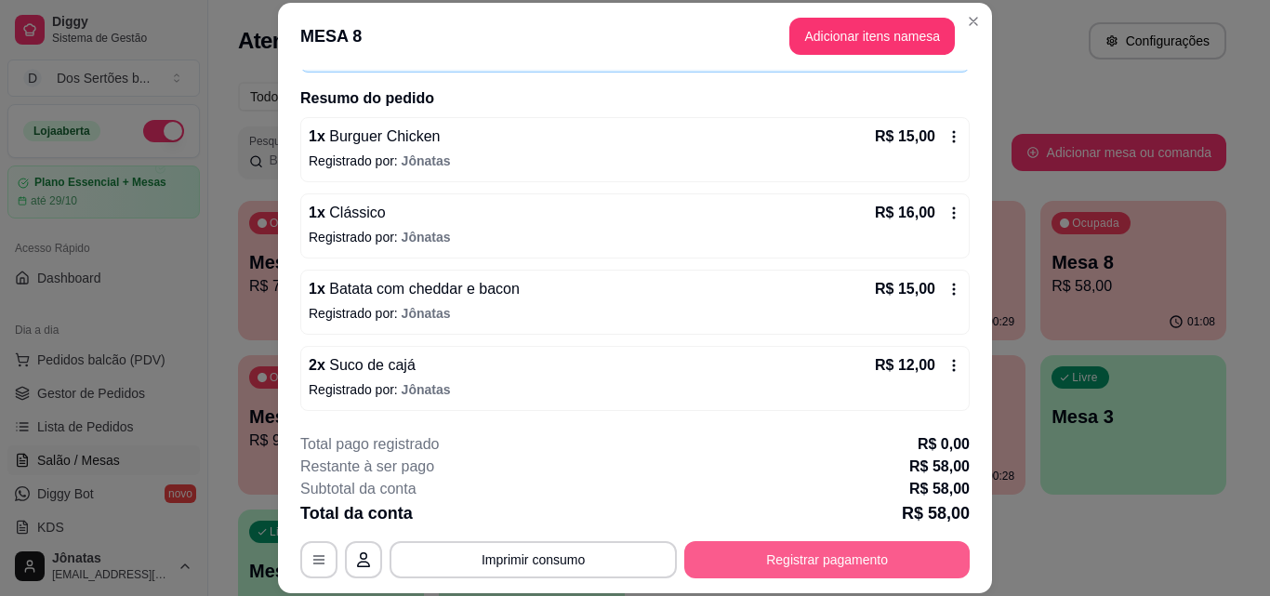
click at [762, 550] on button "Registrar pagamento" at bounding box center [826, 559] width 285 height 37
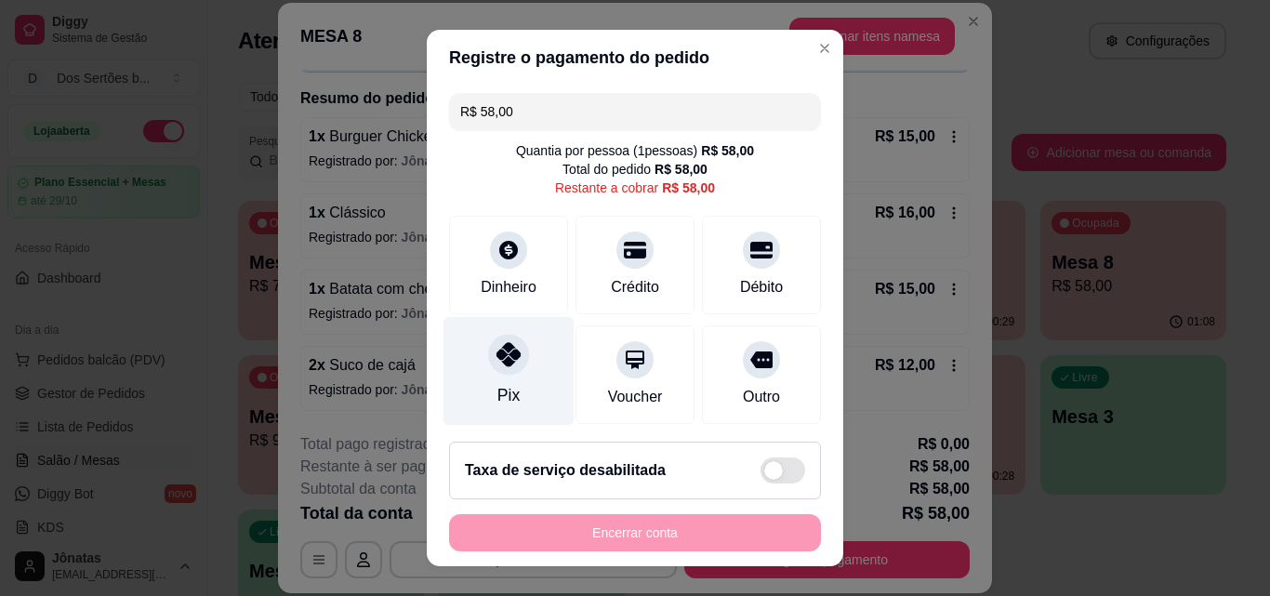
click at [487, 374] on div "Pix" at bounding box center [509, 371] width 131 height 109
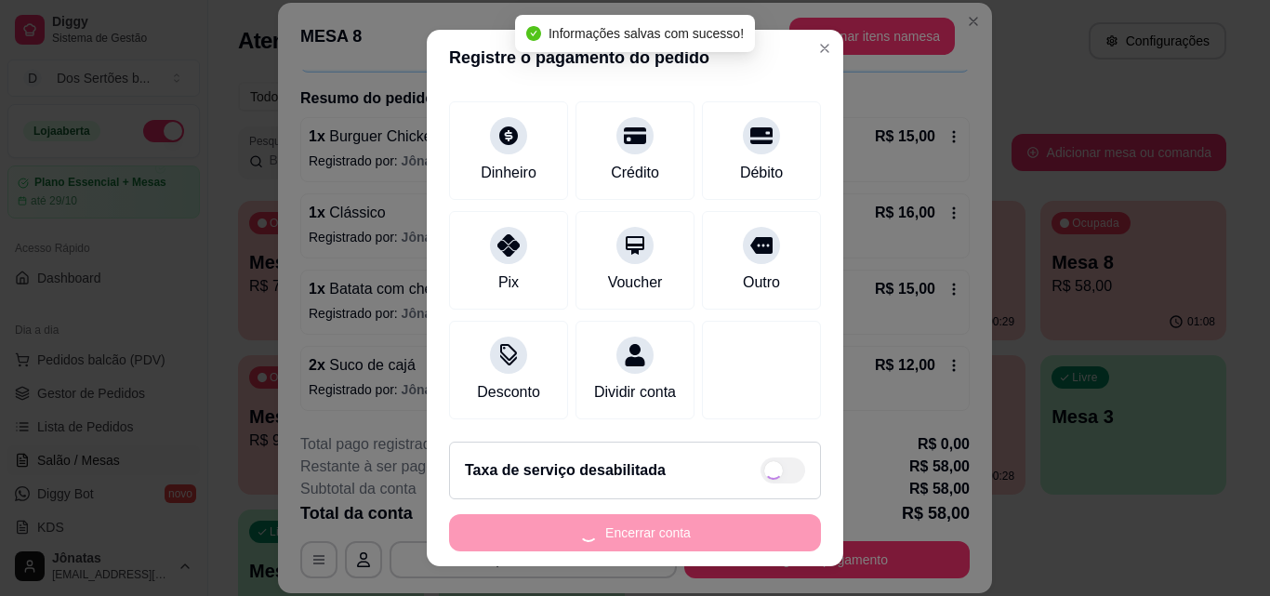
type input "R$ 0,00"
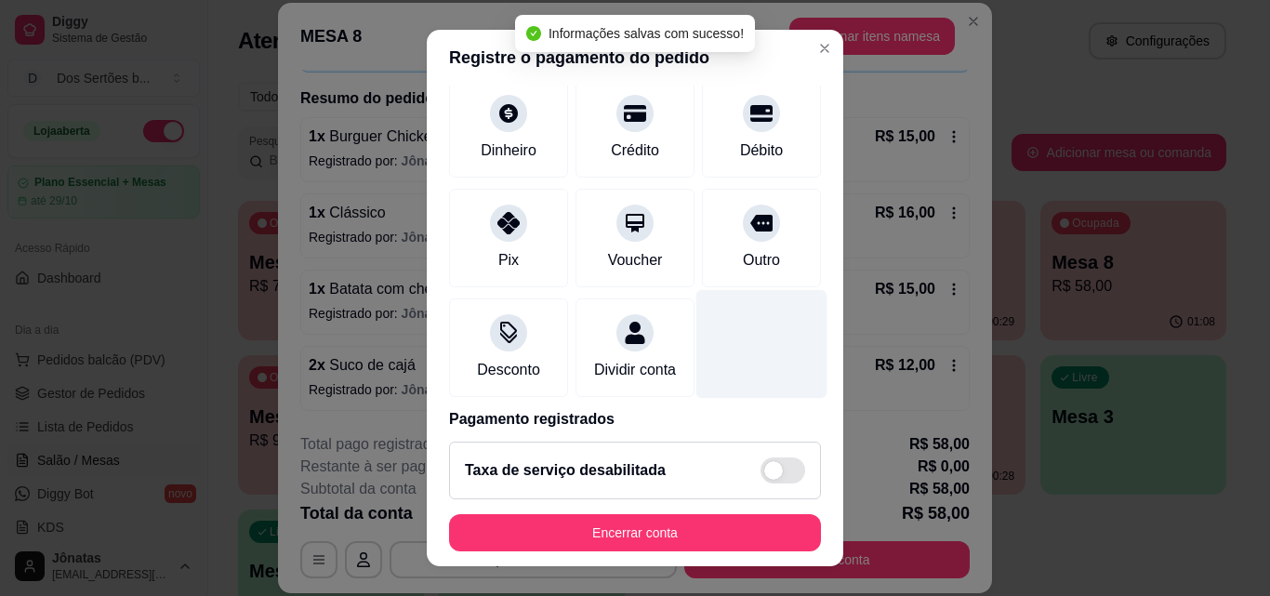
scroll to position [215, 0]
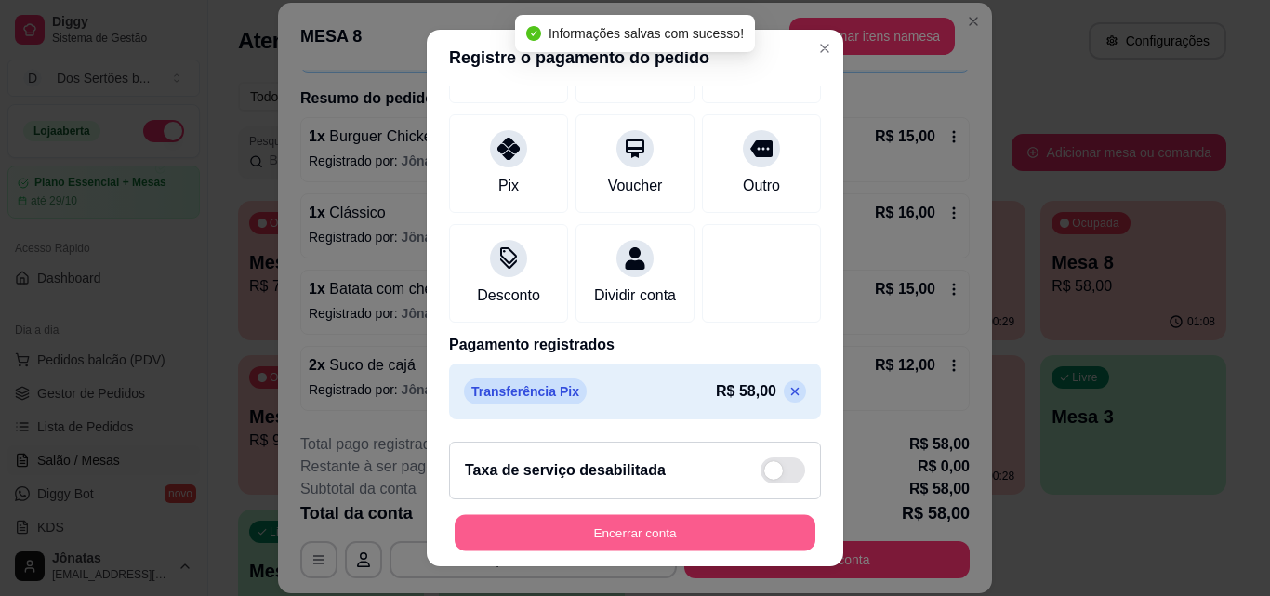
click at [632, 536] on button "Encerrar conta" at bounding box center [635, 533] width 361 height 36
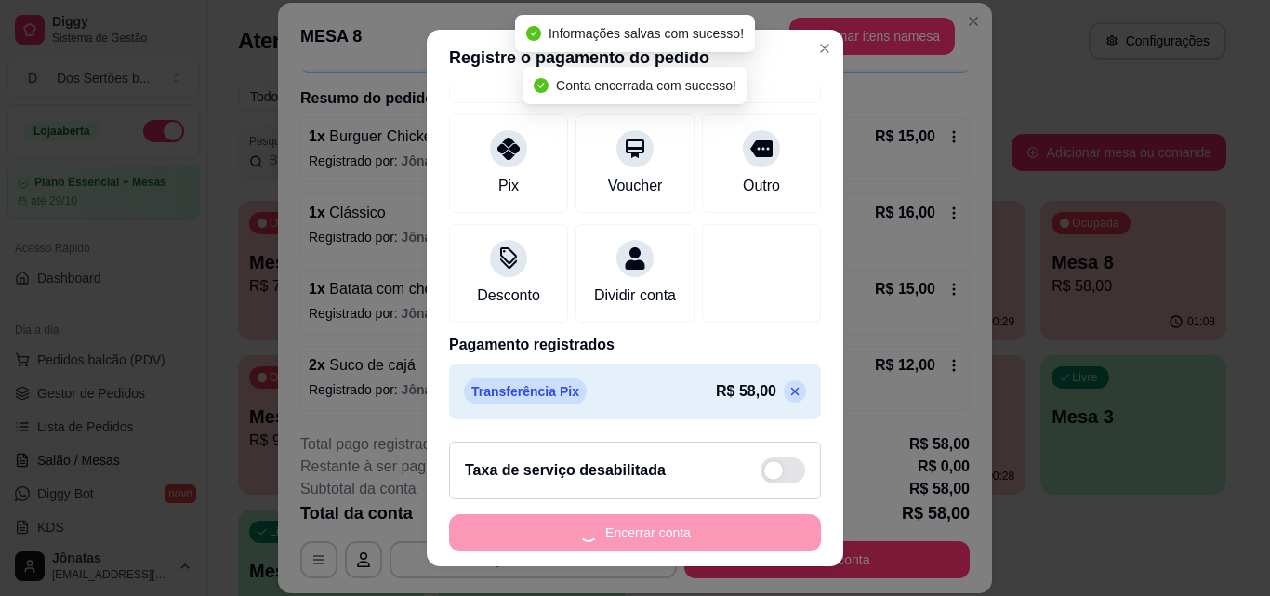
scroll to position [0, 0]
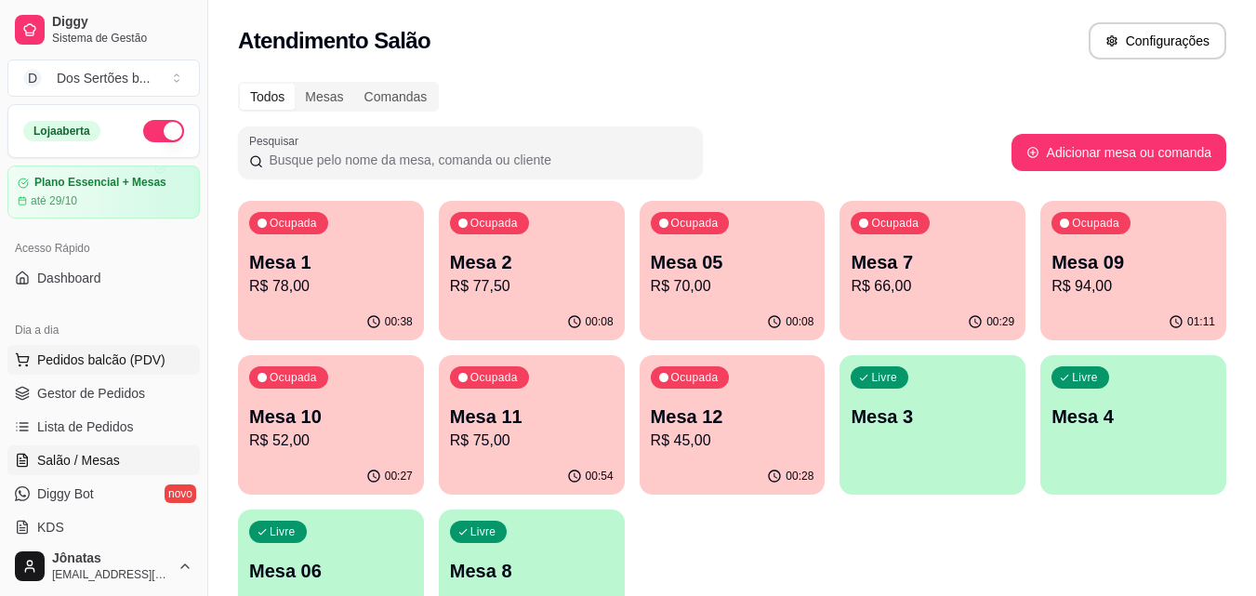
click at [125, 360] on span "Pedidos balcão (PDV)" at bounding box center [101, 360] width 128 height 19
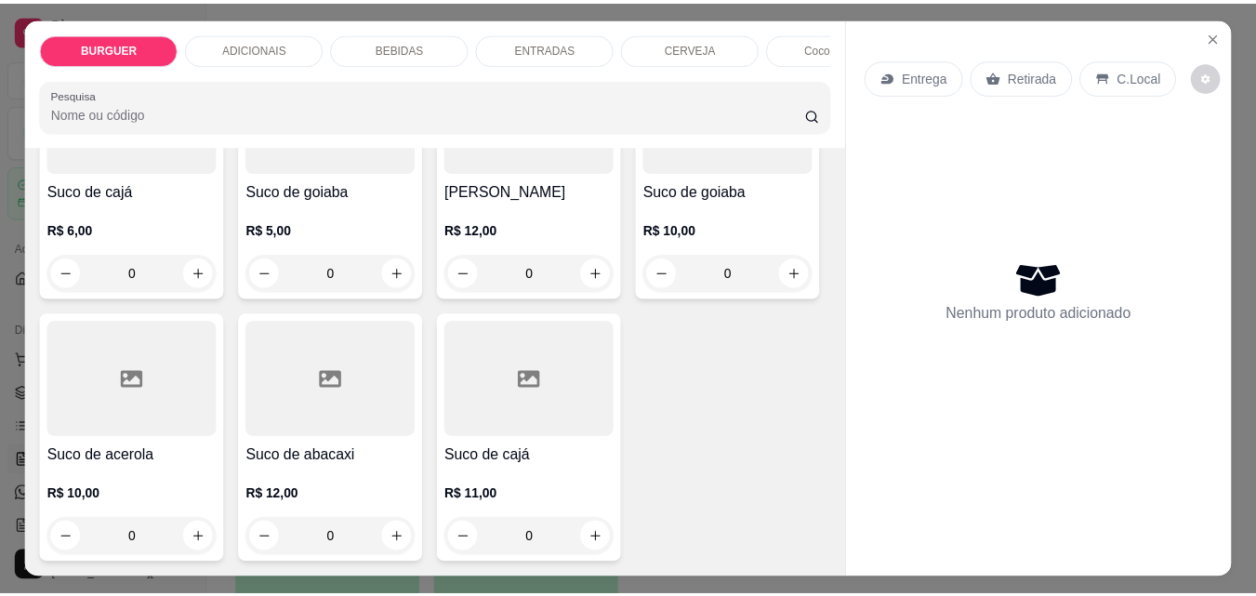
scroll to position [5531, 0]
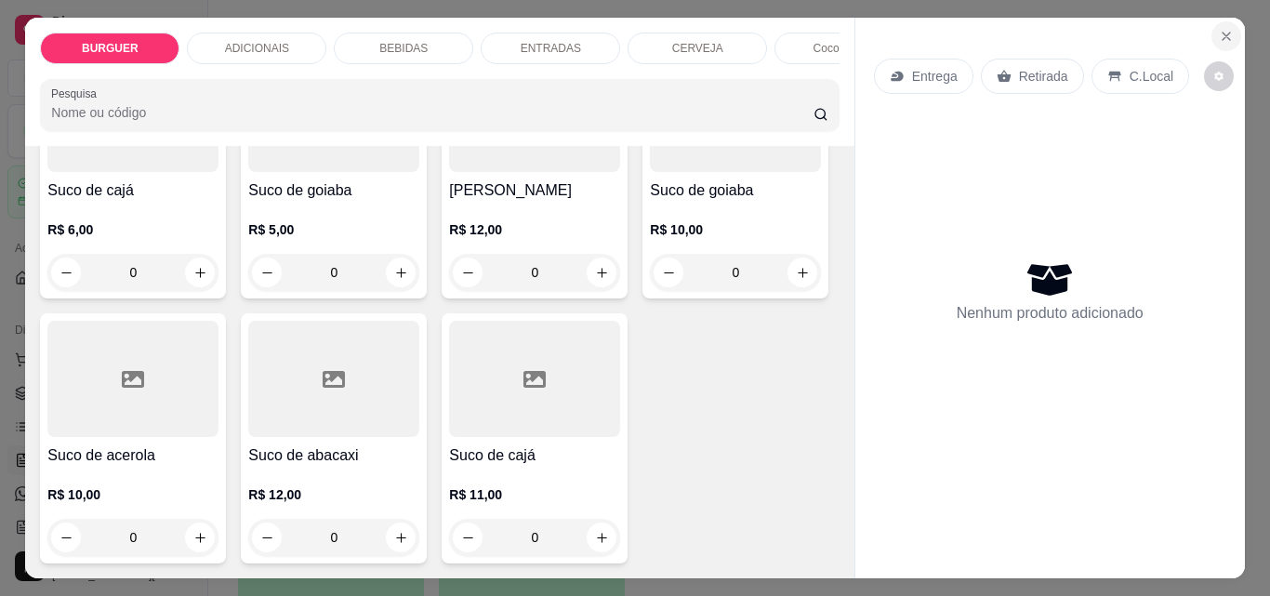
click at [1223, 33] on icon "Close" at bounding box center [1226, 36] width 7 height 7
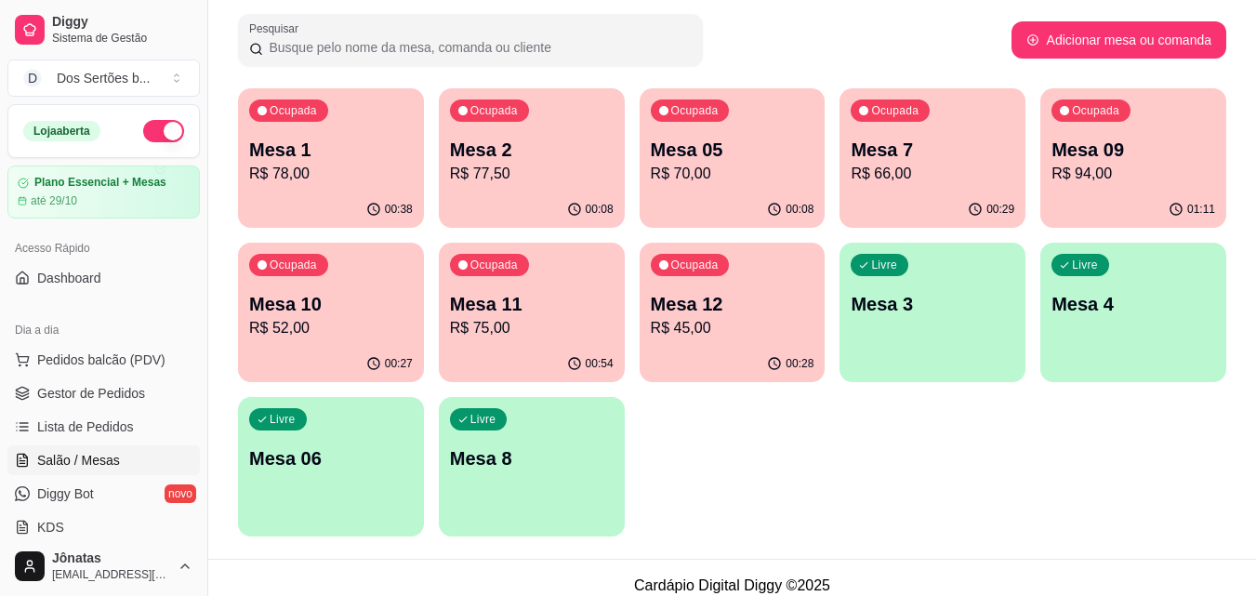
scroll to position [114, 0]
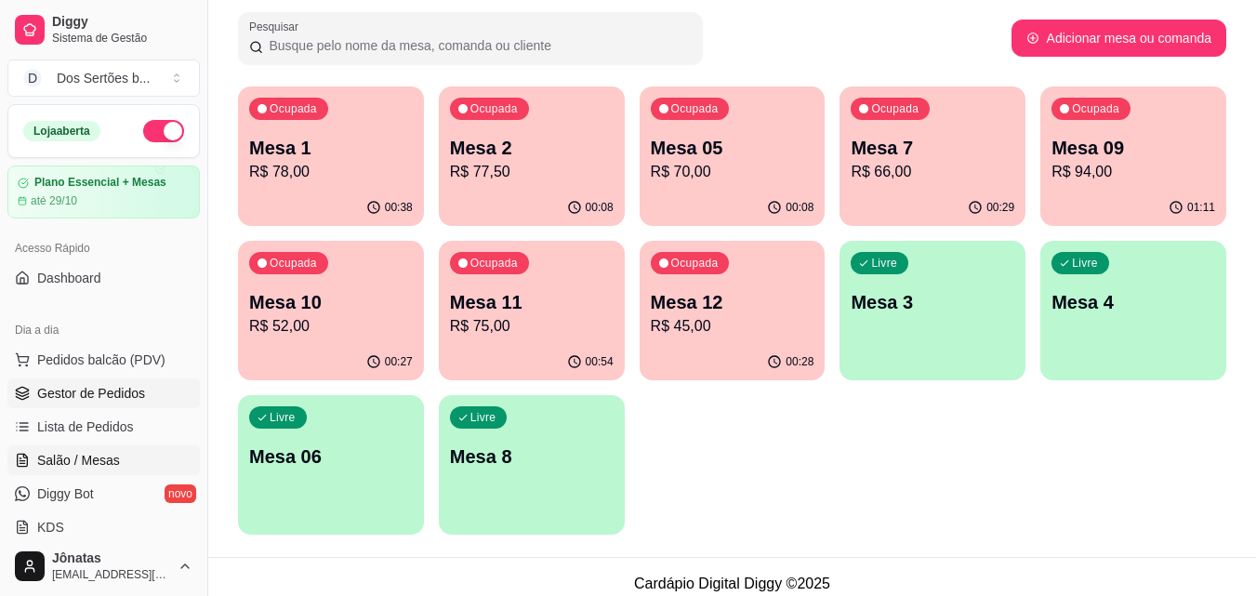
click at [150, 391] on link "Gestor de Pedidos" at bounding box center [103, 393] width 192 height 30
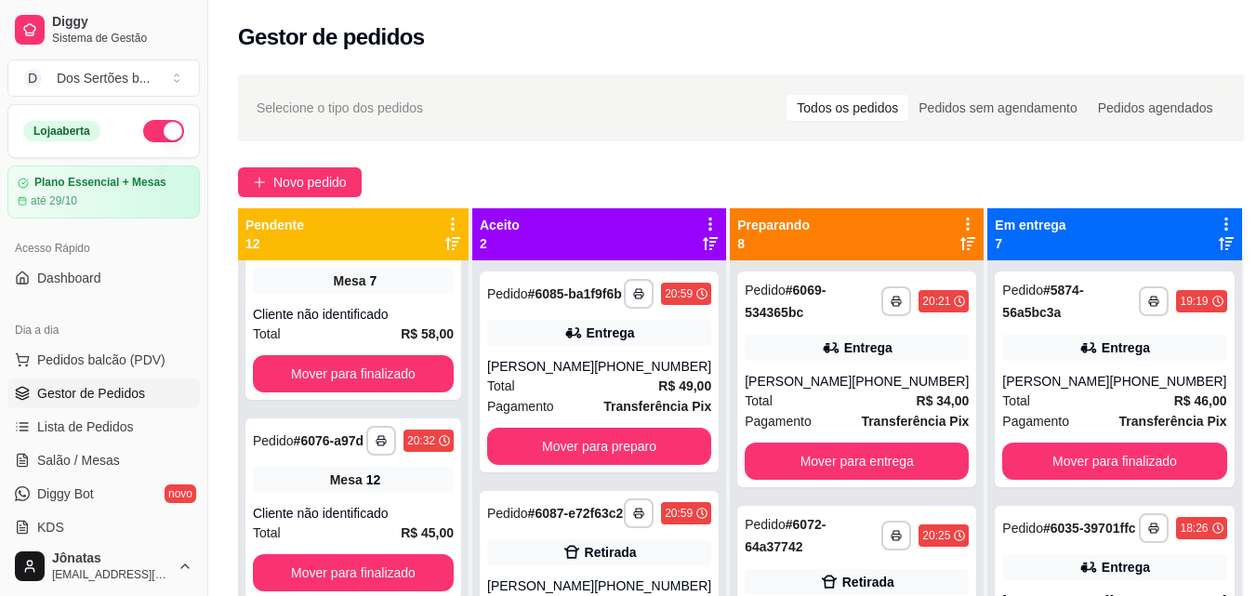
scroll to position [284, 0]
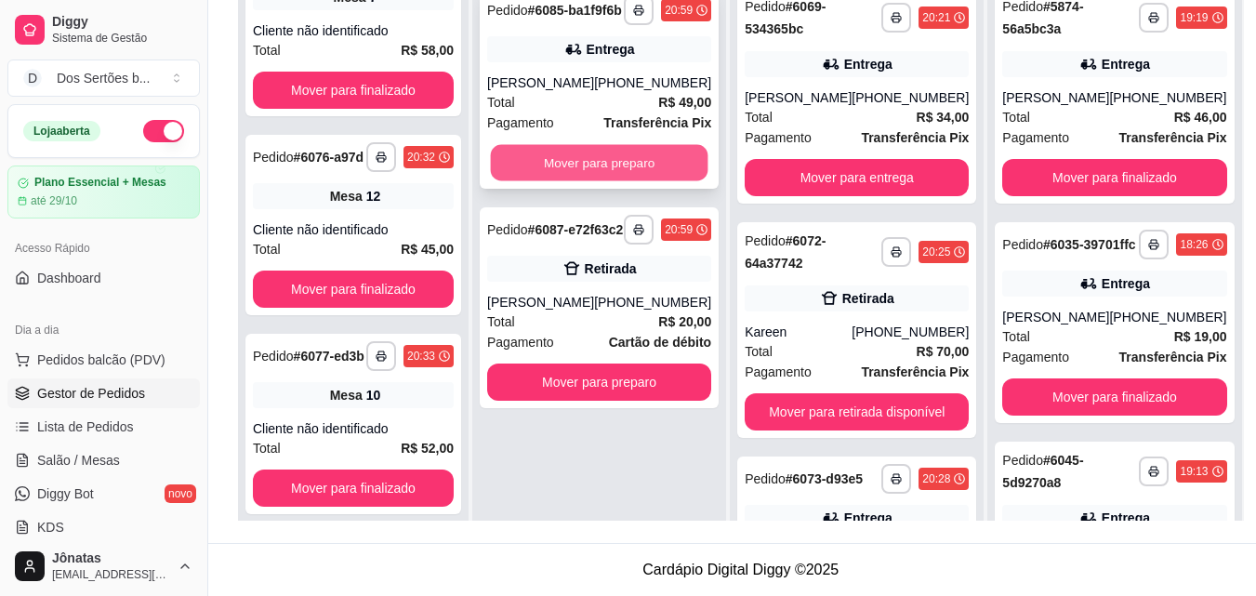
click at [573, 181] on button "Mover para preparo" at bounding box center [600, 163] width 218 height 36
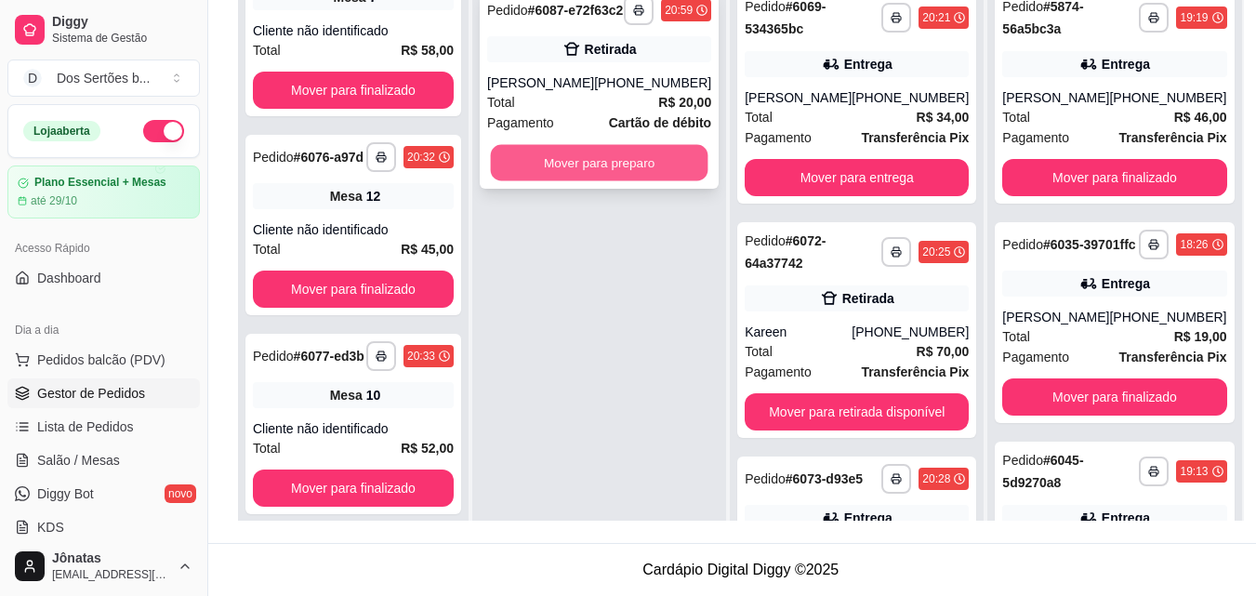
click at [617, 167] on button "Mover para preparo" at bounding box center [600, 163] width 218 height 36
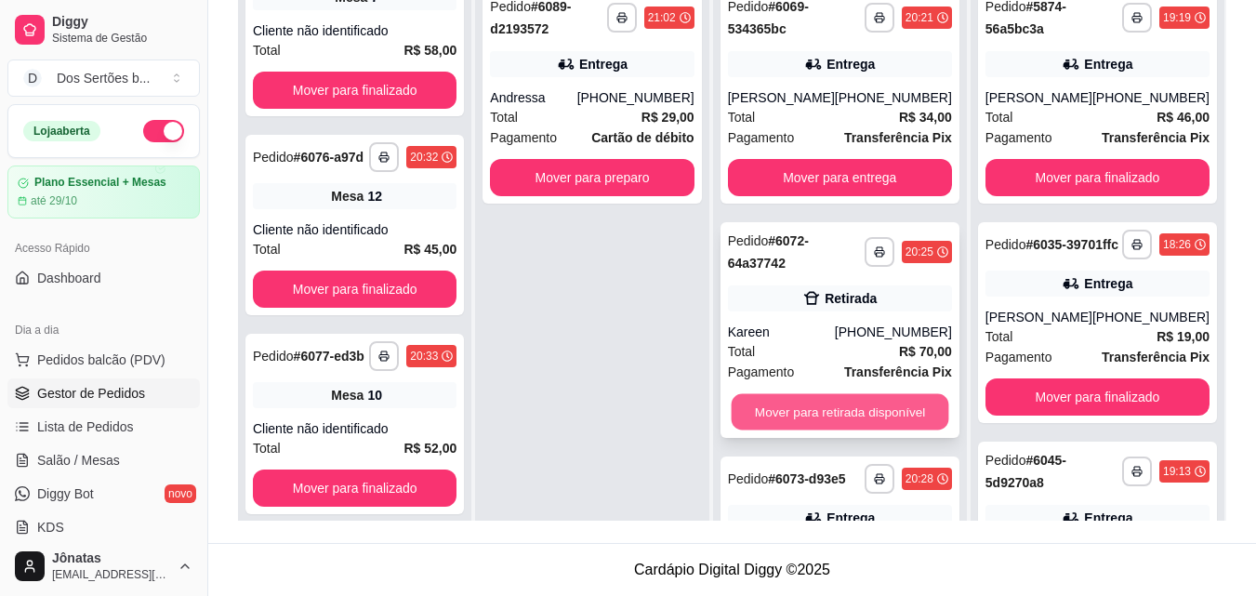
click at [862, 398] on button "Mover para retirada disponível" at bounding box center [840, 412] width 218 height 36
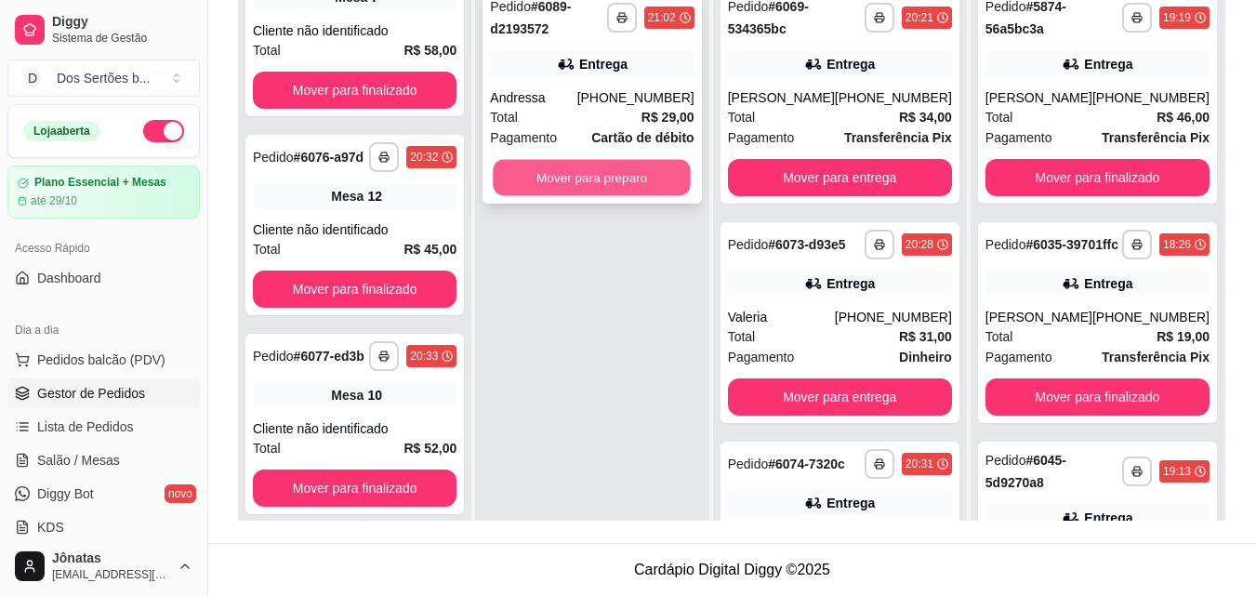
click at [538, 168] on button "Mover para preparo" at bounding box center [593, 178] width 198 height 36
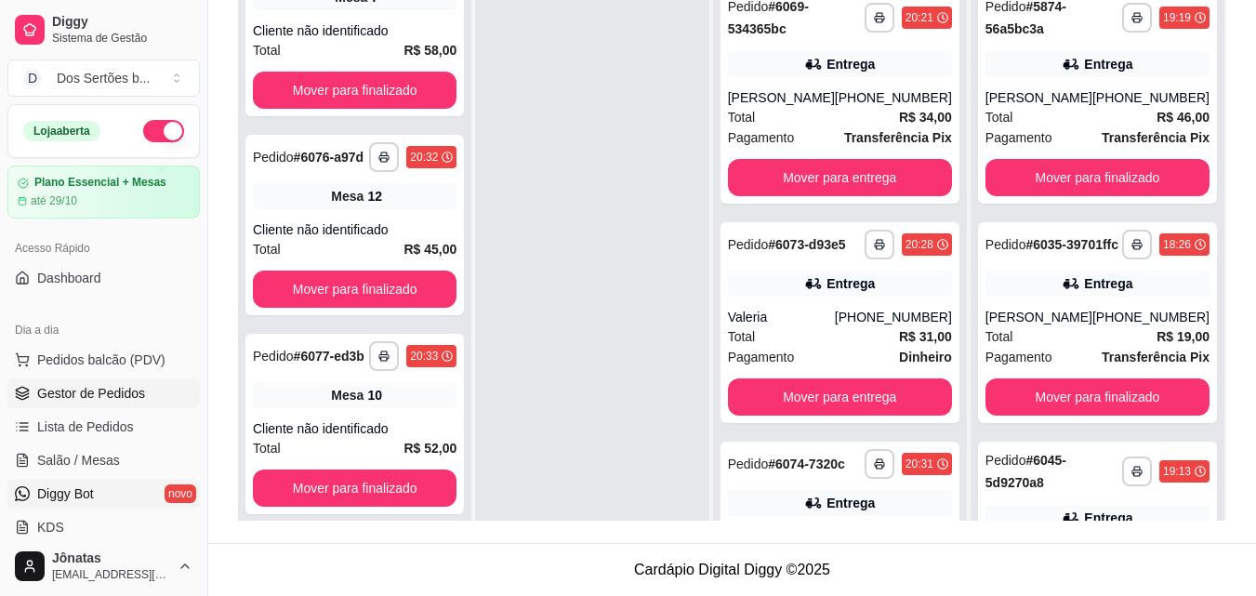
scroll to position [50, 0]
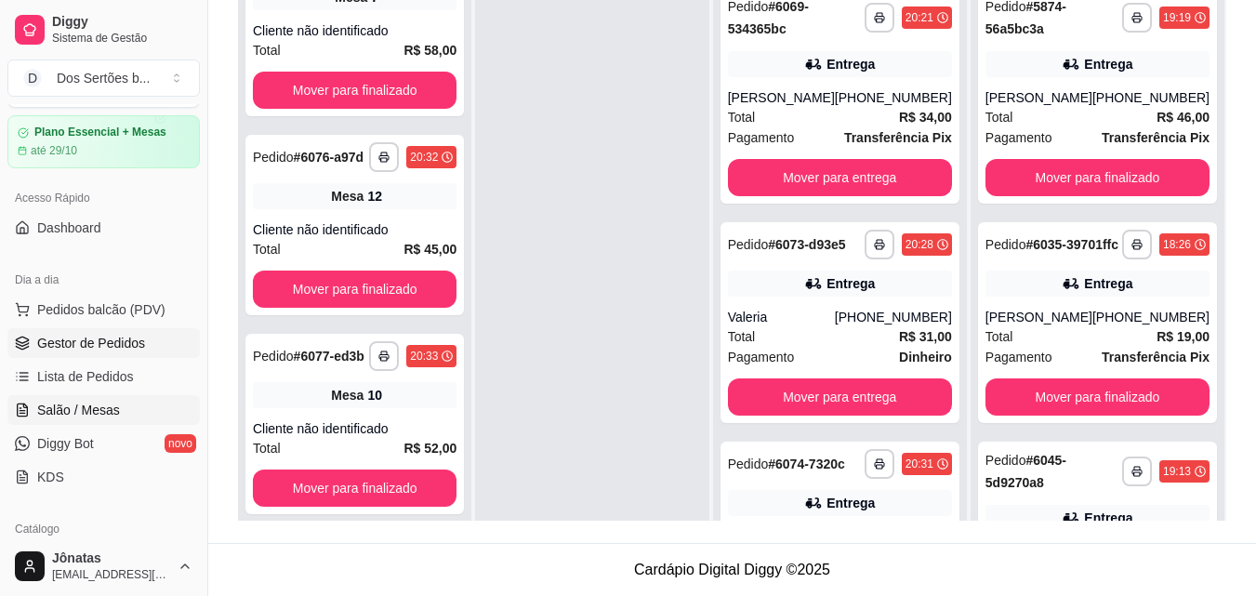
click at [32, 406] on link "Salão / Mesas" at bounding box center [103, 410] width 192 height 30
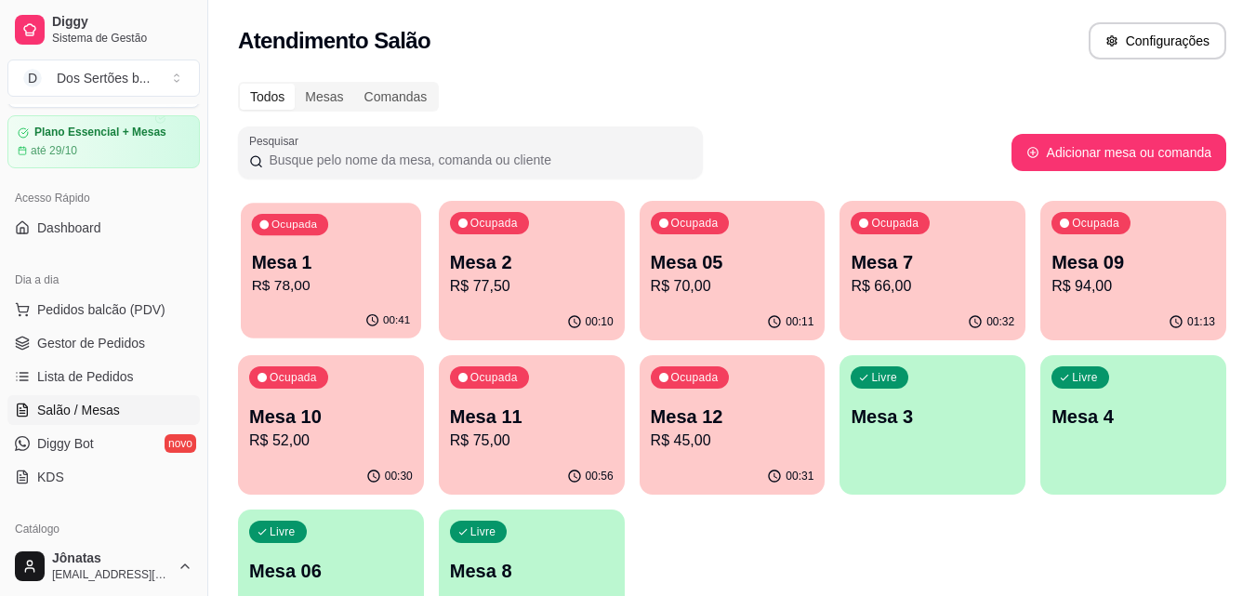
click at [332, 276] on p "R$ 78,00" at bounding box center [331, 285] width 159 height 21
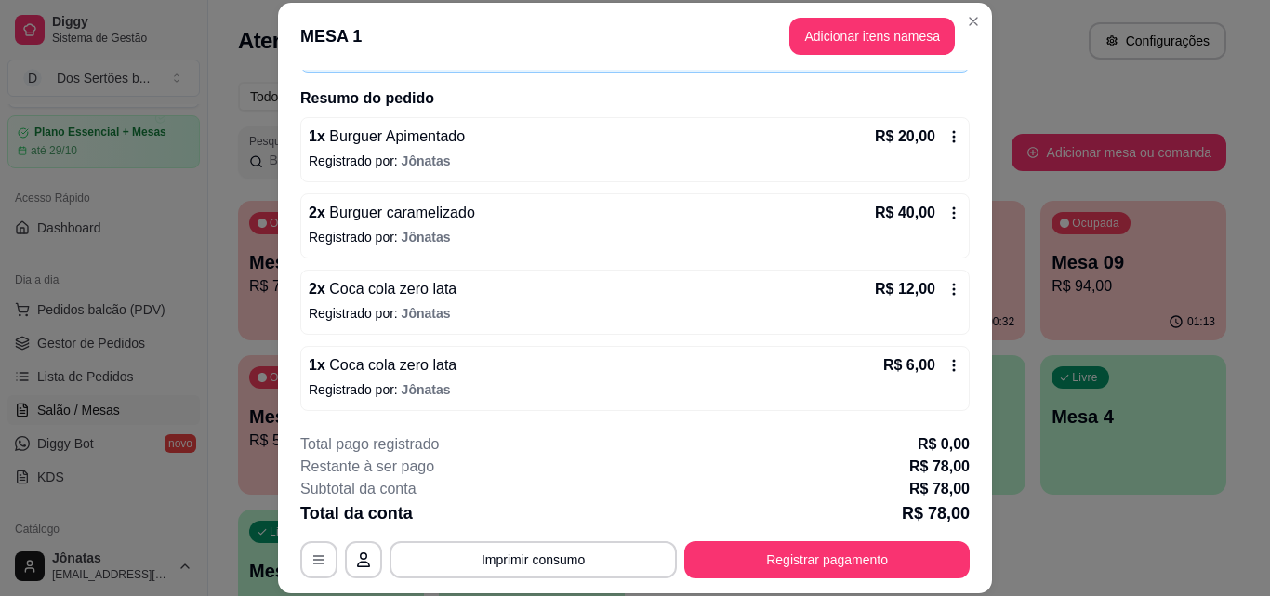
scroll to position [36, 0]
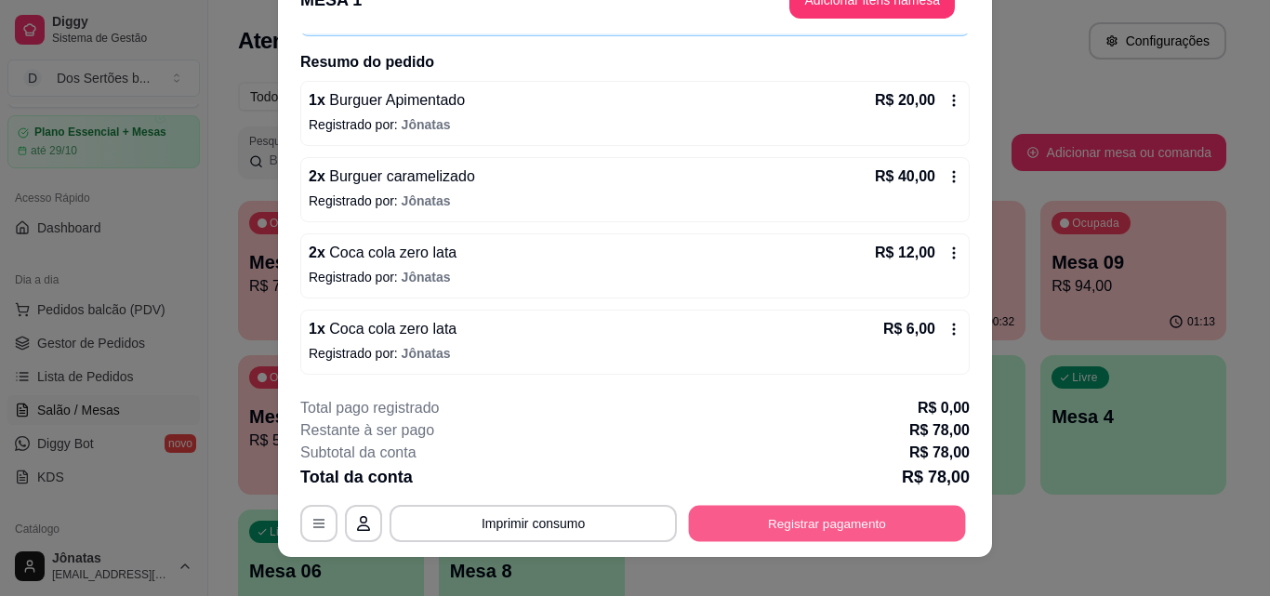
click at [802, 527] on button "Registrar pagamento" at bounding box center [827, 523] width 277 height 36
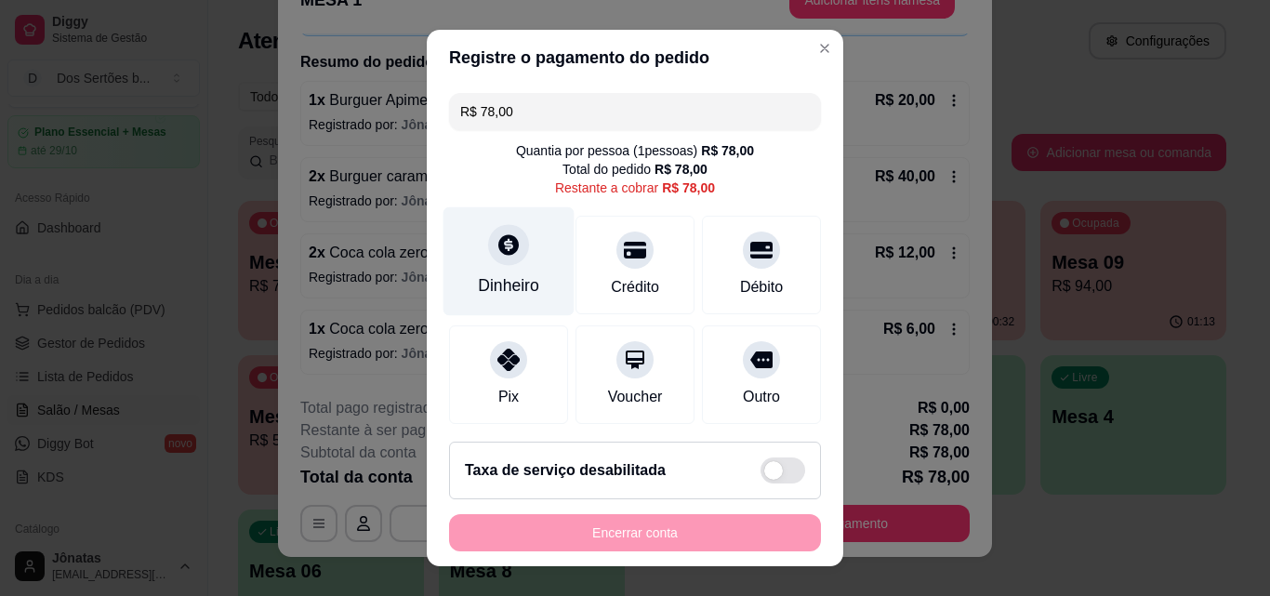
click at [470, 261] on div "Dinheiro" at bounding box center [509, 261] width 131 height 109
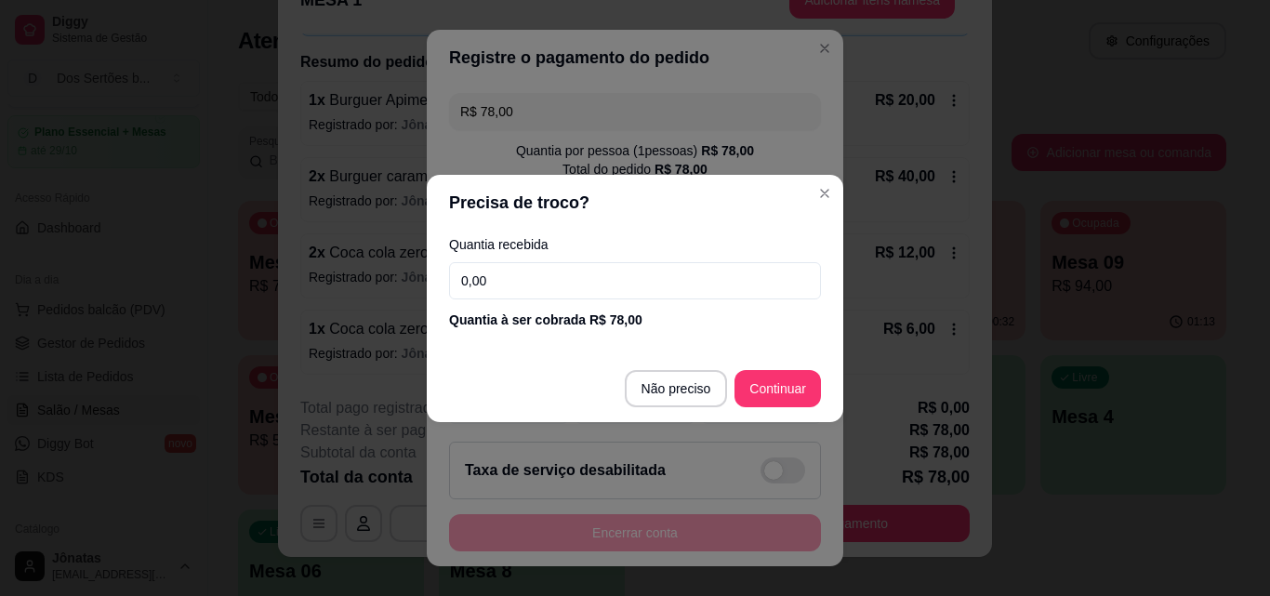
click at [514, 281] on input "0,00" at bounding box center [635, 280] width 372 height 37
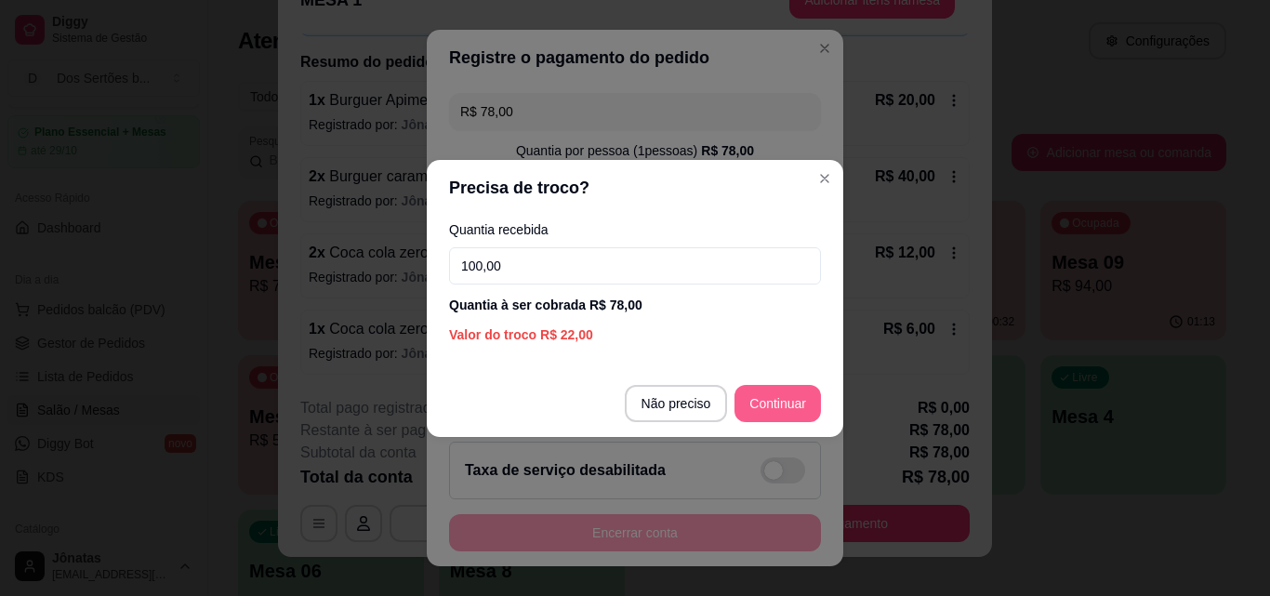
type input "100,00"
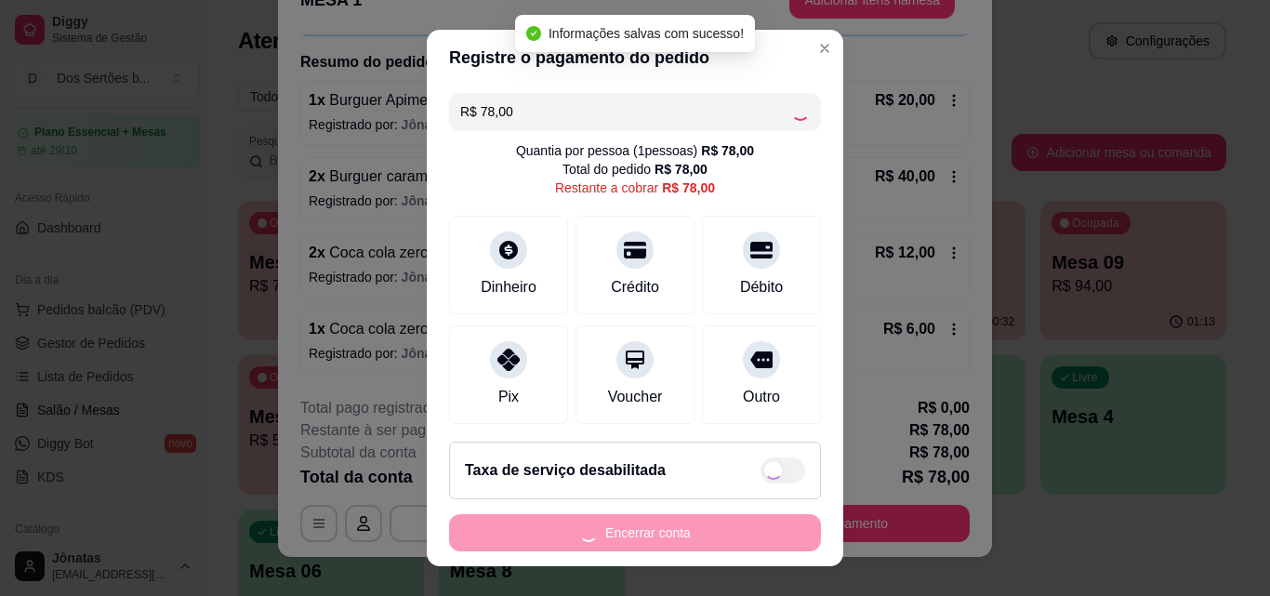
type input "R$ 0,00"
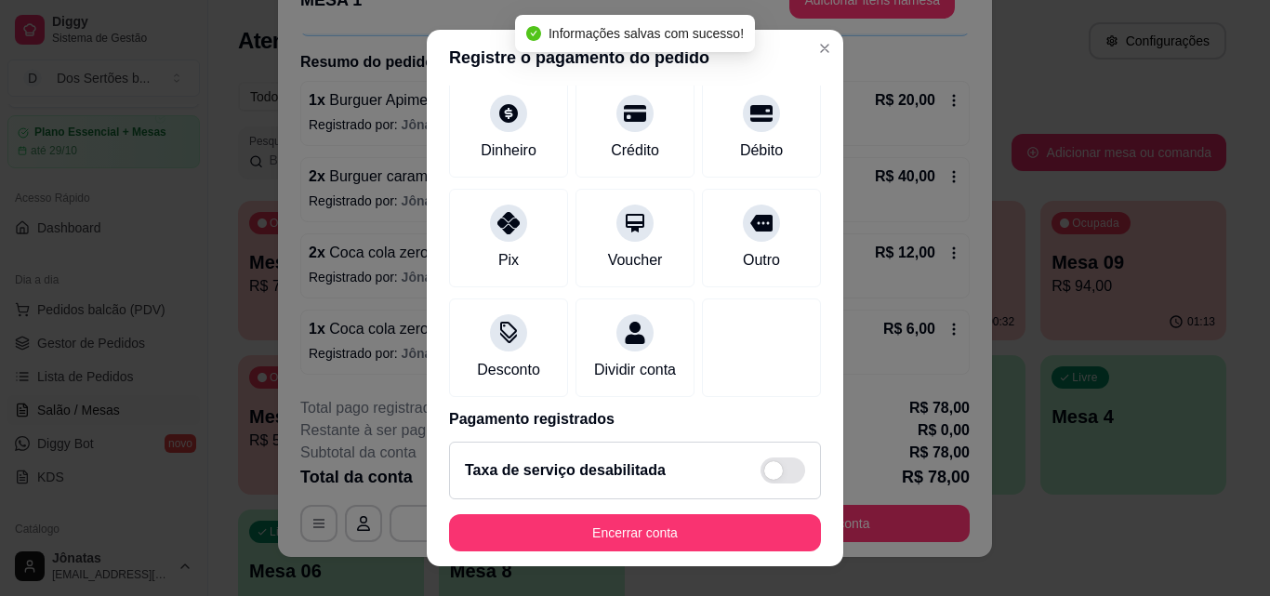
scroll to position [215, 0]
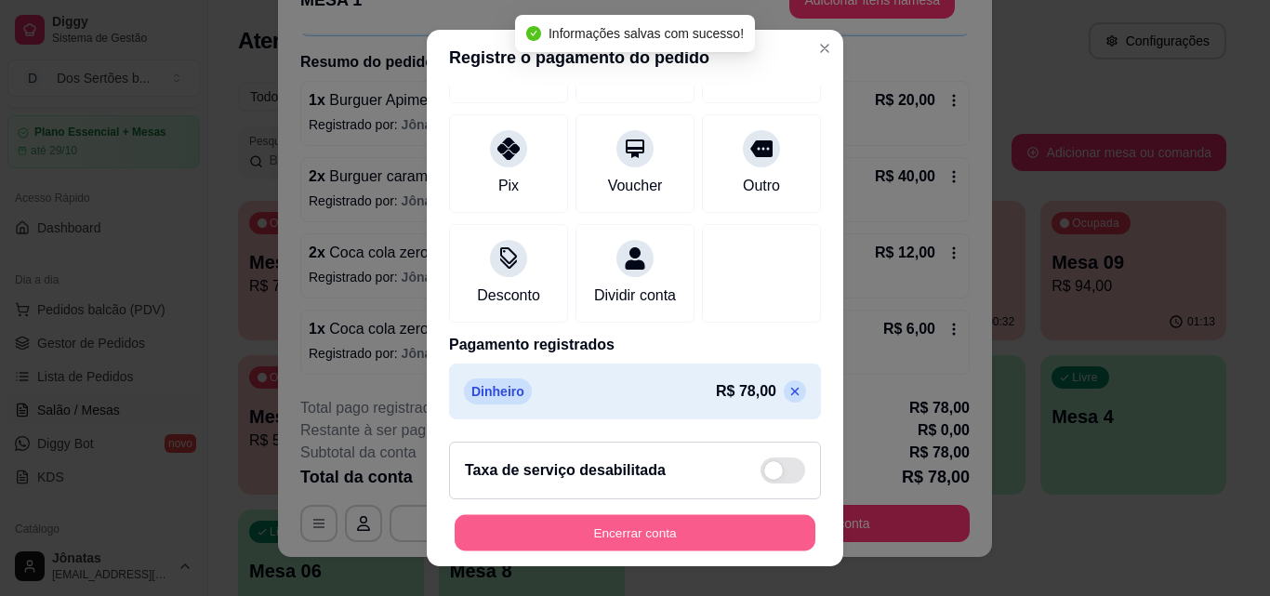
click at [735, 539] on button "Encerrar conta" at bounding box center [635, 533] width 361 height 36
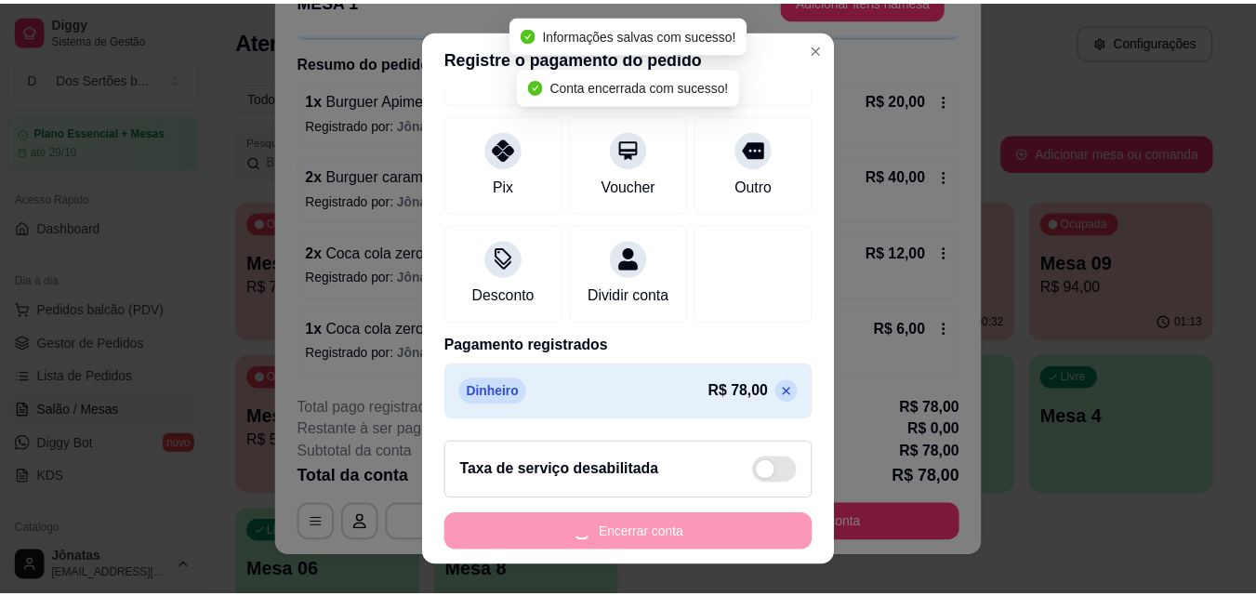
scroll to position [0, 0]
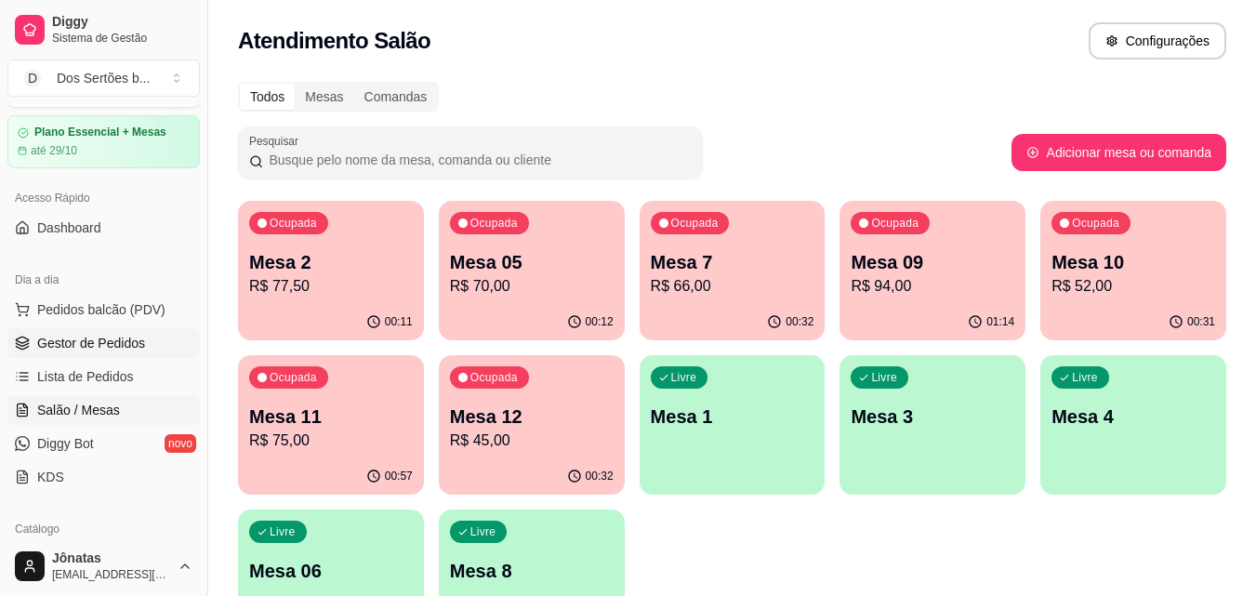
click at [113, 335] on span "Gestor de Pedidos" at bounding box center [91, 343] width 108 height 19
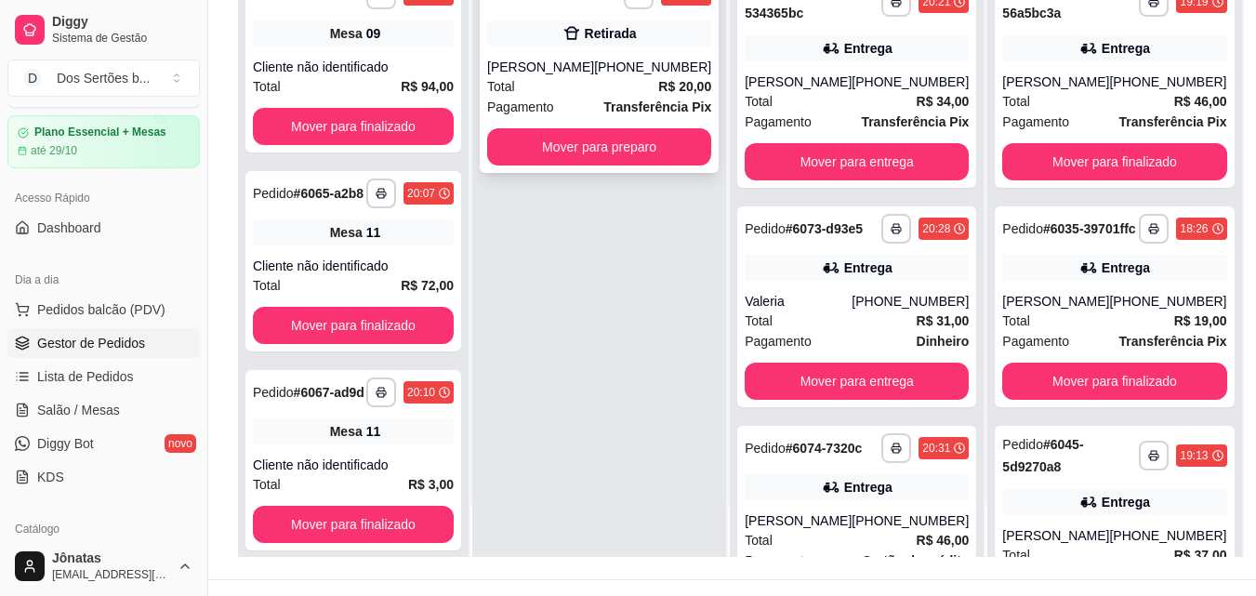
scroll to position [261, 0]
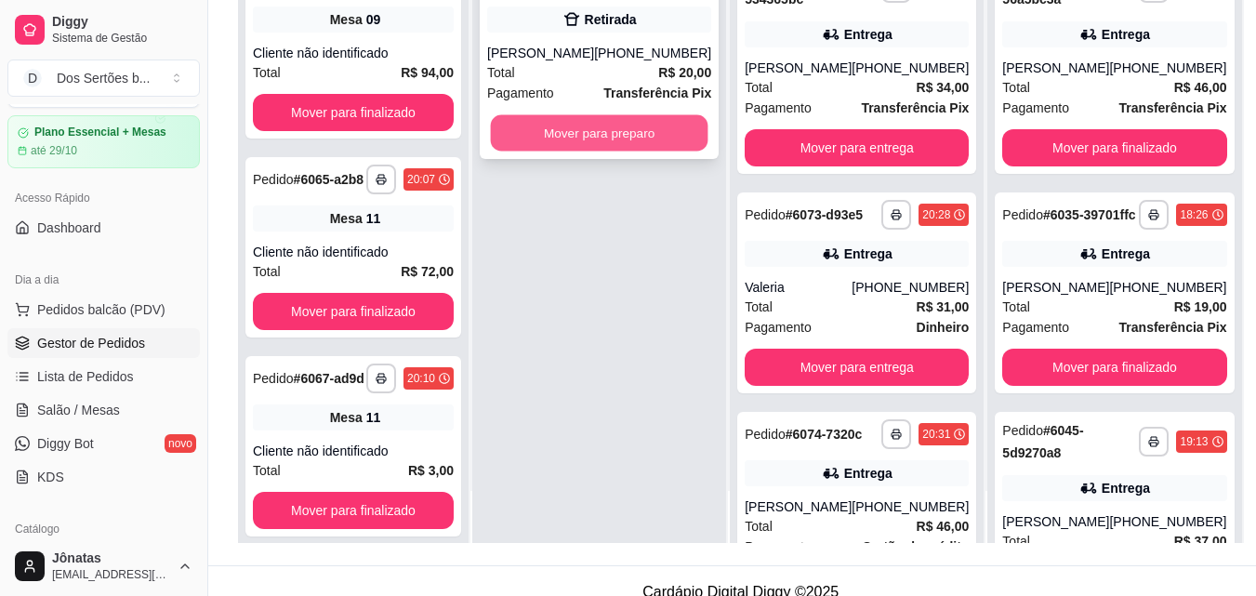
click at [584, 139] on button "Mover para preparo" at bounding box center [600, 133] width 218 height 36
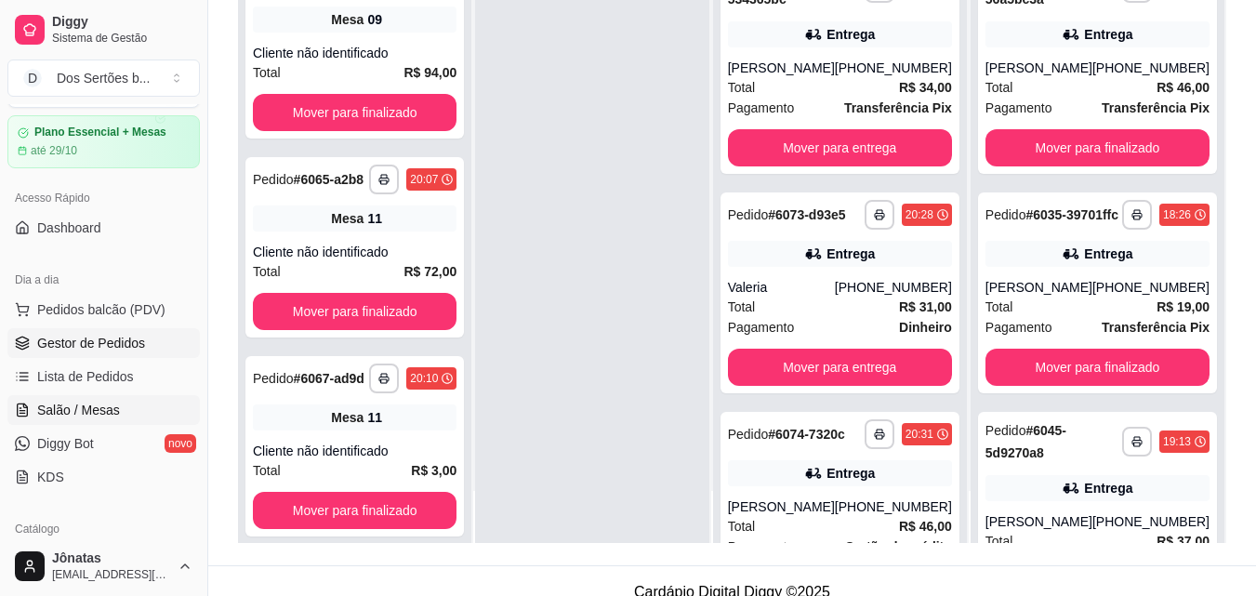
click at [82, 400] on link "Salão / Mesas" at bounding box center [103, 410] width 192 height 30
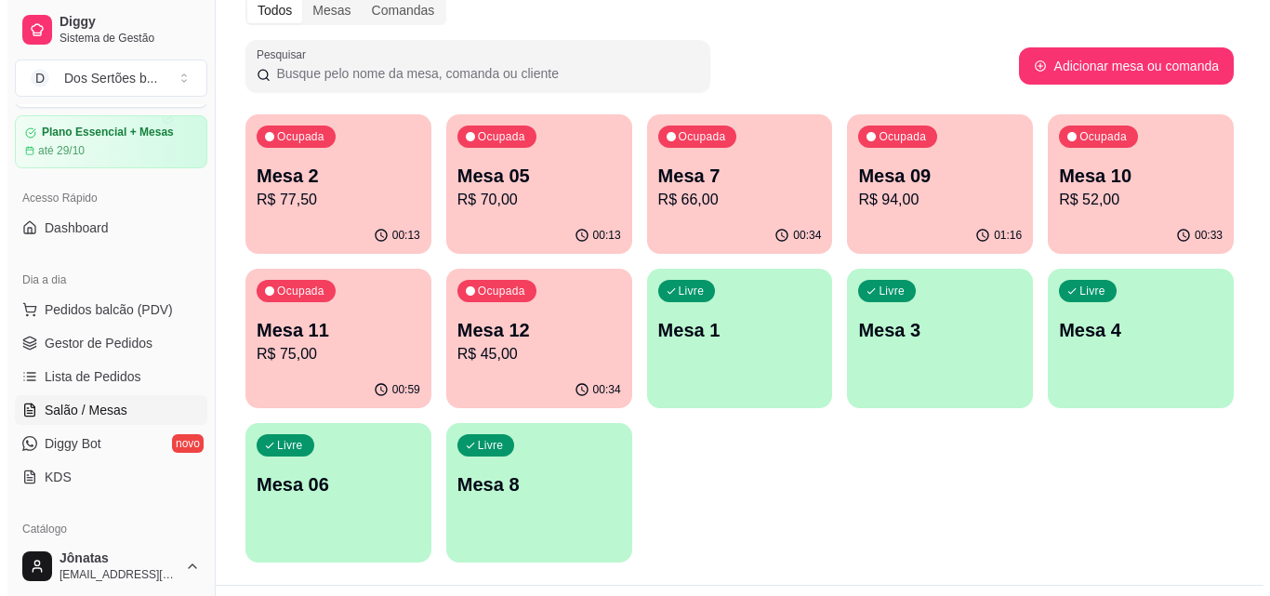
scroll to position [103, 0]
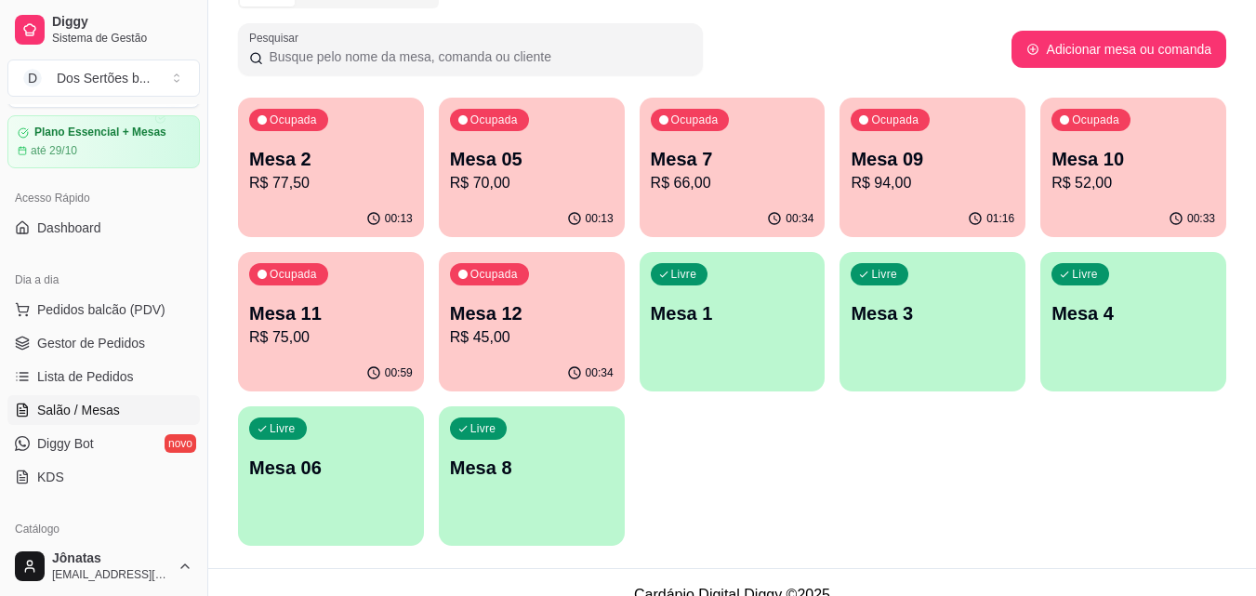
click at [402, 314] on p "Mesa 11" at bounding box center [331, 313] width 164 height 26
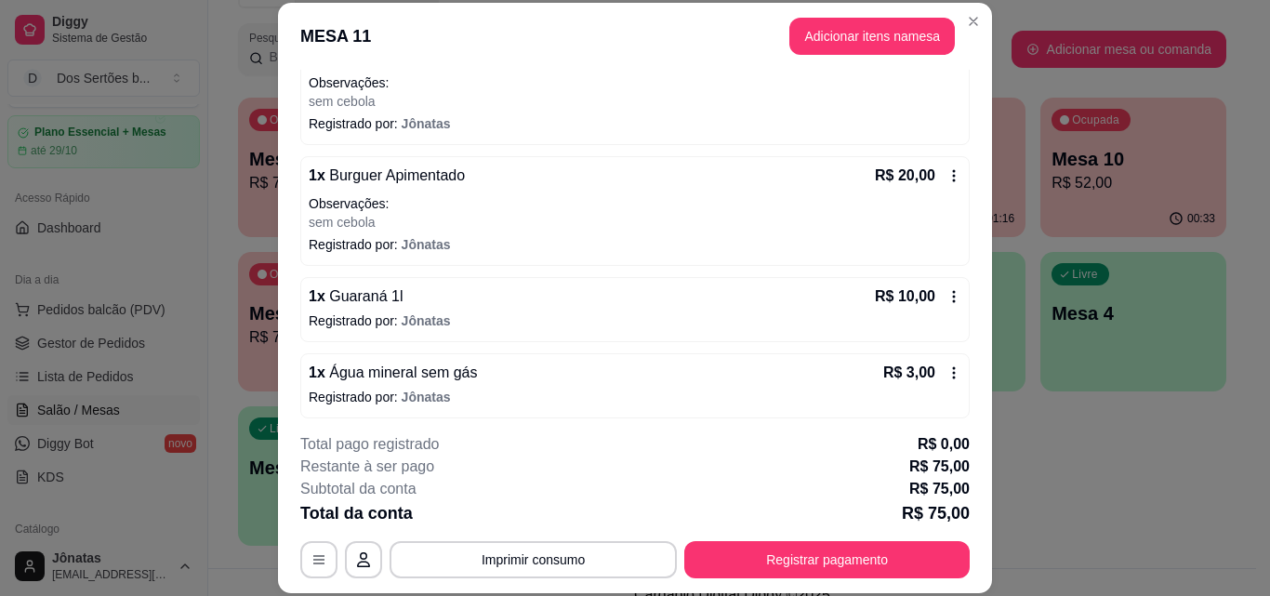
scroll to position [294, 0]
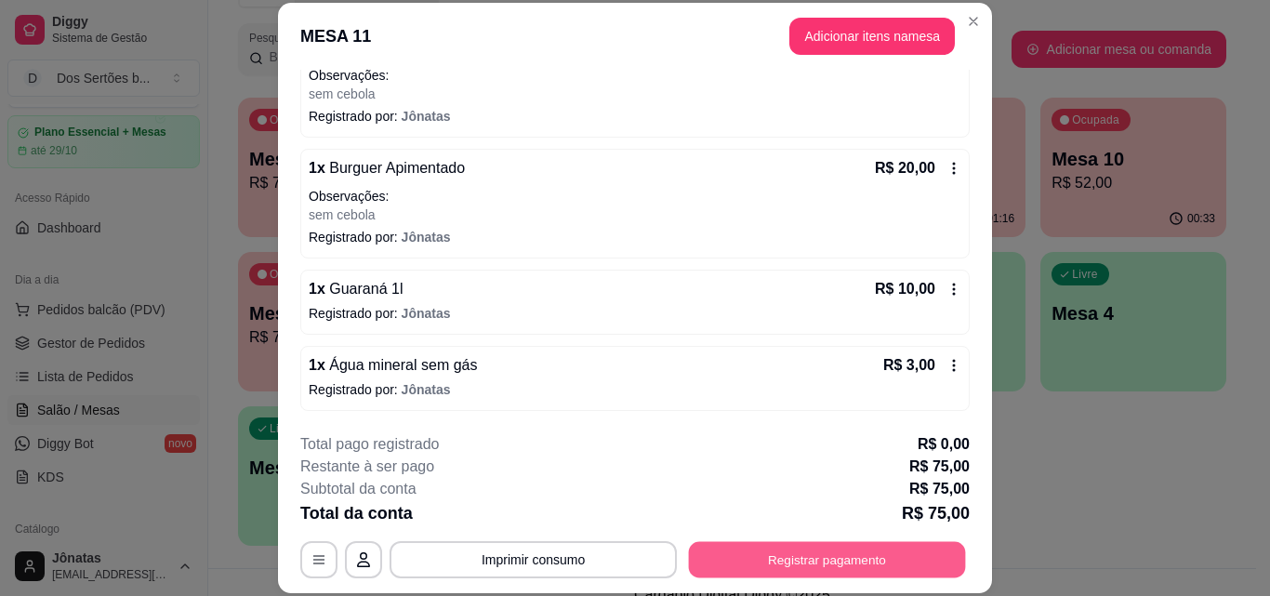
click at [794, 549] on button "Registrar pagamento" at bounding box center [827, 559] width 277 height 36
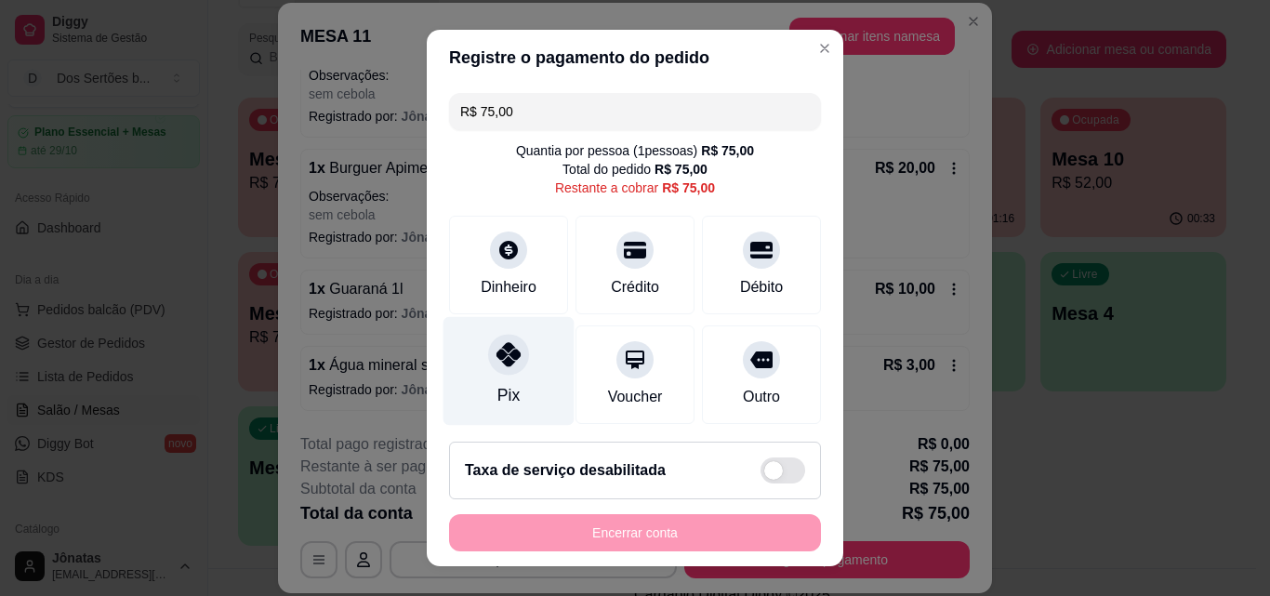
click at [487, 330] on div "Pix" at bounding box center [509, 371] width 131 height 109
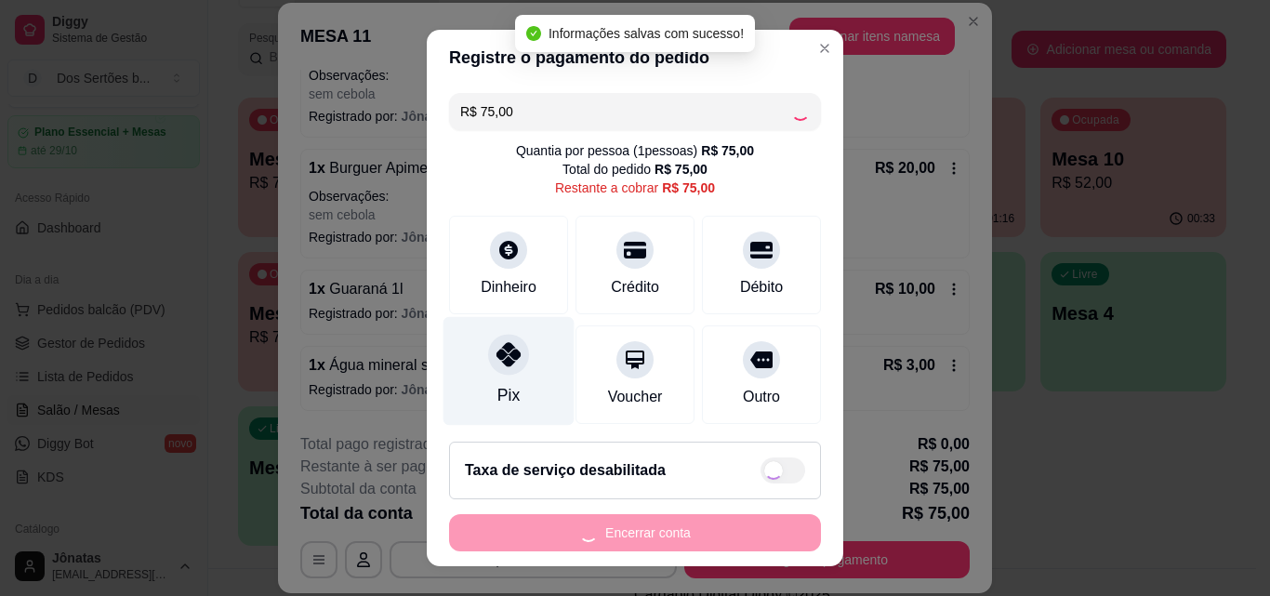
type input "R$ 0,00"
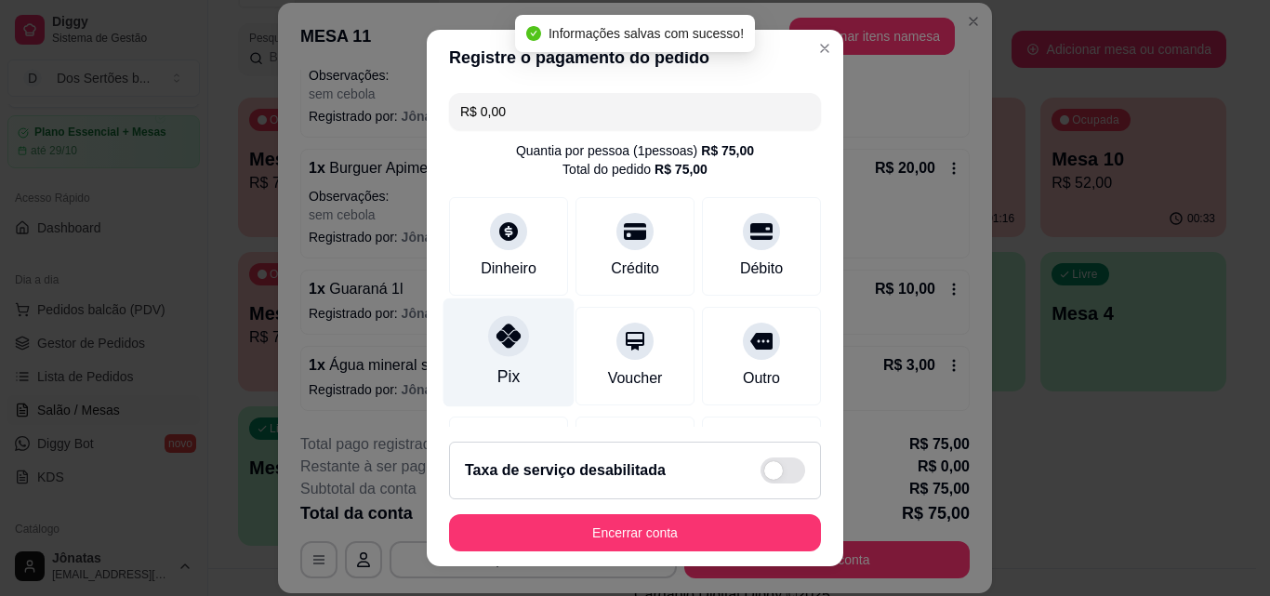
scroll to position [215, 0]
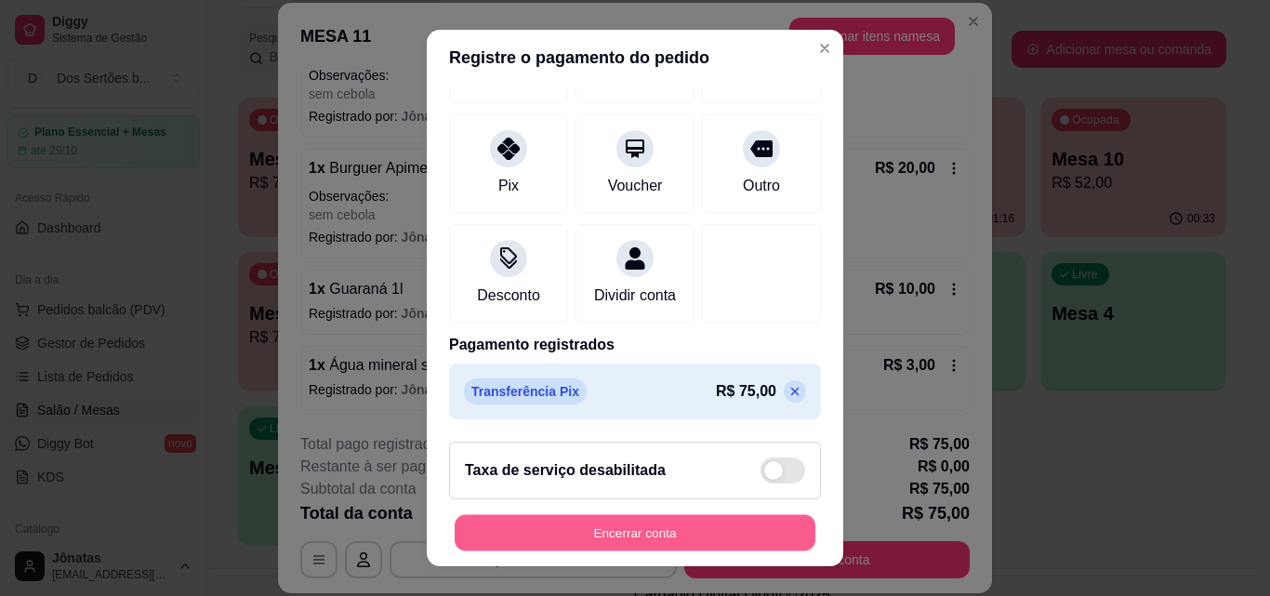
click at [540, 530] on button "Encerrar conta" at bounding box center [635, 533] width 361 height 36
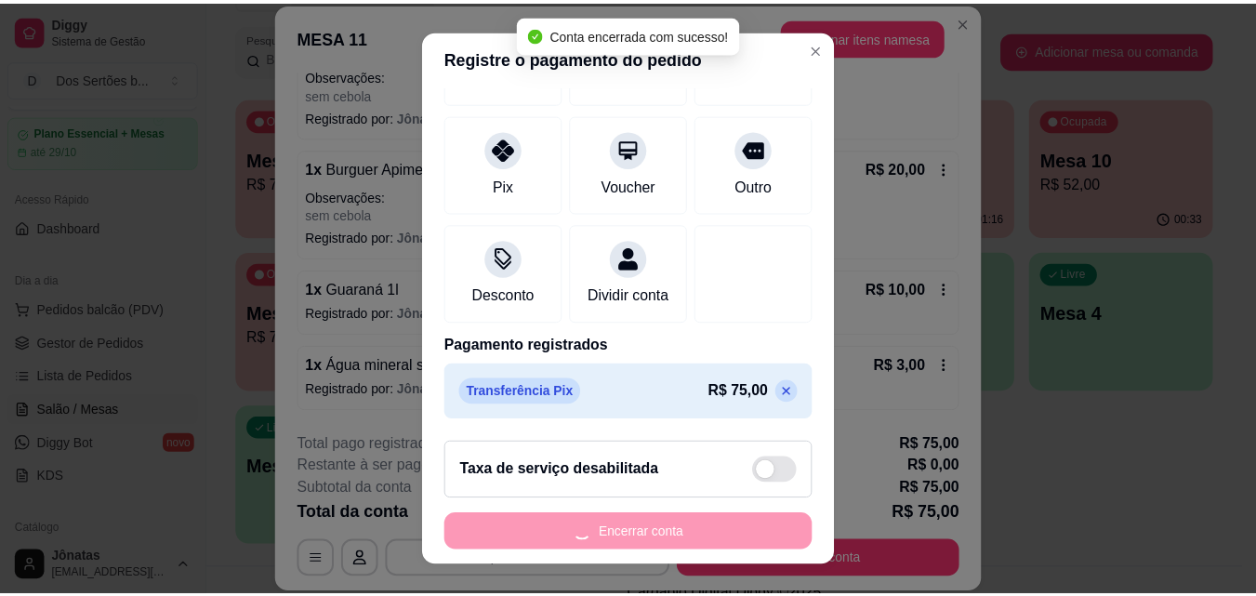
scroll to position [0, 0]
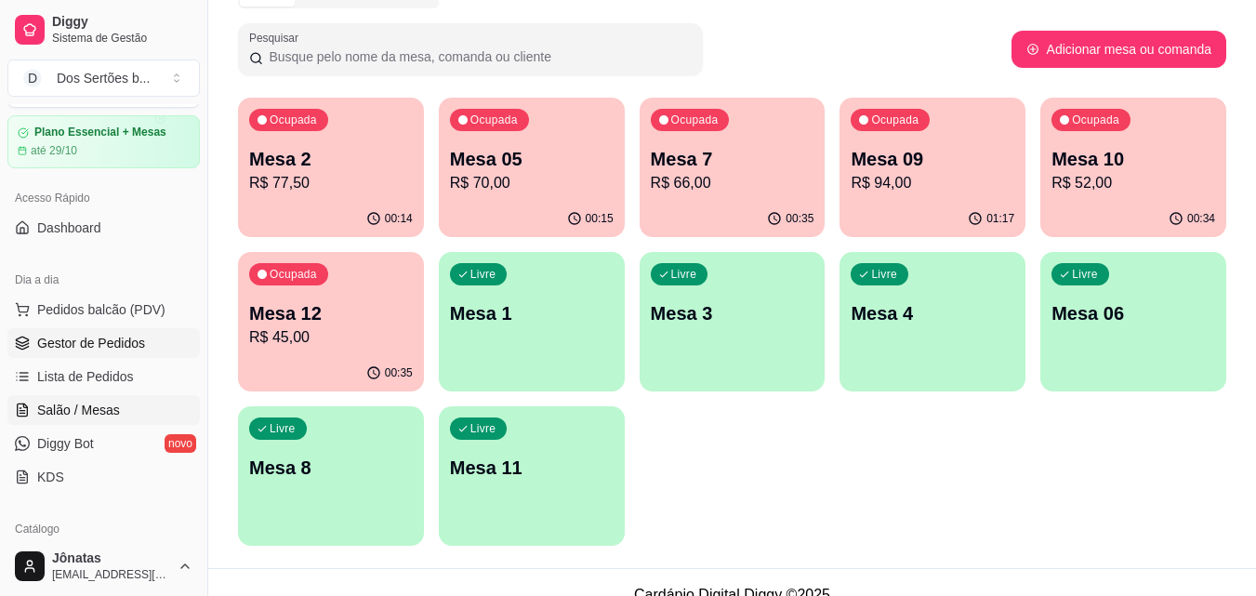
click at [135, 342] on span "Gestor de Pedidos" at bounding box center [91, 343] width 108 height 19
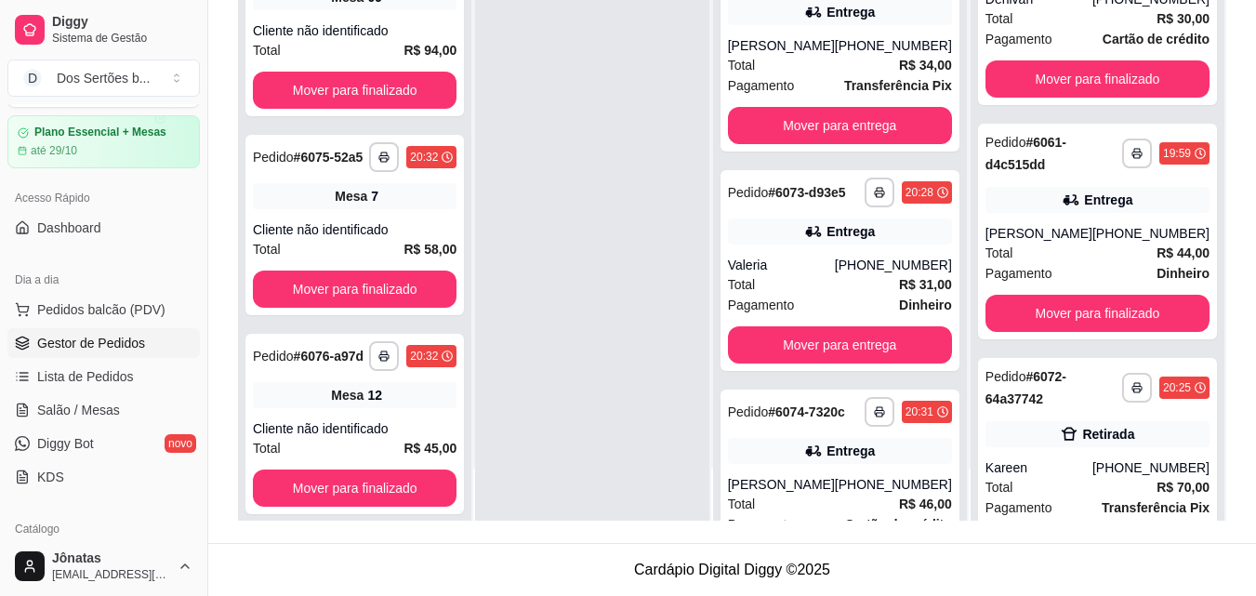
scroll to position [1290, 0]
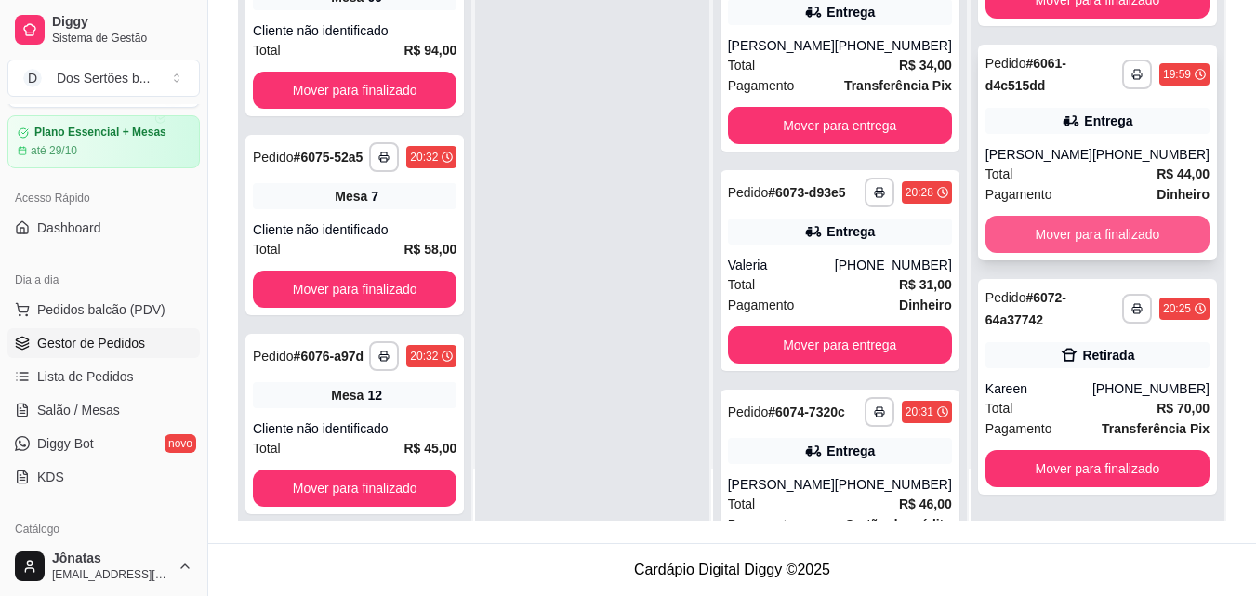
click at [1074, 249] on button "Mover para finalizado" at bounding box center [1098, 234] width 224 height 37
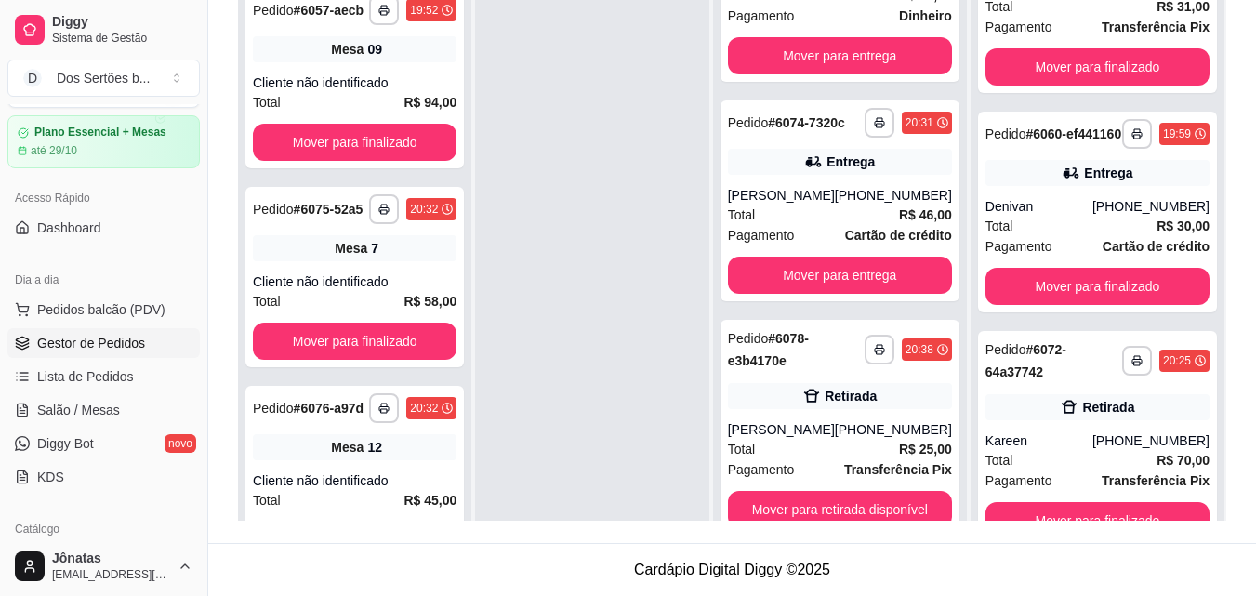
scroll to position [0, 0]
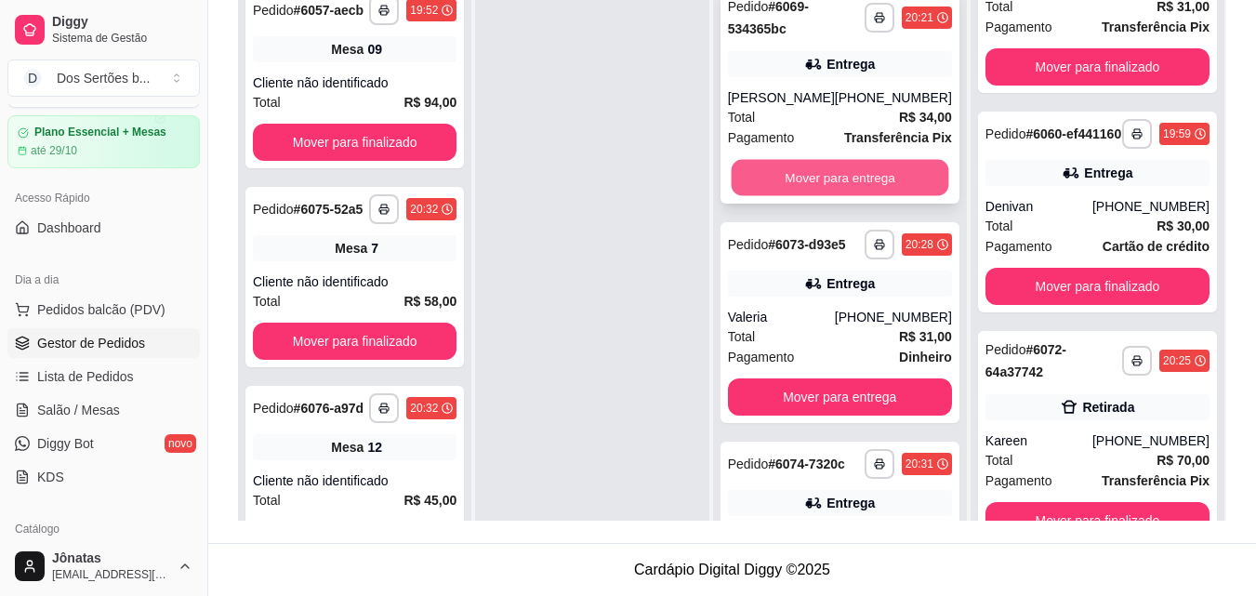
click at [802, 183] on button "Mover para entrega" at bounding box center [840, 178] width 218 height 36
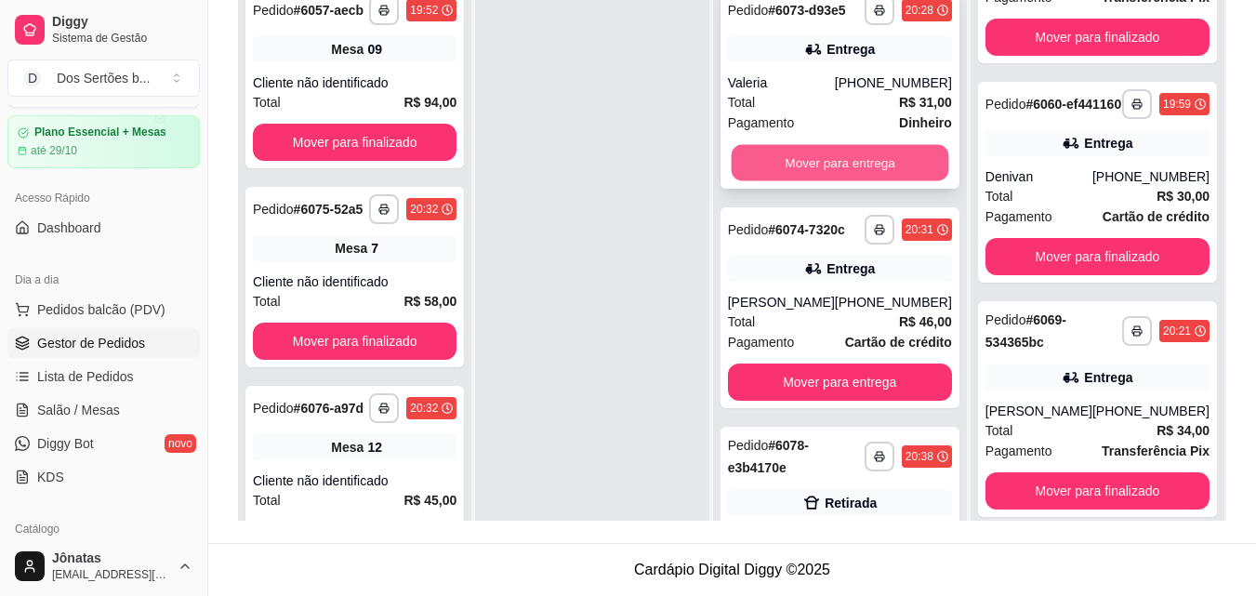
click at [828, 179] on button "Mover para entrega" at bounding box center [840, 163] width 218 height 36
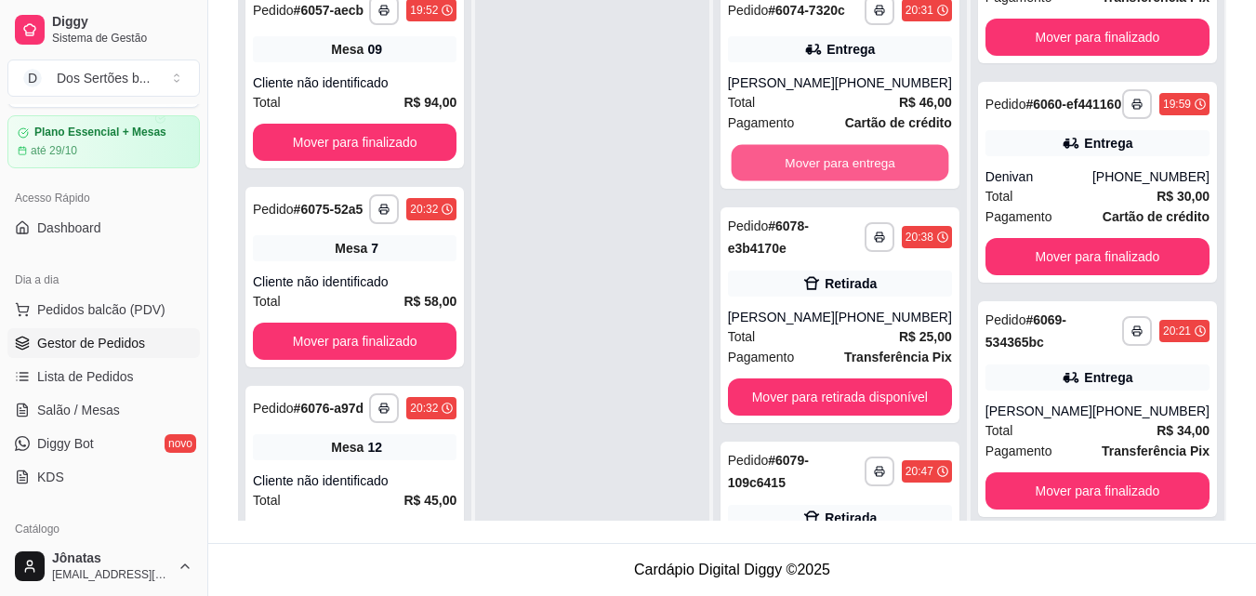
click at [828, 179] on button "Mover para entrega" at bounding box center [840, 163] width 218 height 36
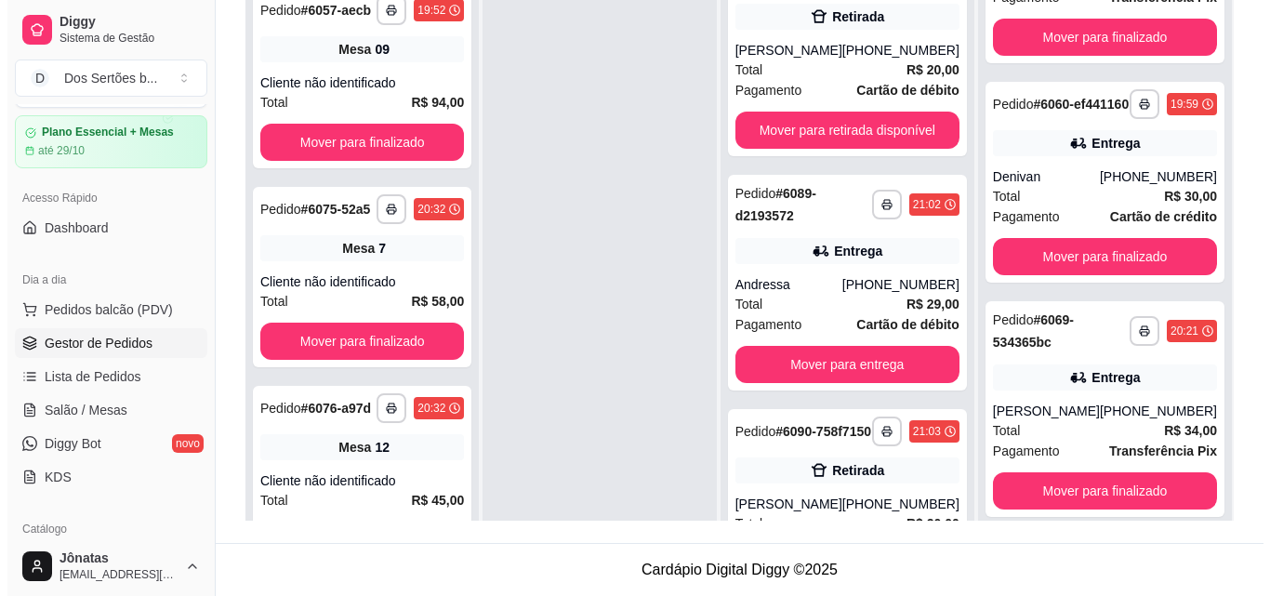
scroll to position [1185, 0]
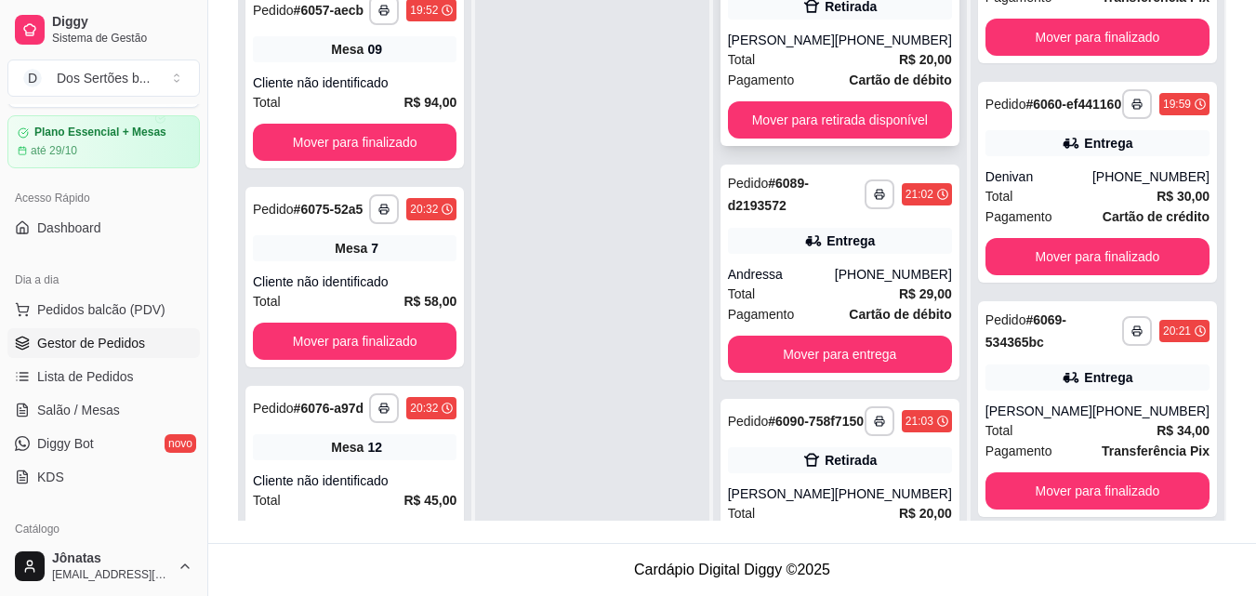
click at [800, 20] on div "Retirada" at bounding box center [840, 6] width 224 height 26
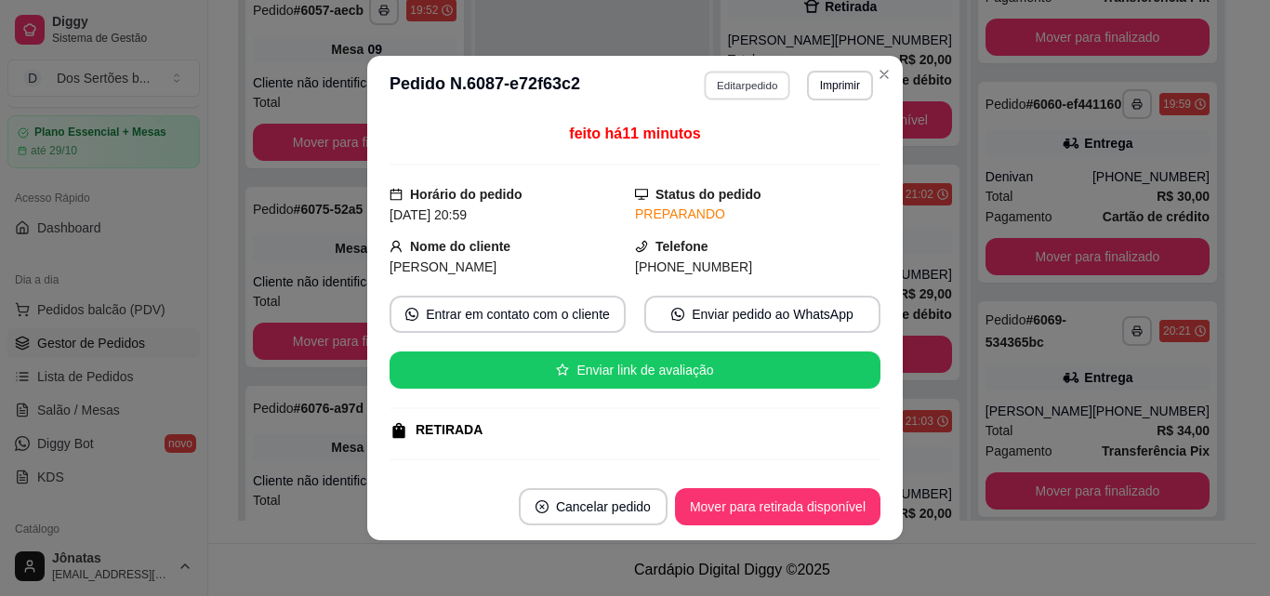
click at [741, 83] on button "Editar pedido" at bounding box center [748, 85] width 86 height 29
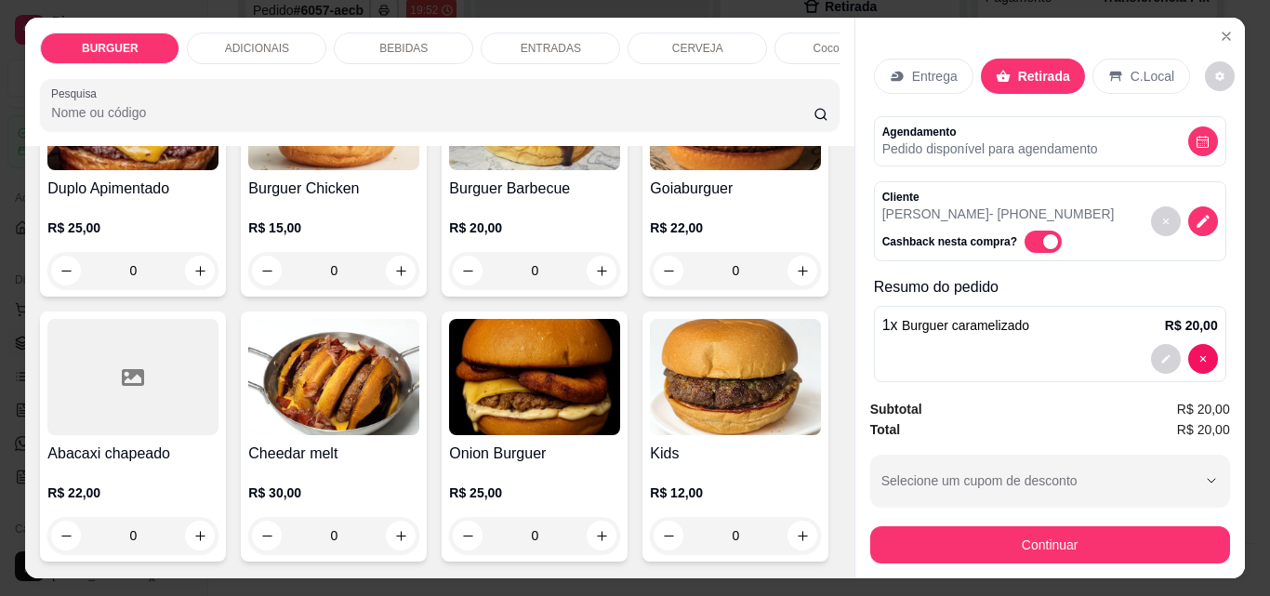
scroll to position [258, 0]
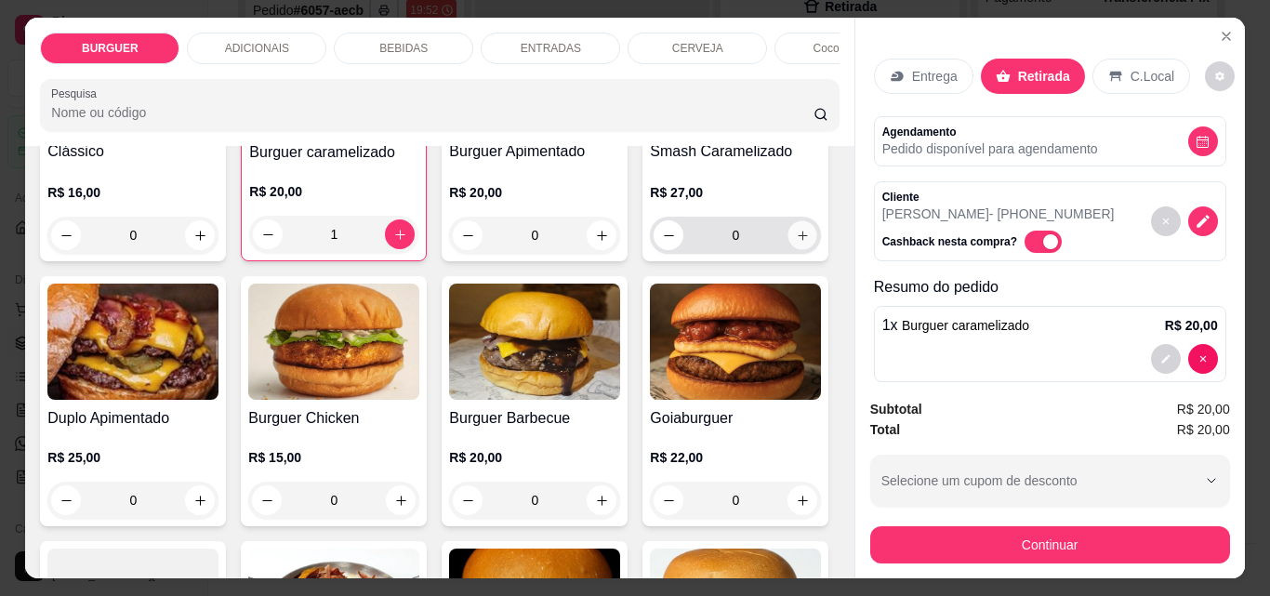
click at [788, 250] on button "increase-product-quantity" at bounding box center [802, 235] width 29 height 29
type input "1"
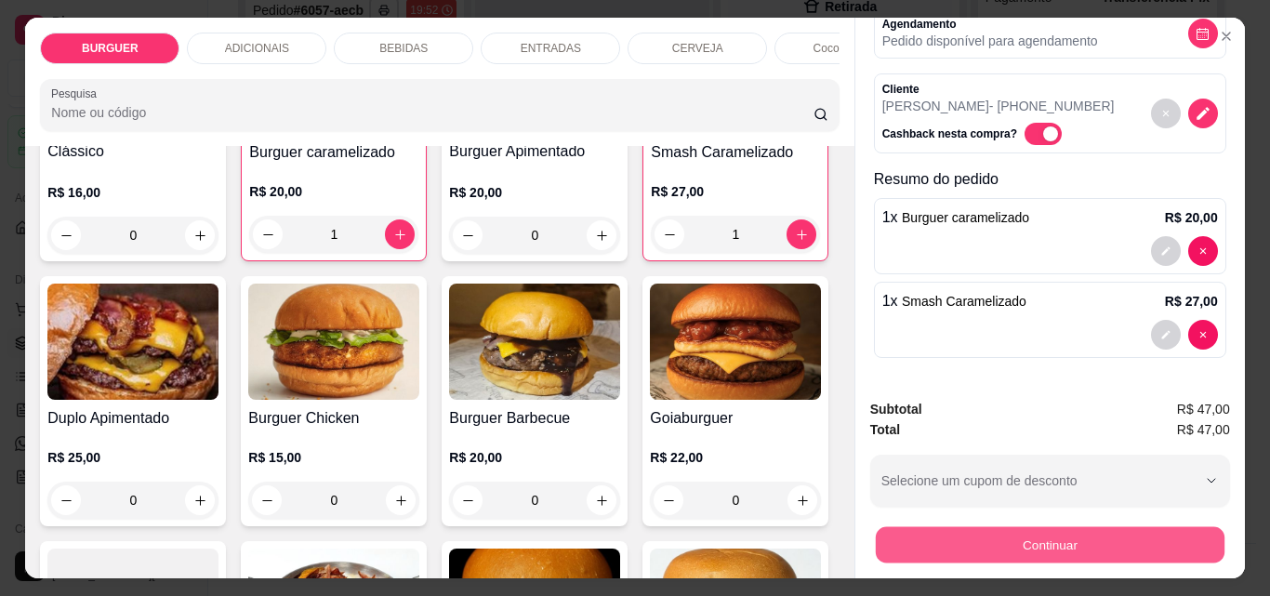
click at [997, 536] on button "Continuar" at bounding box center [1049, 544] width 349 height 36
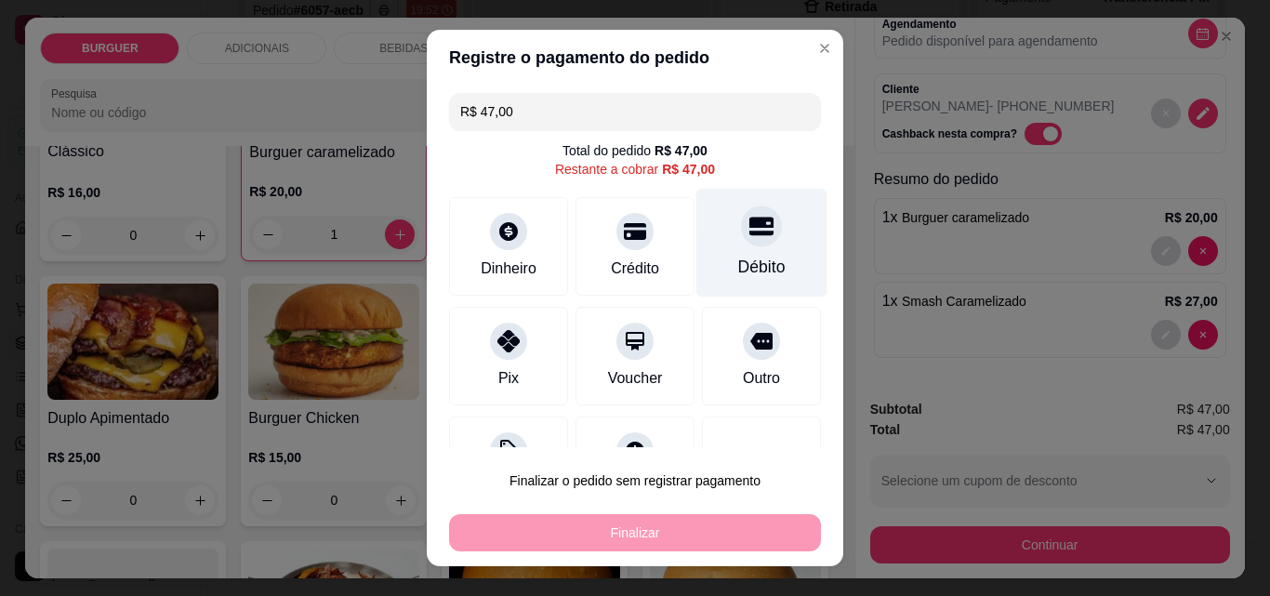
click at [702, 230] on div "Débito" at bounding box center [761, 243] width 131 height 109
type input "R$ 0,00"
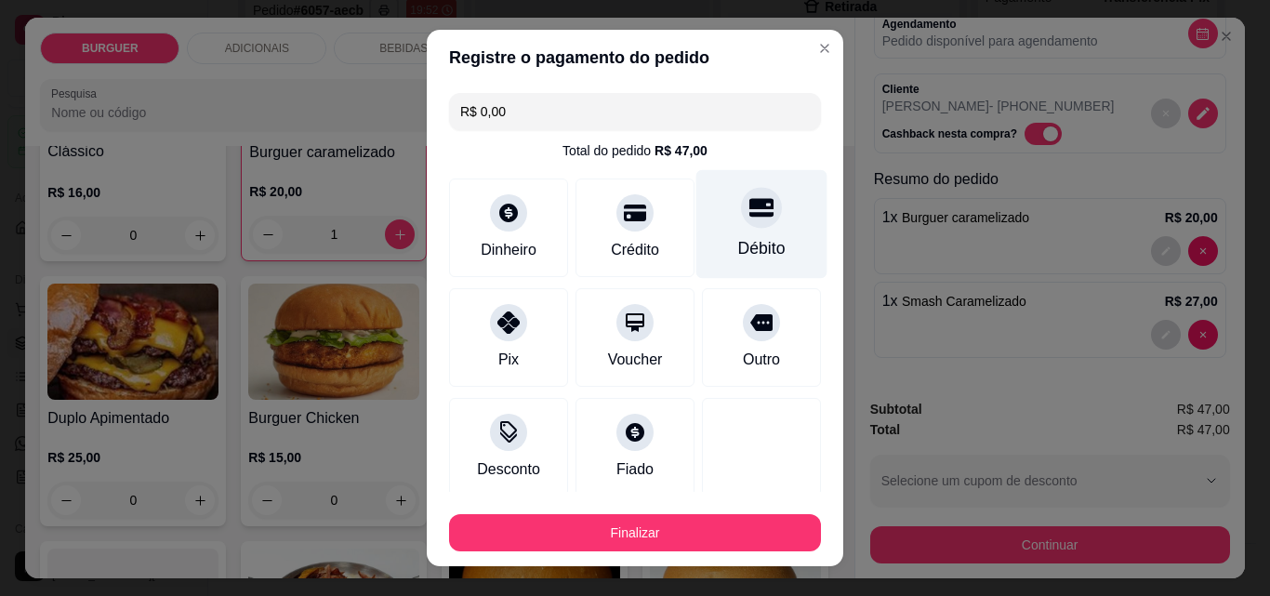
scroll to position [109, 0]
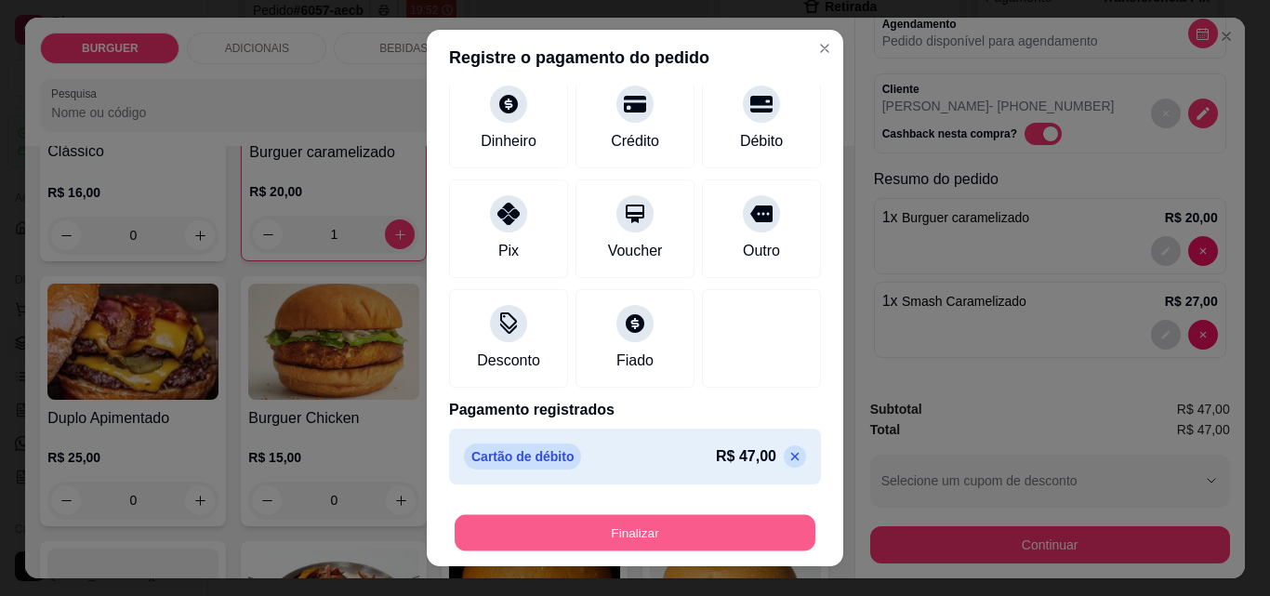
click at [647, 537] on button "Finalizar" at bounding box center [635, 533] width 361 height 36
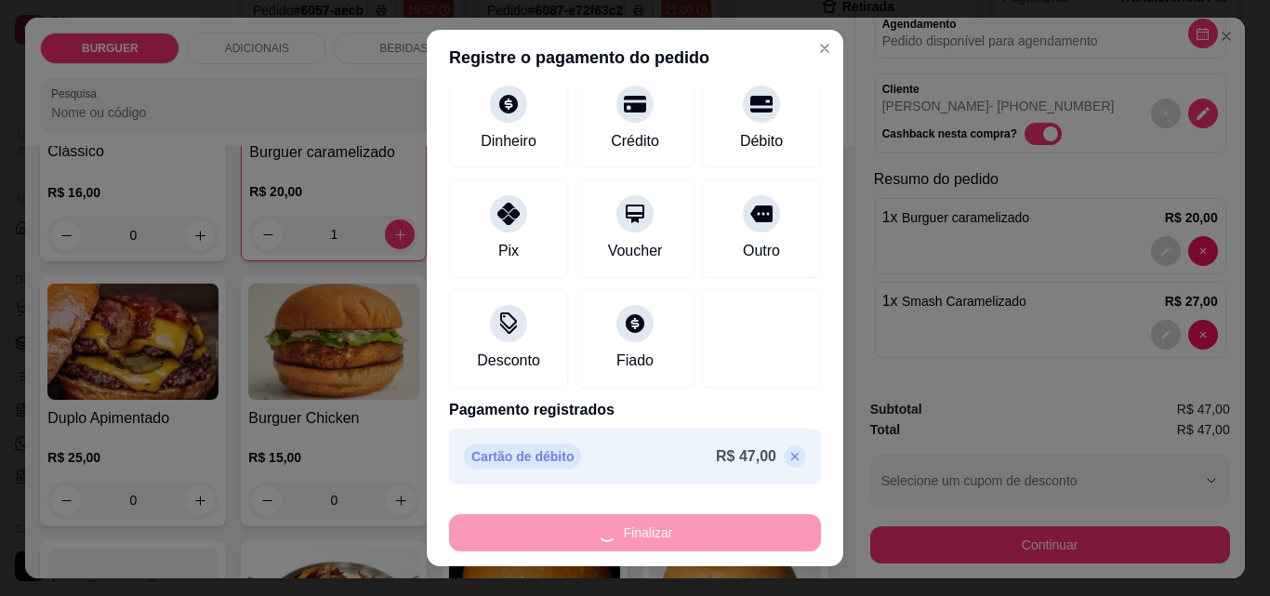
type input "0"
type input "-R$ 47,00"
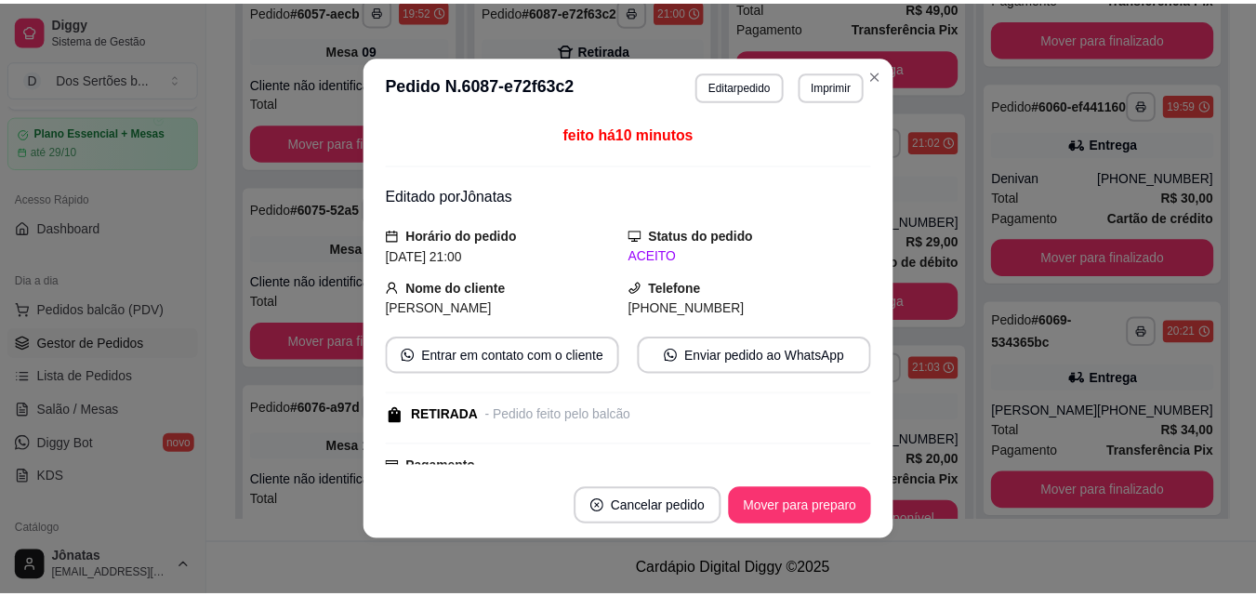
scroll to position [950, 0]
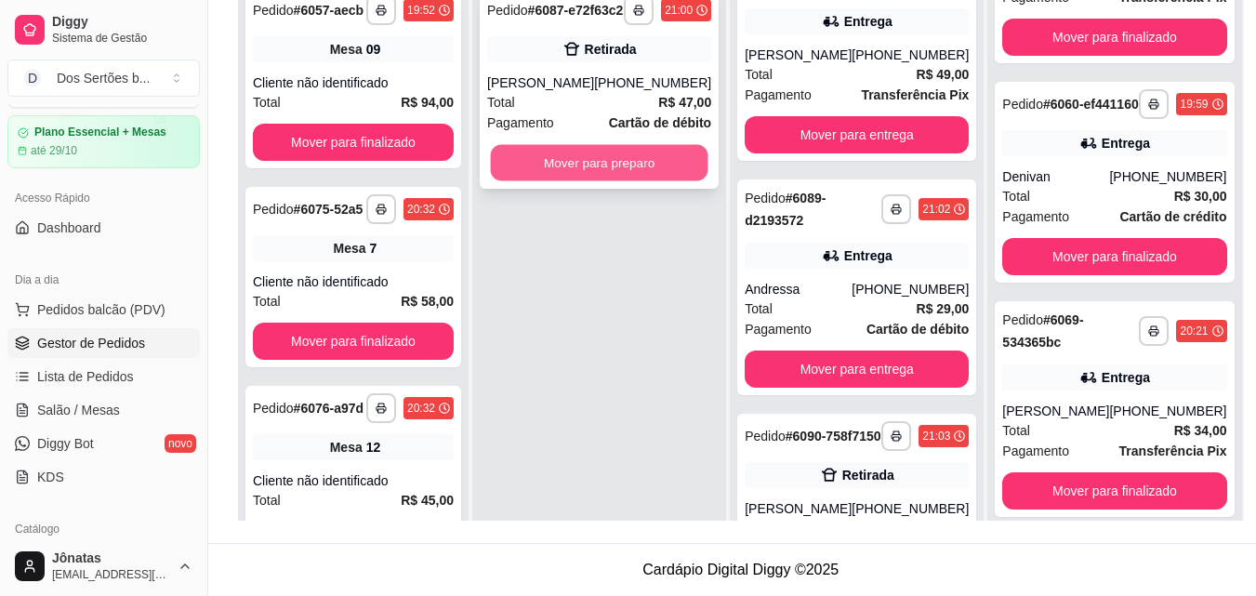
click at [528, 169] on button "Mover para preparo" at bounding box center [600, 163] width 218 height 36
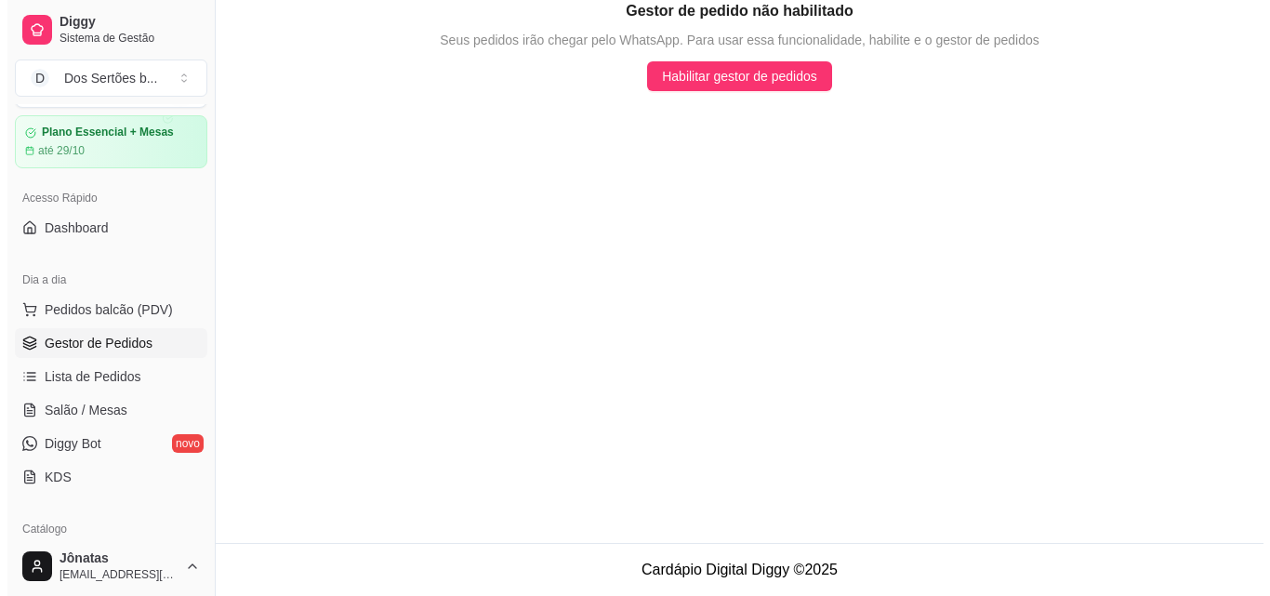
scroll to position [0, 0]
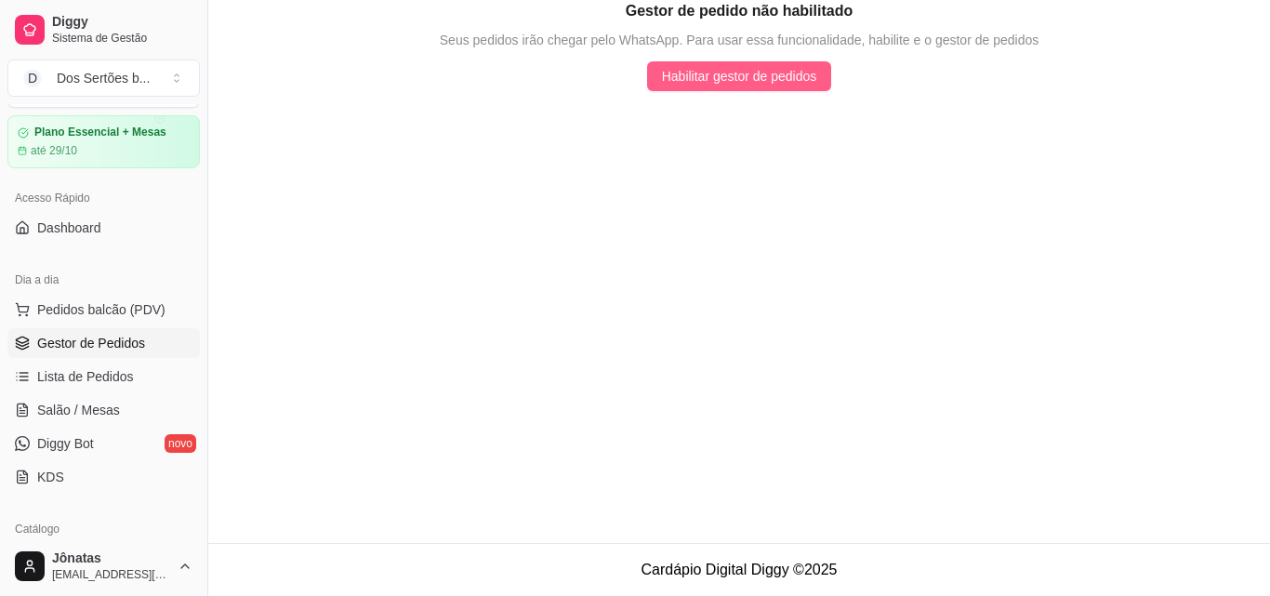
click at [691, 73] on span "Habilitar gestor de pedidos" at bounding box center [739, 76] width 155 height 20
click at [52, 413] on span "Salão / Mesas" at bounding box center [78, 410] width 83 height 19
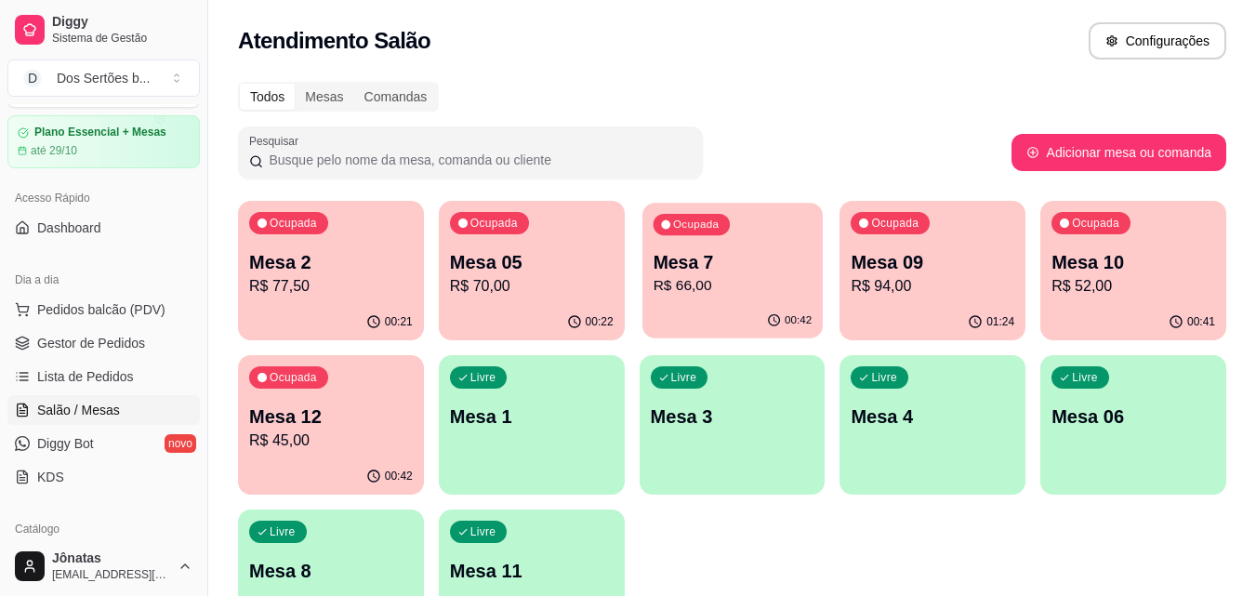
click at [716, 271] on p "Mesa 7" at bounding box center [732, 262] width 159 height 25
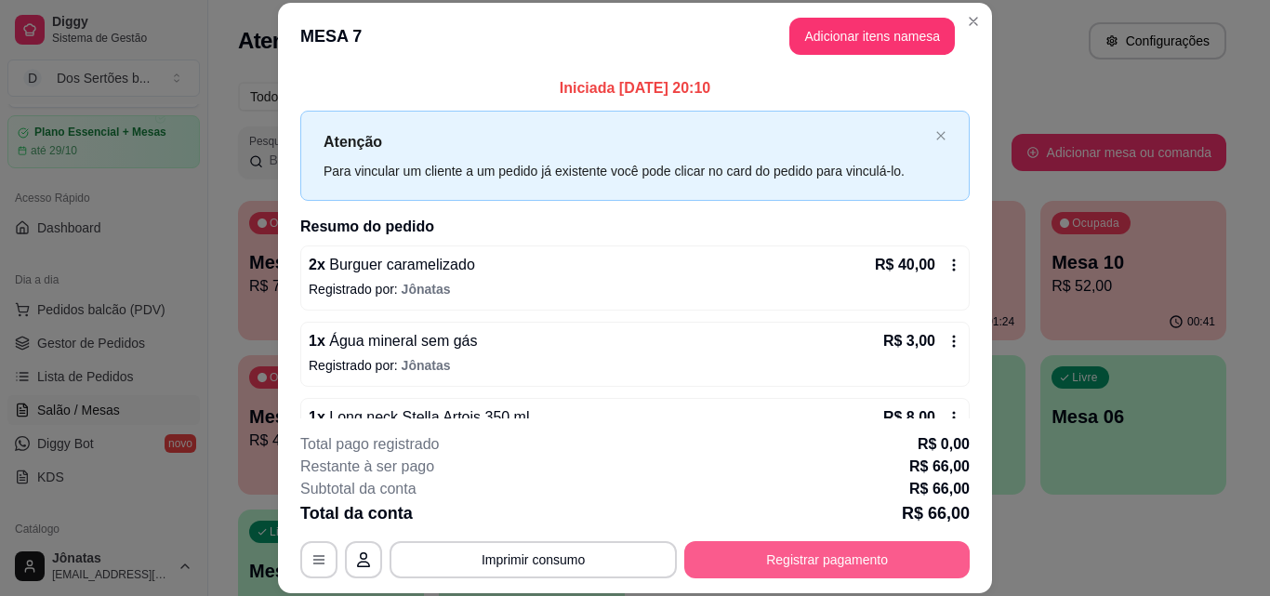
click at [827, 561] on button "Registrar pagamento" at bounding box center [826, 559] width 285 height 37
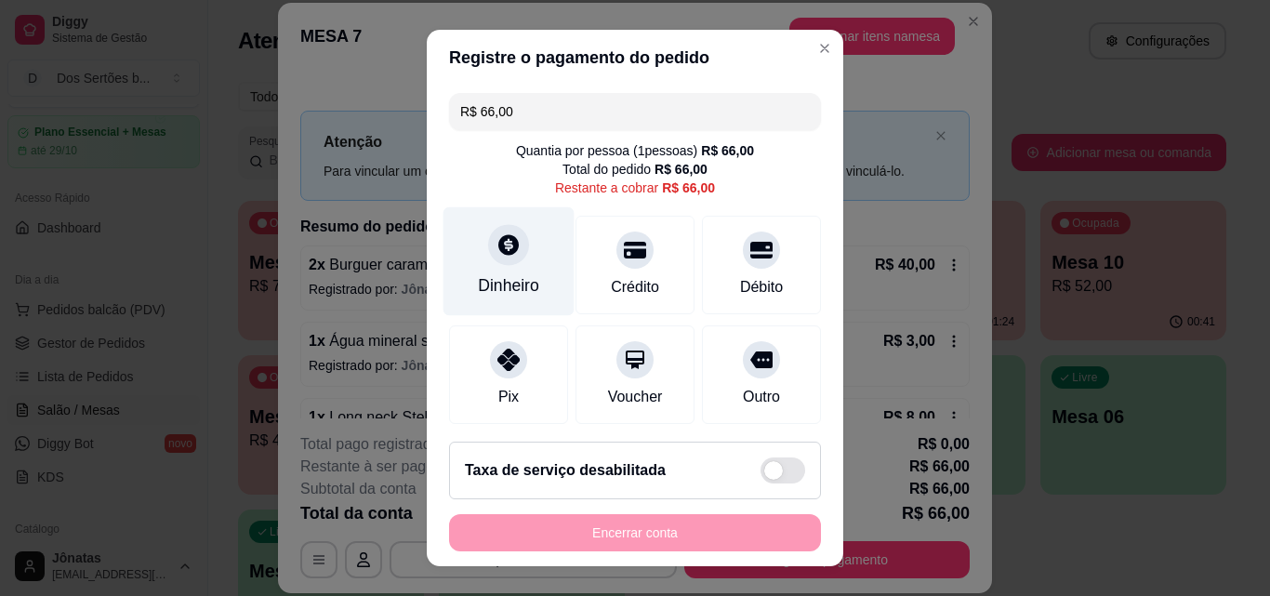
click at [488, 252] on div at bounding box center [508, 244] width 41 height 41
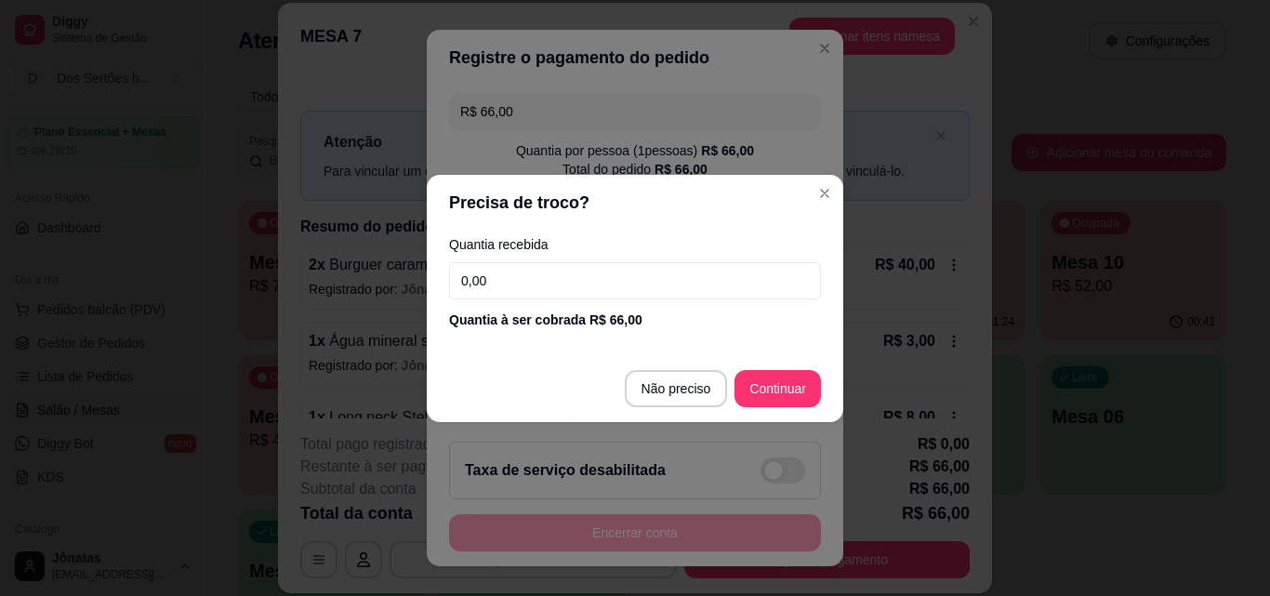
click at [506, 274] on input "0,00" at bounding box center [635, 280] width 372 height 37
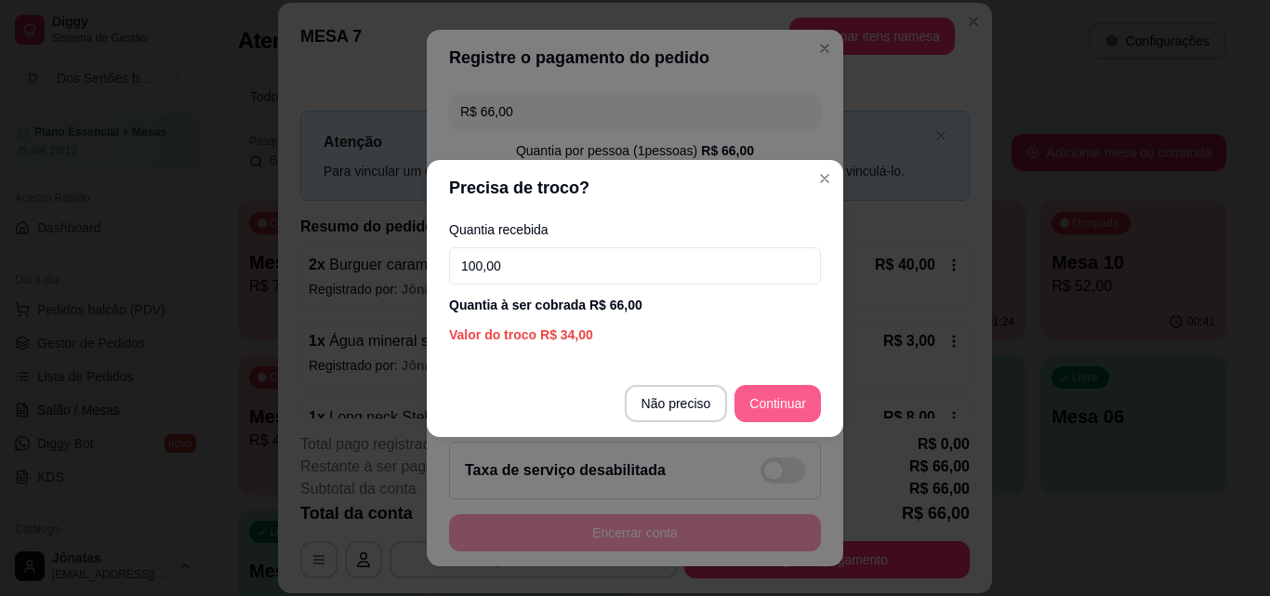
type input "100,00"
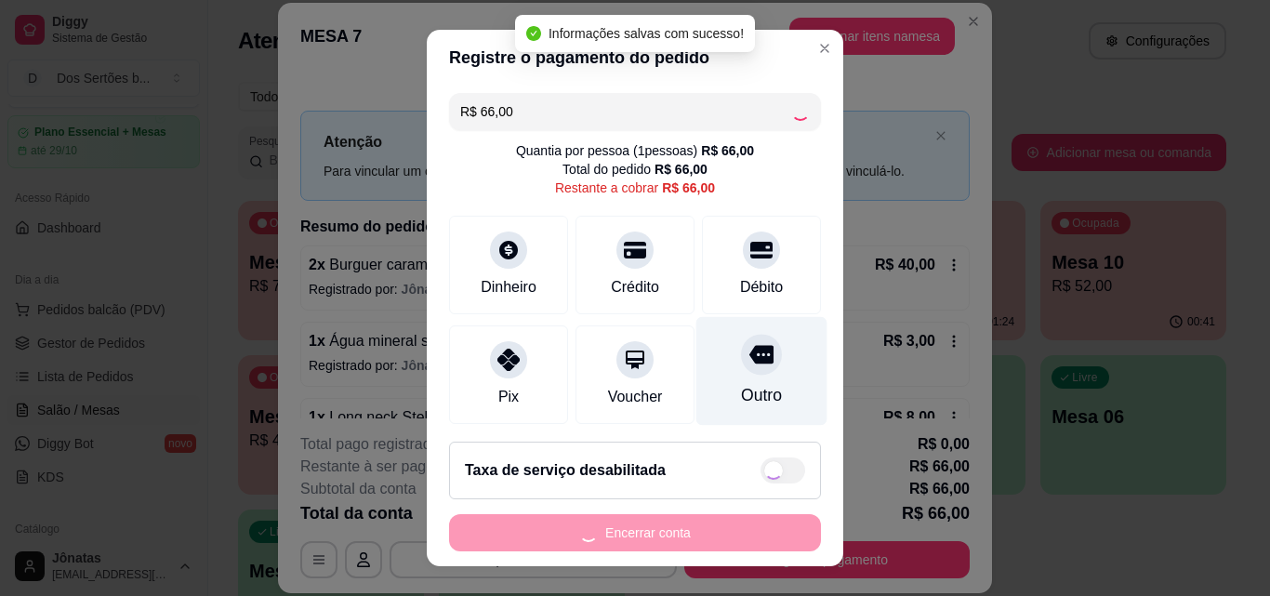
type input "R$ 0,00"
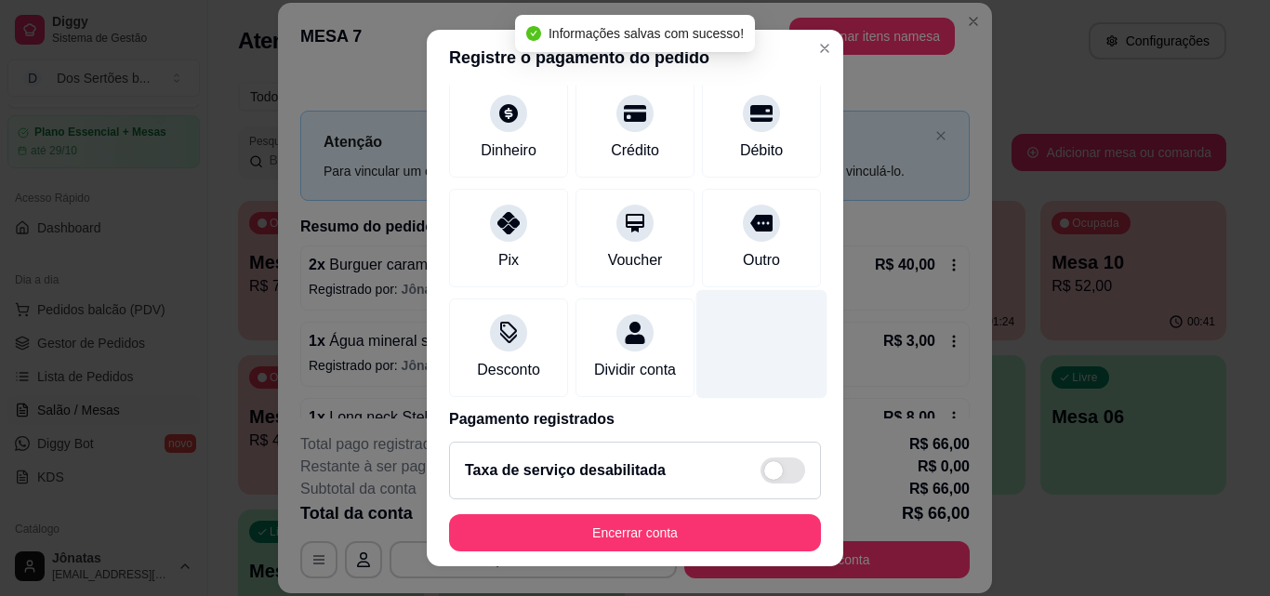
scroll to position [215, 0]
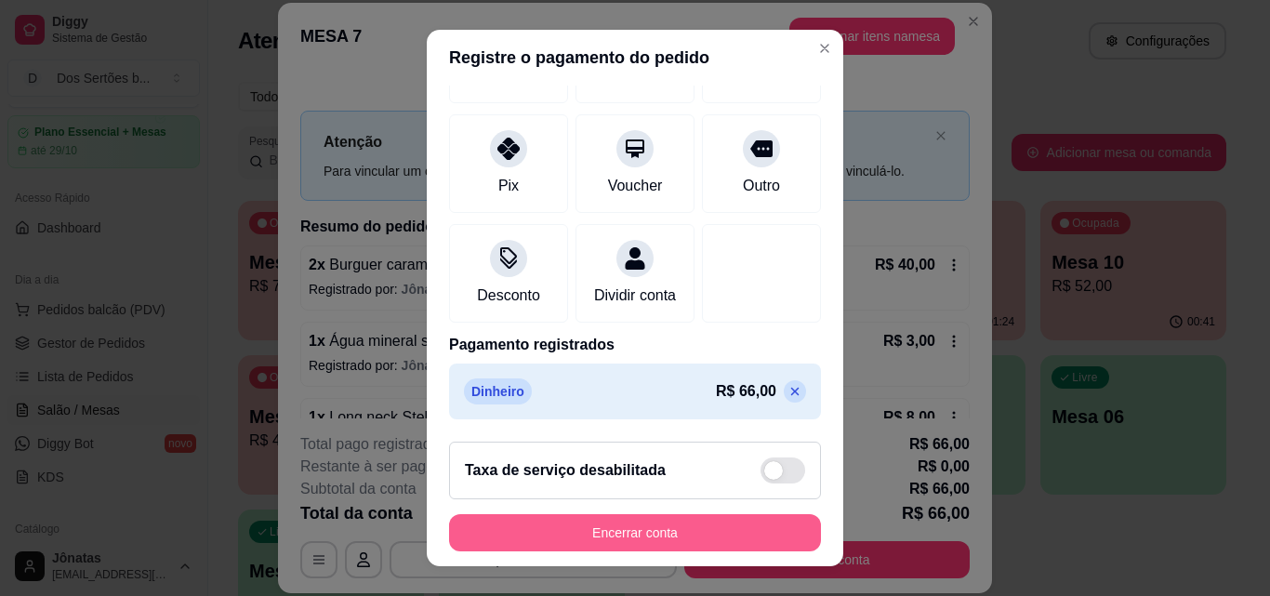
click at [695, 522] on button "Encerrar conta" at bounding box center [635, 532] width 372 height 37
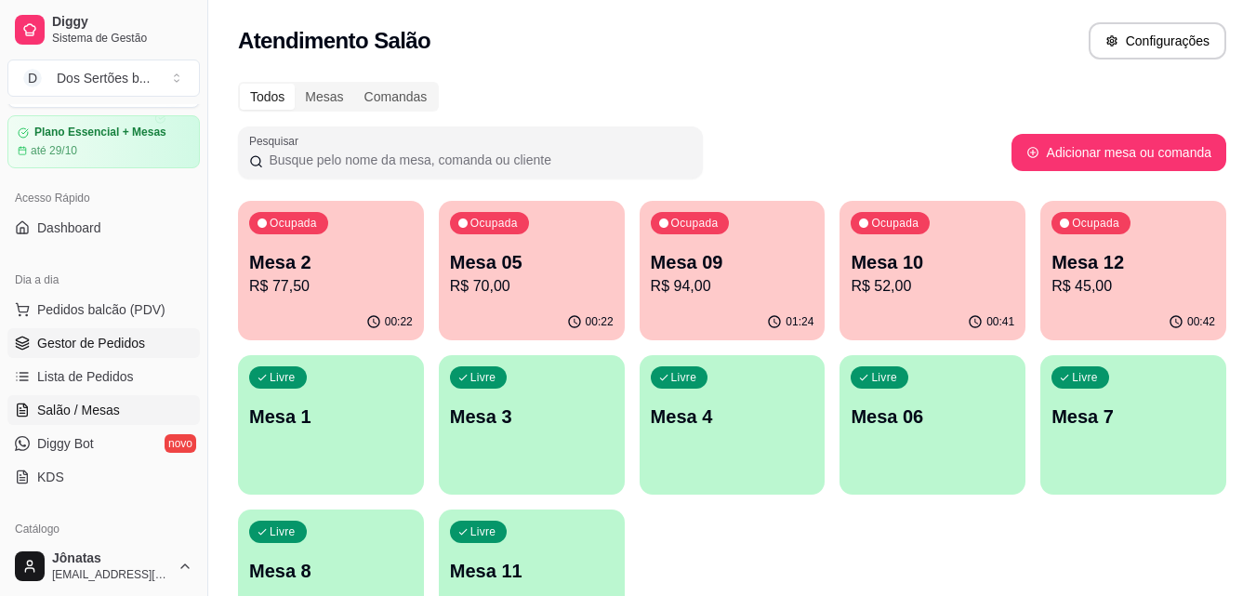
click at [54, 348] on span "Gestor de Pedidos" at bounding box center [91, 343] width 108 height 19
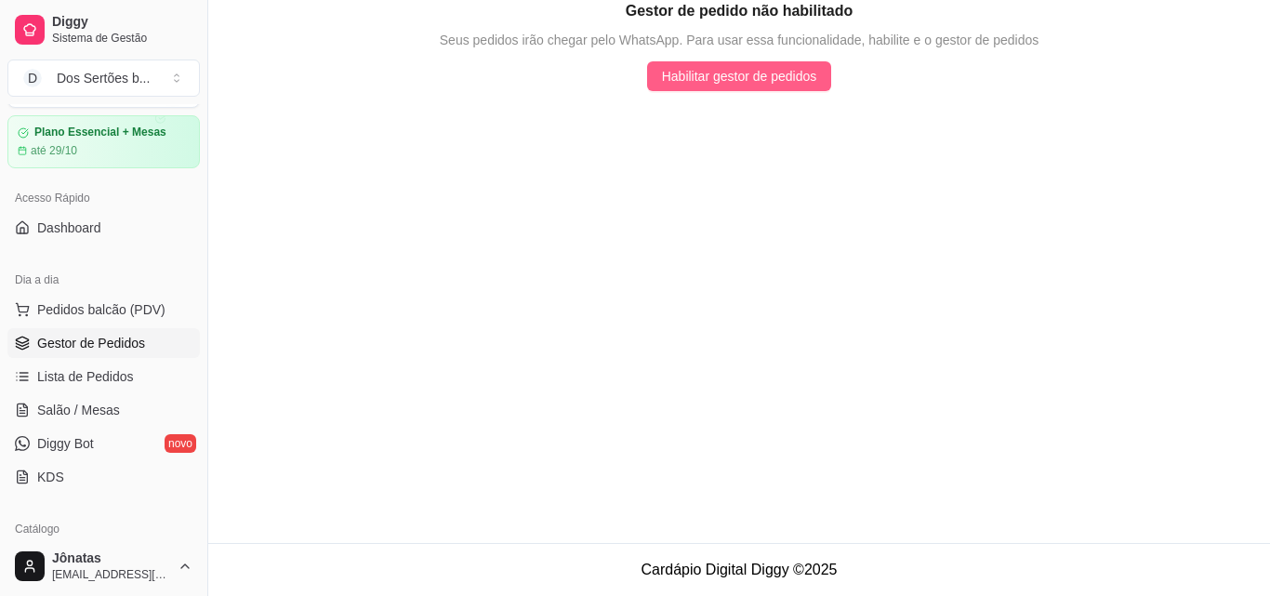
click at [698, 67] on span "Habilitar gestor de pedidos" at bounding box center [739, 76] width 155 height 20
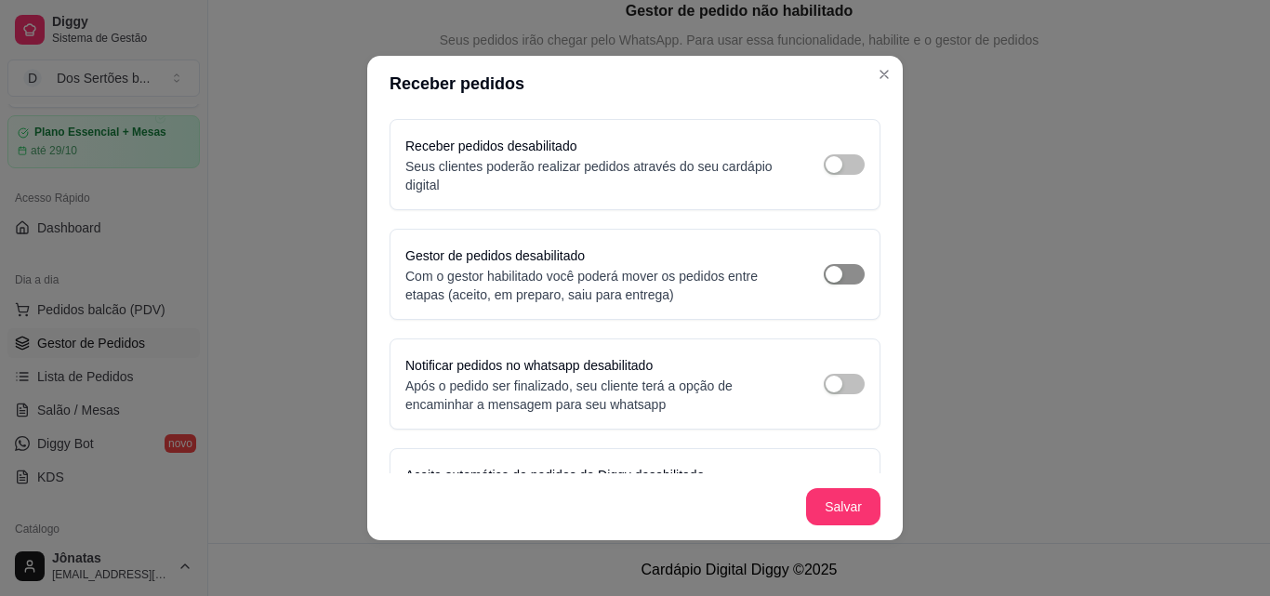
click at [827, 266] on span "button" at bounding box center [844, 274] width 41 height 20
click at [828, 162] on span "button" at bounding box center [844, 164] width 41 height 20
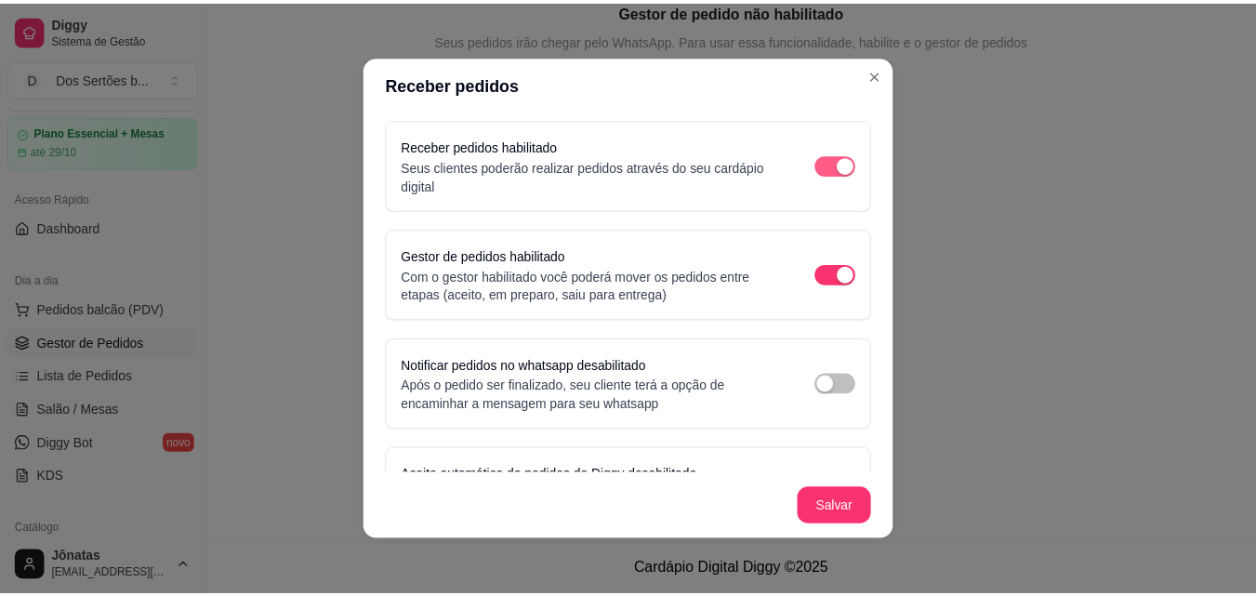
scroll to position [144, 0]
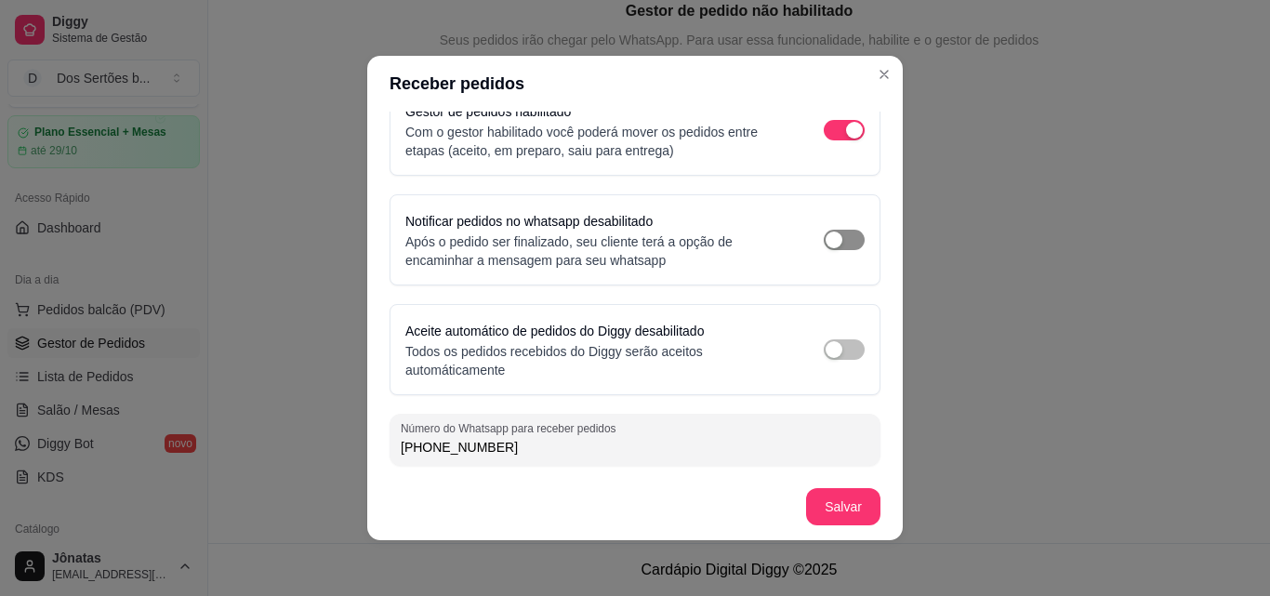
click at [829, 241] on span "button" at bounding box center [844, 240] width 41 height 20
click at [828, 350] on span "button" at bounding box center [844, 349] width 41 height 20
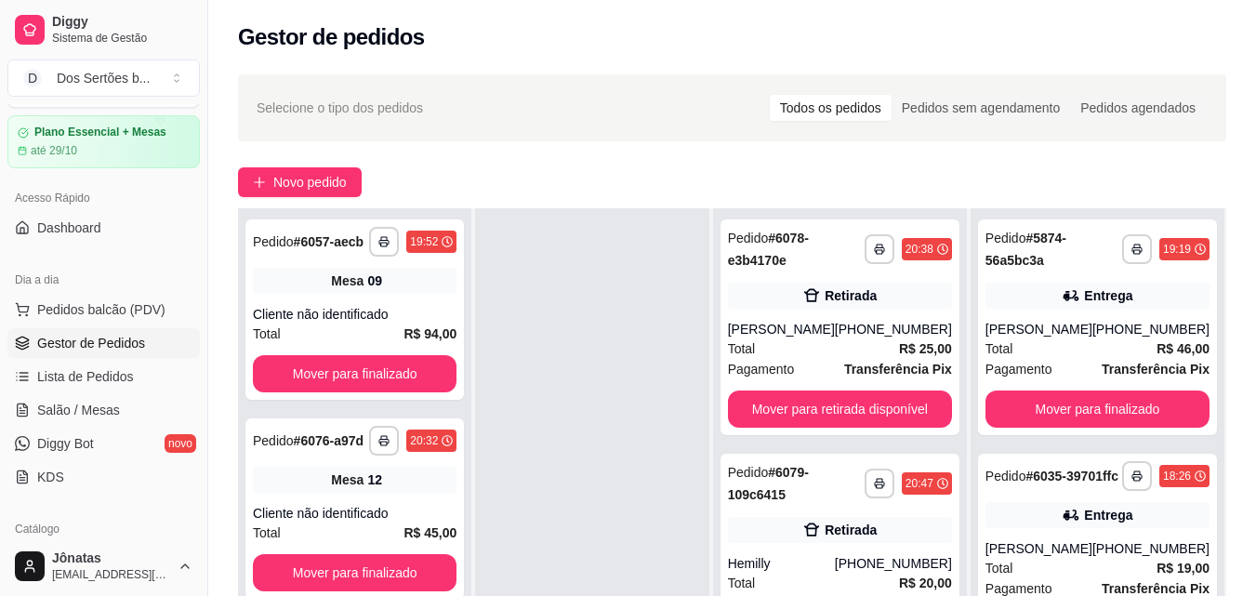
scroll to position [284, 0]
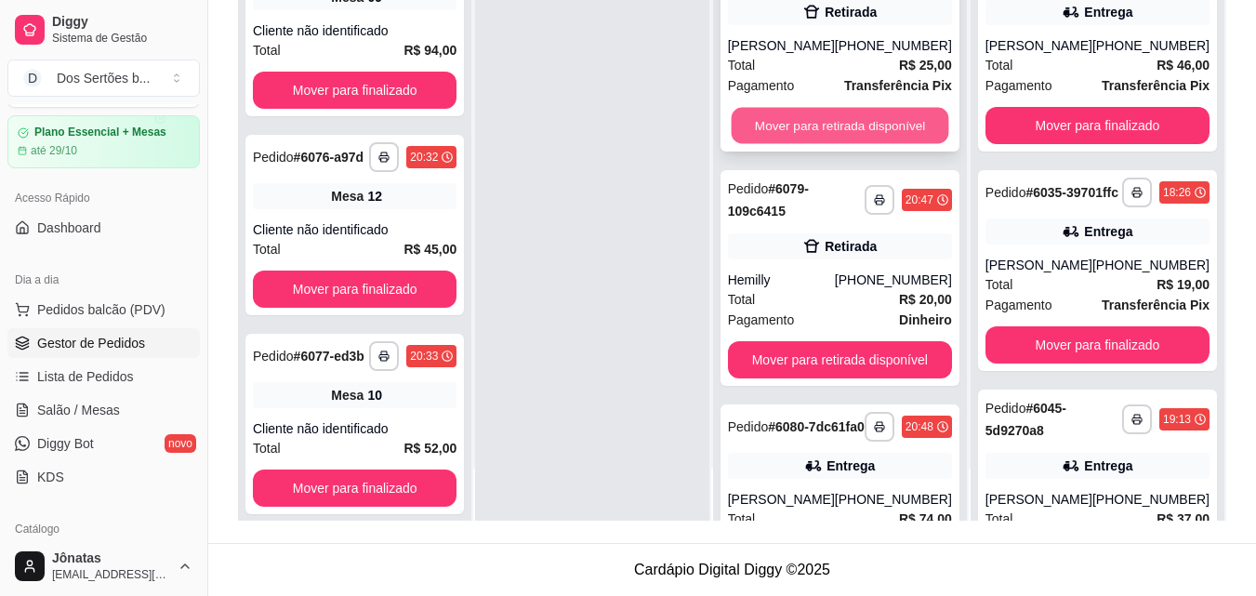
click at [801, 120] on button "Mover para retirada disponível" at bounding box center [840, 126] width 218 height 36
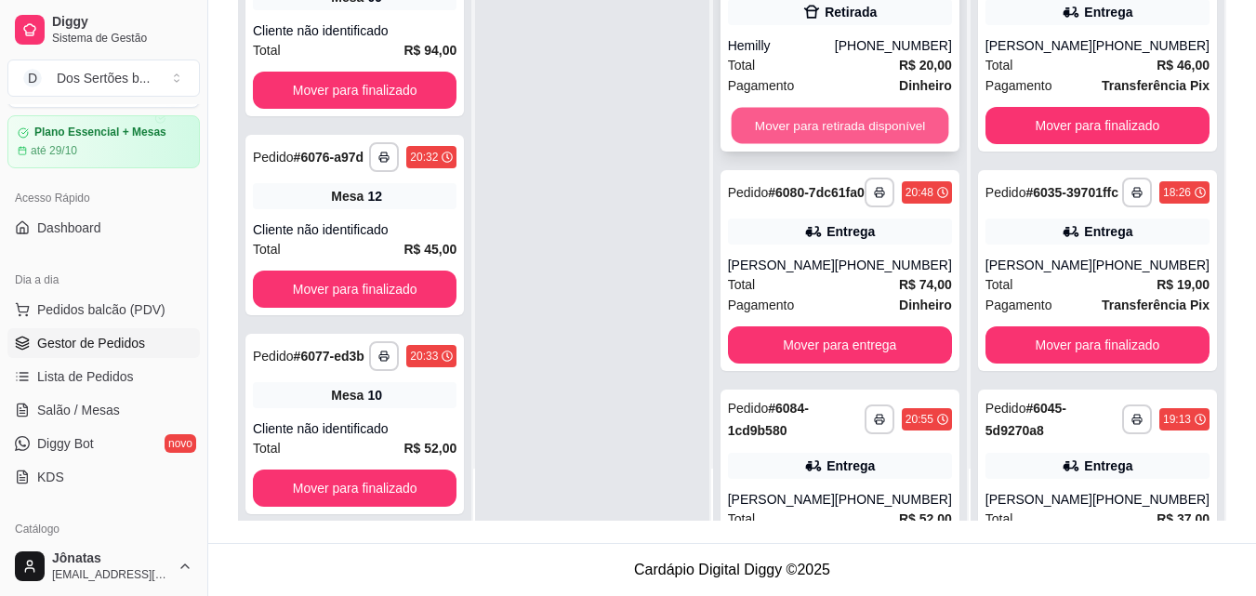
click at [821, 116] on button "Mover para retirada disponível" at bounding box center [840, 126] width 218 height 36
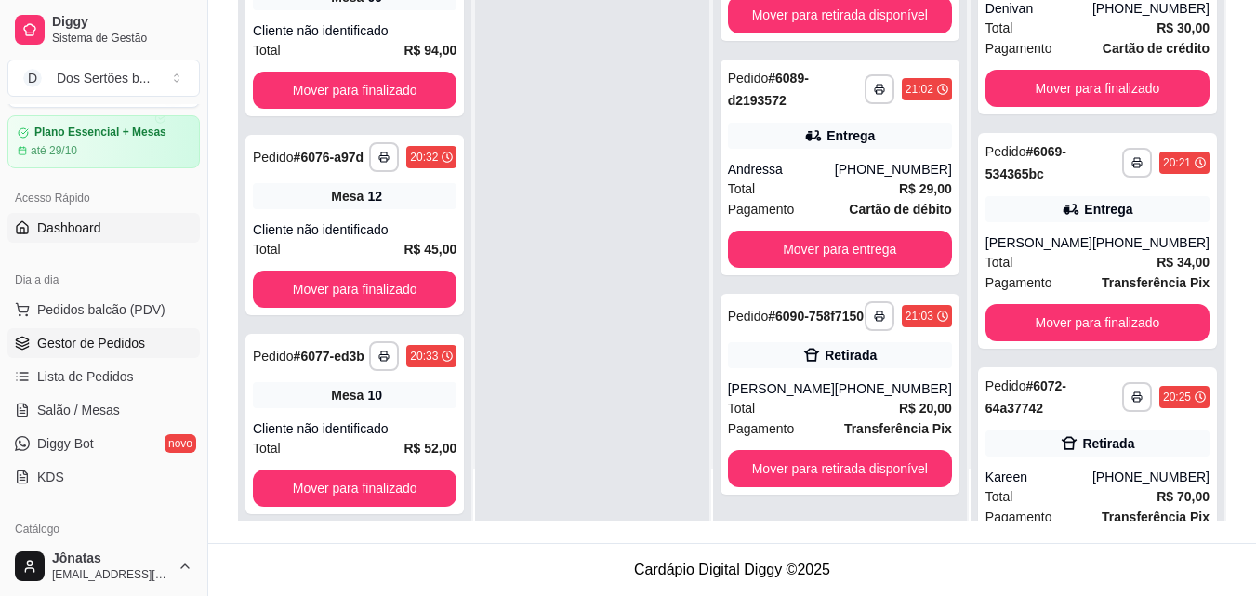
scroll to position [0, 0]
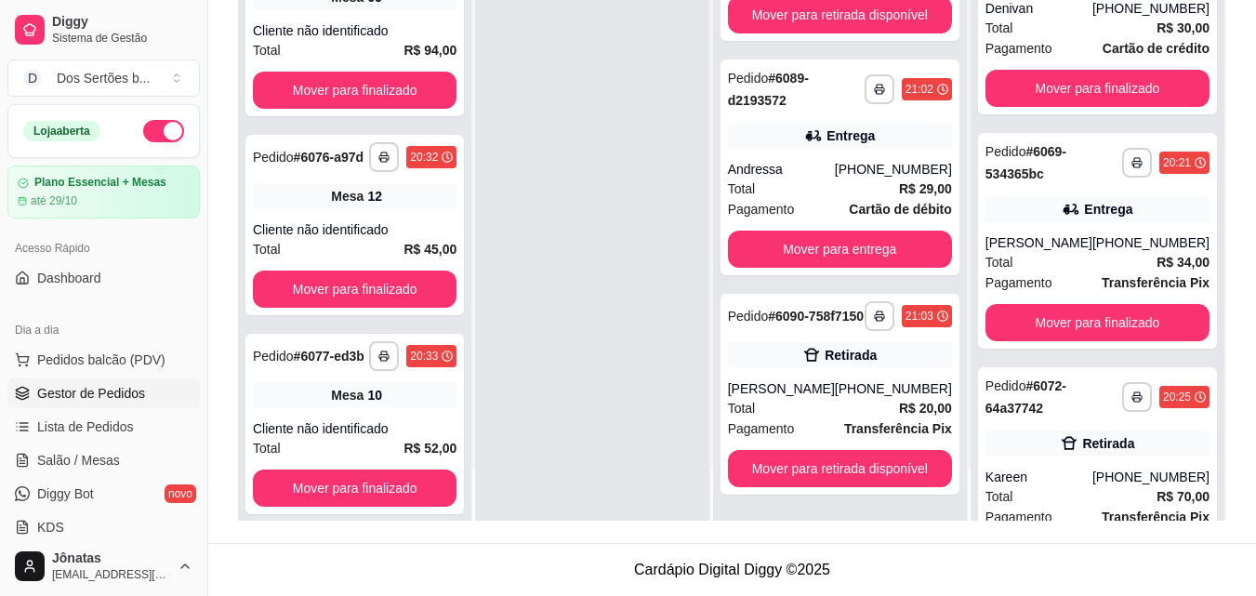
click at [151, 126] on button "button" at bounding box center [163, 131] width 41 height 22
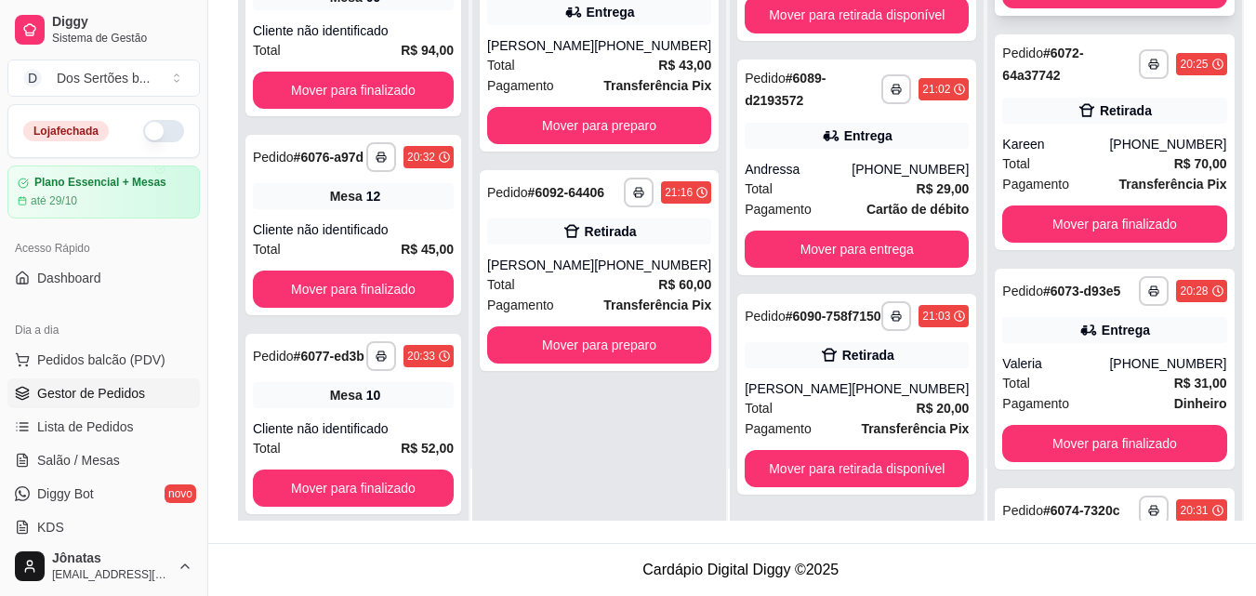
scroll to position [1718, 0]
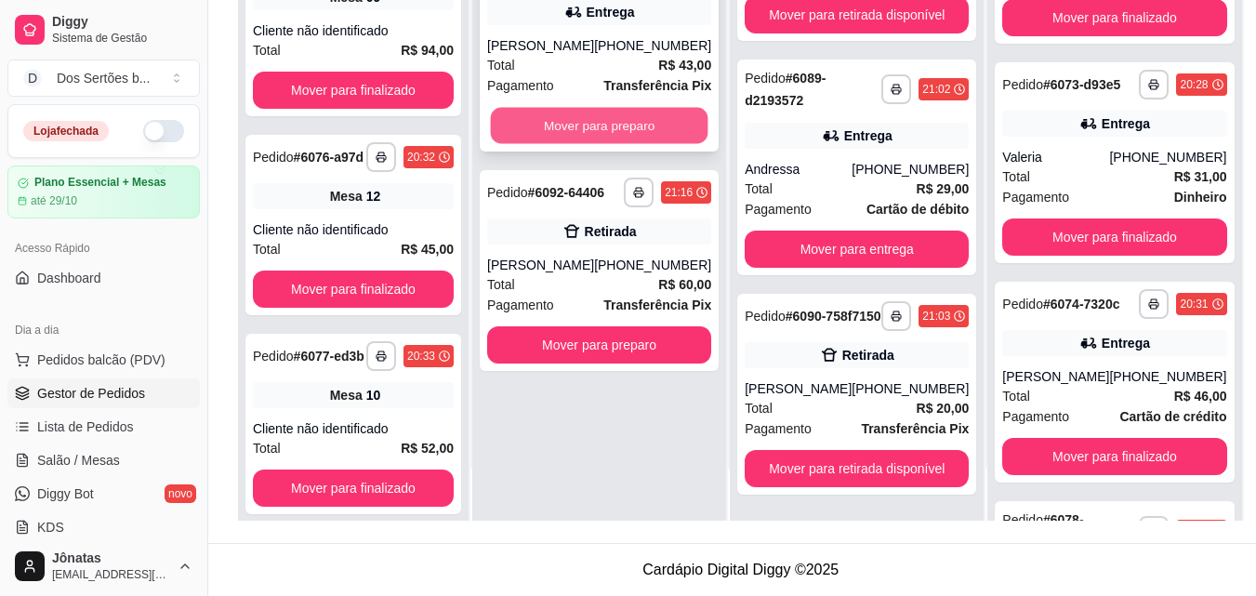
click at [610, 139] on button "Mover para preparo" at bounding box center [600, 126] width 218 height 36
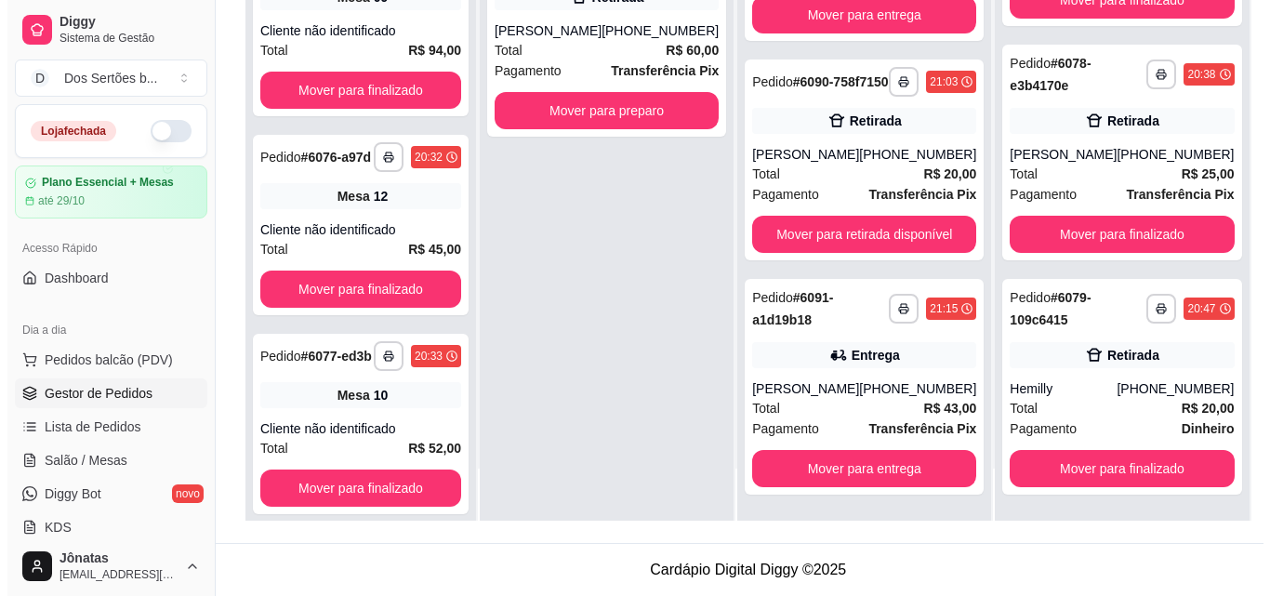
scroll to position [2234, 0]
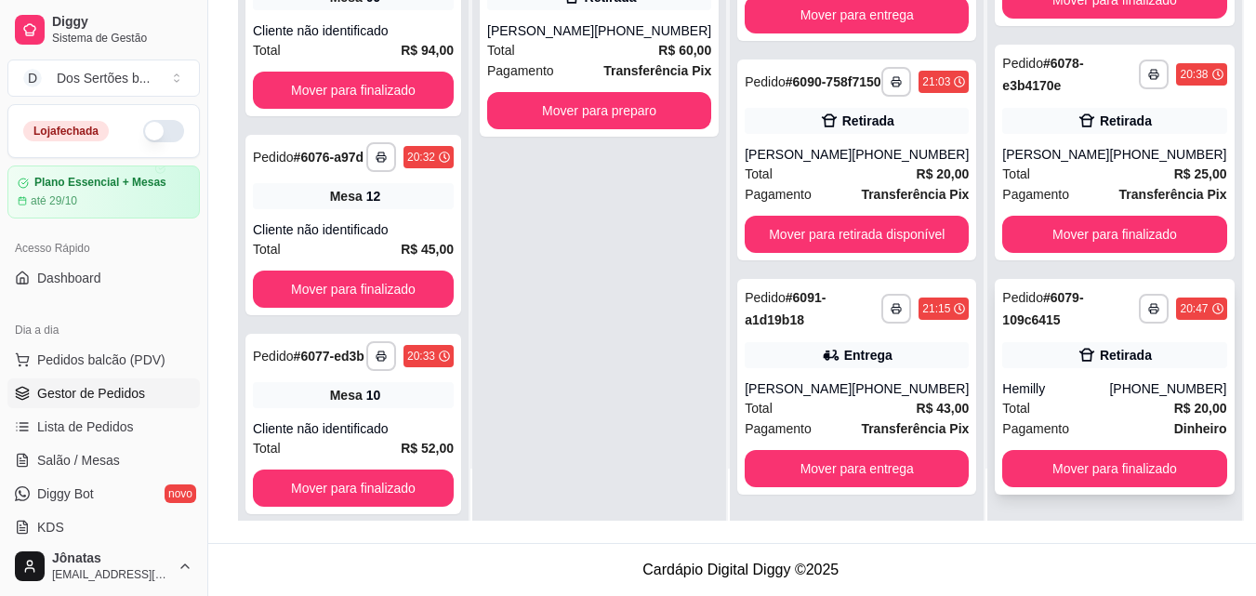
click at [1161, 383] on div "[PHONE_NUMBER]" at bounding box center [1167, 388] width 117 height 19
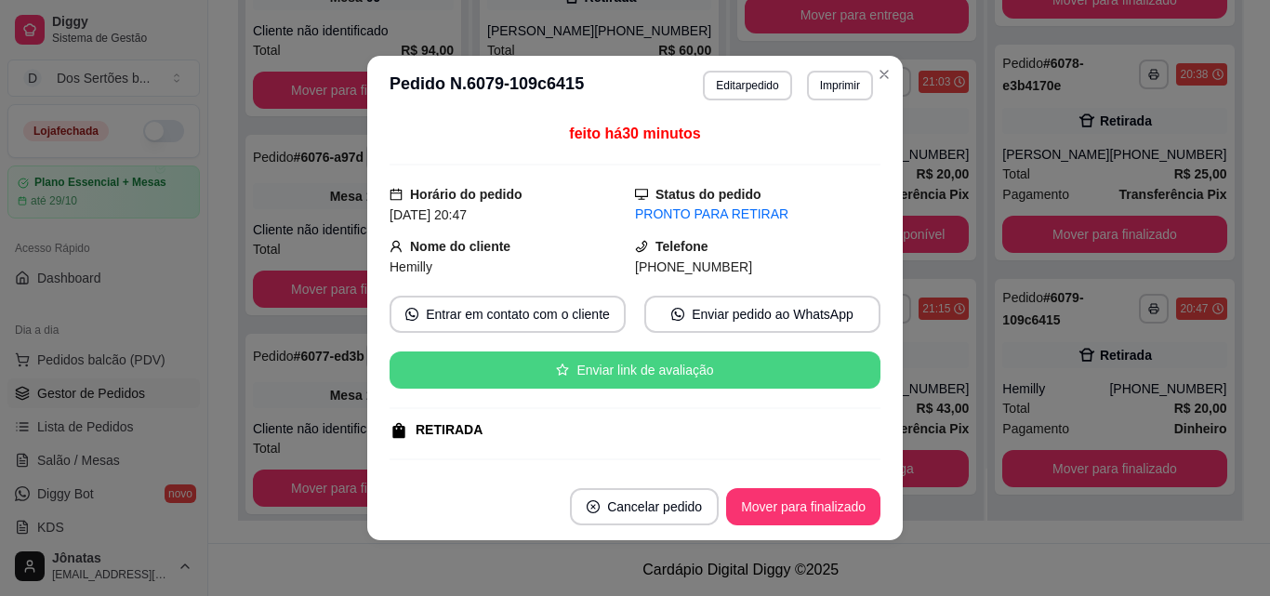
scroll to position [234, 0]
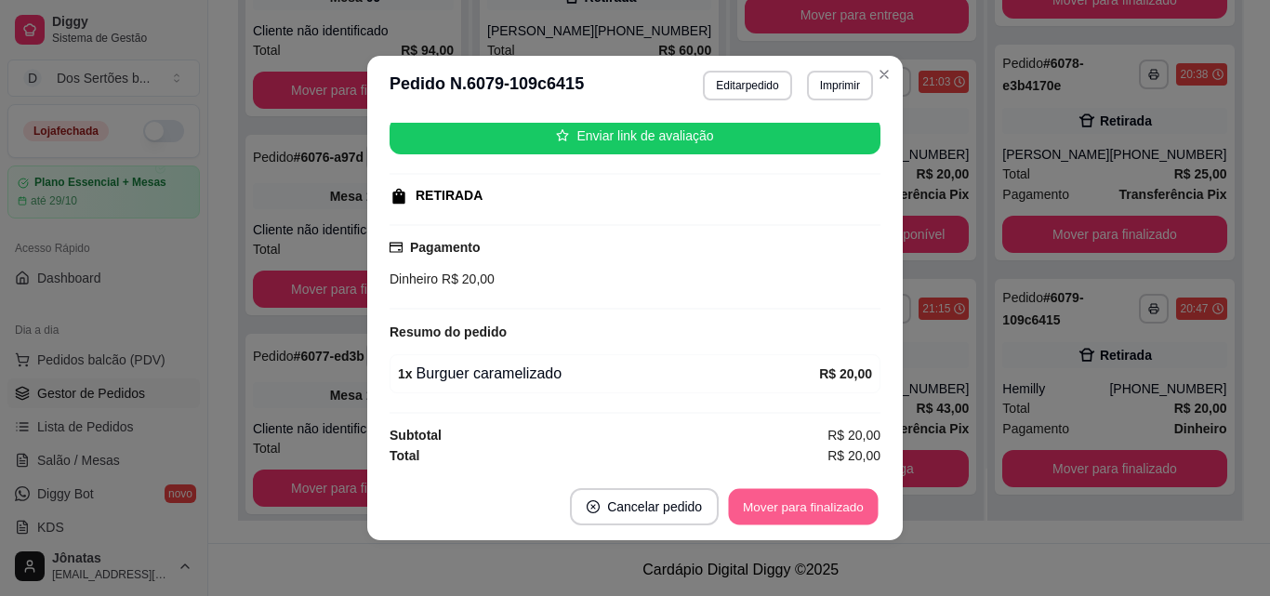
click at [787, 499] on button "Mover para finalizado" at bounding box center [804, 507] width 150 height 36
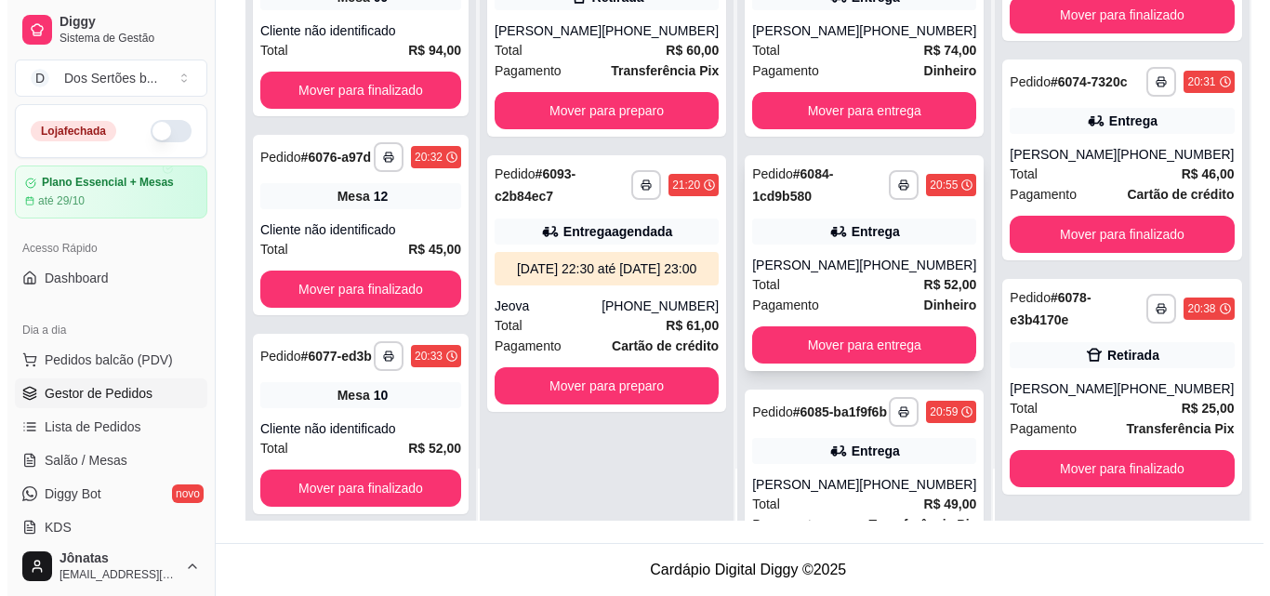
scroll to position [478, 0]
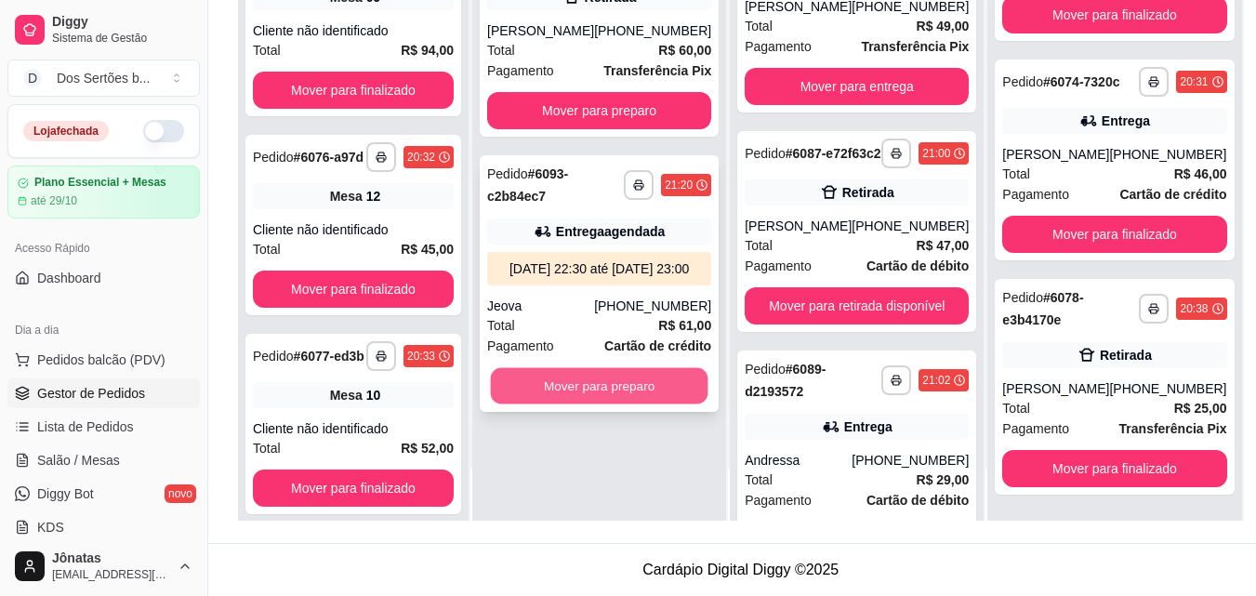
click at [584, 404] on button "Mover para preparo" at bounding box center [600, 386] width 218 height 36
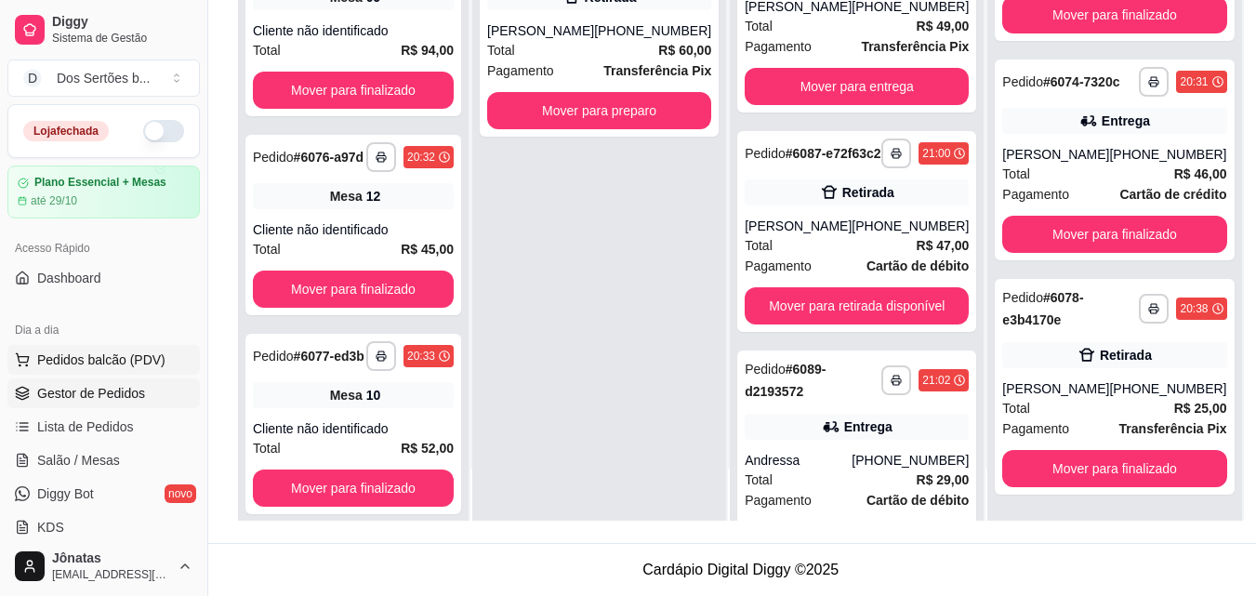
click at [42, 368] on span "Pedidos balcão (PDV)" at bounding box center [101, 360] width 128 height 19
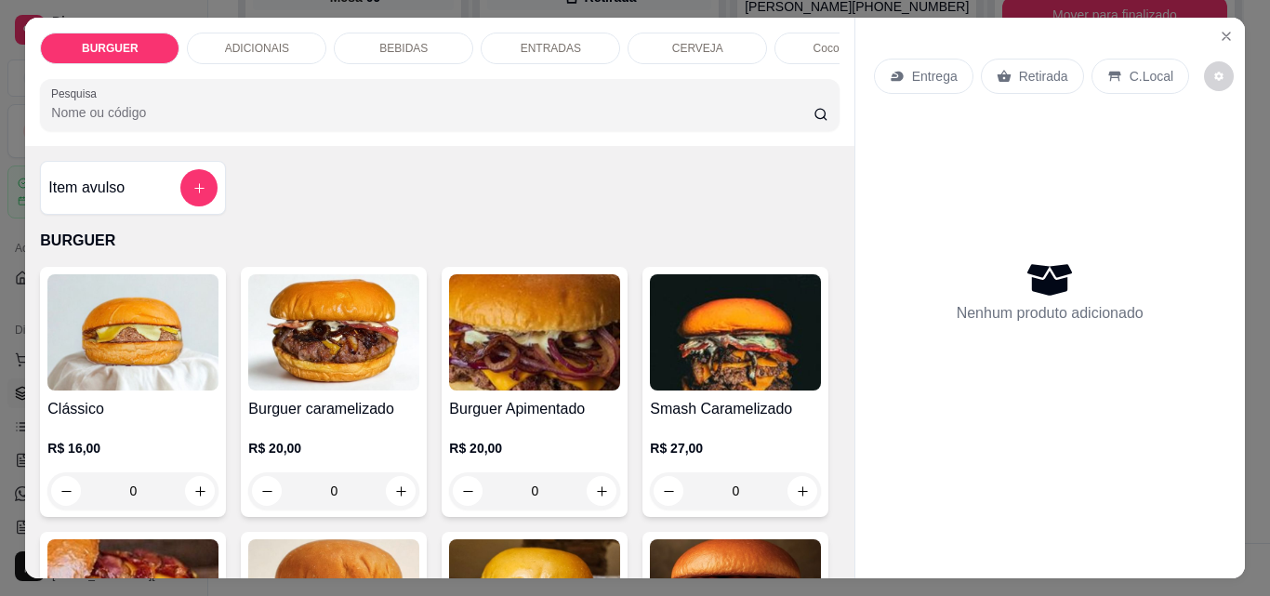
scroll to position [255, 0]
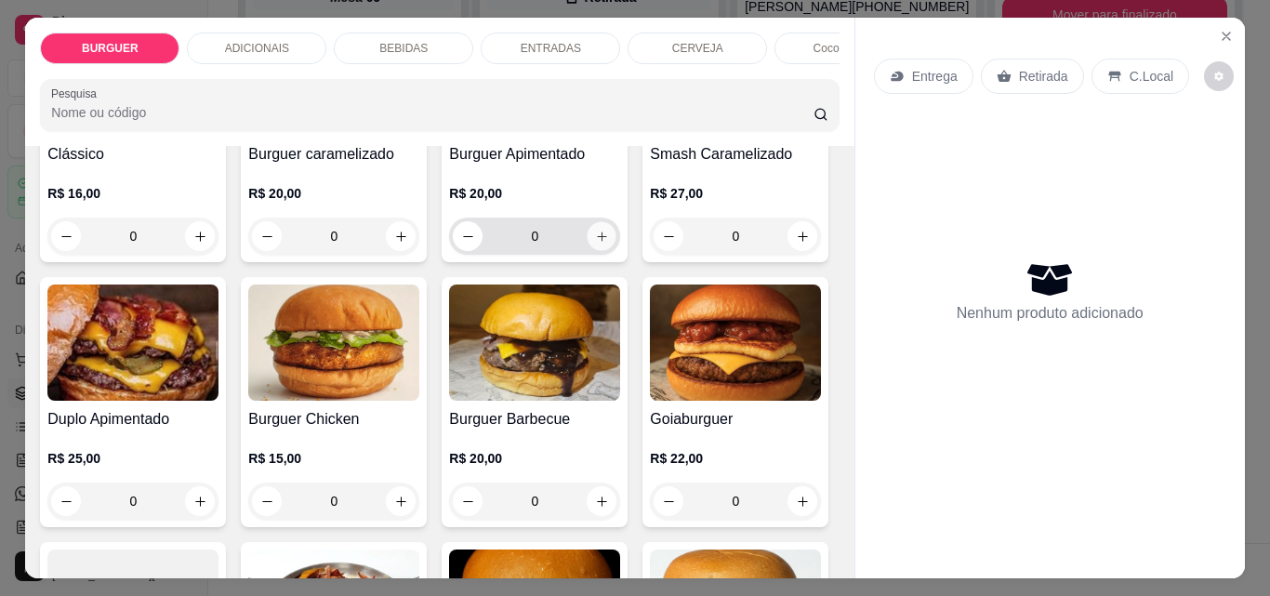
click at [595, 239] on icon "increase-product-quantity" at bounding box center [602, 237] width 14 height 14
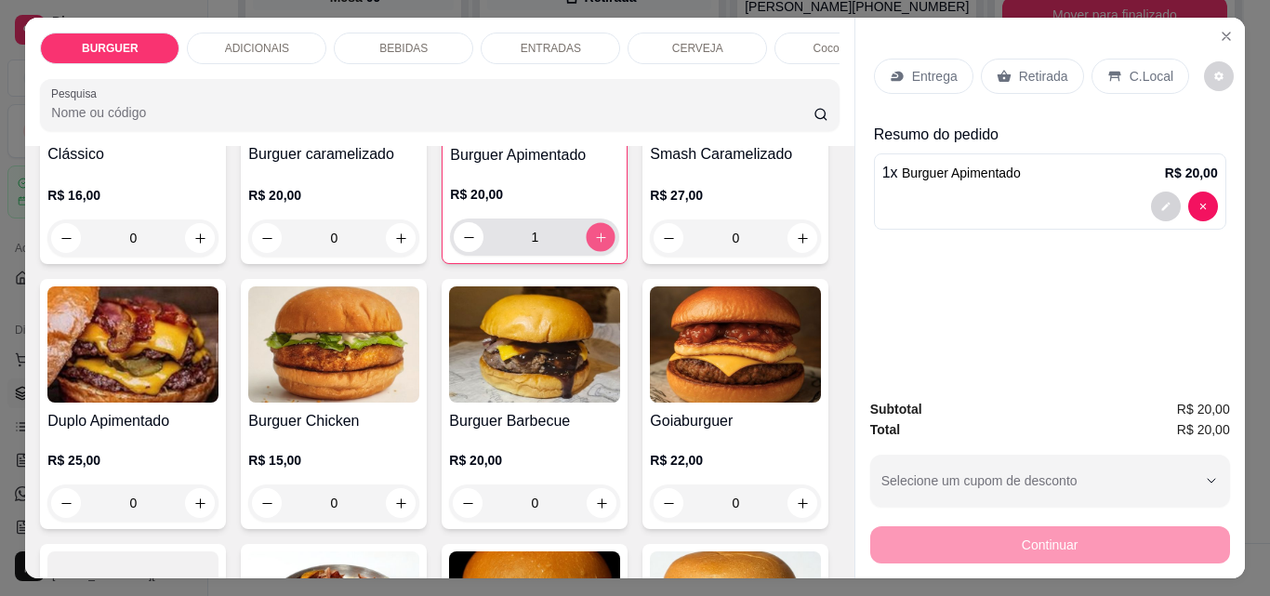
click at [596, 240] on icon "increase-product-quantity" at bounding box center [600, 236] width 9 height 9
type input "2"
click at [1160, 202] on icon "decrease-product-quantity" at bounding box center [1165, 206] width 11 height 11
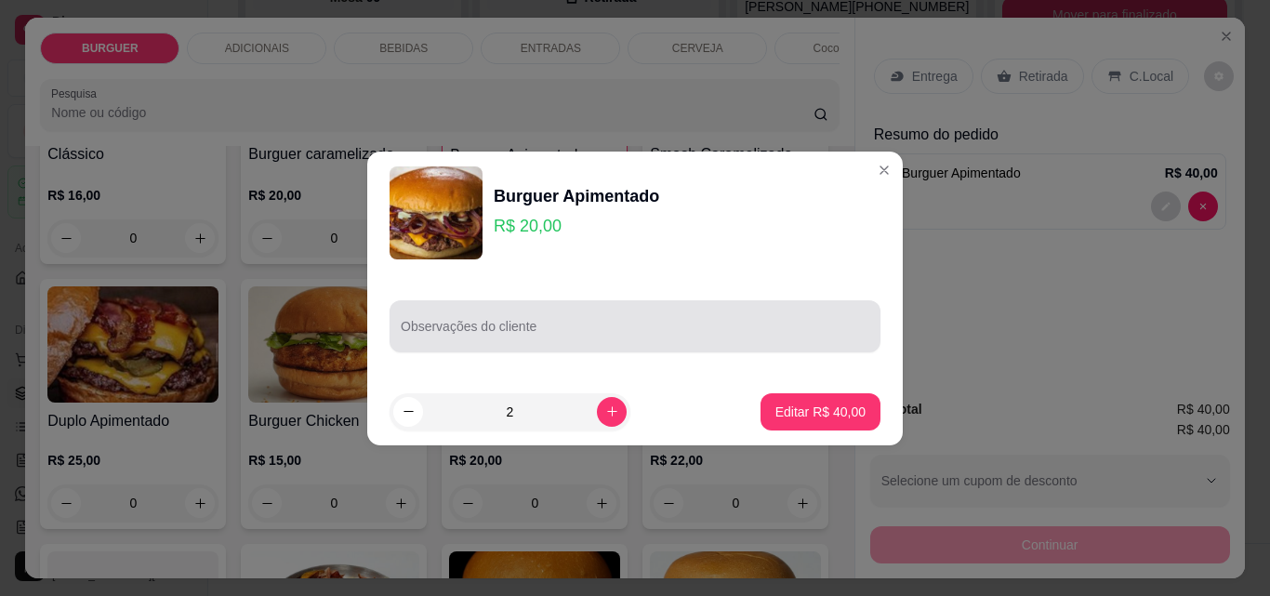
click at [580, 314] on div at bounding box center [635, 326] width 469 height 37
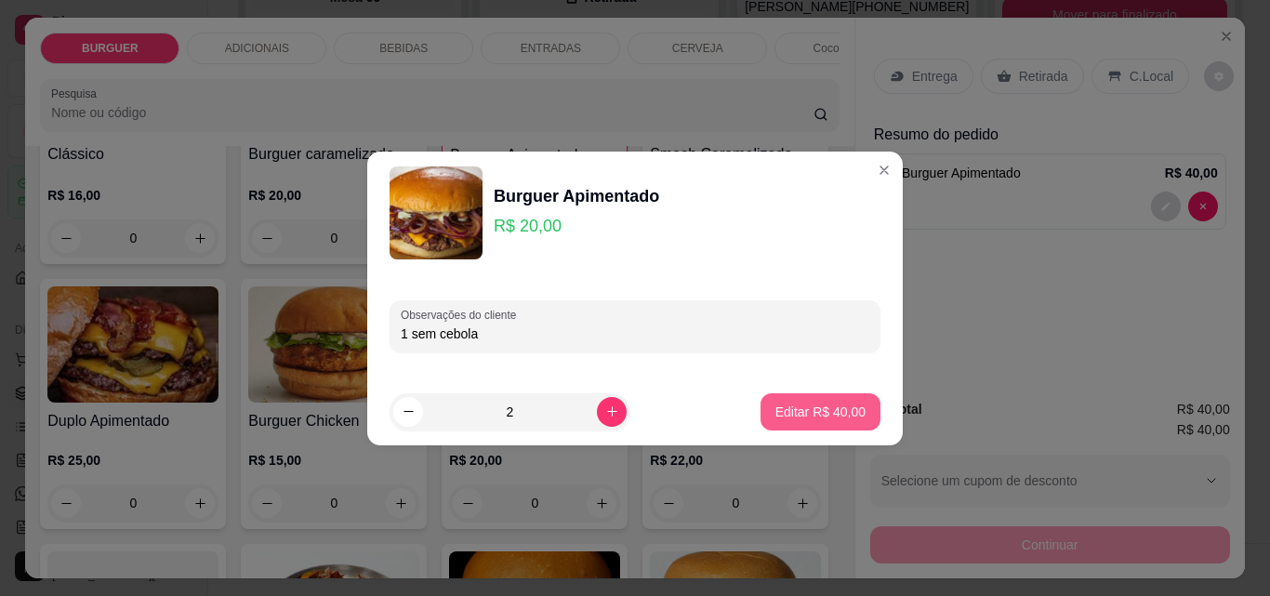
type input "1 sem cebola"
click at [798, 411] on p "Editar R$ 40,00" at bounding box center [819, 412] width 87 height 18
type input "0"
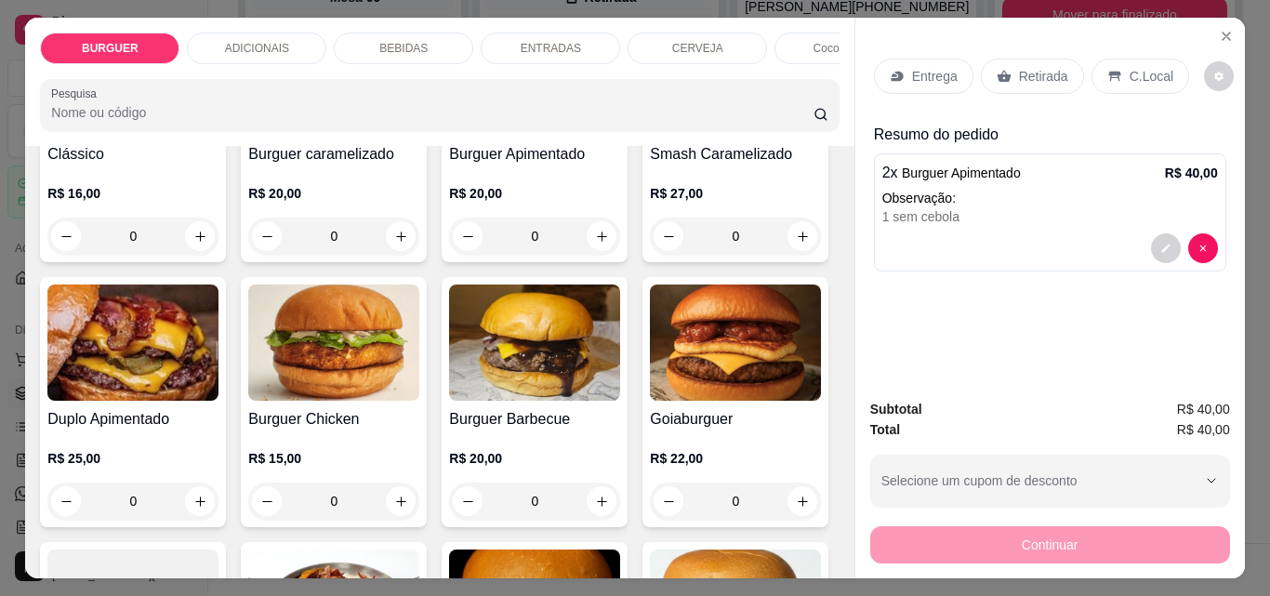
click at [924, 73] on p "Entrega" at bounding box center [935, 76] width 46 height 19
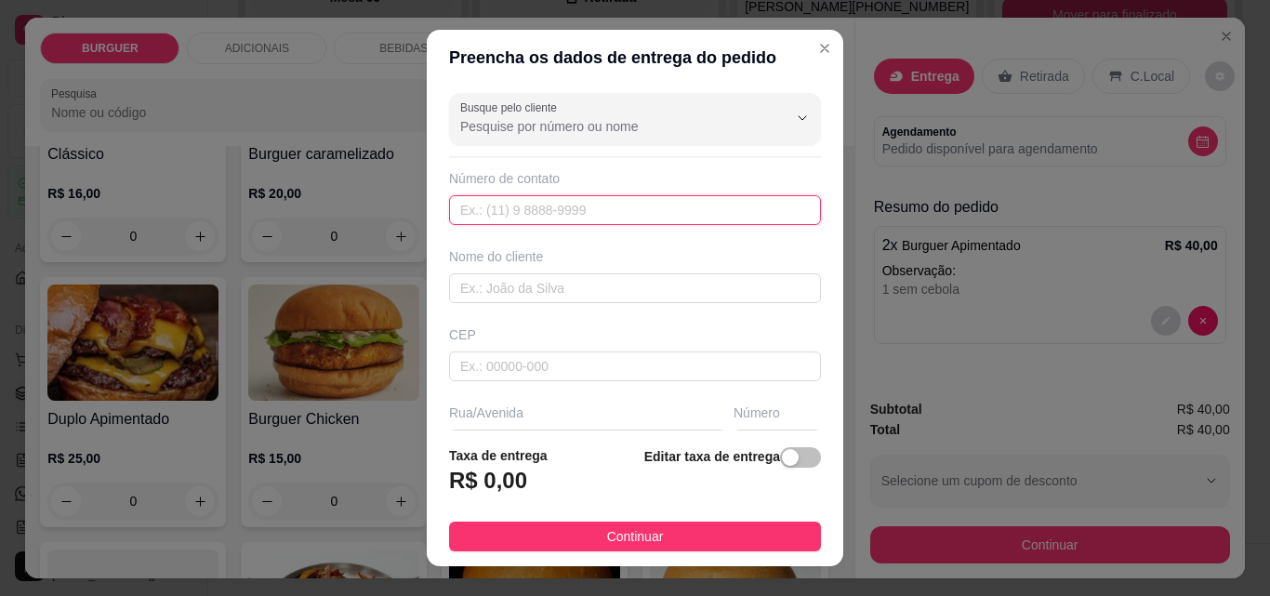
click at [522, 214] on input "text" at bounding box center [635, 210] width 372 height 30
type input "[PHONE_NUMBER]"
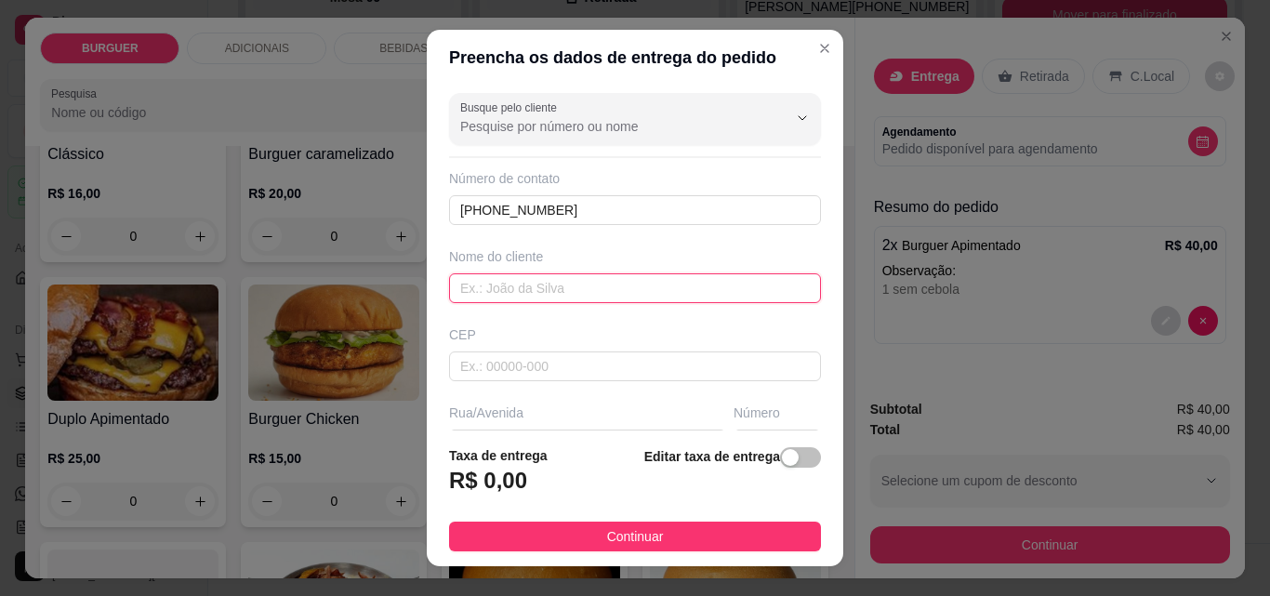
click at [550, 295] on input "text" at bounding box center [635, 288] width 372 height 30
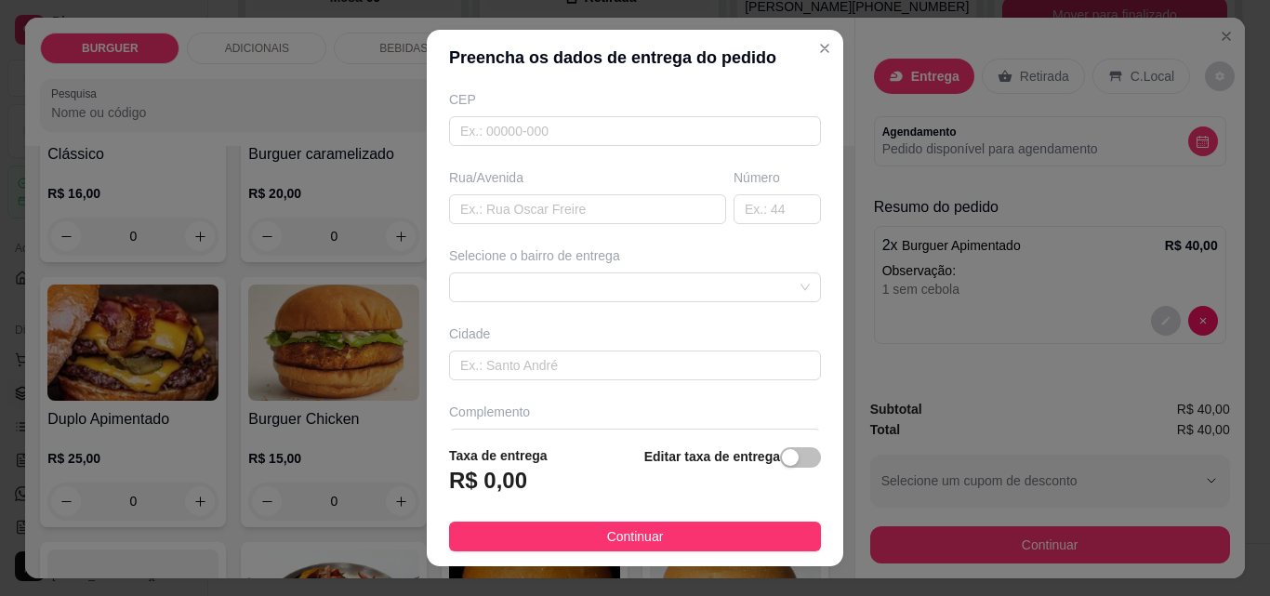
scroll to position [241, 0]
click at [534, 281] on div at bounding box center [635, 282] width 372 height 30
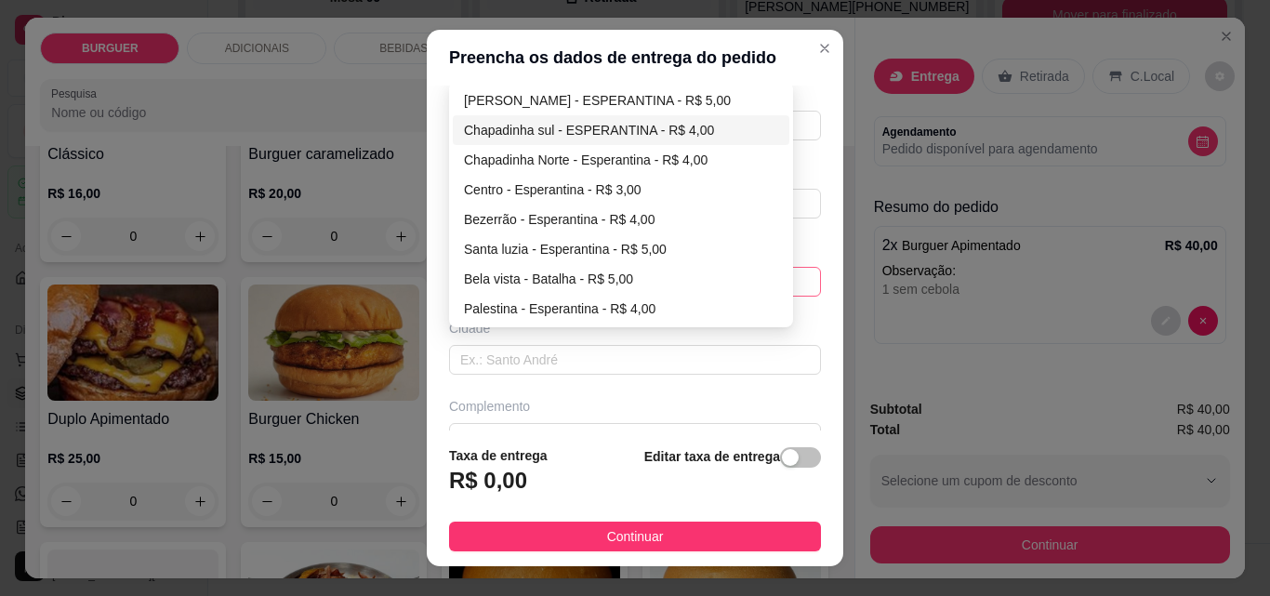
type input "[PERSON_NAME]"
click at [476, 127] on div "Chapadinha sul - ESPERANTINA - R$ 4,00" at bounding box center [621, 130] width 314 height 20
type input "ESPERANTINA"
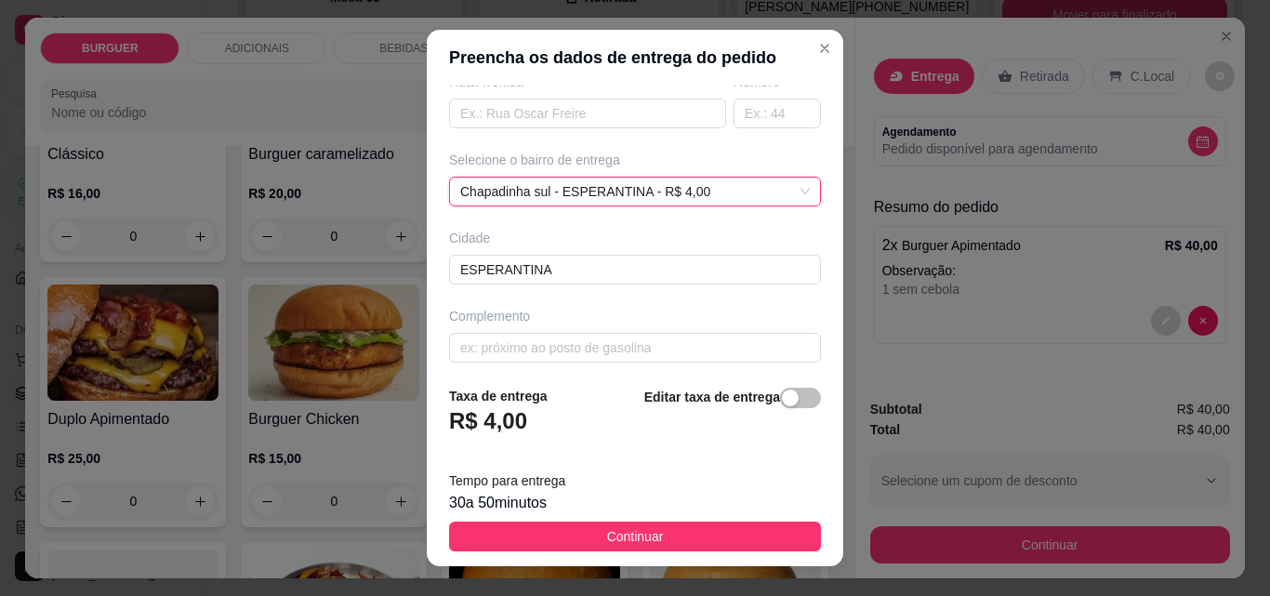
scroll to position [341, 0]
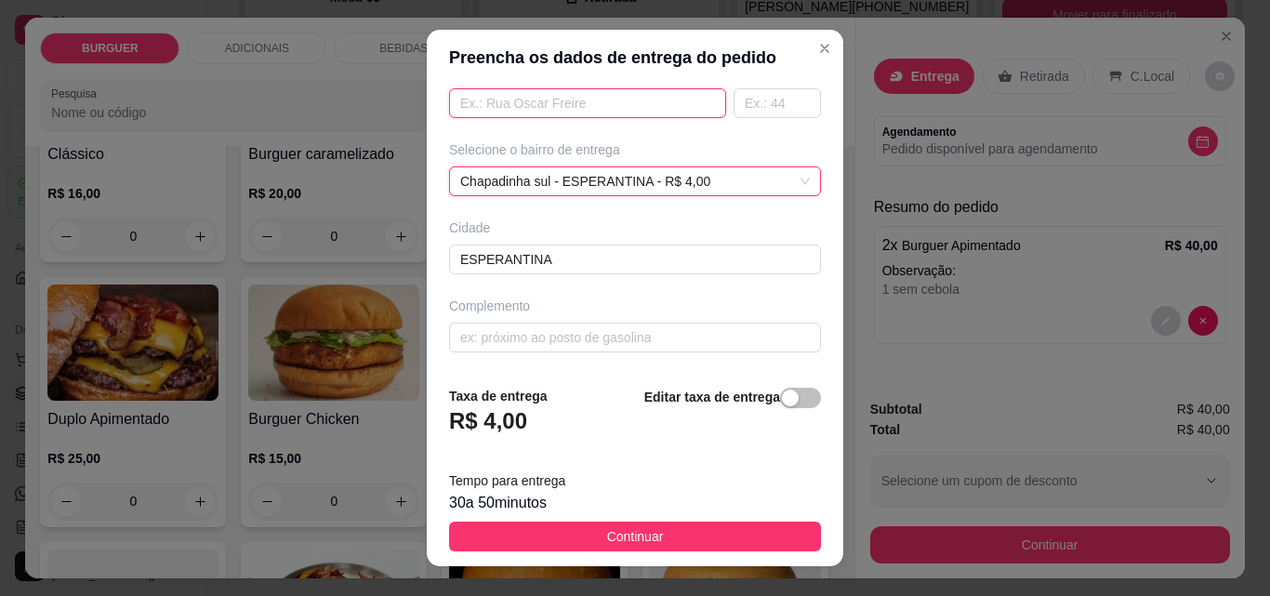
click at [466, 99] on input "text" at bounding box center [587, 103] width 277 height 30
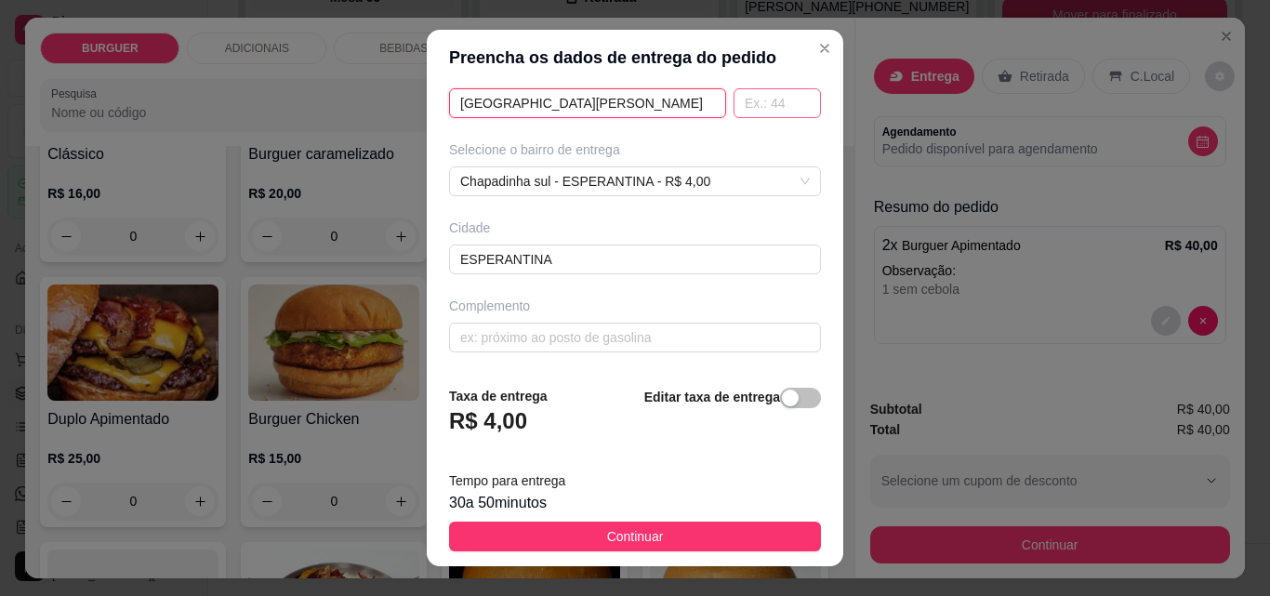
type input "[GEOGRAPHIC_DATA][PERSON_NAME]"
click at [734, 99] on input "text" at bounding box center [777, 103] width 87 height 30
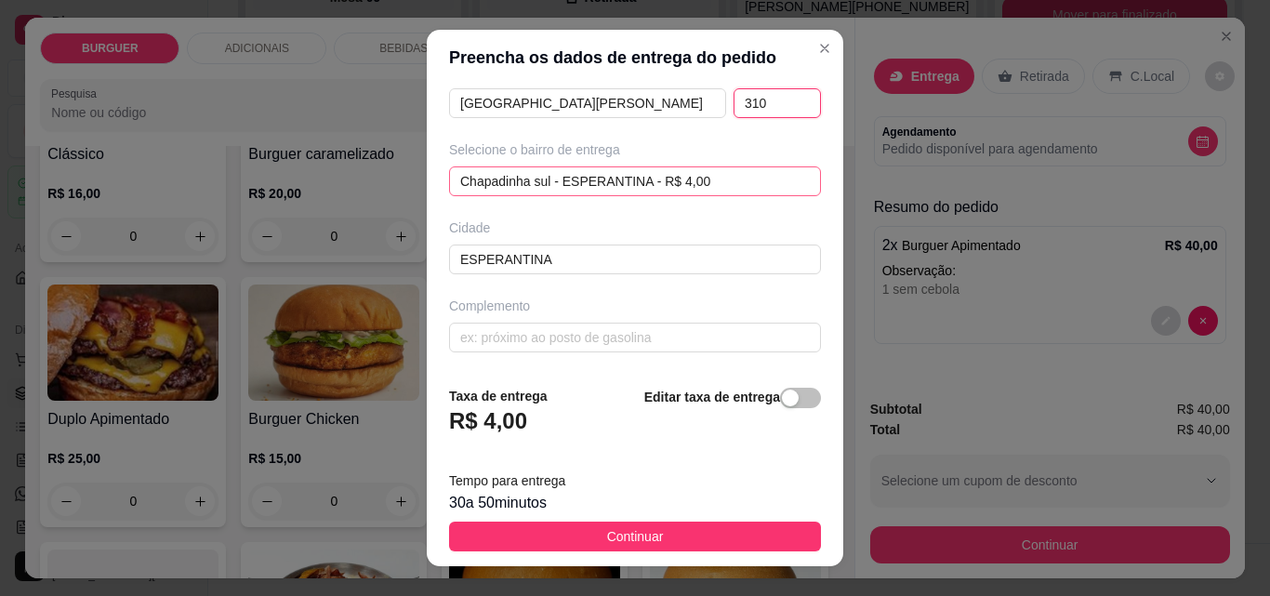
scroll to position [30, 0]
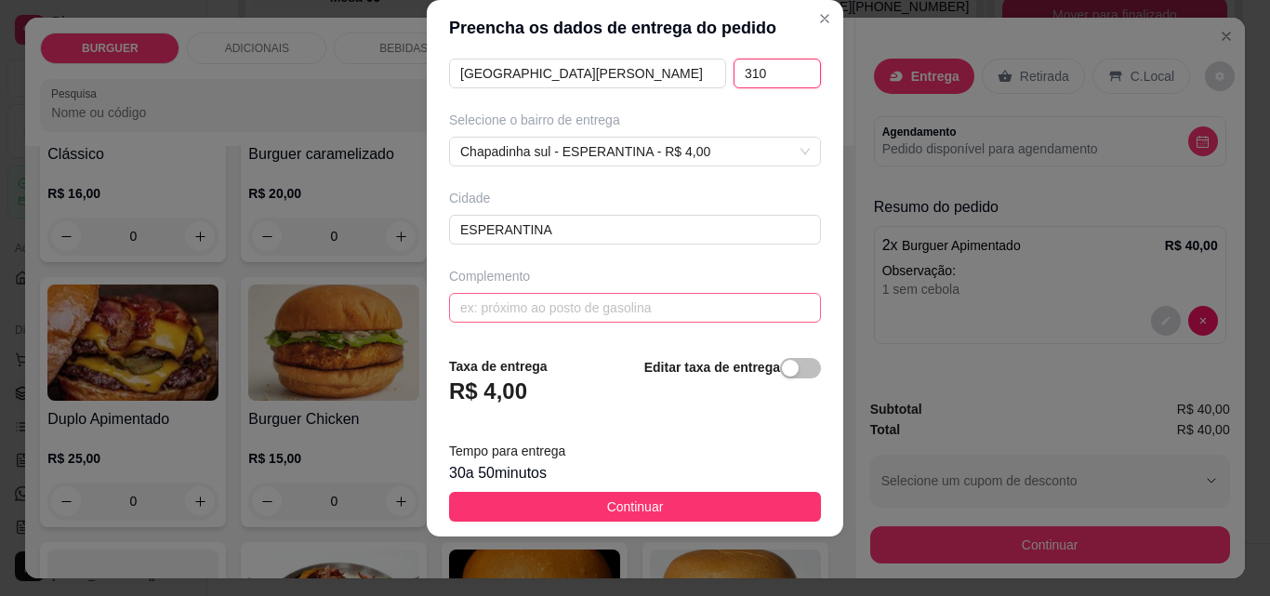
type input "310"
click at [464, 306] on input "text" at bounding box center [635, 308] width 372 height 30
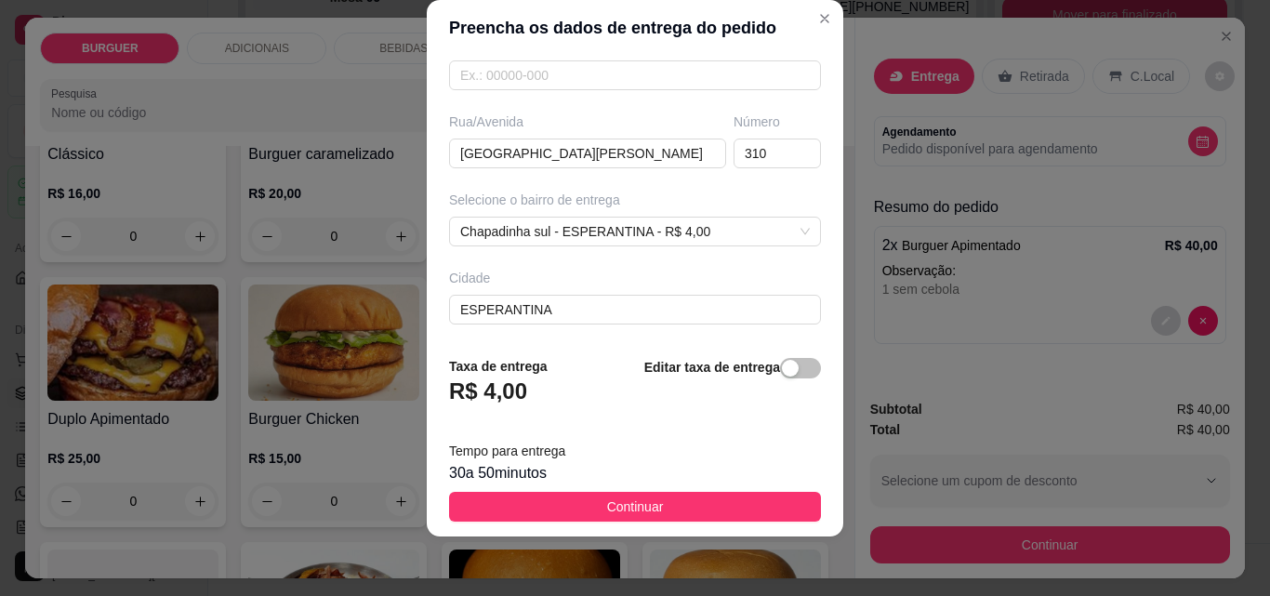
scroll to position [341, 0]
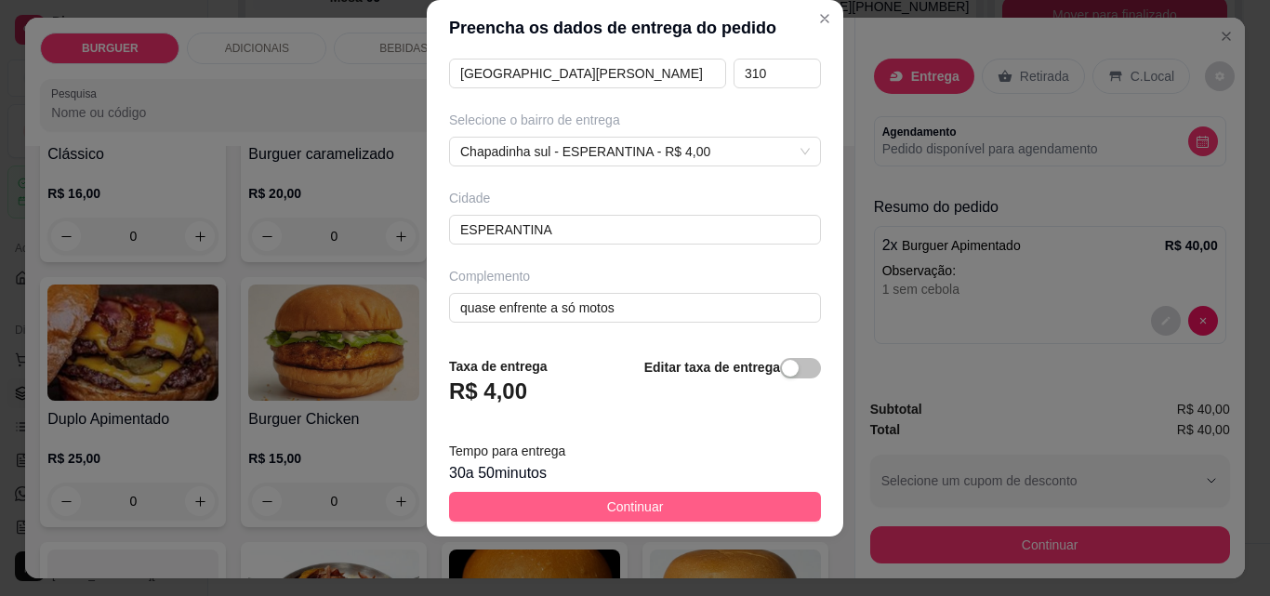
click at [567, 497] on button "Continuar" at bounding box center [635, 507] width 372 height 30
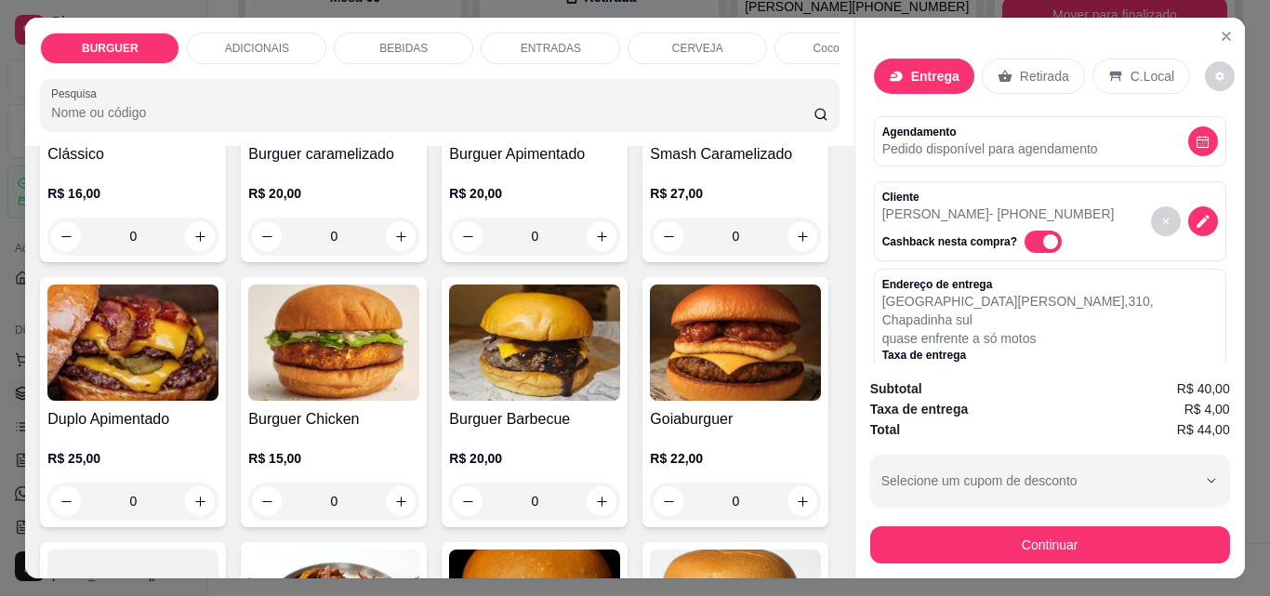
scroll to position [226, 0]
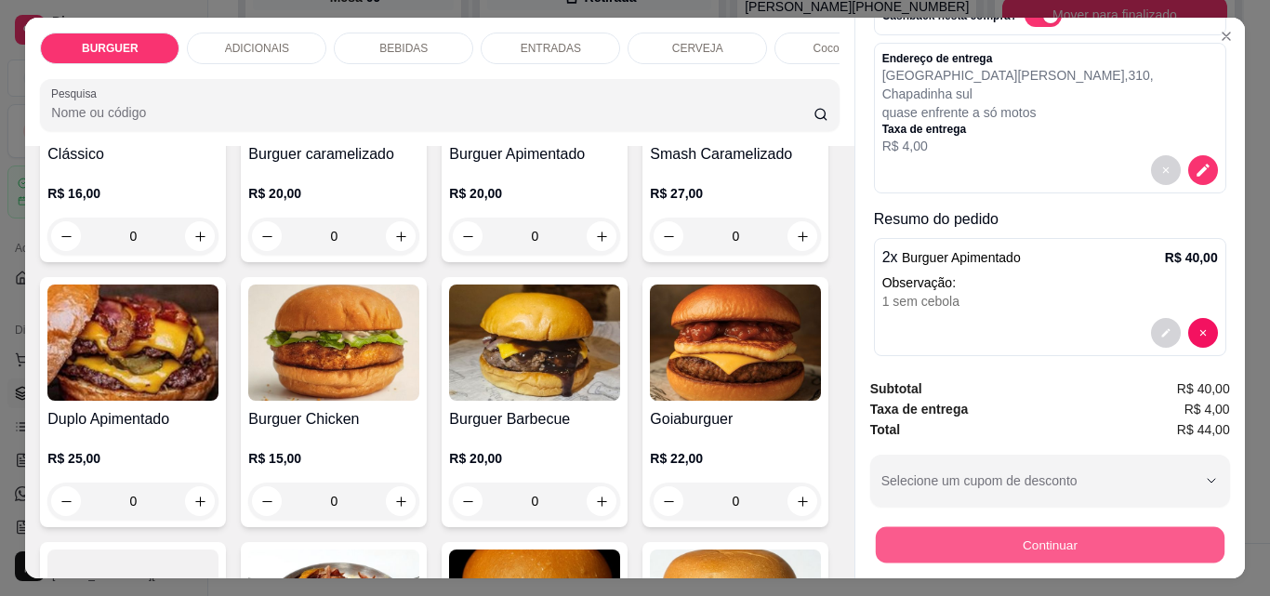
click at [962, 527] on button "Continuar" at bounding box center [1049, 544] width 349 height 36
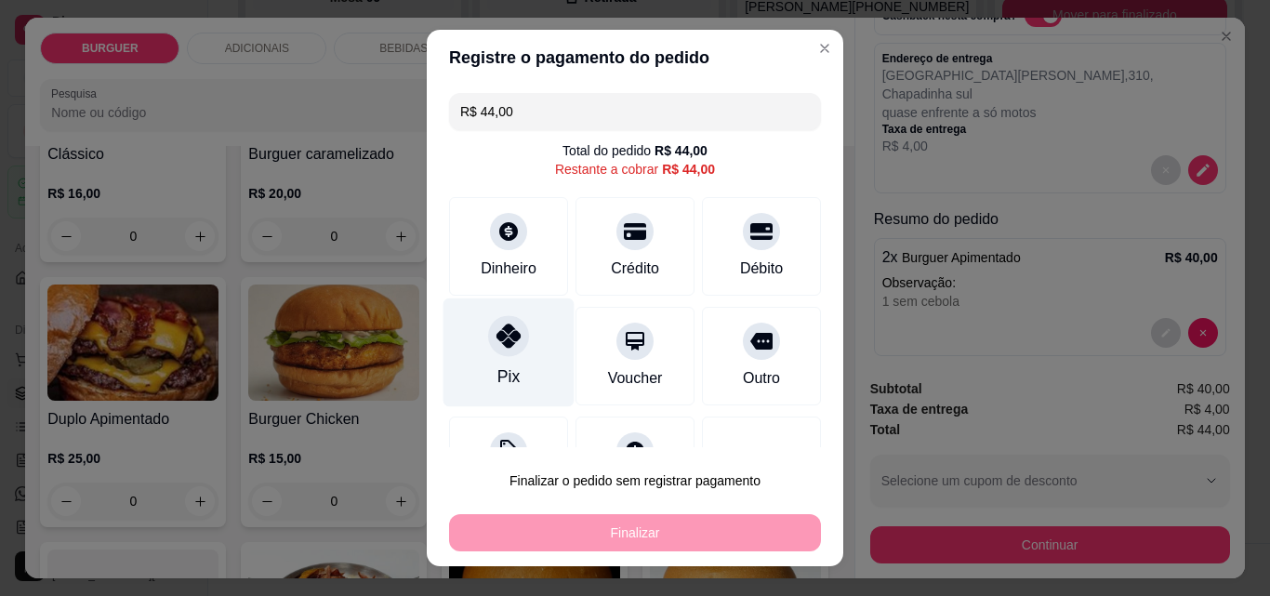
click at [479, 350] on div "Pix" at bounding box center [509, 352] width 131 height 109
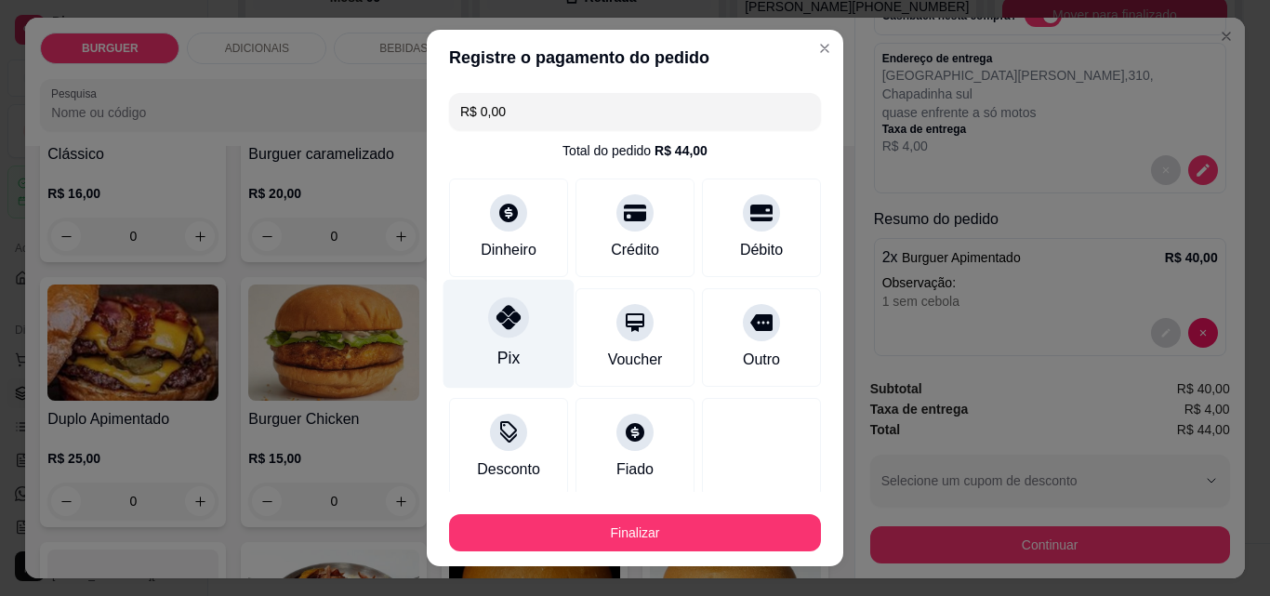
scroll to position [109, 0]
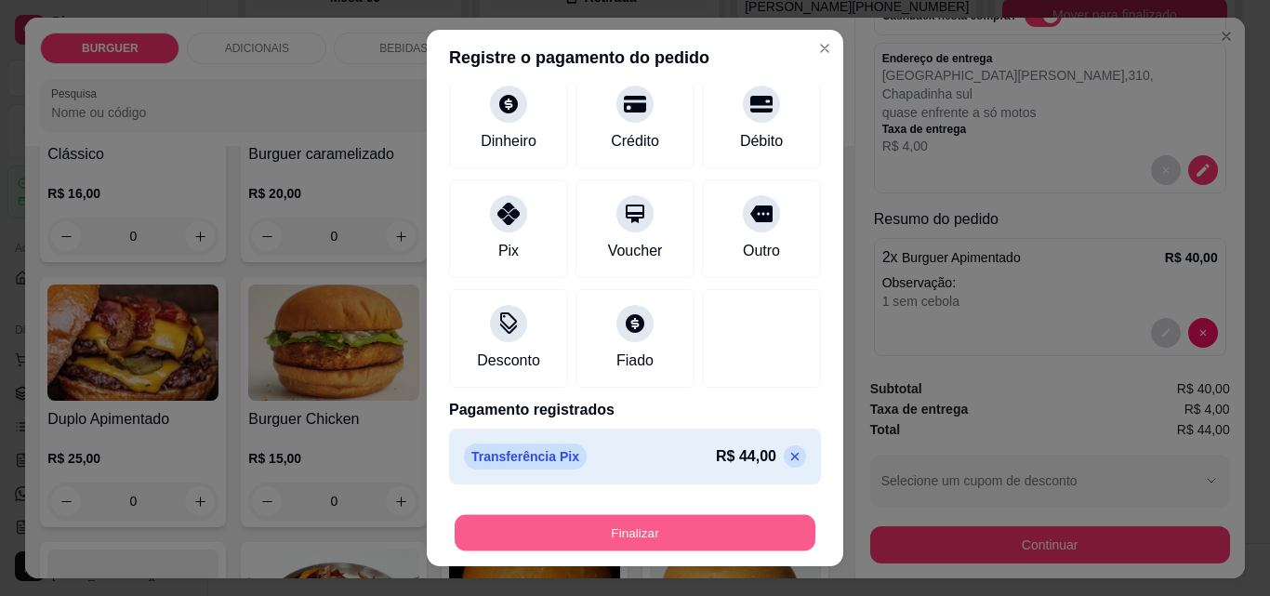
click at [598, 532] on button "Finalizar" at bounding box center [635, 533] width 361 height 36
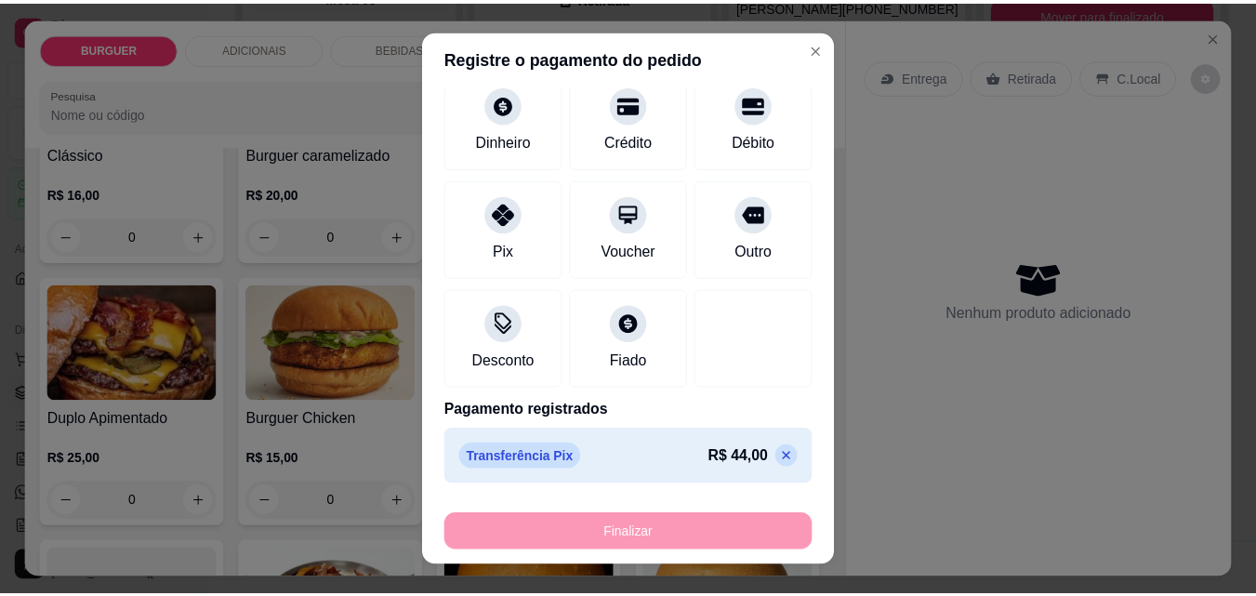
scroll to position [0, 0]
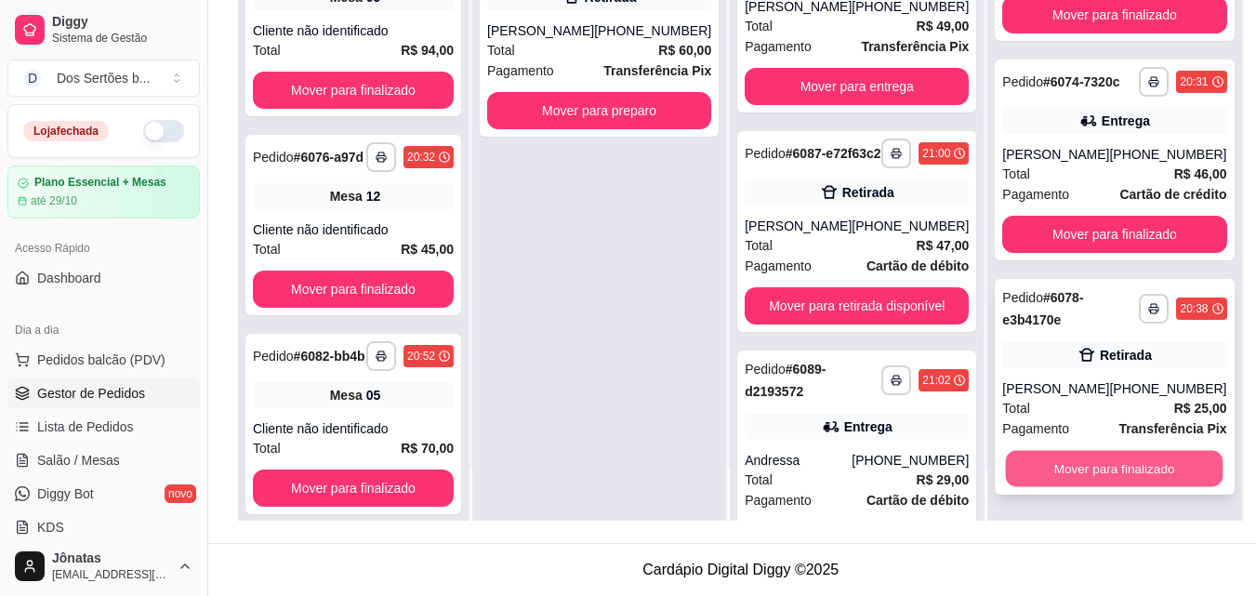
click at [1074, 457] on button "Mover para finalizado" at bounding box center [1115, 469] width 218 height 36
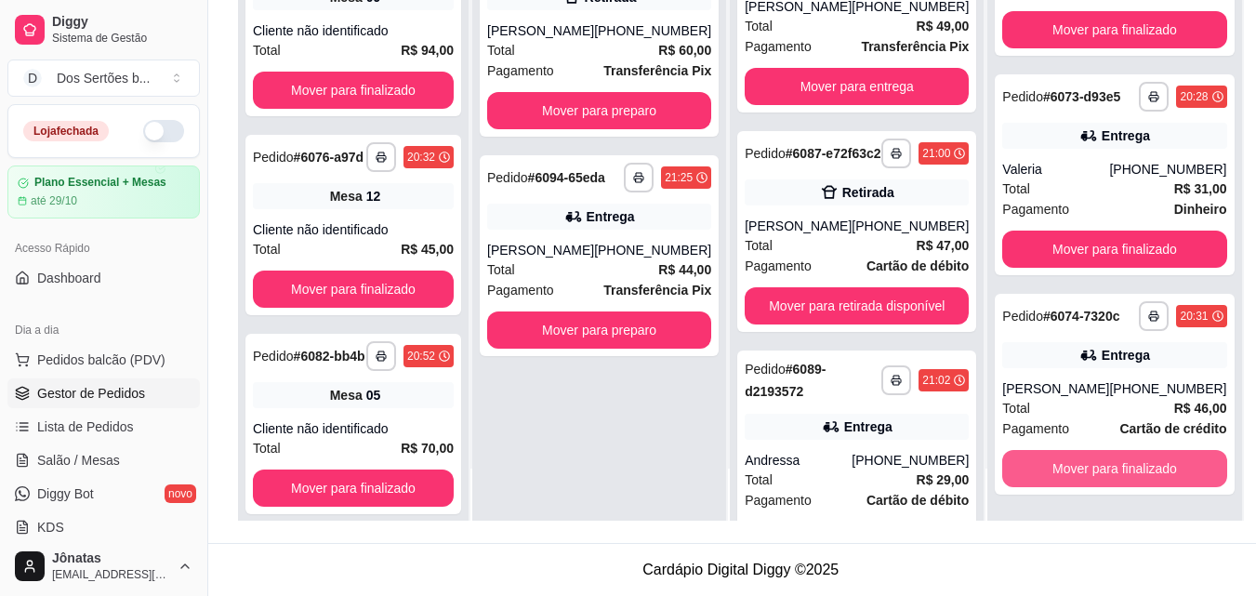
scroll to position [1766, 0]
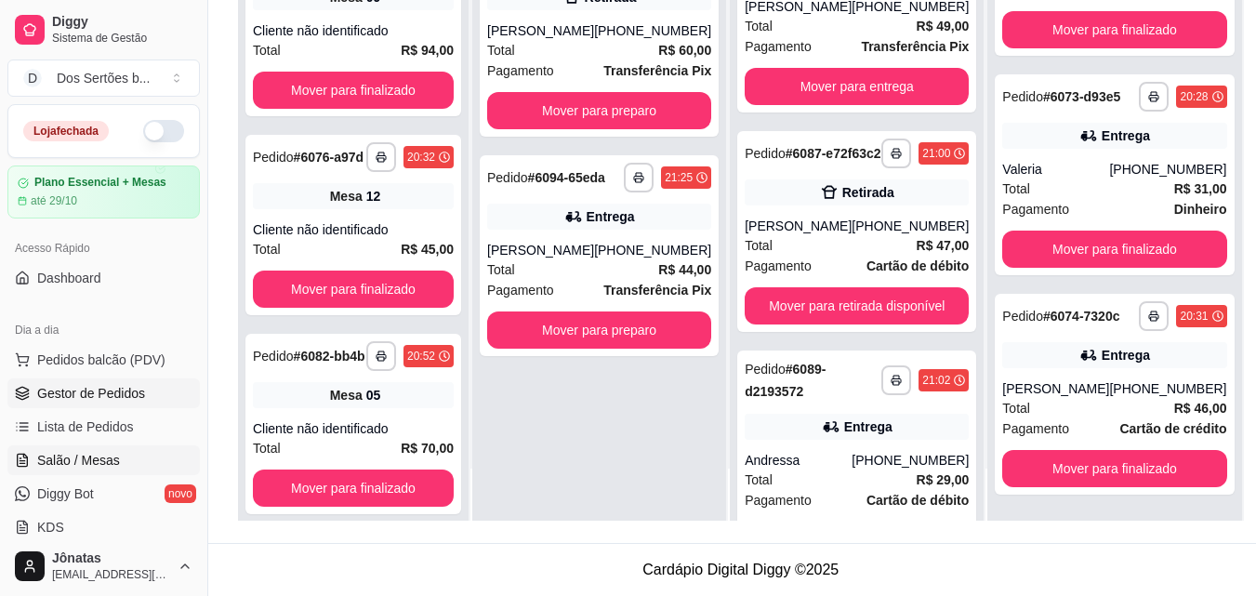
click at [57, 454] on span "Salão / Mesas" at bounding box center [78, 460] width 83 height 19
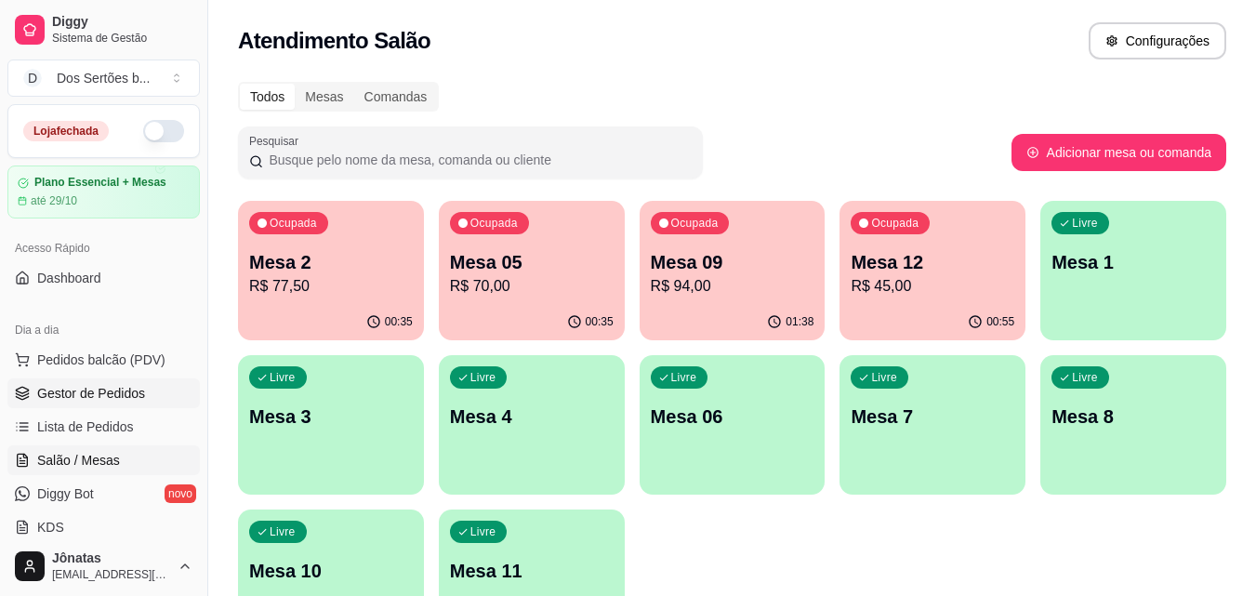
click at [86, 393] on span "Gestor de Pedidos" at bounding box center [91, 393] width 108 height 19
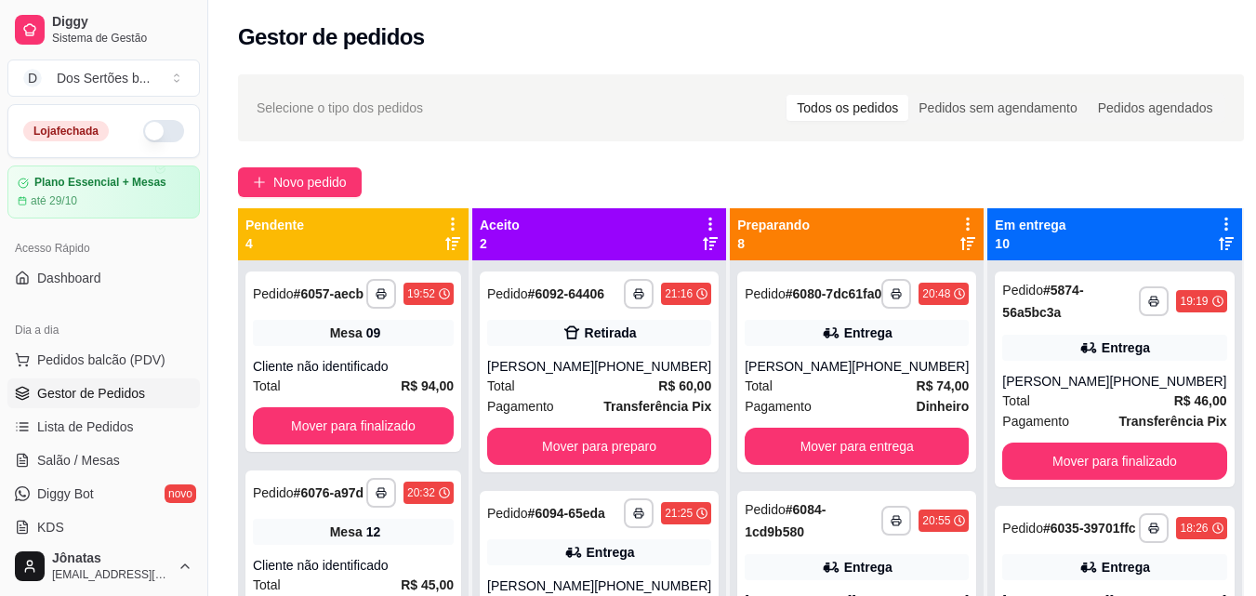
scroll to position [248, 0]
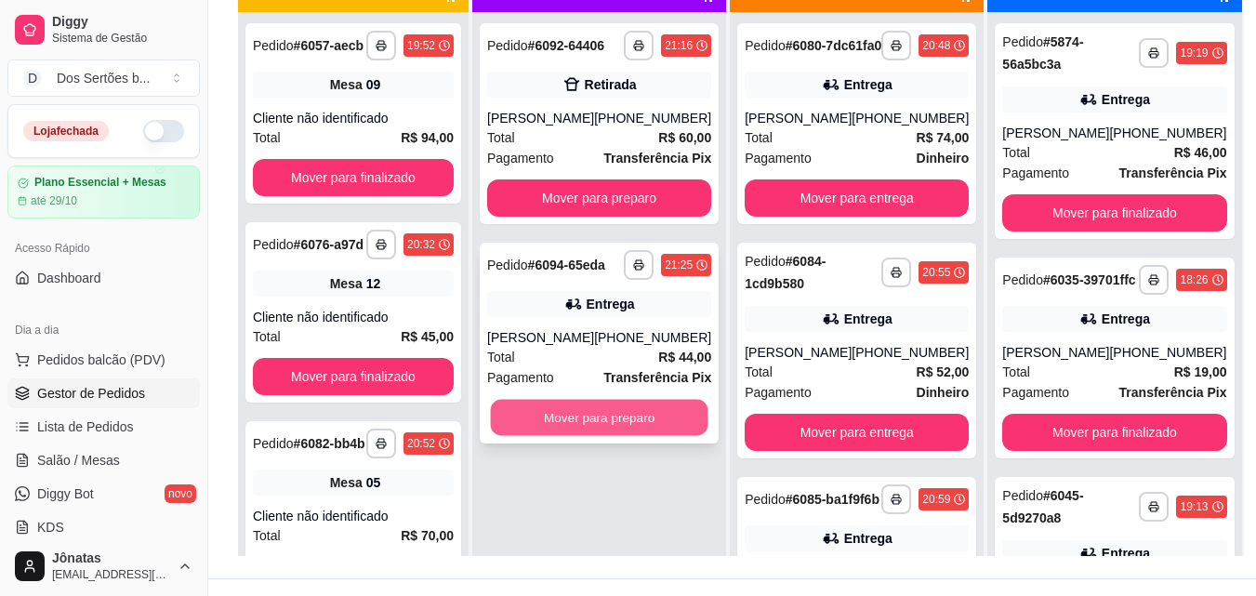
click at [553, 433] on button "Mover para preparo" at bounding box center [600, 418] width 218 height 36
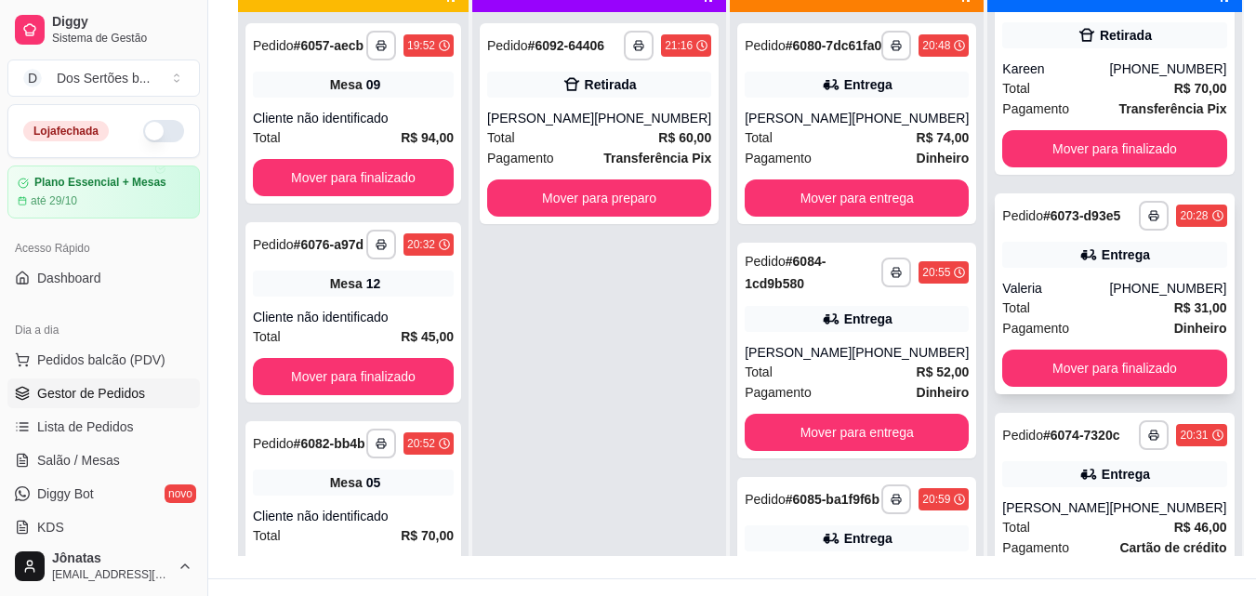
scroll to position [1766, 0]
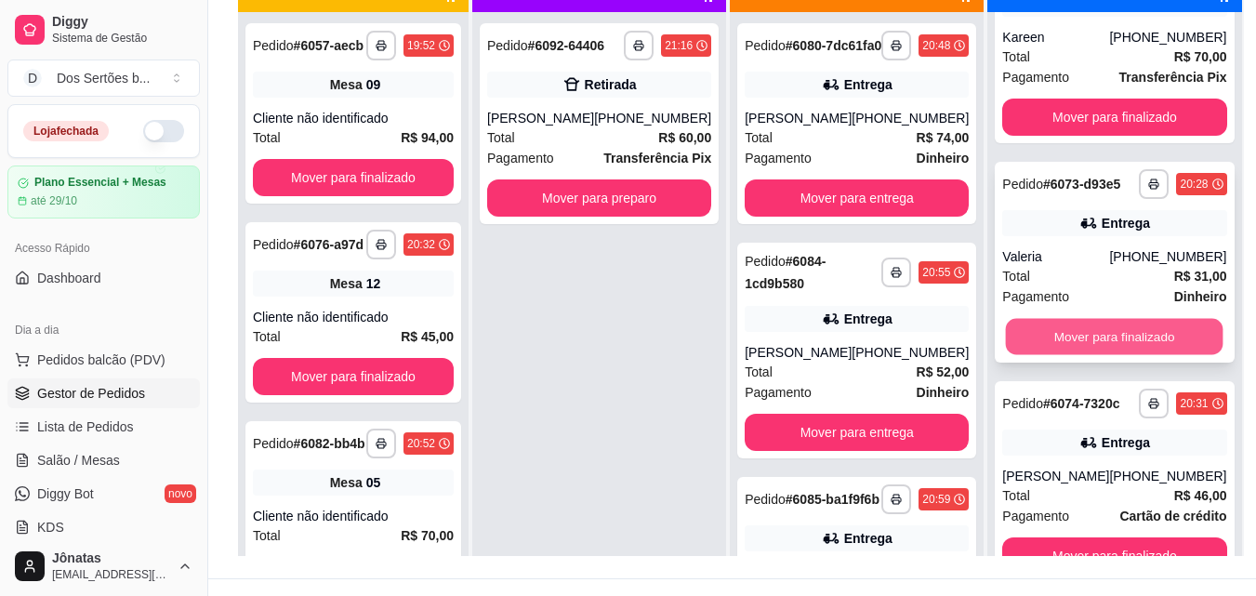
click at [1041, 325] on button "Mover para finalizado" at bounding box center [1115, 337] width 218 height 36
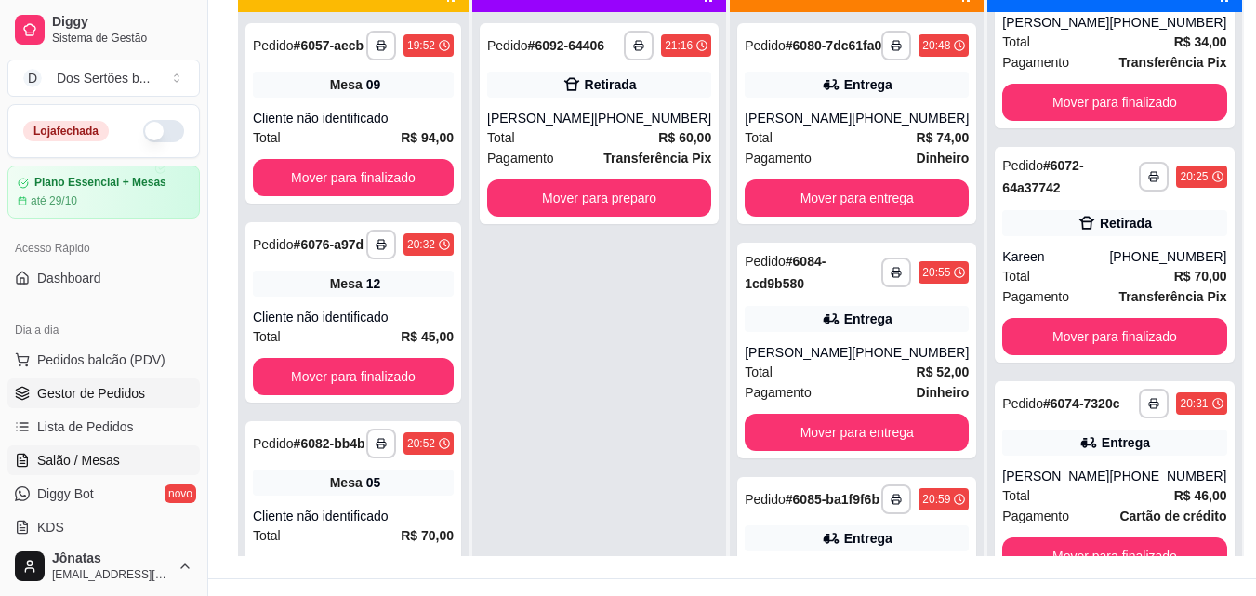
scroll to position [1531, 0]
click at [123, 461] on link "Salão / Mesas" at bounding box center [103, 460] width 192 height 30
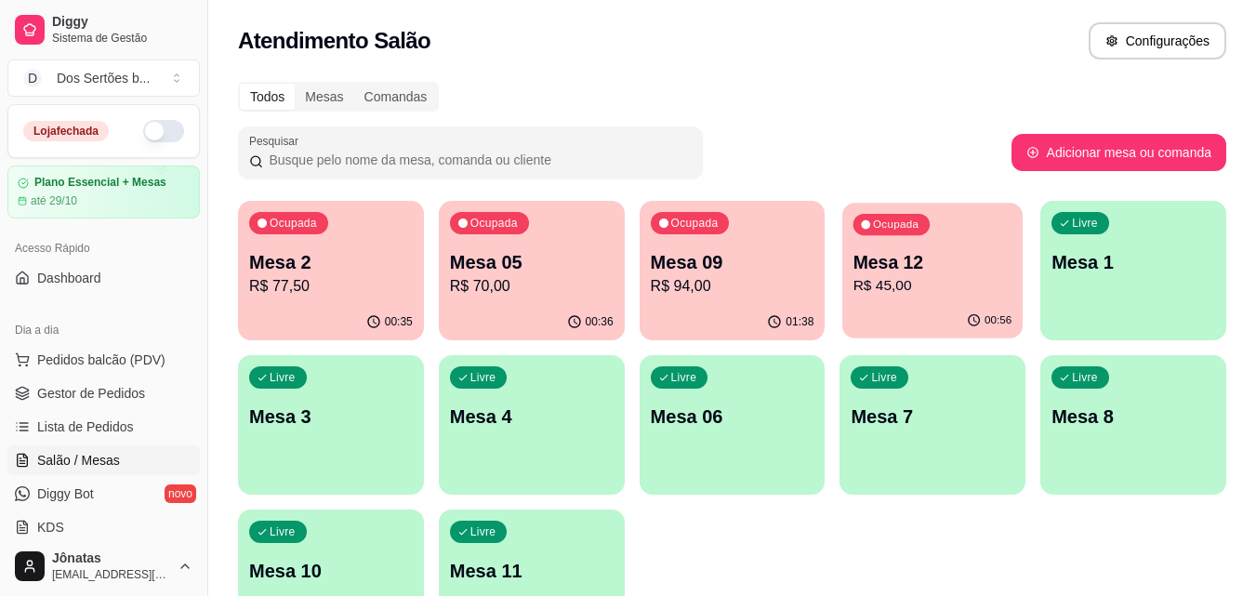
click at [970, 280] on p "R$ 45,00" at bounding box center [933, 285] width 159 height 21
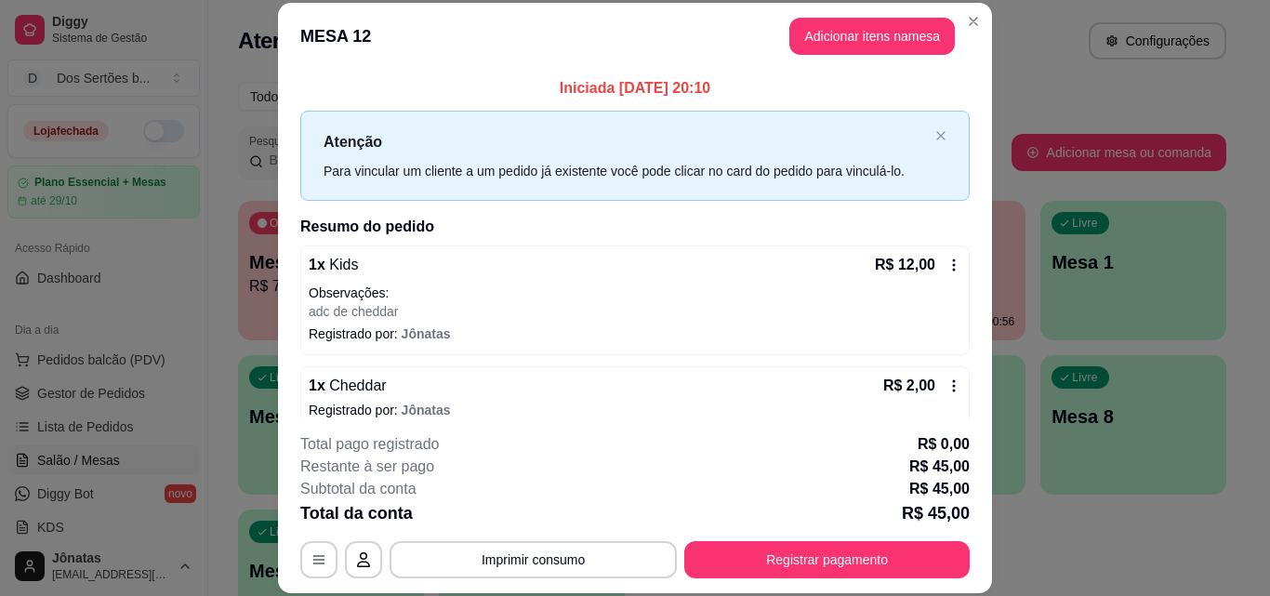
scroll to position [173, 0]
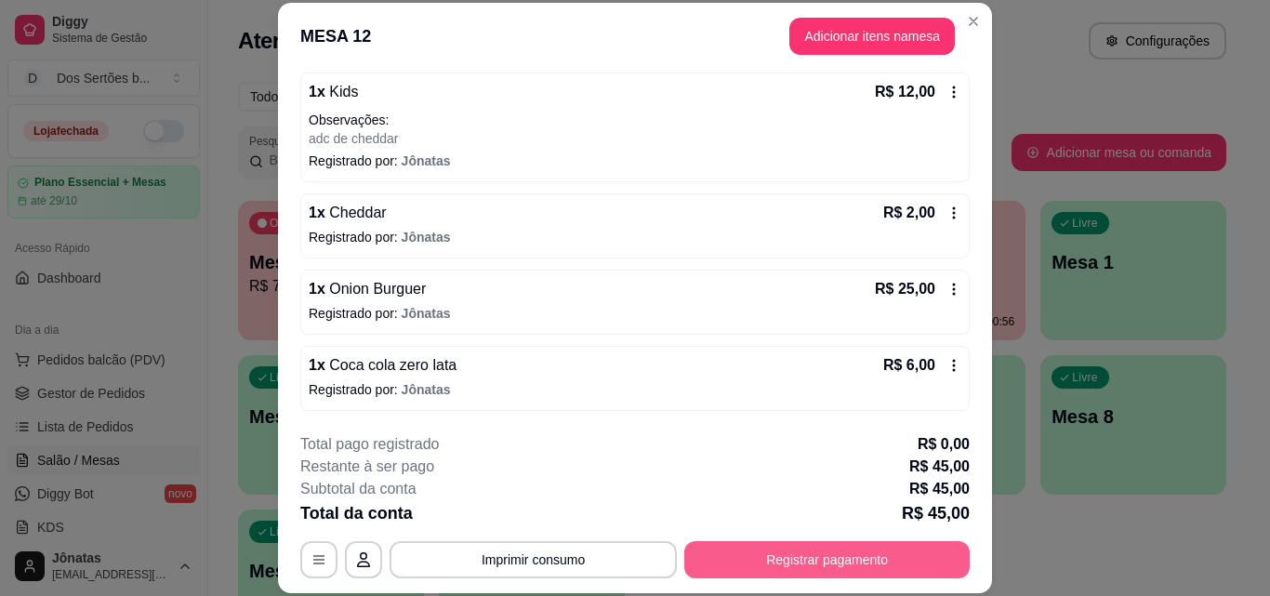
click at [799, 552] on button "Registrar pagamento" at bounding box center [826, 559] width 285 height 37
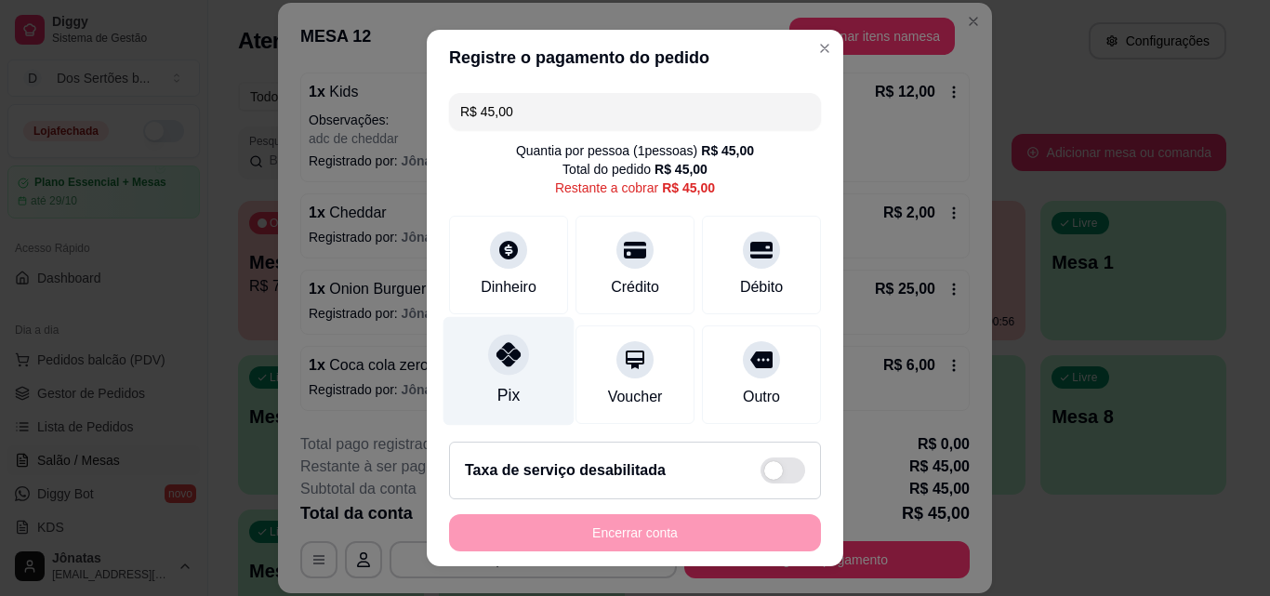
click at [502, 378] on div "Pix" at bounding box center [509, 371] width 131 height 109
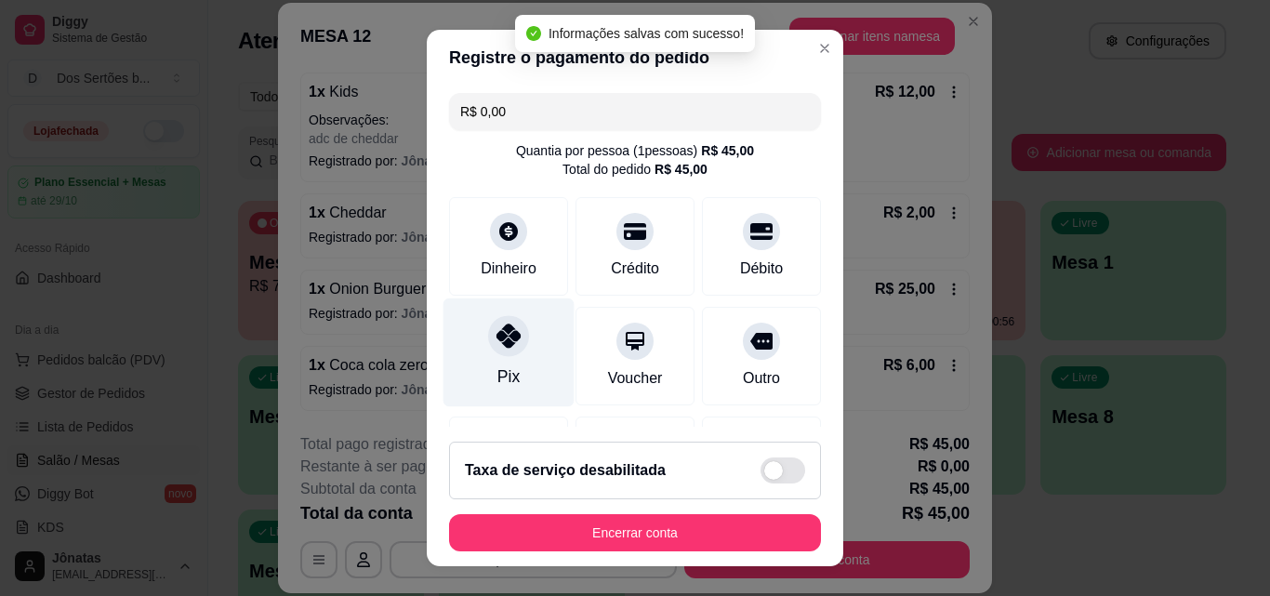
scroll to position [215, 0]
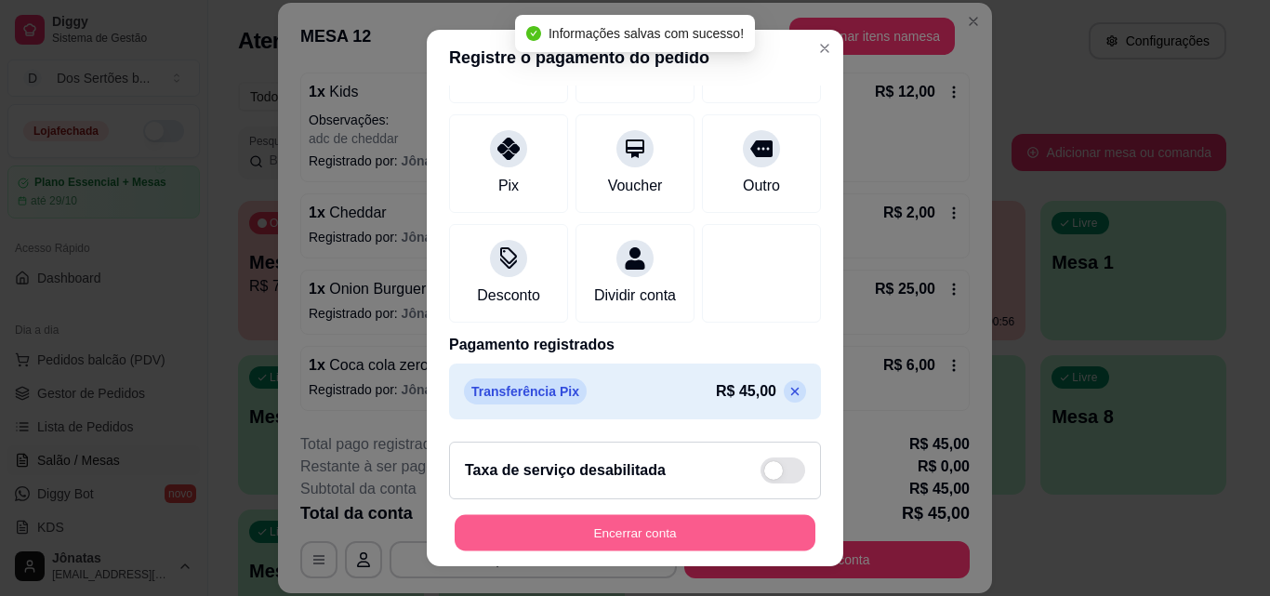
click at [671, 536] on button "Encerrar conta" at bounding box center [635, 533] width 361 height 36
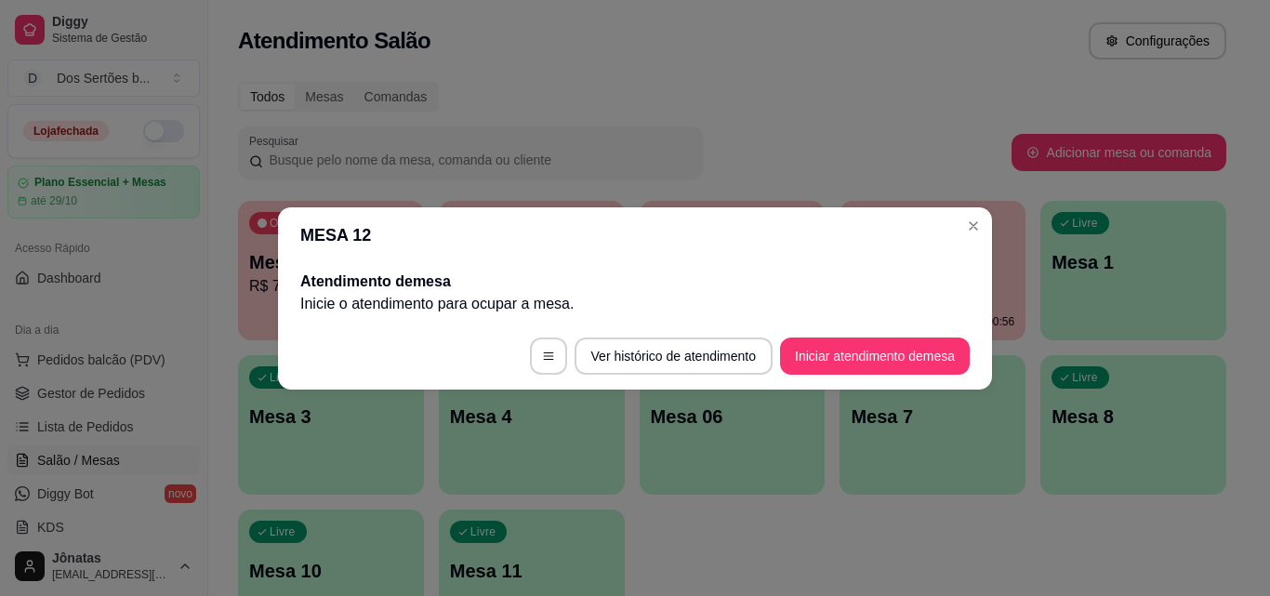
scroll to position [0, 0]
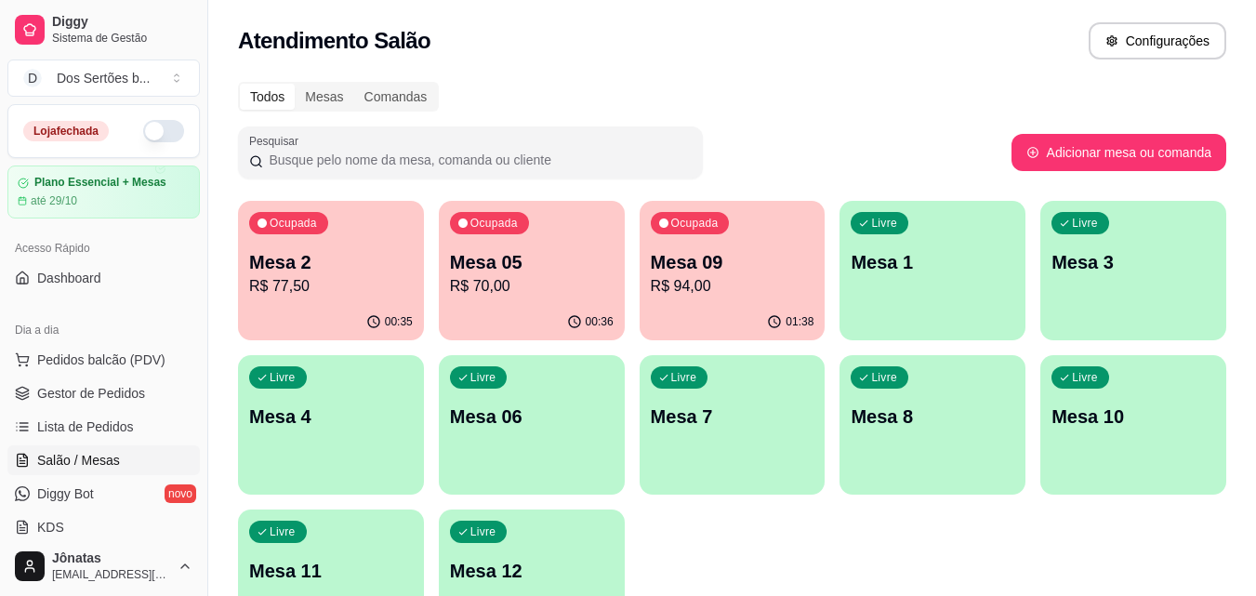
click at [734, 292] on p "R$ 94,00" at bounding box center [733, 286] width 164 height 22
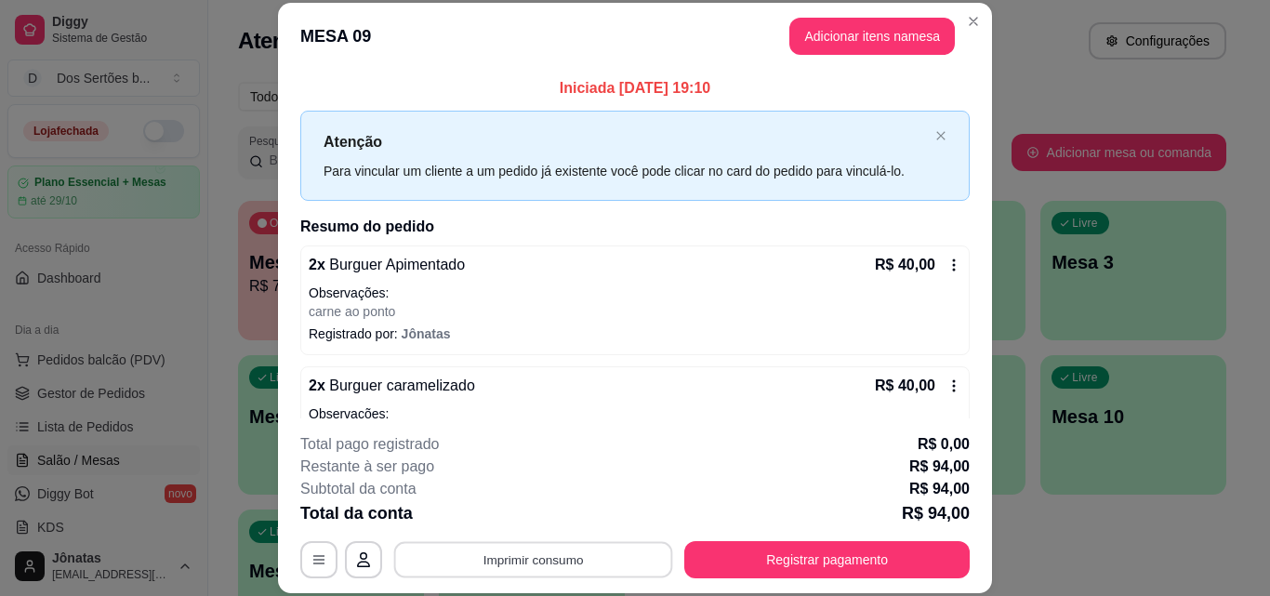
click at [443, 559] on button "Imprimir consumo" at bounding box center [533, 559] width 279 height 36
click at [499, 507] on button "IMPRESSORA" at bounding box center [532, 516] width 130 height 29
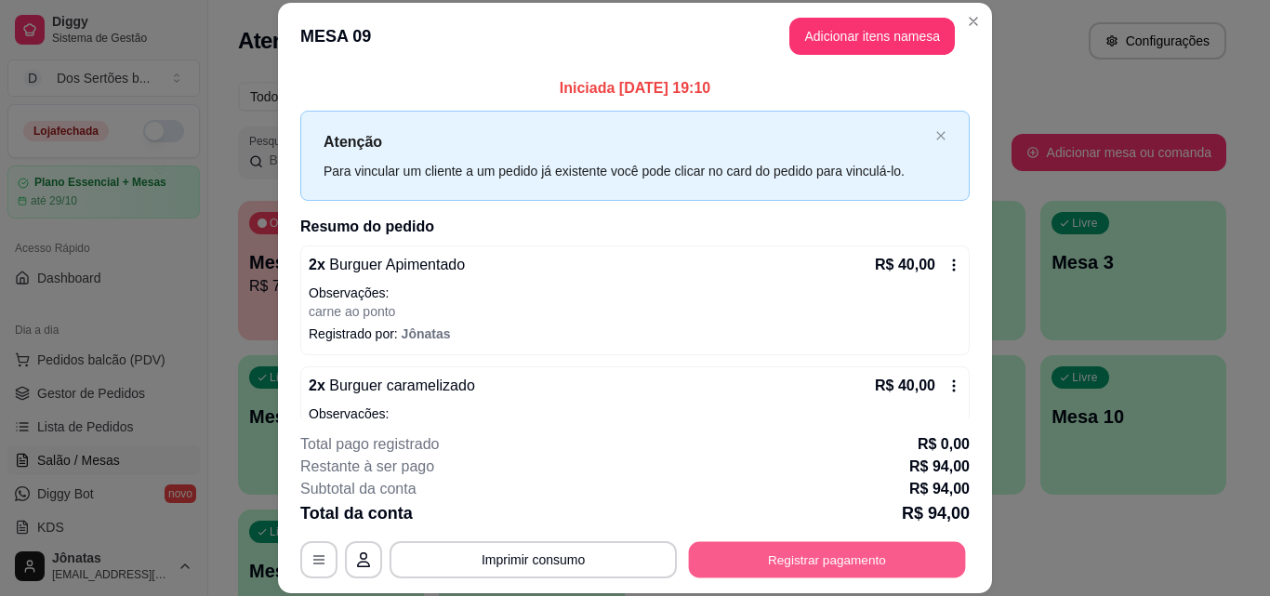
click at [799, 562] on button "Registrar pagamento" at bounding box center [827, 559] width 277 height 36
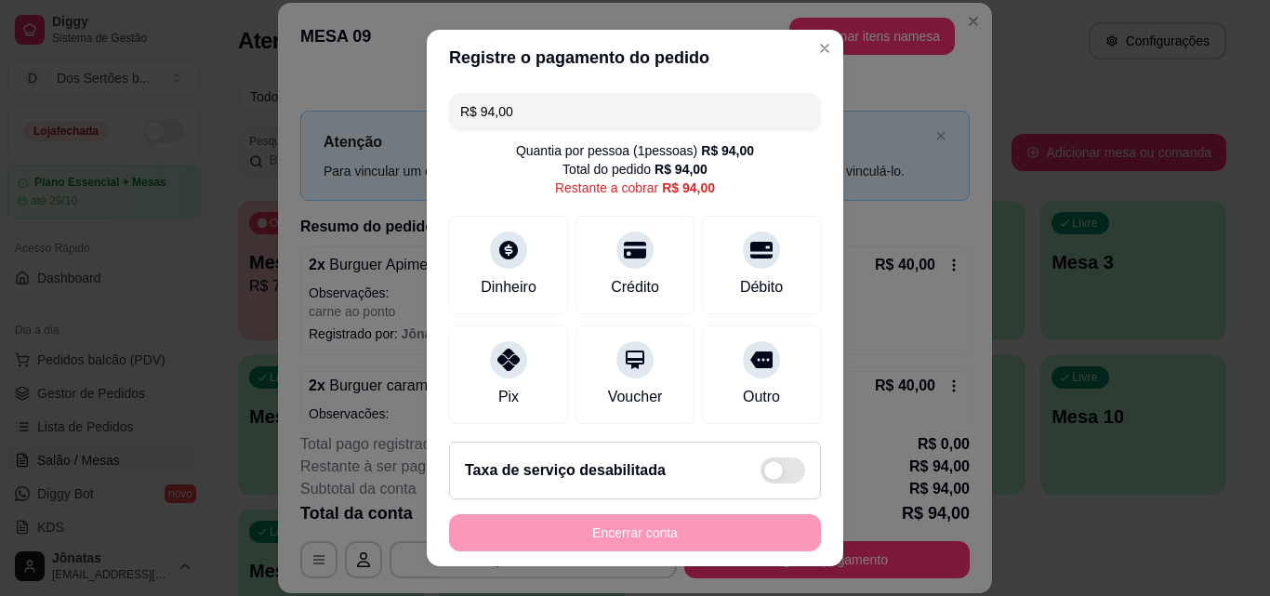
click at [508, 107] on input "R$ 94,00" at bounding box center [635, 111] width 350 height 37
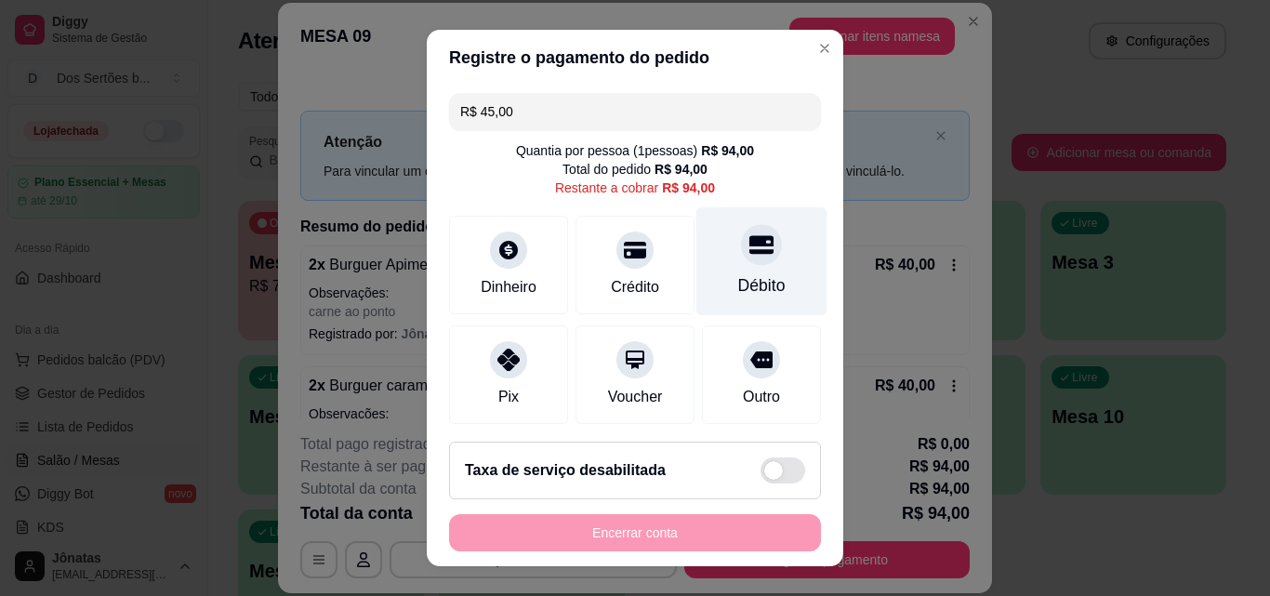
click at [741, 268] on div "Débito" at bounding box center [761, 261] width 131 height 109
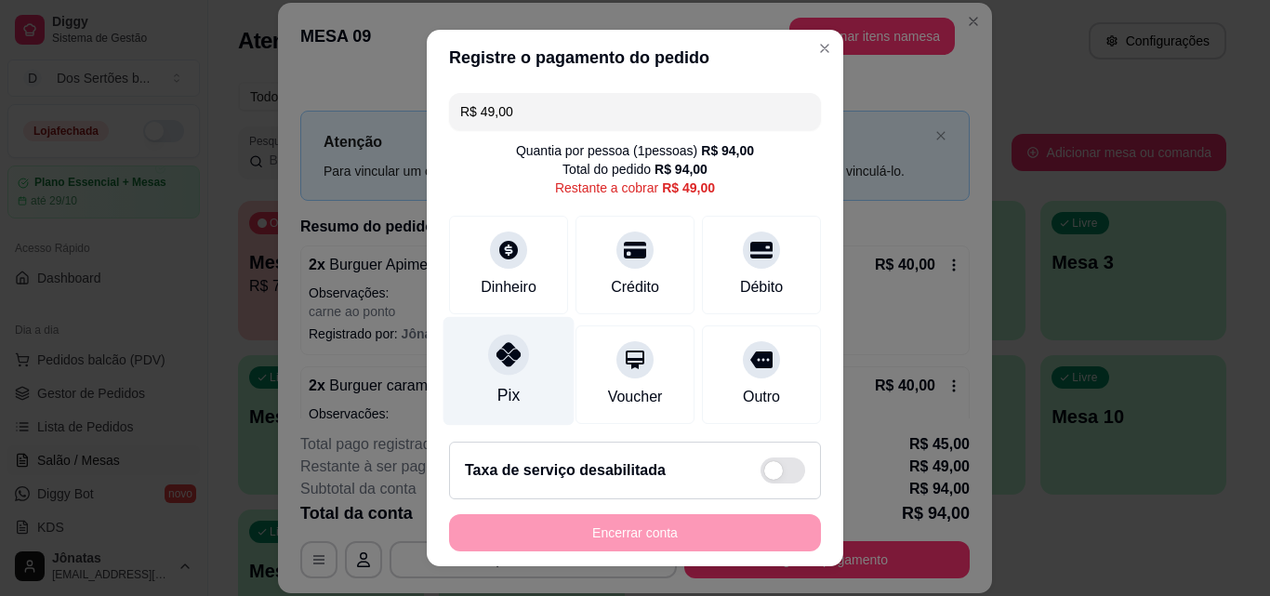
click at [511, 365] on div at bounding box center [508, 354] width 41 height 41
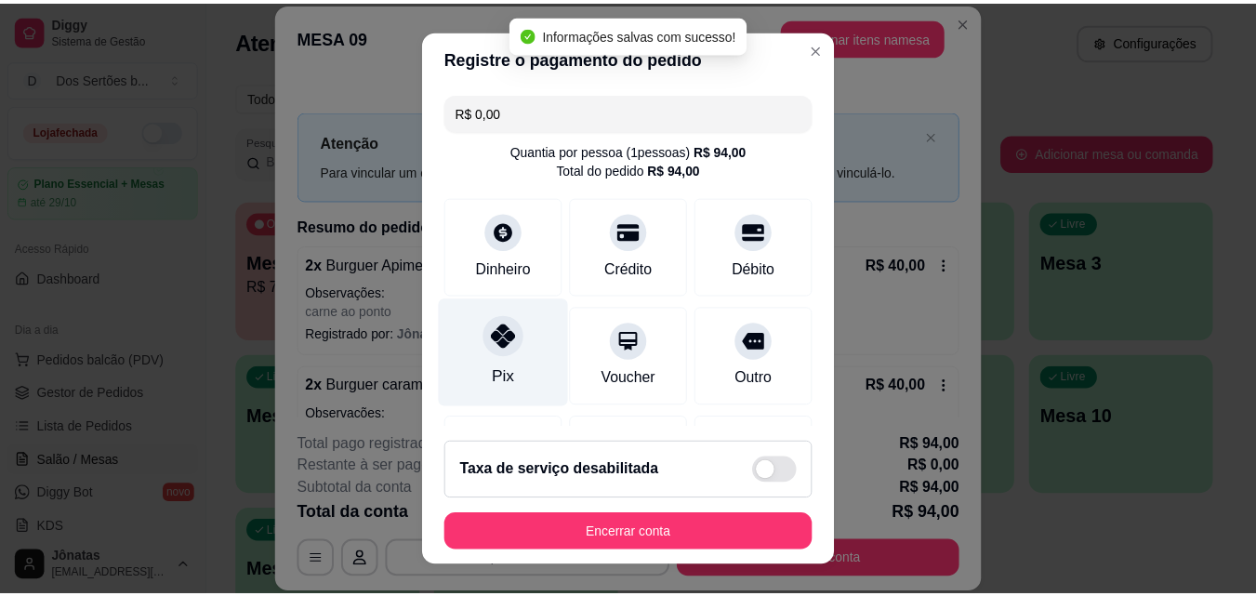
scroll to position [285, 0]
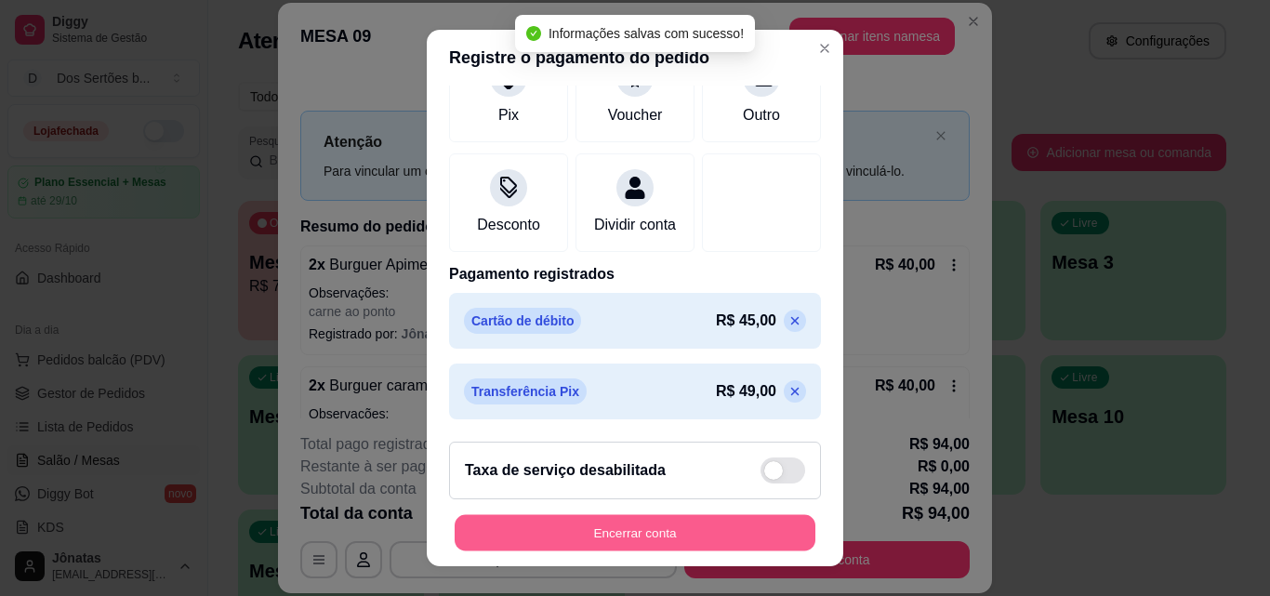
click at [622, 519] on button "Encerrar conta" at bounding box center [635, 533] width 361 height 36
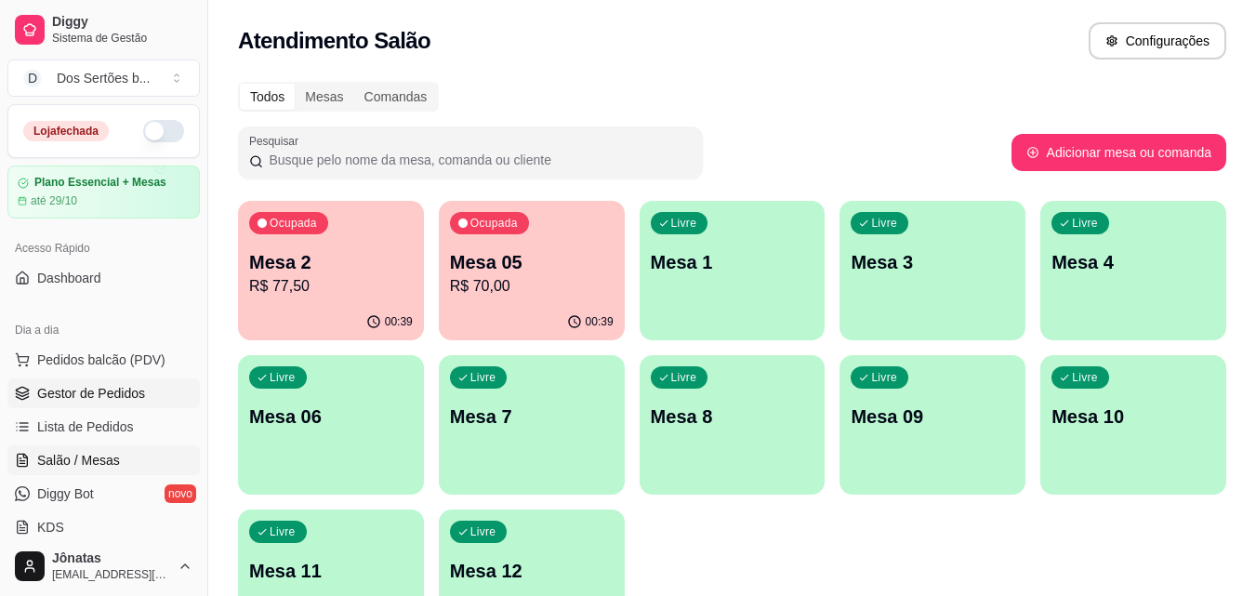
click at [98, 401] on span "Gestor de Pedidos" at bounding box center [91, 393] width 108 height 19
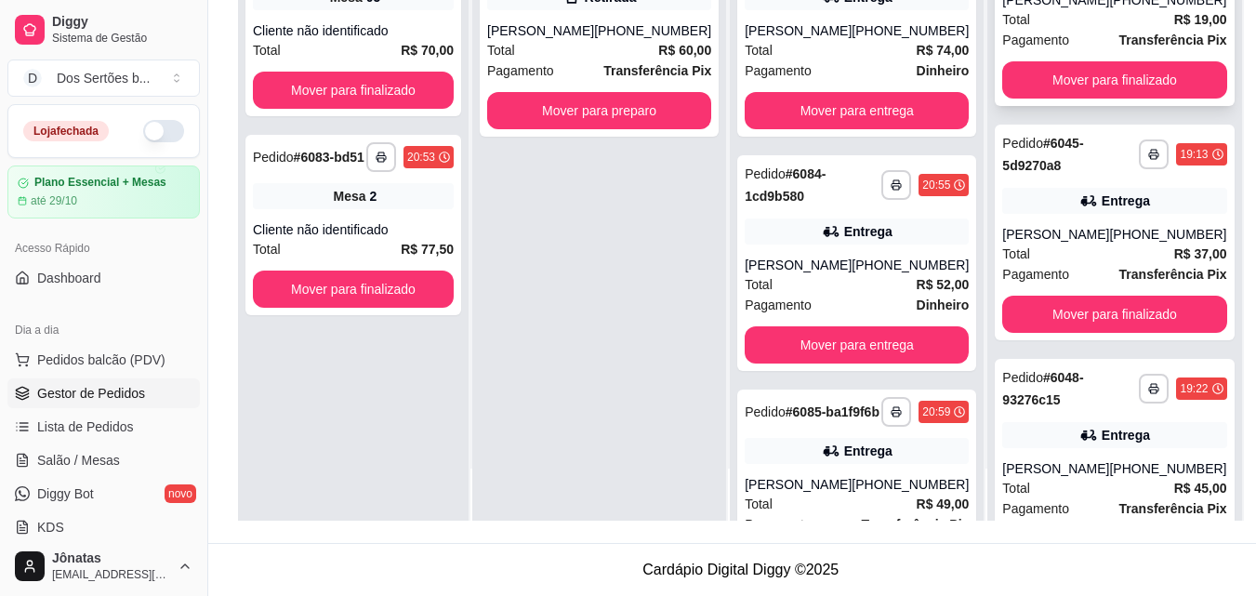
scroll to position [354, 0]
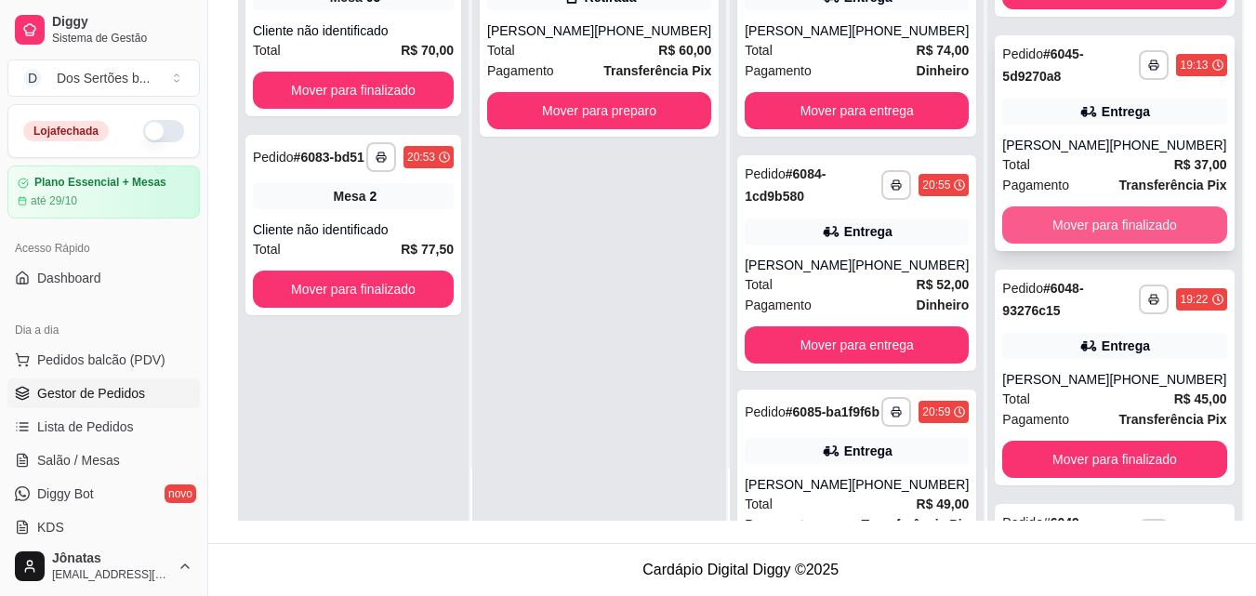
click at [1109, 240] on button "Mover para finalizado" at bounding box center [1114, 224] width 224 height 37
click at [1091, 231] on button "Mover para finalizado" at bounding box center [1115, 225] width 218 height 36
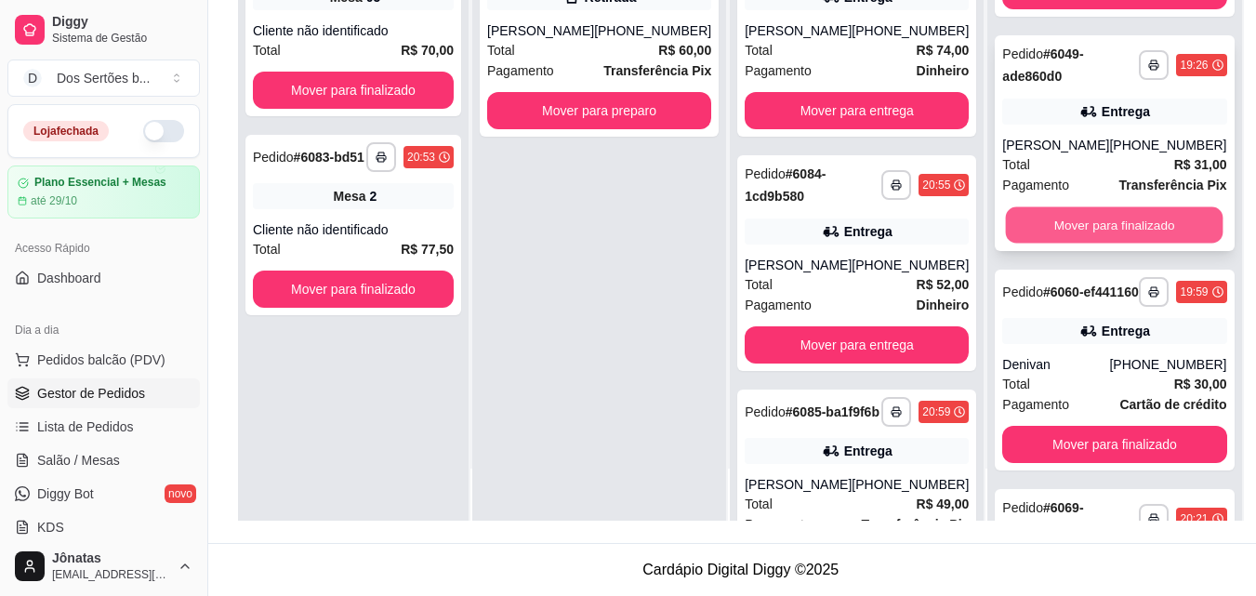
click at [1129, 236] on button "Mover para finalizado" at bounding box center [1115, 225] width 218 height 36
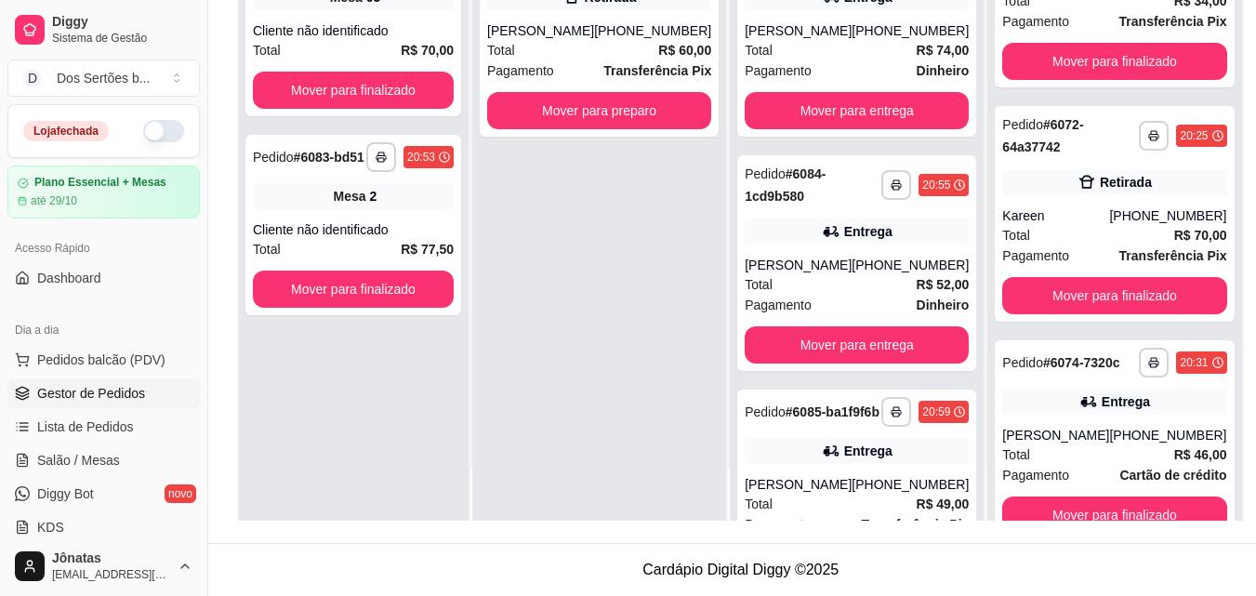
scroll to position [740, 0]
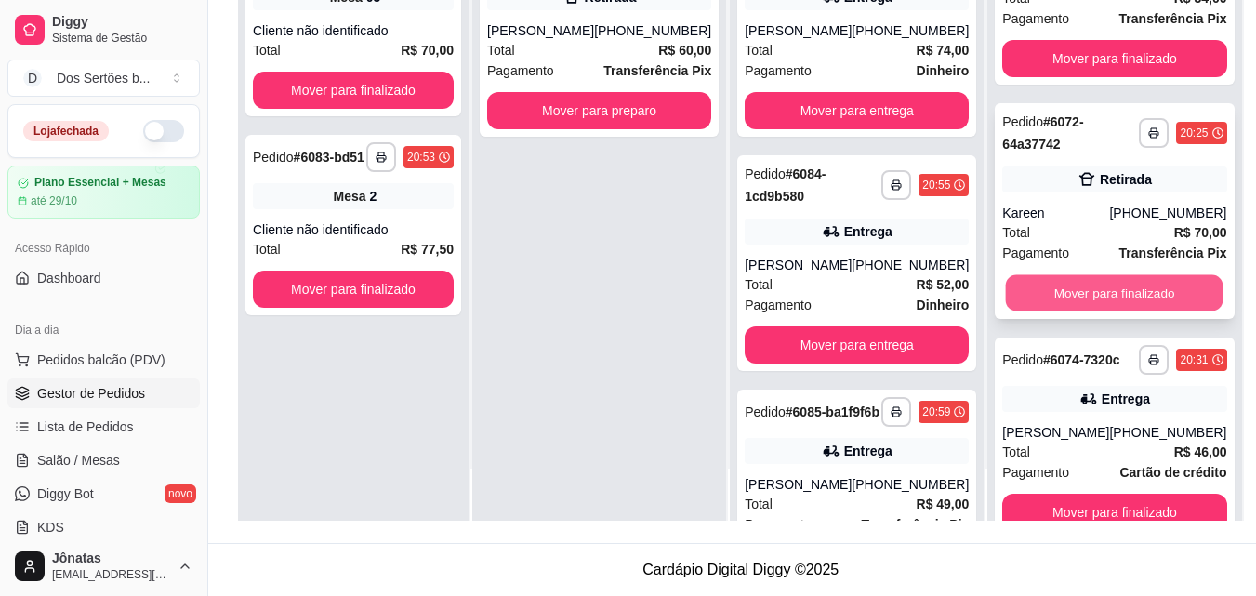
click at [1126, 311] on button "Mover para finalizado" at bounding box center [1115, 293] width 218 height 36
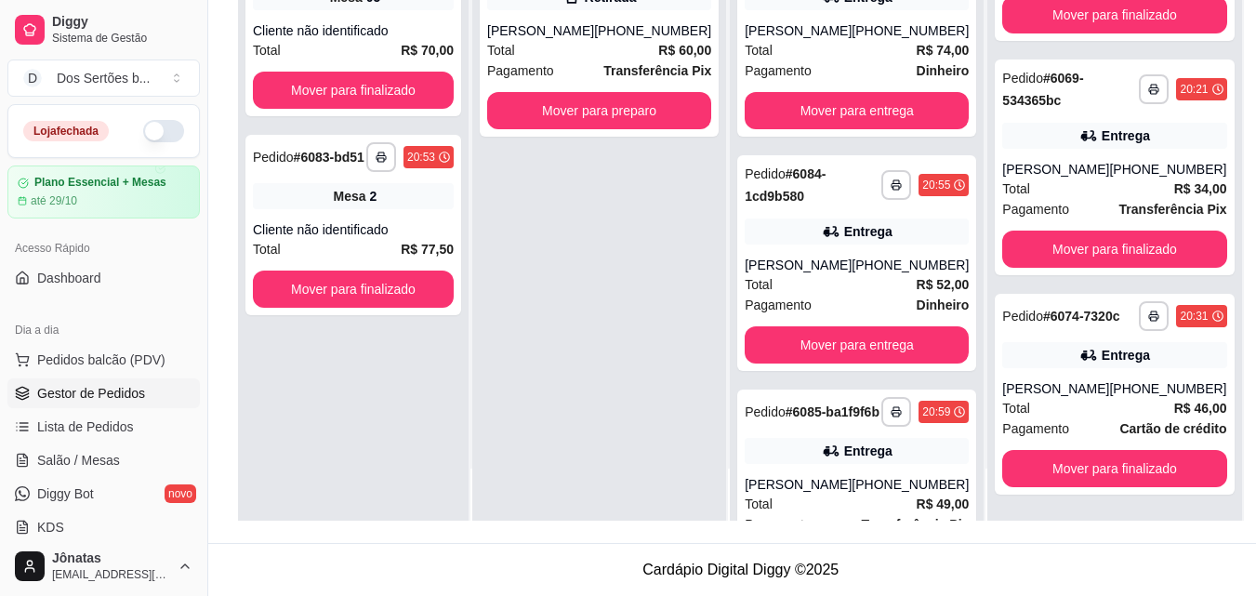
scroll to position [594, 0]
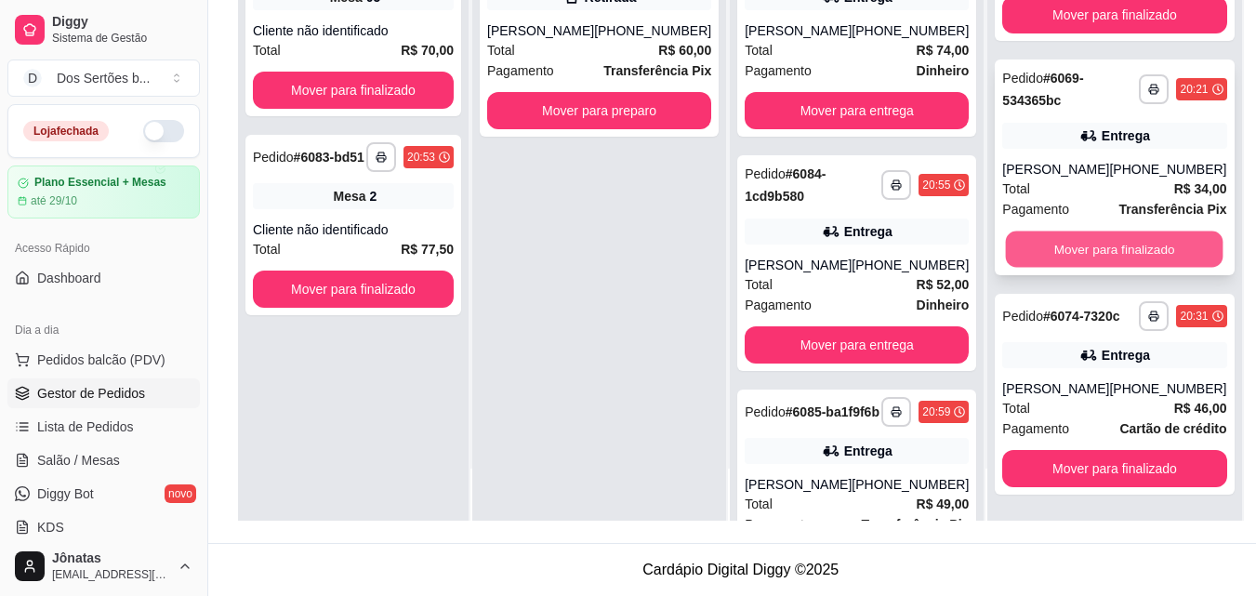
click at [1062, 232] on button "Mover para finalizado" at bounding box center [1115, 250] width 218 height 36
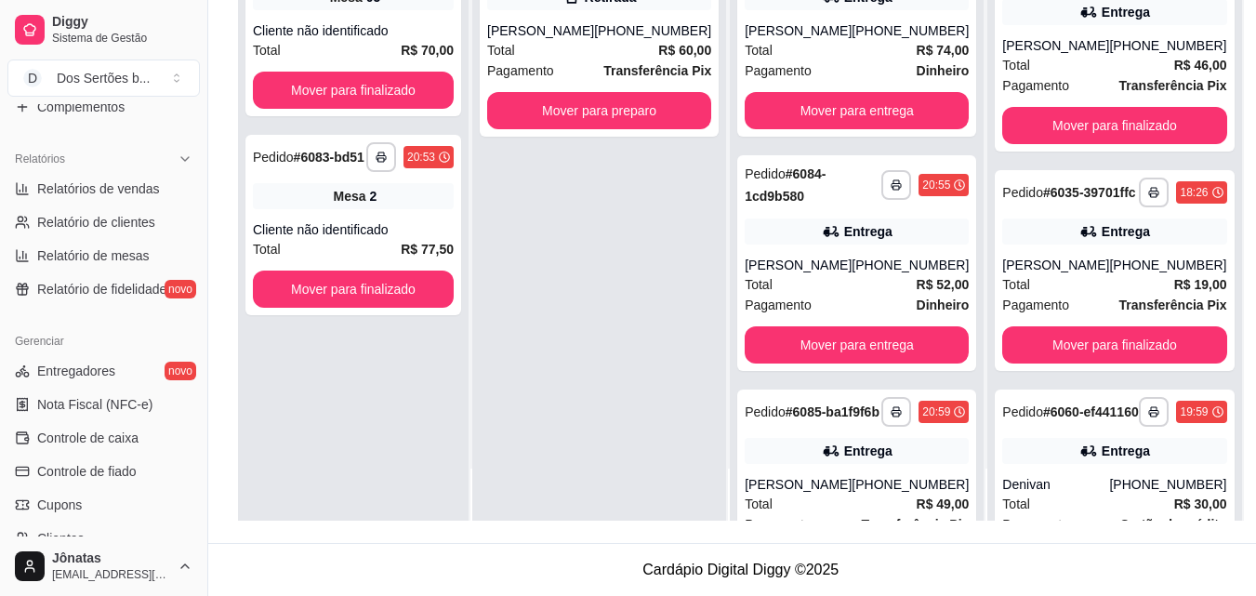
scroll to position [537, 0]
click at [35, 191] on link "Relatórios de vendas" at bounding box center [103, 187] width 192 height 30
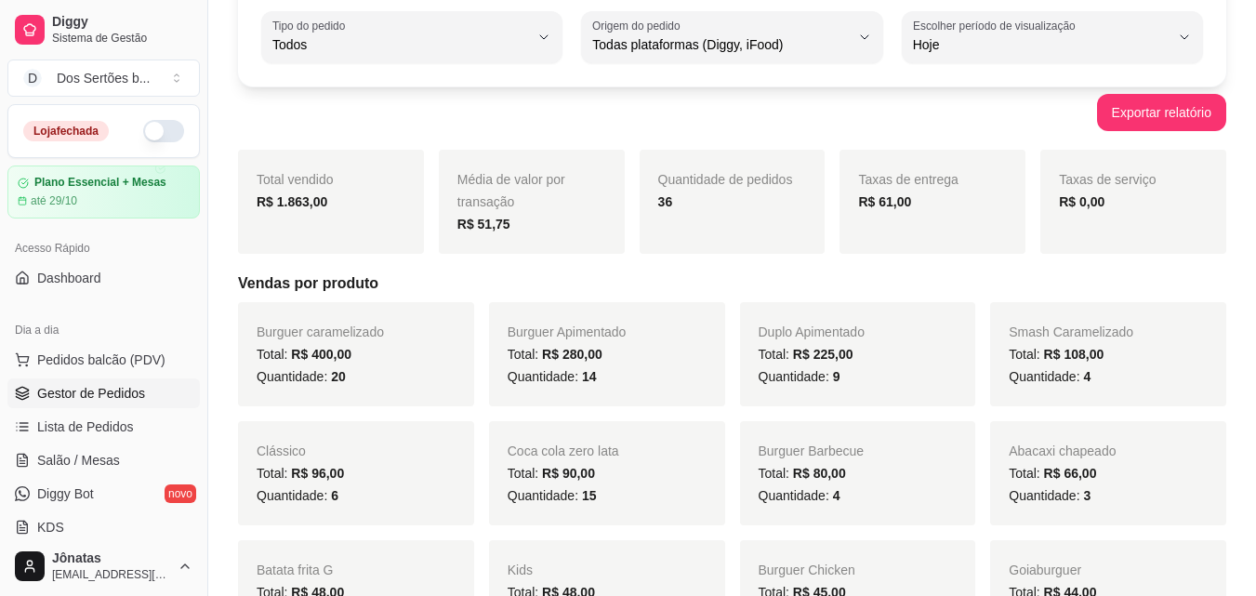
click at [75, 401] on span "Gestor de Pedidos" at bounding box center [91, 393] width 108 height 19
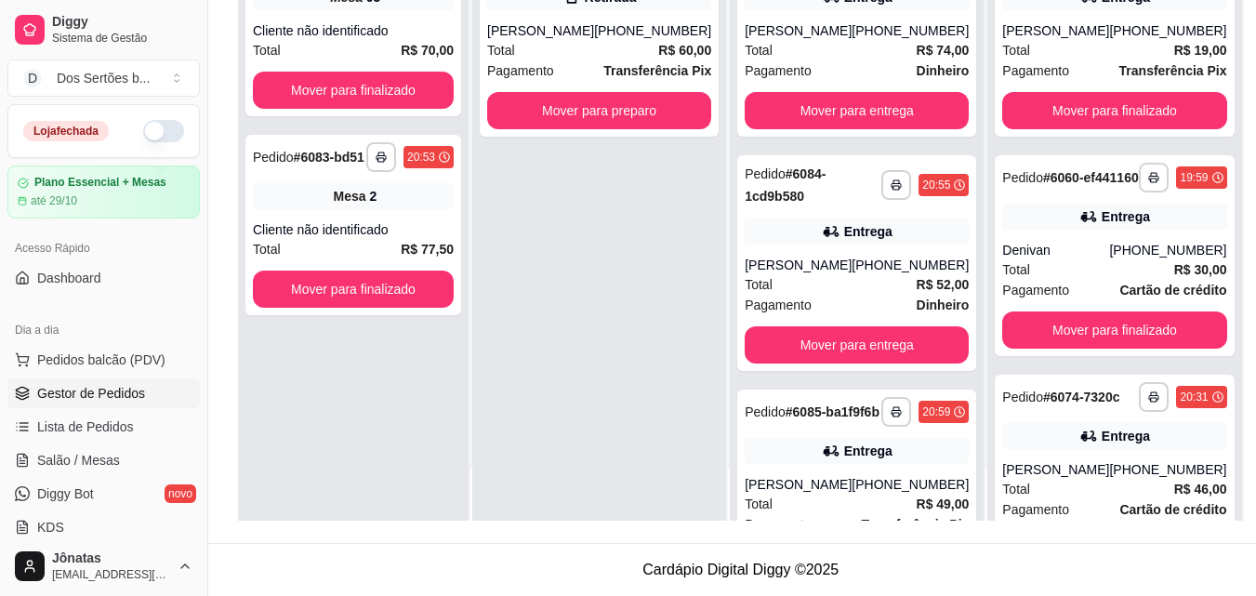
scroll to position [360, 0]
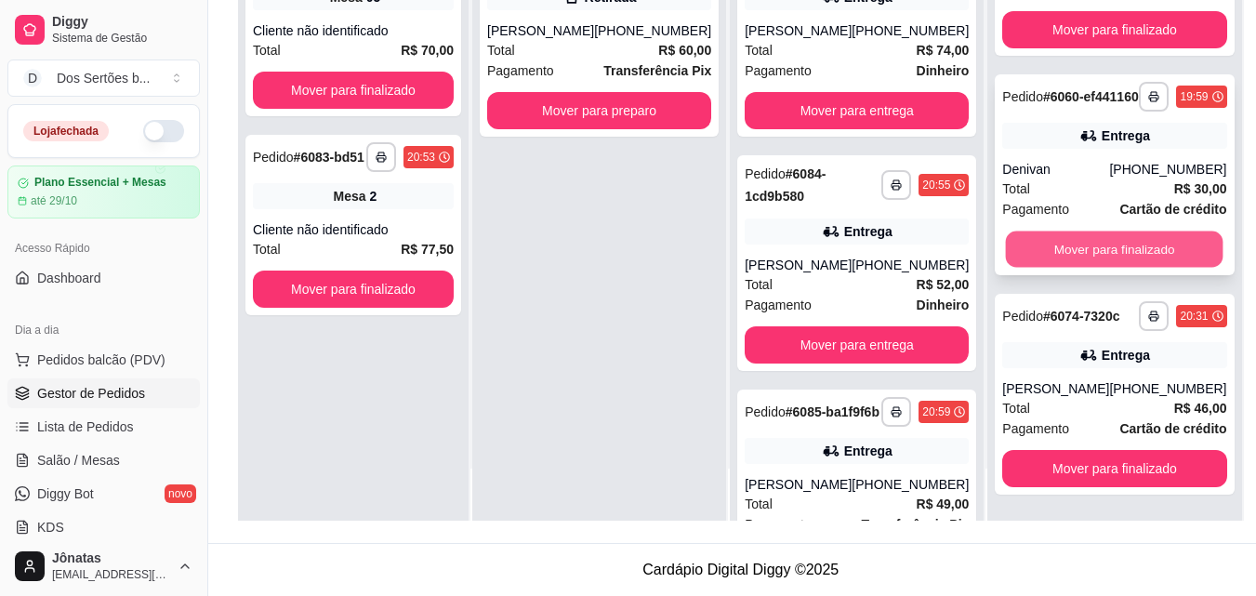
click at [1117, 232] on button "Mover para finalizado" at bounding box center [1115, 250] width 218 height 36
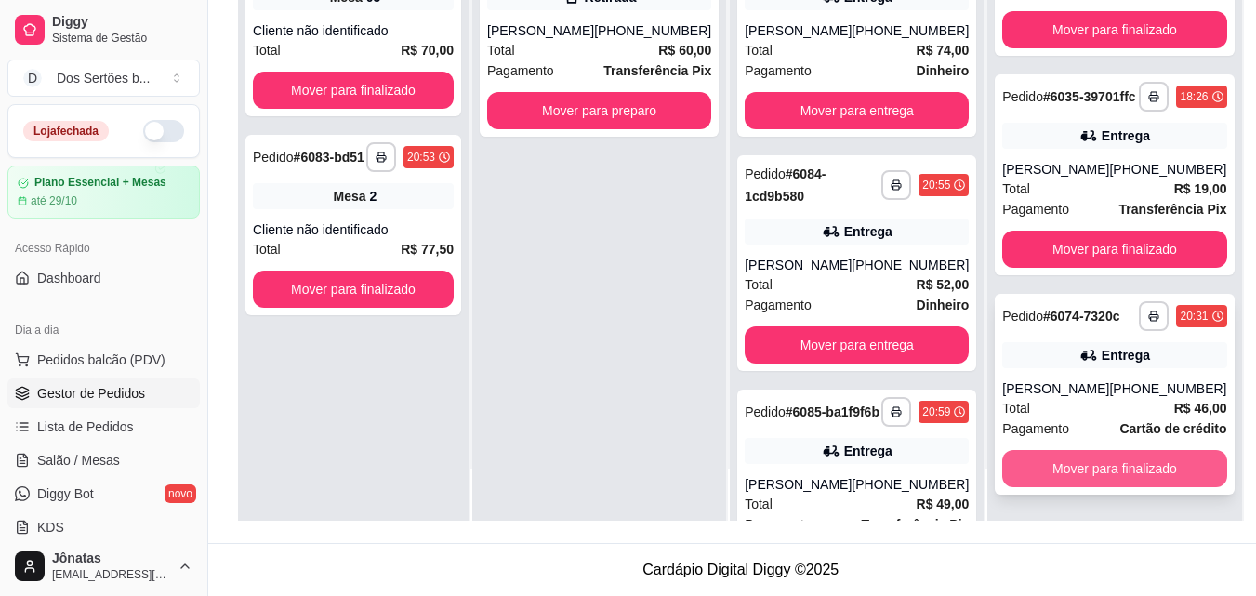
click at [1073, 459] on button "Mover para finalizado" at bounding box center [1114, 468] width 224 height 37
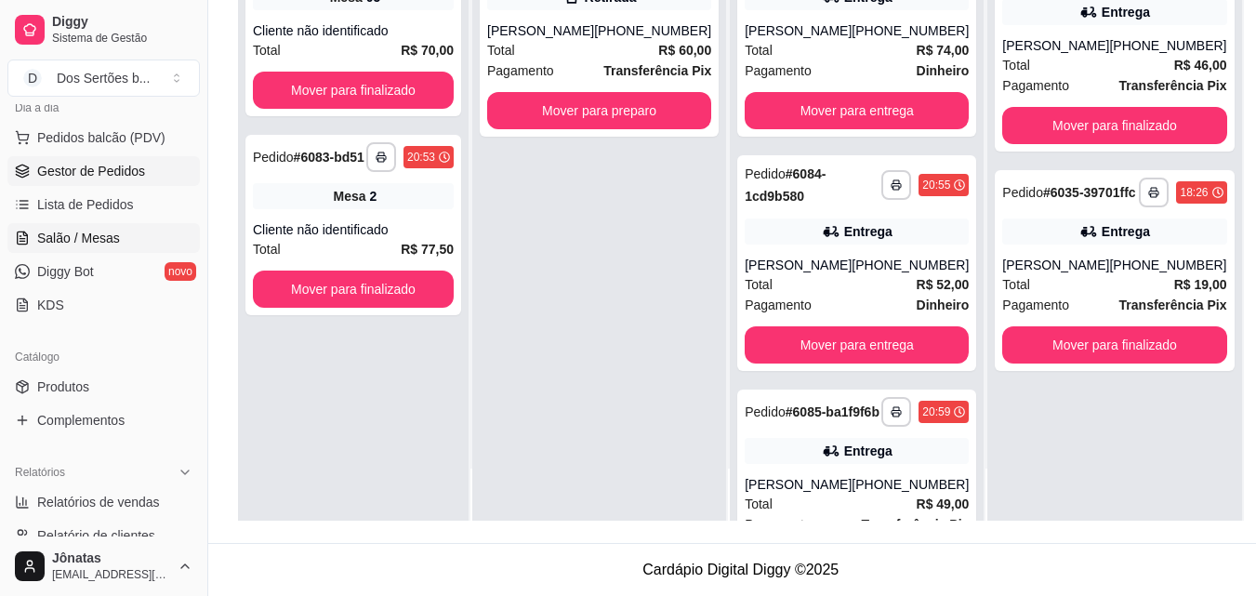
scroll to position [399, 0]
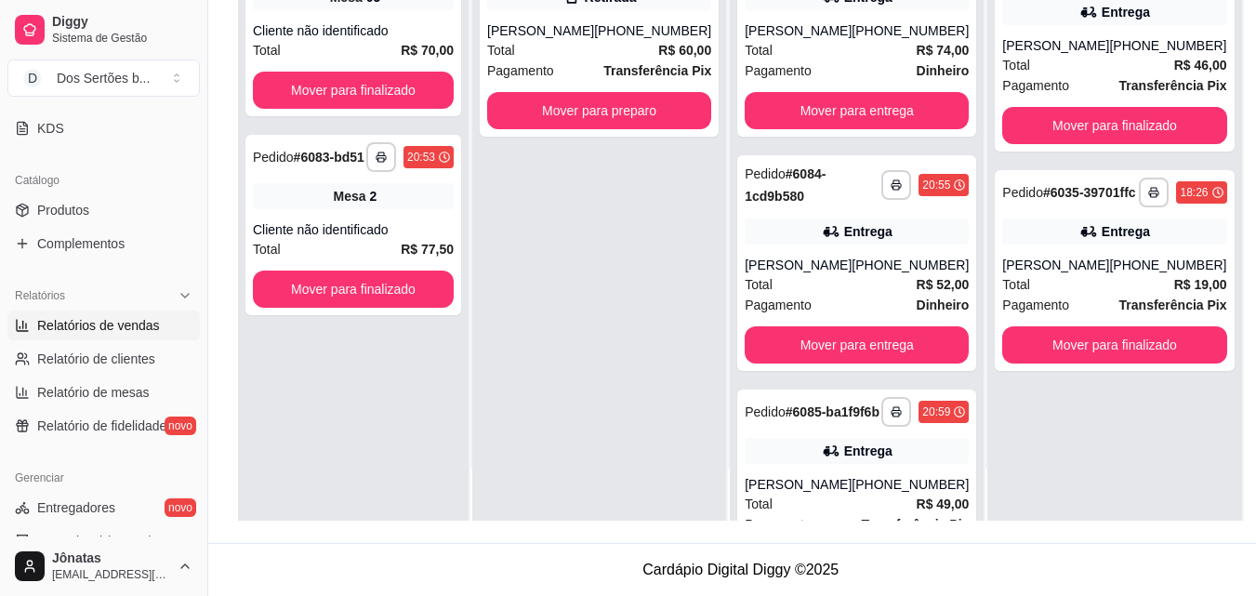
click at [47, 325] on span "Relatórios de vendas" at bounding box center [98, 325] width 123 height 19
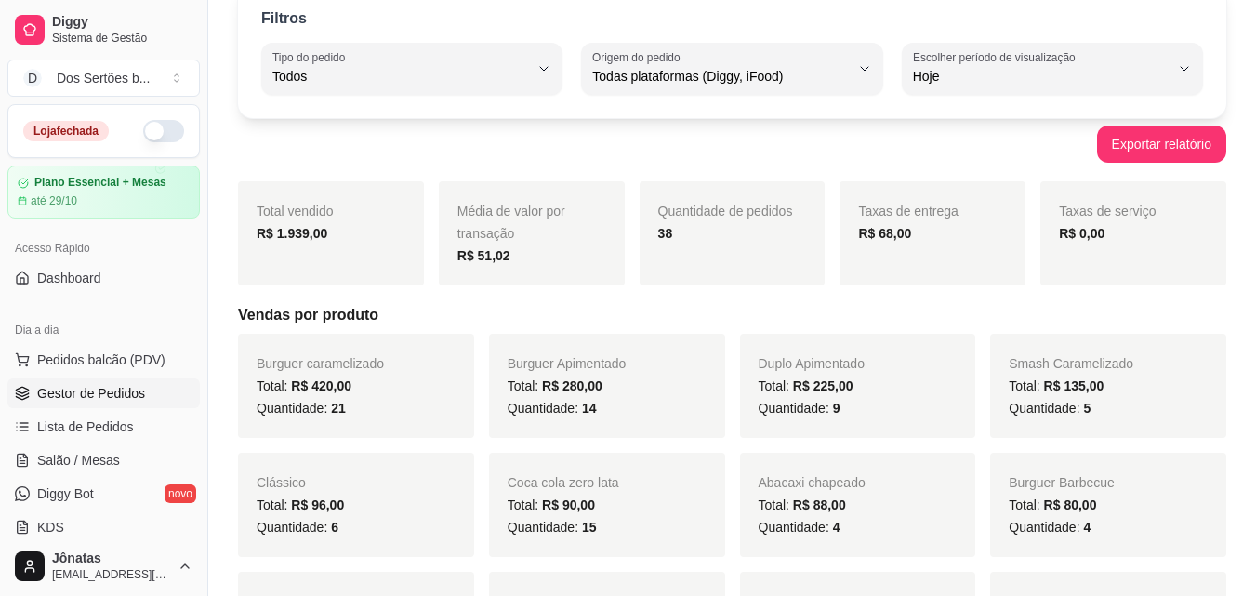
click at [63, 398] on span "Gestor de Pedidos" at bounding box center [91, 393] width 108 height 19
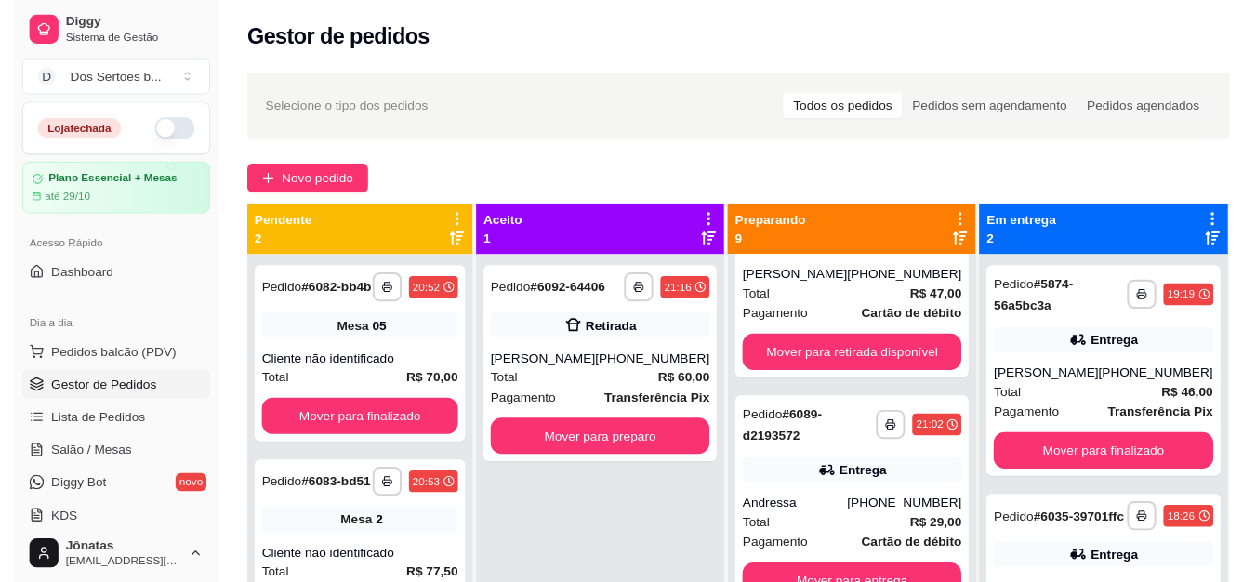
scroll to position [762, 0]
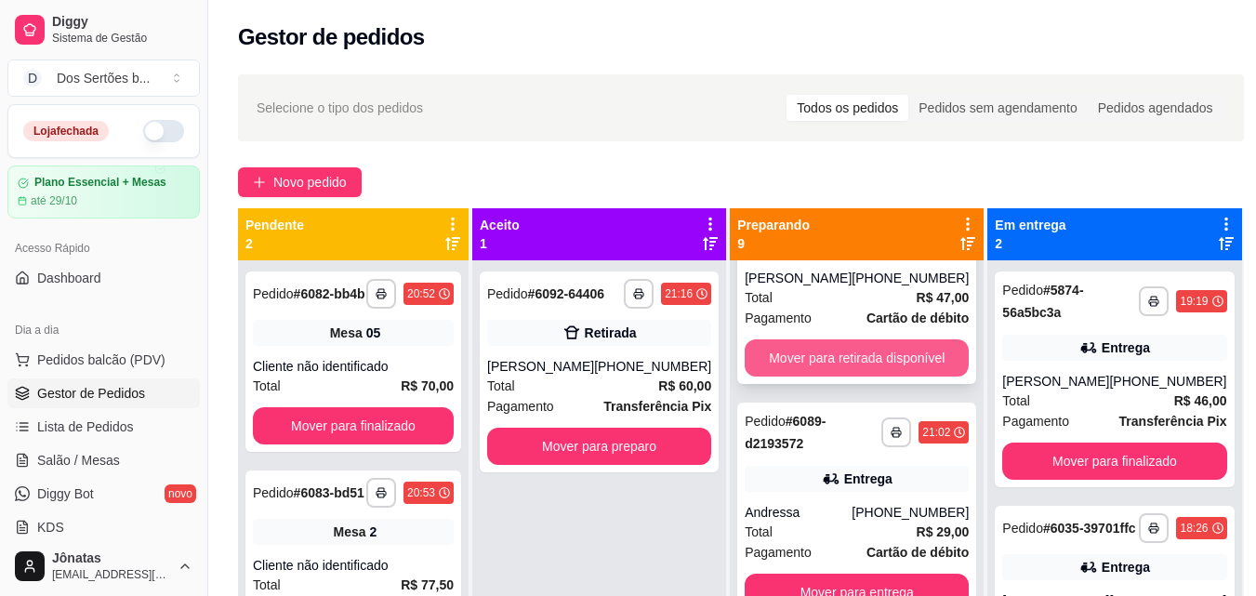
click at [823, 377] on button "Mover para retirada disponível" at bounding box center [857, 357] width 224 height 37
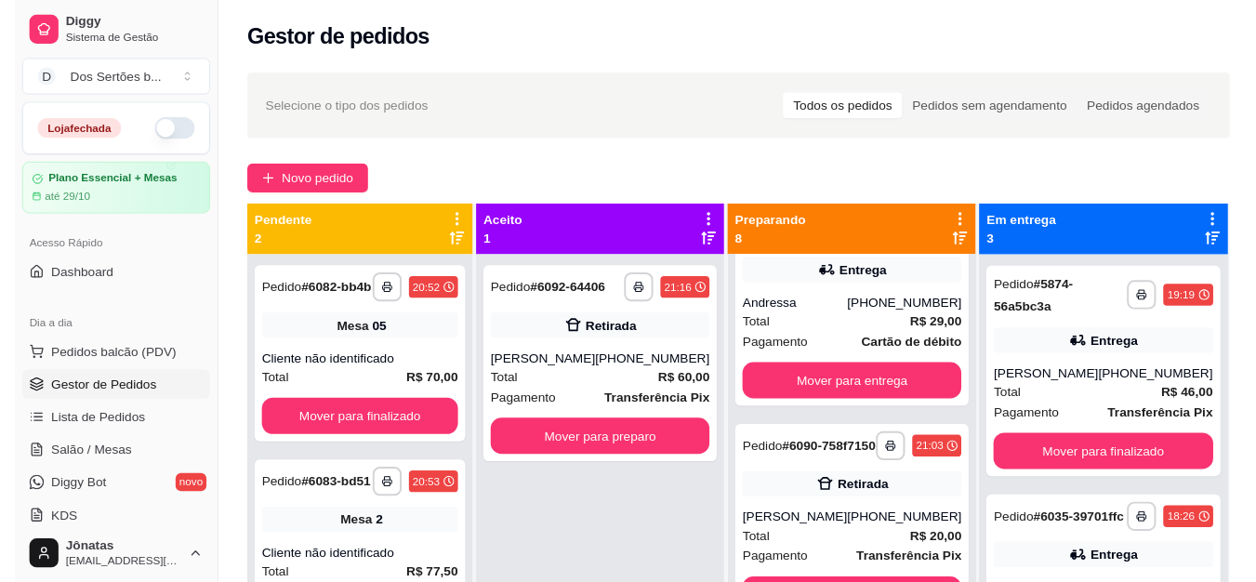
scroll to position [940, 0]
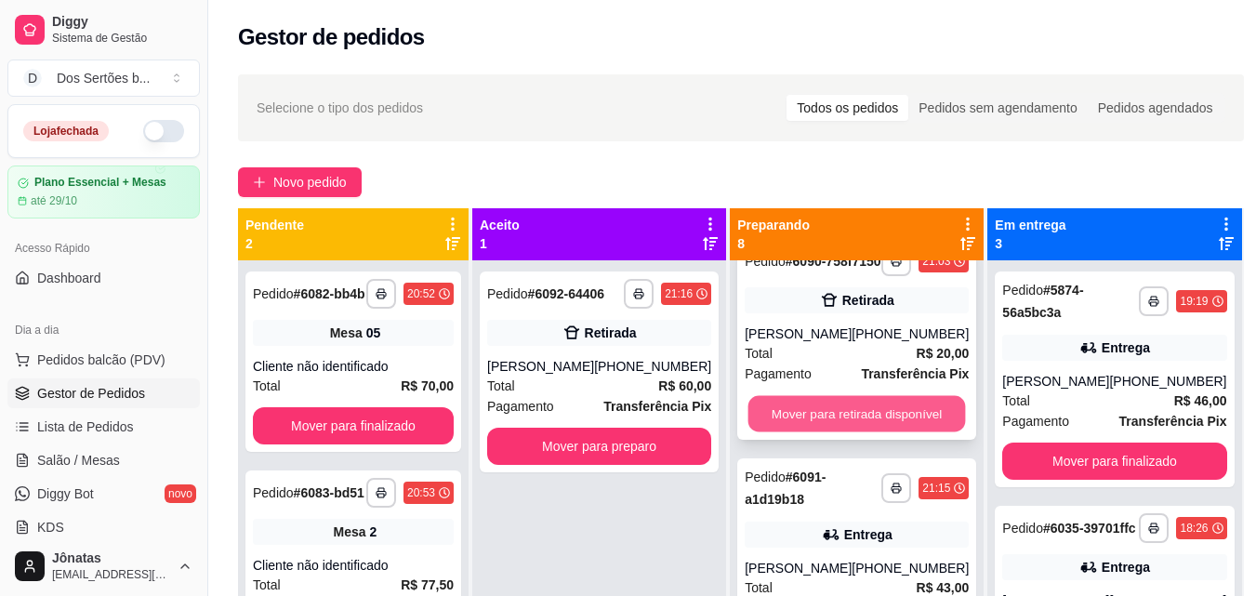
click at [801, 432] on button "Mover para retirada disponível" at bounding box center [857, 414] width 218 height 36
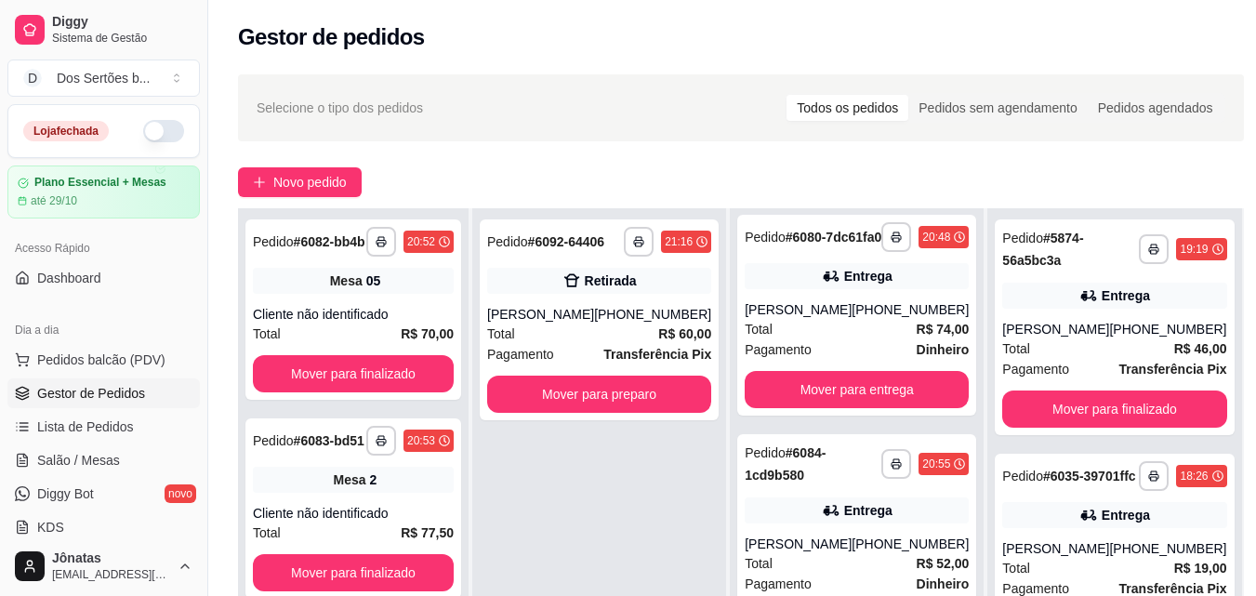
scroll to position [0, 0]
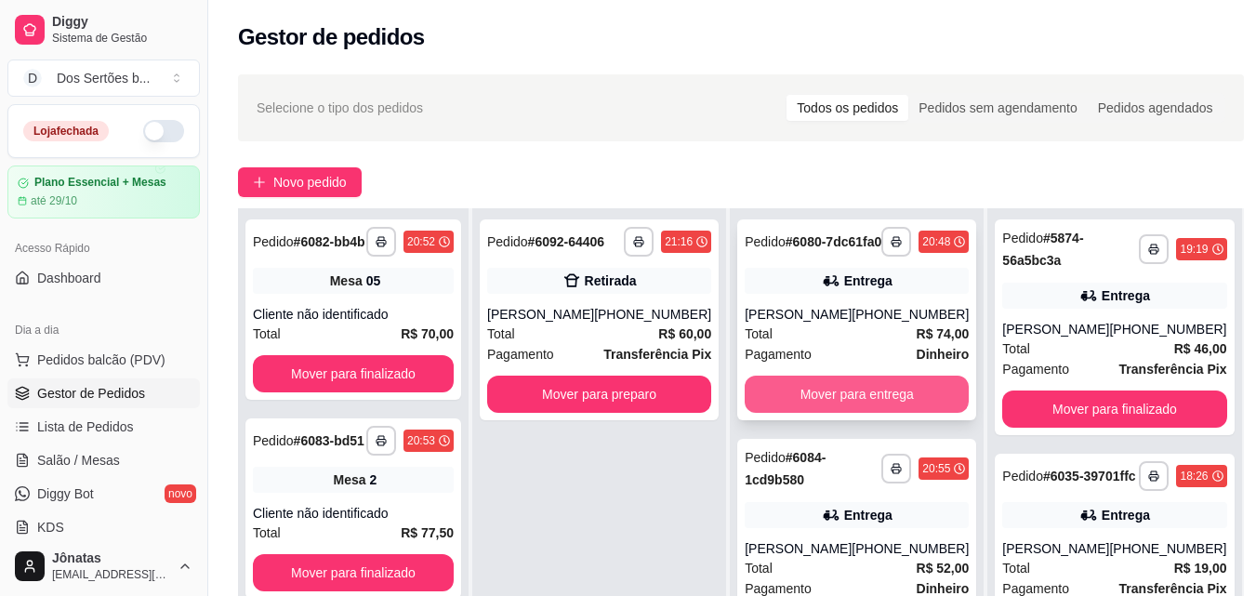
click at [840, 408] on button "Mover para entrega" at bounding box center [857, 394] width 224 height 37
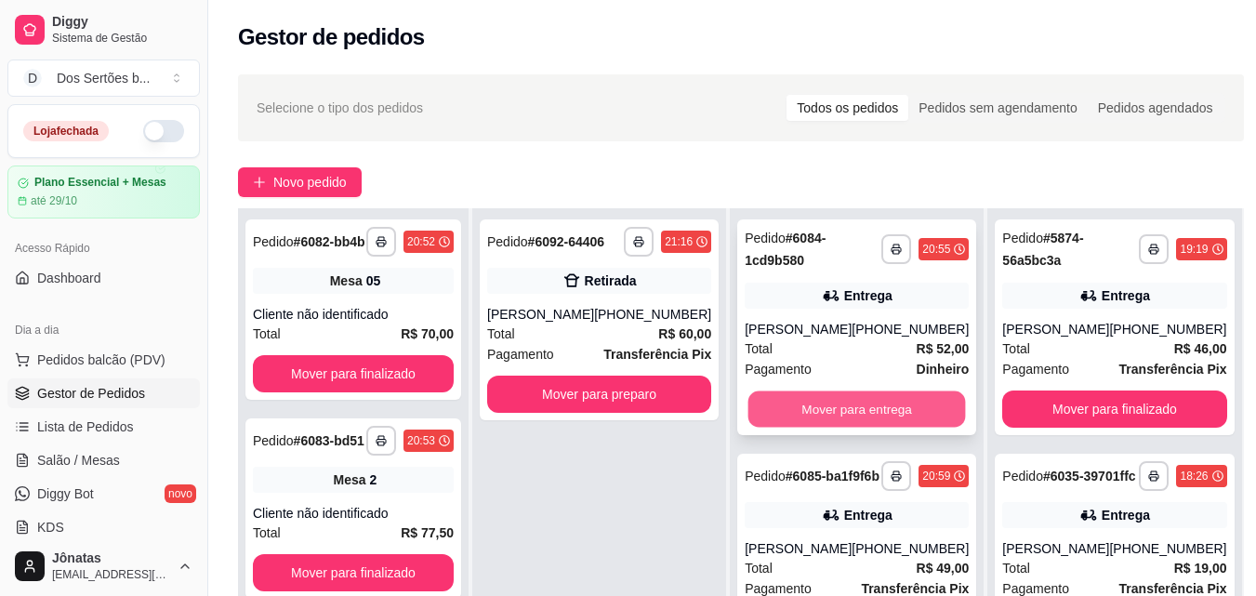
click at [843, 411] on button "Mover para entrega" at bounding box center [857, 409] width 218 height 36
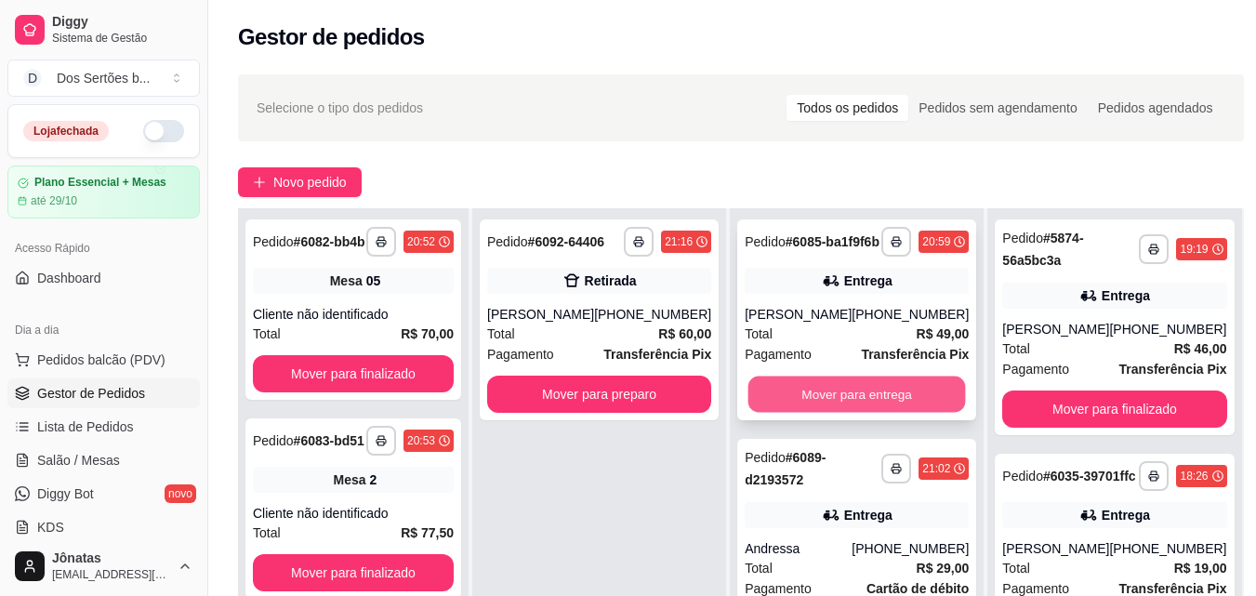
click at [805, 399] on button "Mover para entrega" at bounding box center [857, 395] width 218 height 36
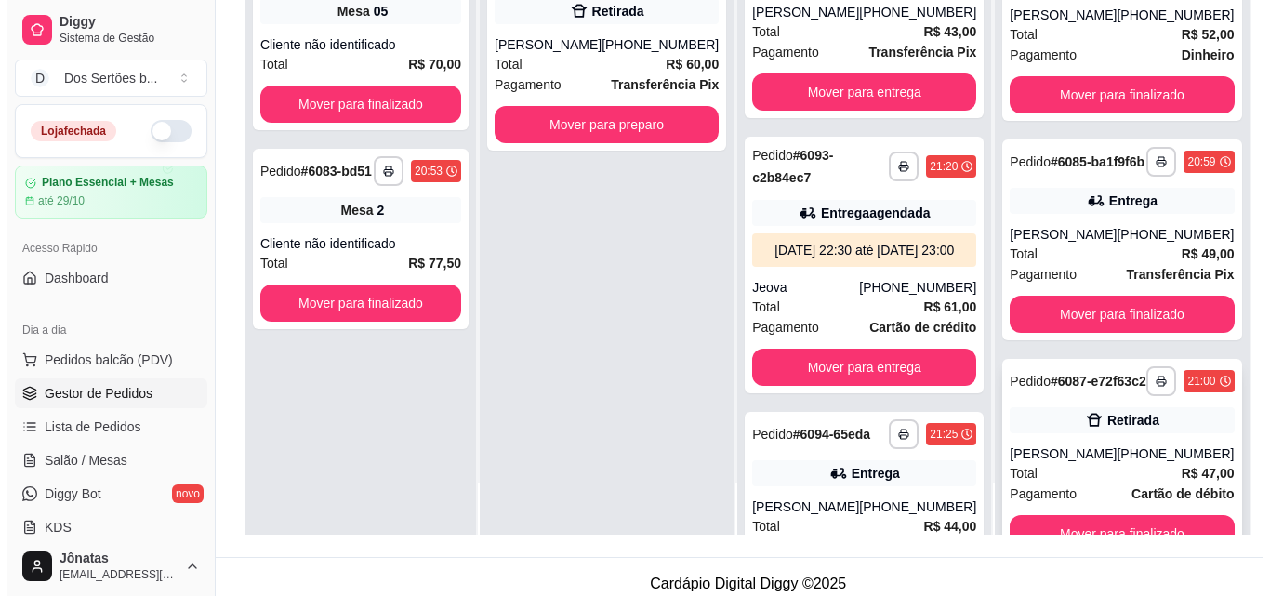
scroll to position [540, 0]
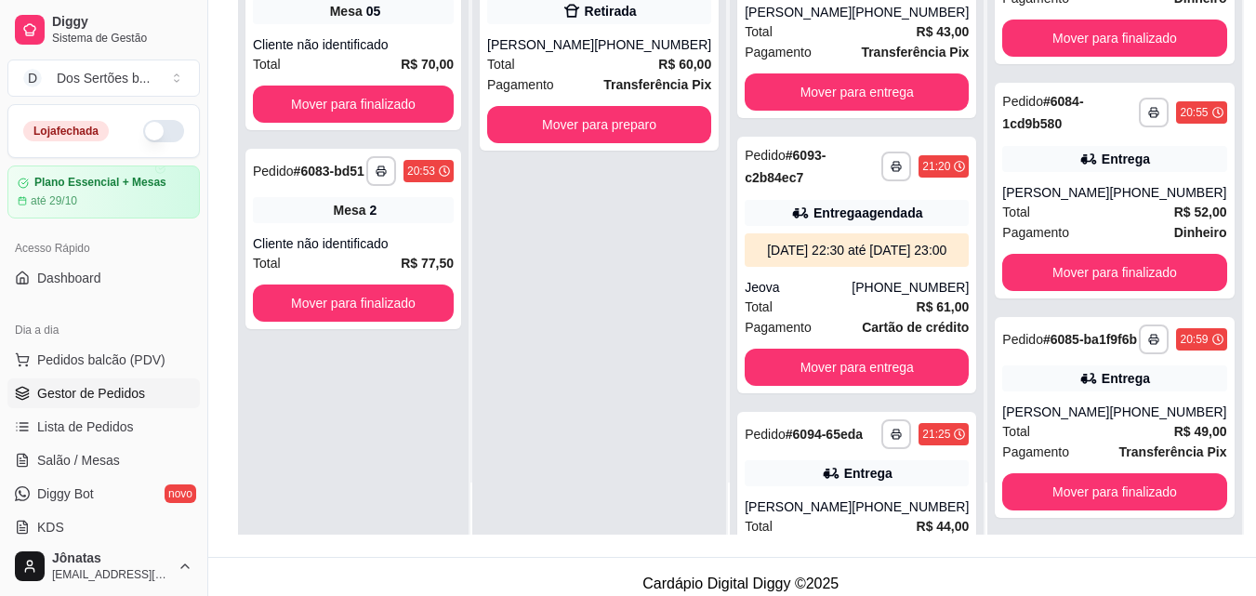
click at [1014, 210] on div "**********" at bounding box center [1114, 191] width 239 height 216
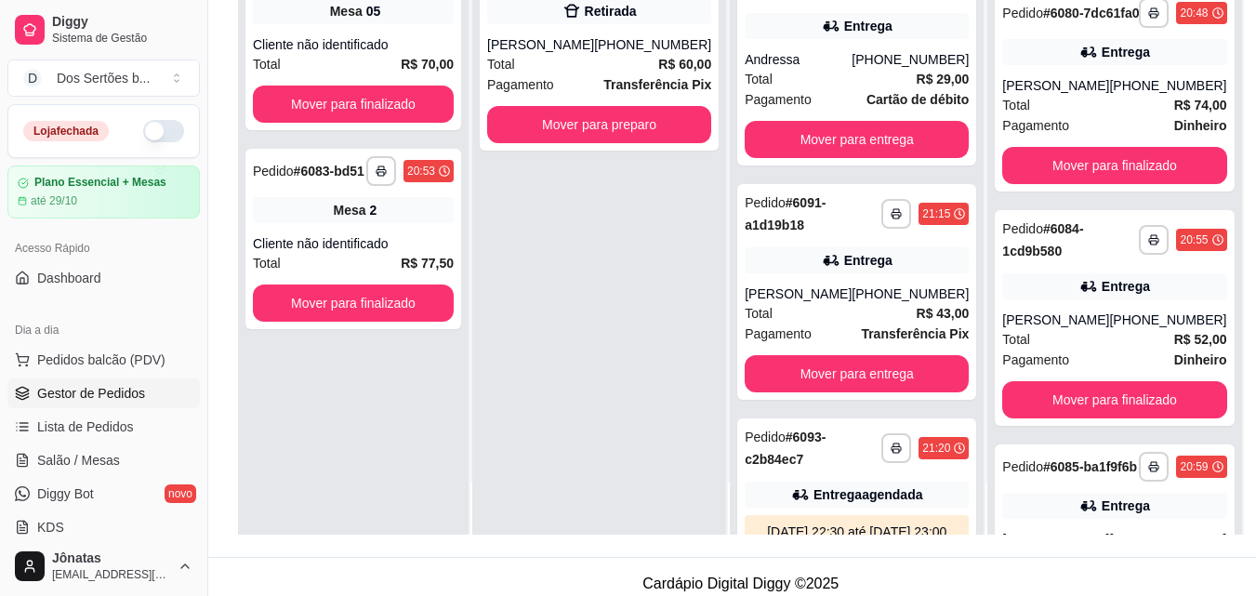
scroll to position [404, 0]
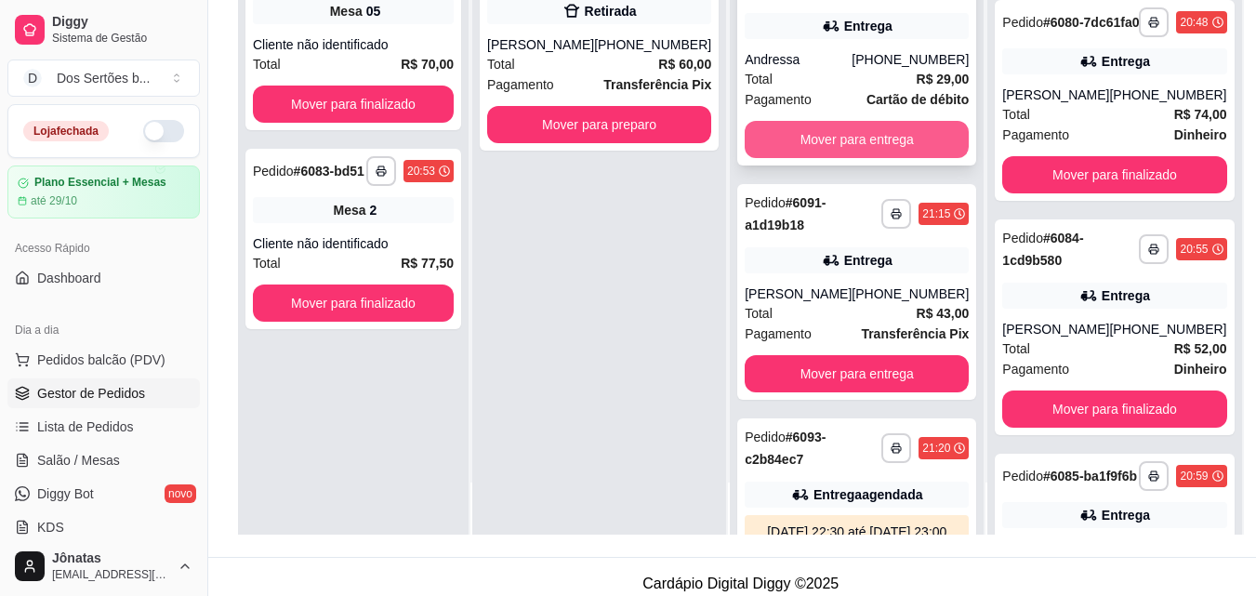
click at [767, 135] on button "Mover para entrega" at bounding box center [857, 139] width 224 height 37
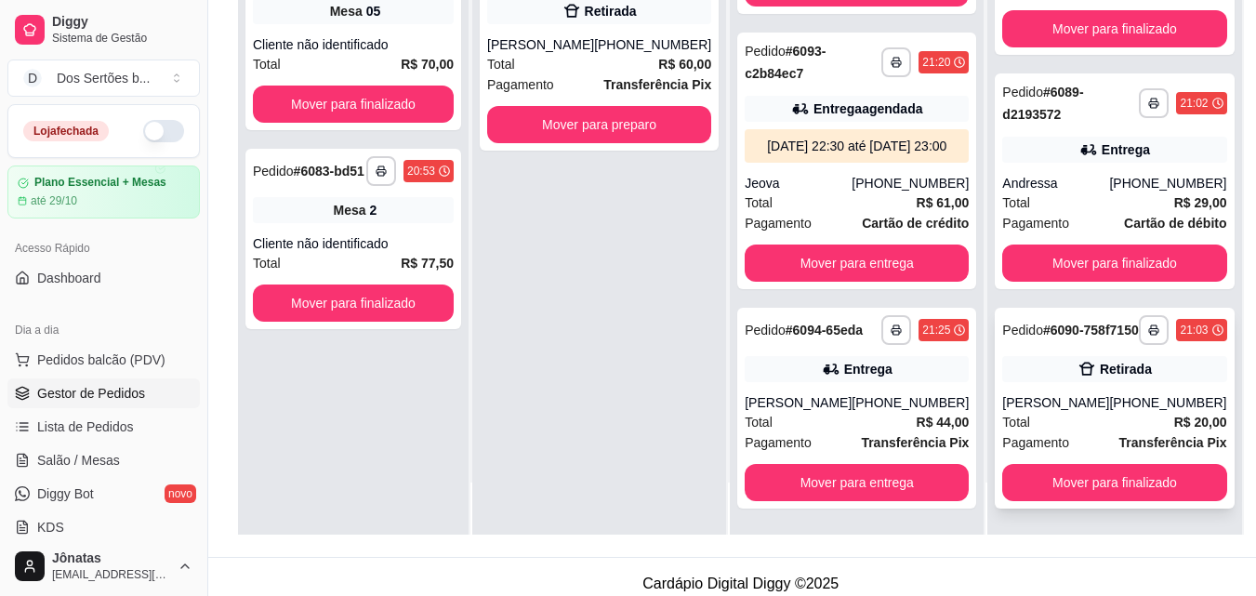
scroll to position [284, 0]
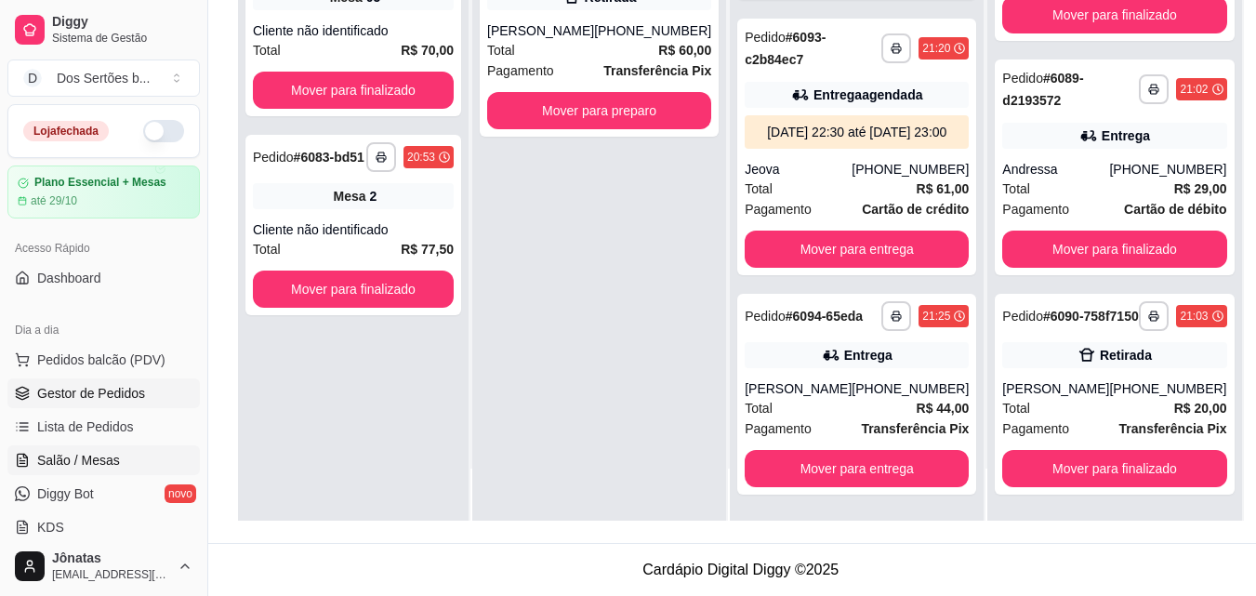
click at [110, 452] on span "Salão / Mesas" at bounding box center [78, 460] width 83 height 19
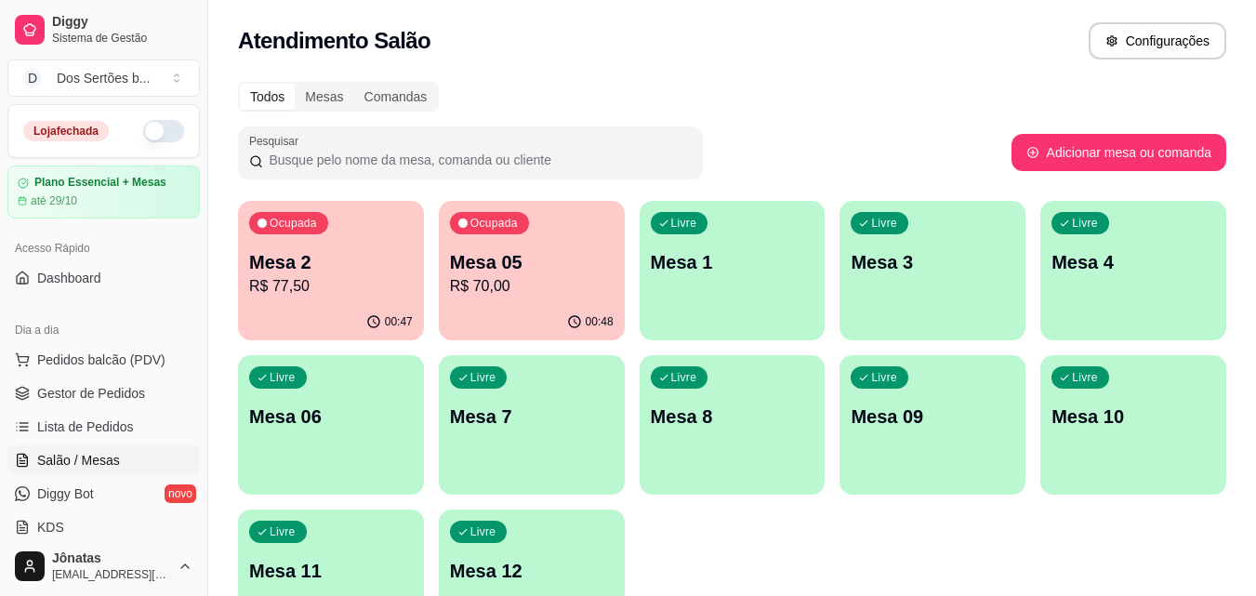
click at [558, 257] on p "Mesa 05" at bounding box center [532, 262] width 164 height 26
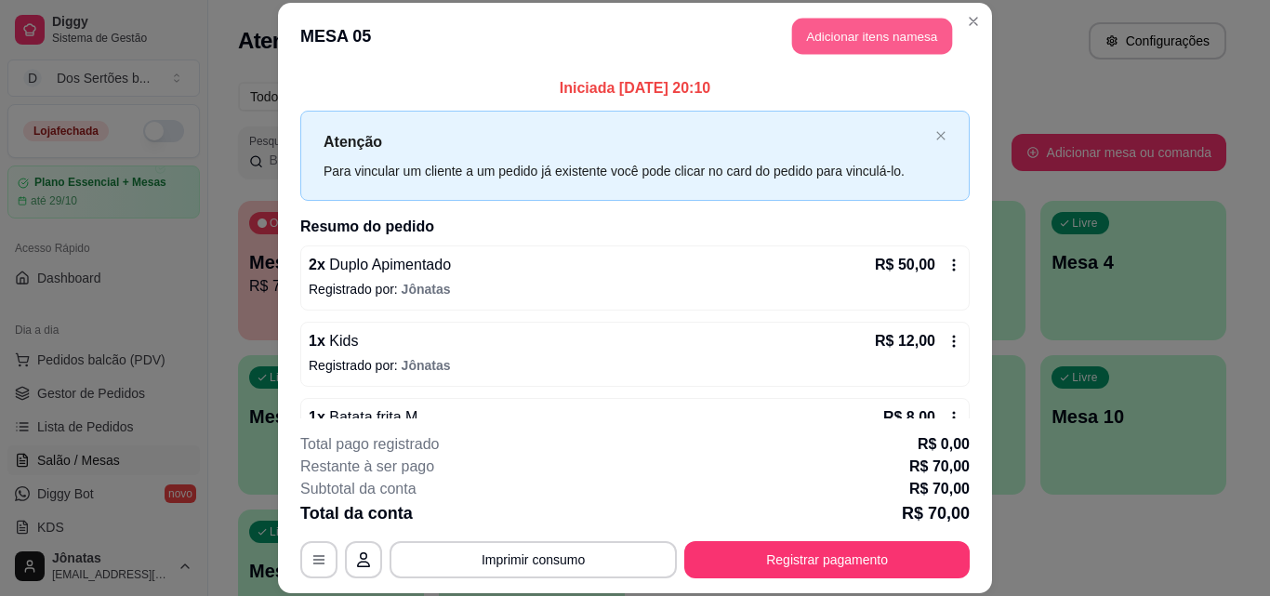
click at [850, 30] on button "Adicionar itens na mesa" at bounding box center [872, 37] width 160 height 36
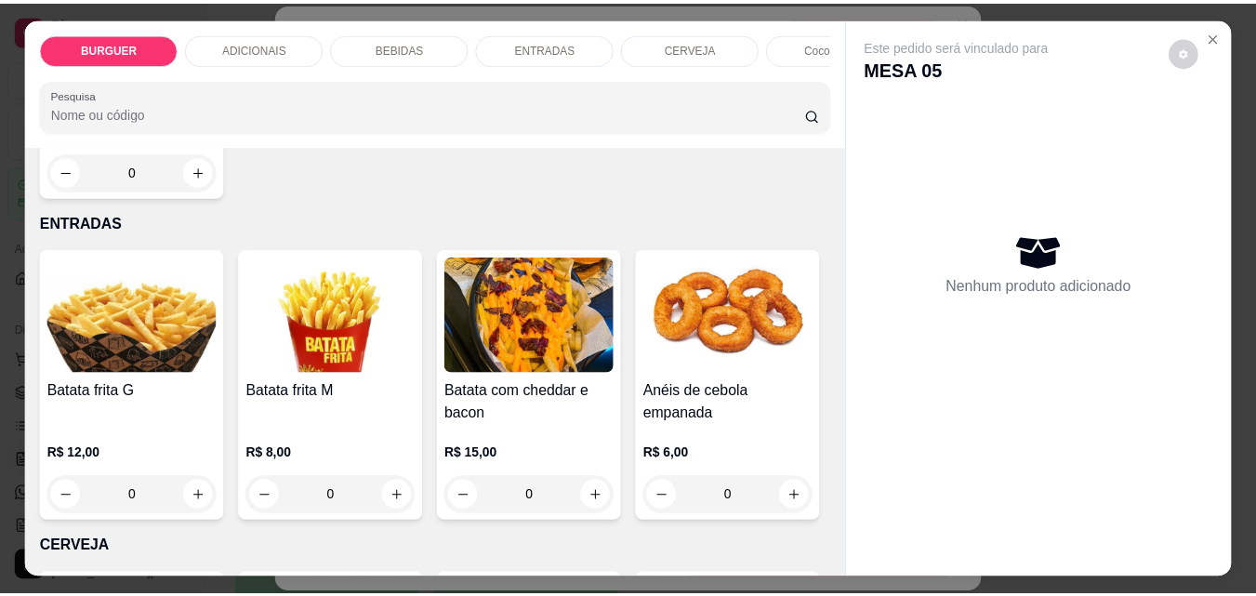
scroll to position [2537, 0]
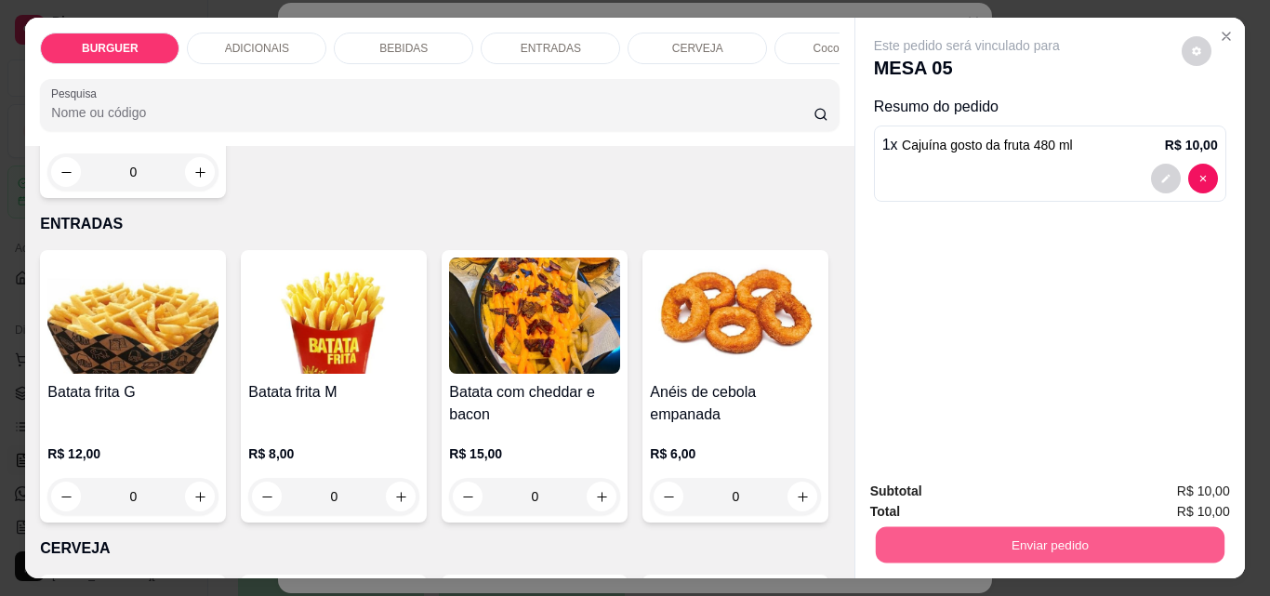
click at [933, 534] on button "Enviar pedido" at bounding box center [1049, 544] width 349 height 36
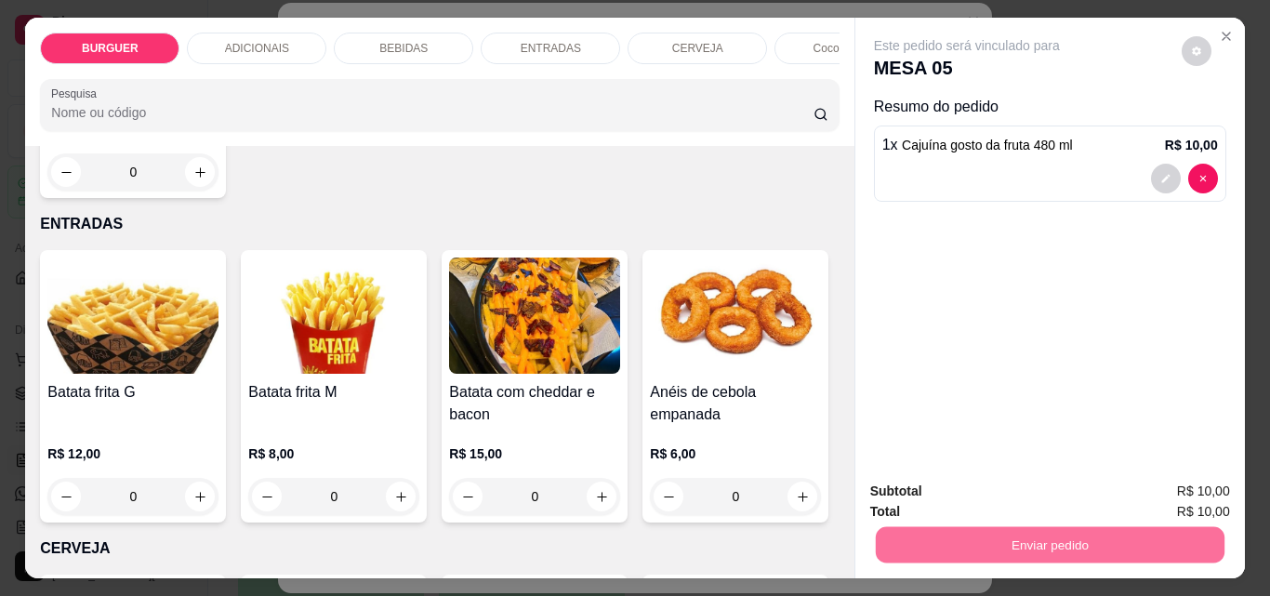
click at [1186, 488] on button "Enviar pedido" at bounding box center [1182, 491] width 102 height 34
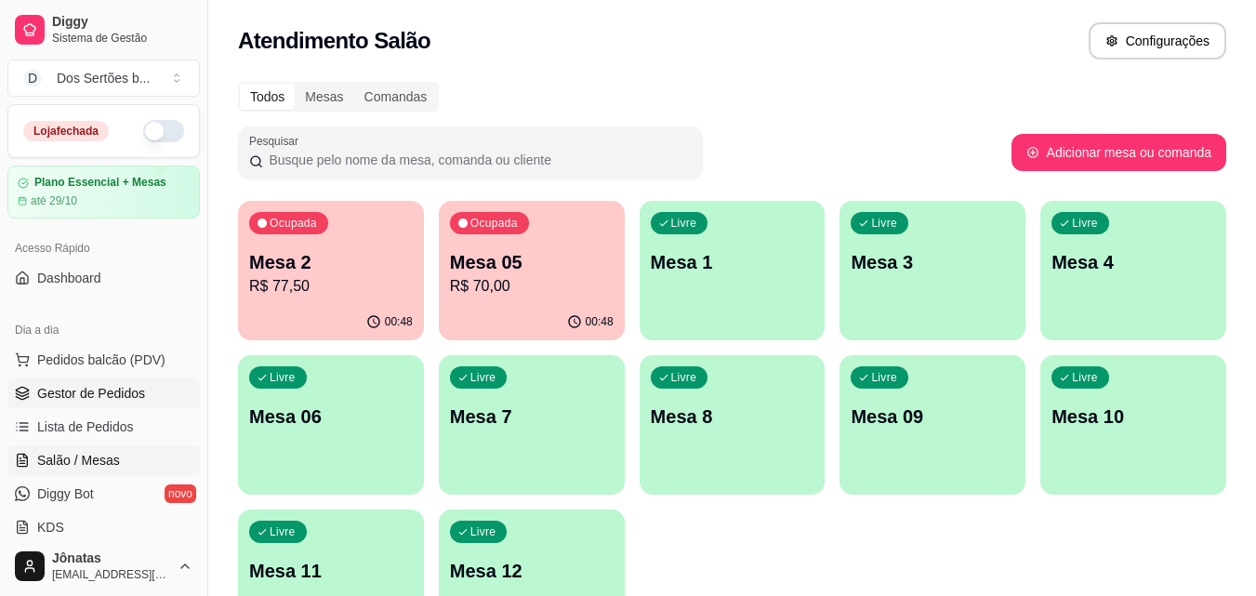
click at [94, 401] on span "Gestor de Pedidos" at bounding box center [91, 393] width 108 height 19
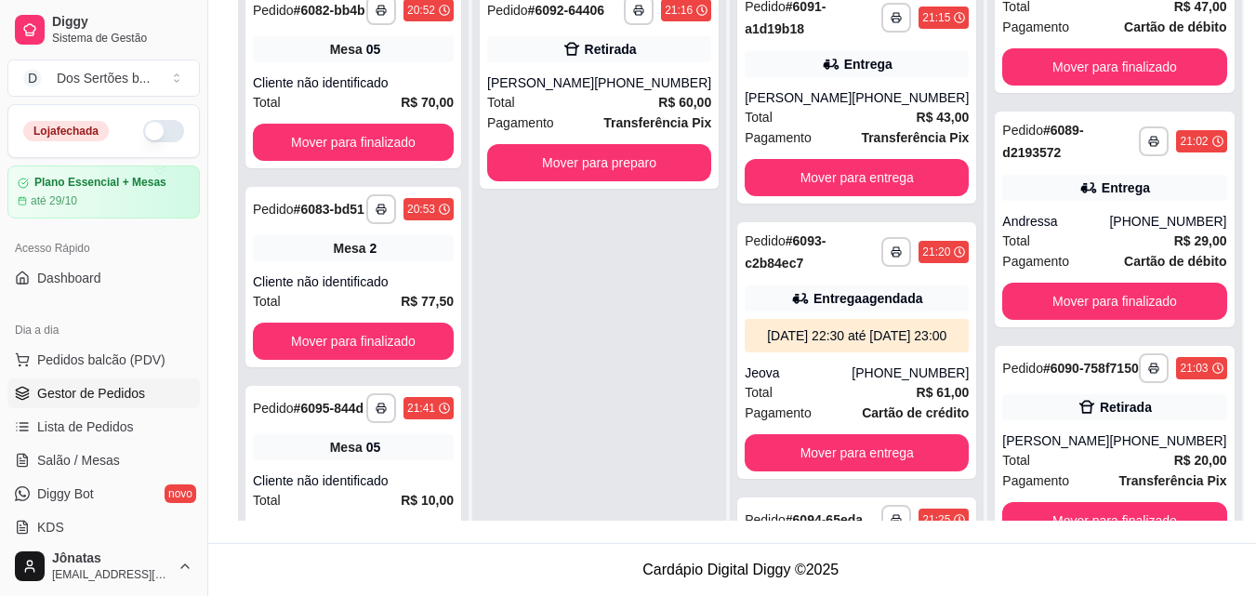
scroll to position [52, 0]
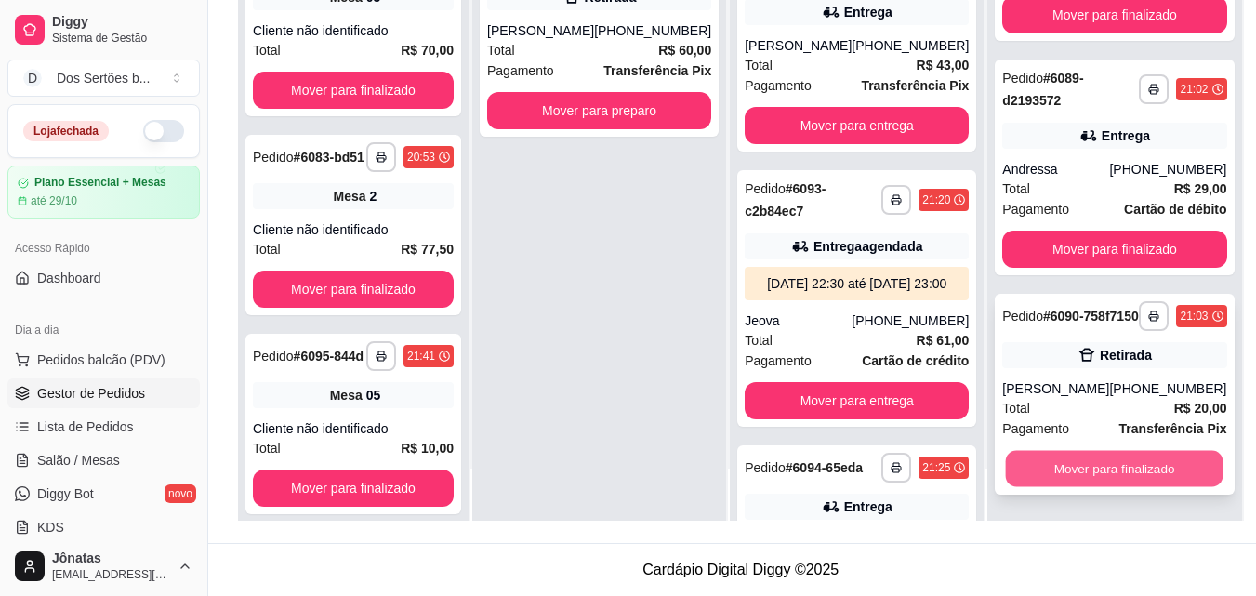
click at [1062, 466] on button "Mover para finalizado" at bounding box center [1115, 469] width 218 height 36
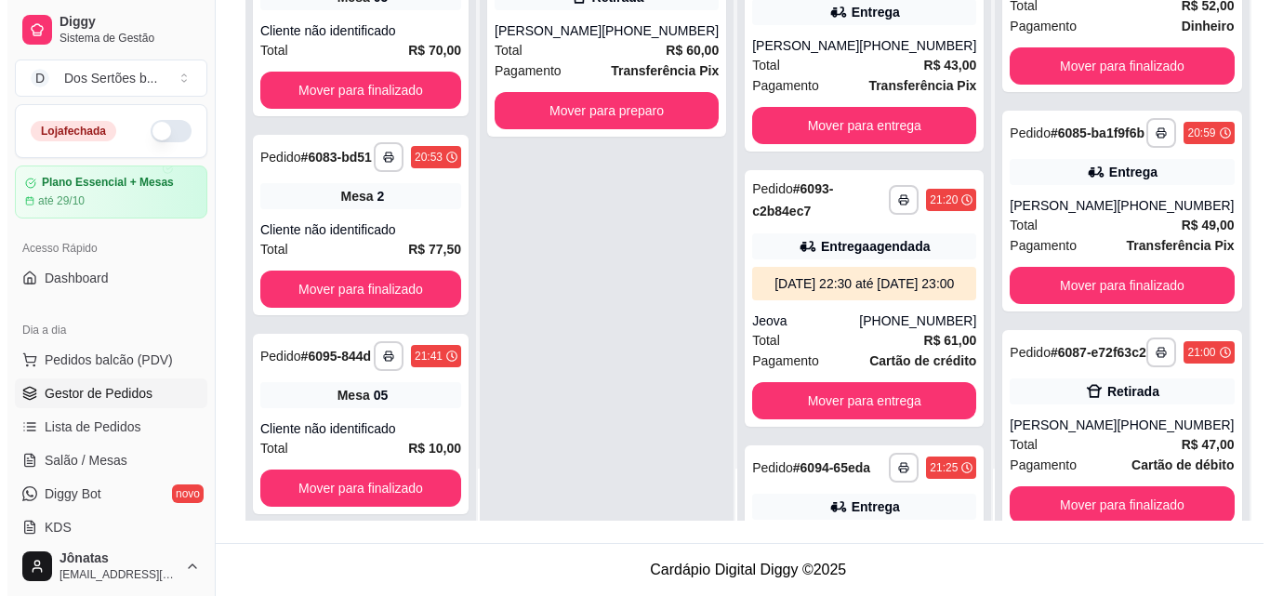
scroll to position [735, 0]
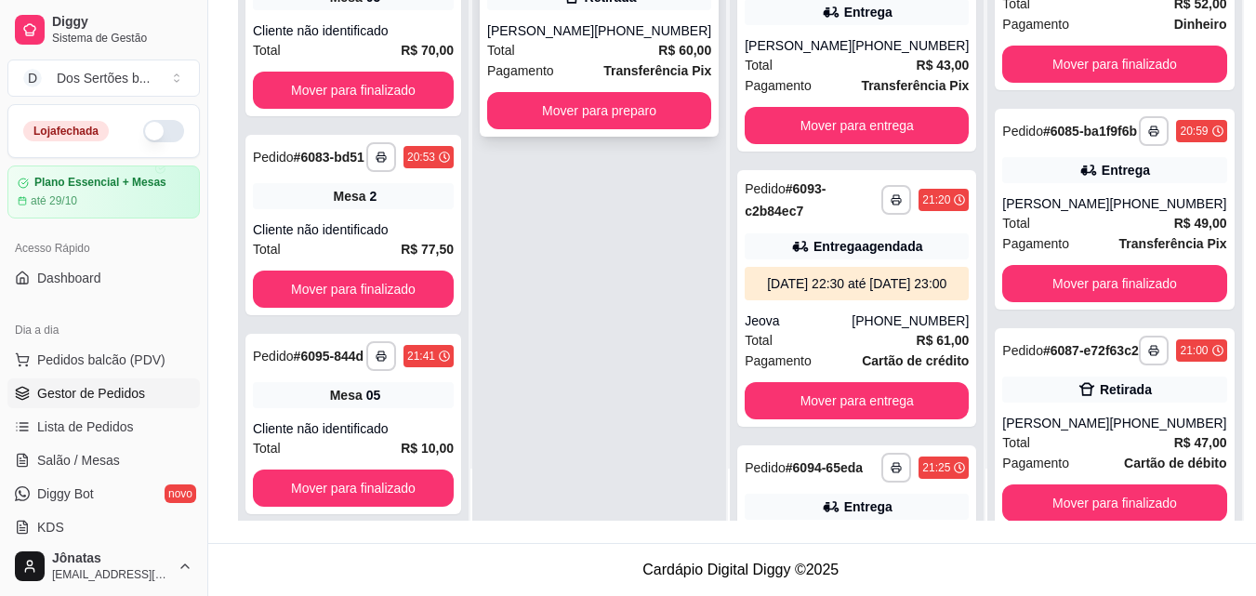
click at [581, 42] on div "Total R$ 60,00" at bounding box center [599, 50] width 224 height 20
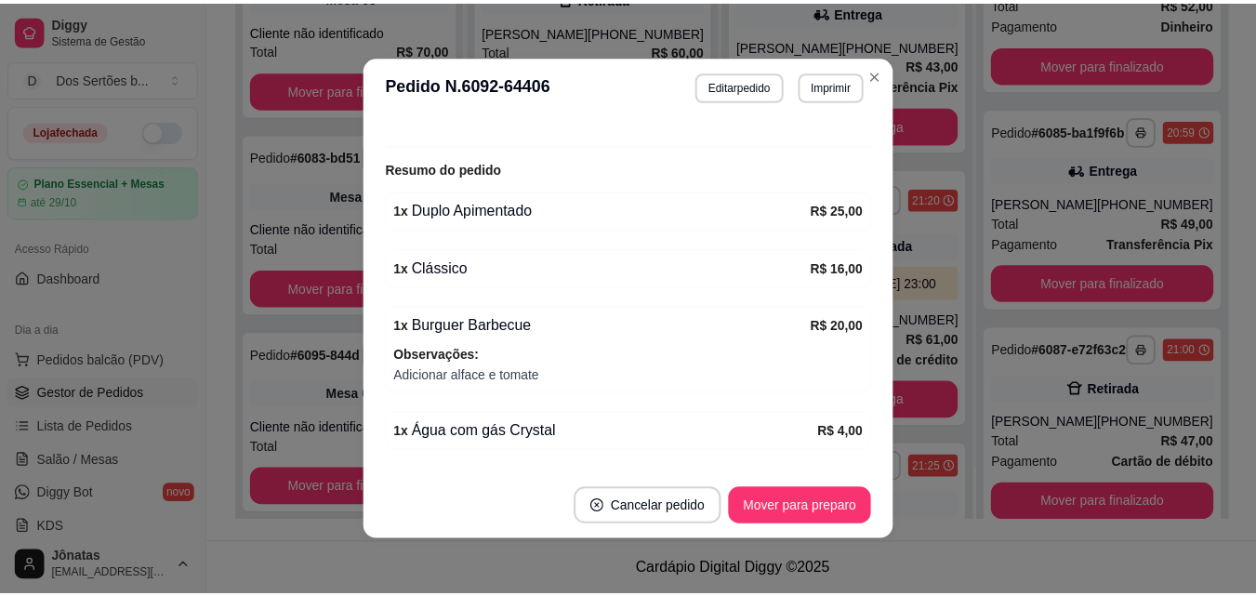
scroll to position [478, 0]
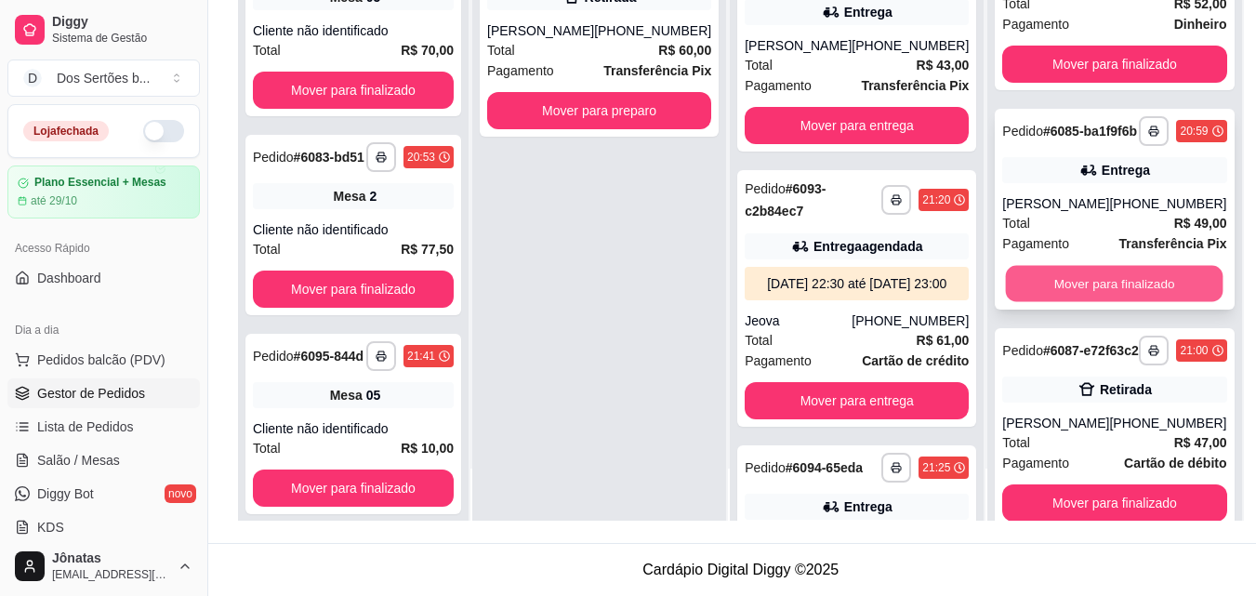
click at [1072, 302] on button "Mover para finalizado" at bounding box center [1115, 284] width 218 height 36
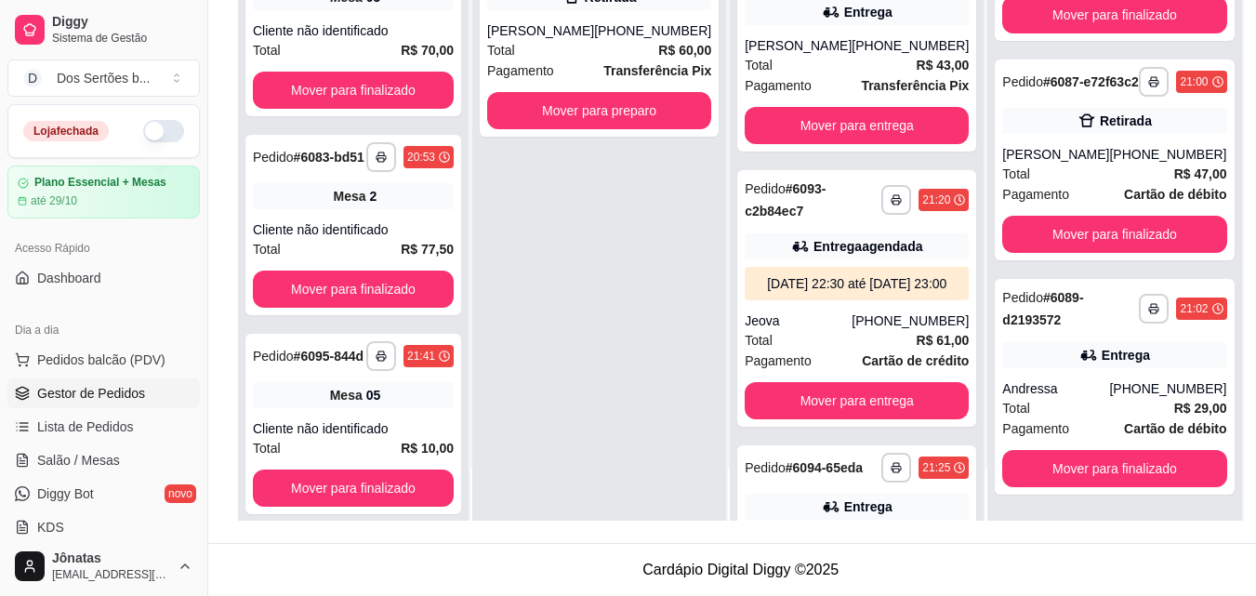
scroll to position [828, 0]
click at [86, 440] on link "Lista de Pedidos" at bounding box center [103, 427] width 192 height 30
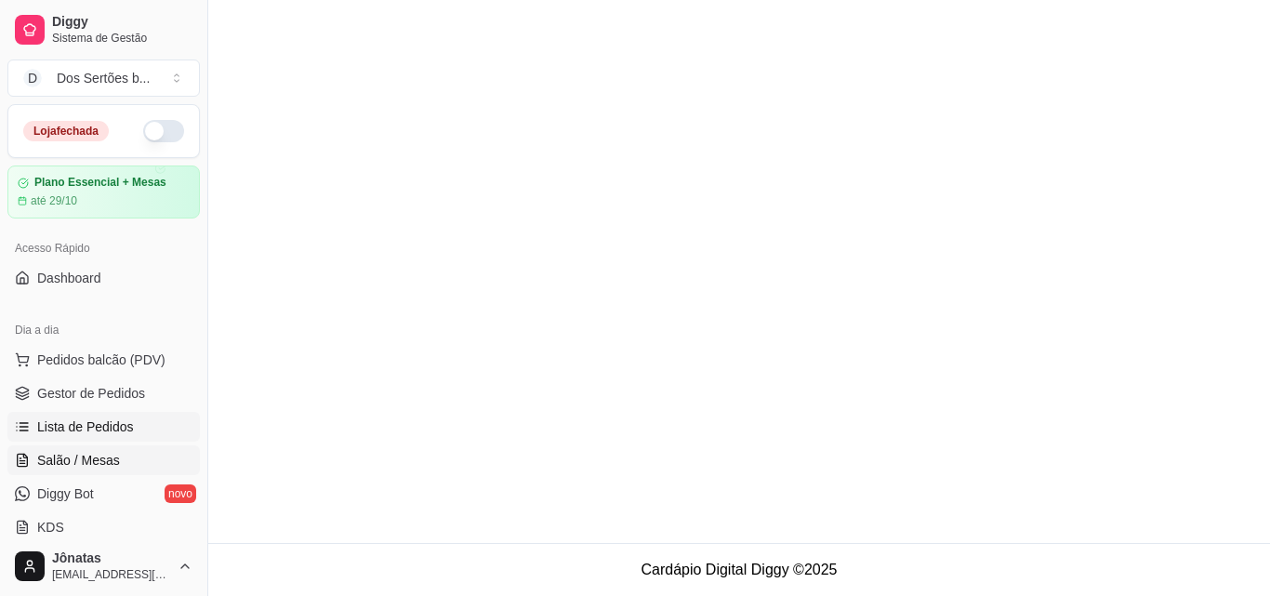
click at [71, 452] on span "Salão / Mesas" at bounding box center [78, 460] width 83 height 19
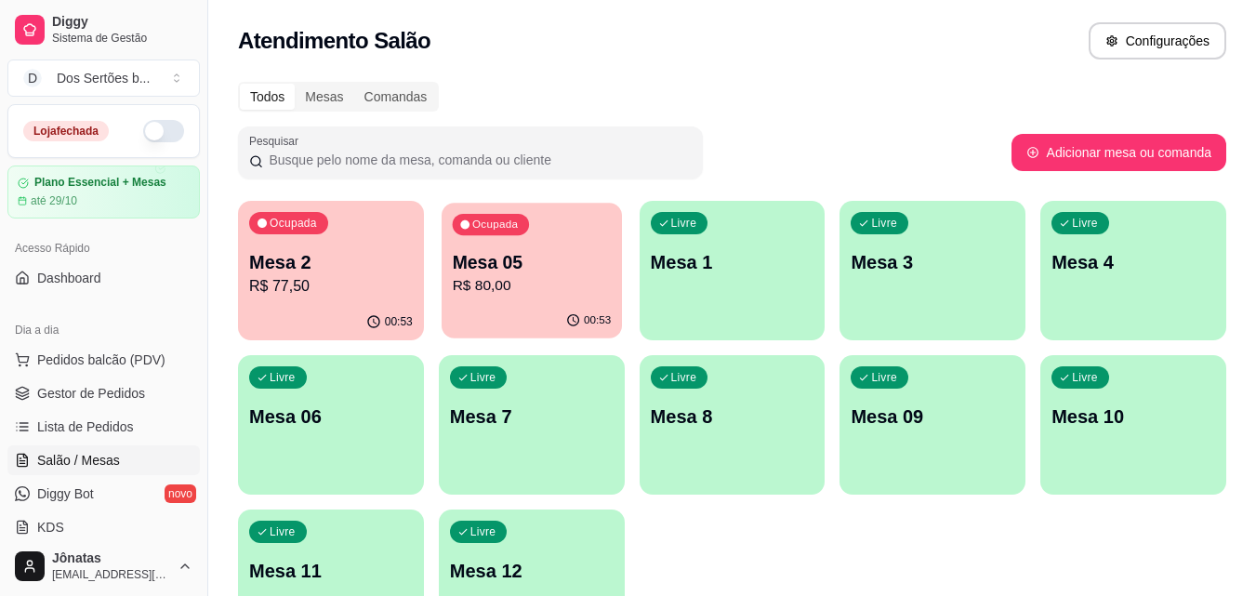
click at [478, 269] on p "Mesa 05" at bounding box center [531, 262] width 159 height 25
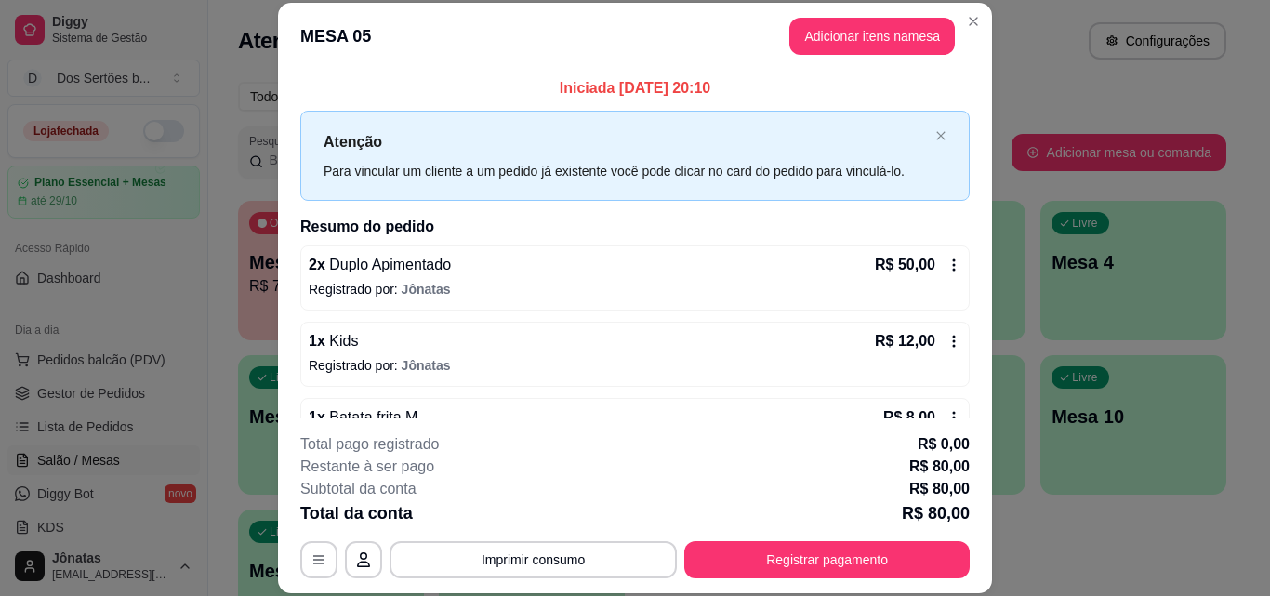
scroll to position [128, 0]
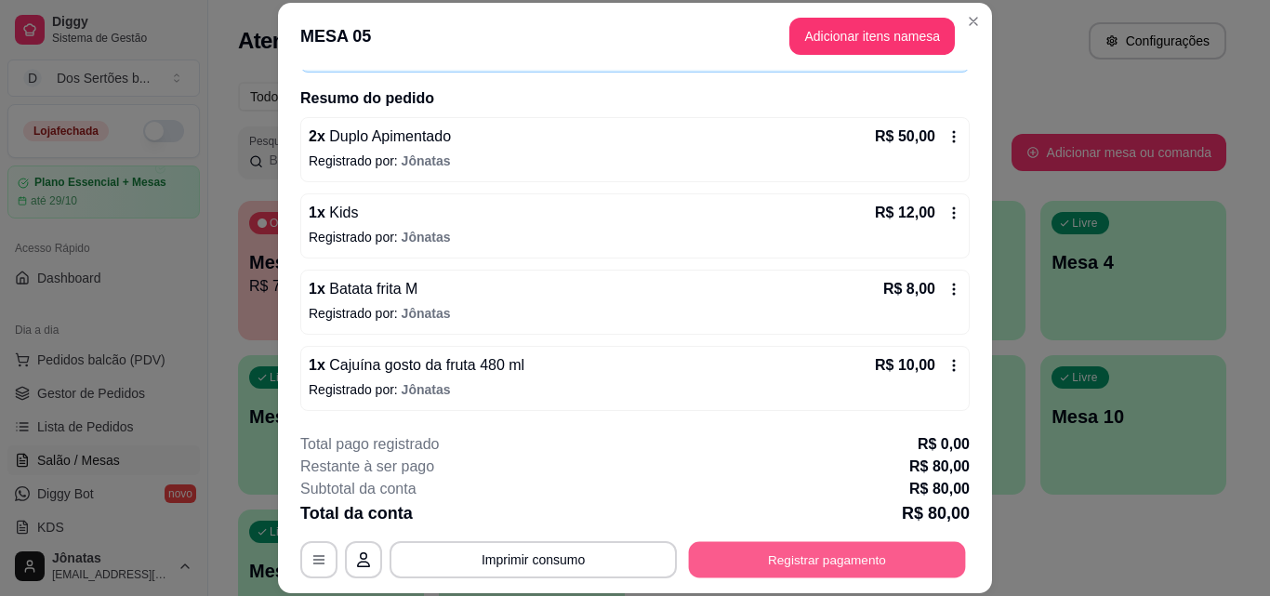
click at [761, 541] on div "**********" at bounding box center [634, 559] width 669 height 37
click at [789, 552] on button "Registrar pagamento" at bounding box center [827, 559] width 277 height 36
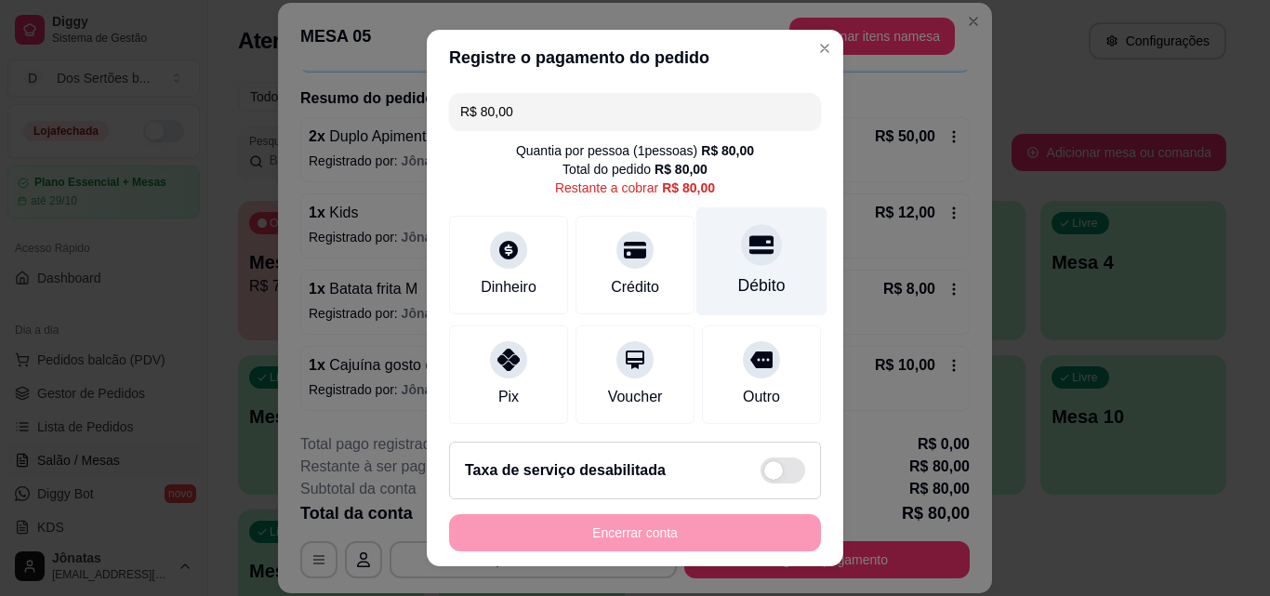
click at [743, 266] on div "Débito" at bounding box center [761, 261] width 131 height 109
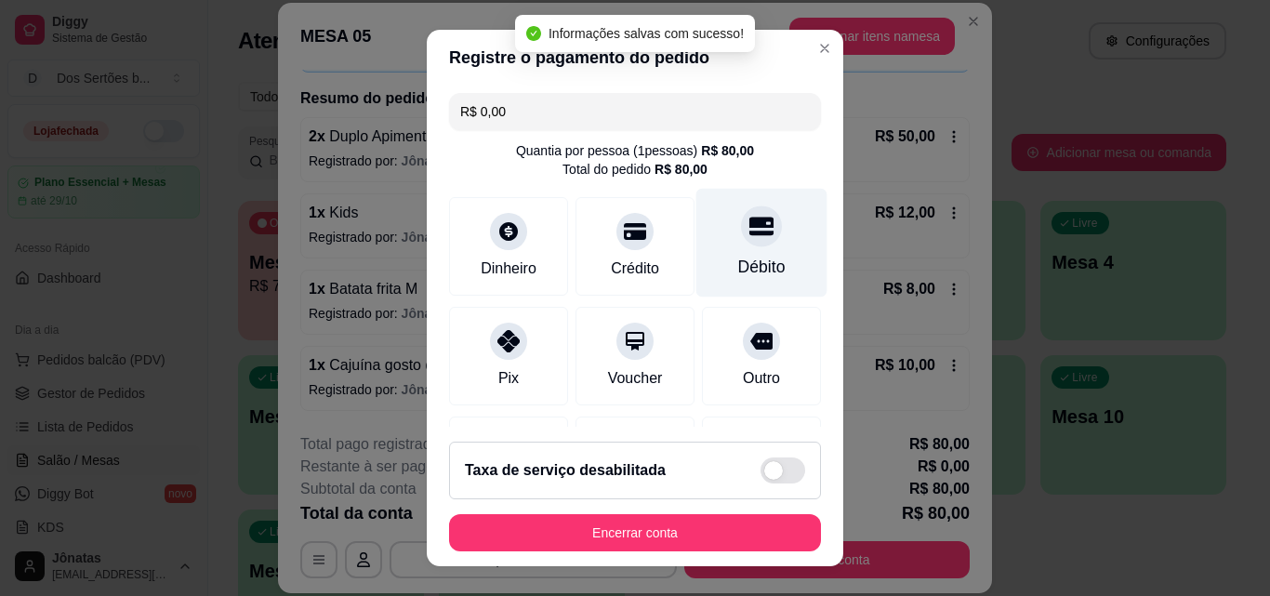
scroll to position [215, 0]
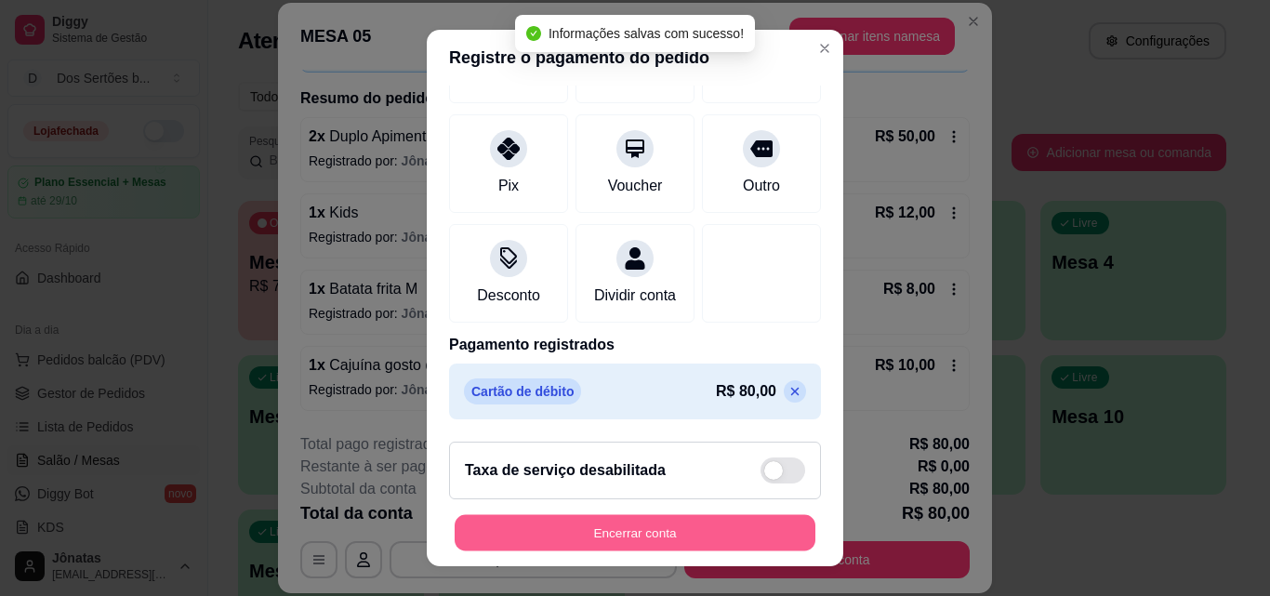
click at [753, 532] on button "Encerrar conta" at bounding box center [635, 533] width 361 height 36
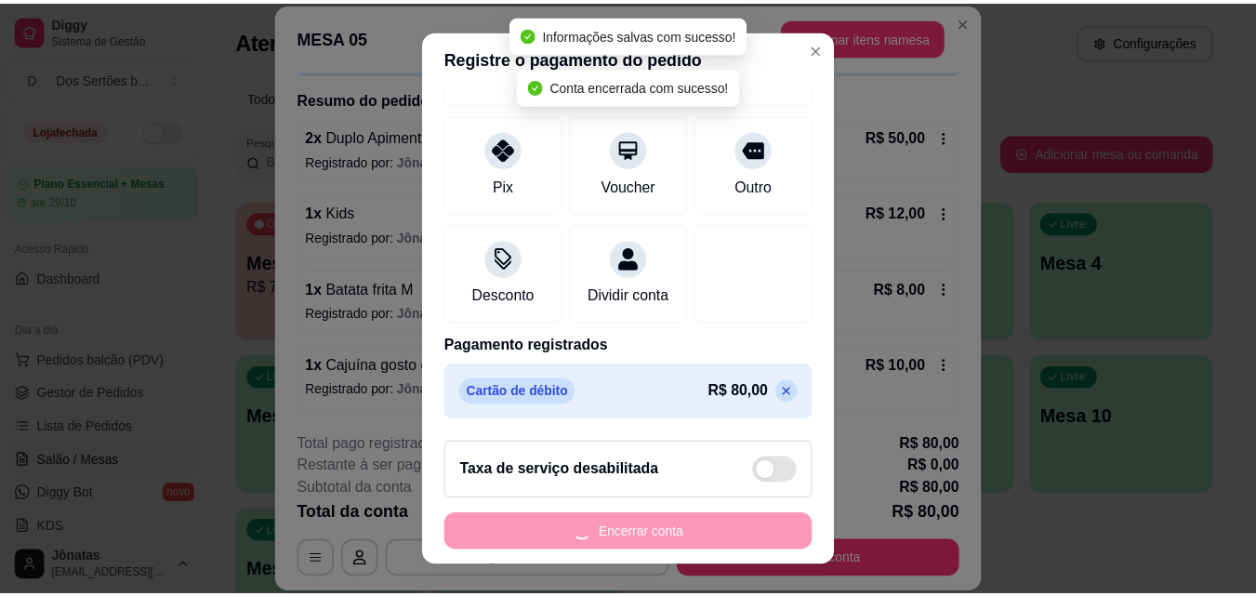
scroll to position [0, 0]
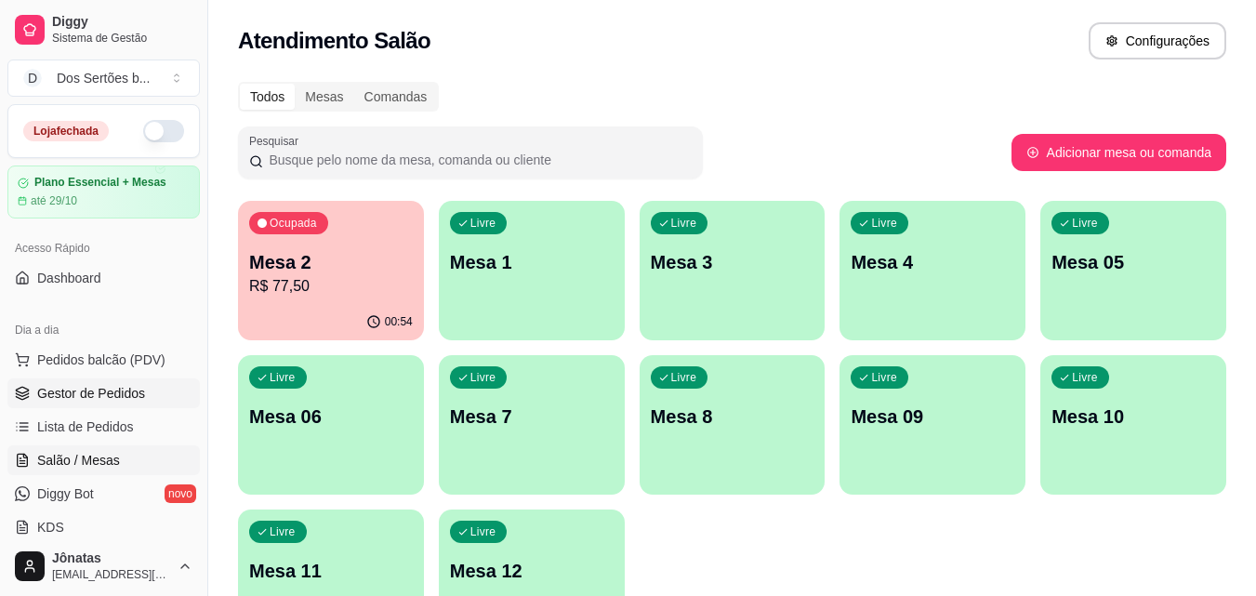
click at [108, 389] on span "Gestor de Pedidos" at bounding box center [91, 393] width 108 height 19
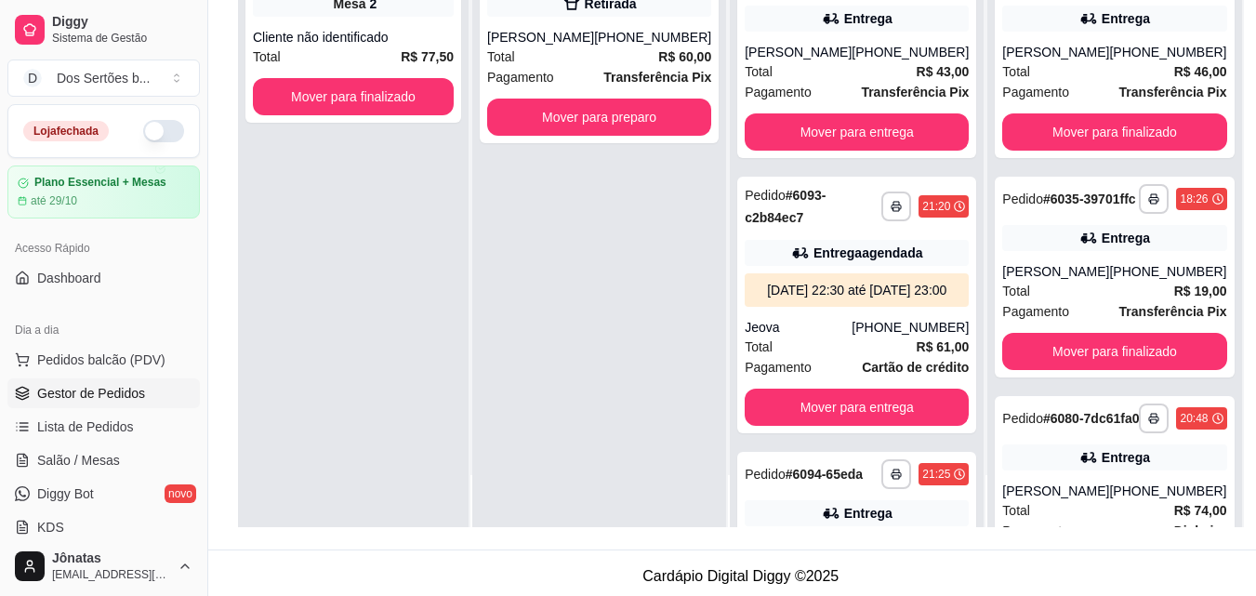
scroll to position [284, 0]
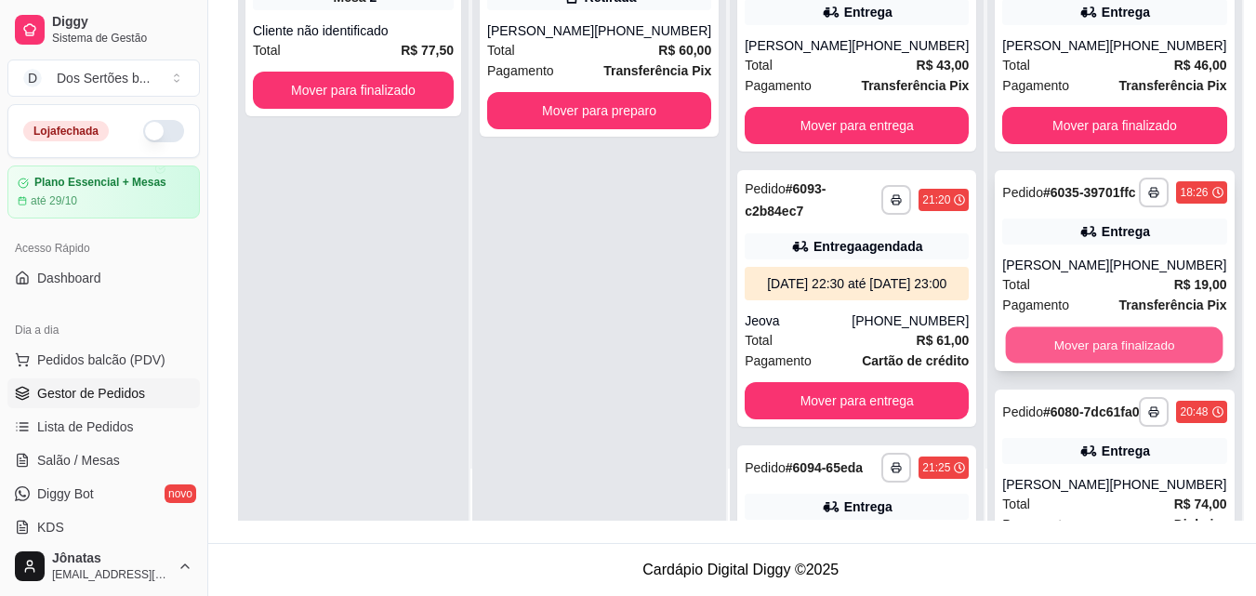
click at [1060, 358] on button "Mover para finalizado" at bounding box center [1115, 345] width 218 height 36
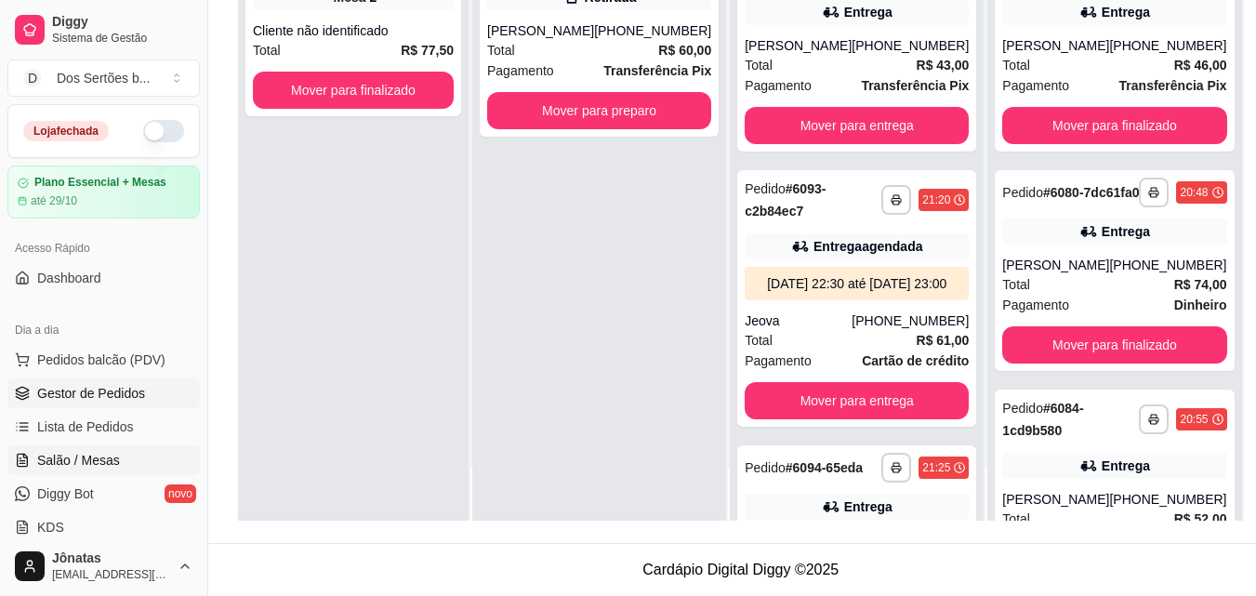
click at [40, 459] on span "Salão / Mesas" at bounding box center [78, 460] width 83 height 19
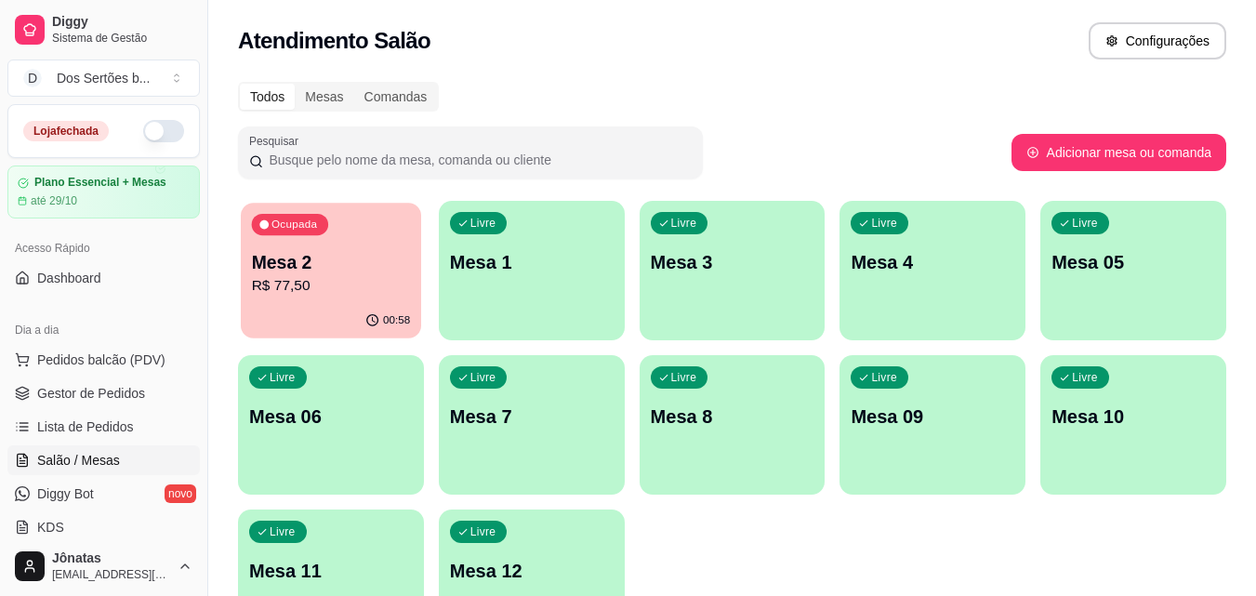
click at [274, 272] on p "Mesa 2" at bounding box center [331, 262] width 159 height 25
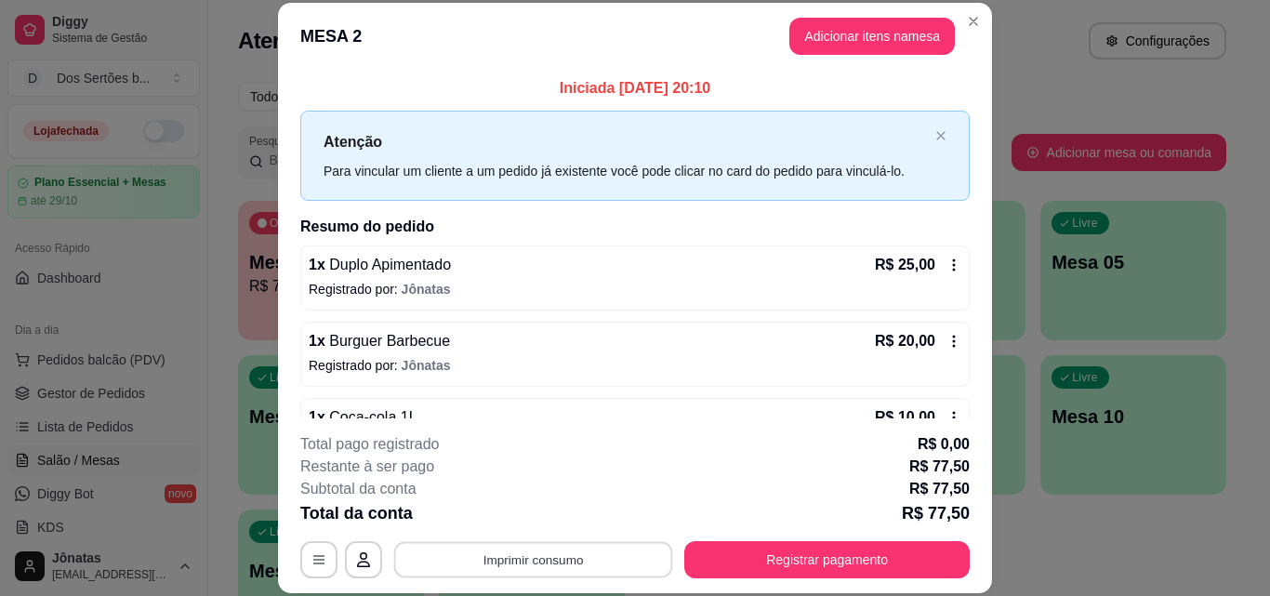
click at [588, 550] on button "Imprimir consumo" at bounding box center [533, 559] width 279 height 36
click at [567, 508] on button "IMPRESSORA" at bounding box center [532, 516] width 130 height 29
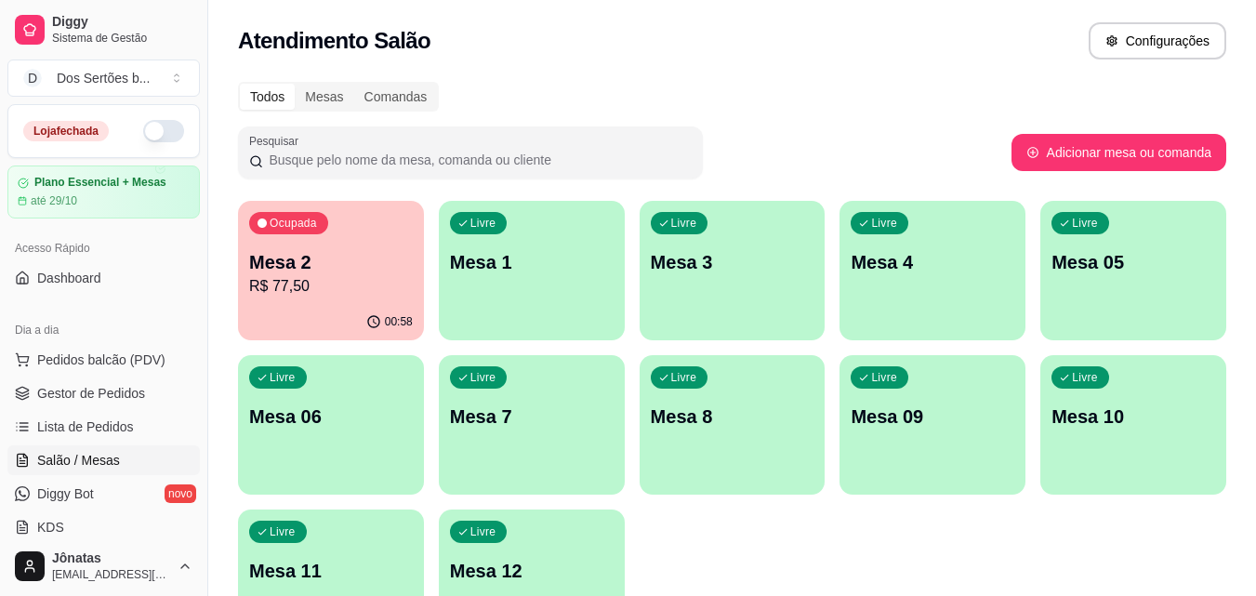
click at [365, 274] on div "Mesa 2 R$ 77,50" at bounding box center [331, 273] width 164 height 48
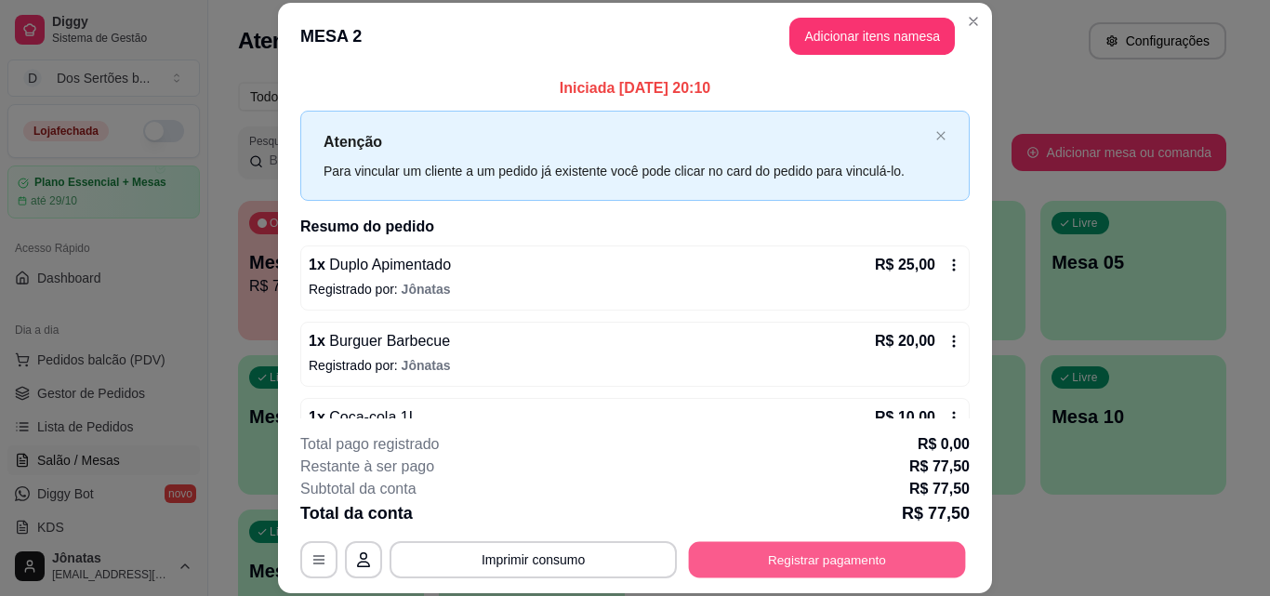
click at [768, 566] on button "Registrar pagamento" at bounding box center [827, 559] width 277 height 36
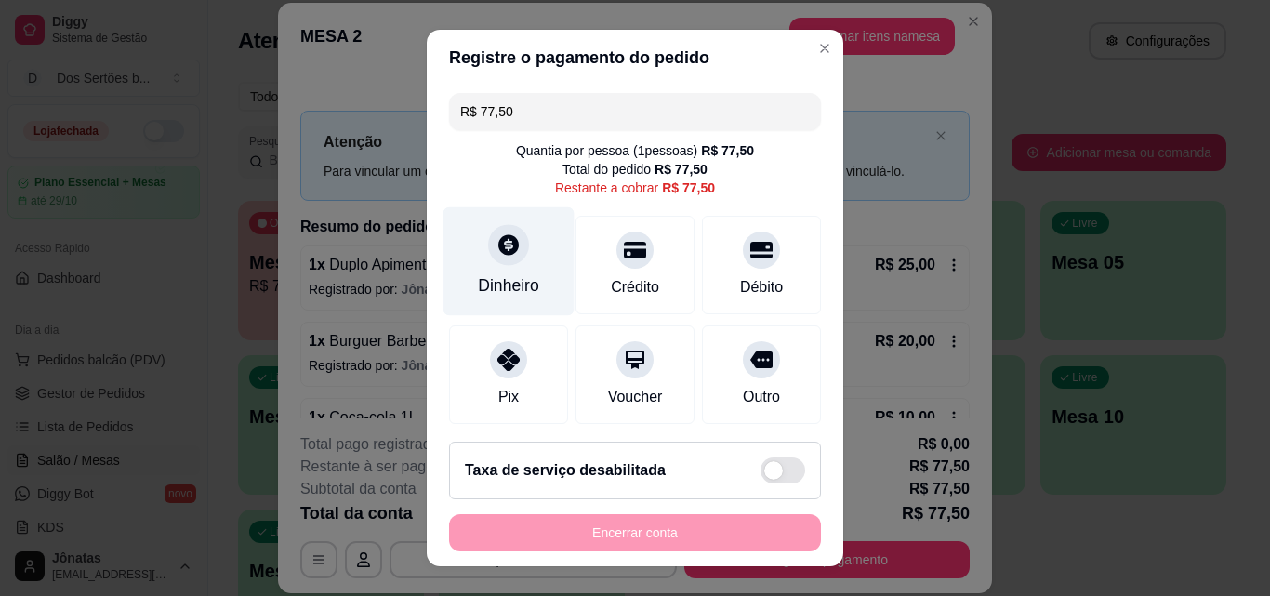
click at [473, 245] on div "Dinheiro" at bounding box center [509, 261] width 131 height 109
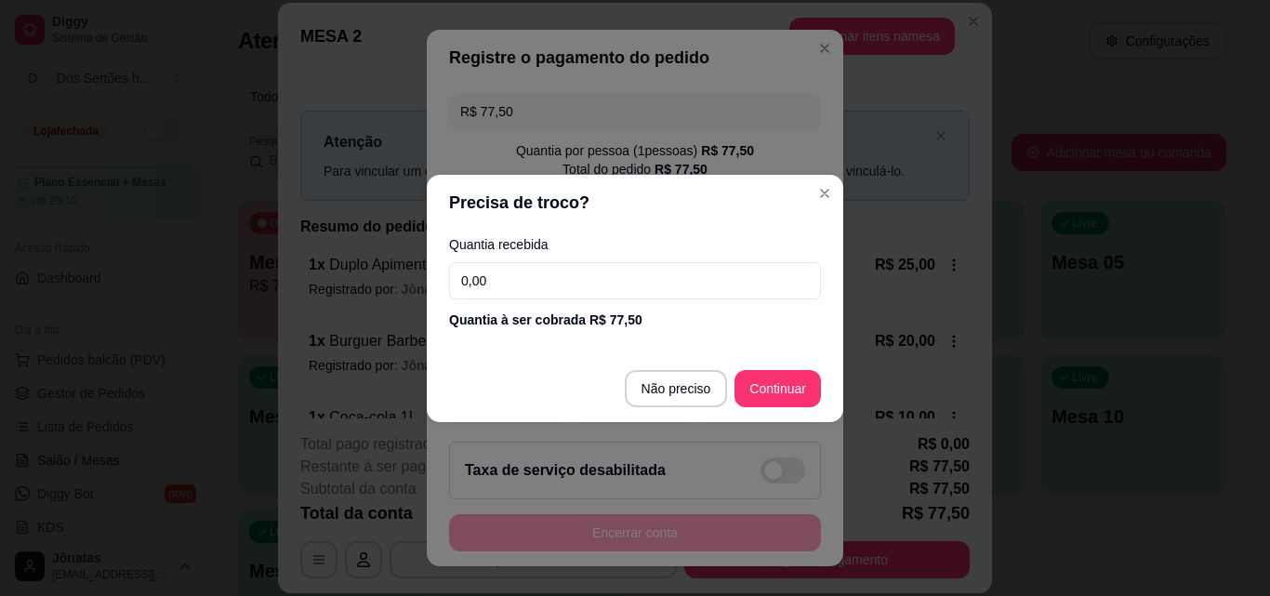
click at [507, 277] on input "0,00" at bounding box center [635, 280] width 372 height 37
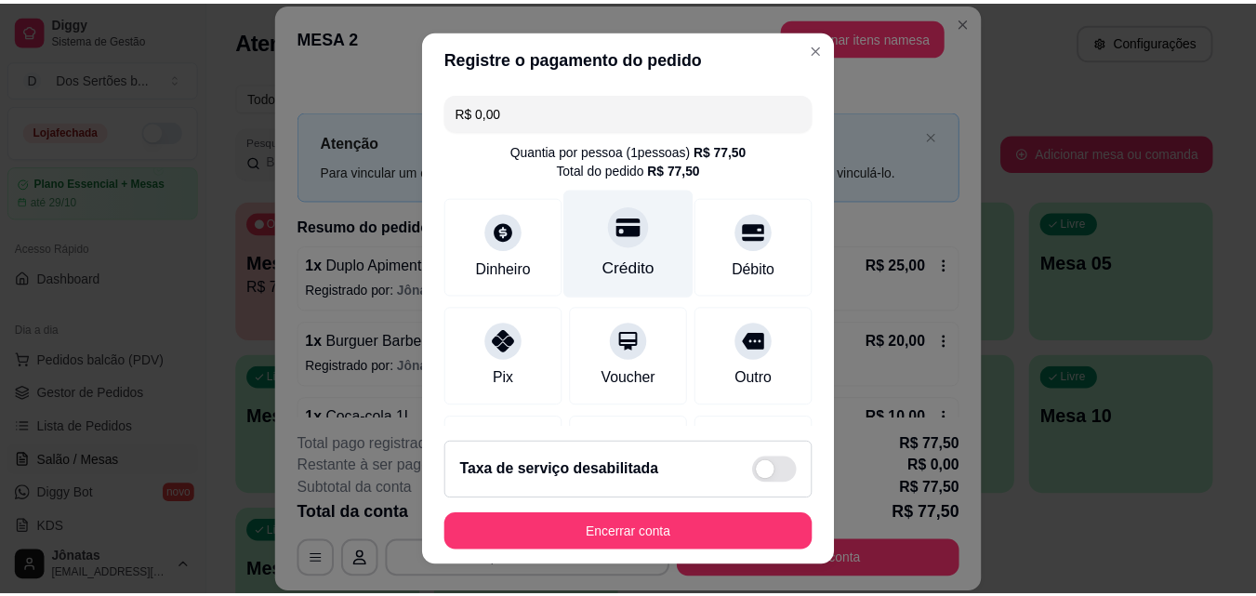
scroll to position [215, 0]
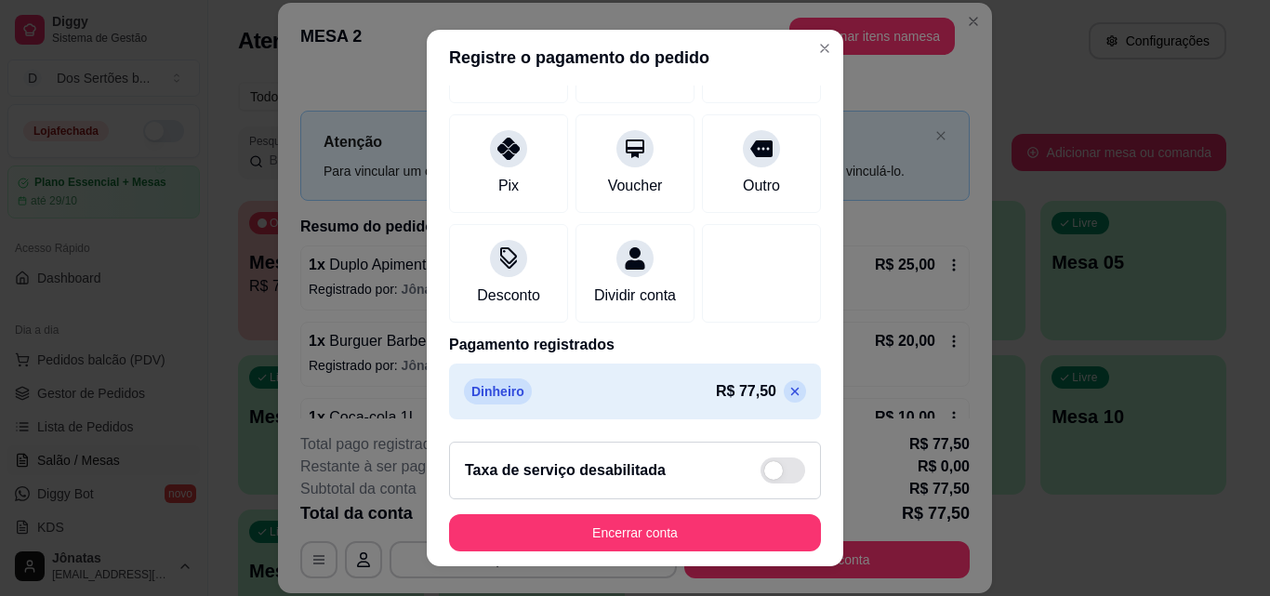
drag, startPoint x: 612, startPoint y: 510, endPoint x: 594, endPoint y: 523, distance: 21.9
click at [594, 523] on footer "Taxa de serviço desabilitada Encerrar conta" at bounding box center [635, 496] width 417 height 139
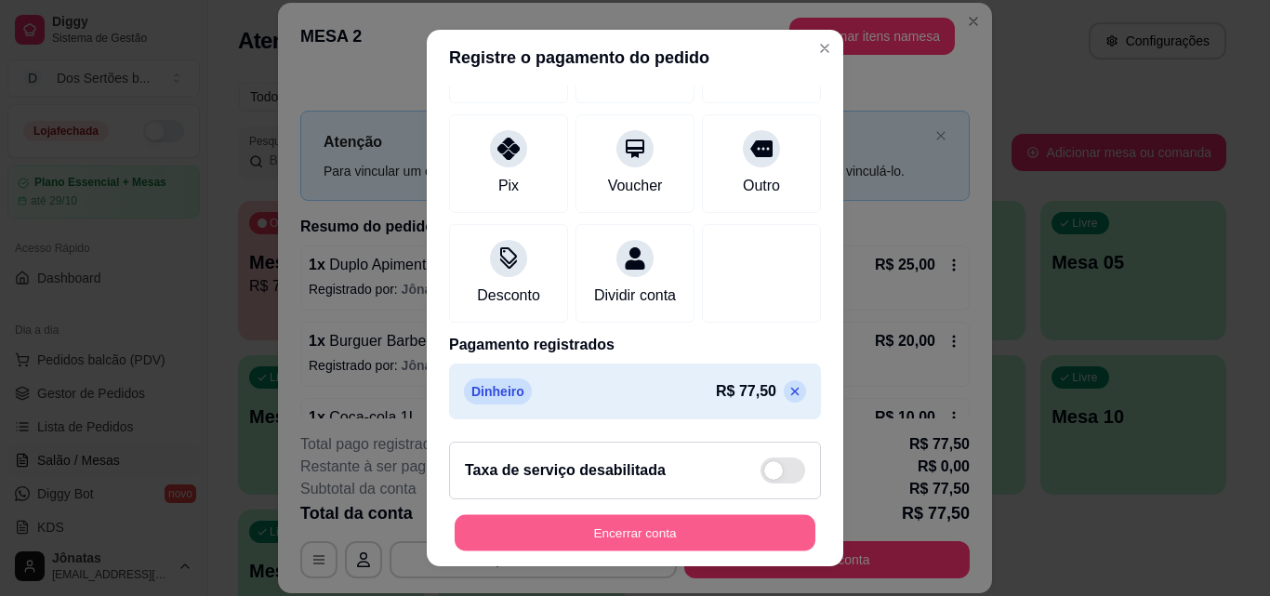
click at [594, 523] on button "Encerrar conta" at bounding box center [635, 533] width 361 height 36
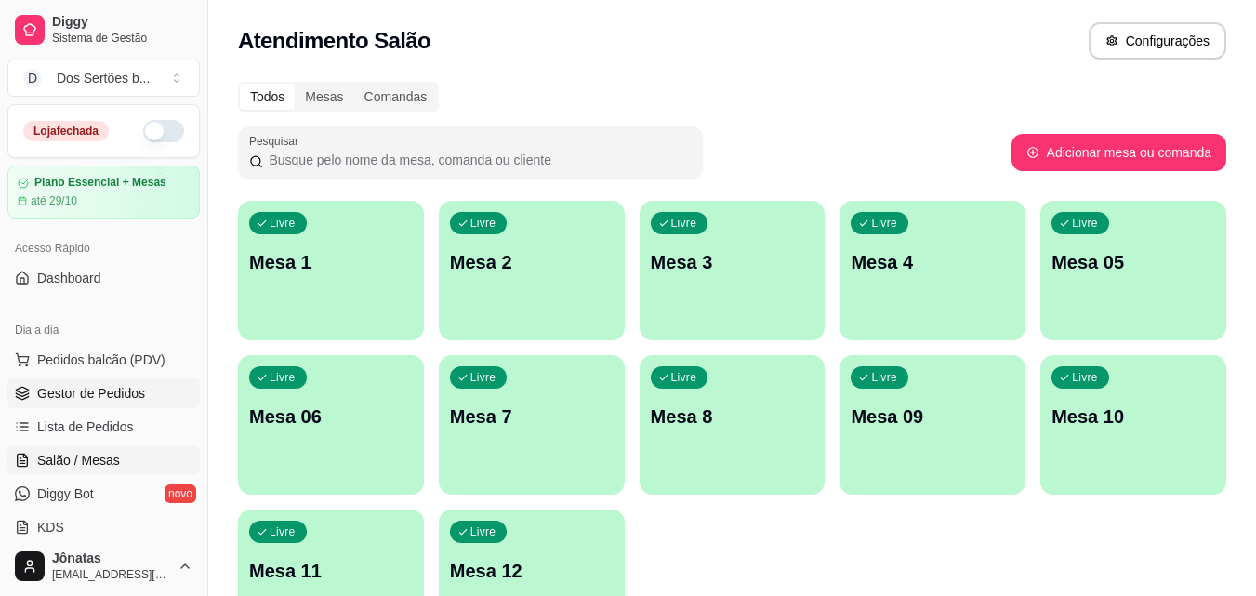
click at [68, 395] on span "Gestor de Pedidos" at bounding box center [91, 393] width 108 height 19
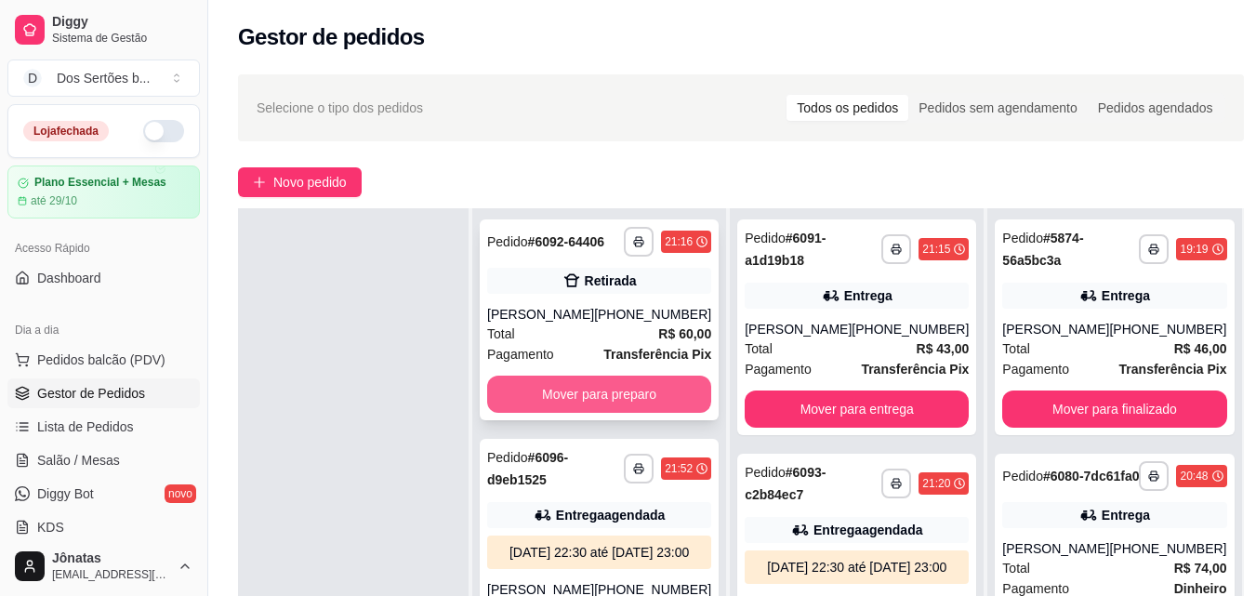
scroll to position [284, 0]
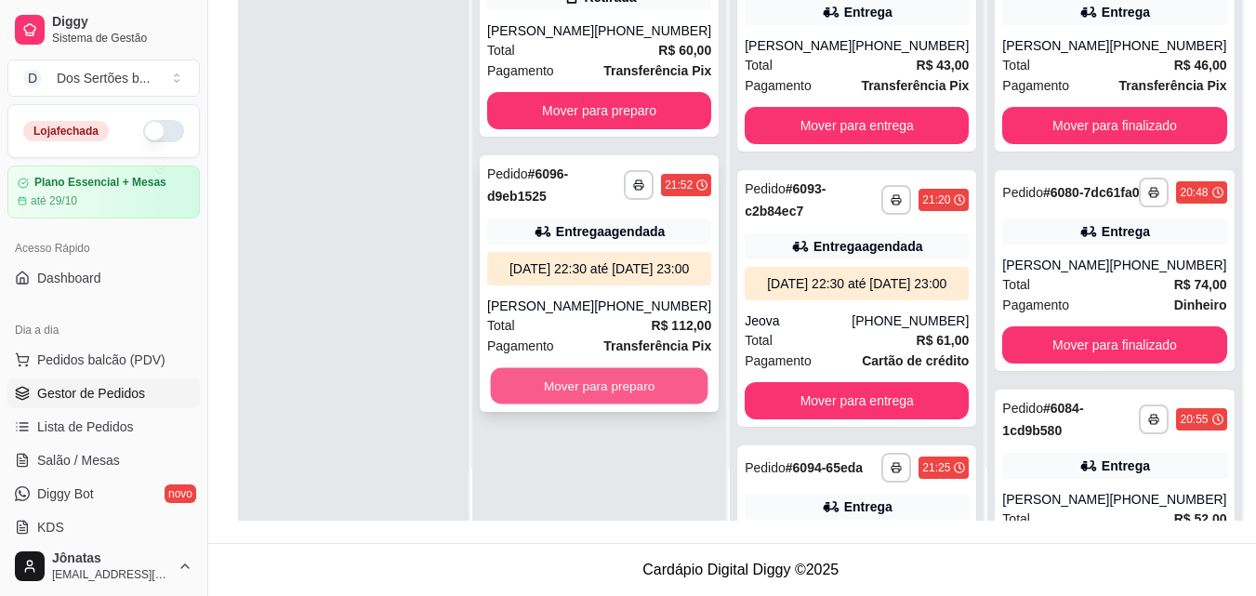
click at [573, 404] on button "Mover para preparo" at bounding box center [600, 386] width 218 height 36
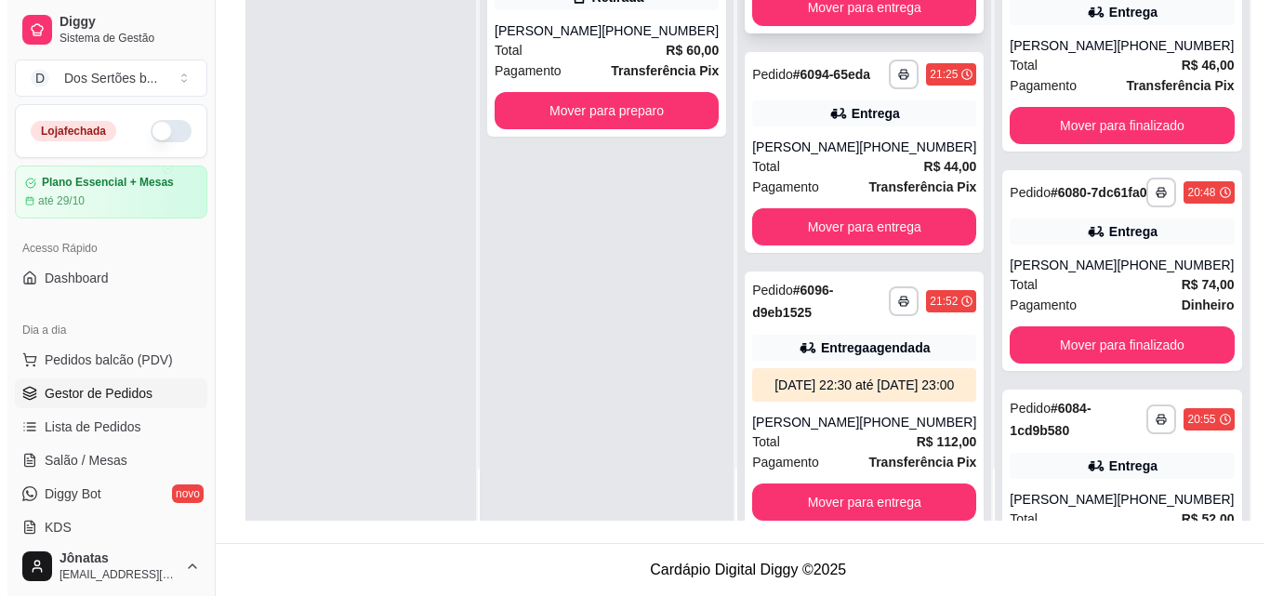
scroll to position [497, 0]
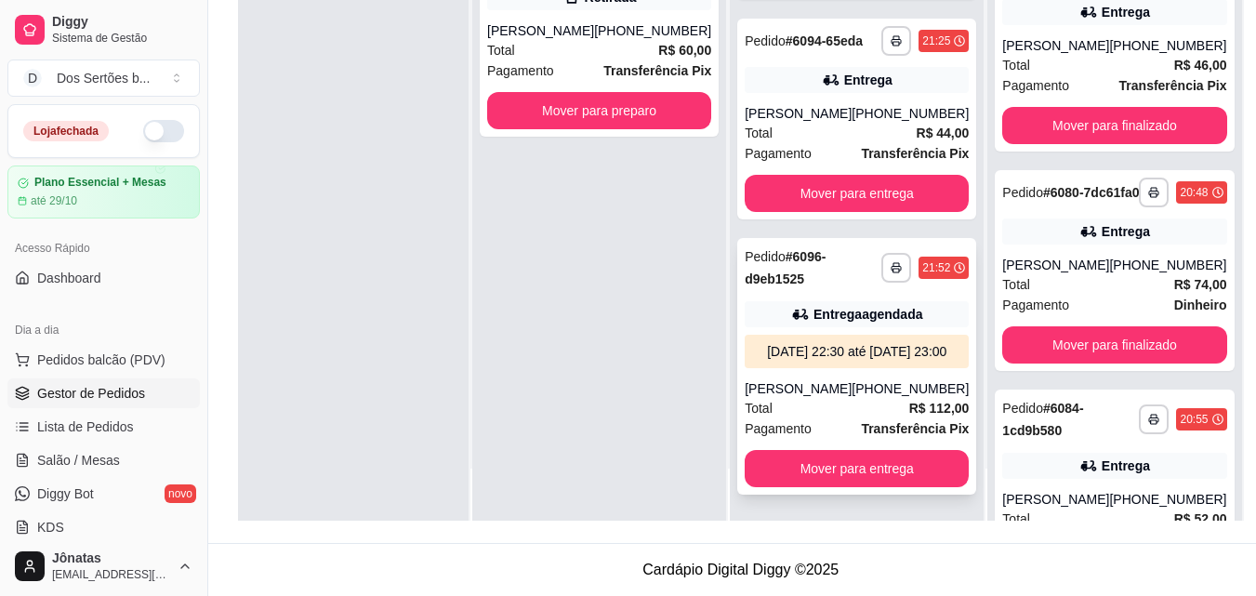
click at [820, 342] on div "[DATE] 22:30 até [DATE] 23:00" at bounding box center [856, 351] width 209 height 19
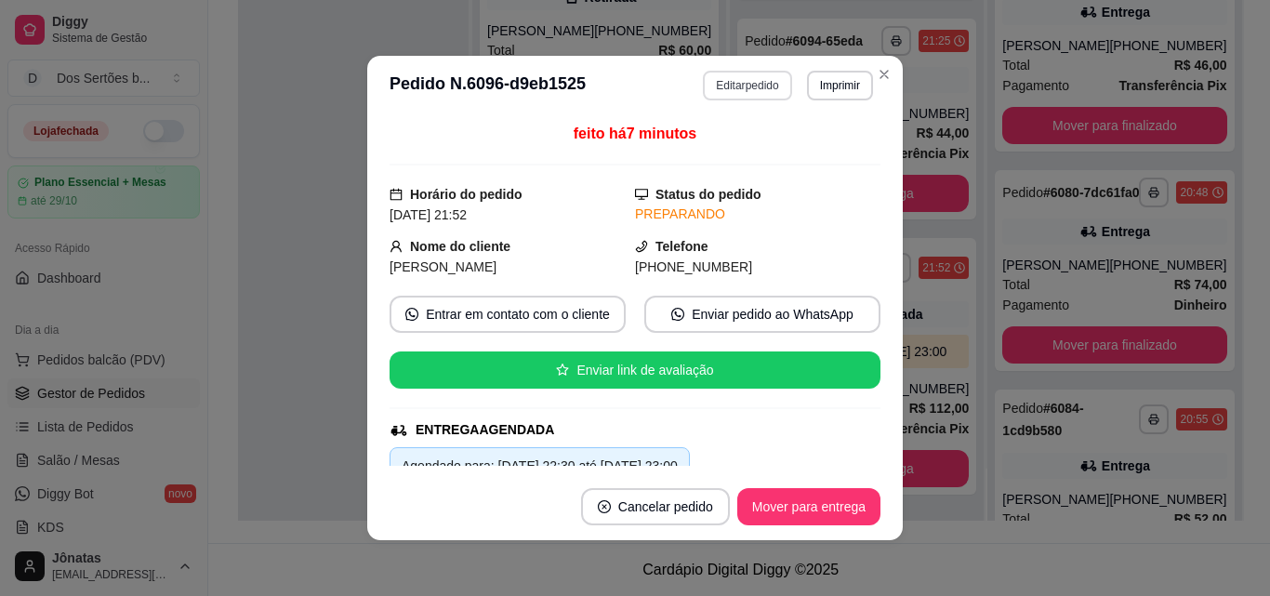
click at [737, 74] on button "Editar pedido" at bounding box center [747, 86] width 88 height 30
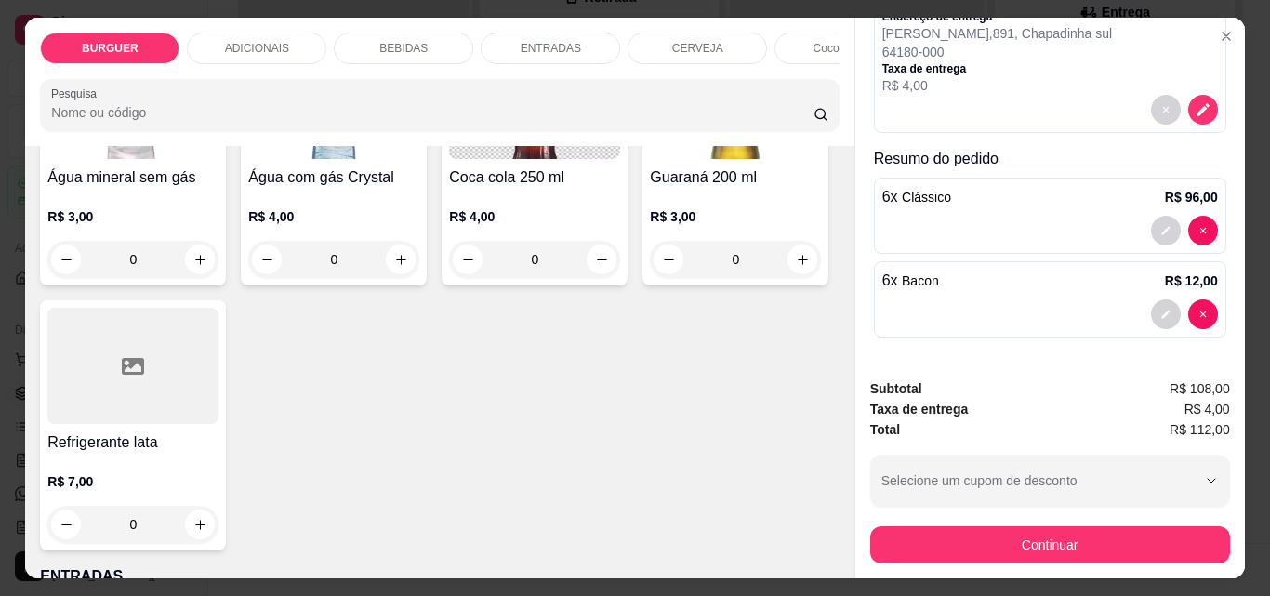
scroll to position [2415, 0]
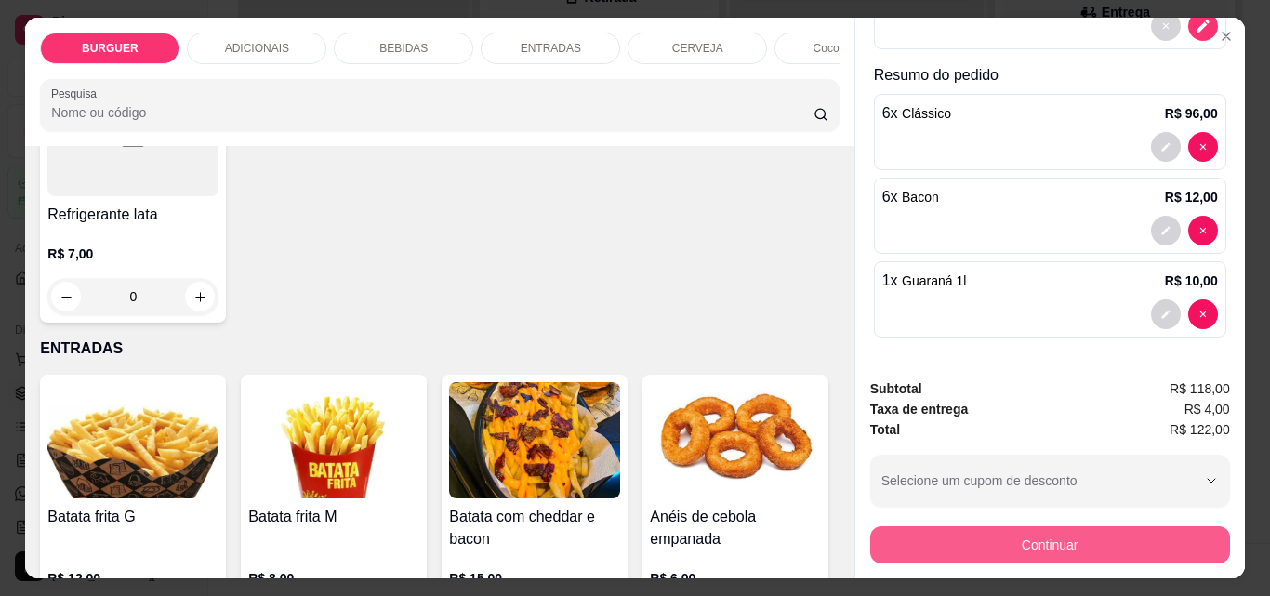
click at [976, 543] on button "Continuar" at bounding box center [1050, 544] width 360 height 37
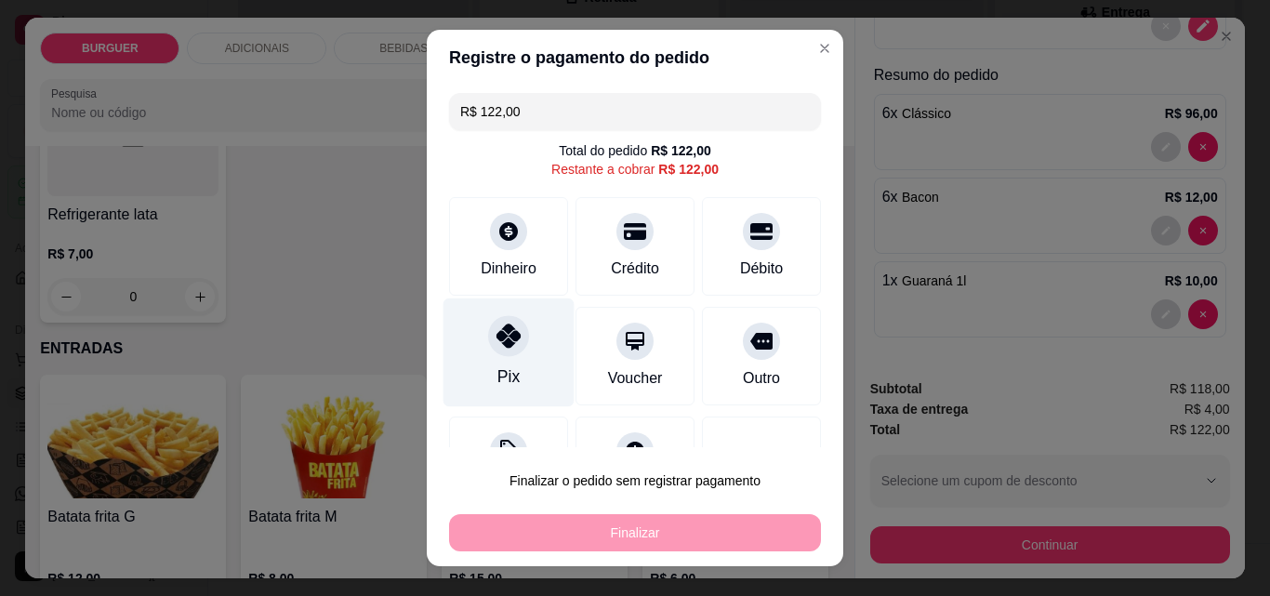
click at [465, 340] on div "Pix" at bounding box center [509, 352] width 131 height 109
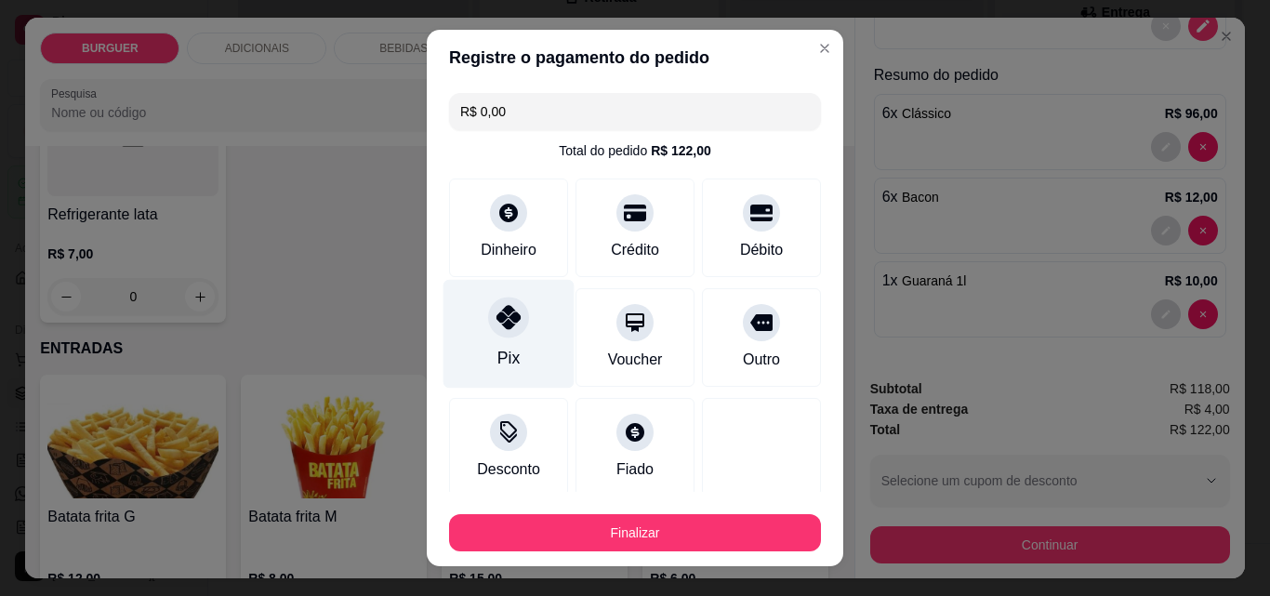
scroll to position [109, 0]
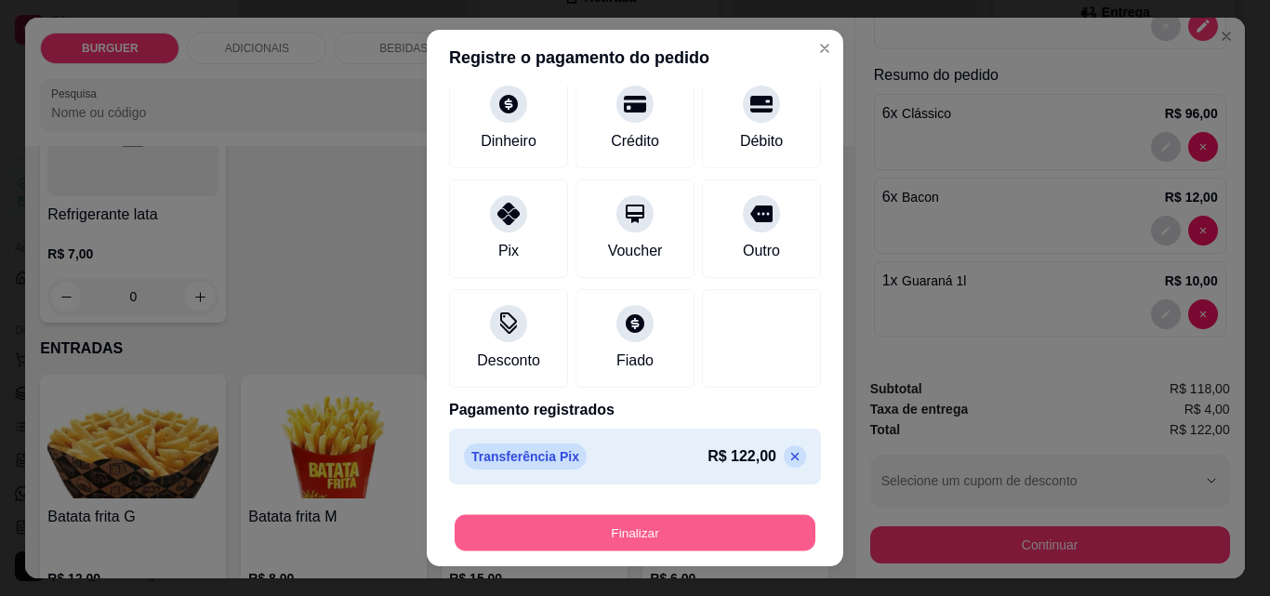
click at [629, 524] on button "Finalizar" at bounding box center [635, 533] width 361 height 36
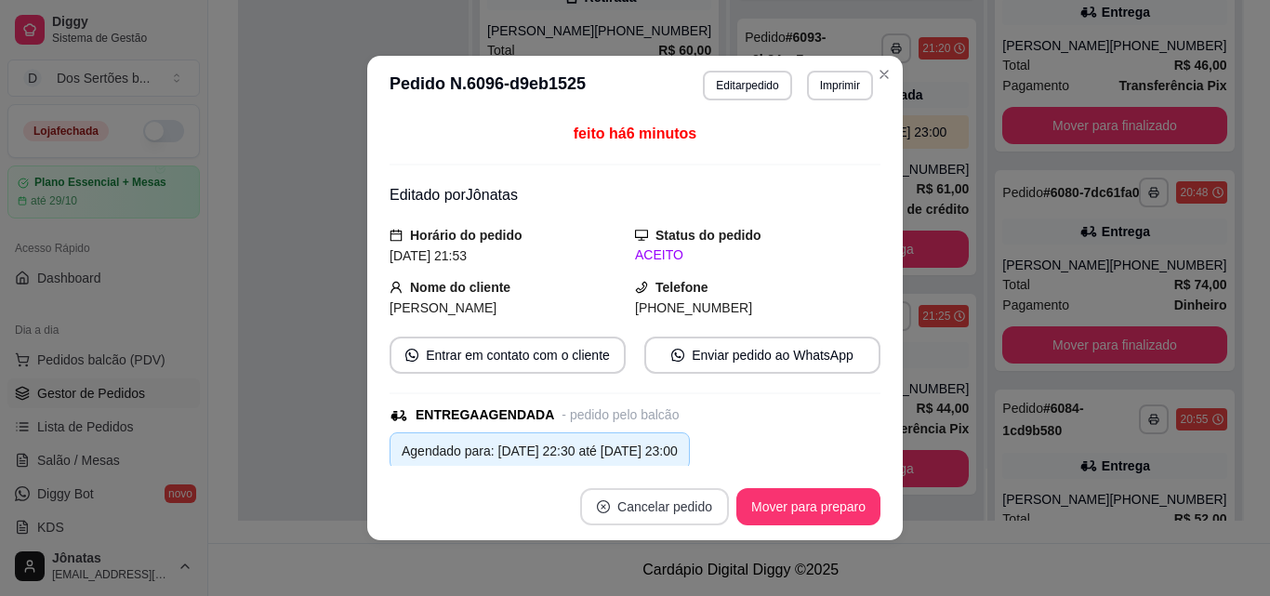
scroll to position [204, 0]
click at [764, 499] on button "Mover para preparo" at bounding box center [807, 507] width 139 height 36
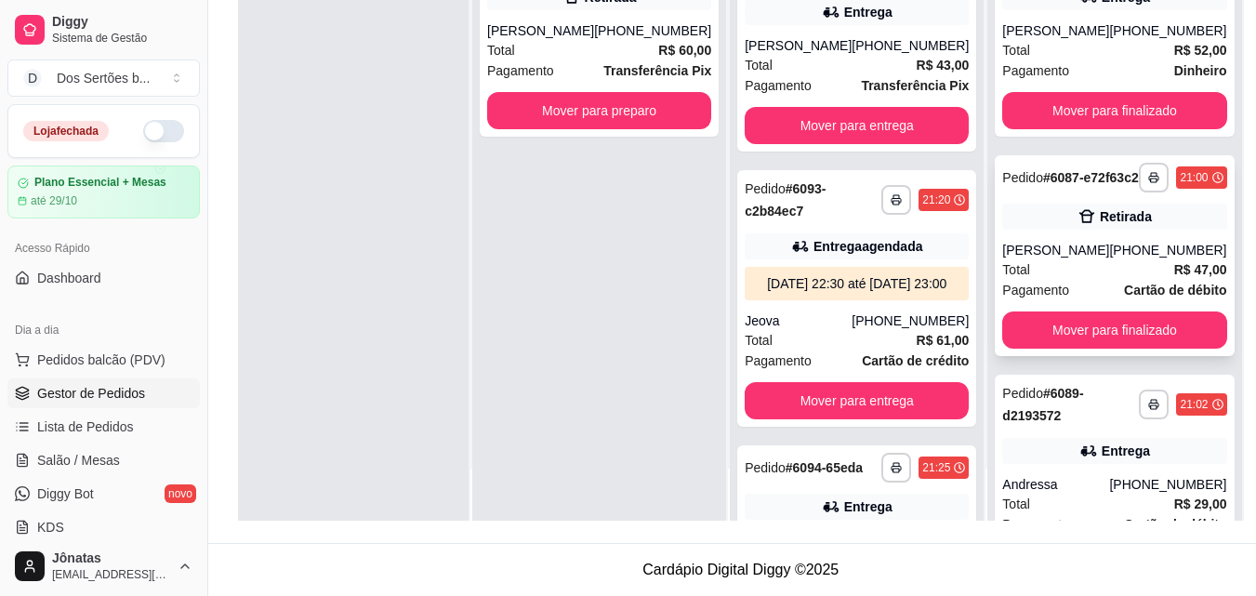
scroll to position [594, 0]
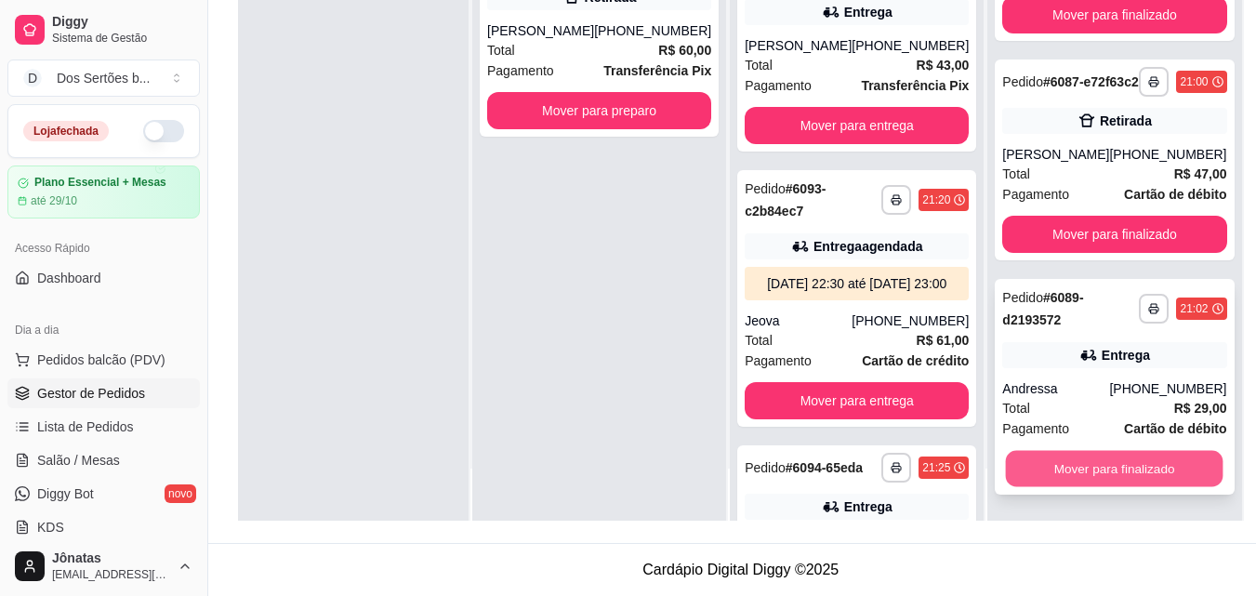
click at [1037, 469] on button "Mover para finalizado" at bounding box center [1115, 469] width 218 height 36
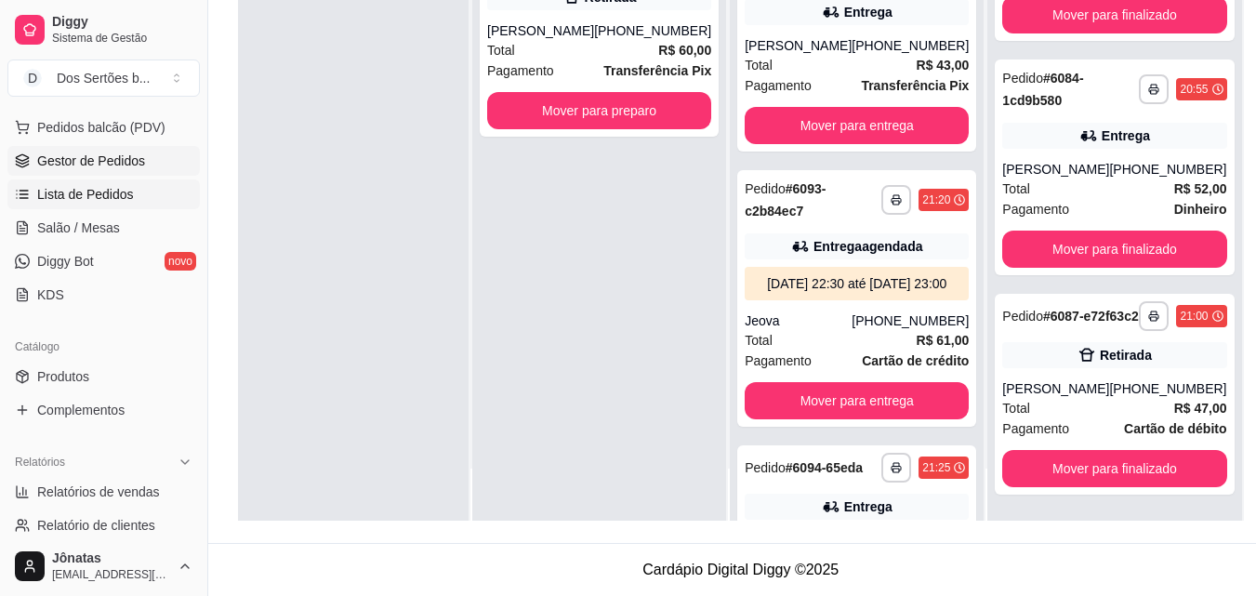
scroll to position [384, 0]
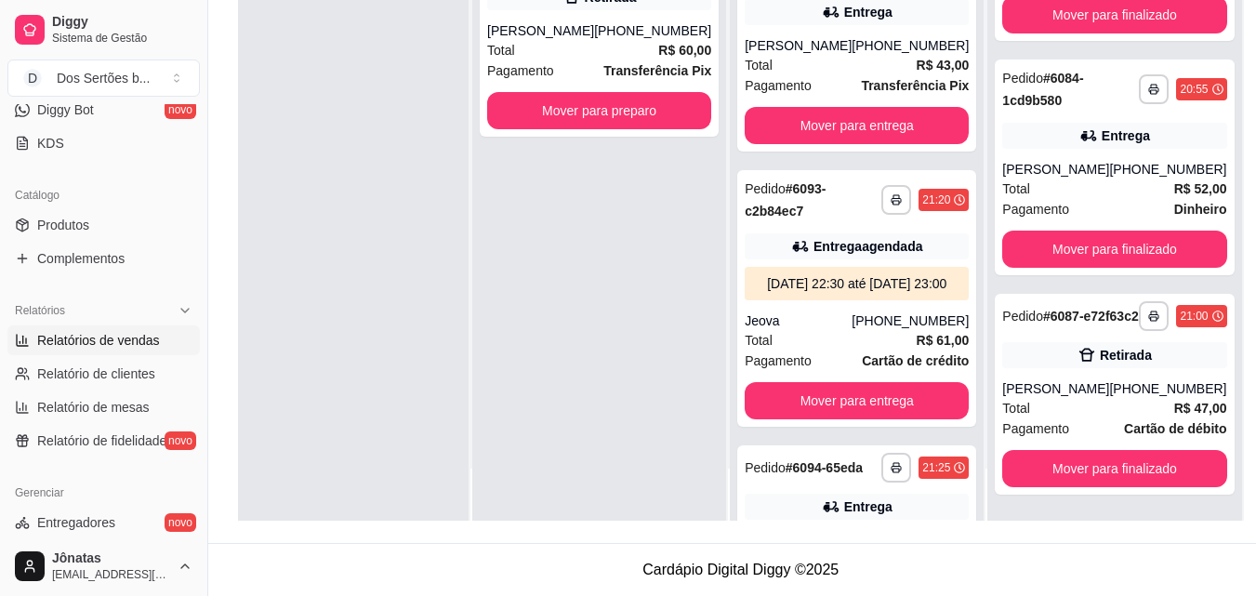
click at [60, 348] on span "Relatórios de vendas" at bounding box center [98, 340] width 123 height 19
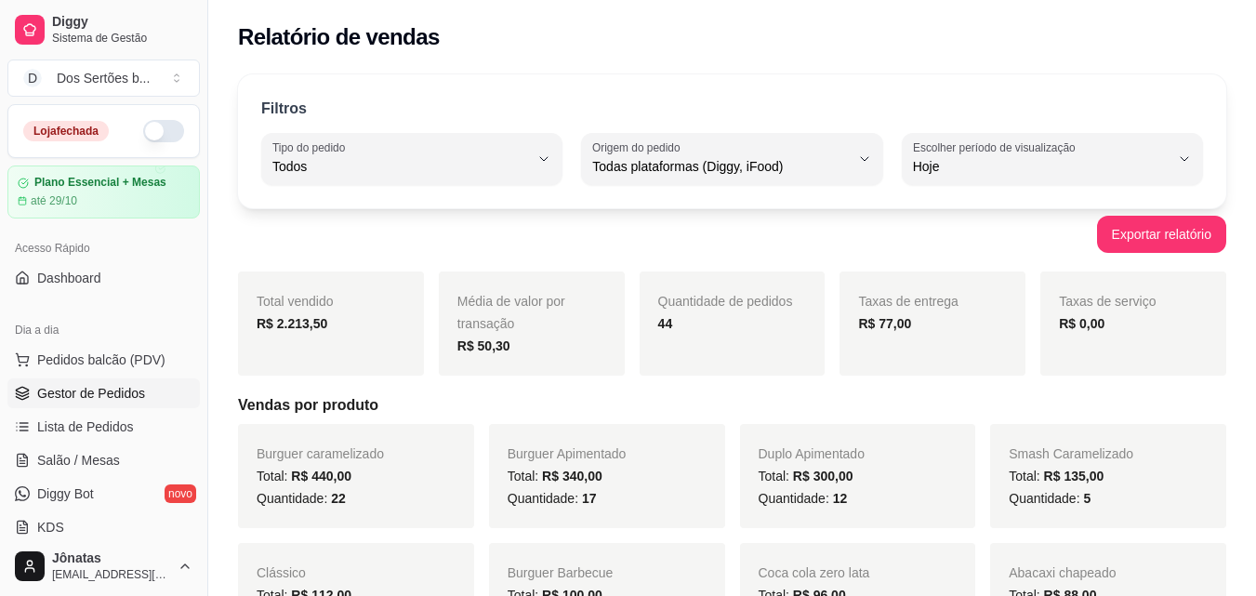
click at [69, 398] on span "Gestor de Pedidos" at bounding box center [91, 393] width 108 height 19
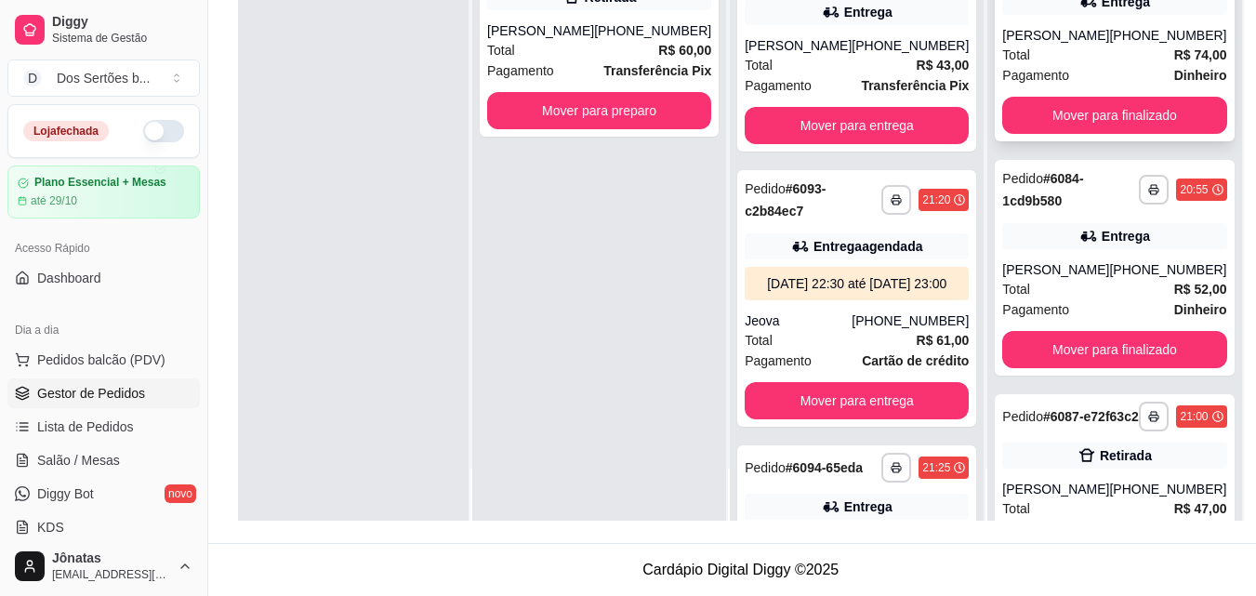
scroll to position [231, 0]
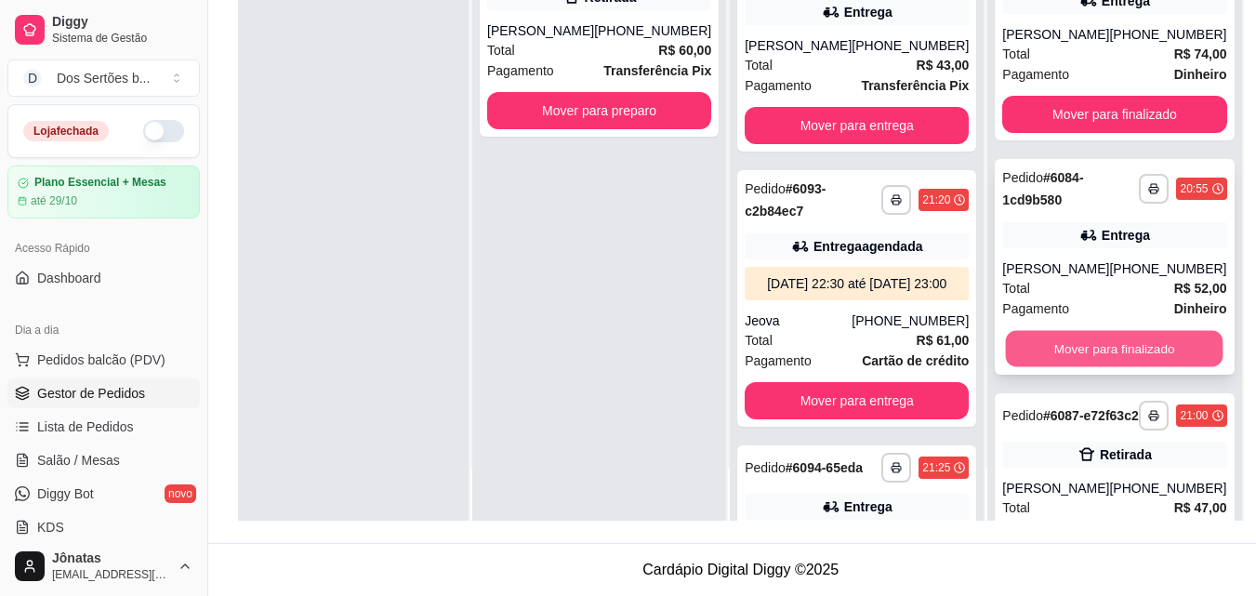
click at [1012, 351] on button "Mover para finalizado" at bounding box center [1115, 349] width 218 height 36
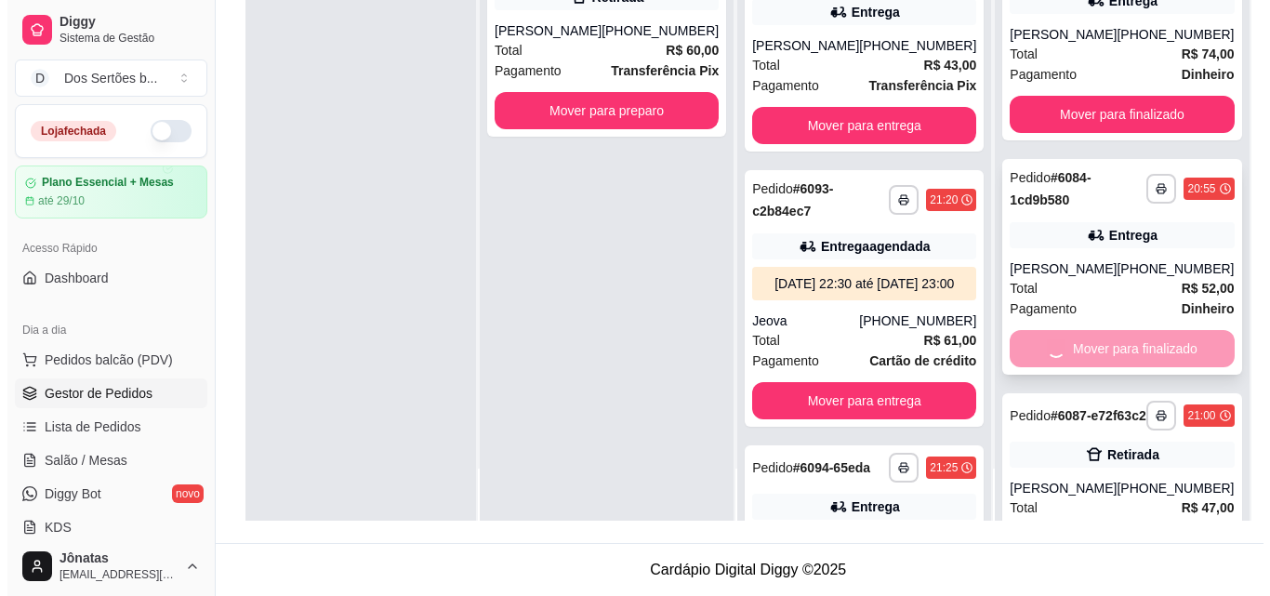
scroll to position [126, 0]
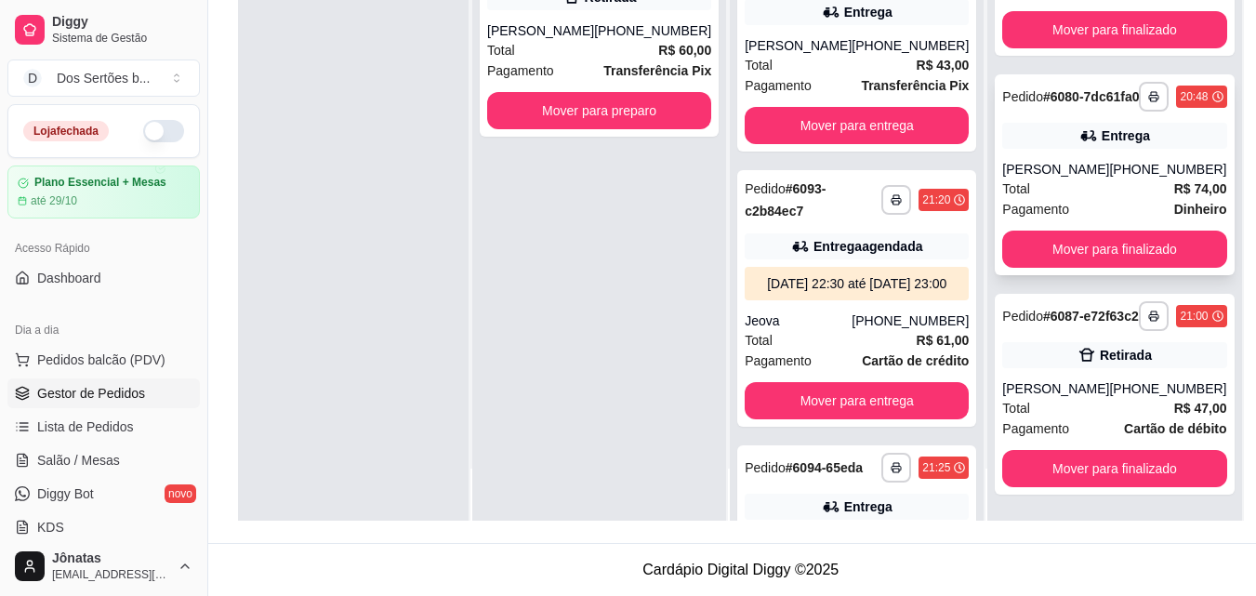
click at [1080, 199] on div "Pagamento Dinheiro" at bounding box center [1114, 209] width 224 height 20
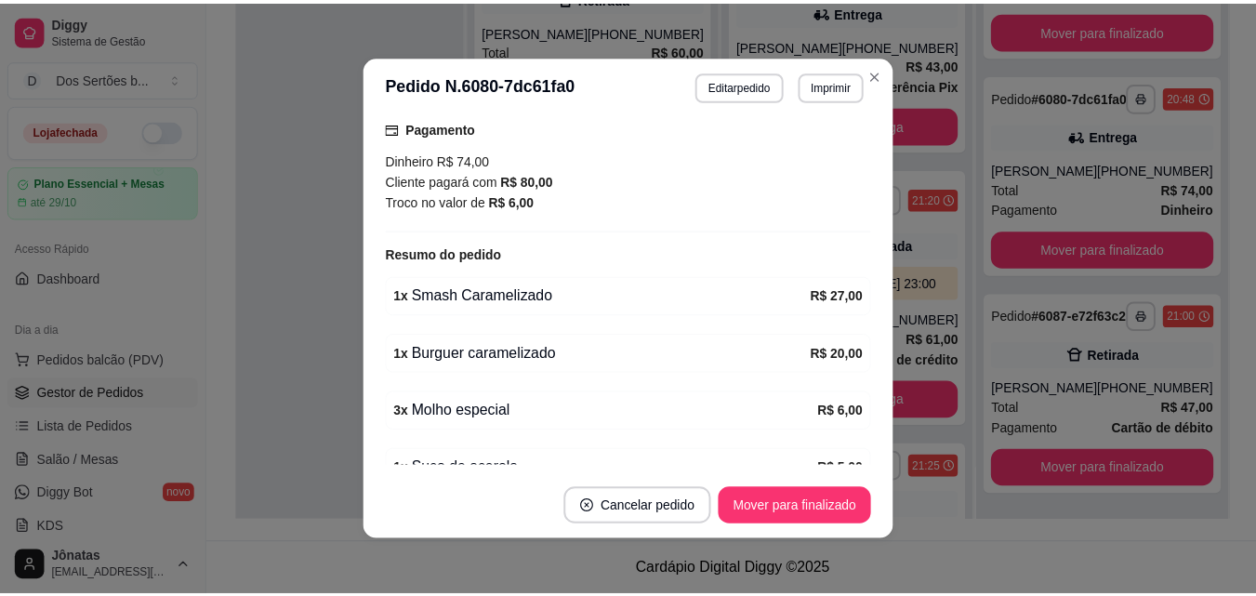
scroll to position [651, 0]
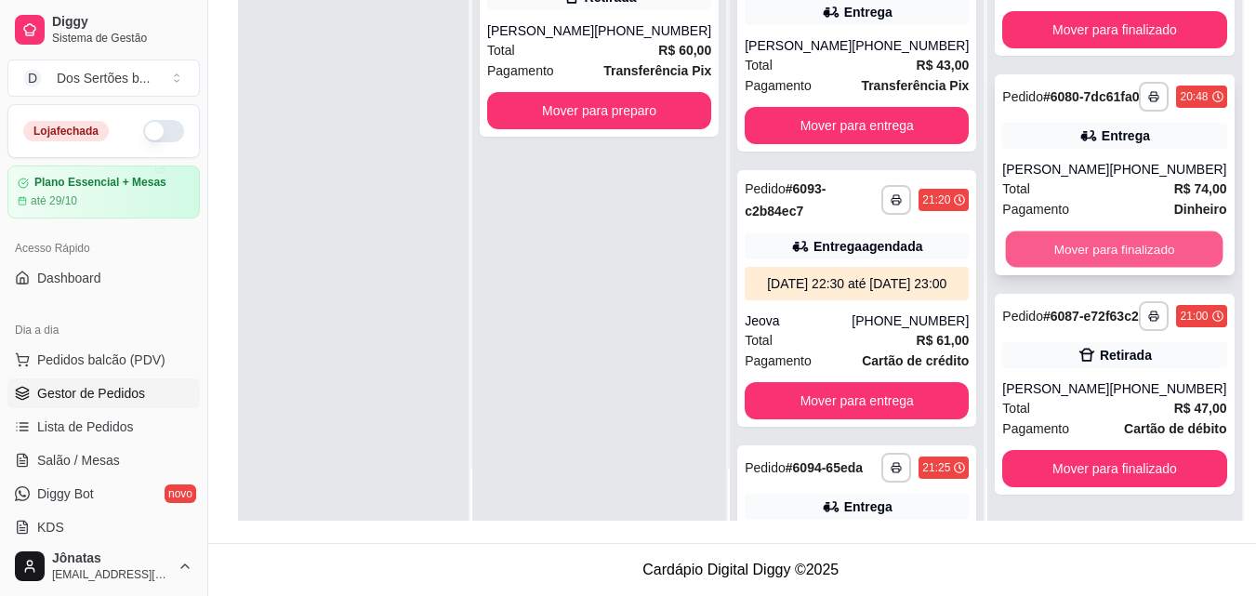
click at [1109, 232] on button "Mover para finalizado" at bounding box center [1115, 250] width 218 height 36
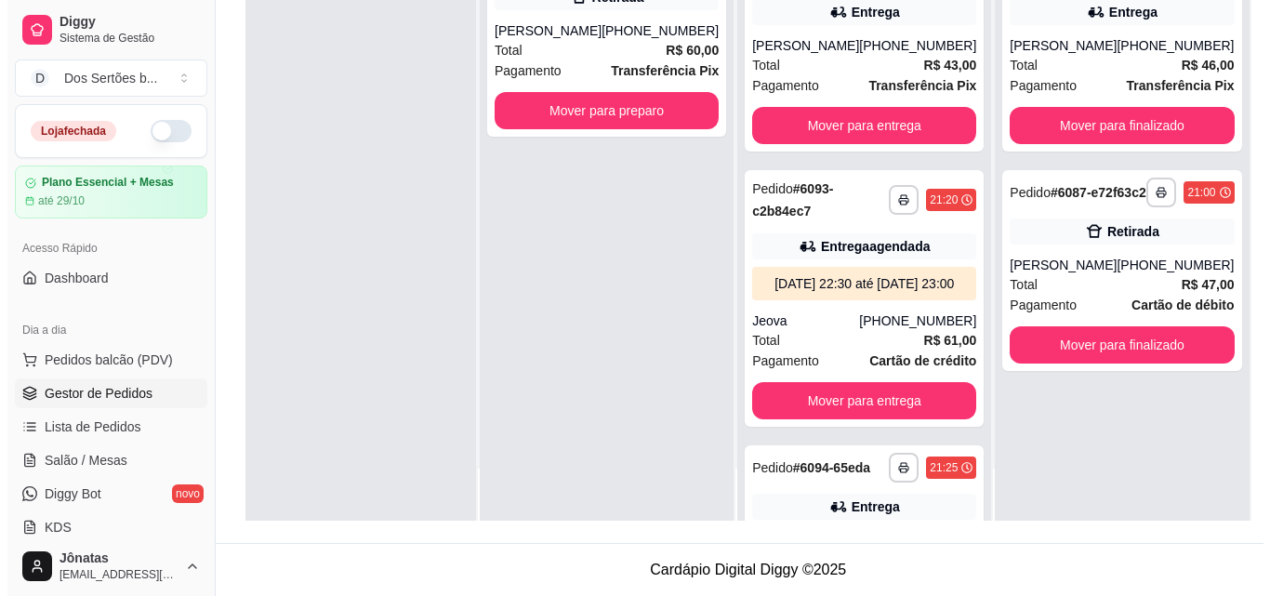
scroll to position [0, 0]
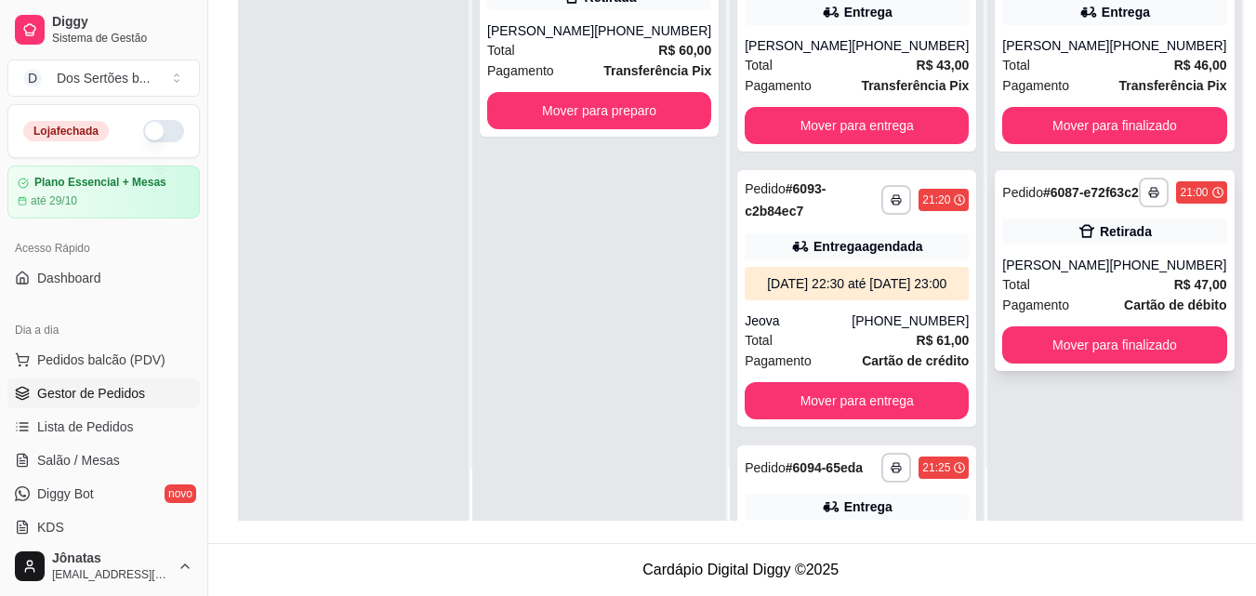
click at [1085, 274] on div "[PERSON_NAME]" at bounding box center [1055, 265] width 107 height 19
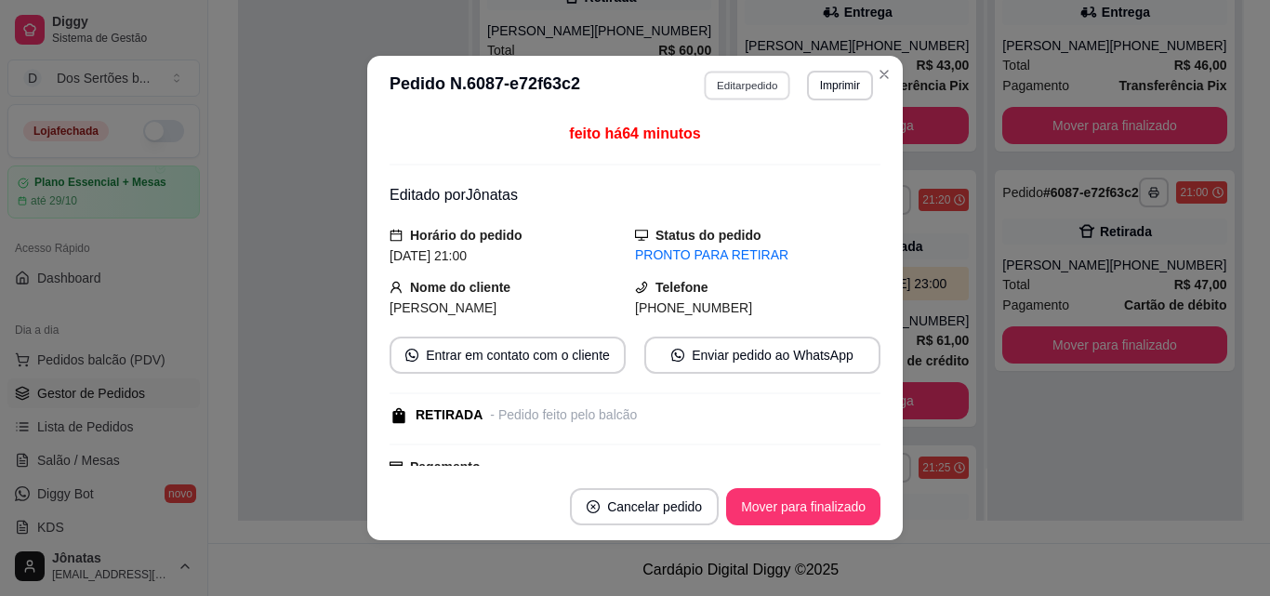
click at [731, 86] on button "Editar pedido" at bounding box center [748, 85] width 86 height 29
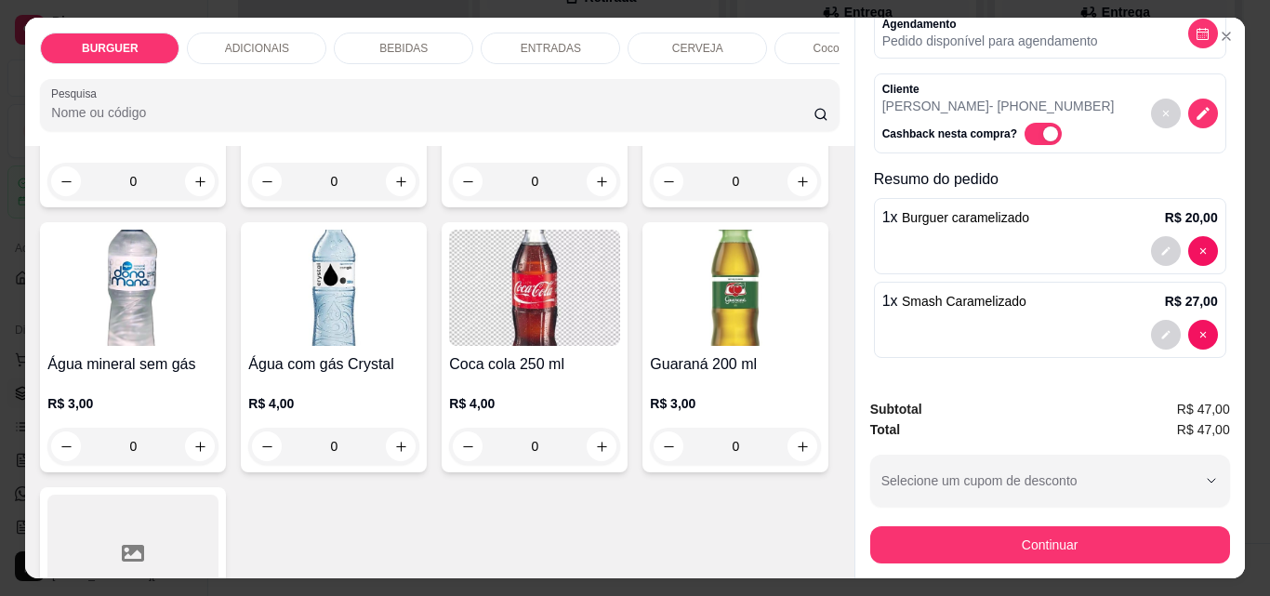
scroll to position [2160, 0]
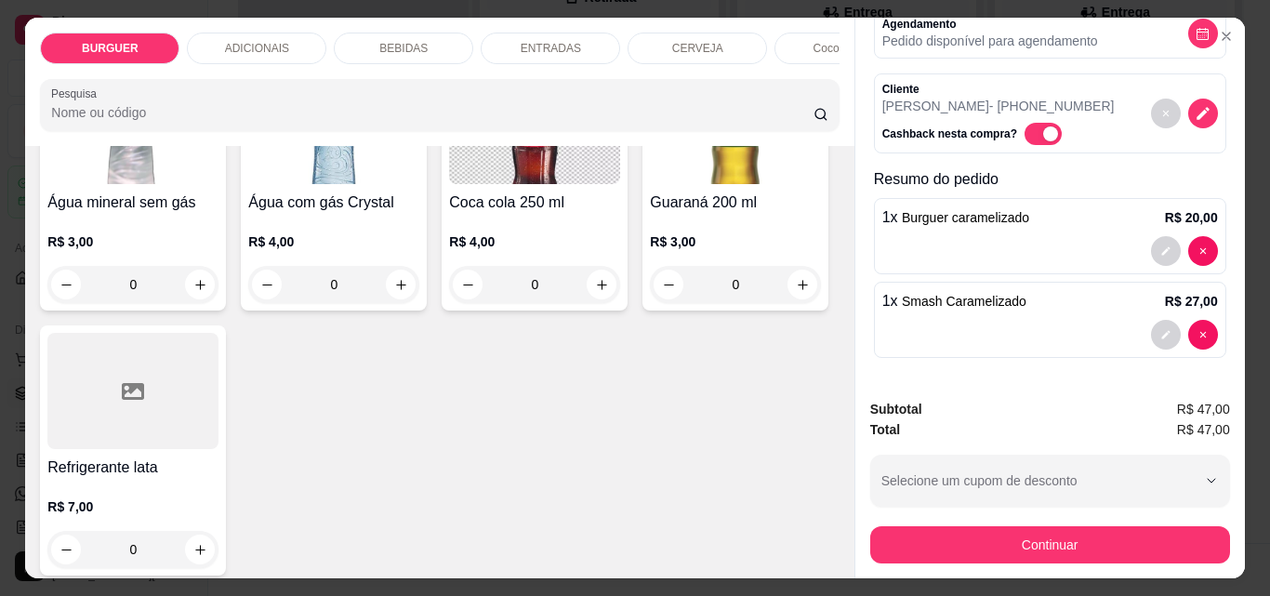
click at [408, 27] on icon "increase-product-quantity" at bounding box center [401, 20] width 14 height 14
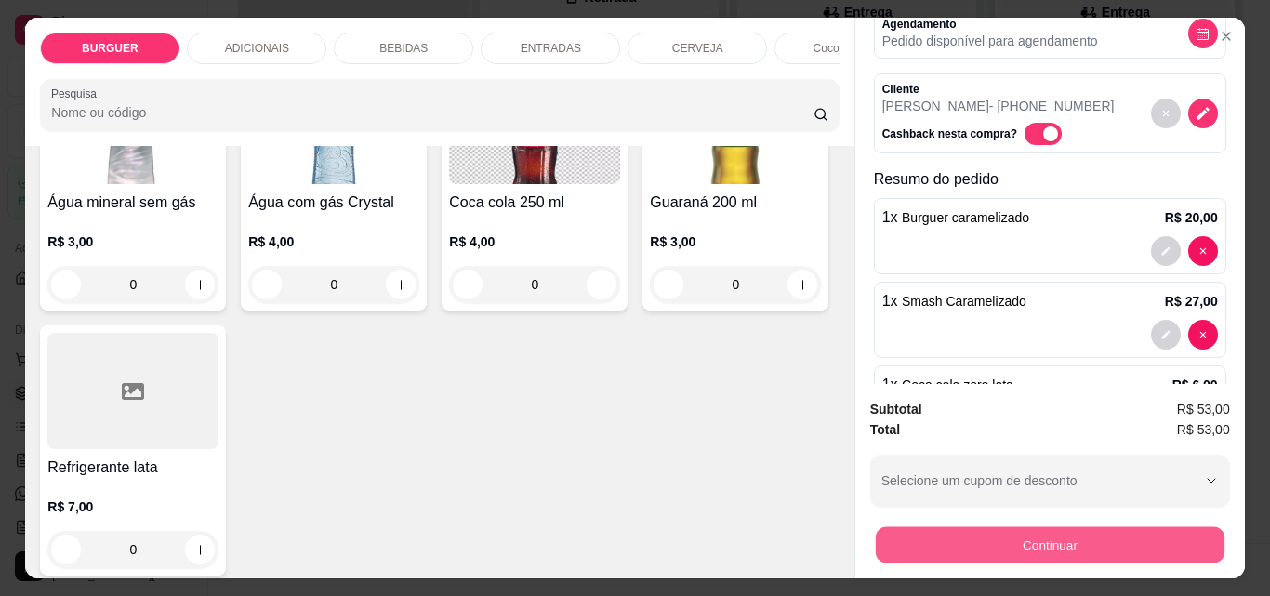
click at [954, 548] on button "Continuar" at bounding box center [1049, 544] width 349 height 36
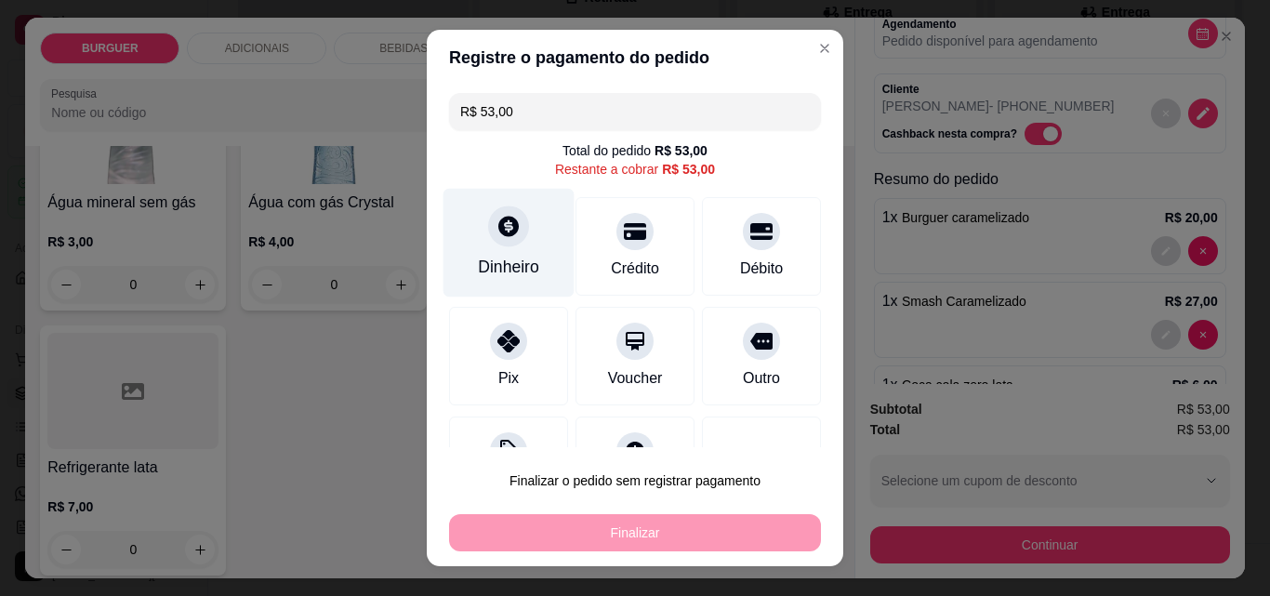
click at [499, 267] on div "Dinheiro" at bounding box center [508, 267] width 61 height 24
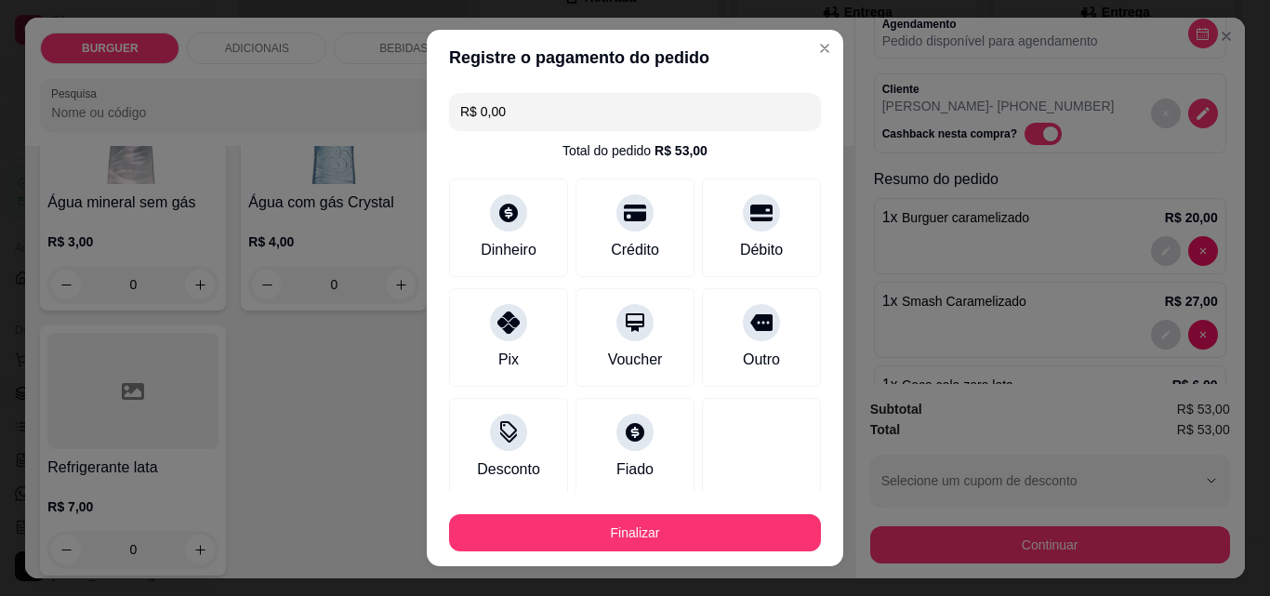
scroll to position [109, 0]
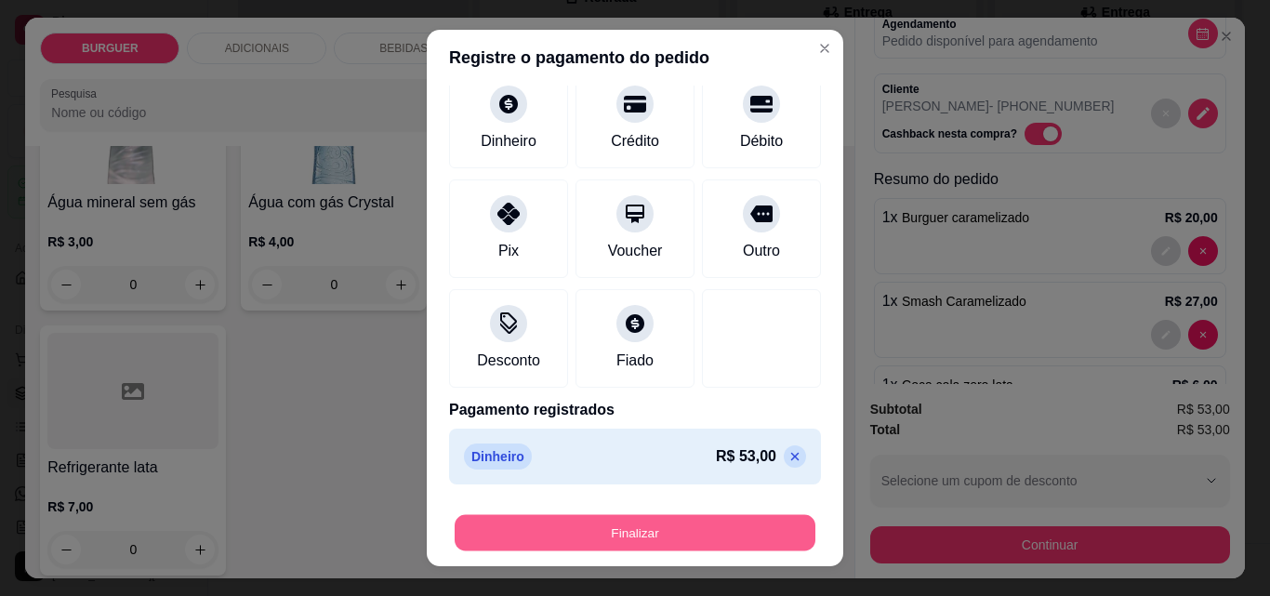
click at [701, 525] on button "Finalizar" at bounding box center [635, 533] width 361 height 36
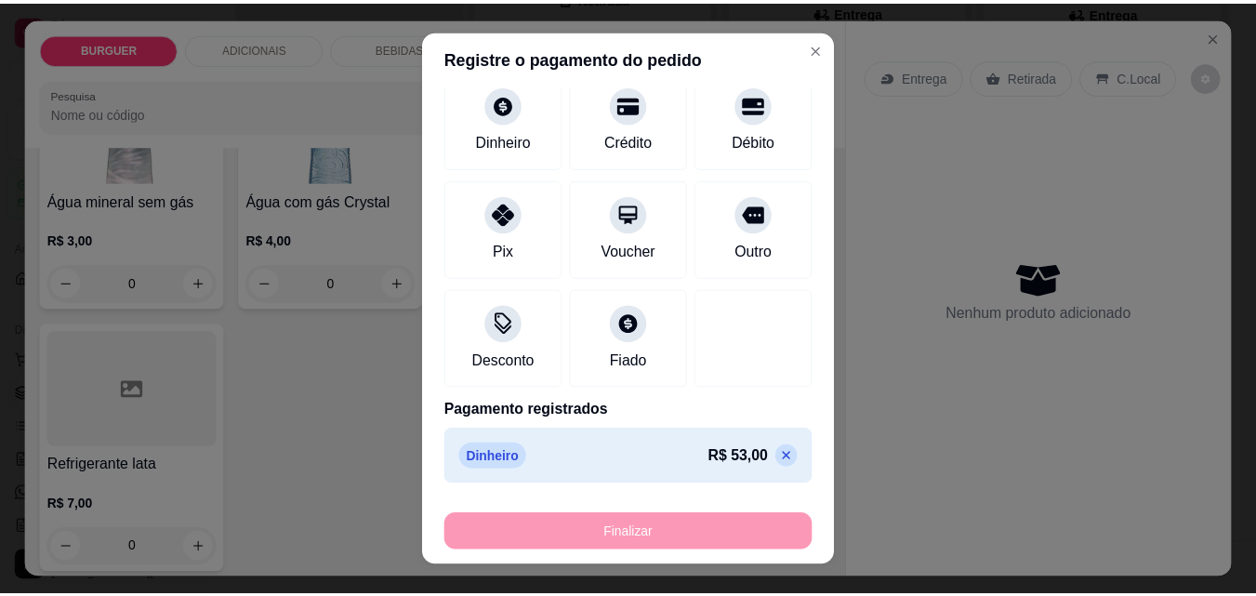
scroll to position [2156, 0]
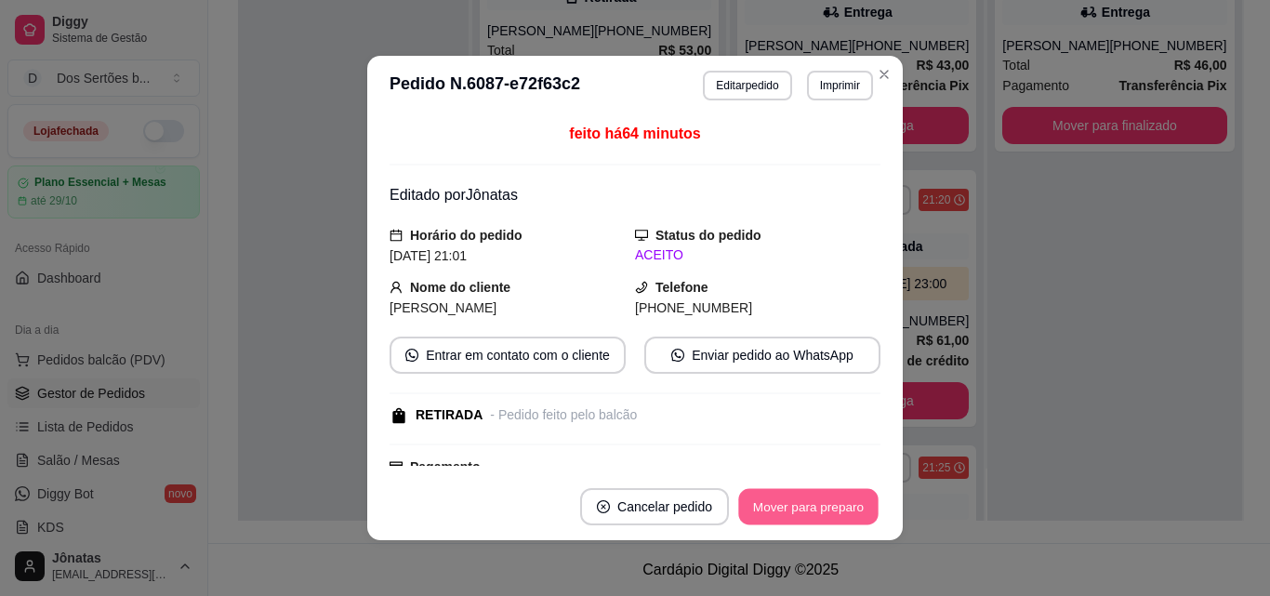
click at [815, 502] on button "Mover para preparo" at bounding box center [807, 507] width 139 height 36
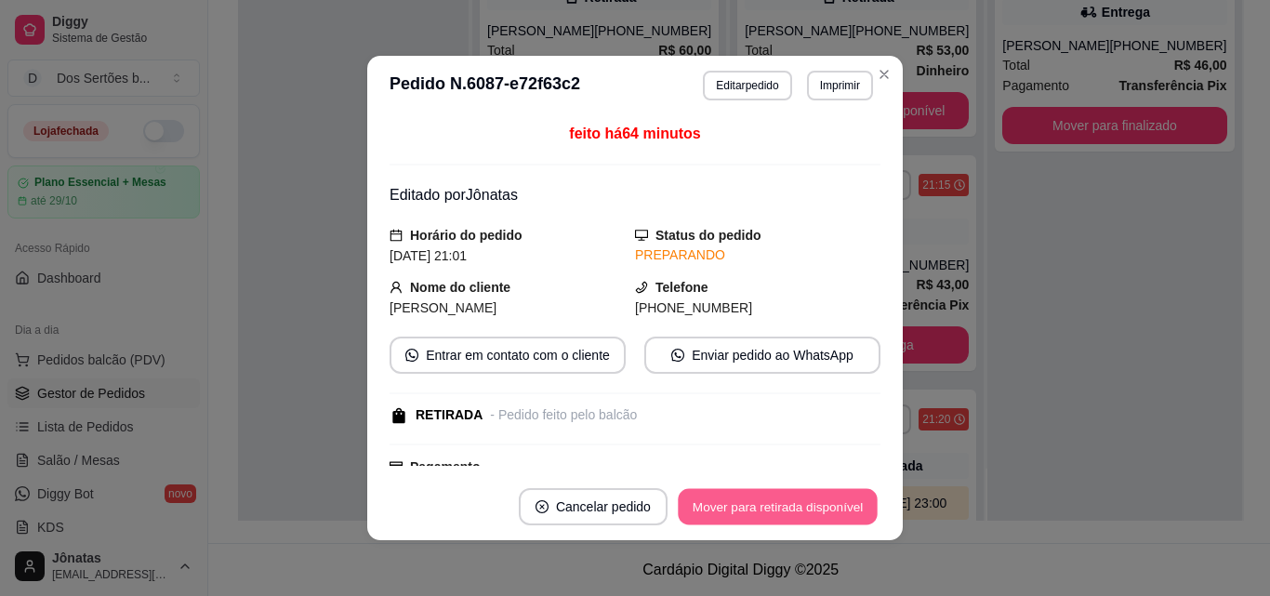
click at [815, 502] on button "Mover para retirada disponível" at bounding box center [777, 507] width 199 height 36
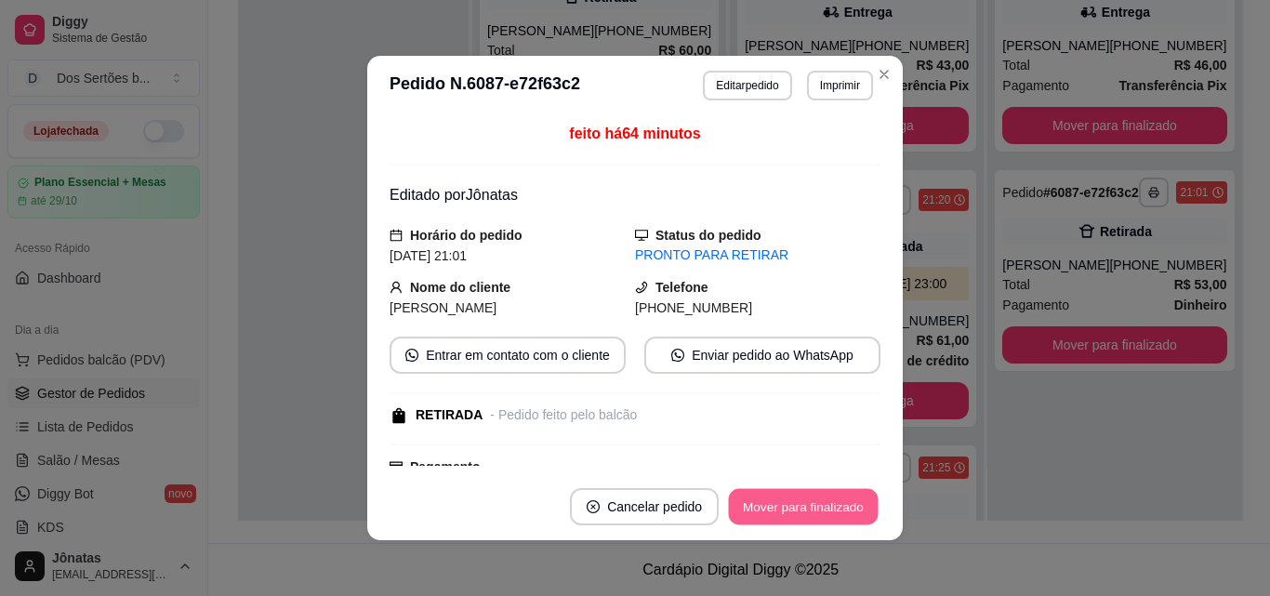
click at [815, 502] on button "Mover para finalizado" at bounding box center [804, 507] width 150 height 36
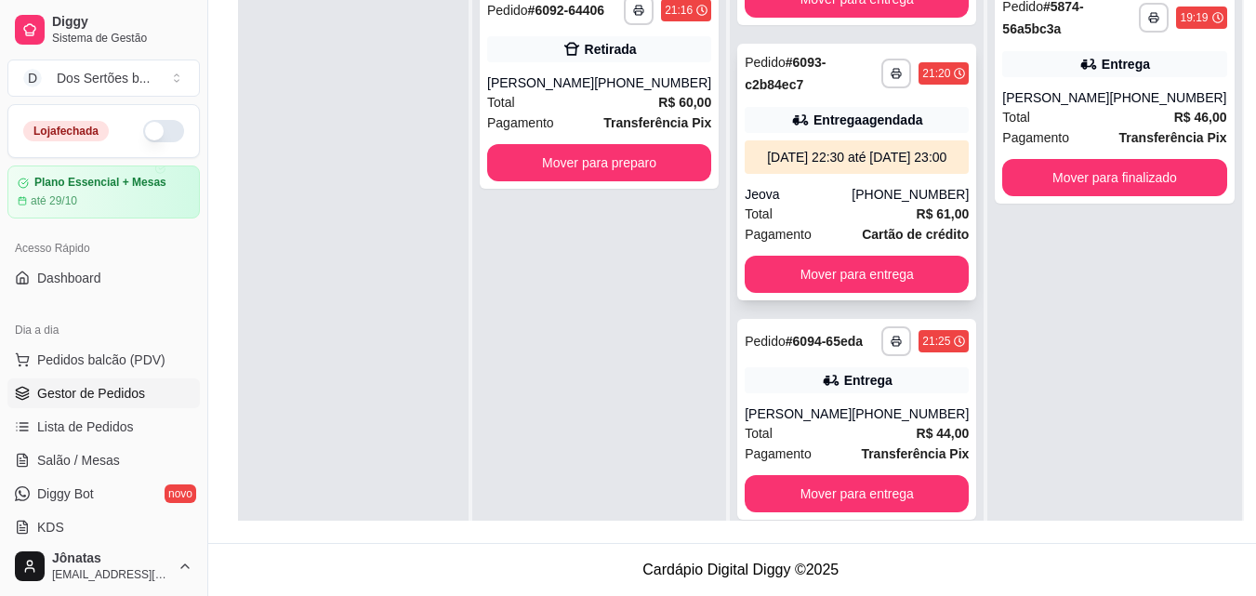
scroll to position [179, 0]
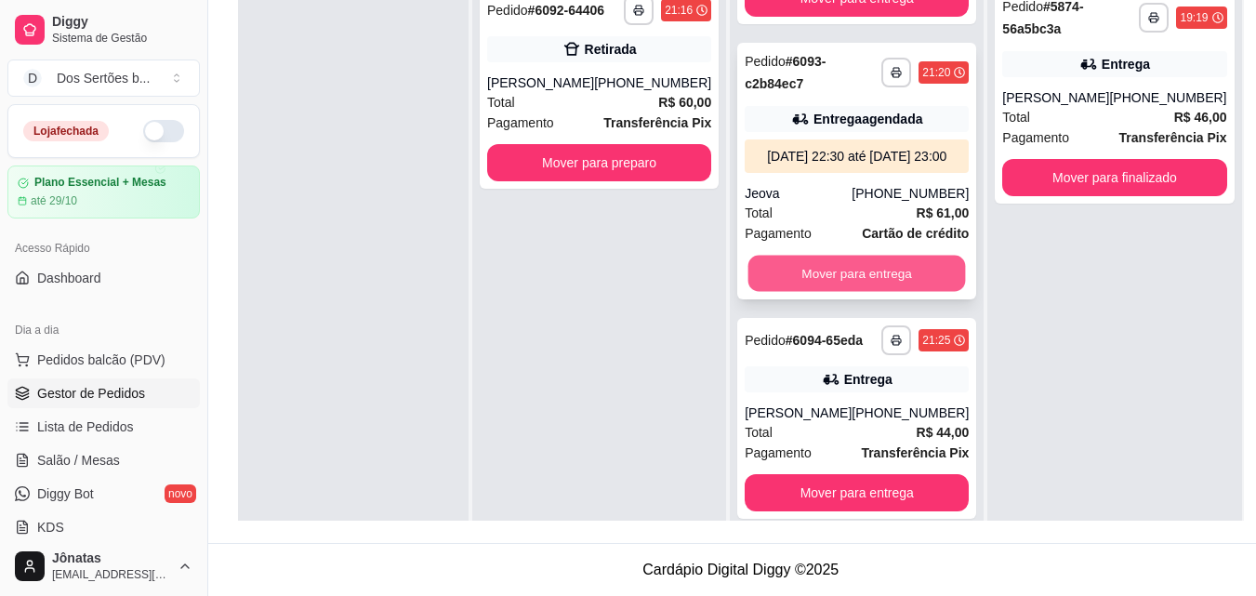
click at [807, 292] on button "Mover para entrega" at bounding box center [857, 274] width 218 height 36
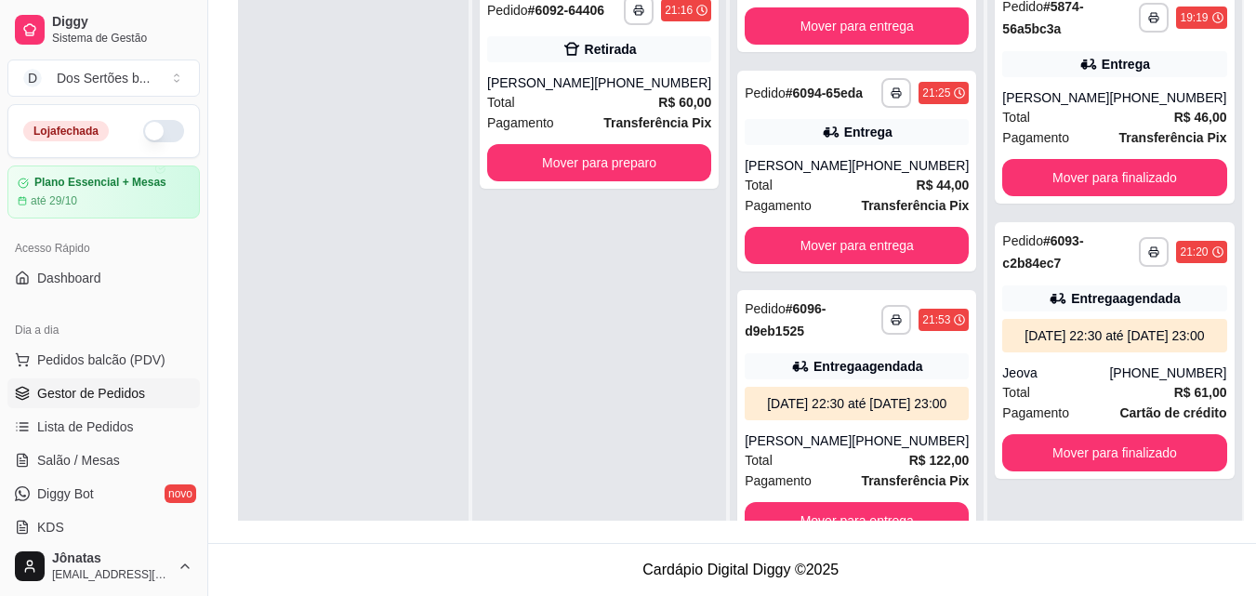
scroll to position [0, 0]
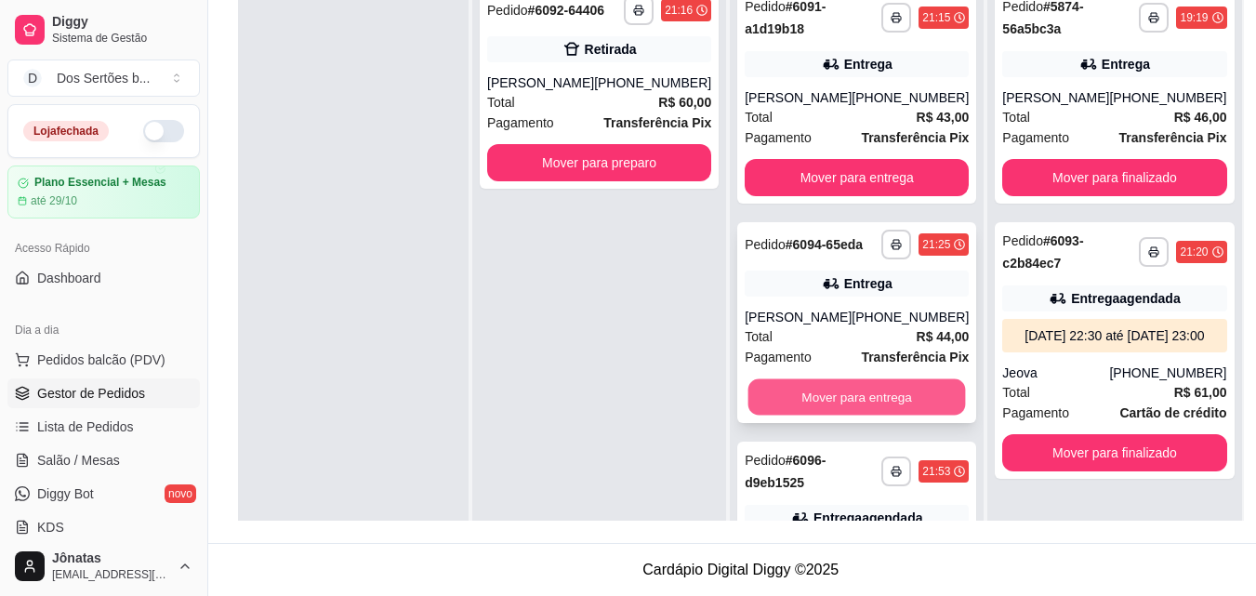
click at [794, 416] on button "Mover para entrega" at bounding box center [857, 397] width 218 height 36
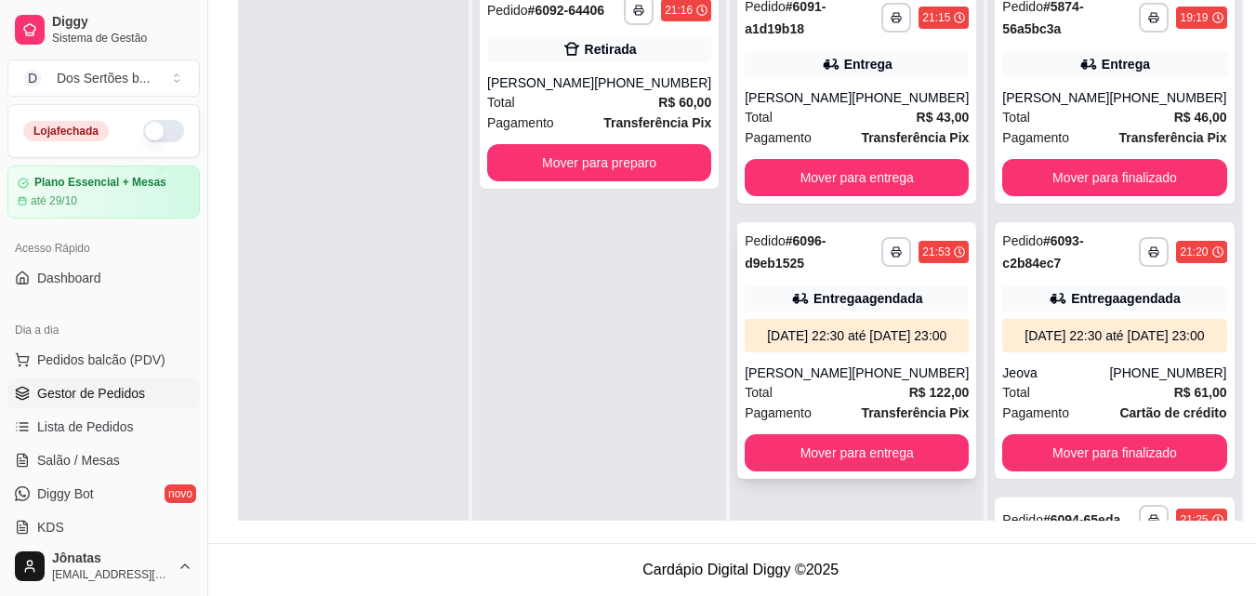
scroll to position [52, 0]
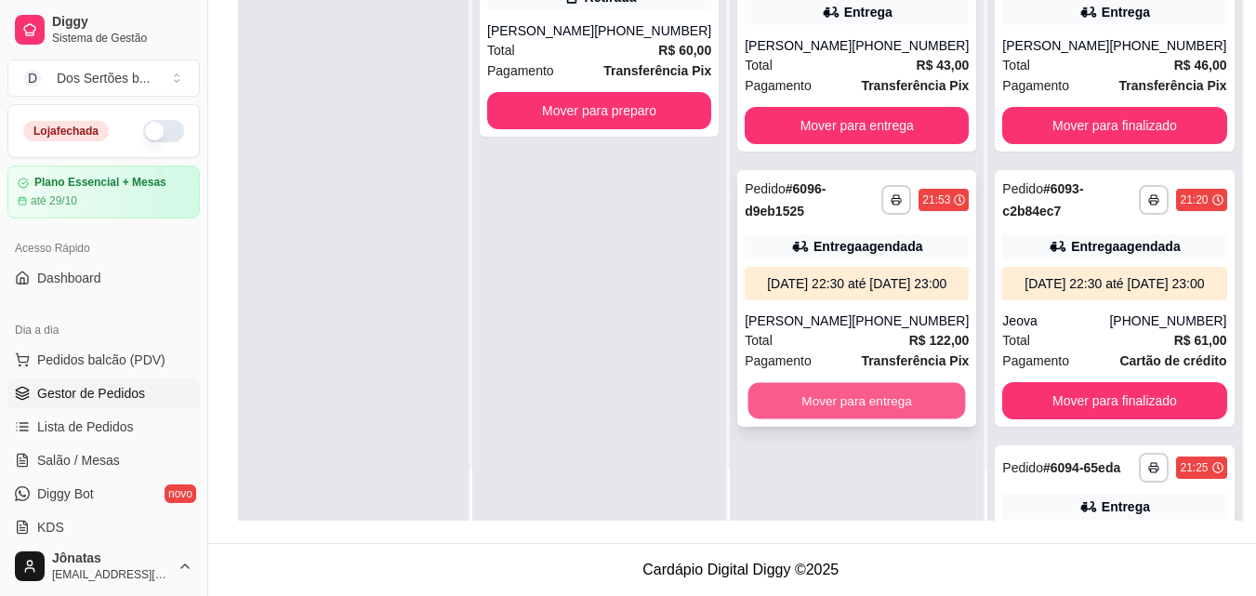
click at [859, 419] on button "Mover para entrega" at bounding box center [857, 401] width 218 height 36
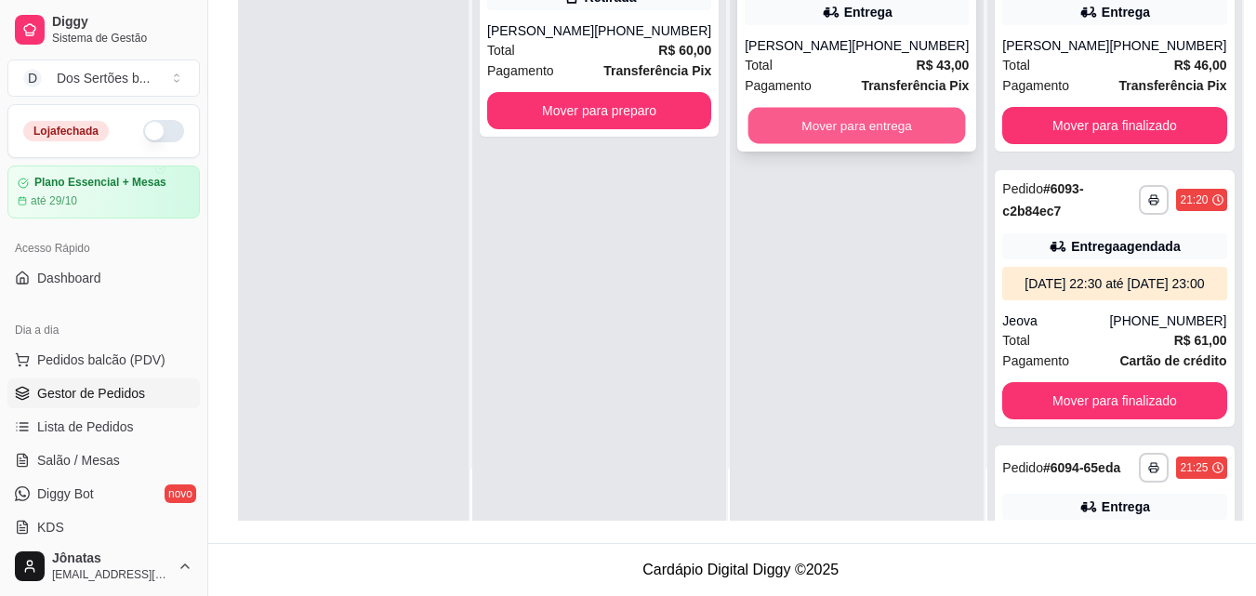
click at [789, 142] on button "Mover para entrega" at bounding box center [857, 126] width 218 height 36
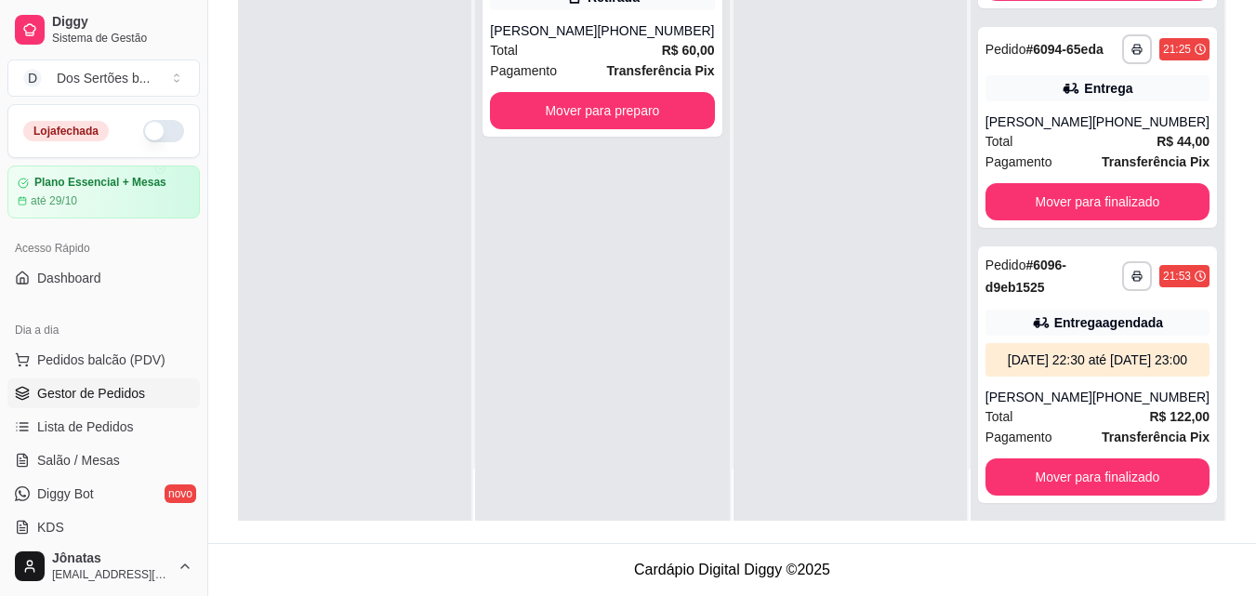
scroll to position [732, 0]
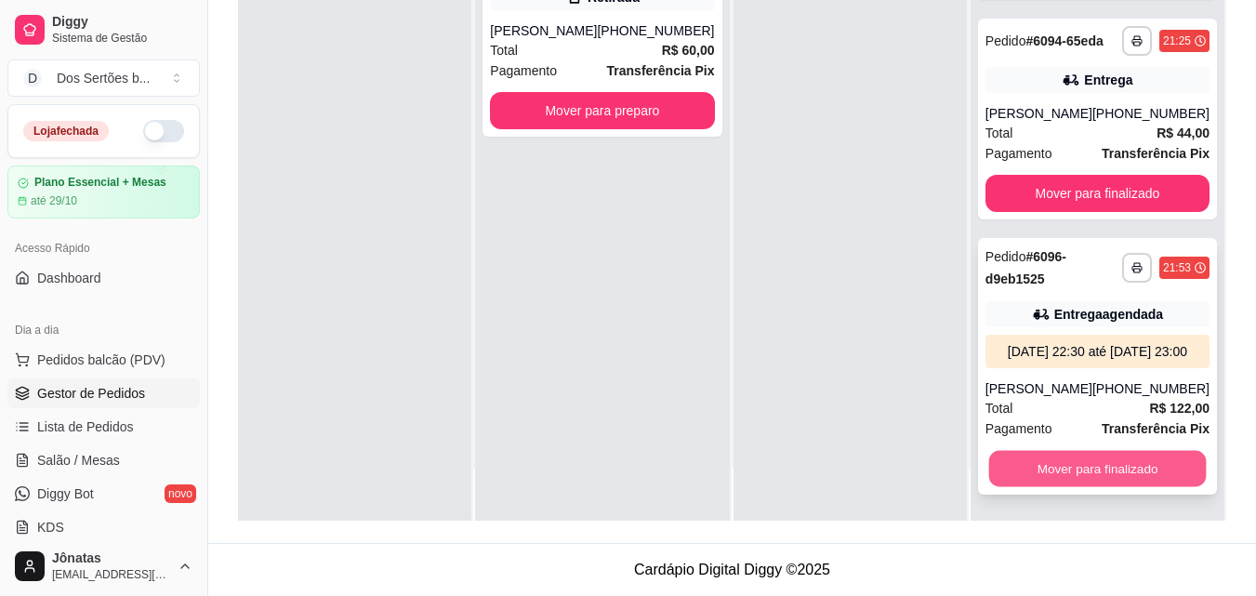
click at [1106, 467] on button "Mover para finalizado" at bounding box center [1097, 469] width 218 height 36
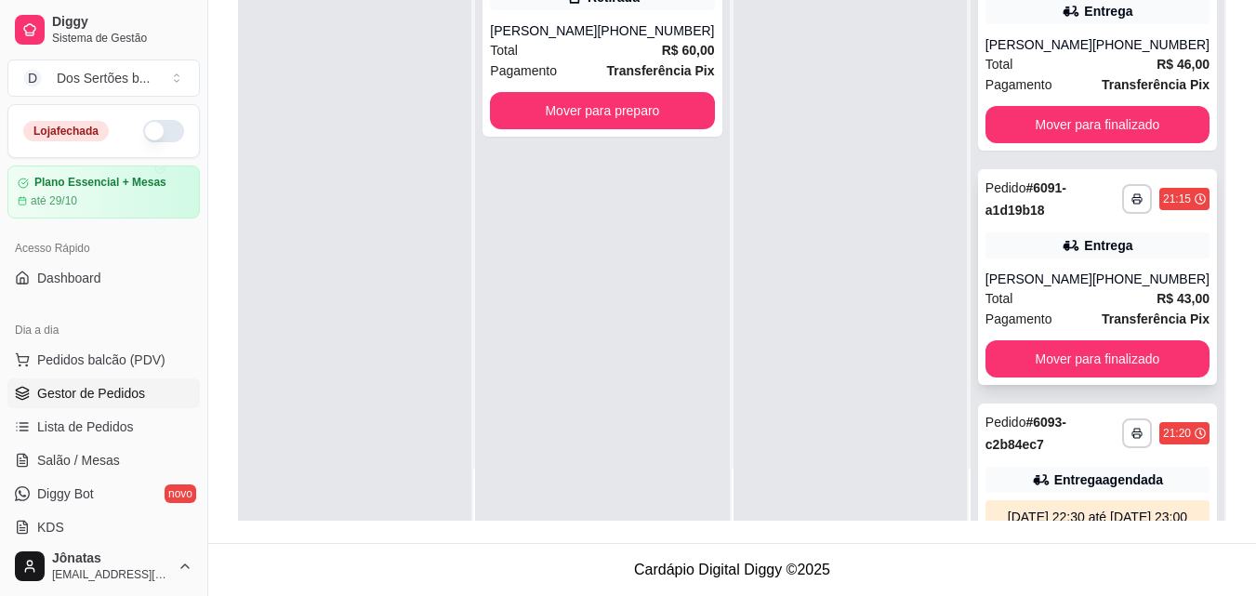
scroll to position [438, 0]
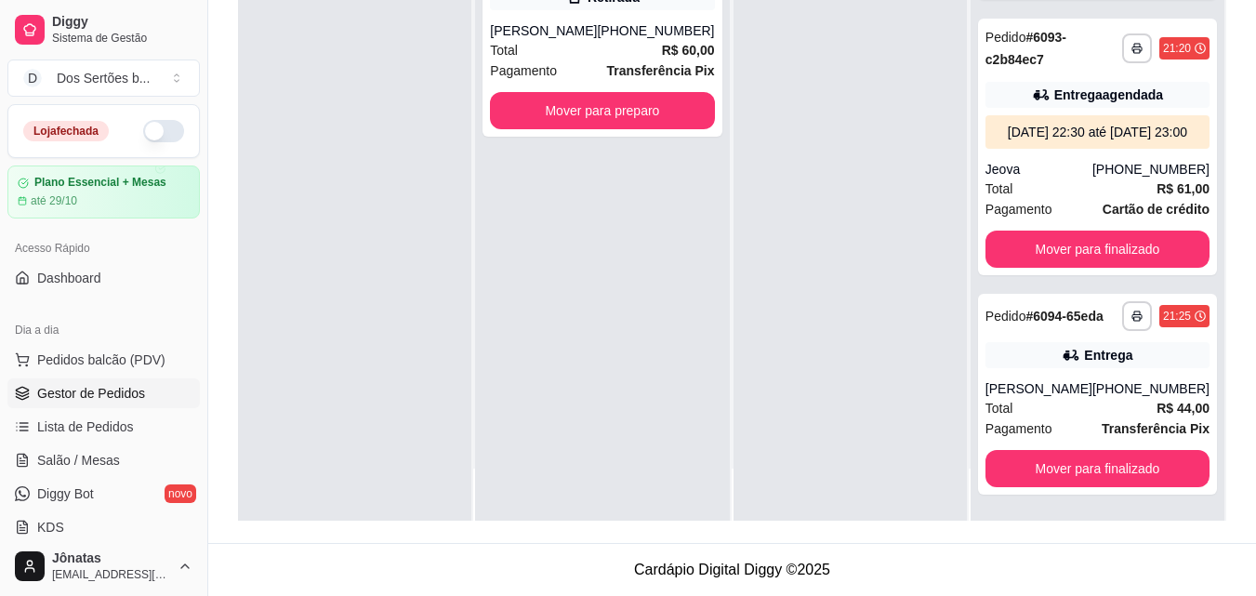
click at [891, 316] on div at bounding box center [850, 223] width 233 height 596
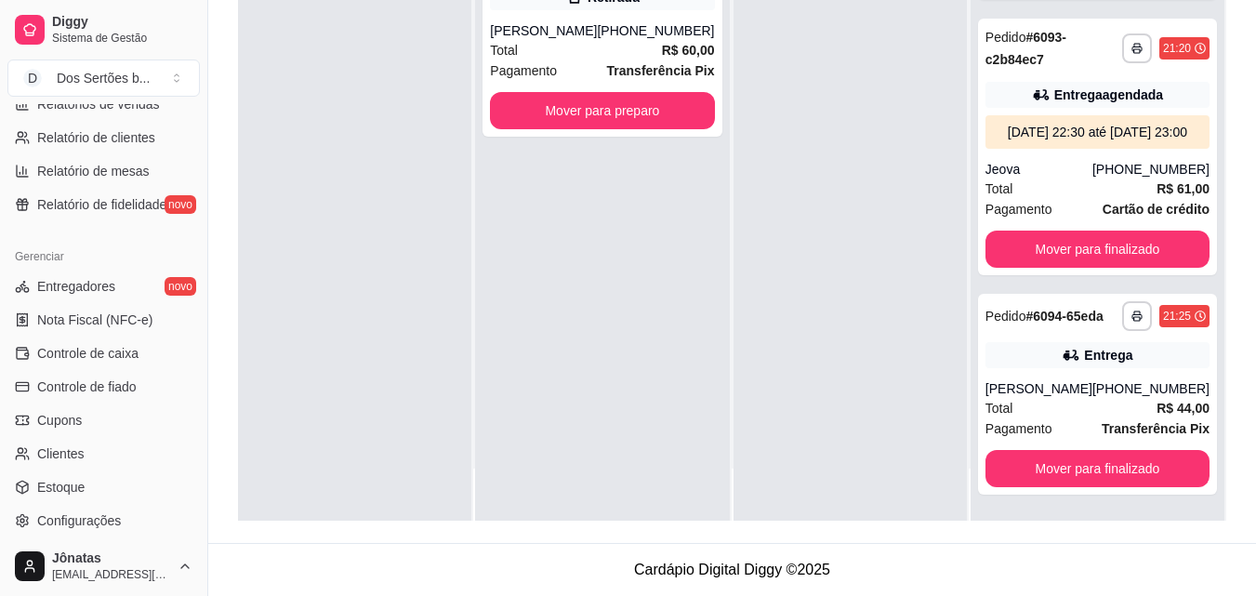
scroll to position [703, 0]
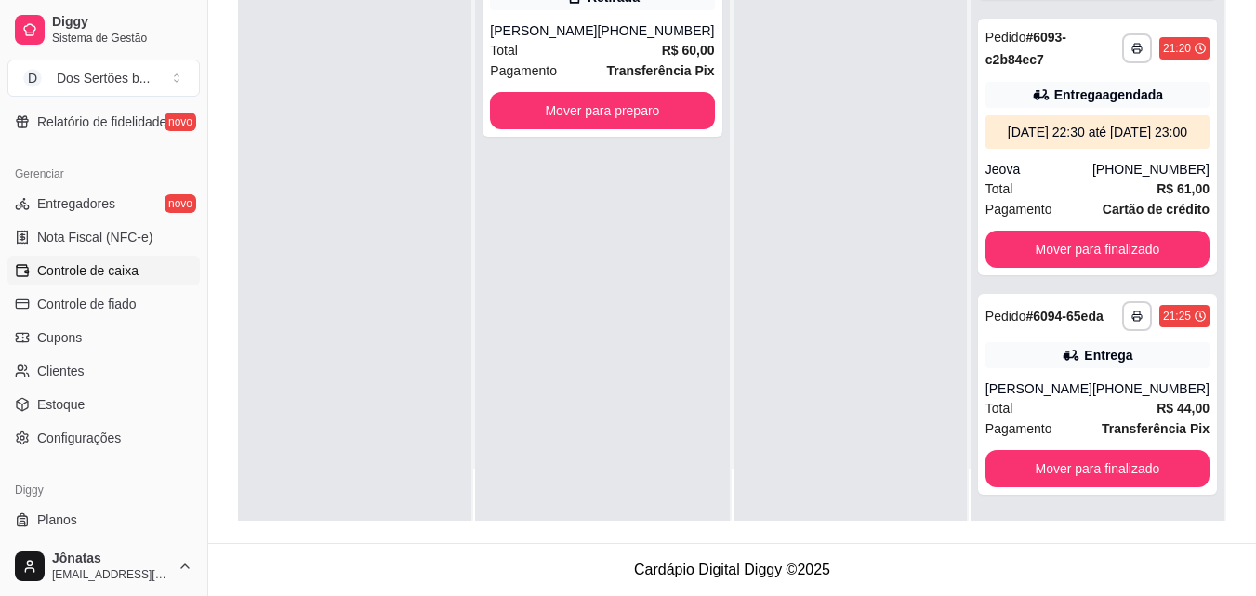
click at [32, 271] on link "Controle de caixa" at bounding box center [103, 271] width 192 height 30
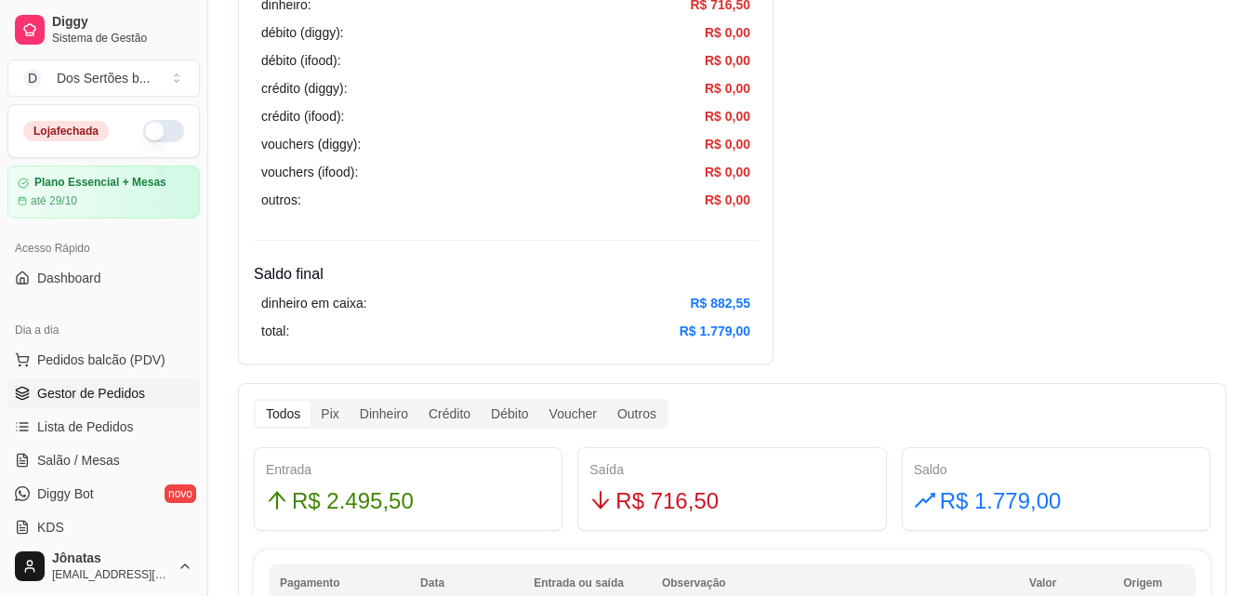
click at [110, 396] on span "Gestor de Pedidos" at bounding box center [91, 393] width 108 height 19
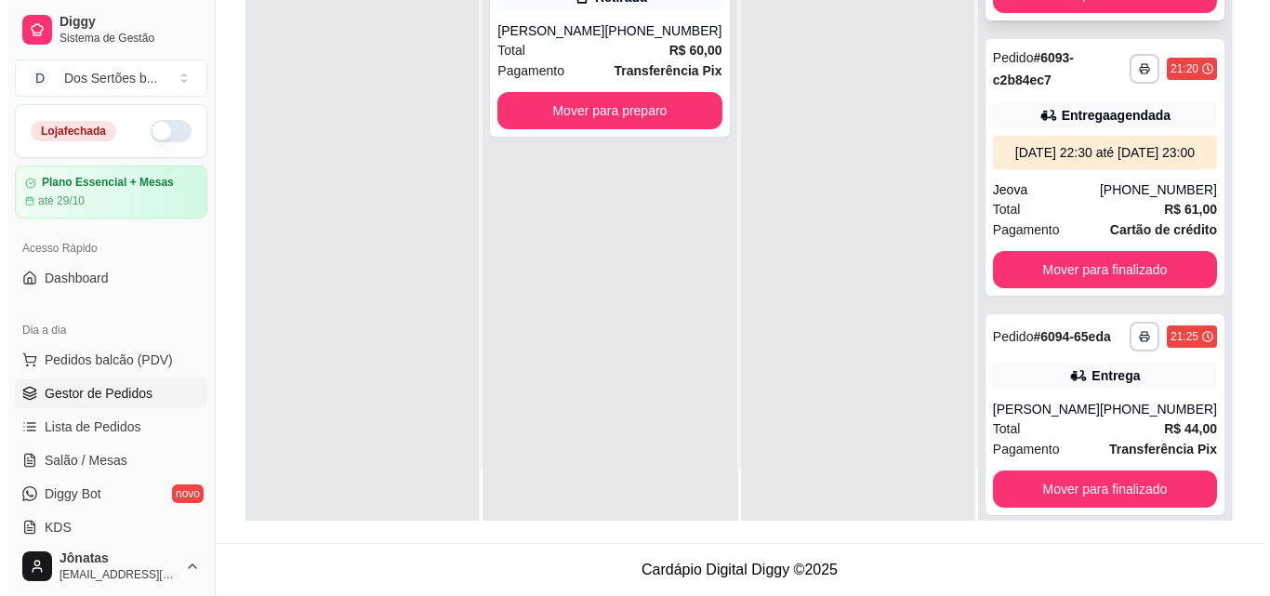
scroll to position [438, 0]
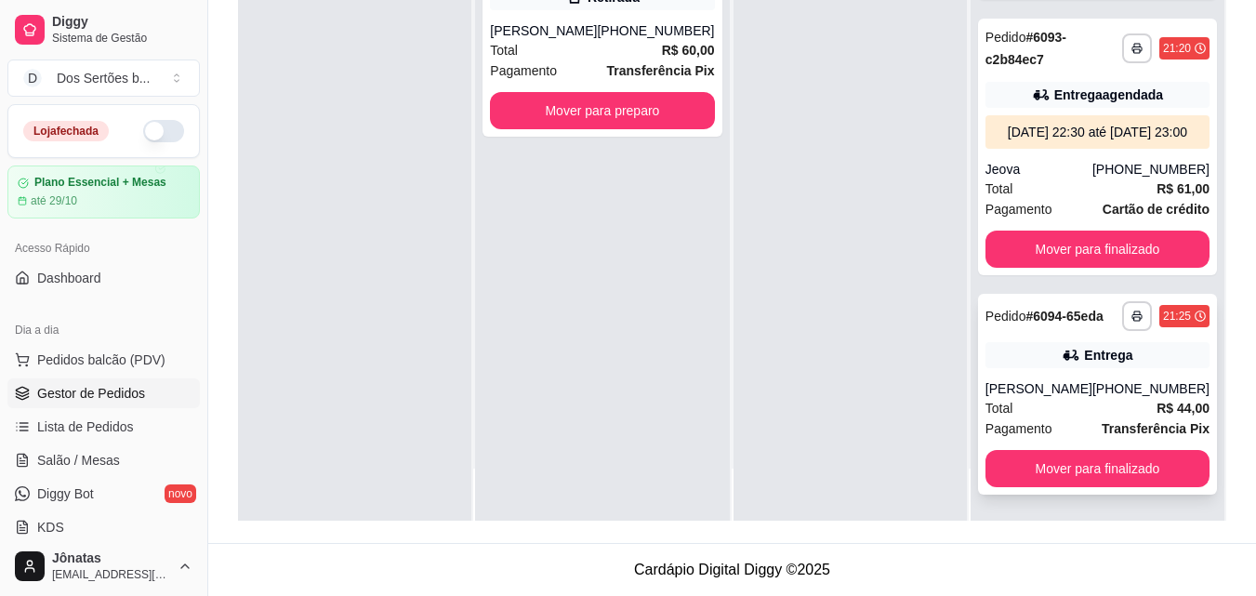
click at [1103, 408] on div "Total R$ 44,00" at bounding box center [1098, 408] width 224 height 20
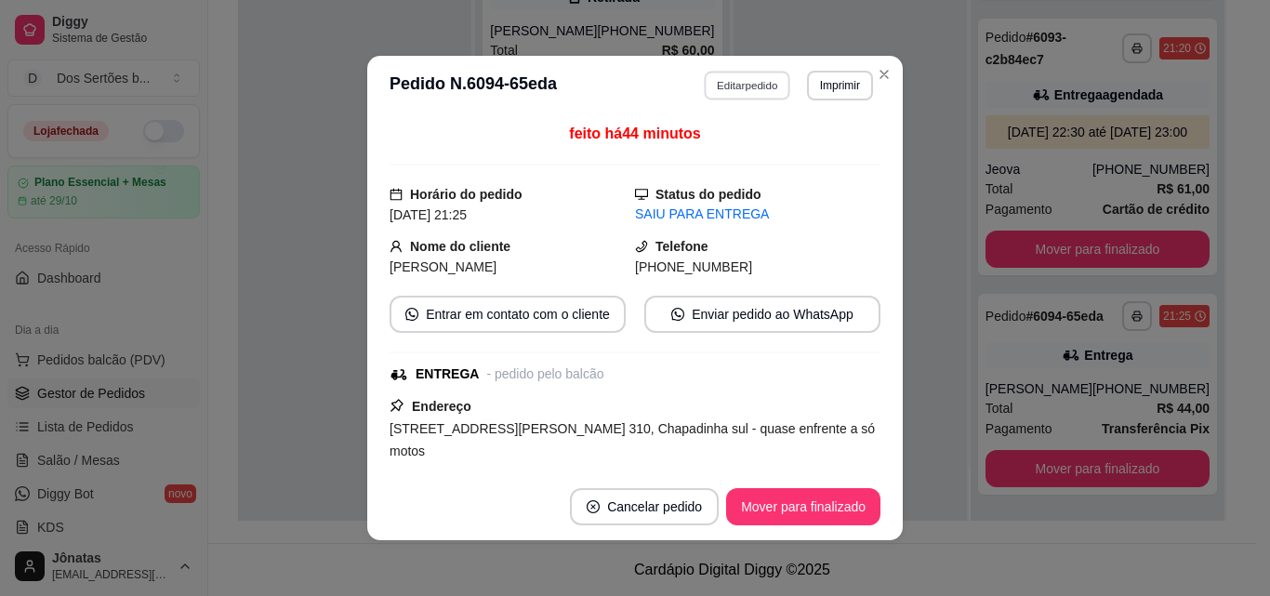
click at [747, 86] on button "Editar pedido" at bounding box center [748, 85] width 86 height 29
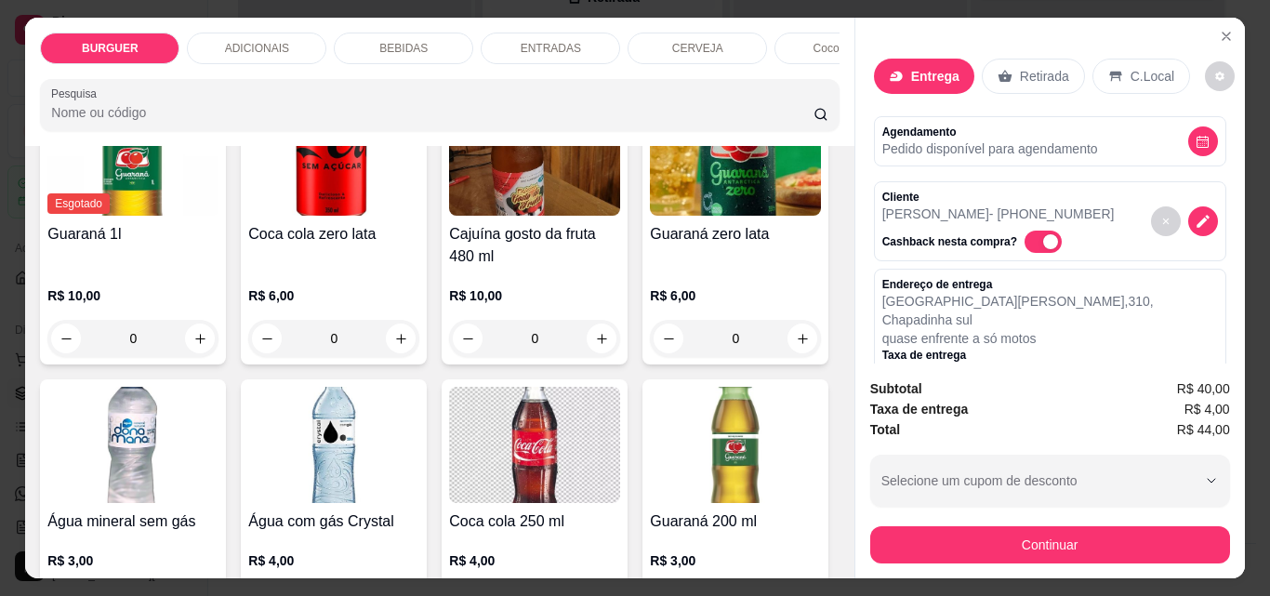
scroll to position [1574, 0]
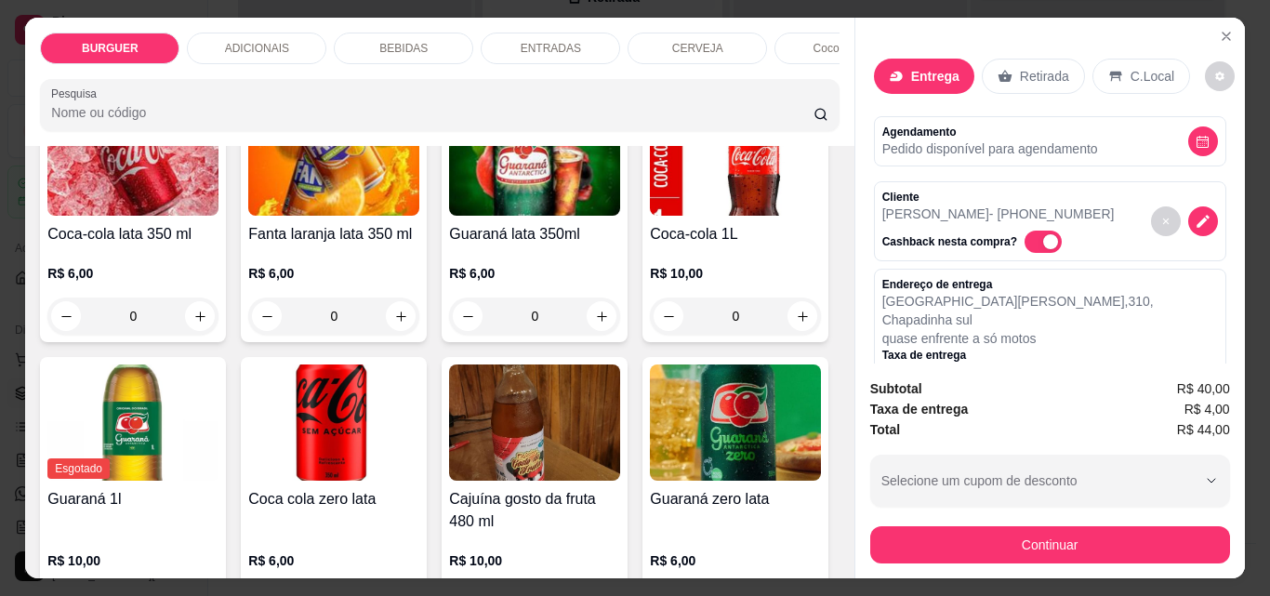
click at [207, 21] on icon "increase-product-quantity" at bounding box center [200, 14] width 14 height 14
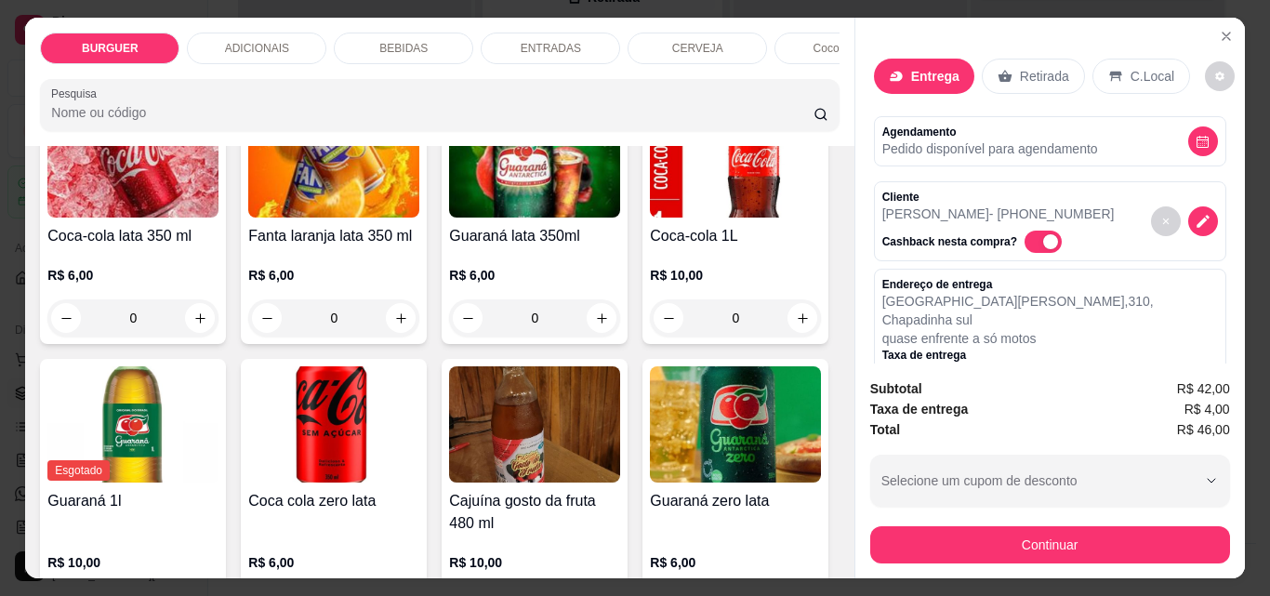
click at [206, 22] on icon "increase-product-quantity" at bounding box center [199, 15] width 14 height 14
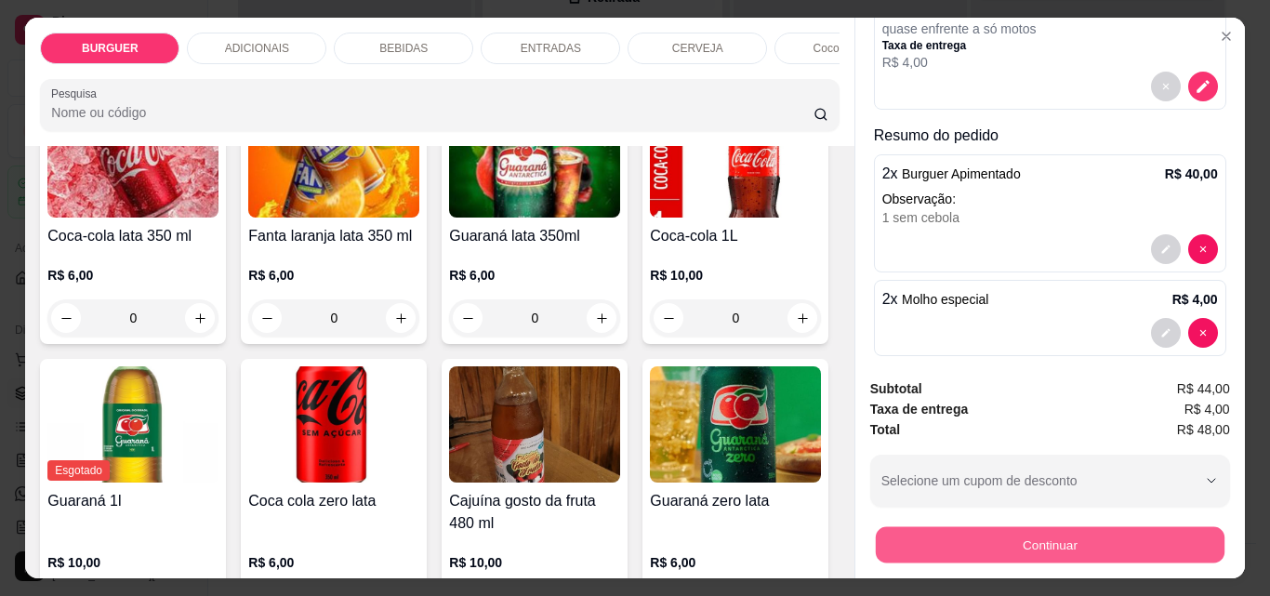
click at [1025, 543] on button "Continuar" at bounding box center [1049, 544] width 349 height 36
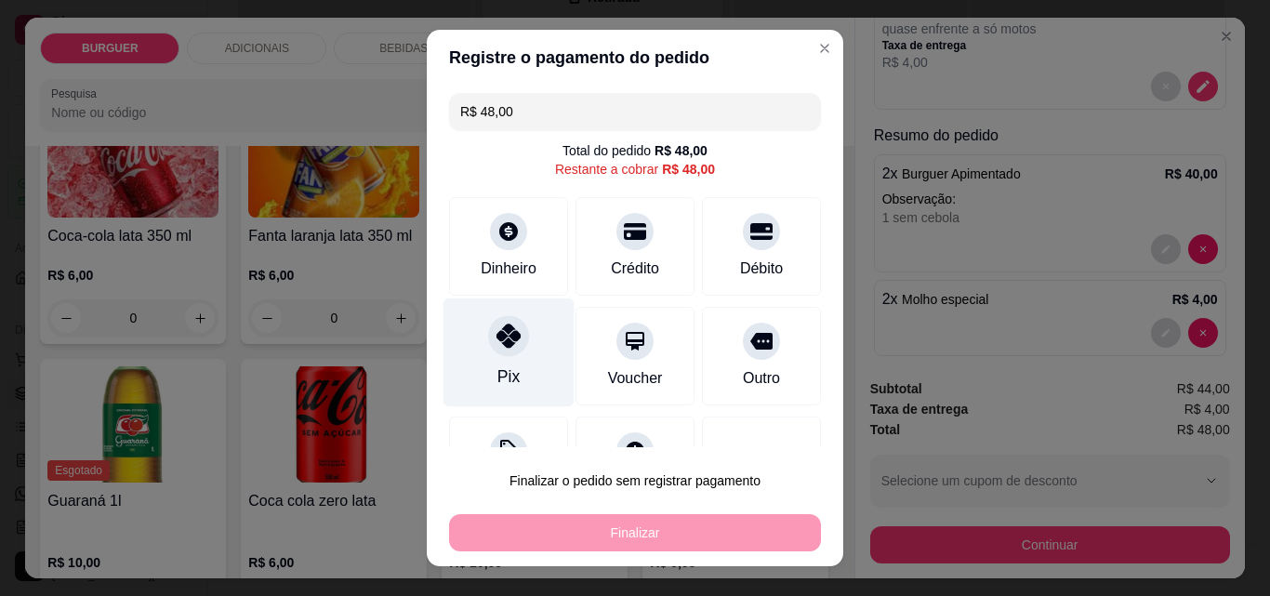
click at [457, 342] on div "Pix" at bounding box center [509, 352] width 131 height 109
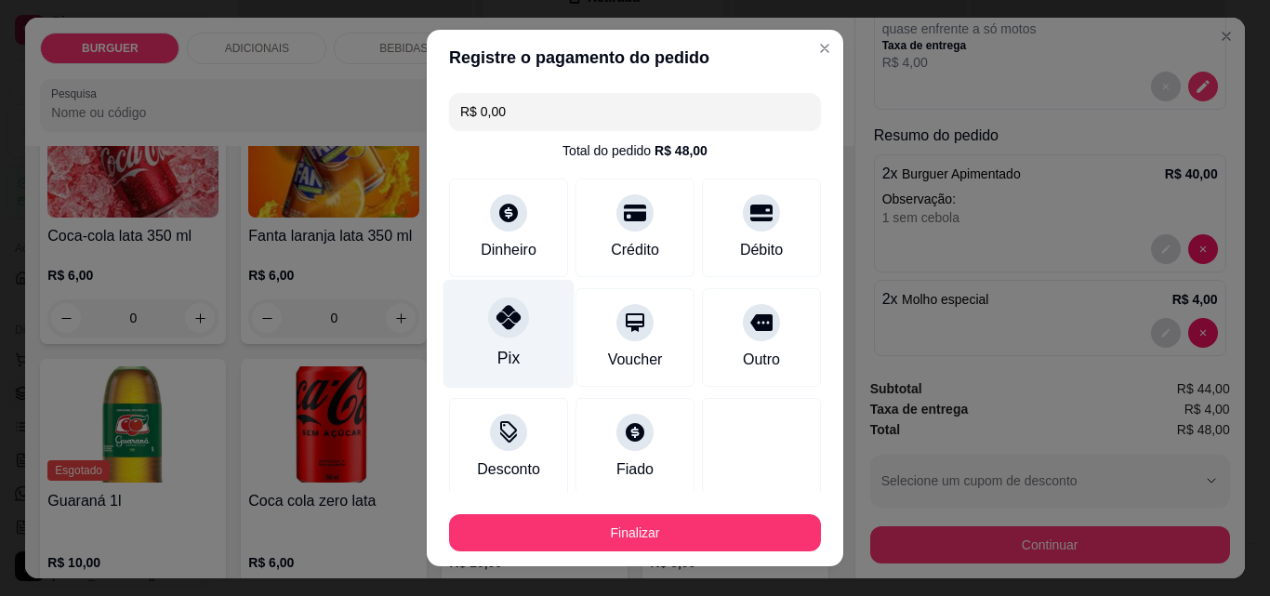
scroll to position [109, 0]
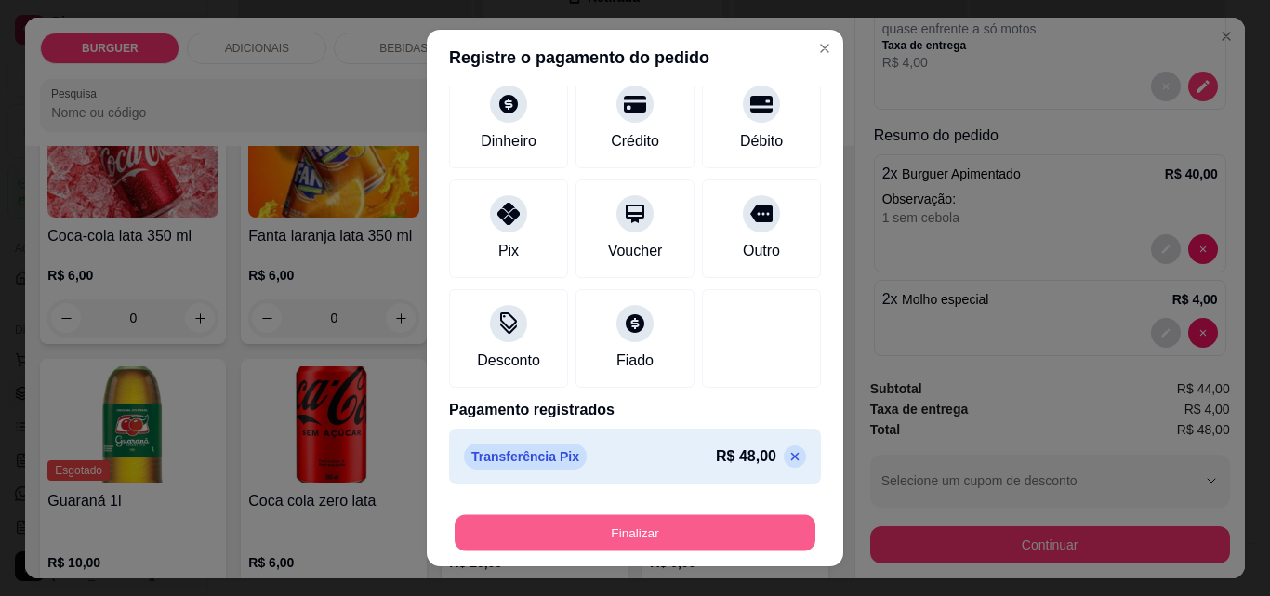
click at [635, 525] on button "Finalizar" at bounding box center [635, 533] width 361 height 36
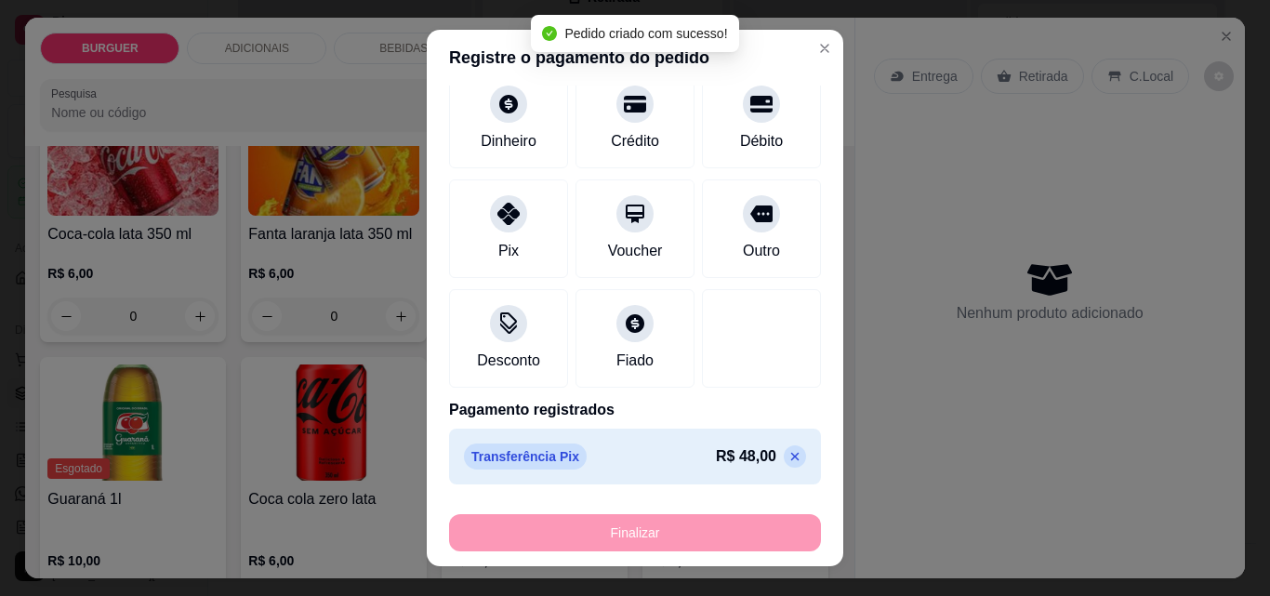
scroll to position [204, 0]
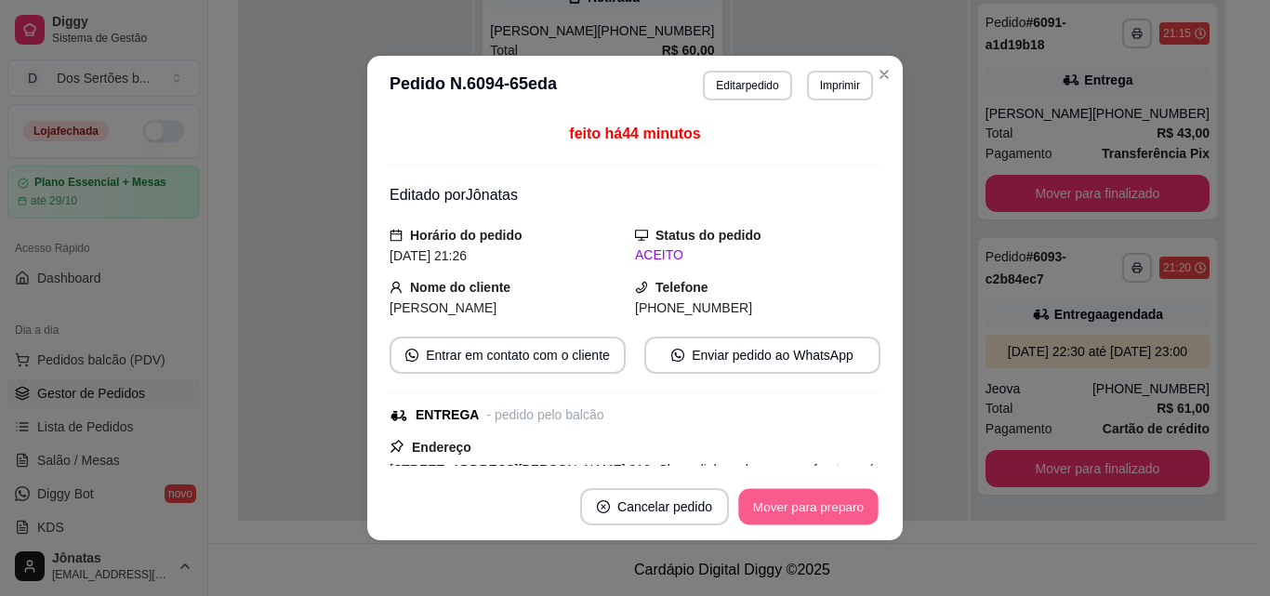
click at [817, 511] on button "Mover para preparo" at bounding box center [807, 507] width 139 height 36
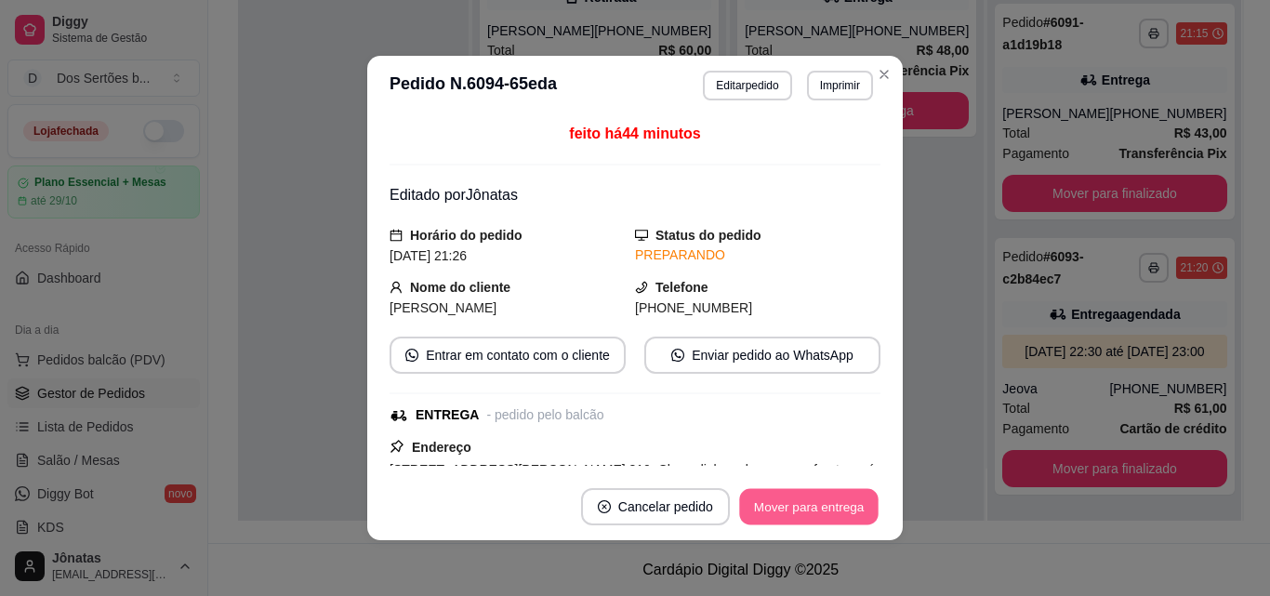
click at [817, 511] on button "Mover para entrega" at bounding box center [808, 507] width 139 height 36
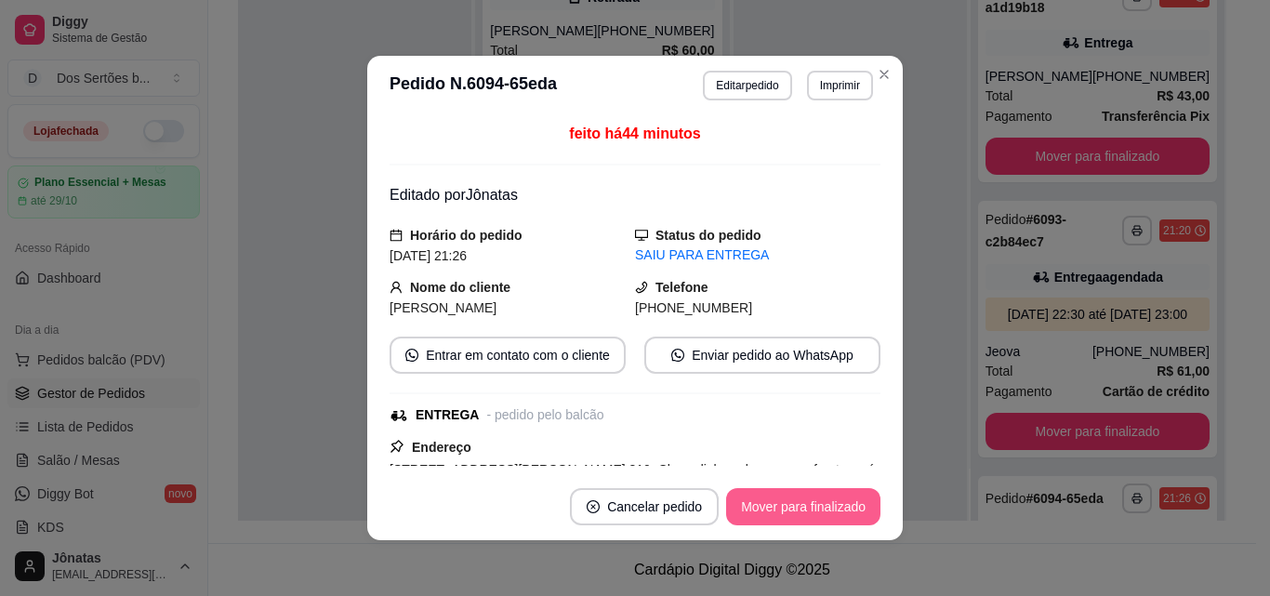
scroll to position [438, 0]
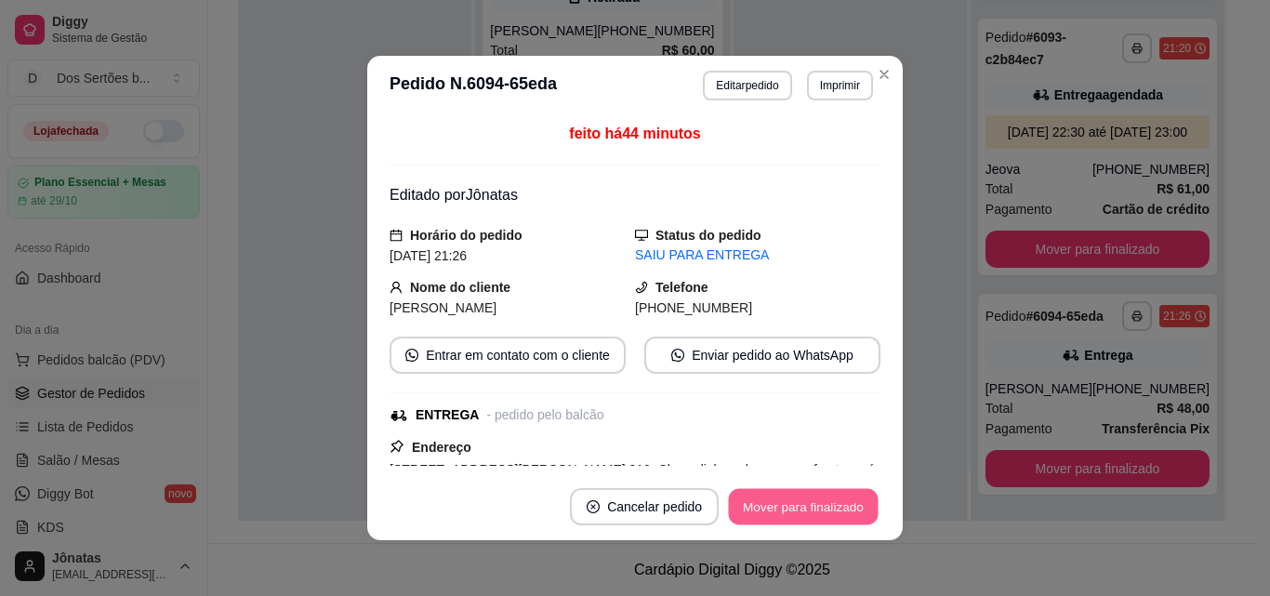
click at [817, 511] on button "Mover para finalizado" at bounding box center [804, 507] width 150 height 36
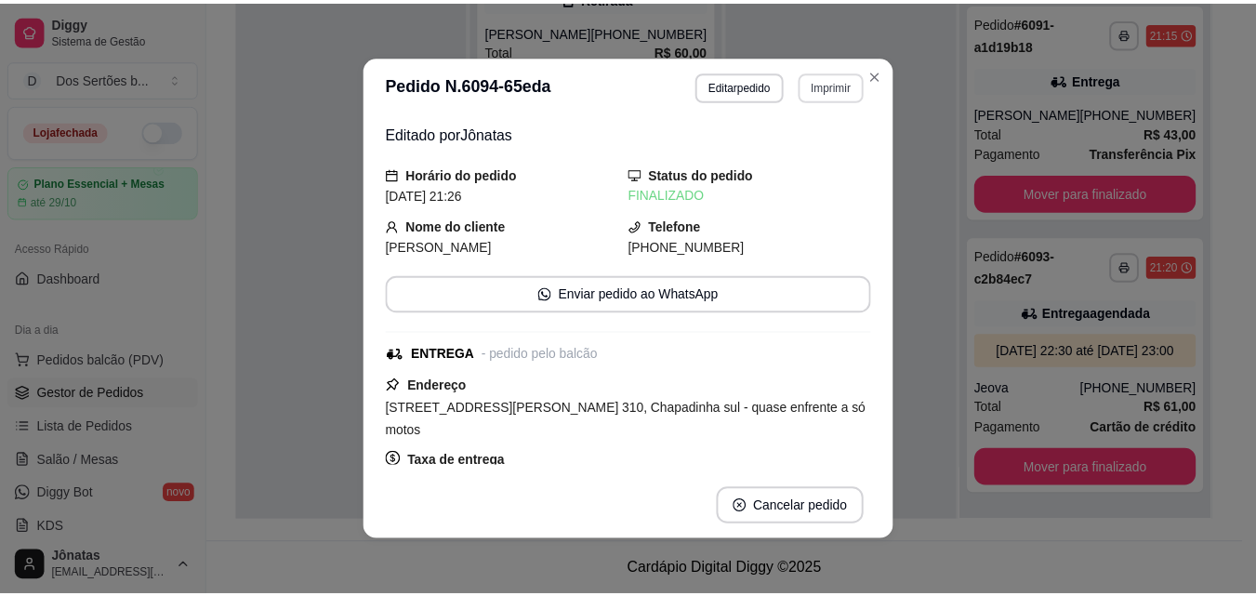
scroll to position [204, 0]
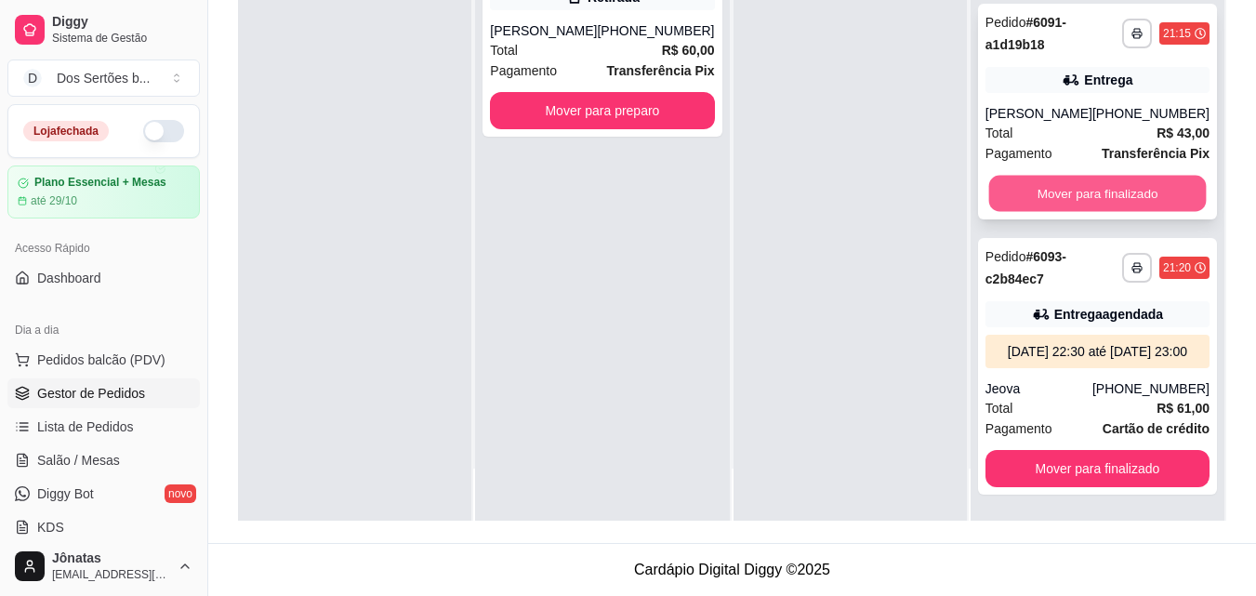
click at [1068, 176] on button "Mover para finalizado" at bounding box center [1097, 194] width 218 height 36
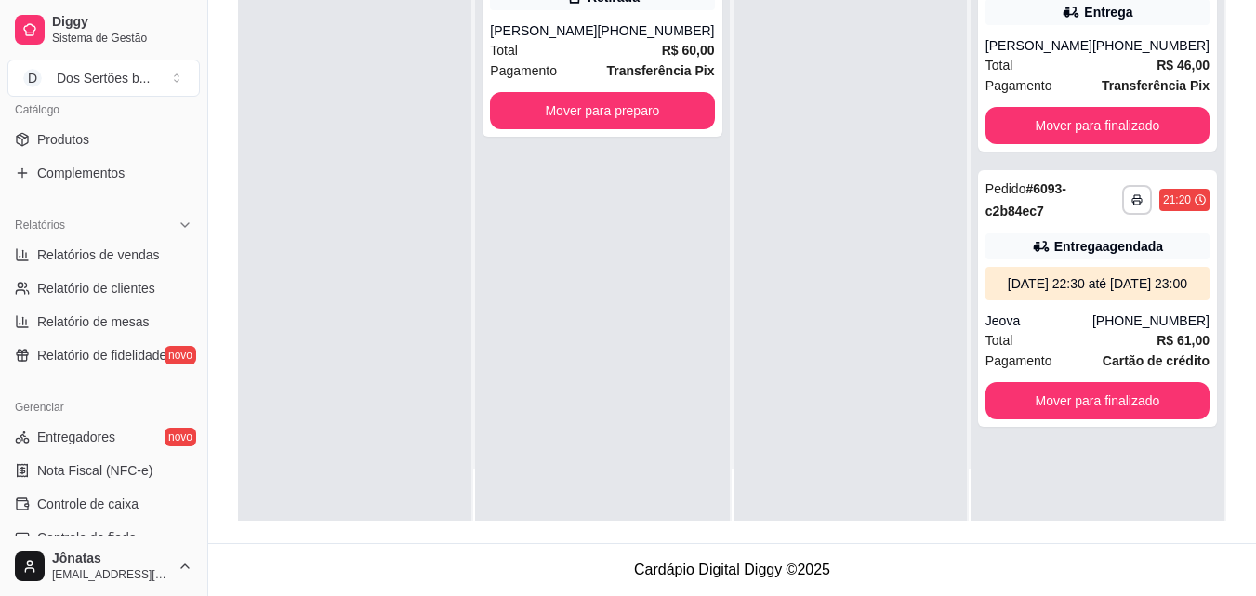
scroll to position [476, 0]
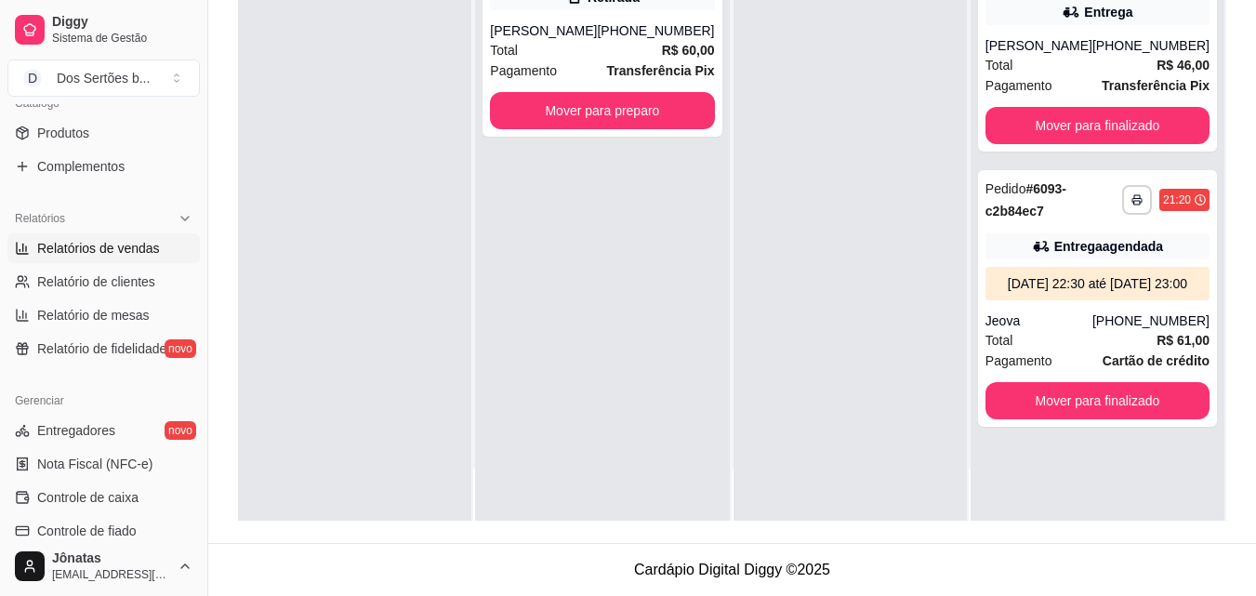
click at [27, 234] on link "Relatórios de vendas" at bounding box center [103, 248] width 192 height 30
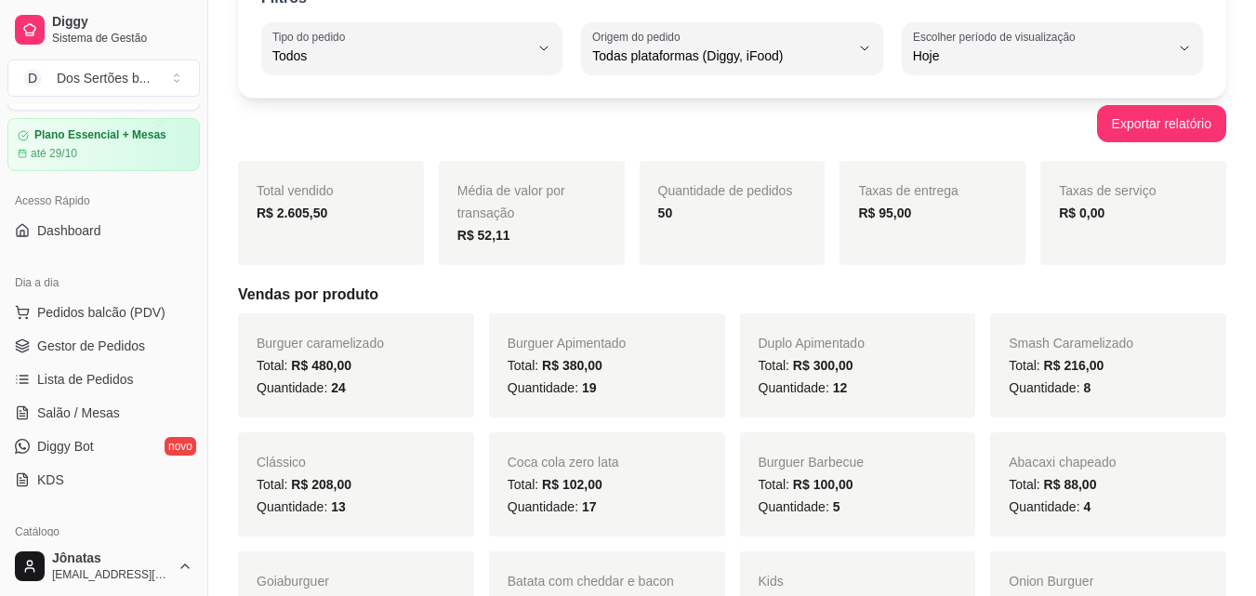
scroll to position [31, 0]
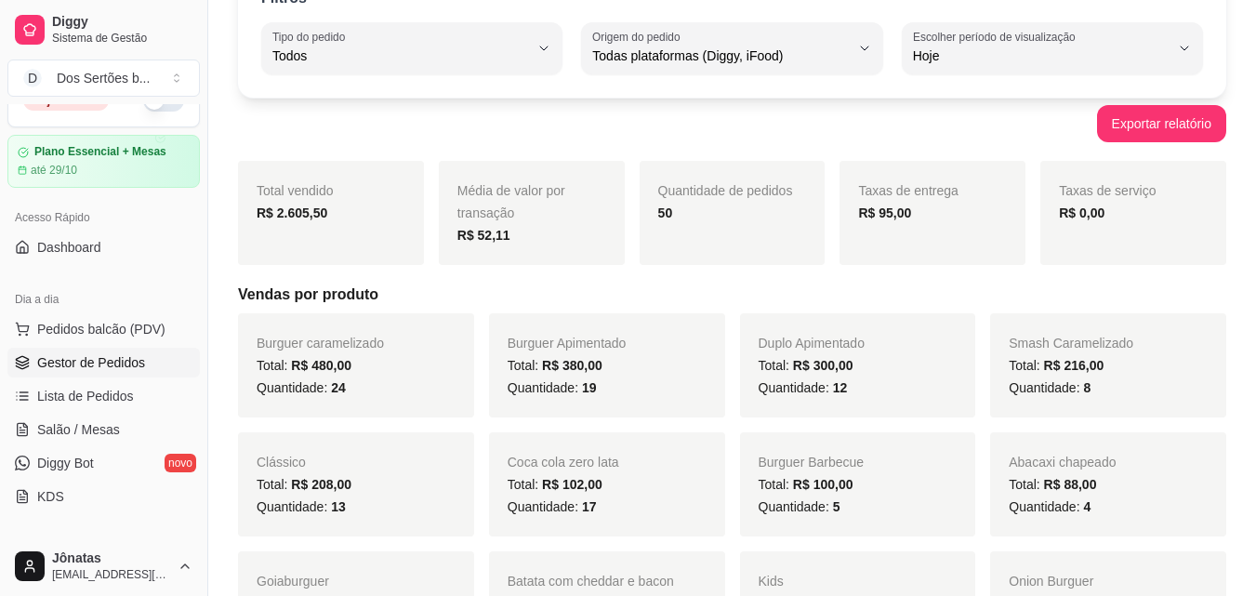
click at [93, 356] on span "Gestor de Pedidos" at bounding box center [91, 362] width 108 height 19
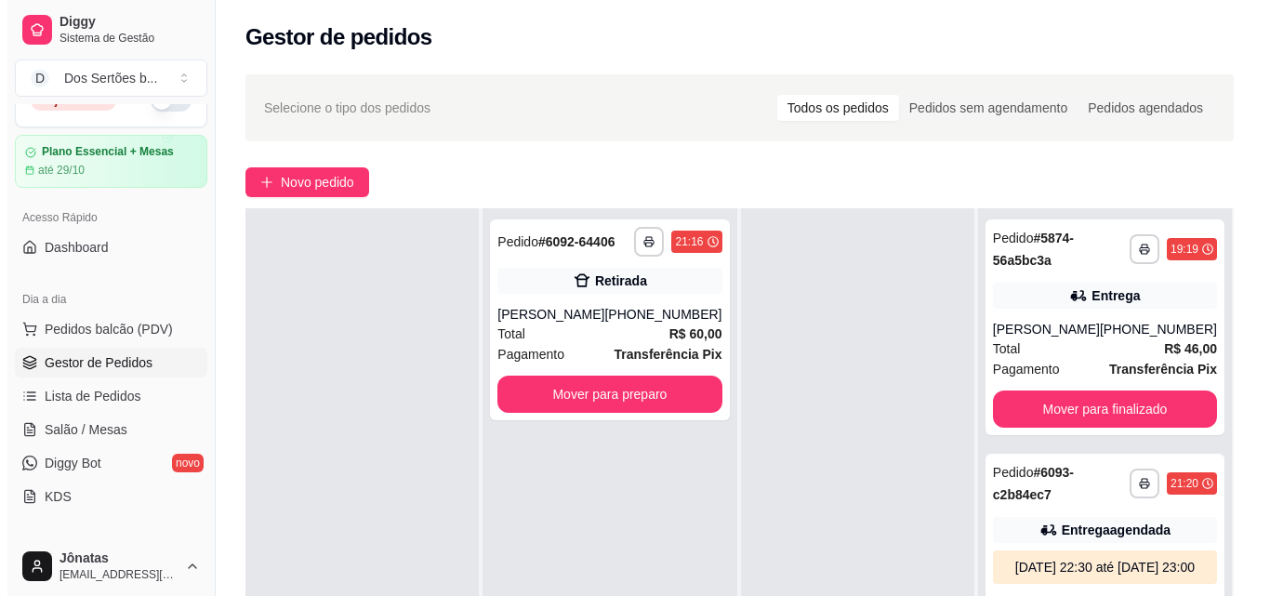
scroll to position [284, 0]
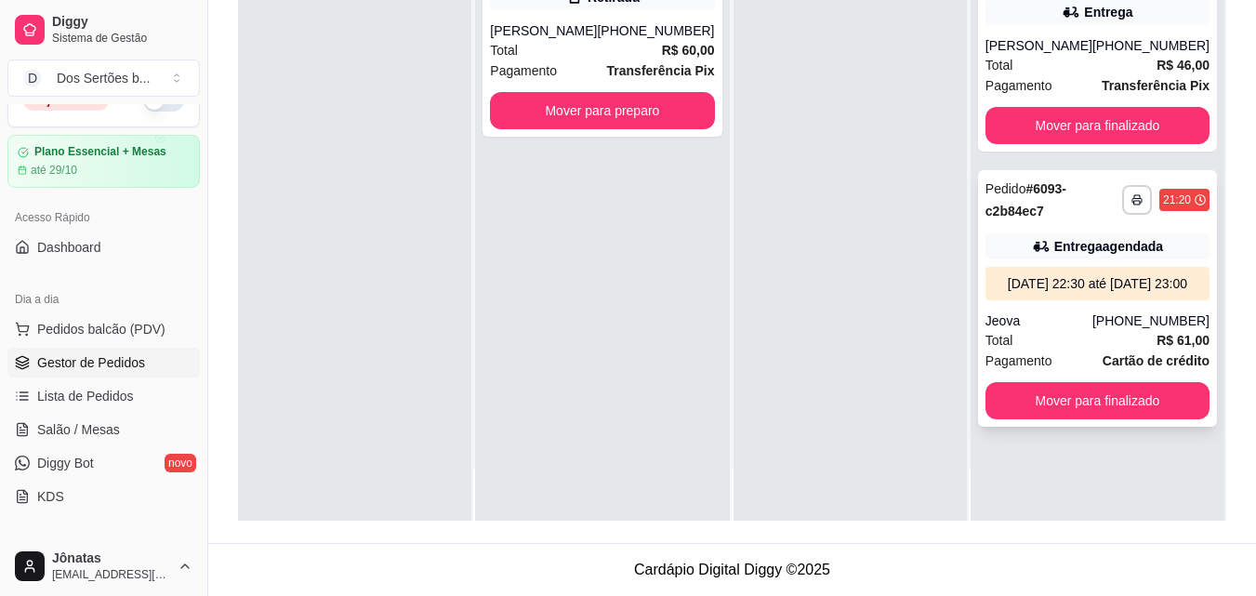
click at [1057, 290] on div "[DATE] 22:30 até [DATE] 23:00" at bounding box center [1097, 283] width 209 height 19
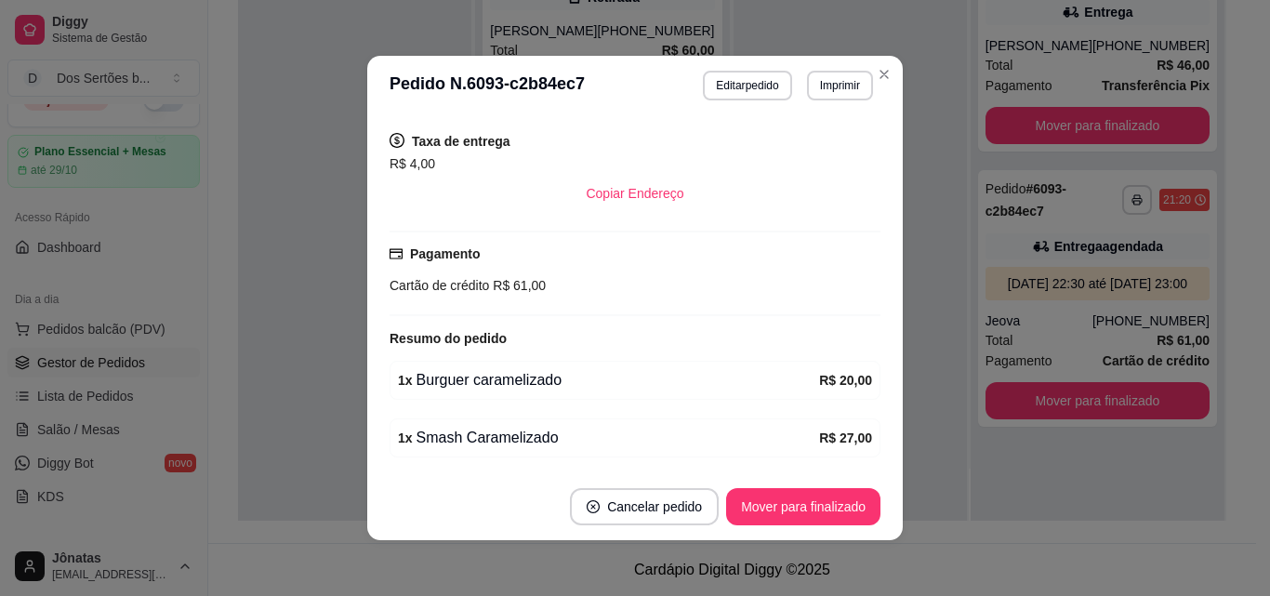
scroll to position [441, 0]
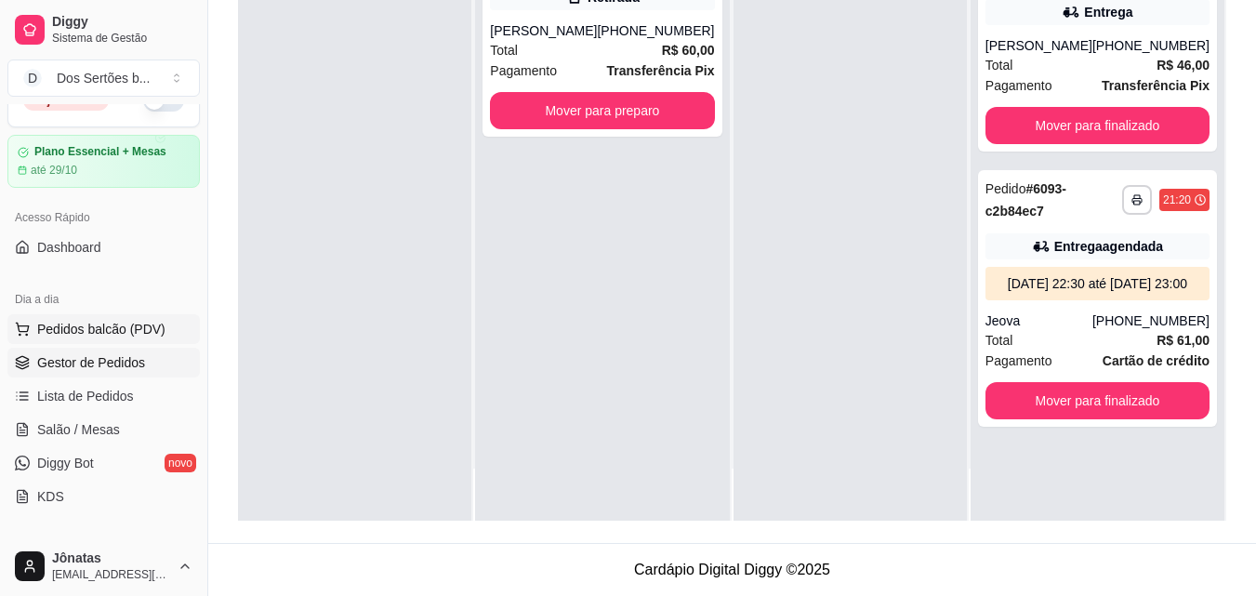
click at [113, 325] on span "Pedidos balcão (PDV)" at bounding box center [101, 329] width 128 height 19
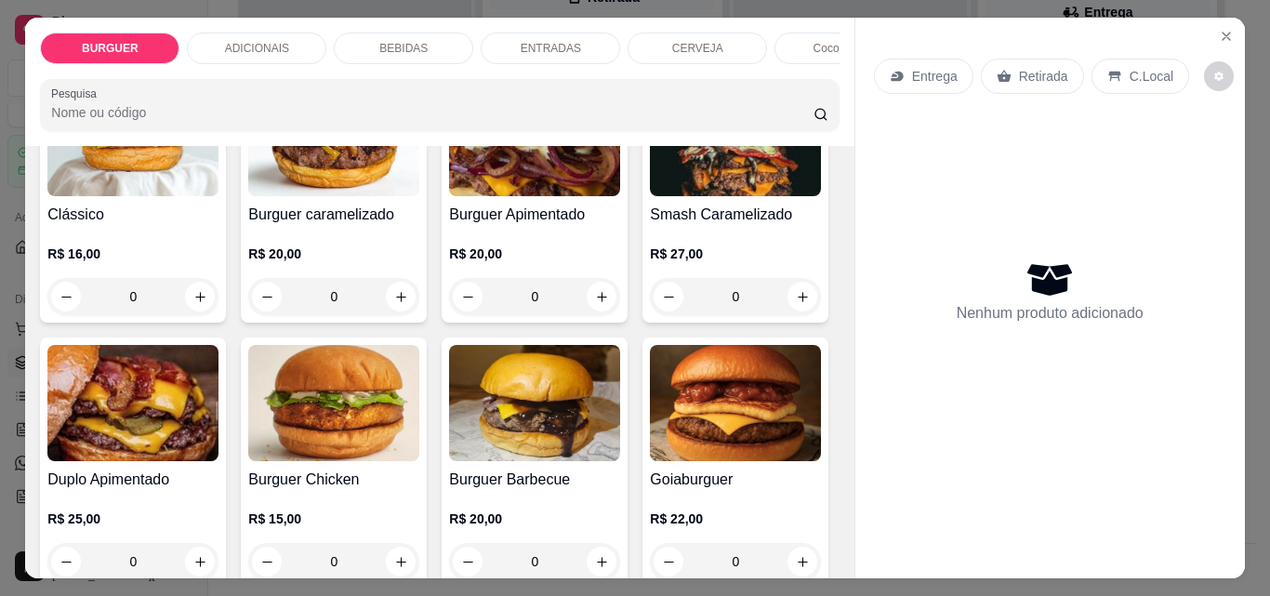
scroll to position [104, 0]
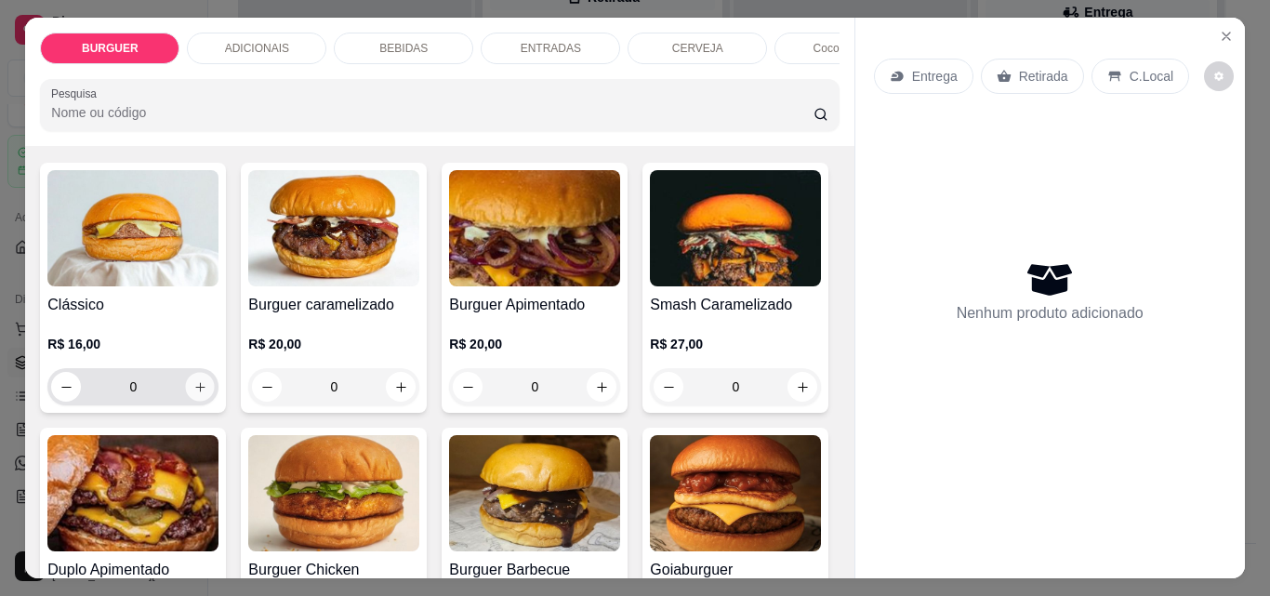
click at [192, 402] on button "increase-product-quantity" at bounding box center [200, 387] width 29 height 29
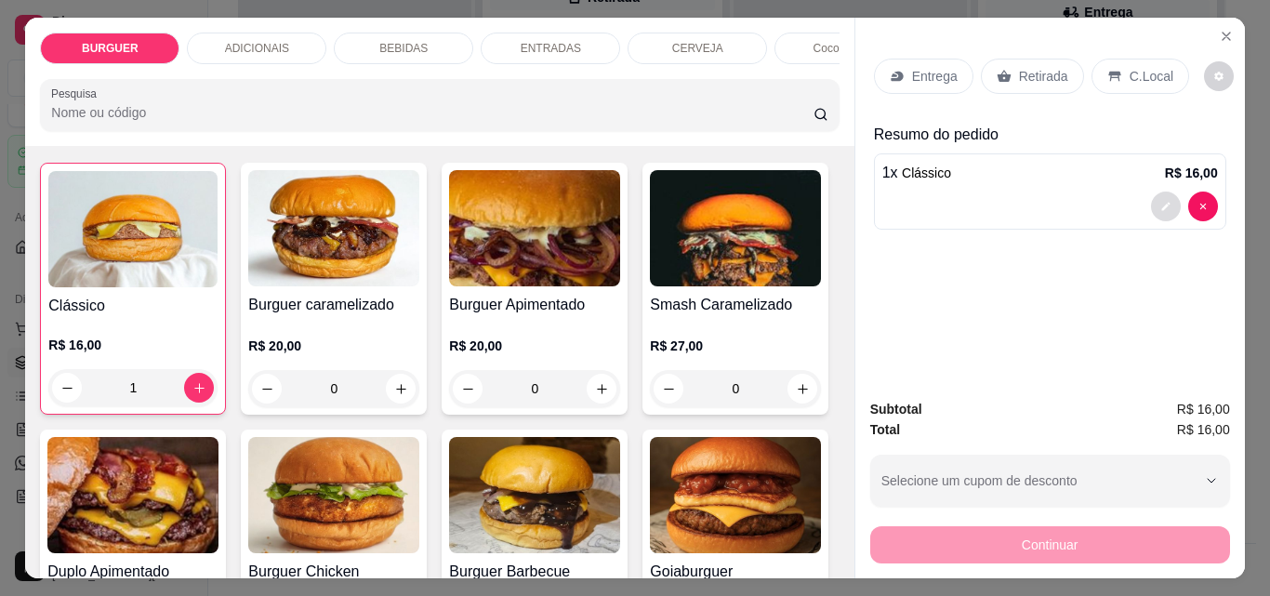
click at [1160, 202] on icon "decrease-product-quantity" at bounding box center [1165, 206] width 11 height 11
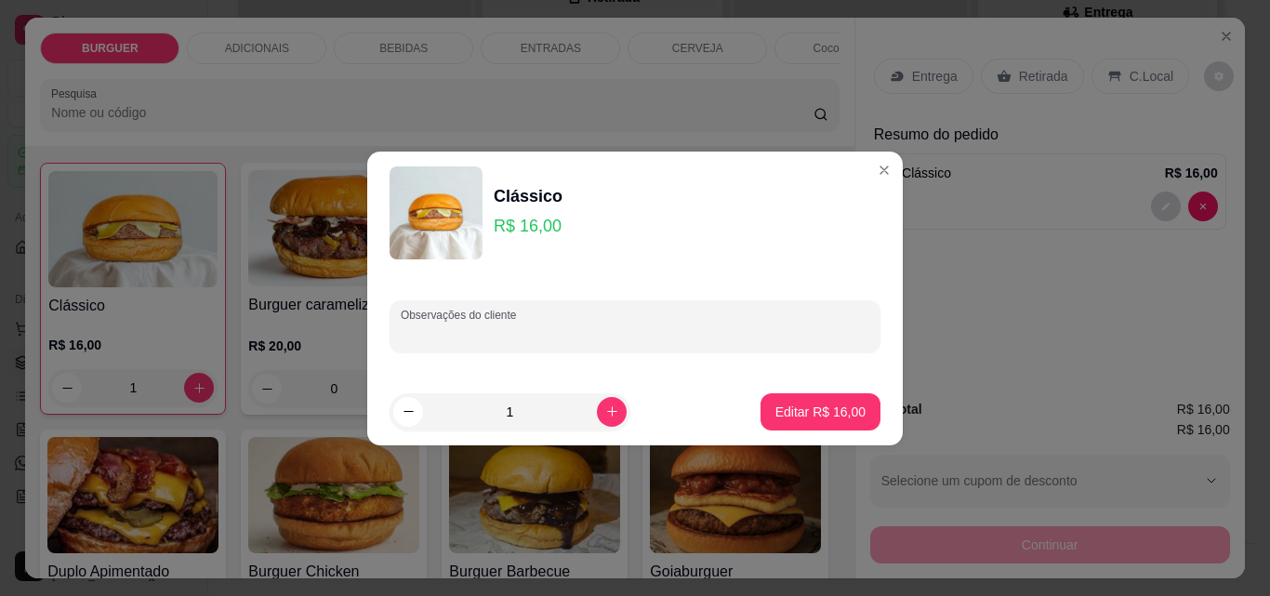
click at [528, 338] on input "Observações do cliente" at bounding box center [635, 334] width 469 height 19
click at [792, 406] on p "Editar R$ 16,00" at bounding box center [820, 412] width 90 height 19
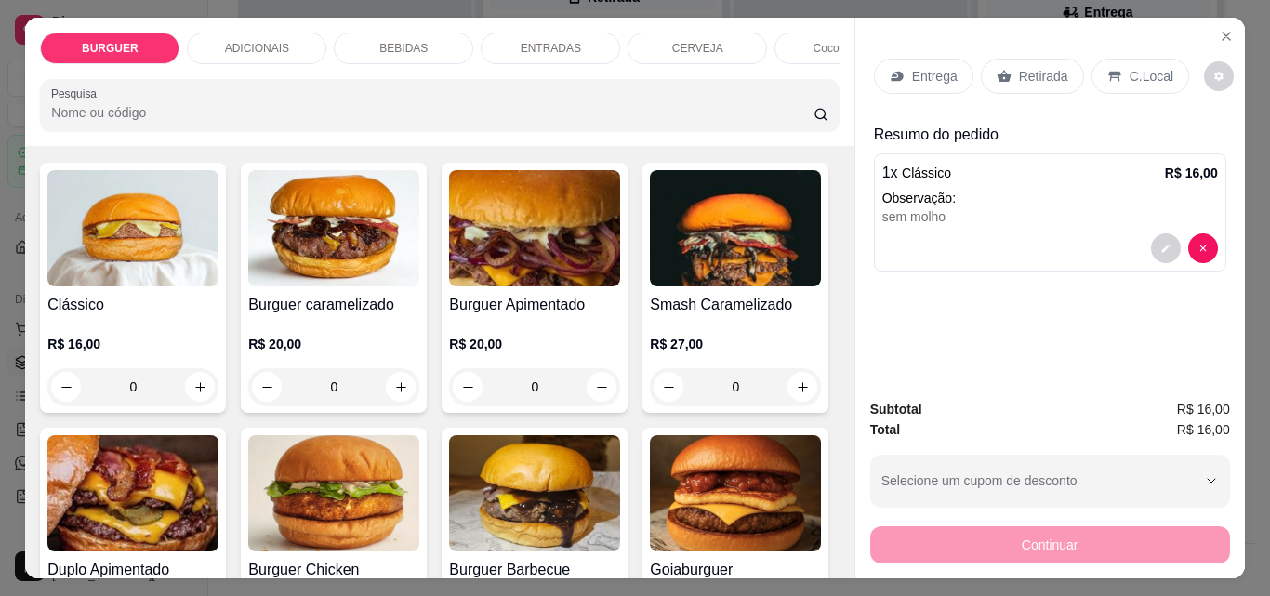
click at [1020, 68] on p "Retirada" at bounding box center [1043, 76] width 49 height 19
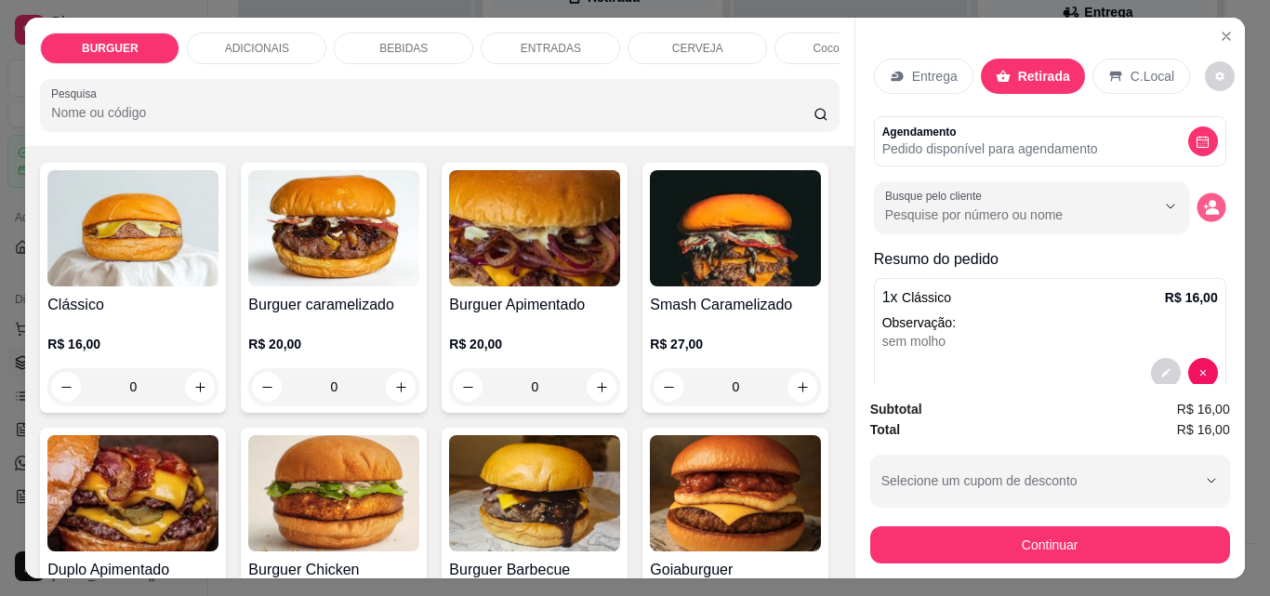
click at [1197, 193] on button "decrease-product-quantity" at bounding box center [1211, 207] width 29 height 29
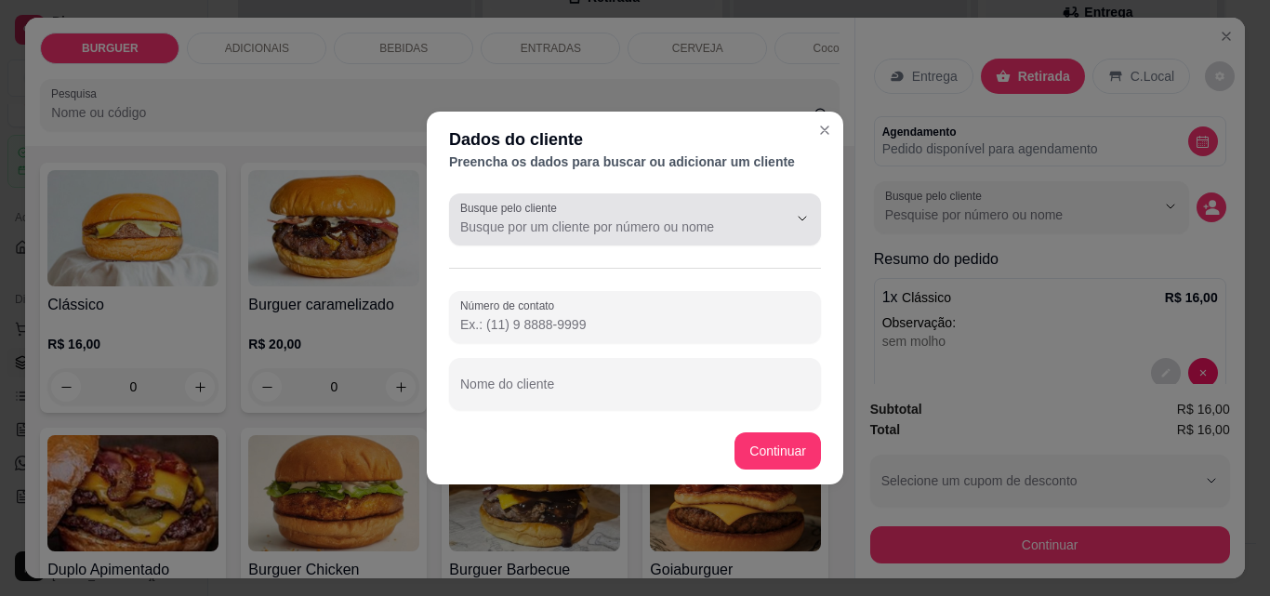
click at [553, 216] on div at bounding box center [635, 219] width 350 height 37
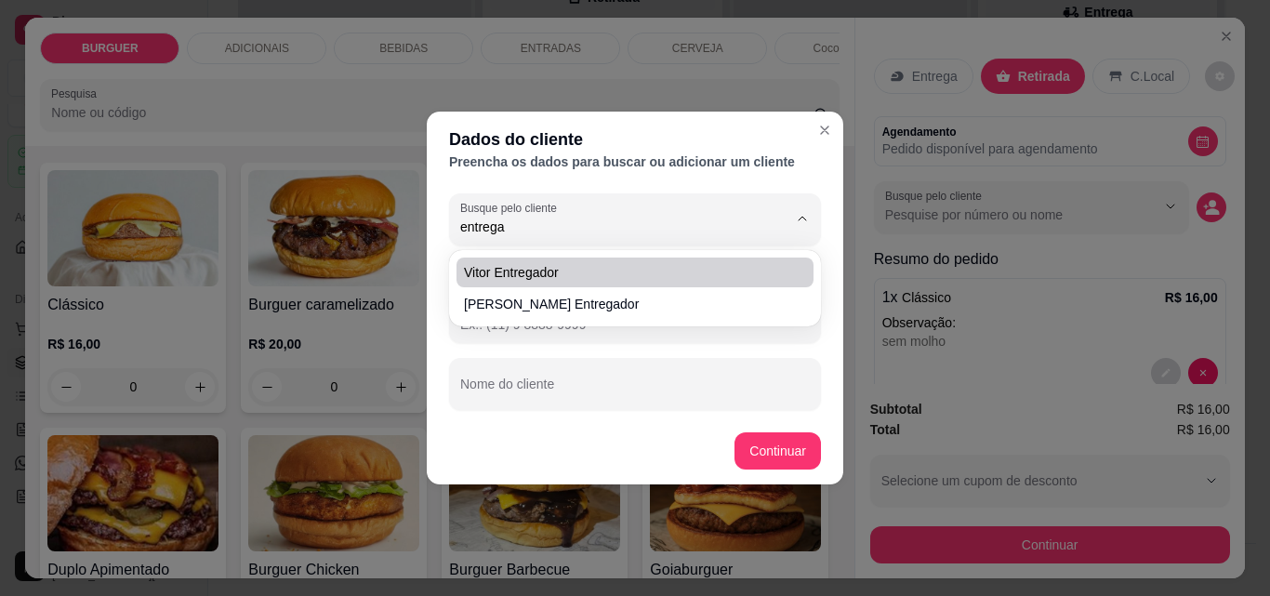
click at [536, 272] on span "Vitor Entregador" at bounding box center [626, 272] width 324 height 19
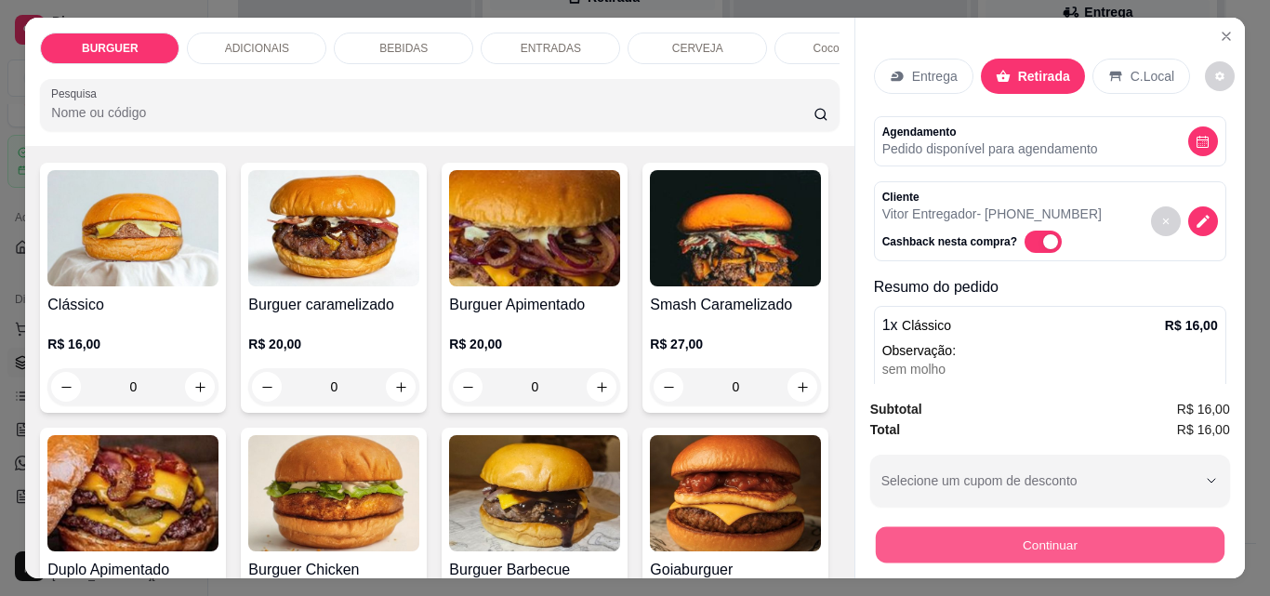
click at [909, 530] on button "Continuar" at bounding box center [1049, 544] width 349 height 36
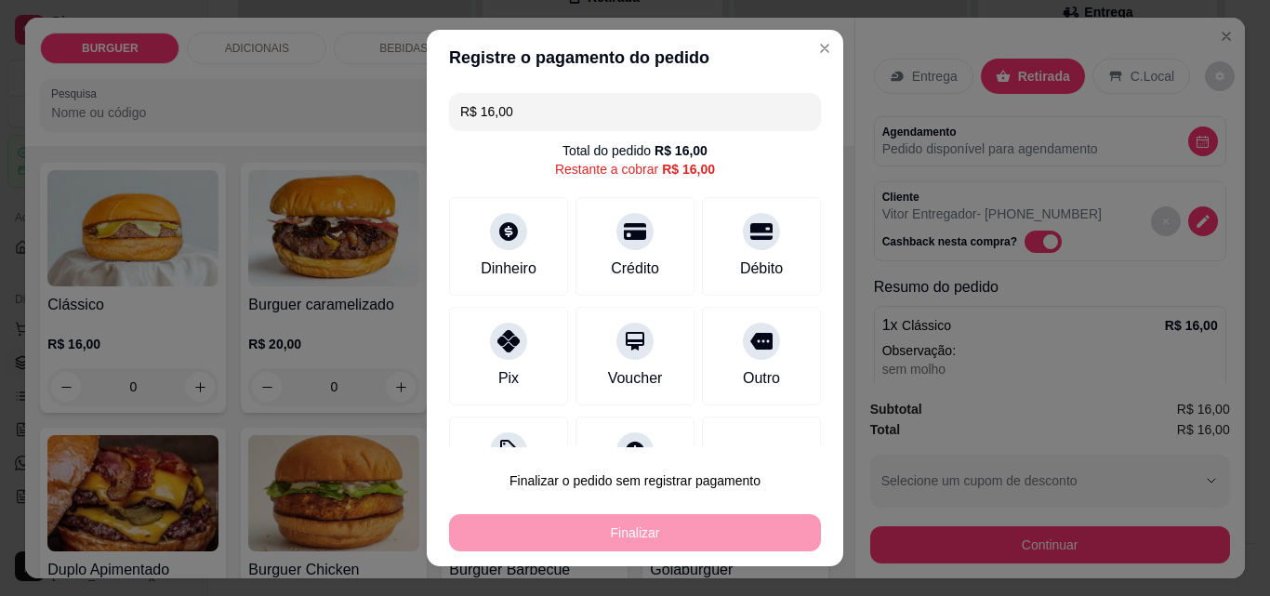
scroll to position [75, 0]
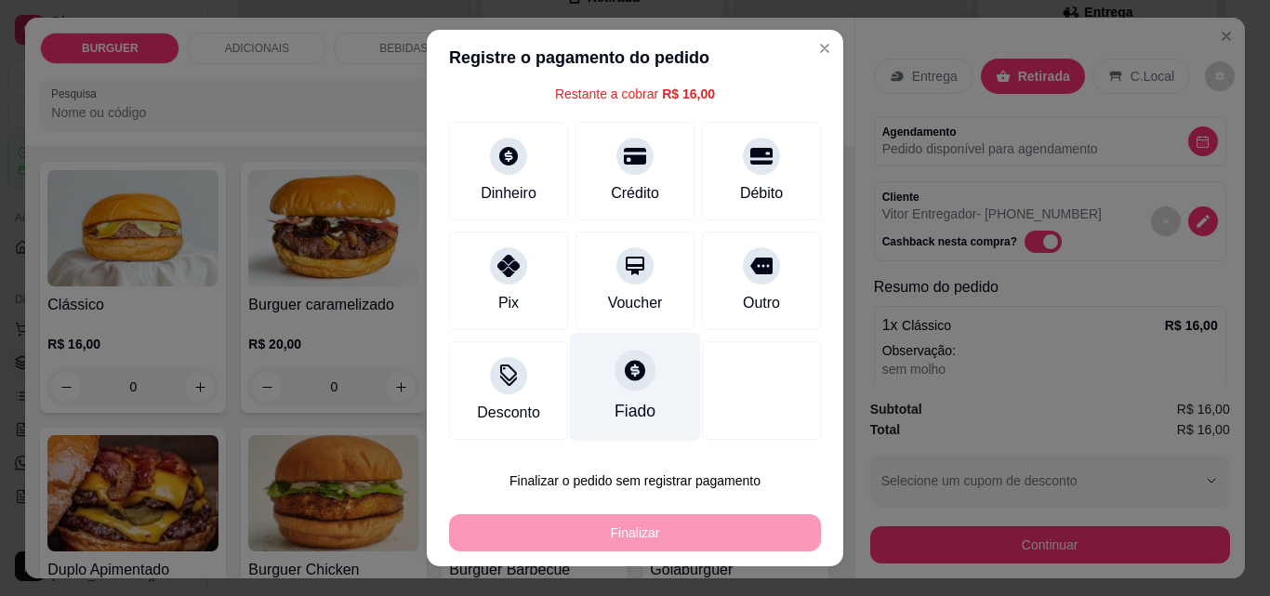
click at [623, 382] on icon at bounding box center [635, 370] width 24 height 24
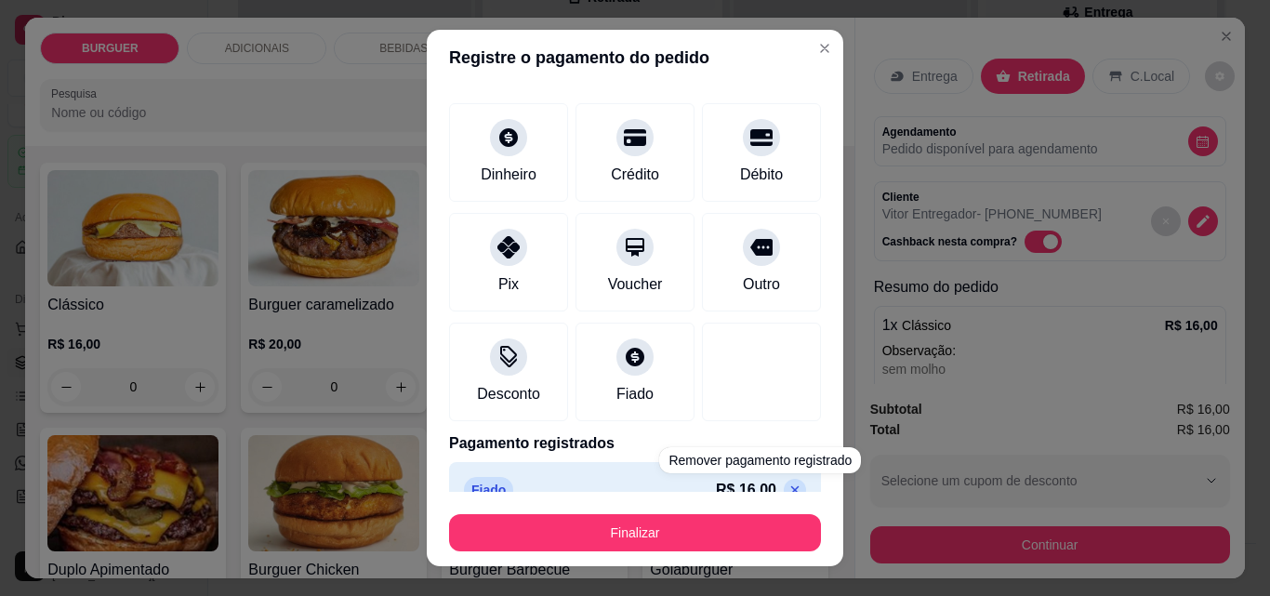
click at [791, 490] on icon at bounding box center [795, 490] width 8 height 8
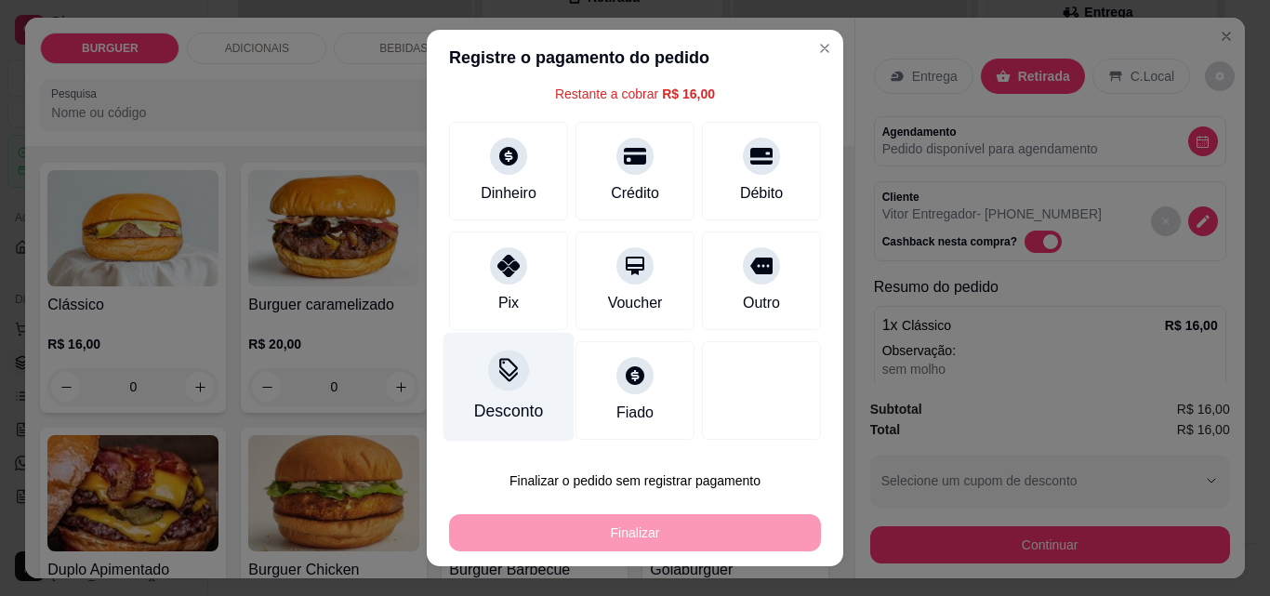
click at [474, 394] on div "Desconto" at bounding box center [509, 387] width 131 height 109
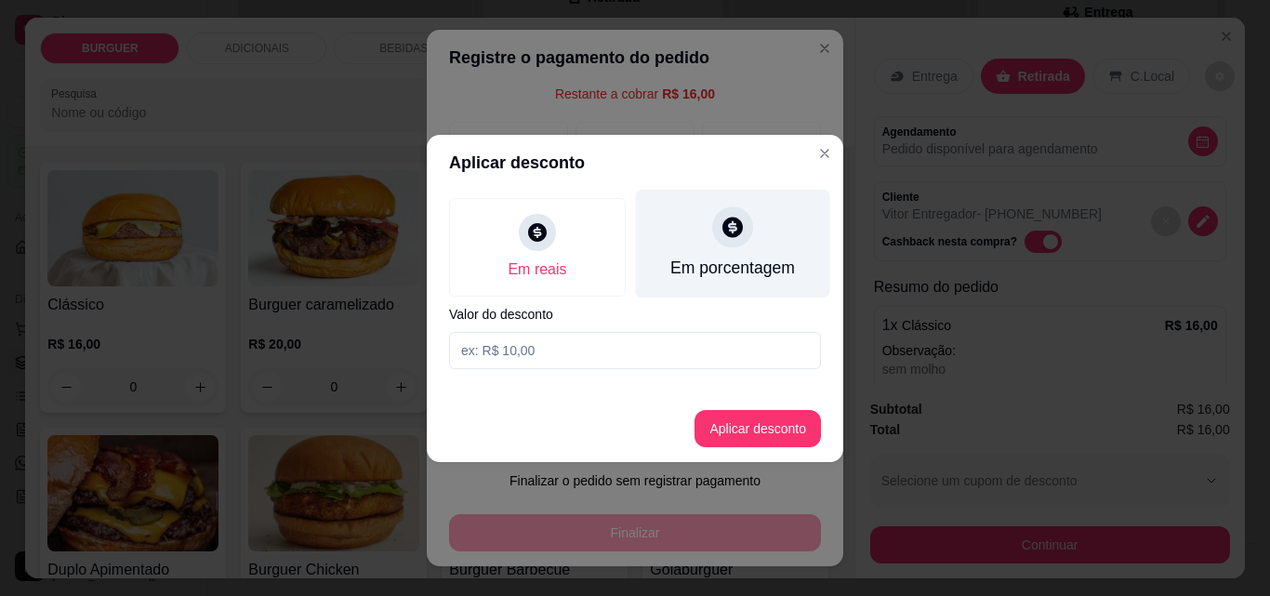
click at [728, 232] on icon at bounding box center [732, 227] width 20 height 20
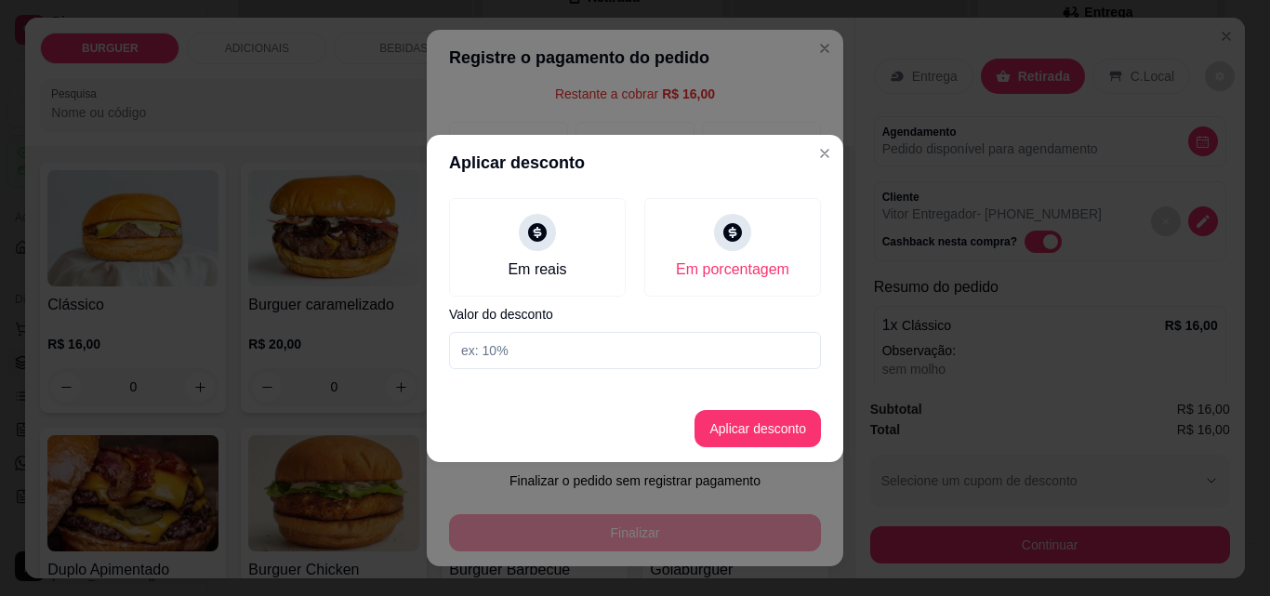
click at [551, 348] on input at bounding box center [635, 350] width 372 height 37
click at [786, 440] on button "Aplicar desconto" at bounding box center [758, 428] width 122 height 36
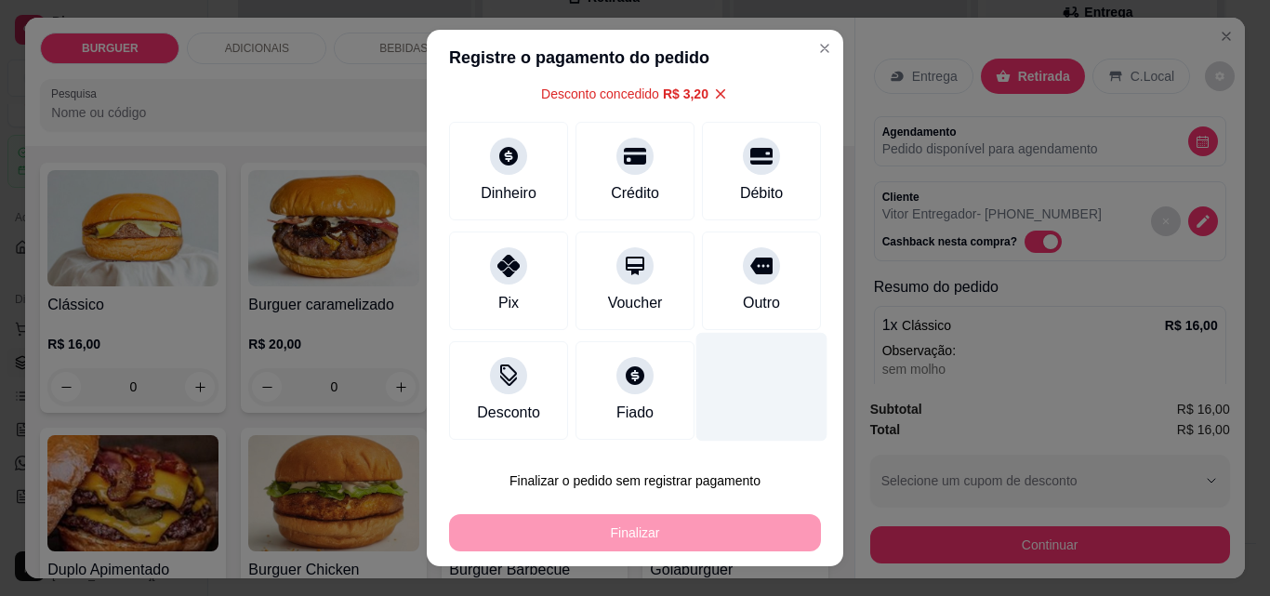
scroll to position [30, 0]
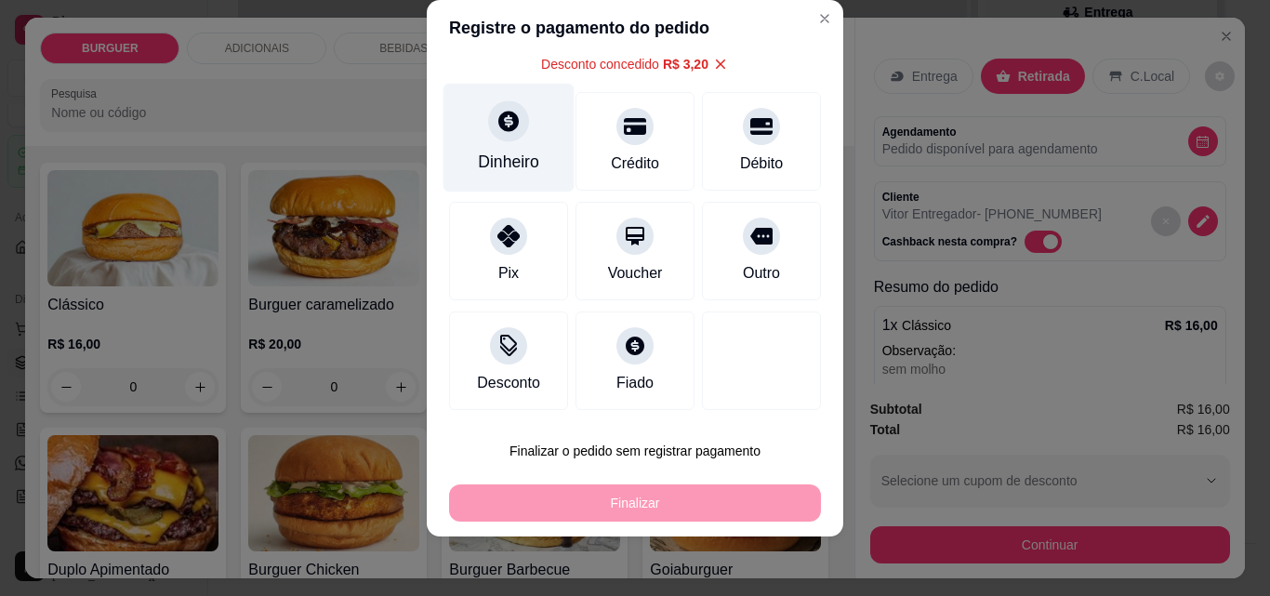
click at [481, 156] on div "Dinheiro" at bounding box center [508, 162] width 61 height 24
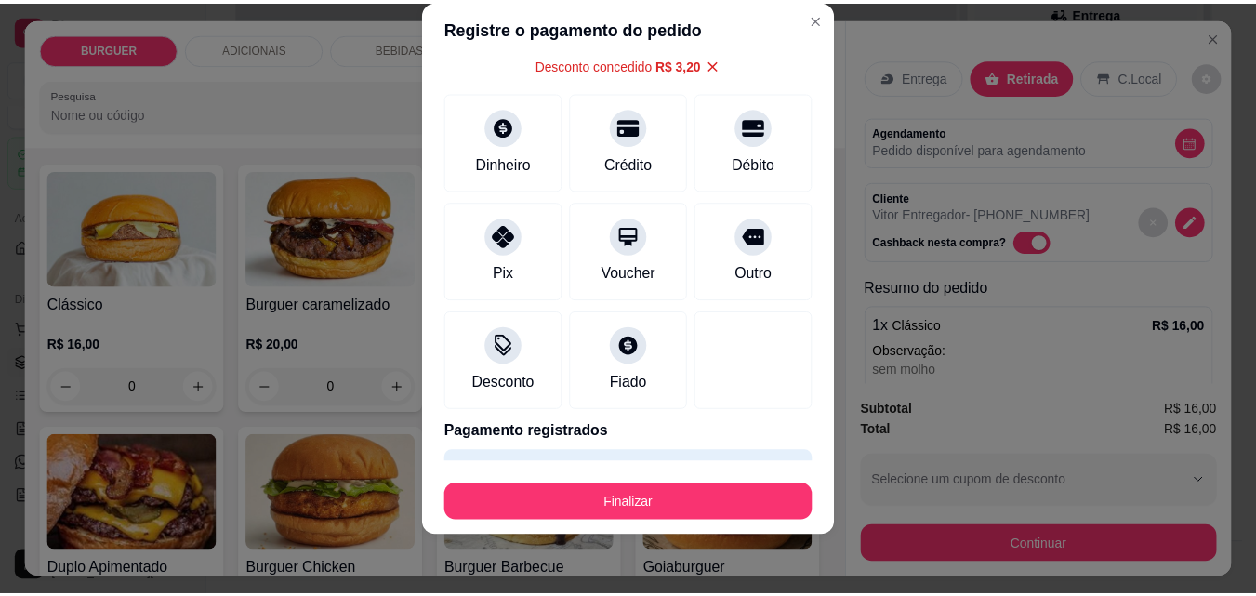
scroll to position [127, 0]
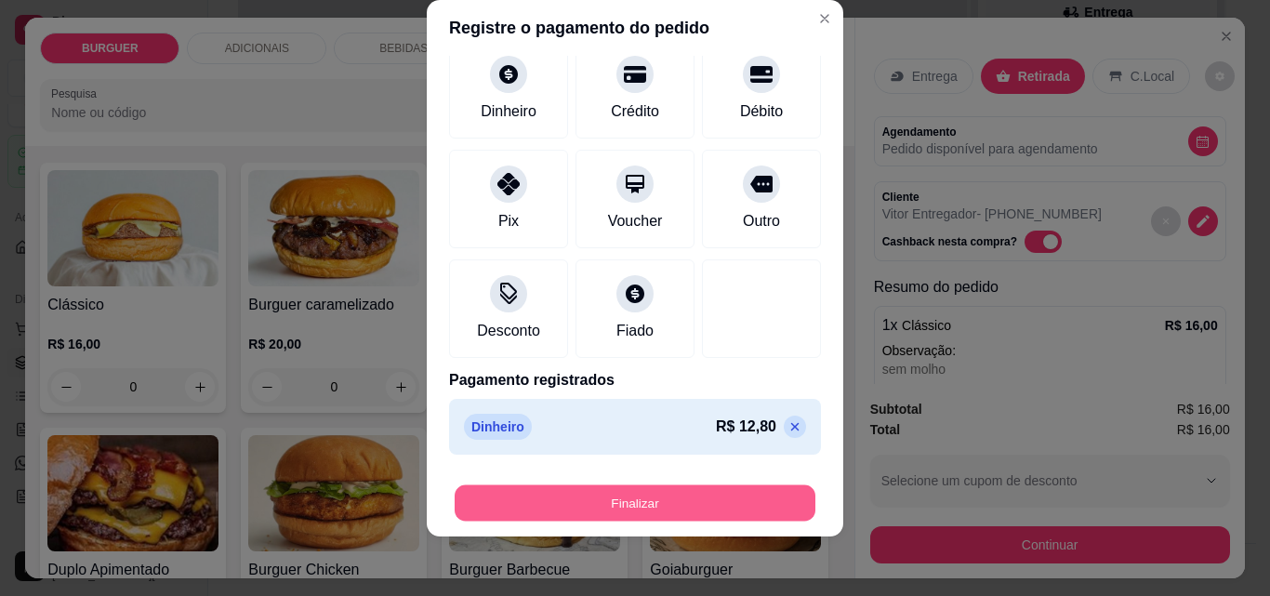
click at [761, 498] on button "Finalizar" at bounding box center [635, 503] width 361 height 36
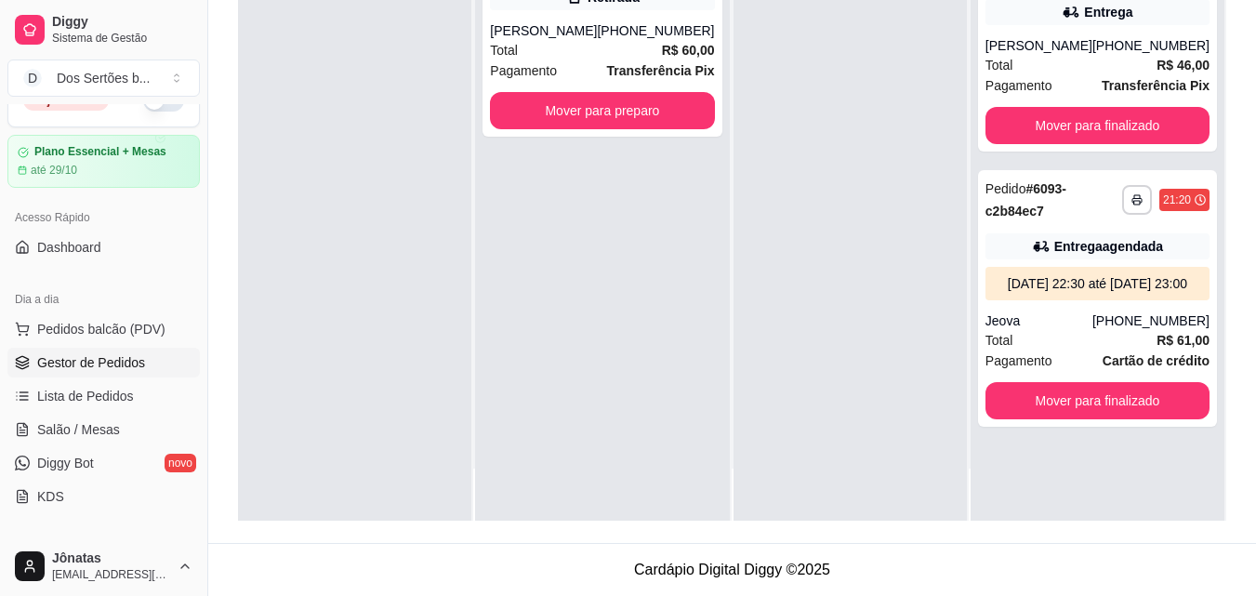
click at [765, 424] on div at bounding box center [850, 223] width 233 height 596
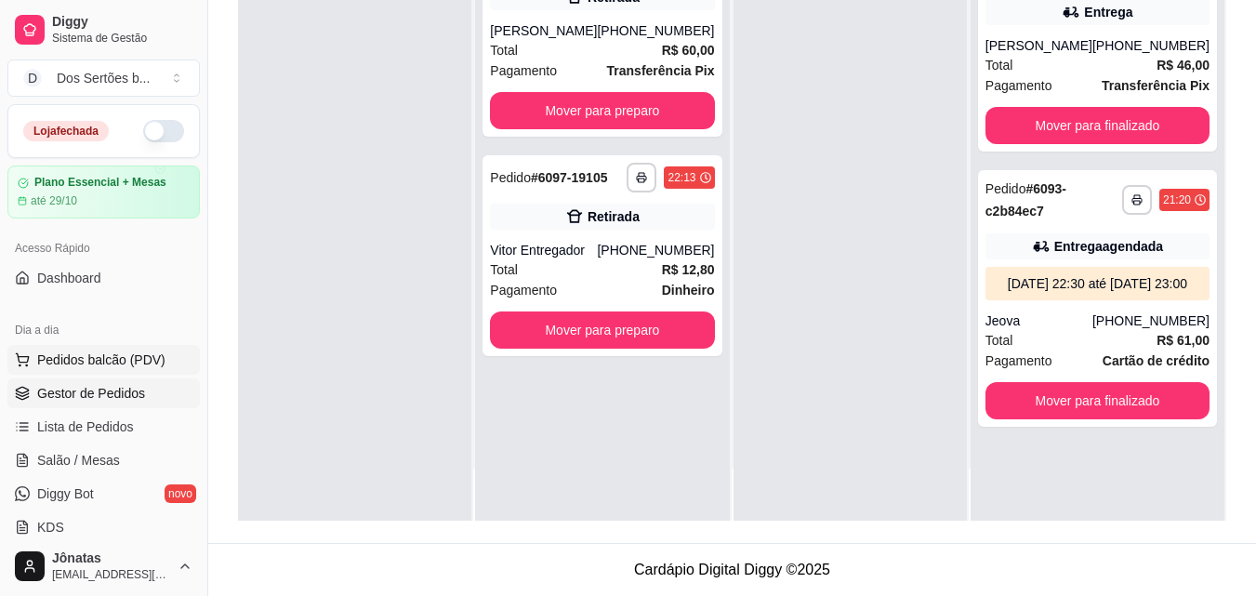
click at [60, 362] on span "Pedidos balcão (PDV)" at bounding box center [101, 360] width 128 height 19
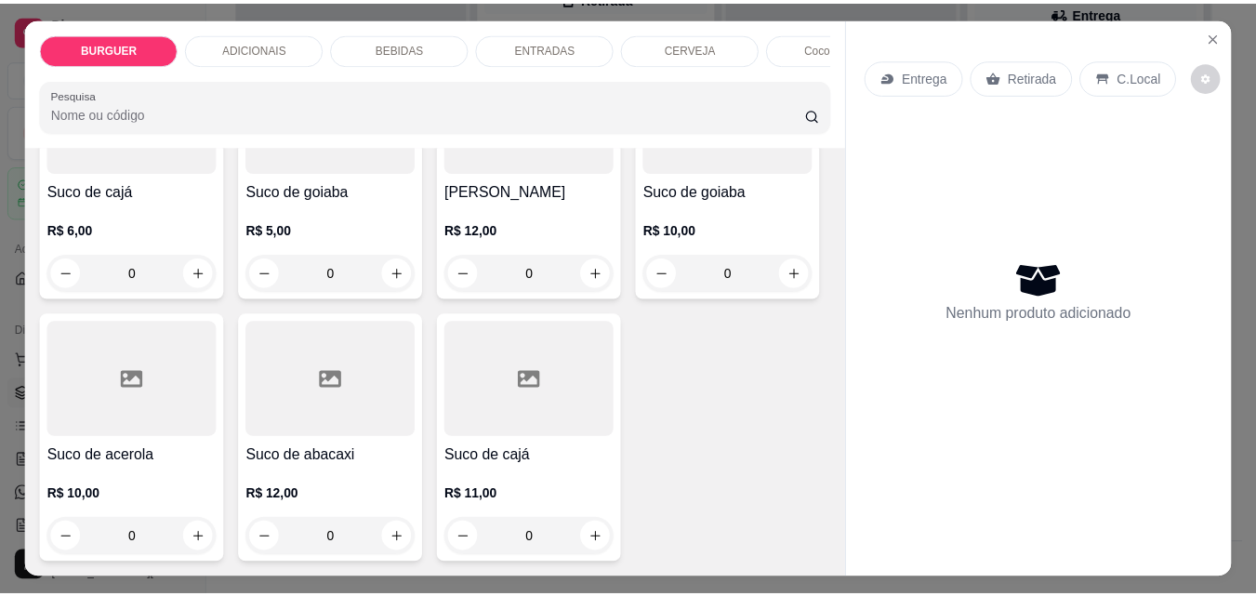
scroll to position [5577, 0]
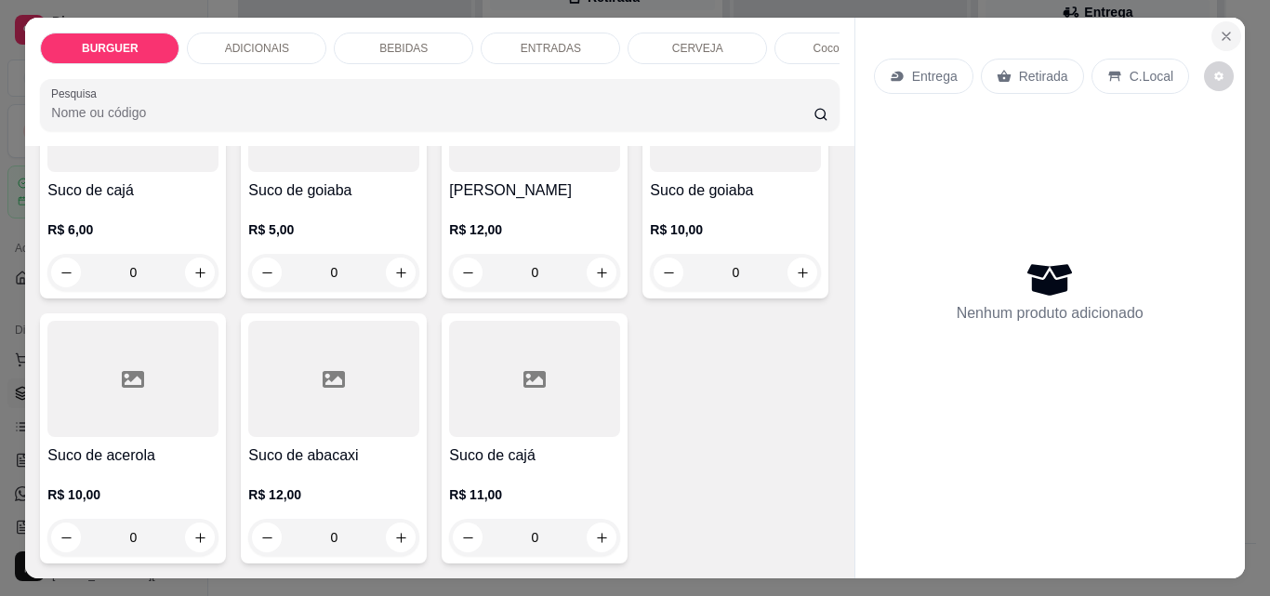
click at [1223, 33] on icon "Close" at bounding box center [1226, 36] width 7 height 7
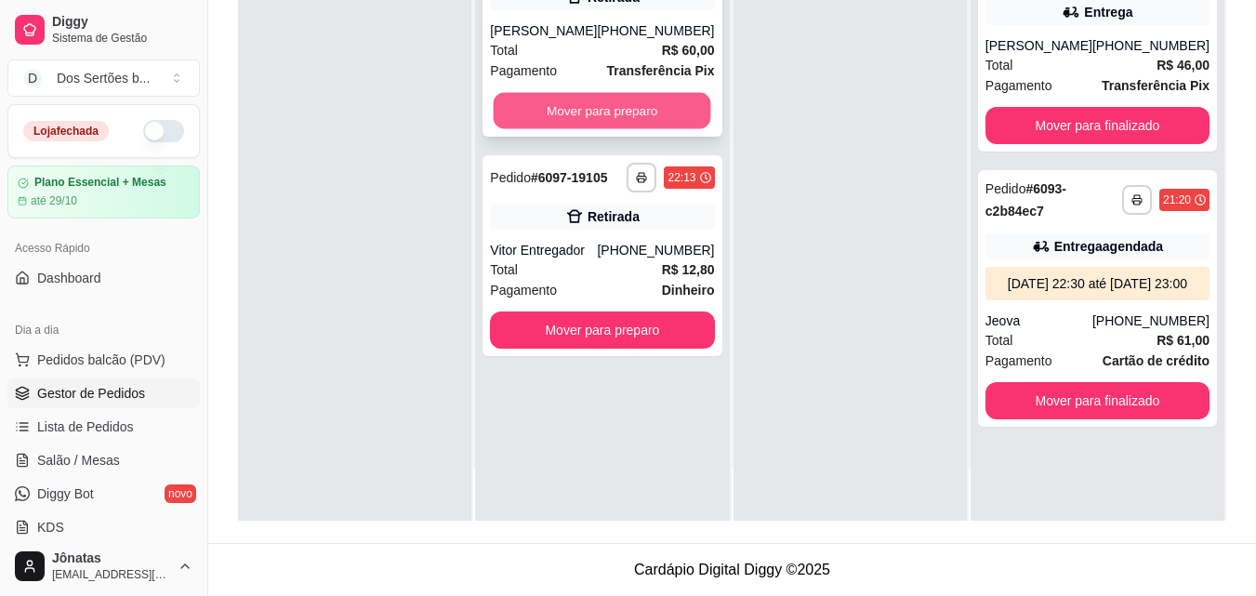
click at [613, 106] on button "Mover para preparo" at bounding box center [603, 111] width 218 height 36
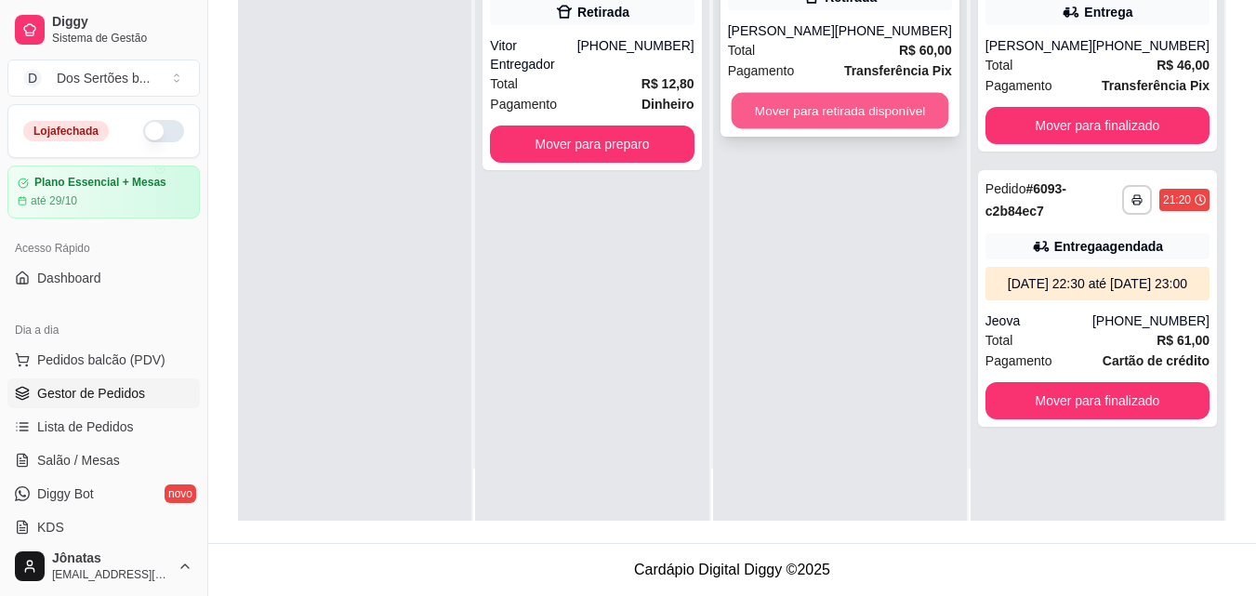
click at [807, 108] on button "Mover para retirada disponível" at bounding box center [840, 111] width 218 height 36
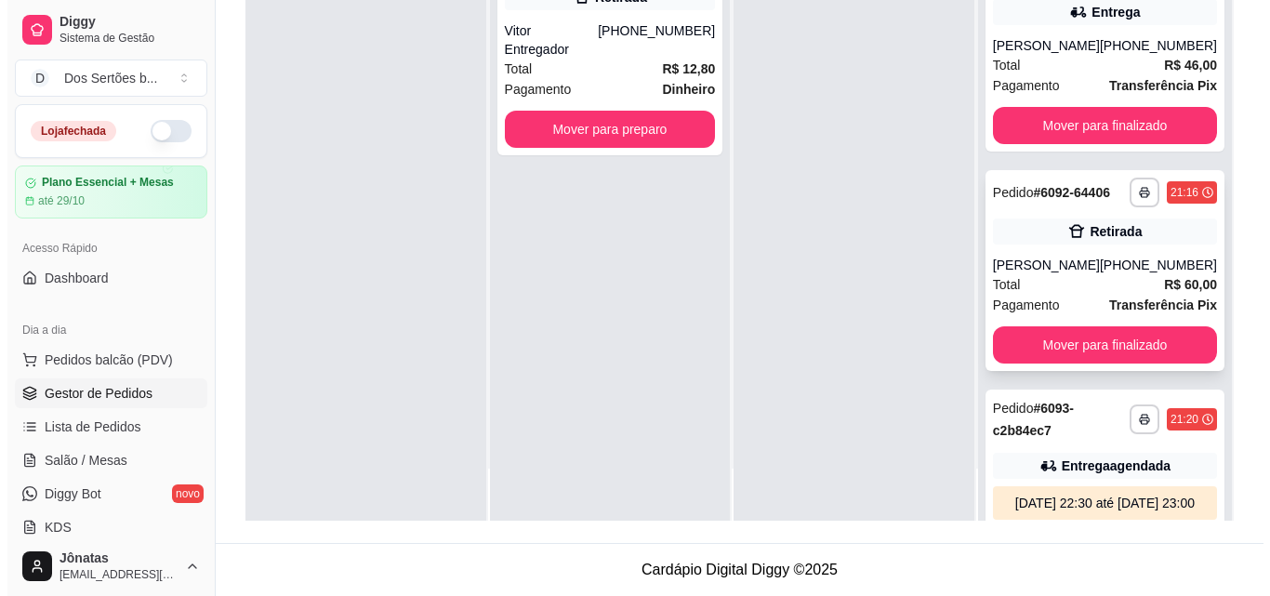
scroll to position [185, 0]
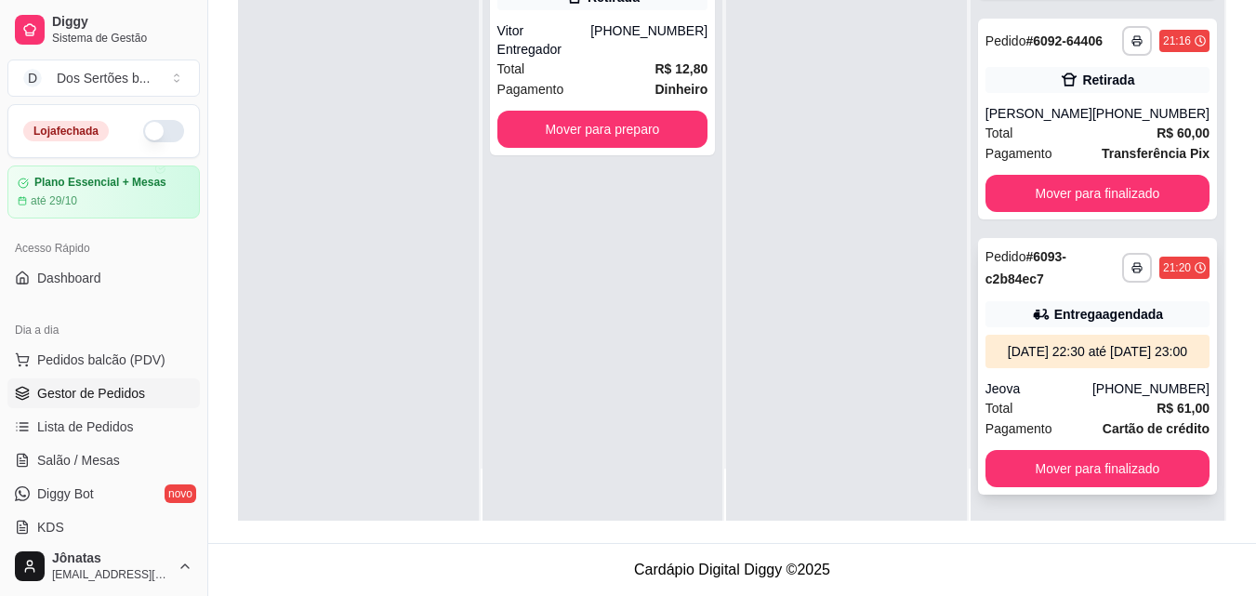
click at [1060, 342] on div "[DATE] 22:30 até [DATE] 23:00" at bounding box center [1097, 351] width 209 height 19
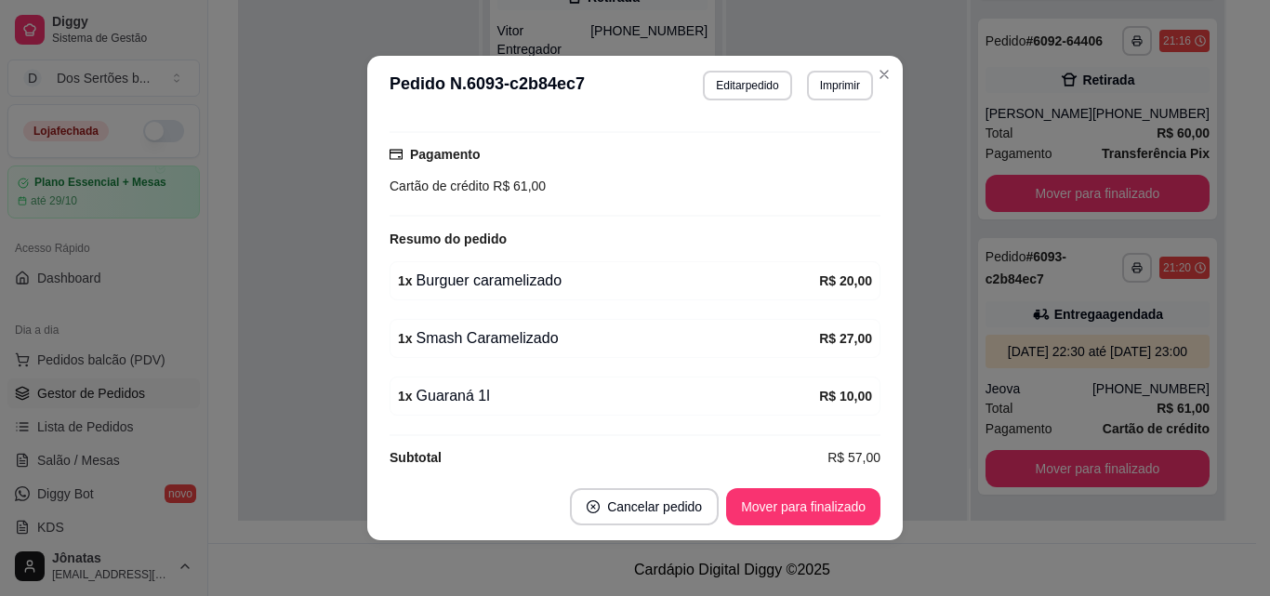
scroll to position [4, 0]
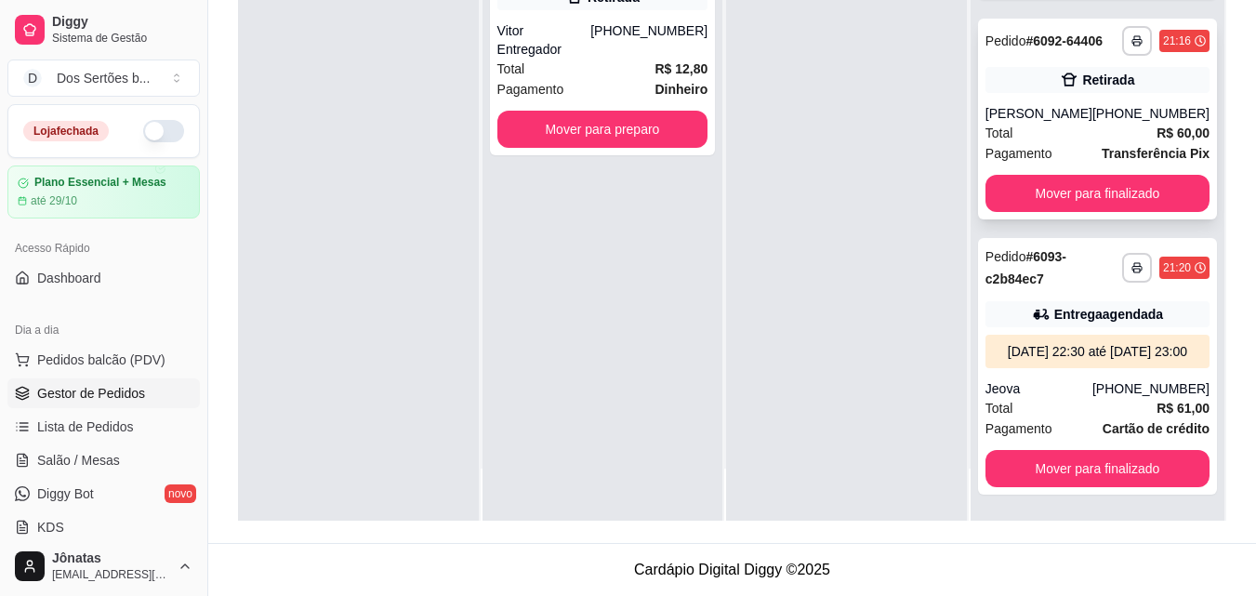
click at [1018, 123] on div "Total R$ 60,00" at bounding box center [1098, 133] width 224 height 20
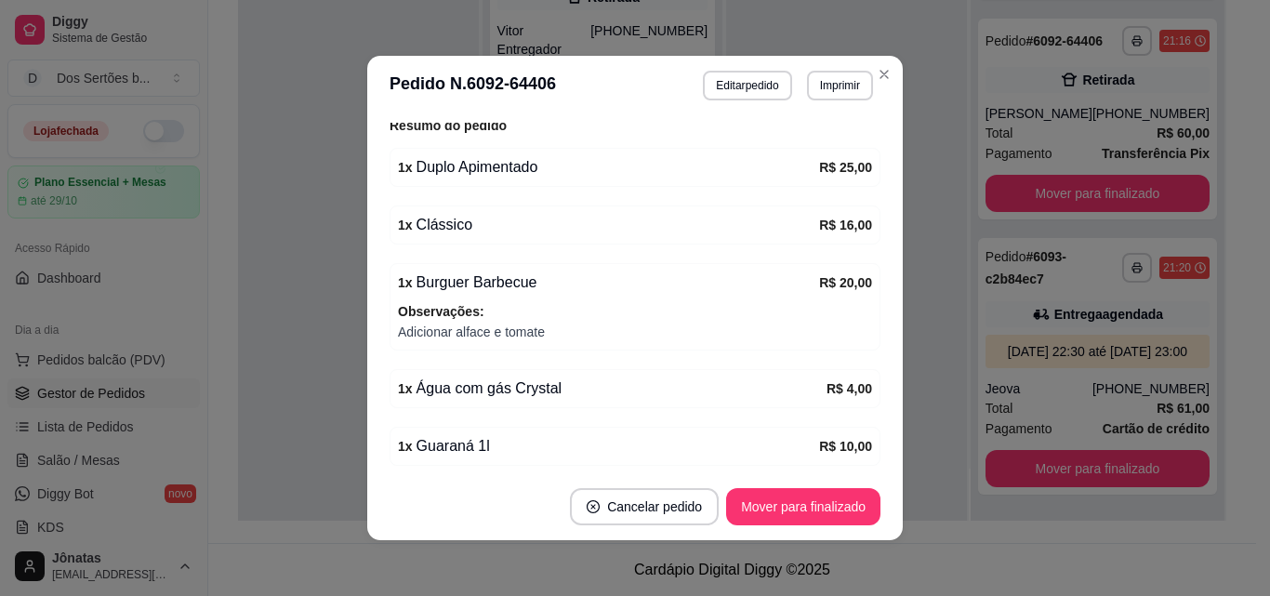
scroll to position [478, 0]
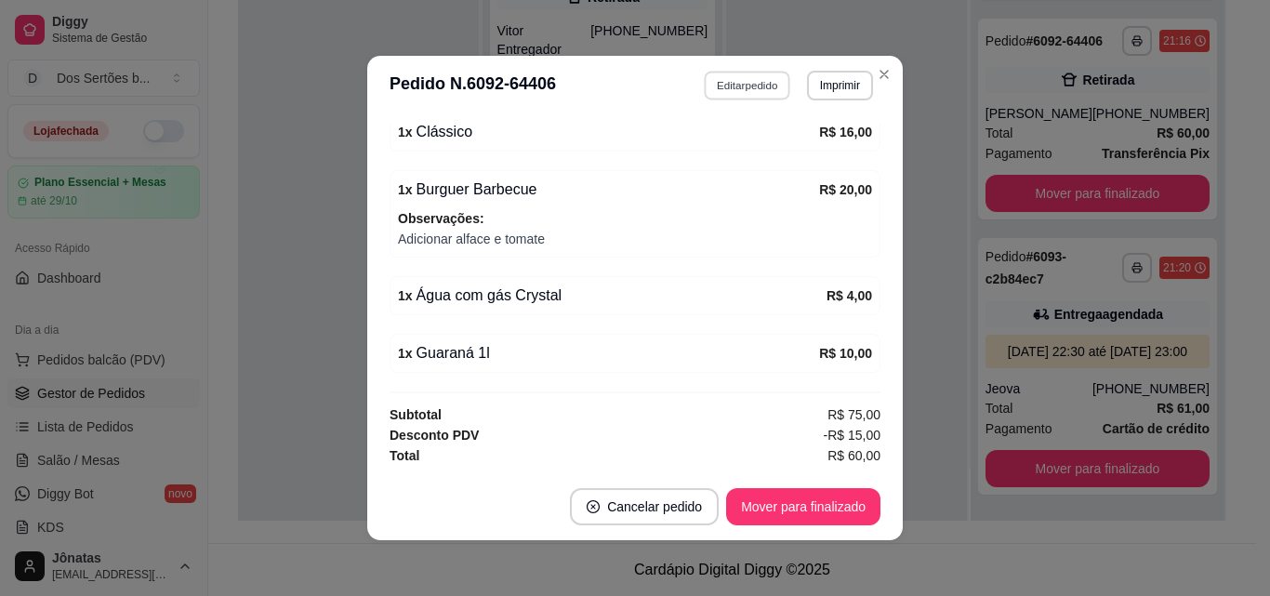
click at [722, 92] on button "Editar pedido" at bounding box center [748, 85] width 86 height 29
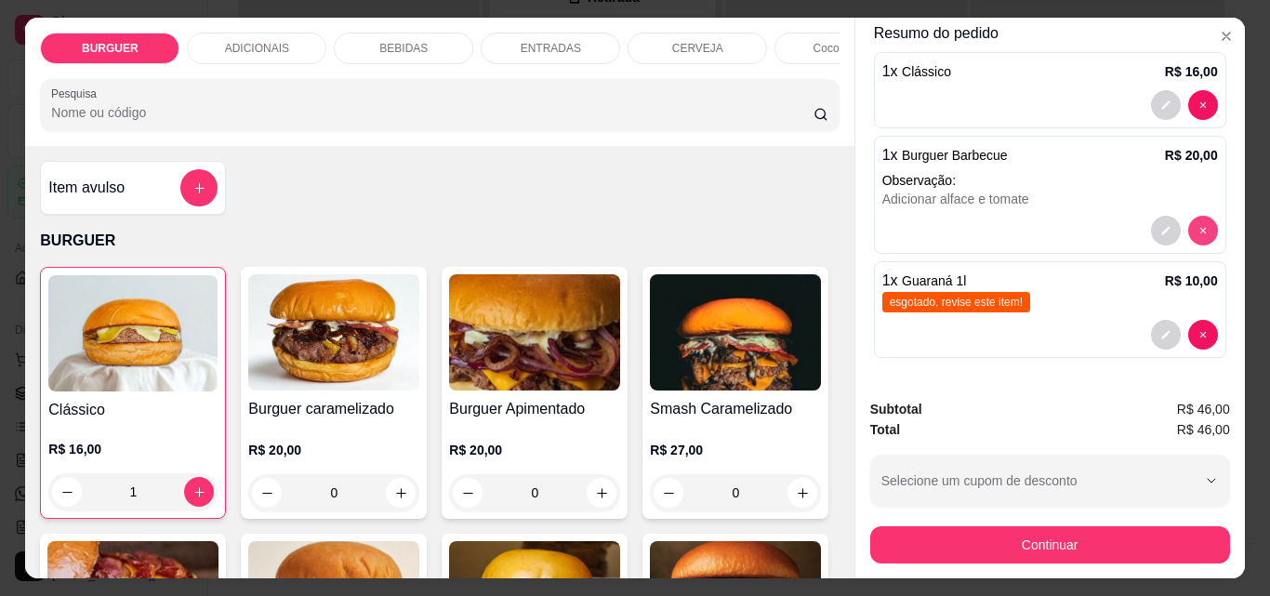
scroll to position [254, 0]
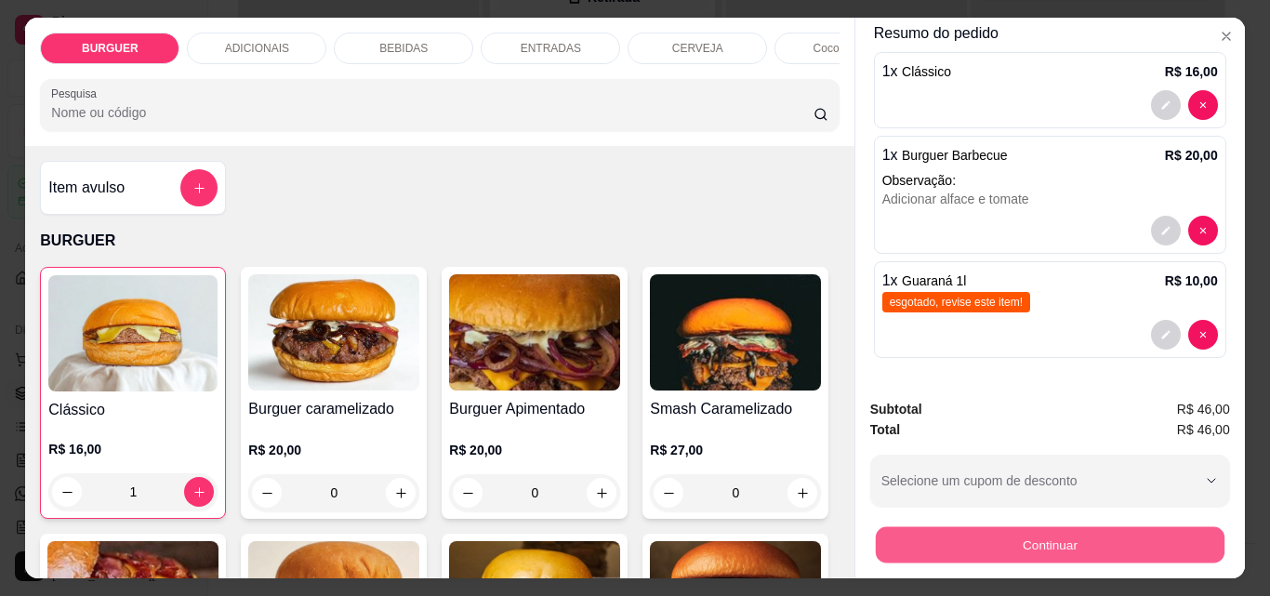
click at [1000, 539] on button "Continuar" at bounding box center [1049, 544] width 349 height 36
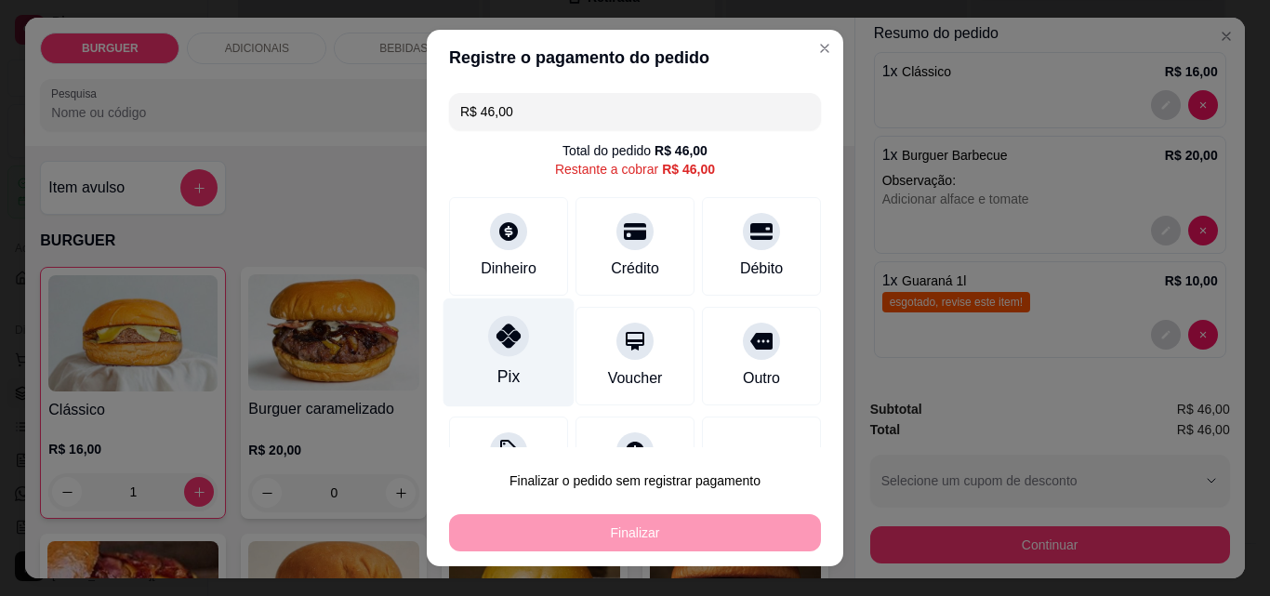
click at [505, 355] on div "Pix" at bounding box center [509, 352] width 131 height 109
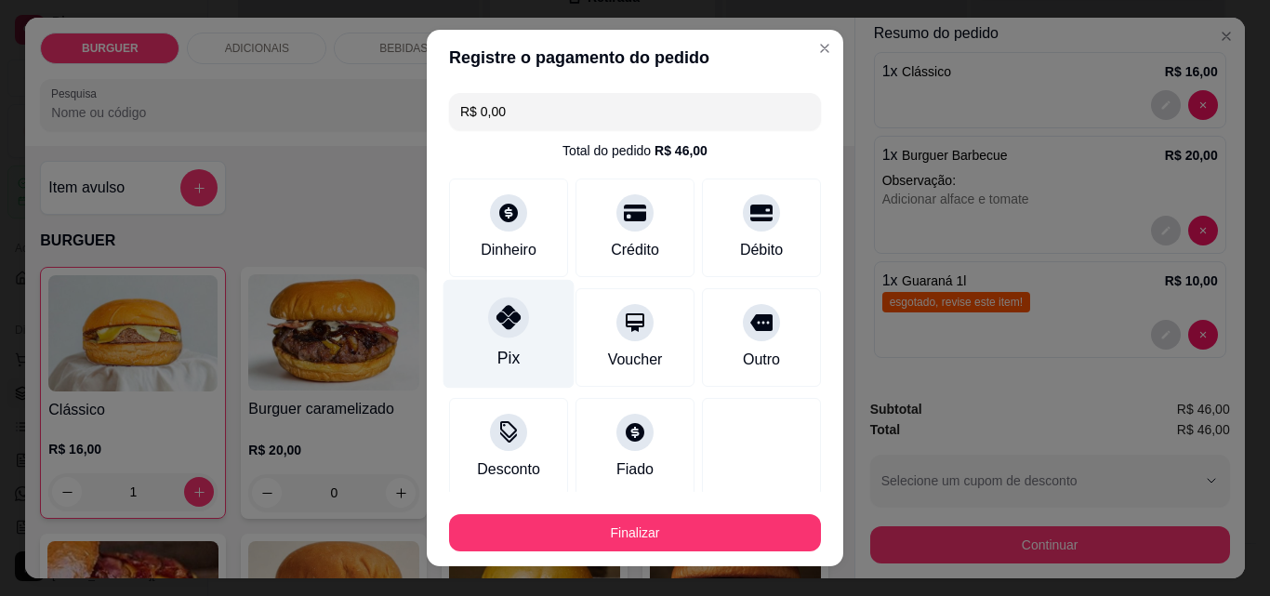
scroll to position [109, 0]
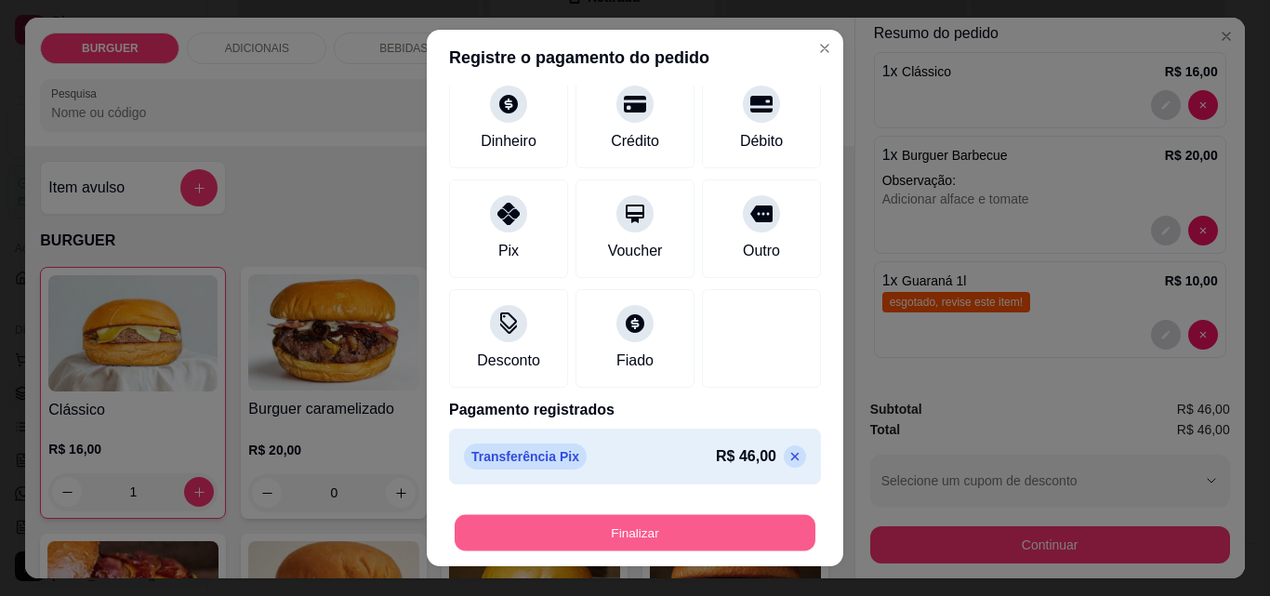
click at [620, 516] on button "Finalizar" at bounding box center [635, 533] width 361 height 36
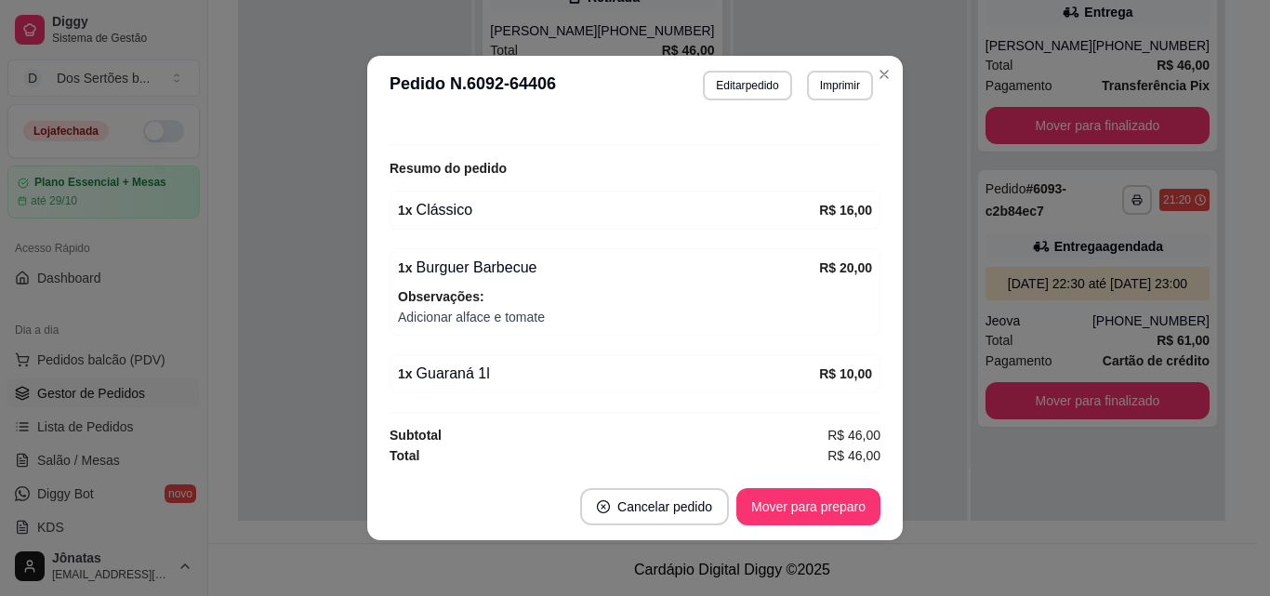
scroll to position [4, 0]
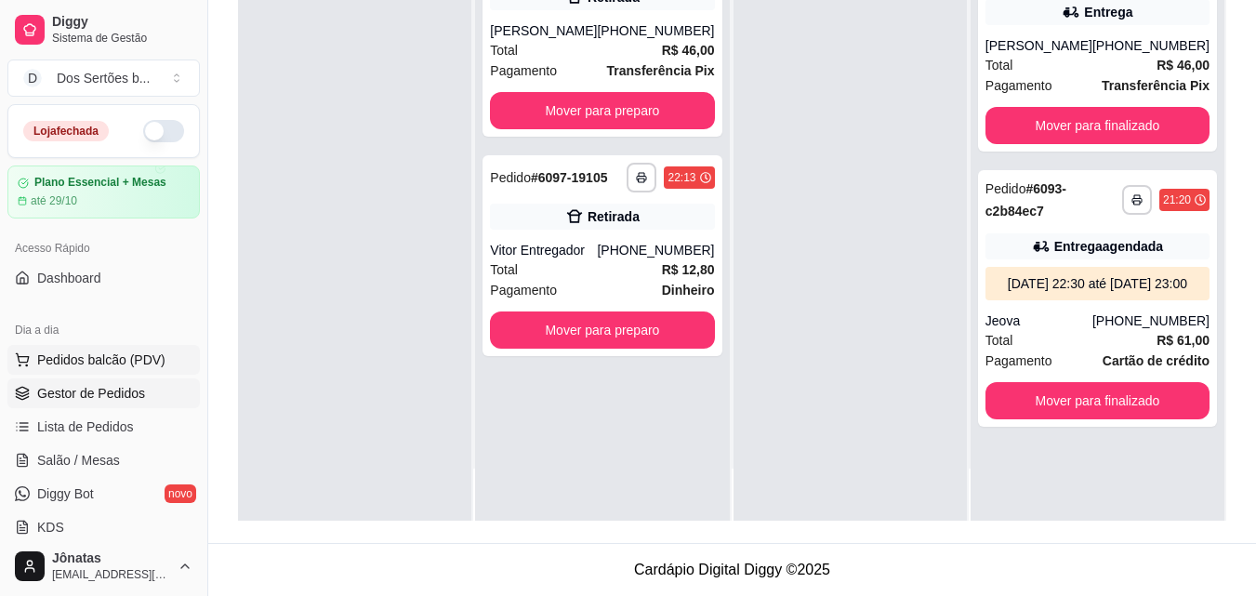
click at [18, 356] on icon at bounding box center [22, 357] width 12 height 8
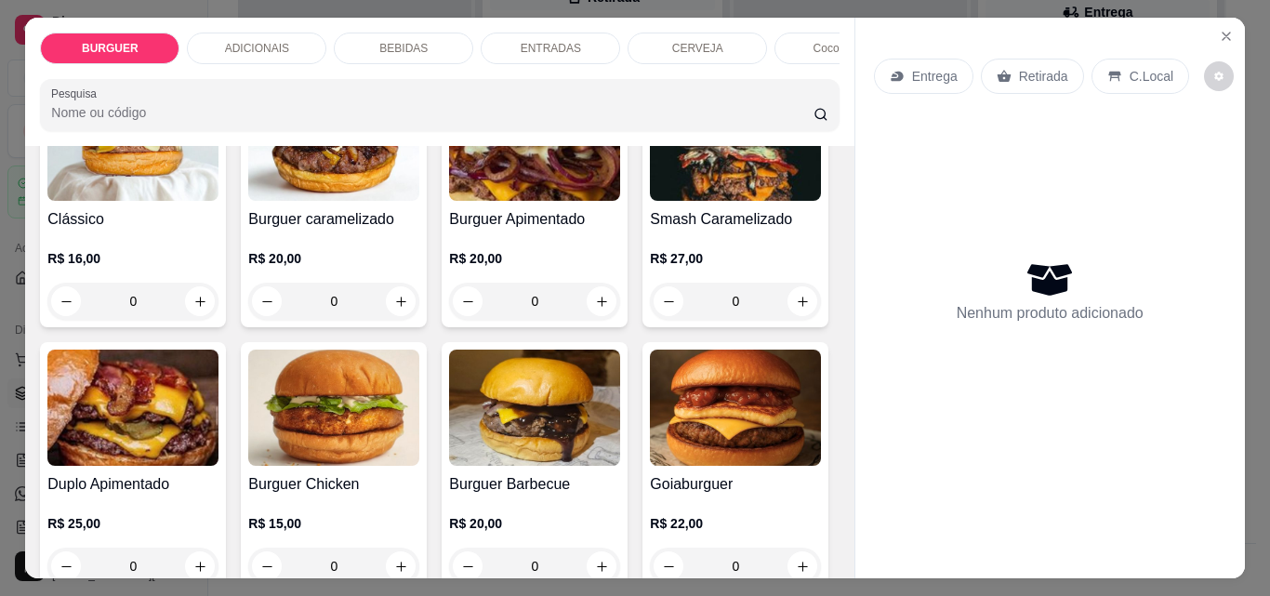
scroll to position [342, 0]
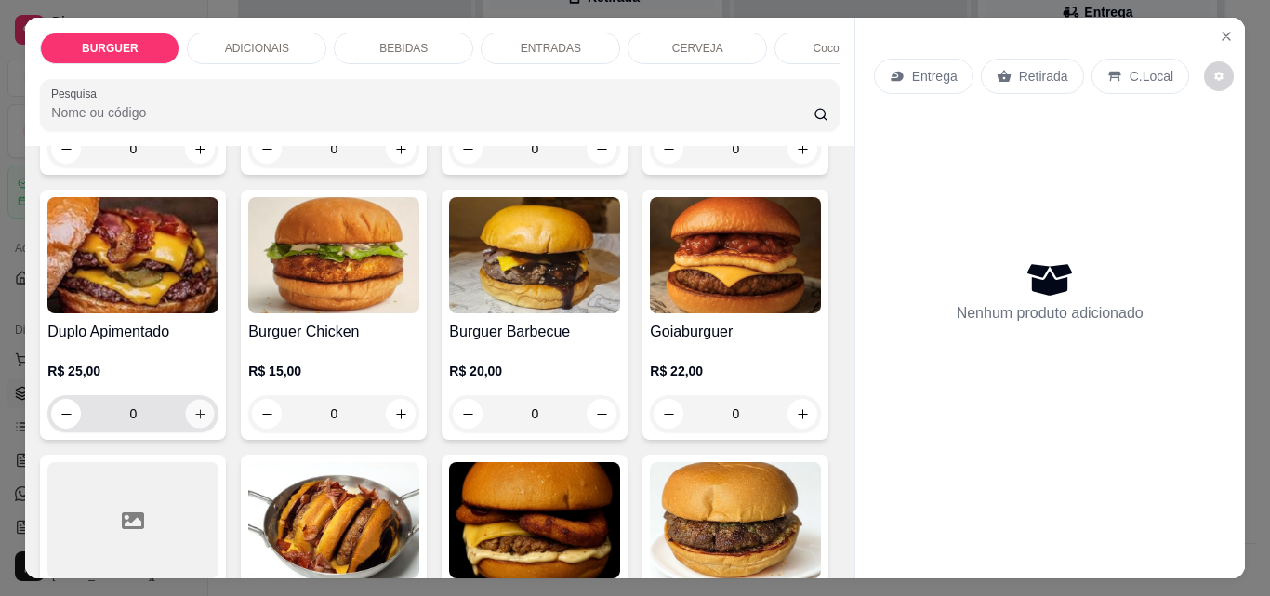
click at [207, 419] on icon "increase-product-quantity" at bounding box center [200, 414] width 14 height 14
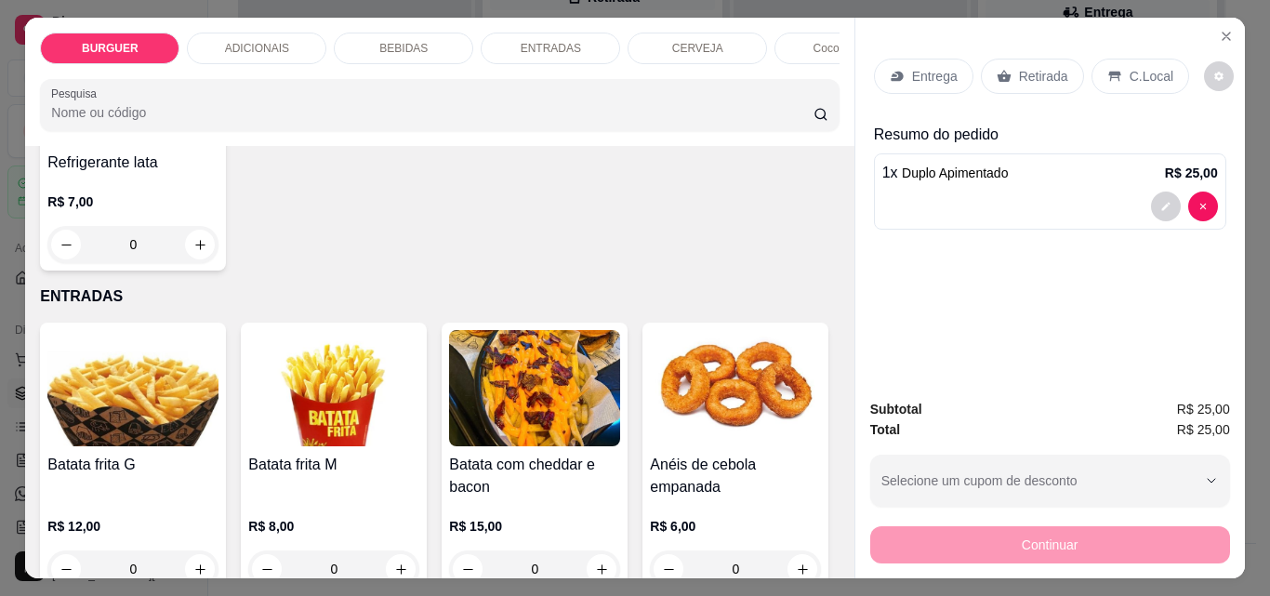
scroll to position [2687, 0]
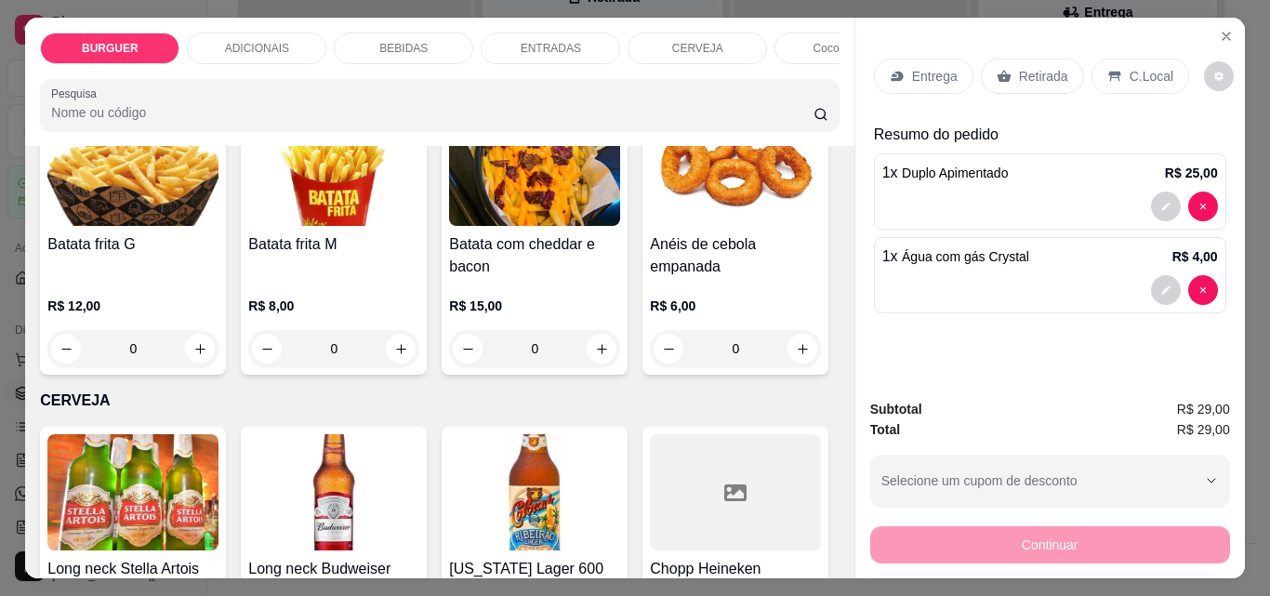
click at [1026, 59] on div "Retirada" at bounding box center [1032, 76] width 103 height 35
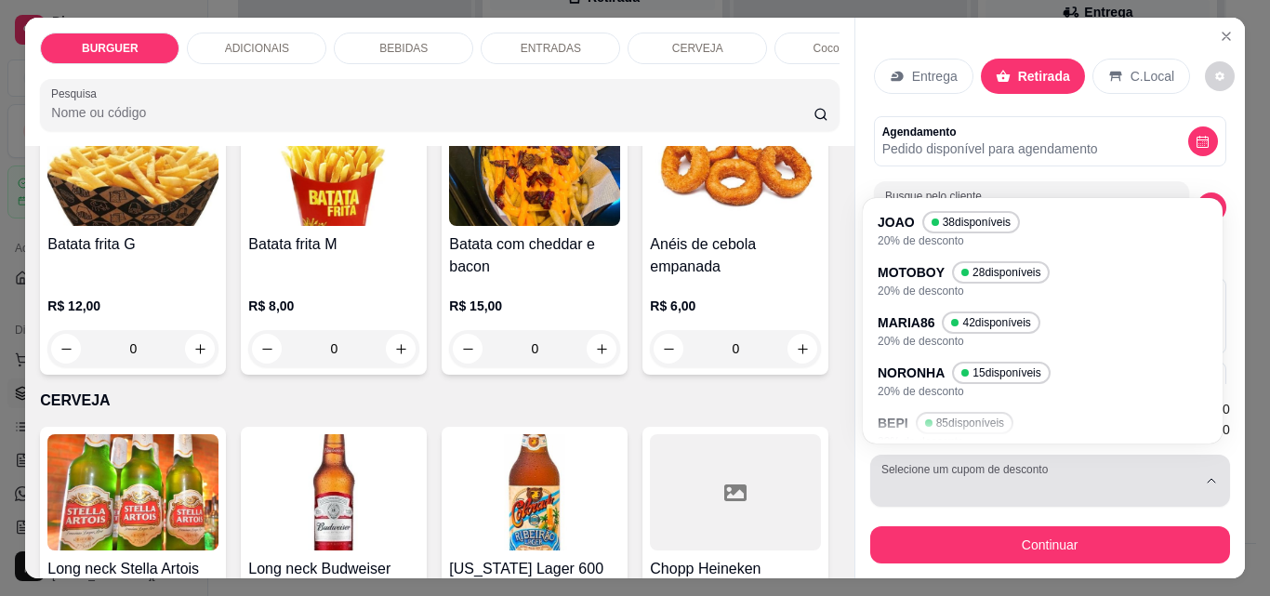
click at [958, 486] on div "button" at bounding box center [1038, 480] width 315 height 37
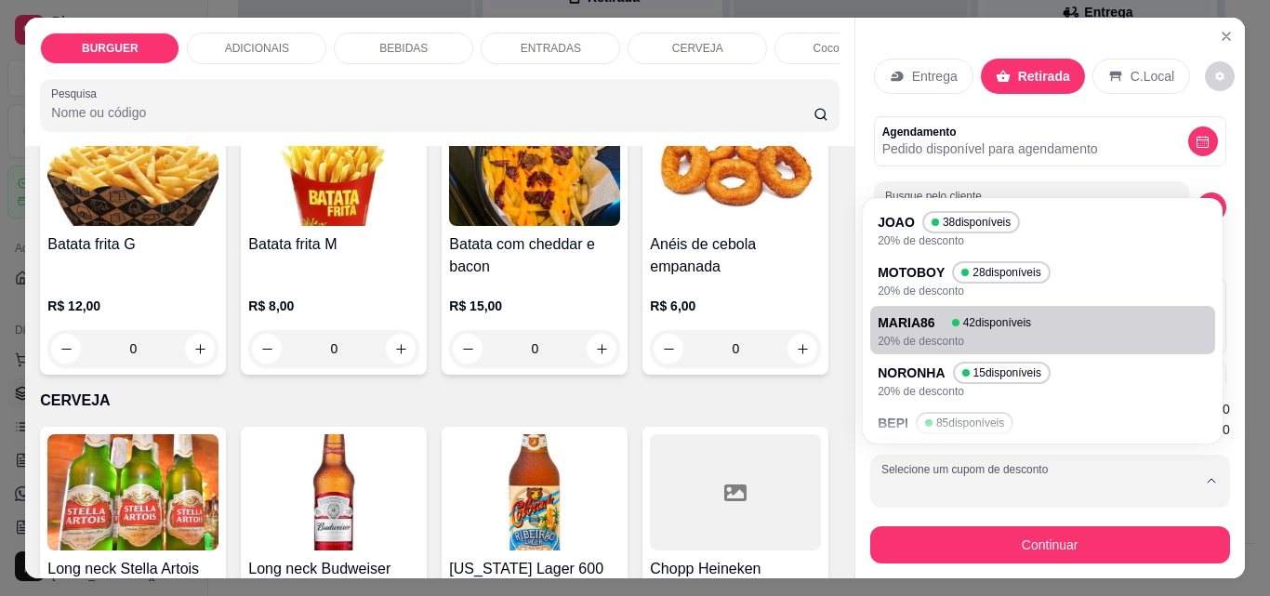
scroll to position [119, 0]
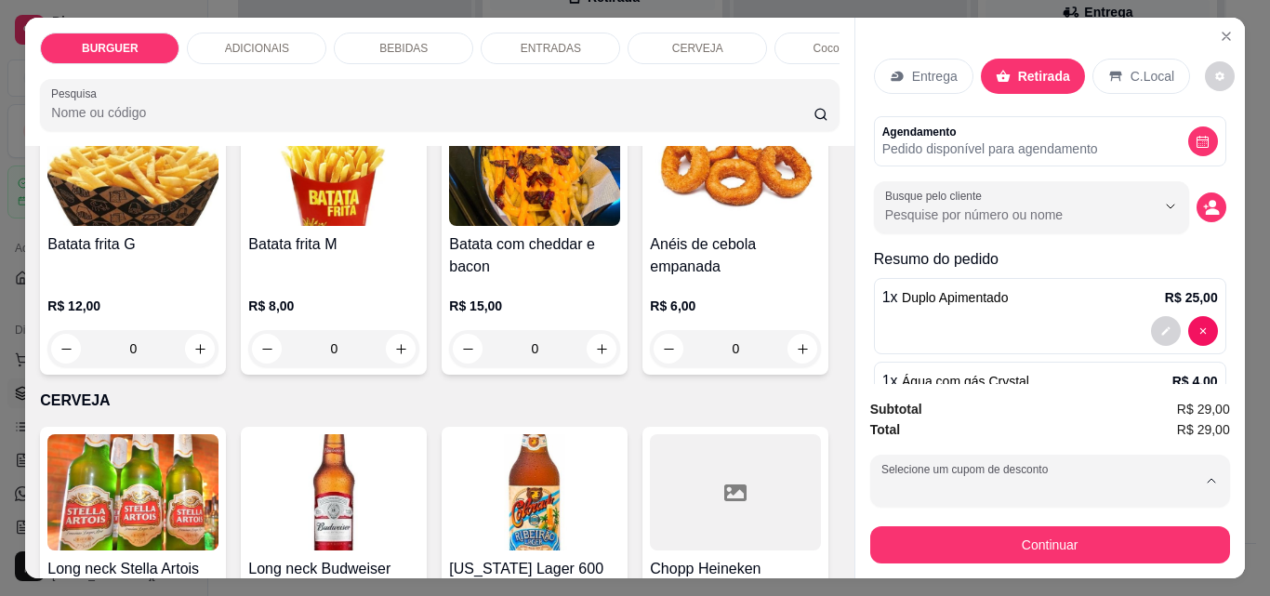
click at [901, 308] on p "BEPI" at bounding box center [898, 309] width 29 height 18
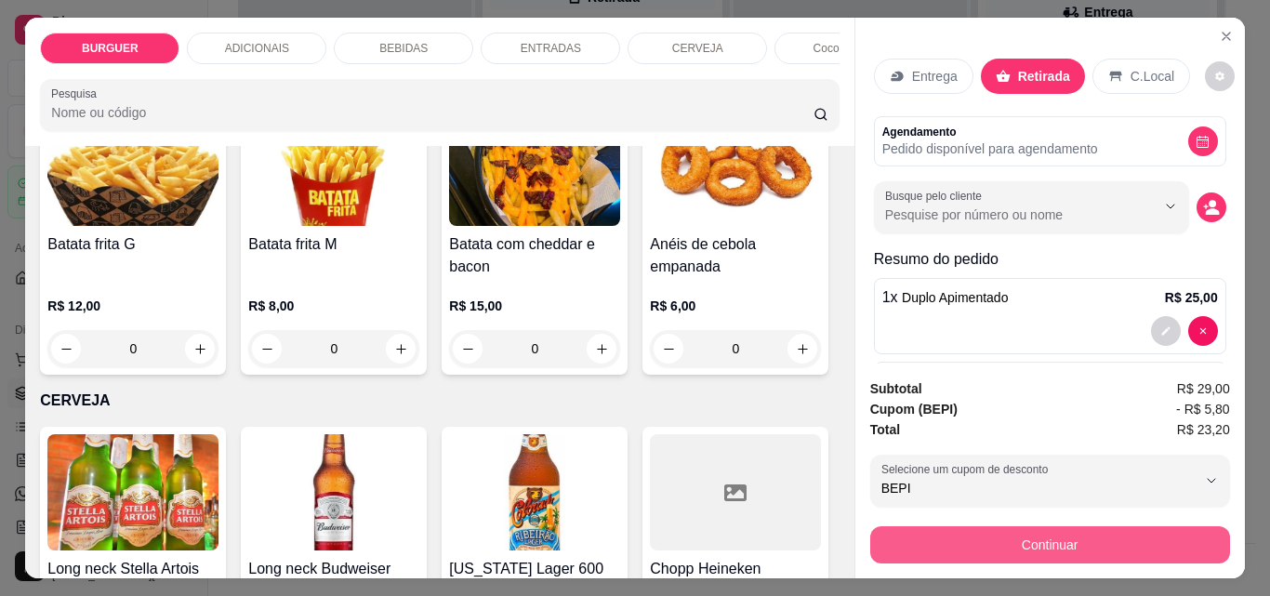
click at [940, 530] on button "Continuar" at bounding box center [1050, 544] width 360 height 37
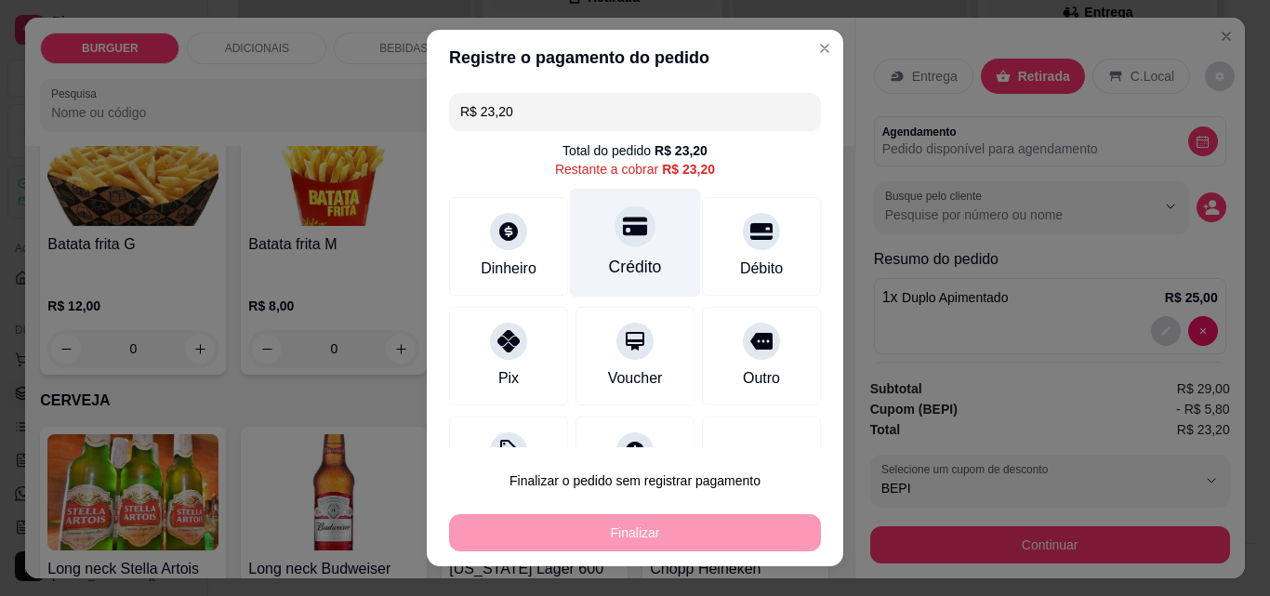
click at [615, 242] on div at bounding box center [635, 225] width 41 height 41
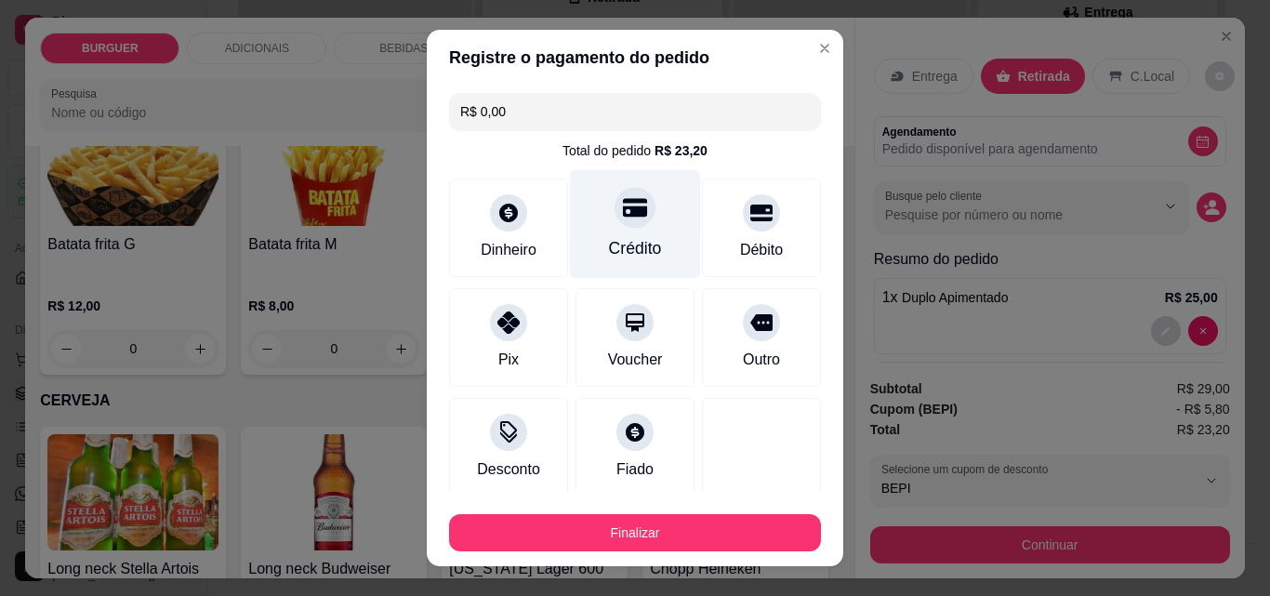
scroll to position [109, 0]
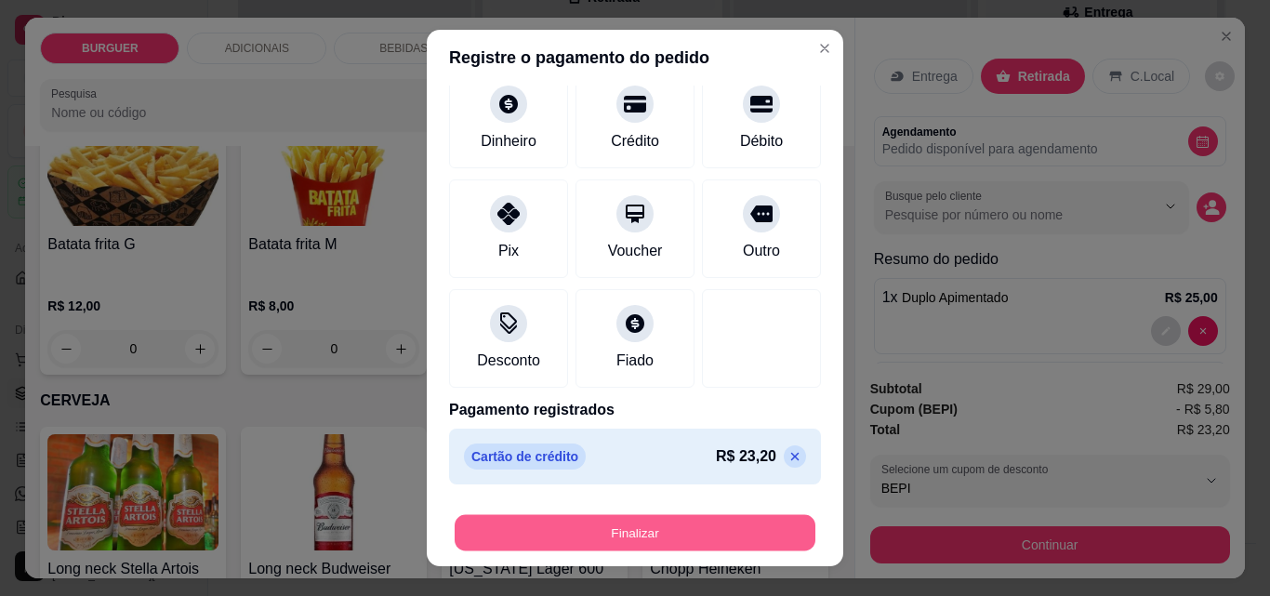
click at [611, 533] on button "Finalizar" at bounding box center [635, 533] width 361 height 36
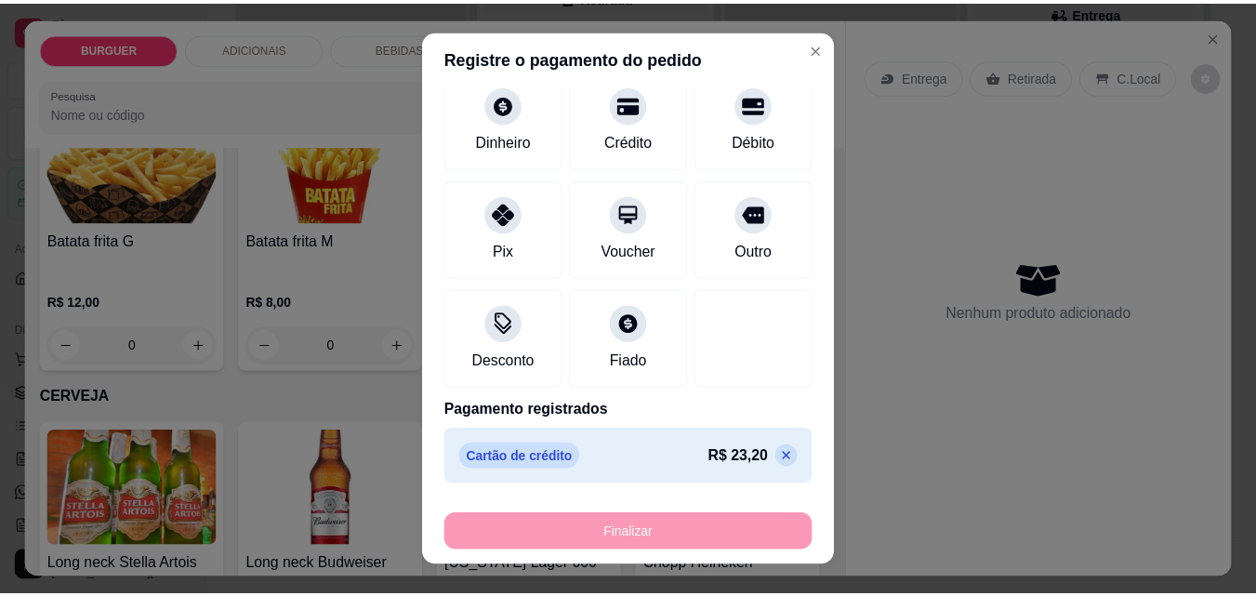
scroll to position [2685, 0]
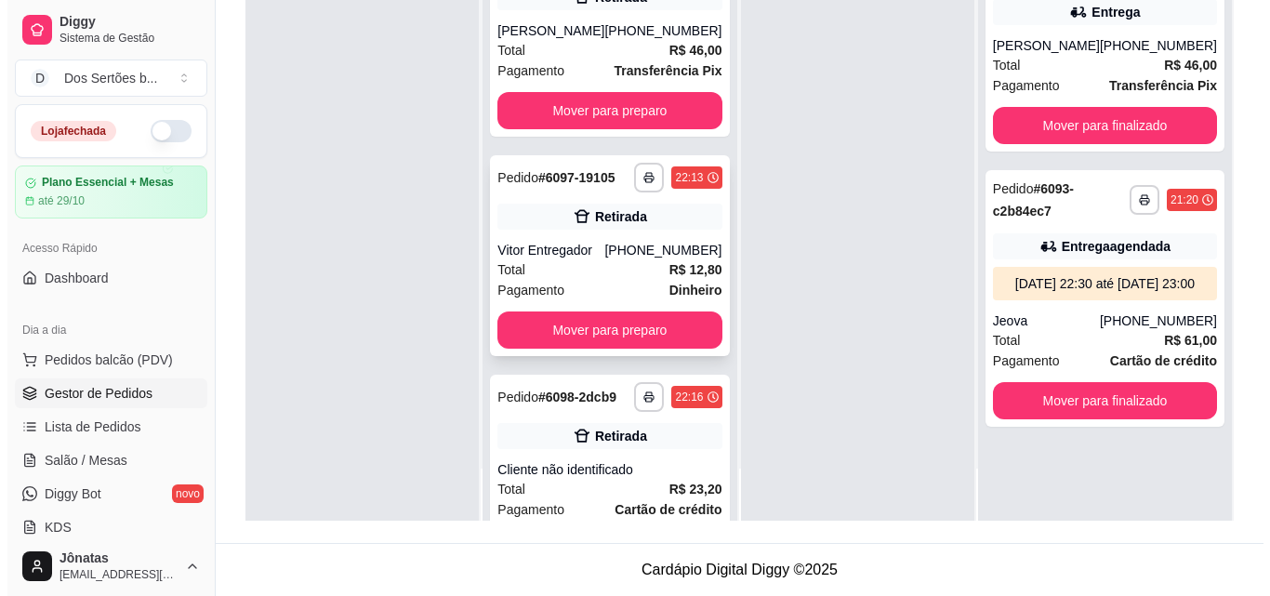
scroll to position [126, 0]
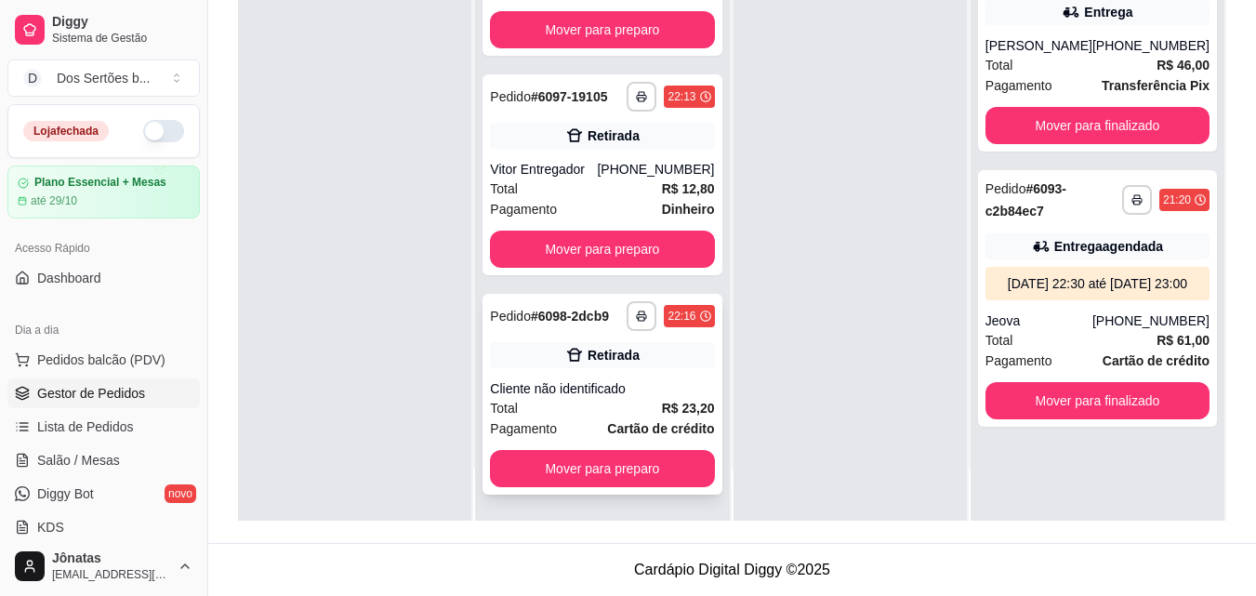
click at [537, 339] on div "**********" at bounding box center [602, 394] width 239 height 201
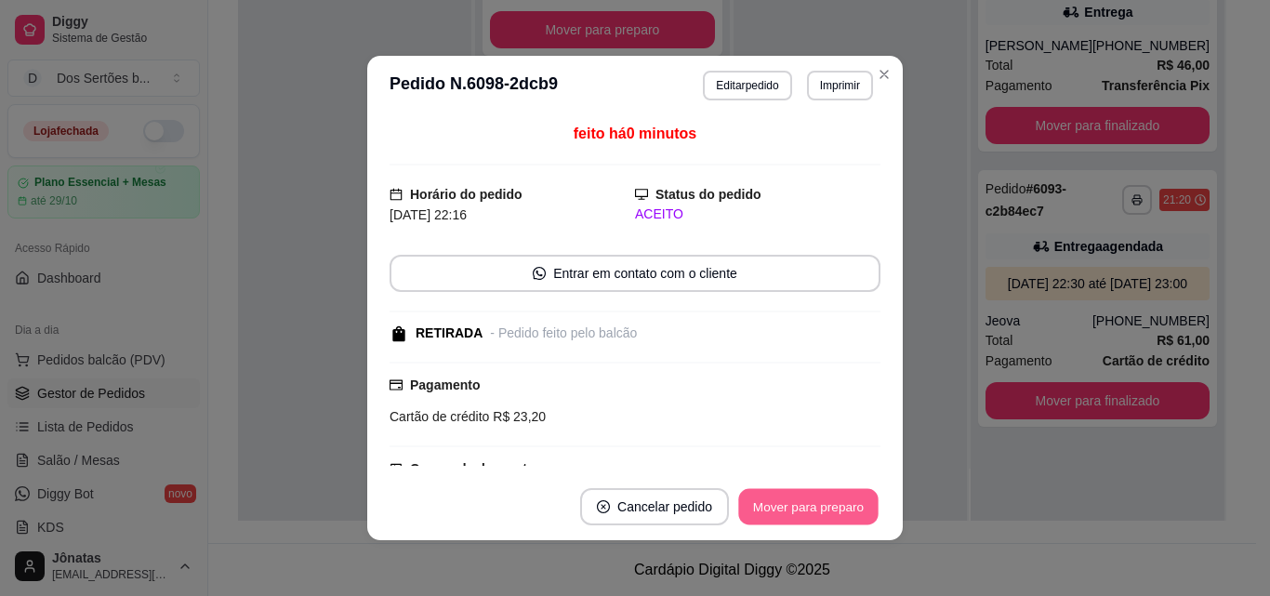
click at [837, 513] on button "Mover para preparo" at bounding box center [807, 507] width 139 height 36
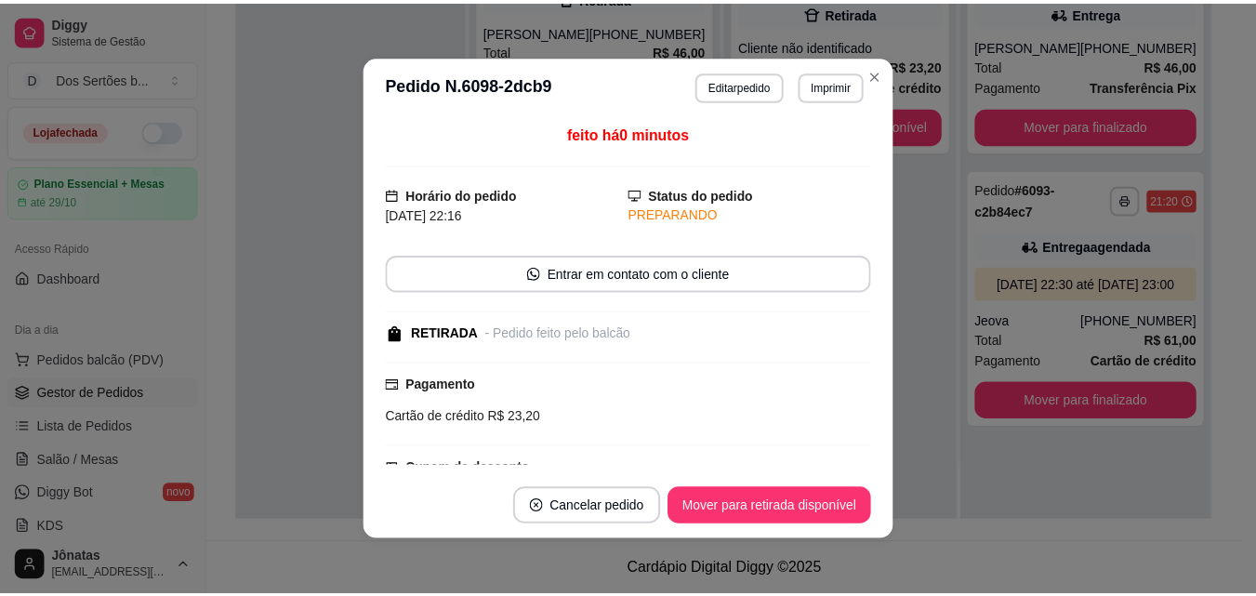
scroll to position [0, 0]
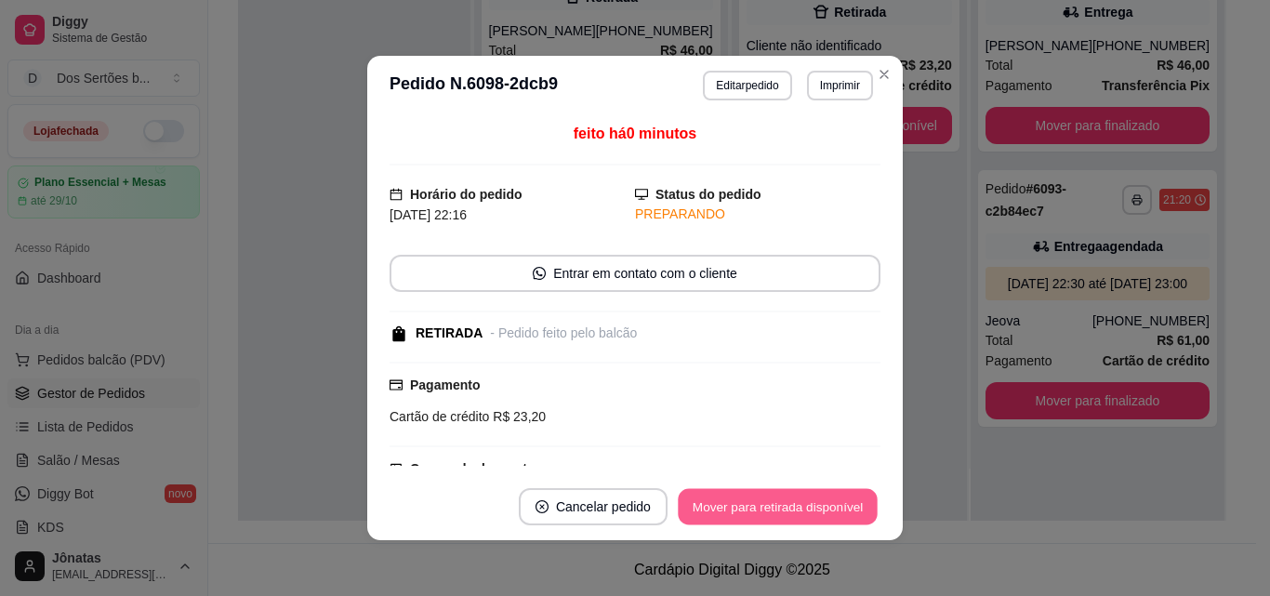
click at [837, 513] on button "Mover para retirada disponível" at bounding box center [777, 507] width 199 height 36
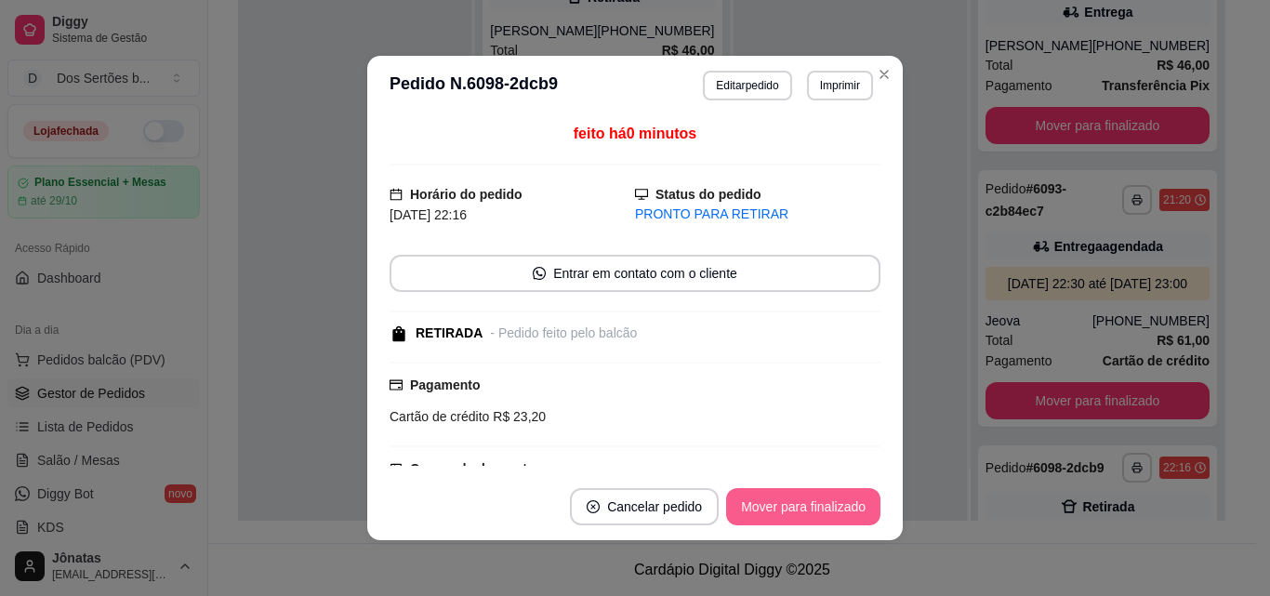
click at [837, 513] on button "Mover para finalizado" at bounding box center [803, 506] width 154 height 37
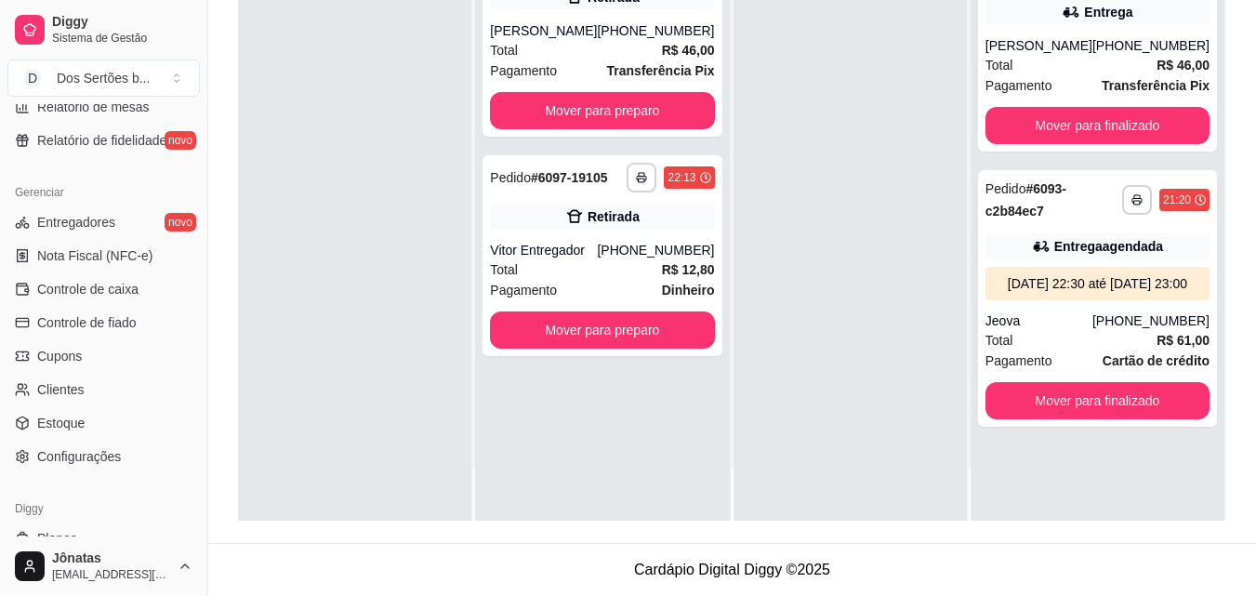
scroll to position [698, 0]
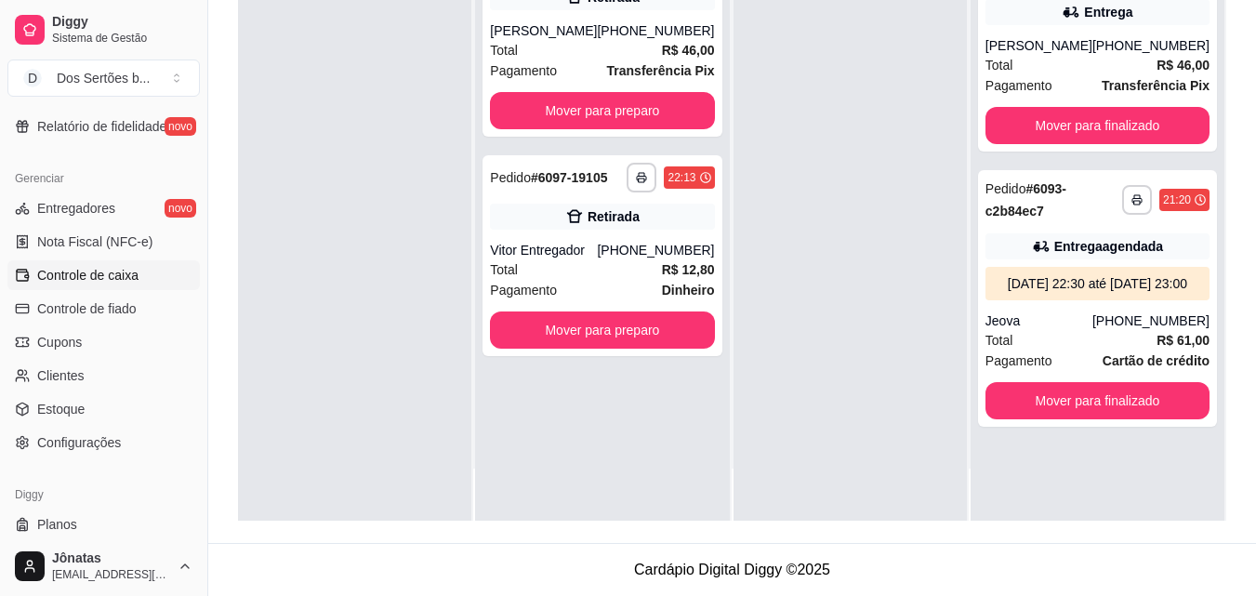
click at [86, 276] on span "Controle de caixa" at bounding box center [87, 275] width 101 height 19
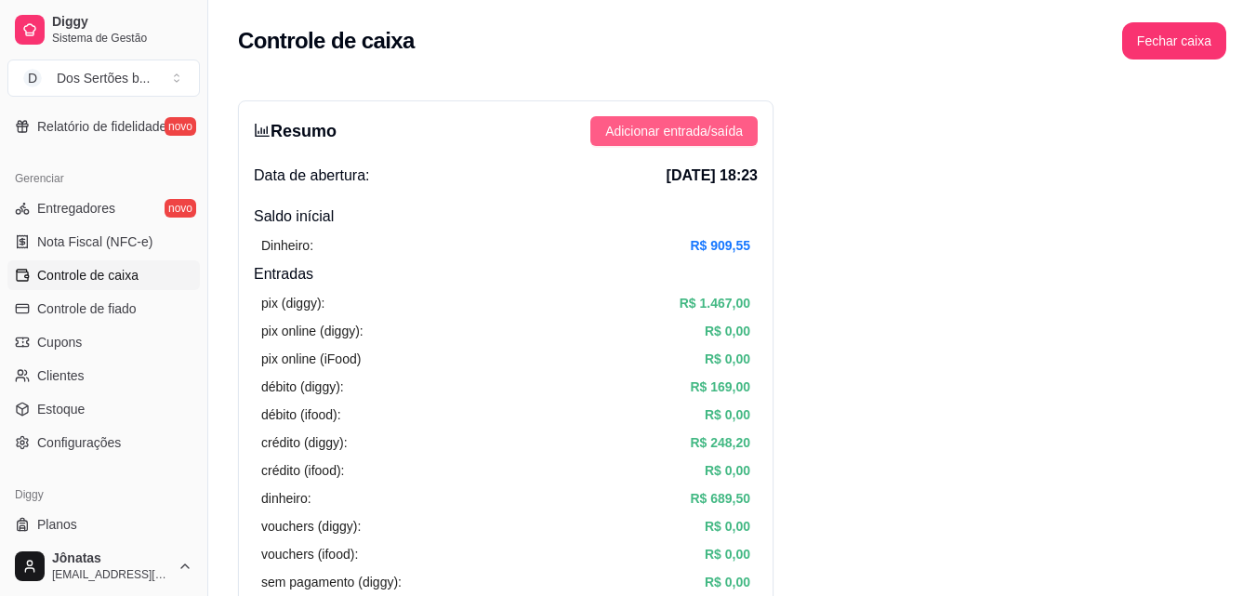
click at [685, 135] on span "Adicionar entrada/saída" at bounding box center [674, 131] width 138 height 20
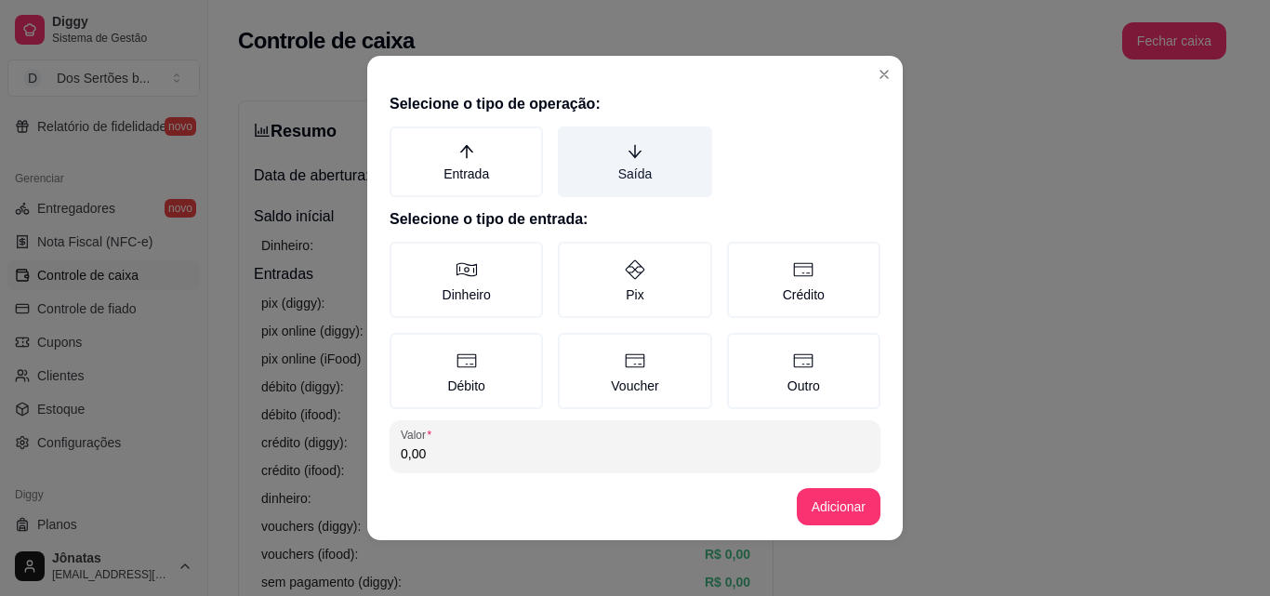
click at [667, 152] on label "Saída" at bounding box center [634, 161] width 153 height 71
click at [572, 140] on button "Saída" at bounding box center [564, 133] width 15 height 15
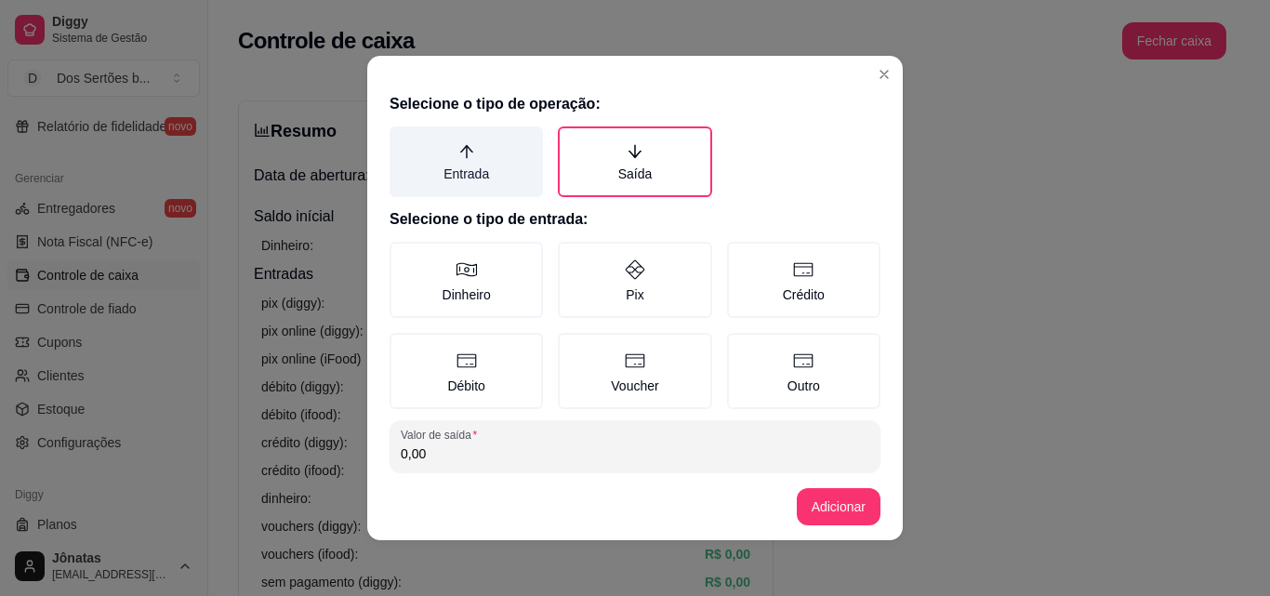
click at [484, 162] on label "Entrada" at bounding box center [466, 161] width 153 height 71
click at [404, 140] on button "Entrada" at bounding box center [396, 133] width 15 height 15
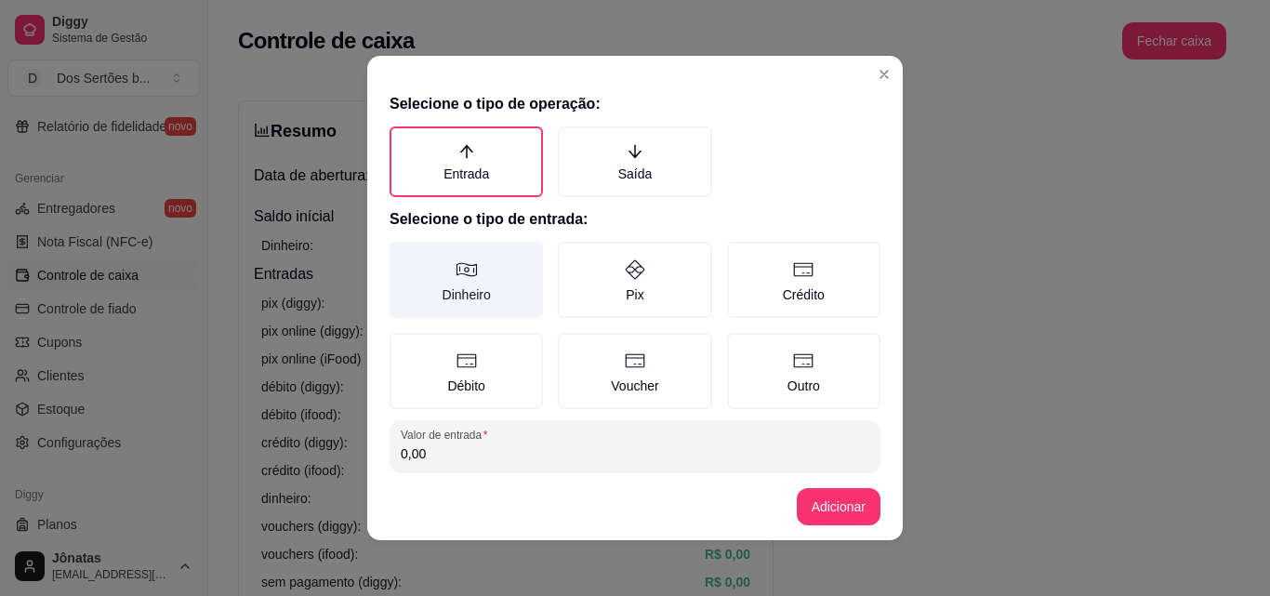
click at [428, 266] on label "Dinheiro" at bounding box center [466, 280] width 153 height 76
click at [404, 256] on button "Dinheiro" at bounding box center [396, 248] width 15 height 15
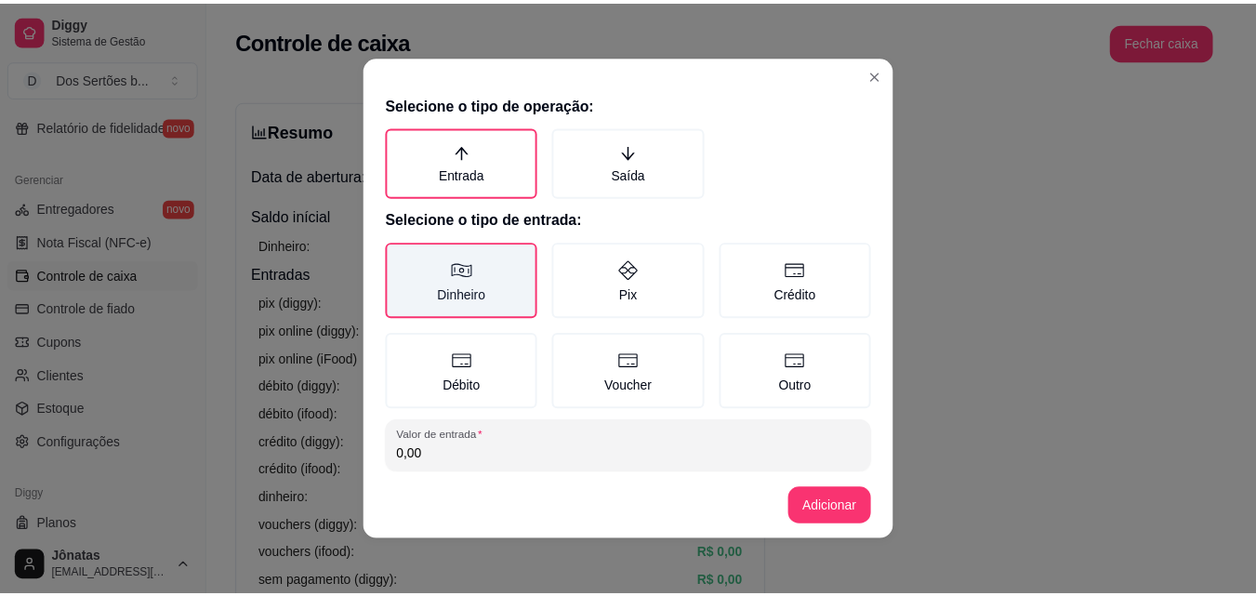
scroll to position [99, 0]
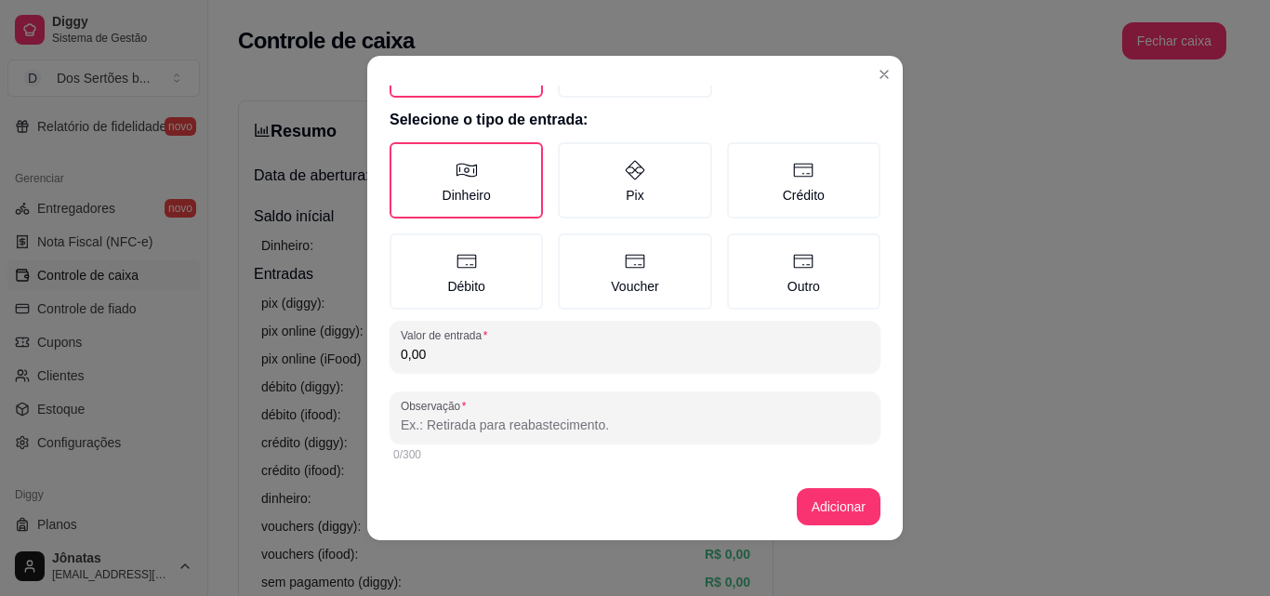
click at [419, 350] on input "0,00" at bounding box center [635, 354] width 469 height 19
click at [405, 417] on input "Observação" at bounding box center [635, 425] width 469 height 19
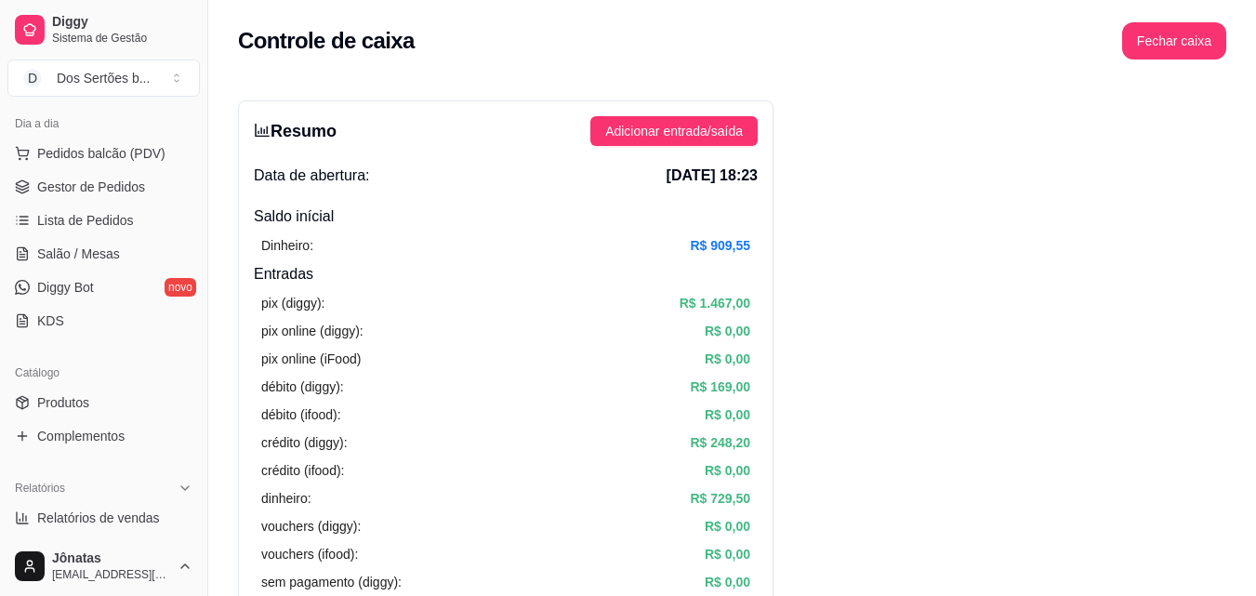
scroll to position [0, 0]
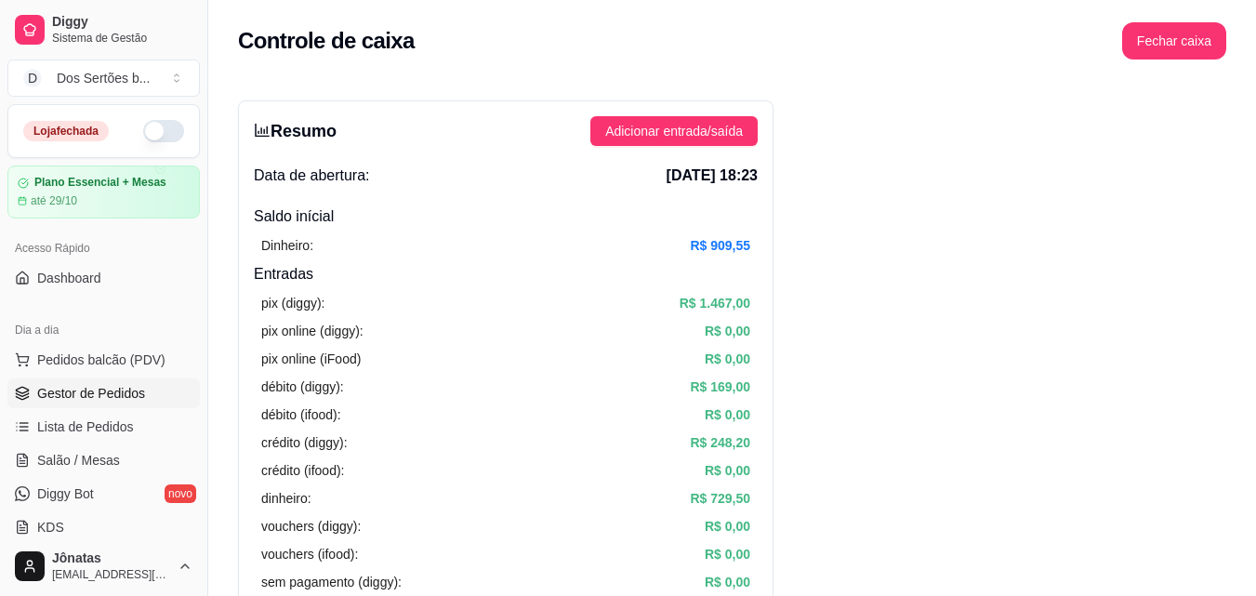
click at [86, 396] on span "Gestor de Pedidos" at bounding box center [91, 393] width 108 height 19
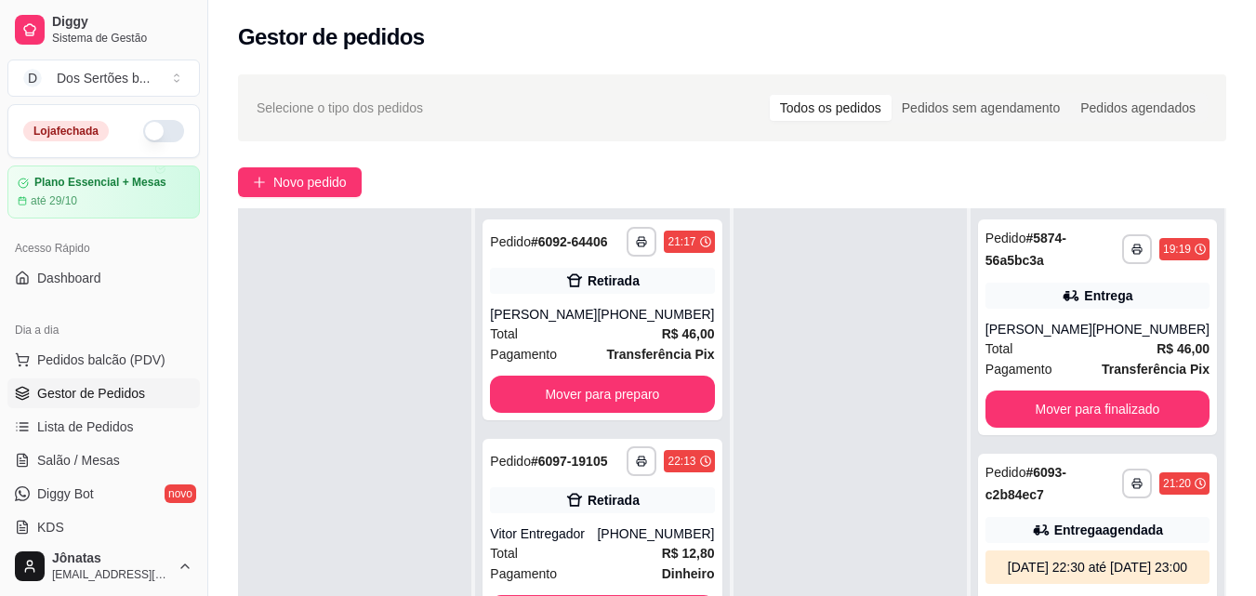
scroll to position [284, 0]
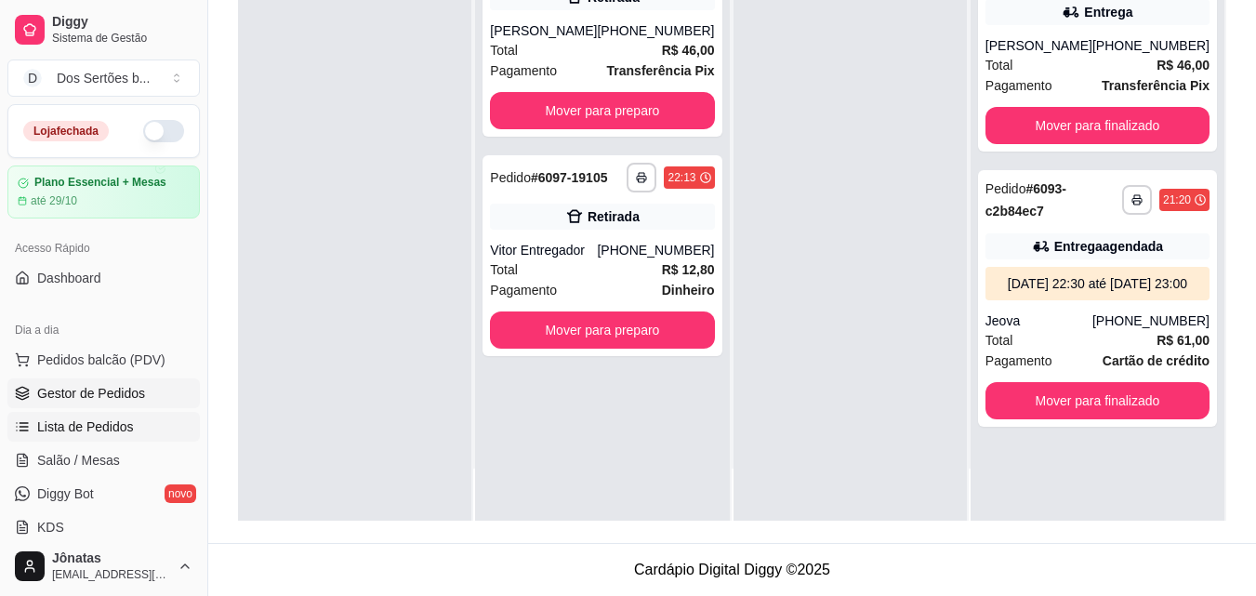
click at [83, 429] on span "Lista de Pedidos" at bounding box center [85, 426] width 97 height 19
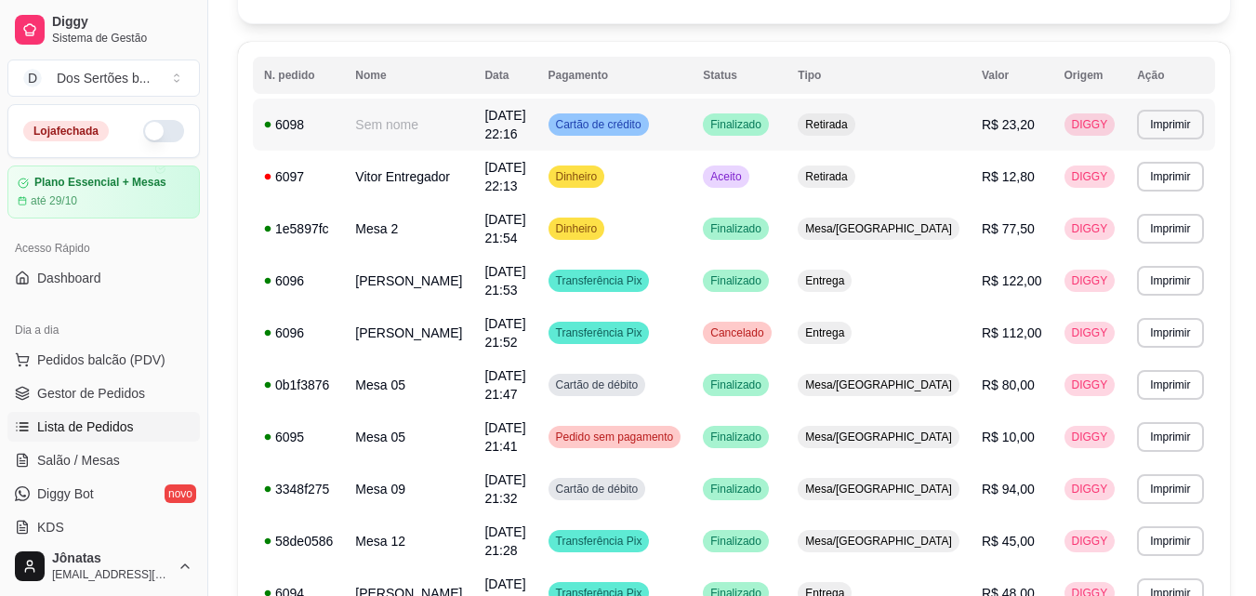
scroll to position [214, 0]
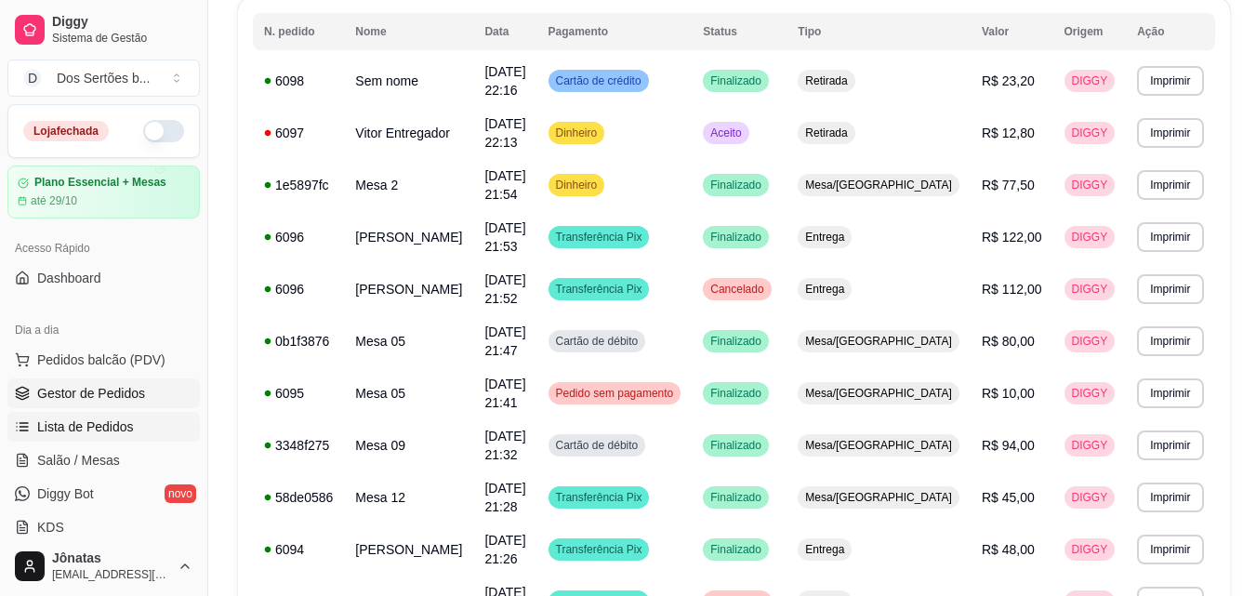
click at [66, 392] on span "Gestor de Pedidos" at bounding box center [91, 393] width 108 height 19
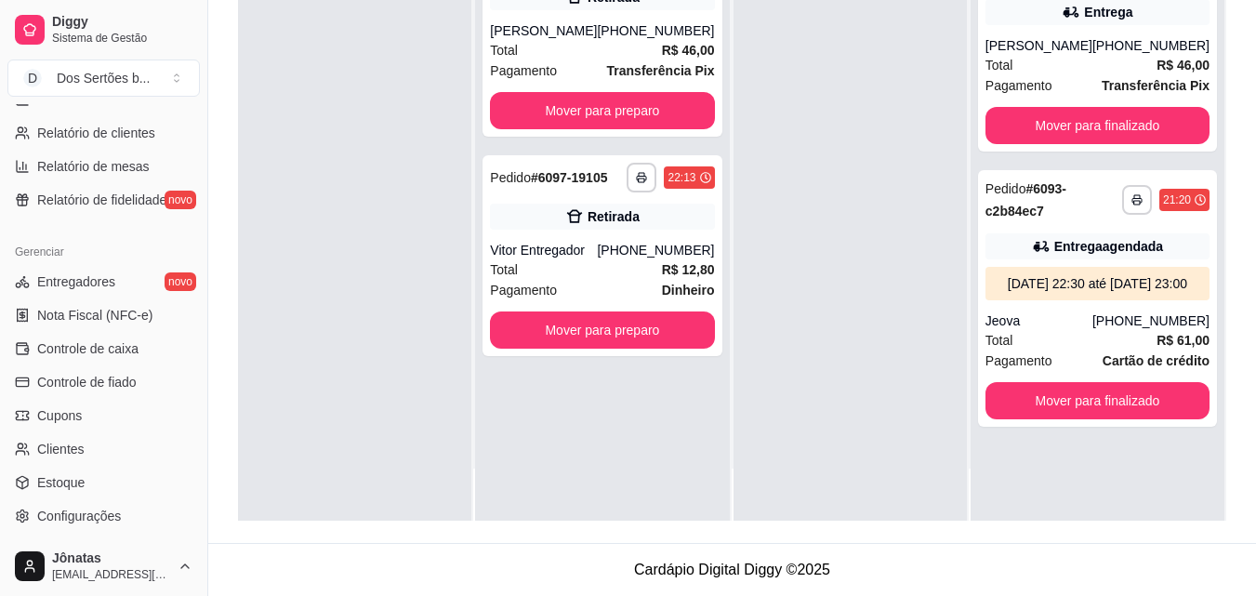
scroll to position [682, 0]
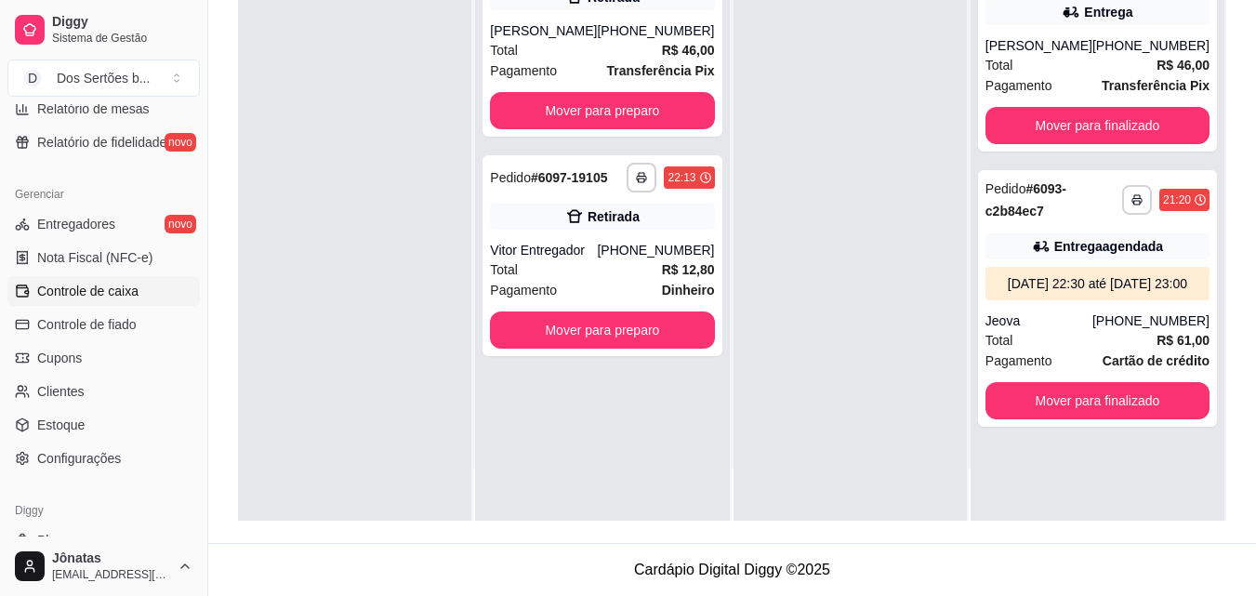
click at [38, 292] on span "Controle de caixa" at bounding box center [87, 291] width 101 height 19
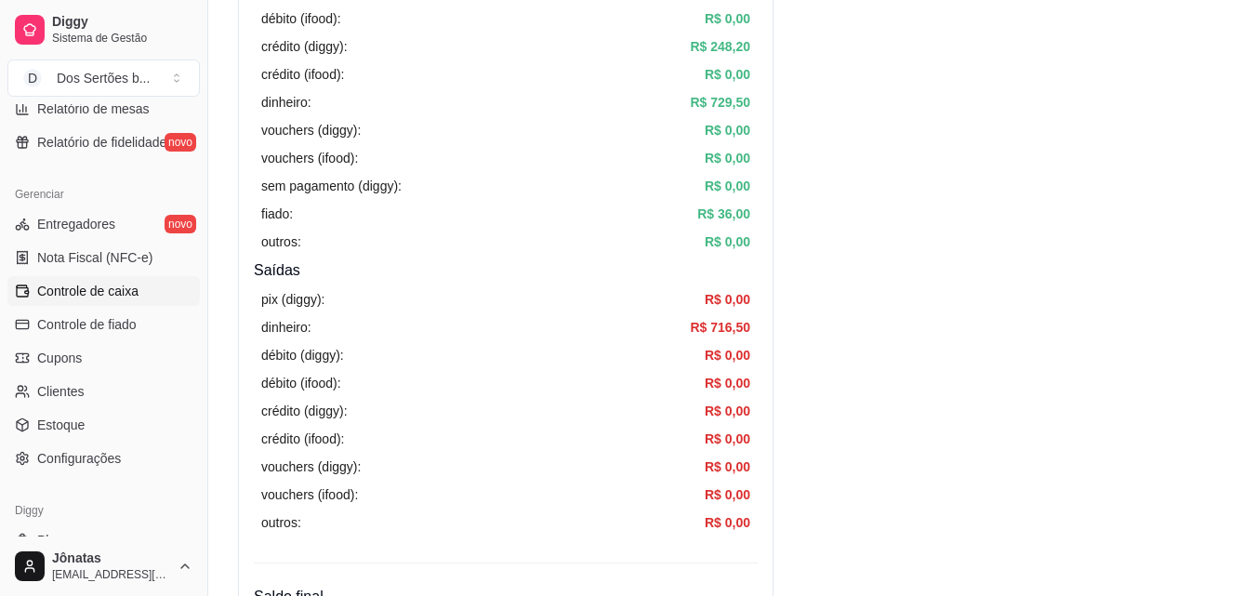
scroll to position [681, 0]
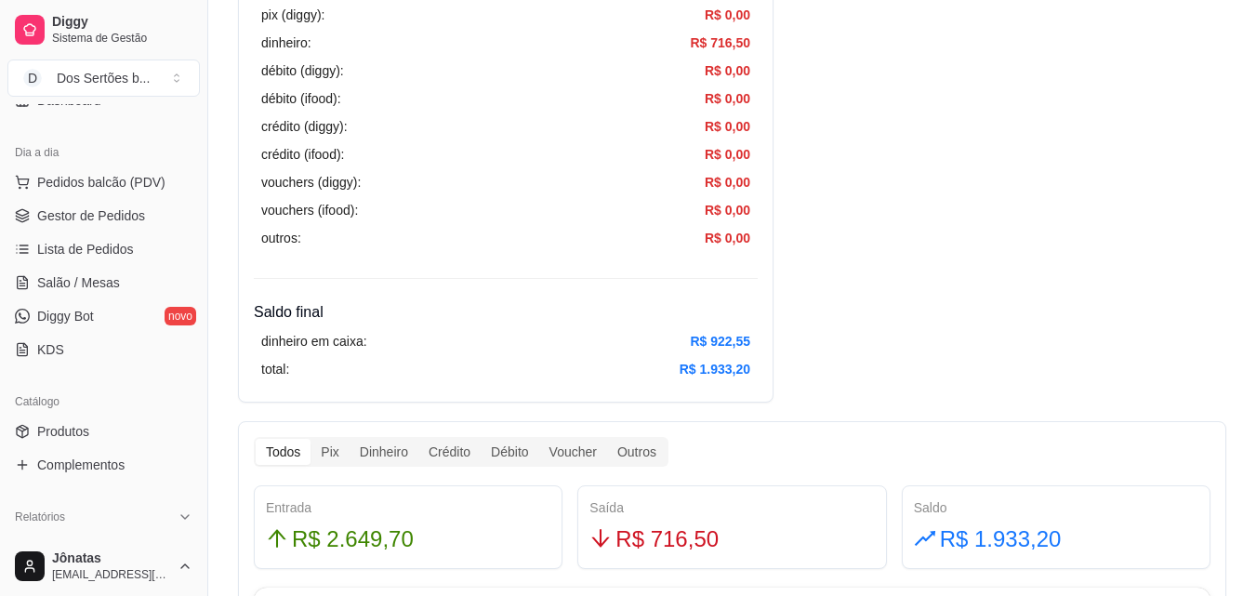
scroll to position [0, 0]
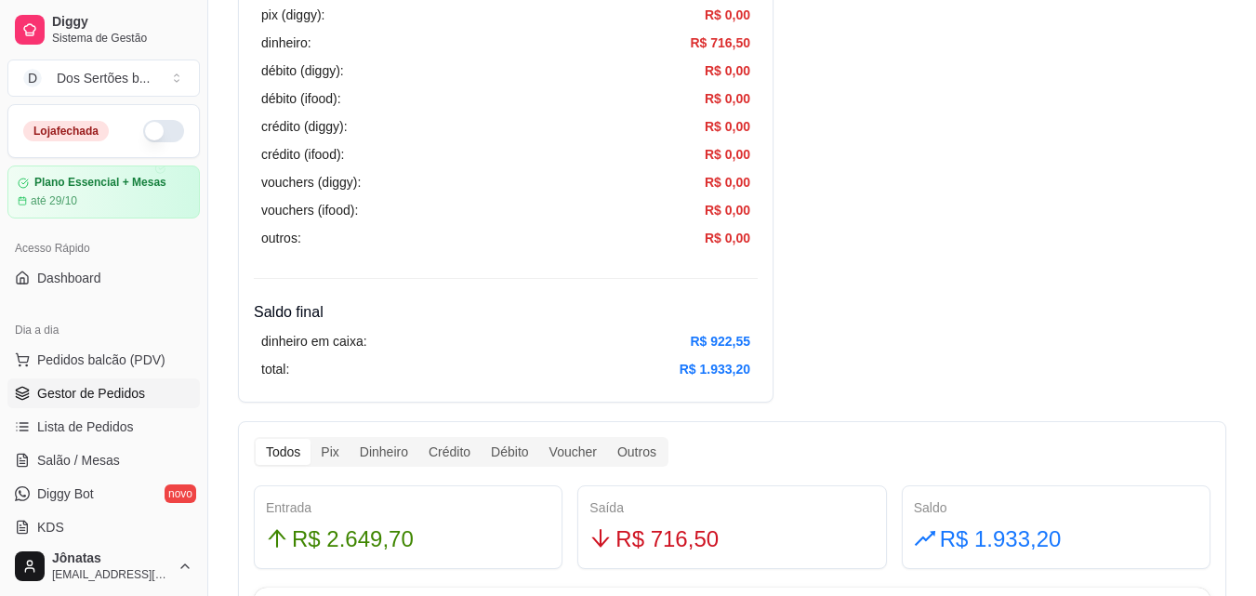
click at [86, 389] on span "Gestor de Pedidos" at bounding box center [91, 393] width 108 height 19
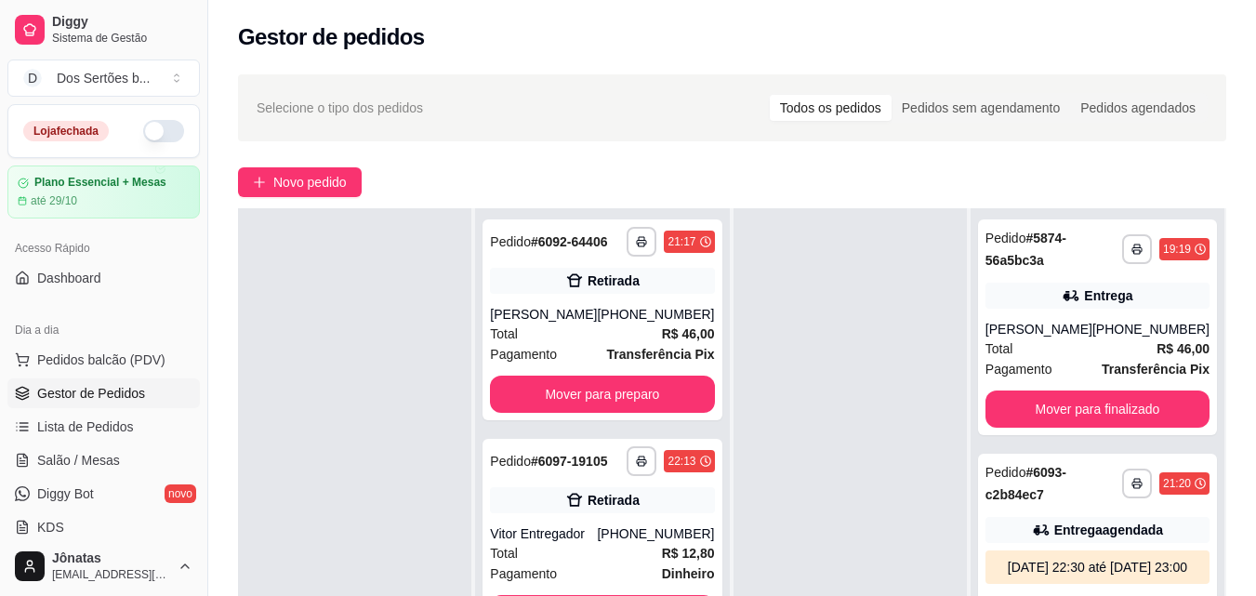
scroll to position [284, 0]
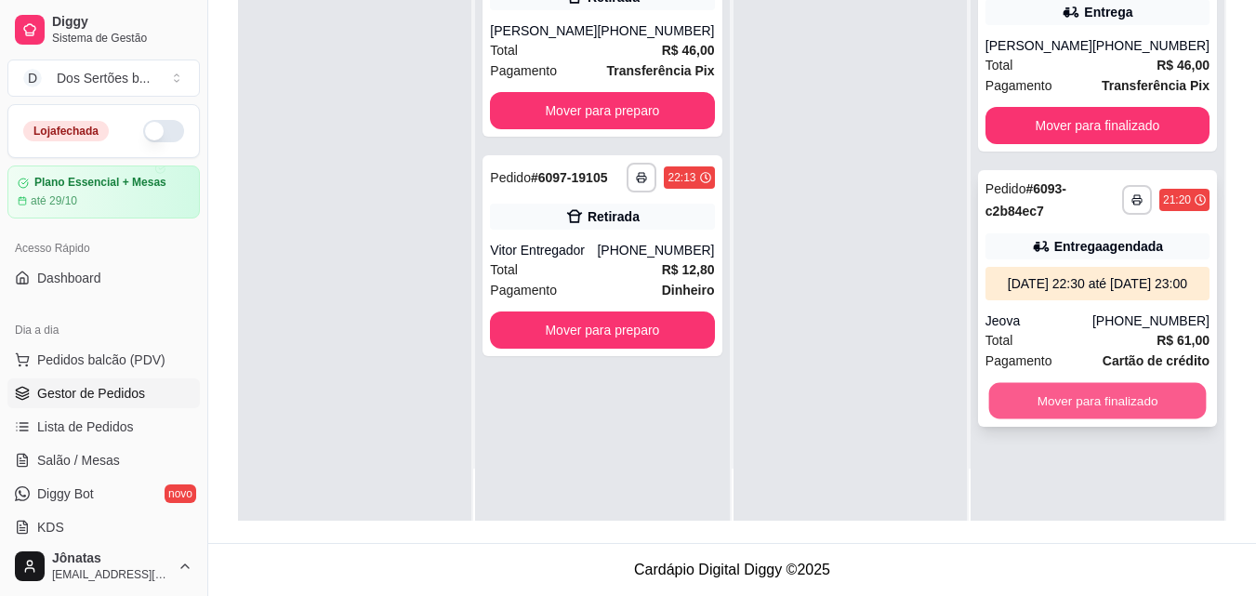
click at [1042, 411] on button "Mover para finalizado" at bounding box center [1097, 401] width 218 height 36
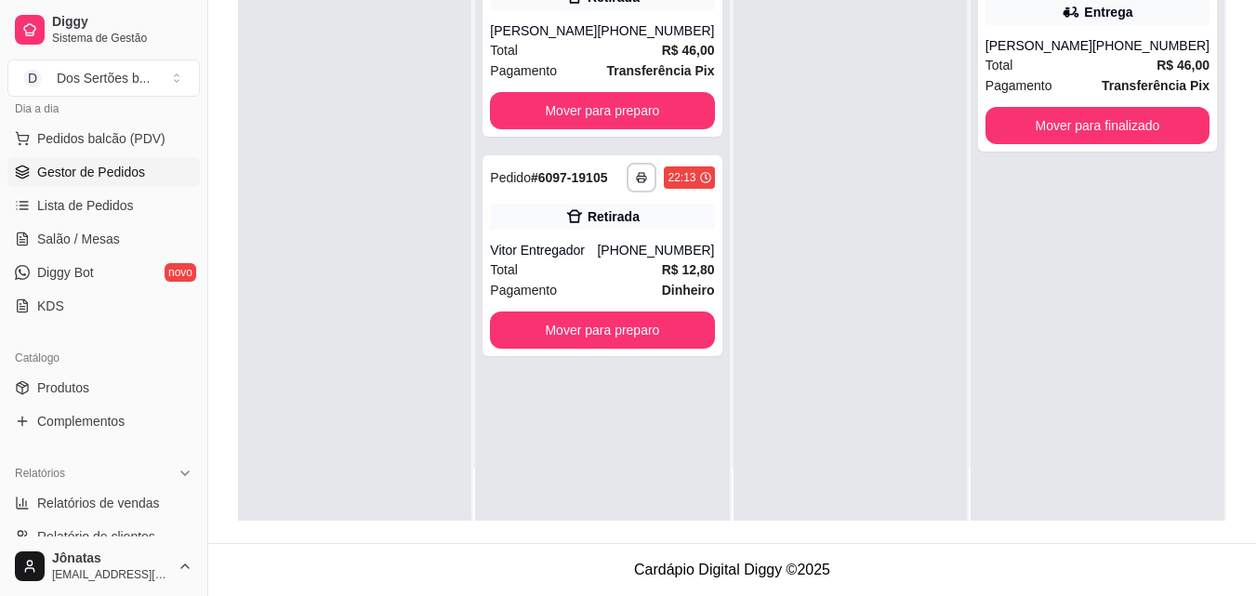
scroll to position [145, 0]
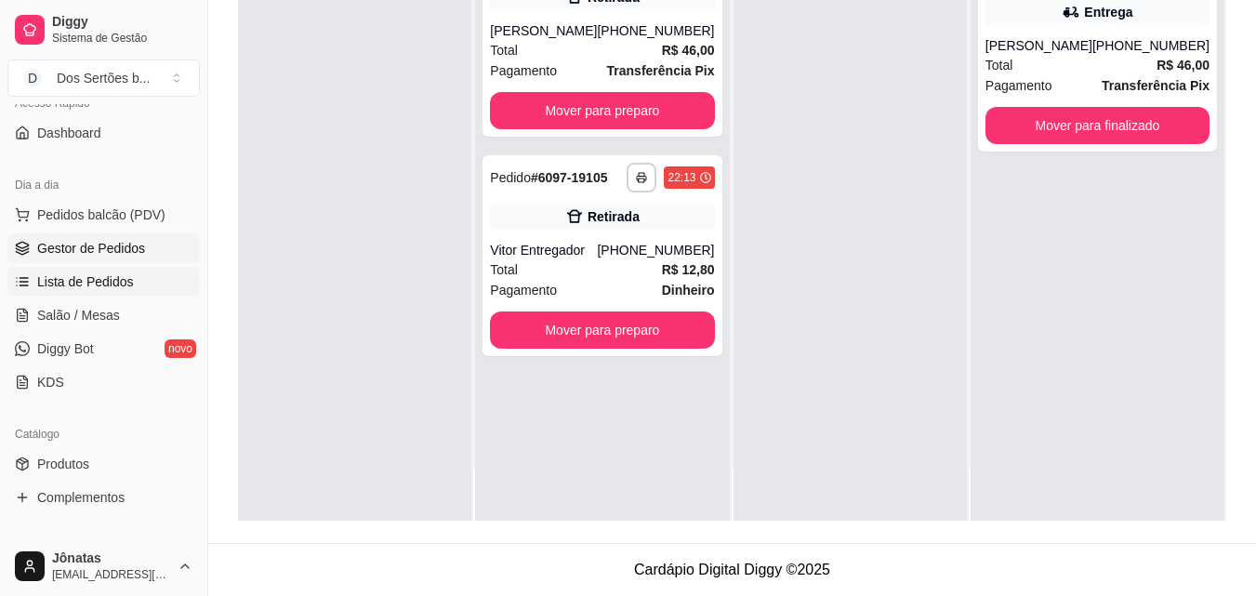
click at [79, 283] on span "Lista de Pedidos" at bounding box center [85, 281] width 97 height 19
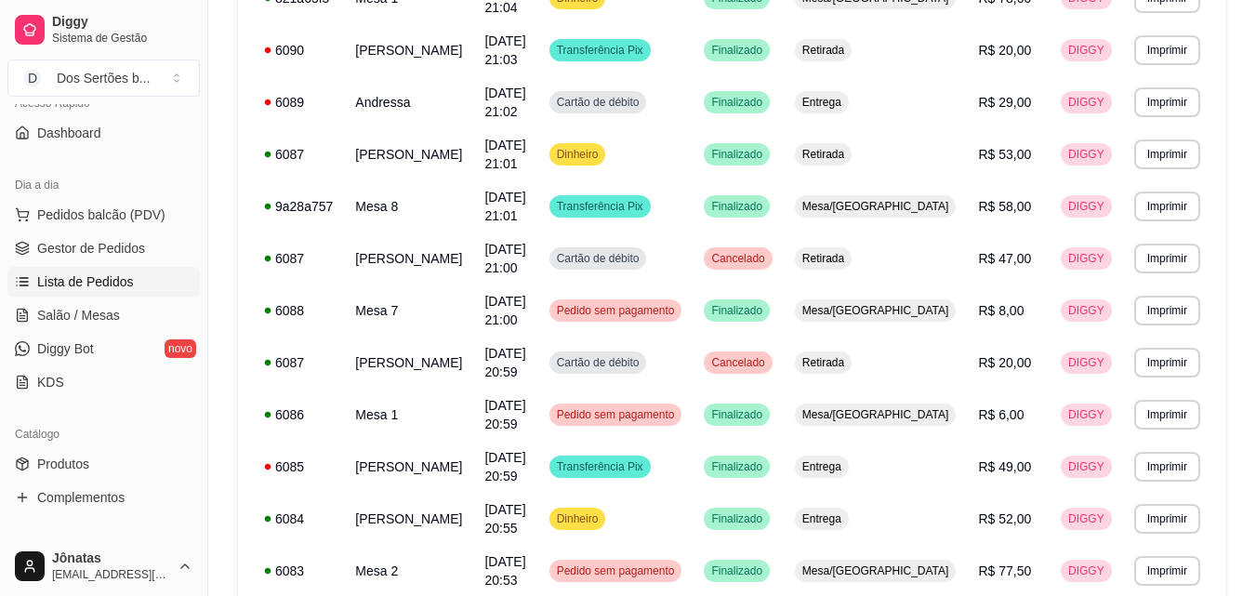
scroll to position [1370, 0]
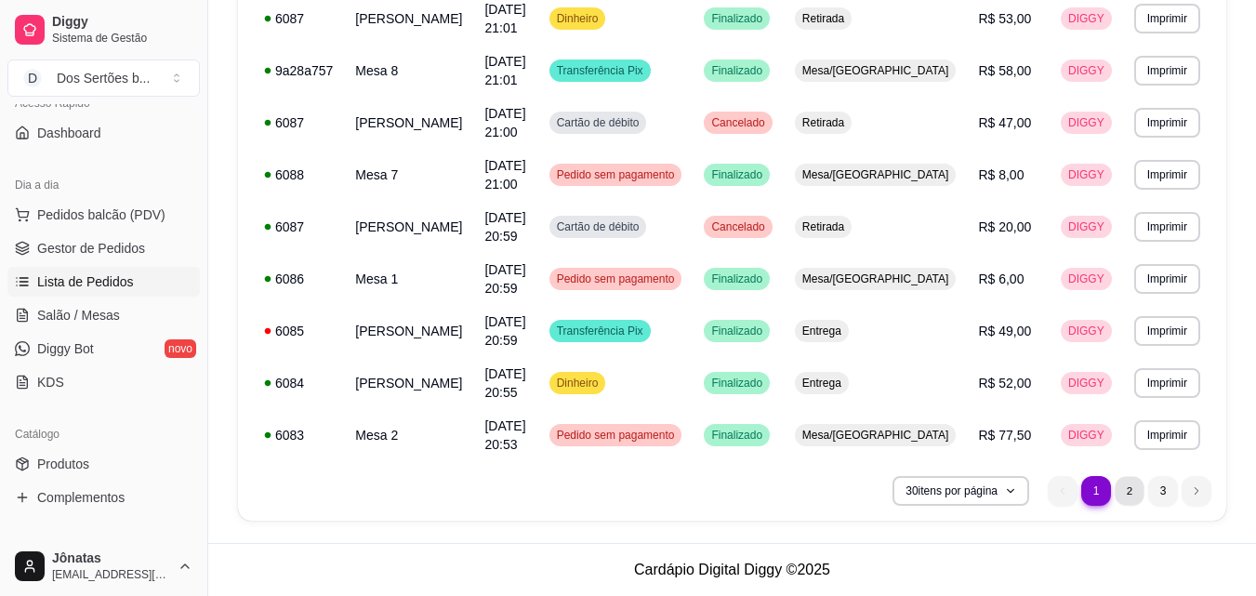
click at [1129, 485] on li "2" at bounding box center [1129, 490] width 29 height 29
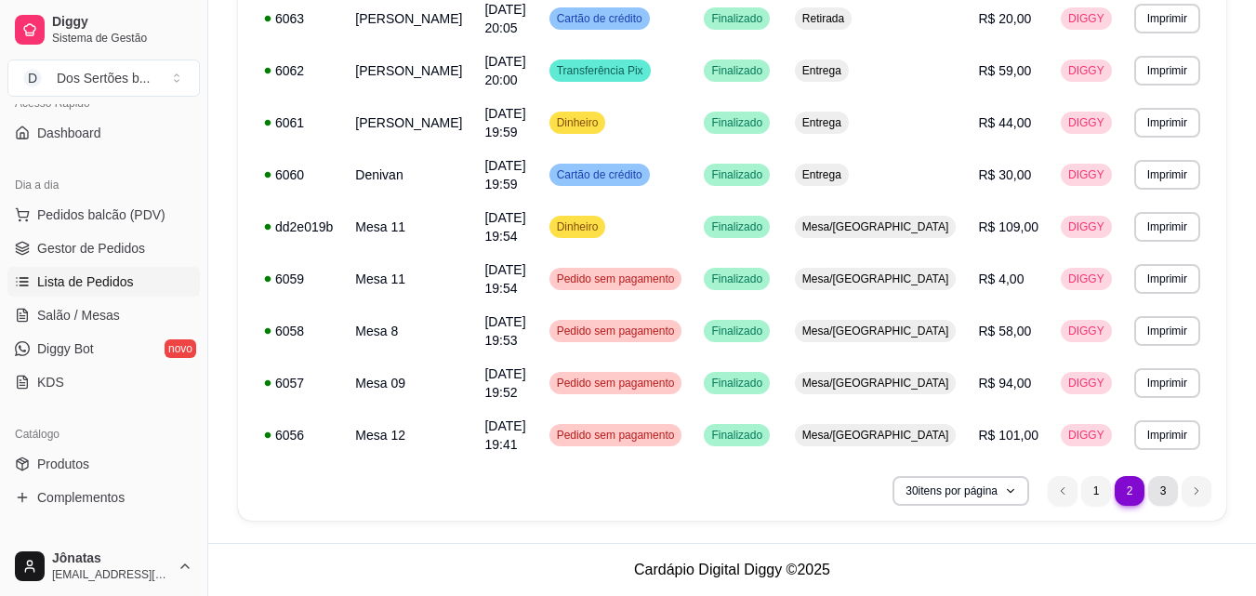
click at [1159, 493] on li "3" at bounding box center [1163, 491] width 30 height 30
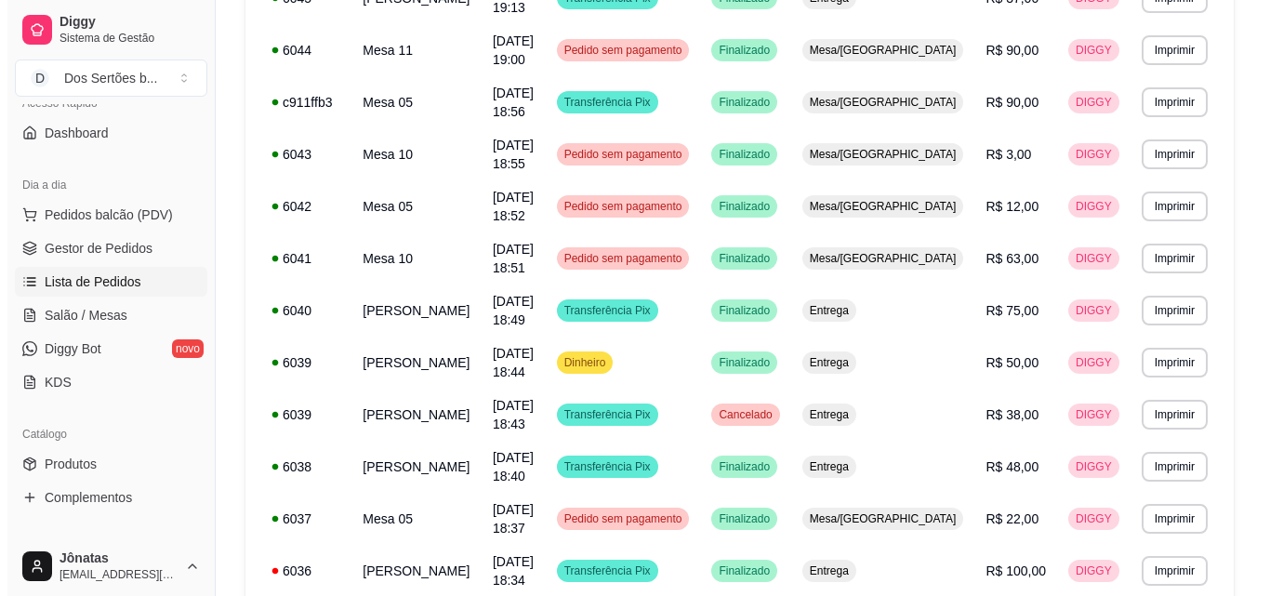
scroll to position [1003, 0]
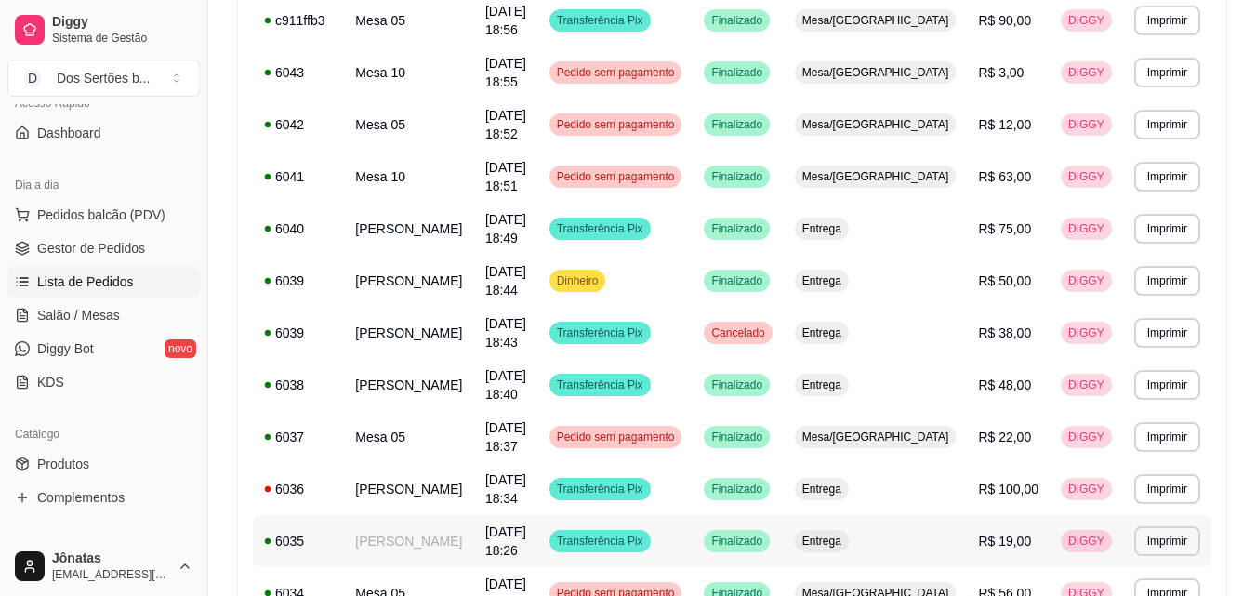
click at [538, 515] on td "[DATE] 18:26" at bounding box center [506, 541] width 64 height 52
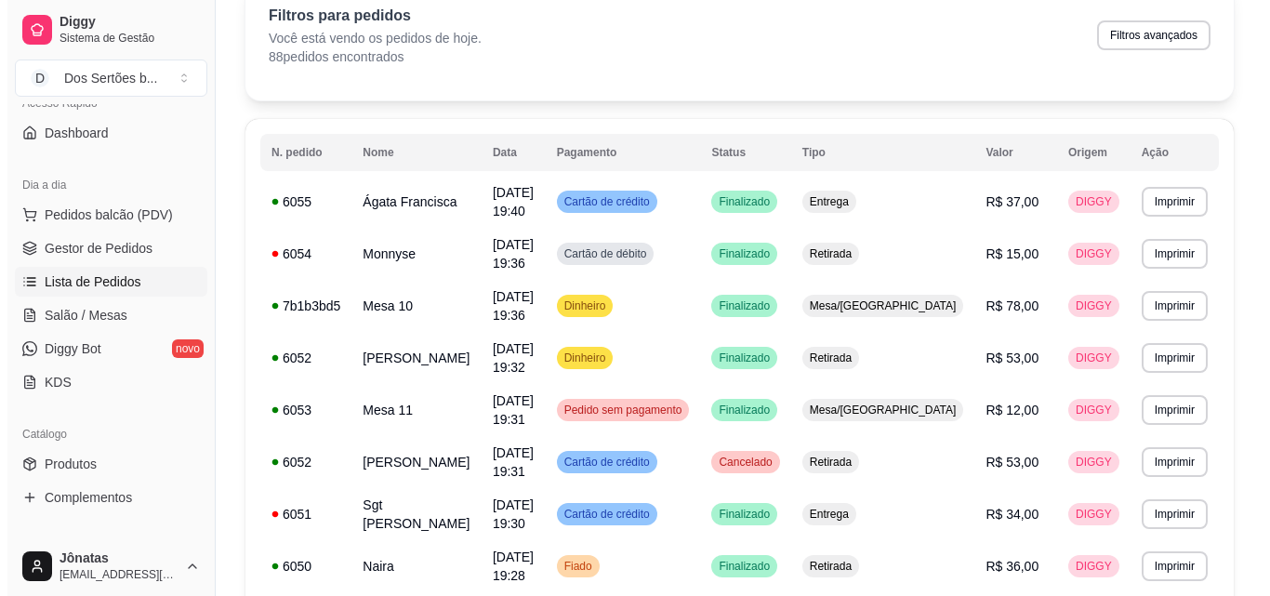
scroll to position [74, 0]
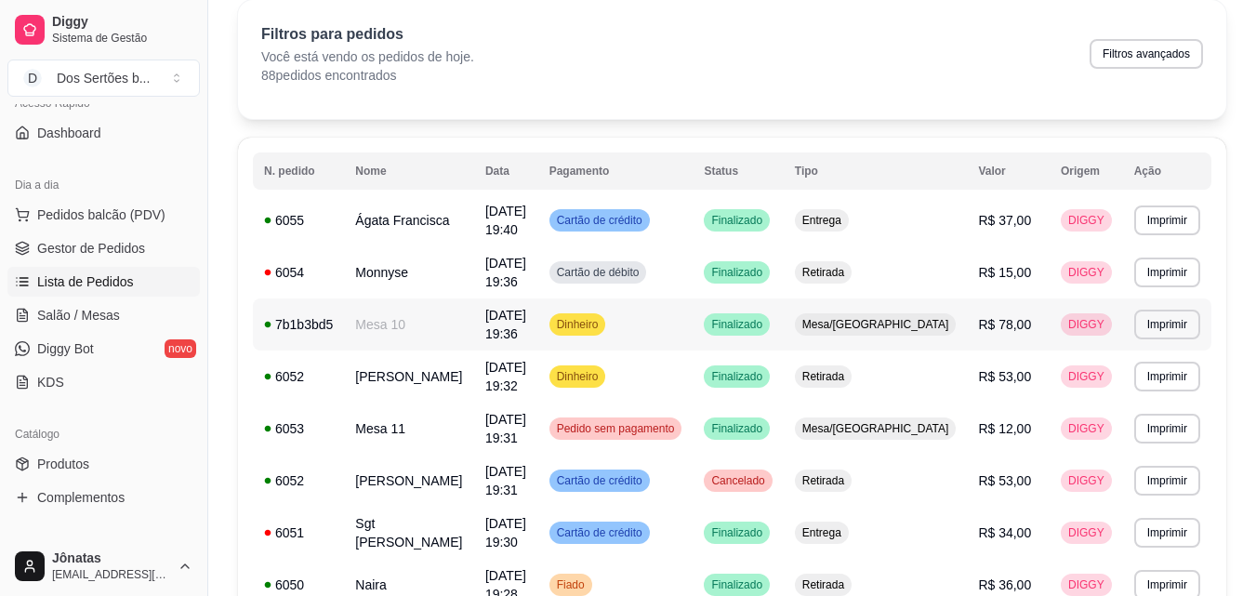
click at [538, 309] on td "[DATE] 19:36" at bounding box center [506, 324] width 64 height 52
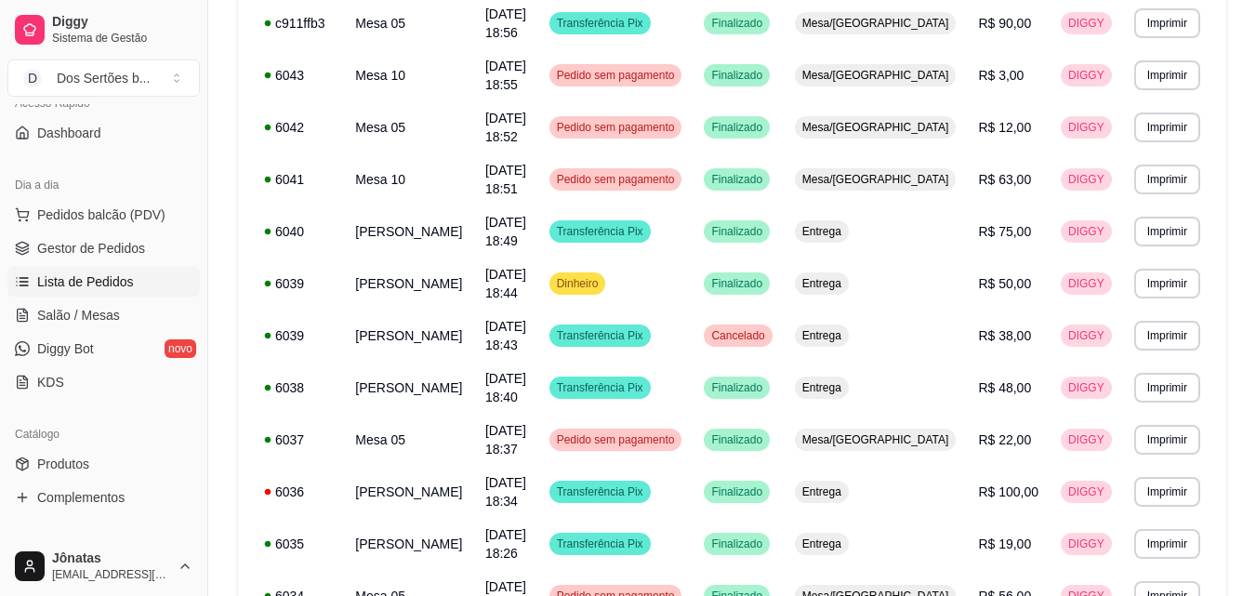
scroll to position [1057, 0]
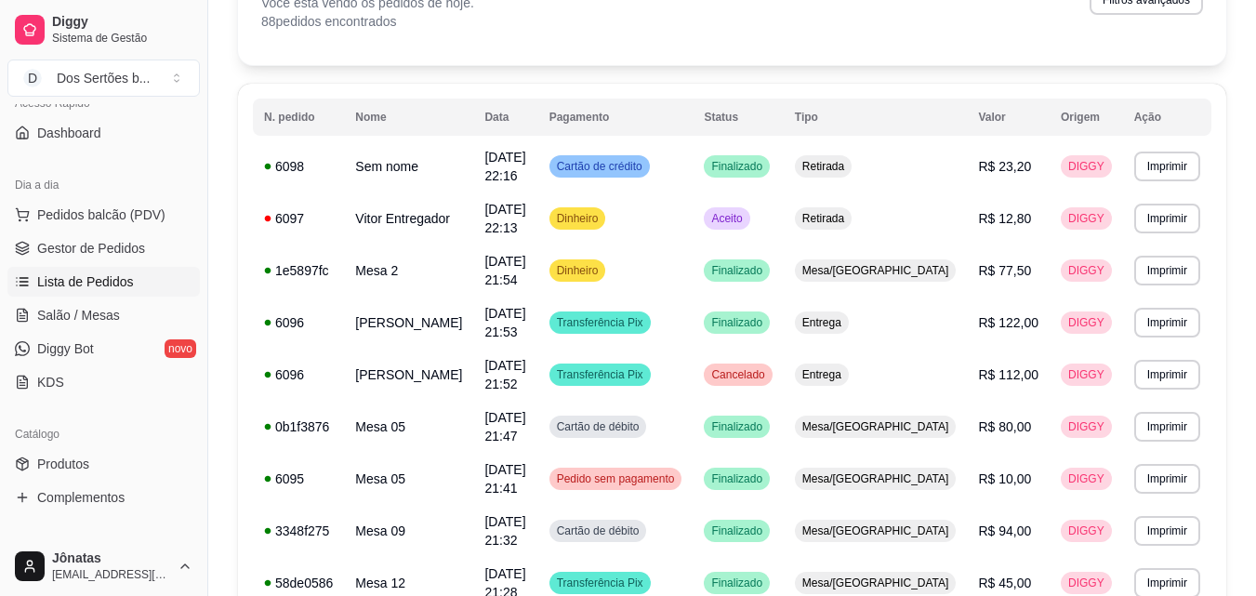
scroll to position [124, 0]
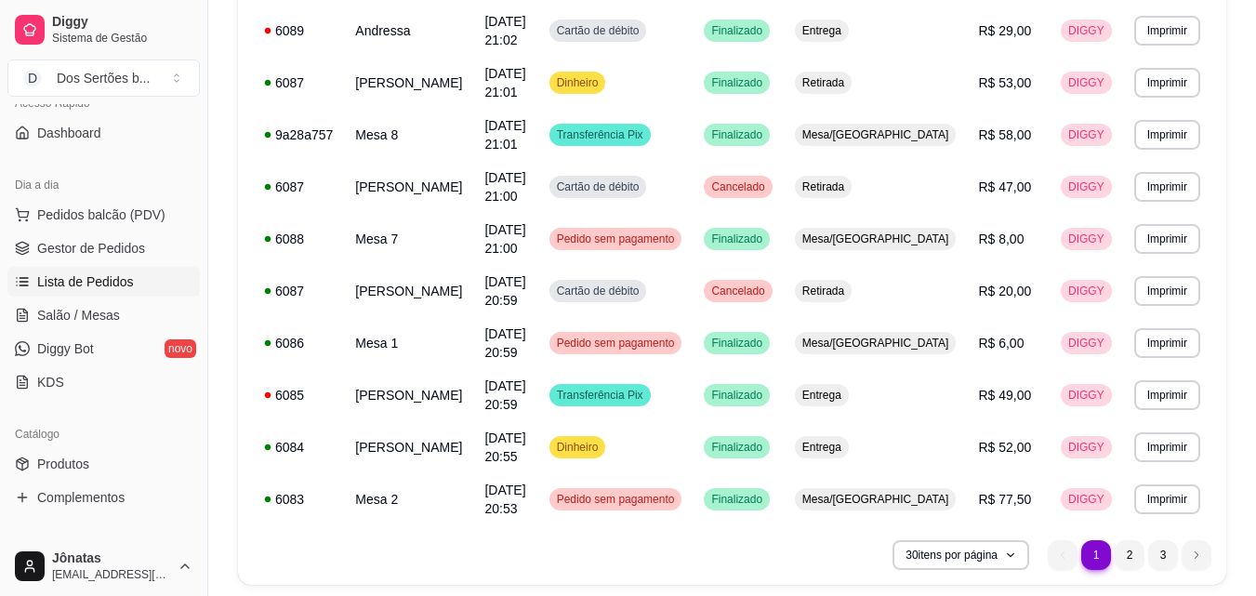
scroll to position [1370, 0]
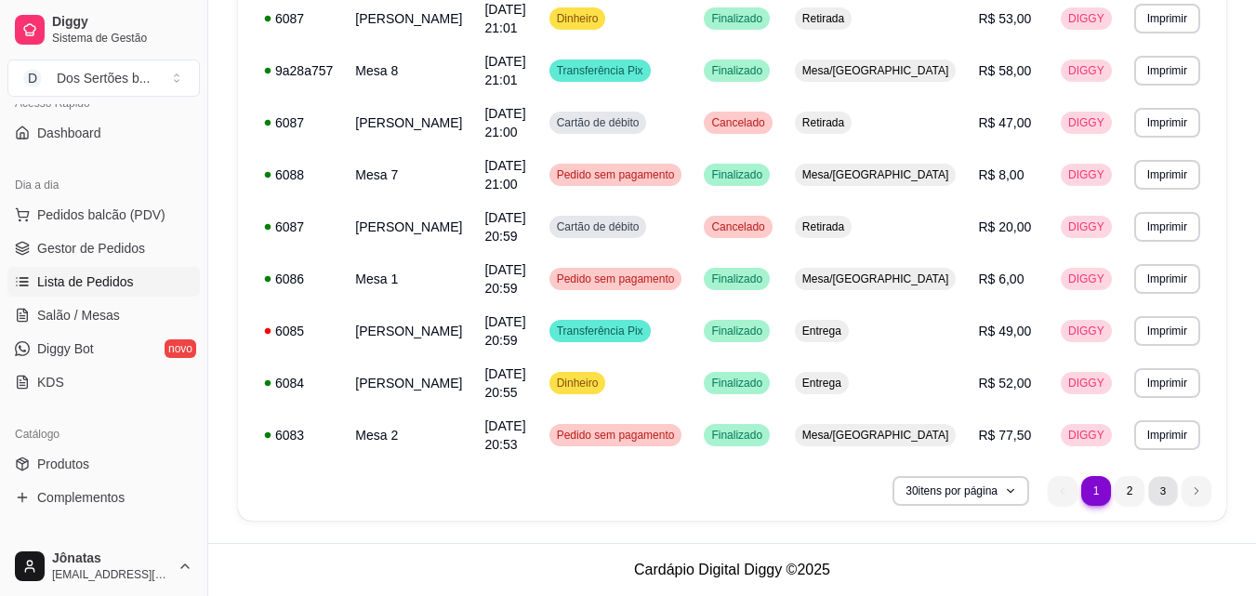
click at [1168, 491] on li "3" at bounding box center [1162, 490] width 29 height 29
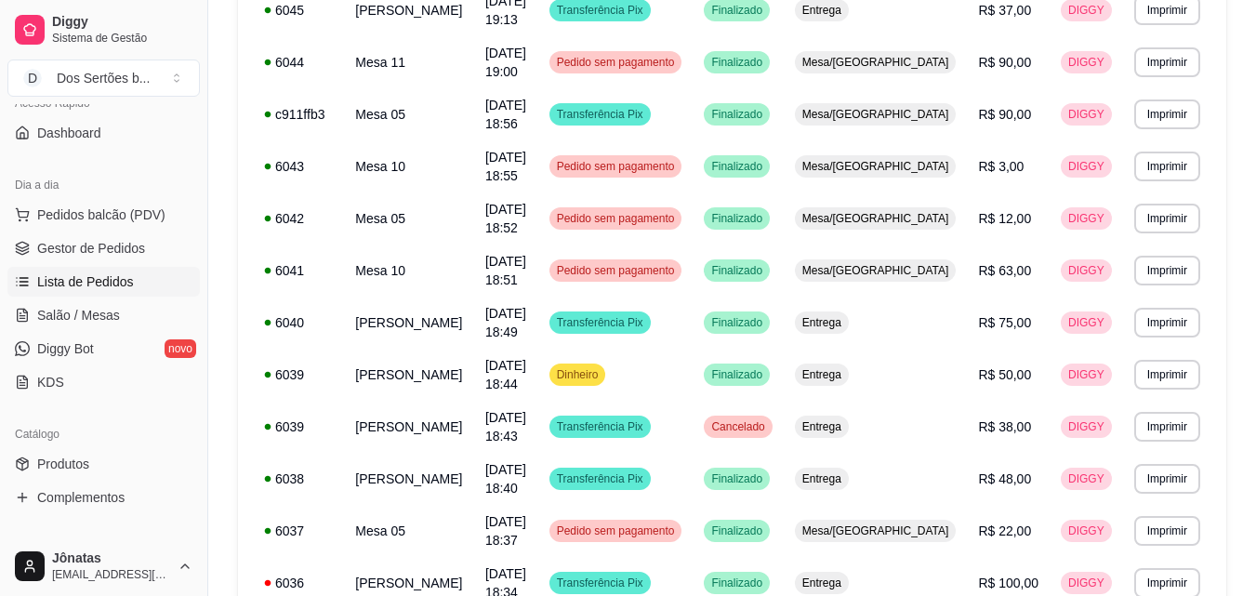
scroll to position [902, 0]
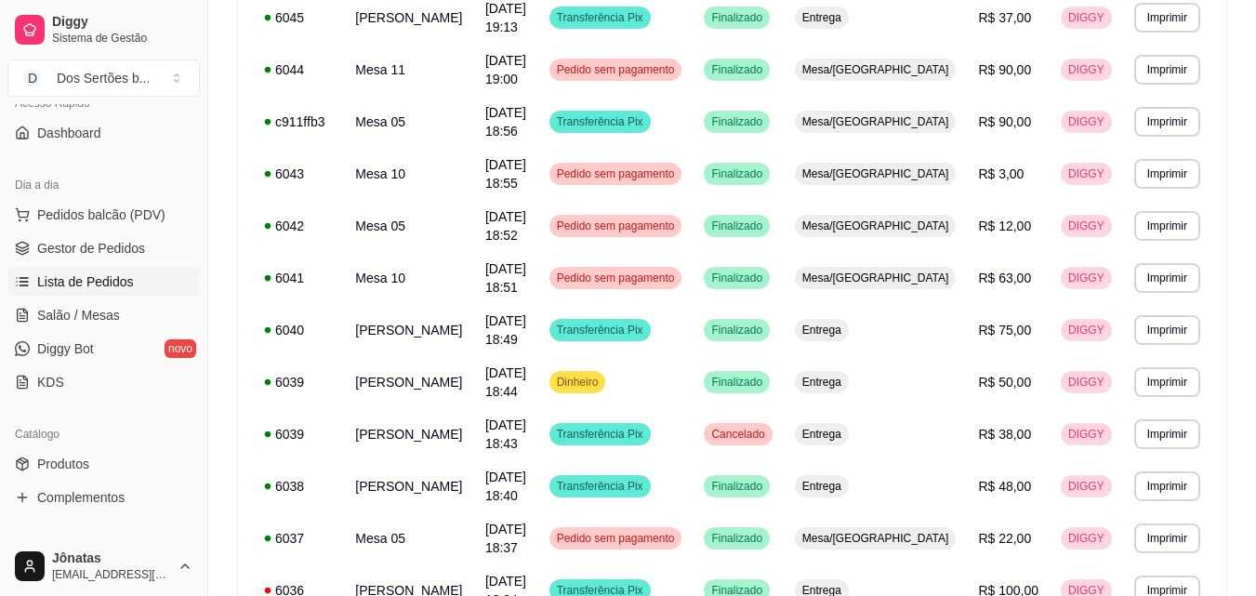
drag, startPoint x: 870, startPoint y: 309, endPoint x: 220, endPoint y: 247, distance: 652.8
click at [220, 247] on div "**********" at bounding box center [732, 33] width 1048 height 1745
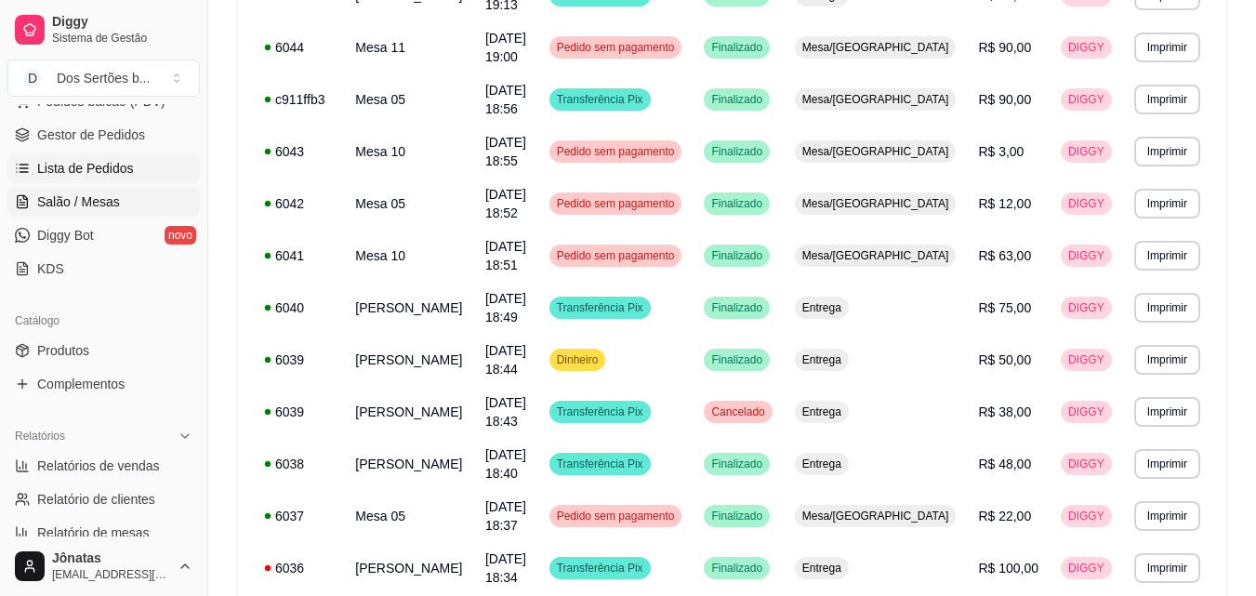
scroll to position [380, 0]
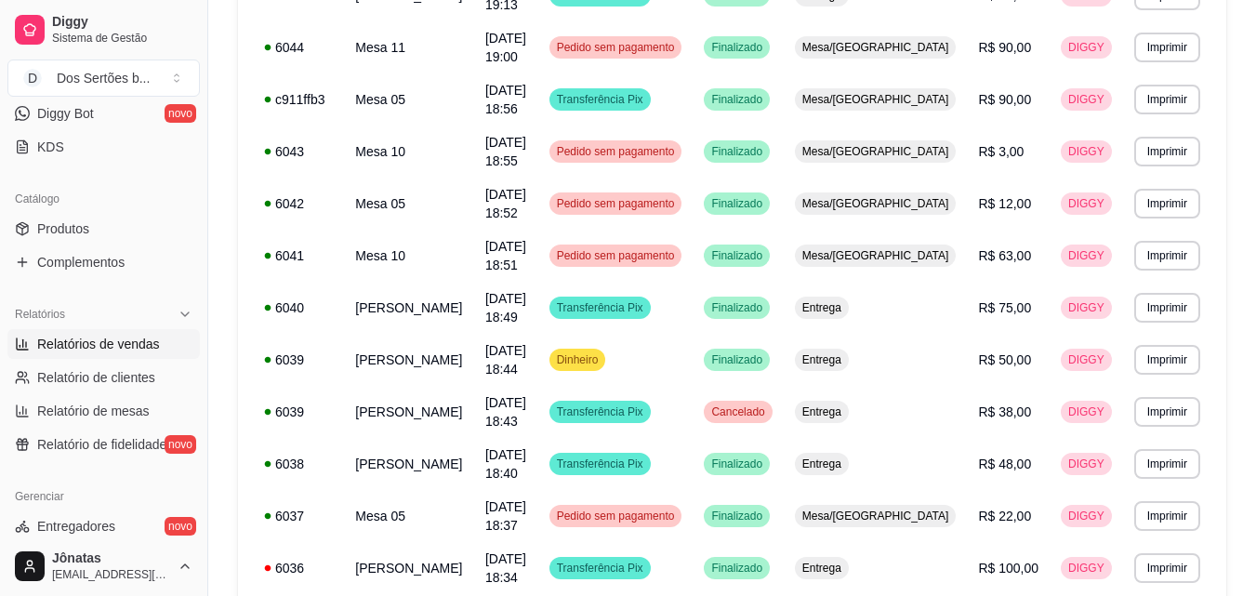
click at [63, 344] on span "Relatórios de vendas" at bounding box center [98, 344] width 123 height 19
select select "ALL"
select select "0"
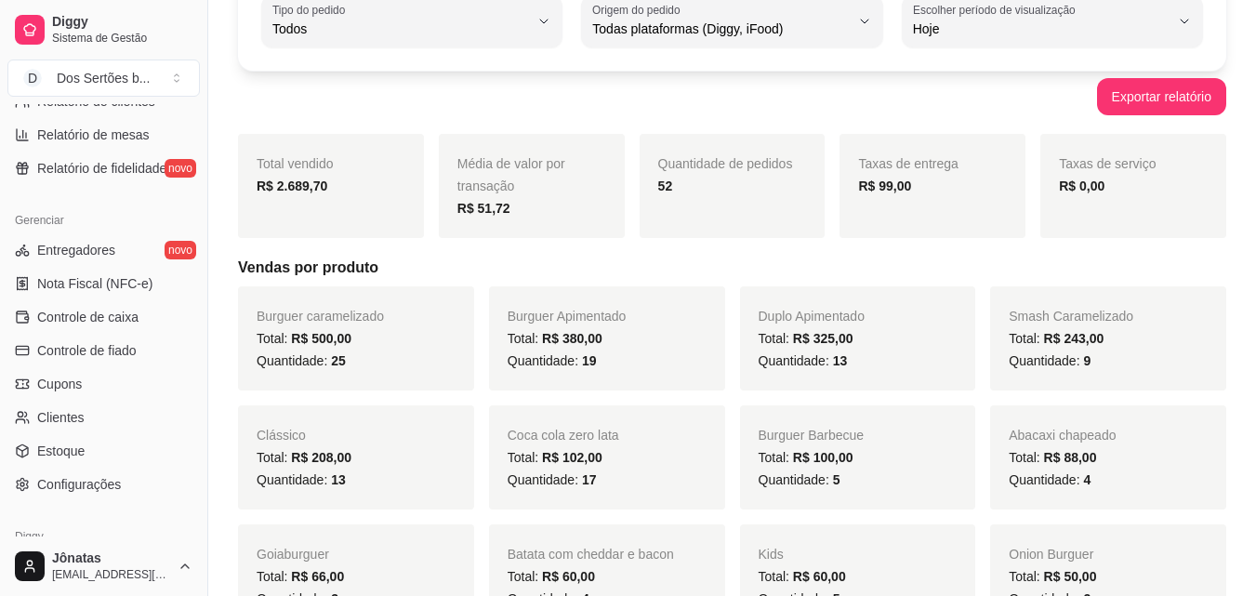
scroll to position [668, 0]
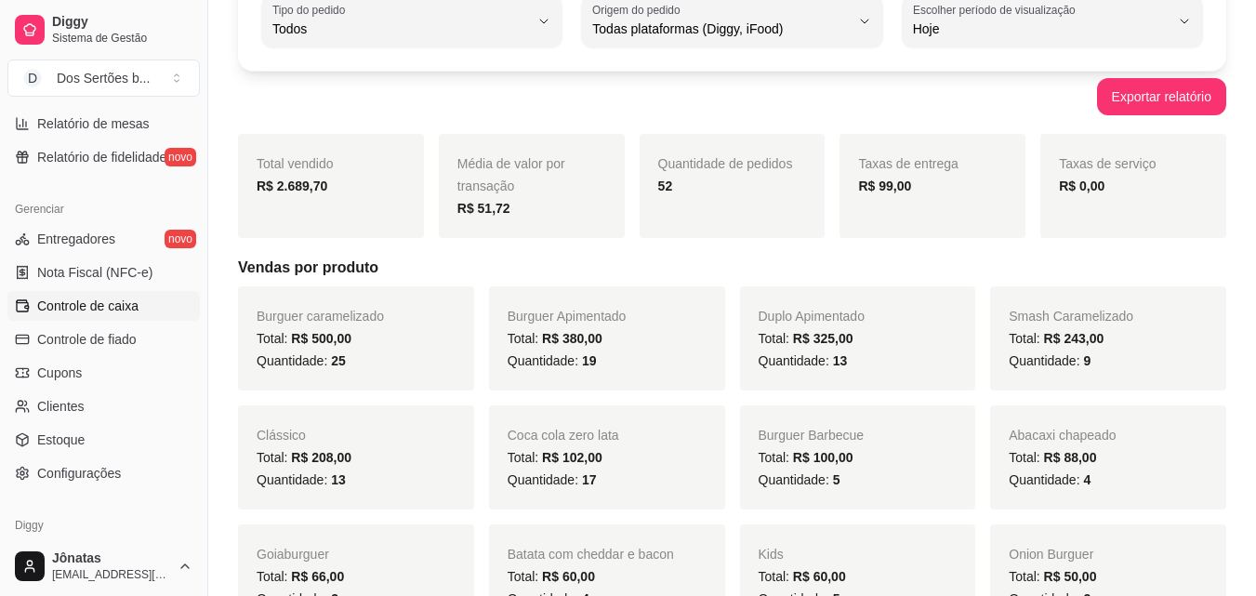
click at [51, 299] on span "Controle de caixa" at bounding box center [87, 306] width 101 height 19
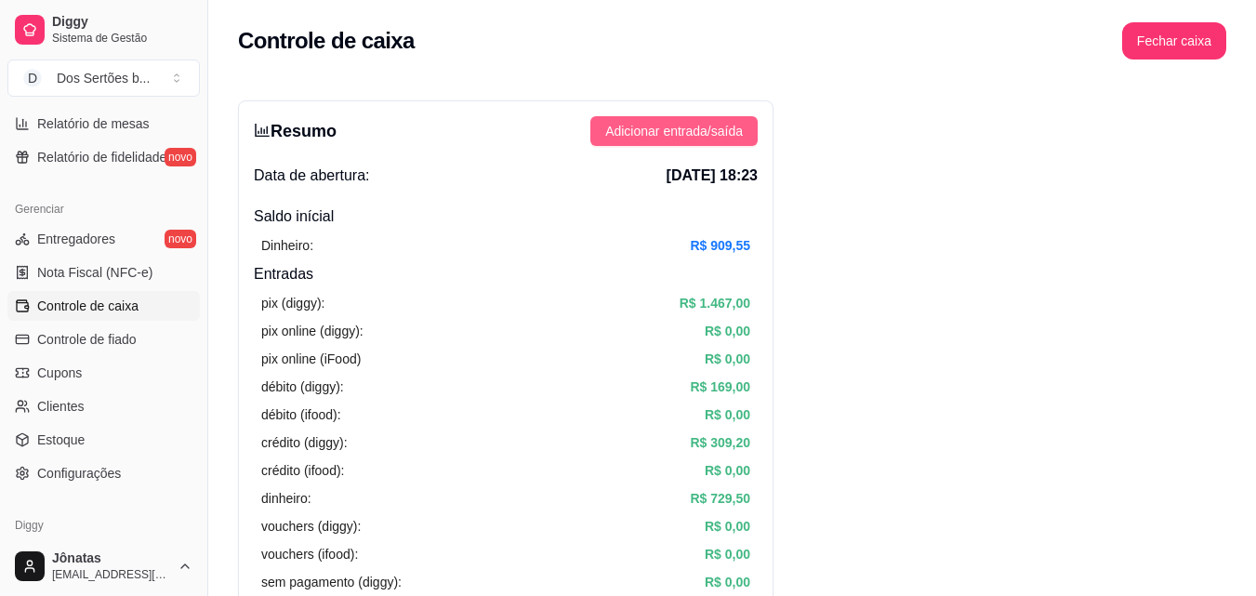
click at [682, 140] on span "Adicionar entrada/saída" at bounding box center [674, 131] width 138 height 20
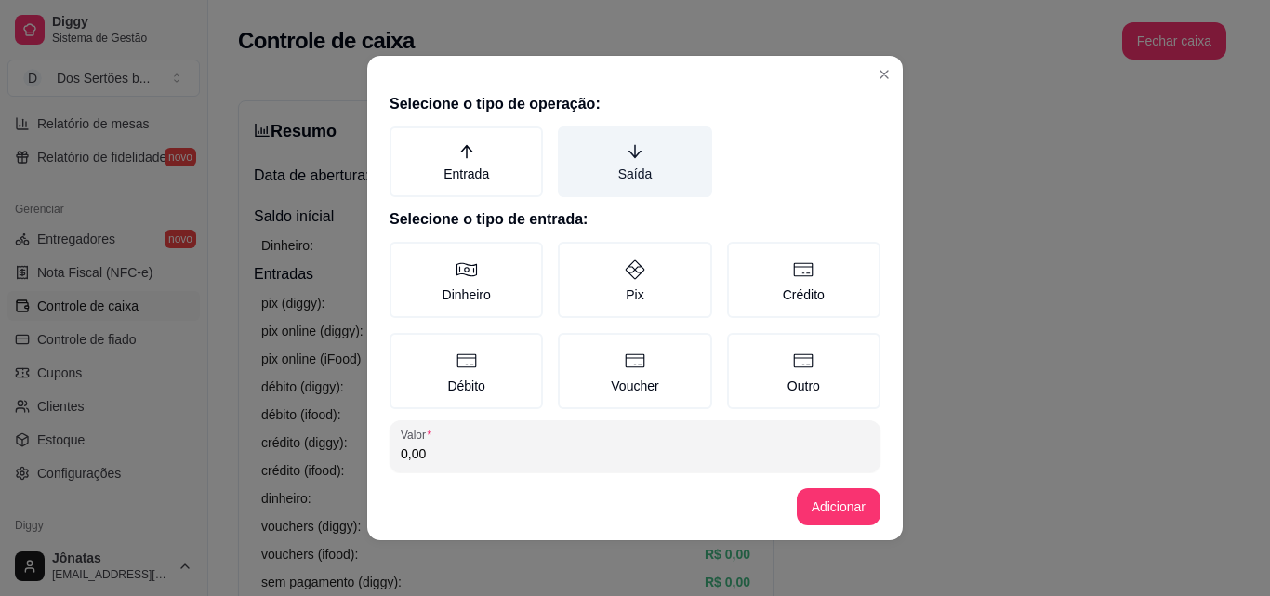
click at [637, 166] on label "Saída" at bounding box center [634, 161] width 153 height 71
click at [572, 140] on button "Saída" at bounding box center [564, 133] width 15 height 15
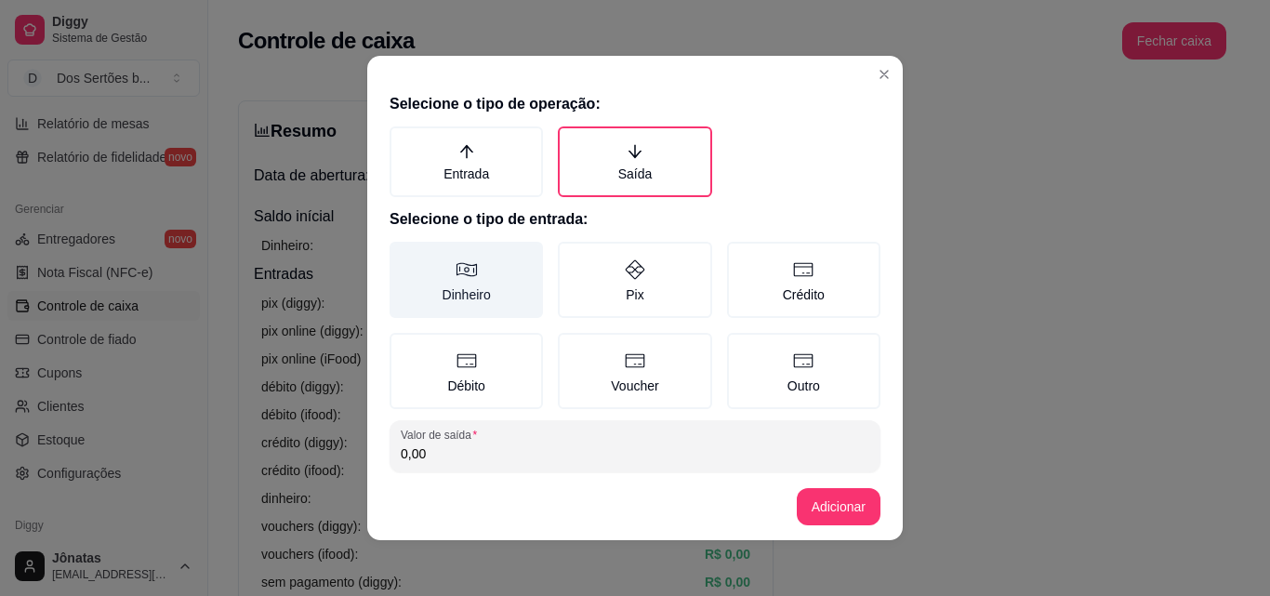
click at [512, 287] on label "Dinheiro" at bounding box center [466, 280] width 153 height 76
click at [404, 256] on button "Dinheiro" at bounding box center [396, 248] width 15 height 15
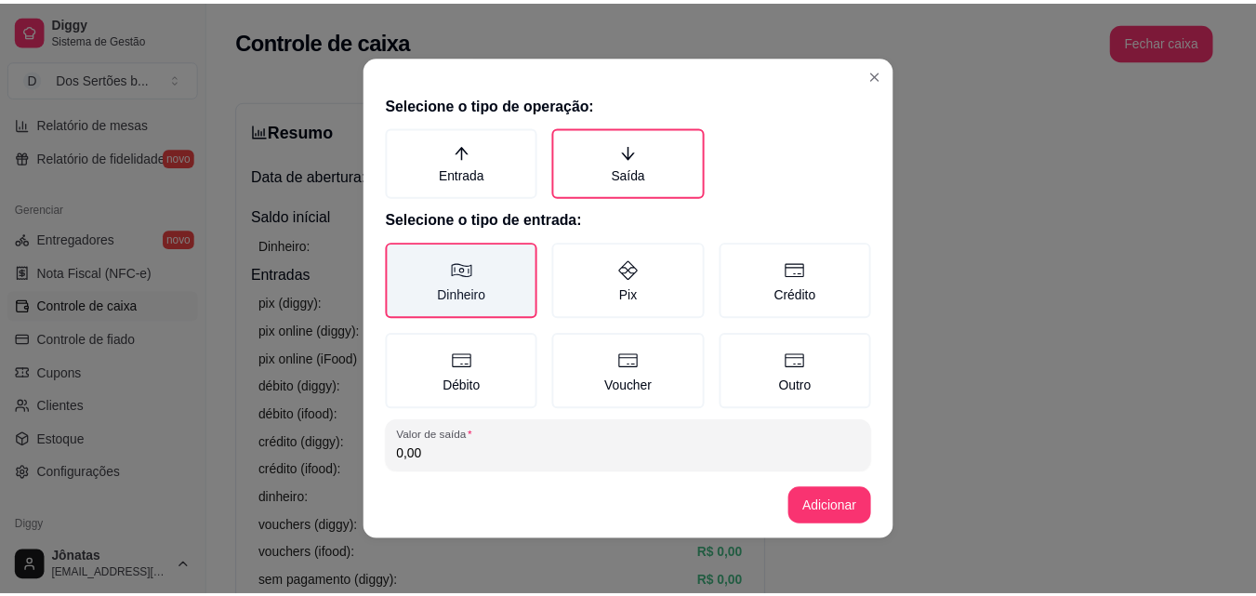
scroll to position [99, 0]
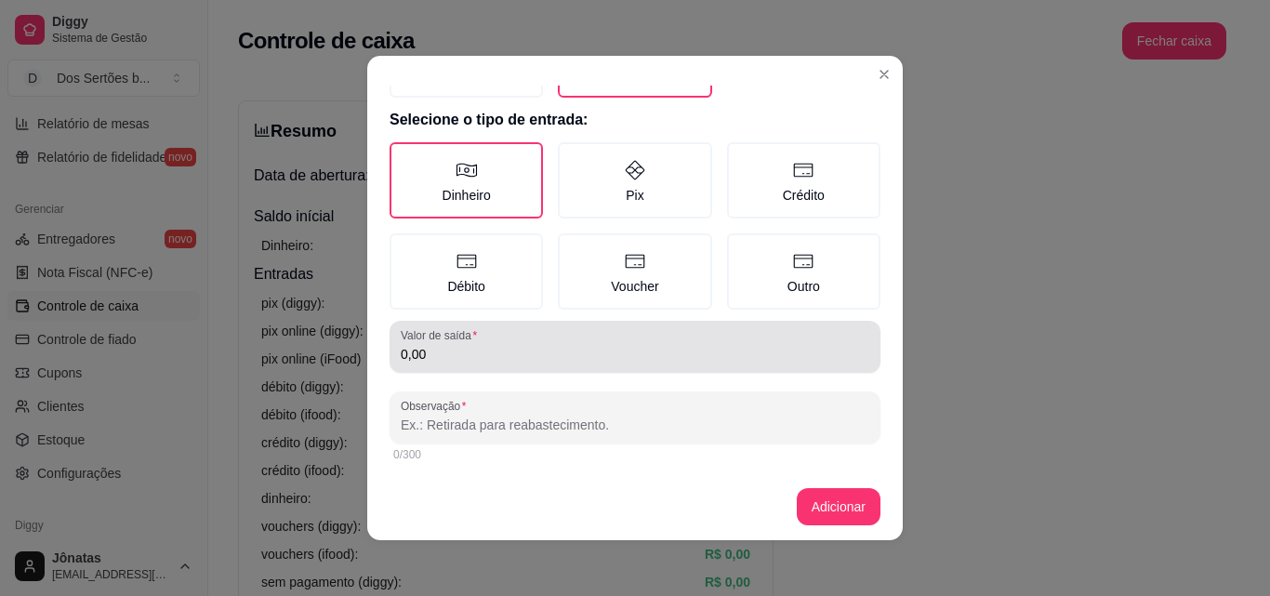
click at [474, 367] on div "Valor de saída 0,00" at bounding box center [635, 347] width 491 height 52
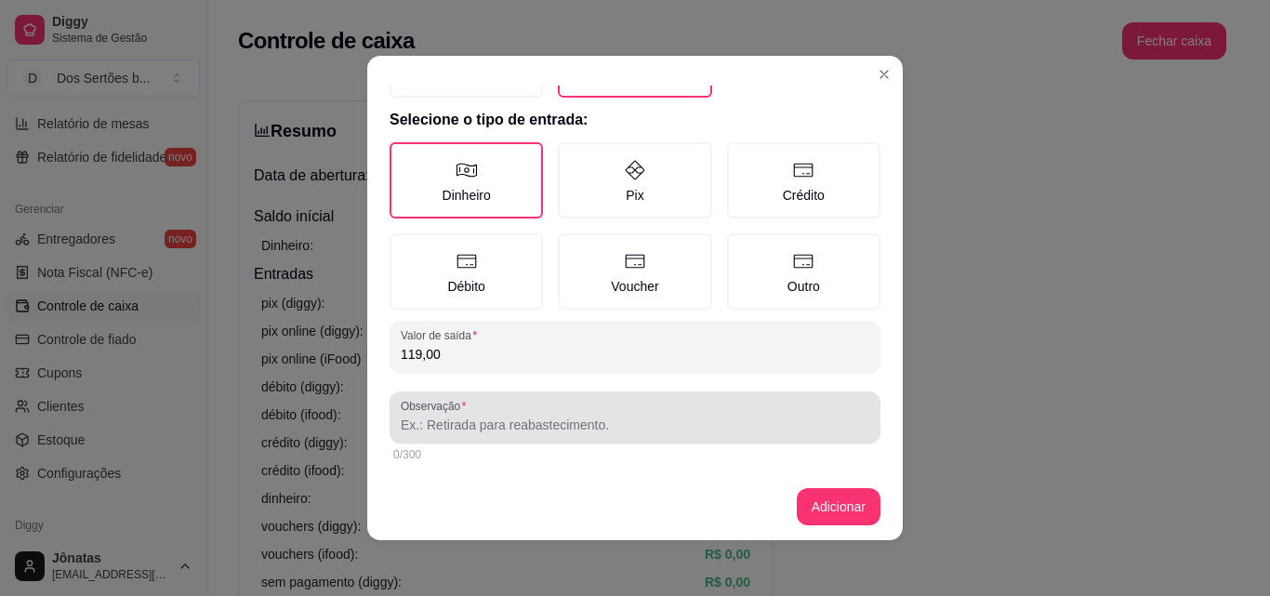
type input "119,00"
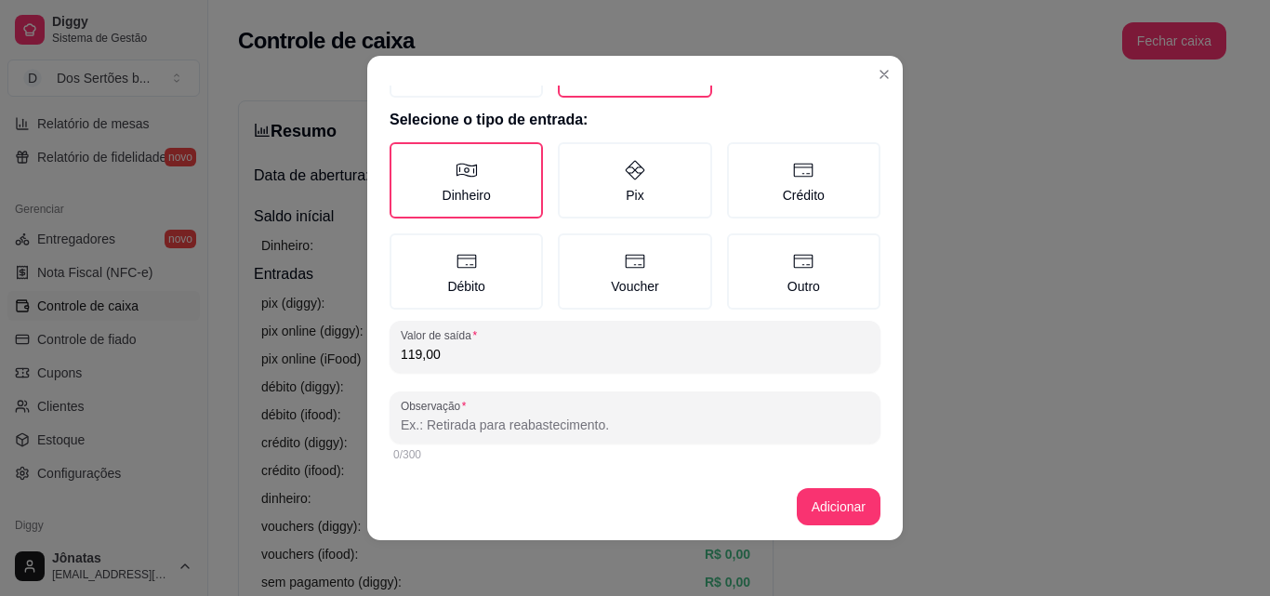
click at [436, 428] on input "Observação" at bounding box center [635, 425] width 469 height 19
type input "ENTREGADOR"
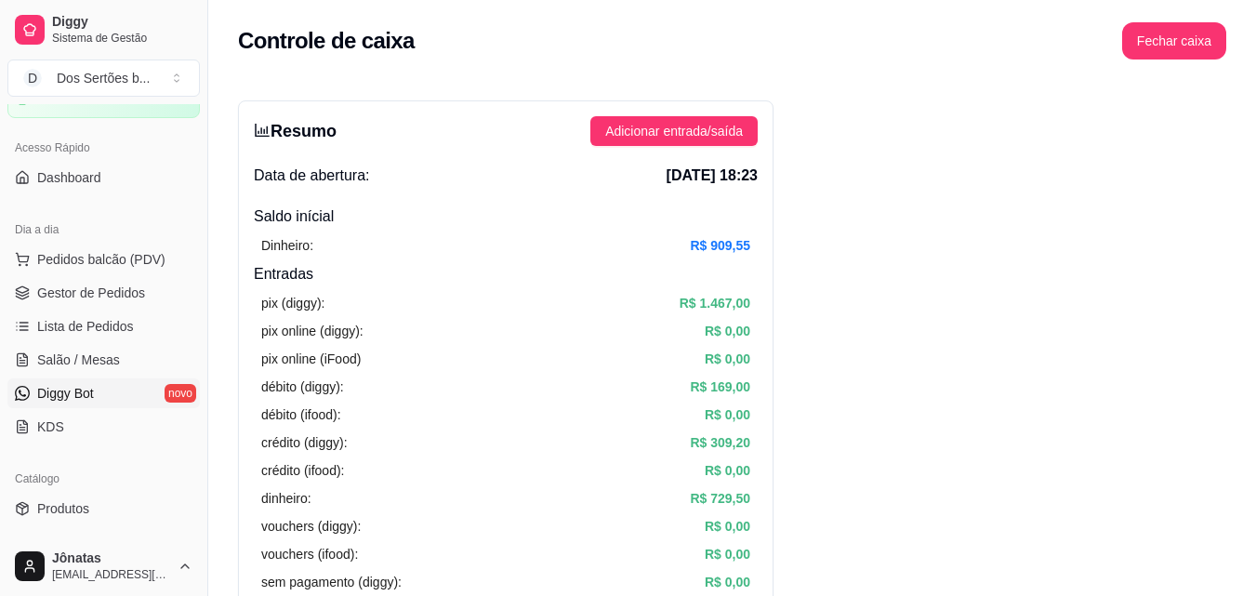
scroll to position [0, 0]
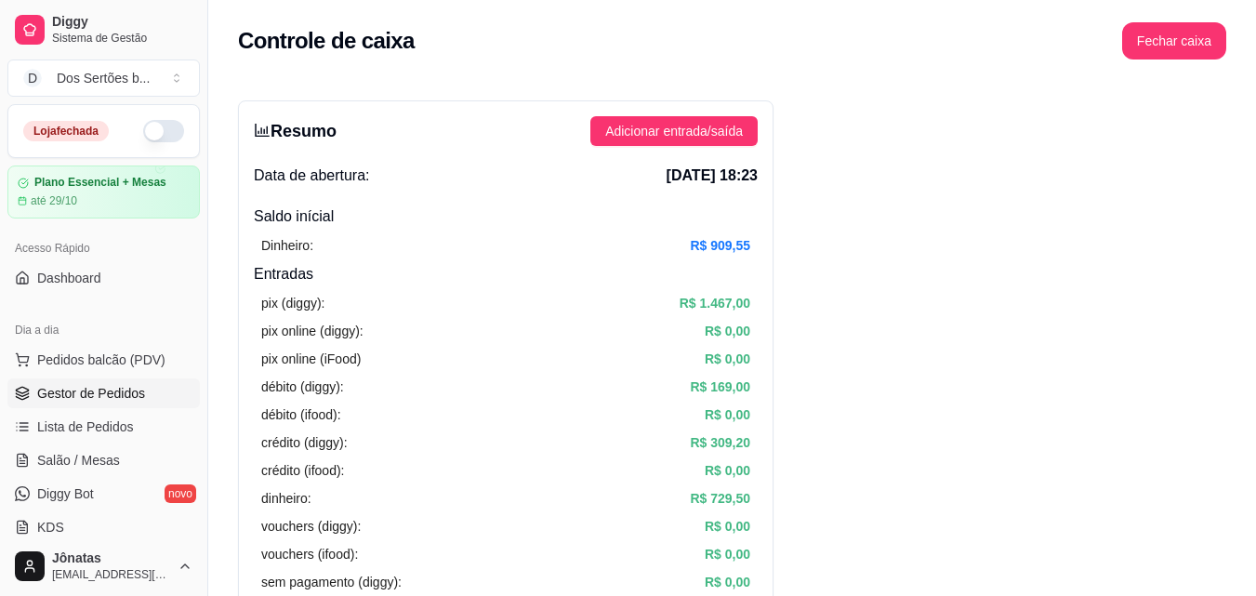
click at [41, 397] on span "Gestor de Pedidos" at bounding box center [91, 393] width 108 height 19
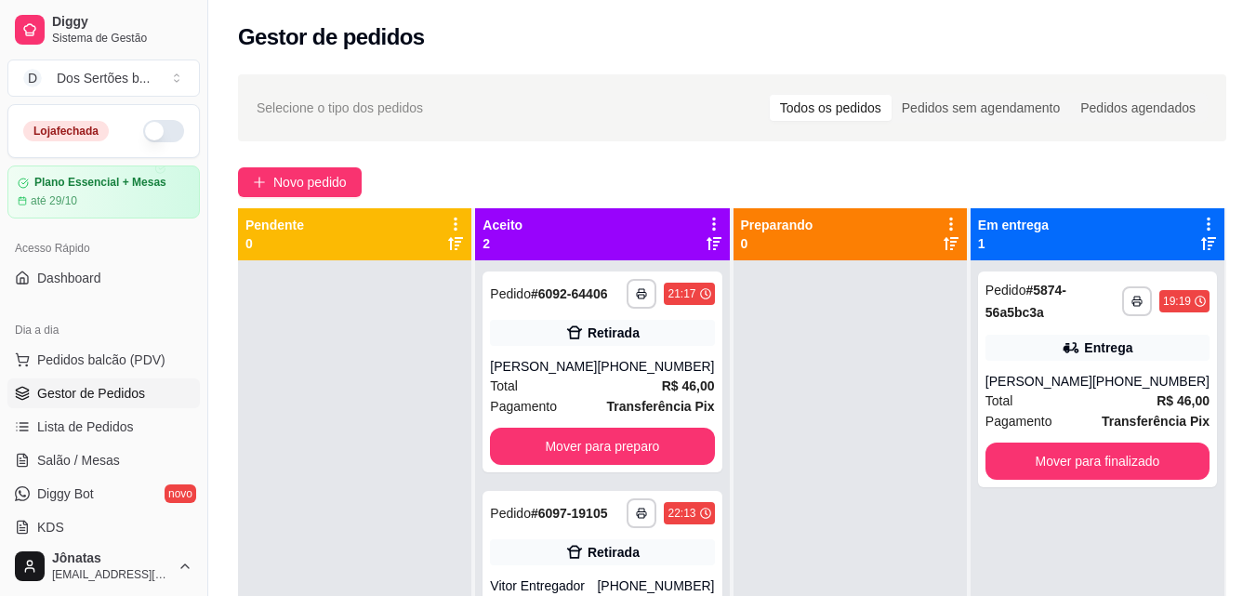
scroll to position [52, 0]
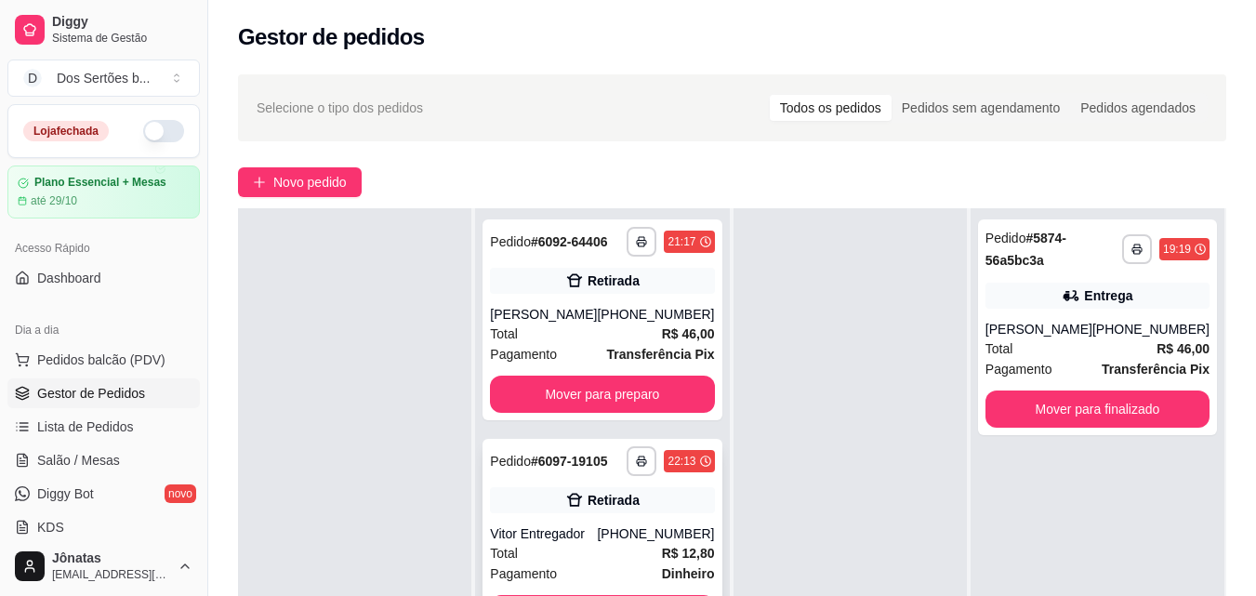
click at [617, 495] on div "Retirada" at bounding box center [614, 500] width 52 height 19
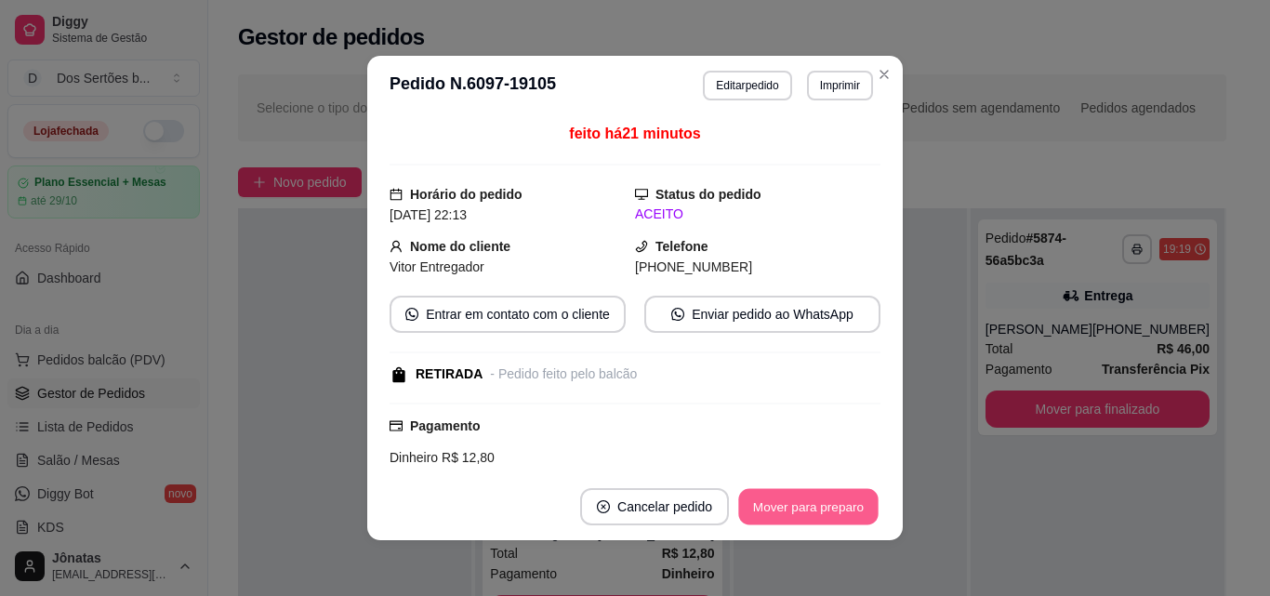
click at [775, 508] on button "Mover para preparo" at bounding box center [807, 507] width 139 height 36
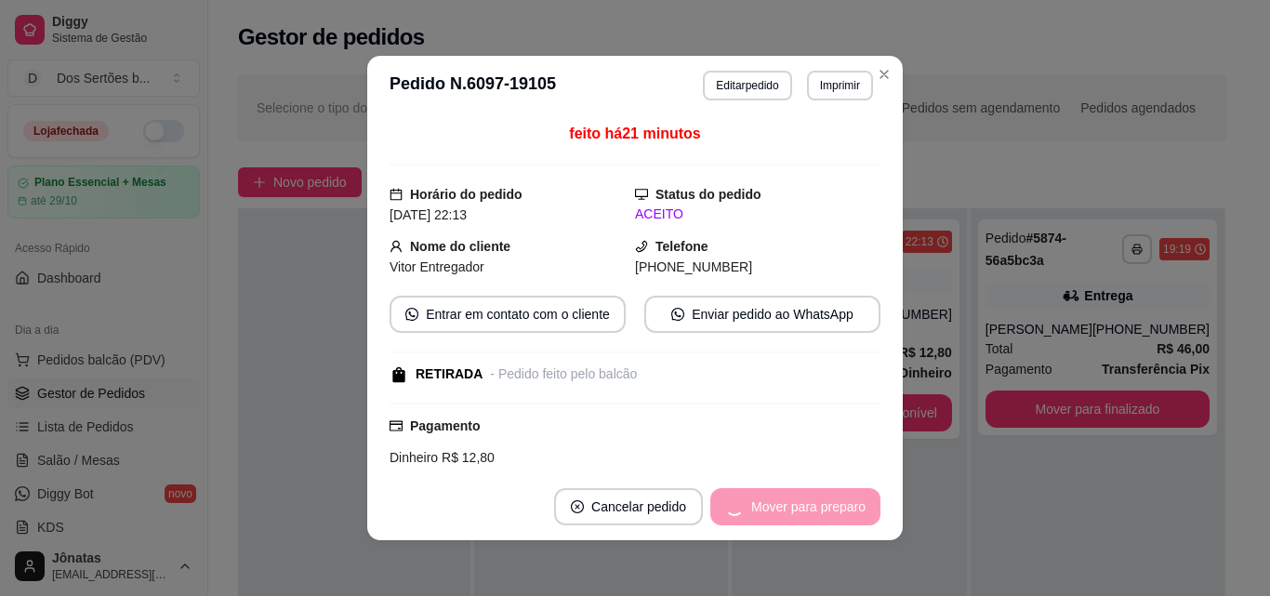
click at [773, 508] on div "Mover para preparo" at bounding box center [795, 506] width 170 height 37
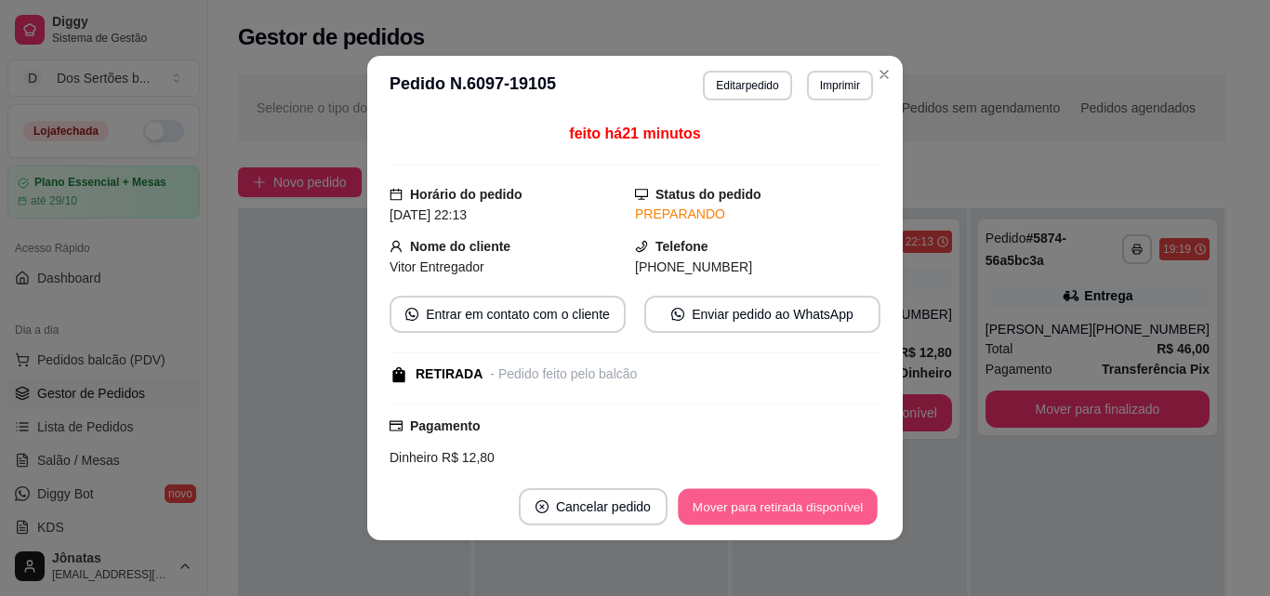
click at [773, 508] on button "Mover para retirada disponível" at bounding box center [777, 507] width 199 height 36
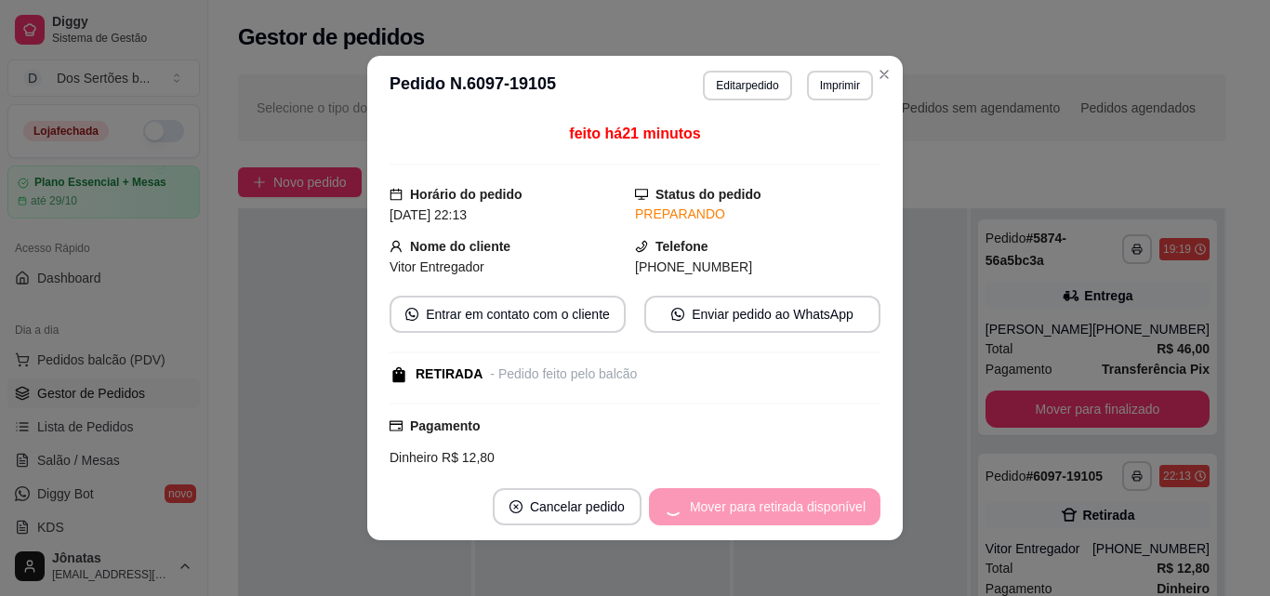
click at [773, 508] on div "Mover para retirada disponível" at bounding box center [765, 506] width 232 height 37
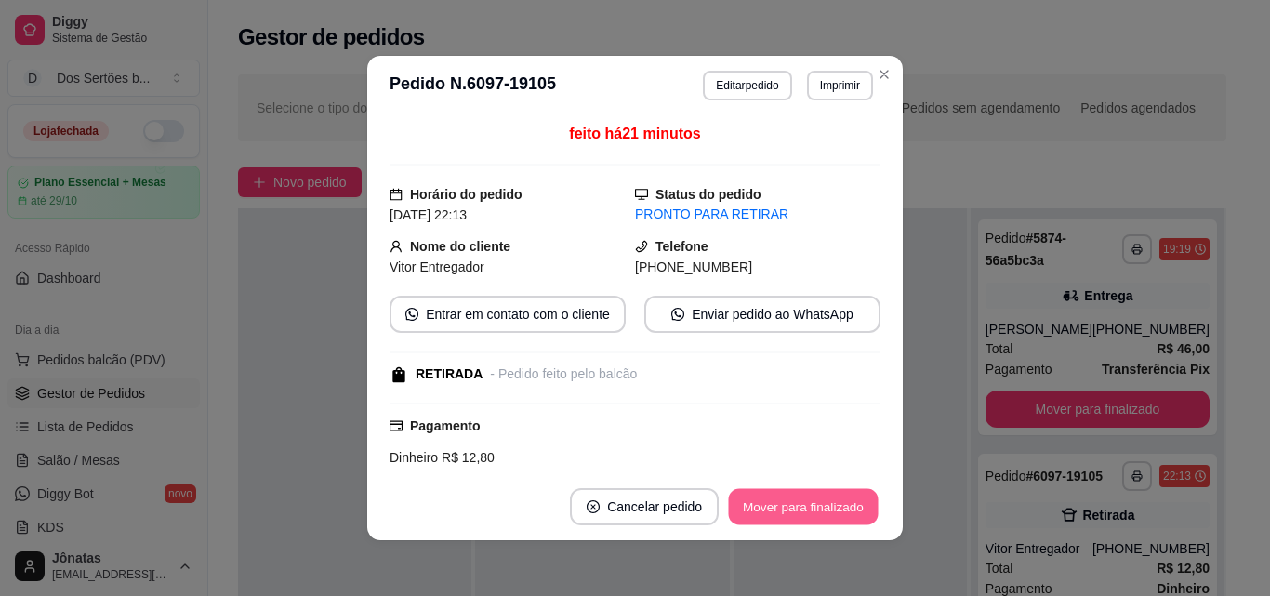
click at [821, 503] on button "Mover para finalizado" at bounding box center [804, 507] width 150 height 36
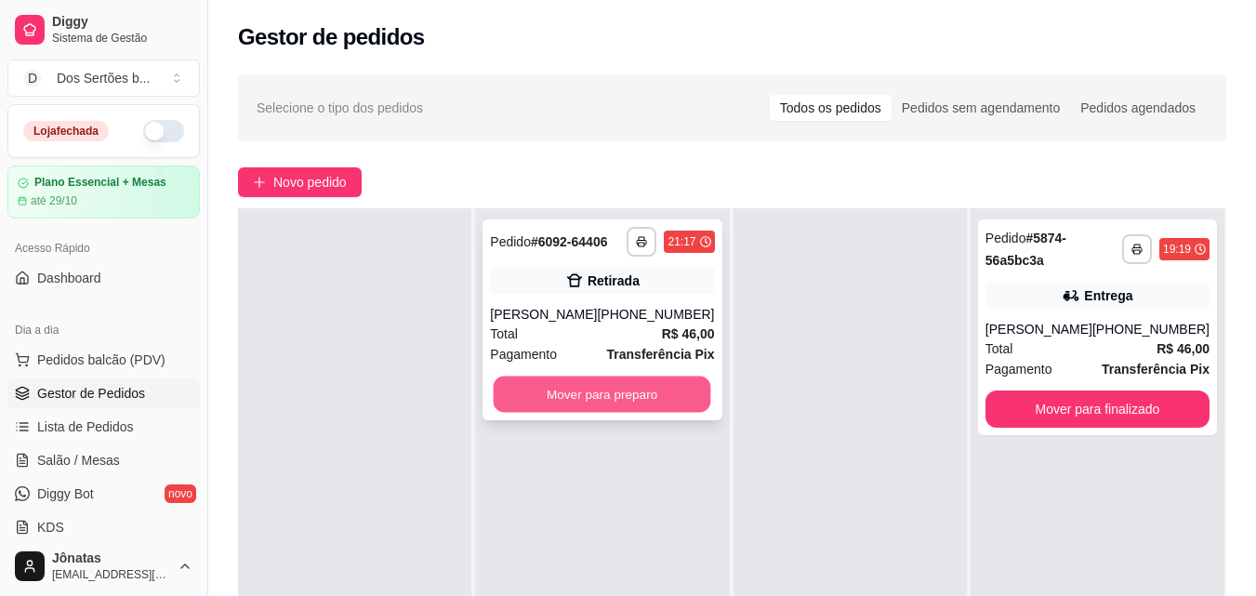
click at [561, 391] on button "Mover para preparo" at bounding box center [603, 395] width 218 height 36
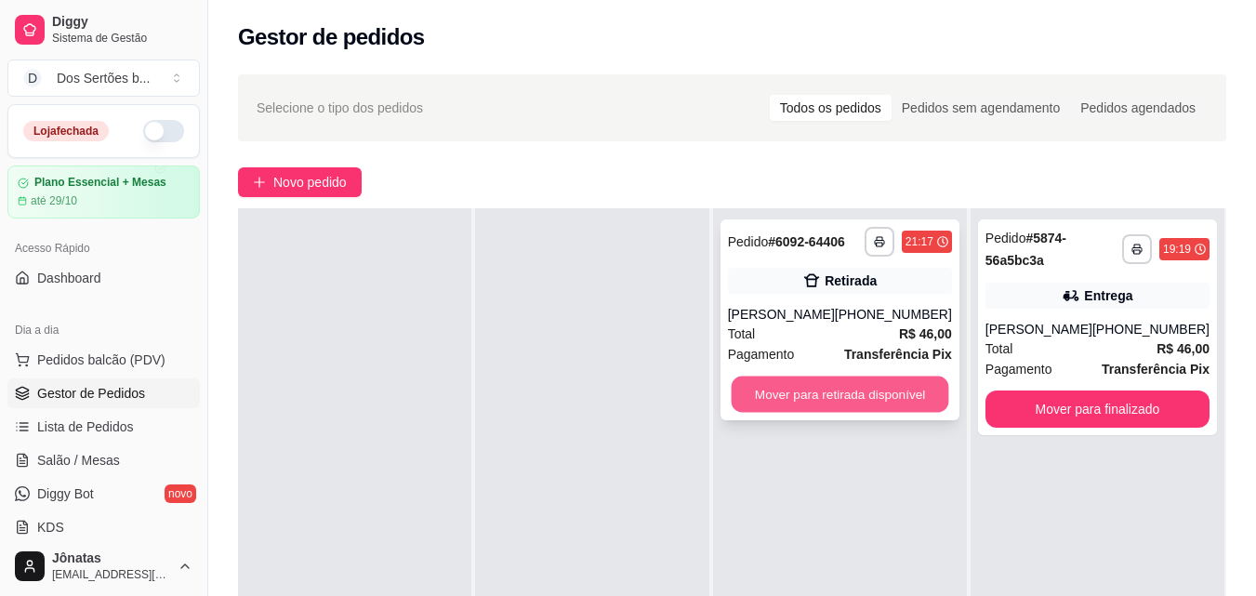
click at [801, 378] on button "Mover para retirada disponível" at bounding box center [840, 395] width 218 height 36
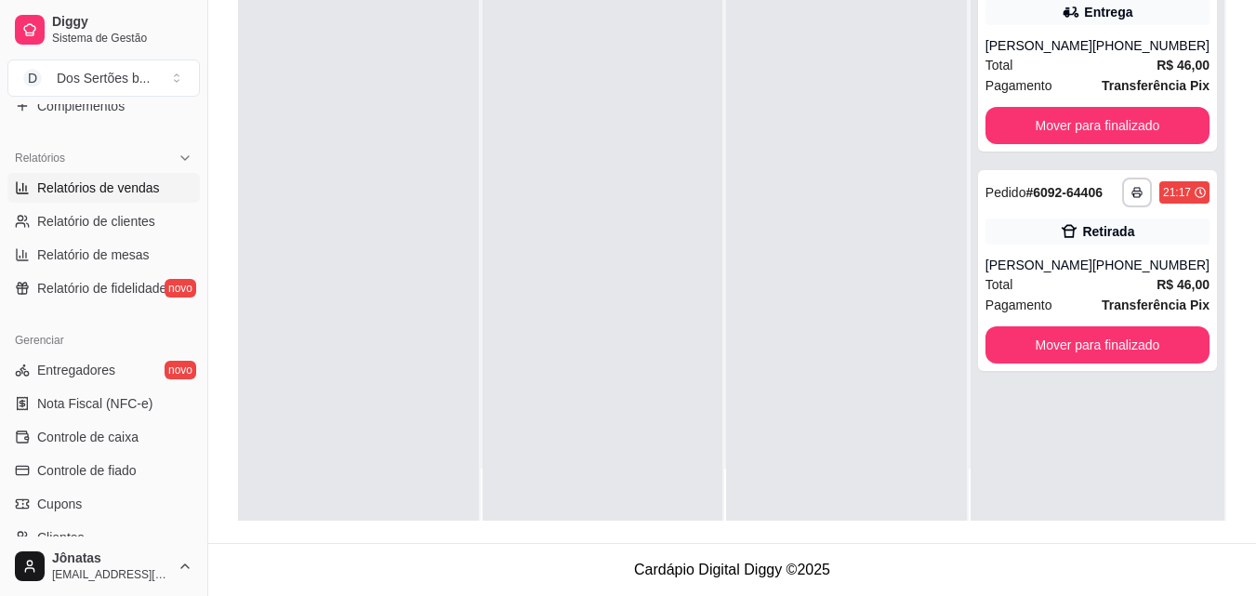
scroll to position [622, 0]
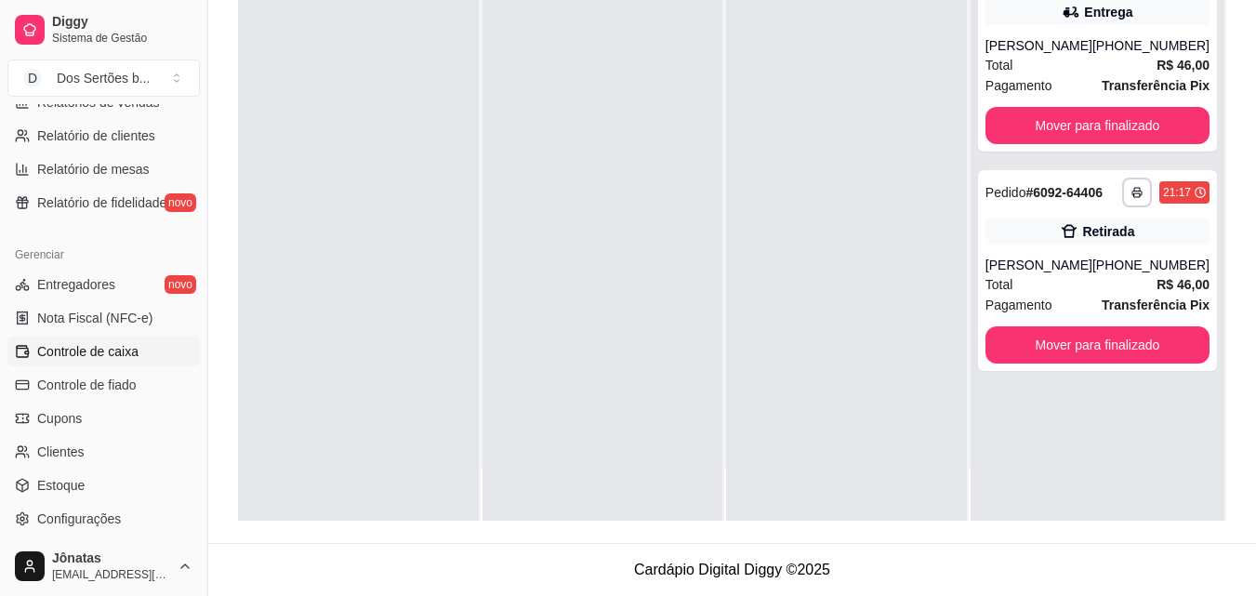
click at [73, 351] on span "Controle de caixa" at bounding box center [87, 351] width 101 height 19
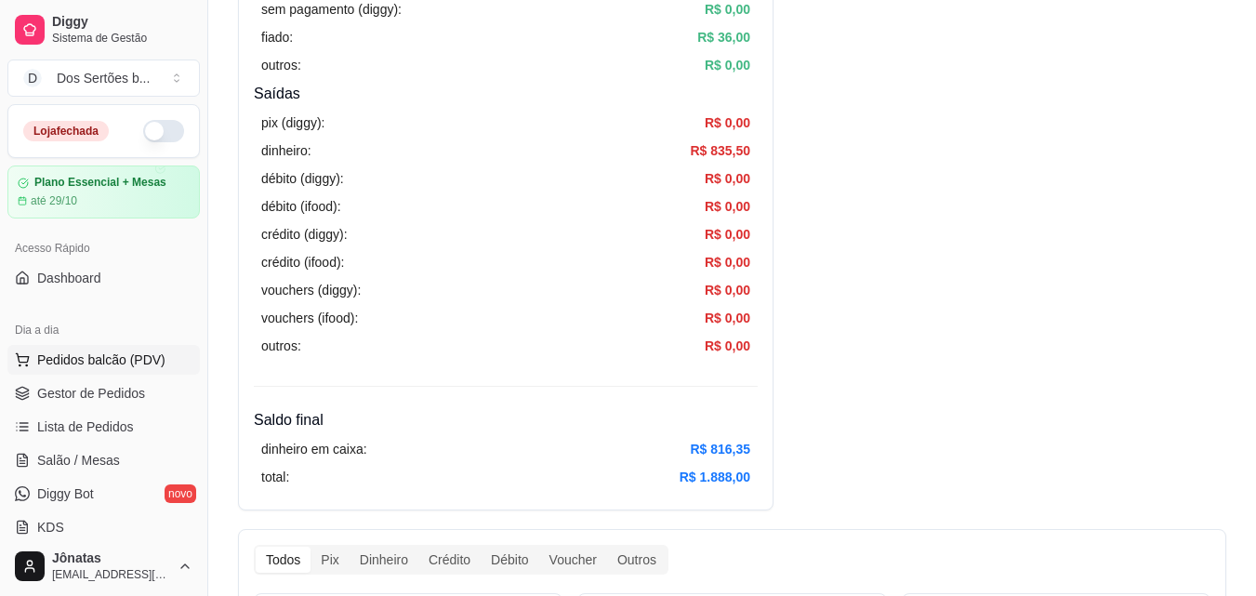
click at [74, 354] on span "Pedidos balcão (PDV)" at bounding box center [101, 360] width 128 height 19
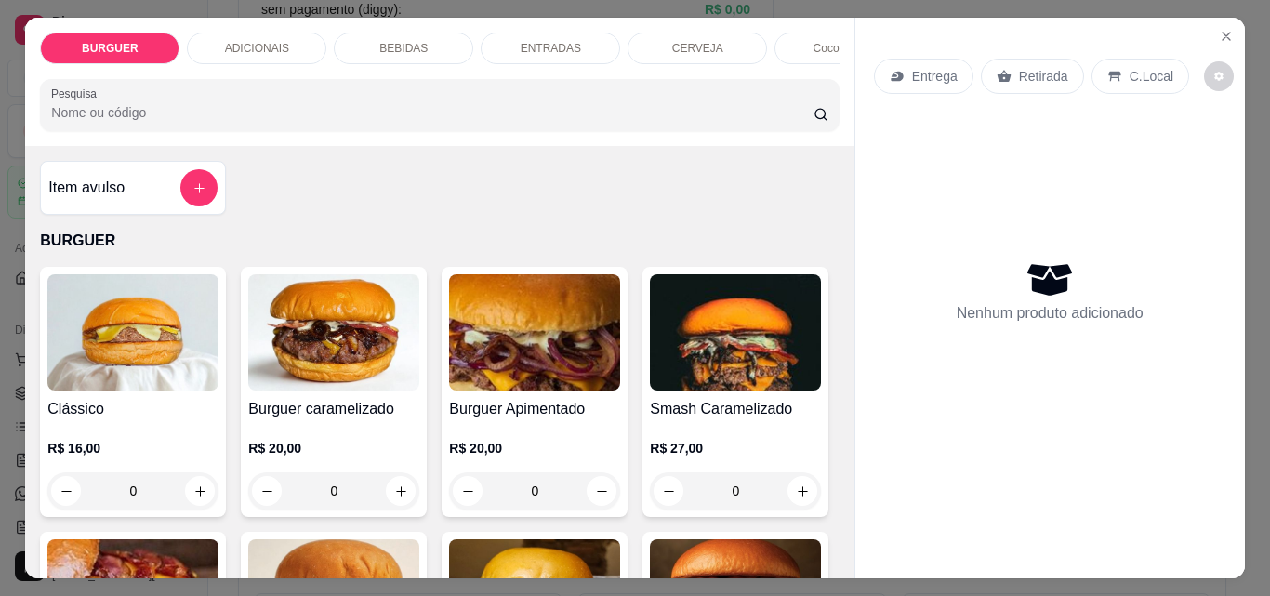
drag, startPoint x: 288, startPoint y: 202, endPoint x: 257, endPoint y: 202, distance: 31.6
click at [257, 202] on div "Item avulso BURGUER Clássico R$ 16,00 0 Burguer caramelizado R$ 20,00 0 Burguer…" at bounding box center [439, 362] width 828 height 432
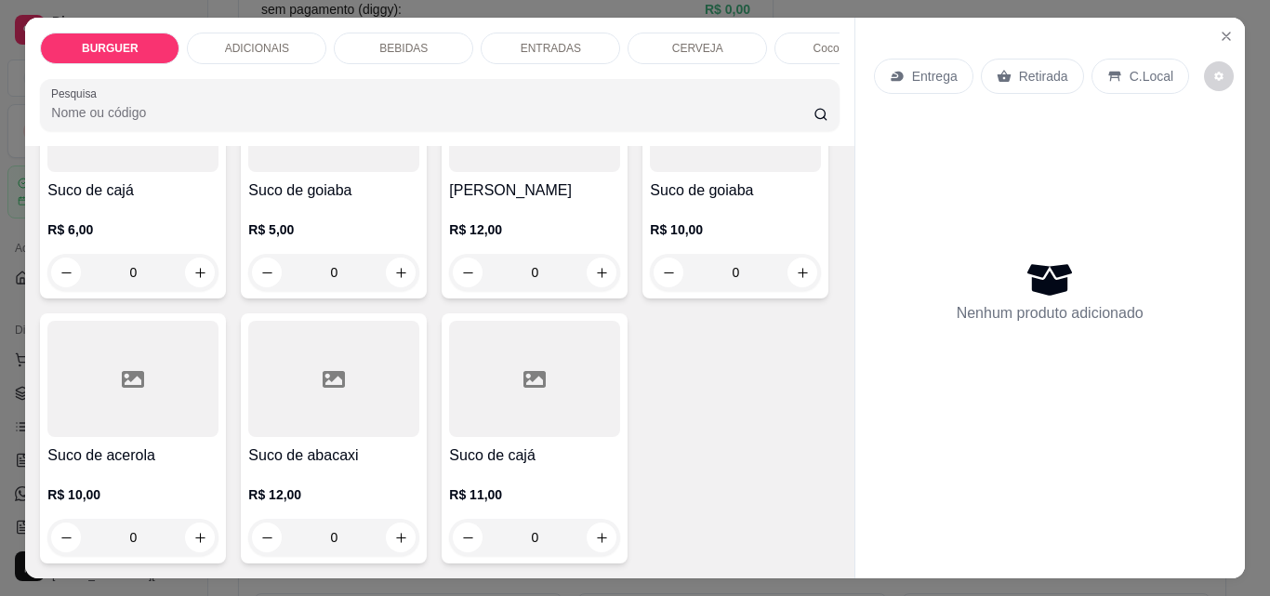
scroll to position [5393, 0]
click at [798, 12] on icon "increase-product-quantity" at bounding box center [802, 7] width 9 height 9
type input "1"
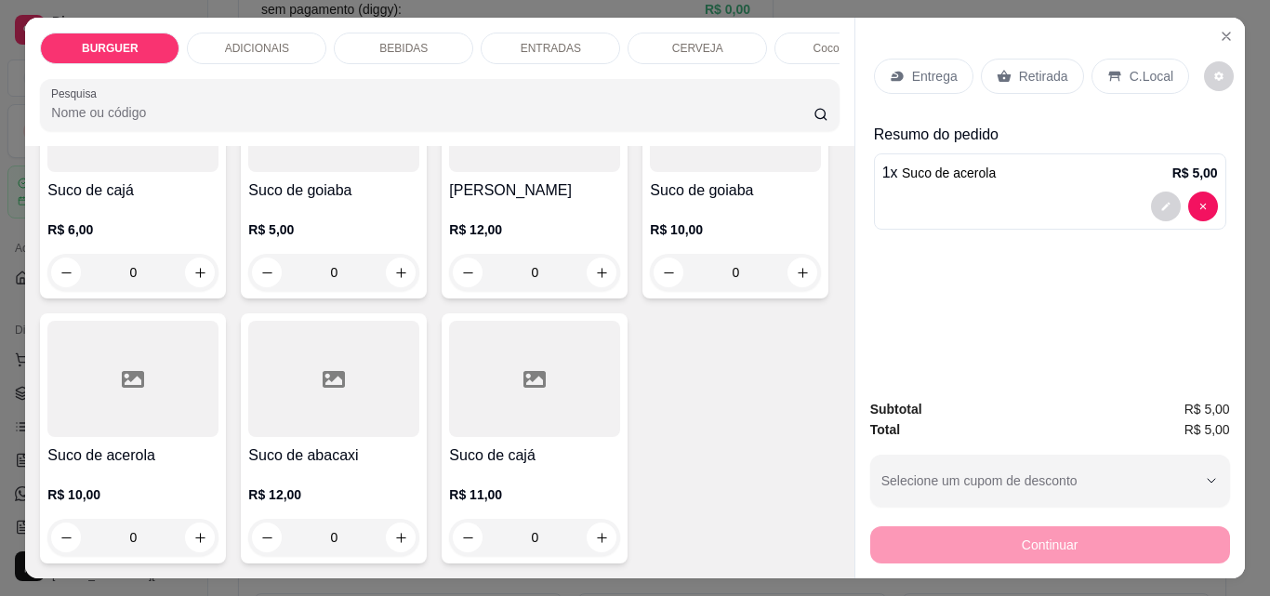
click at [1030, 67] on p "Retirada" at bounding box center [1043, 76] width 49 height 19
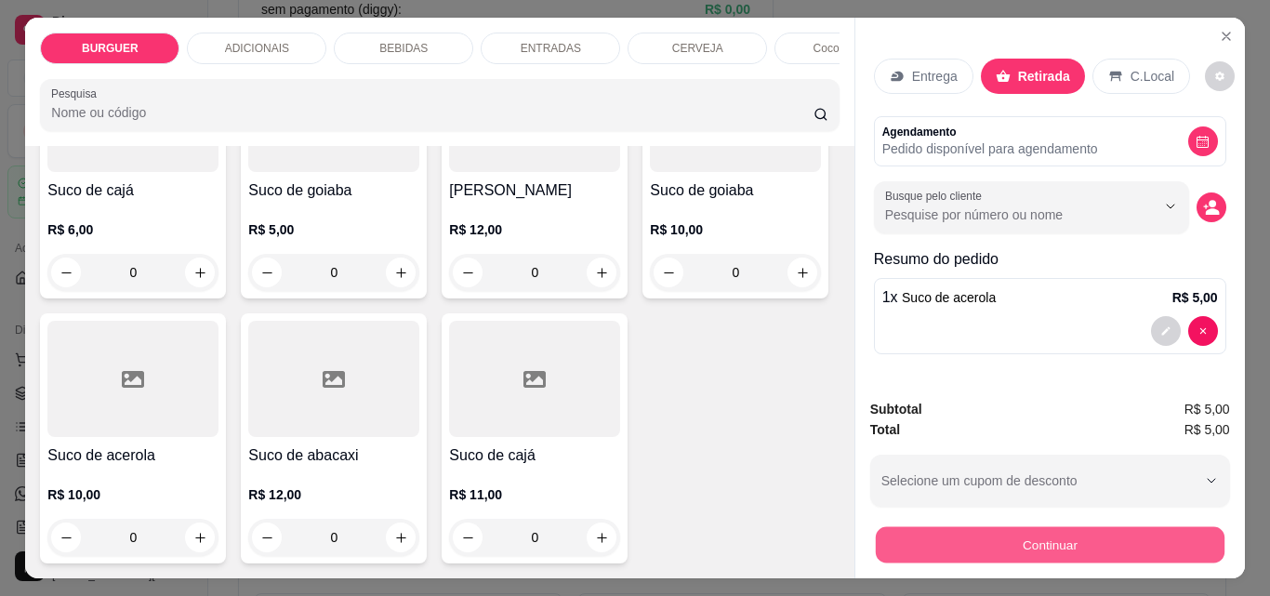
click at [1045, 537] on button "Continuar" at bounding box center [1049, 544] width 349 height 36
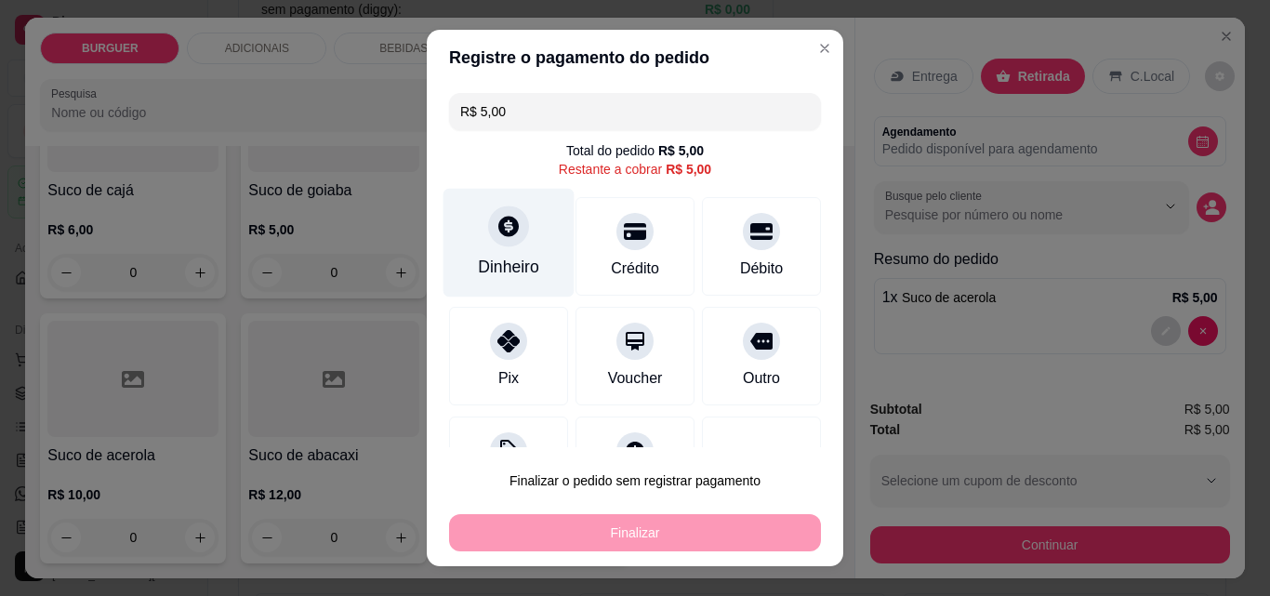
click at [537, 265] on div "Dinheiro" at bounding box center [509, 243] width 131 height 109
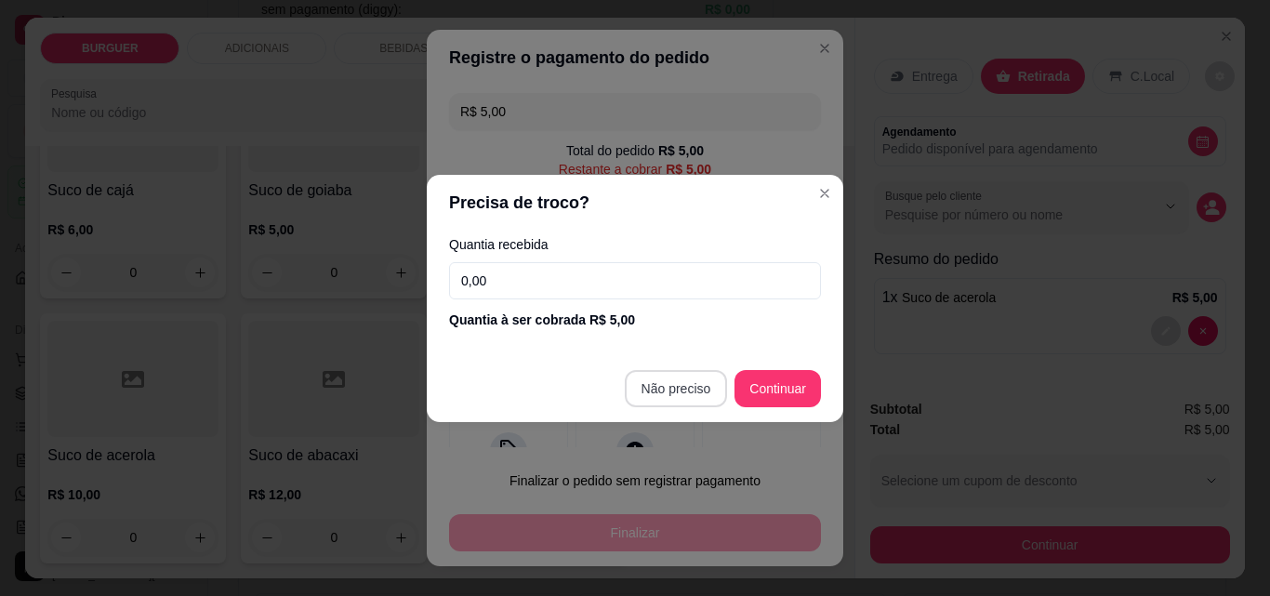
type input "R$ 0,00"
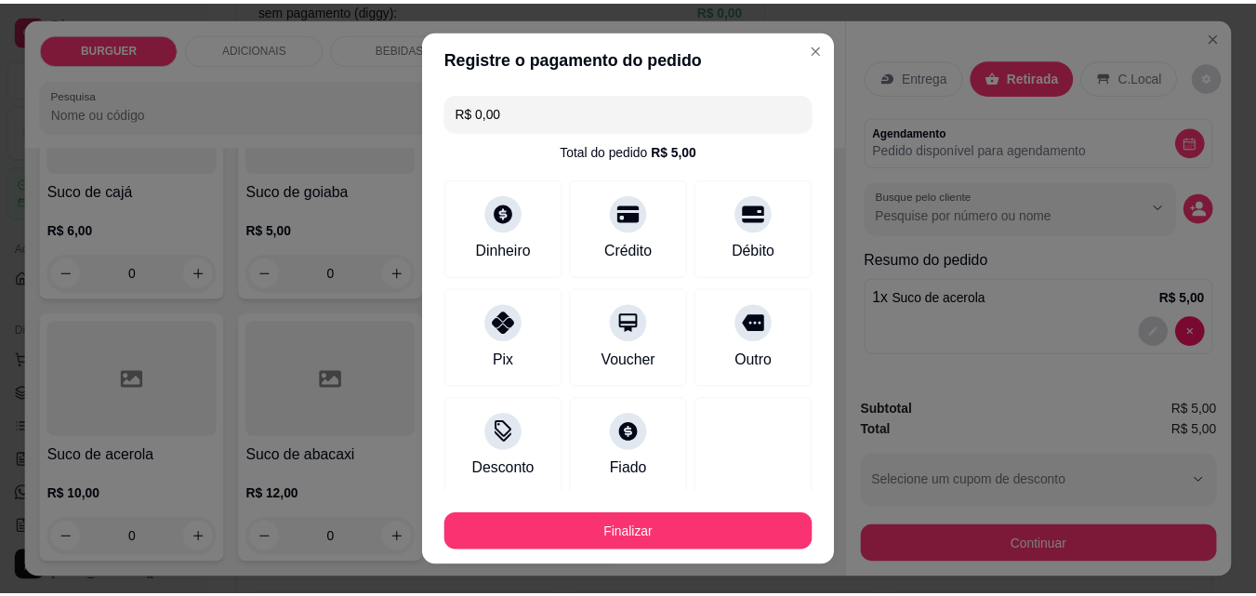
scroll to position [109, 0]
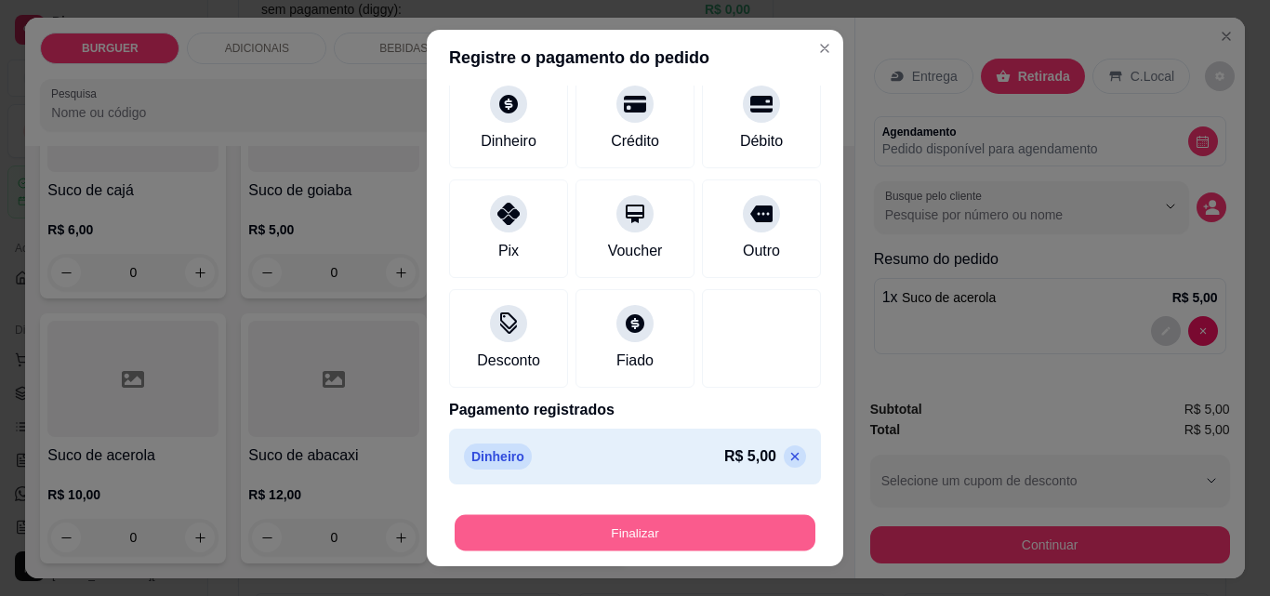
click at [721, 523] on button "Finalizar" at bounding box center [635, 533] width 361 height 36
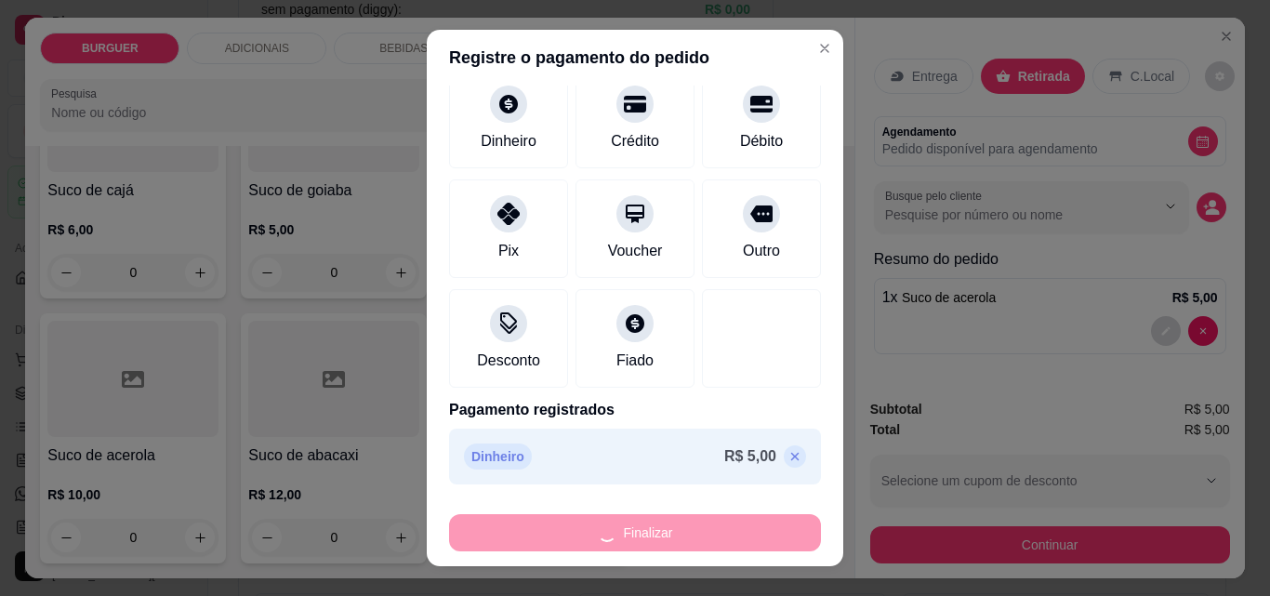
type input "0"
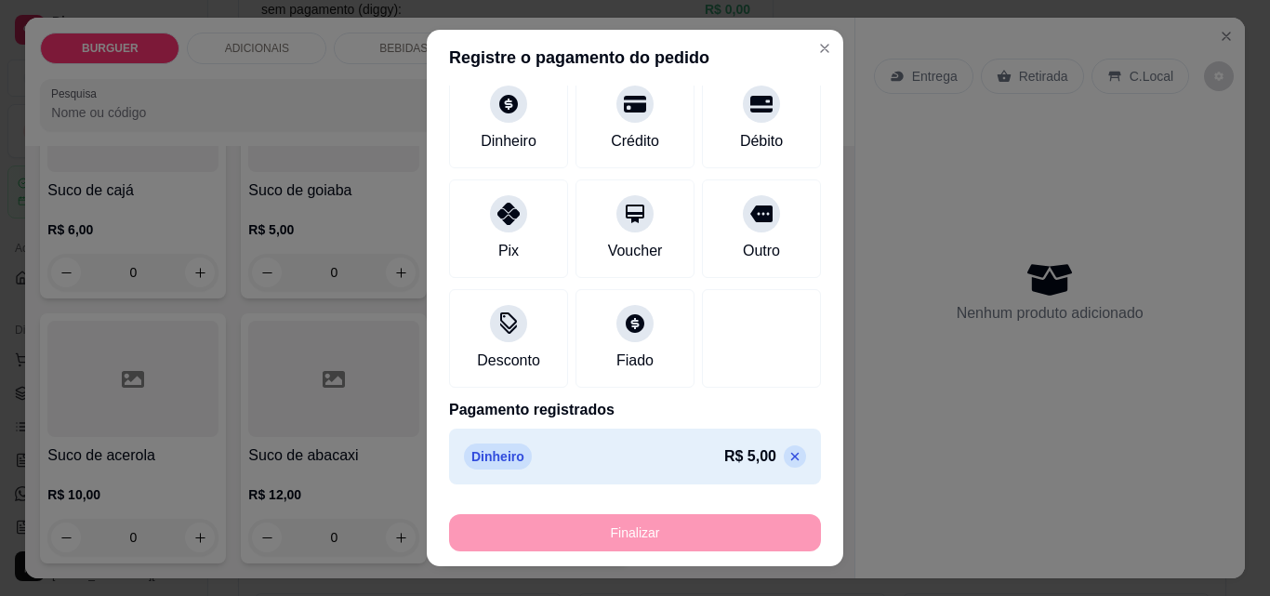
type input "-R$ 5,00"
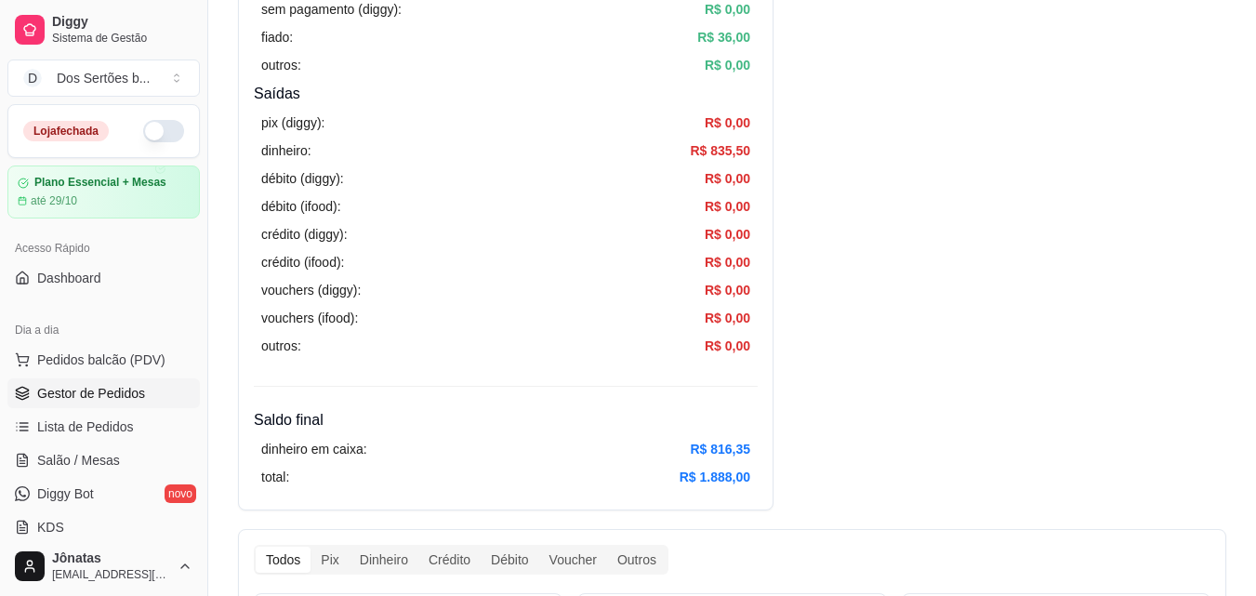
click at [109, 390] on span "Gestor de Pedidos" at bounding box center [91, 393] width 108 height 19
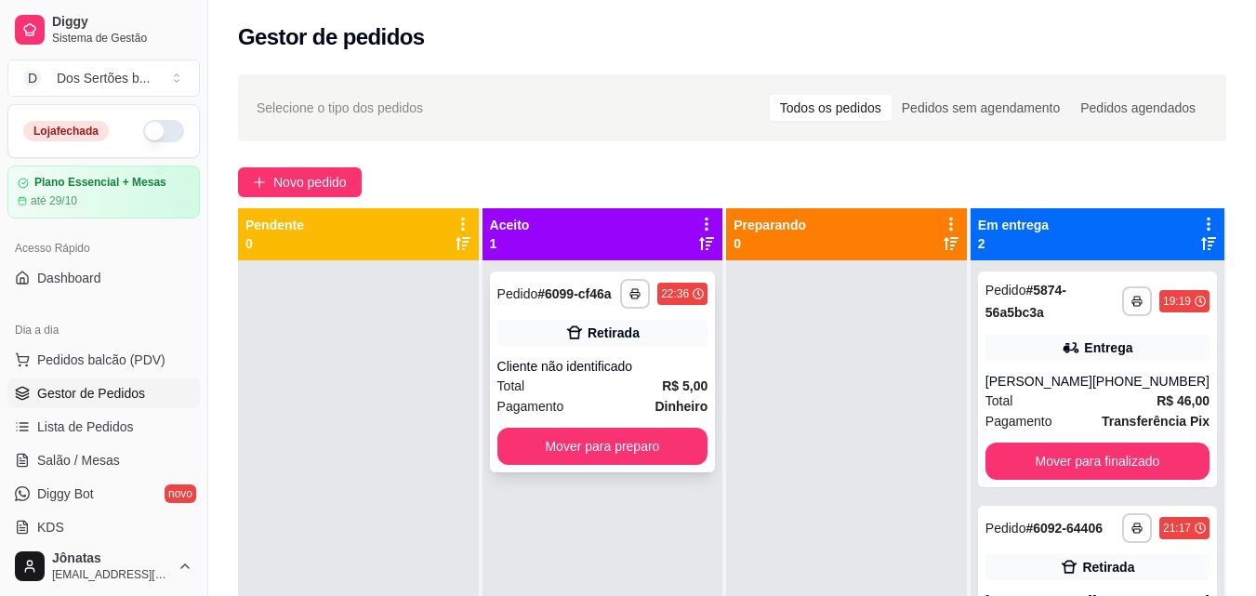
click at [587, 310] on div "**********" at bounding box center [603, 372] width 226 height 201
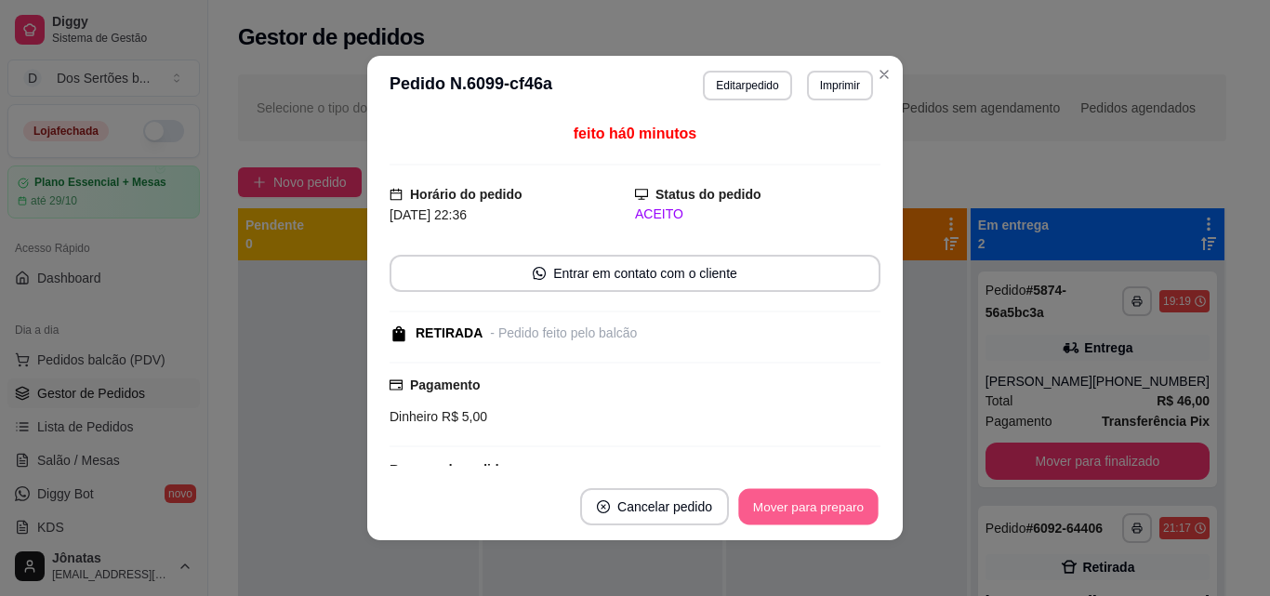
click at [773, 513] on button "Mover para preparo" at bounding box center [807, 507] width 139 height 36
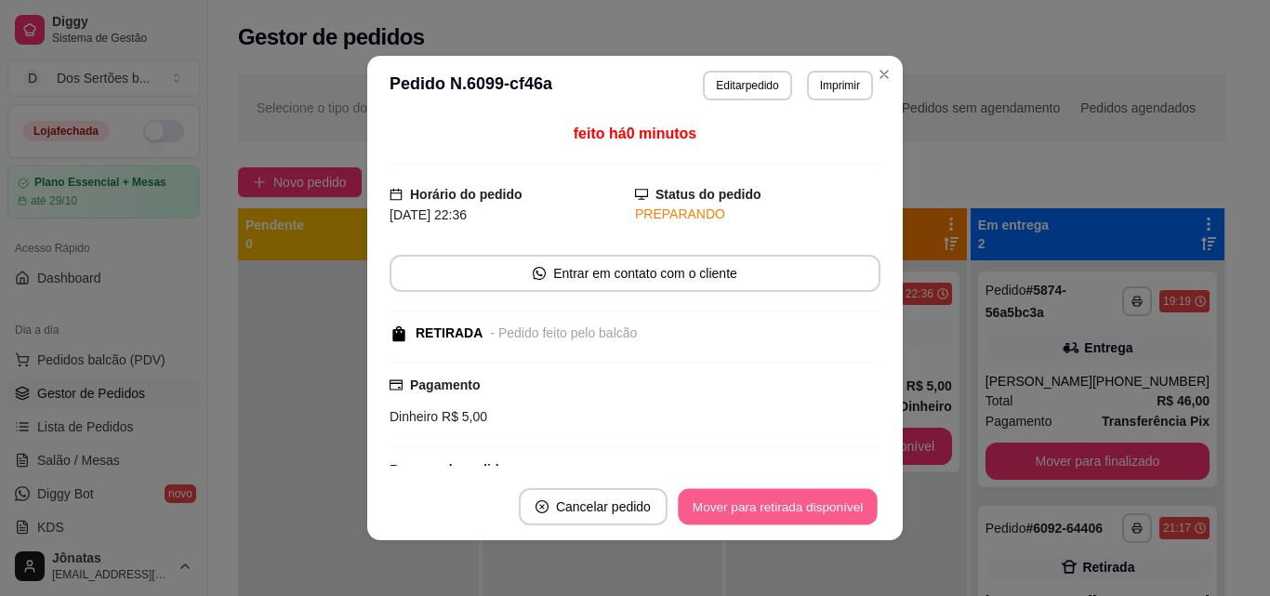
click at [804, 504] on button "Mover para retirada disponível" at bounding box center [777, 507] width 199 height 36
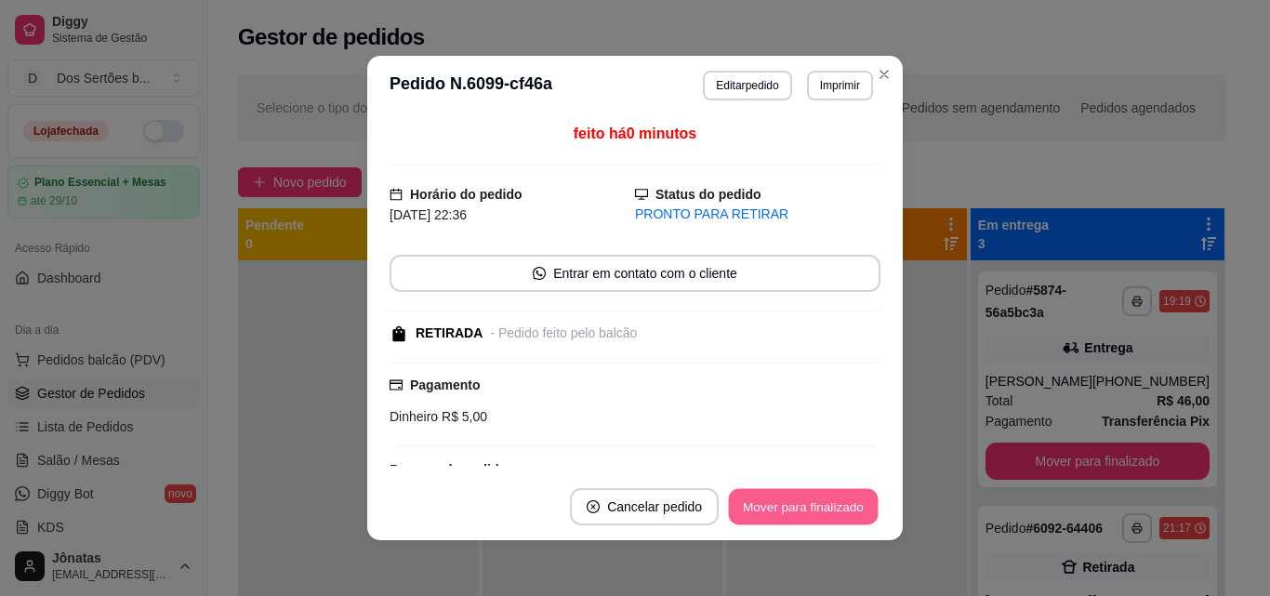
click at [804, 504] on button "Mover para finalizado" at bounding box center [804, 507] width 150 height 36
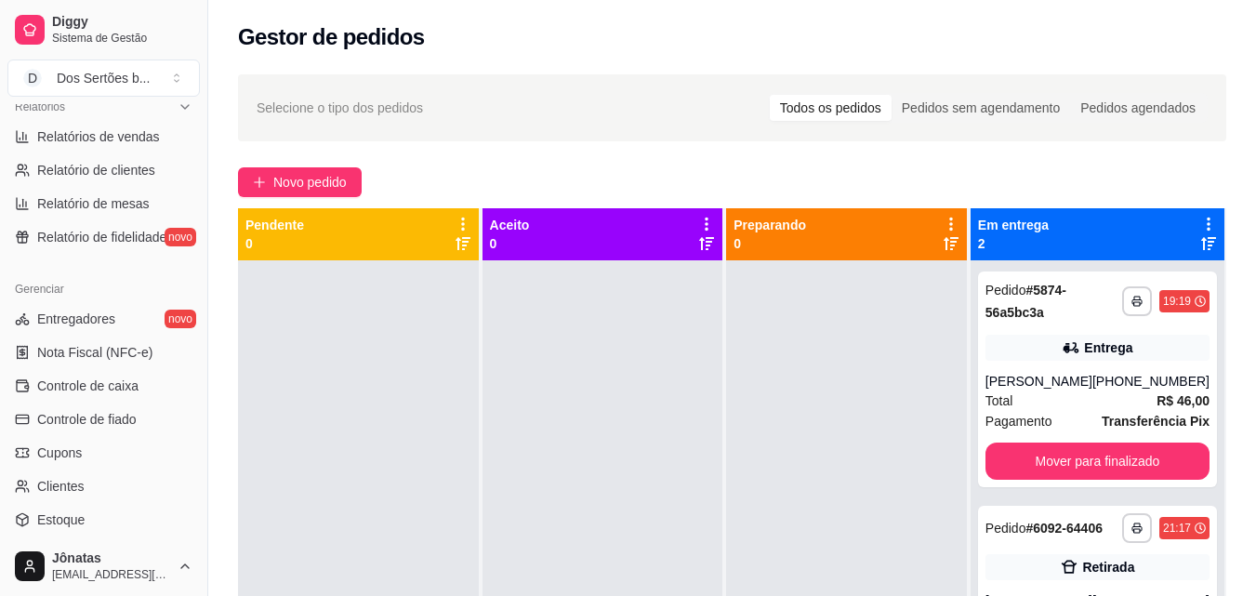
scroll to position [590, 0]
click at [90, 390] on span "Controle de caixa" at bounding box center [87, 384] width 101 height 19
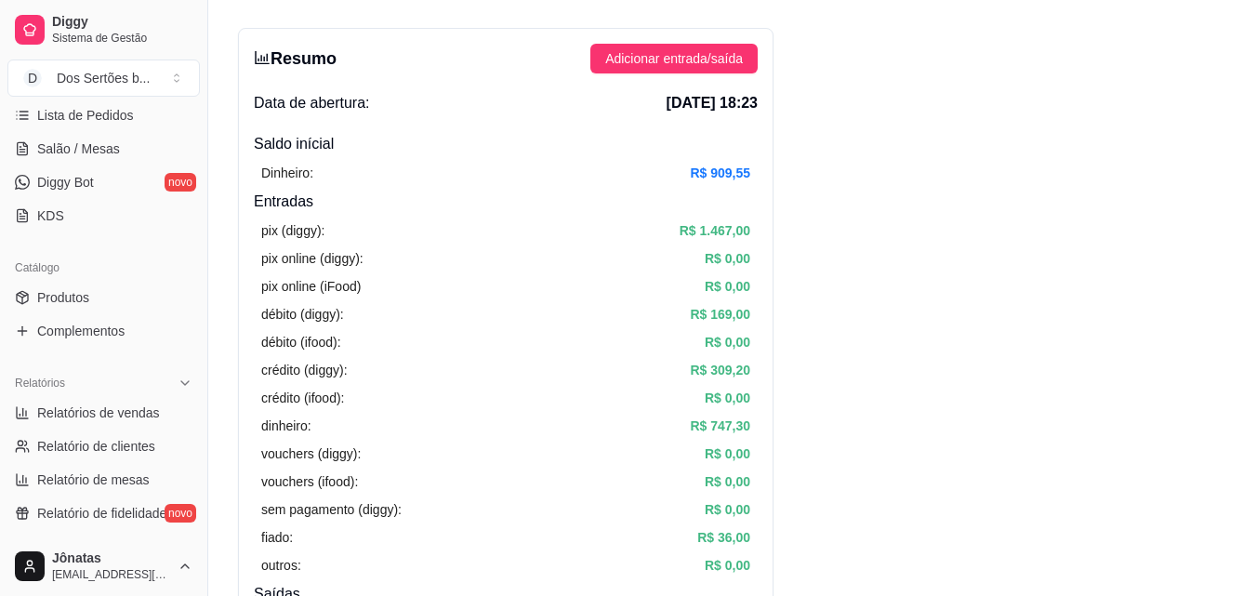
scroll to position [29, 0]
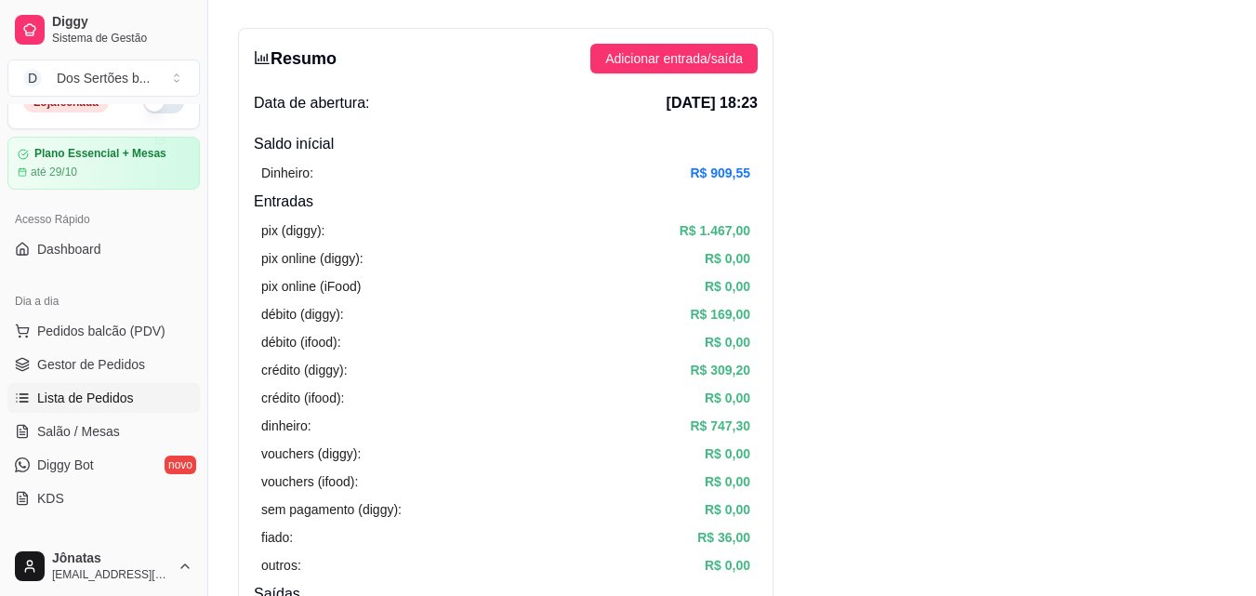
click at [63, 393] on span "Lista de Pedidos" at bounding box center [85, 398] width 97 height 19
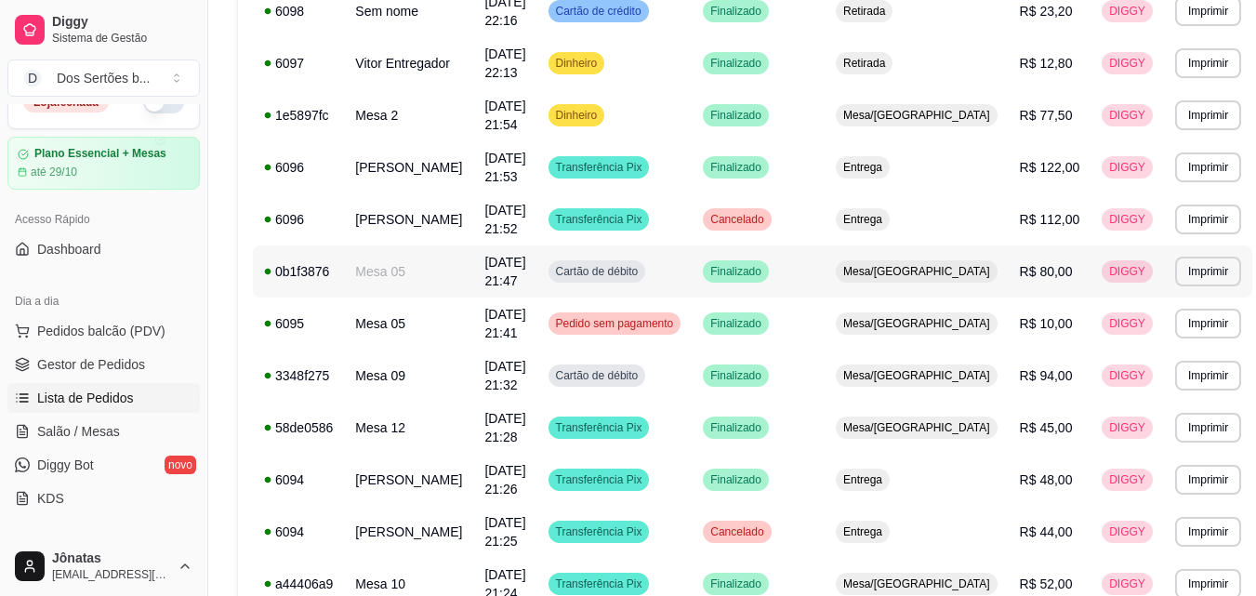
scroll to position [390, 0]
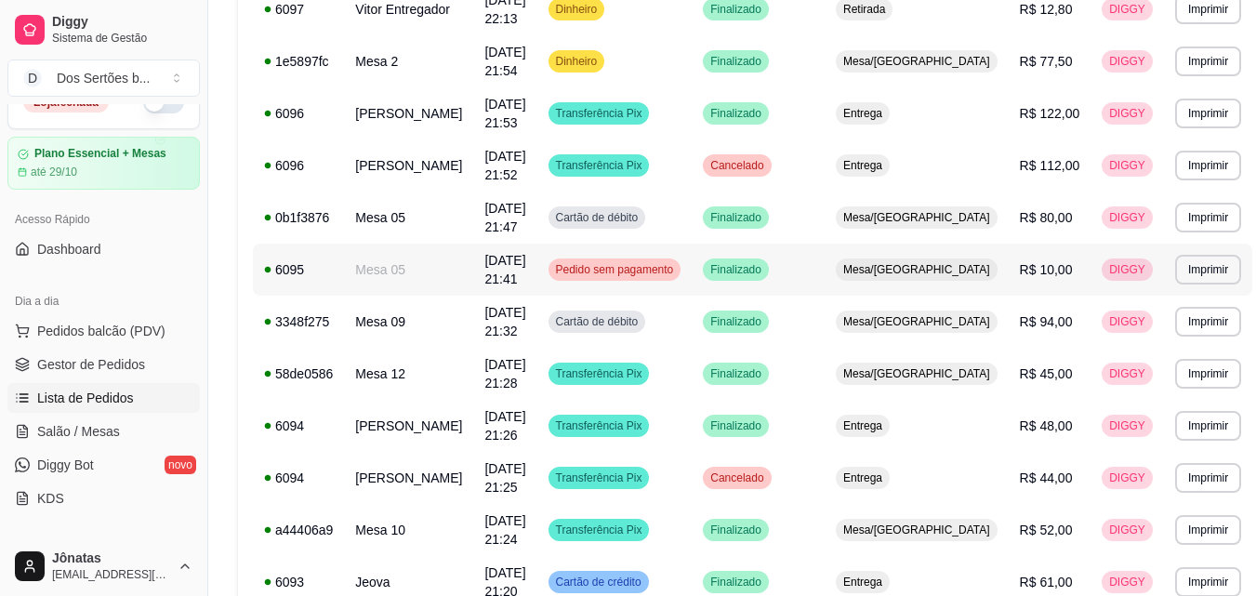
click at [877, 269] on span "Mesa/[GEOGRAPHIC_DATA]" at bounding box center [917, 269] width 154 height 15
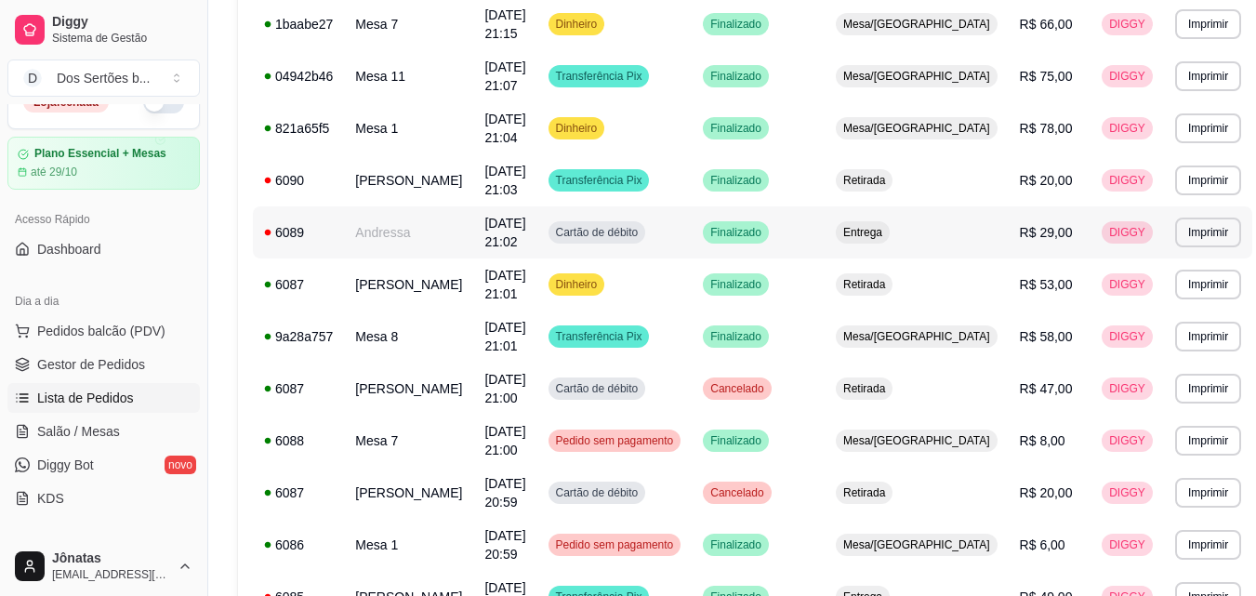
scroll to position [1370, 0]
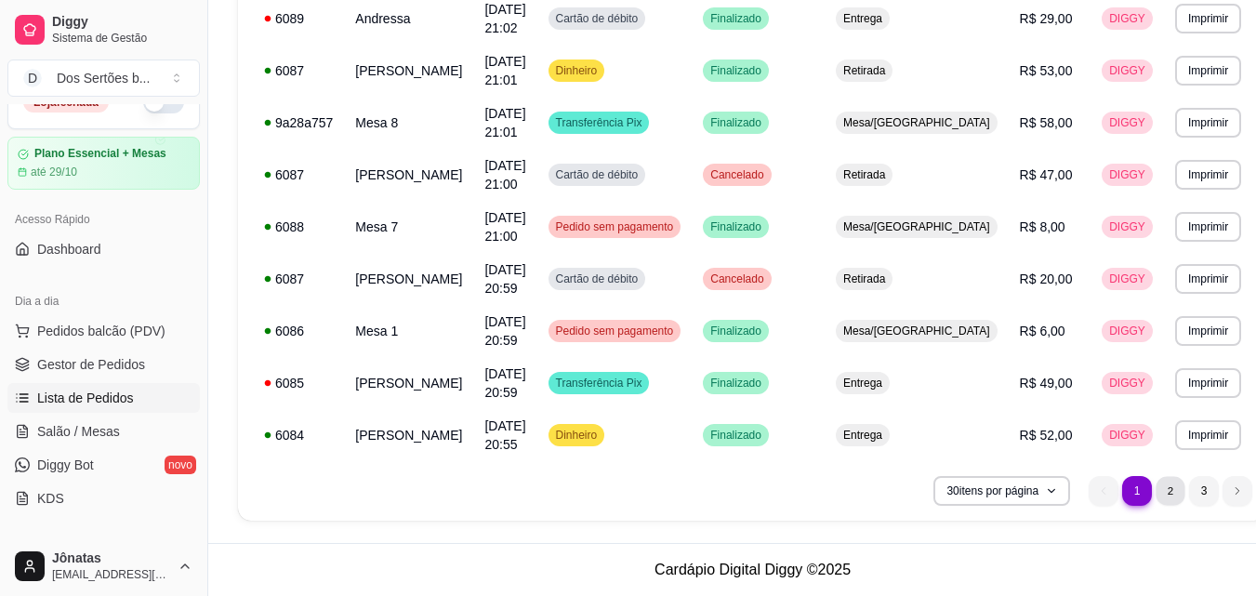
click at [1157, 491] on li "2" at bounding box center [1171, 490] width 29 height 29
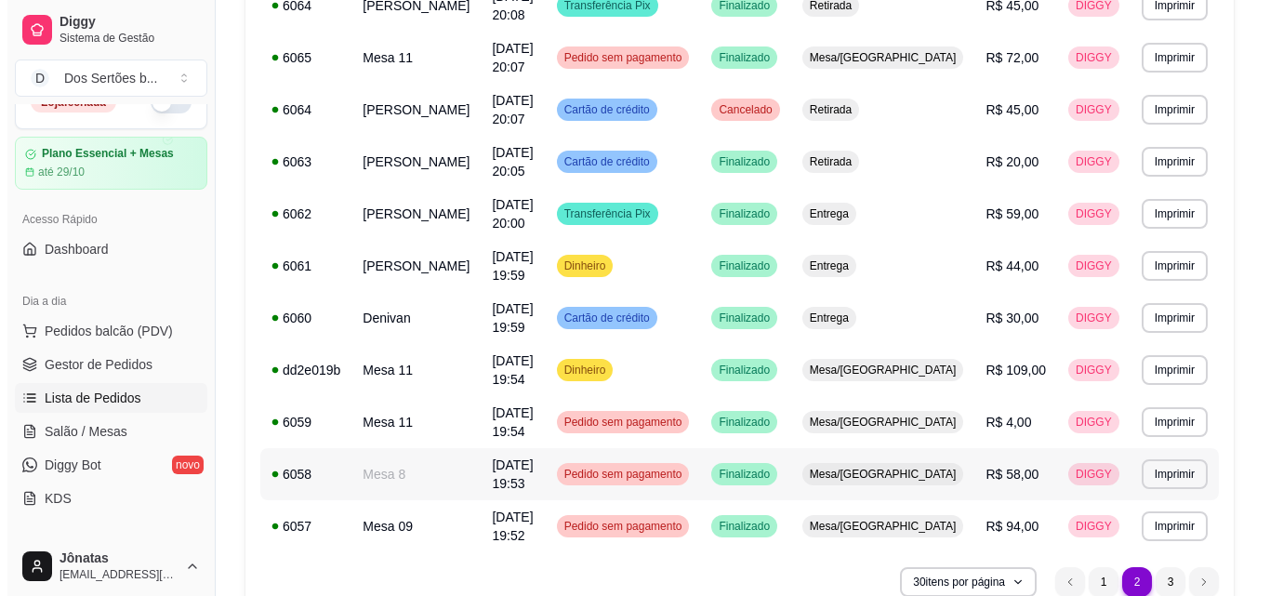
scroll to position [1274, 0]
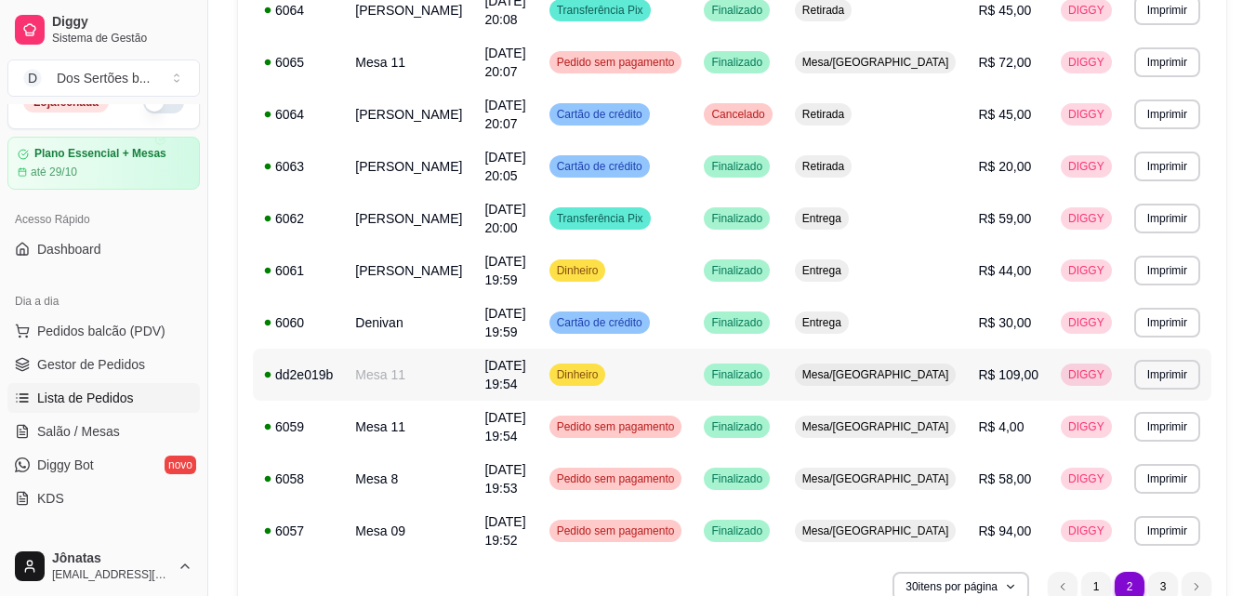
click at [694, 384] on td "Dinheiro" at bounding box center [615, 375] width 155 height 52
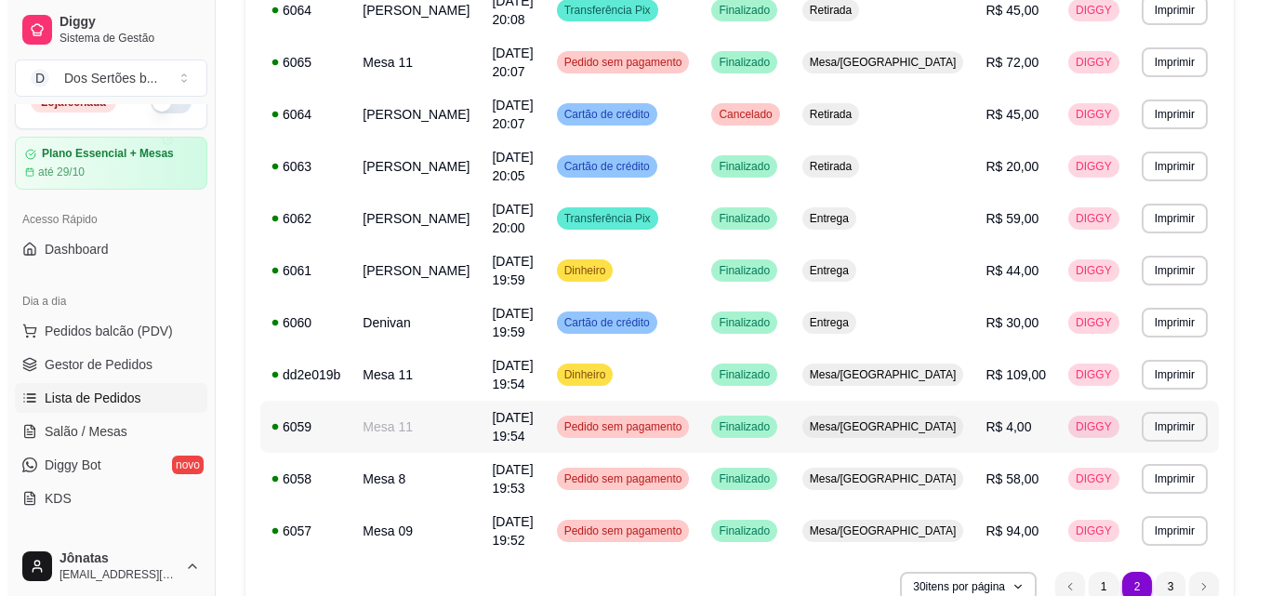
scroll to position [1370, 0]
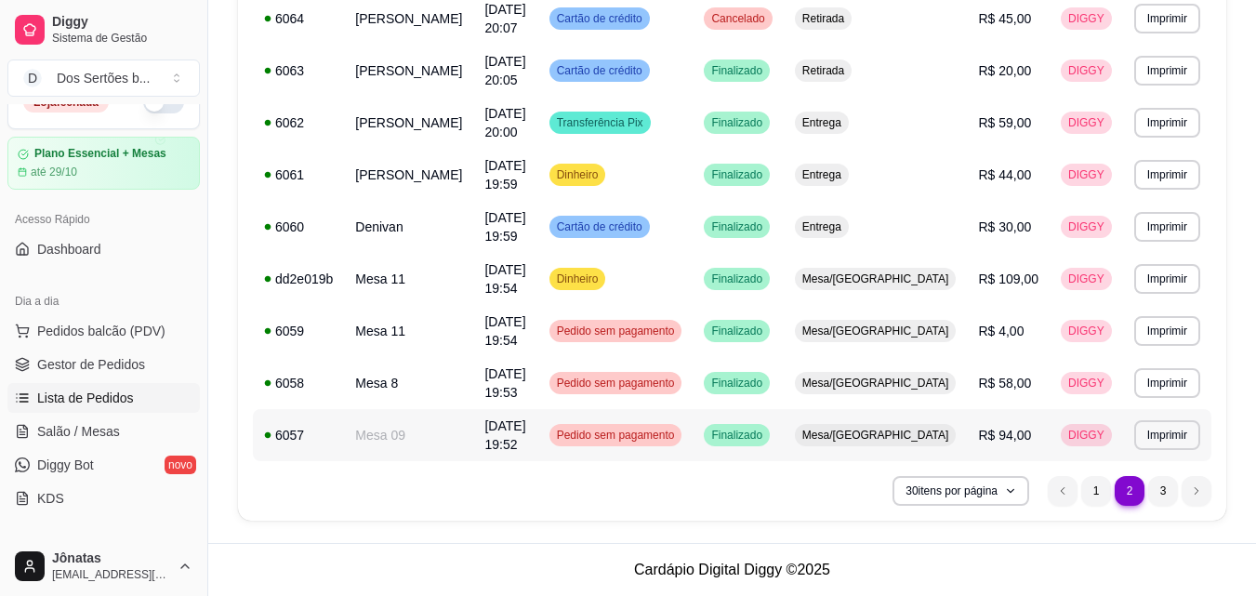
click at [974, 428] on td "R$ 94,00" at bounding box center [1008, 435] width 83 height 52
click at [1159, 480] on li "3" at bounding box center [1162, 490] width 29 height 29
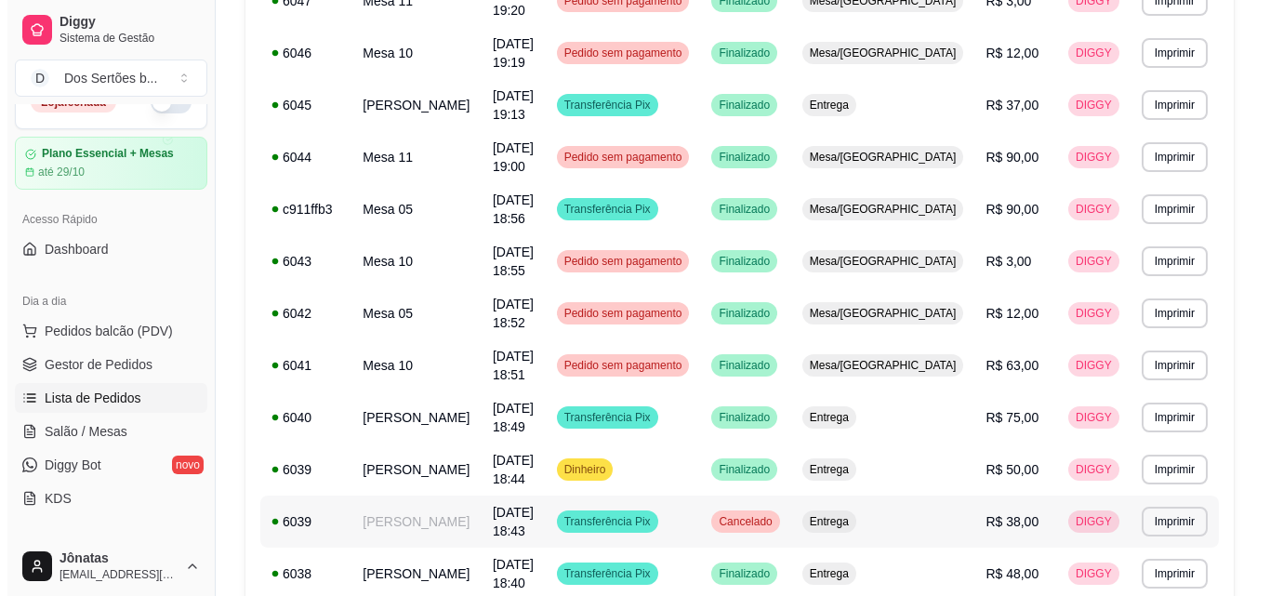
scroll to position [854, 0]
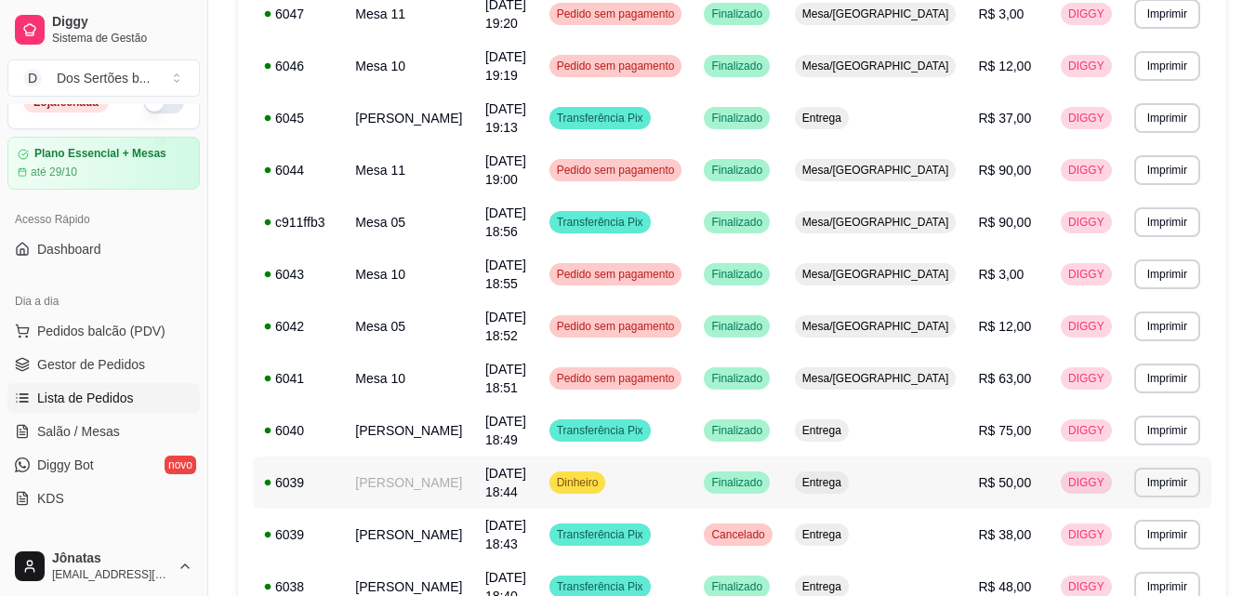
click at [538, 457] on td "[DATE] 18:44" at bounding box center [506, 483] width 64 height 52
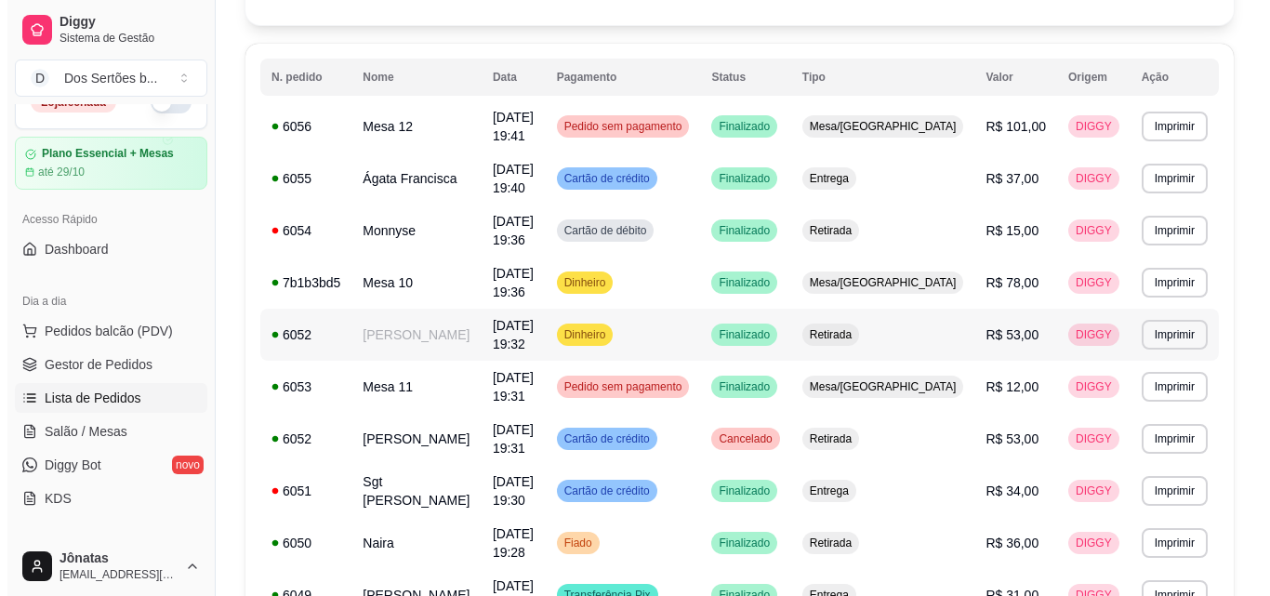
scroll to position [166, 0]
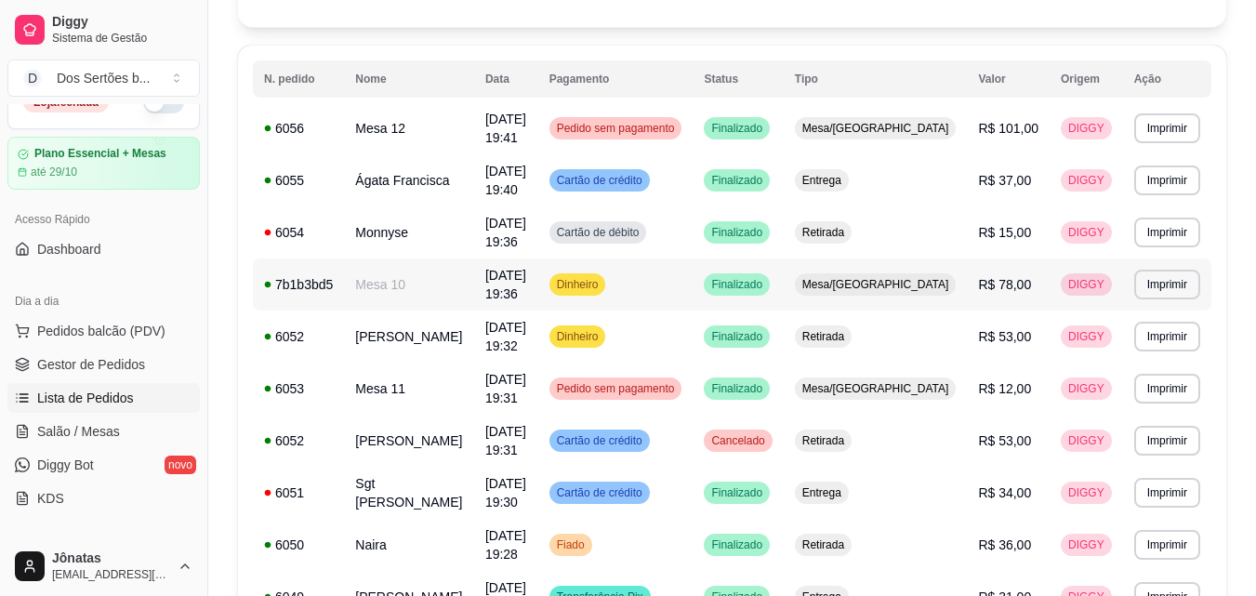
click at [526, 268] on span "[DATE] 19:36" at bounding box center [505, 284] width 41 height 33
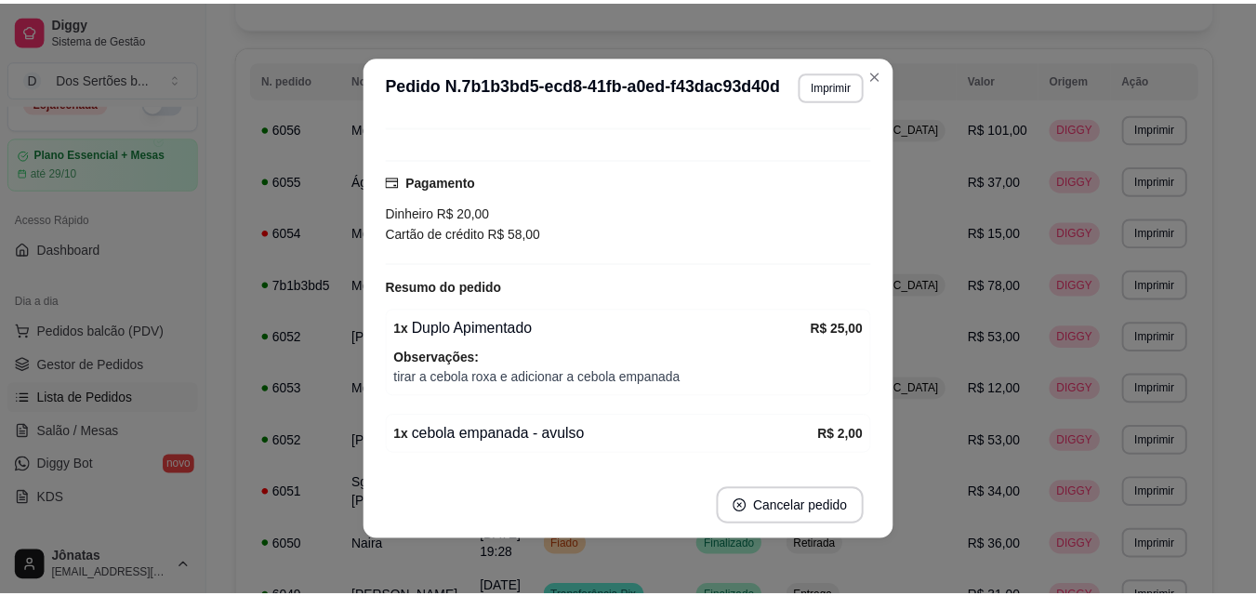
scroll to position [151, 0]
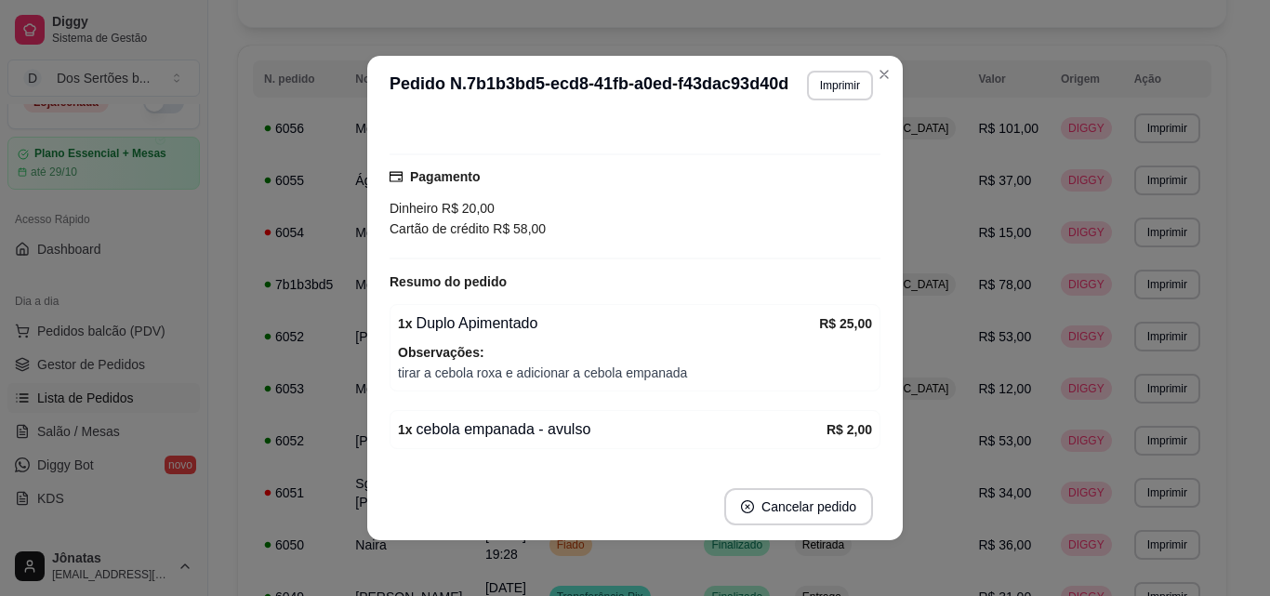
click at [675, 279] on div "Resumo do pedido" at bounding box center [635, 282] width 491 height 22
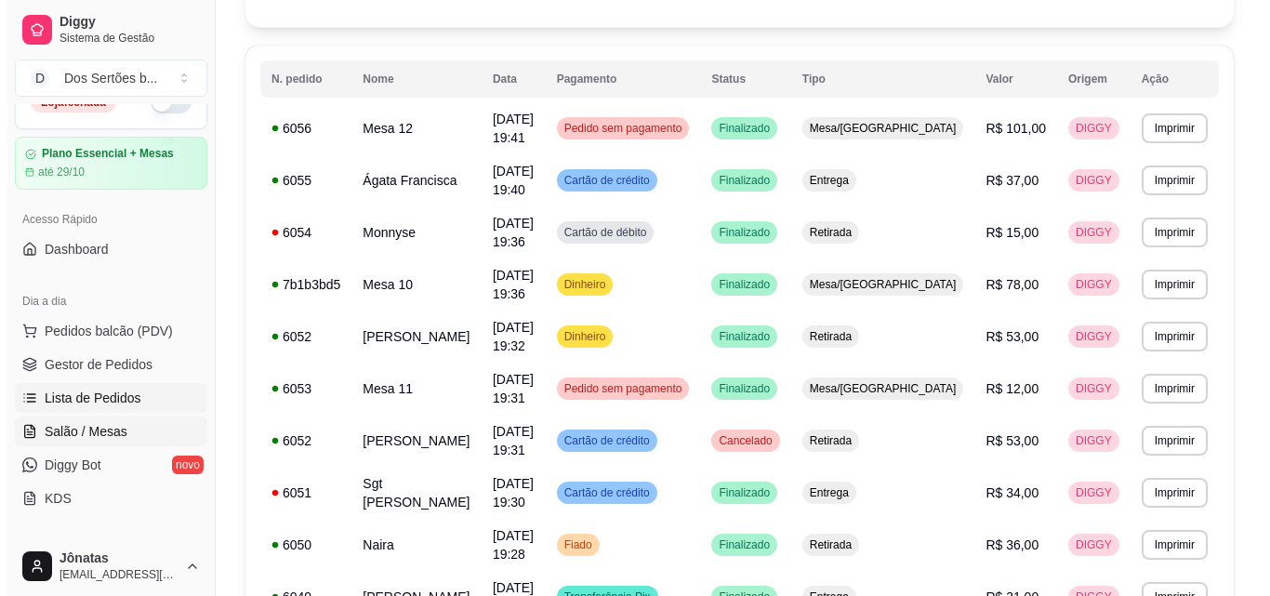
scroll to position [0, 0]
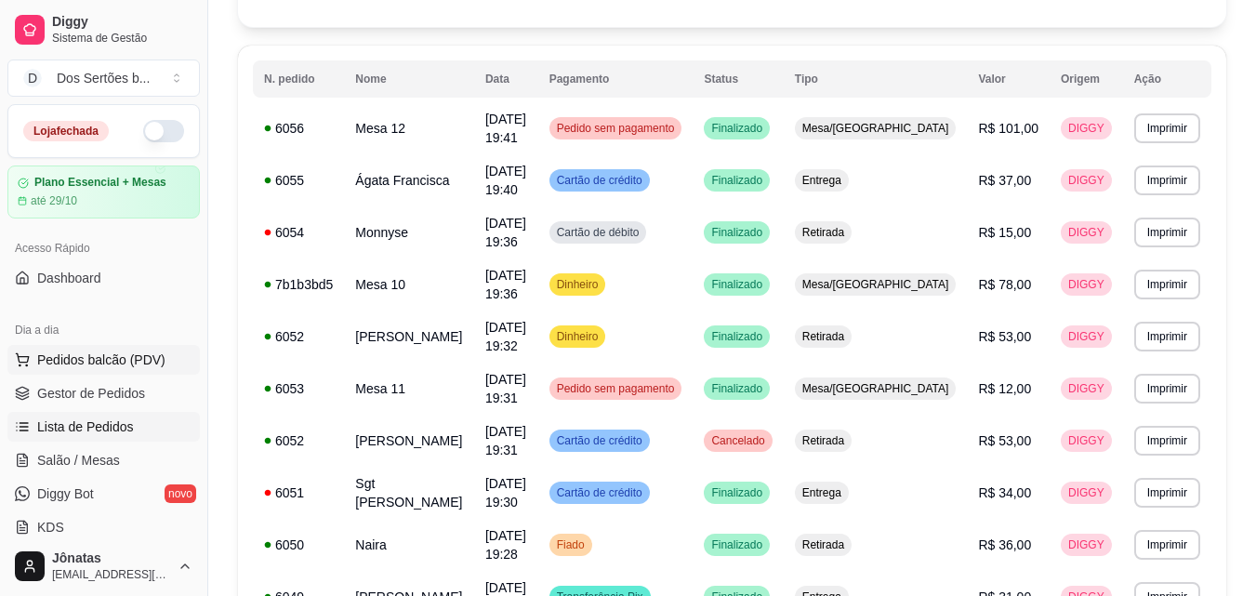
click at [14, 351] on button "Pedidos balcão (PDV)" at bounding box center [103, 360] width 192 height 30
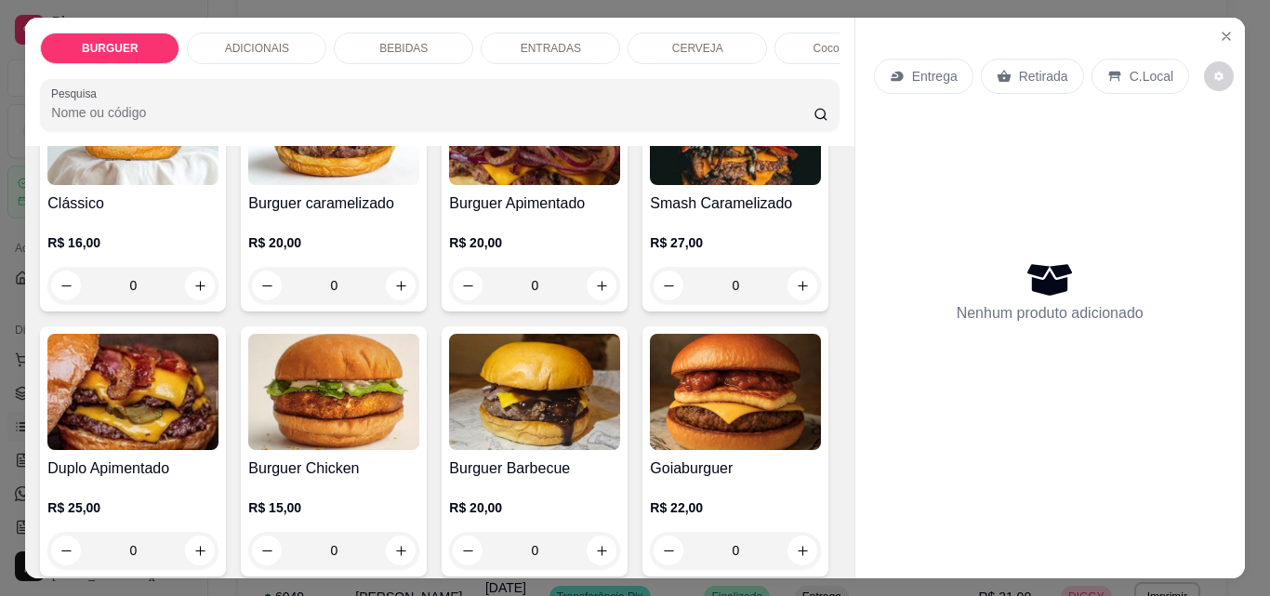
scroll to position [294, 0]
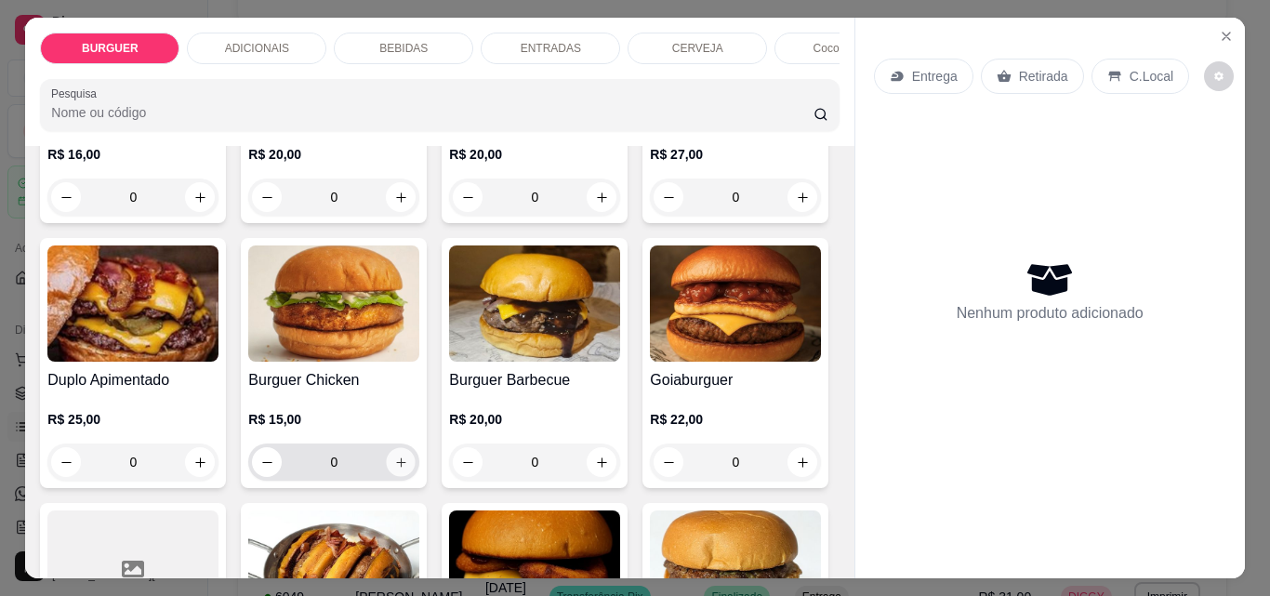
click at [416, 473] on button "increase-product-quantity" at bounding box center [401, 462] width 29 height 29
type input "1"
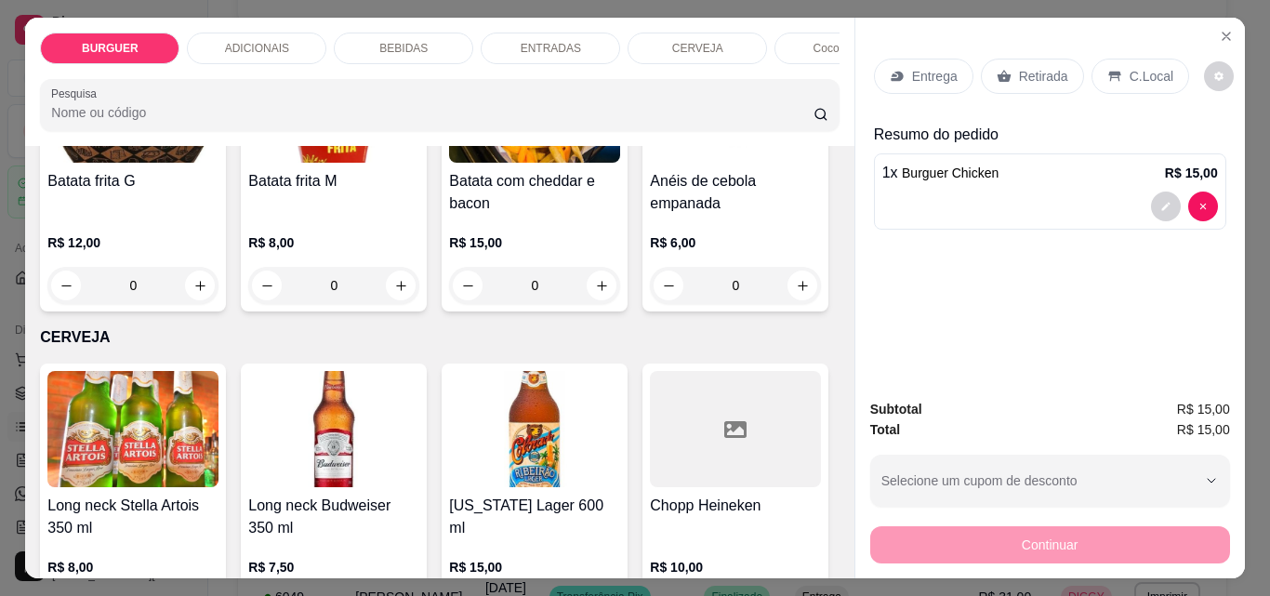
scroll to position [2879, 0]
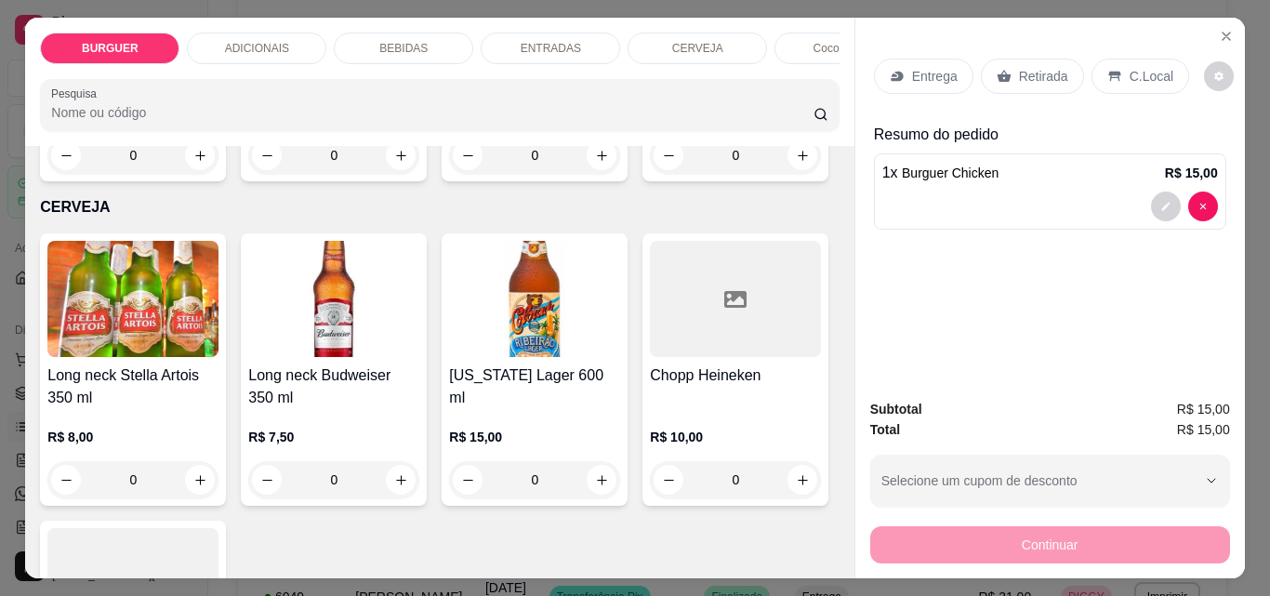
type input "1"
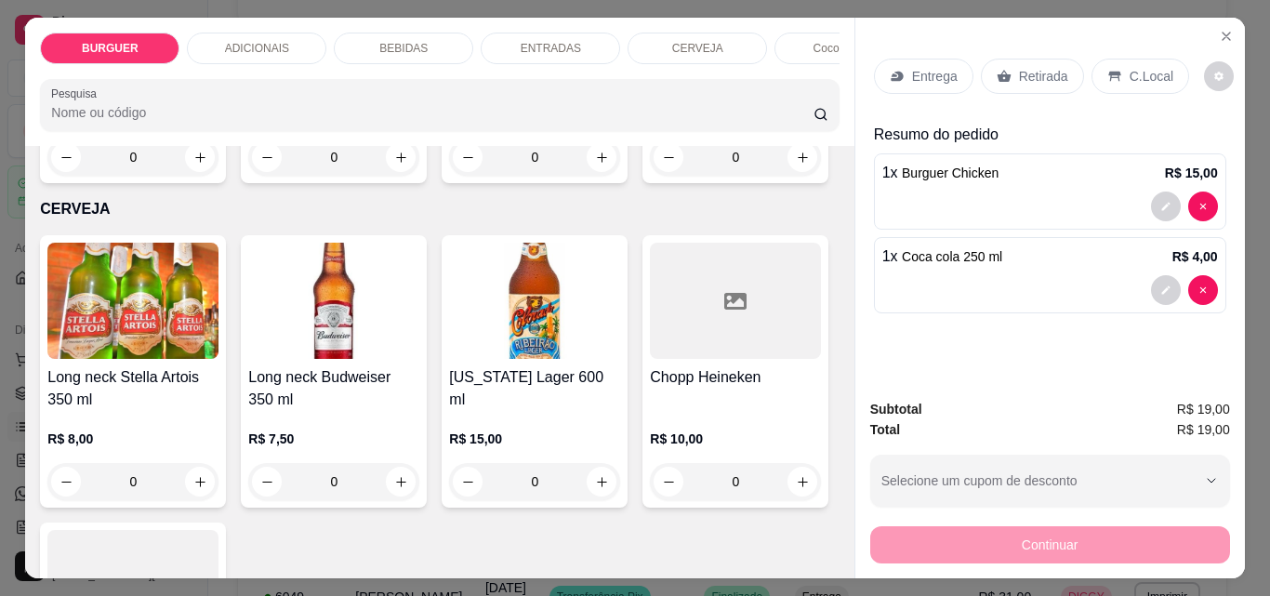
click at [1022, 70] on p "Retirada" at bounding box center [1043, 76] width 49 height 19
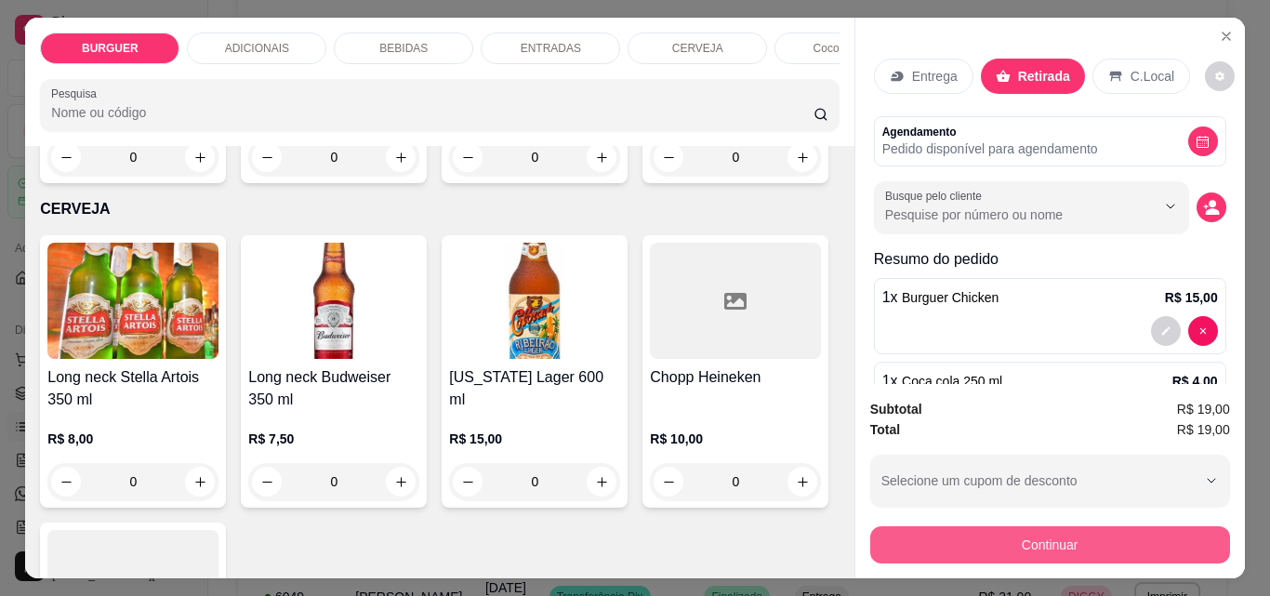
click at [995, 526] on button "Continuar" at bounding box center [1050, 544] width 360 height 37
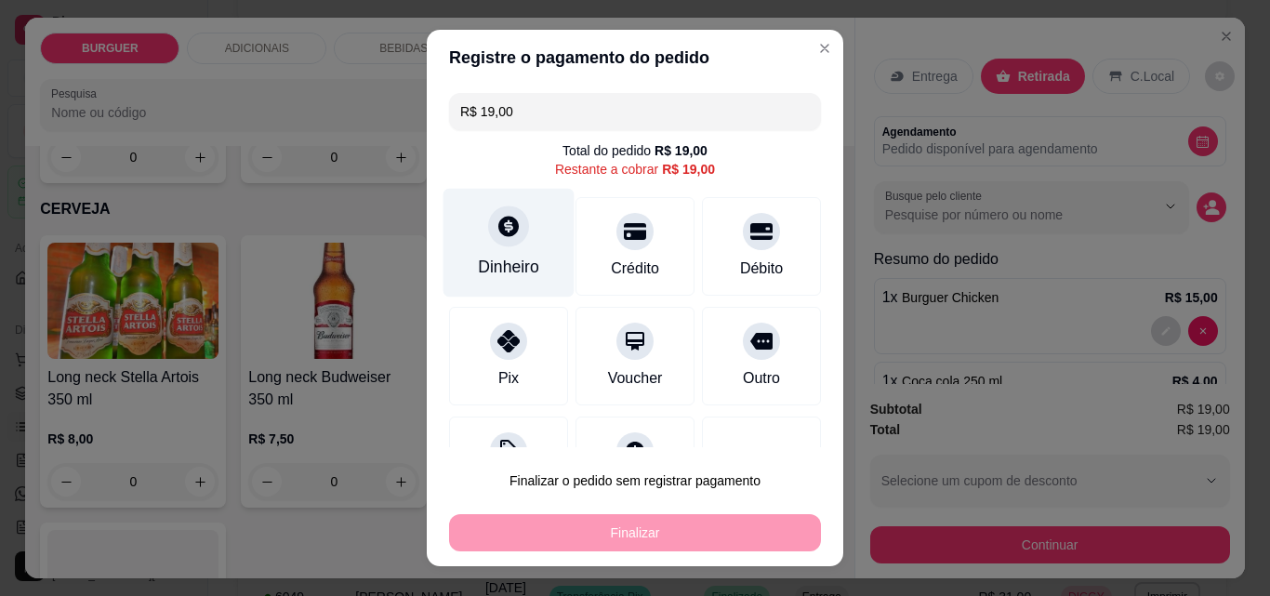
click at [491, 202] on div "Dinheiro" at bounding box center [509, 243] width 131 height 109
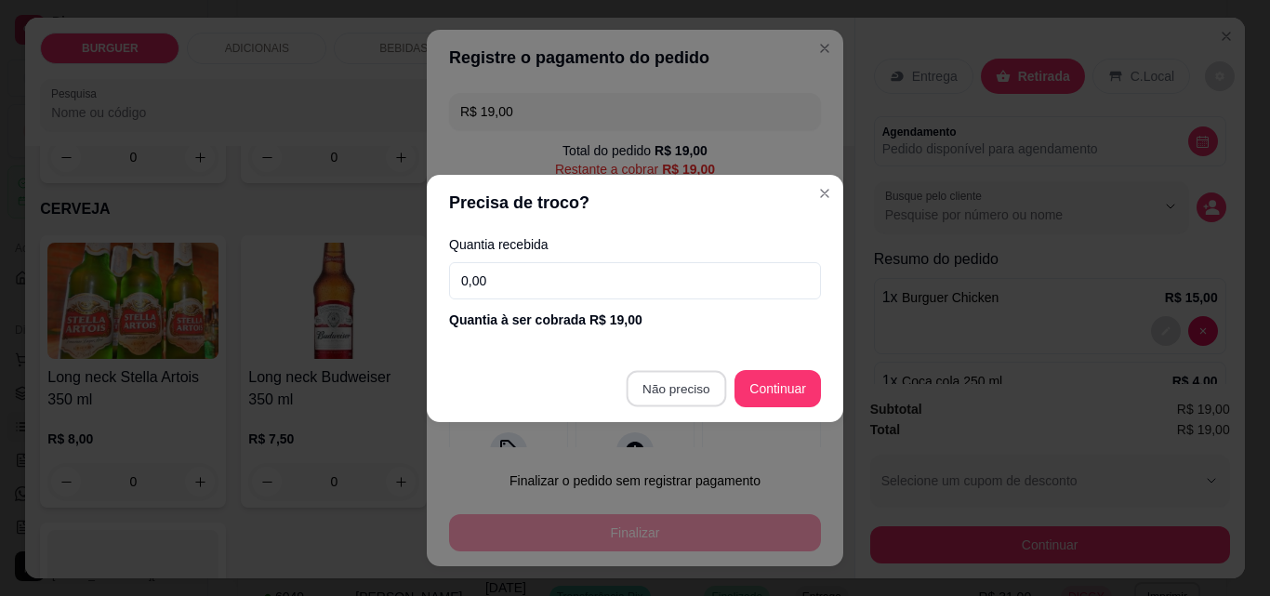
type input "R$ 0,00"
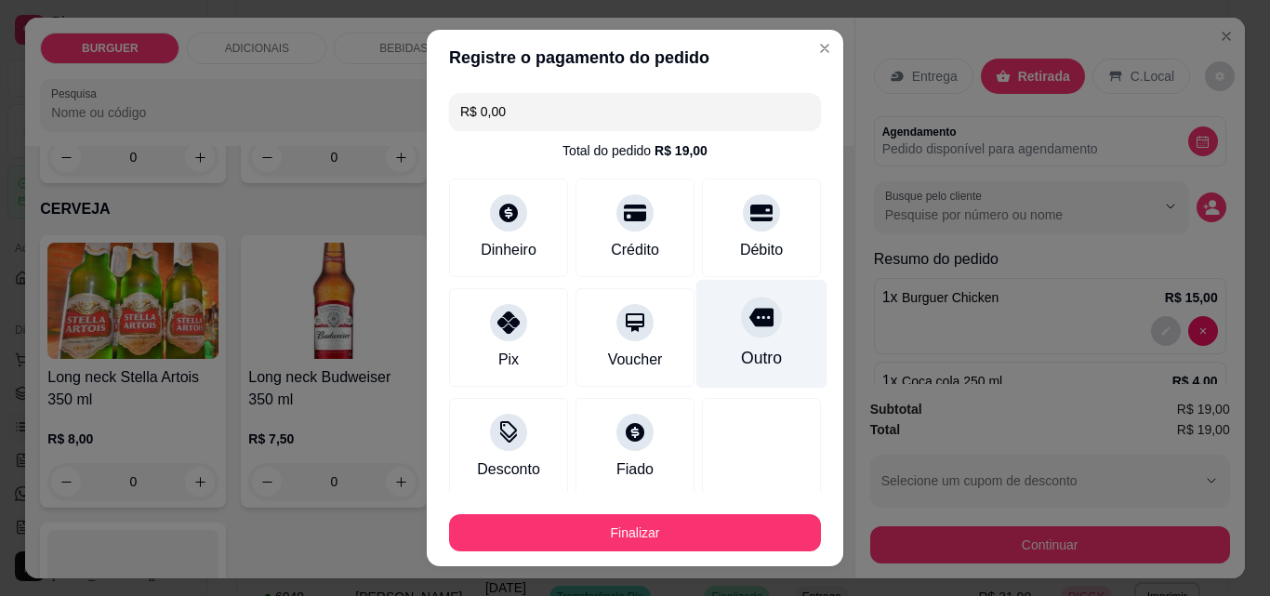
scroll to position [109, 0]
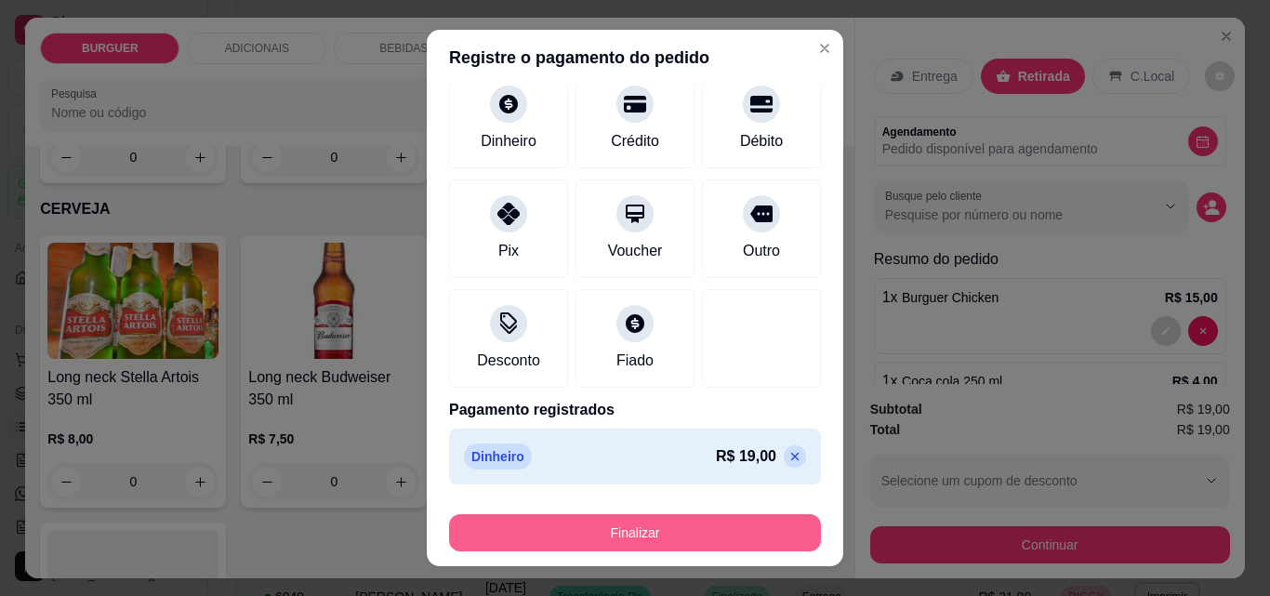
click at [672, 525] on button "Finalizar" at bounding box center [635, 532] width 372 height 37
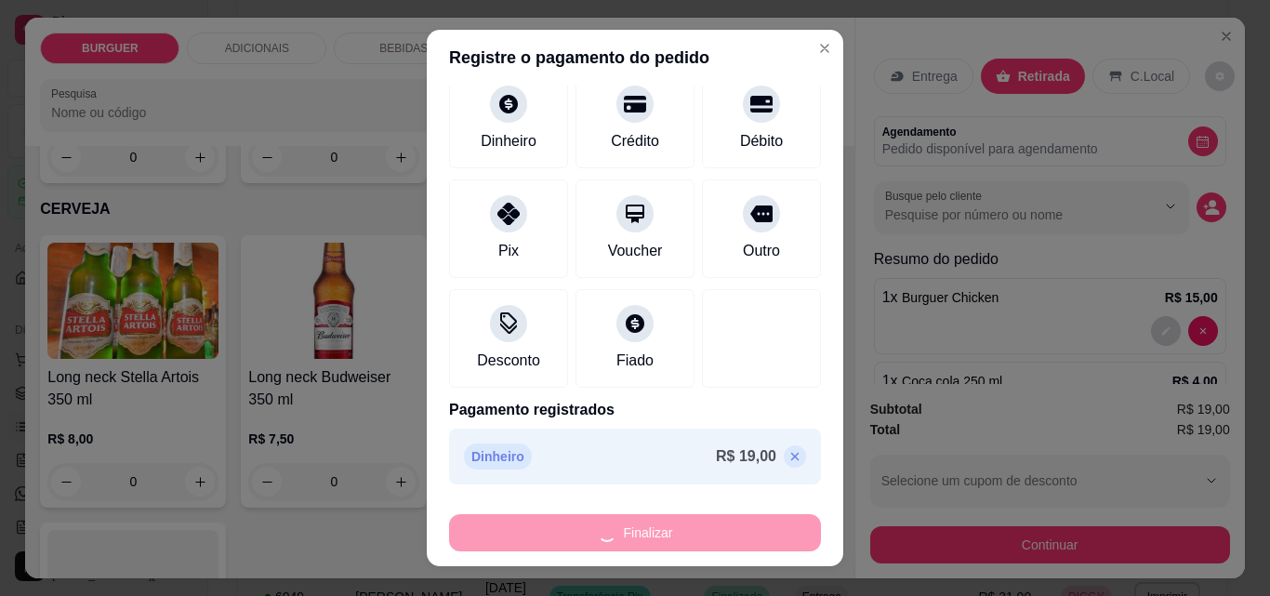
type input "0"
type input "-R$ 19,00"
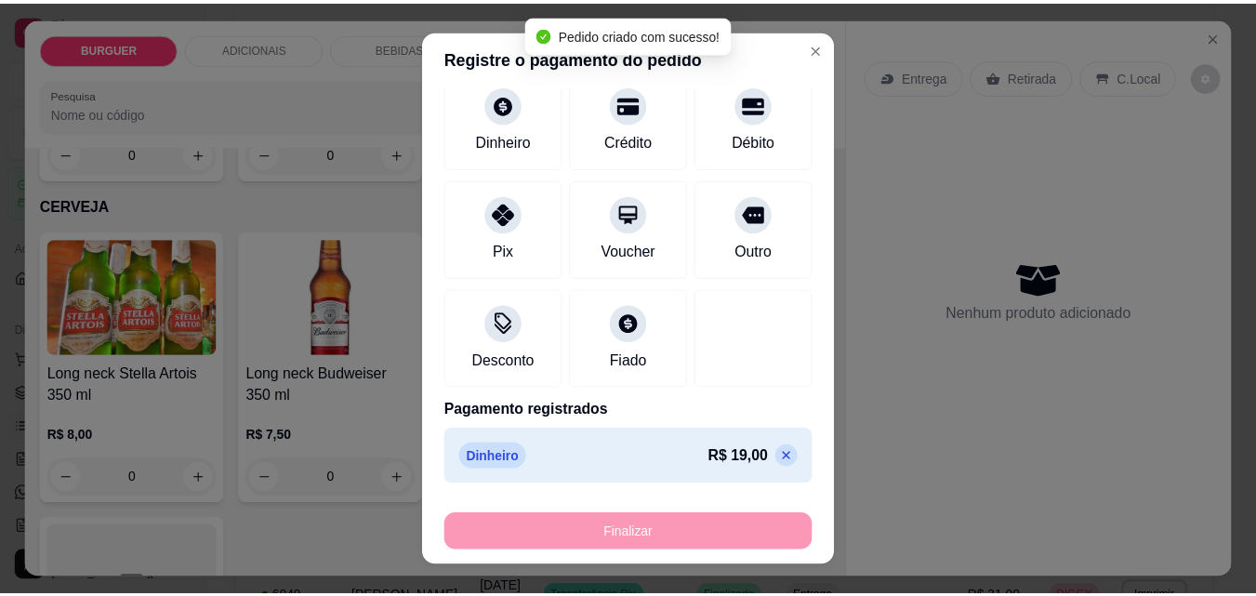
scroll to position [2877, 0]
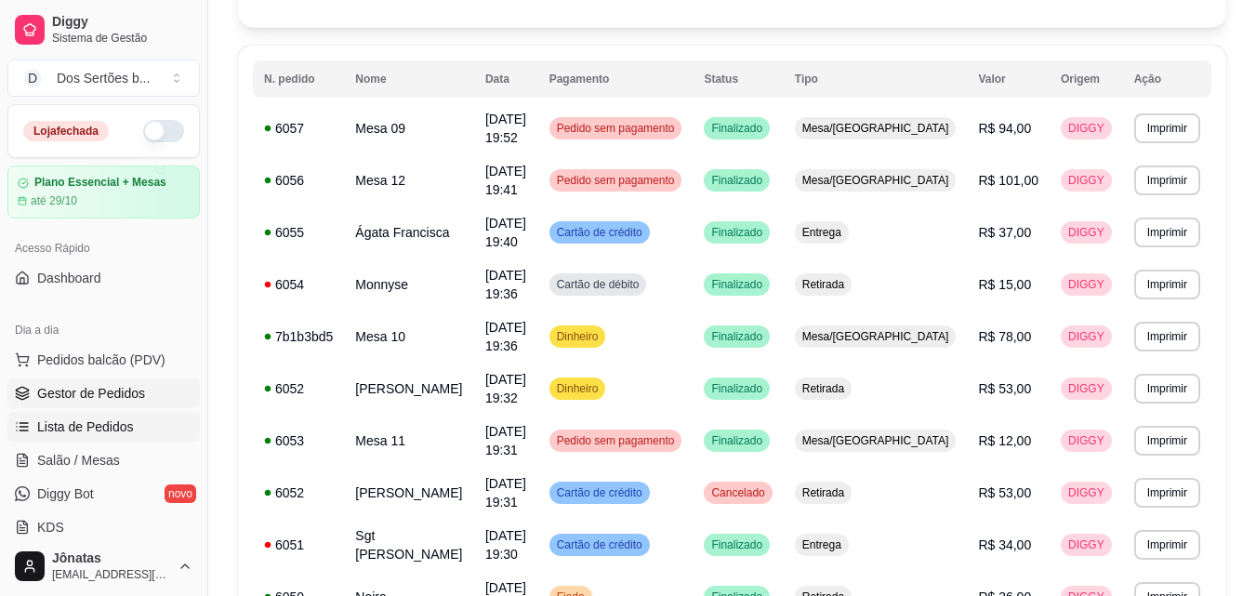
click at [57, 380] on link "Gestor de Pedidos" at bounding box center [103, 393] width 192 height 30
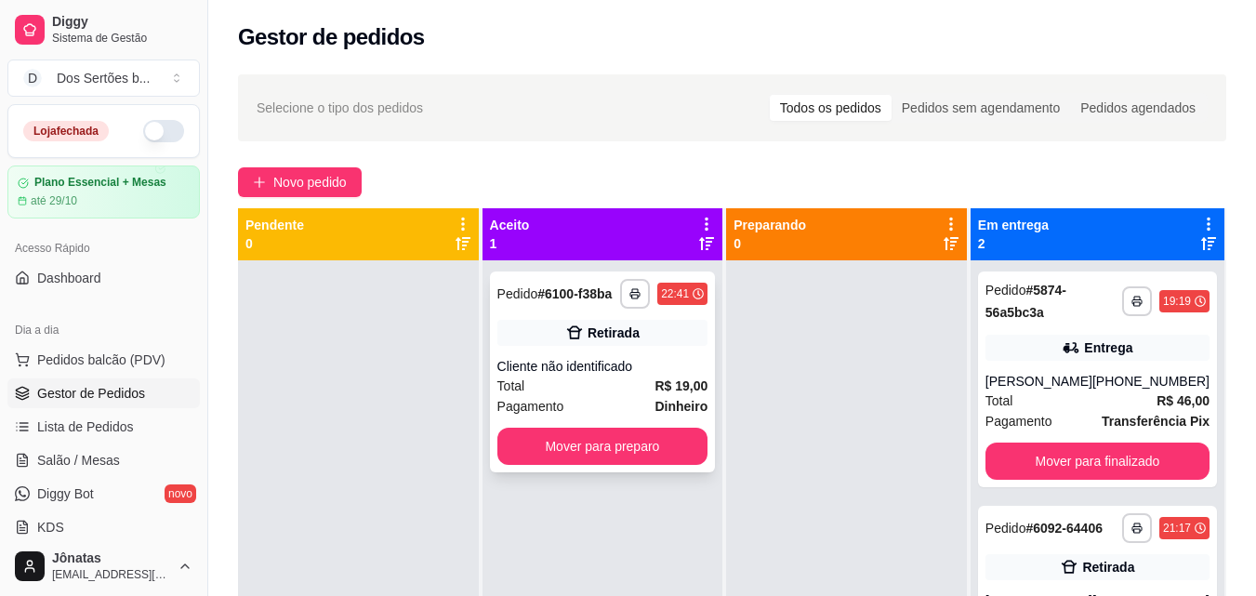
click at [525, 372] on div "Cliente não identificado" at bounding box center [602, 366] width 211 height 19
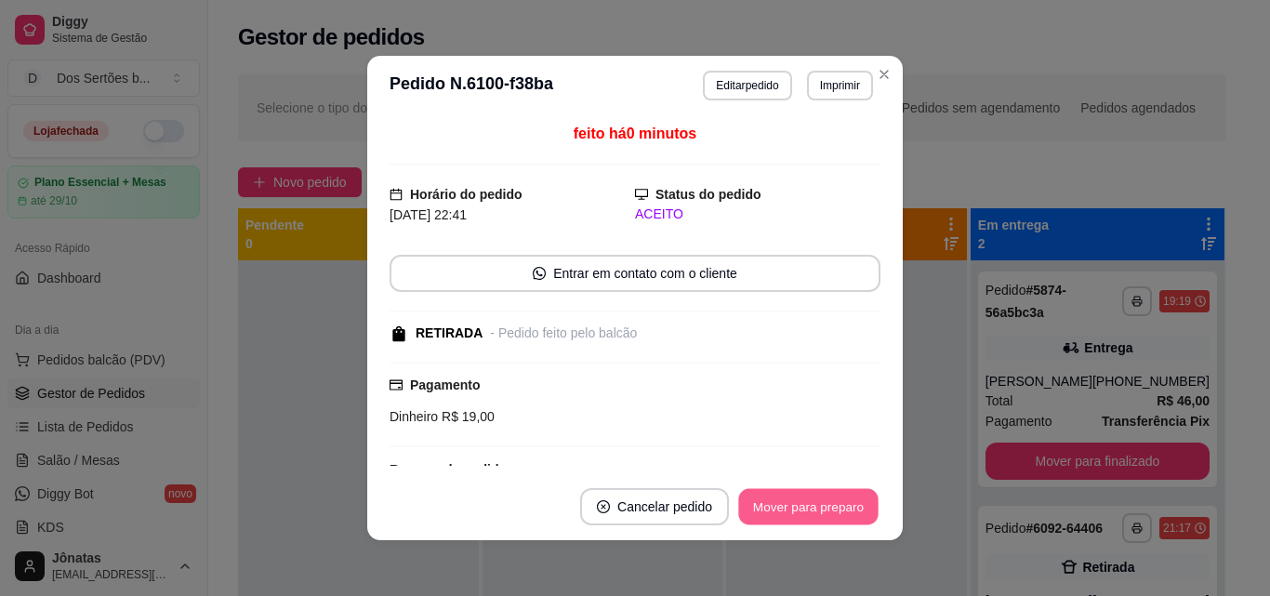
click at [822, 505] on button "Mover para preparo" at bounding box center [807, 507] width 139 height 36
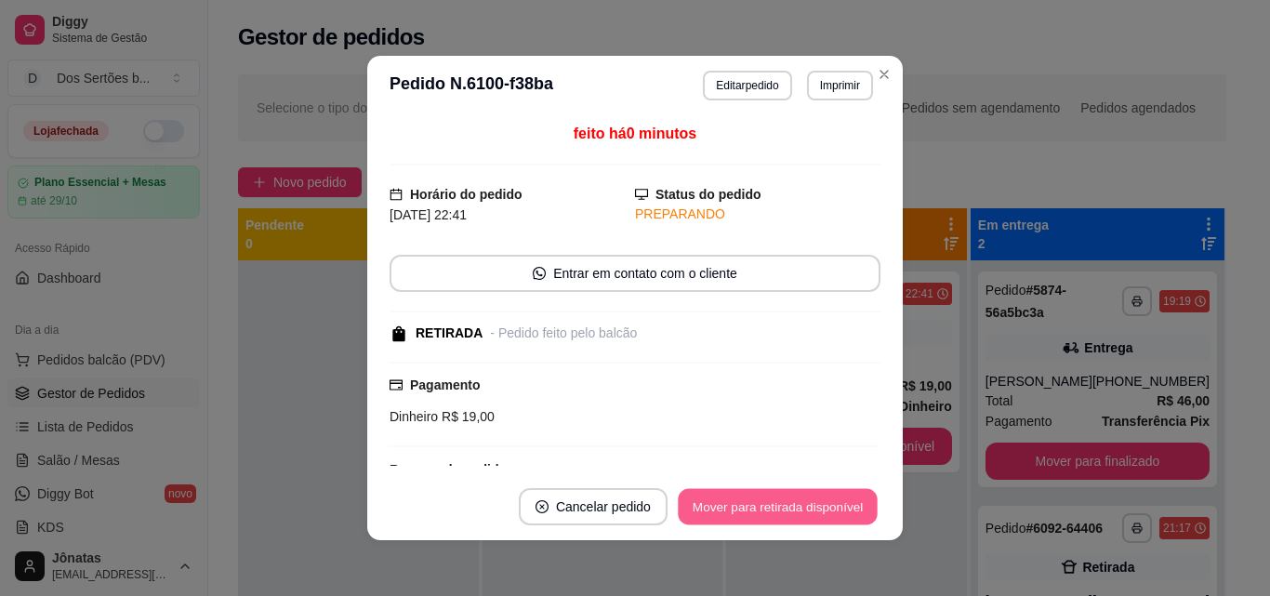
click at [821, 507] on button "Mover para retirada disponível" at bounding box center [777, 507] width 199 height 36
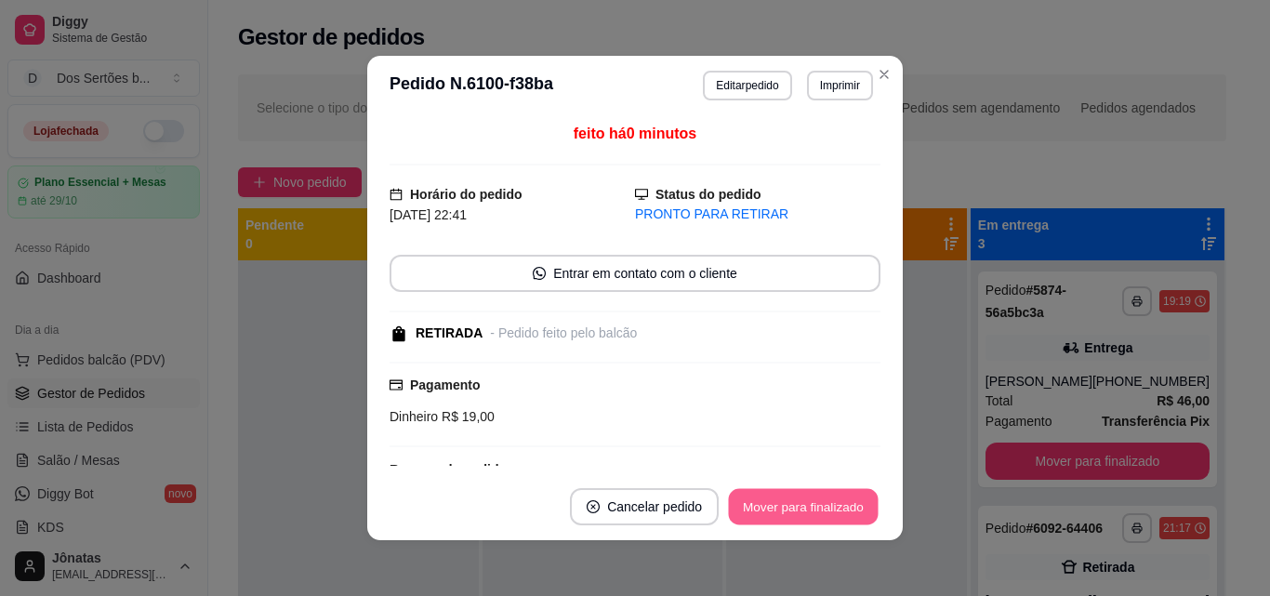
click at [821, 507] on button "Mover para finalizado" at bounding box center [804, 507] width 150 height 36
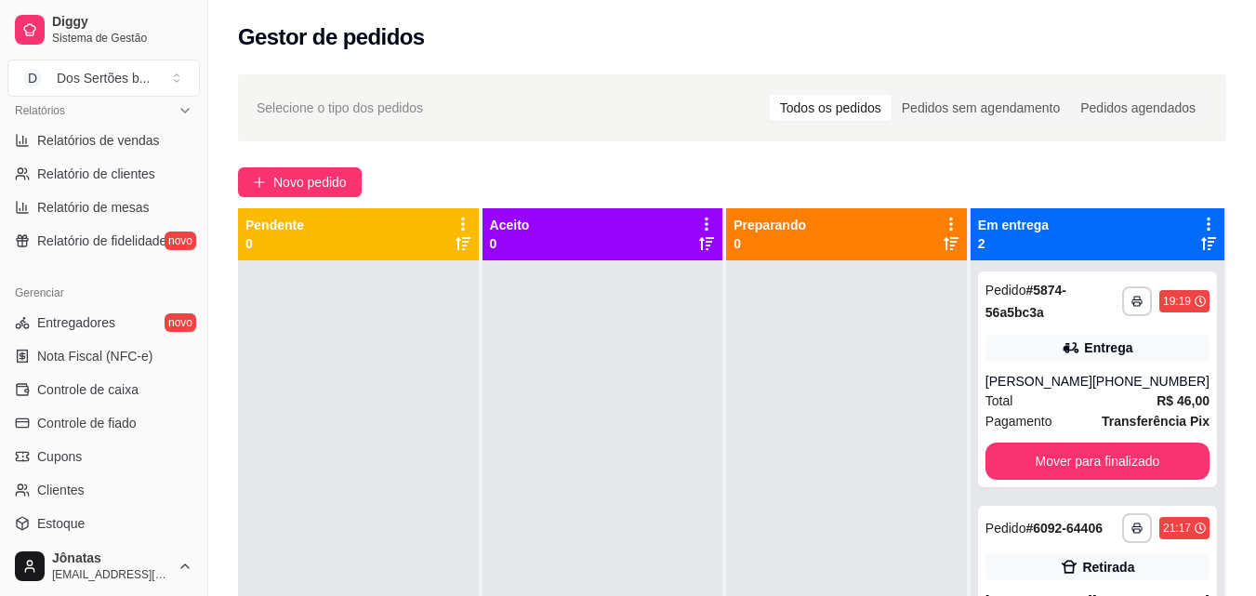
scroll to position [603, 0]
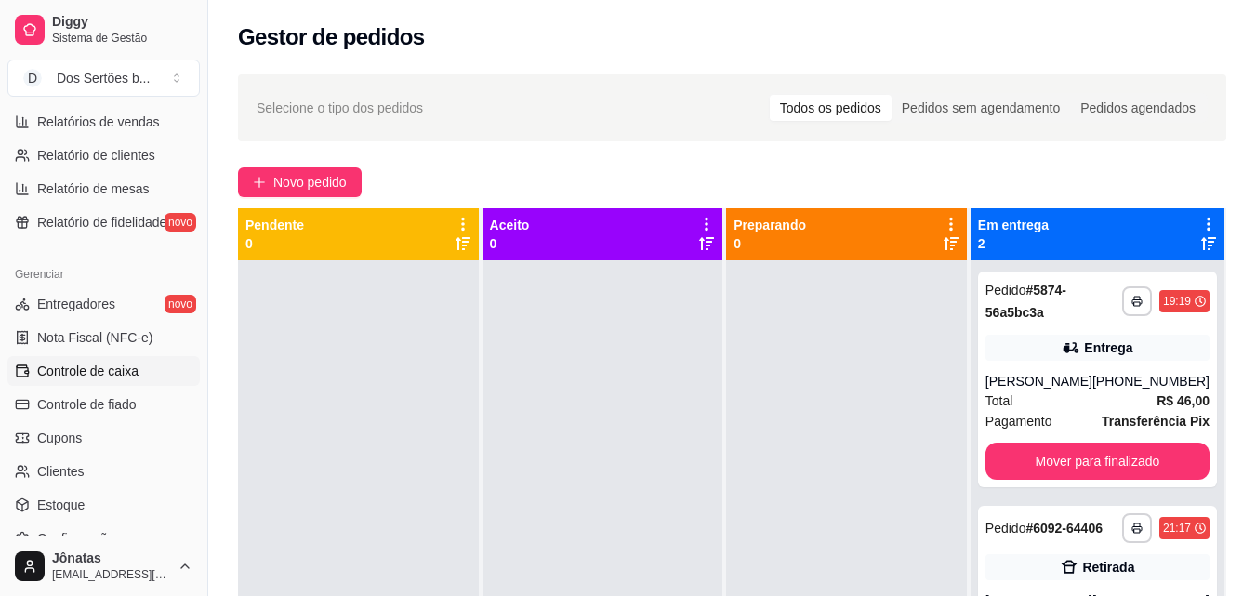
click at [78, 380] on link "Controle de caixa" at bounding box center [103, 371] width 192 height 30
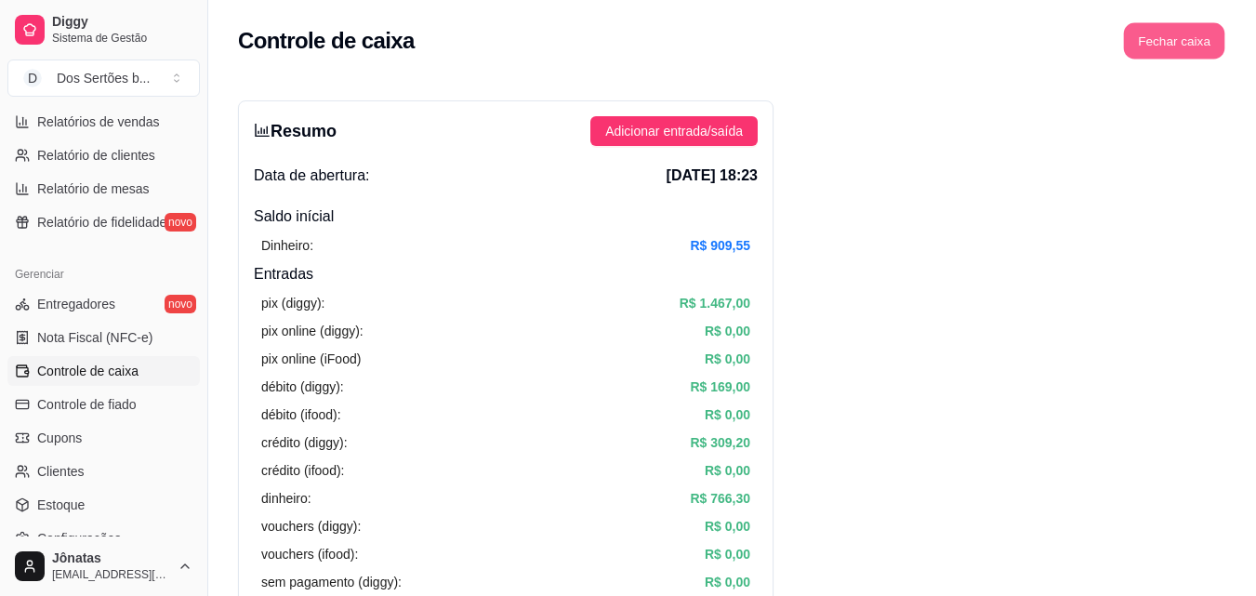
click at [1168, 36] on button "Fechar caixa" at bounding box center [1174, 41] width 101 height 36
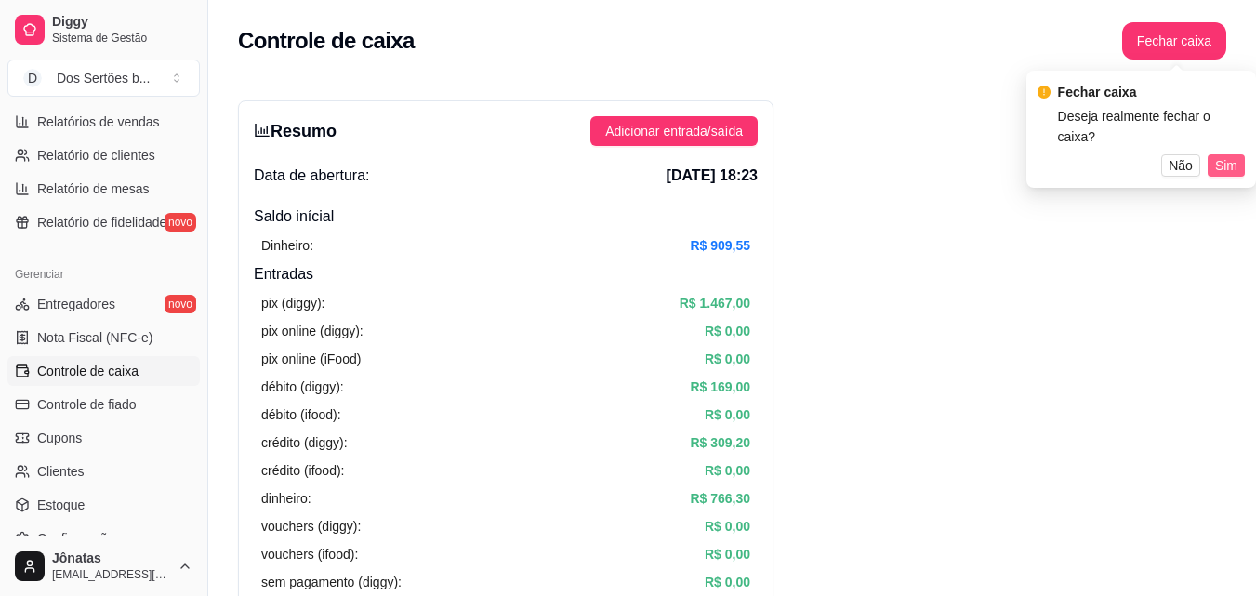
click at [1226, 155] on span "Sim" at bounding box center [1226, 165] width 22 height 20
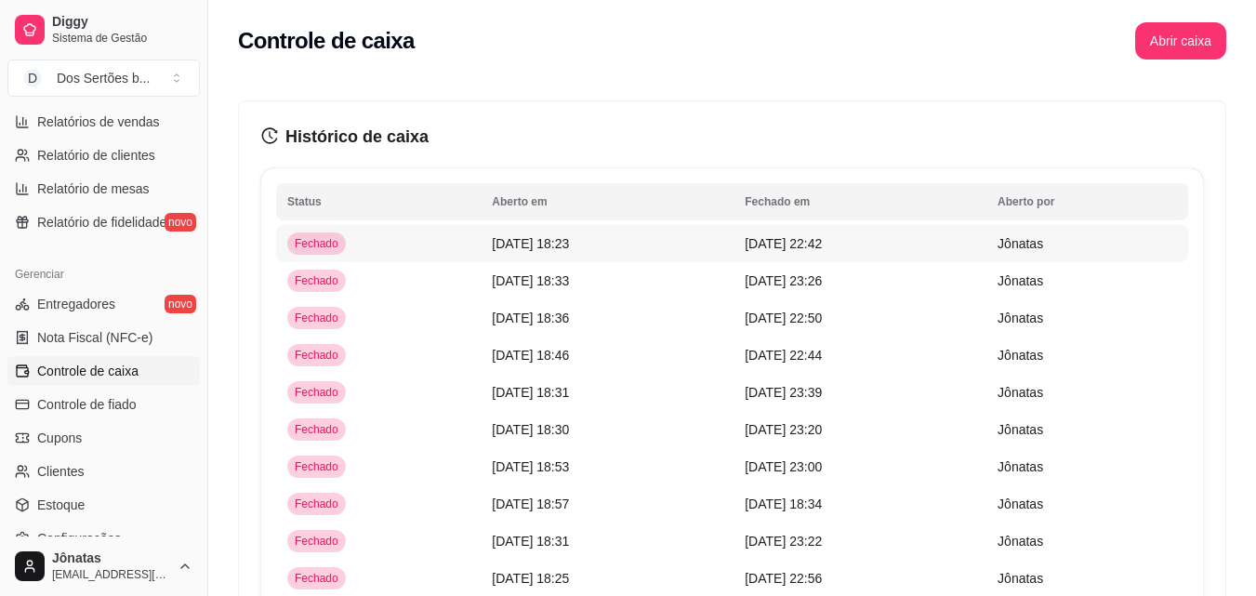
click at [385, 239] on td "Fechado" at bounding box center [378, 243] width 205 height 37
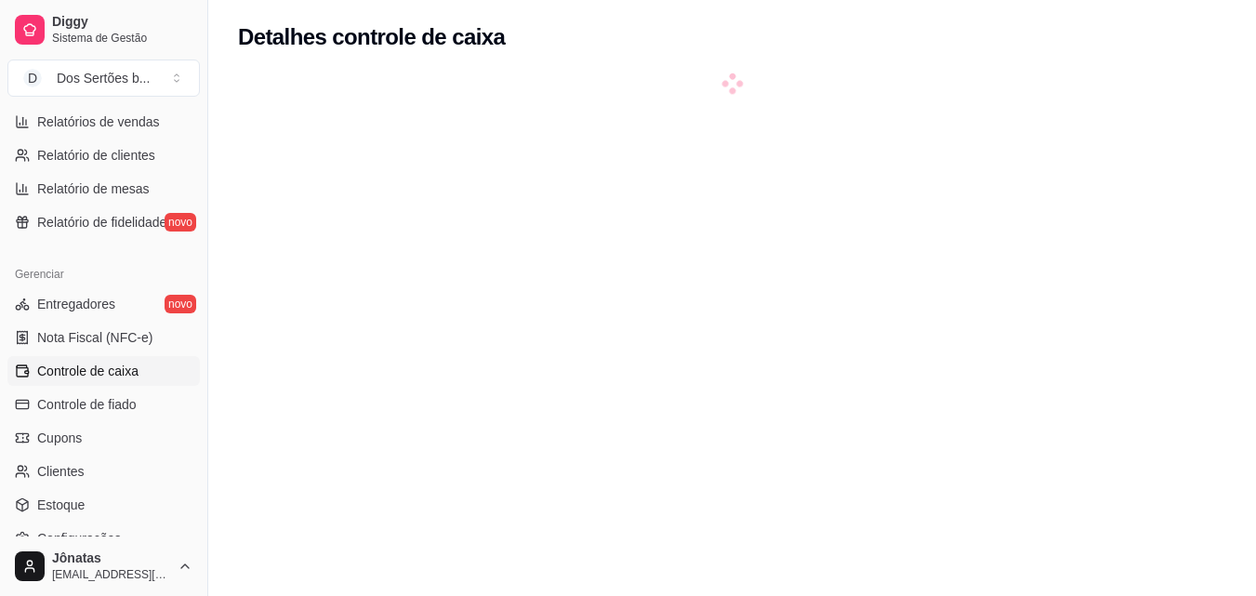
scroll to position [349, 0]
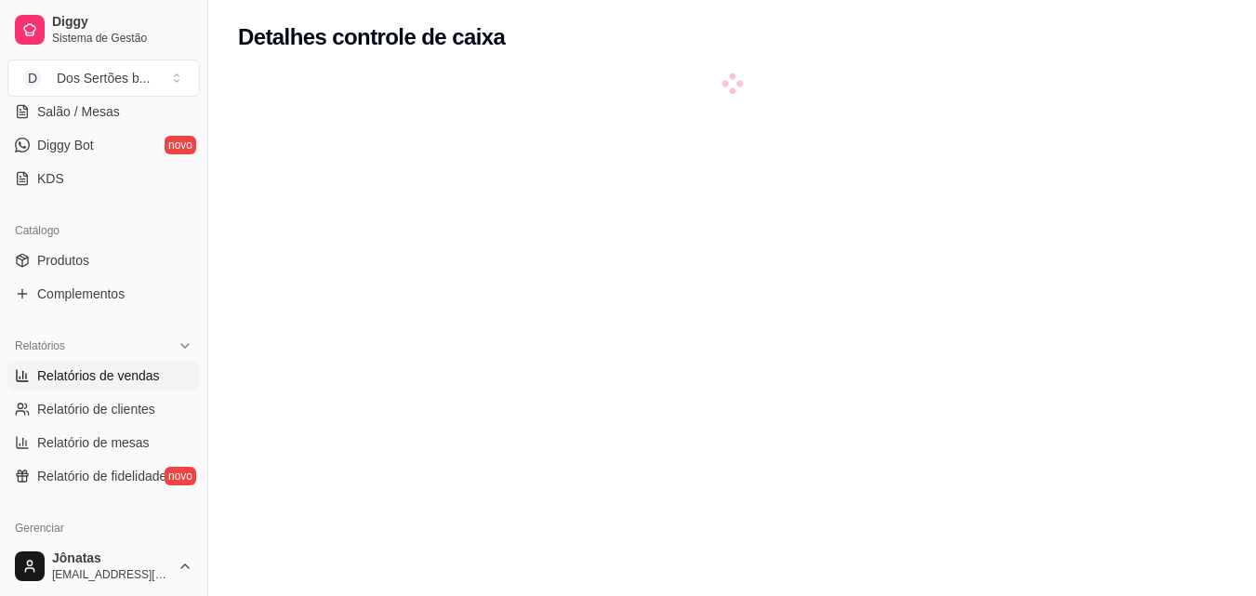
click at [113, 367] on span "Relatórios de vendas" at bounding box center [98, 375] width 123 height 19
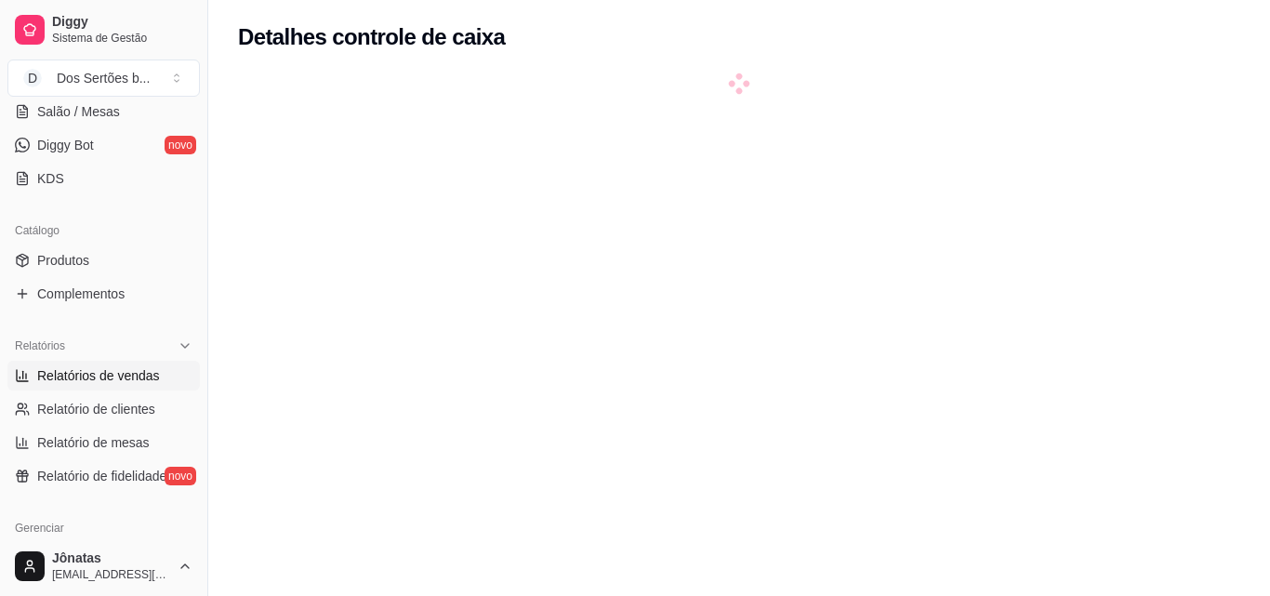
select select "ALL"
select select "0"
